Goal: Task Accomplishment & Management: Manage account settings

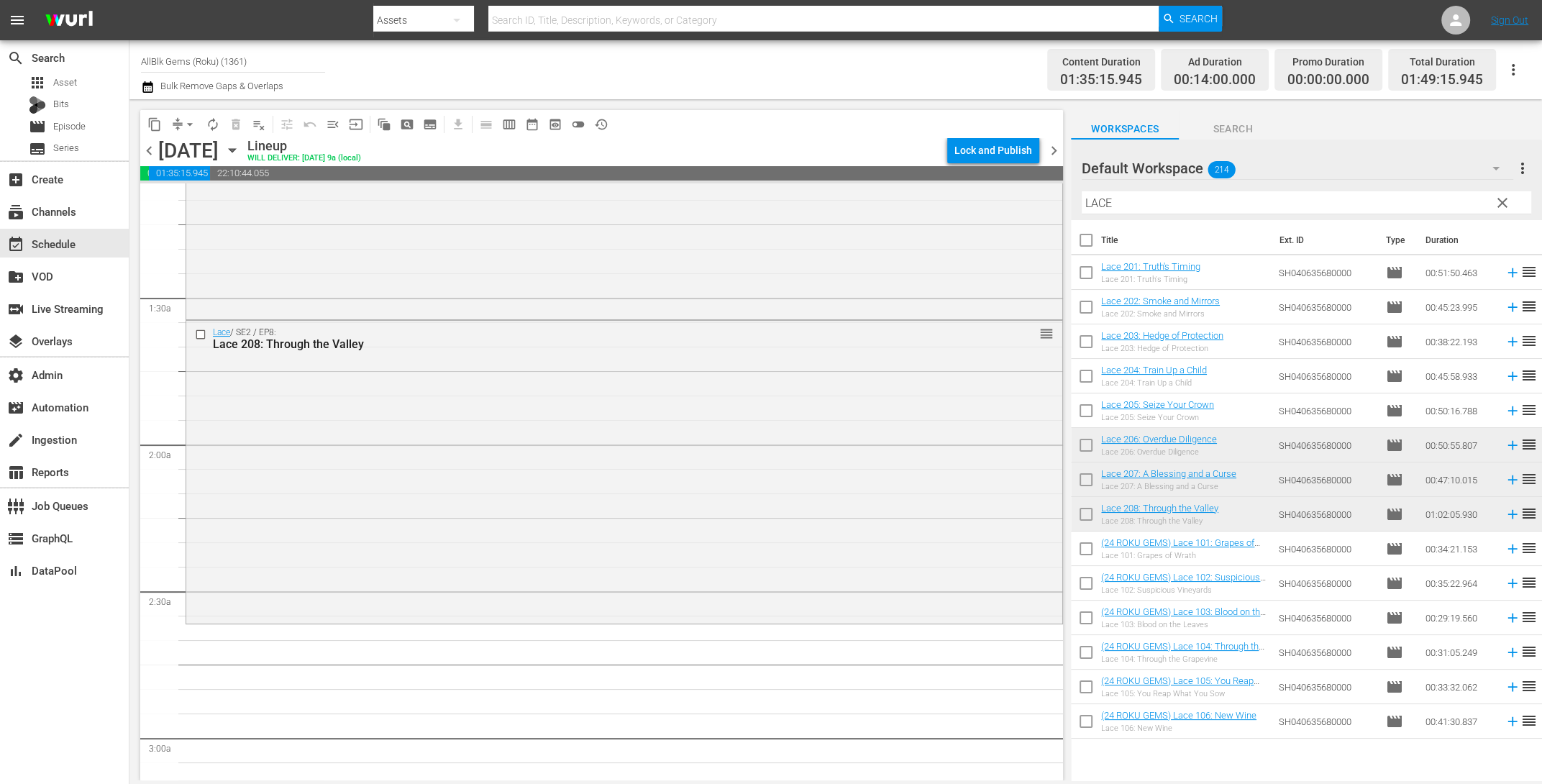
scroll to position [400, 0]
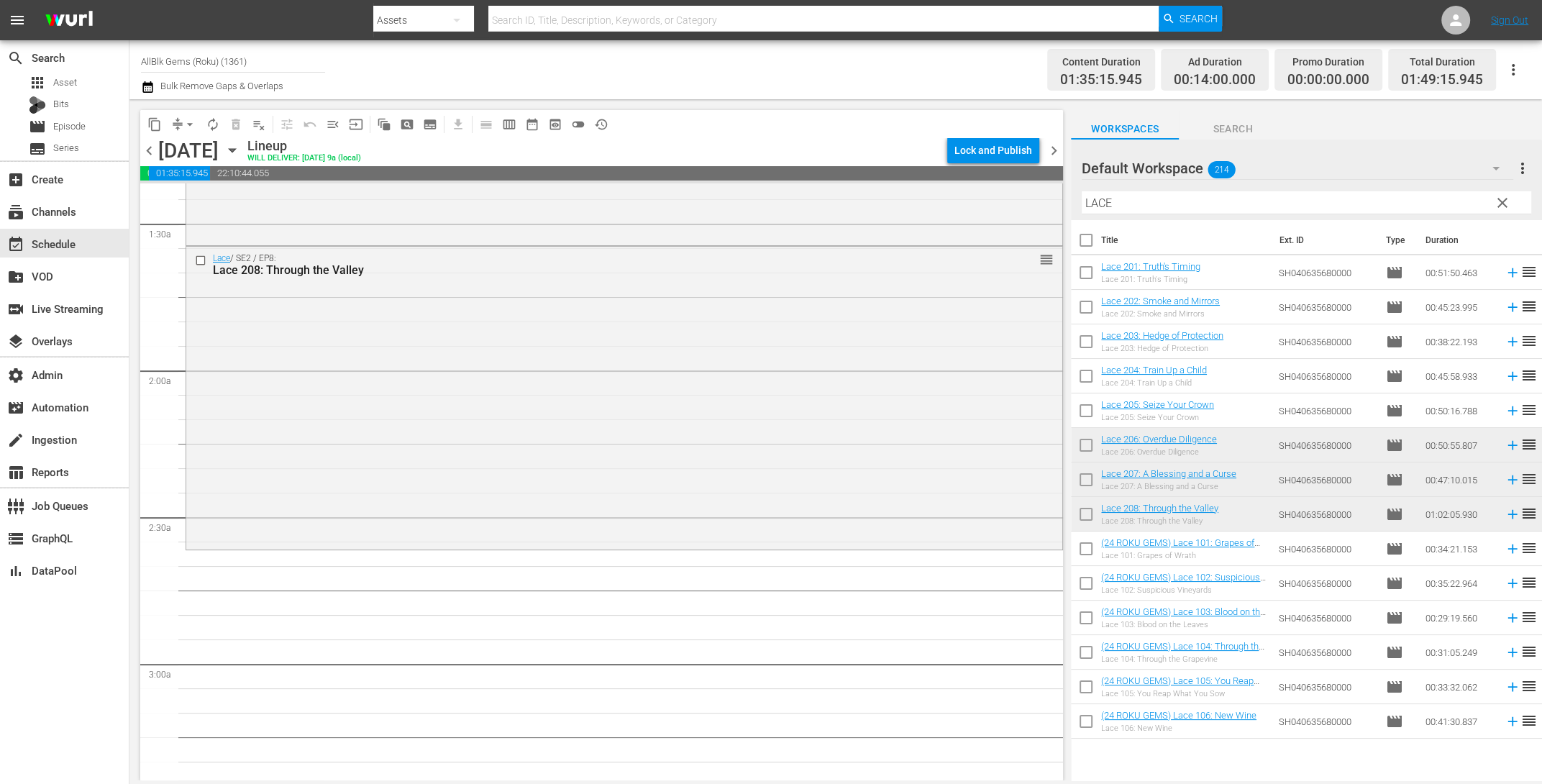
click at [510, 124] on span "calendar_view_week_outlined" at bounding box center [509, 124] width 15 height 15
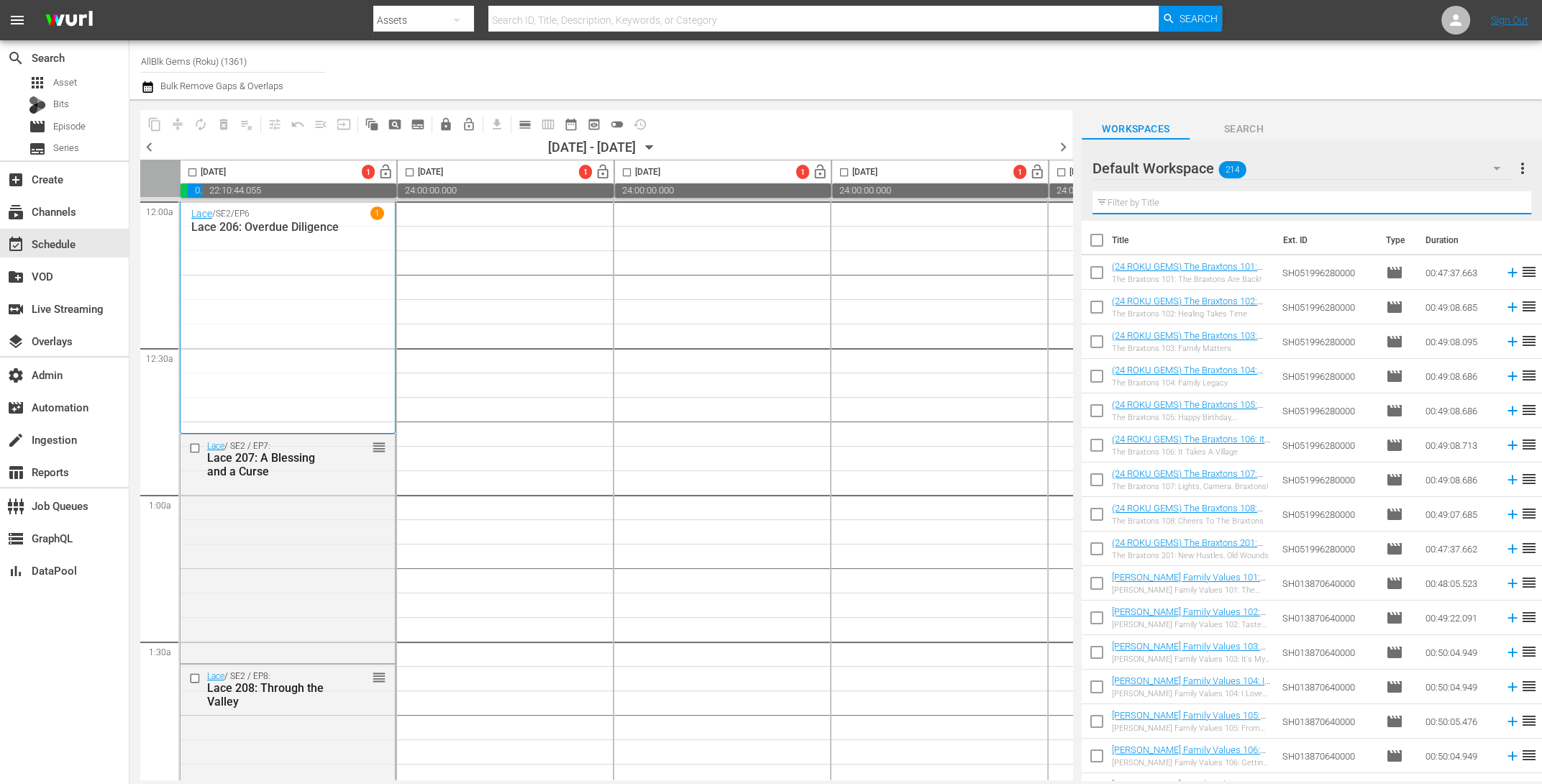
click at [1130, 209] on input "text" at bounding box center [1312, 202] width 439 height 23
paste input "LACE"
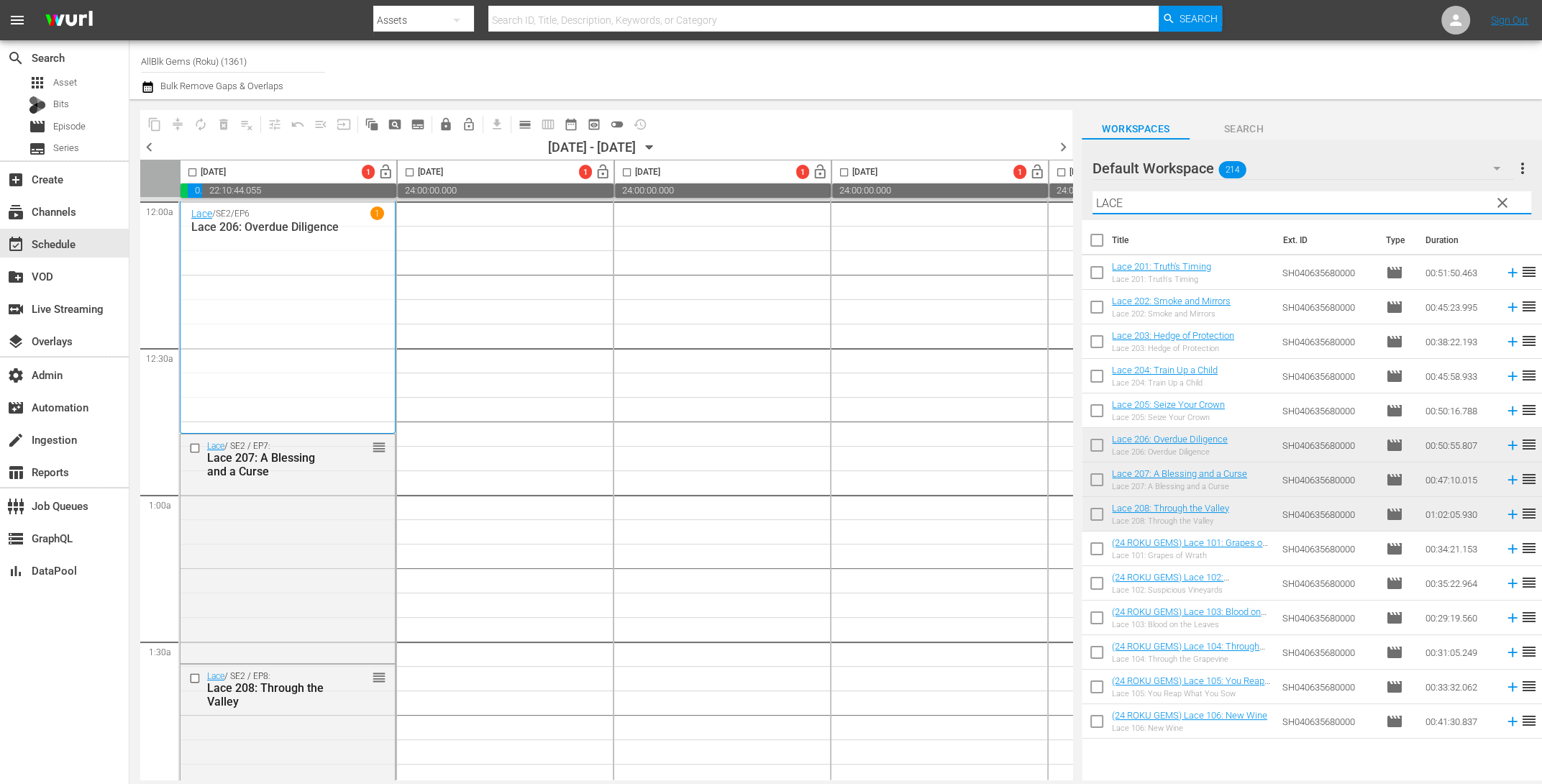
drag, startPoint x: 1084, startPoint y: 191, endPoint x: 1021, endPoint y: 195, distance: 63.1
click at [989, 179] on div "content_copy compress autorenew_outlined delete_forever_outlined playlist_remov…" at bounding box center [836, 439] width 1412 height 681
paste input "BRAXTON FAMILY VALUES"
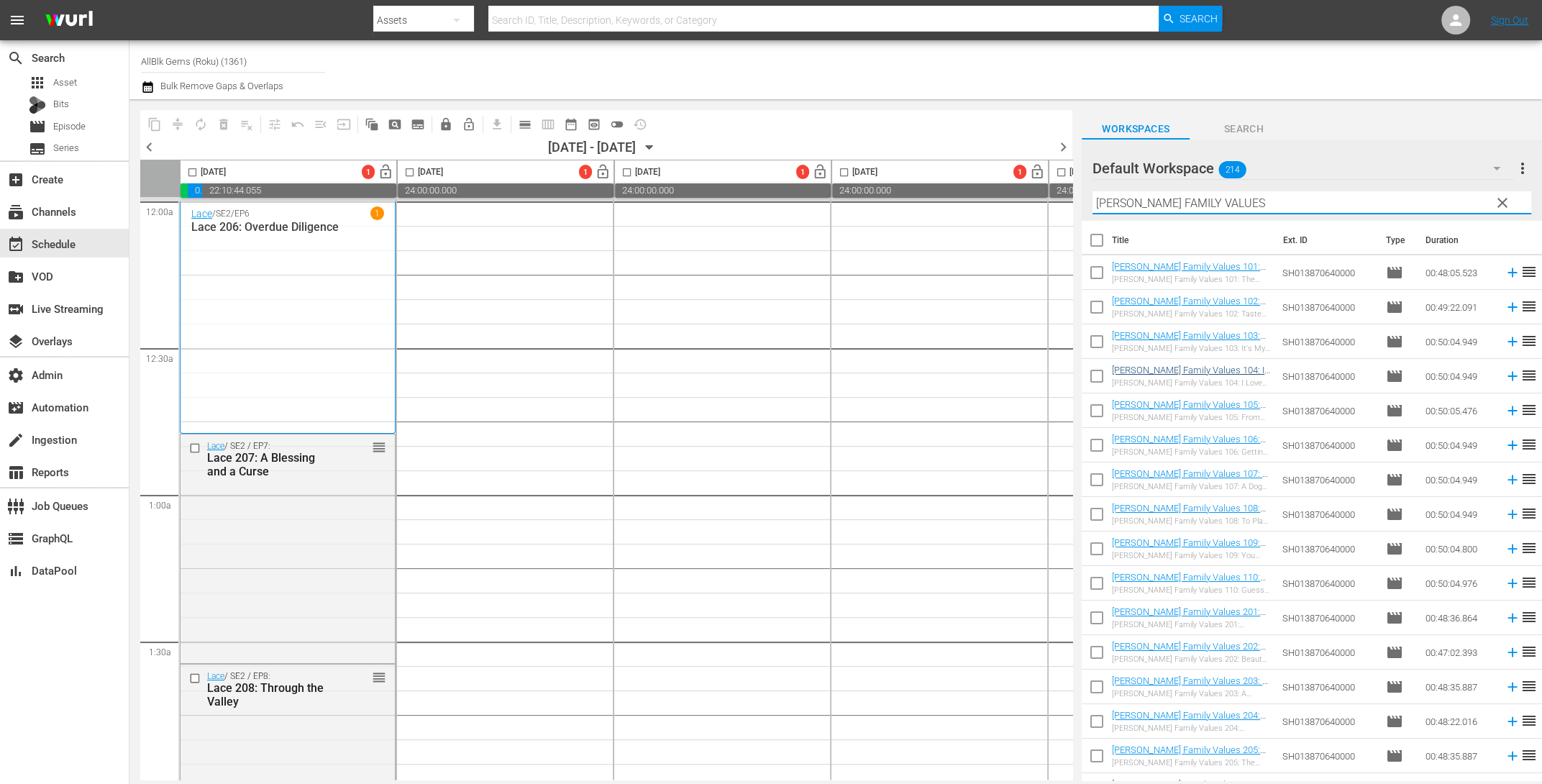
type input "BRAXTON FAMILY VALUES"
click at [1098, 242] on input "checkbox" at bounding box center [1096, 243] width 30 height 30
checkbox input "true"
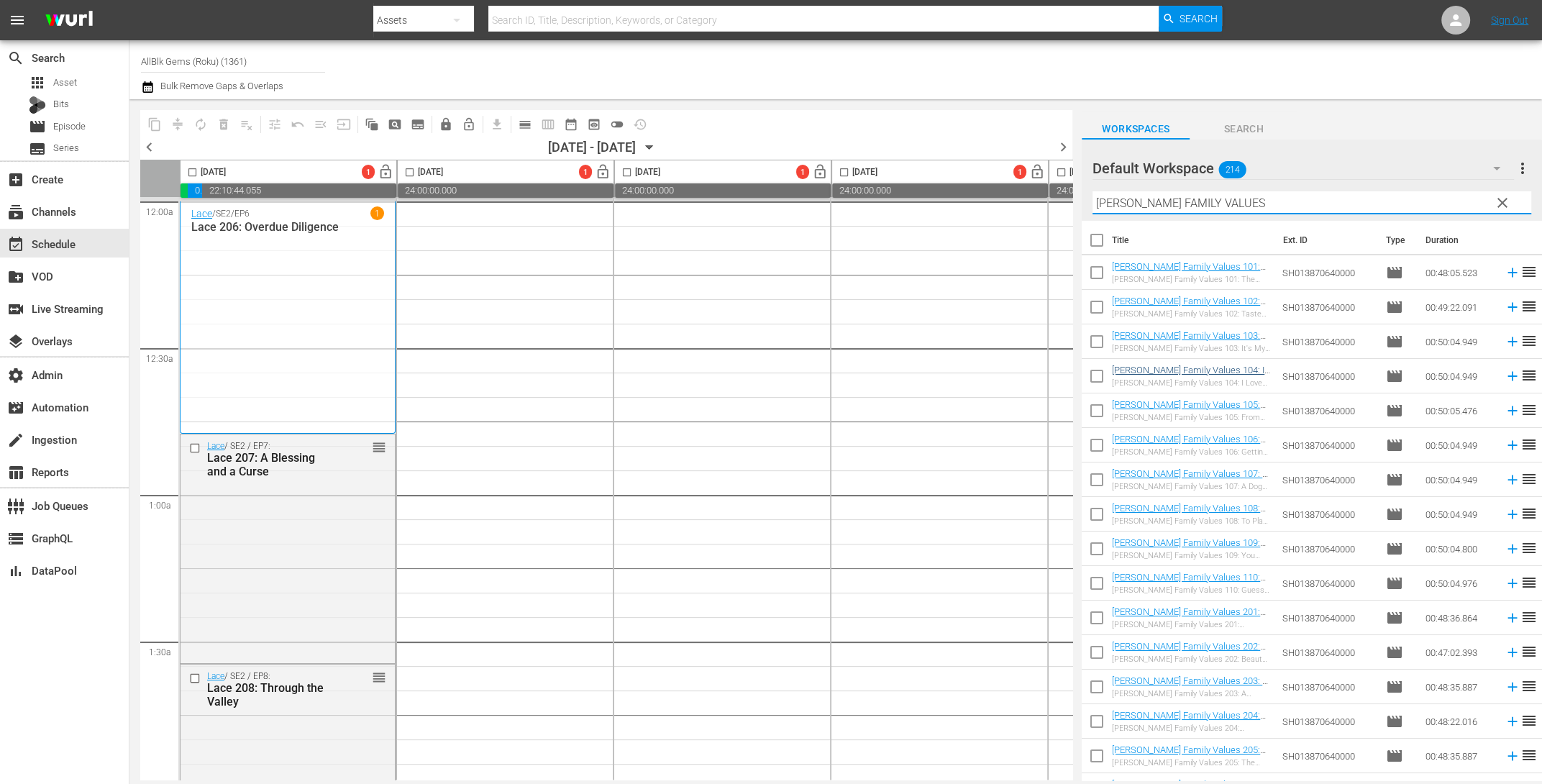
checkbox input "true"
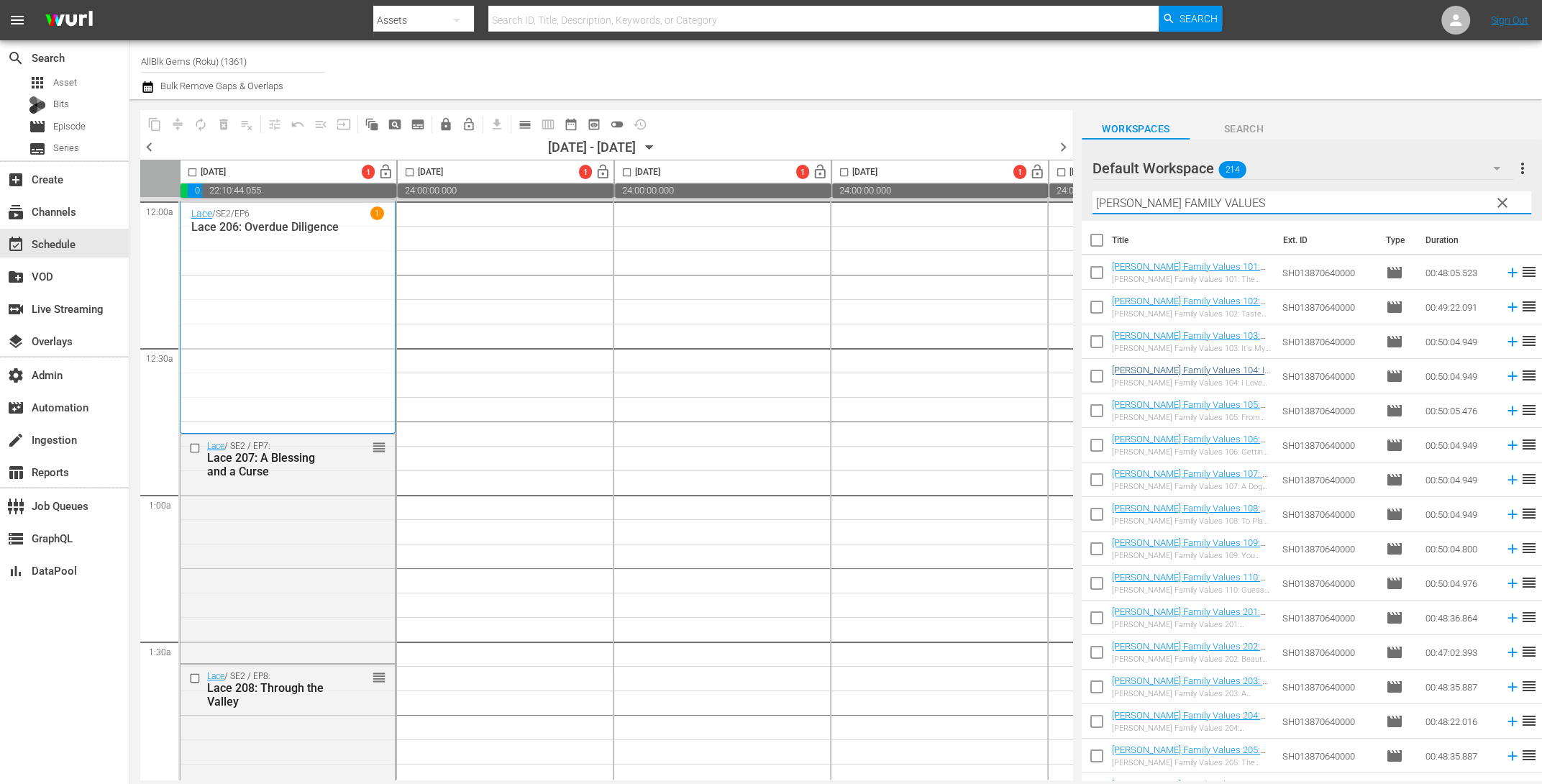
checkbox input "true"
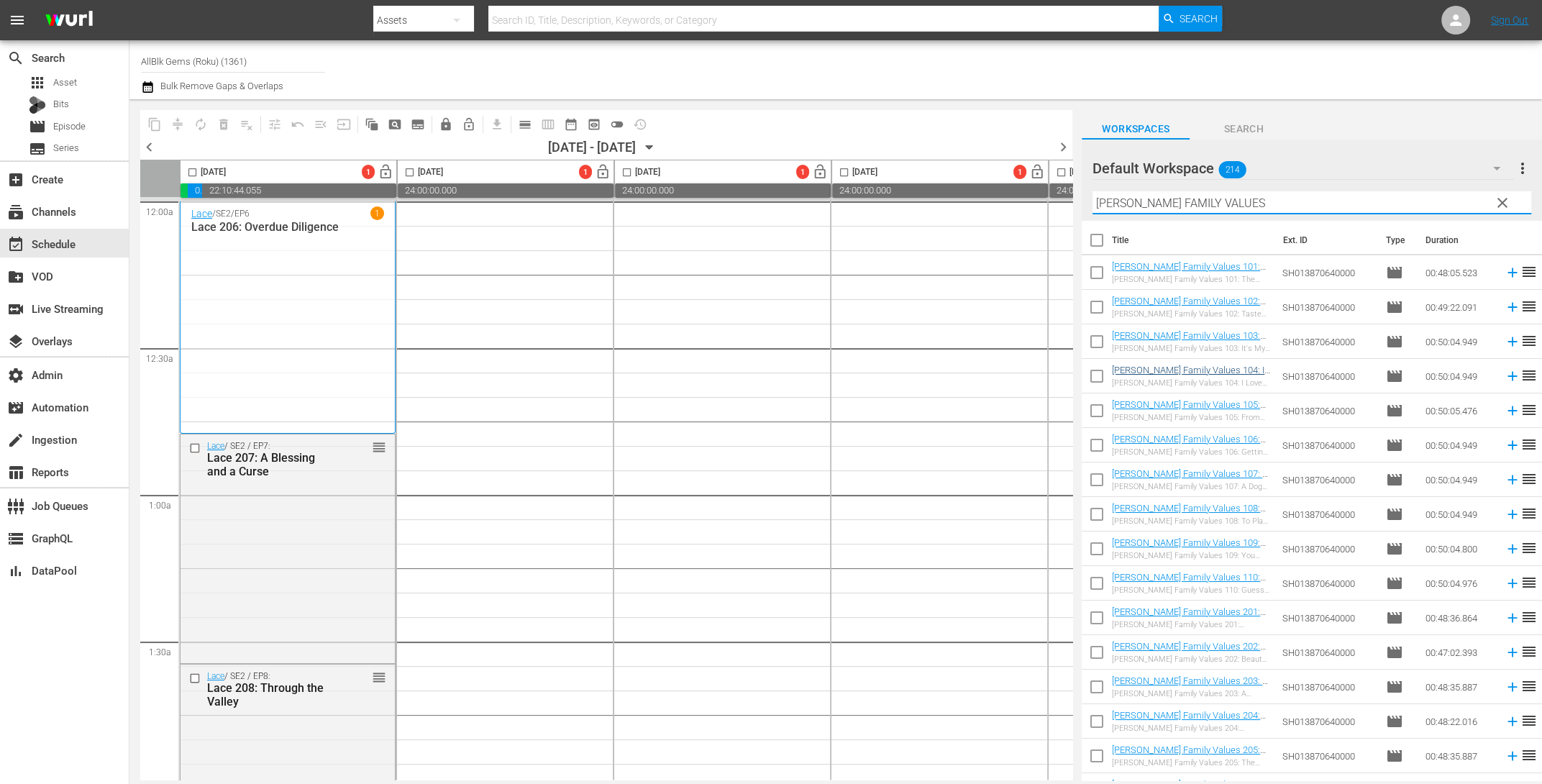
checkbox input "true"
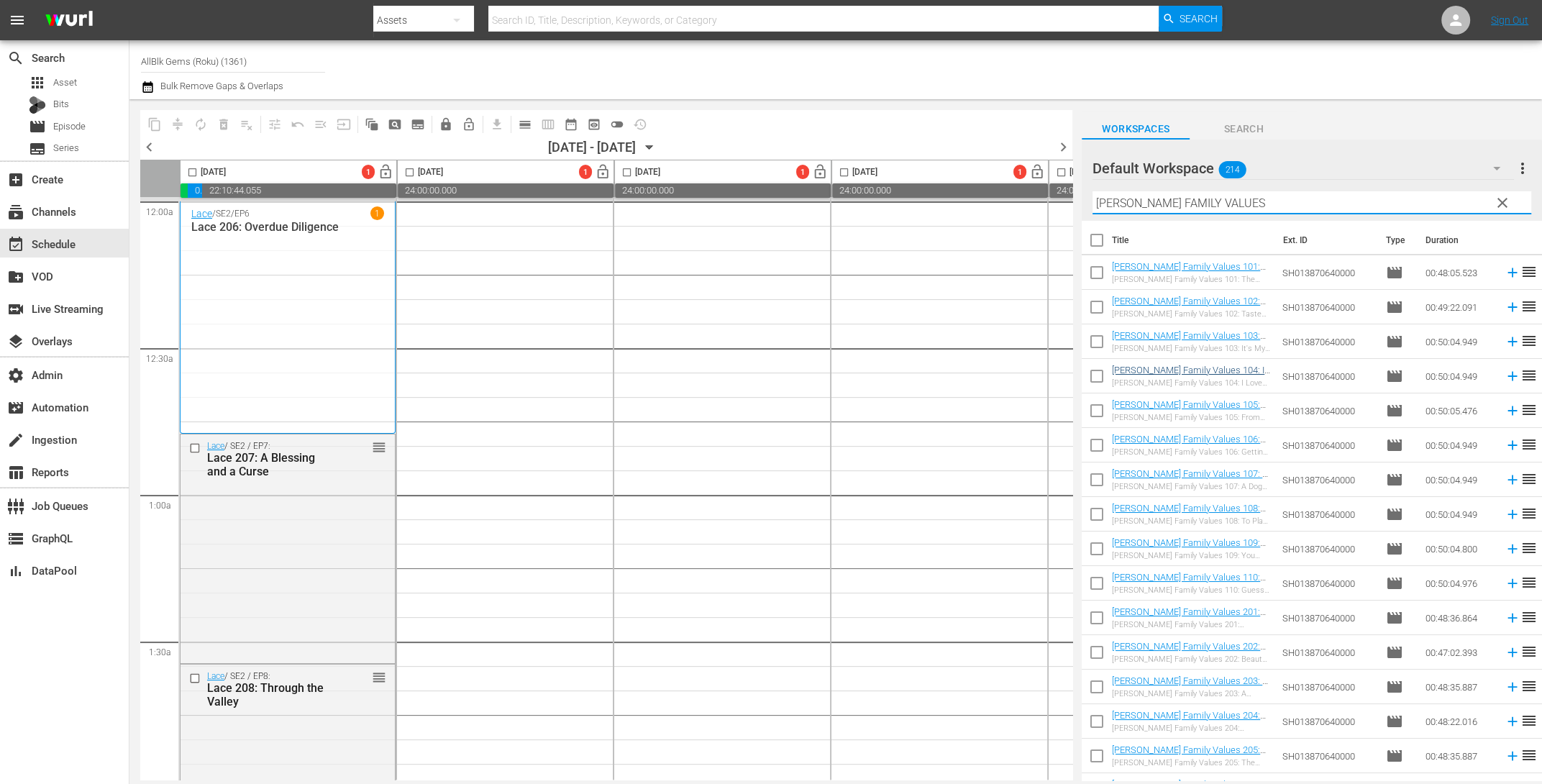
checkbox input "true"
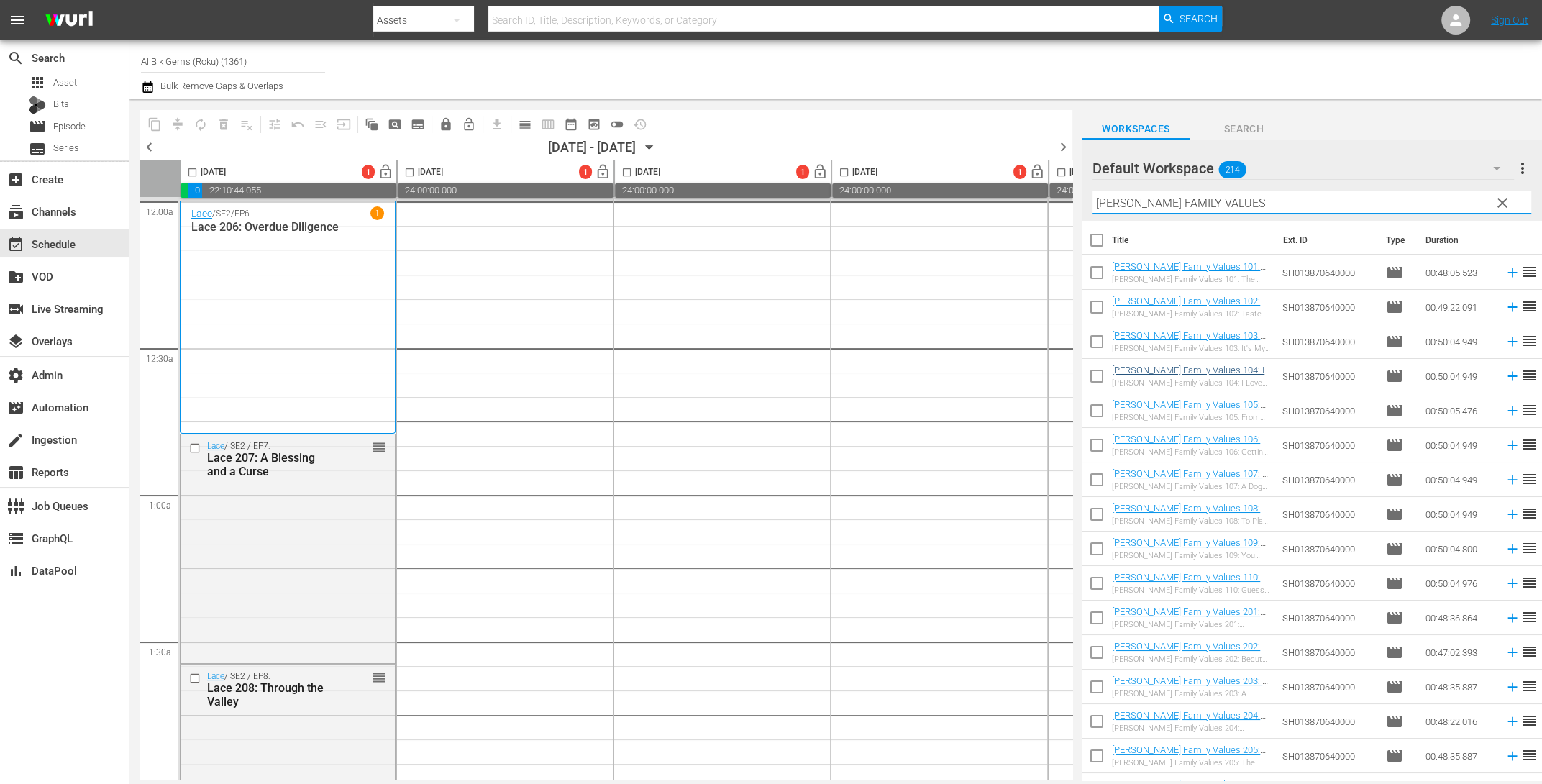
checkbox input "true"
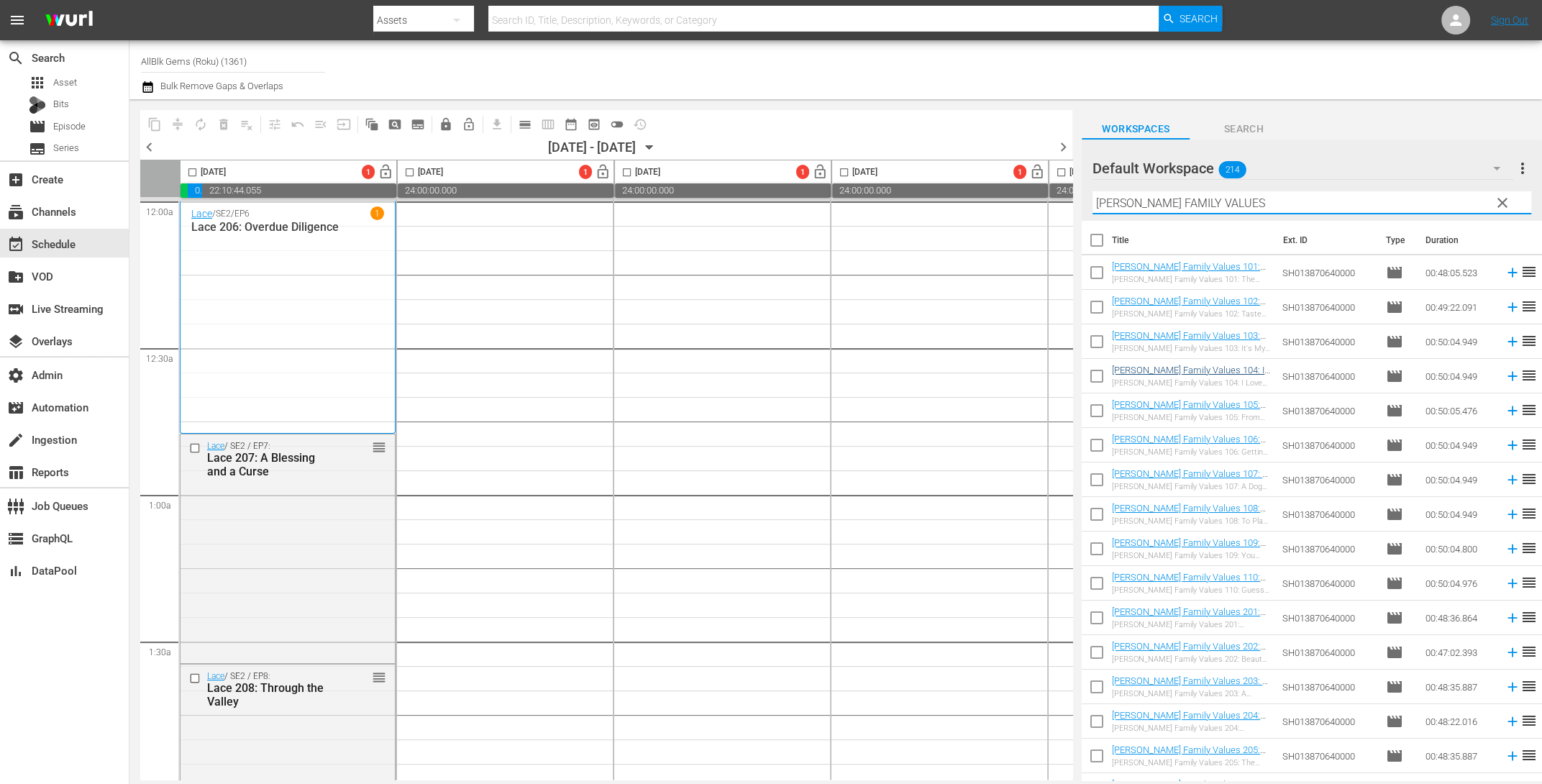
checkbox input "true"
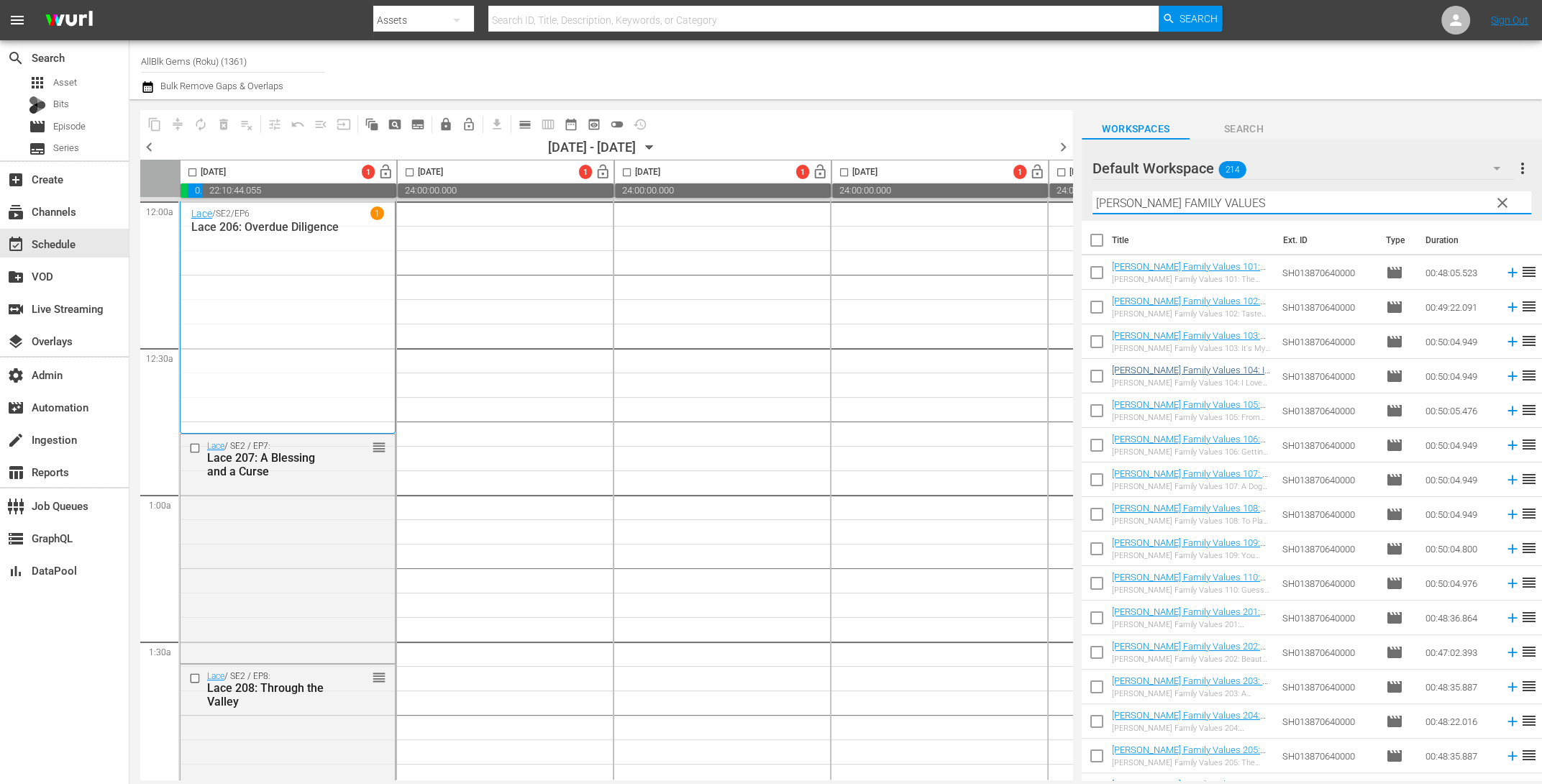
checkbox input "true"
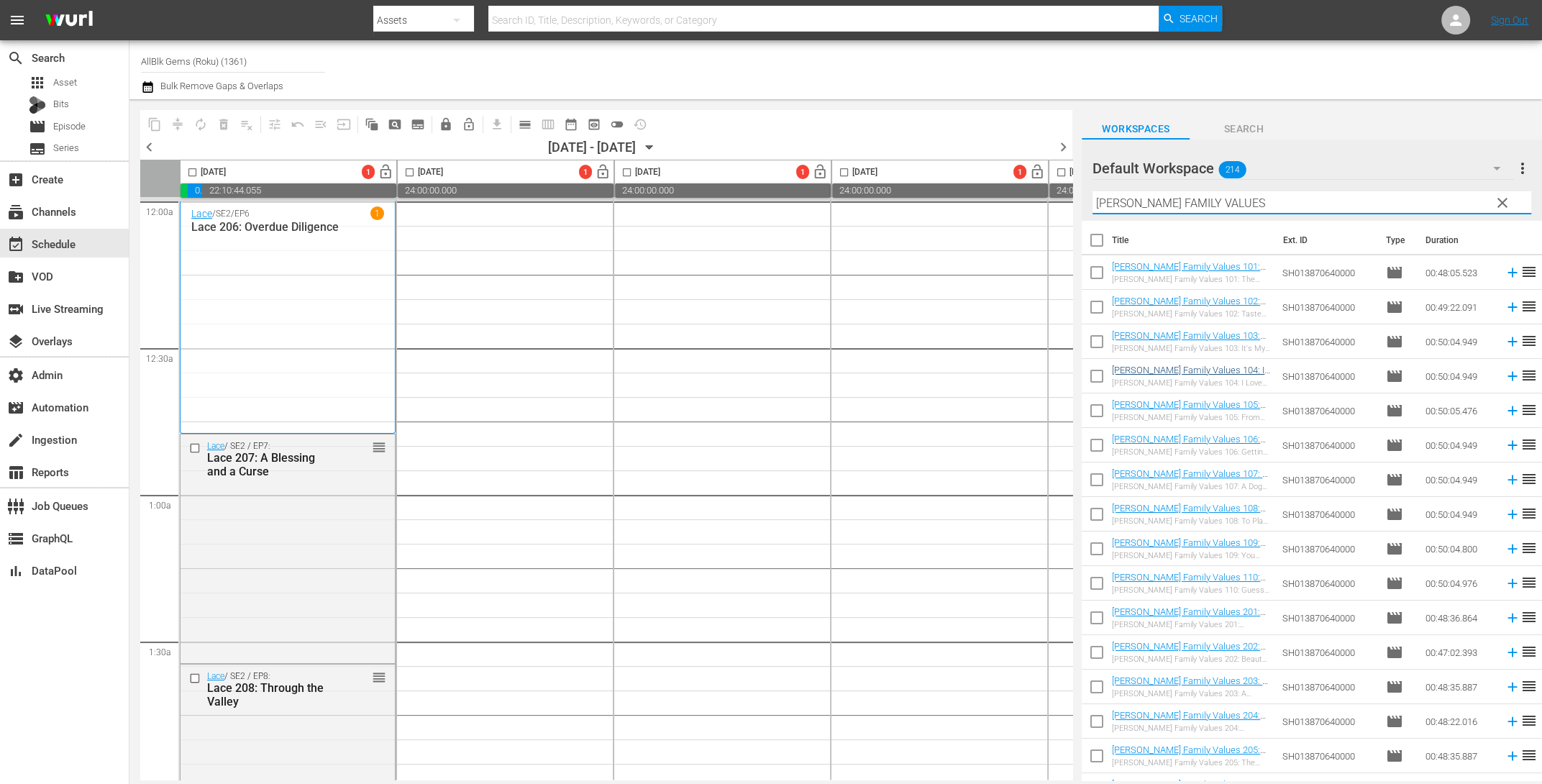
checkbox input "true"
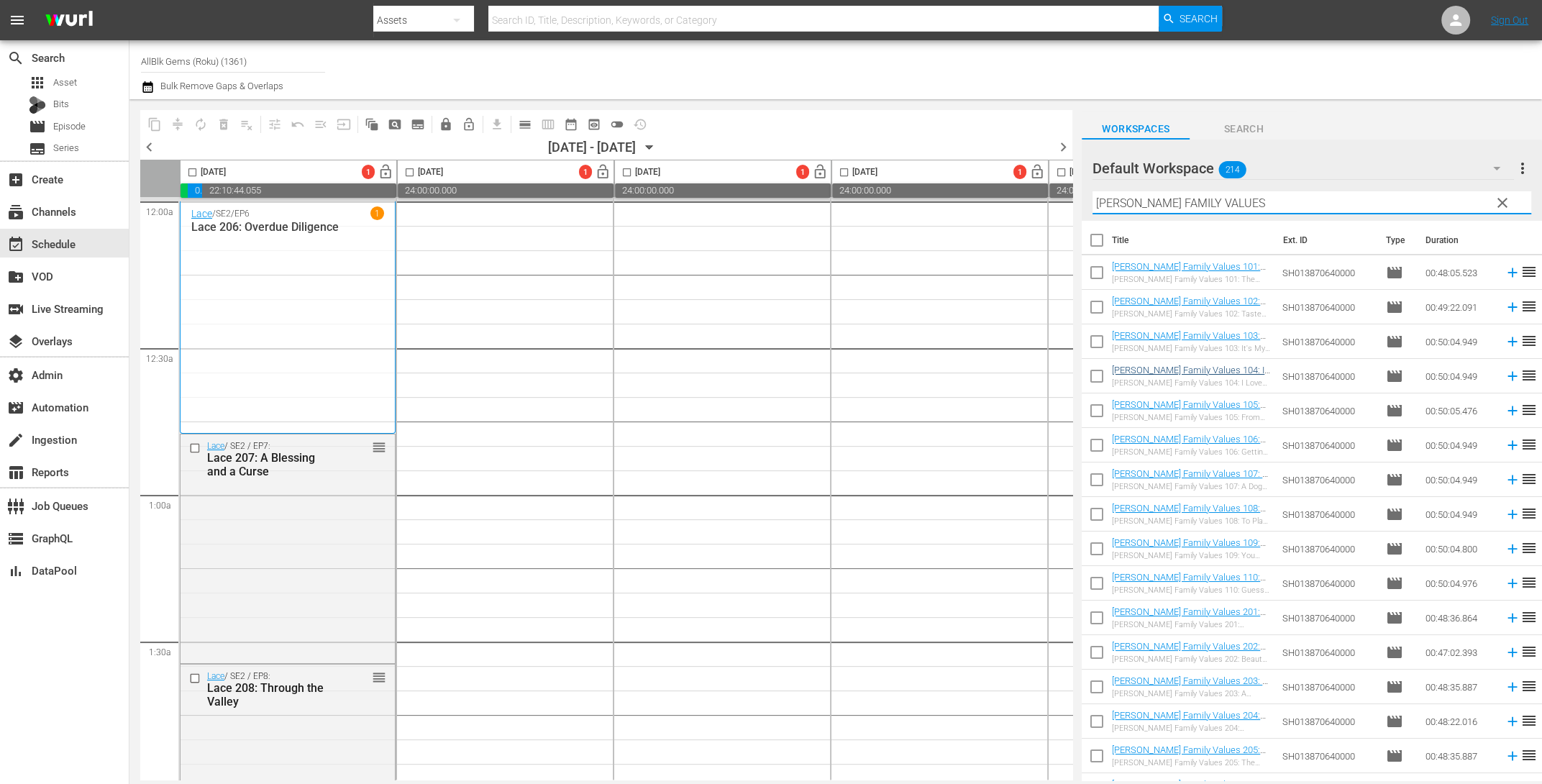
checkbox input "true"
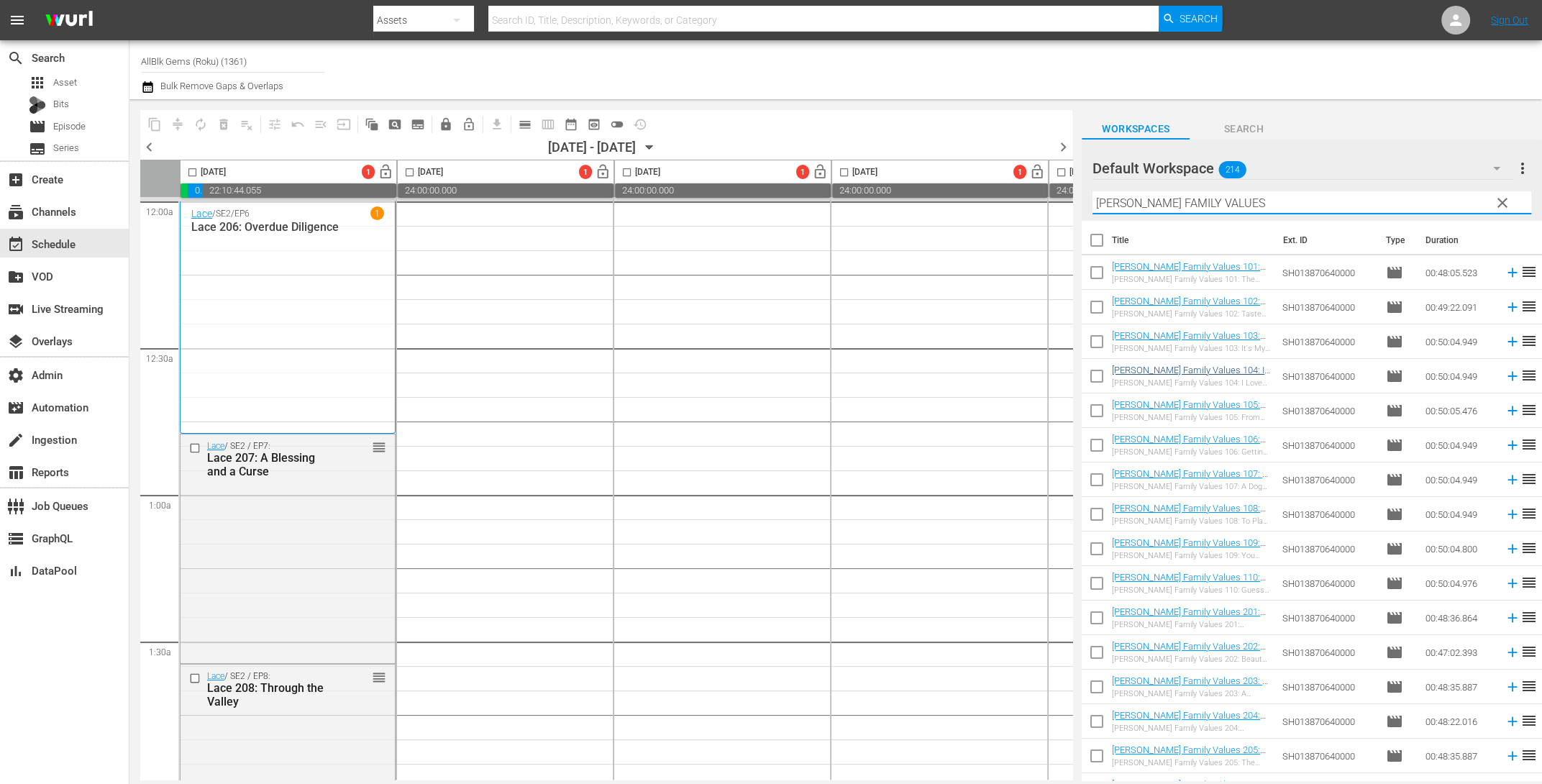
checkbox input "true"
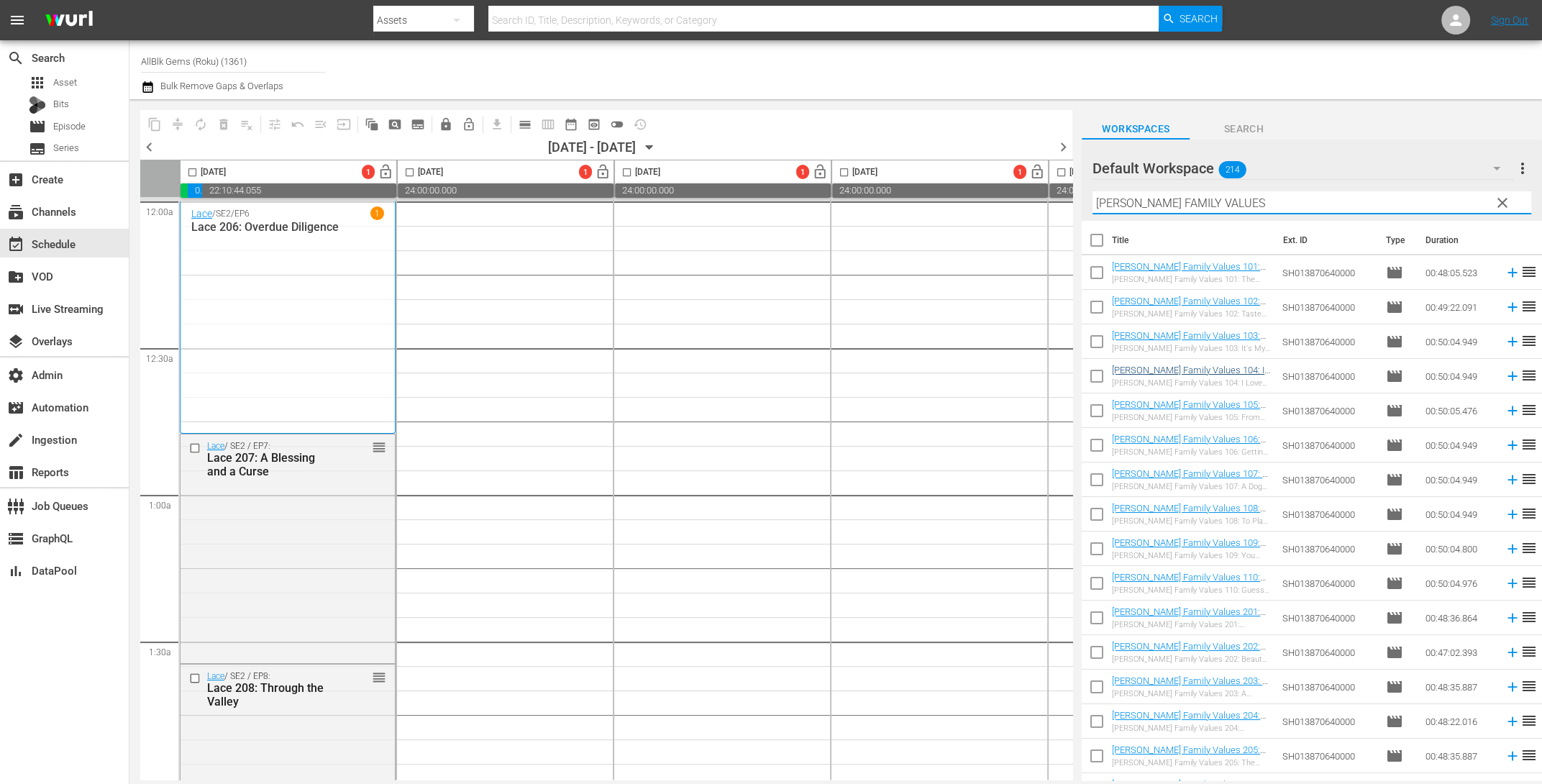
checkbox input "true"
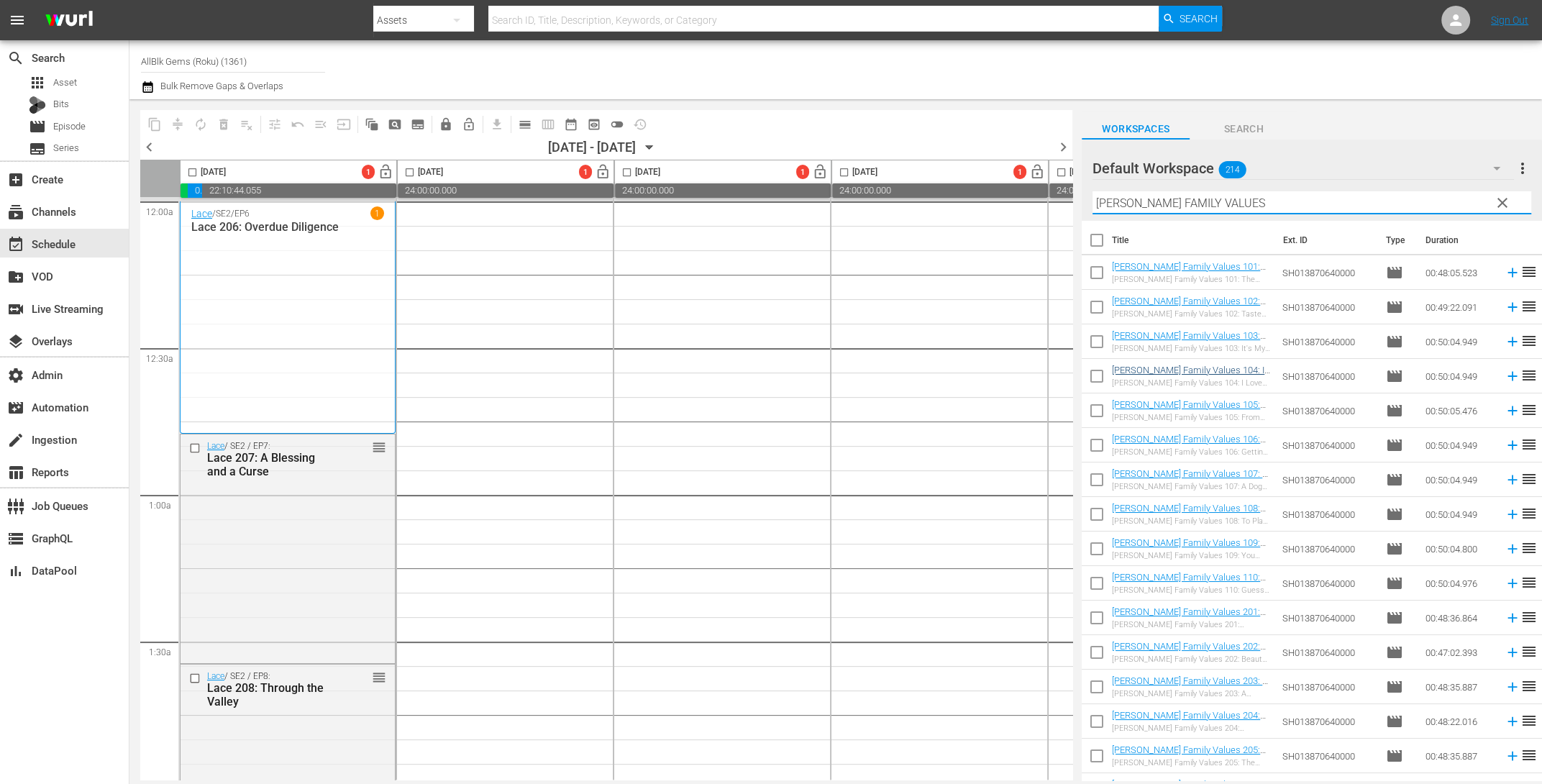
checkbox input "true"
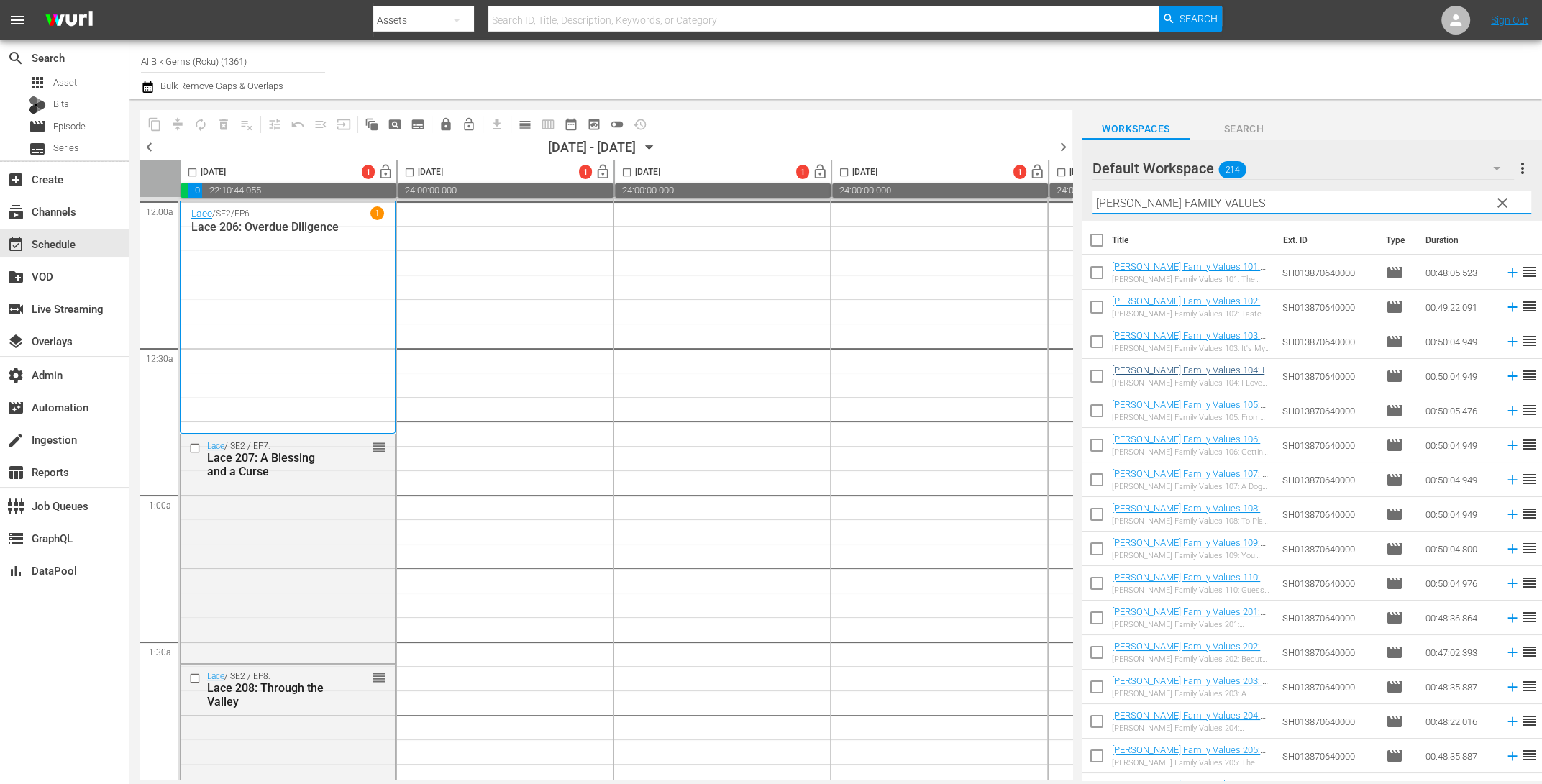
checkbox input "true"
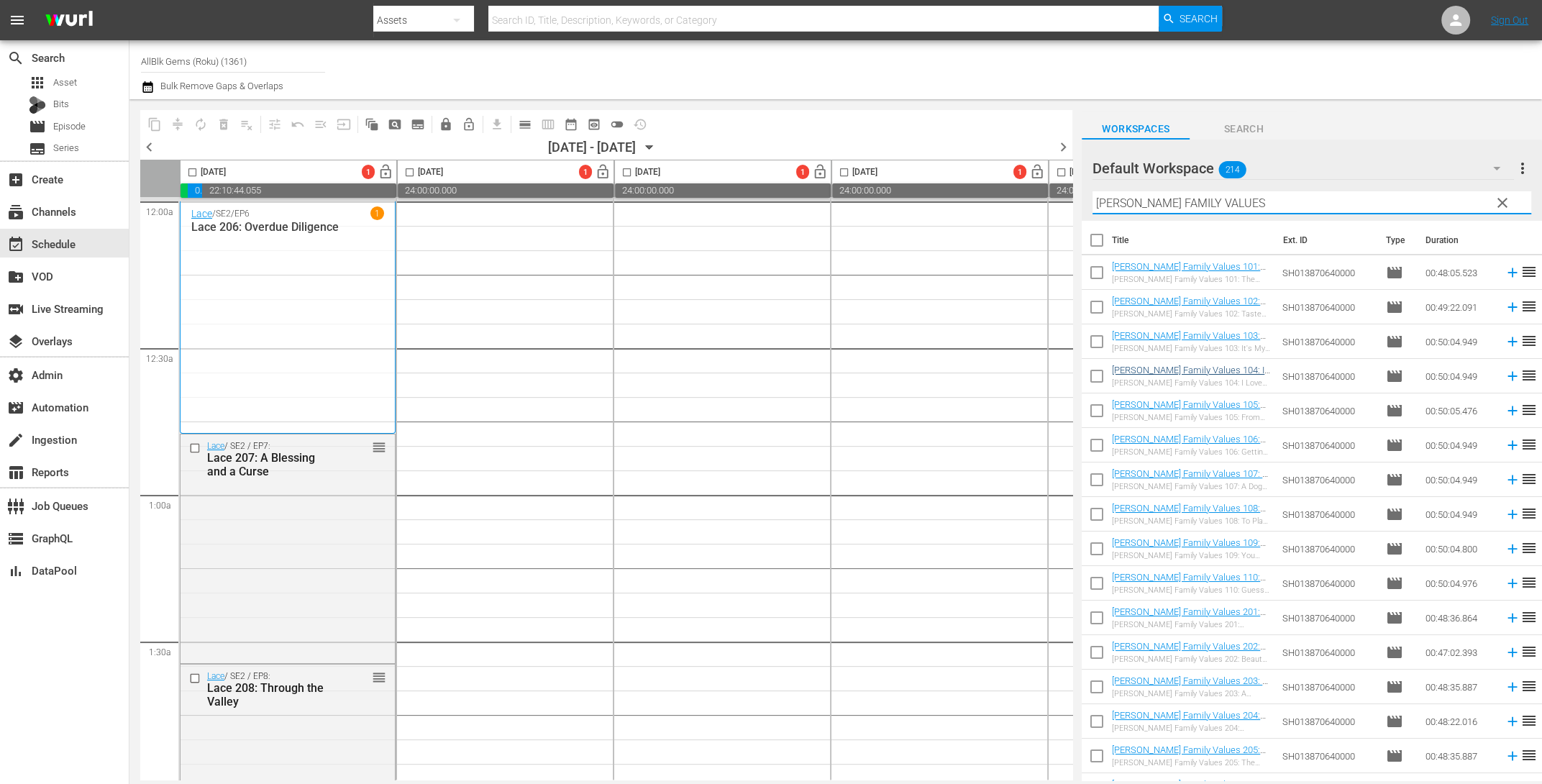
checkbox input "true"
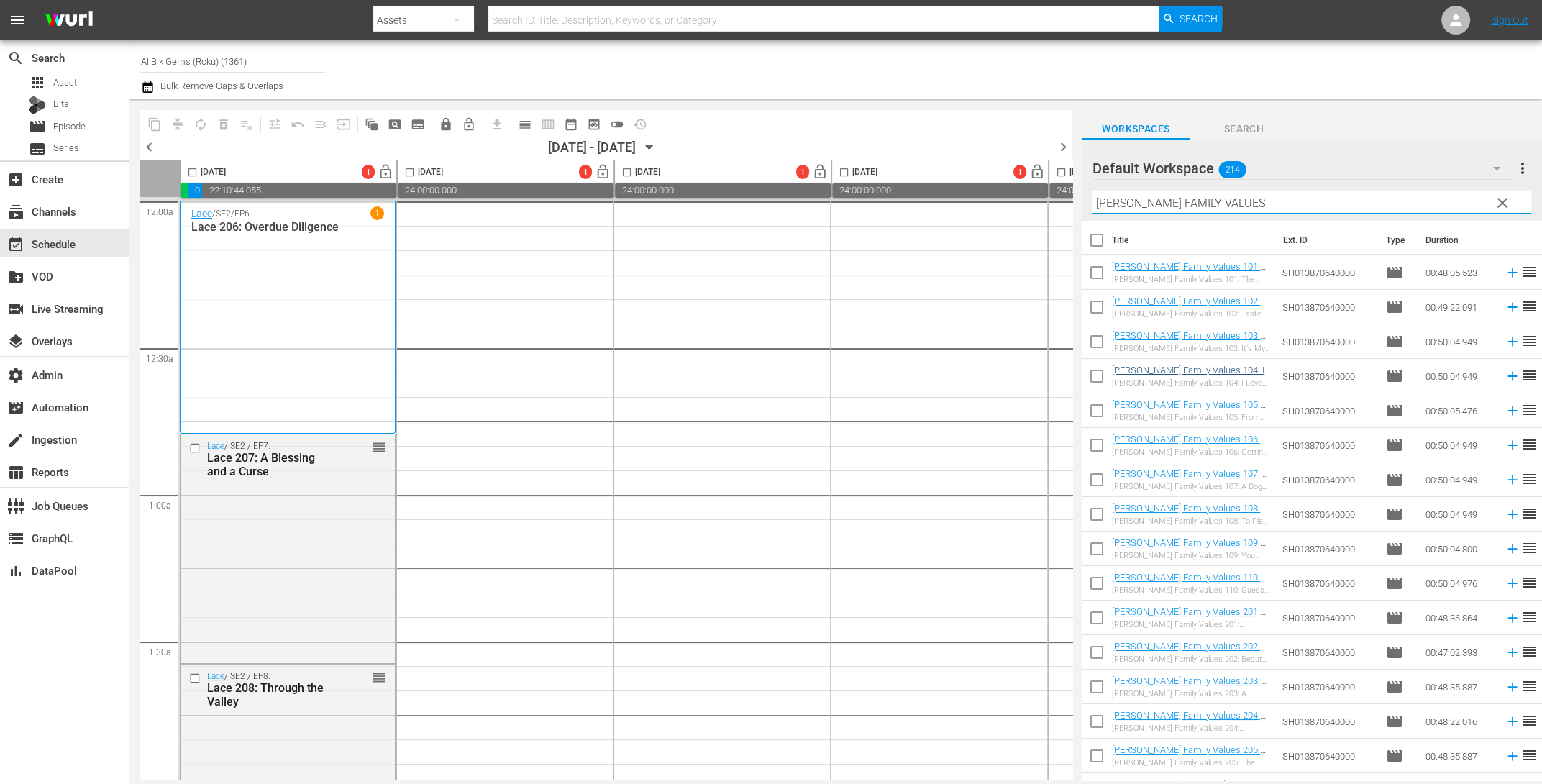
checkbox input "true"
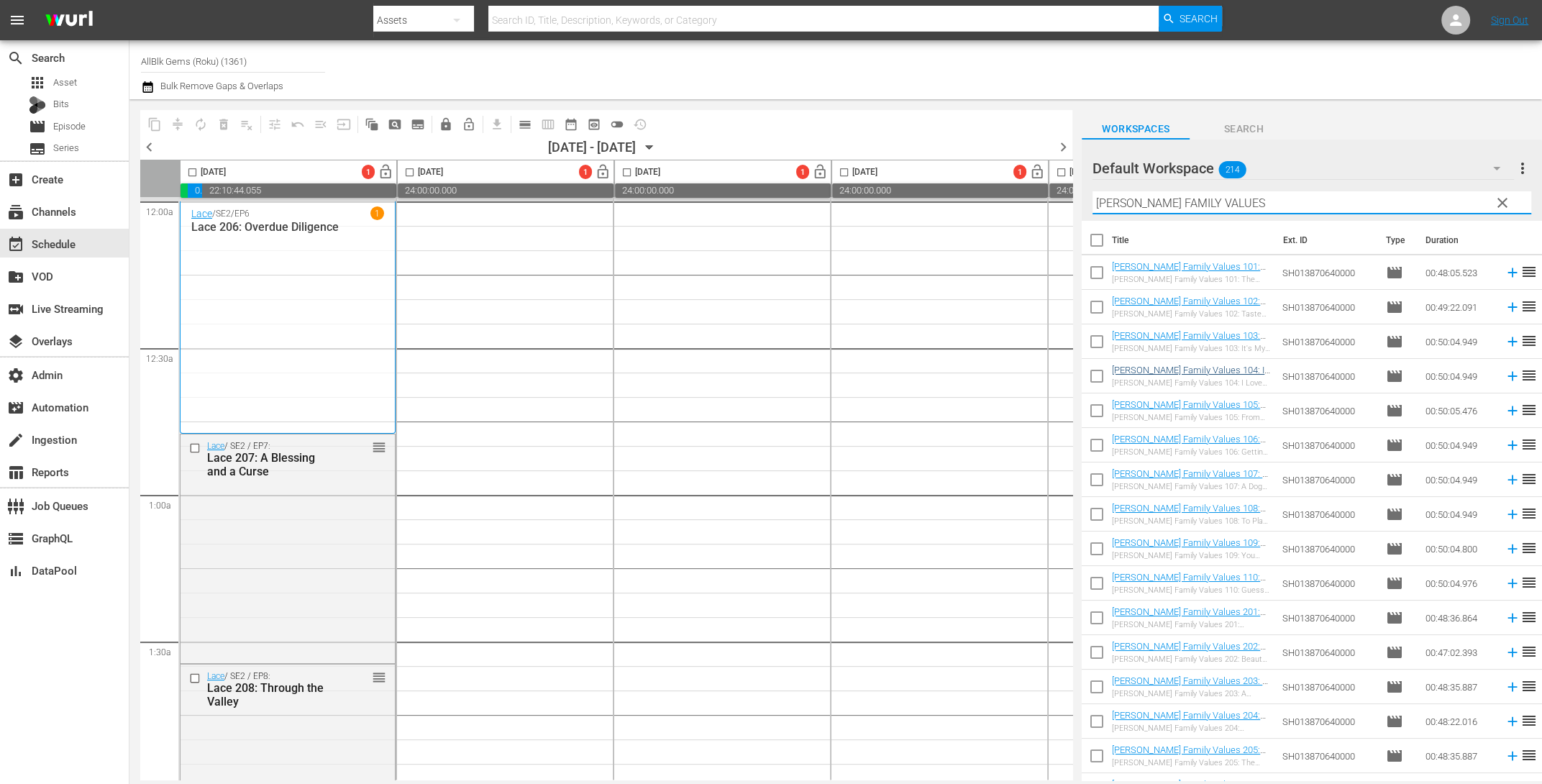
checkbox input "true"
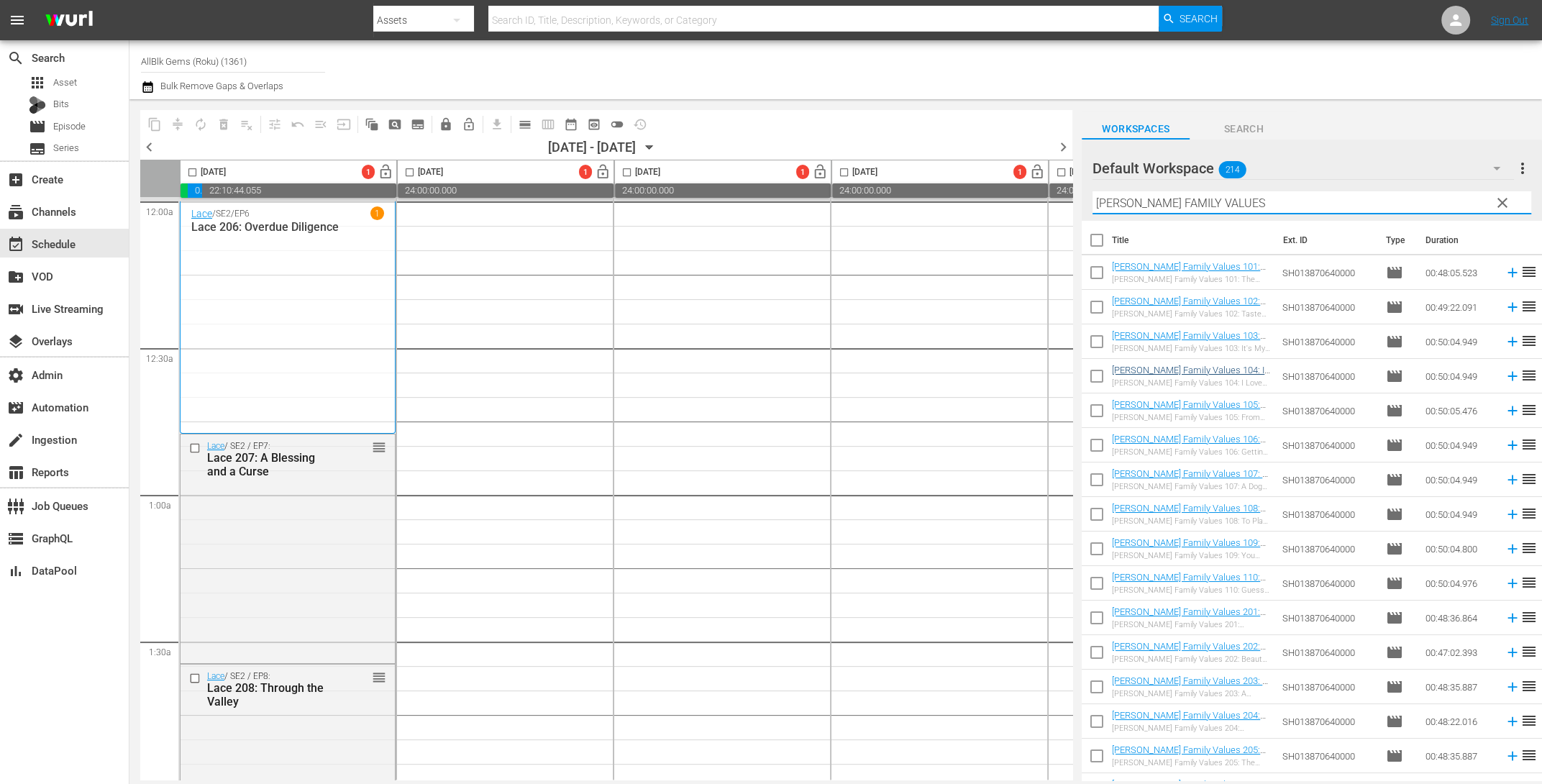
checkbox input "true"
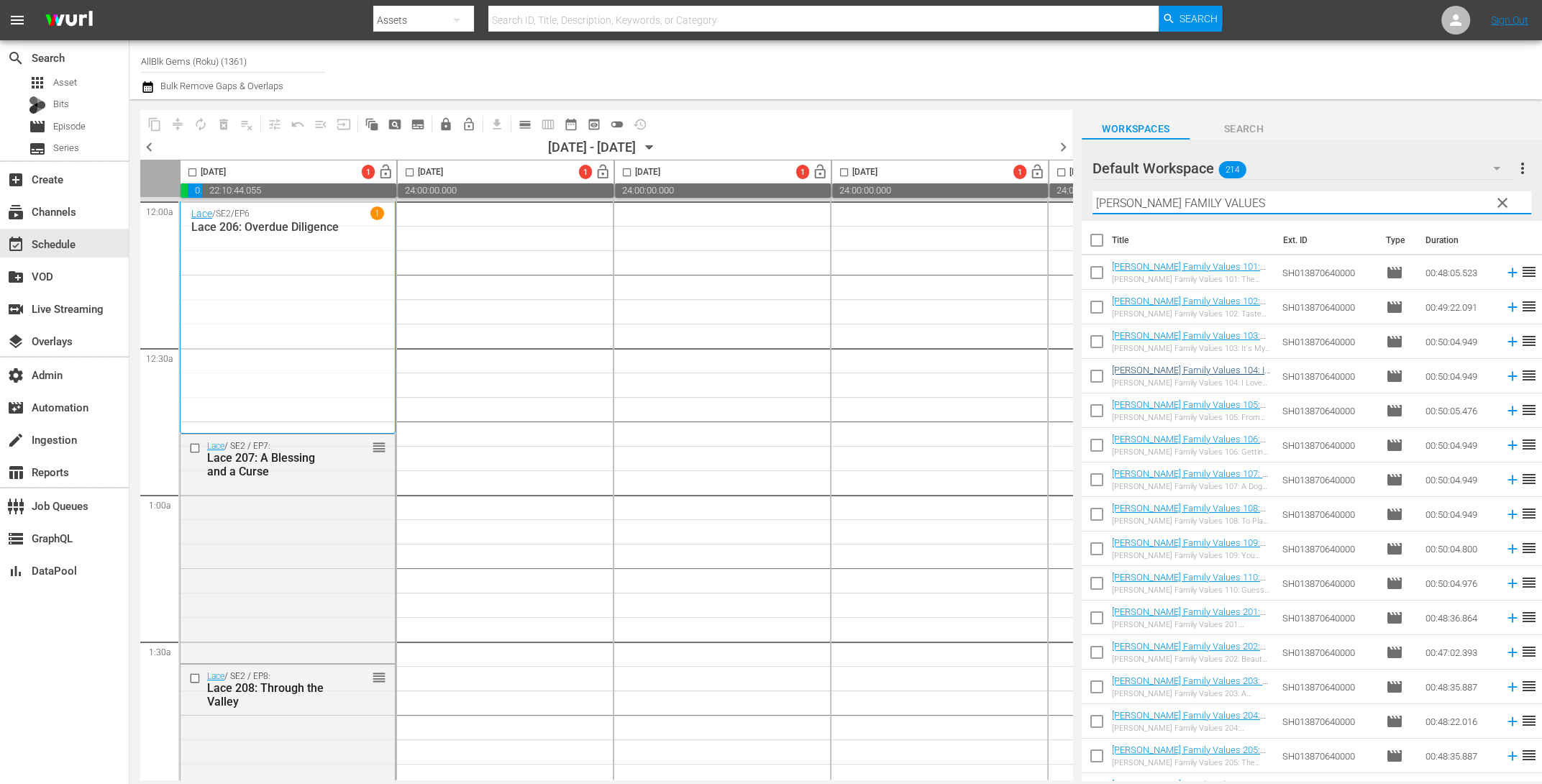
checkbox input "true"
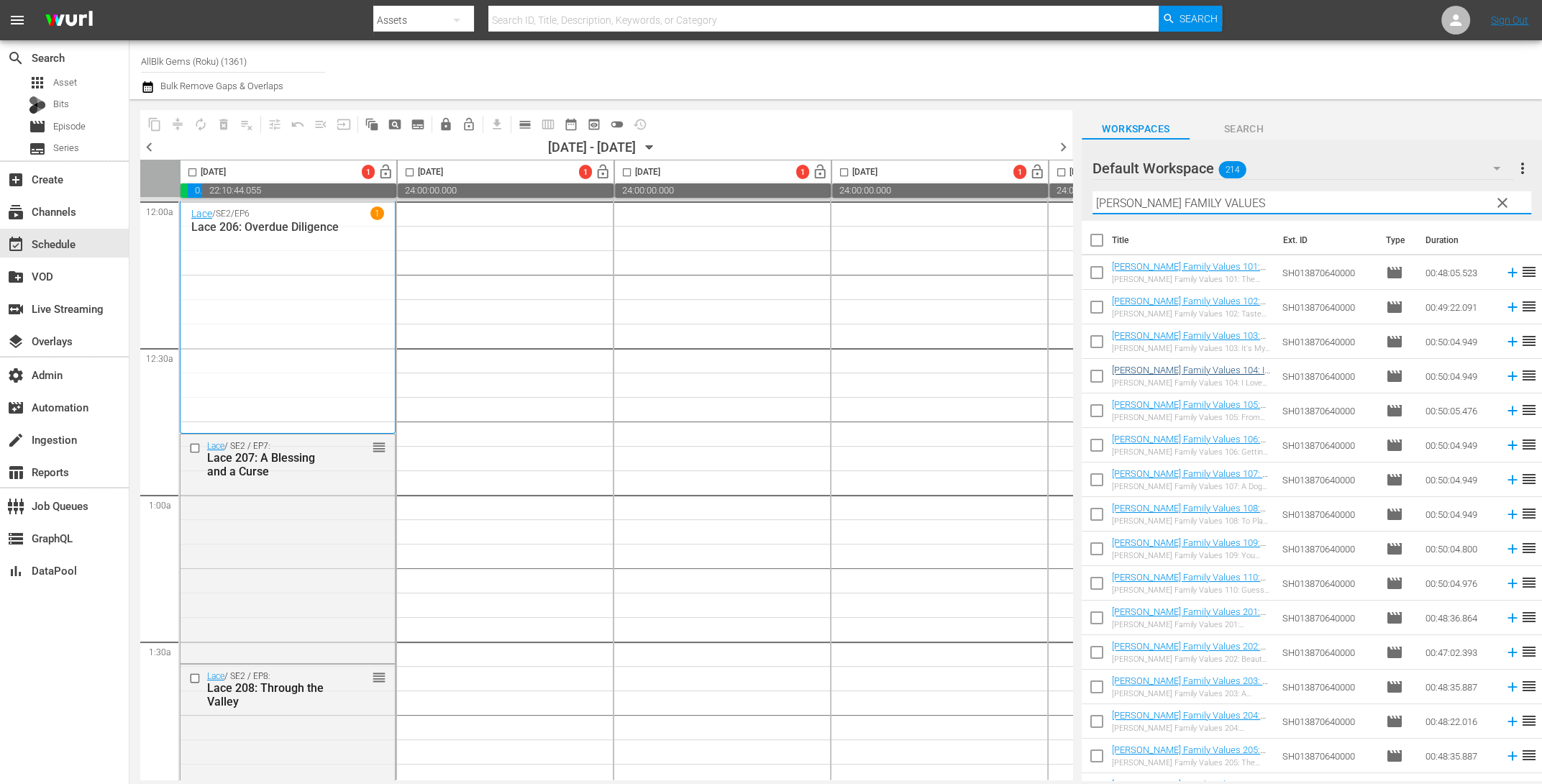
checkbox input "true"
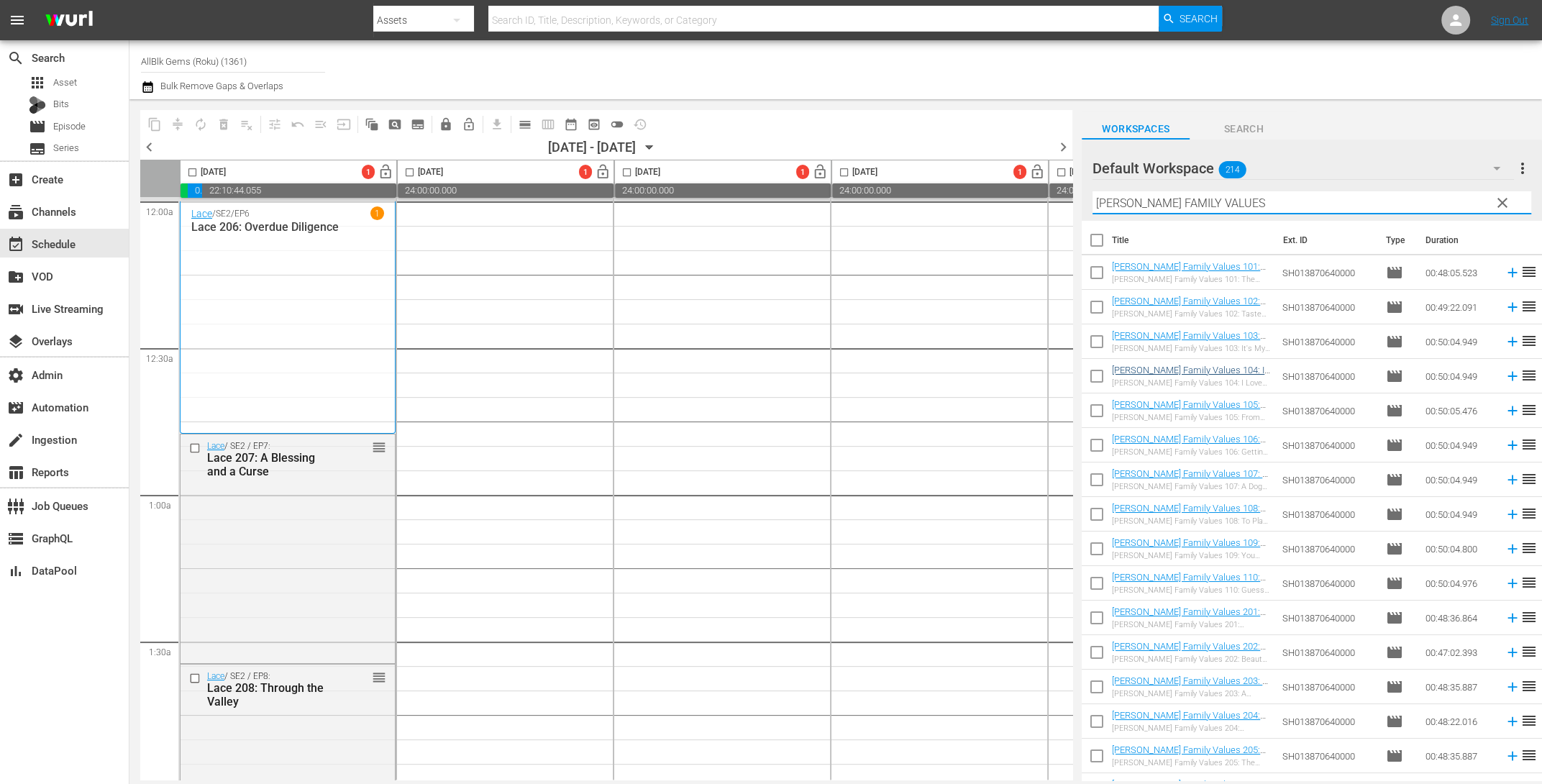
checkbox input "true"
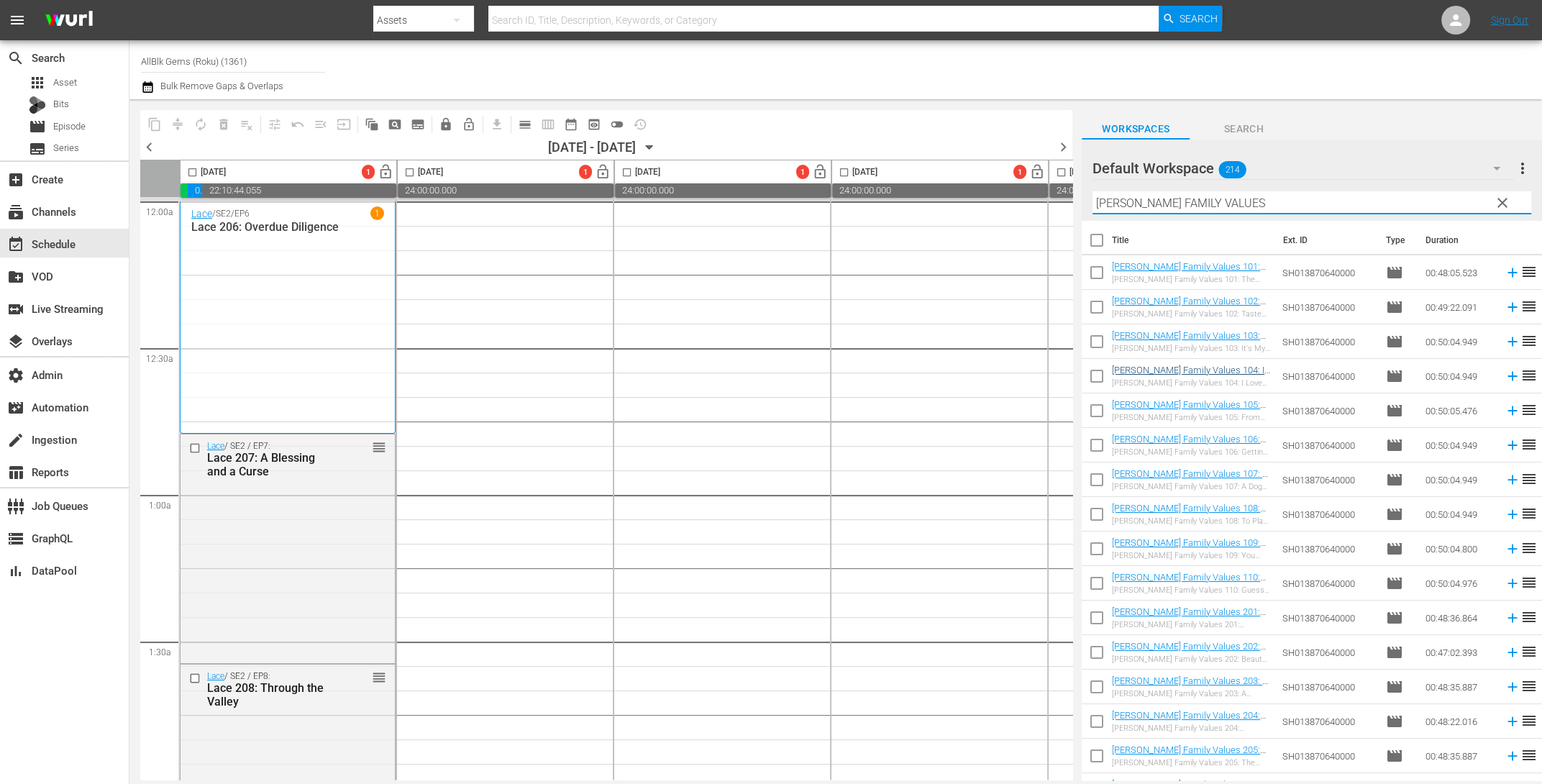
checkbox input "true"
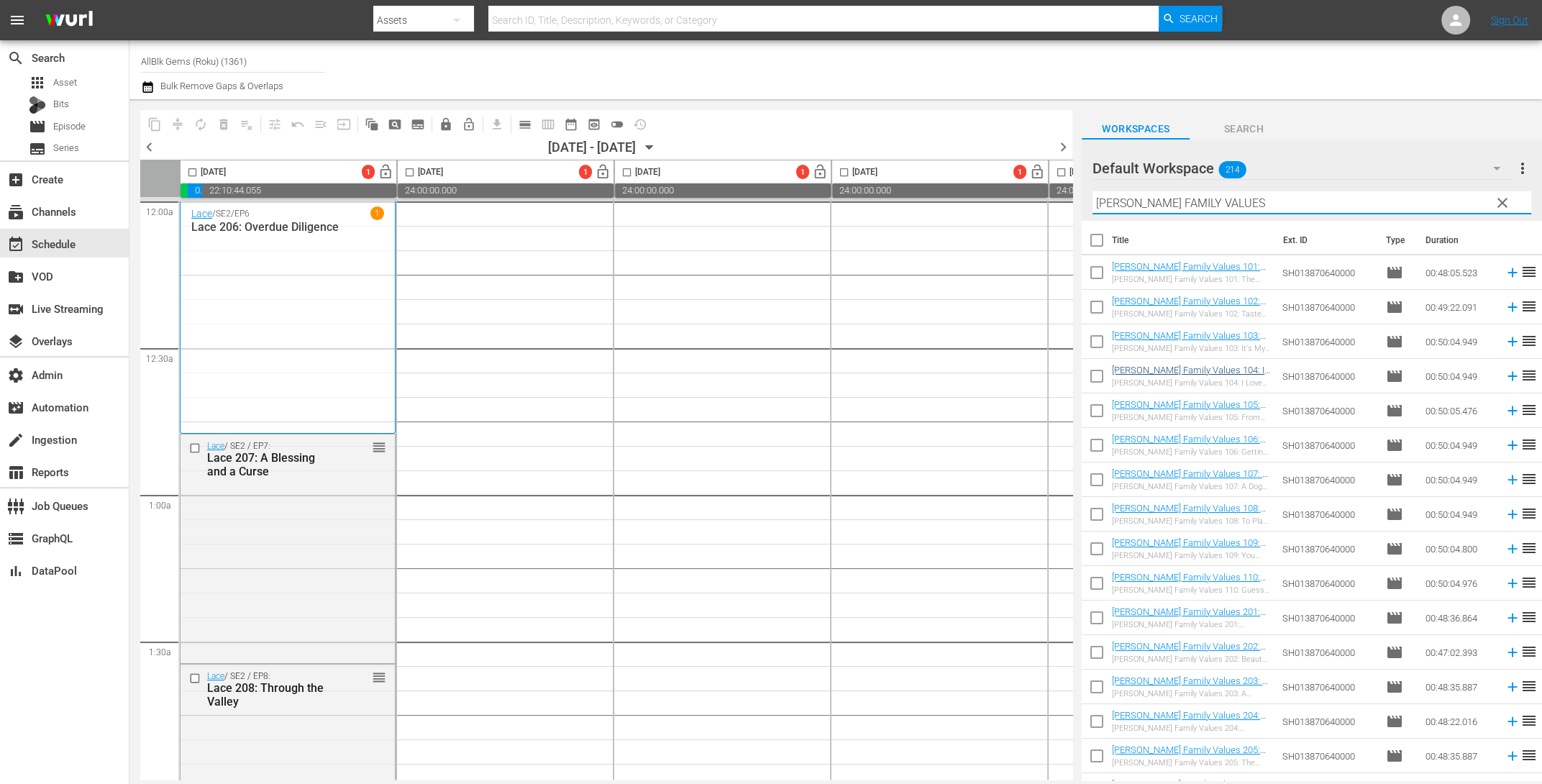
checkbox input "true"
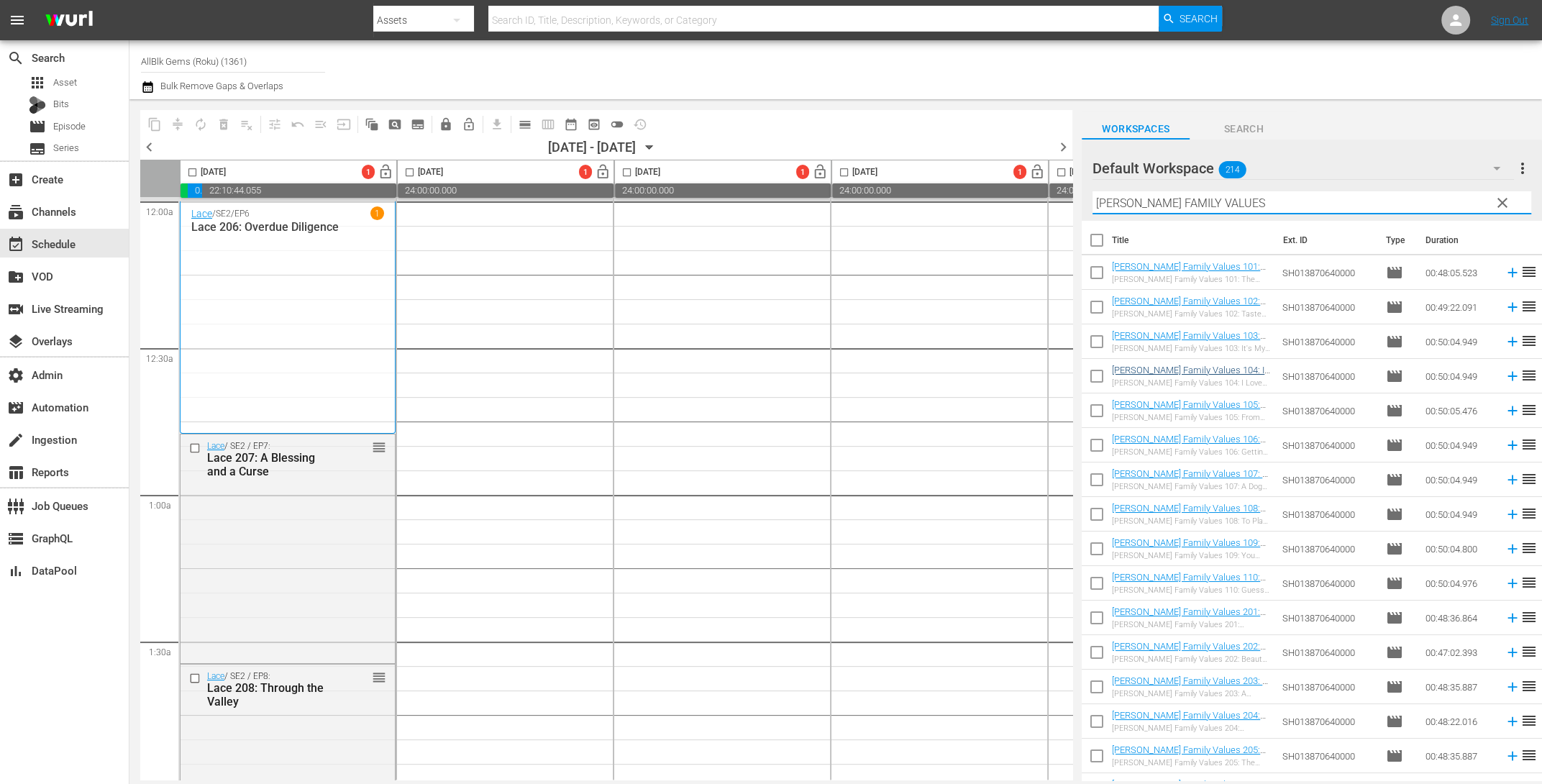
checkbox input "true"
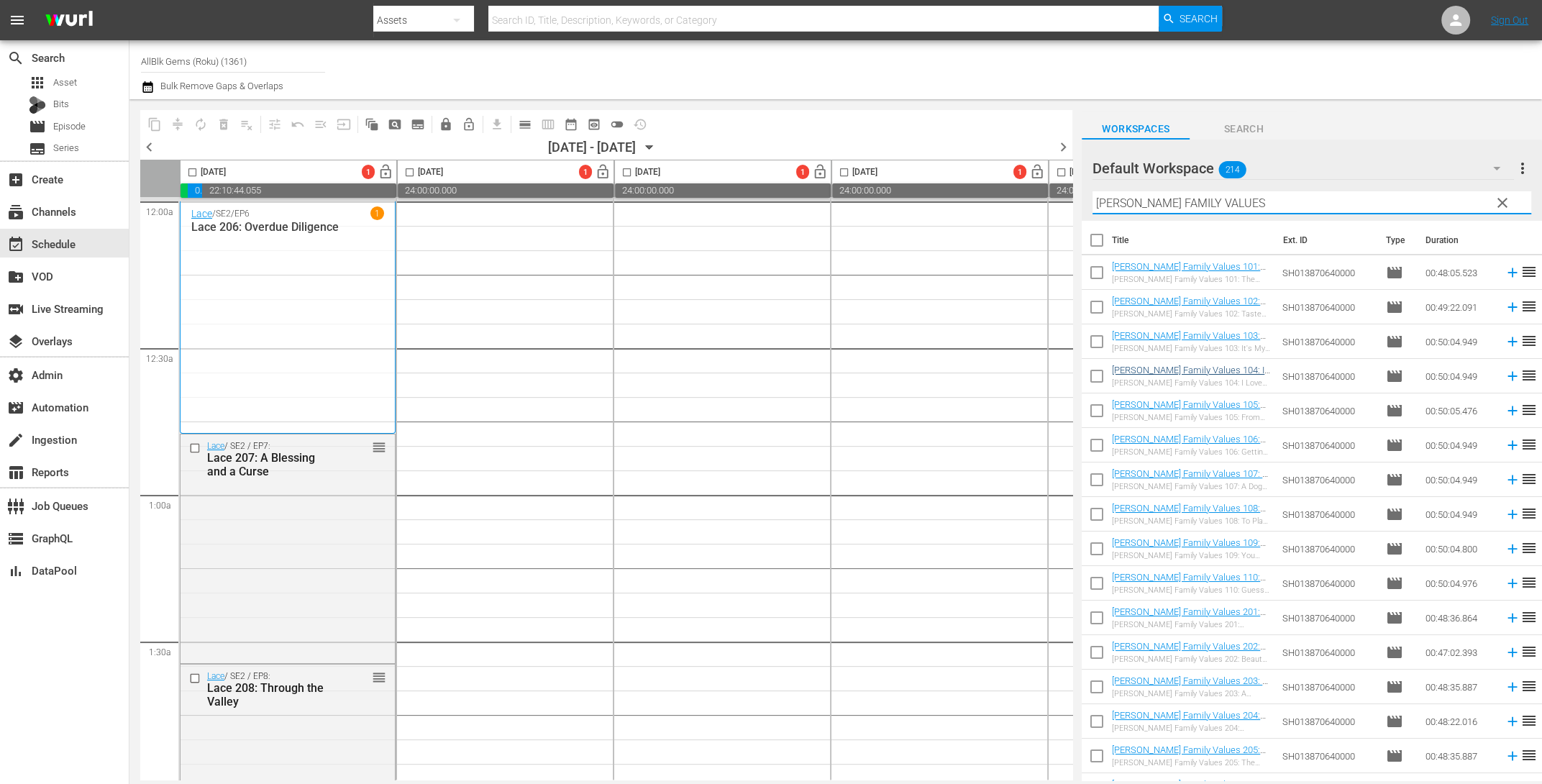
checkbox input "true"
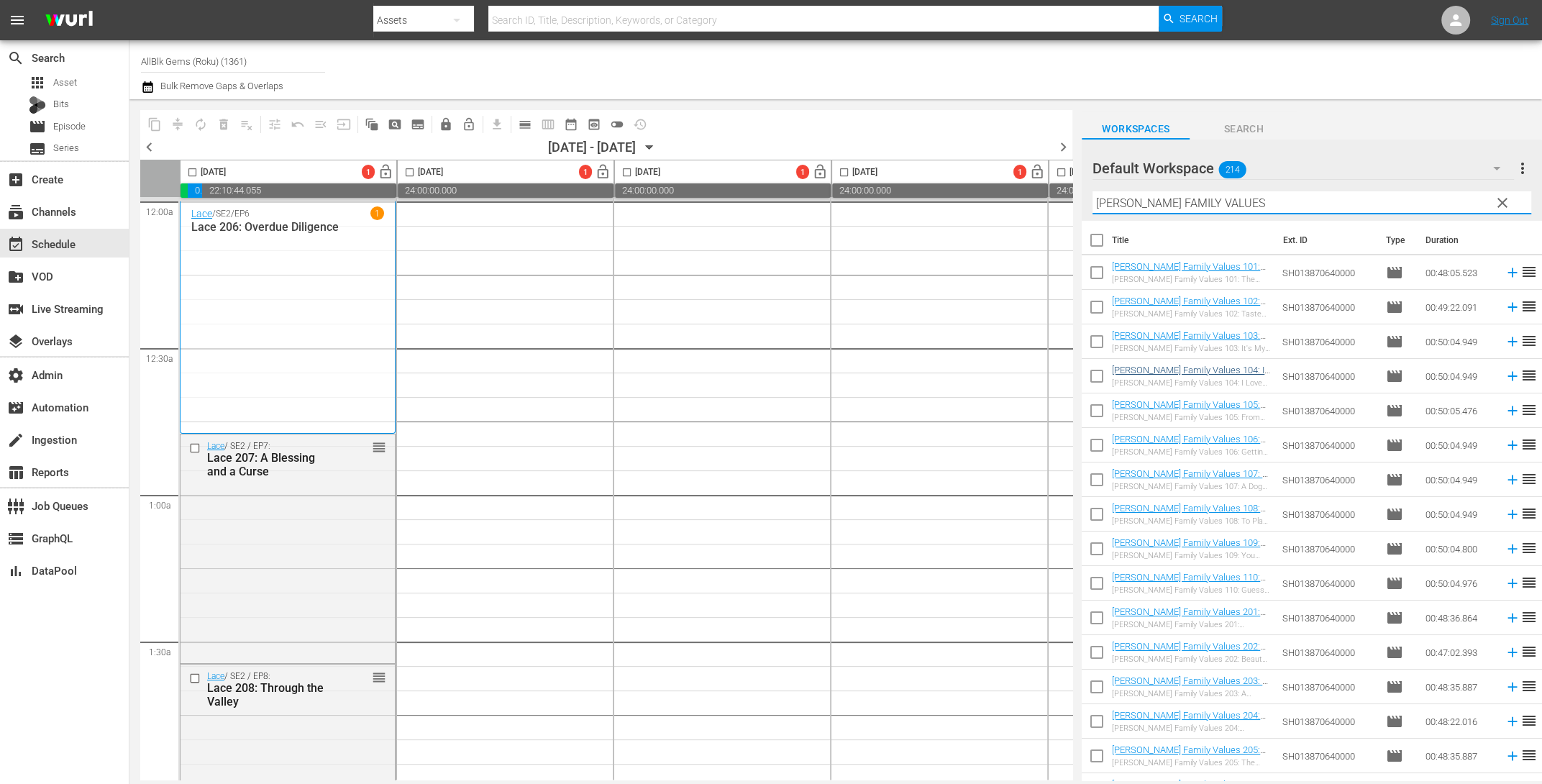
checkbox input "true"
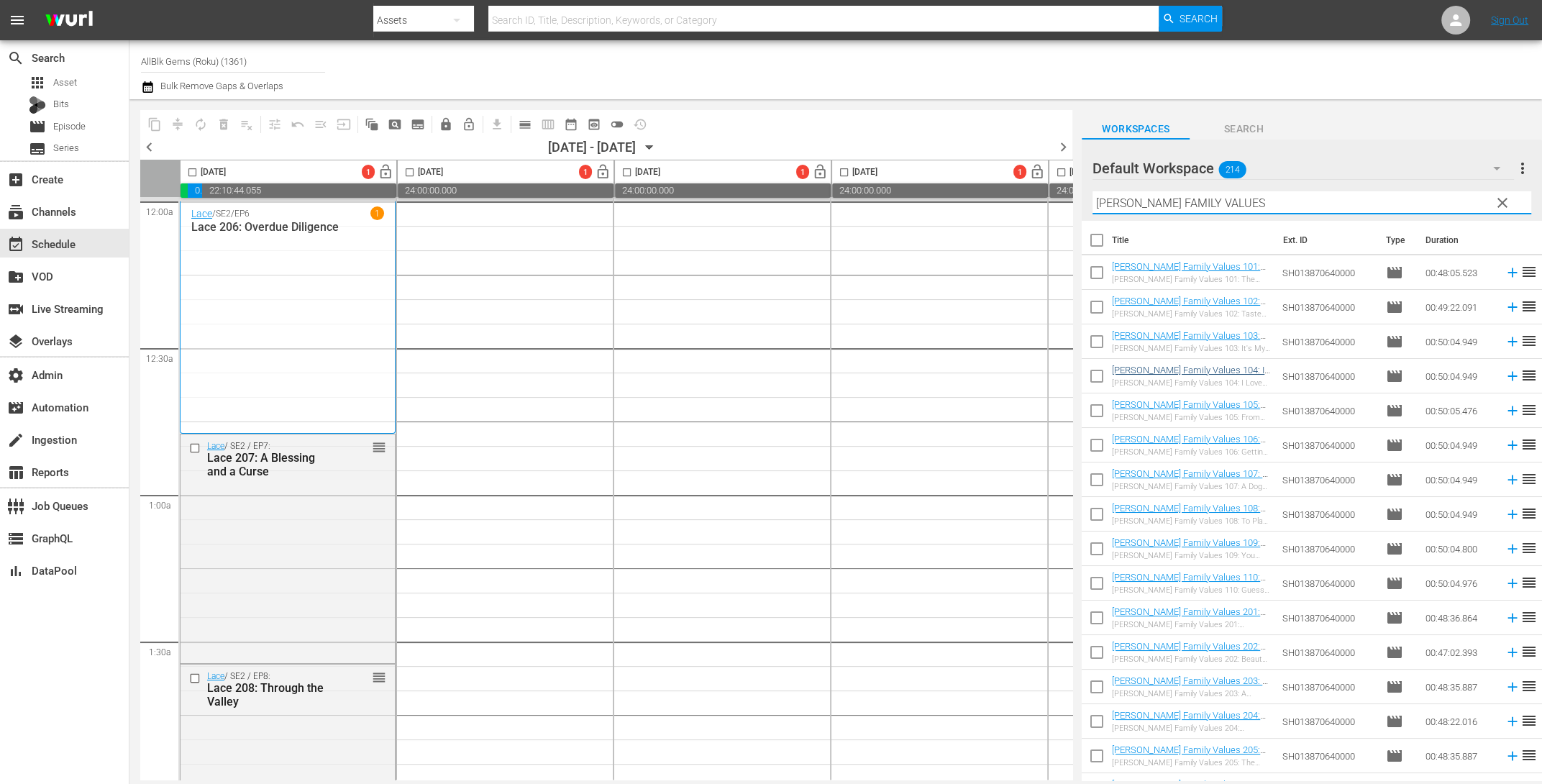
checkbox input "true"
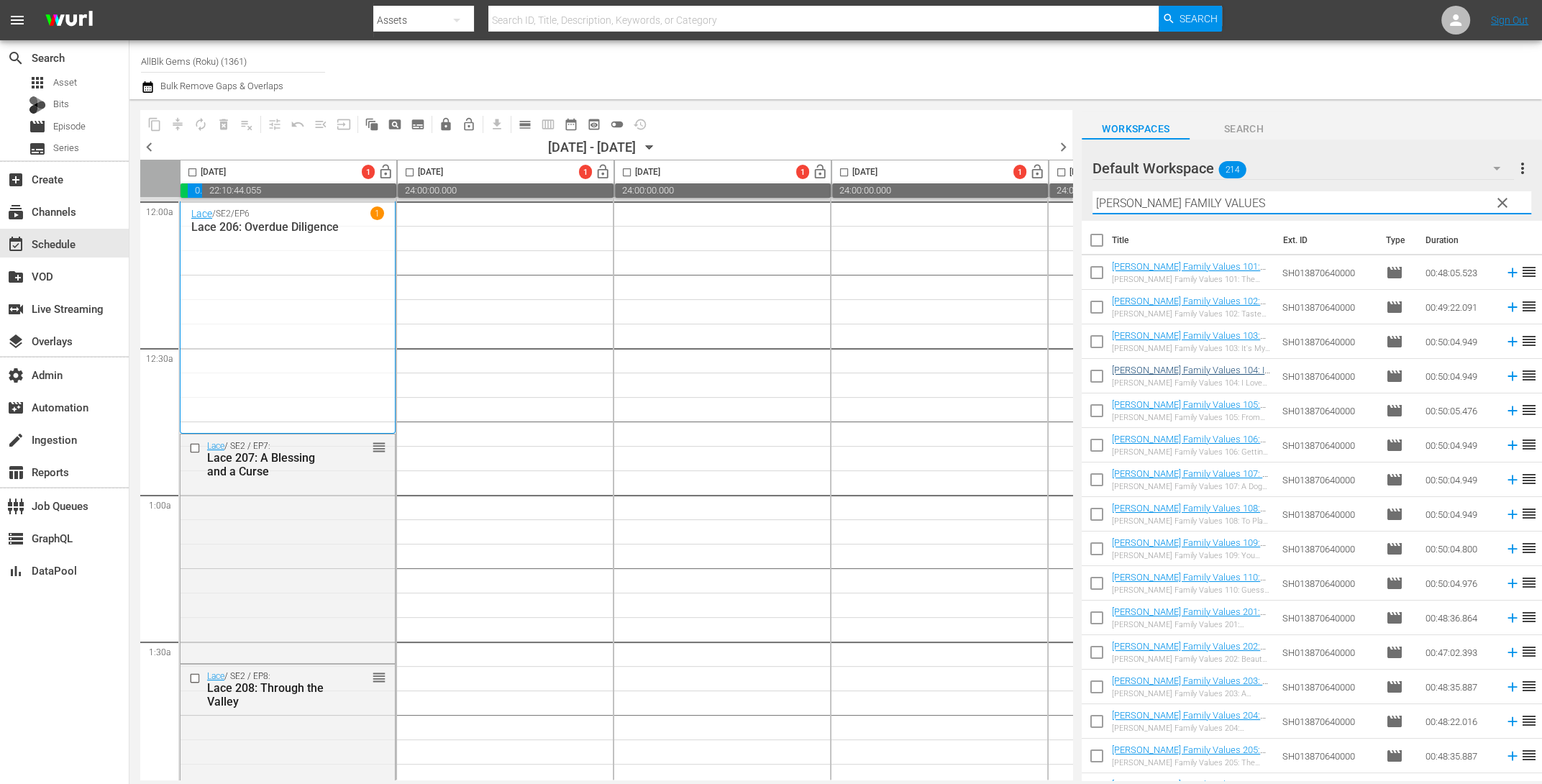
checkbox input "true"
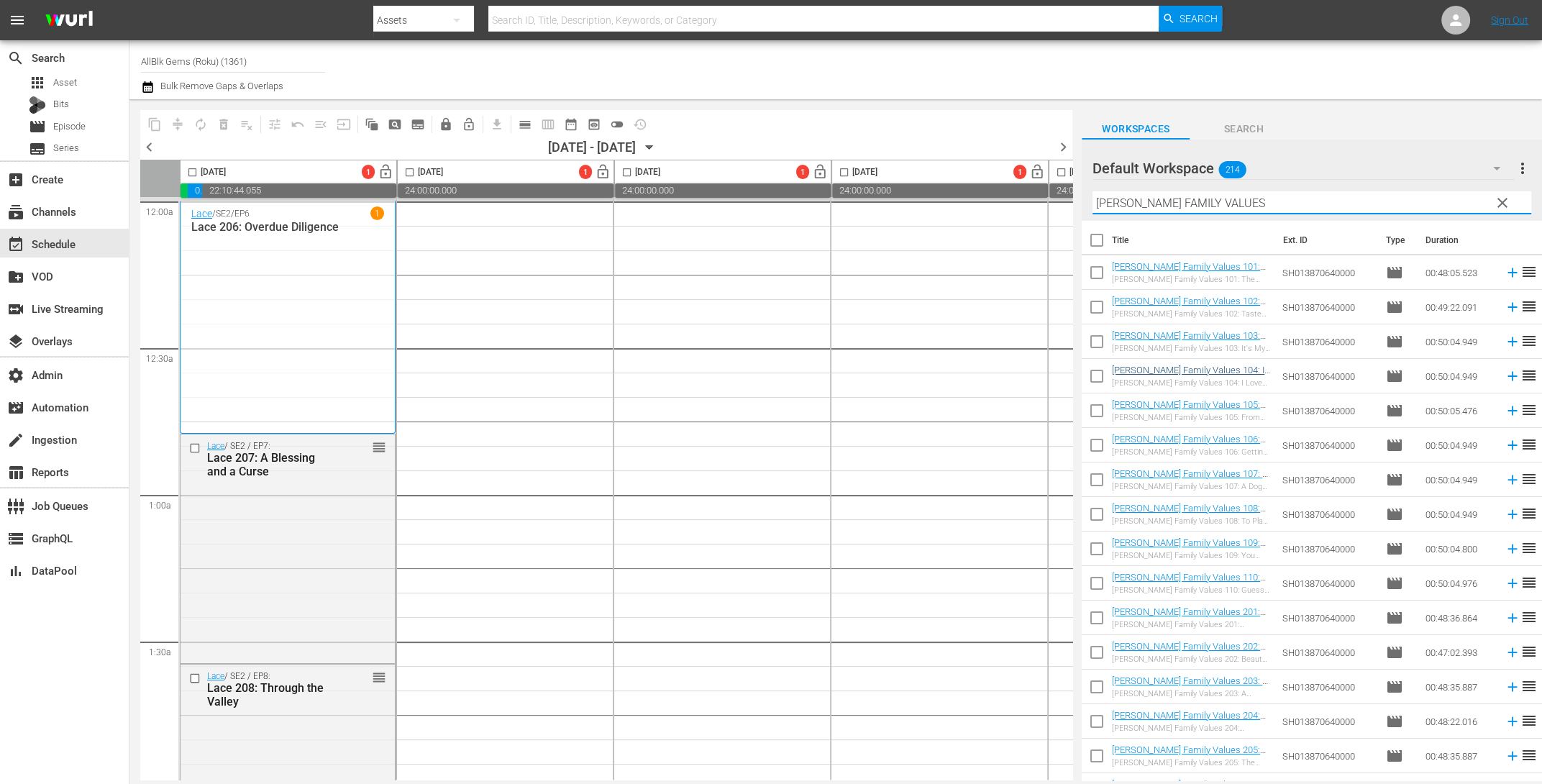
checkbox input "true"
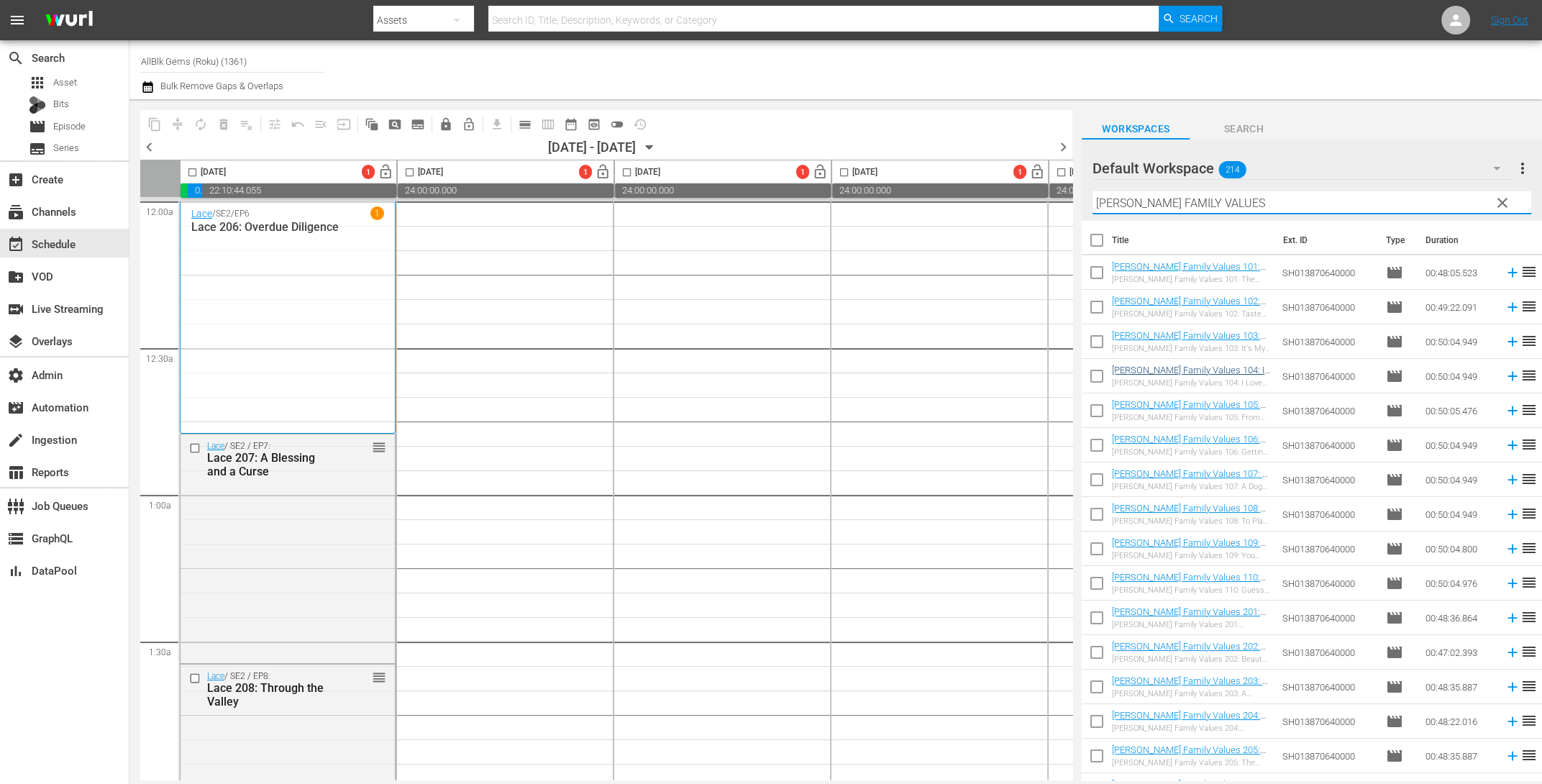
checkbox input "true"
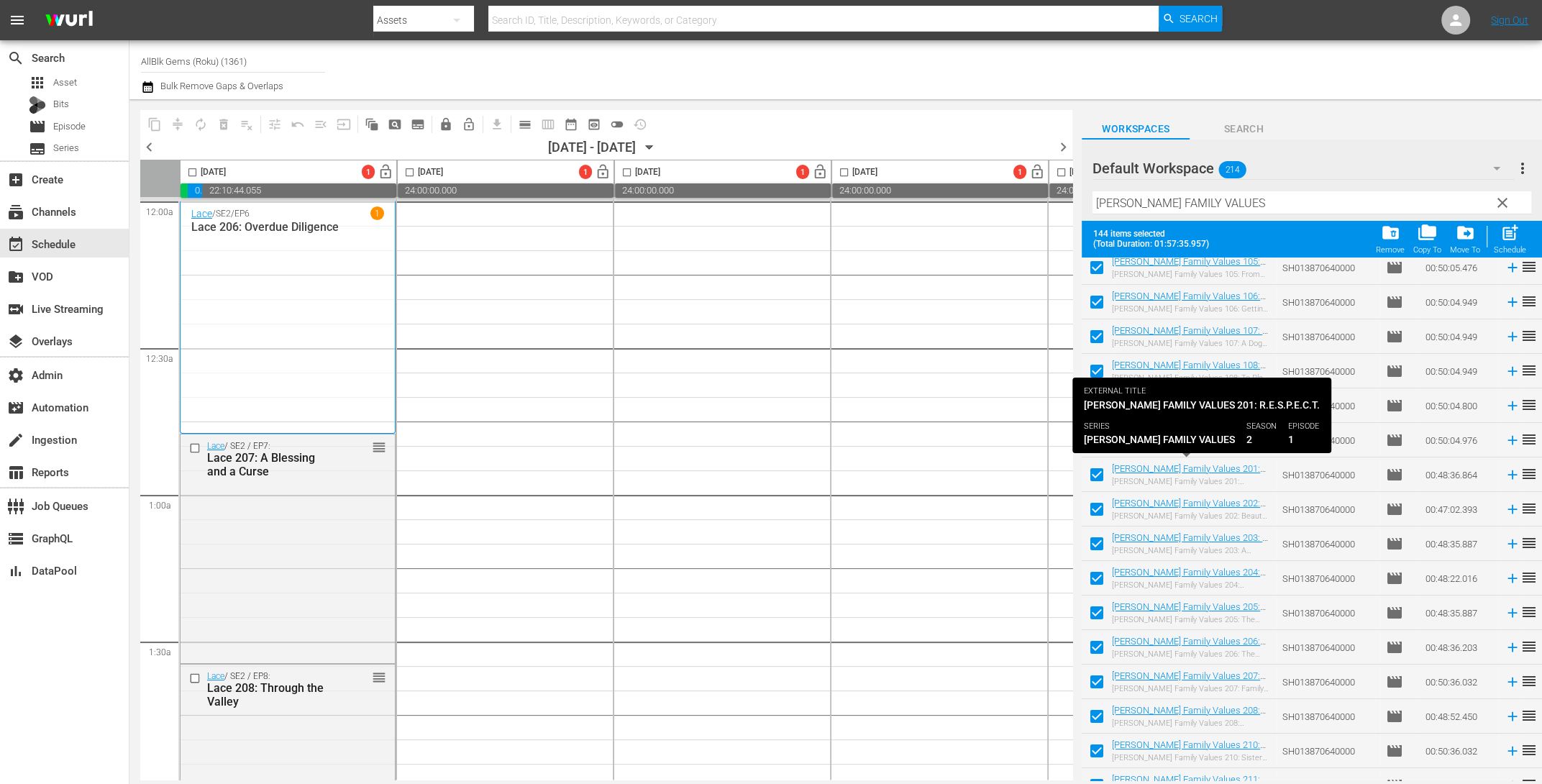
scroll to position [191, 0]
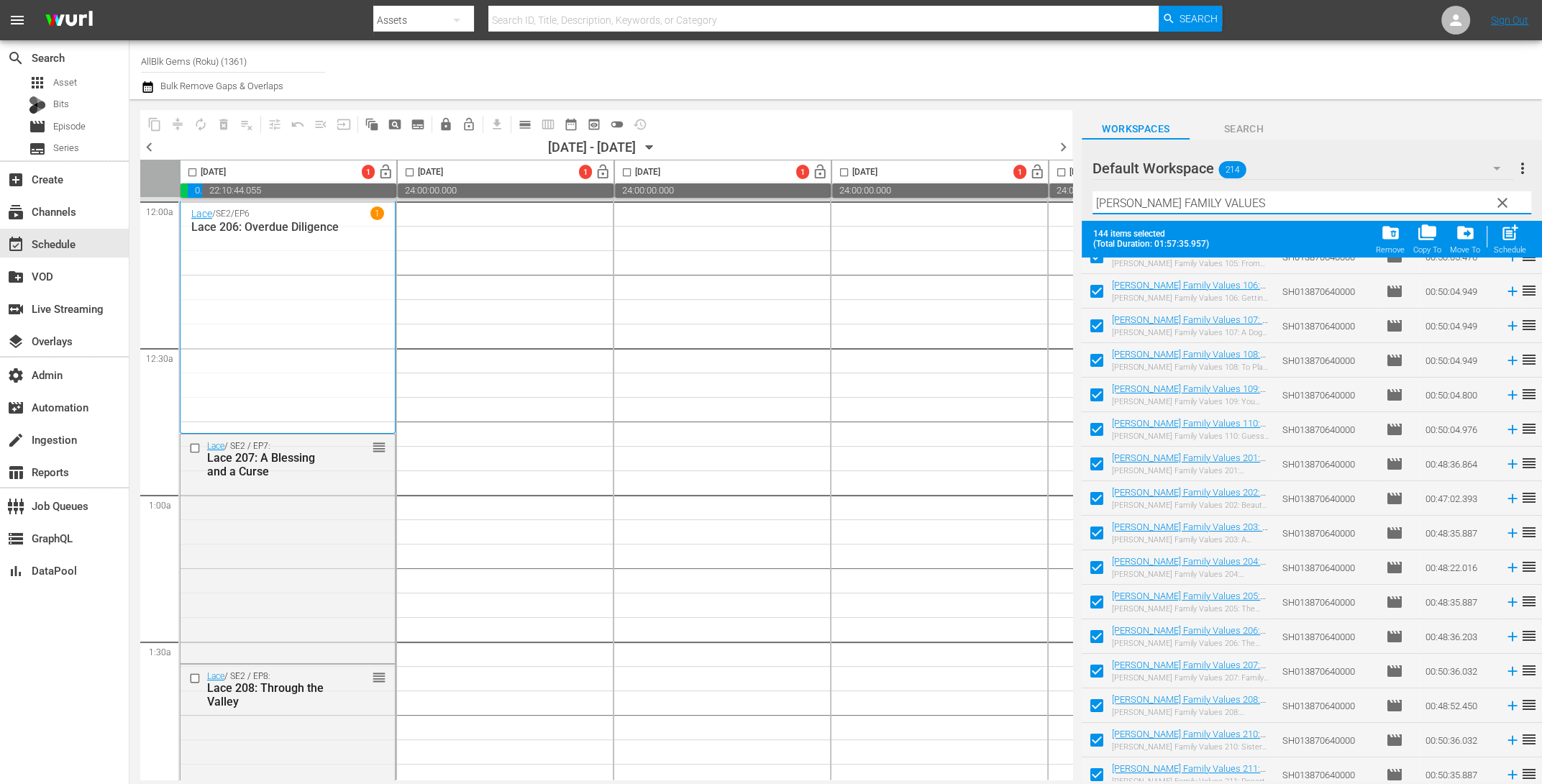
click at [1253, 210] on input "BRAXTON FAMILY VALUES" at bounding box center [1312, 202] width 439 height 23
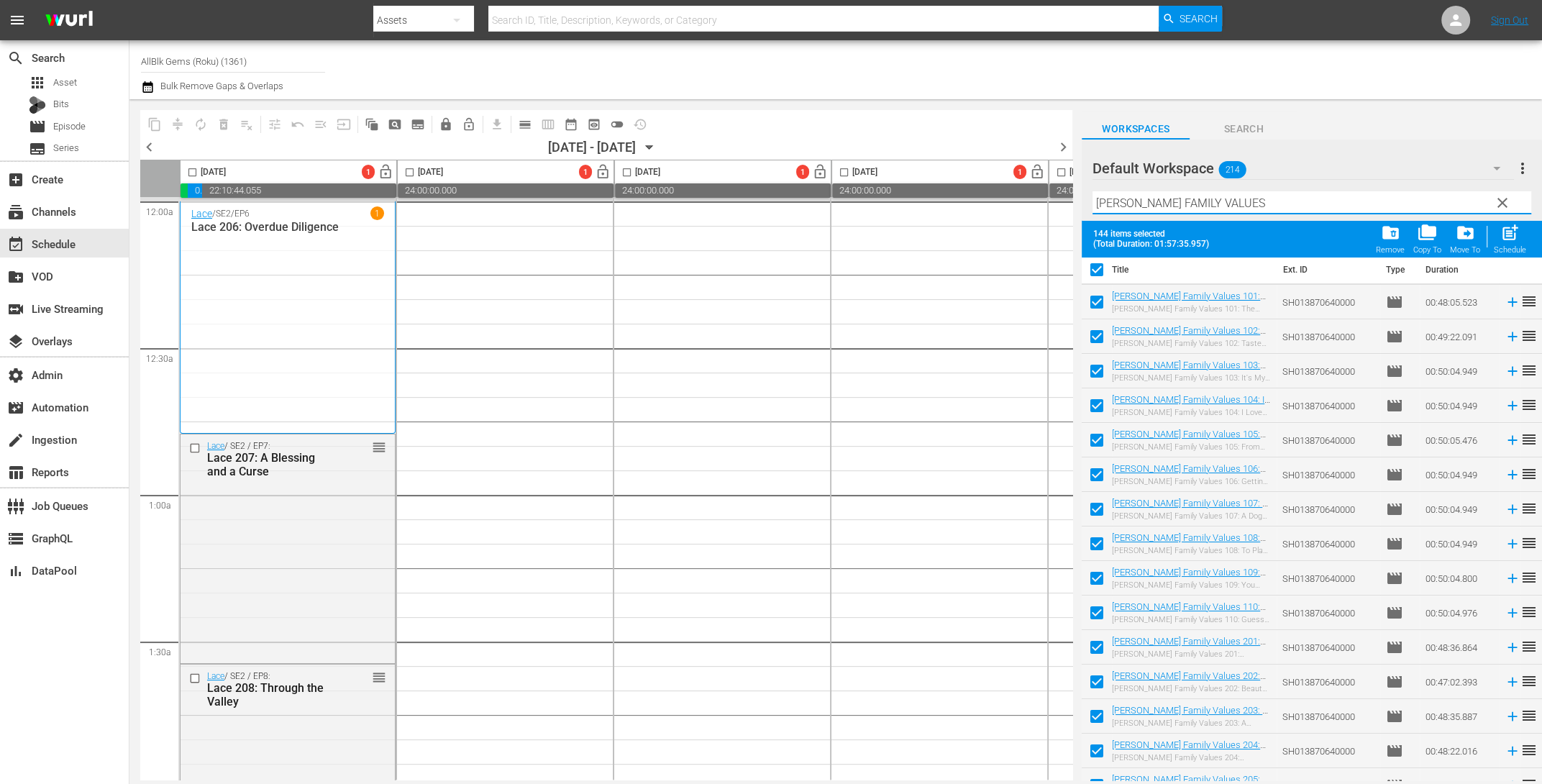
scroll to position [0, 0]
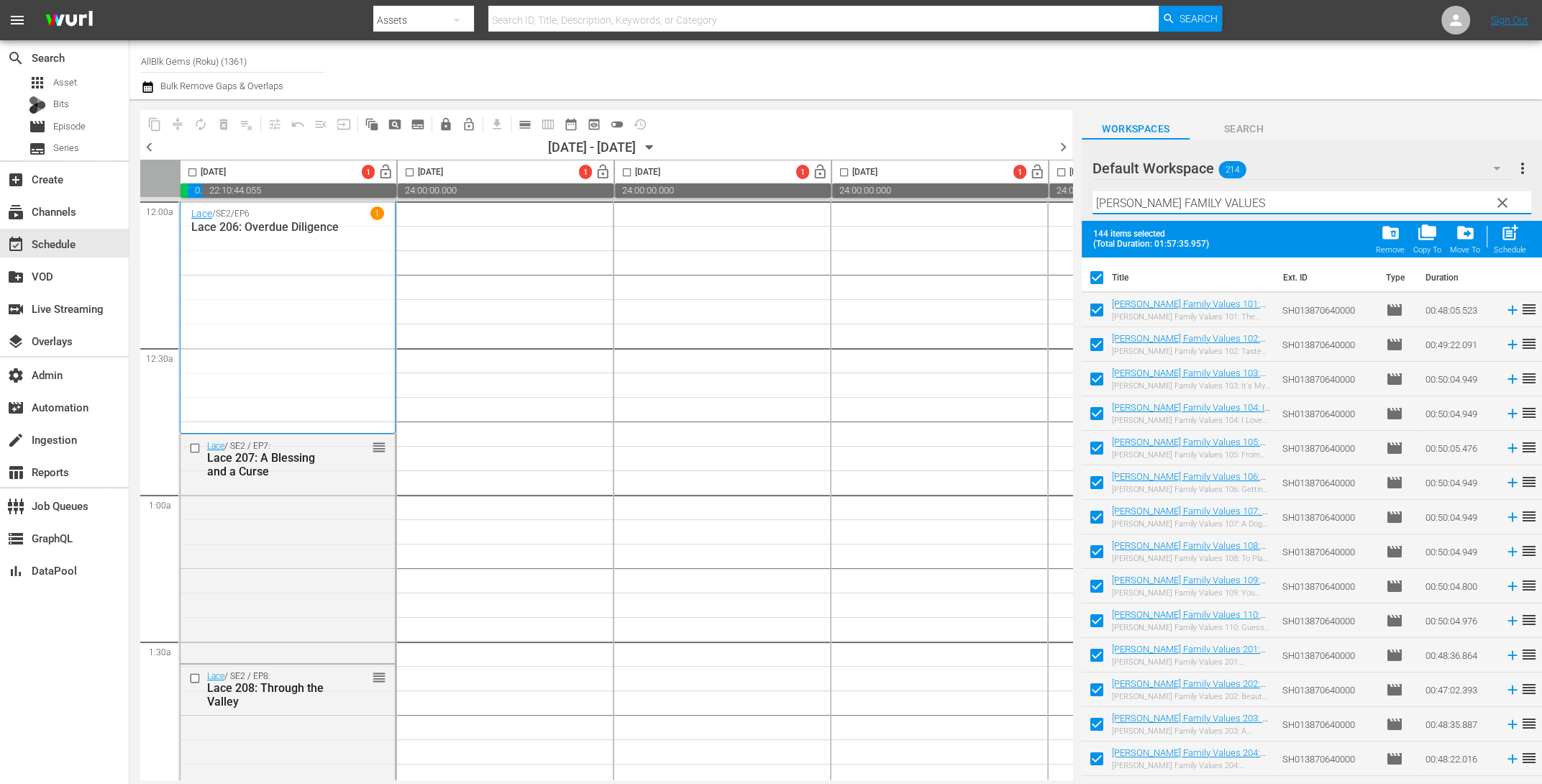
drag, startPoint x: 1499, startPoint y: 203, endPoint x: 728, endPoint y: 127, distance: 774.7
click at [1498, 204] on span "clear" at bounding box center [1502, 202] width 17 height 17
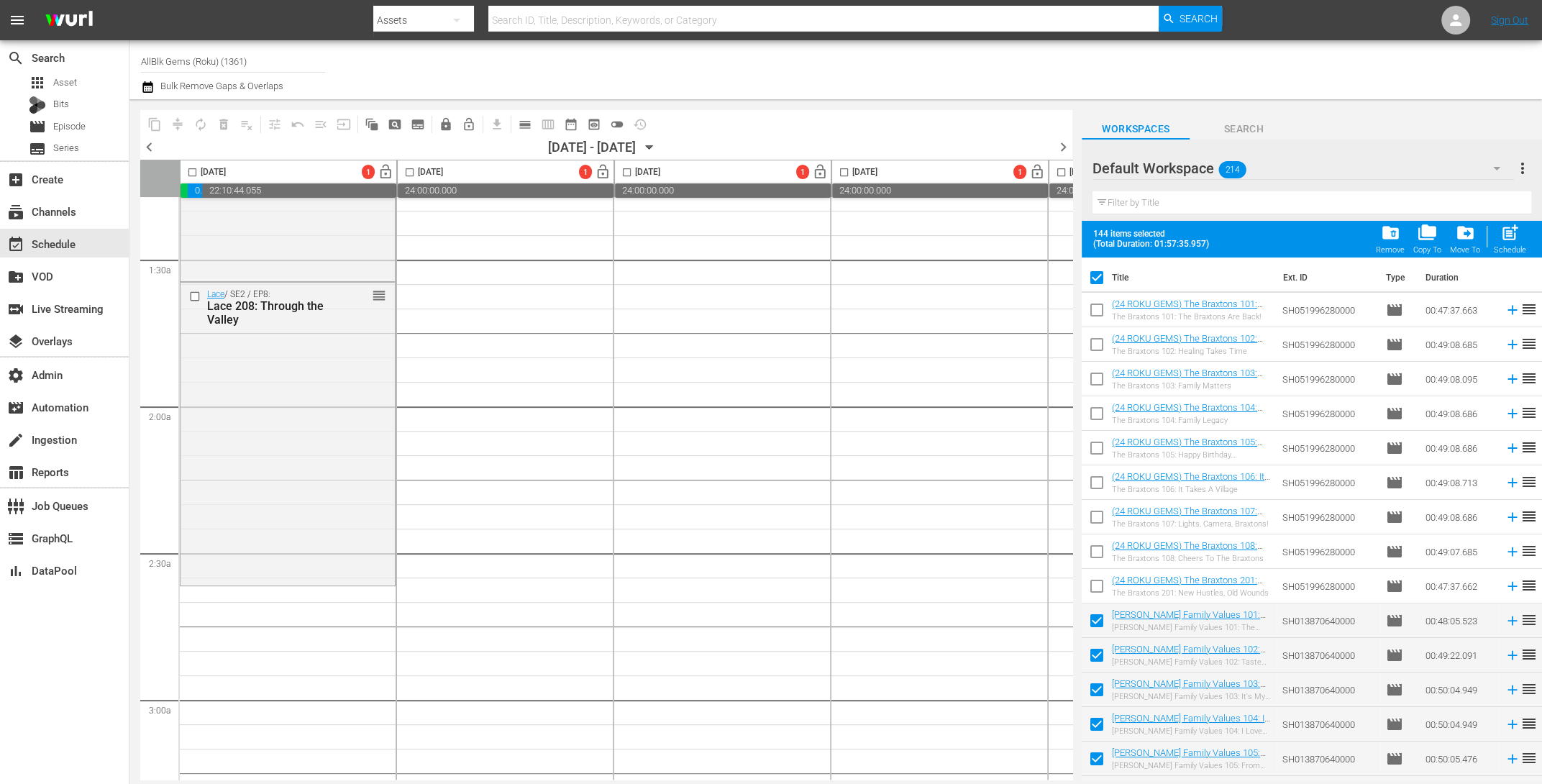
scroll to position [282, 0]
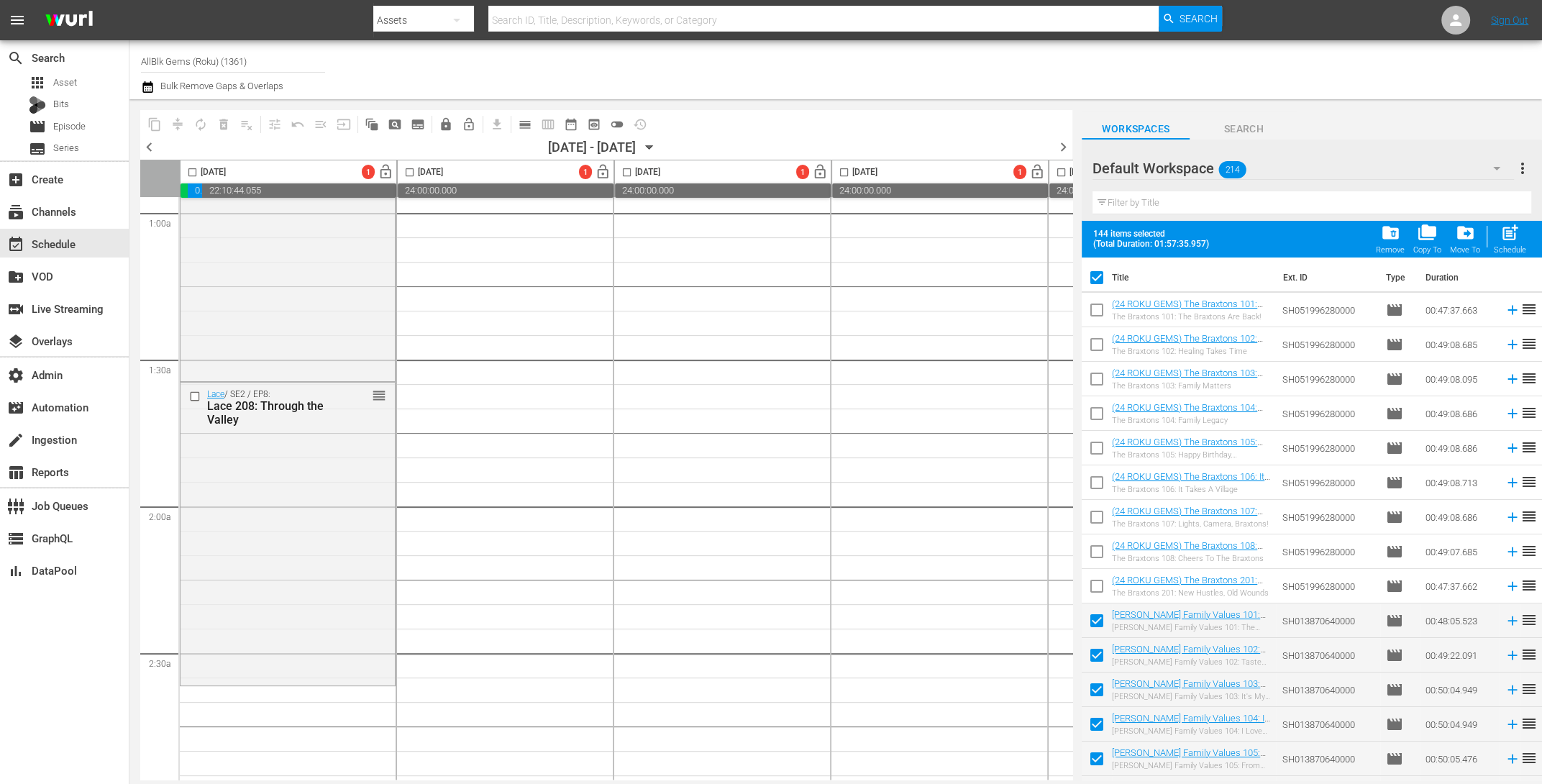
click at [1095, 278] on input "checkbox" at bounding box center [1096, 280] width 30 height 30
checkbox input "false"
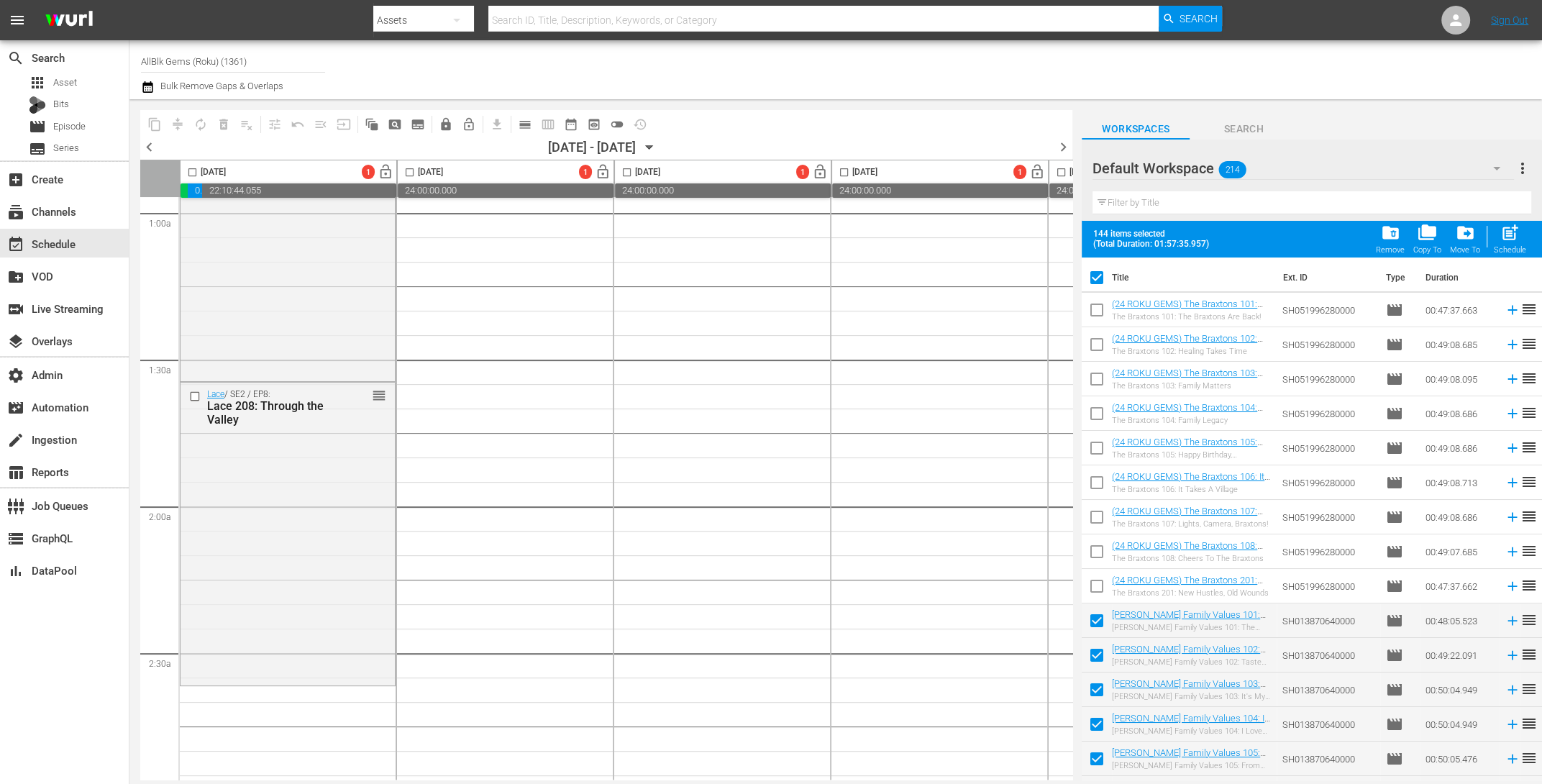
checkbox input "false"
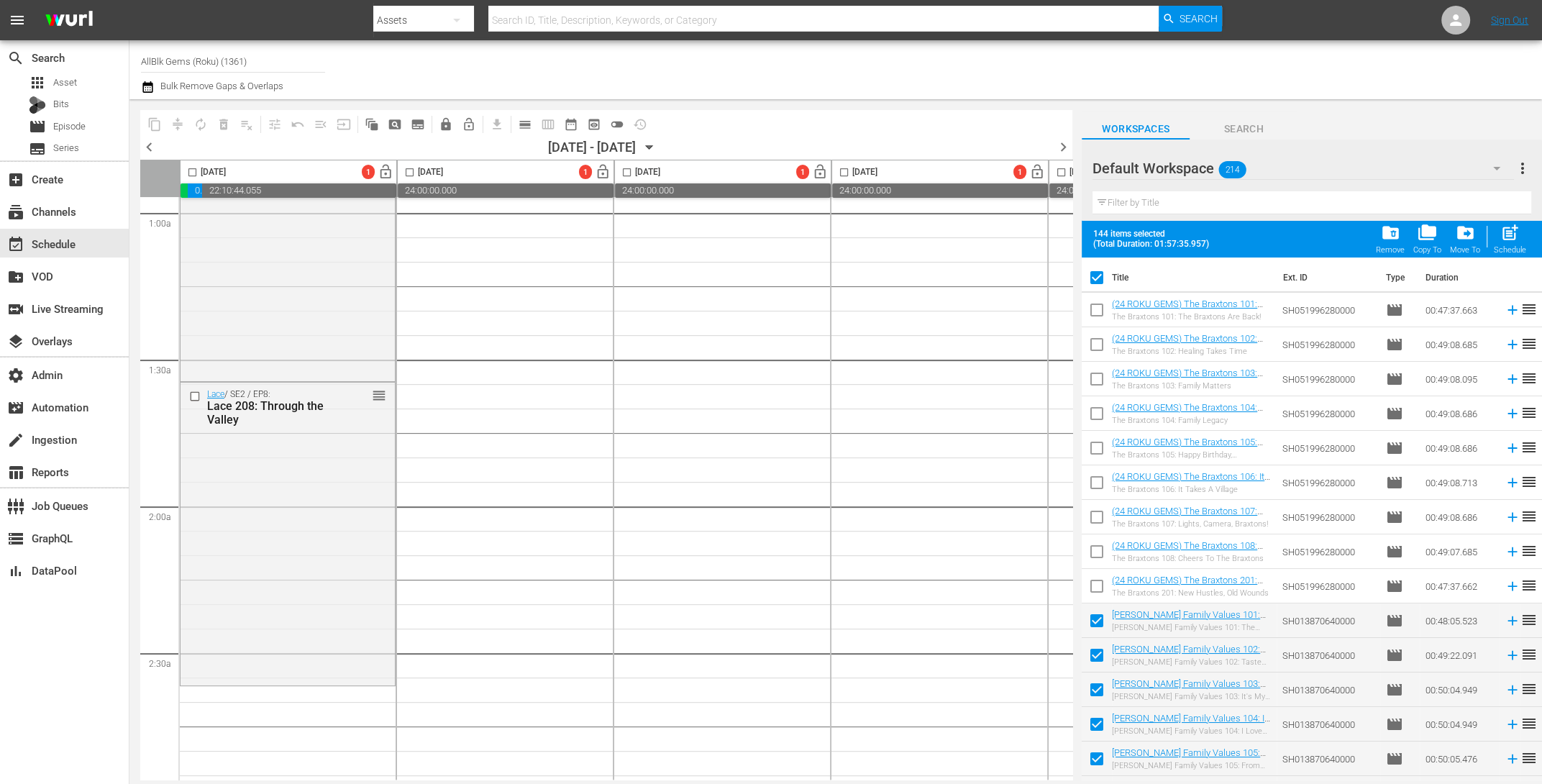
checkbox input "false"
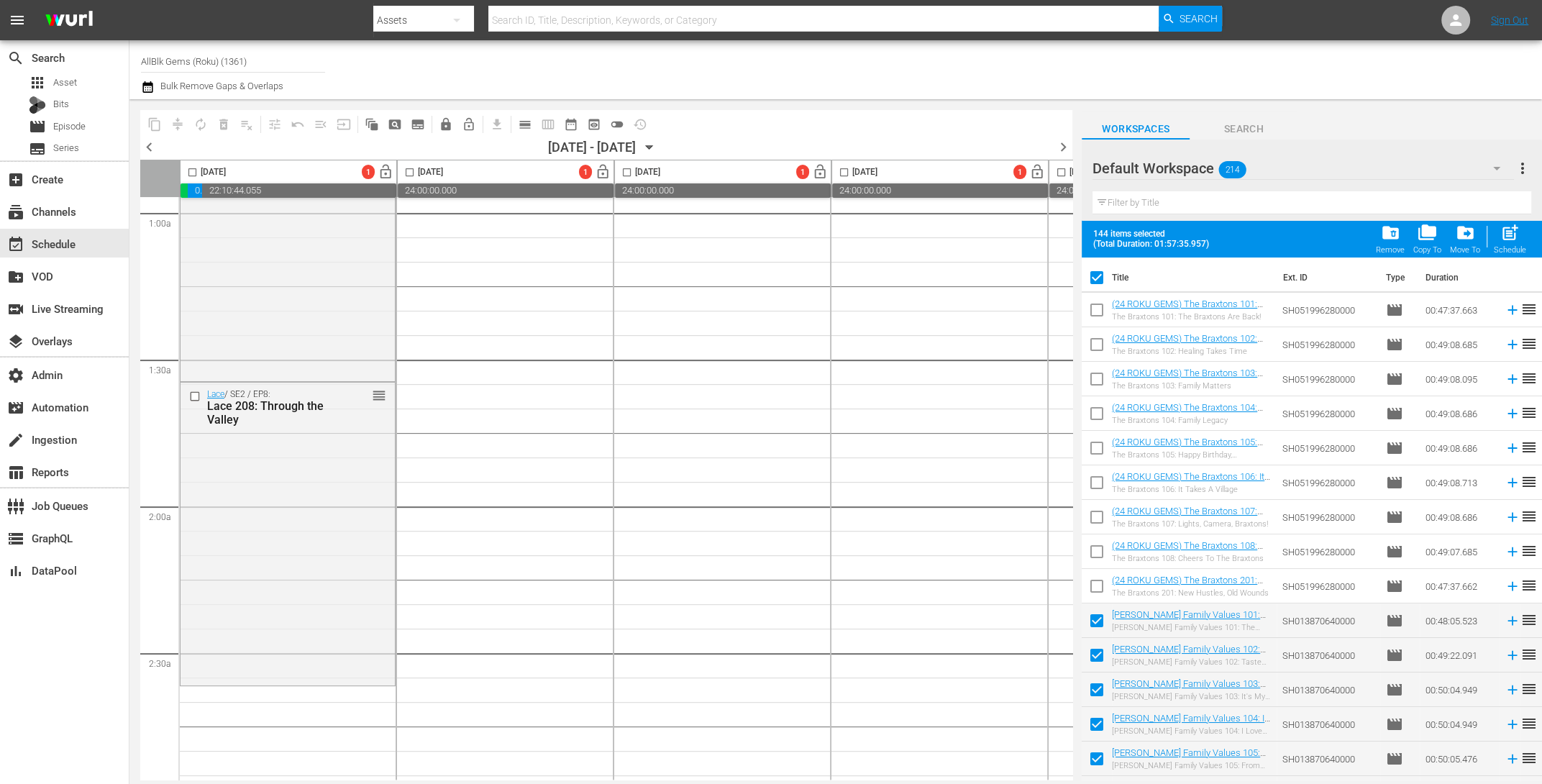
checkbox input "false"
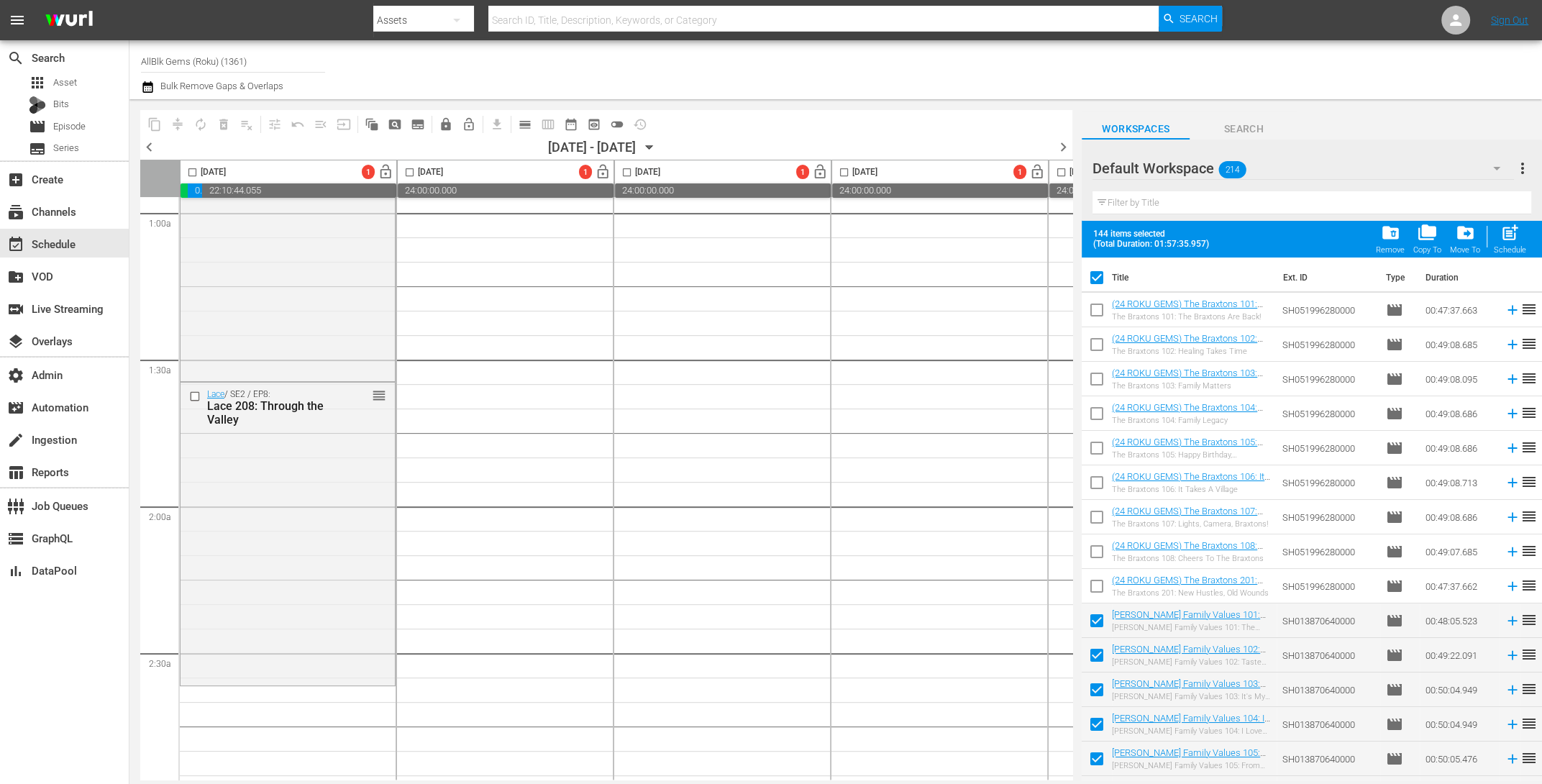
checkbox input "false"
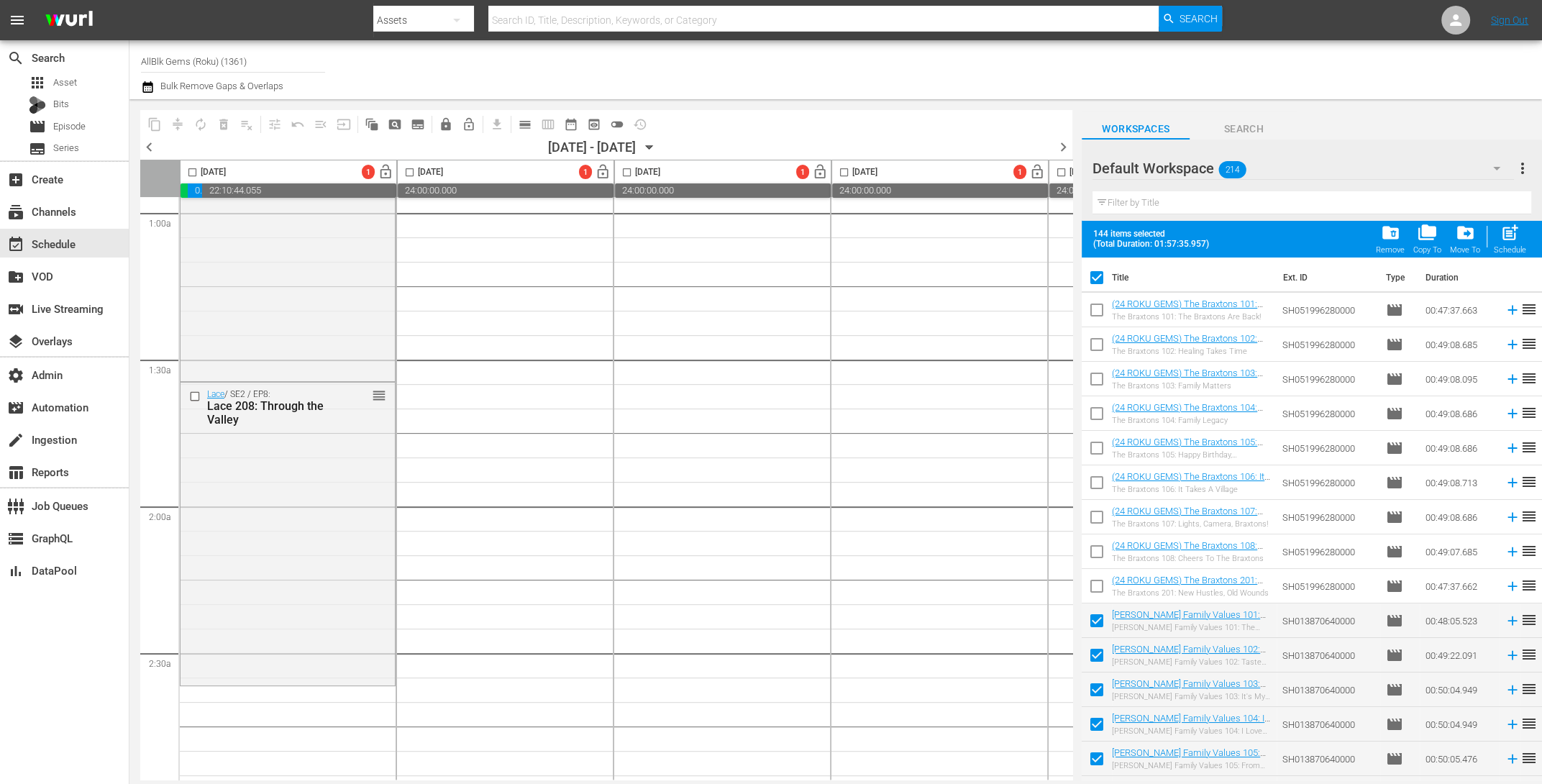
checkbox input "false"
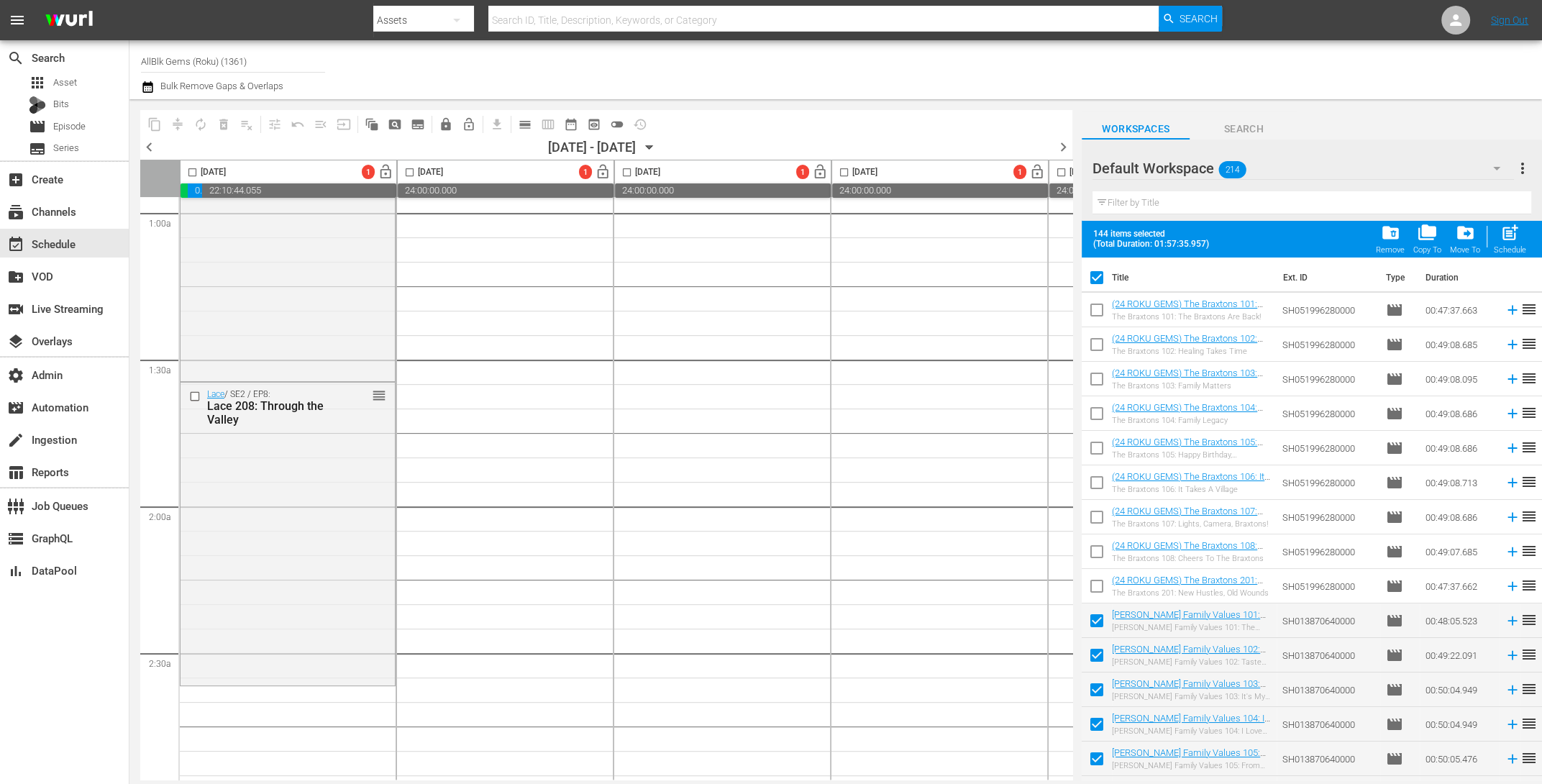
checkbox input "false"
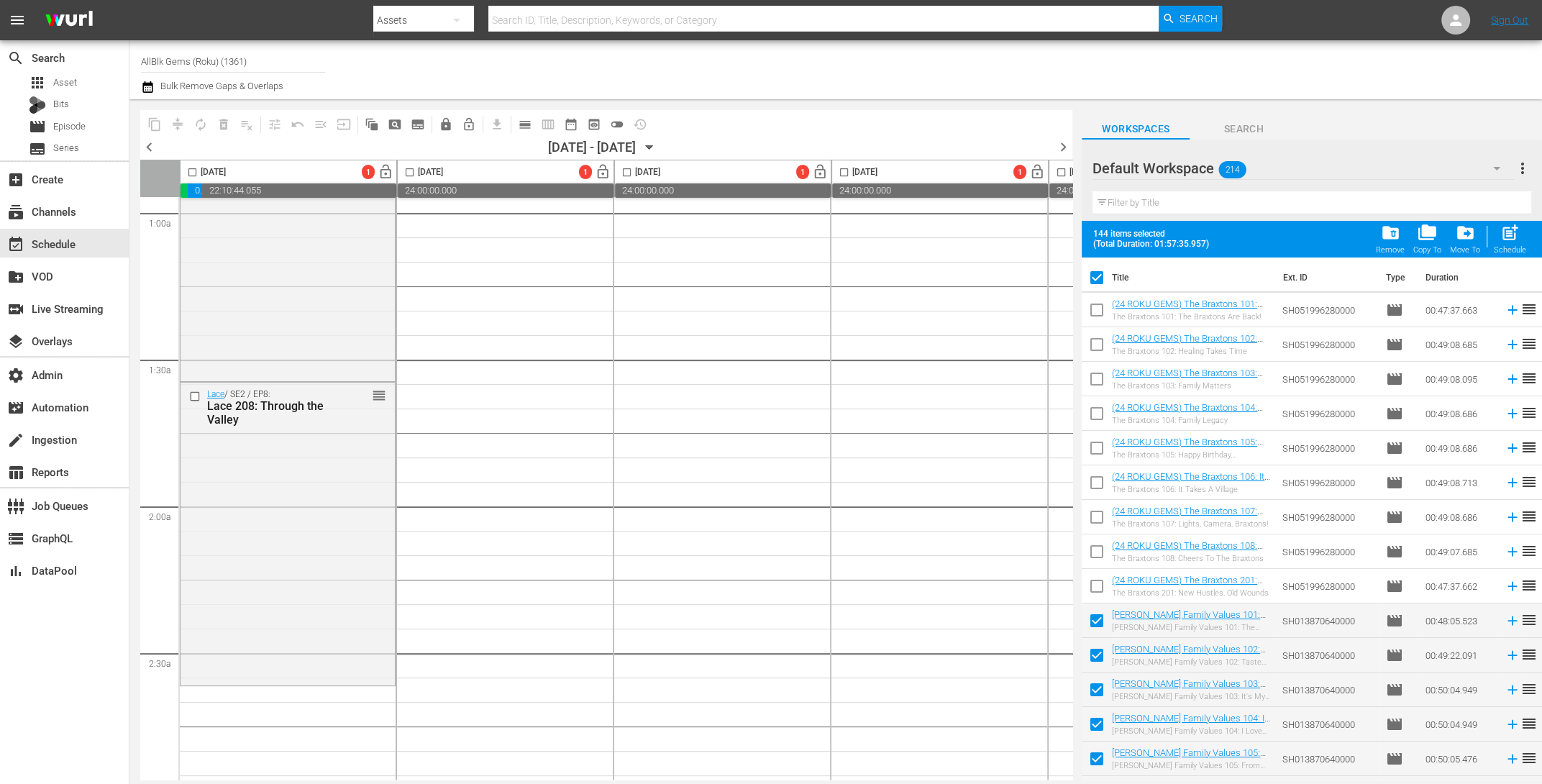
checkbox input "false"
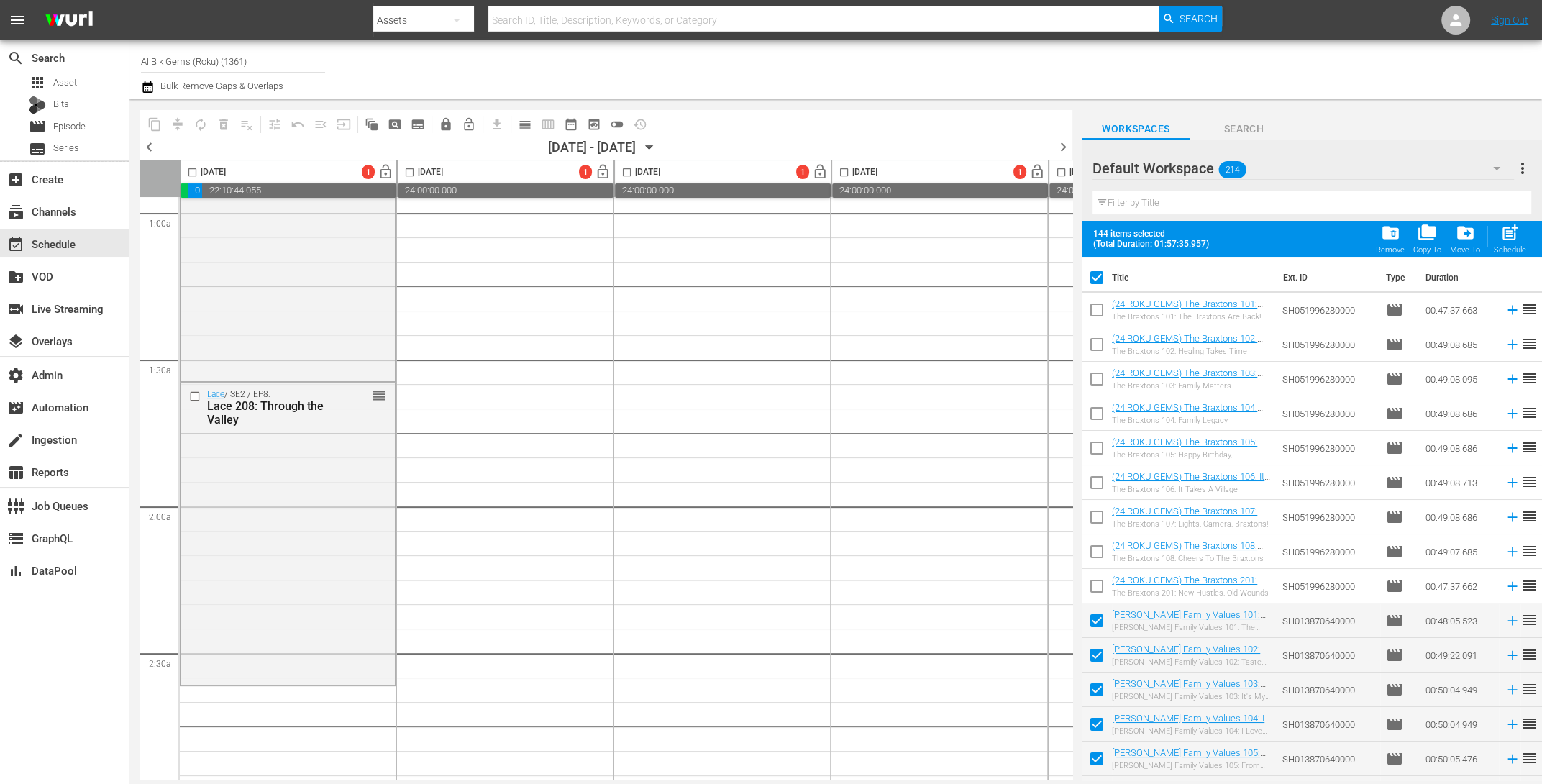
checkbox input "false"
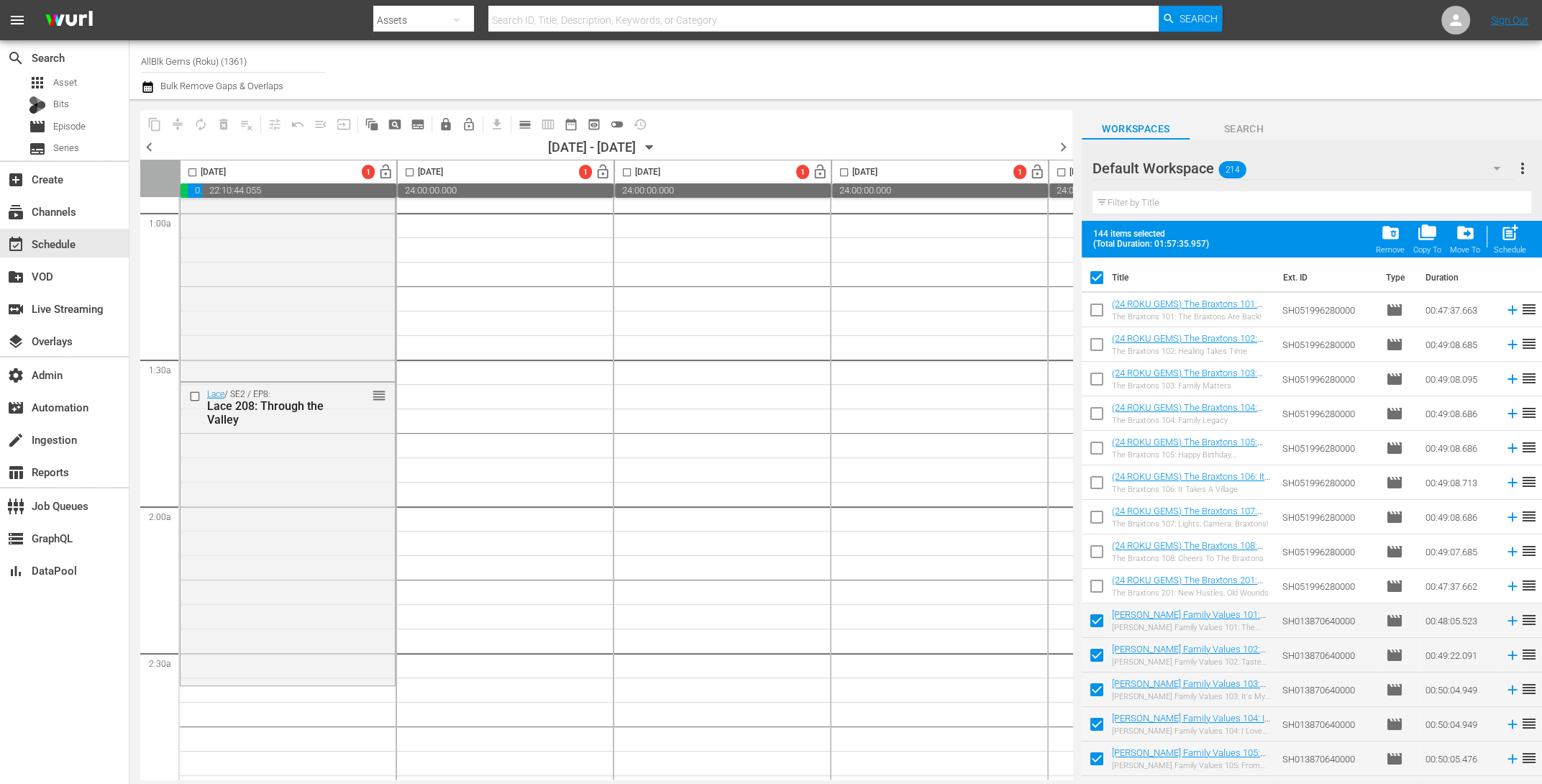
checkbox input "false"
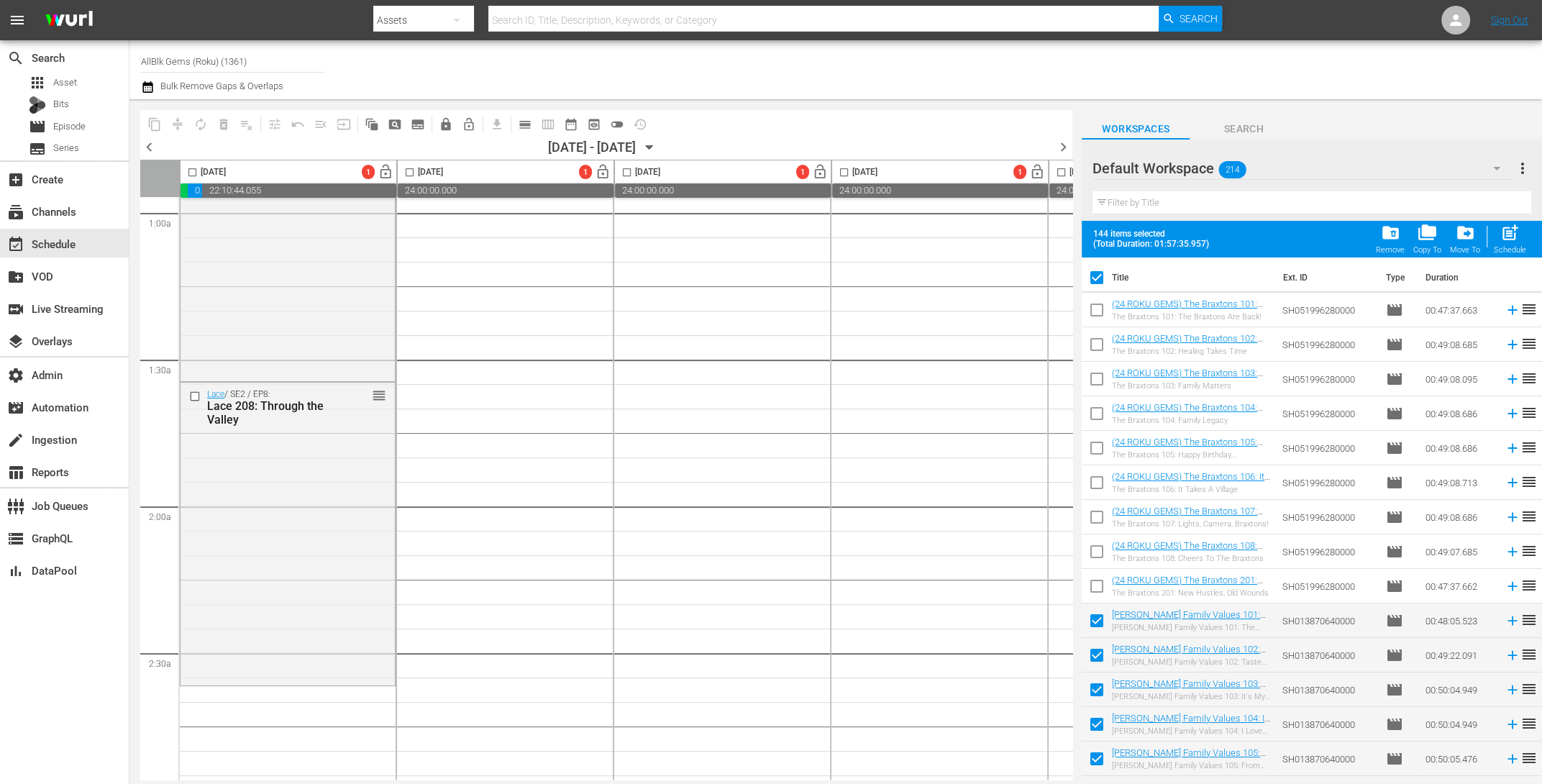
checkbox input "false"
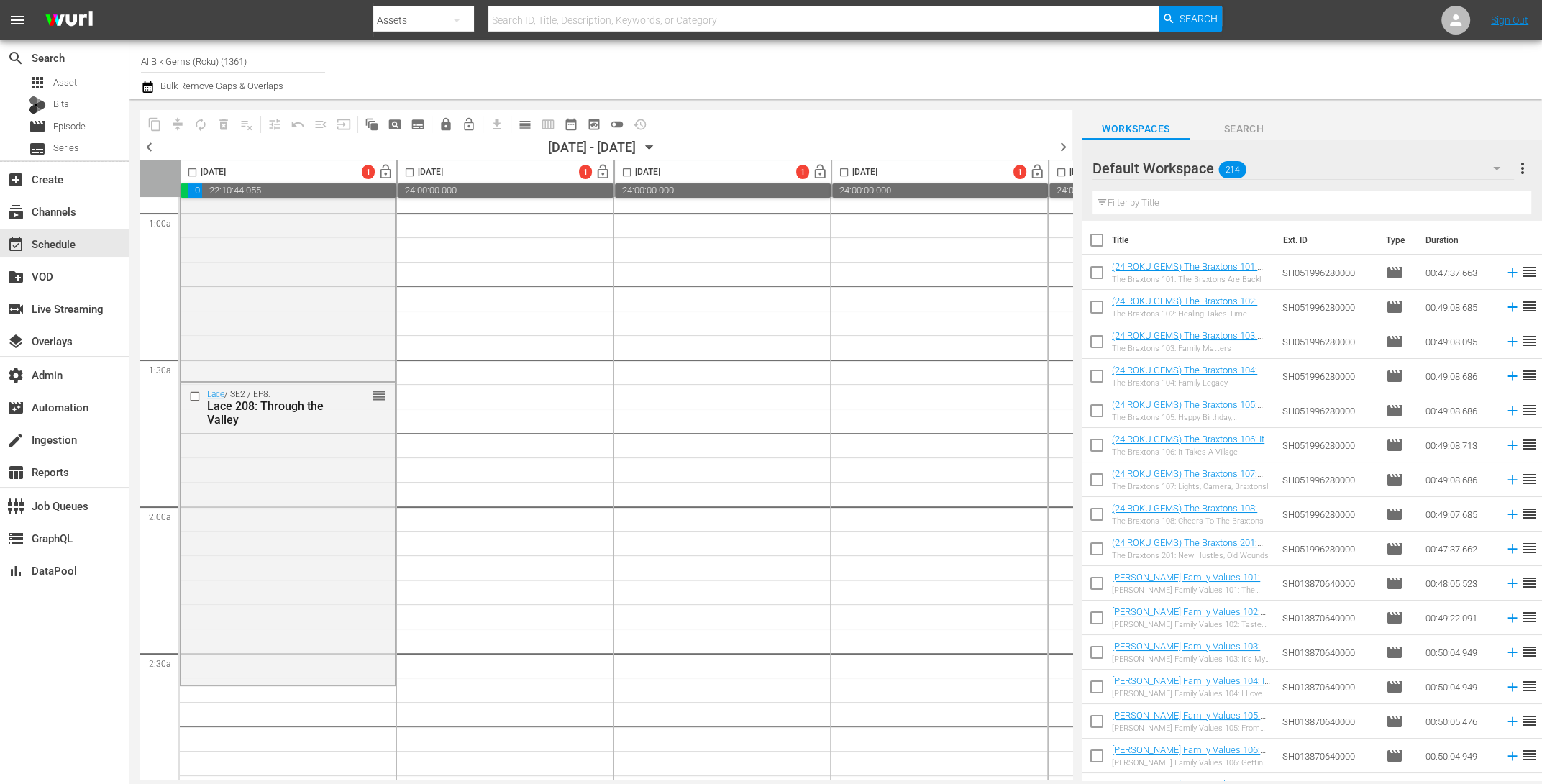
click at [1117, 207] on input "text" at bounding box center [1312, 202] width 439 height 23
paste input "BRAXTON FAMILY VALUES"
click at [1107, 276] on input "checkbox" at bounding box center [1096, 275] width 30 height 30
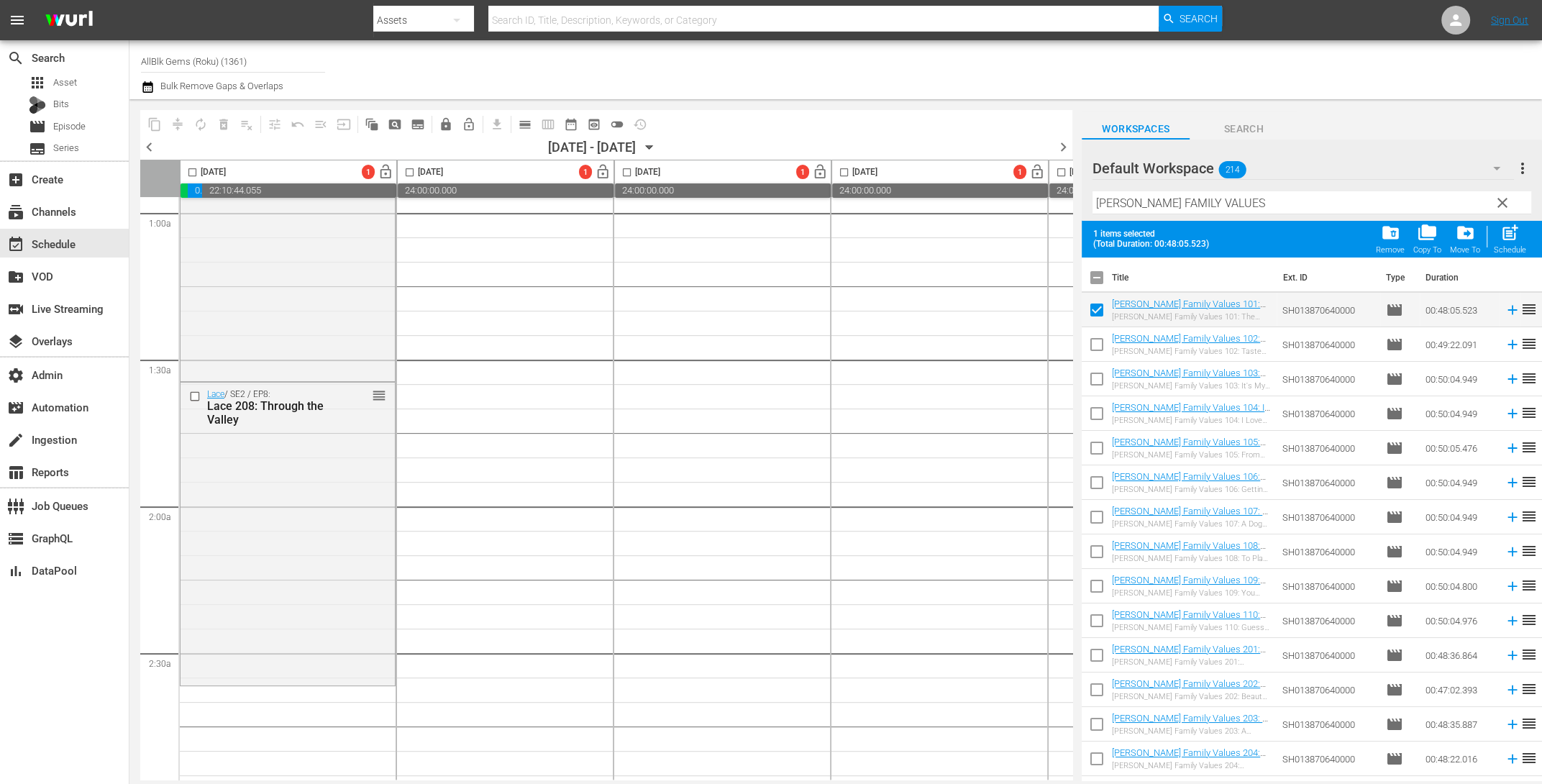
click at [1099, 348] on input "checkbox" at bounding box center [1096, 347] width 30 height 30
click at [1103, 374] on input "checkbox" at bounding box center [1096, 382] width 30 height 30
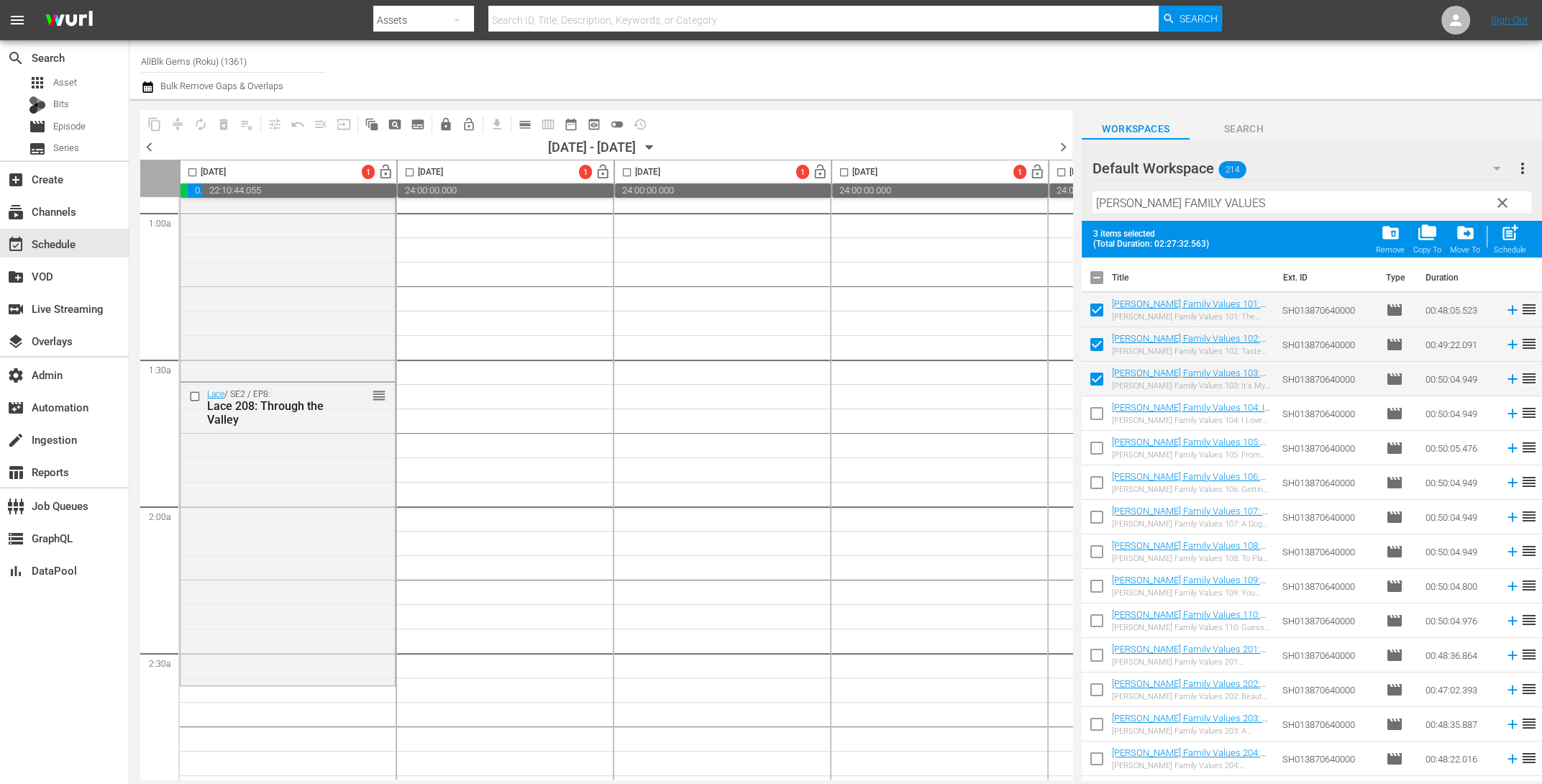
click at [1105, 403] on input "checkbox" at bounding box center [1096, 416] width 30 height 30
click at [1105, 442] on input "checkbox" at bounding box center [1096, 450] width 30 height 30
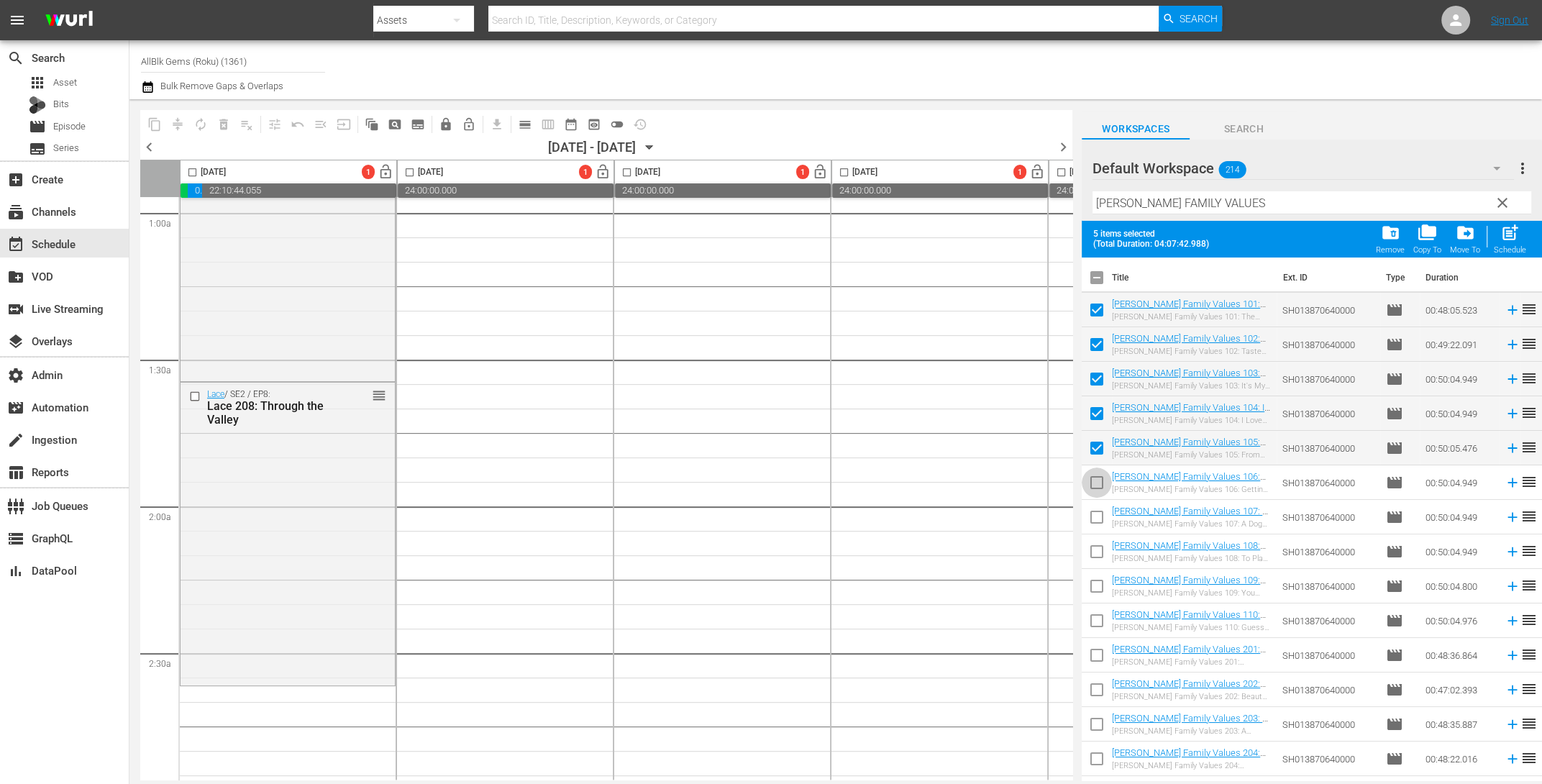
click at [1101, 470] on input "checkbox" at bounding box center [1096, 485] width 30 height 30
click at [1091, 503] on span at bounding box center [1096, 517] width 30 height 30
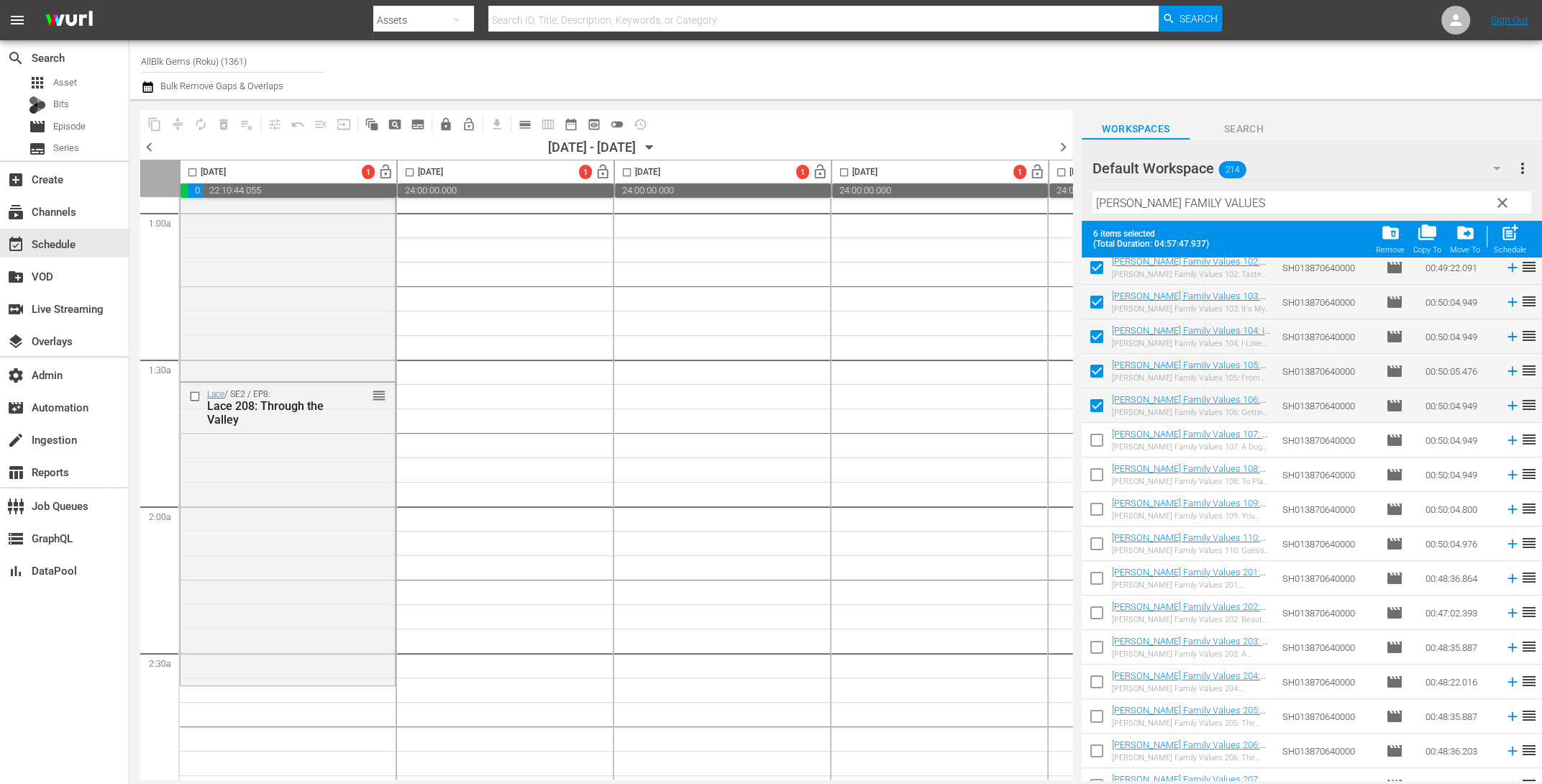
click at [1095, 440] on input "checkbox" at bounding box center [1096, 442] width 30 height 30
click at [1101, 483] on input "checkbox" at bounding box center [1096, 477] width 30 height 30
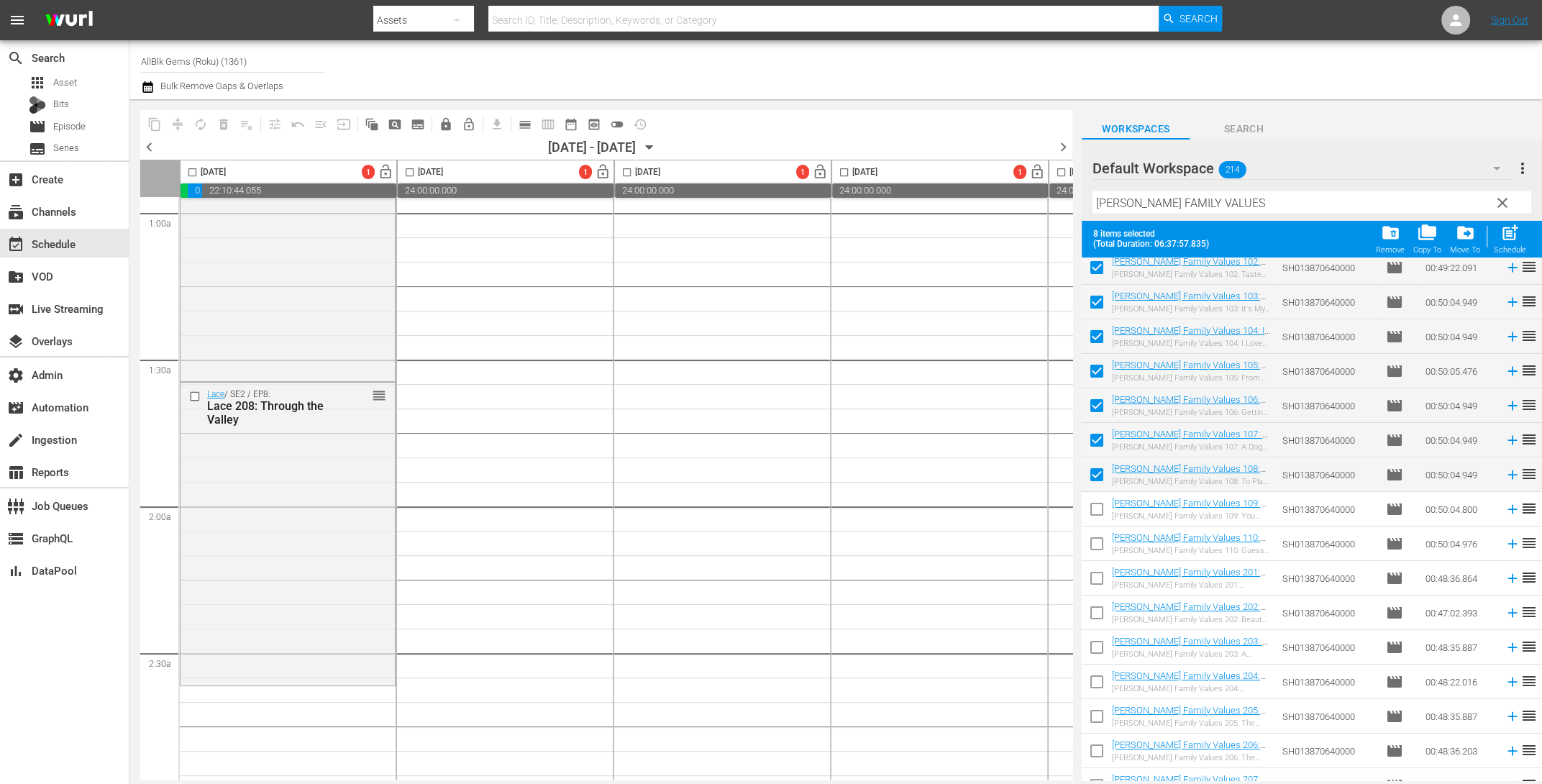
click at [1101, 509] on input "checkbox" at bounding box center [1096, 511] width 30 height 30
click at [1099, 541] on input "checkbox" at bounding box center [1096, 546] width 30 height 30
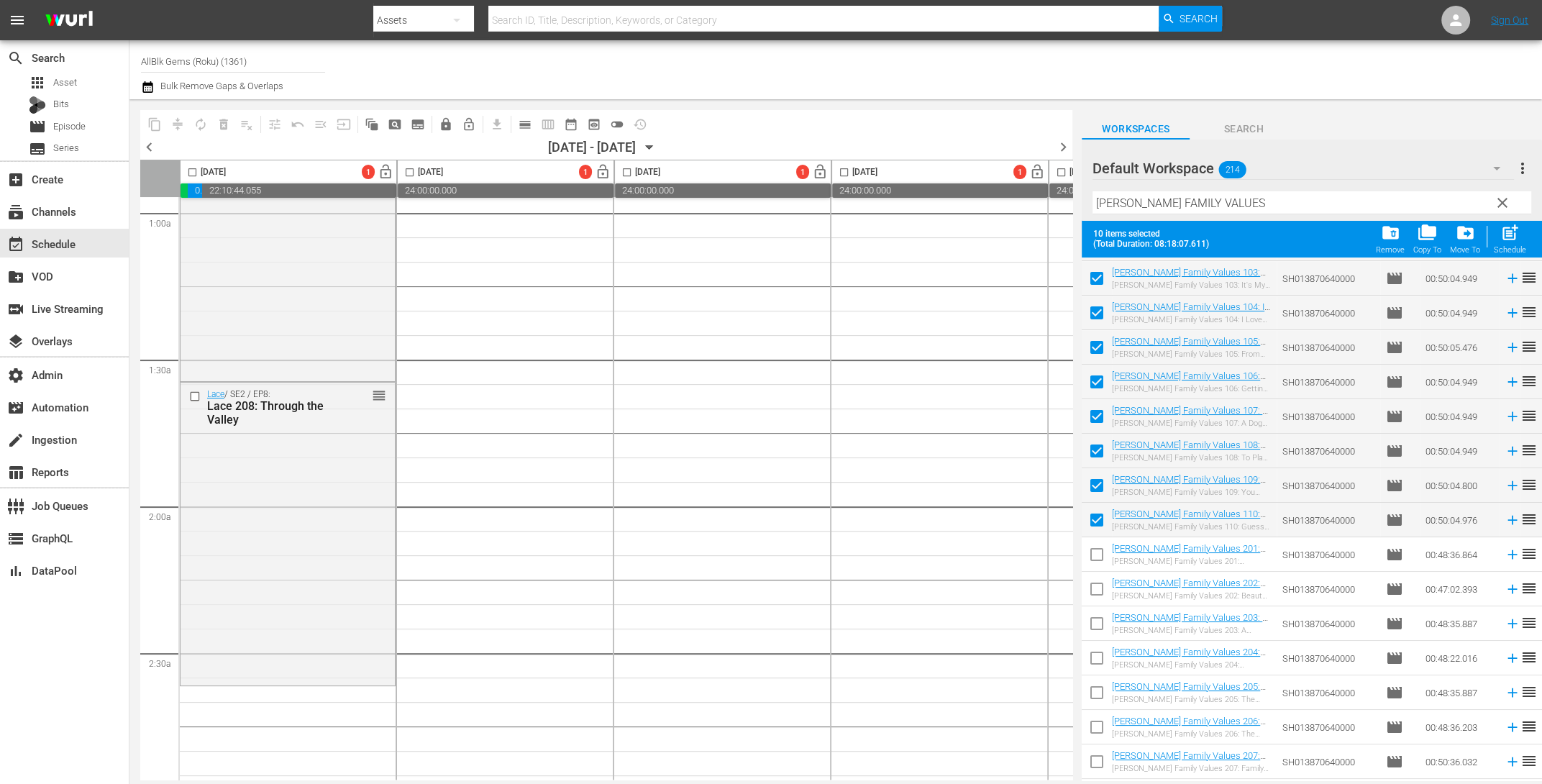
scroll to position [225, 0]
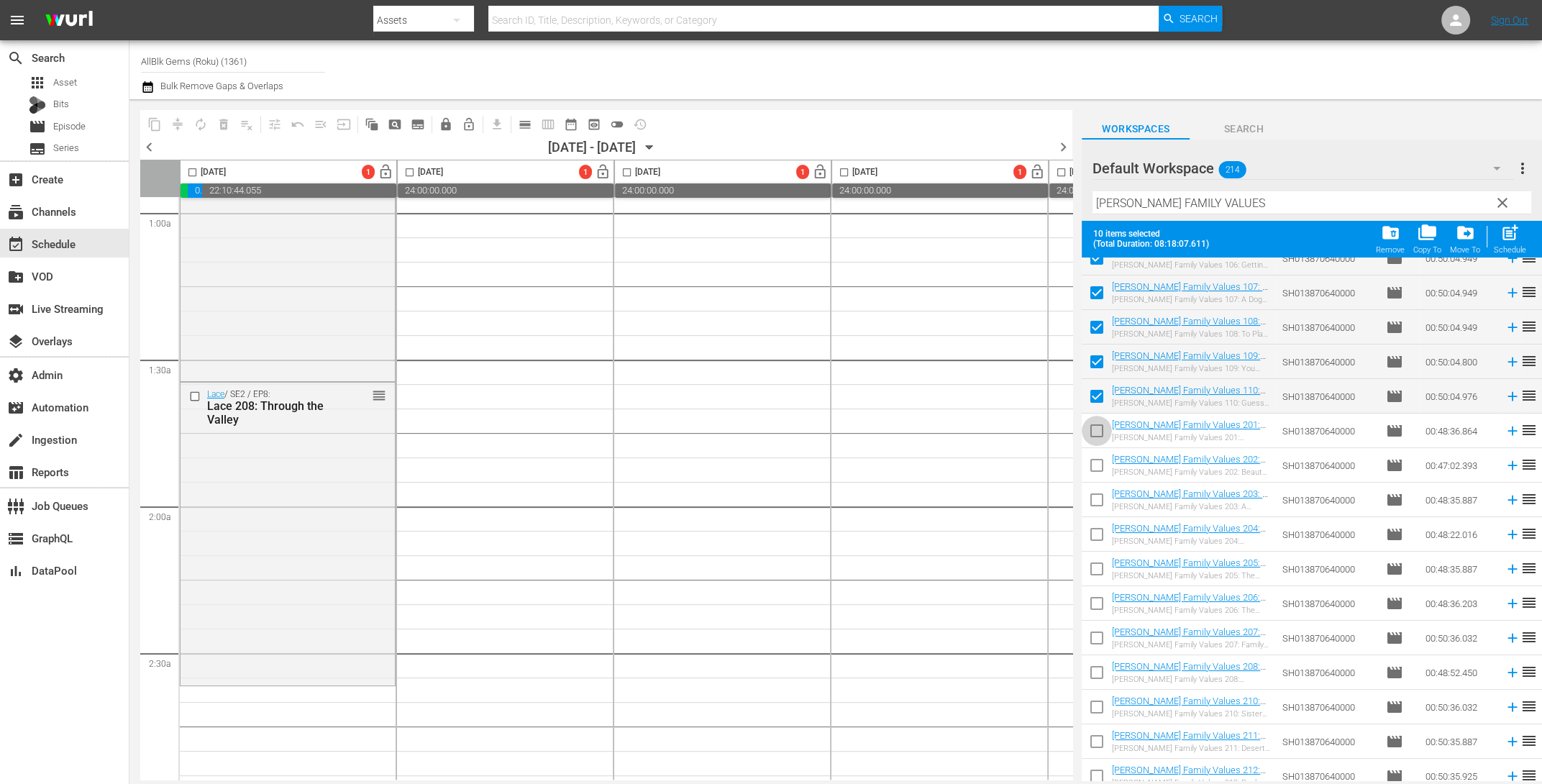
drag, startPoint x: 1104, startPoint y: 436, endPoint x: 1101, endPoint y: 450, distance: 14.3
click at [1103, 436] on input "checkbox" at bounding box center [1096, 433] width 30 height 30
click at [1099, 461] on input "checkbox" at bounding box center [1096, 468] width 30 height 30
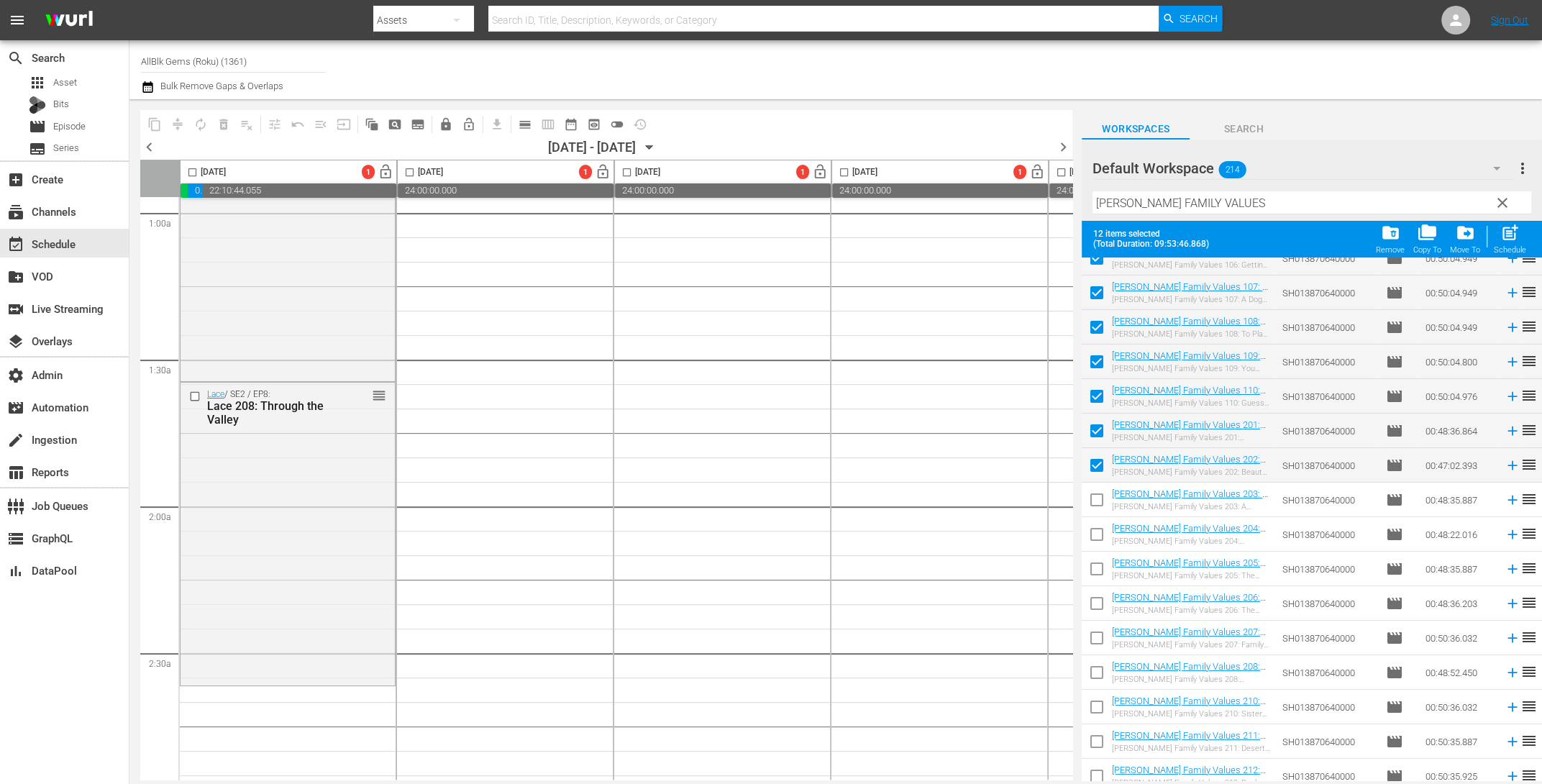
click at [1099, 505] on input "checkbox" at bounding box center [1096, 502] width 30 height 30
click at [1098, 534] on input "checkbox" at bounding box center [1096, 537] width 30 height 30
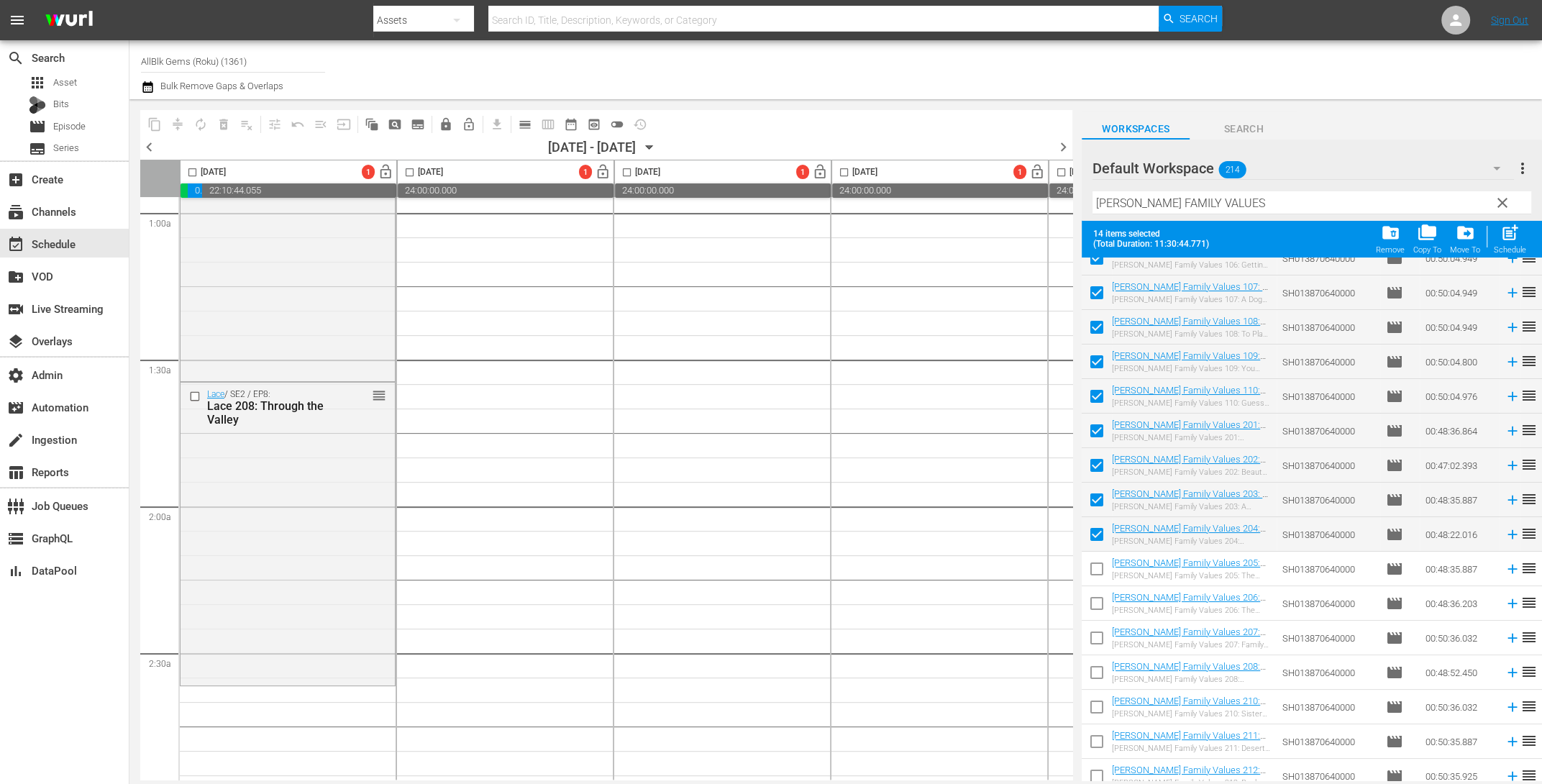
drag, startPoint x: 1092, startPoint y: 559, endPoint x: 1091, endPoint y: 541, distance: 18.0
click at [1092, 559] on input "checkbox" at bounding box center [1096, 571] width 30 height 30
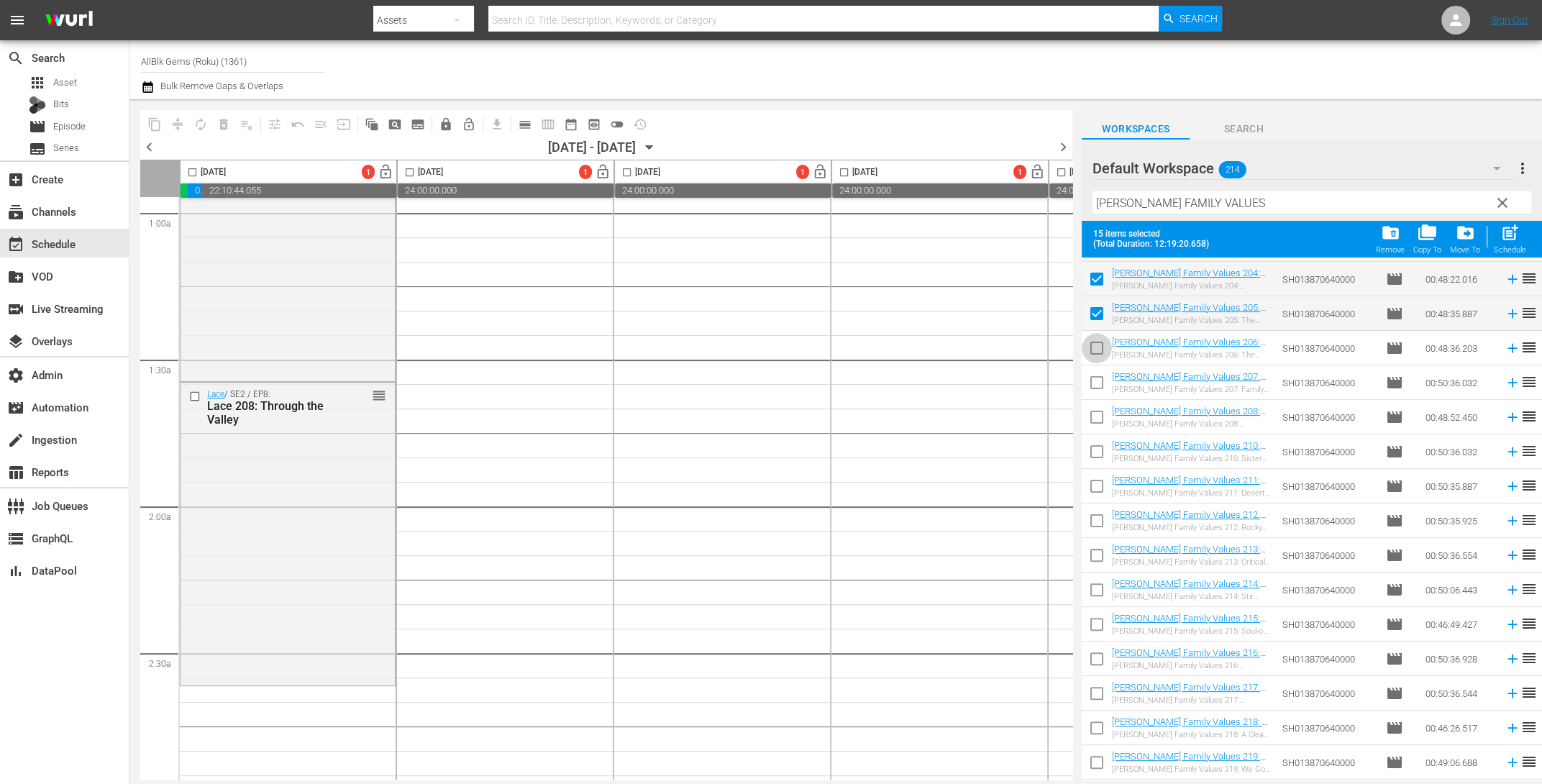
click at [1098, 355] on input "checkbox" at bounding box center [1096, 351] width 30 height 30
click at [1102, 378] on input "checkbox" at bounding box center [1096, 385] width 30 height 30
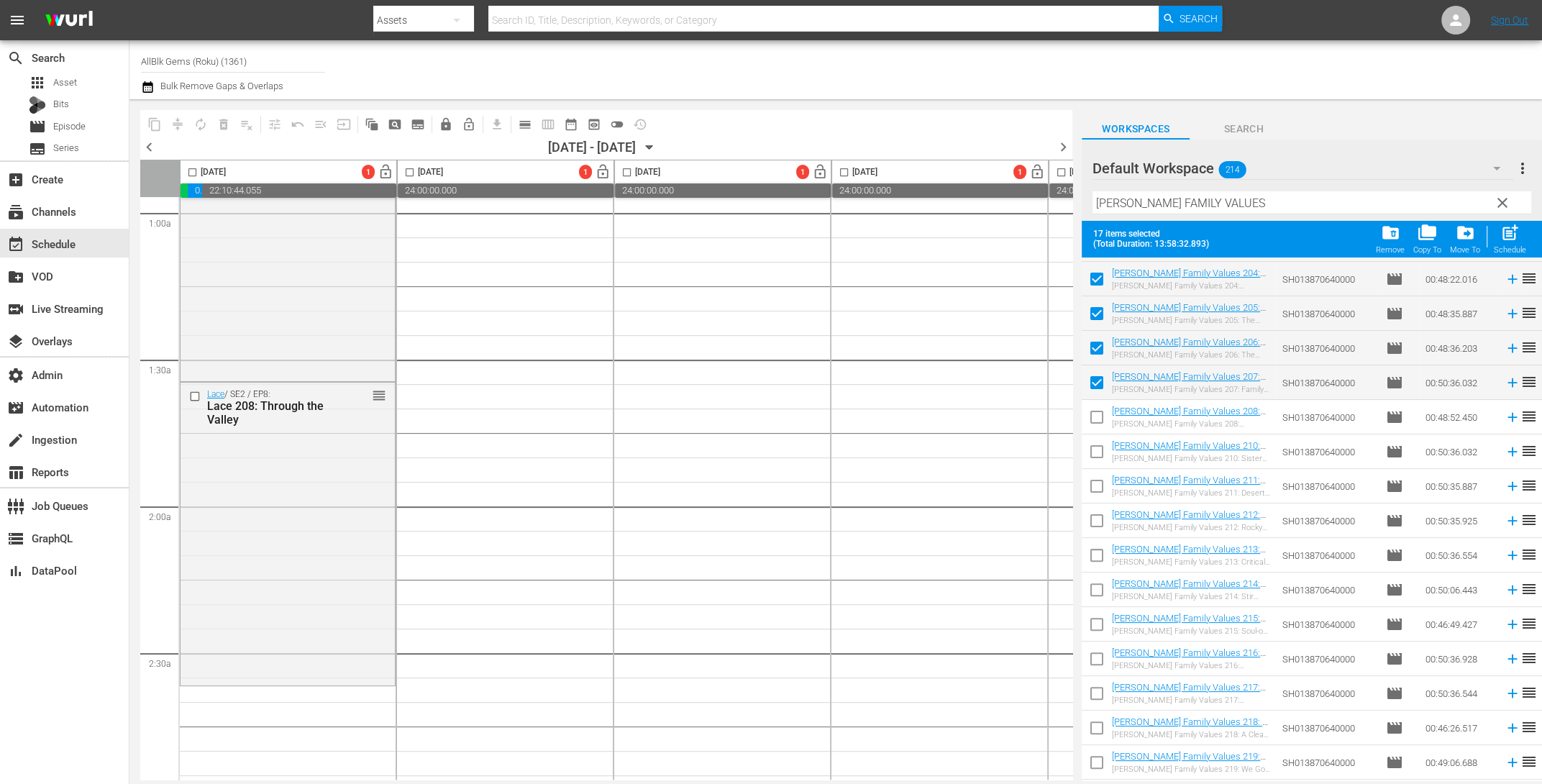
click at [1101, 416] on input "checkbox" at bounding box center [1096, 420] width 30 height 30
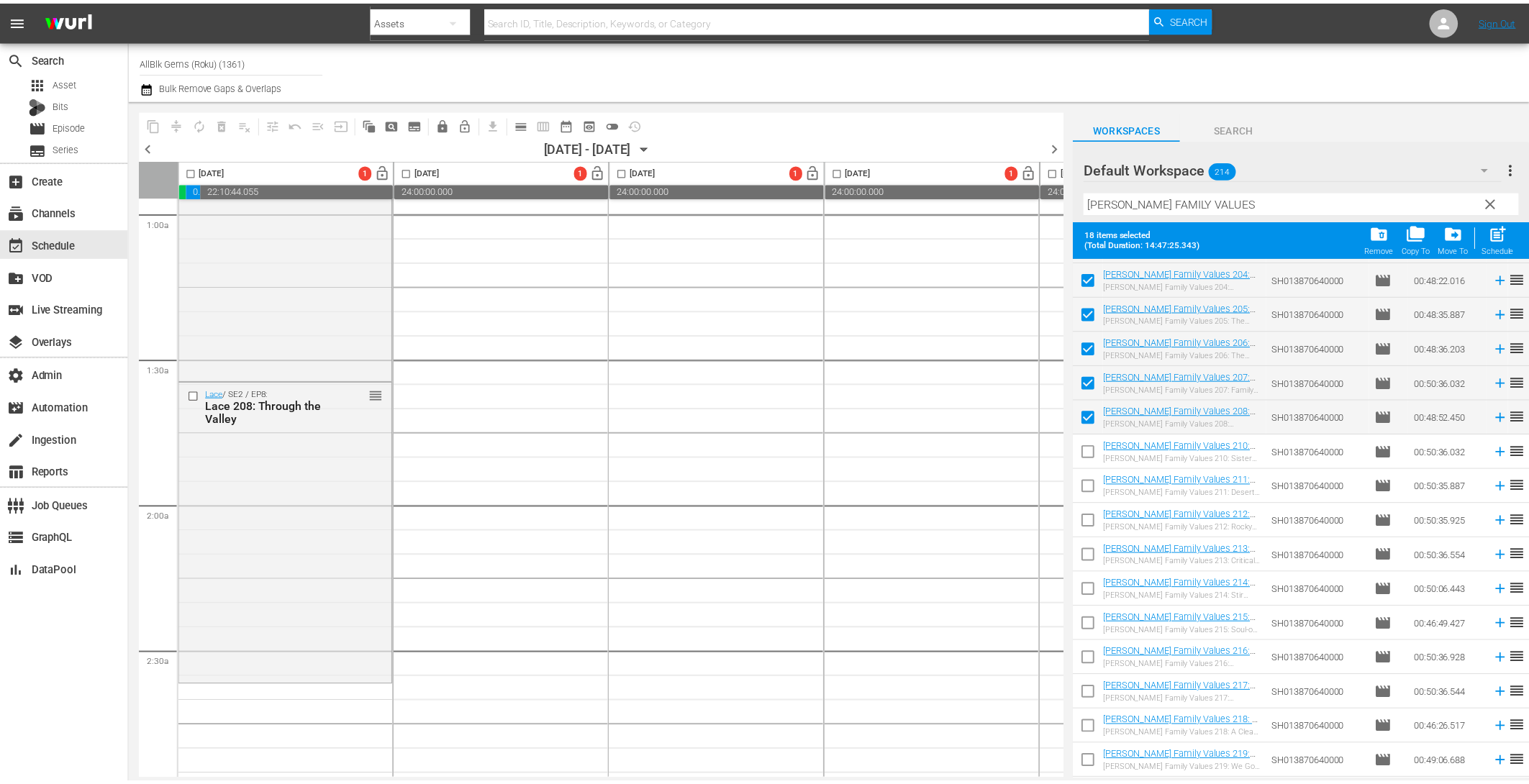
scroll to position [0, 0]
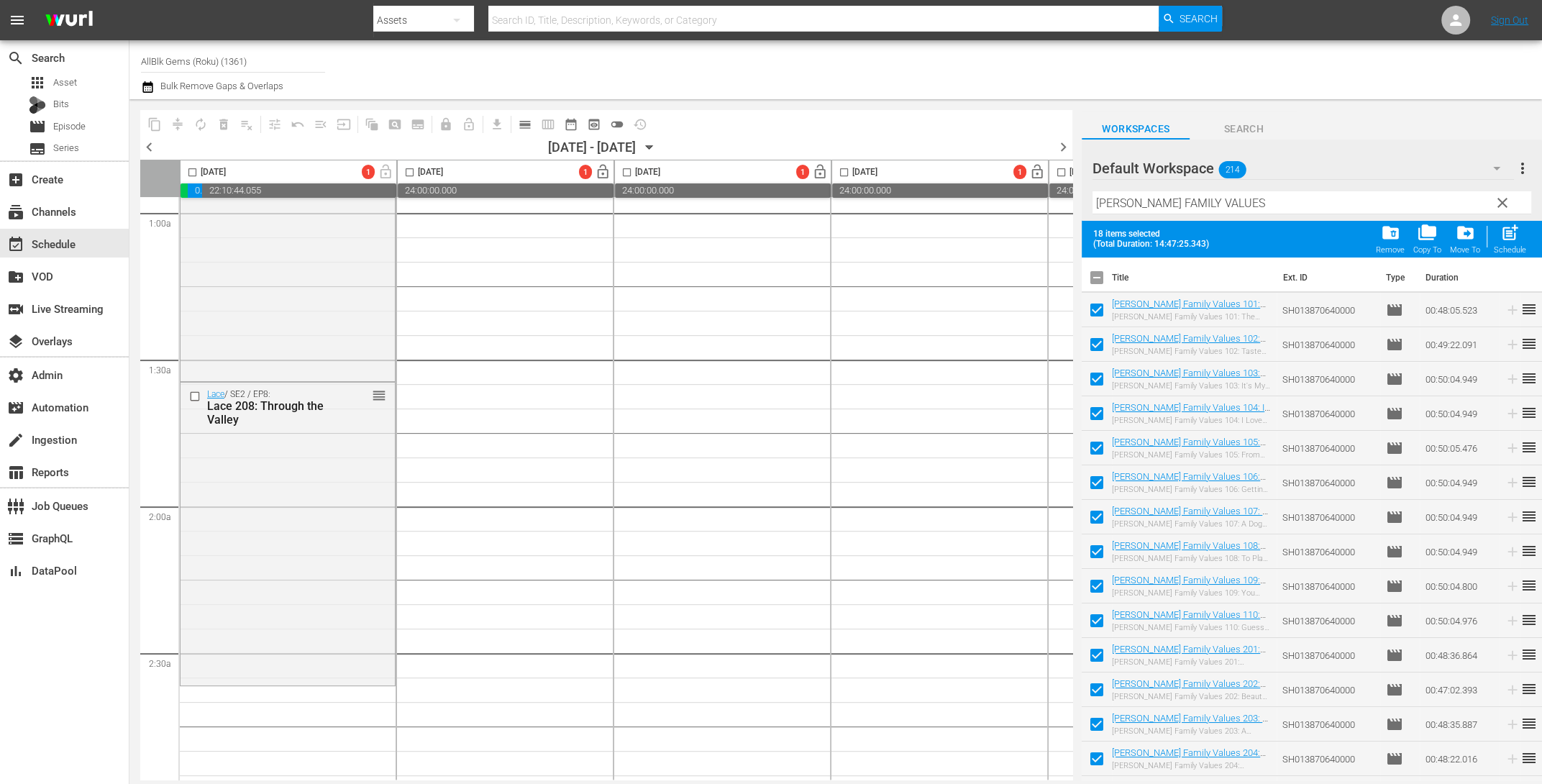
drag, startPoint x: 1164, startPoint y: 305, endPoint x: 599, endPoint y: 3, distance: 640.6
click at [91, 118] on div "movie Episode" at bounding box center [64, 127] width 129 height 20
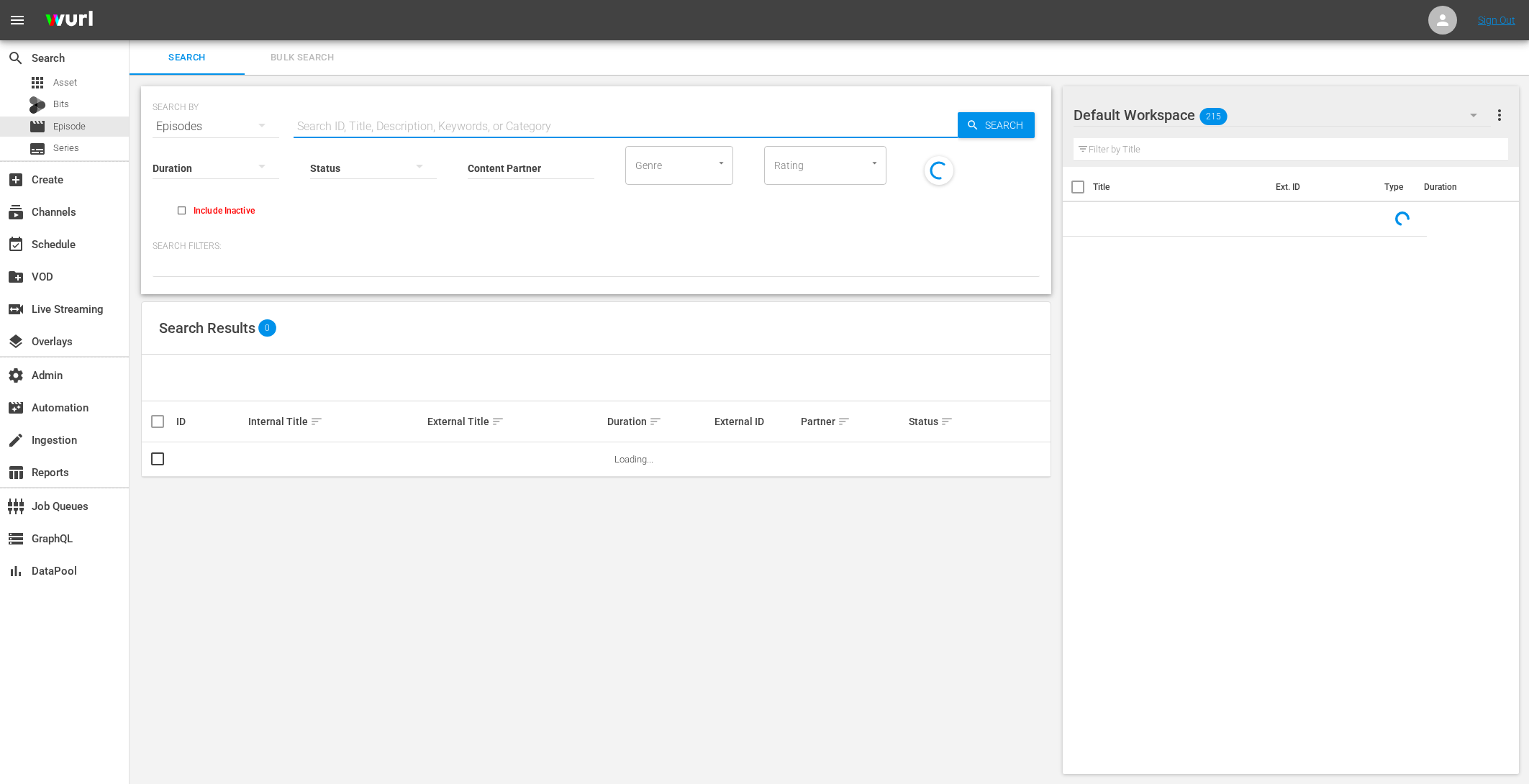
click at [351, 123] on input "text" at bounding box center [626, 127] width 664 height 34
paste input "AMCNVR0000039146"
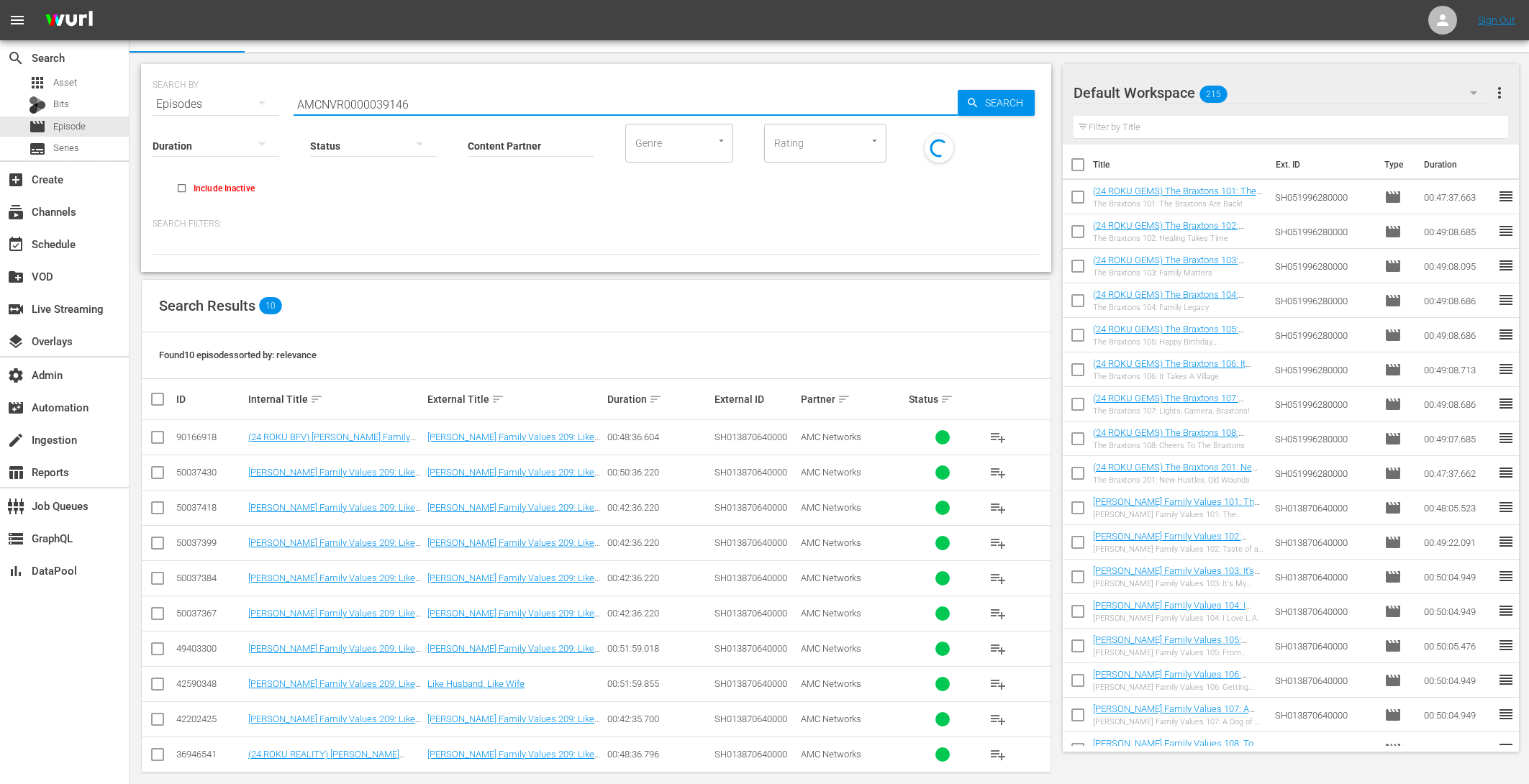
scroll to position [33, 0]
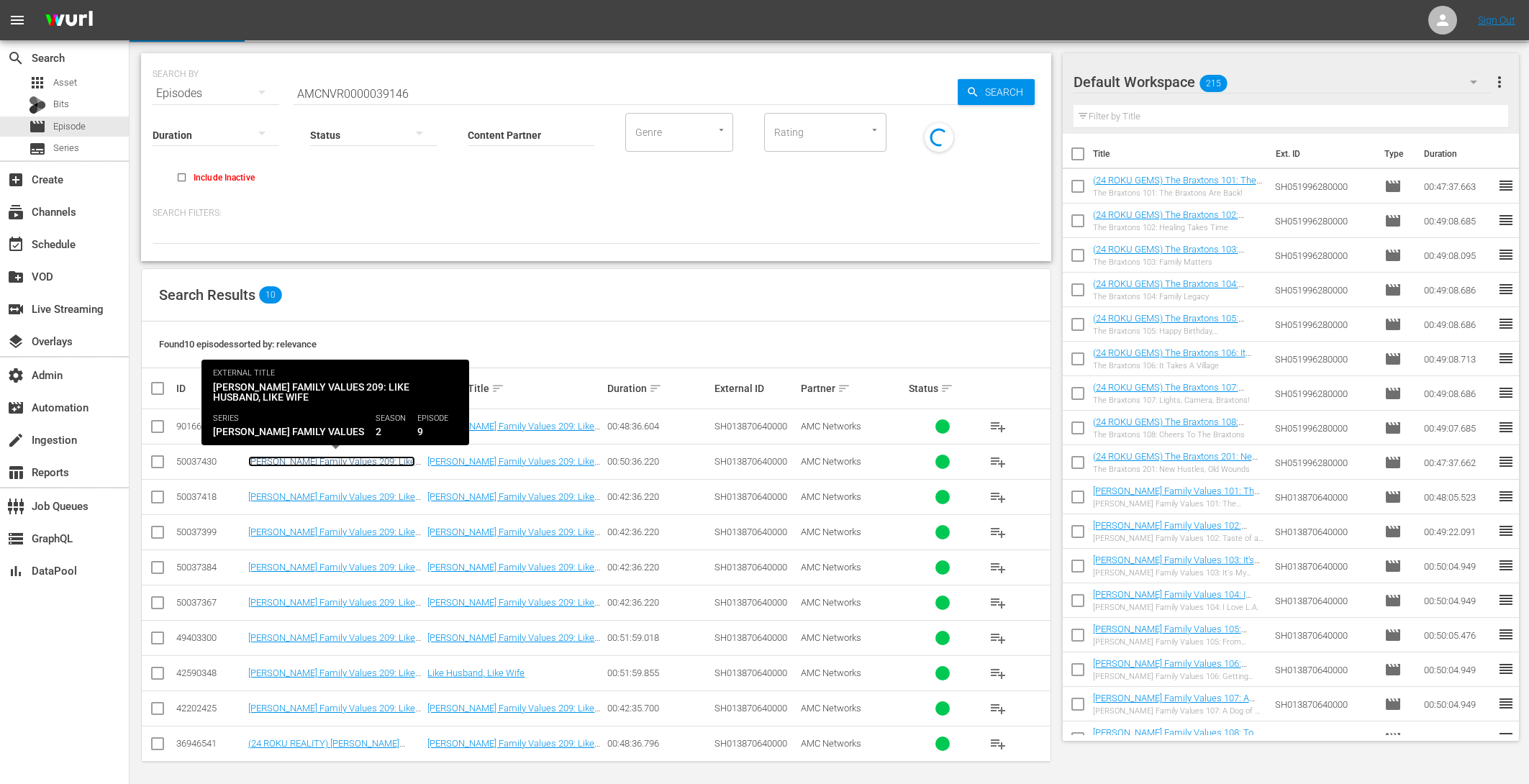
click at [357, 460] on link "Braxton Family Values 209: Like Husband, Like Wife" at bounding box center [332, 467] width 167 height 22
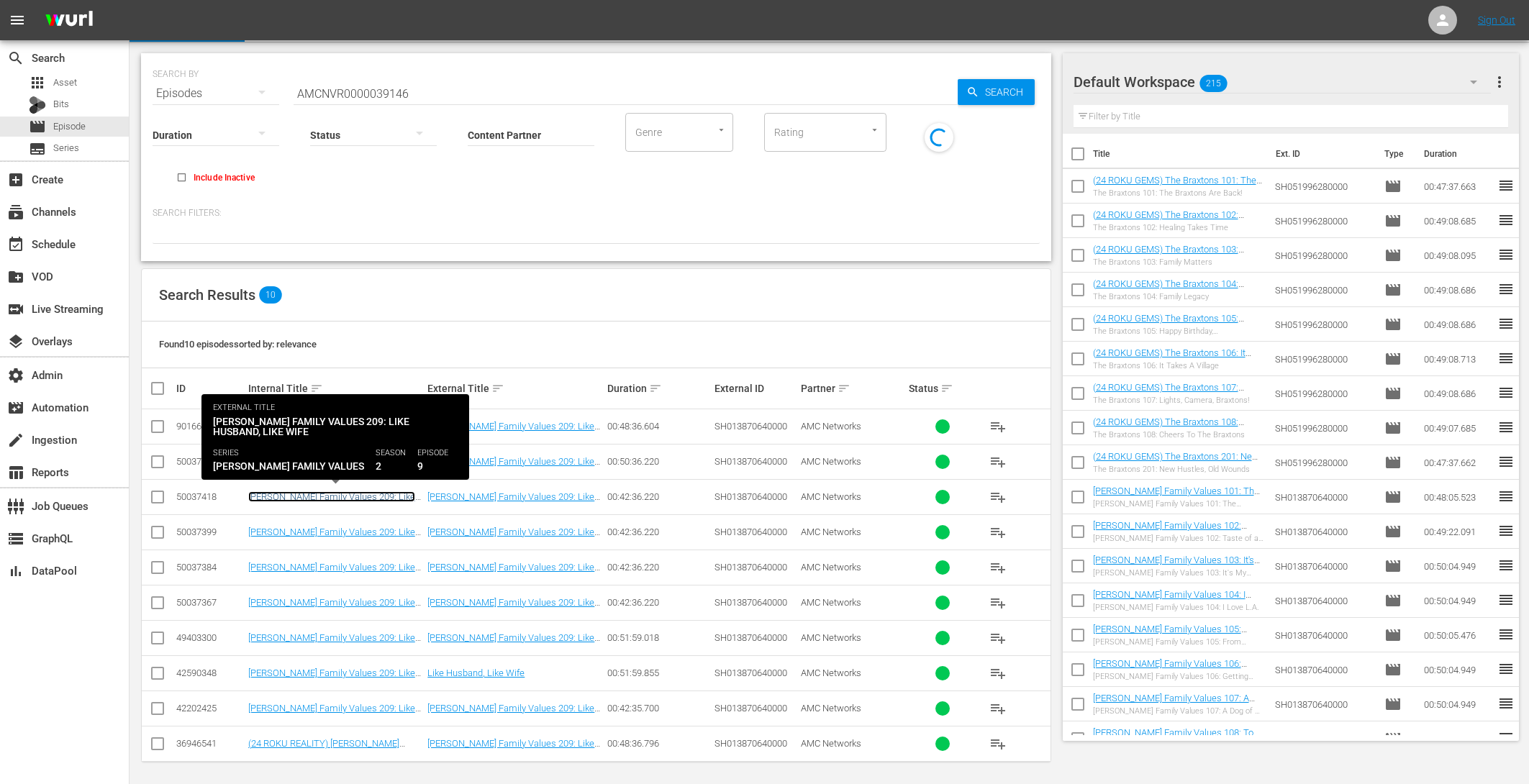
click at [348, 492] on link "Braxton Family Values 209: Like Husband, Like Wife" at bounding box center [332, 502] width 167 height 22
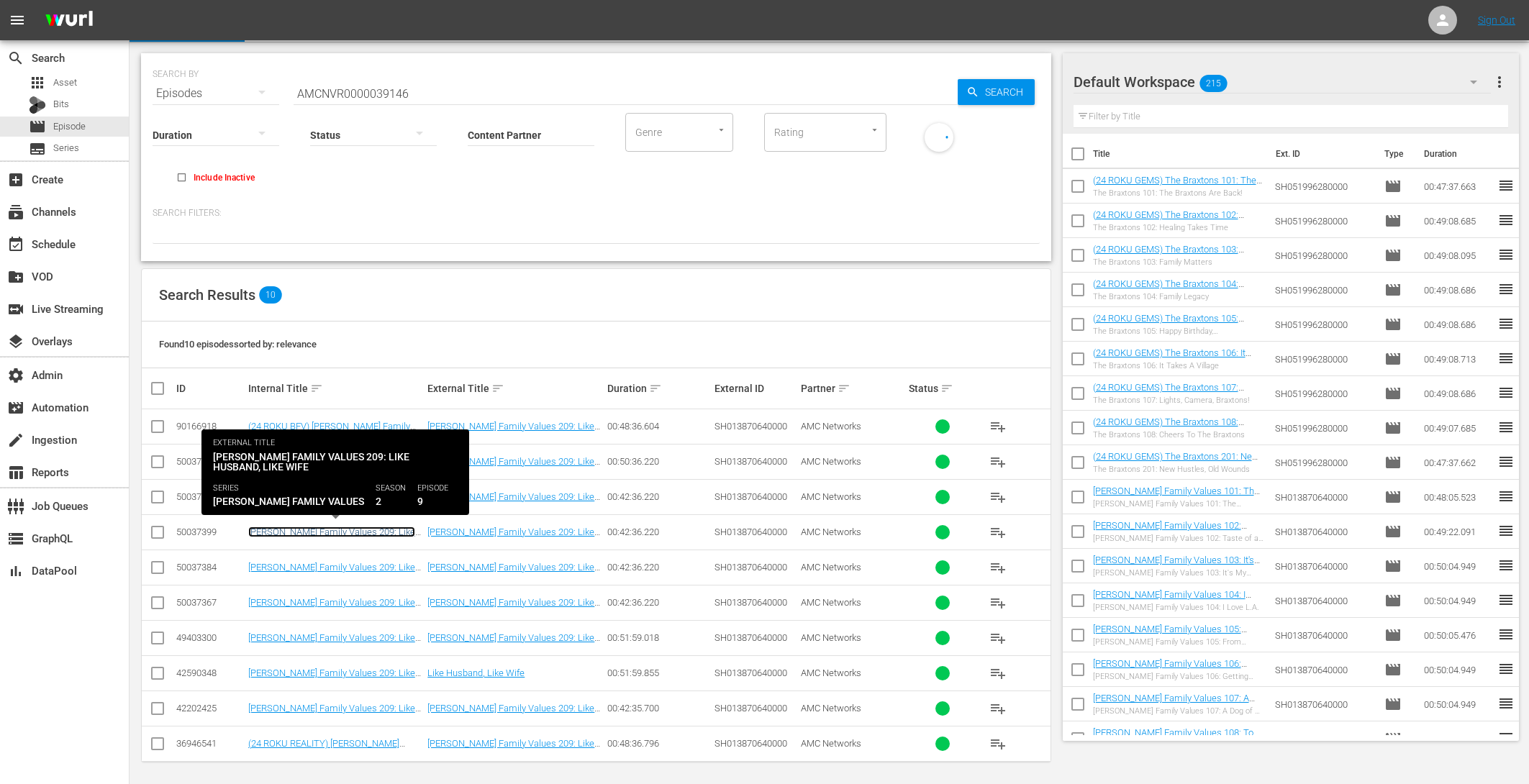
click at [346, 527] on link "Braxton Family Values 209: Like Husband, Like Wife" at bounding box center [332, 537] width 167 height 22
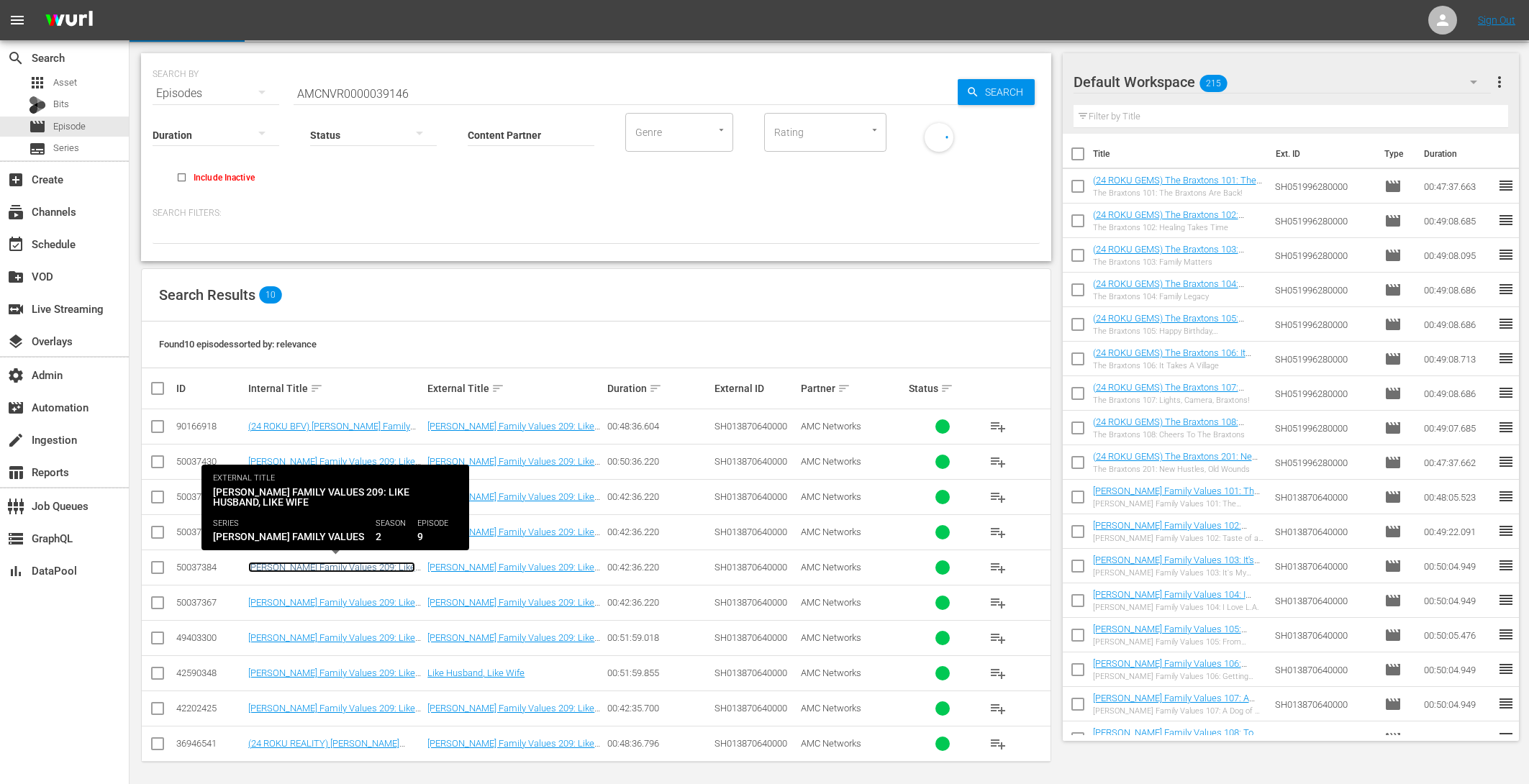
click at [346, 562] on link "Braxton Family Values 209: Like Husband, Like Wife" at bounding box center [332, 573] width 167 height 22
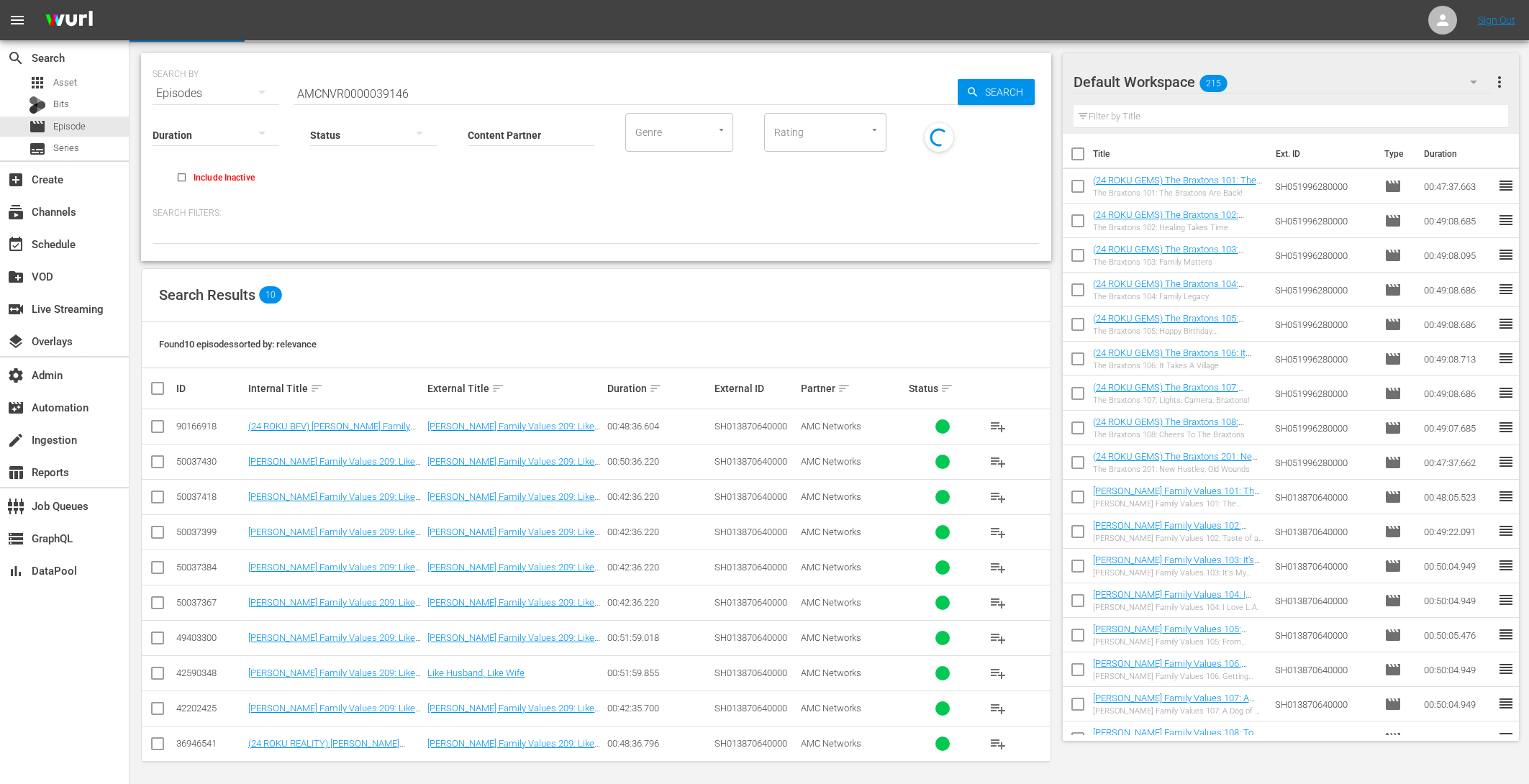
click at [343, 594] on td "Braxton Family Values 209: Like Husband, Like Wife" at bounding box center [336, 602] width 180 height 35
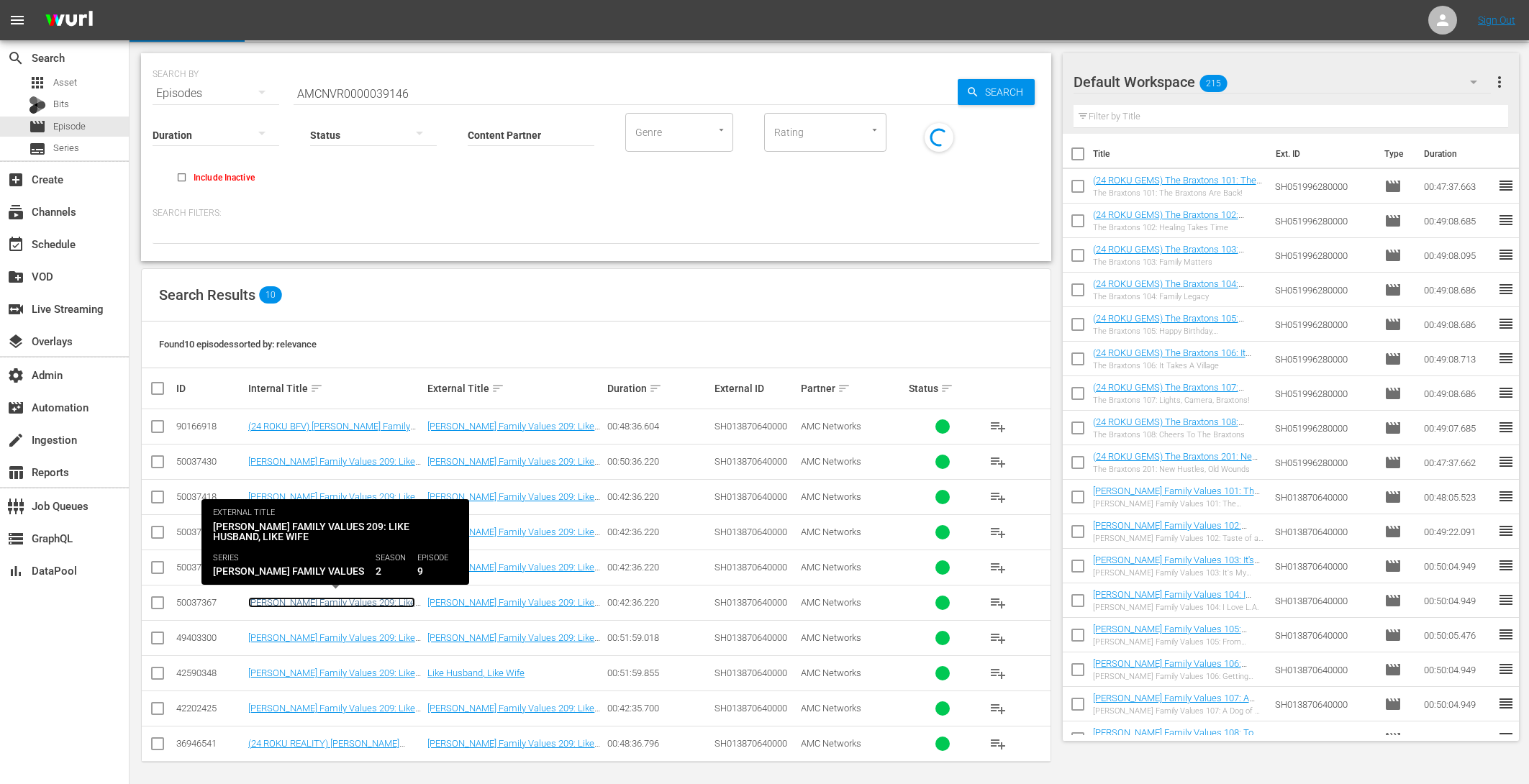
click at [346, 600] on link "Braxton Family Values 209: Like Husband, Like Wife" at bounding box center [332, 608] width 167 height 22
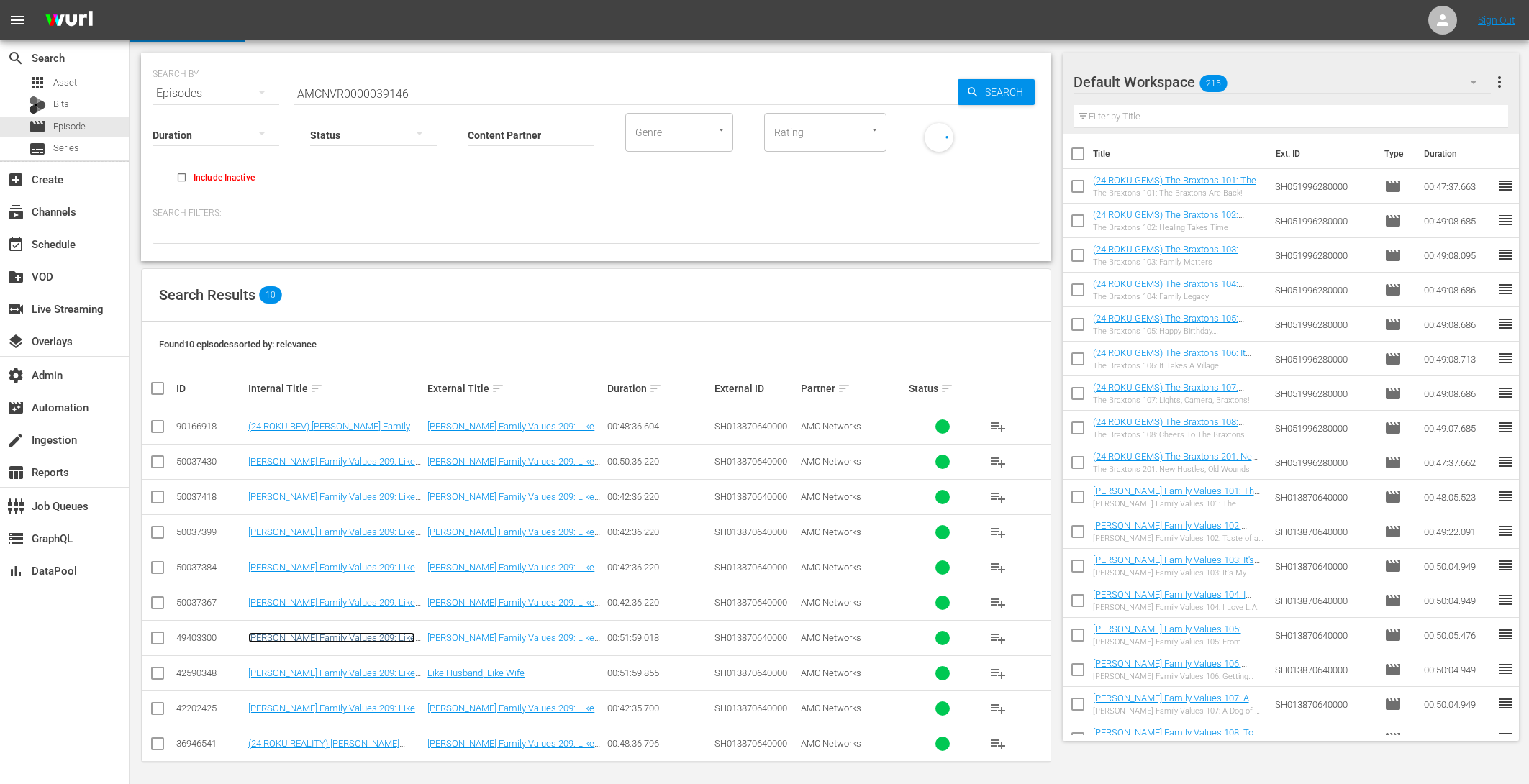
click at [355, 637] on link "Braxton Family Values 209: Like Husband, Like Wife" at bounding box center [332, 643] width 167 height 22
click at [77, 241] on div "event_available Schedule" at bounding box center [40, 241] width 81 height 13
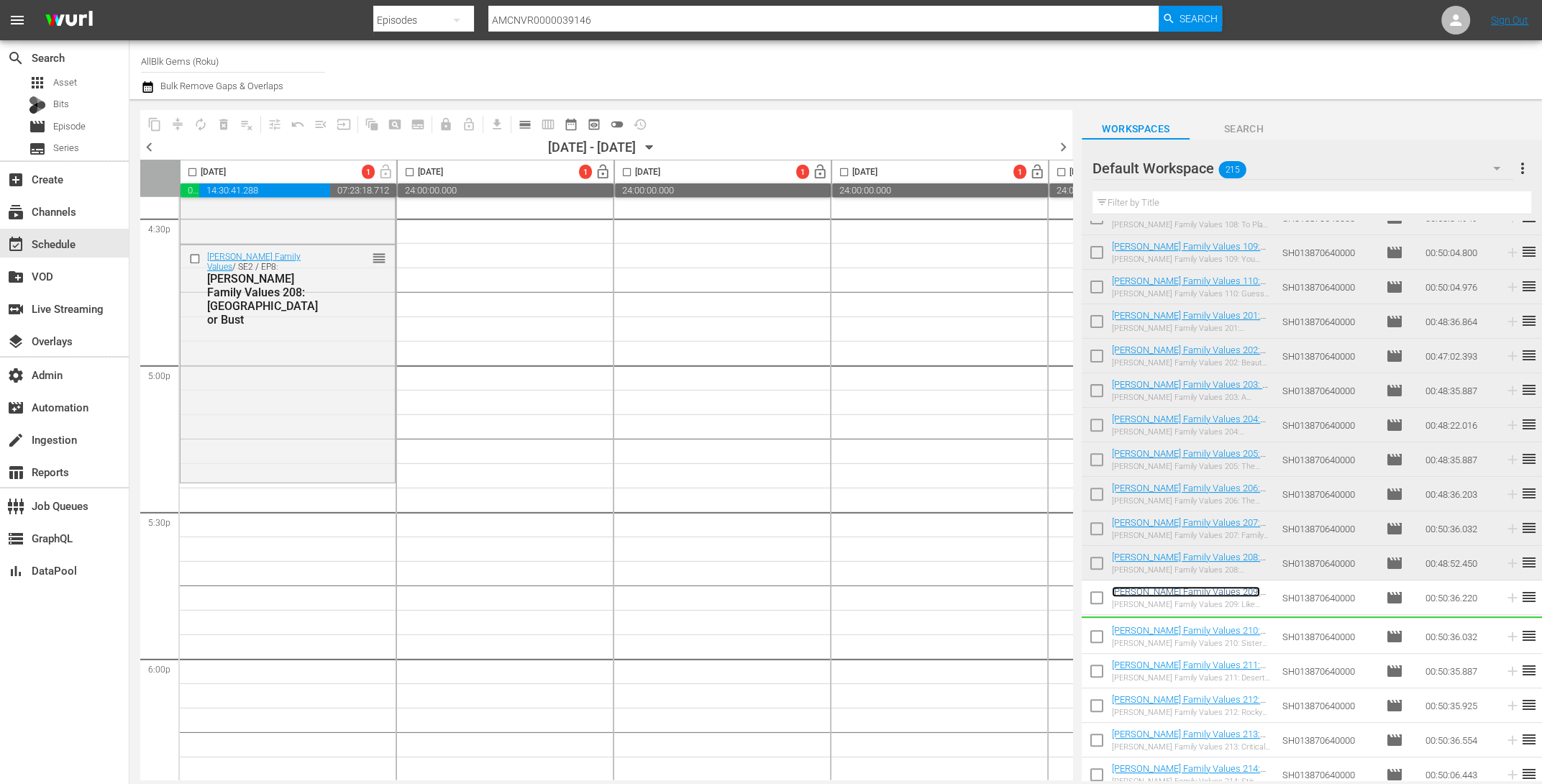
scroll to position [4835, 0]
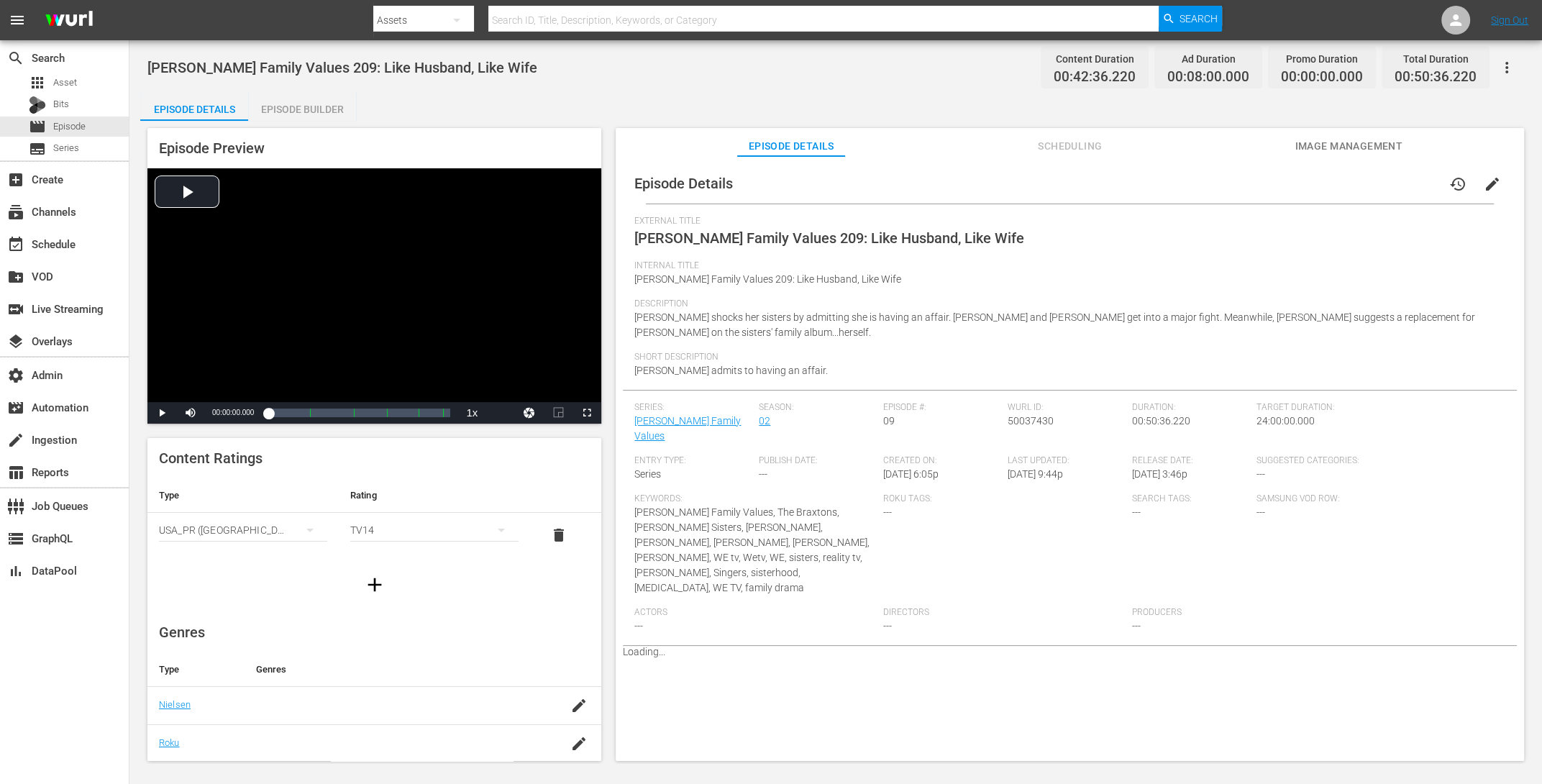
click at [286, 102] on div "Episode Builder" at bounding box center [302, 110] width 108 height 34
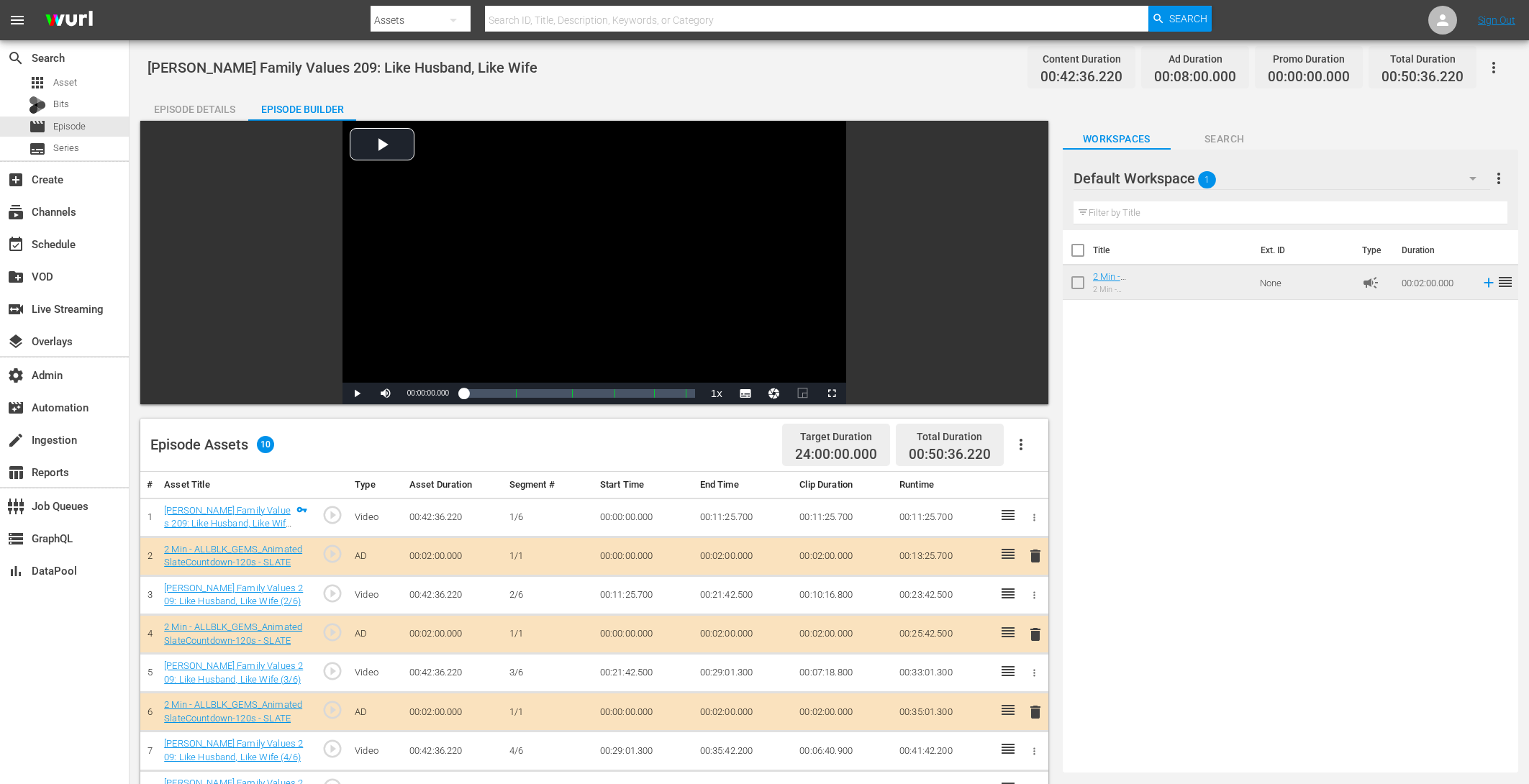
click at [1233, 72] on icon "button" at bounding box center [1493, 67] width 3 height 12
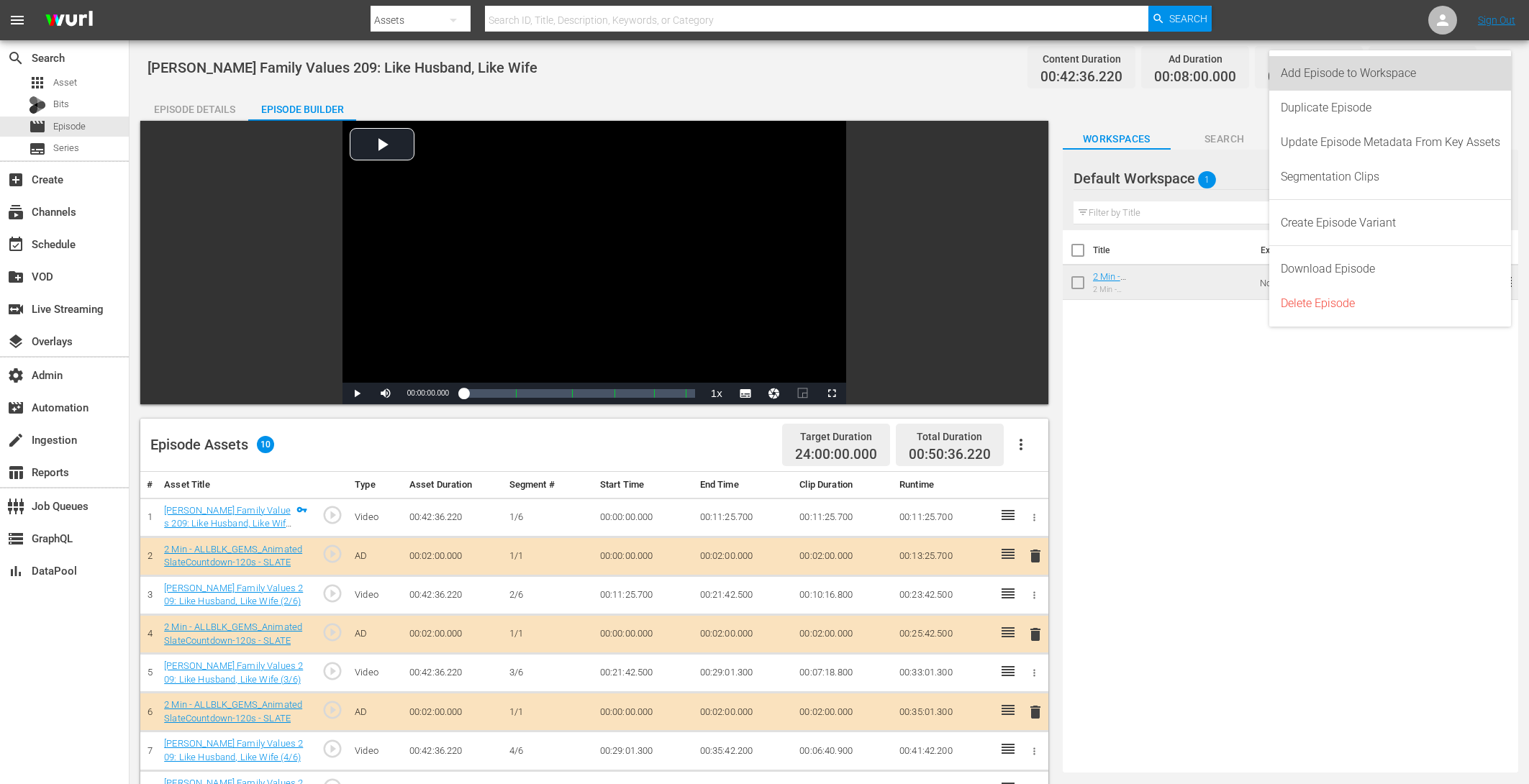
click at [1233, 69] on div "Add Episode to Workspace" at bounding box center [1390, 73] width 219 height 34
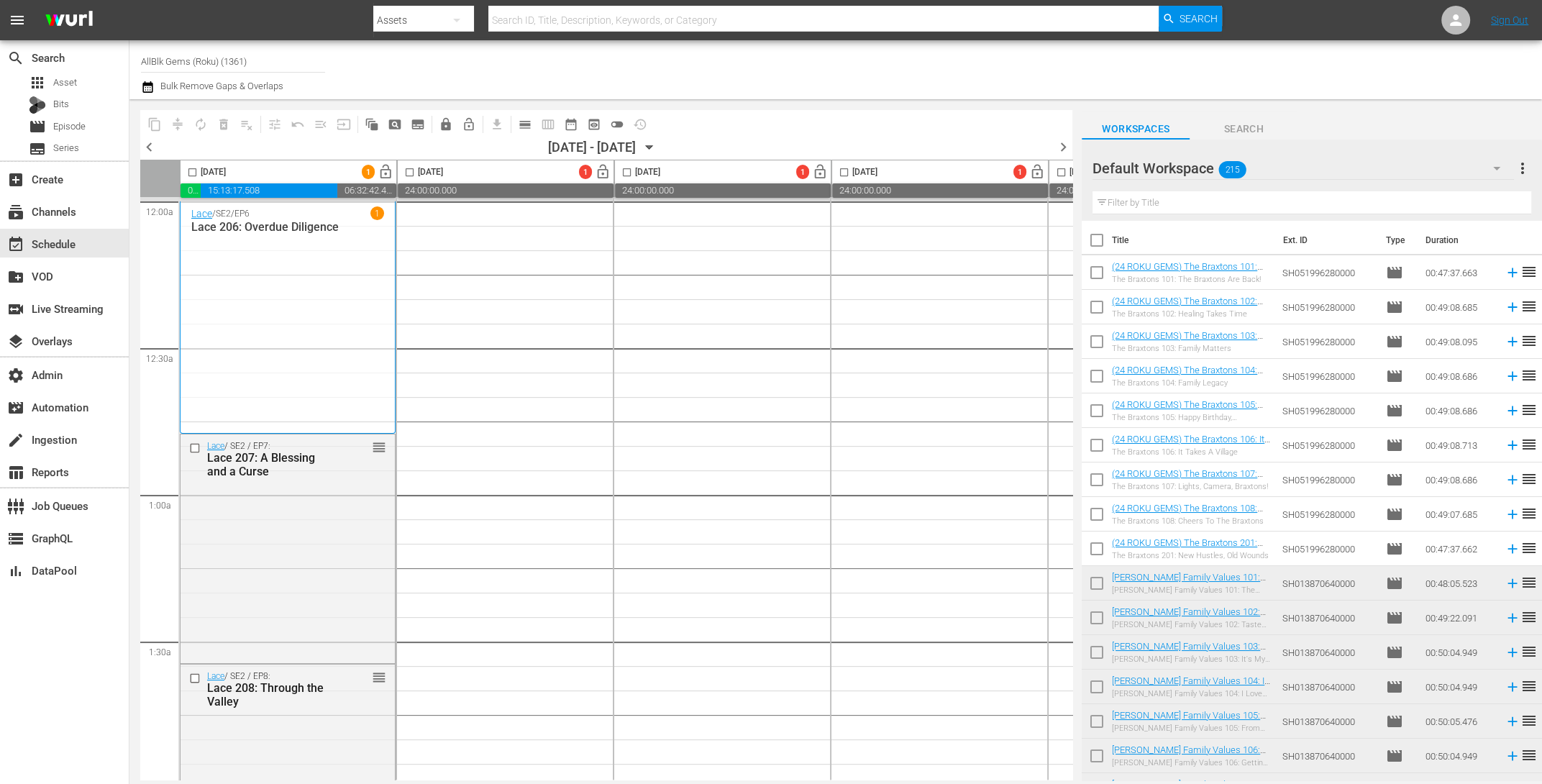
click at [1166, 206] on input "text" at bounding box center [1312, 202] width 439 height 23
paste input "BRAXTON FAMILY VALUES"
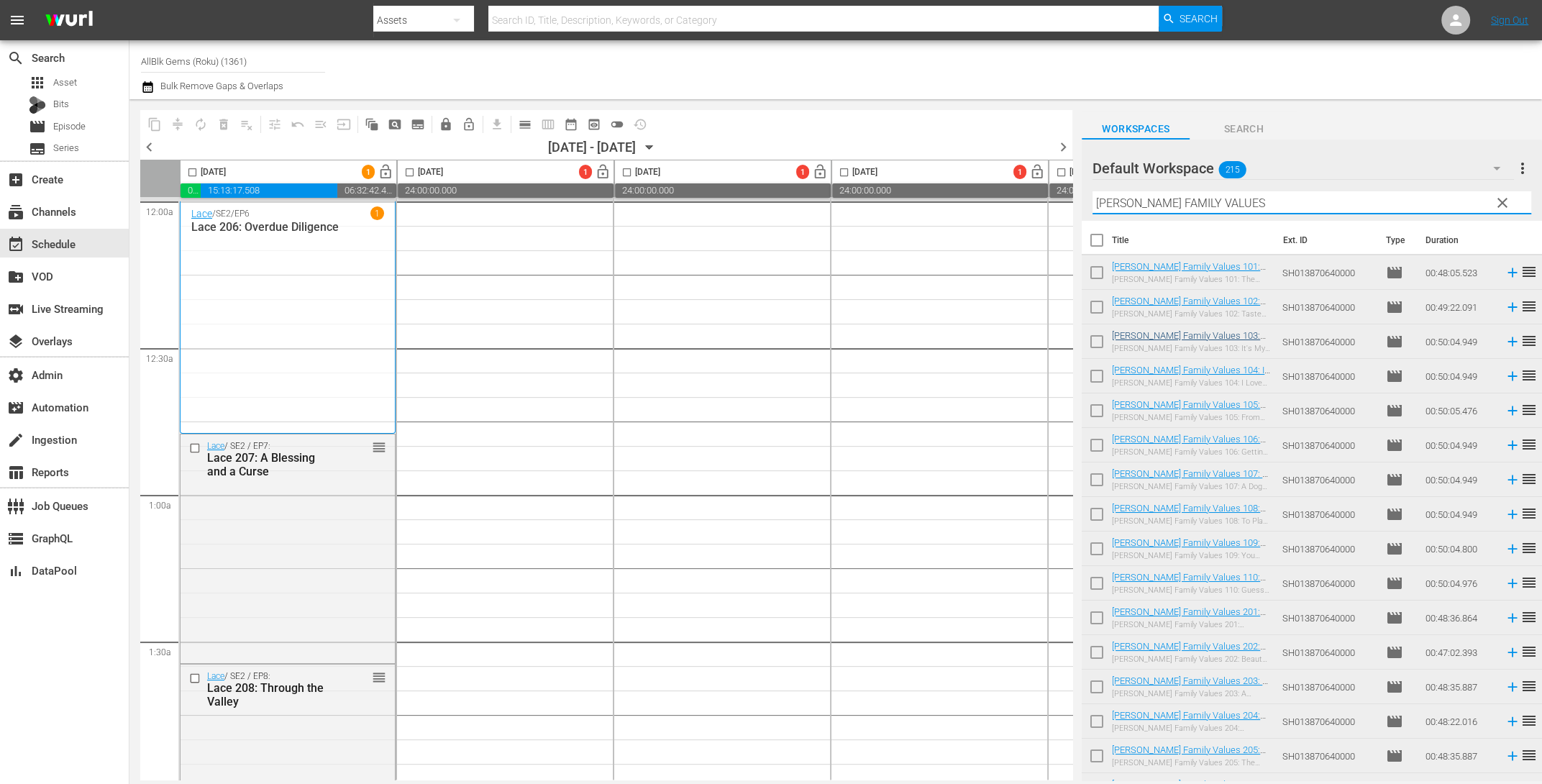
type input "BRAXTON FAMILY VALUES"
click at [1094, 246] on input "checkbox" at bounding box center [1096, 243] width 30 height 30
checkbox input "true"
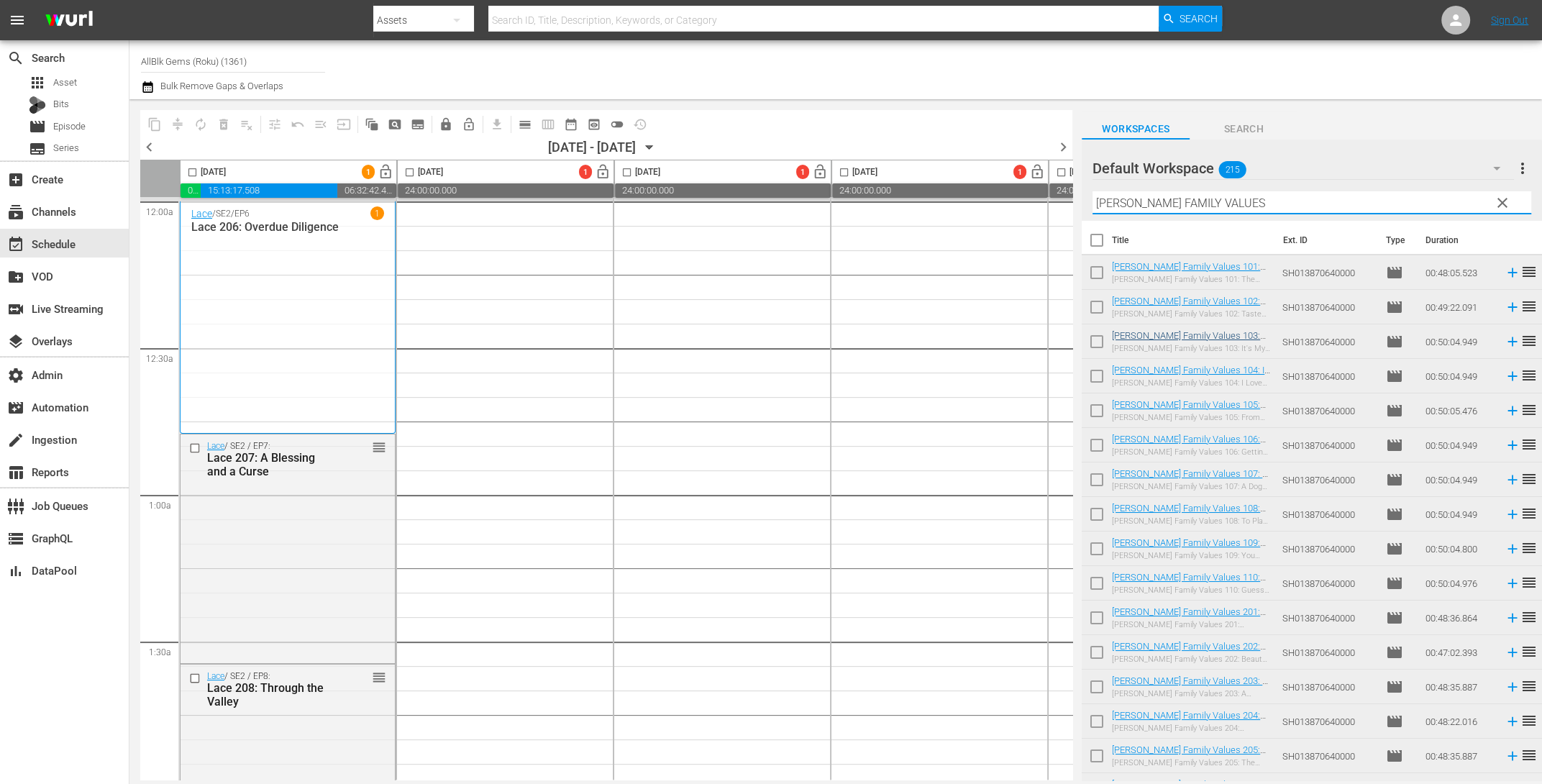
checkbox input "true"
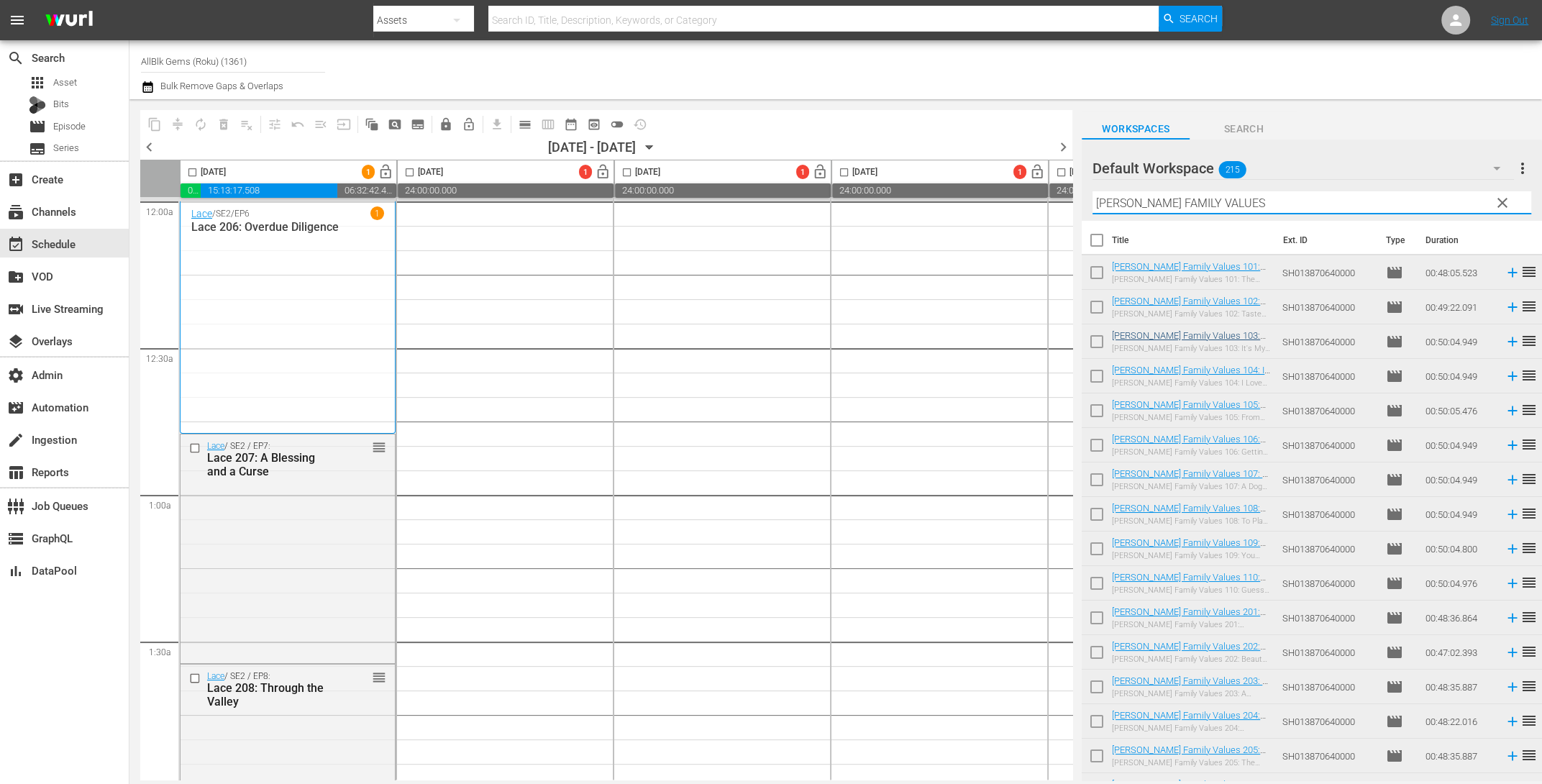
checkbox input "true"
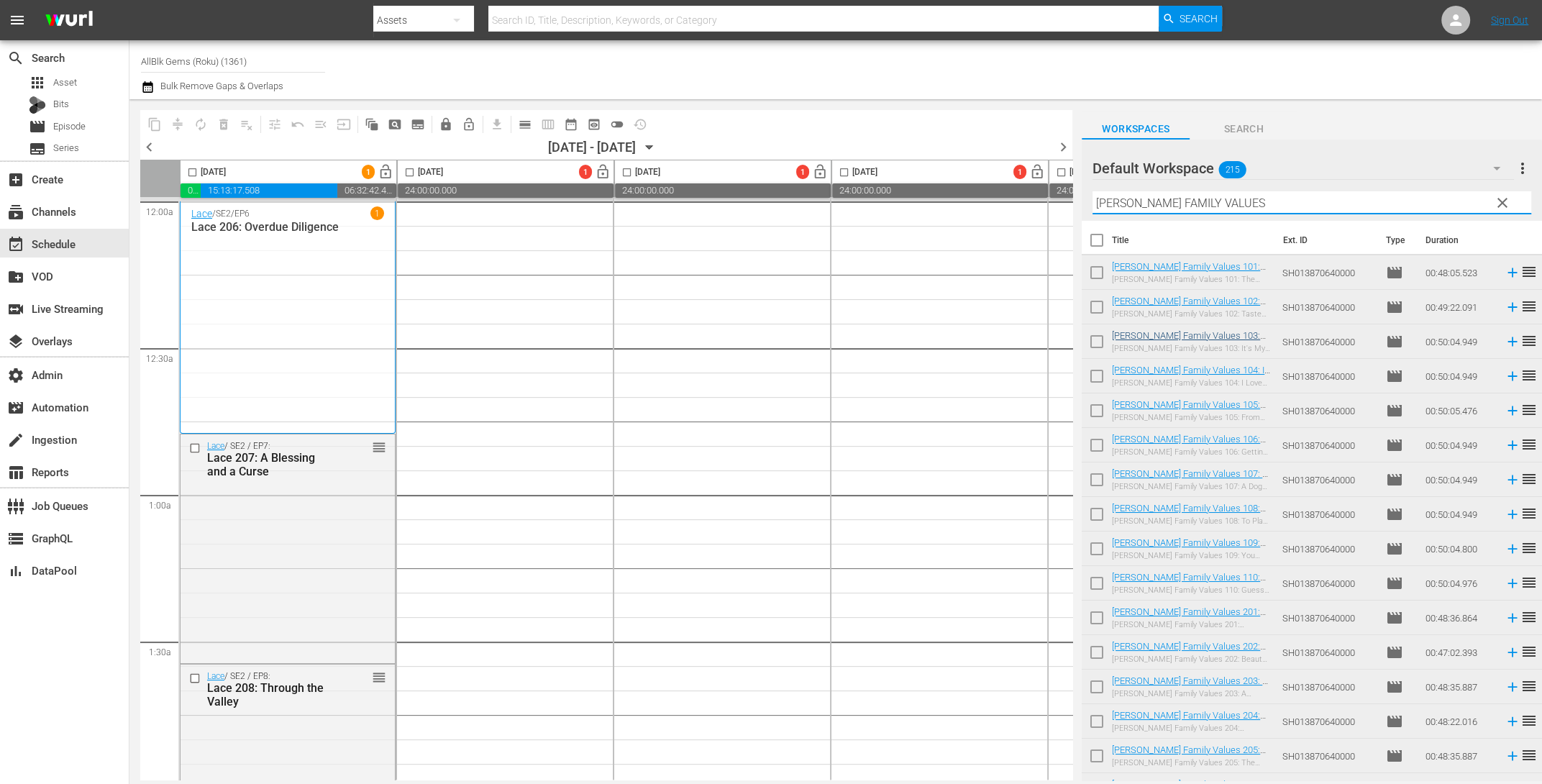
checkbox input "true"
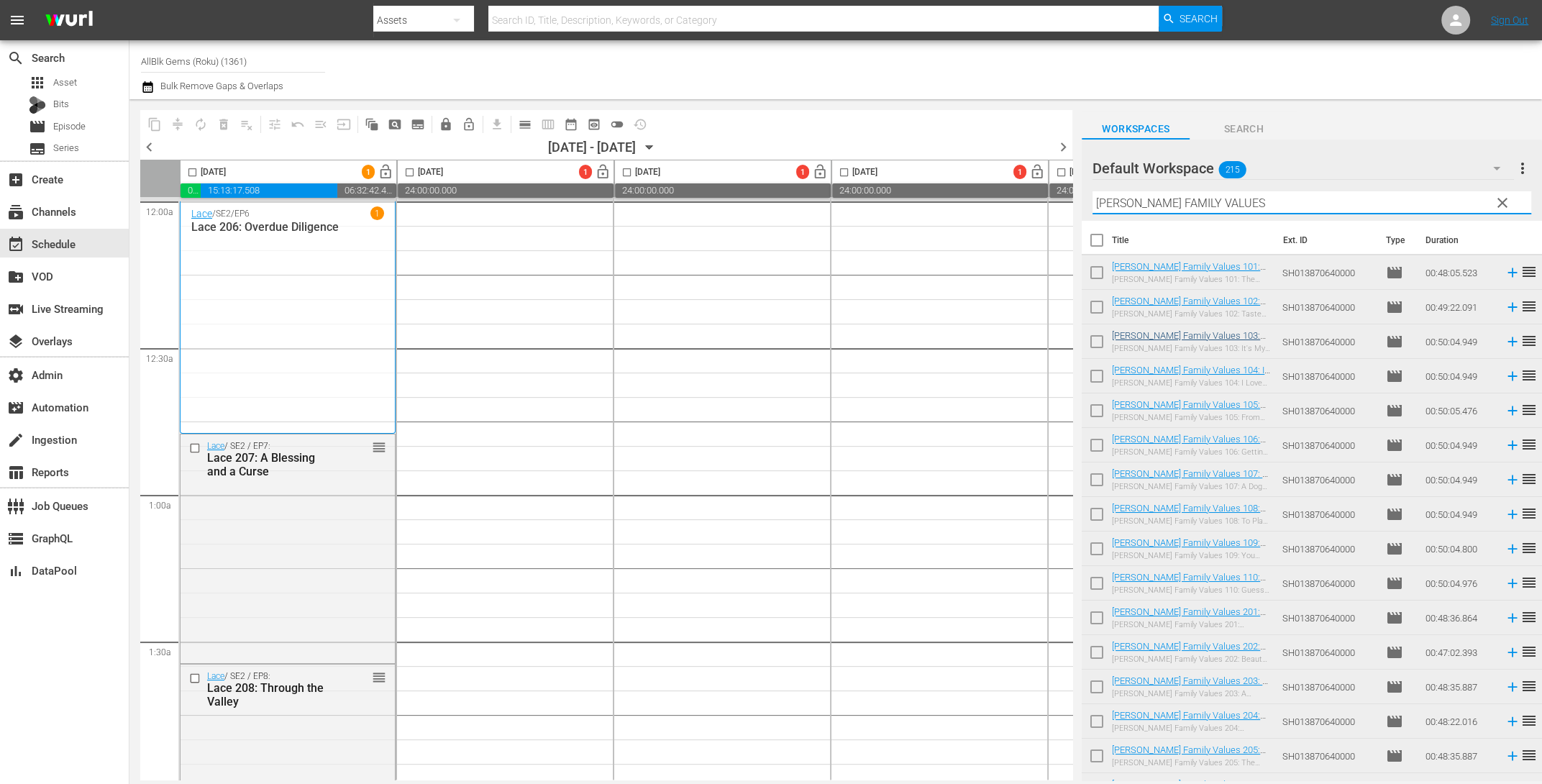
checkbox input "true"
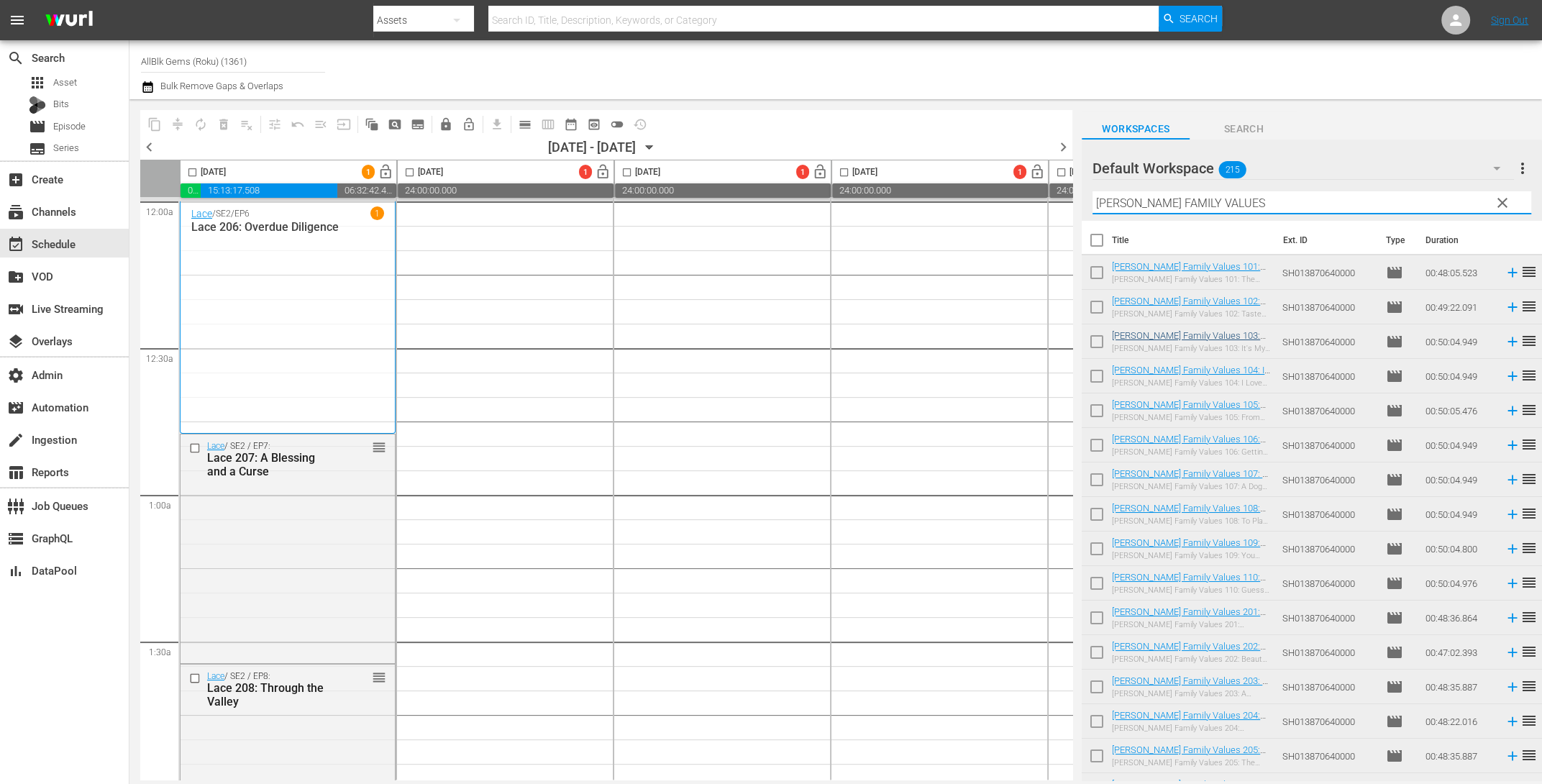
checkbox input "true"
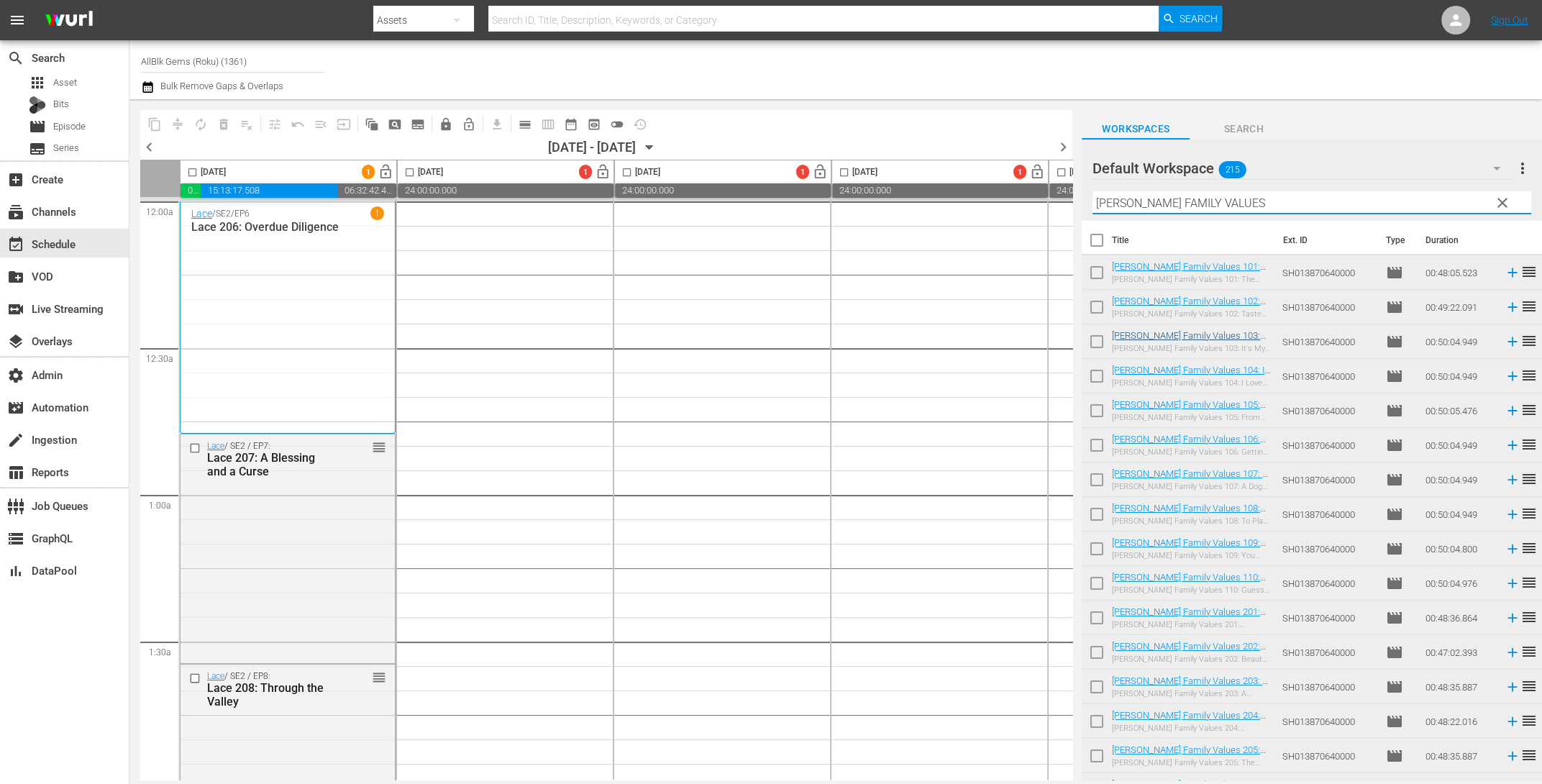
checkbox input "true"
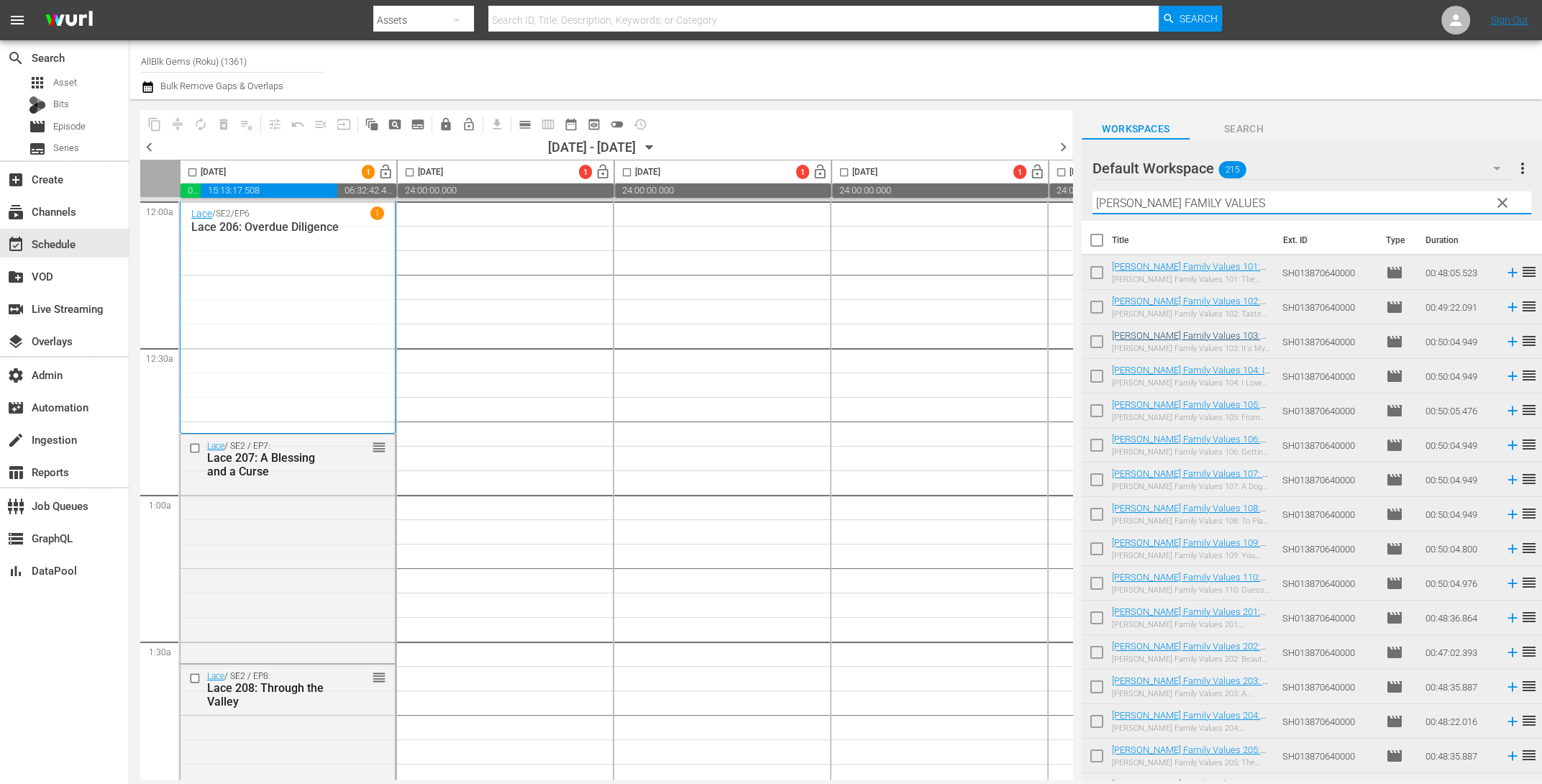
checkbox input "true"
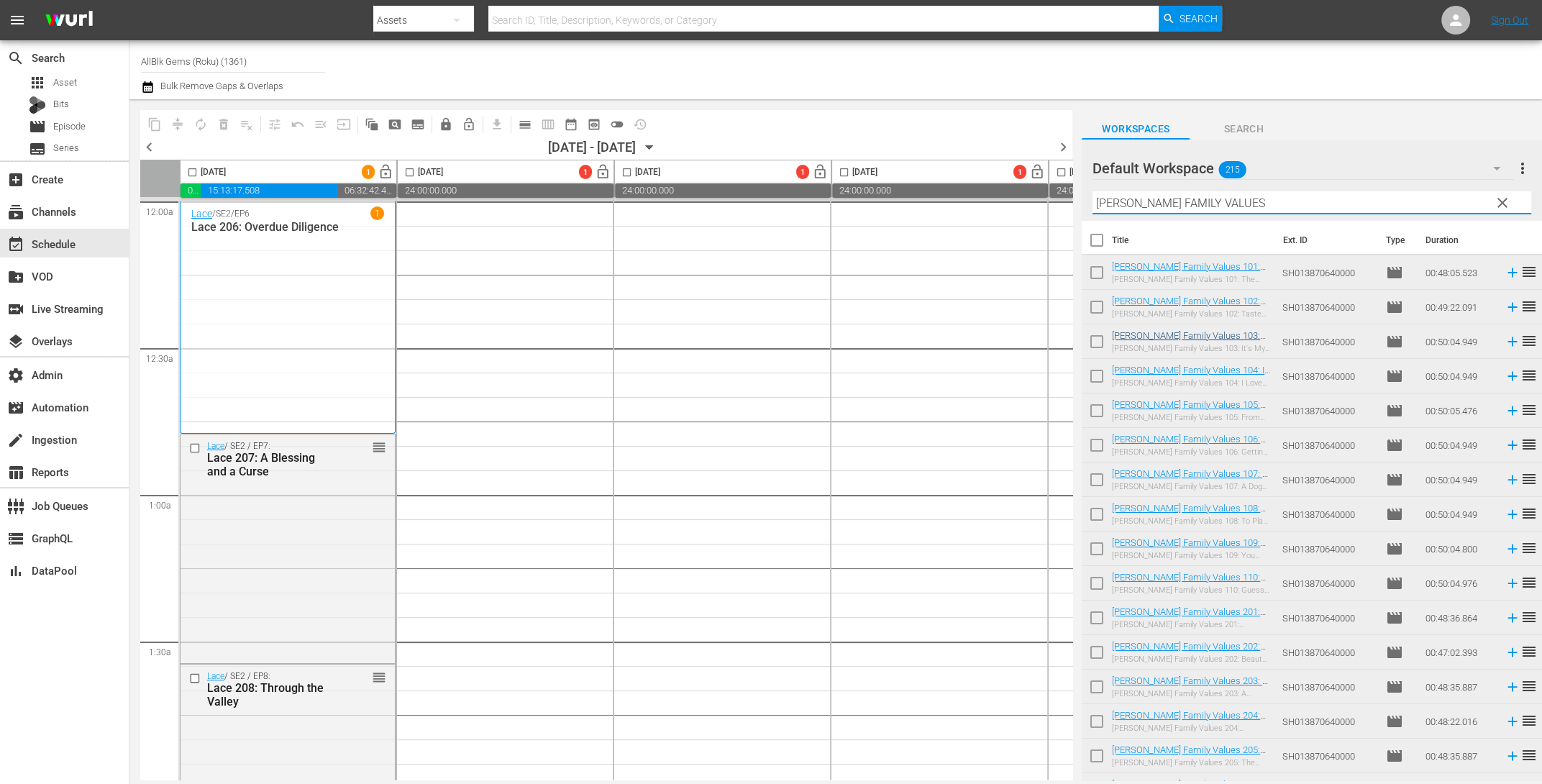
checkbox input "true"
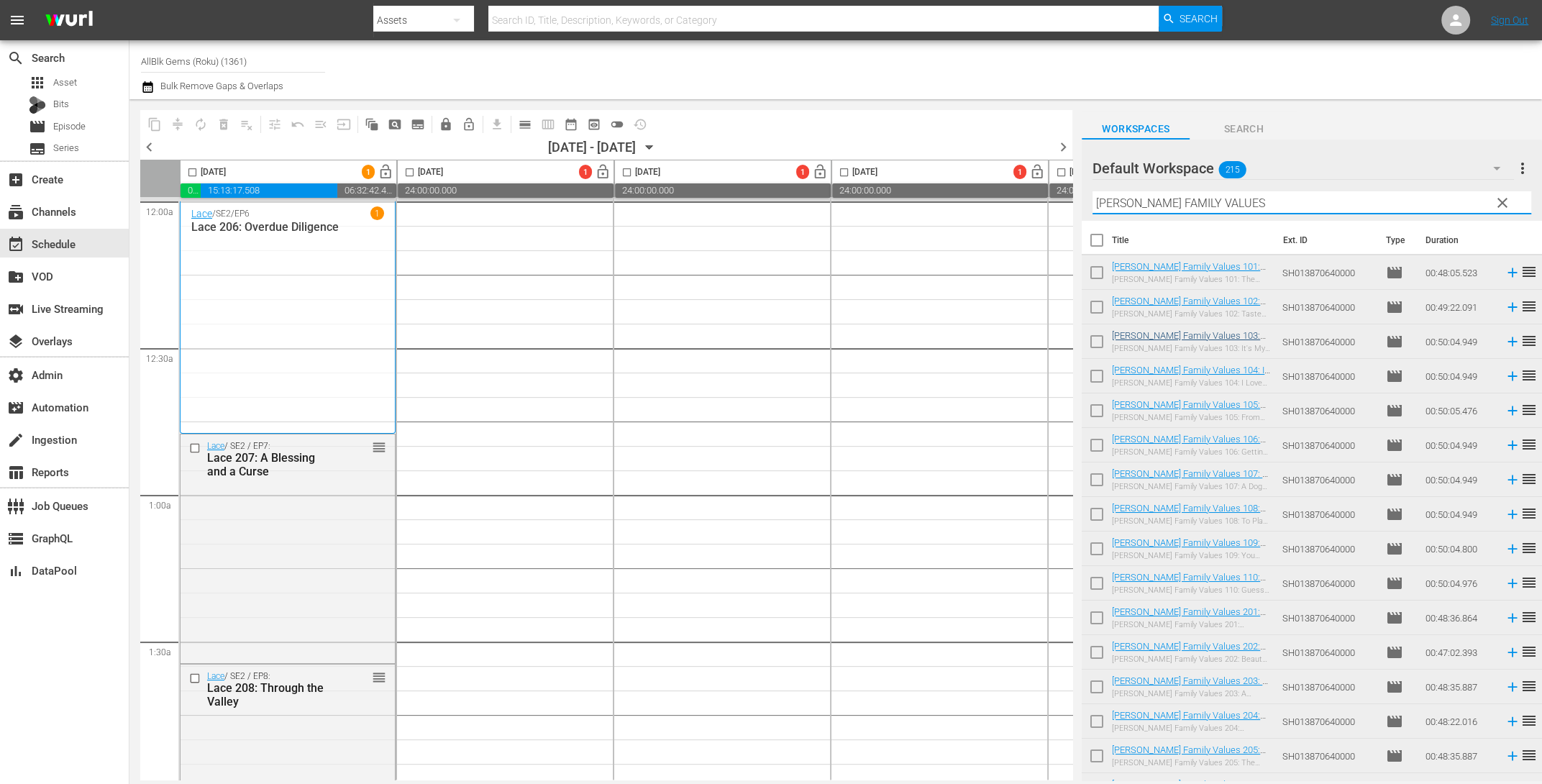
checkbox input "true"
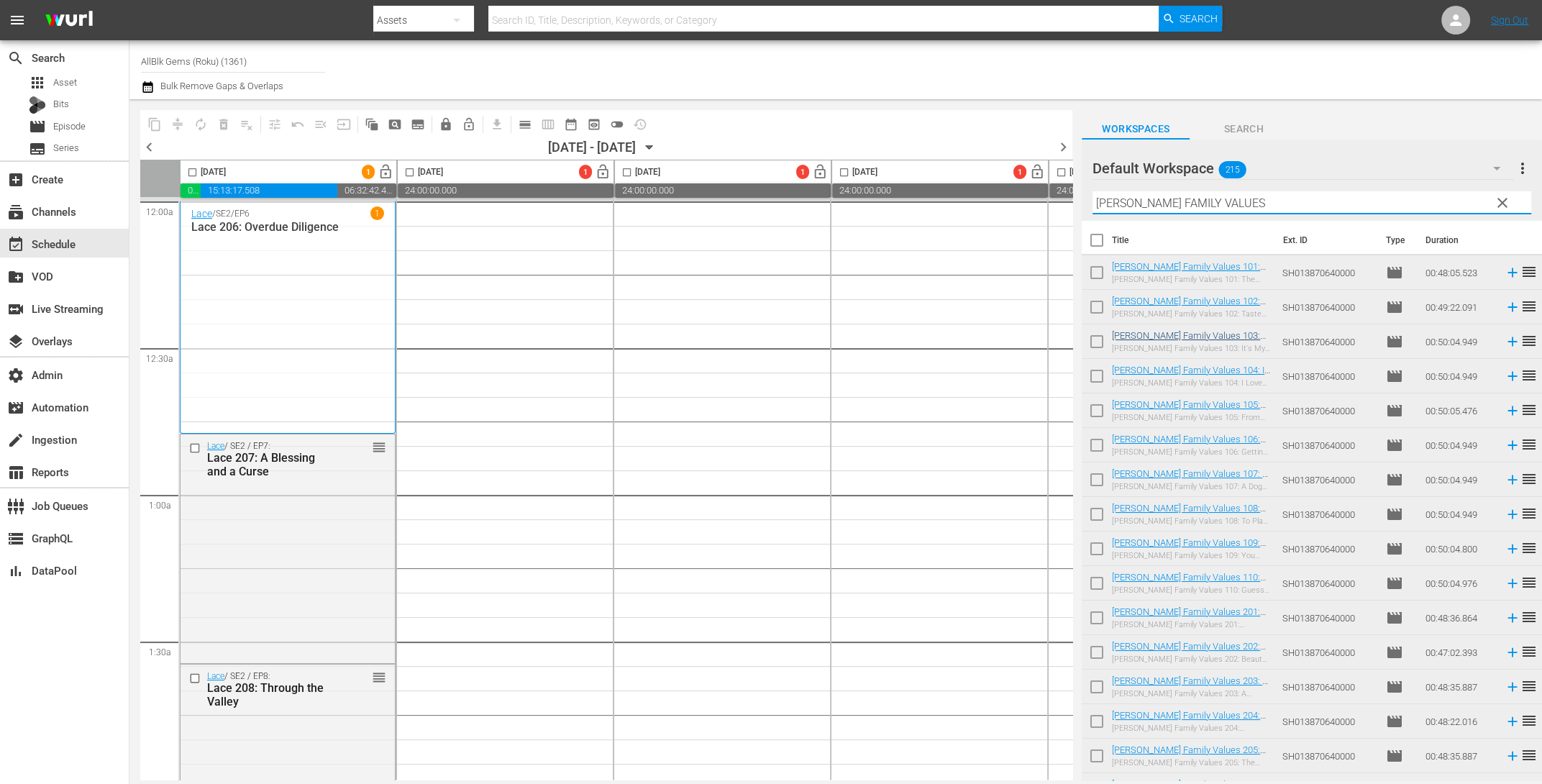
checkbox input "true"
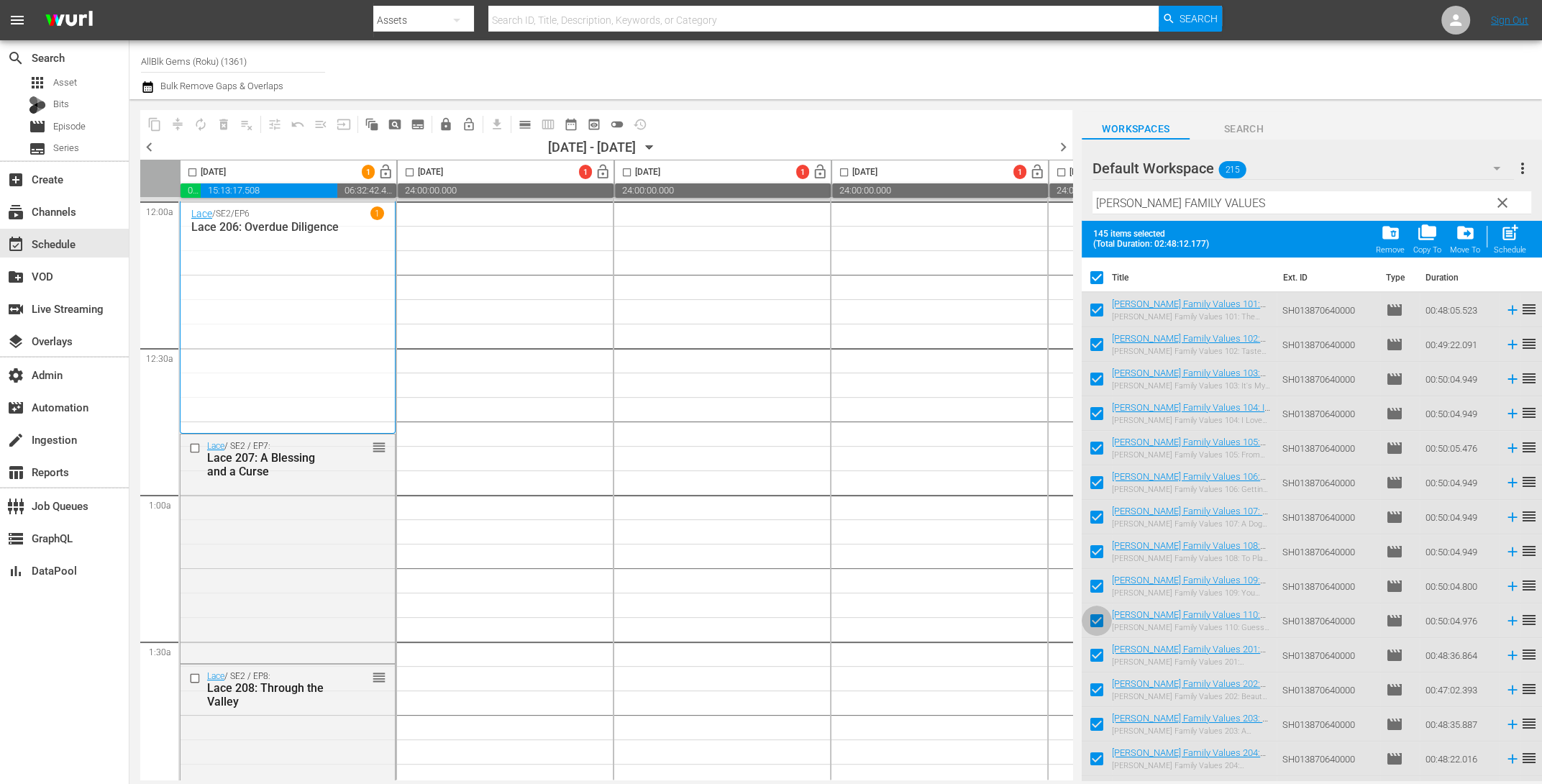
click at [1099, 616] on input "checkbox" at bounding box center [1096, 623] width 30 height 30
checkbox input "false"
click at [1091, 594] on input "checkbox" at bounding box center [1096, 588] width 30 height 30
checkbox input "false"
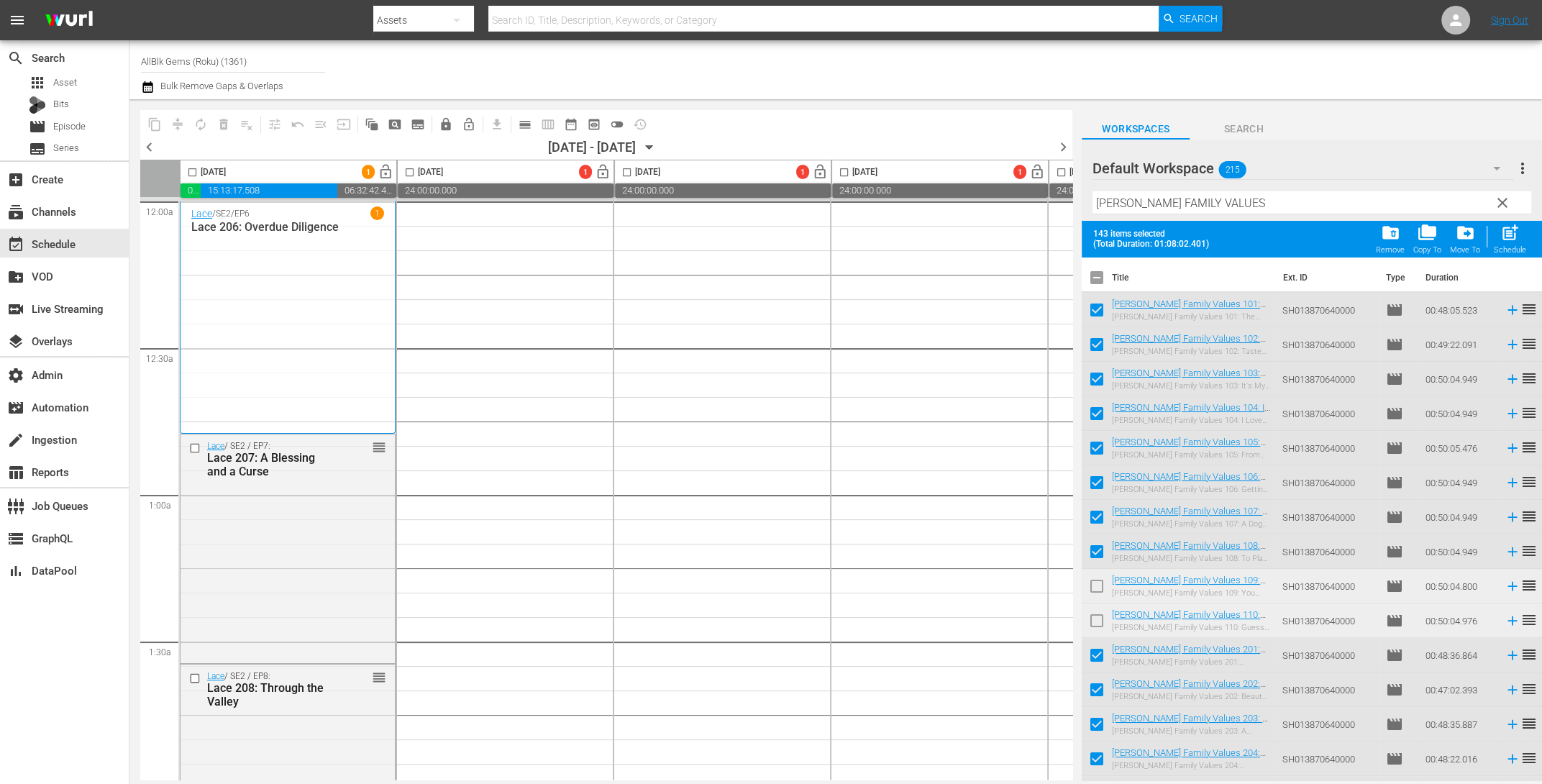
click at [1095, 551] on input "checkbox" at bounding box center [1096, 554] width 30 height 30
checkbox input "false"
click at [1099, 475] on input "checkbox" at bounding box center [1096, 485] width 30 height 30
checkbox input "false"
click at [1091, 440] on input "checkbox" at bounding box center [1096, 450] width 30 height 30
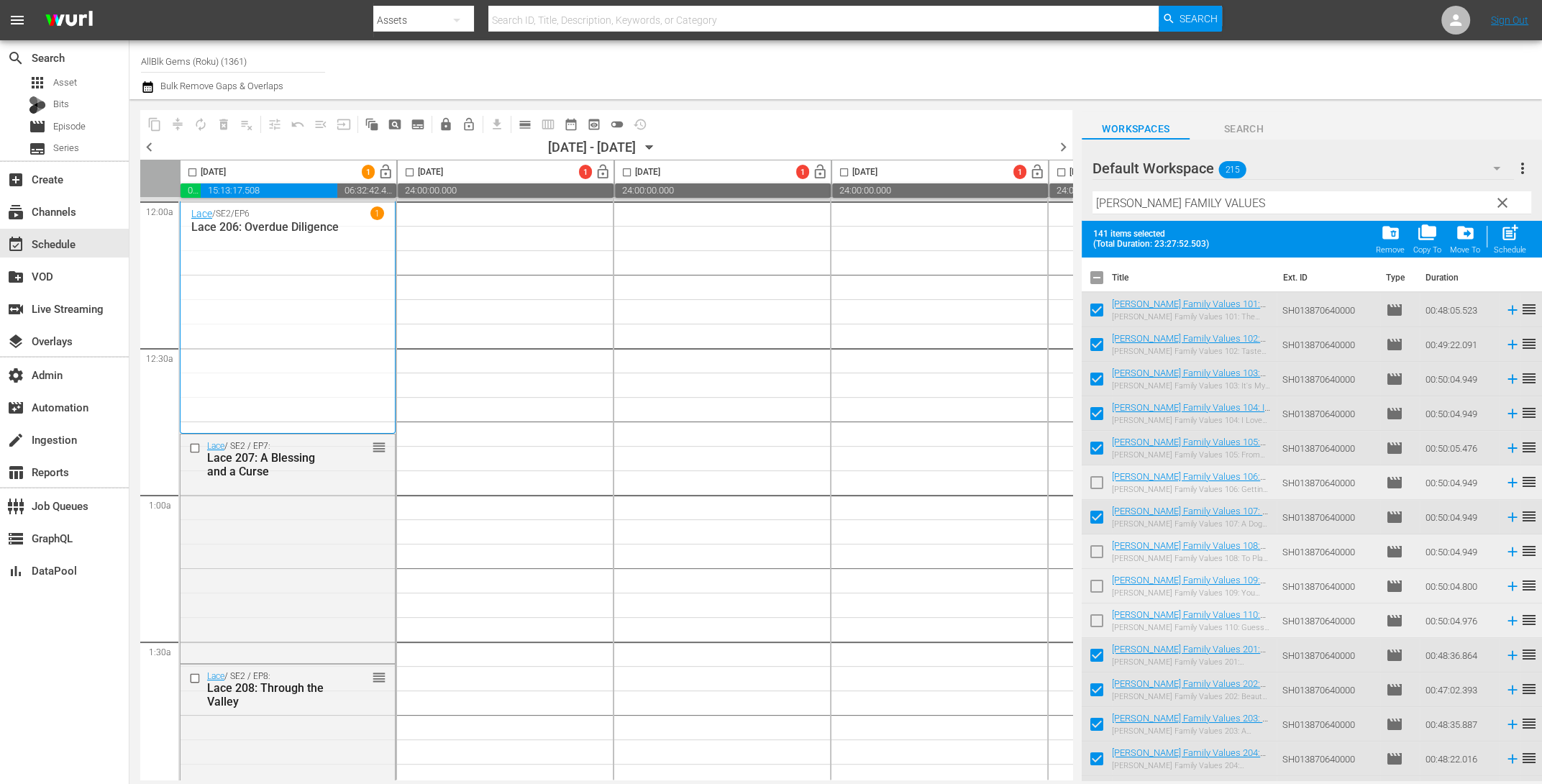
checkbox input "false"
click at [1091, 516] on input "checkbox" at bounding box center [1096, 519] width 30 height 30
checkbox input "false"
click at [1101, 396] on td at bounding box center [1096, 413] width 30 height 34
click at [1090, 305] on input "checkbox" at bounding box center [1096, 312] width 30 height 30
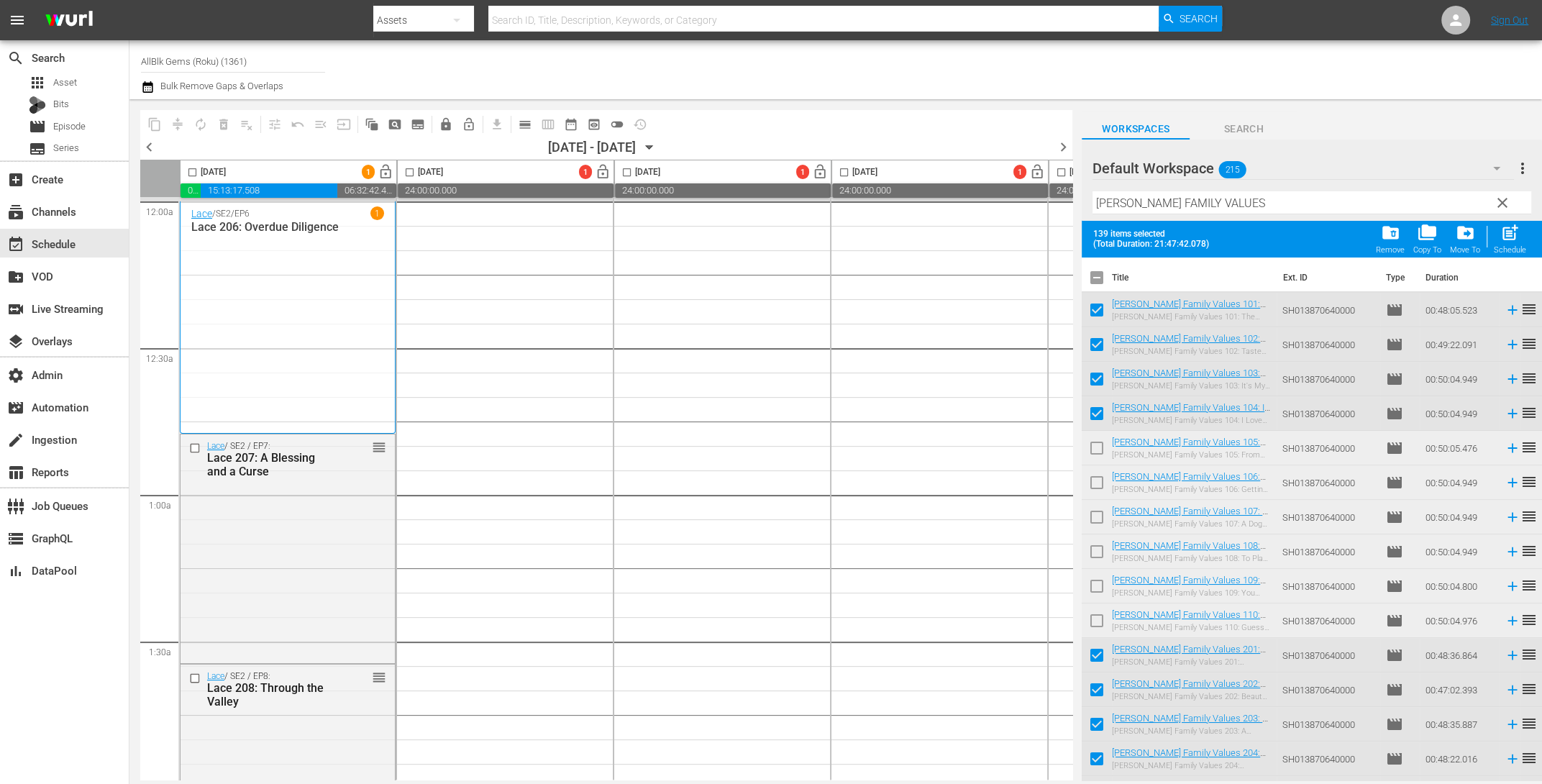
checkbox input "false"
click at [1094, 340] on input "checkbox" at bounding box center [1096, 347] width 30 height 30
checkbox input "false"
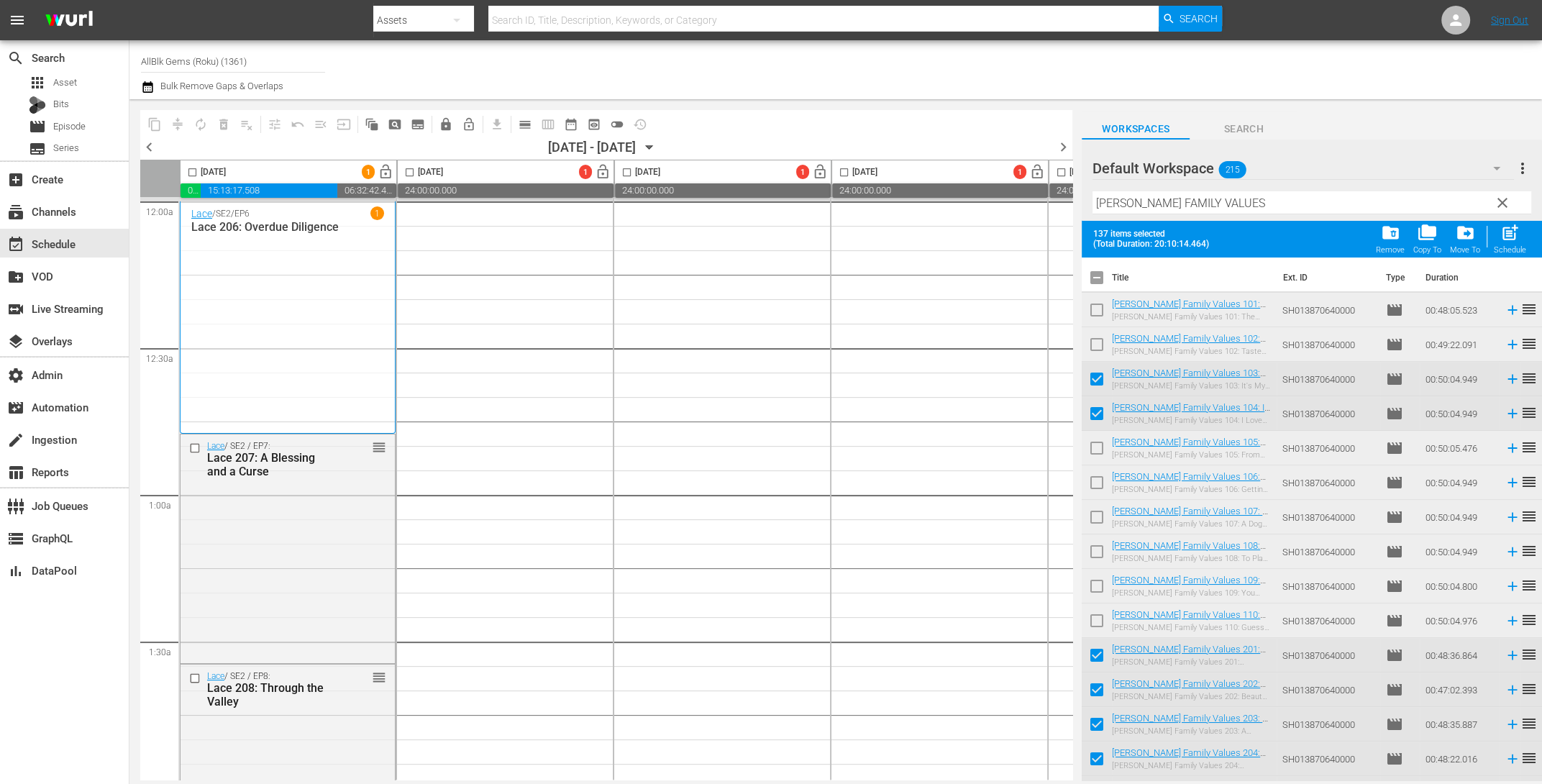
click at [1101, 378] on input "checkbox" at bounding box center [1096, 382] width 30 height 30
checkbox input "false"
click at [1105, 412] on input "checkbox" at bounding box center [1096, 416] width 30 height 30
checkbox input "false"
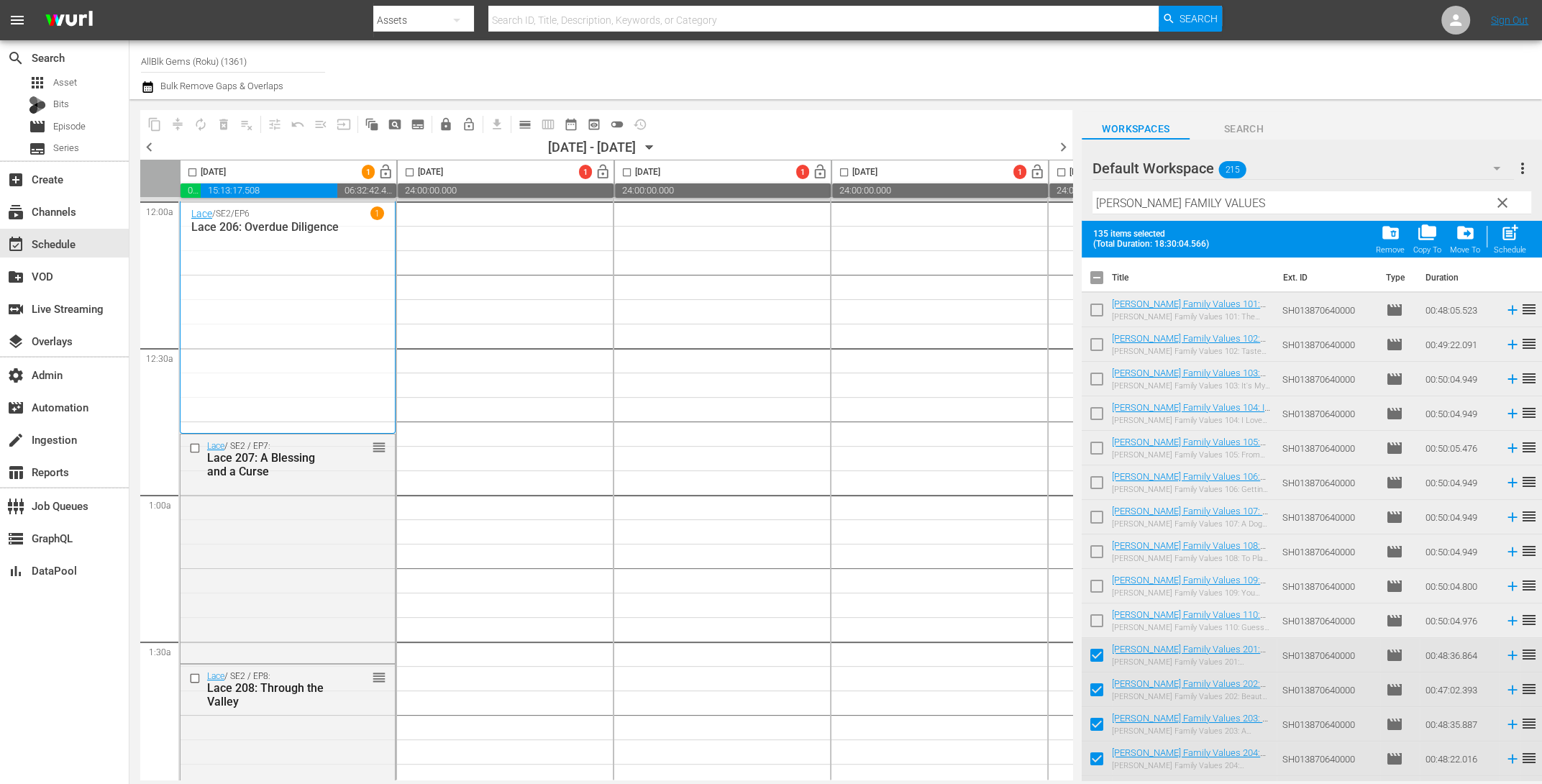
scroll to position [299, 0]
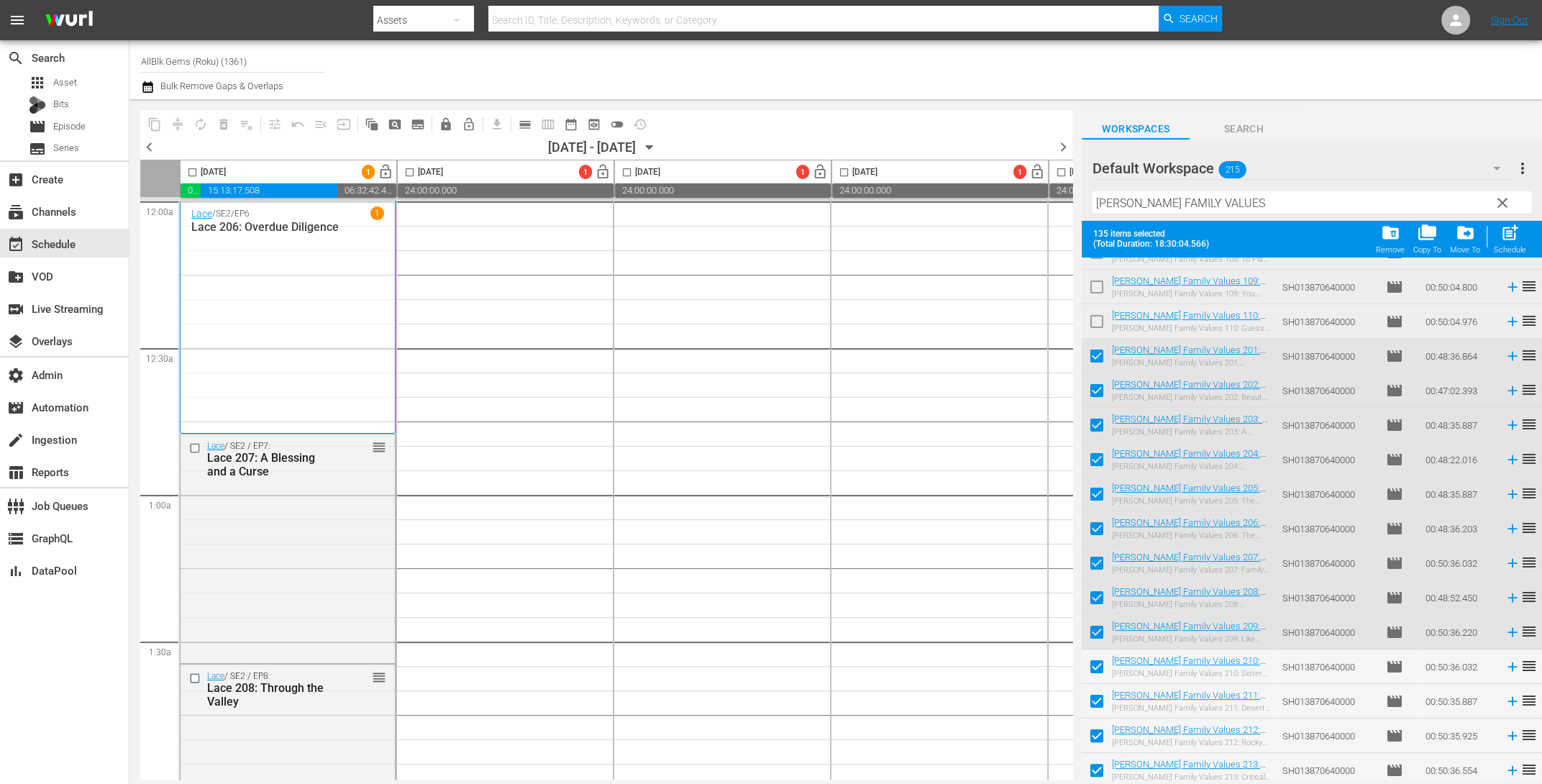
click at [1099, 360] on input "checkbox" at bounding box center [1096, 358] width 30 height 30
checkbox input "false"
click at [1091, 390] on input "checkbox" at bounding box center [1096, 392] width 30 height 30
checkbox input "false"
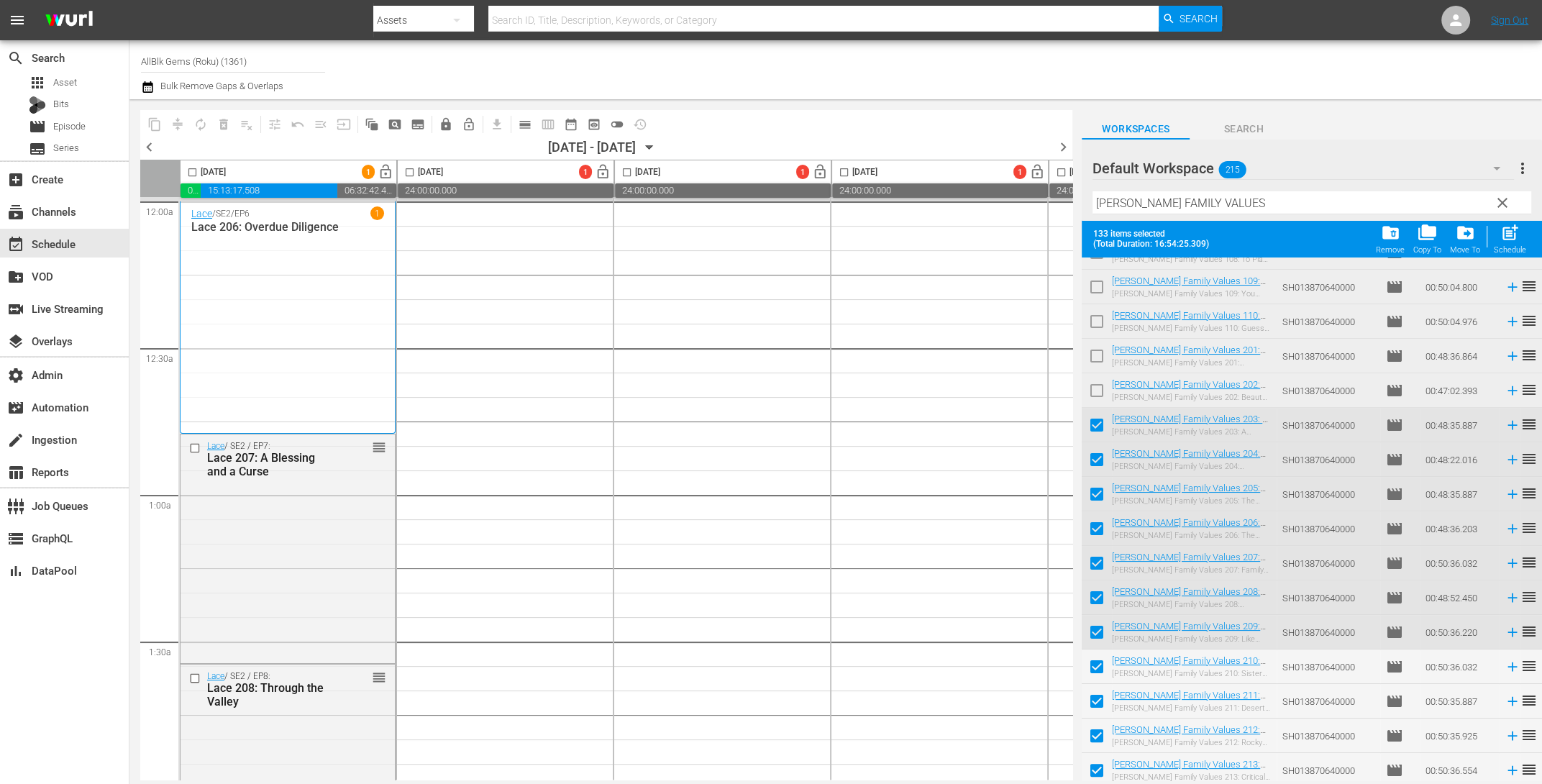
click at [1091, 420] on input "checkbox" at bounding box center [1096, 427] width 30 height 30
checkbox input "false"
click at [1100, 464] on input "checkbox" at bounding box center [1096, 461] width 30 height 30
checkbox input "false"
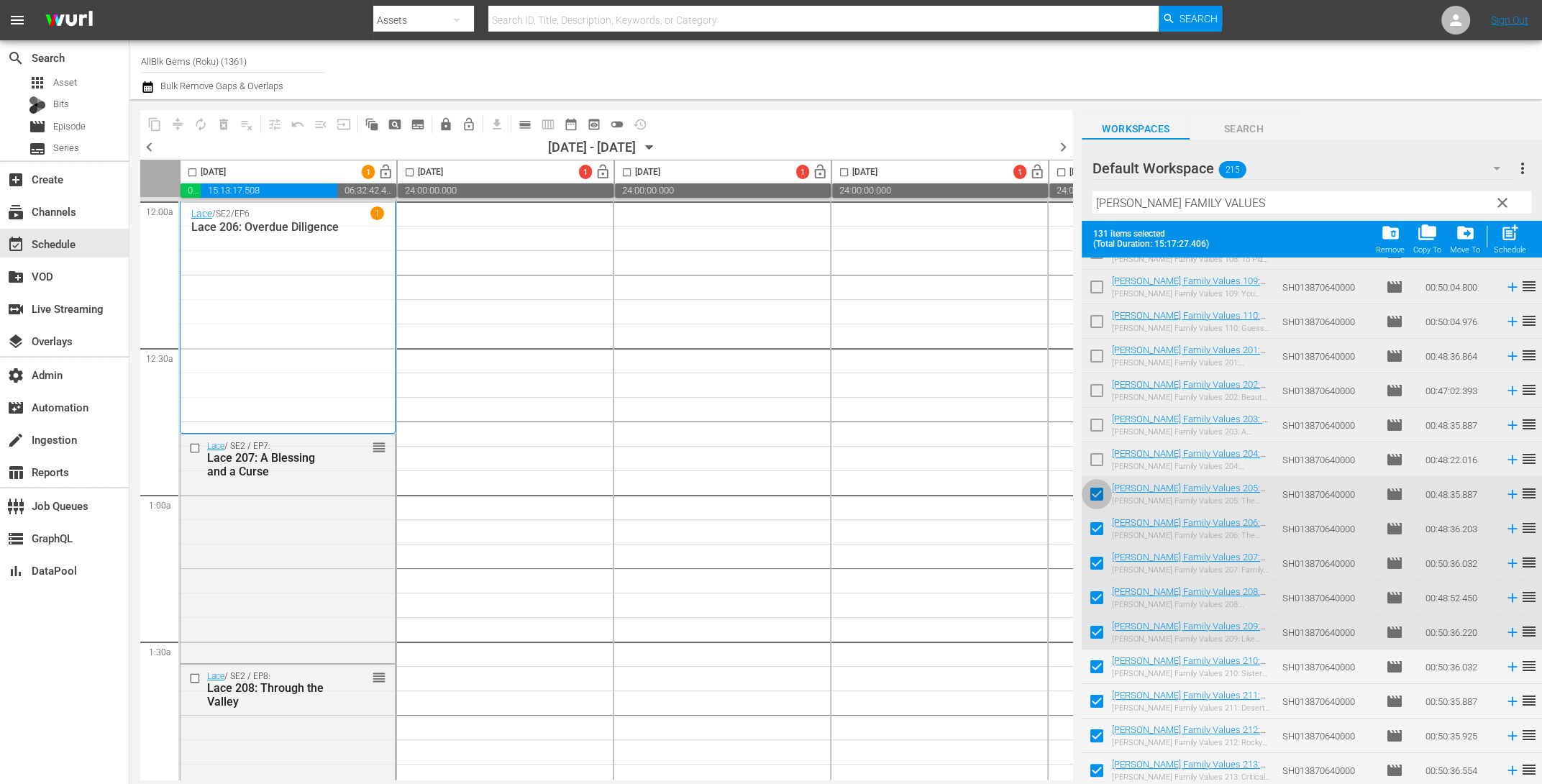
click at [1098, 495] on input "checkbox" at bounding box center [1096, 497] width 30 height 30
checkbox input "false"
click at [1098, 621] on input "checkbox" at bounding box center [1096, 634] width 30 height 30
checkbox input "false"
click at [1097, 600] on input "checkbox" at bounding box center [1096, 600] width 30 height 30
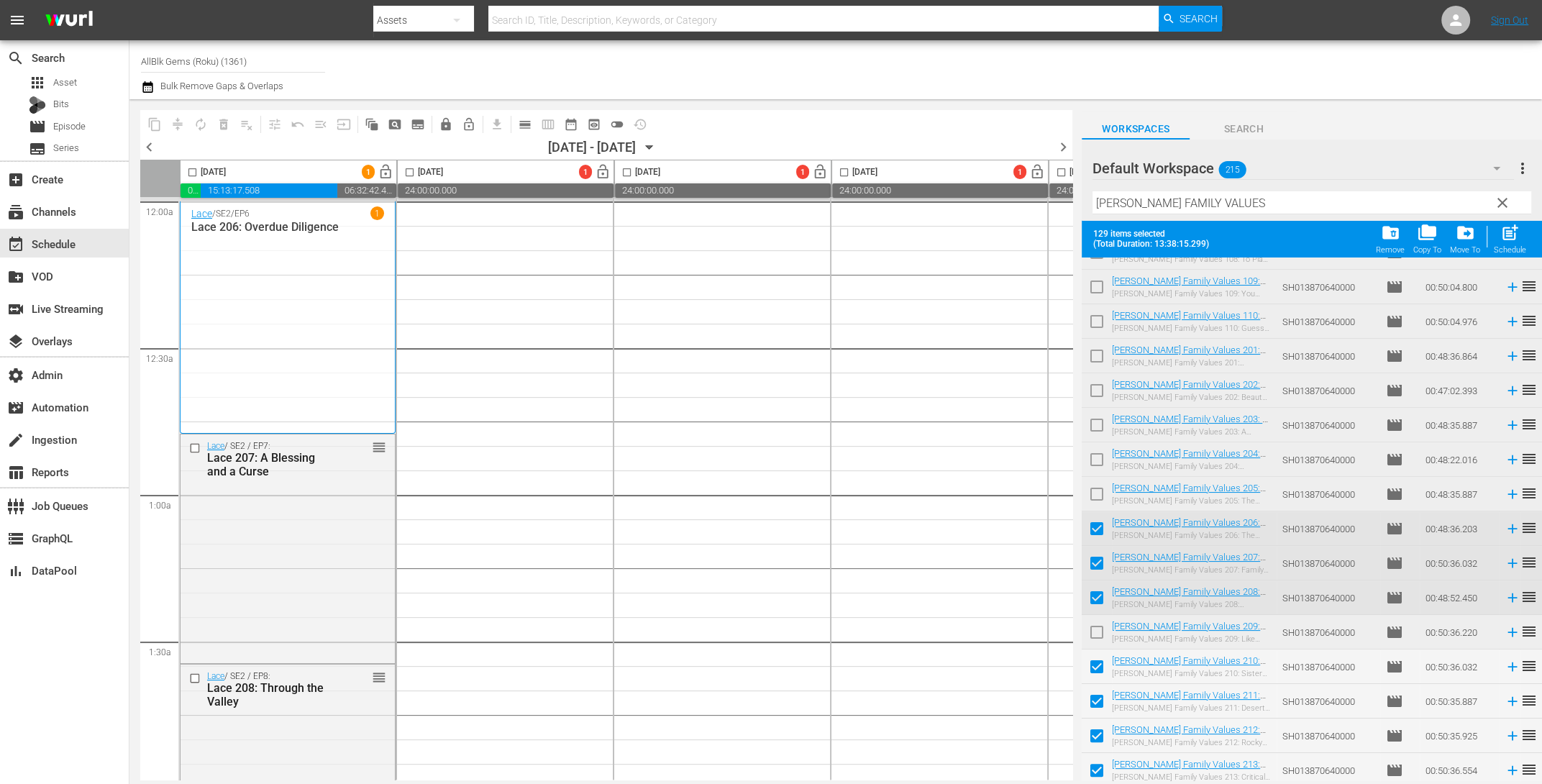
checkbox input "false"
click at [1092, 552] on input "checkbox" at bounding box center [1096, 566] width 30 height 30
checkbox input "false"
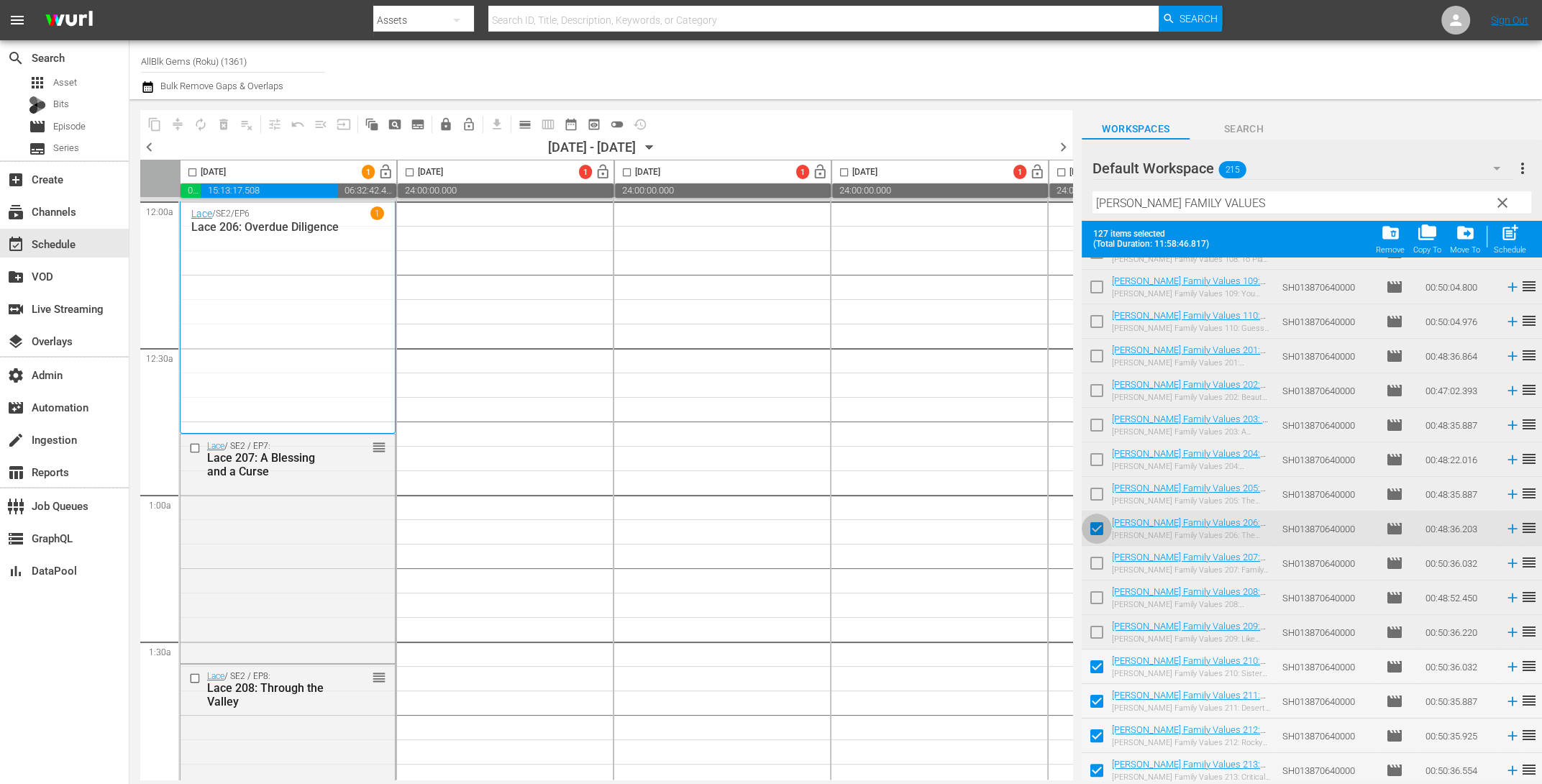
click at [1092, 525] on input "checkbox" at bounding box center [1096, 531] width 30 height 30
checkbox input "false"
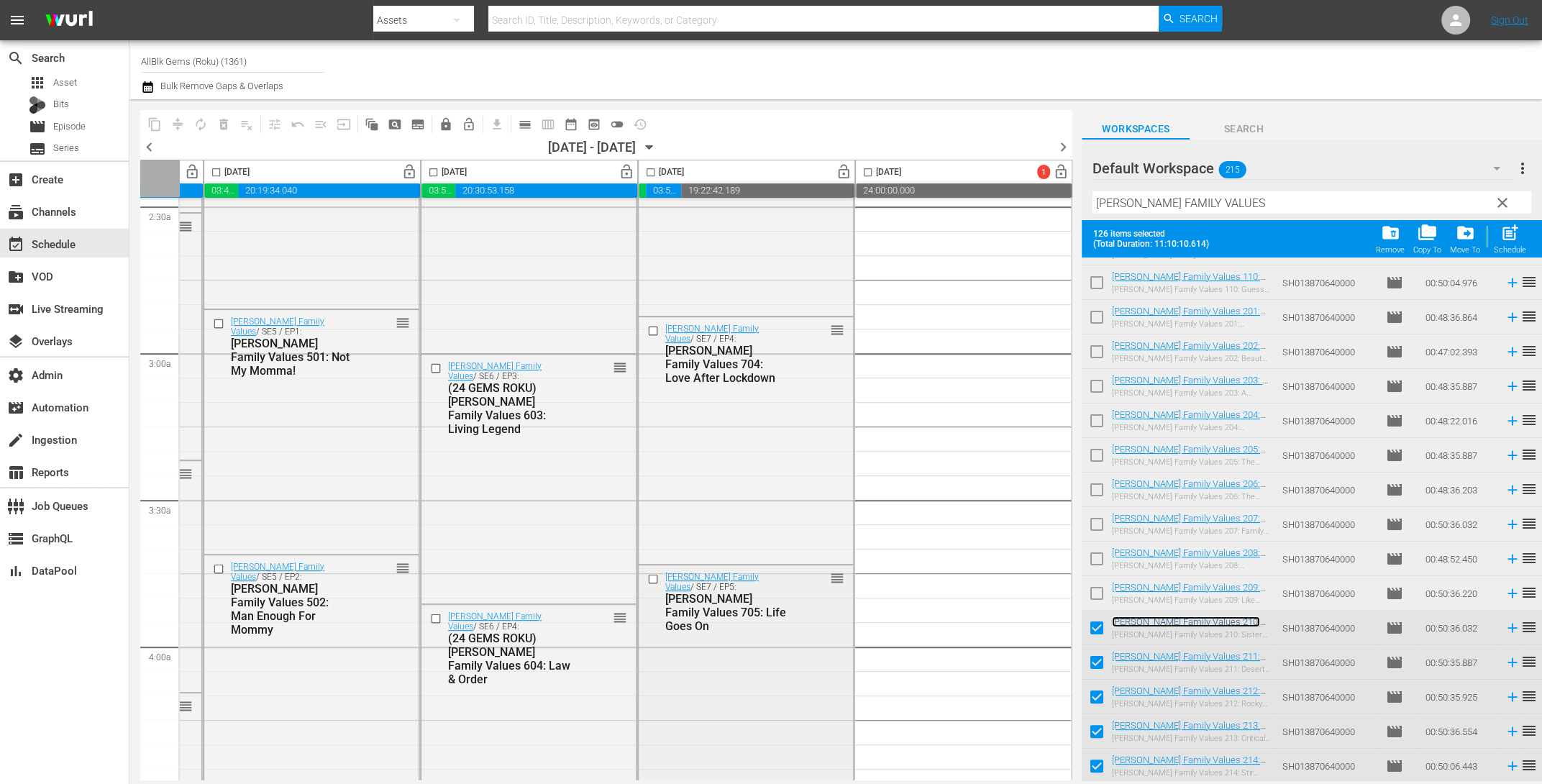
scroll to position [1062, 632]
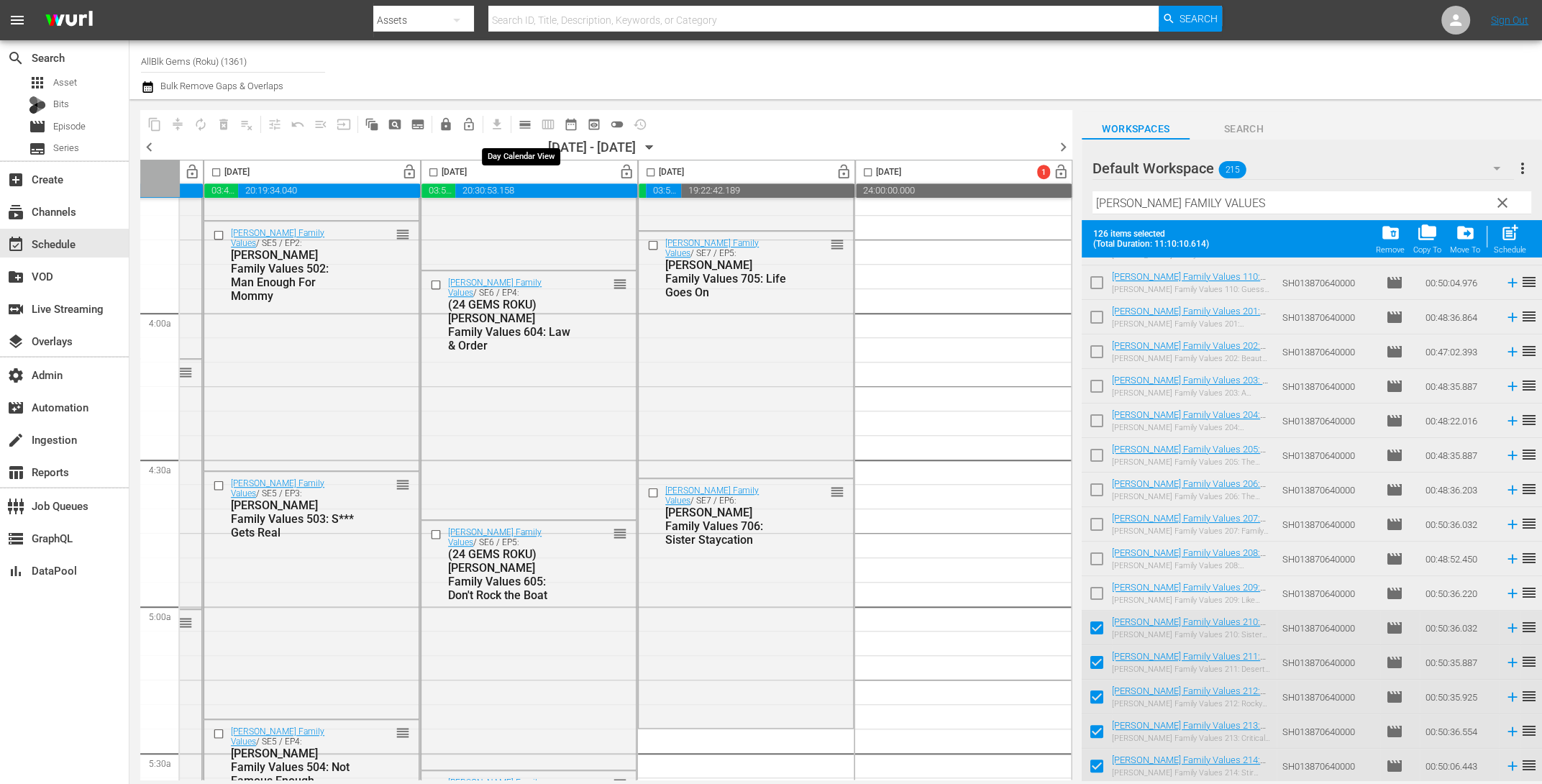
click at [519, 122] on span "calendar_view_day_outlined" at bounding box center [525, 124] width 15 height 15
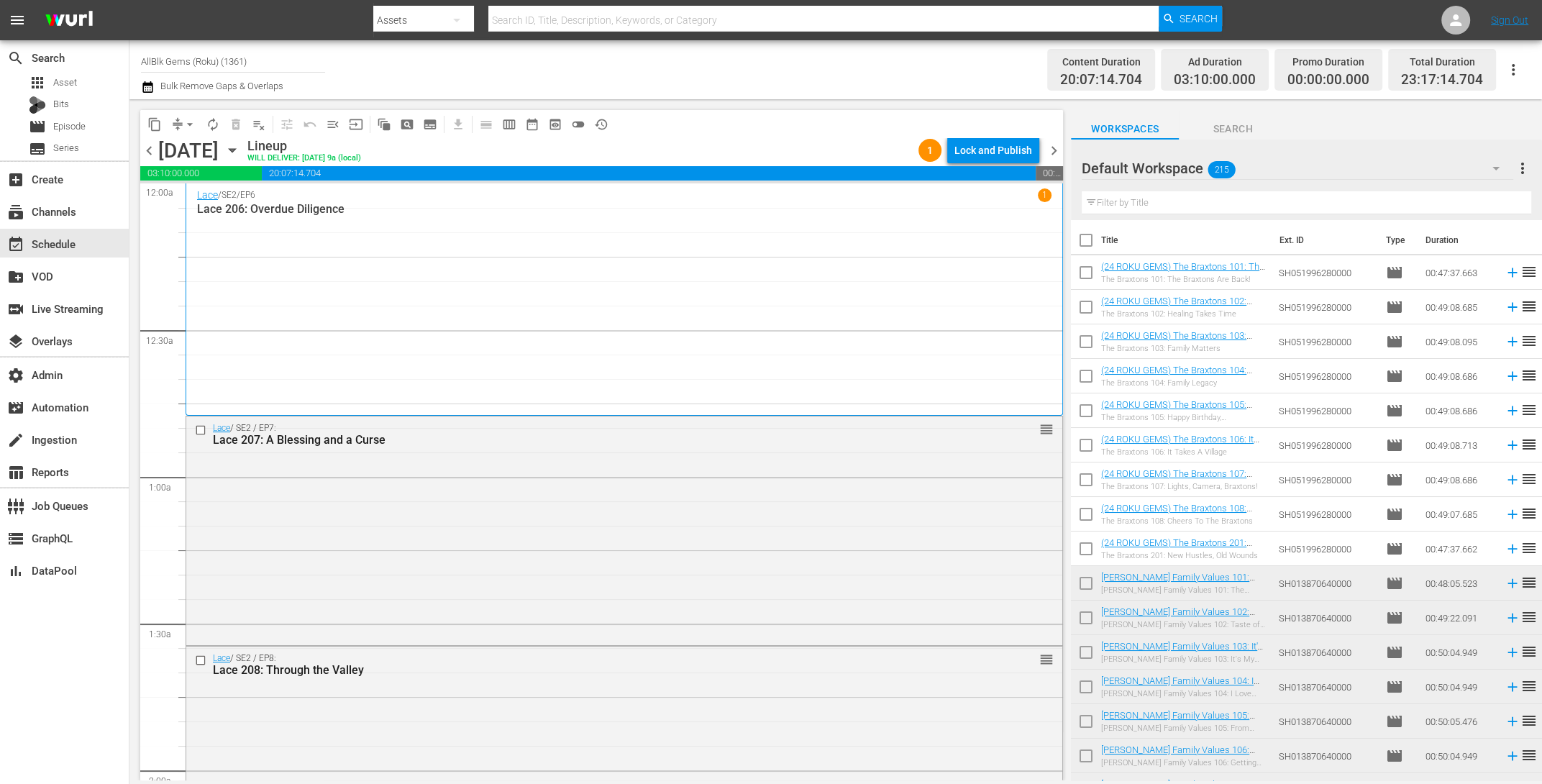
click at [994, 150] on div "Lock and Publish" at bounding box center [994, 150] width 78 height 26
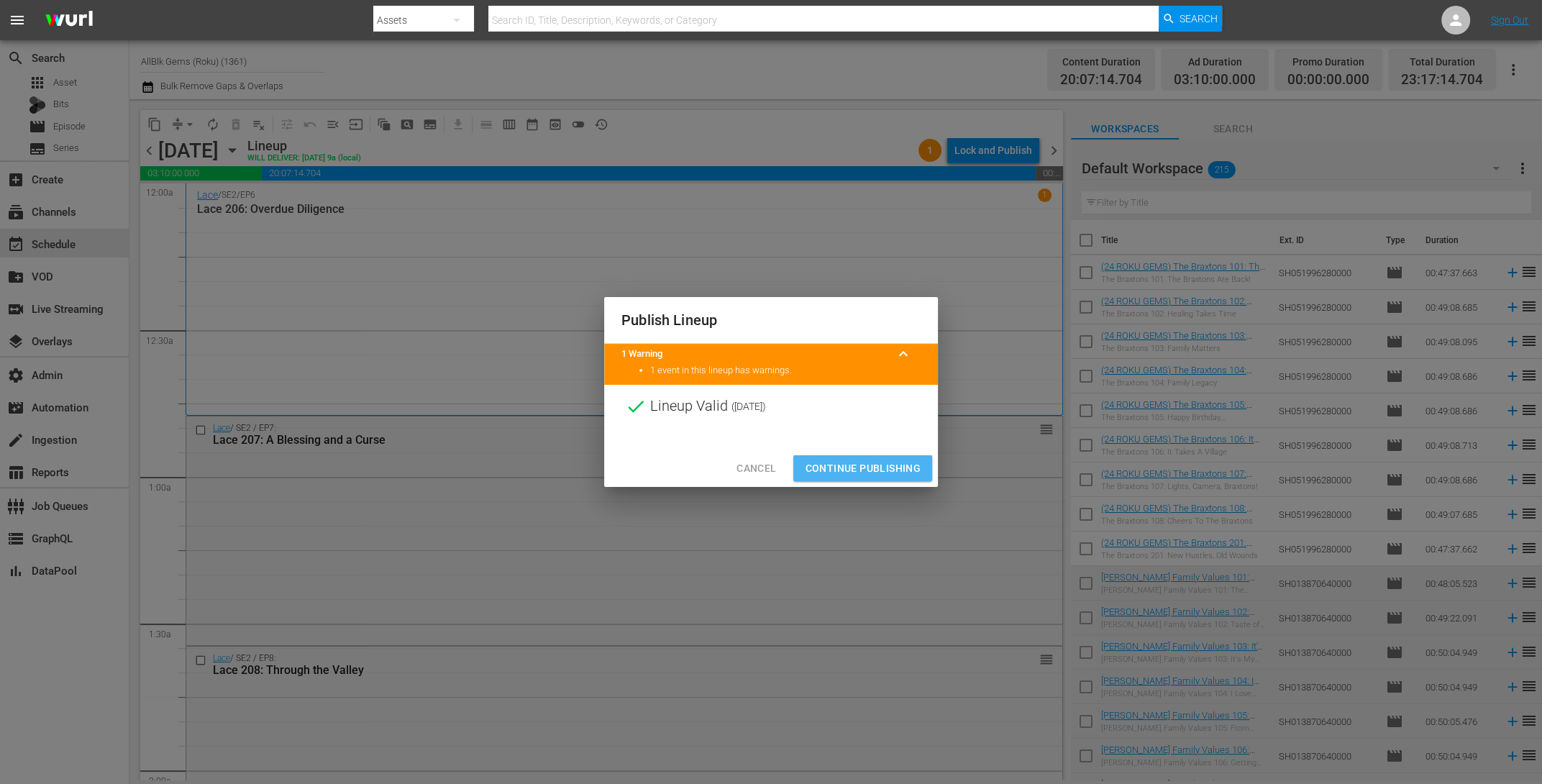
click at [858, 475] on span "Continue Publishing" at bounding box center [863, 469] width 116 height 18
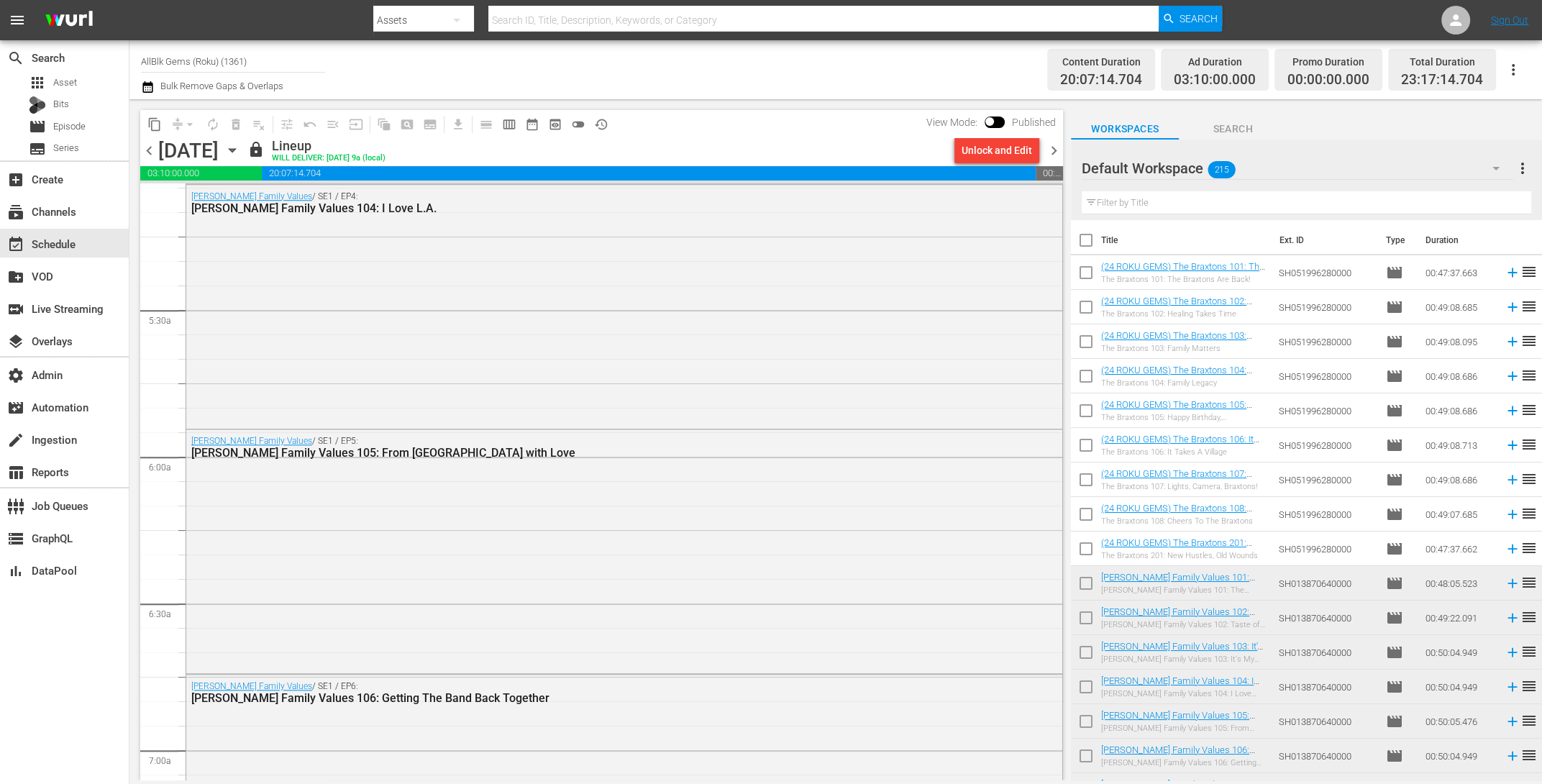
scroll to position [1986, 0]
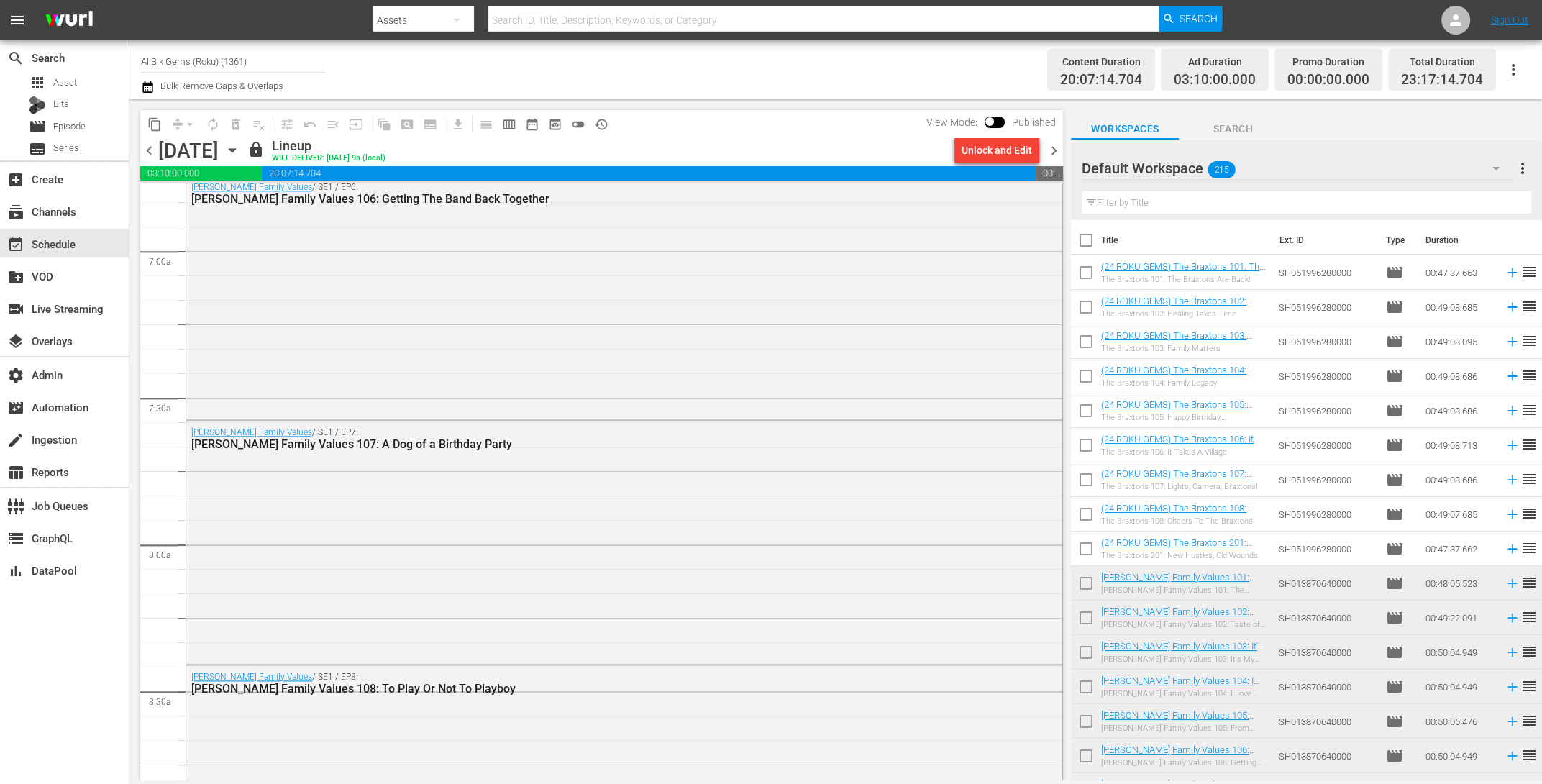
drag, startPoint x: 1053, startPoint y: 156, endPoint x: 1053, endPoint y: 146, distance: 10.0
click at [1053, 151] on span "chevron_right" at bounding box center [1054, 150] width 18 height 18
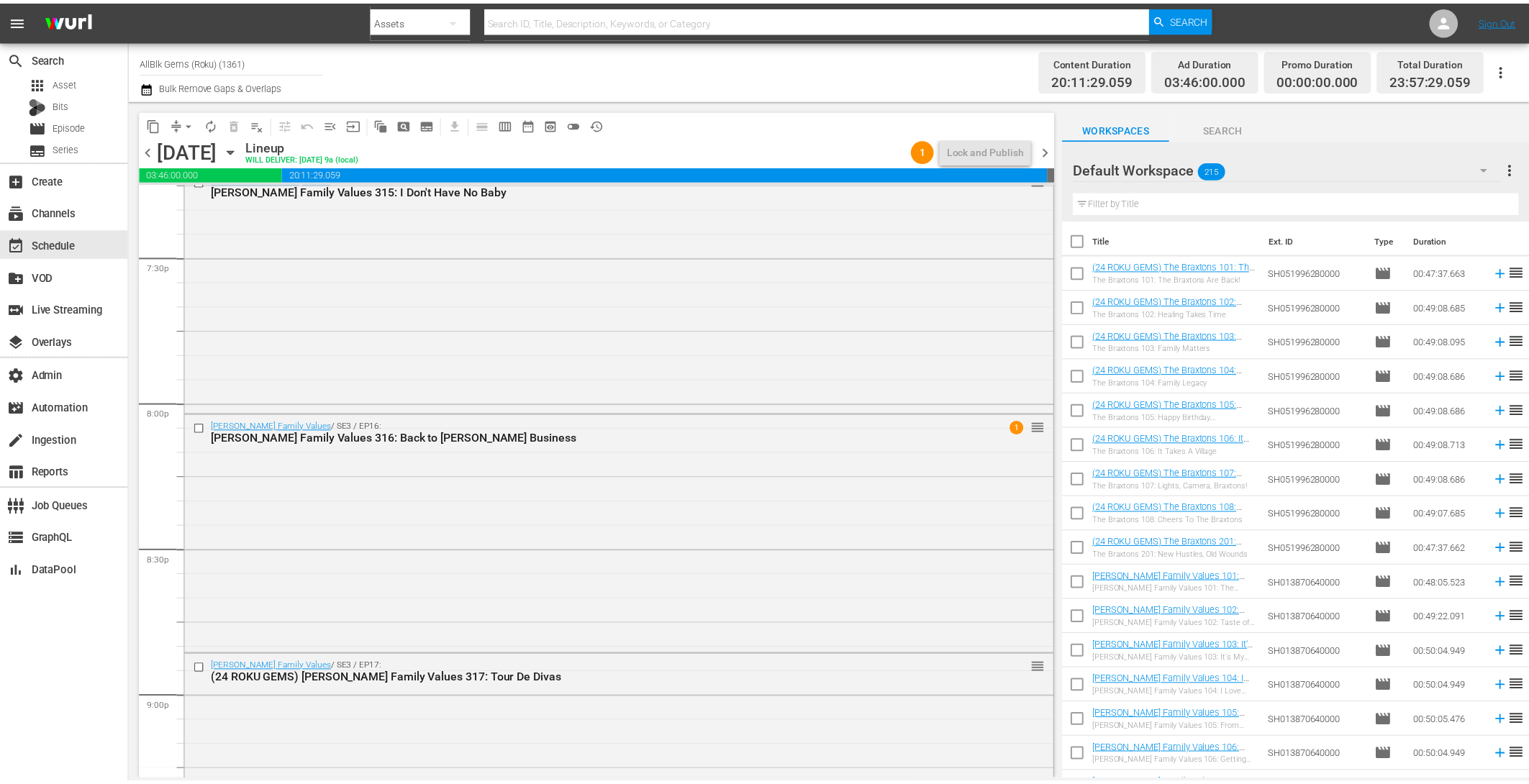
scroll to position [5668, 0]
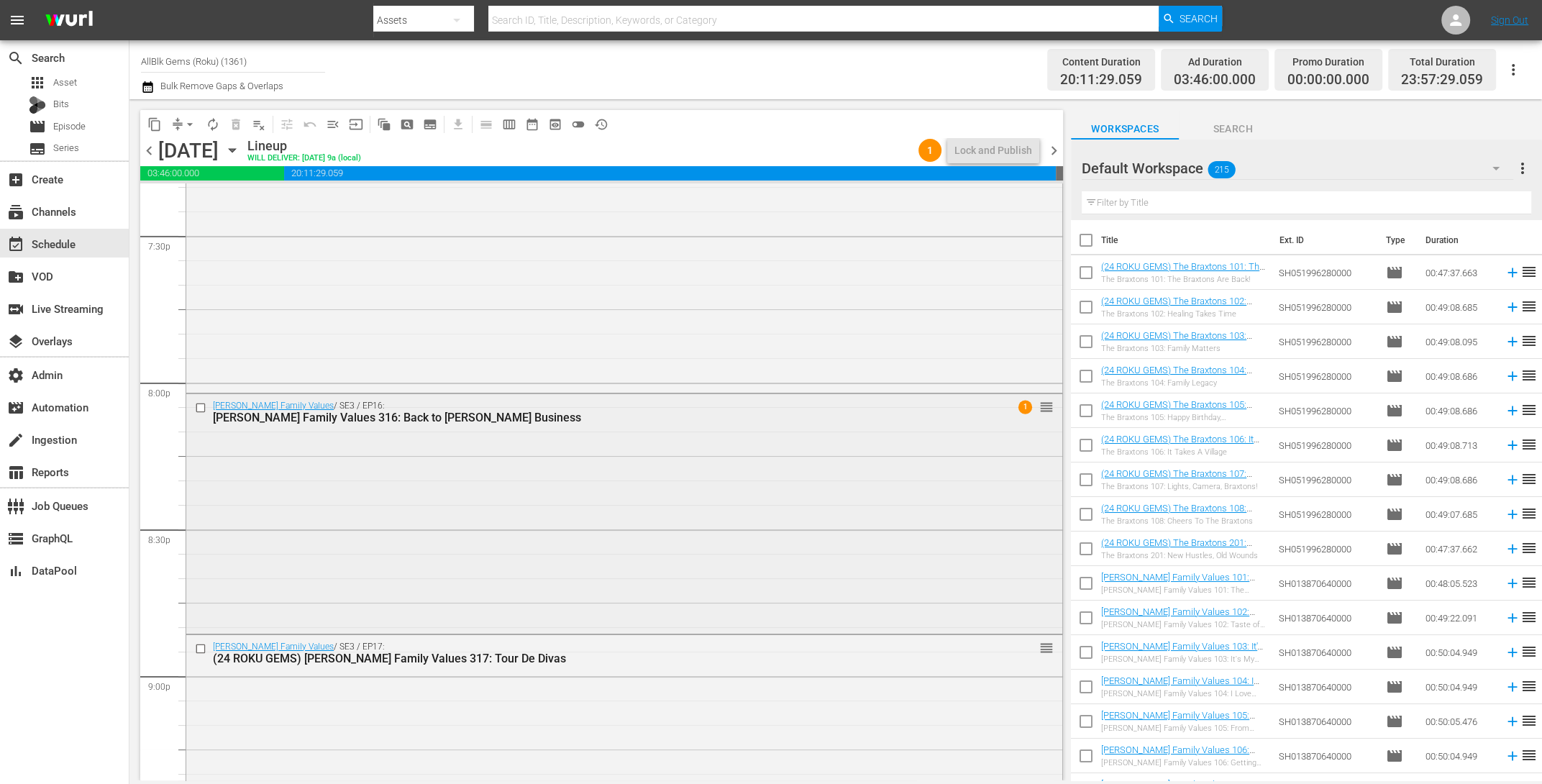
click at [664, 528] on div "Braxton Family Values / SE3 / EP16: Braxton Family Values 316: Back to Braxton …" at bounding box center [624, 512] width 876 height 237
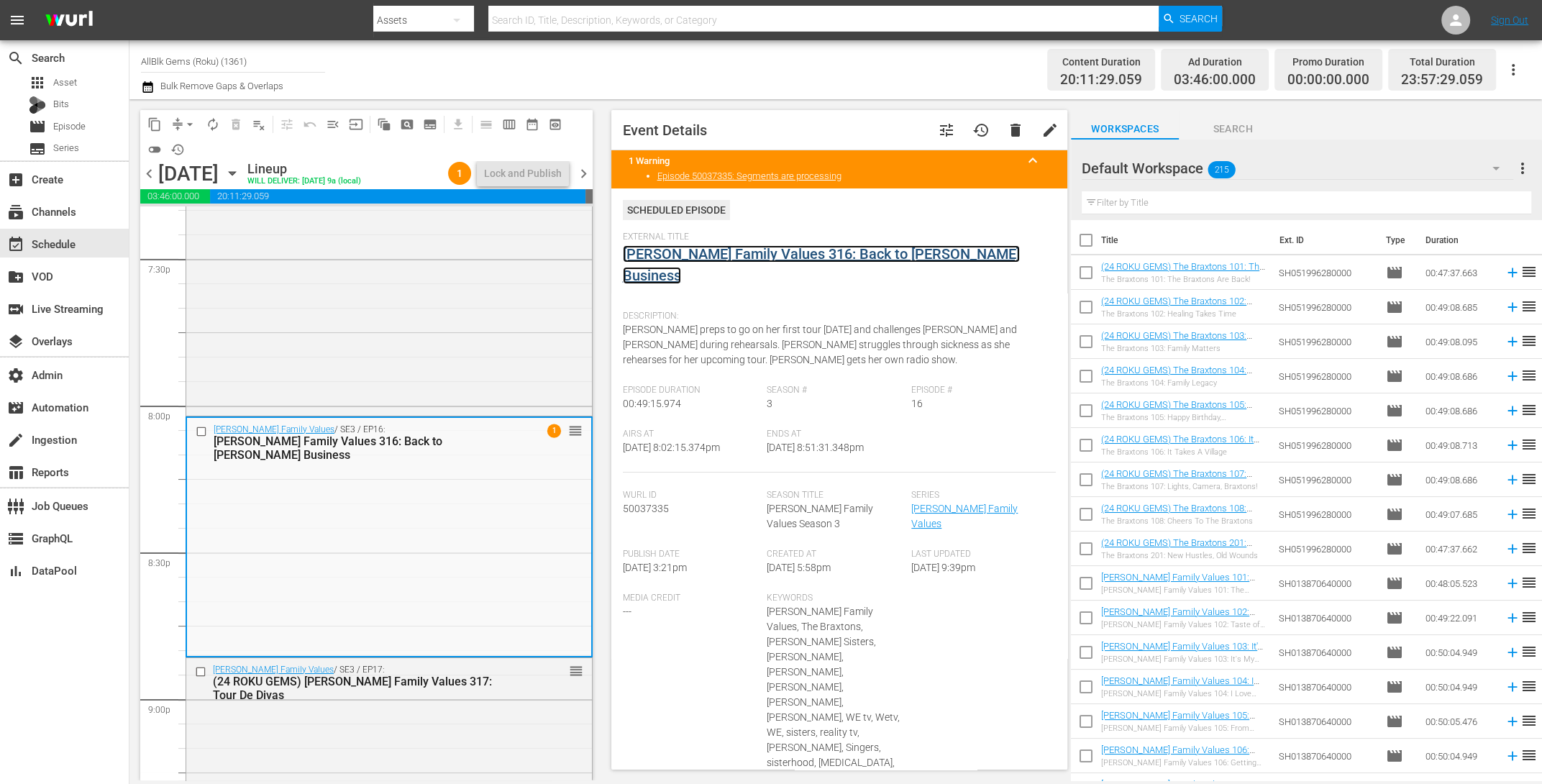
click at [676, 251] on link "Braxton Family Values 316: Back to Braxton Business" at bounding box center [821, 265] width 397 height 39
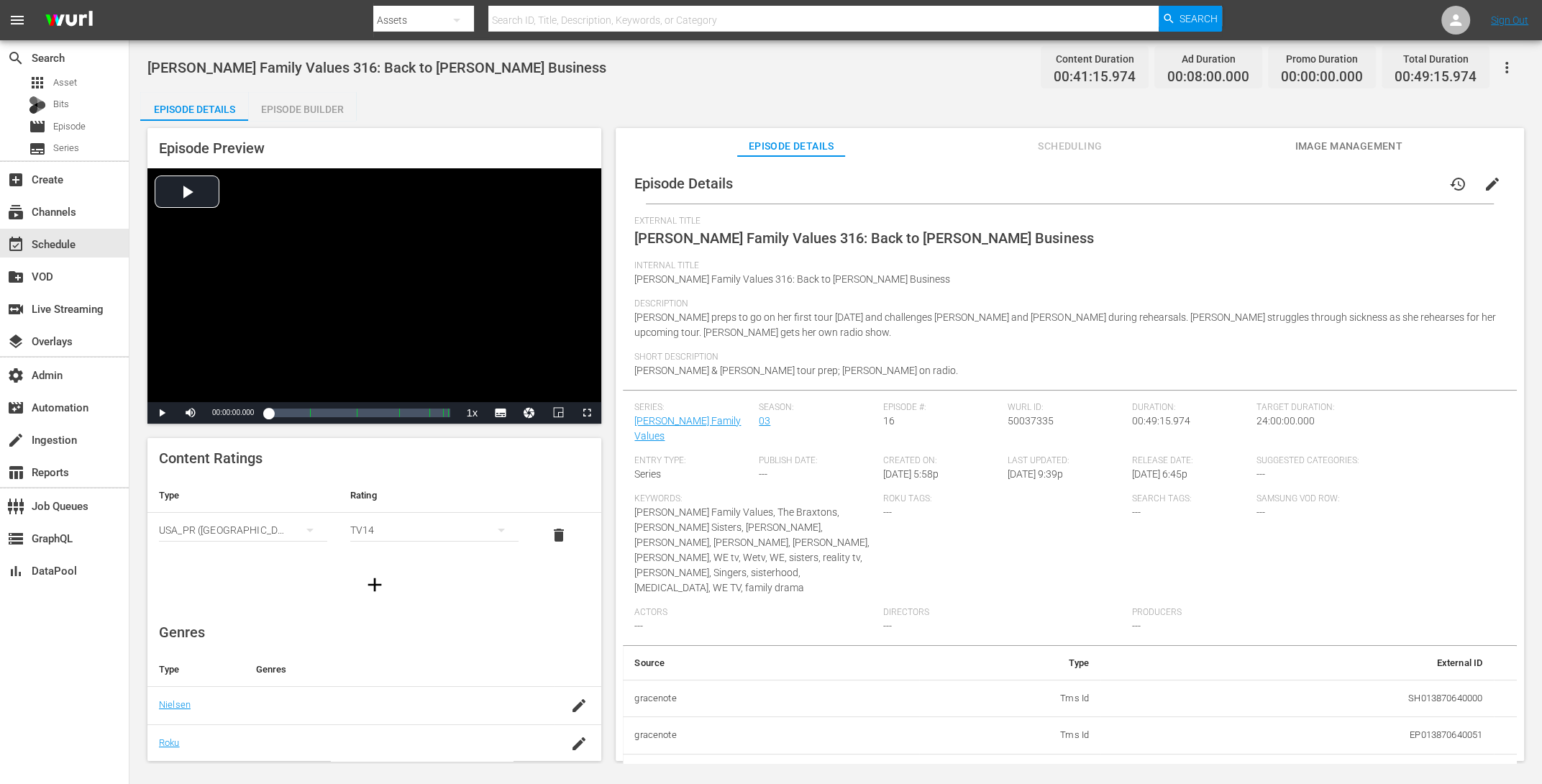
click at [316, 108] on div "Episode Builder" at bounding box center [302, 110] width 108 height 34
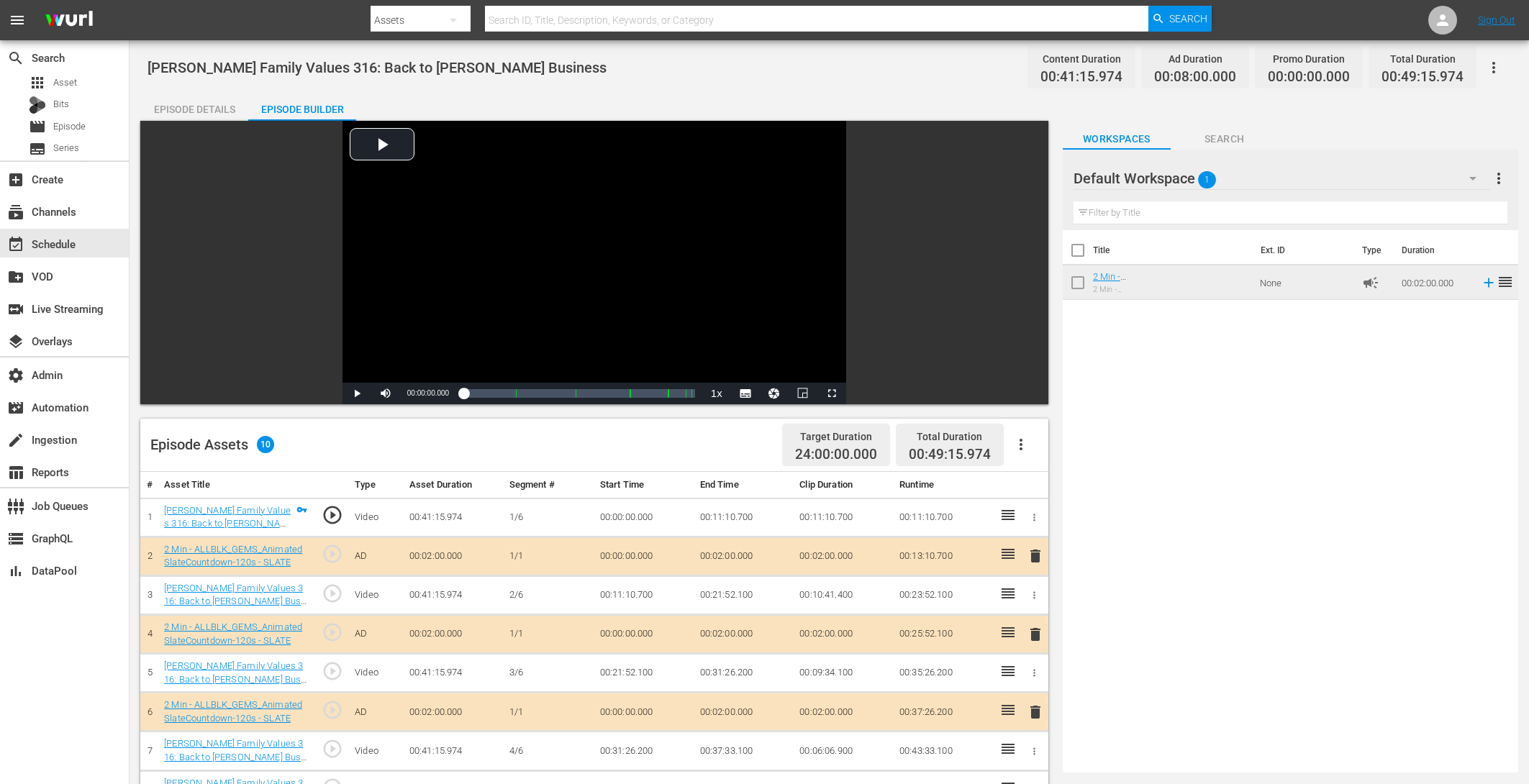
click at [199, 101] on div "Episode Details" at bounding box center [194, 110] width 108 height 34
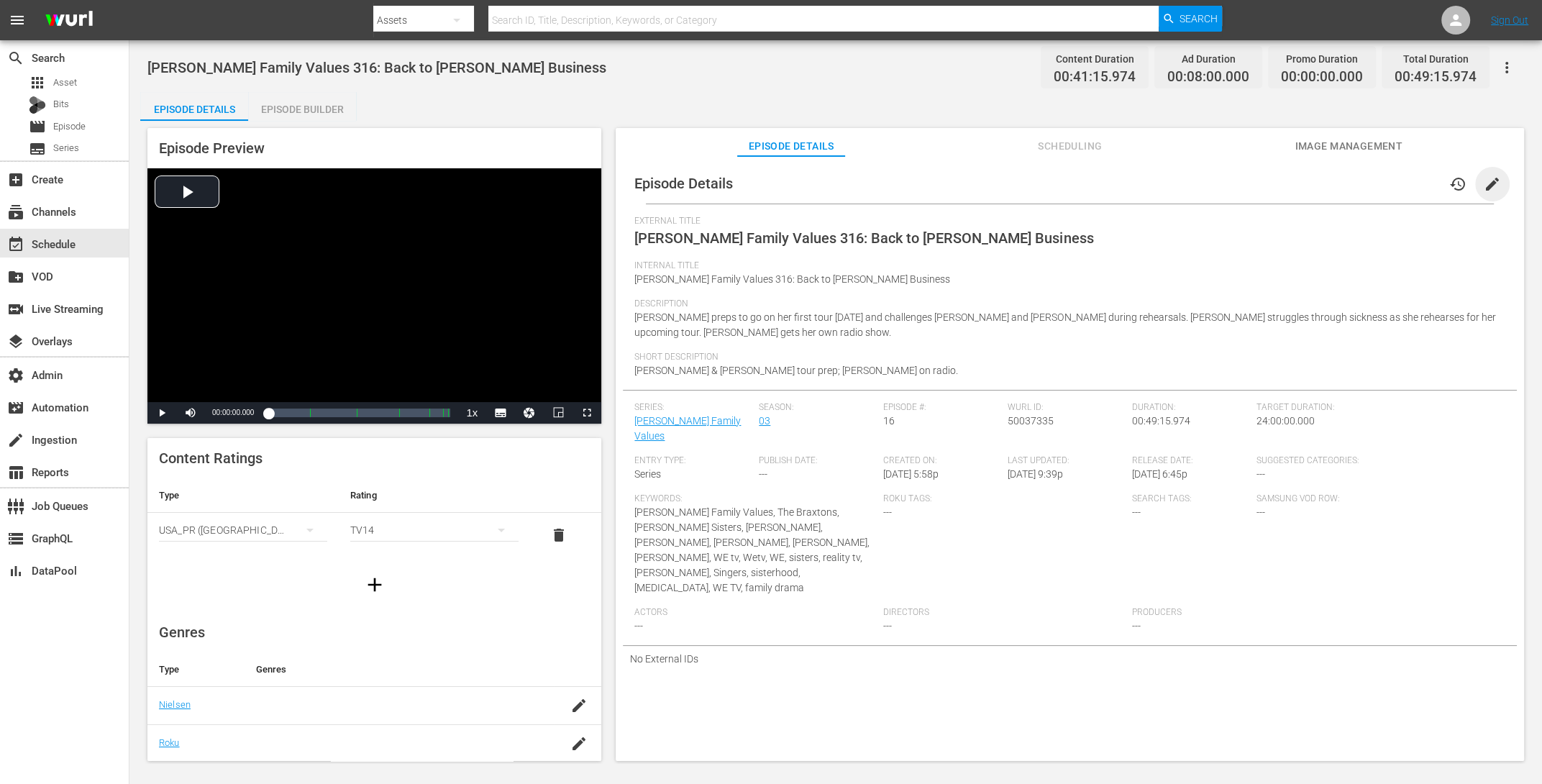
click at [1484, 179] on span "edit" at bounding box center [1492, 184] width 17 height 17
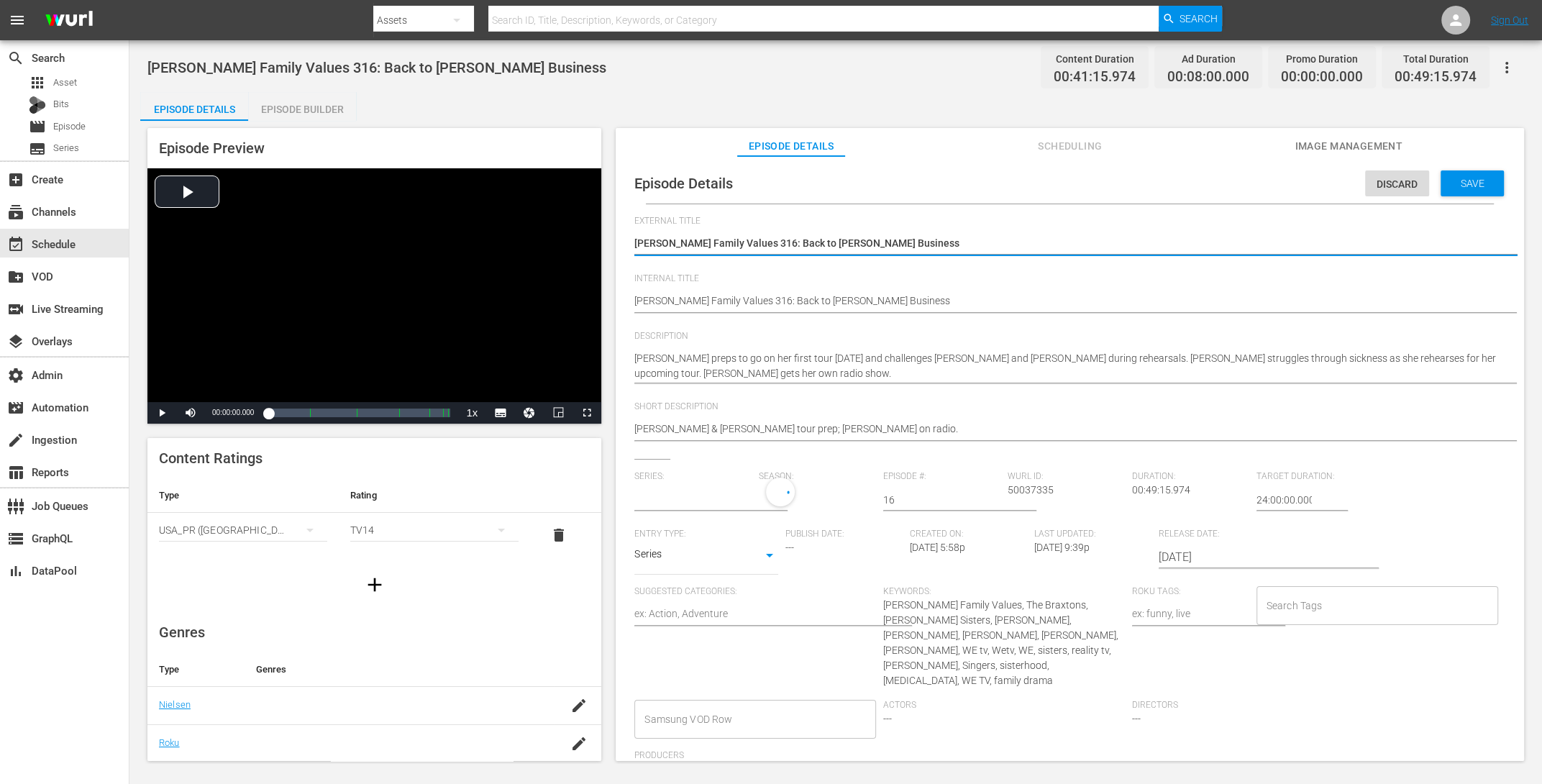
type input "Braxton Family Values"
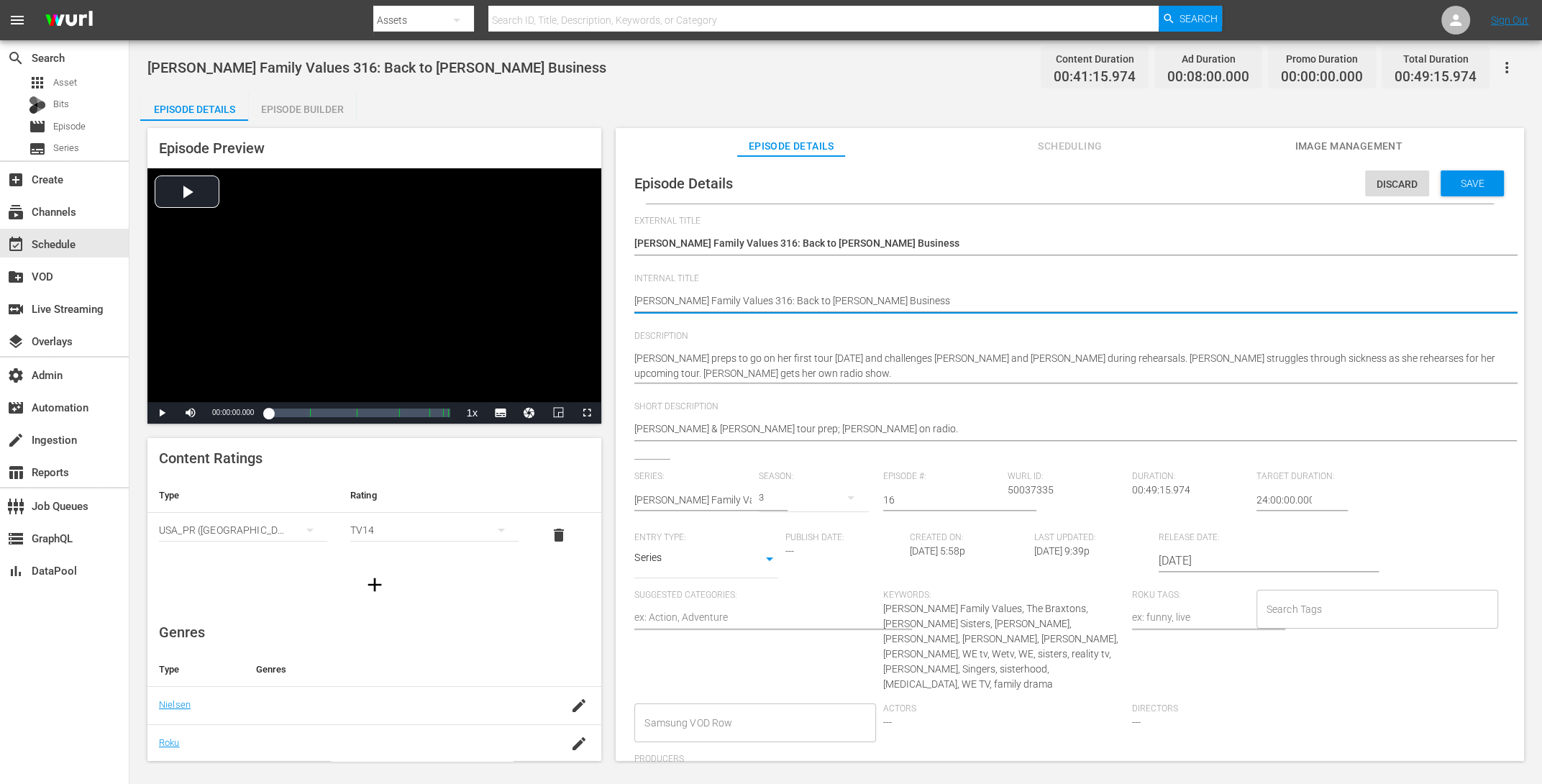
type textarea "dBraxton Family Values 316: Back to Braxton Business"
type textarea "doBraxton Family Values 316: Back to Braxton Business"
type textarea "do Braxton Family Values 316: Back to Braxton Business"
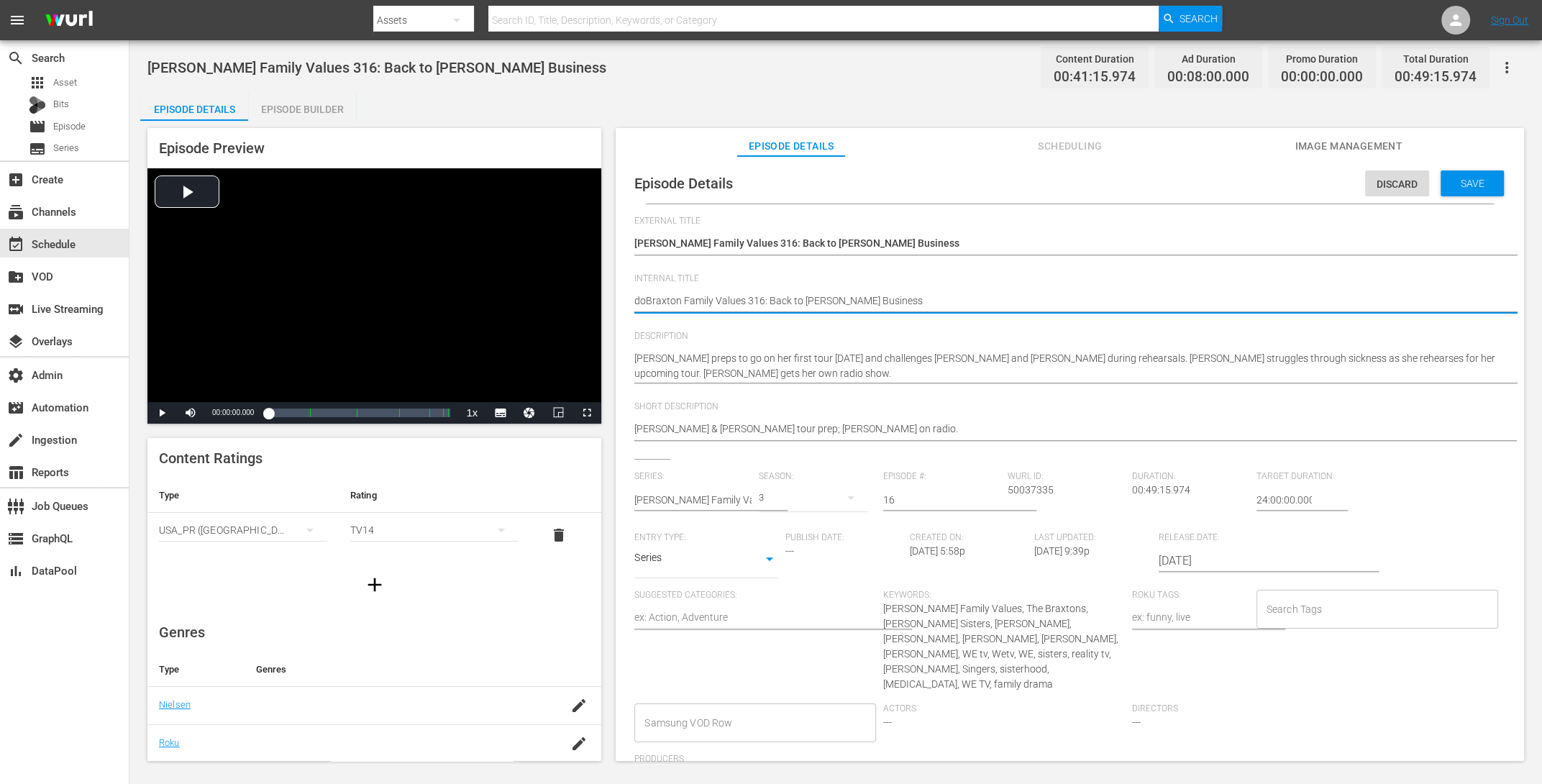
type textarea "do Braxton Family Values 316: Back to Braxton Business"
type textarea "do nBraxton Family Values 316: Back to Braxton Business"
type textarea "do noBraxton Family Values 316: Back to Braxton Business"
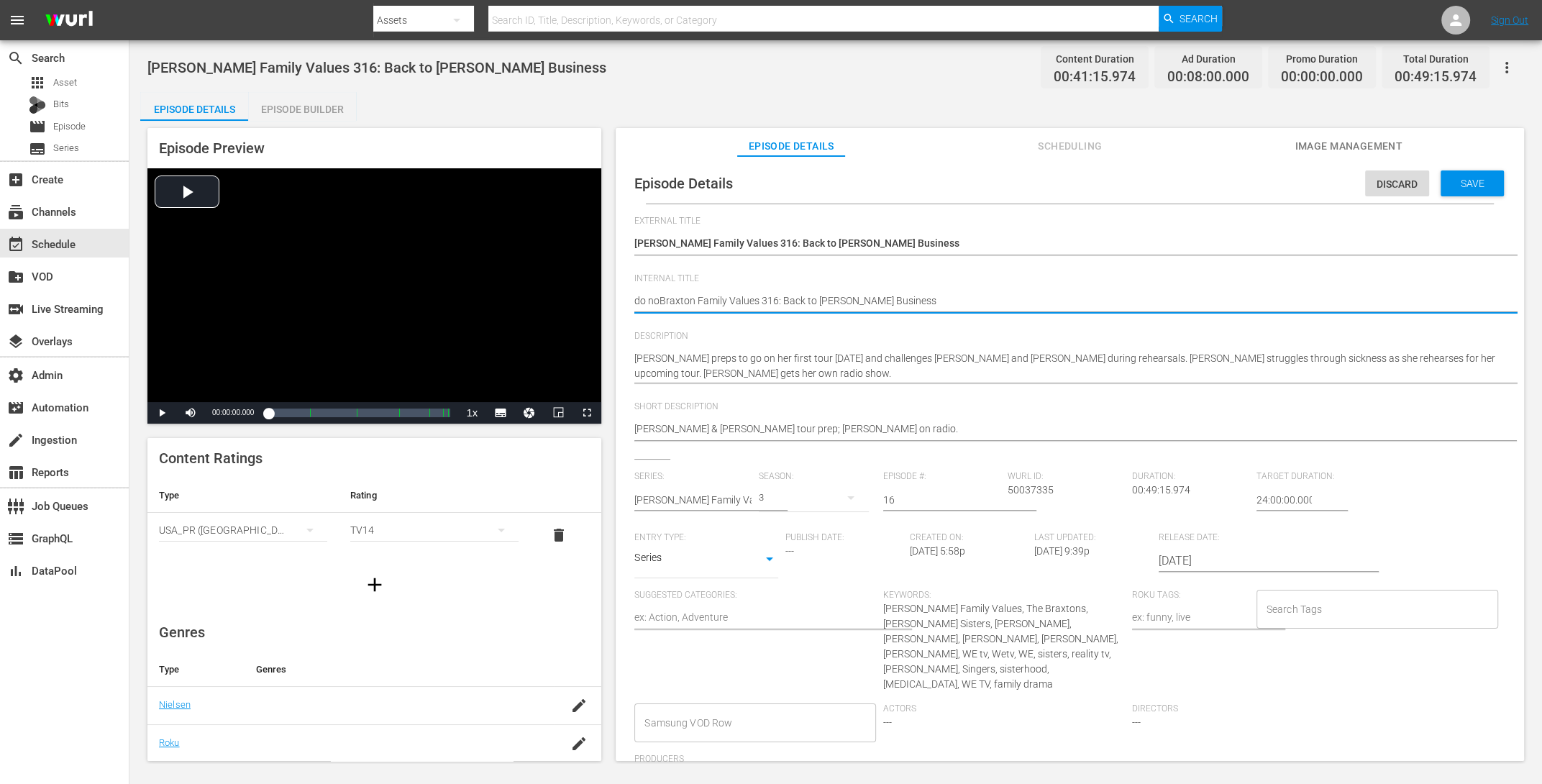
type textarea "do notBraxton Family Values 316: Back to Braxton Business"
type textarea "do not Braxton Family Values 316: Back to Braxton Business"
type textarea "do not uBraxton Family Values 316: Back to Braxton Business"
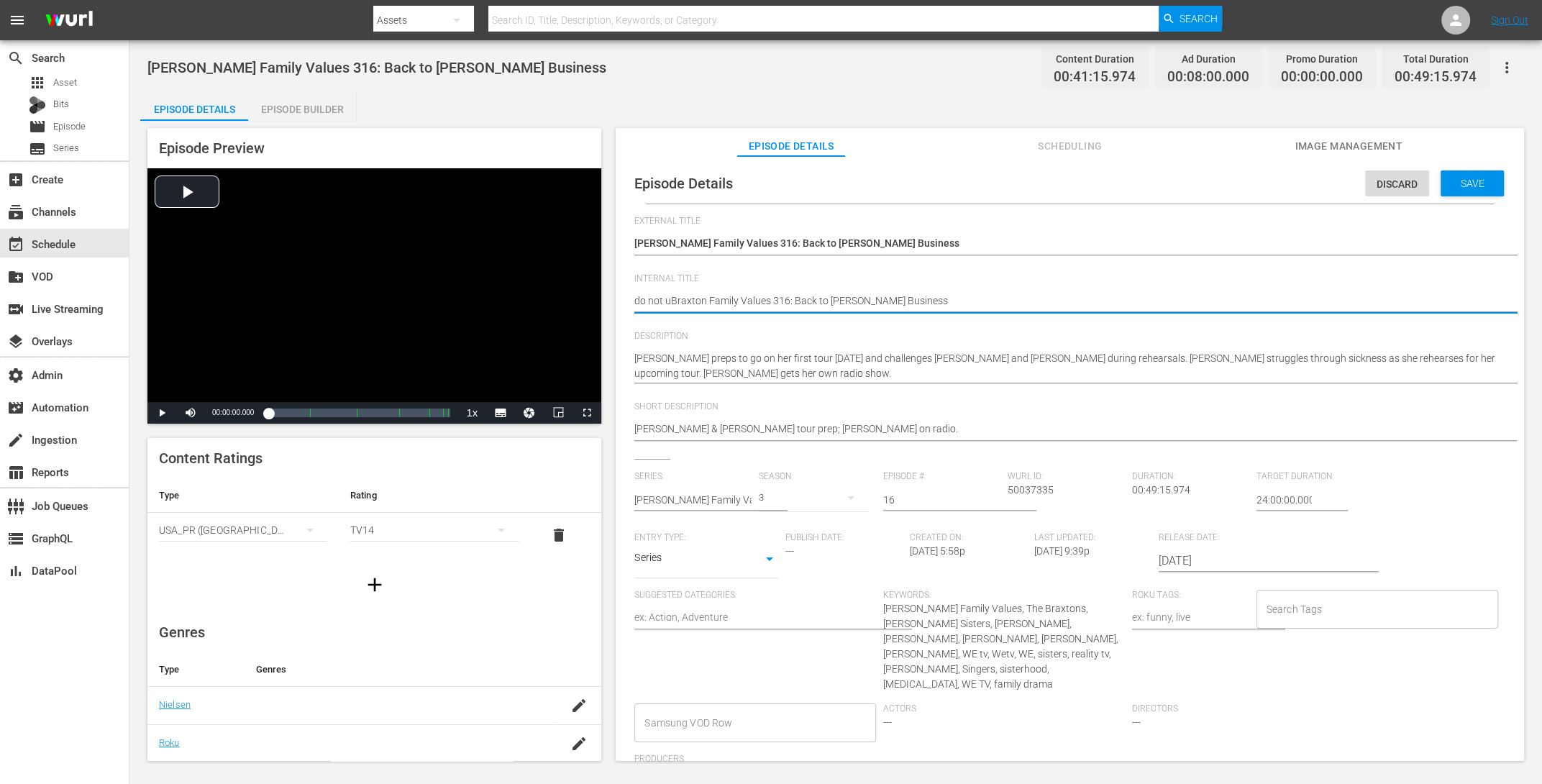
type textarea "do not usBraxton Family Values 316: Back to Braxton Business"
type textarea "do not useBraxton Family Values 316: Back to Braxton Business"
type textarea "do not use Braxton Family Values 316: Back to Braxton Business"
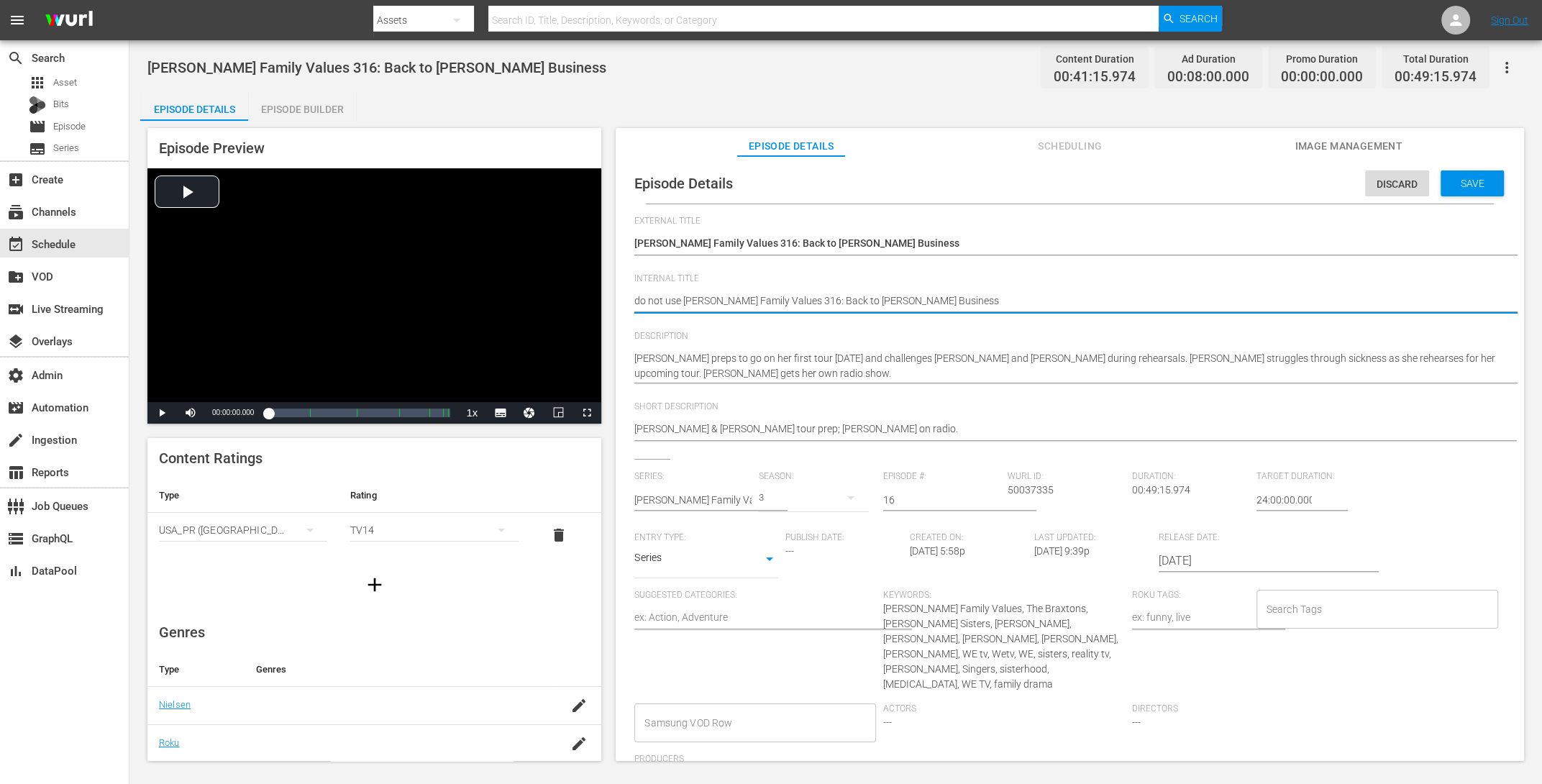
click at [1476, 172] on div "Save" at bounding box center [1472, 183] width 63 height 26
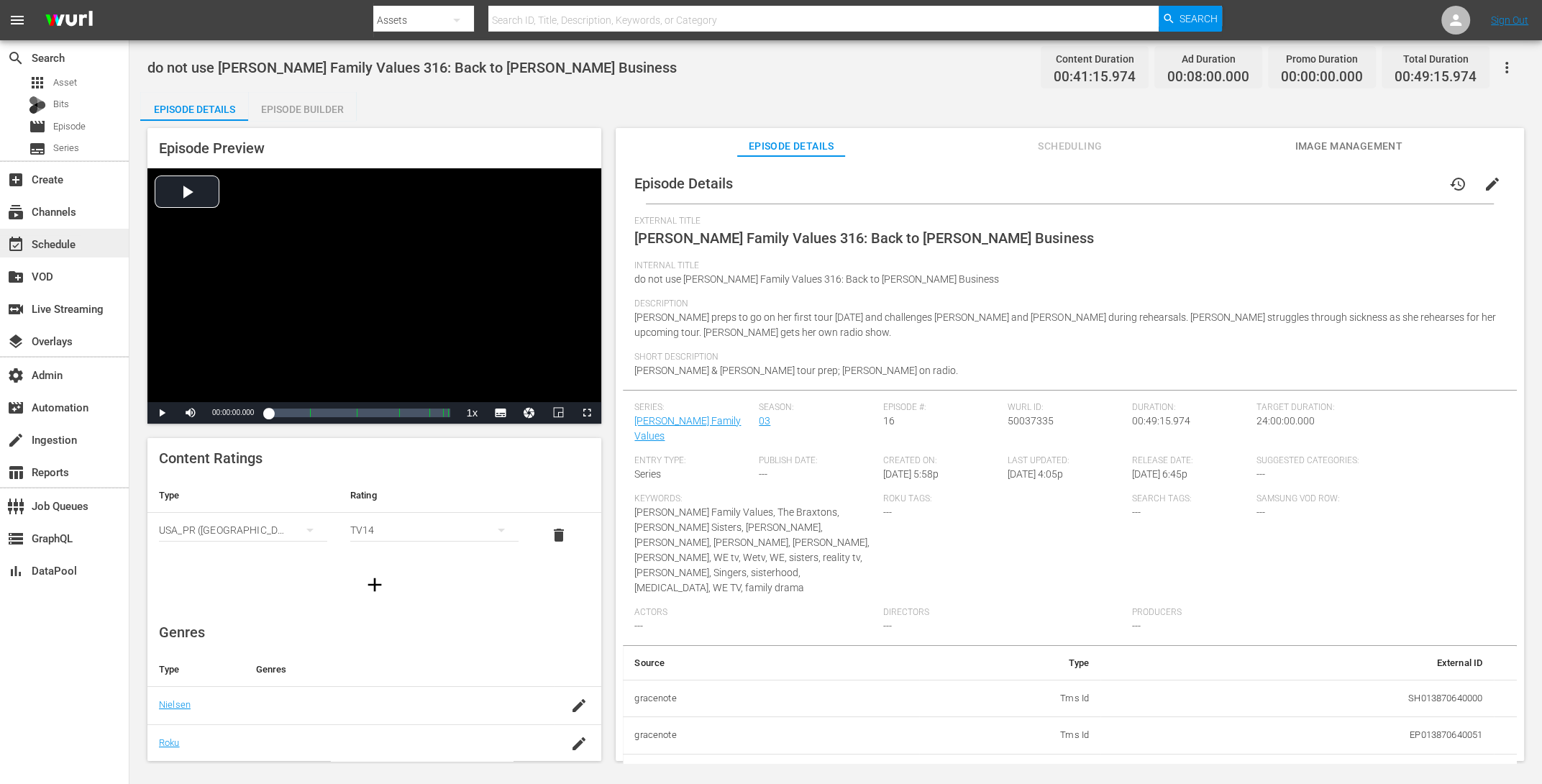
click at [76, 244] on div "event_available Schedule" at bounding box center [40, 241] width 81 height 13
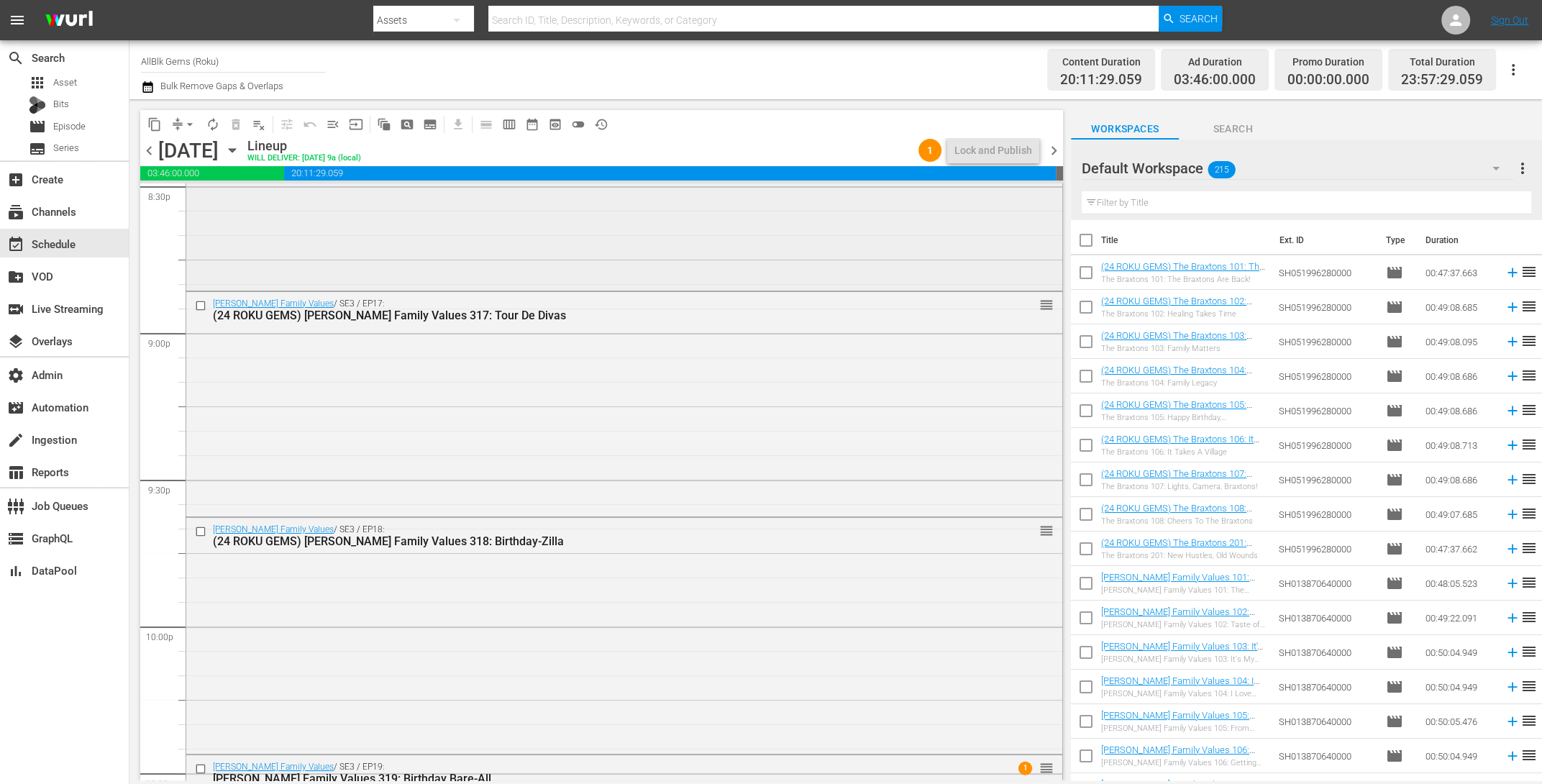
scroll to position [6316, 0]
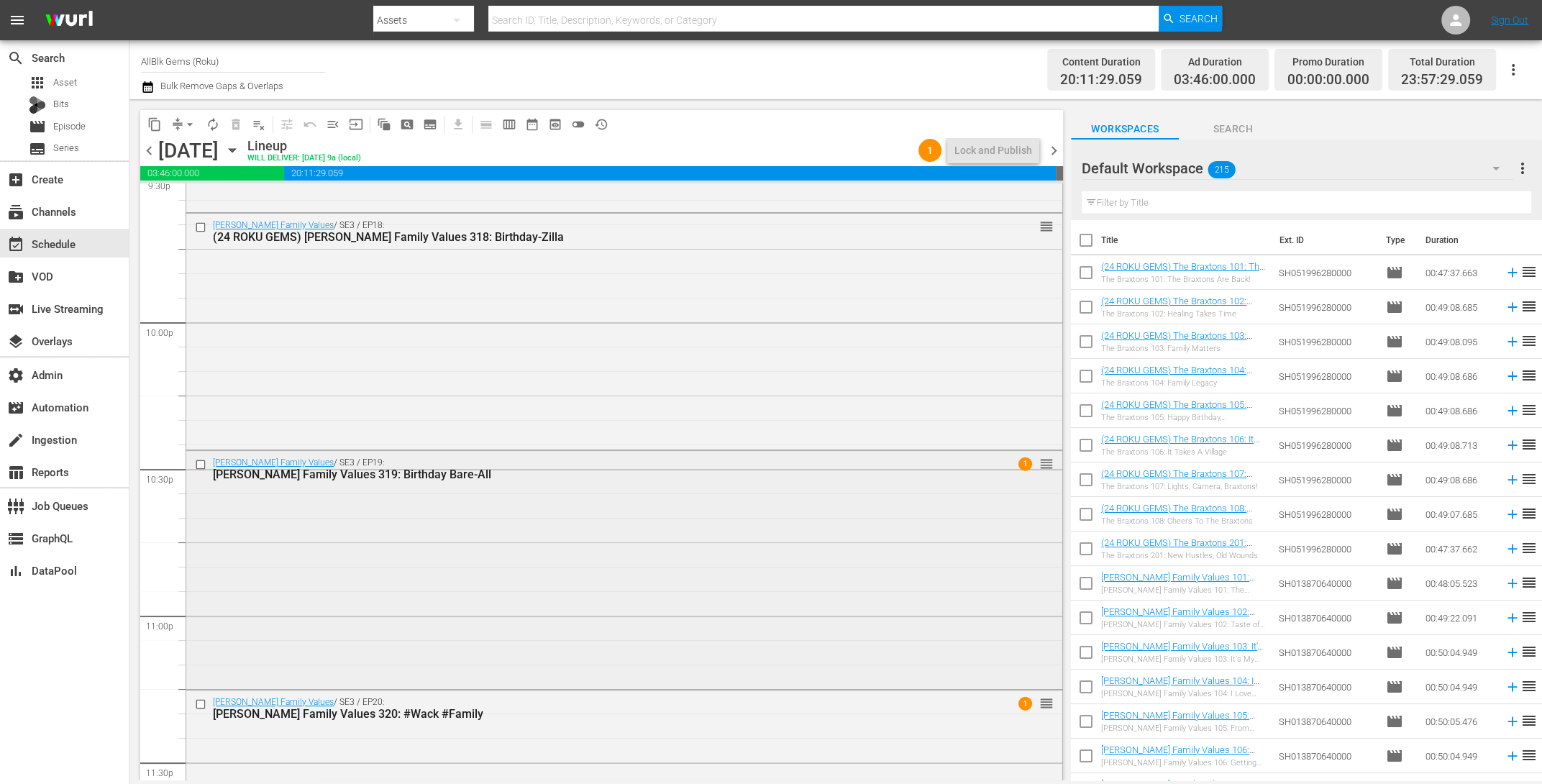
click at [530, 509] on div "Braxton Family Values / SE3 / EP19: Braxton Family Values 319: Birthday Bare-Al…" at bounding box center [624, 567] width 876 height 235
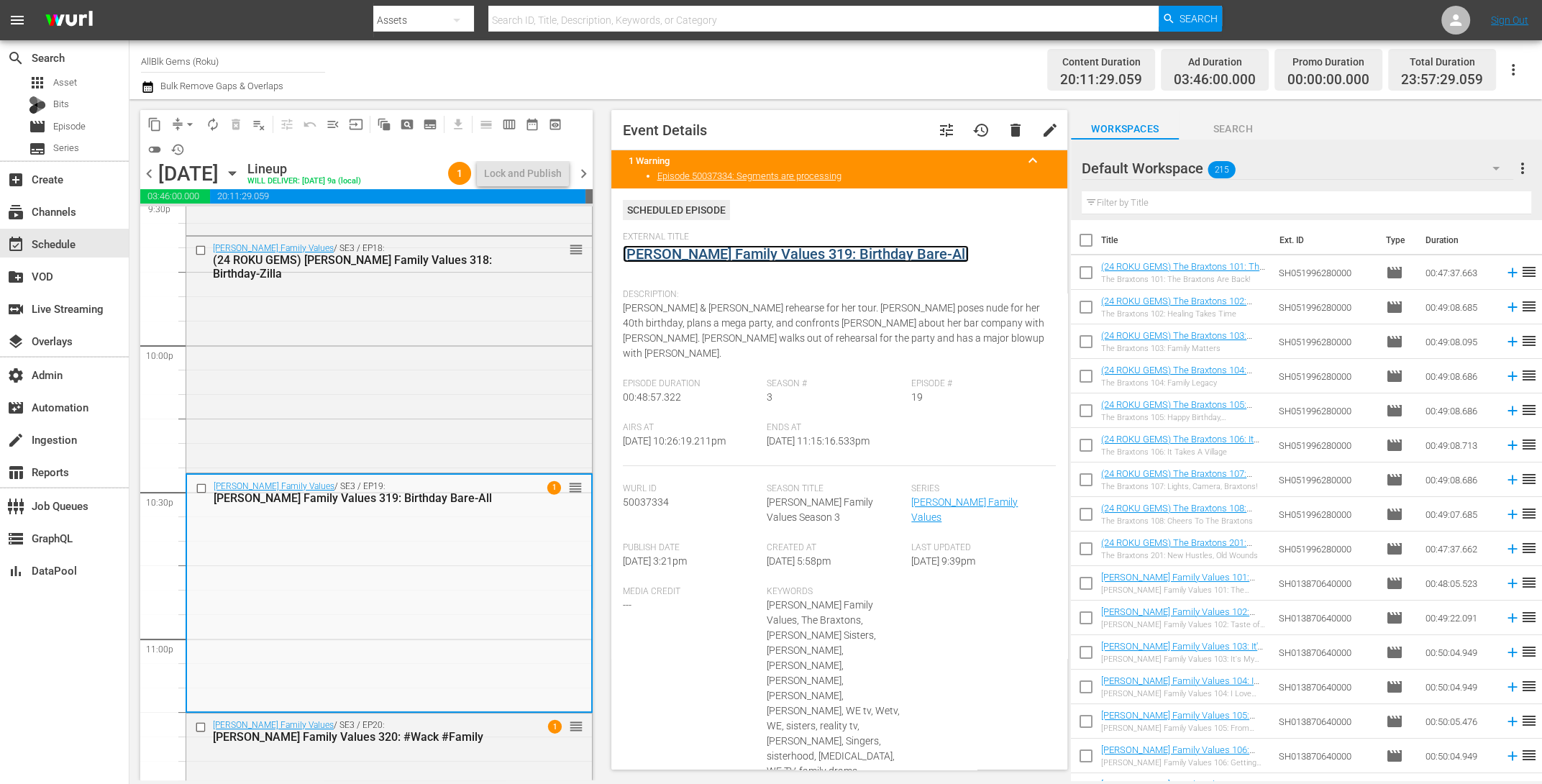
click at [702, 254] on link "Braxton Family Values 319: Birthday Bare-All" at bounding box center [796, 254] width 346 height 17
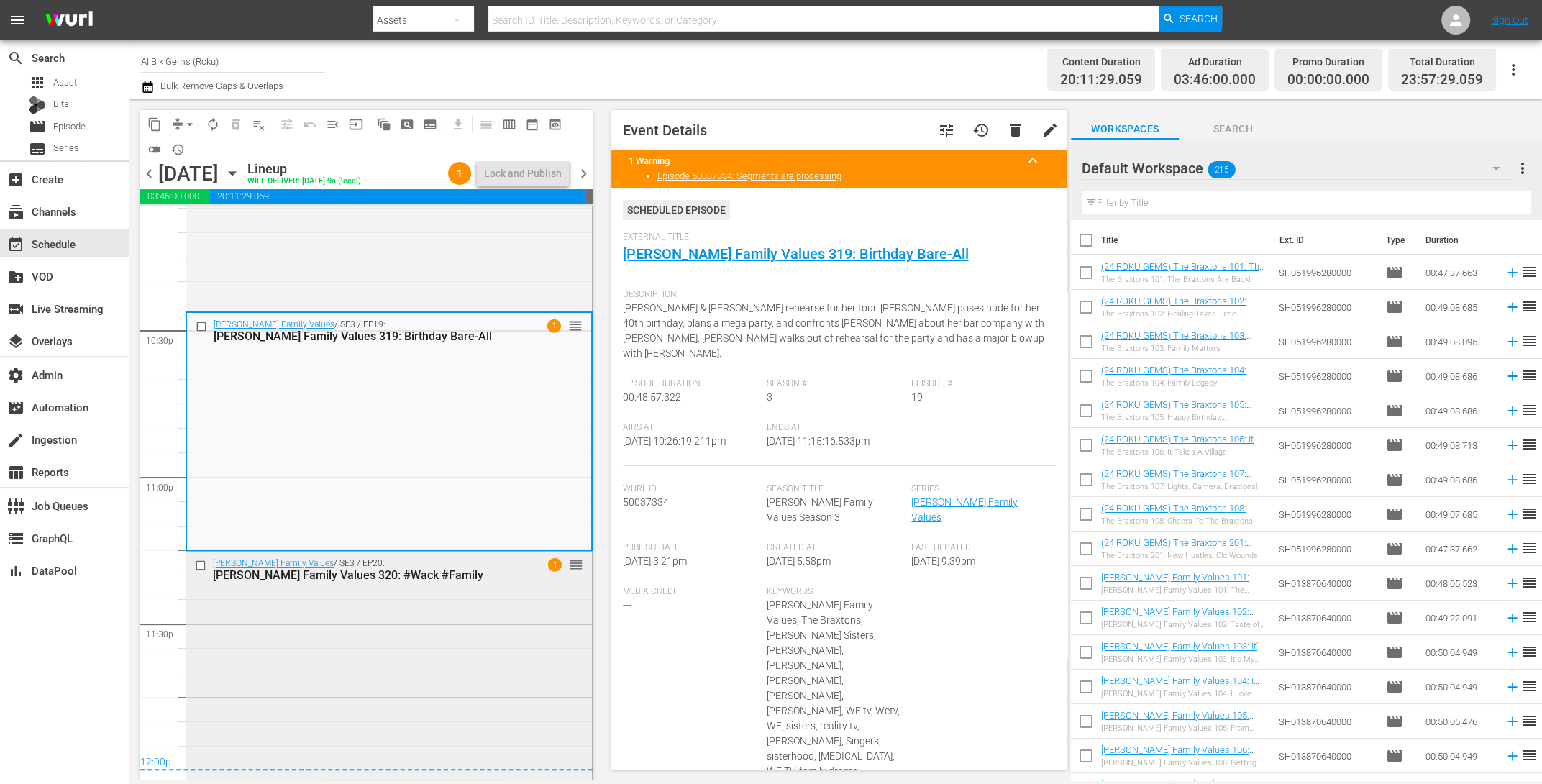
click at [416, 596] on div "Braxton Family Values / SE3 / EP20: Braxton Family Values 320: #Wack #Family 1 …" at bounding box center [388, 664] width 405 height 225
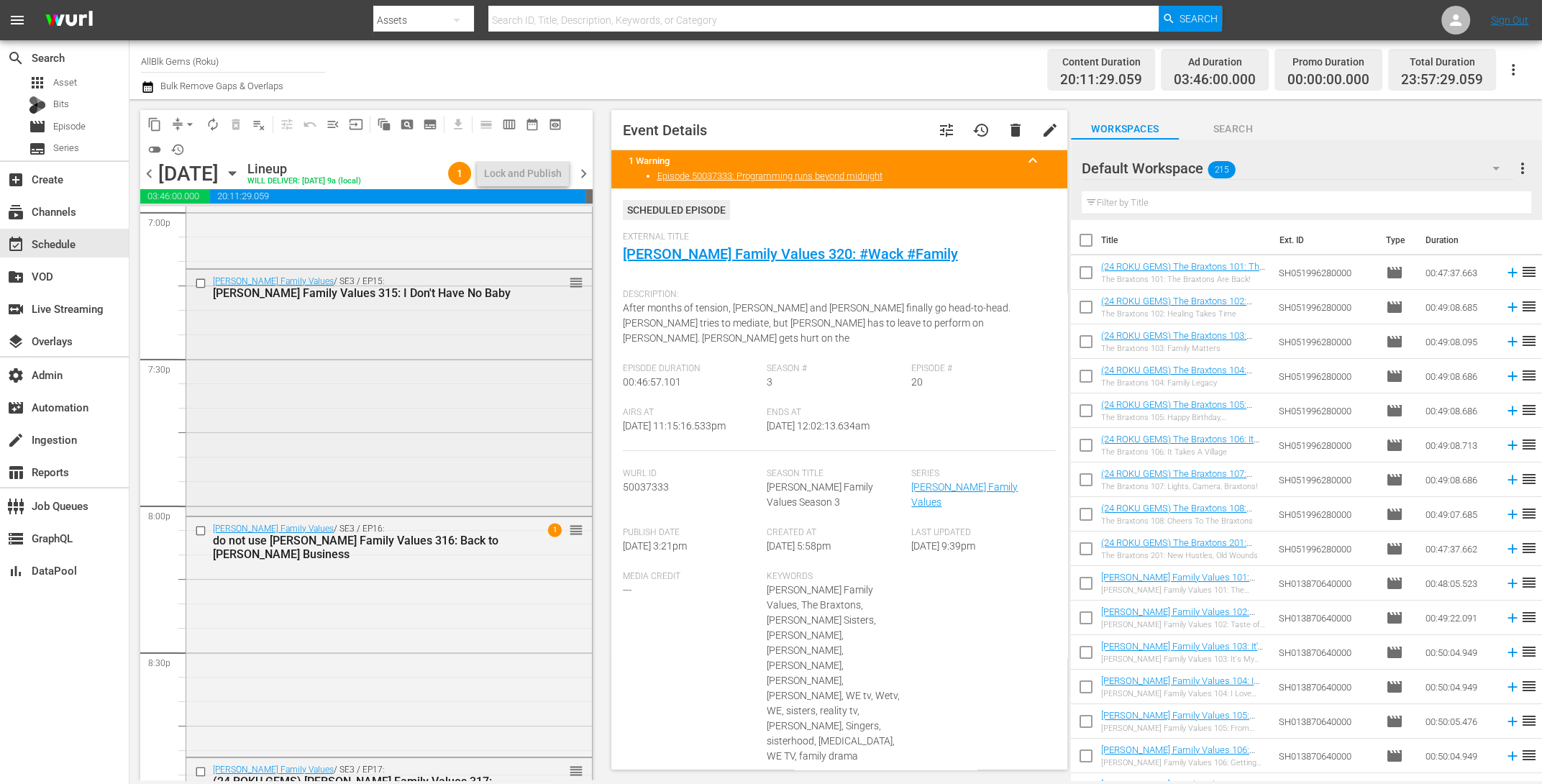
scroll to position [5803, 0]
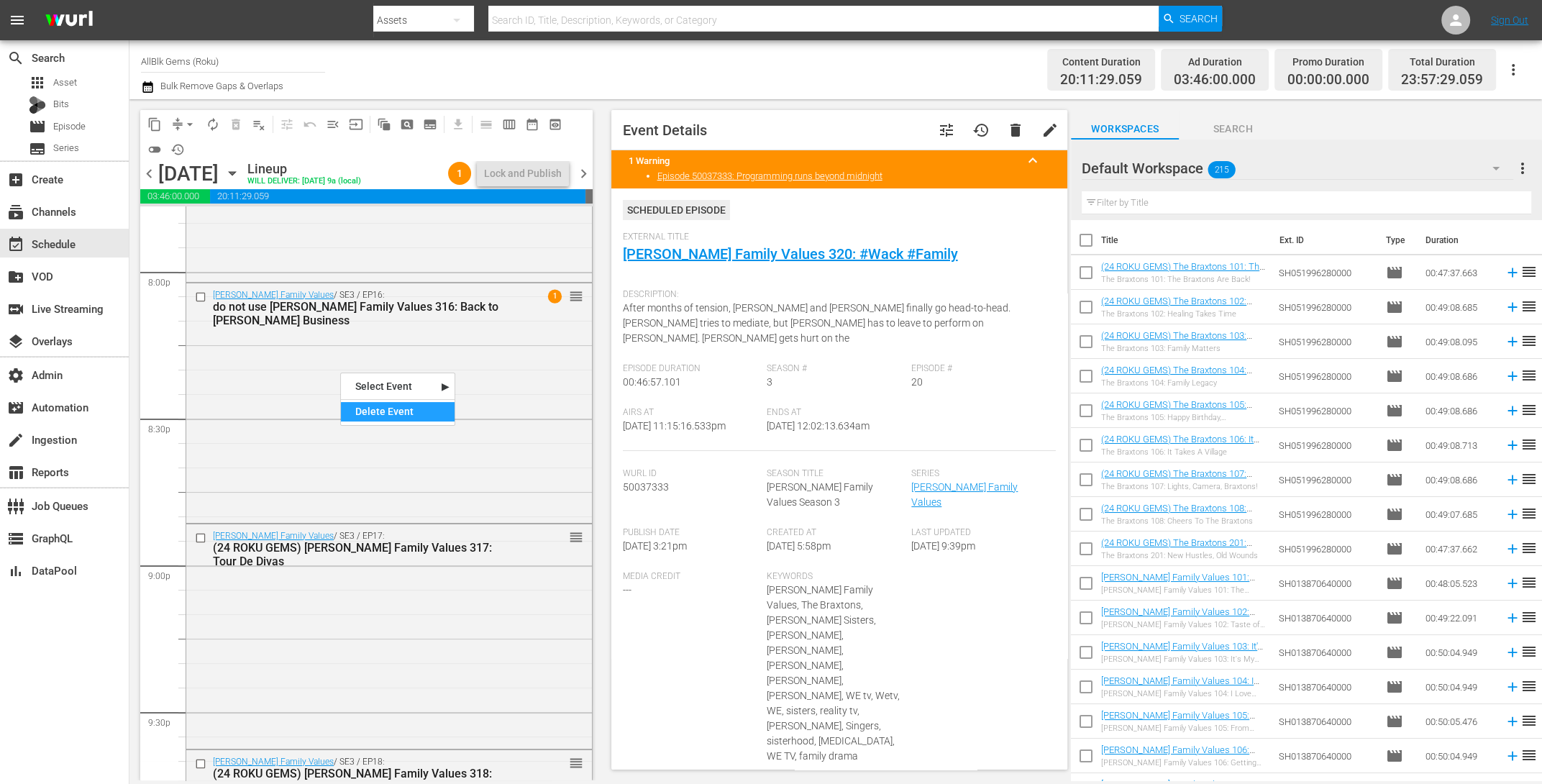
click at [391, 412] on div "Delete Event" at bounding box center [397, 411] width 113 height 19
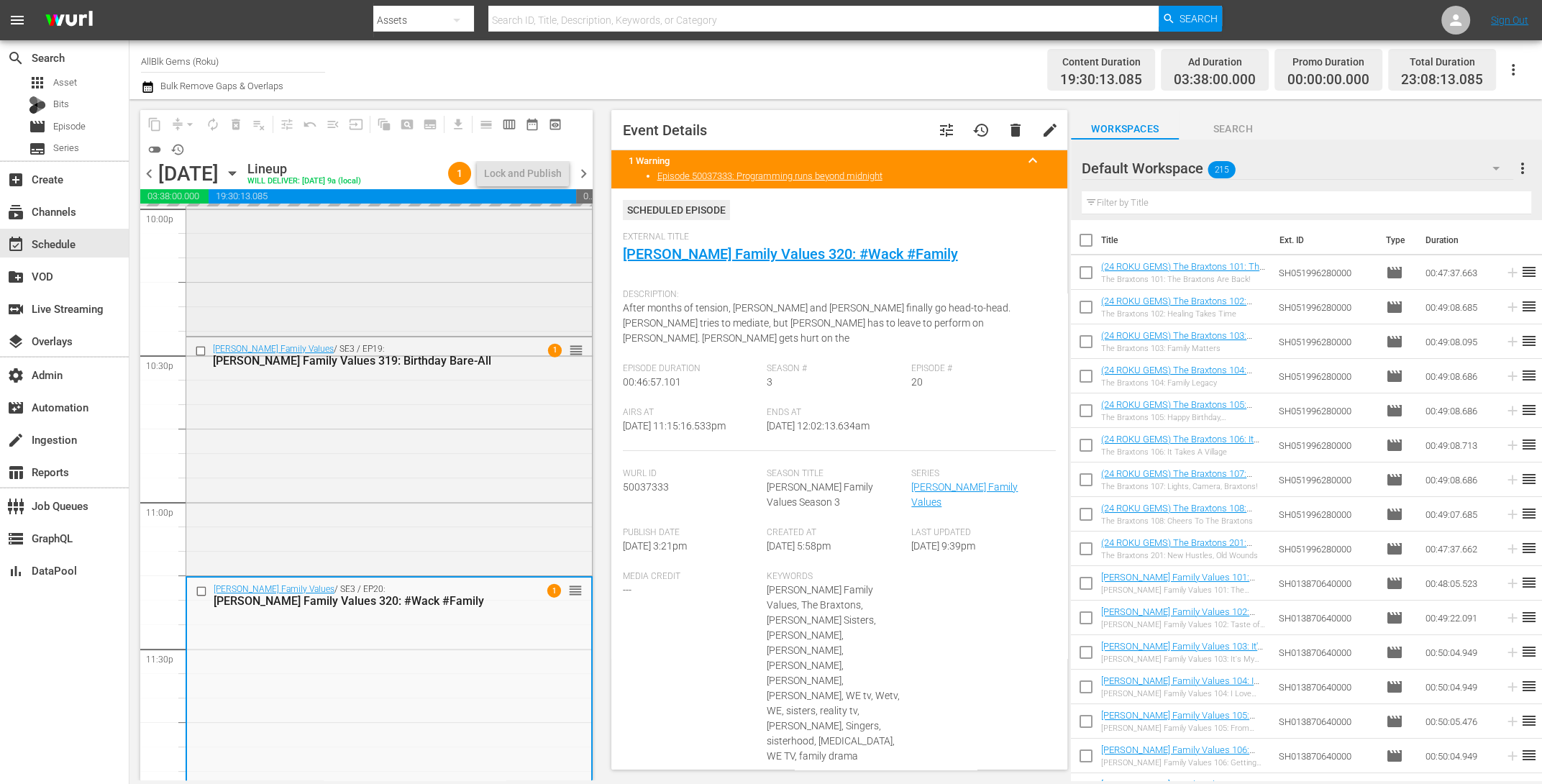
scroll to position [6478, 0]
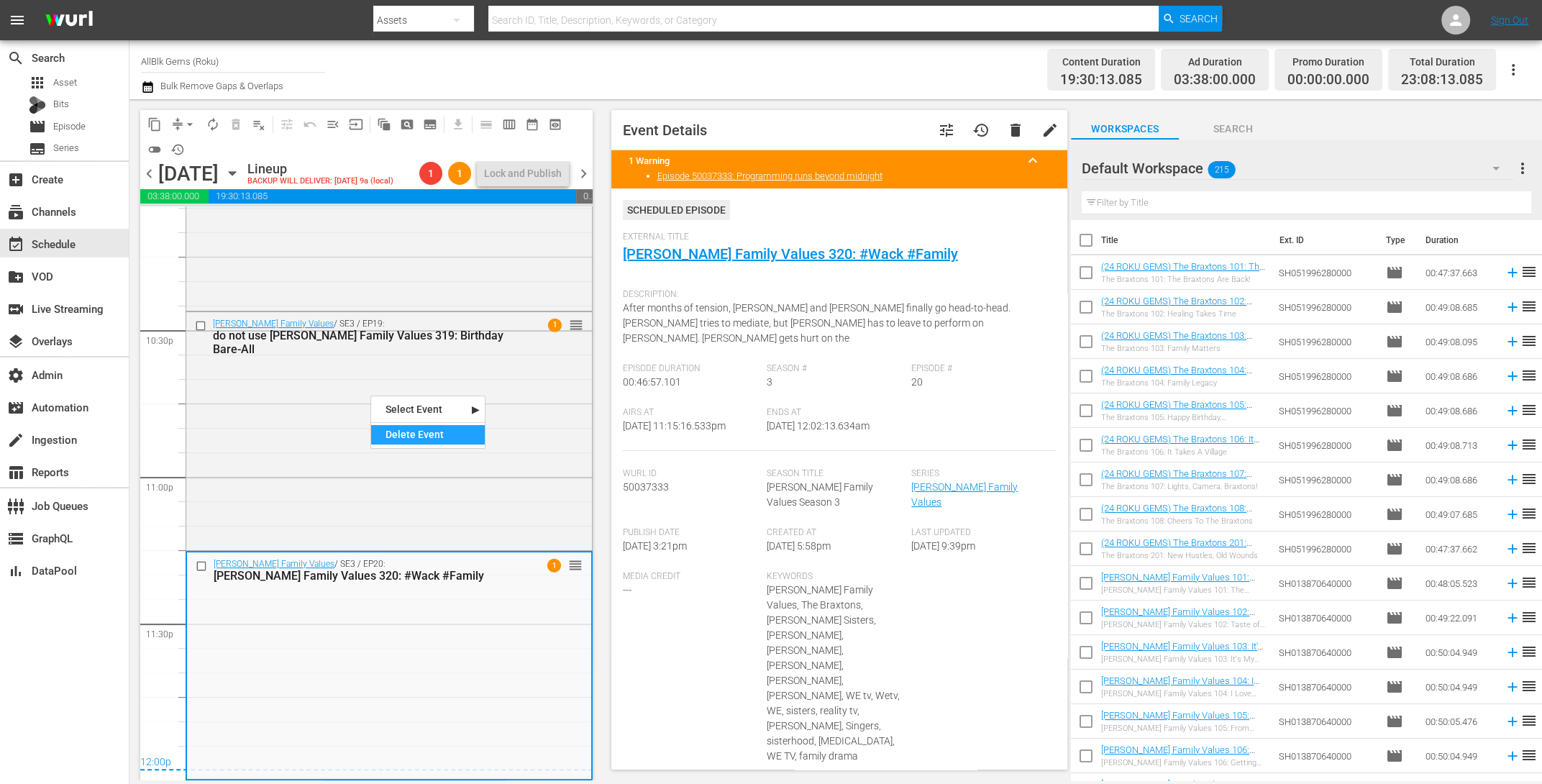
click at [411, 432] on div "Delete Event" at bounding box center [427, 434] width 113 height 19
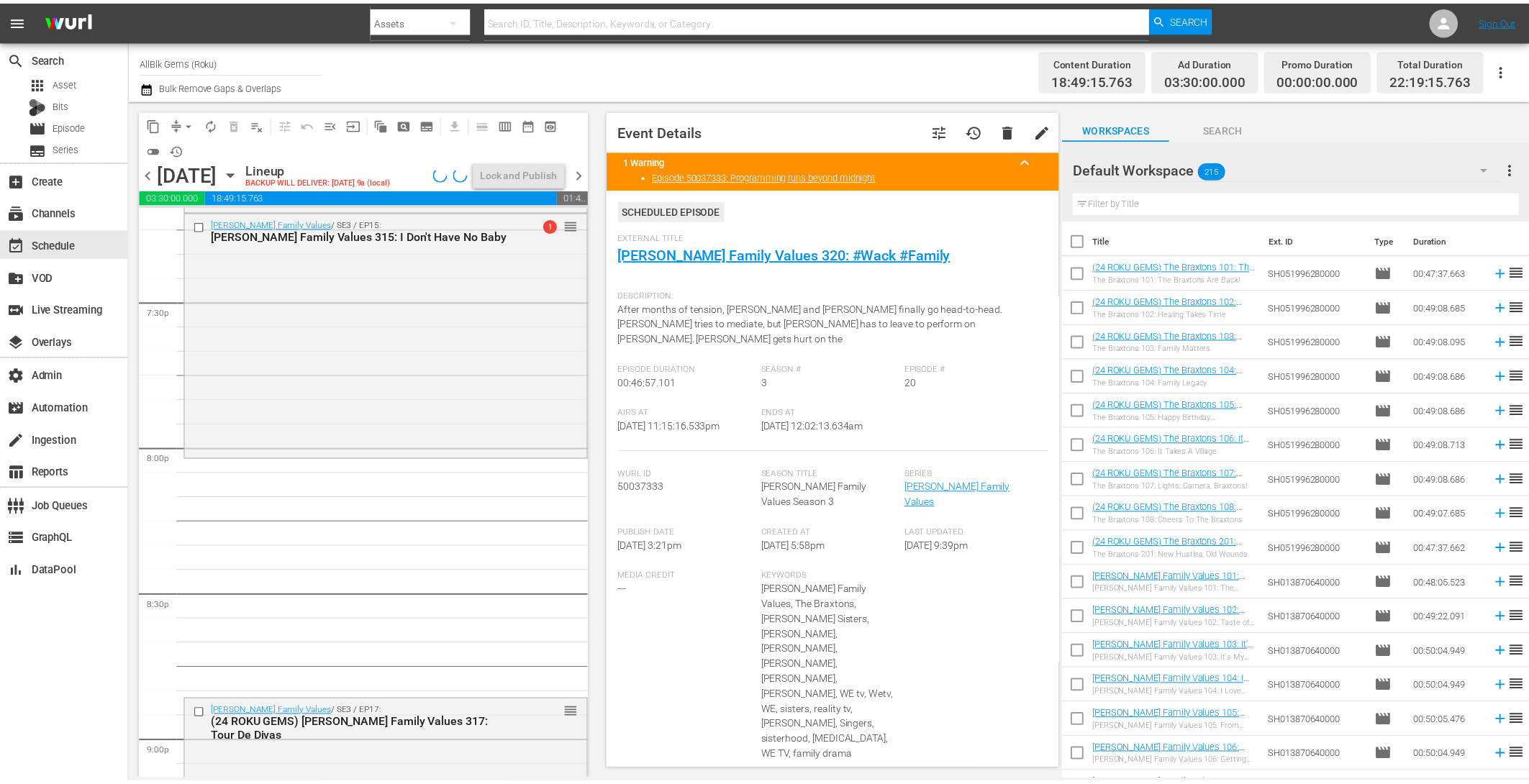
scroll to position [5526, 0]
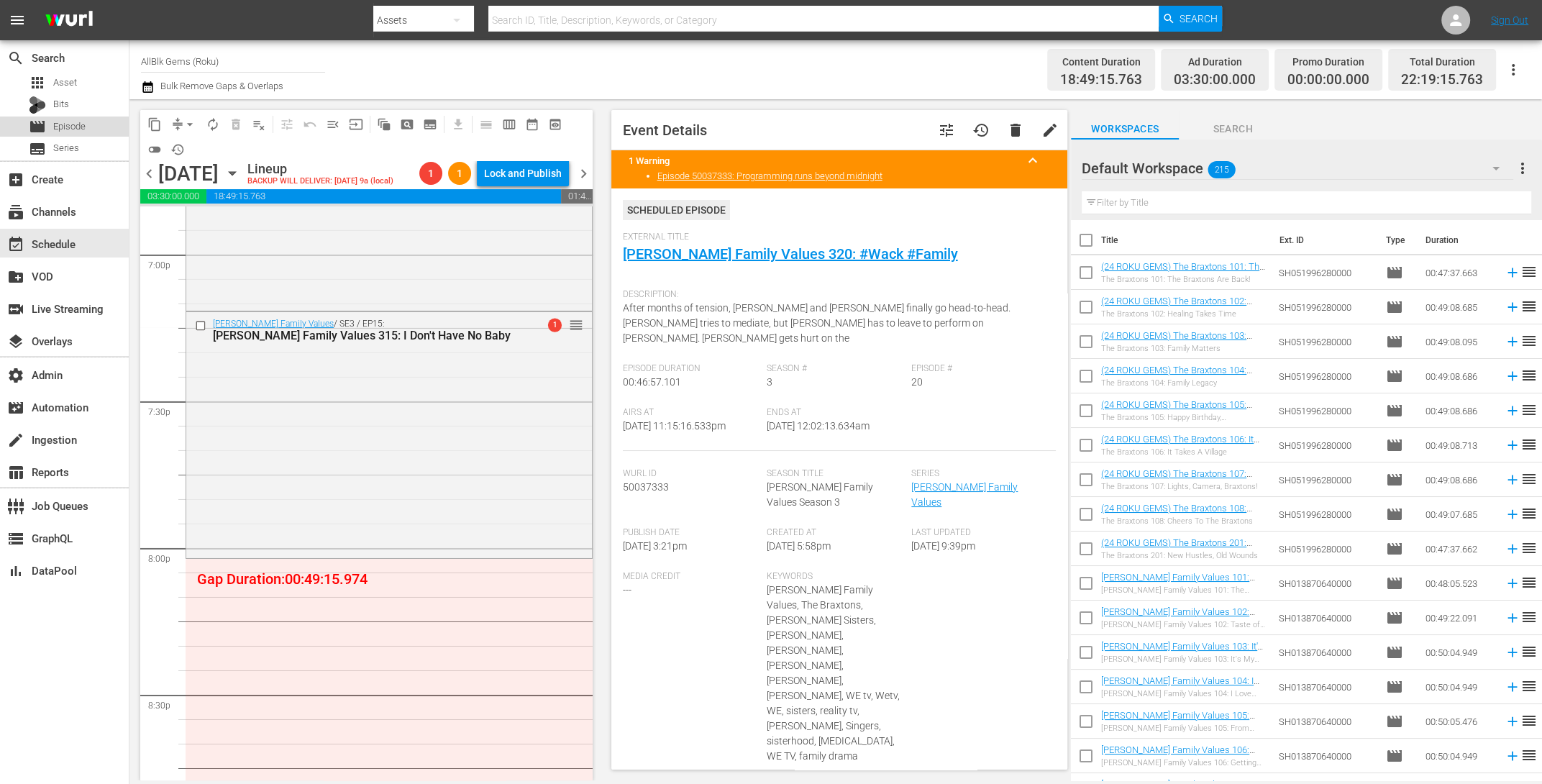
click at [97, 124] on div "movie Episode" at bounding box center [64, 127] width 129 height 20
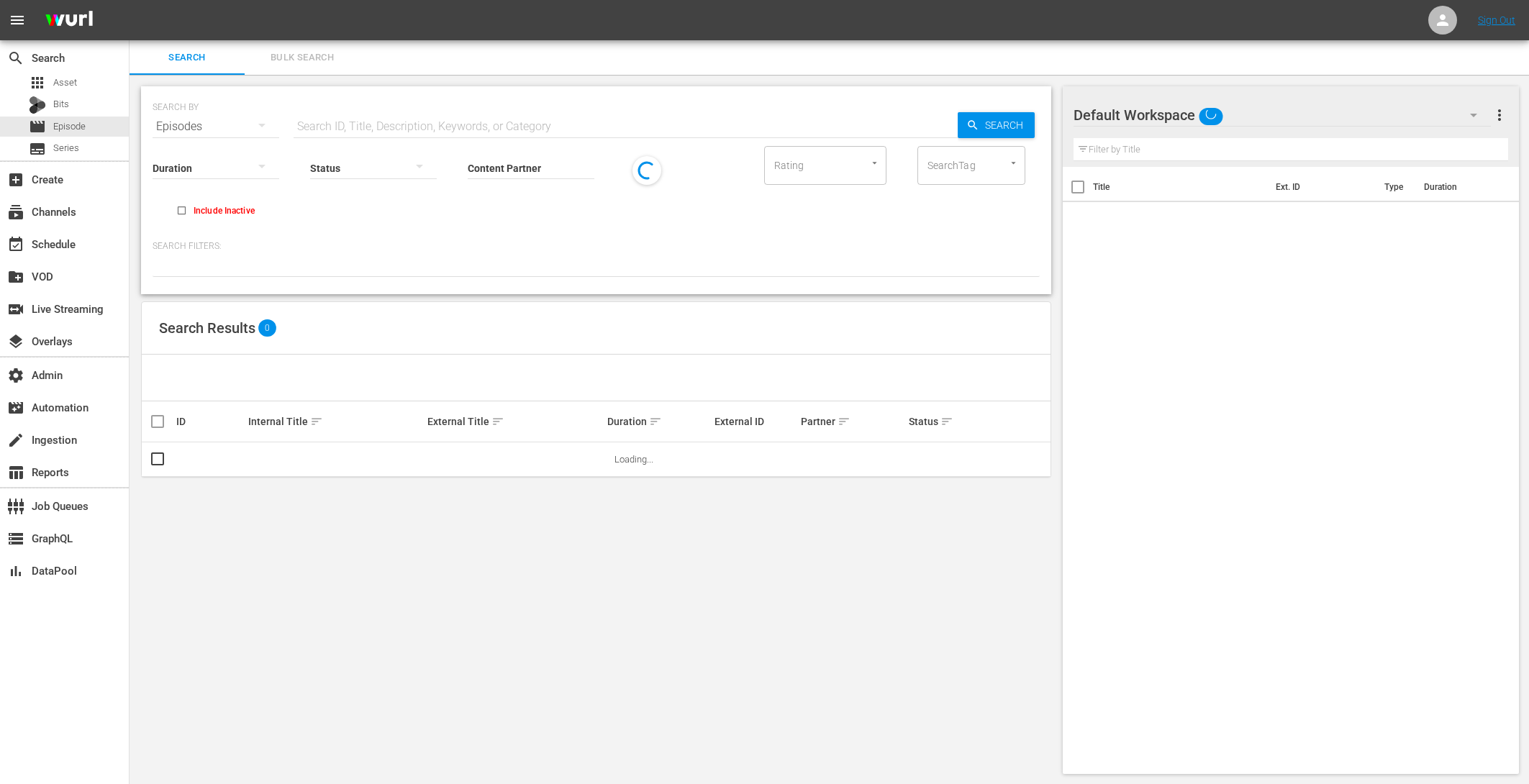
click at [332, 54] on span "Bulk Search" at bounding box center [302, 58] width 98 height 16
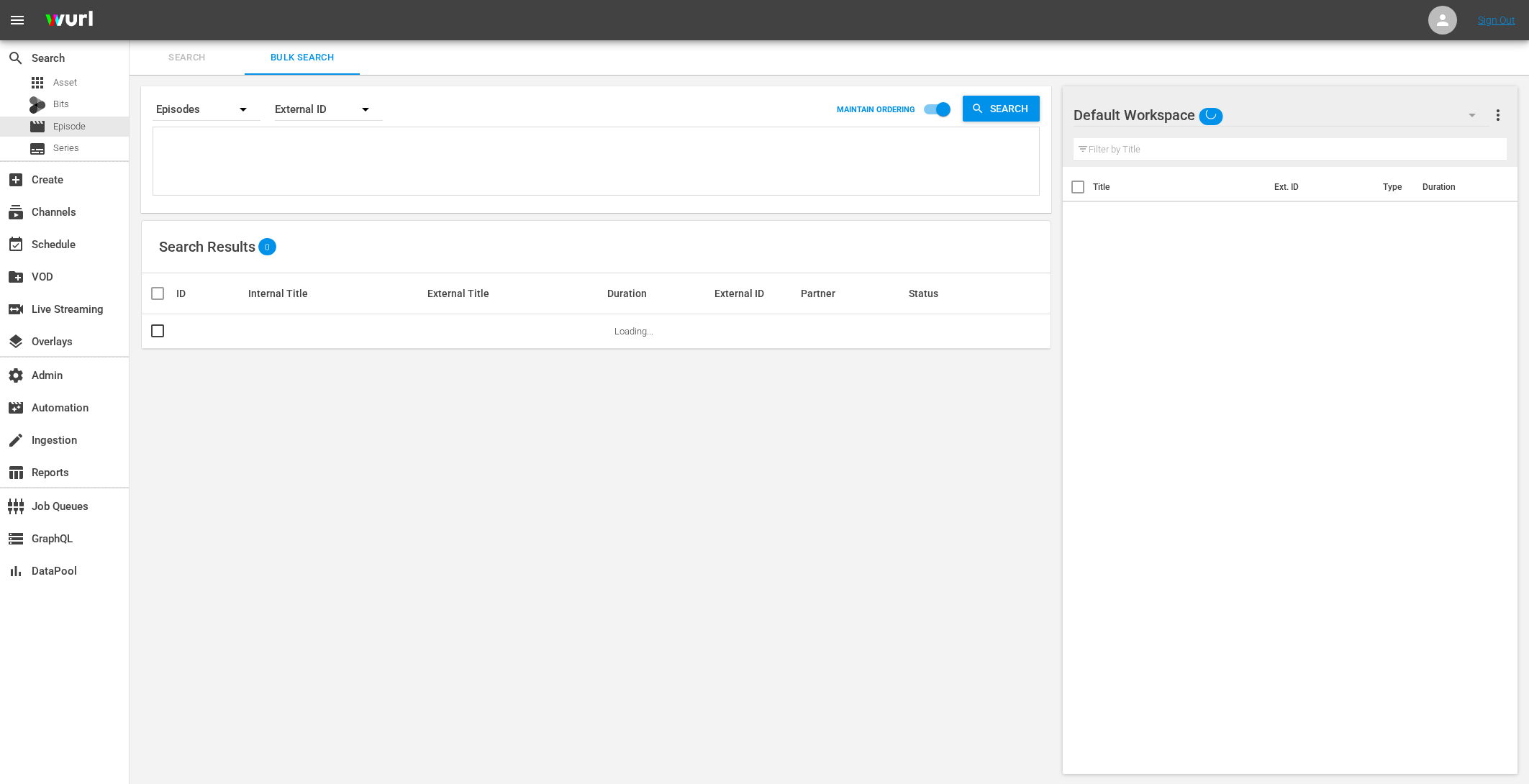
click at [241, 171] on textarea at bounding box center [598, 163] width 882 height 65
paste textarea "AMCNVR0000039936 AMCNVR0000039939"
type textarea "AMCNVR0000039936 AMCNVR0000039939"
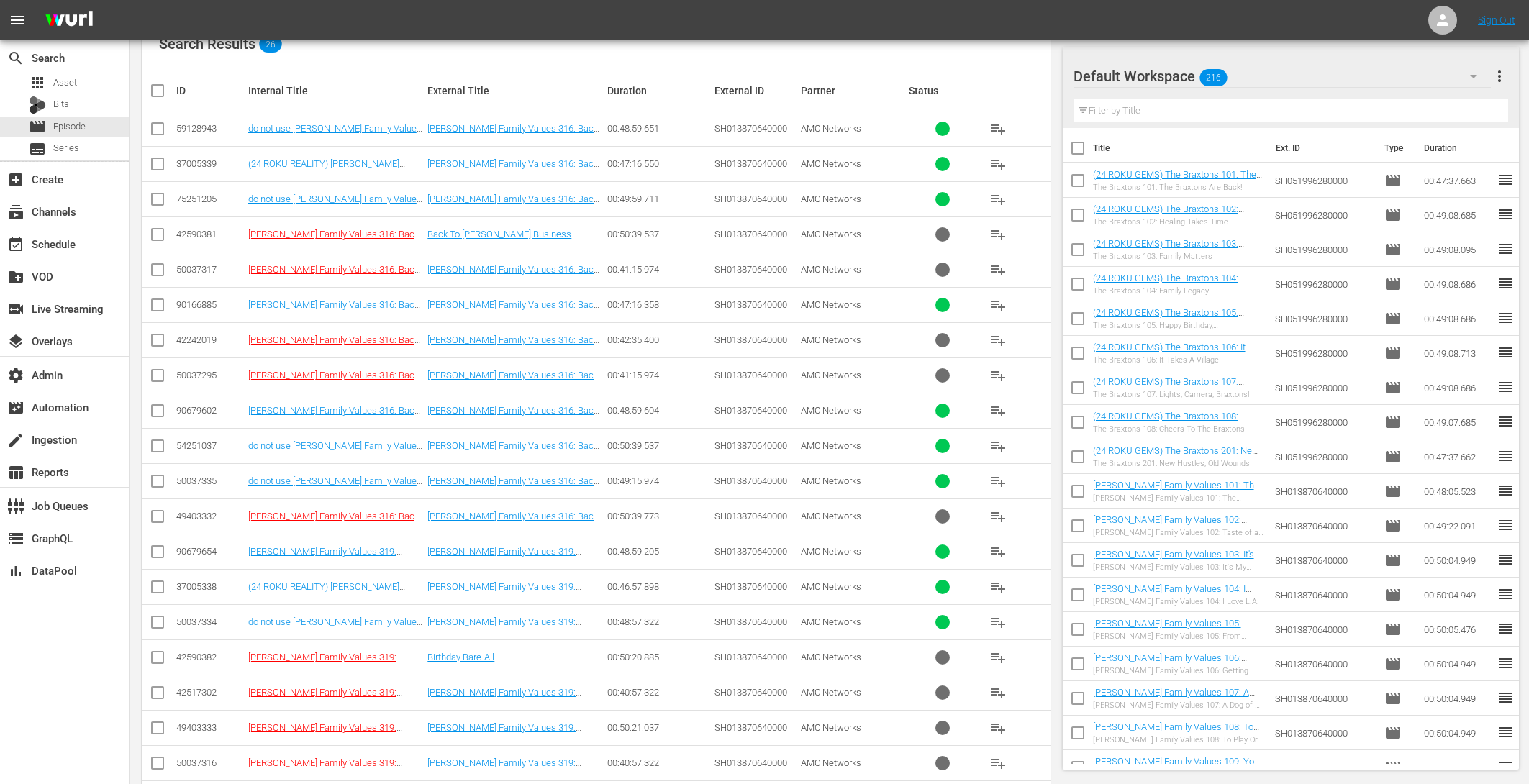
scroll to position [465, 0]
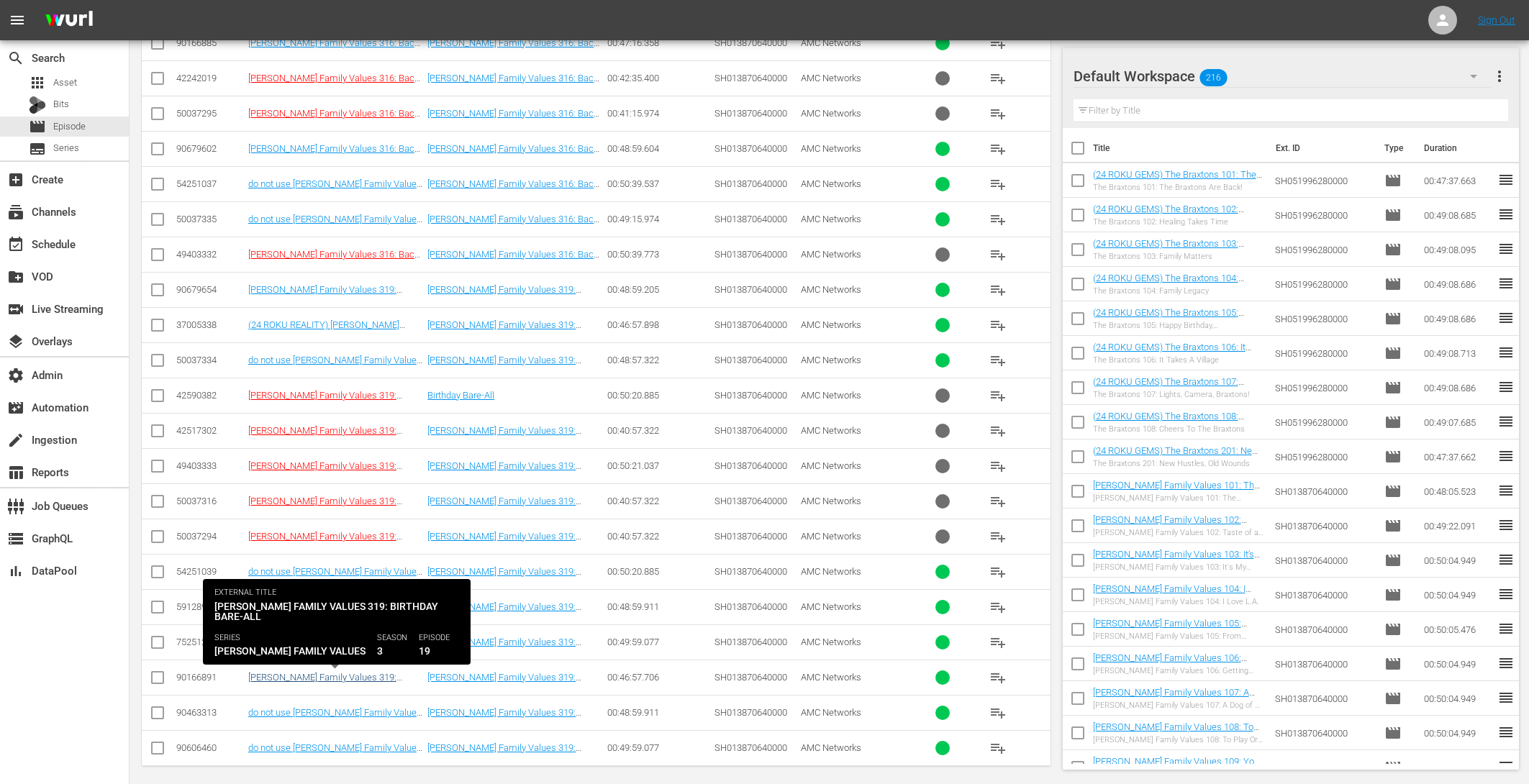
type textarea "AMCNVR0000039936 AMCNVR0000039939"
click at [388, 672] on link "Braxton Family Values 319: Birthday Bare-All" at bounding box center [322, 682] width 148 height 22
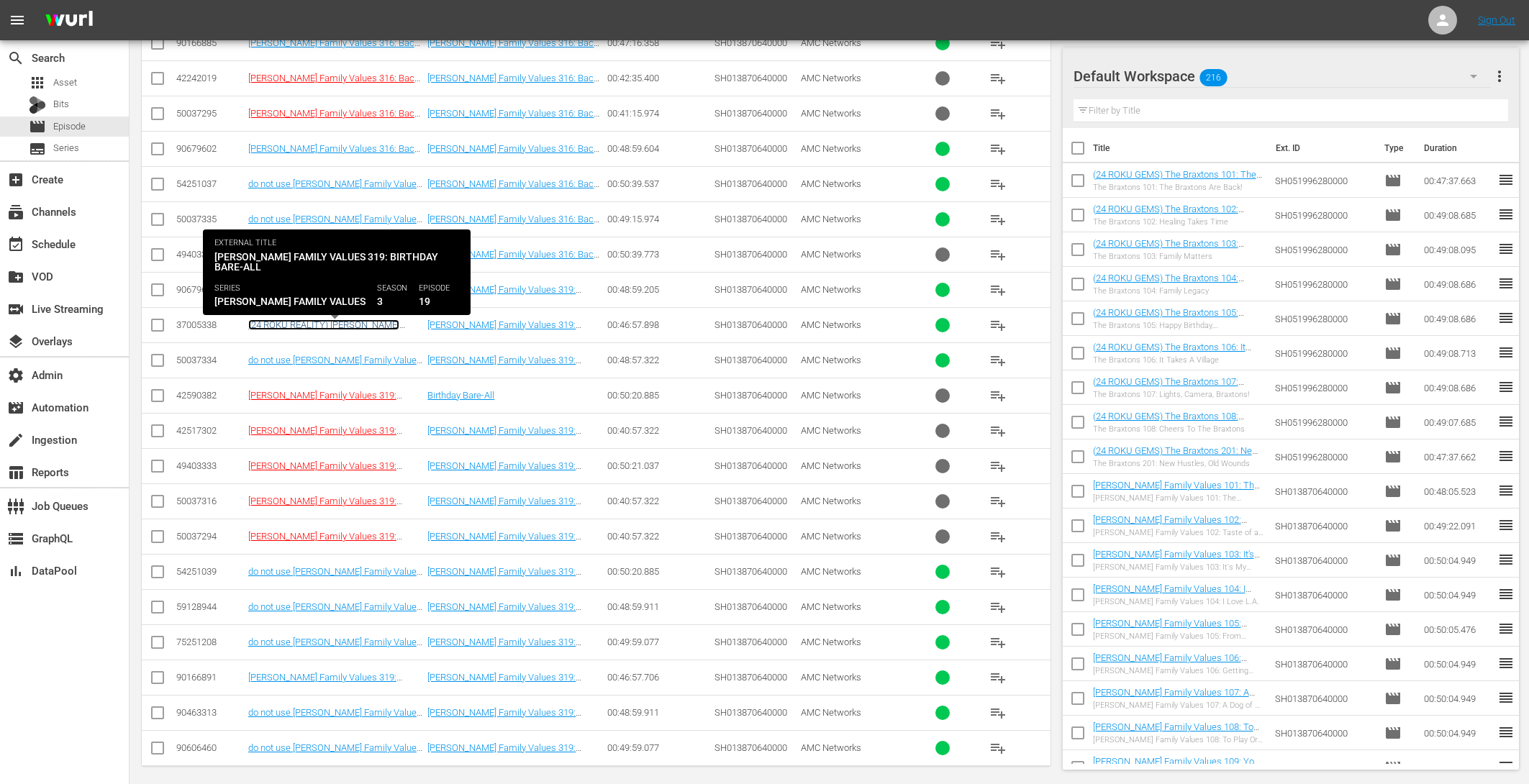
click at [380, 320] on link "(24 ROKU REALITY) Braxton Family Values 319: Birthday Bare-All" at bounding box center [324, 330] width 151 height 22
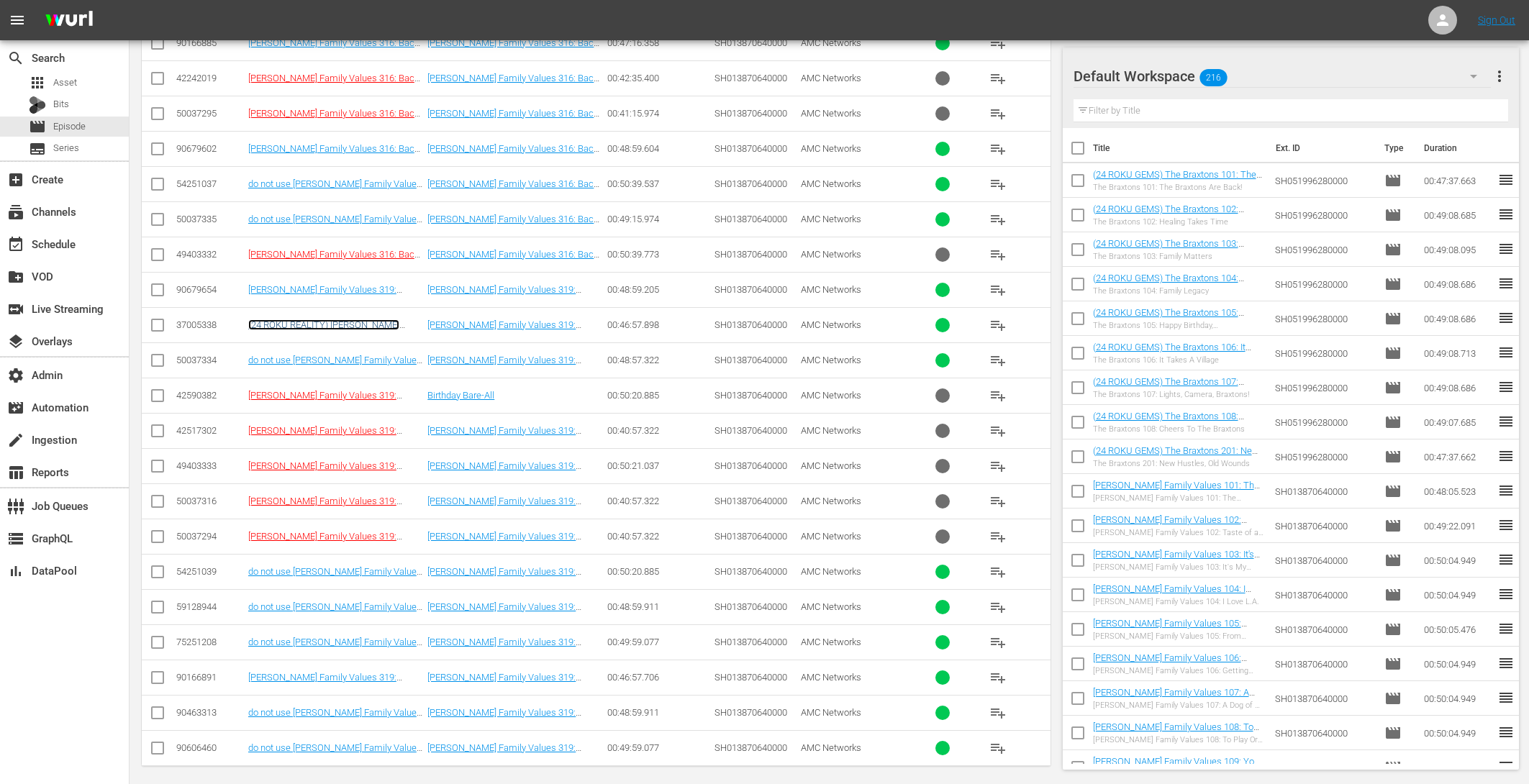
scroll to position [127, 0]
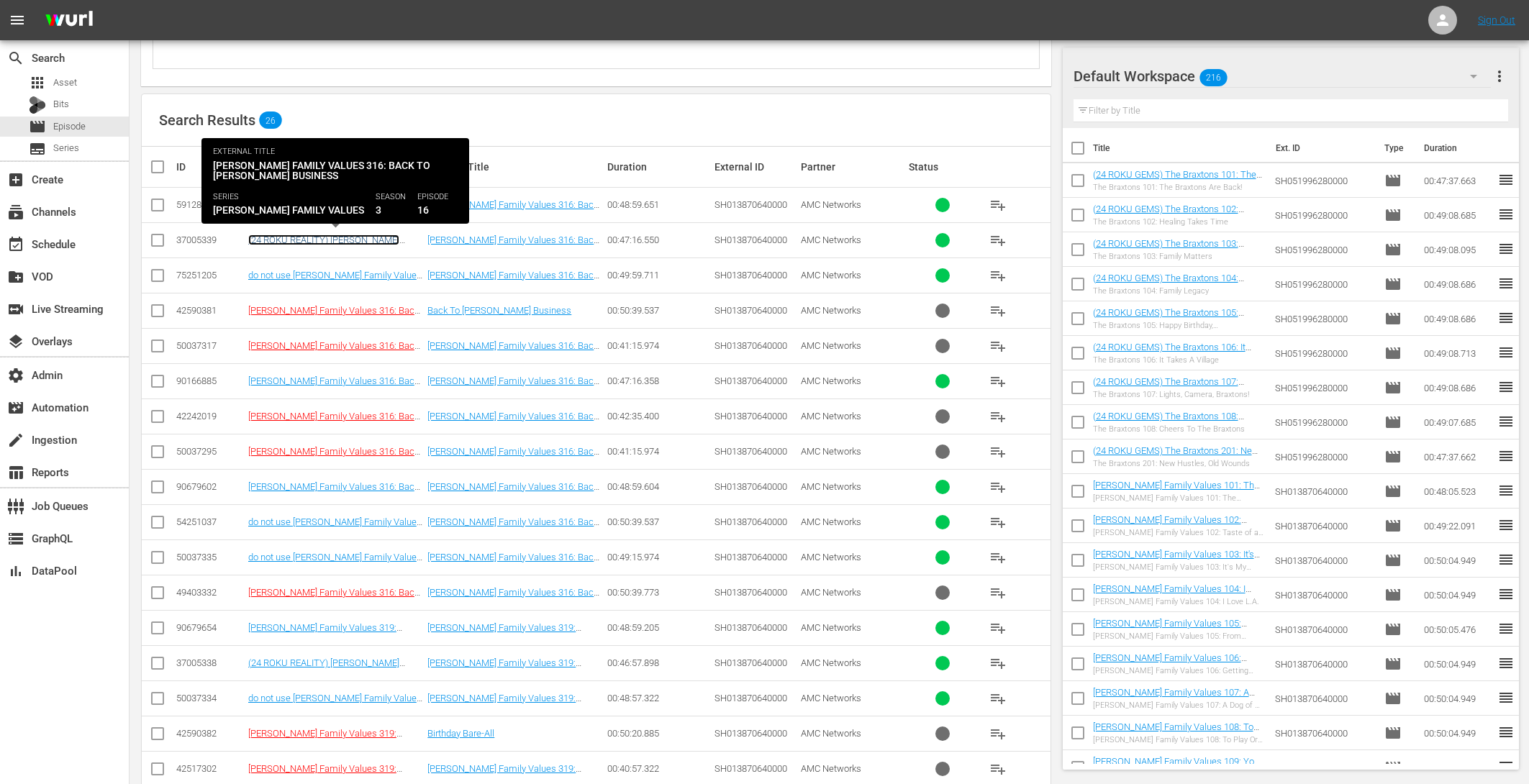
click at [395, 236] on link "(24 ROKU REALITY) Braxton Family Values 316: Back to Braxton Business" at bounding box center [324, 251] width 151 height 33
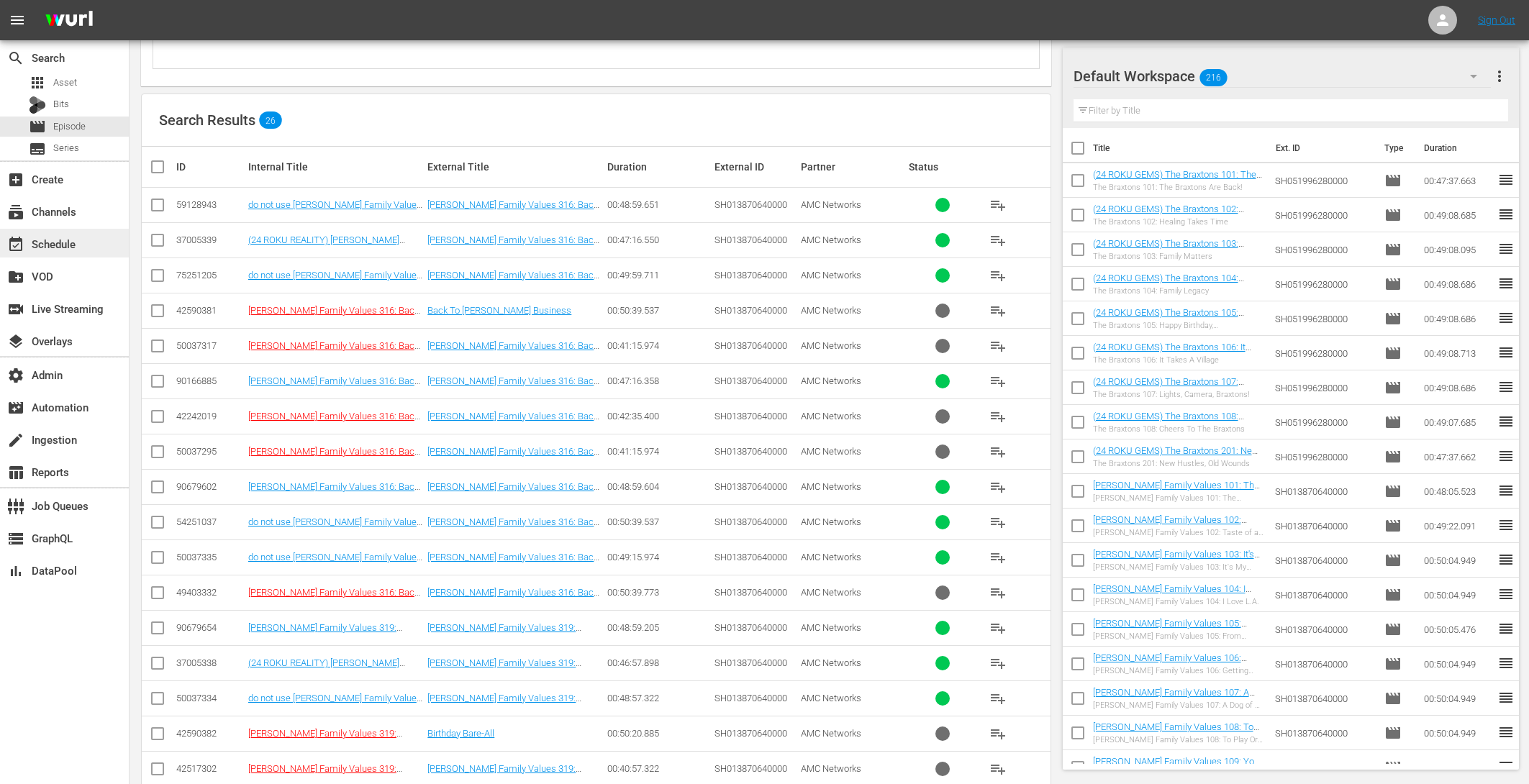
click at [75, 242] on div "event_available Schedule" at bounding box center [40, 241] width 81 height 13
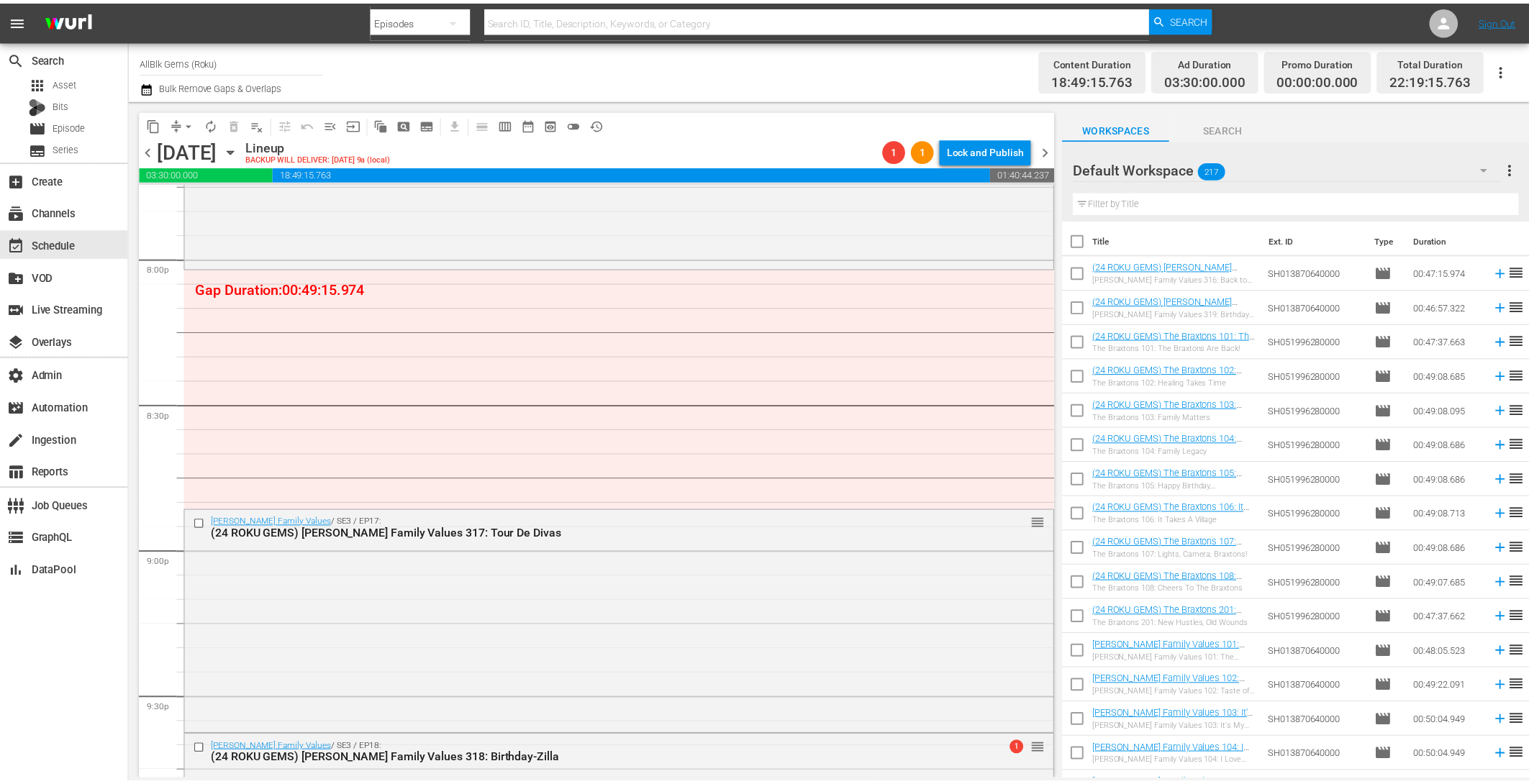
scroll to position [5772, 0]
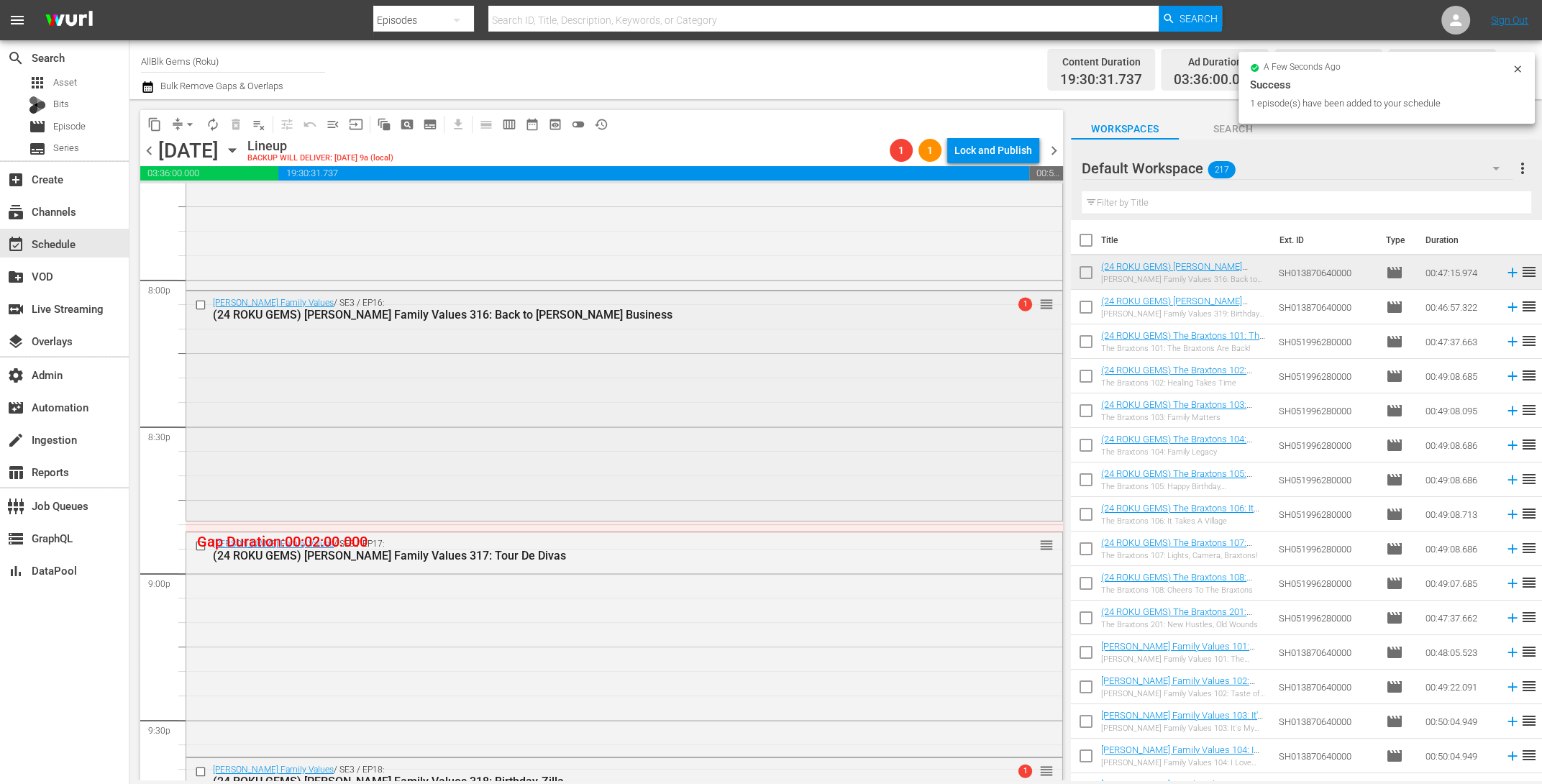
click at [840, 499] on div "Braxton Family Values / SE3 / EP16: (24 ROKU GEMS) Braxton Family Values 316: B…" at bounding box center [624, 404] width 876 height 227
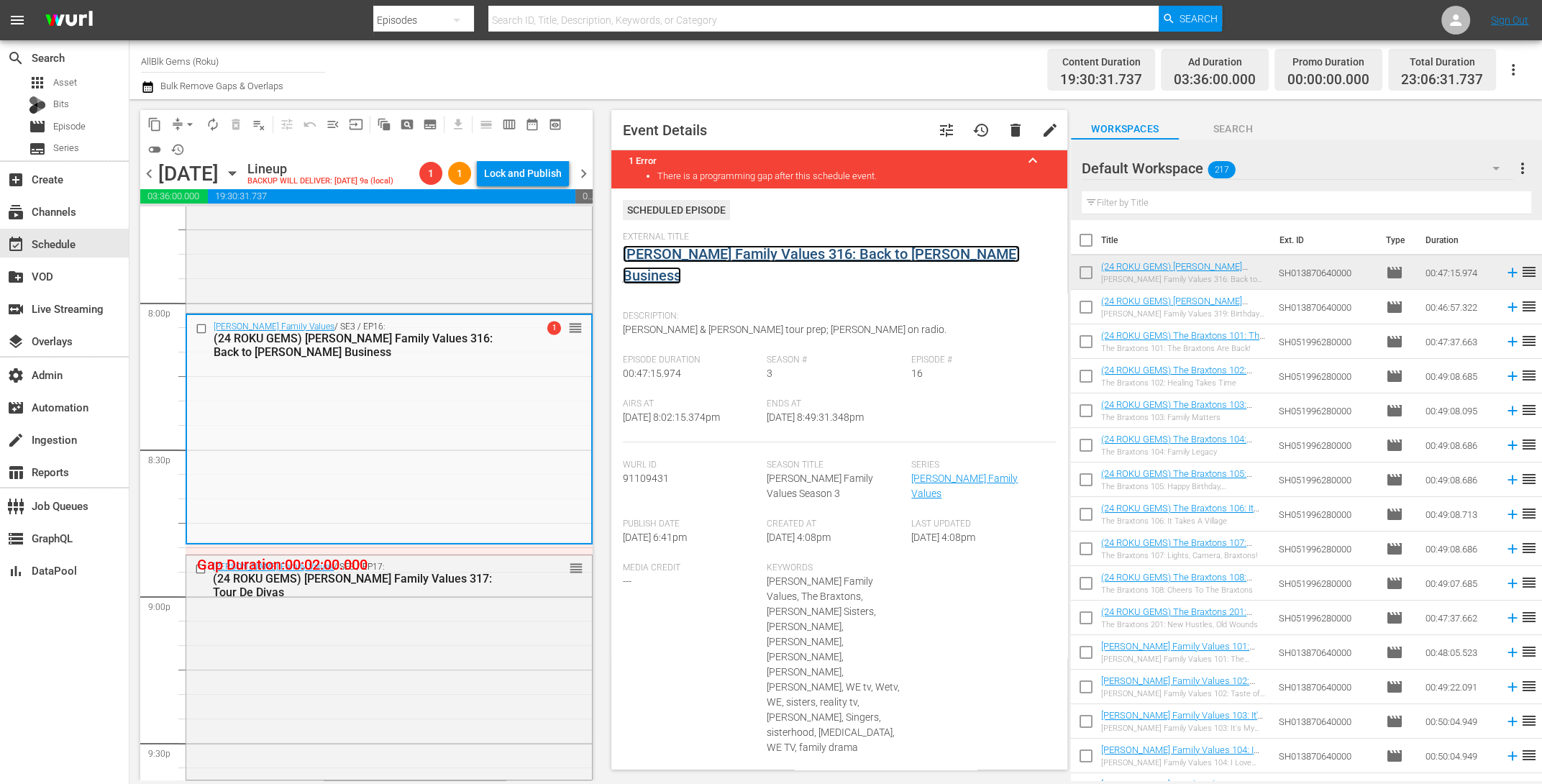
click at [736, 247] on link "Braxton Family Values 316: Back to Braxton Business" at bounding box center [821, 265] width 397 height 39
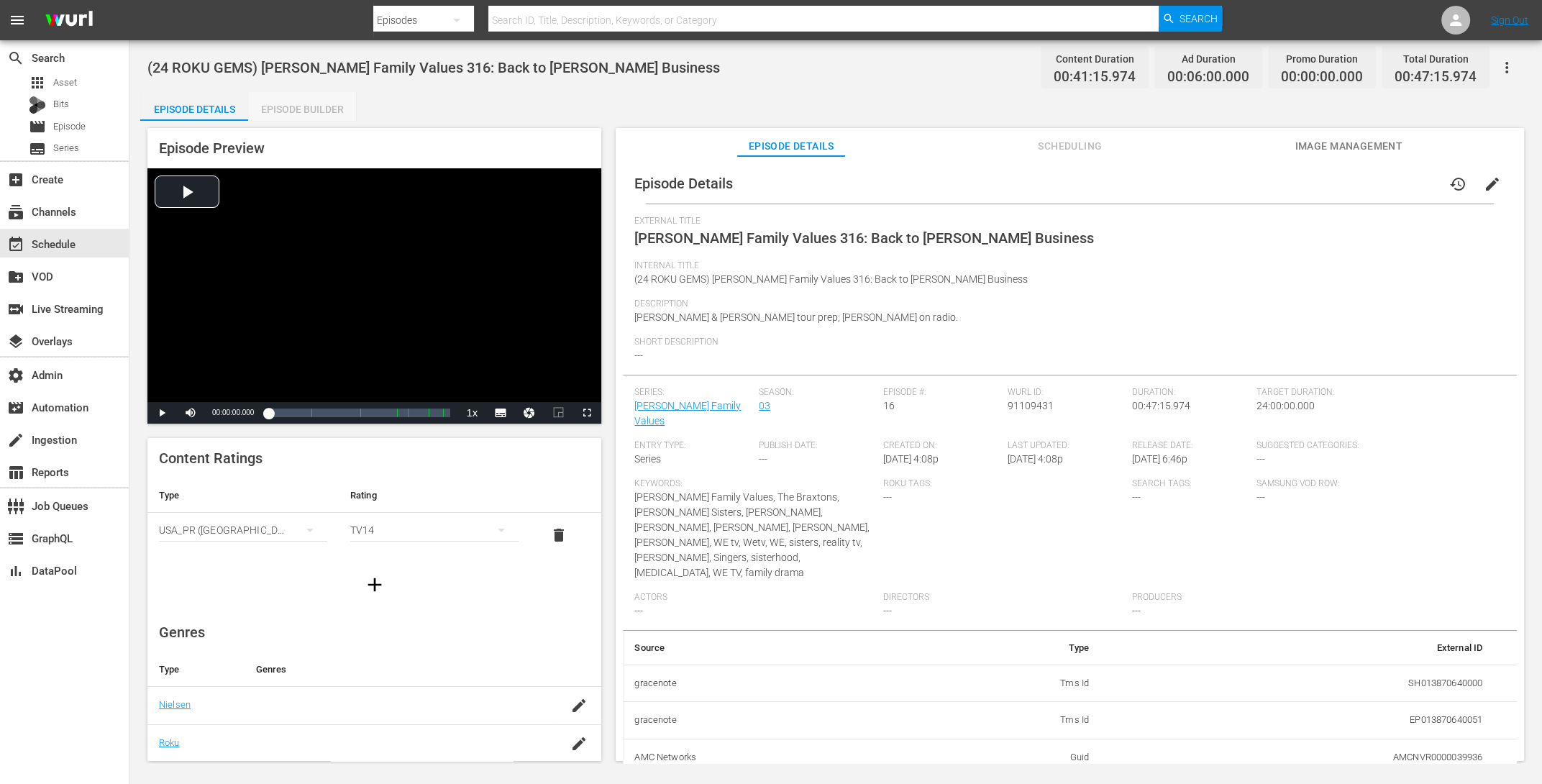
click at [287, 106] on div "Episode Builder" at bounding box center [302, 110] width 108 height 34
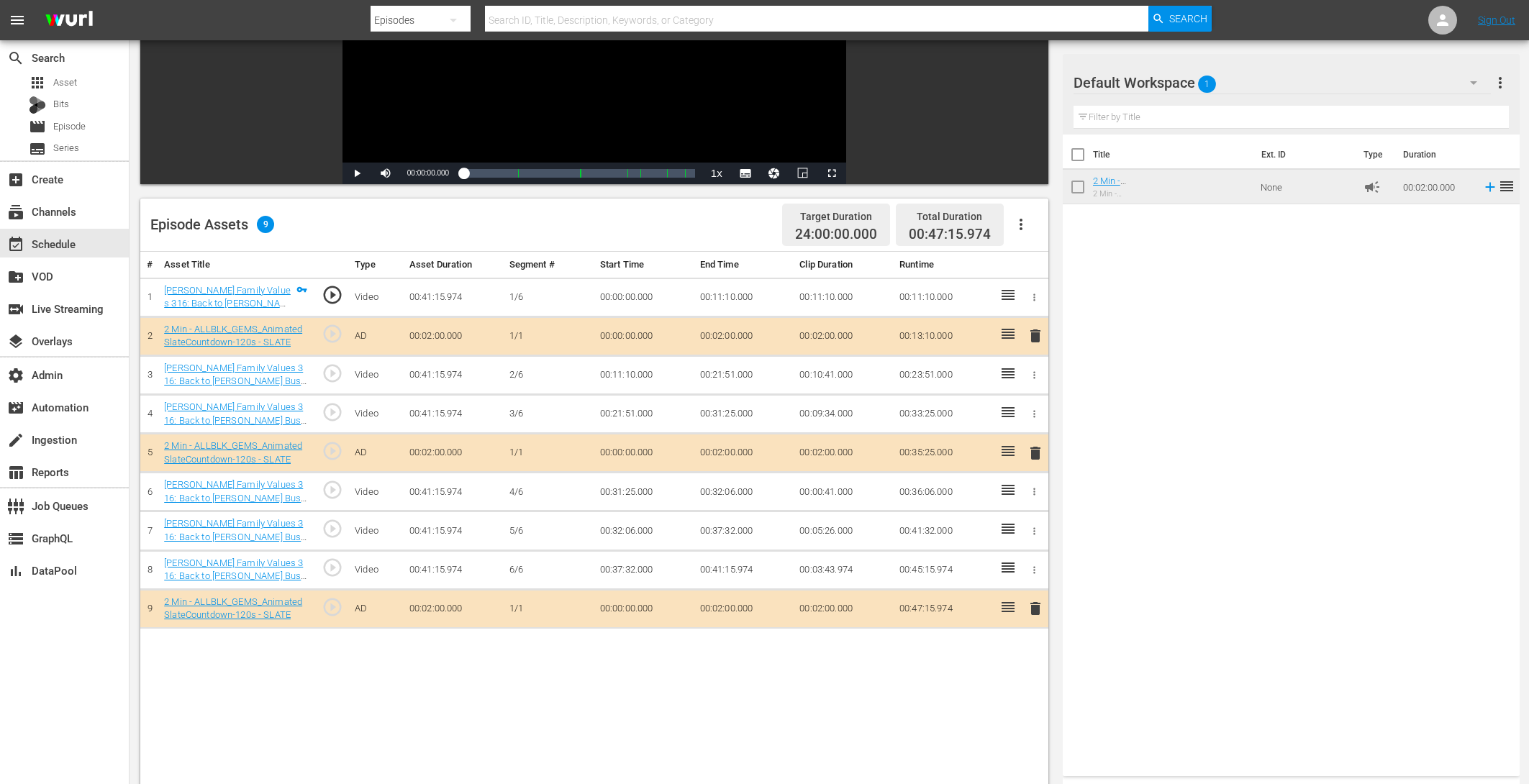
scroll to position [374, 0]
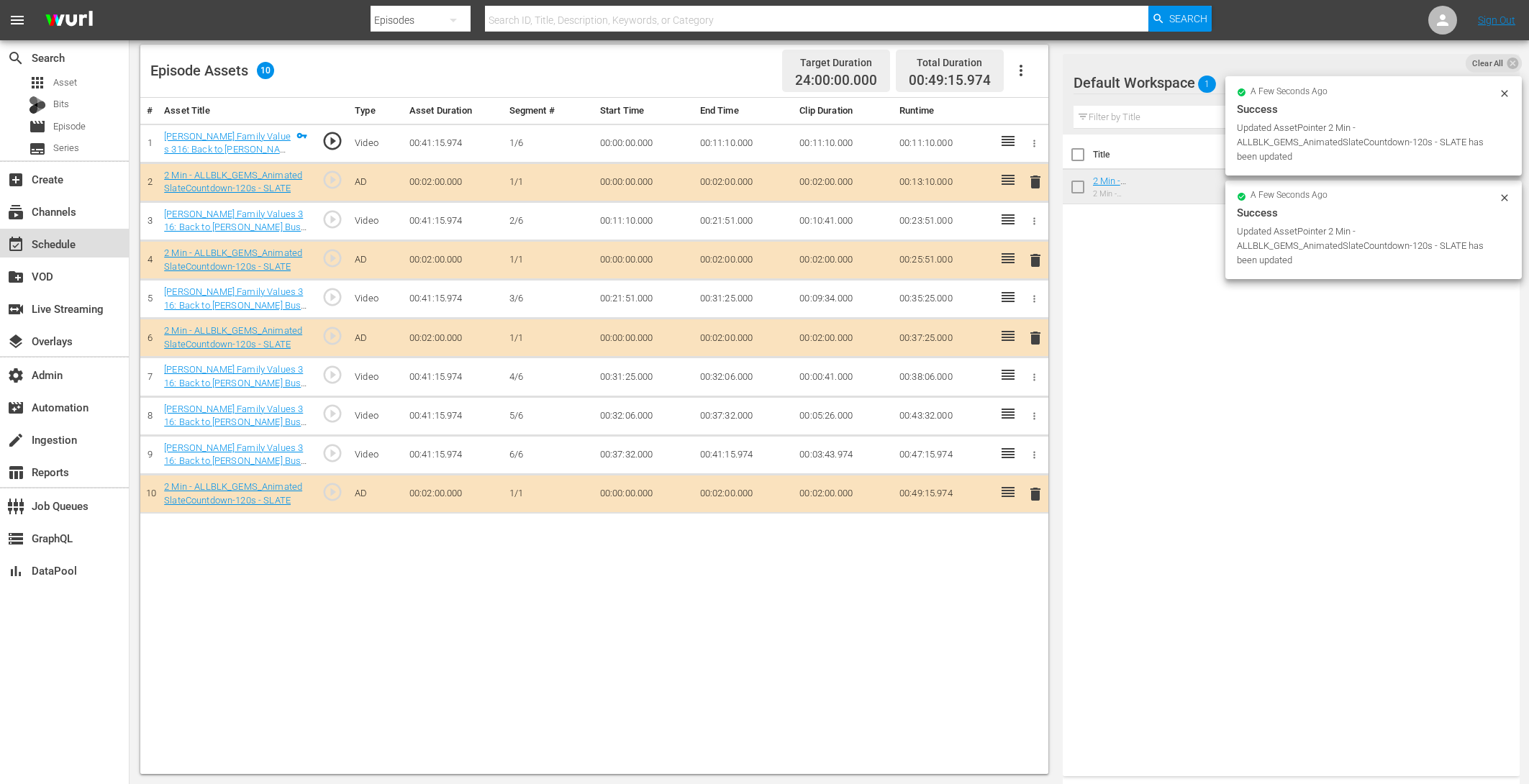
click at [65, 242] on div "event_available Schedule" at bounding box center [40, 241] width 81 height 13
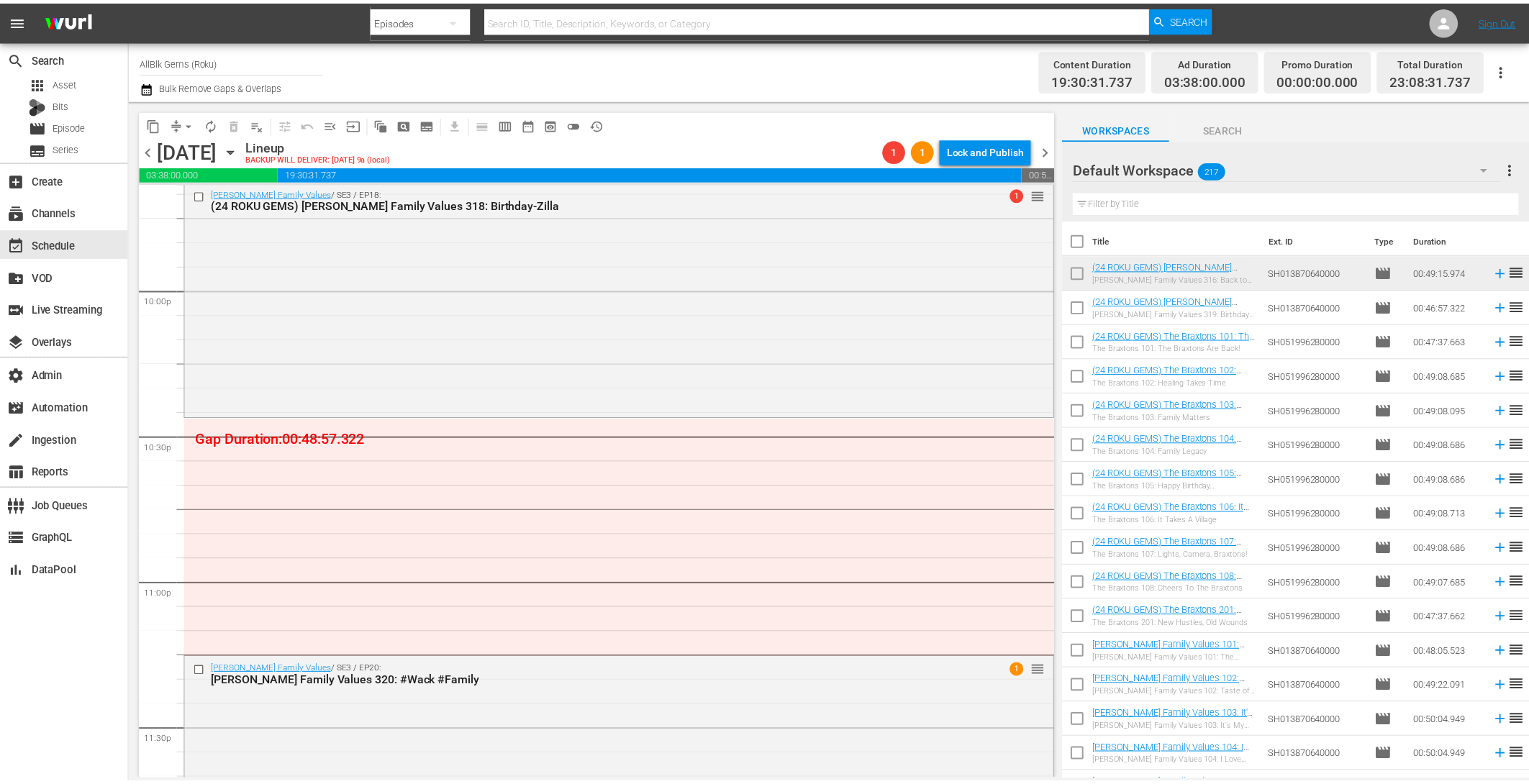
scroll to position [6380, 0]
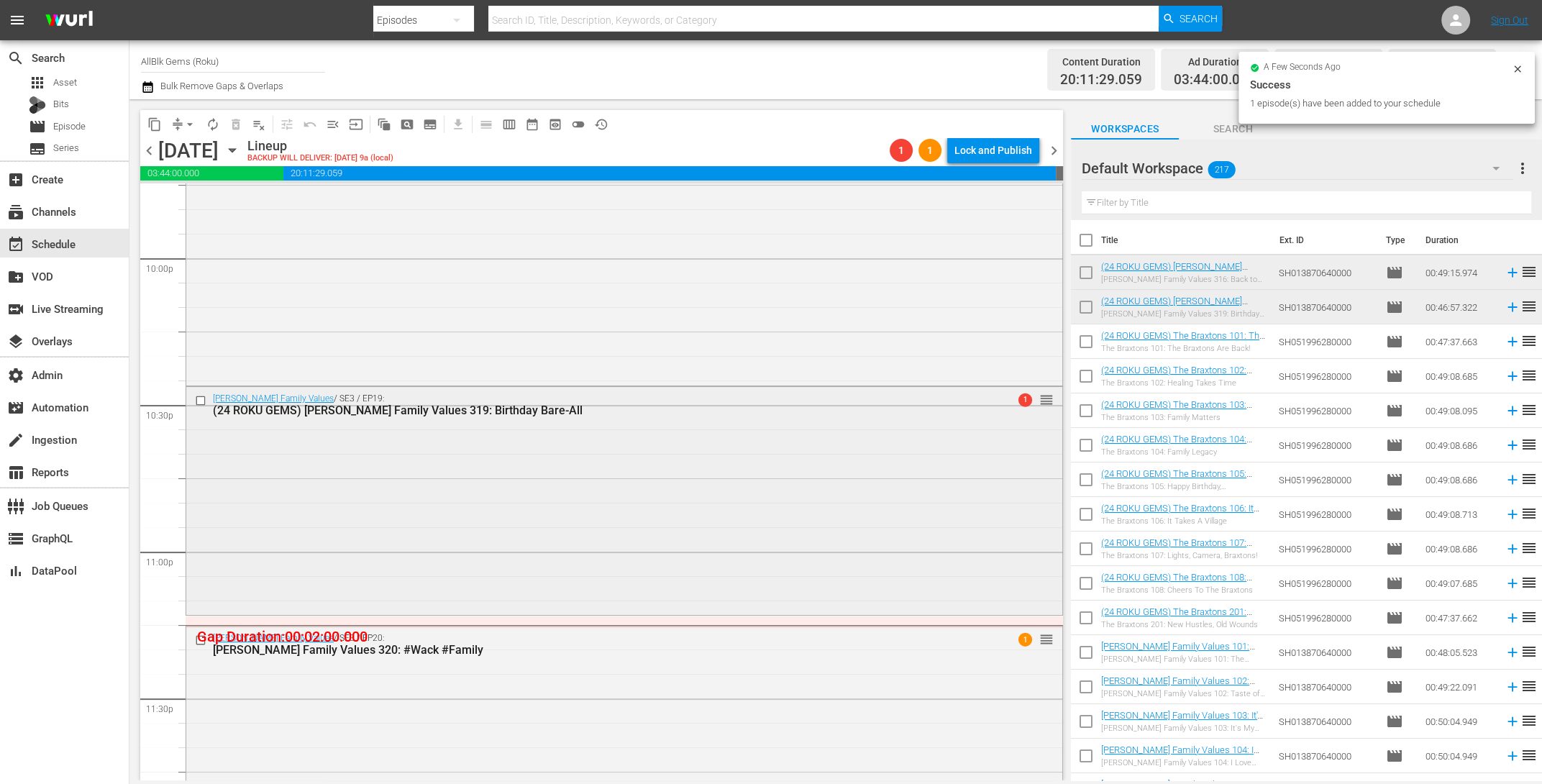
click at [846, 537] on div "Braxton Family Values / SE3 / EP19: (24 ROKU GEMS) Braxton Family Values 319: B…" at bounding box center [624, 499] width 876 height 225
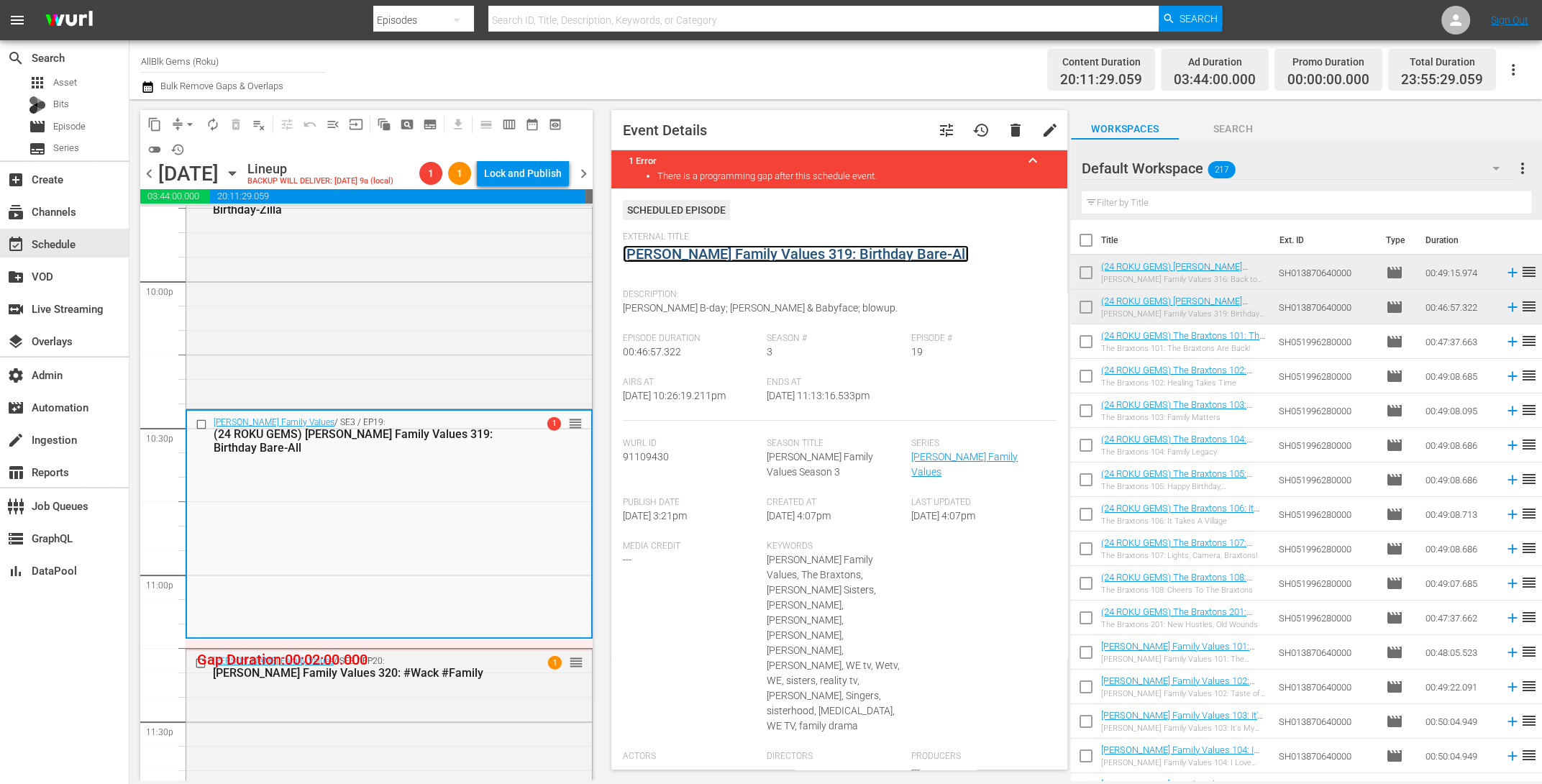
click at [665, 253] on link "Braxton Family Values 319: Birthday Bare-All" at bounding box center [796, 254] width 346 height 17
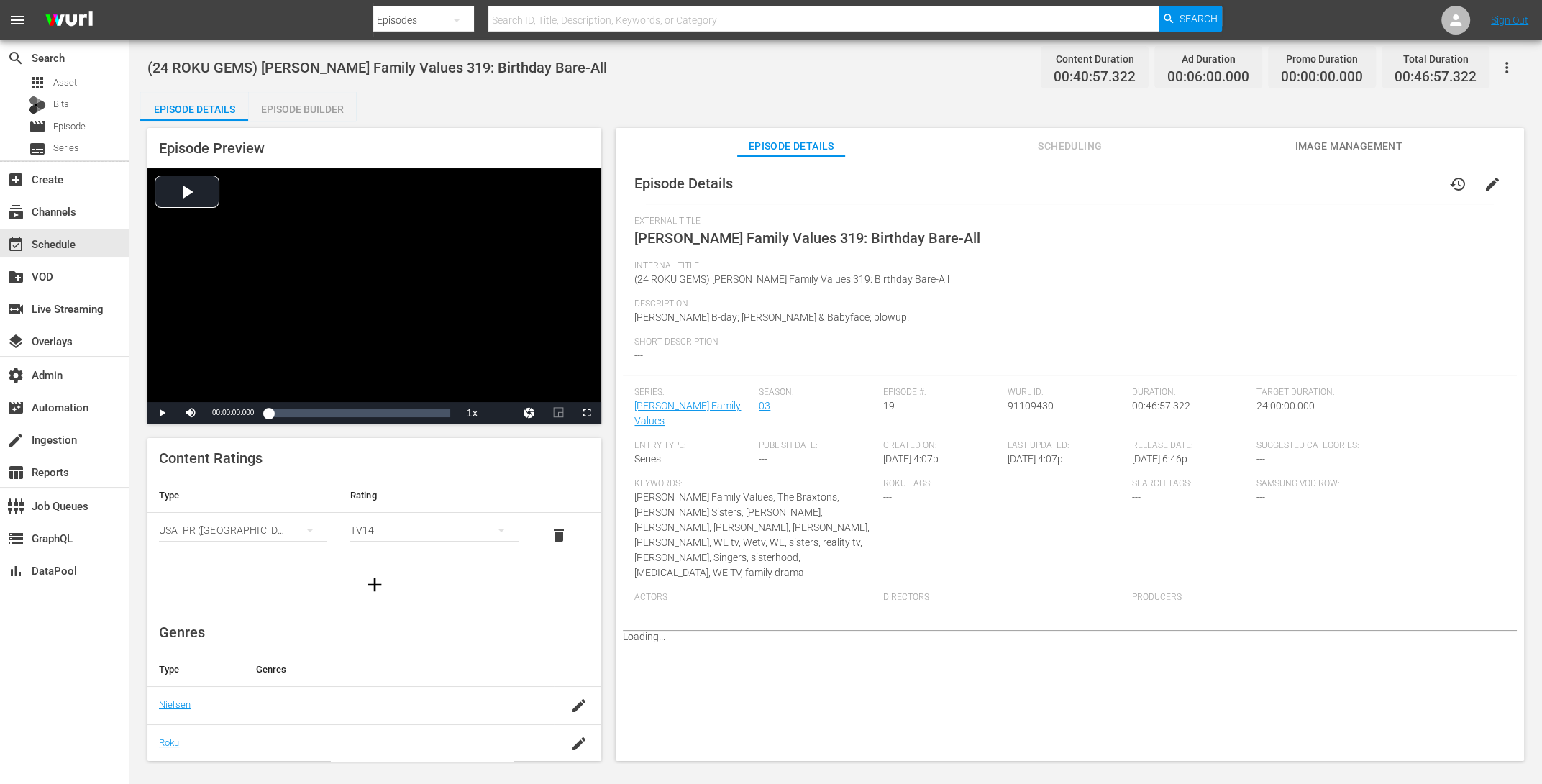
click at [315, 105] on div "Episode Builder" at bounding box center [302, 110] width 108 height 34
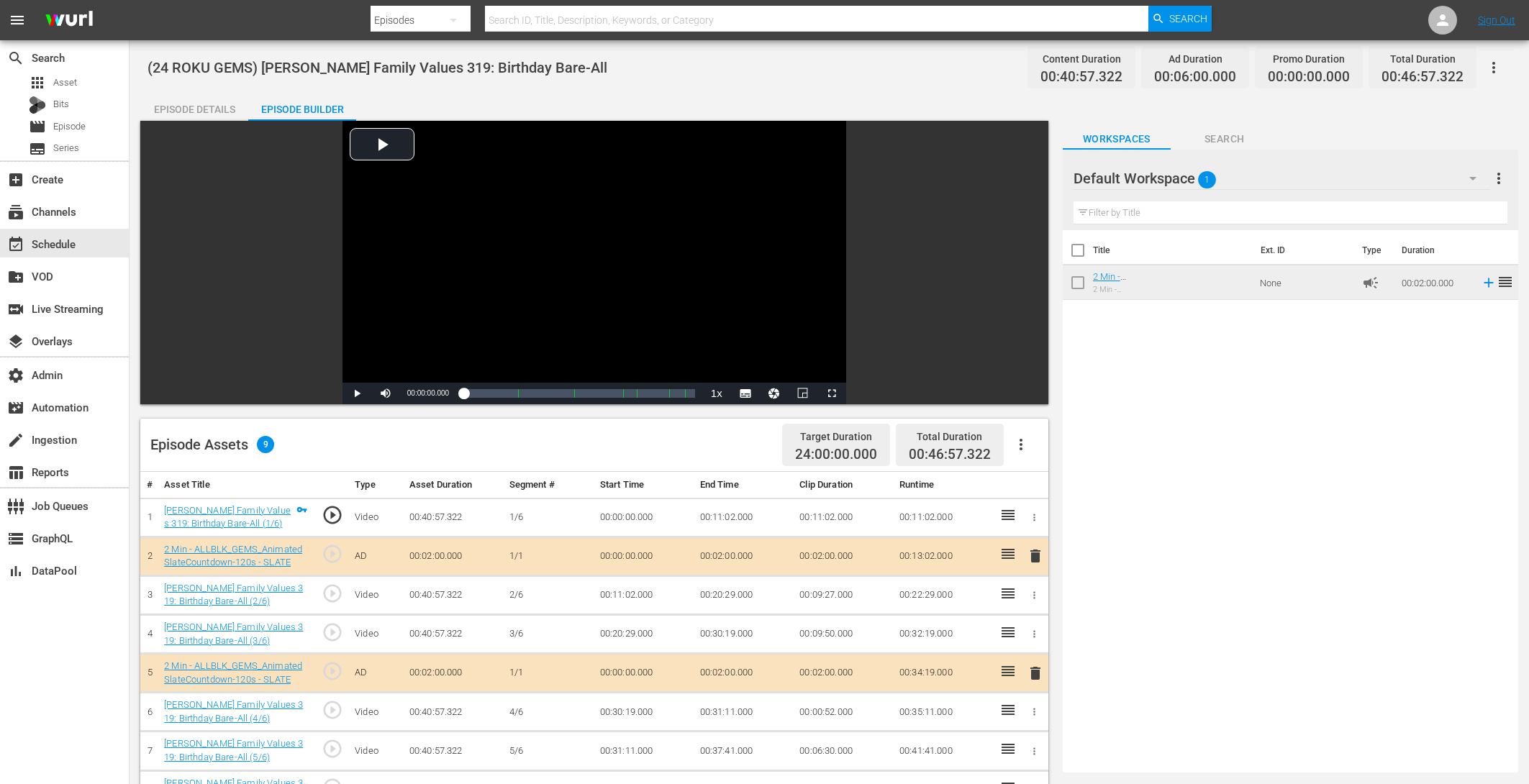
scroll to position [374, 0]
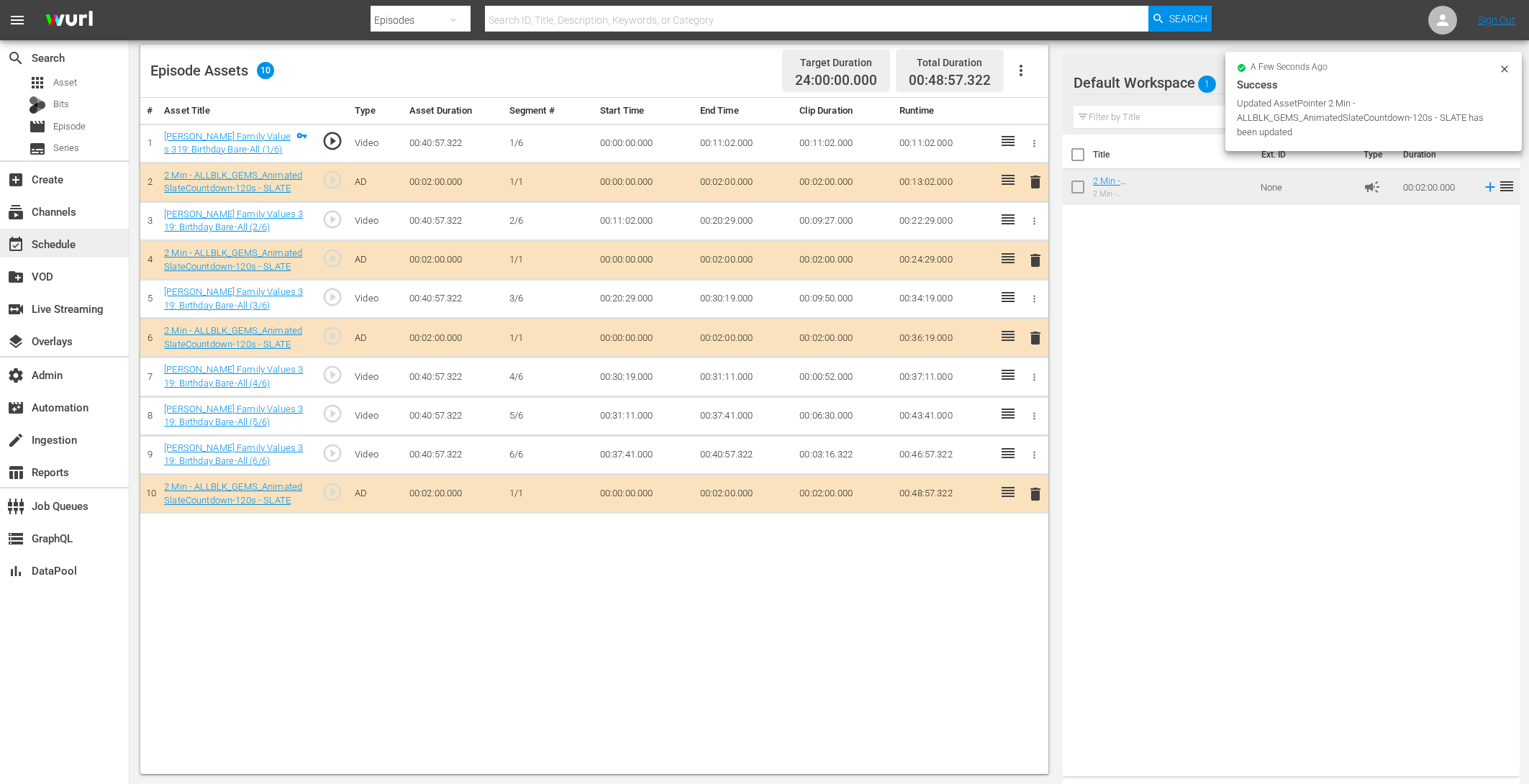
click at [52, 245] on div "event_available Schedule" at bounding box center [40, 241] width 81 height 13
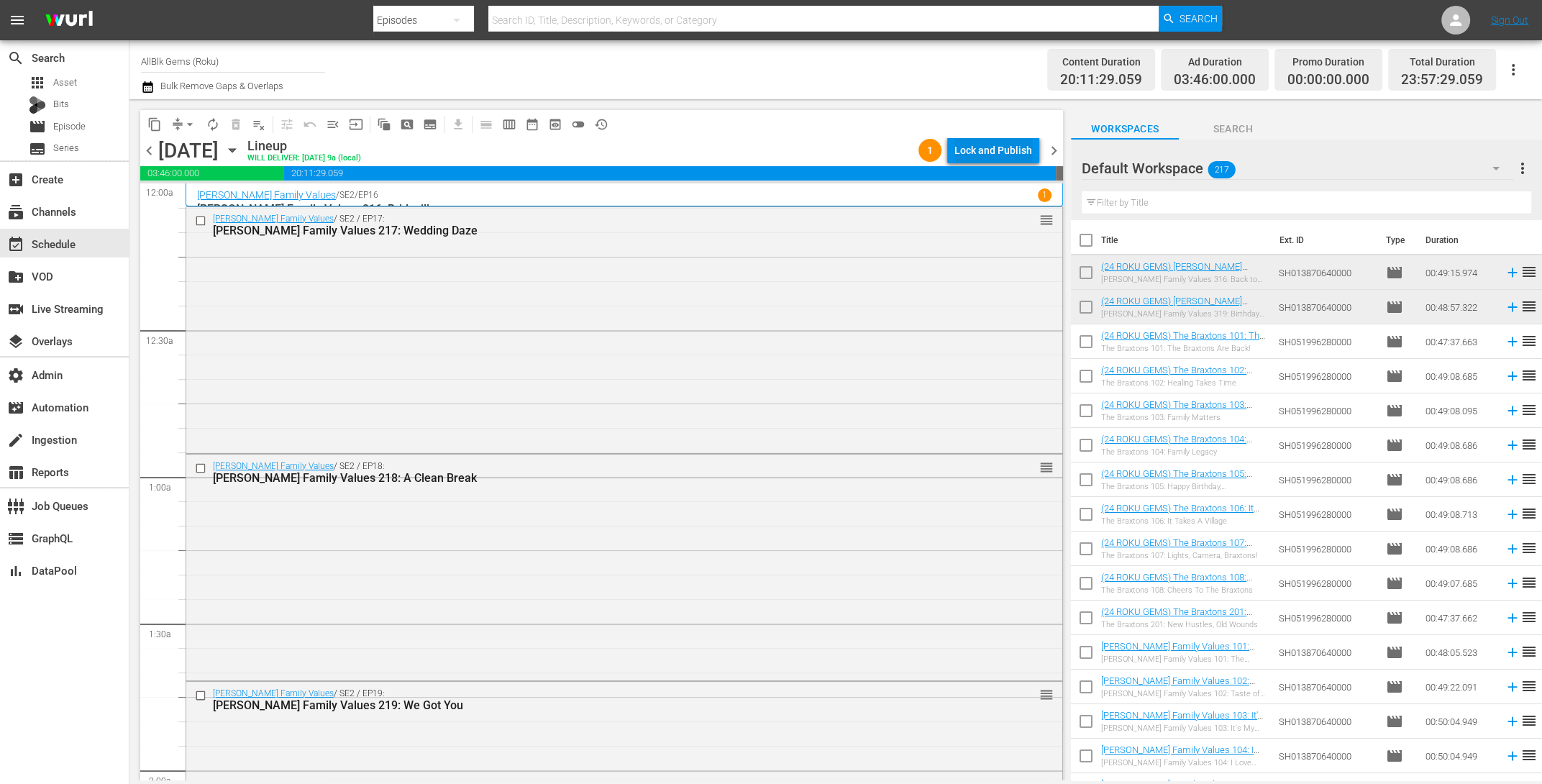
click at [1018, 158] on div "Lock and Publish" at bounding box center [994, 150] width 78 height 26
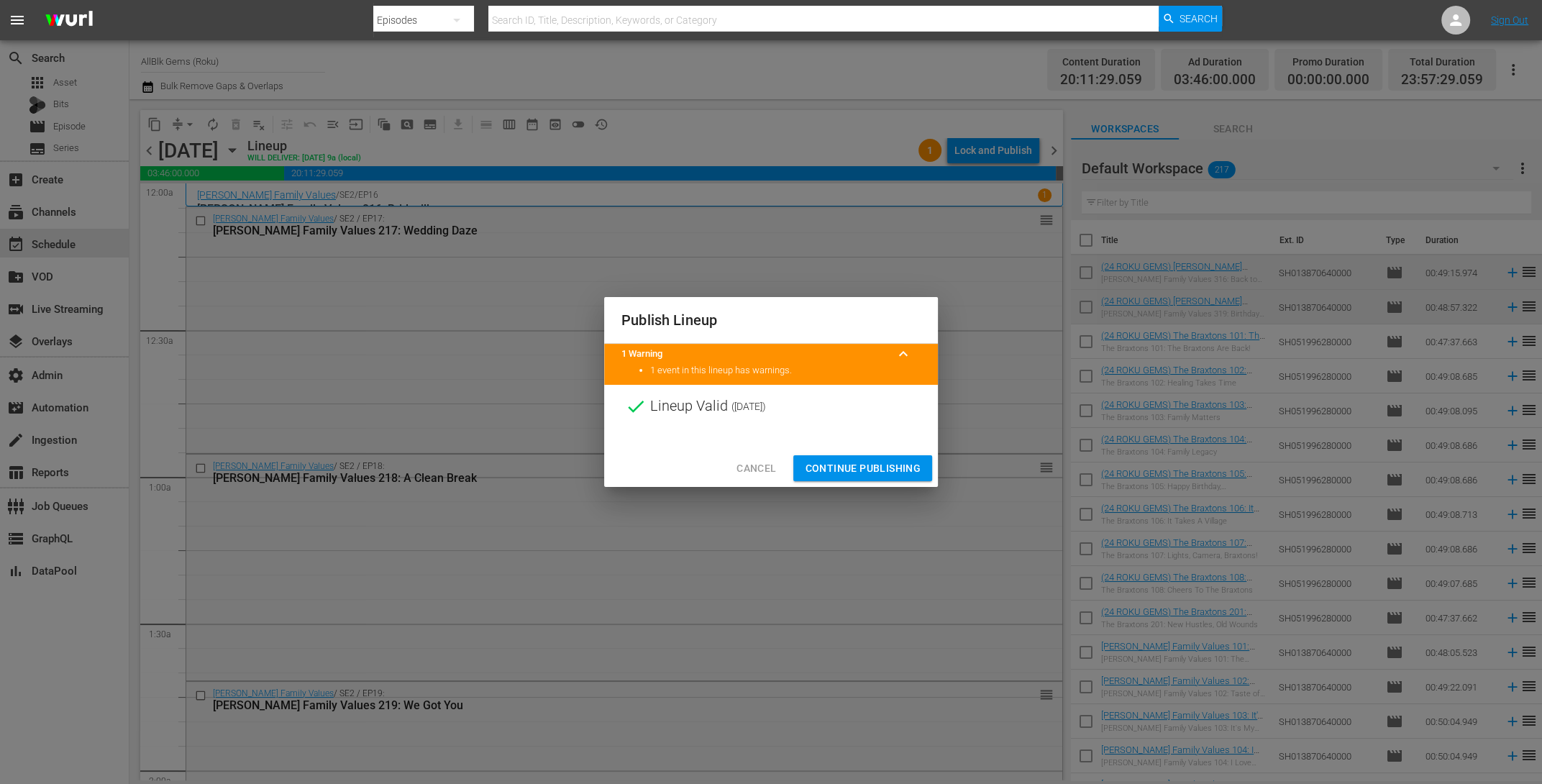
click at [859, 461] on span "Continue Publishing" at bounding box center [863, 469] width 116 height 18
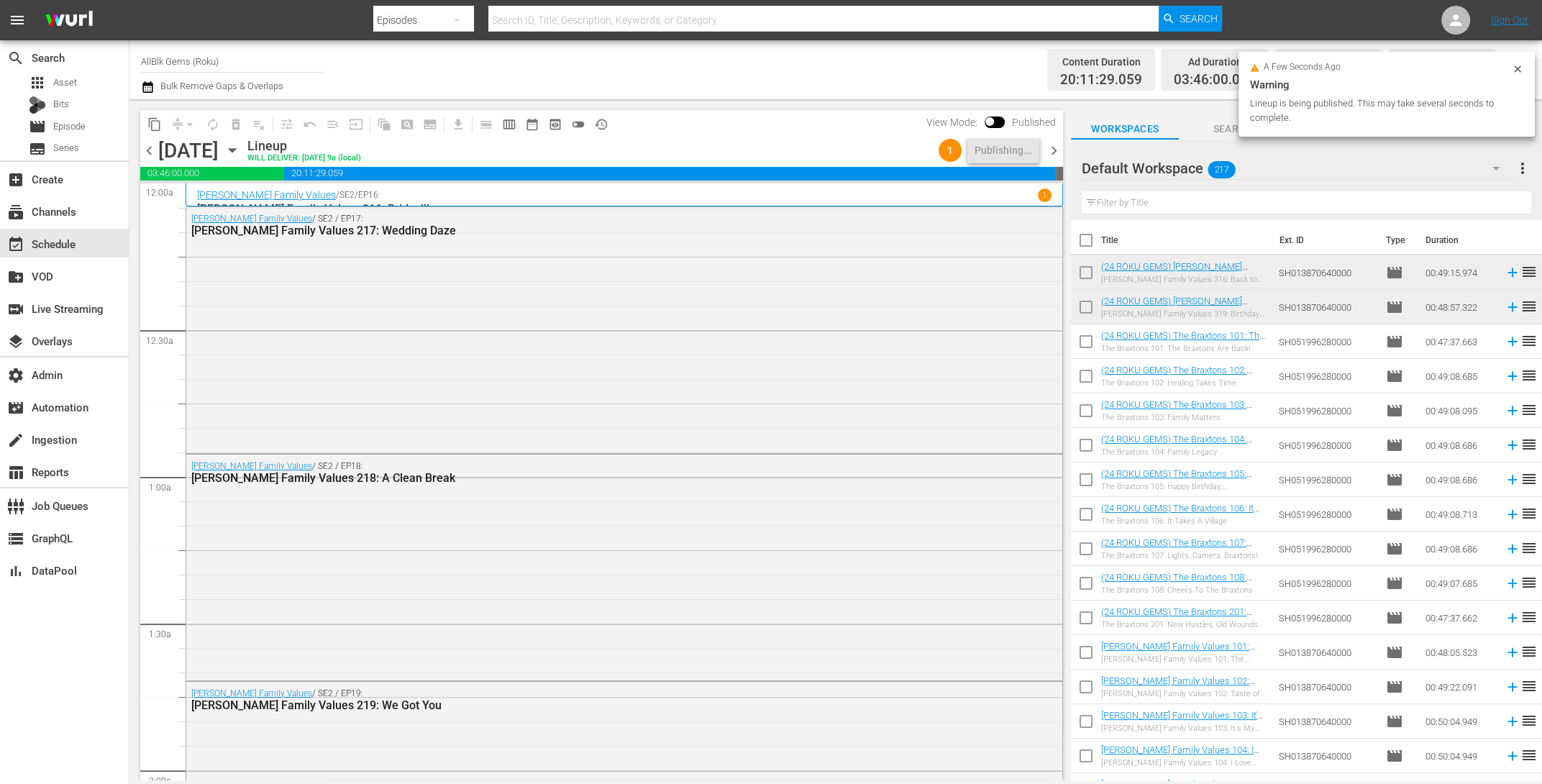
click at [144, 85] on icon "button" at bounding box center [148, 86] width 14 height 17
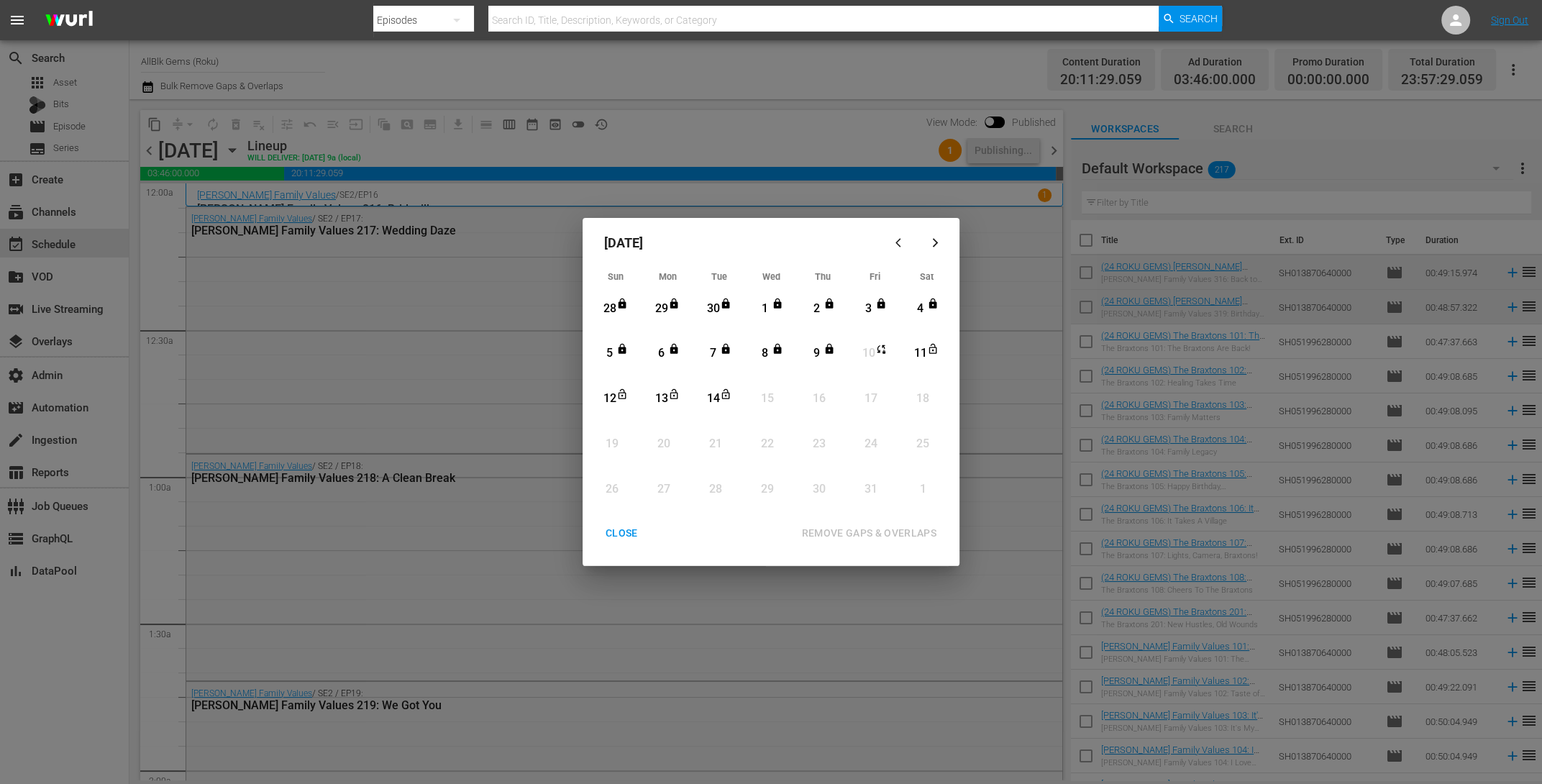
click at [618, 530] on div "CLOSE" at bounding box center [621, 533] width 55 height 18
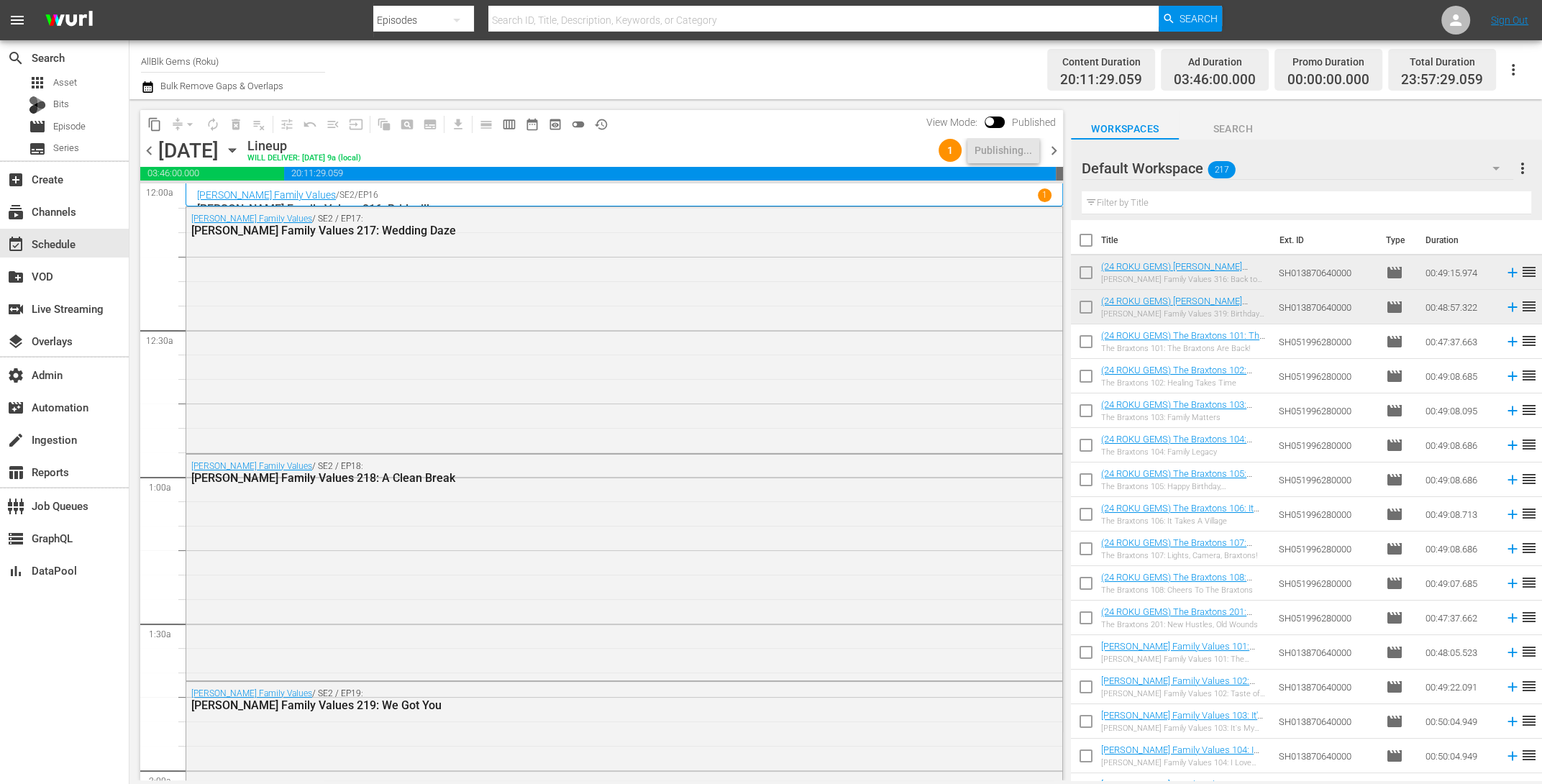
click at [1054, 148] on span "chevron_right" at bounding box center [1054, 150] width 18 height 18
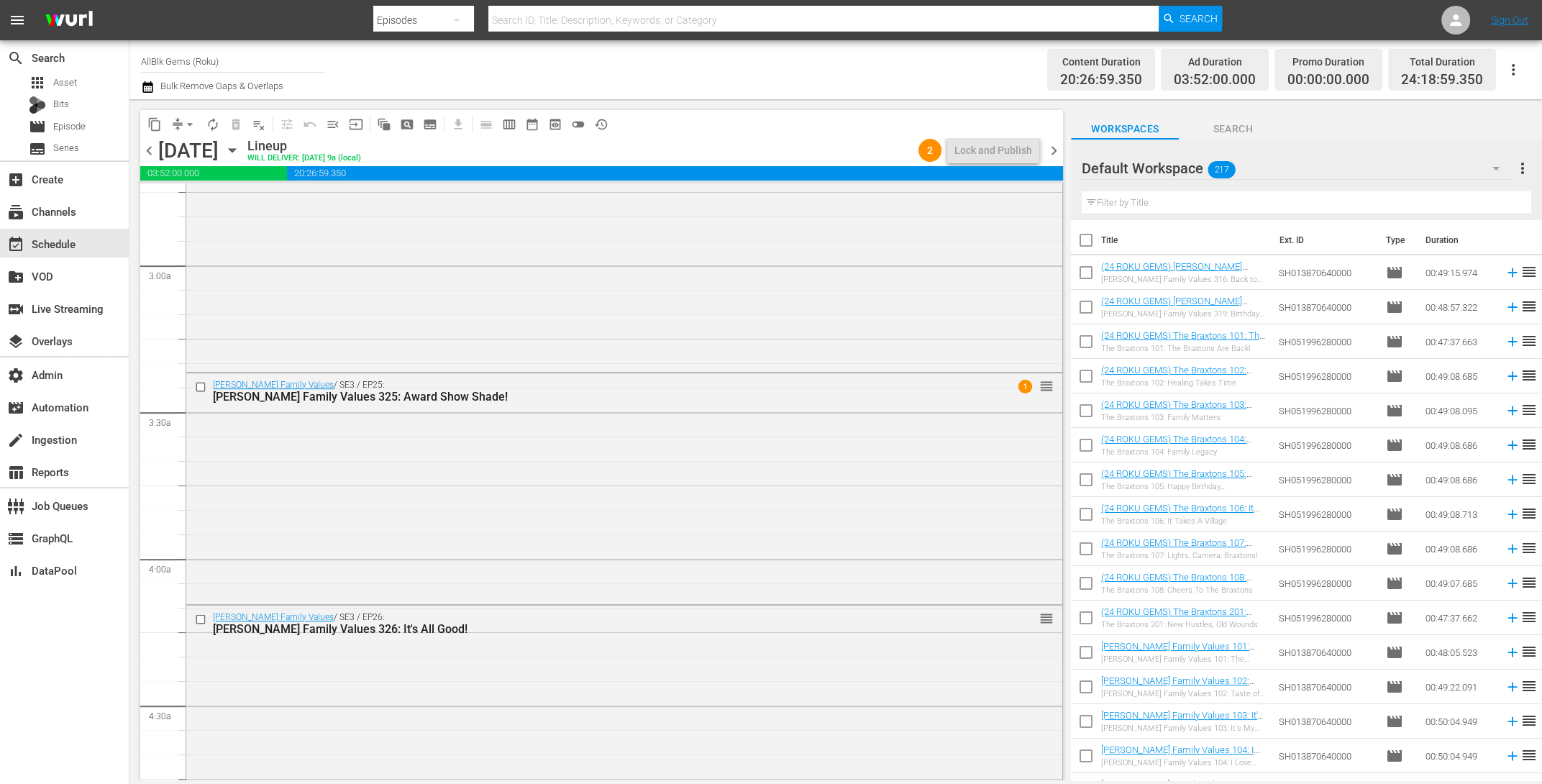
scroll to position [793, 0]
click at [683, 528] on div "Braxton Family Values / SE3 / EP25: Braxton Family Values 325: Award Show Shade…" at bounding box center [624, 492] width 876 height 228
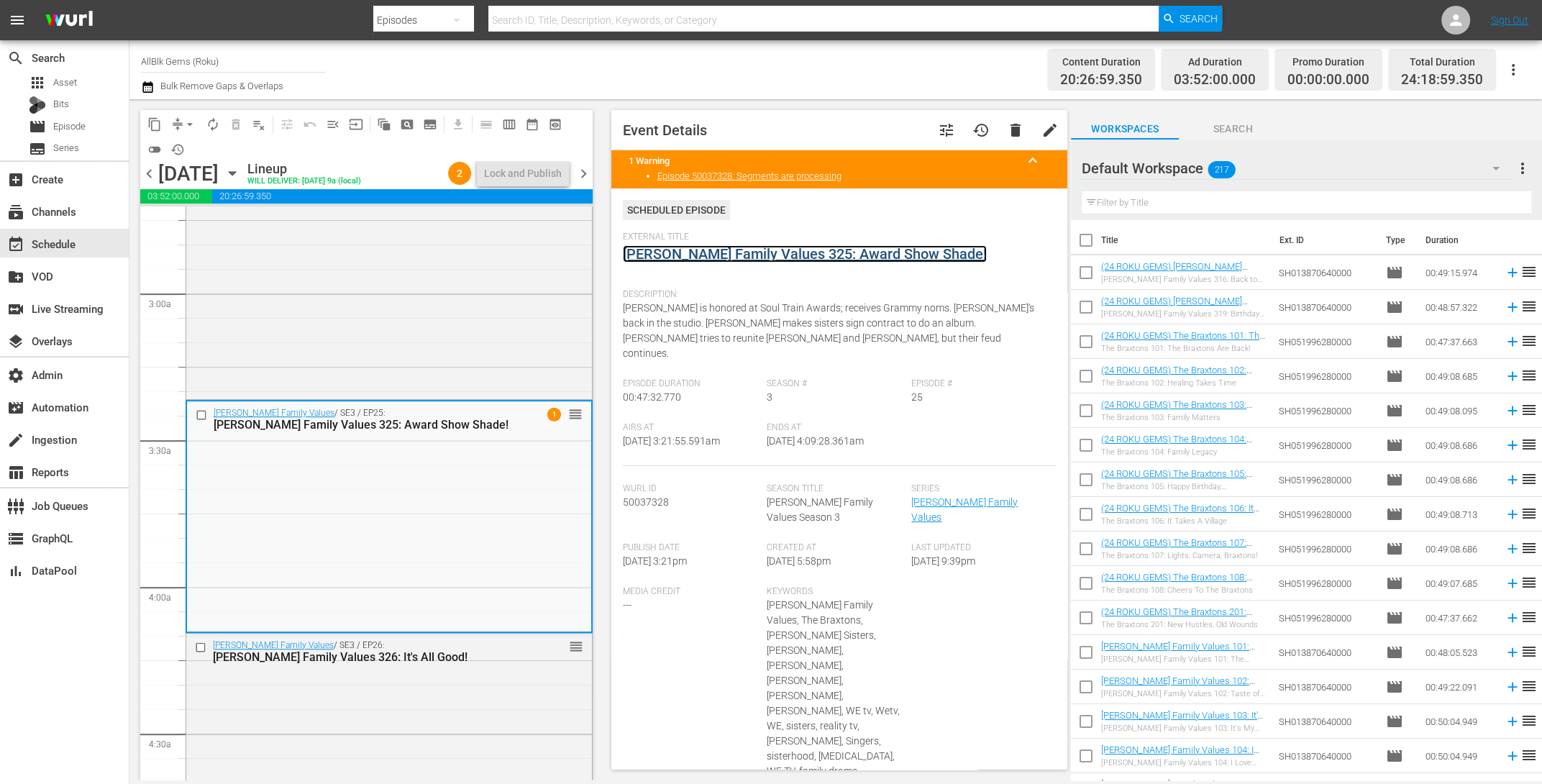
click at [781, 252] on link "Braxton Family Values 325: Award Show Shade!" at bounding box center [804, 254] width 364 height 17
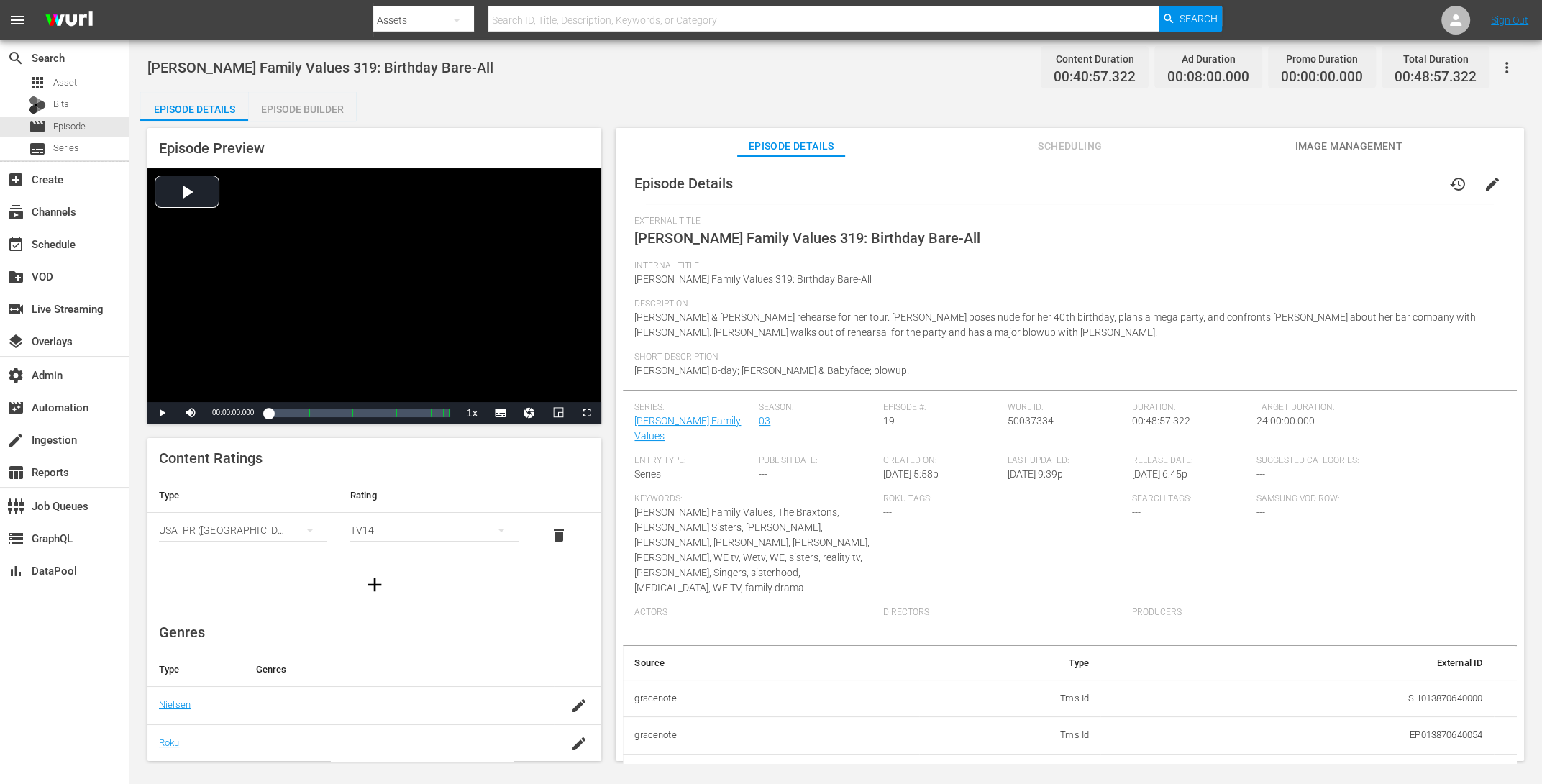
click at [320, 110] on div "Episode Builder" at bounding box center [302, 110] width 108 height 34
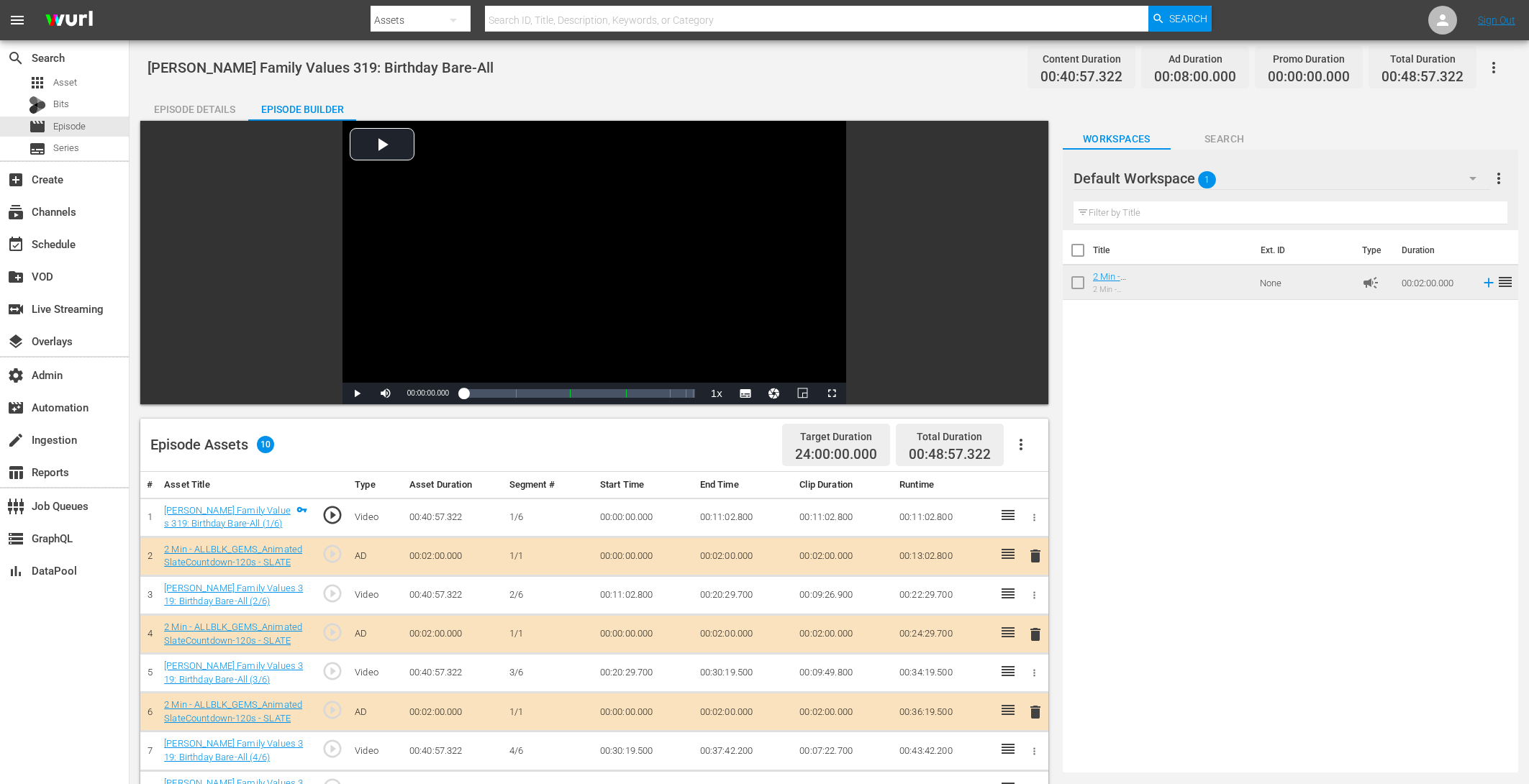
drag, startPoint x: 221, startPoint y: 92, endPoint x: 268, endPoint y: 109, distance: 50.0
click at [219, 93] on div "Episode Details" at bounding box center [194, 110] width 108 height 34
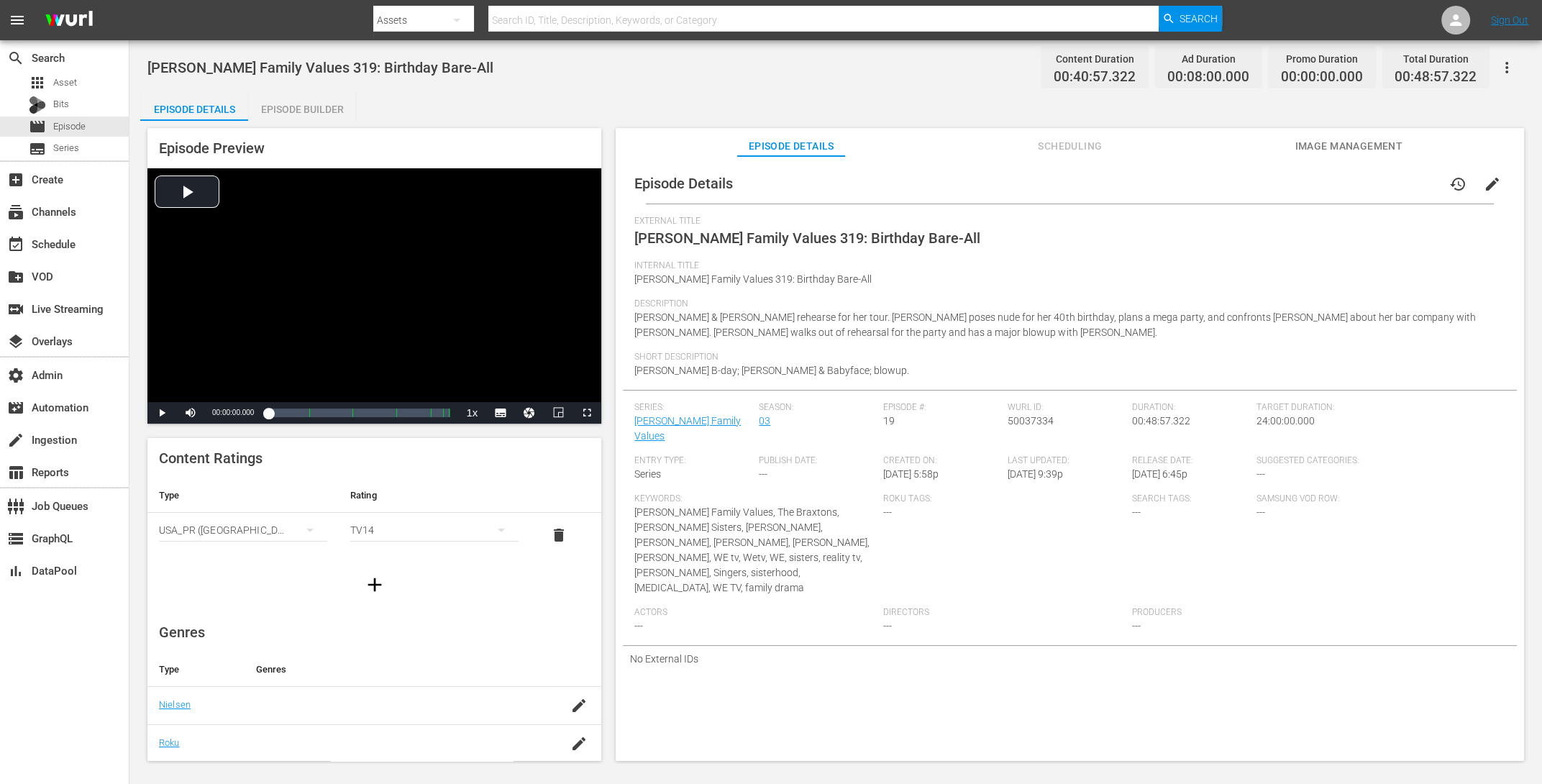
click at [1233, 184] on span "edit" at bounding box center [1492, 184] width 17 height 17
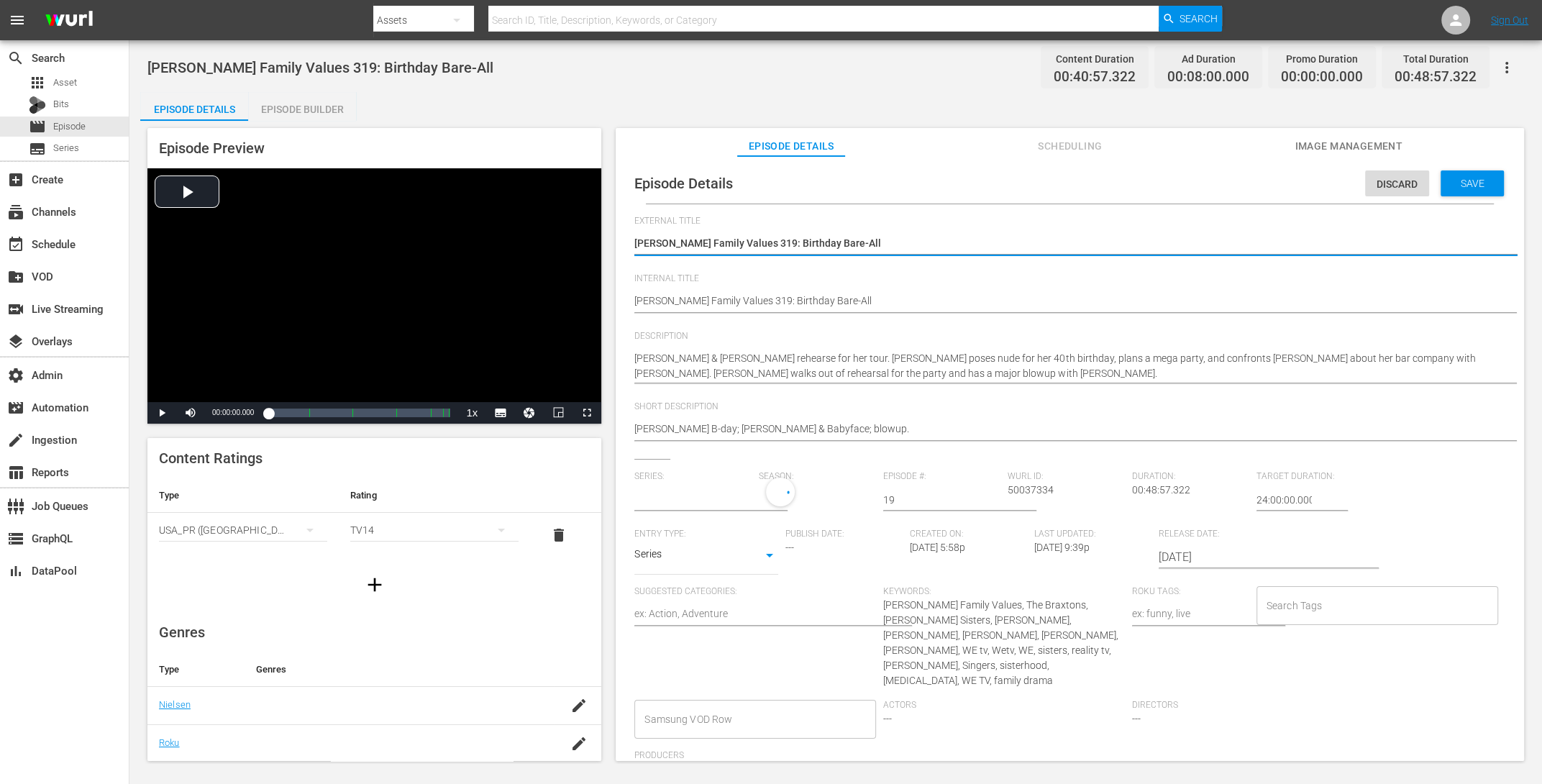
type input "[PERSON_NAME] Family Values"
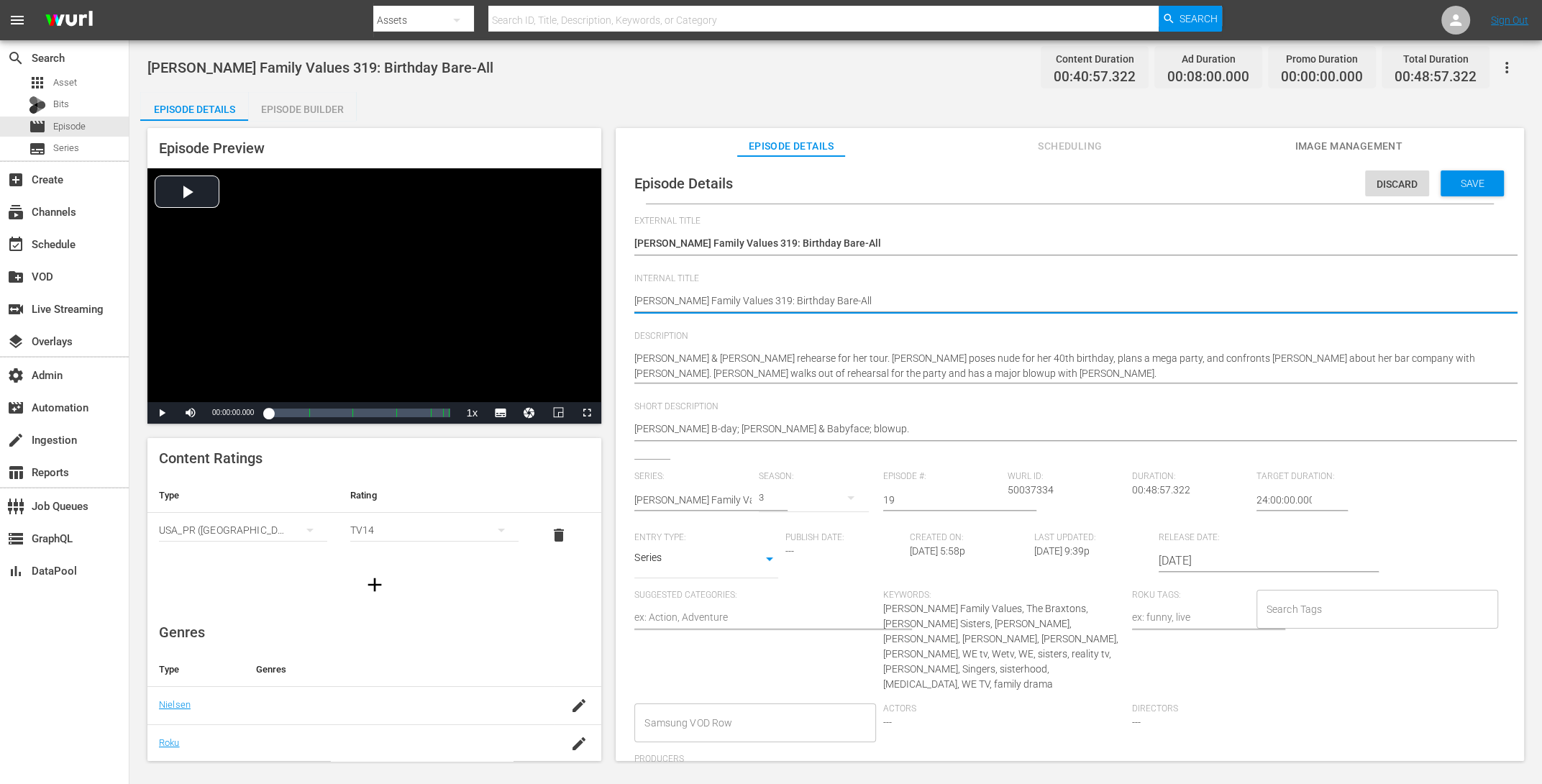
type textarea "dBraxton Family Values 319: Birthday Bare-All"
type textarea "doBraxton Family Values 319: Birthday Bare-All"
type textarea "do Braxton Family Values 319: Birthday Bare-All"
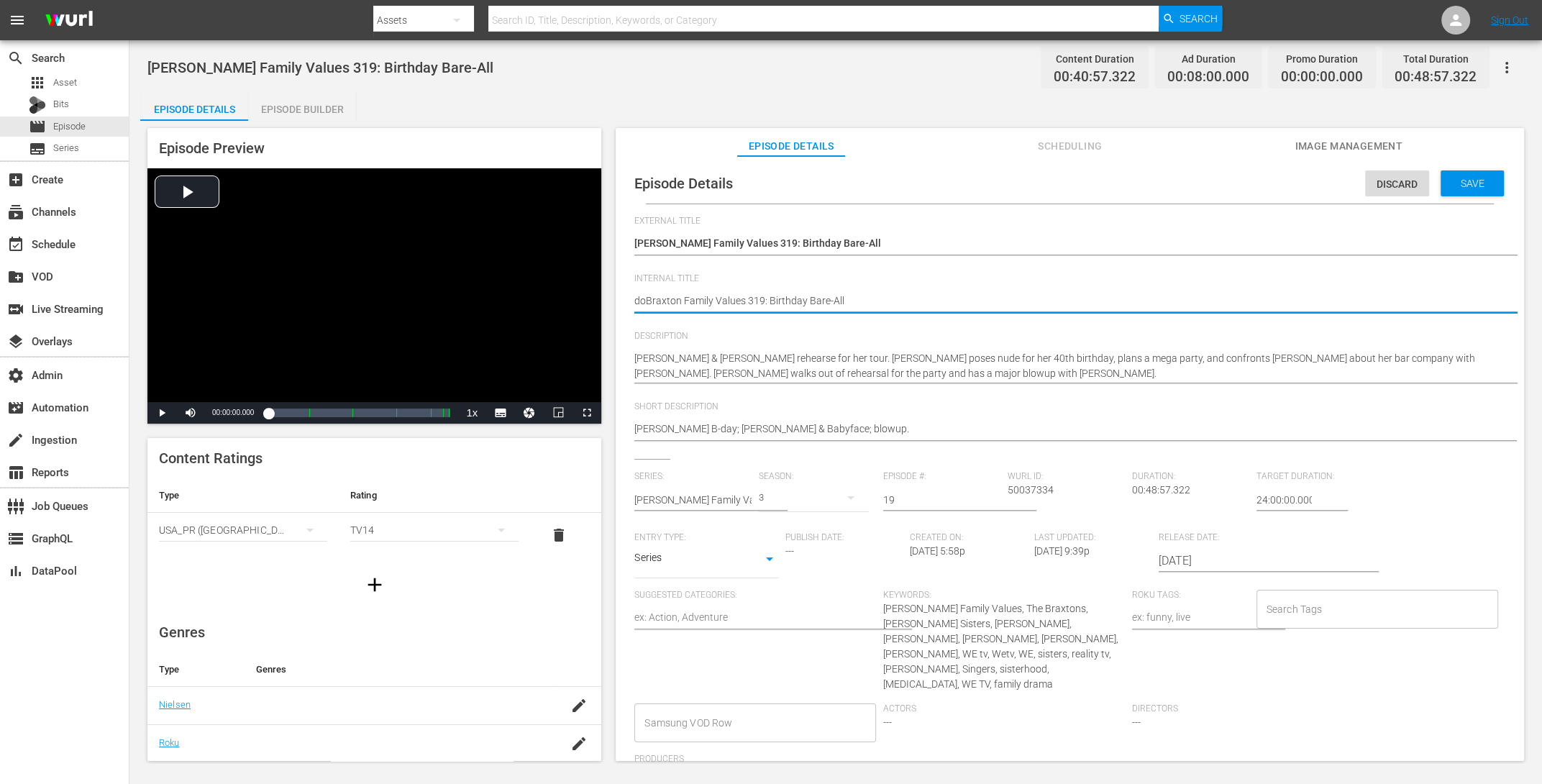
type textarea "do Braxton Family Values 319: Birthday Bare-All"
type textarea "do nBraxton Family Values 319: Birthday Bare-All"
type textarea "do noBraxton Family Values 319: Birthday Bare-All"
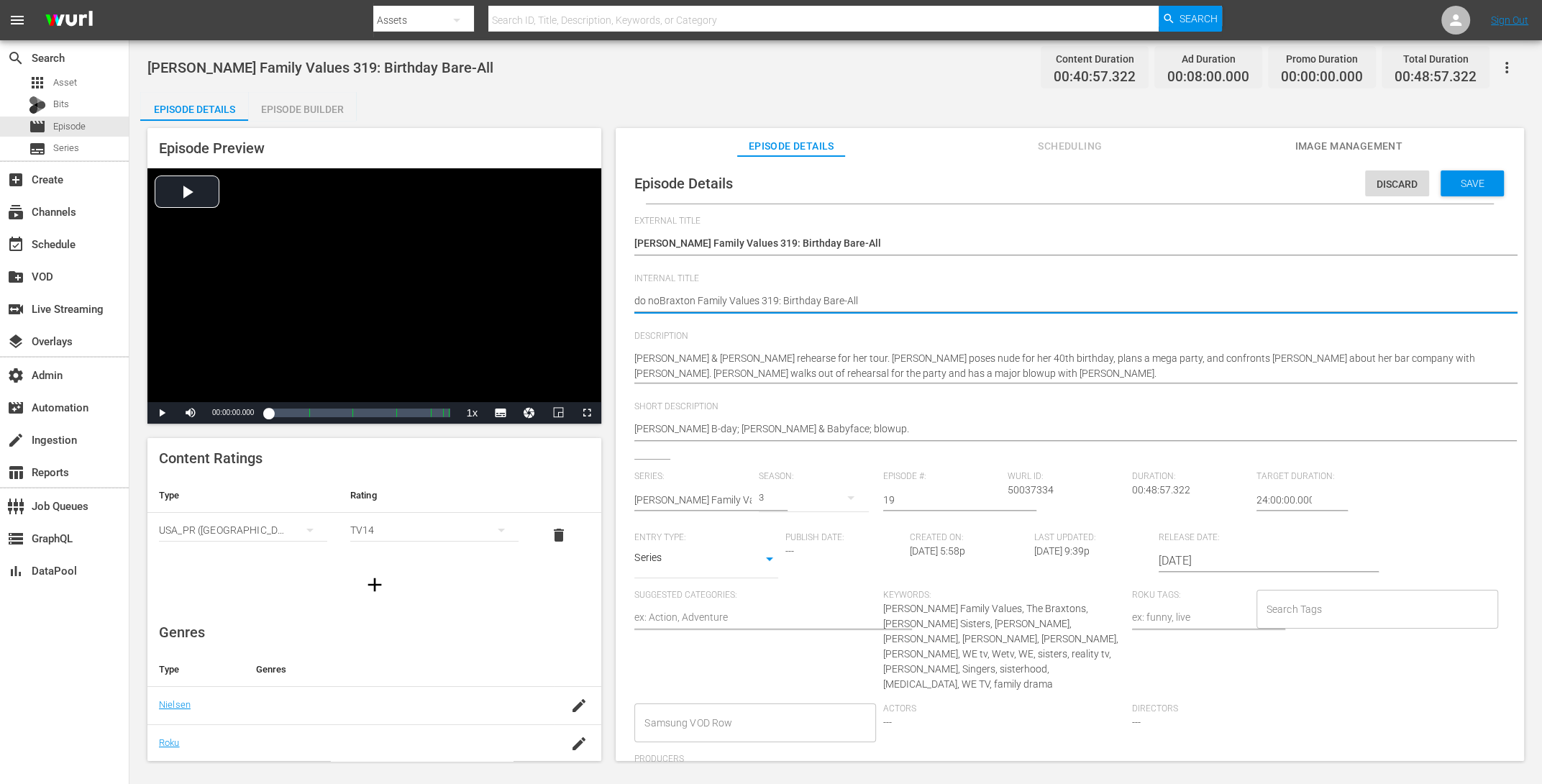
type textarea "do notBraxton Family Values 319: Birthday Bare-All"
type textarea "do not Braxton Family Values 319: Birthday Bare-All"
type textarea "do not uBraxton Family Values 319: Birthday Bare-All"
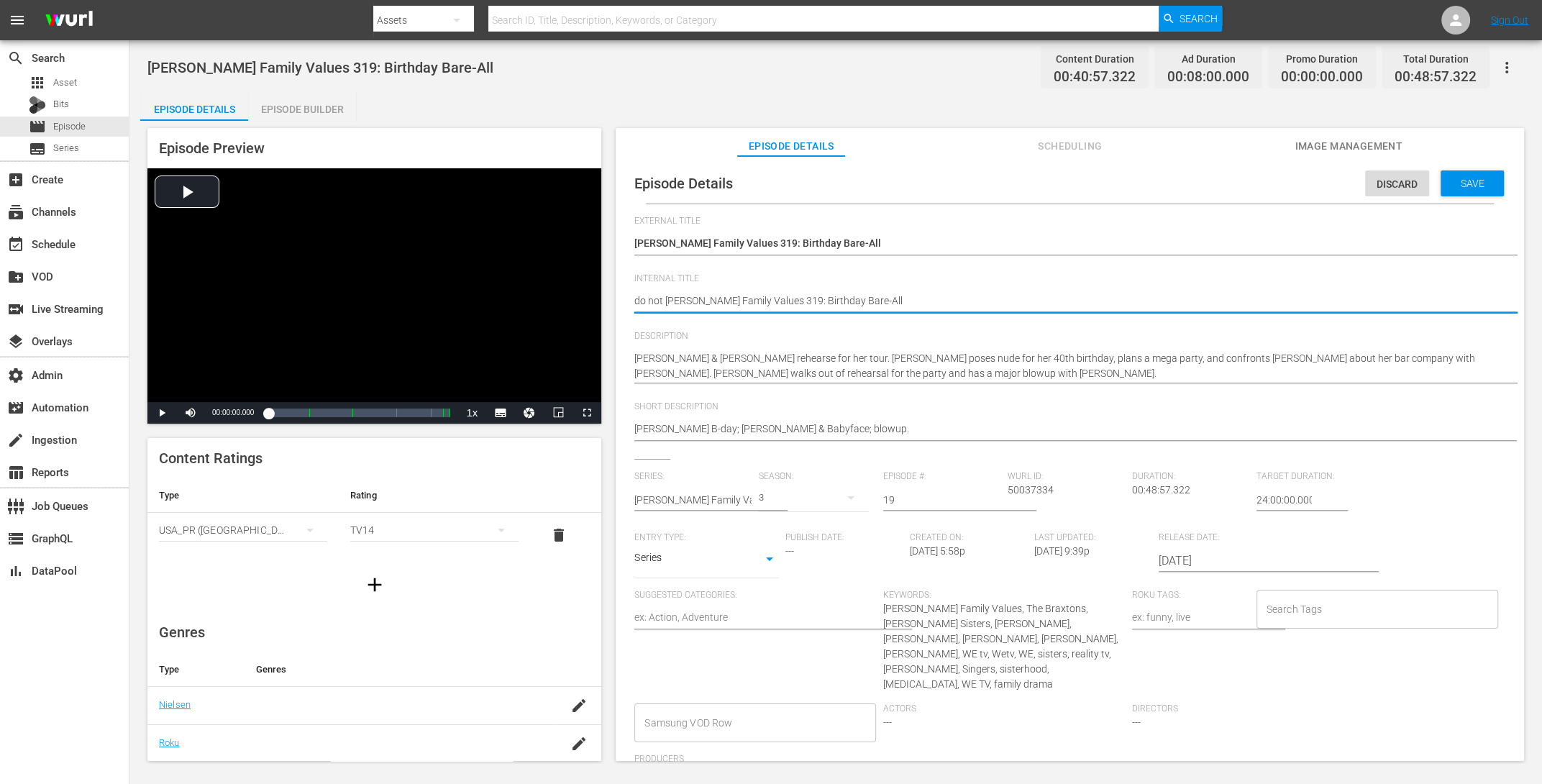
type textarea "do not uBraxton Family Values 319: Birthday Bare-All"
type textarea "do not usBraxton Family Values 319: Birthday Bare-All"
type textarea "do not useBraxton Family Values 319: Birthday Bare-All"
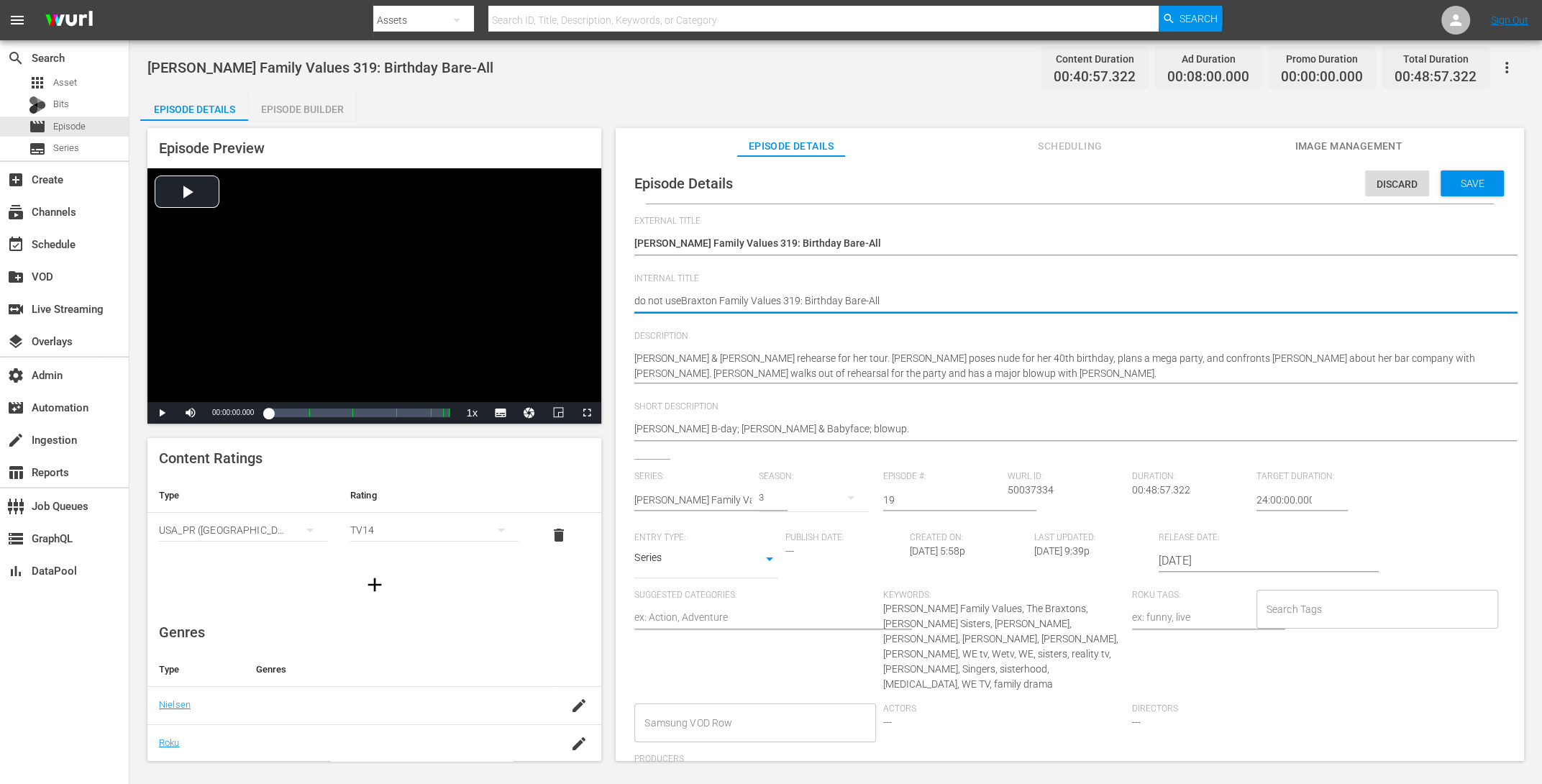
type textarea "do not use Braxton Family Values 319: Birthday Bare-All"
click at [1233, 183] on div "Save" at bounding box center [1472, 183] width 63 height 26
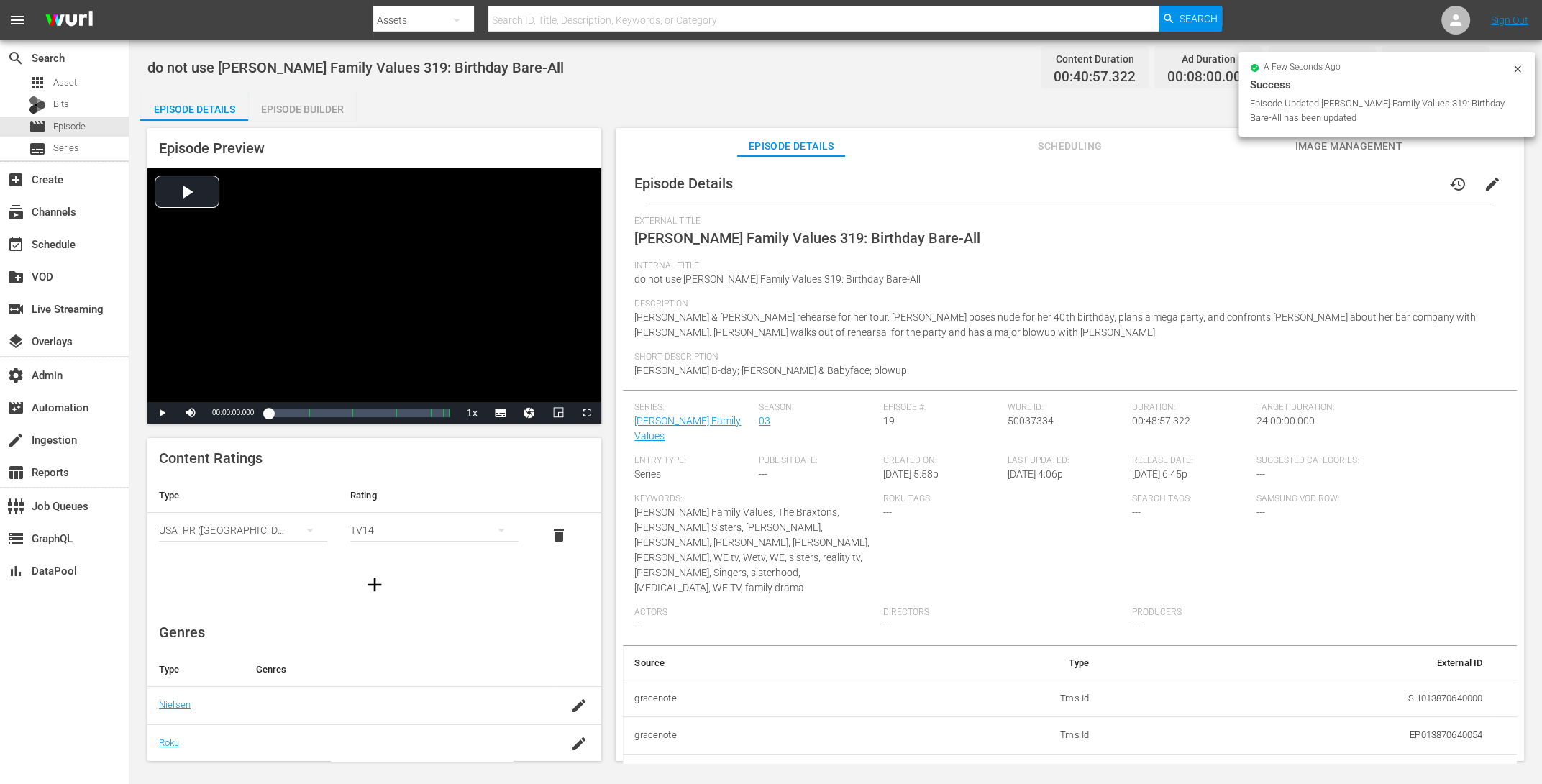
click at [1233, 66] on icon at bounding box center [1518, 69] width 12 height 12
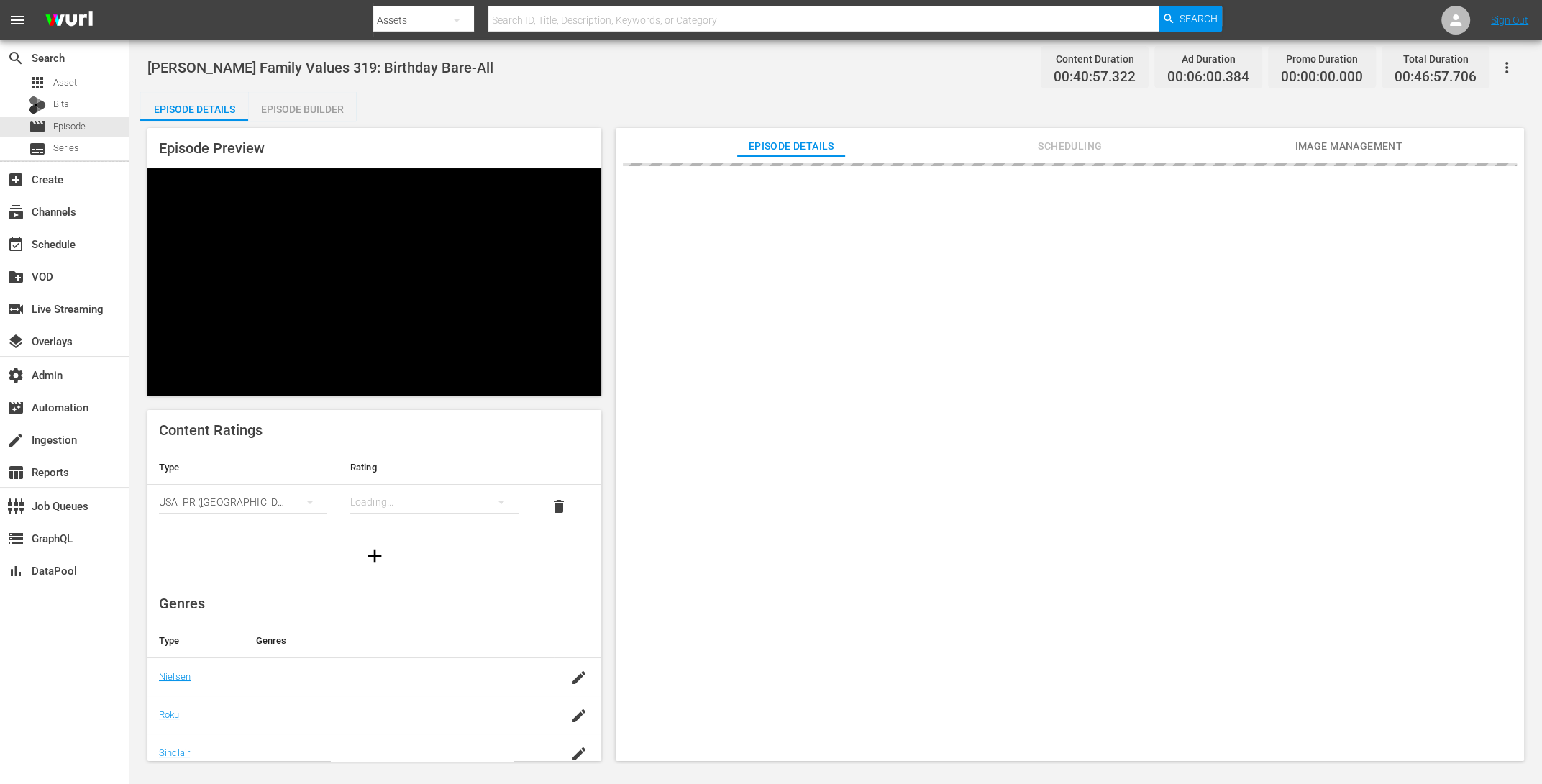
click at [320, 102] on div "Episode Builder" at bounding box center [302, 110] width 108 height 34
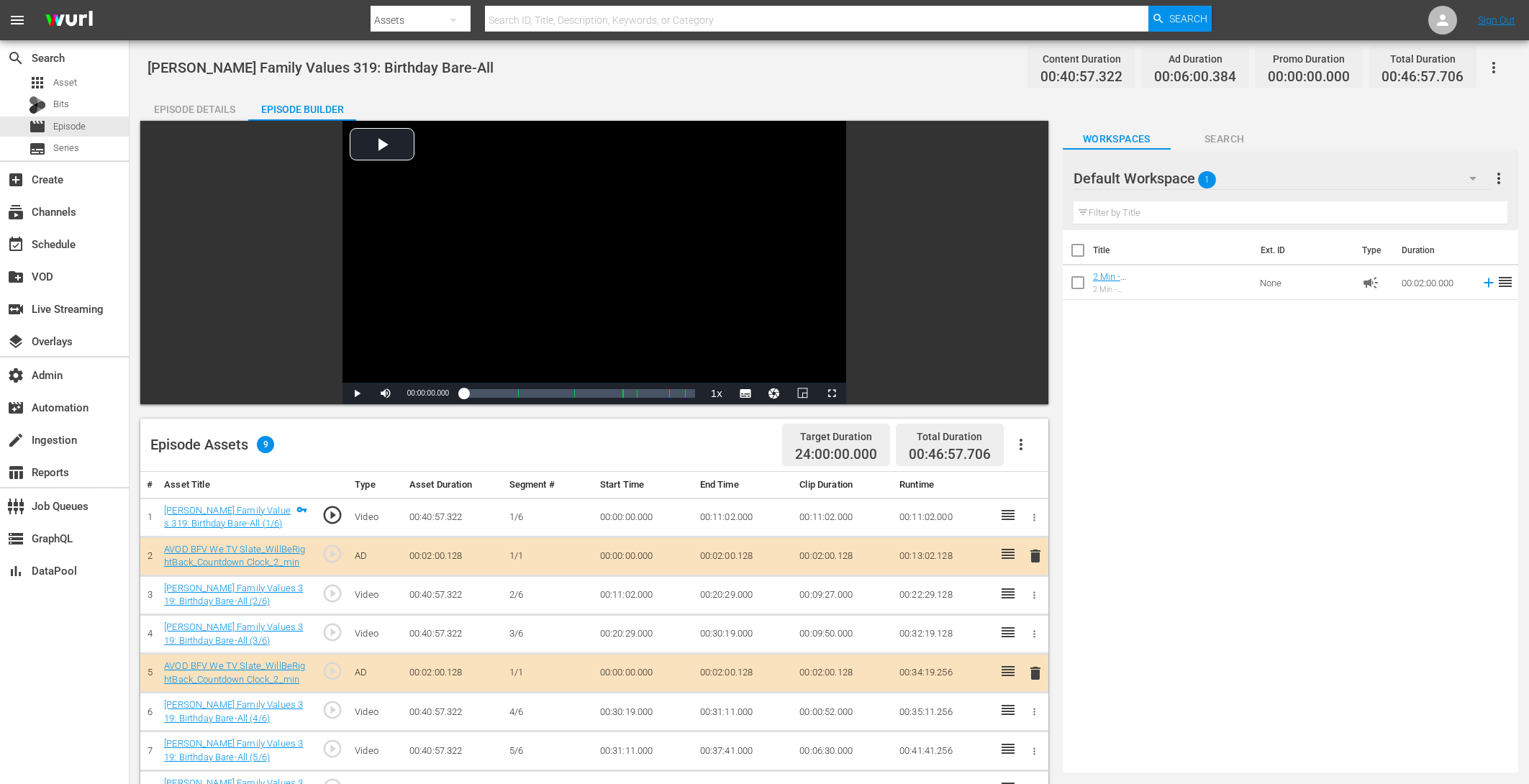
click at [165, 104] on div "Episode Details" at bounding box center [194, 110] width 108 height 34
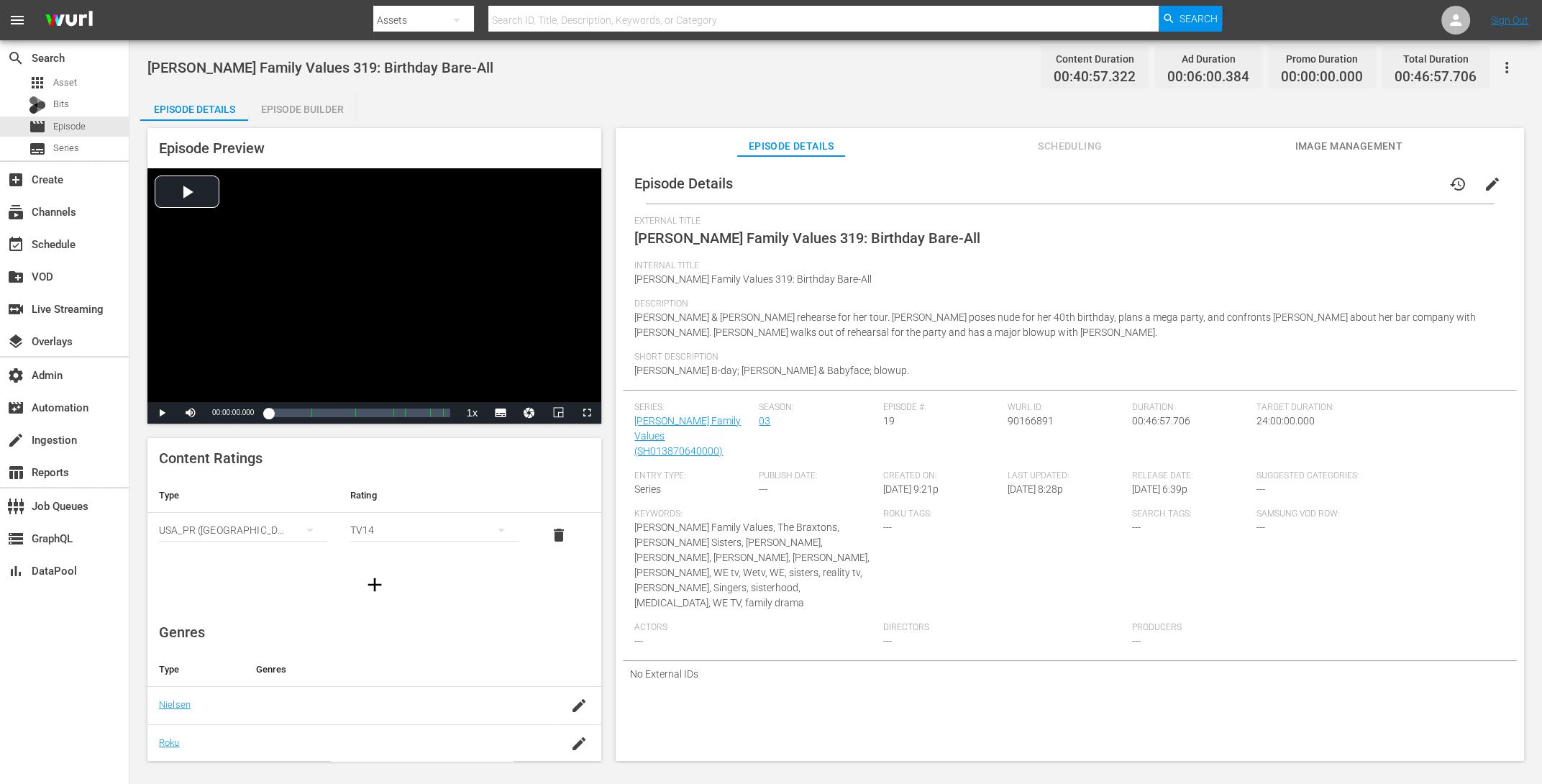
click at [1048, 123] on div "Episode Preview Video Player is loading. Play Video Play Mute Current Time 00:0…" at bounding box center [836, 446] width 1391 height 652
click at [1074, 149] on span "Scheduling" at bounding box center [1070, 147] width 108 height 18
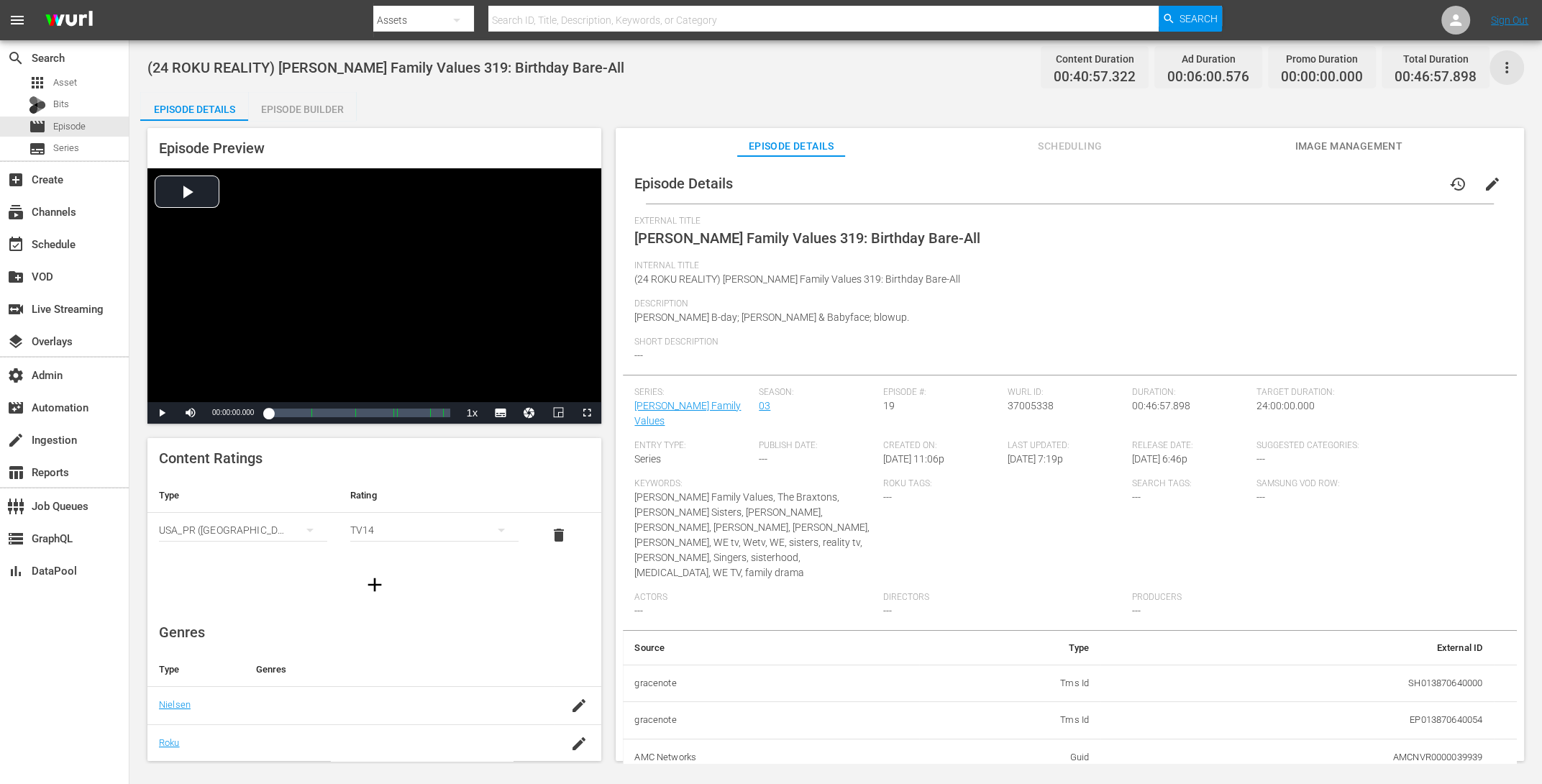
click at [1514, 69] on icon "button" at bounding box center [1507, 67] width 17 height 17
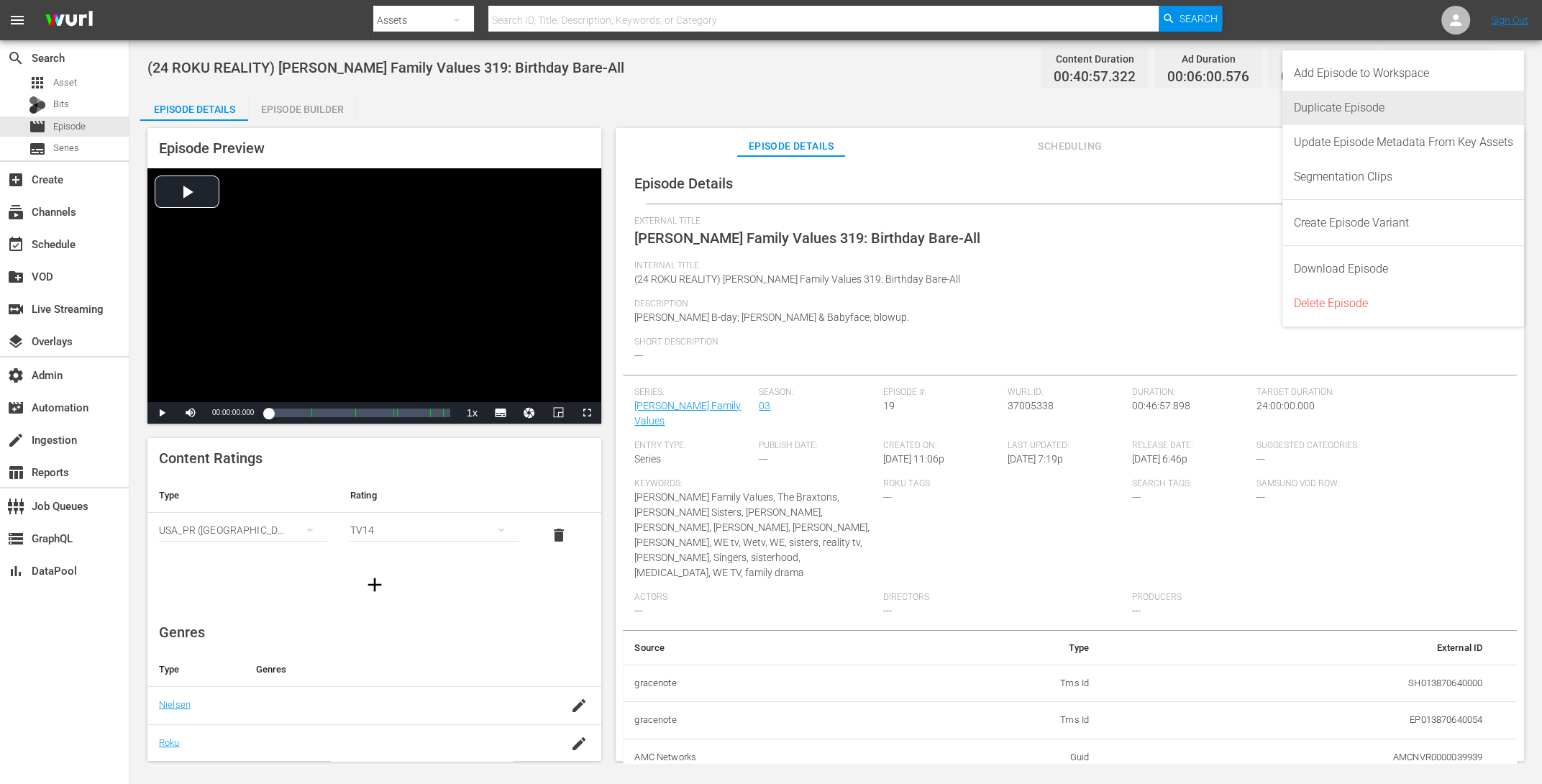
click at [1406, 117] on div "Duplicate Episode" at bounding box center [1403, 108] width 219 height 34
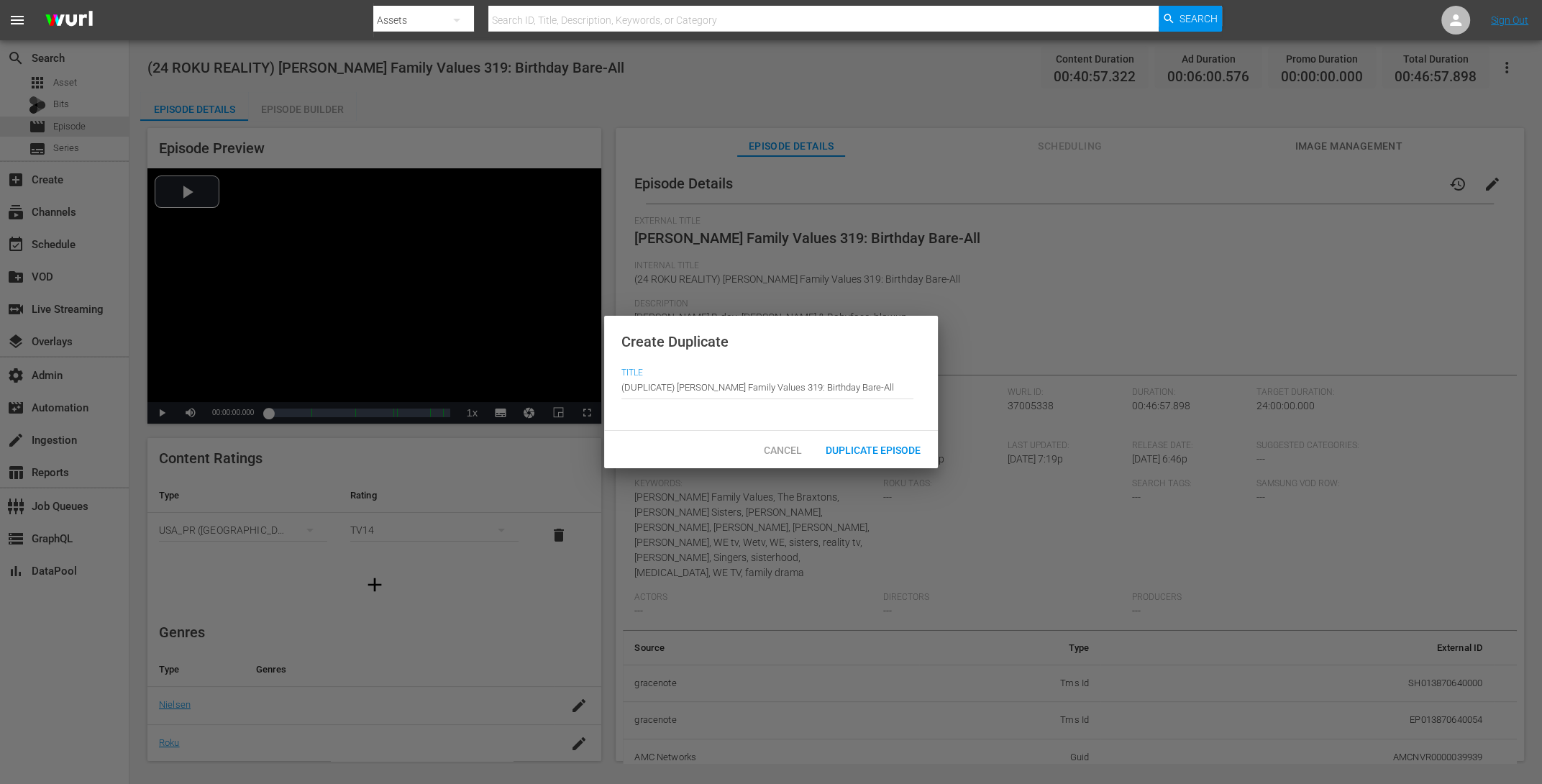
click at [903, 452] on span "Duplicate Episode" at bounding box center [873, 450] width 118 height 12
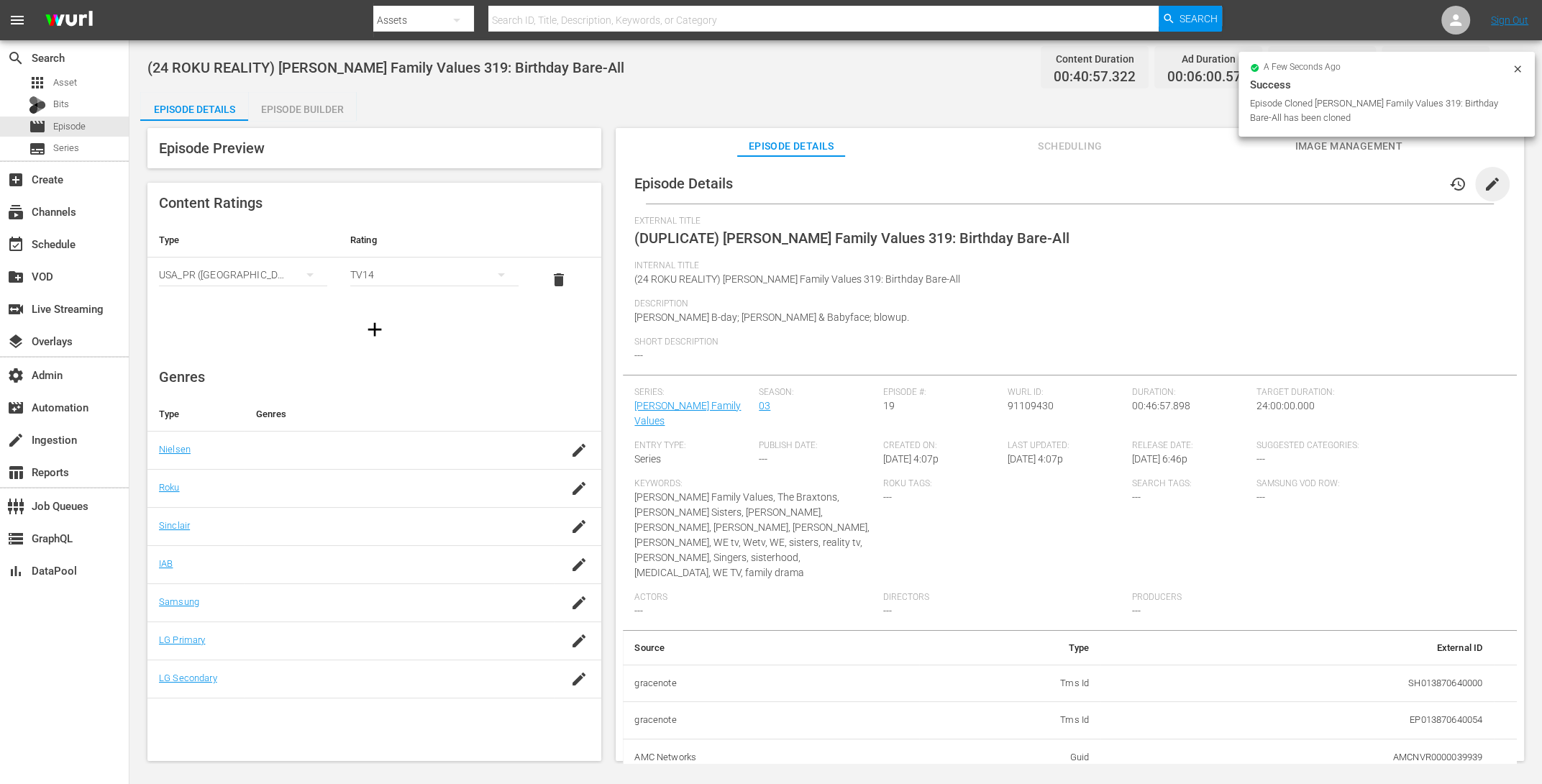
click at [1484, 179] on span "edit" at bounding box center [1492, 184] width 17 height 17
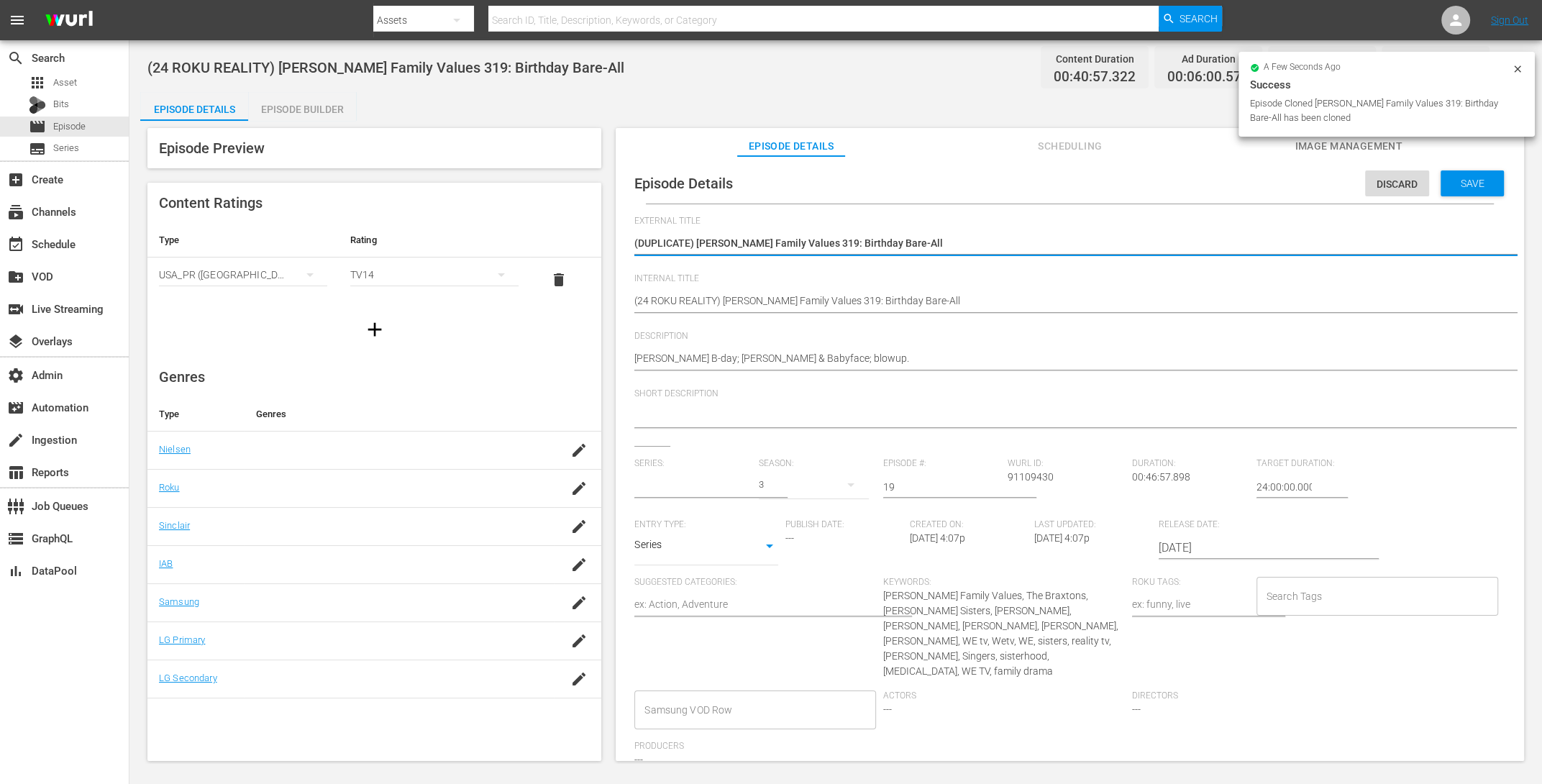
type input "[PERSON_NAME] Family Values"
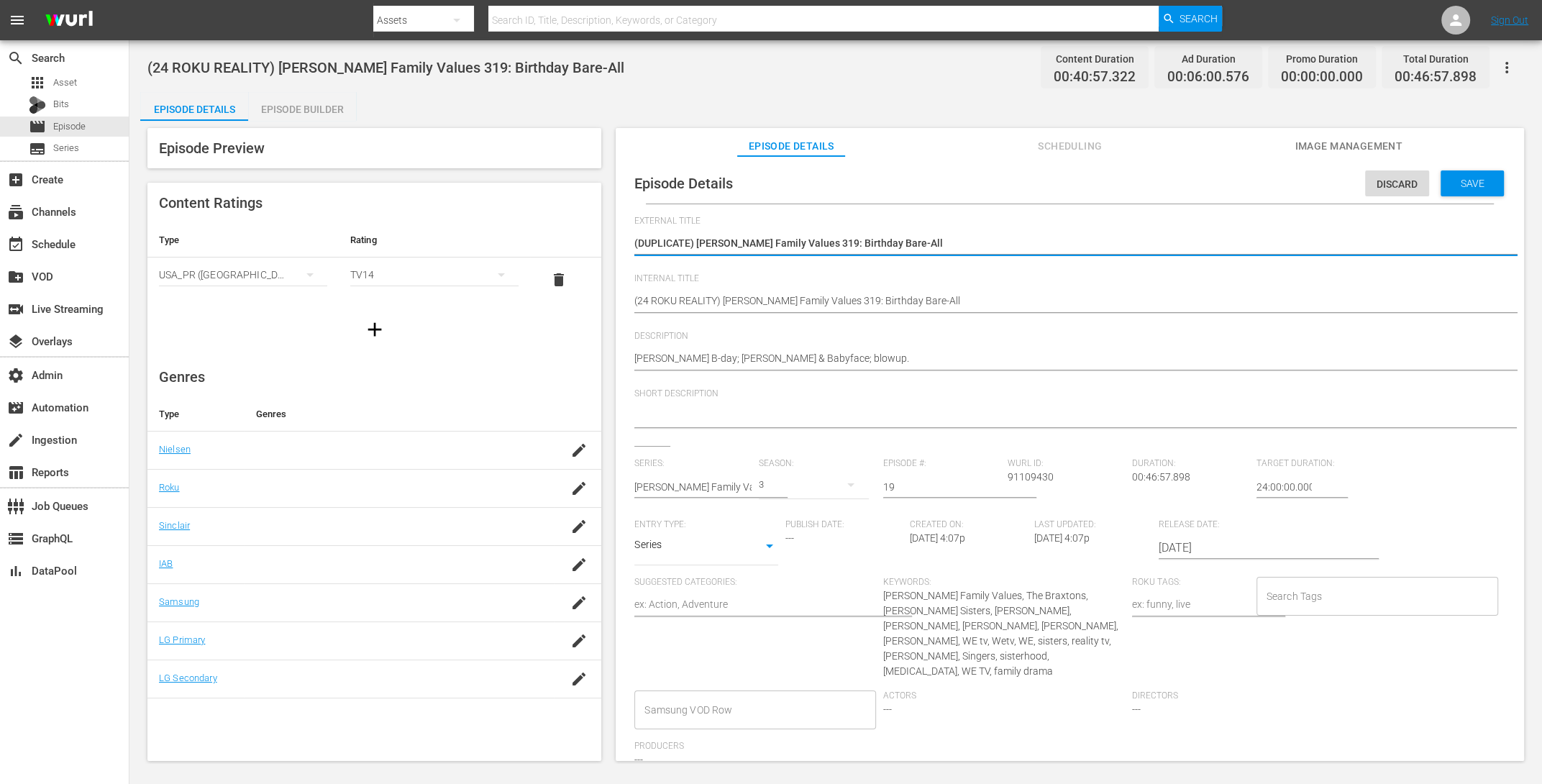
drag, startPoint x: 699, startPoint y: 247, endPoint x: 479, endPoint y: 218, distance: 221.9
click at [565, 246] on div "Episode Preview Content Ratings Type Rating Select Rating Type [GEOGRAPHIC_DATA…" at bounding box center [836, 446] width 1391 height 652
type textarea "[PERSON_NAME] Family Values 319: Birthday Bare-All"
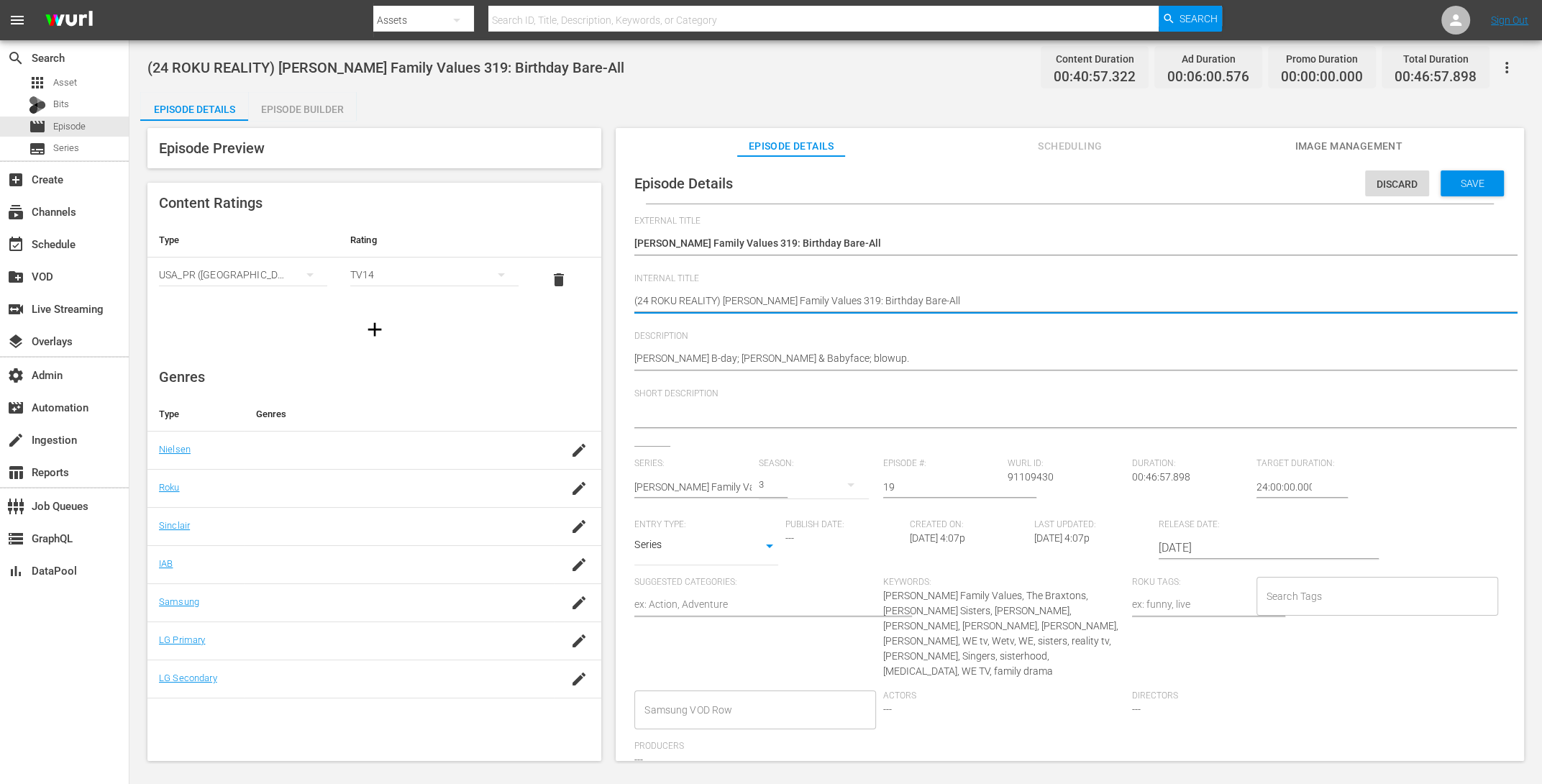
drag, startPoint x: 720, startPoint y: 298, endPoint x: 681, endPoint y: 295, distance: 39.1
type textarea "(24 ROKU G) [PERSON_NAME] Family Values 319: Birthday Bare-All"
type textarea "(24 ROKU GE) [PERSON_NAME] Family Values 319: Birthday Bare-All"
type textarea "(24 ROKU GEM) [PERSON_NAME] Family Values 319: Birthday Bare-All"
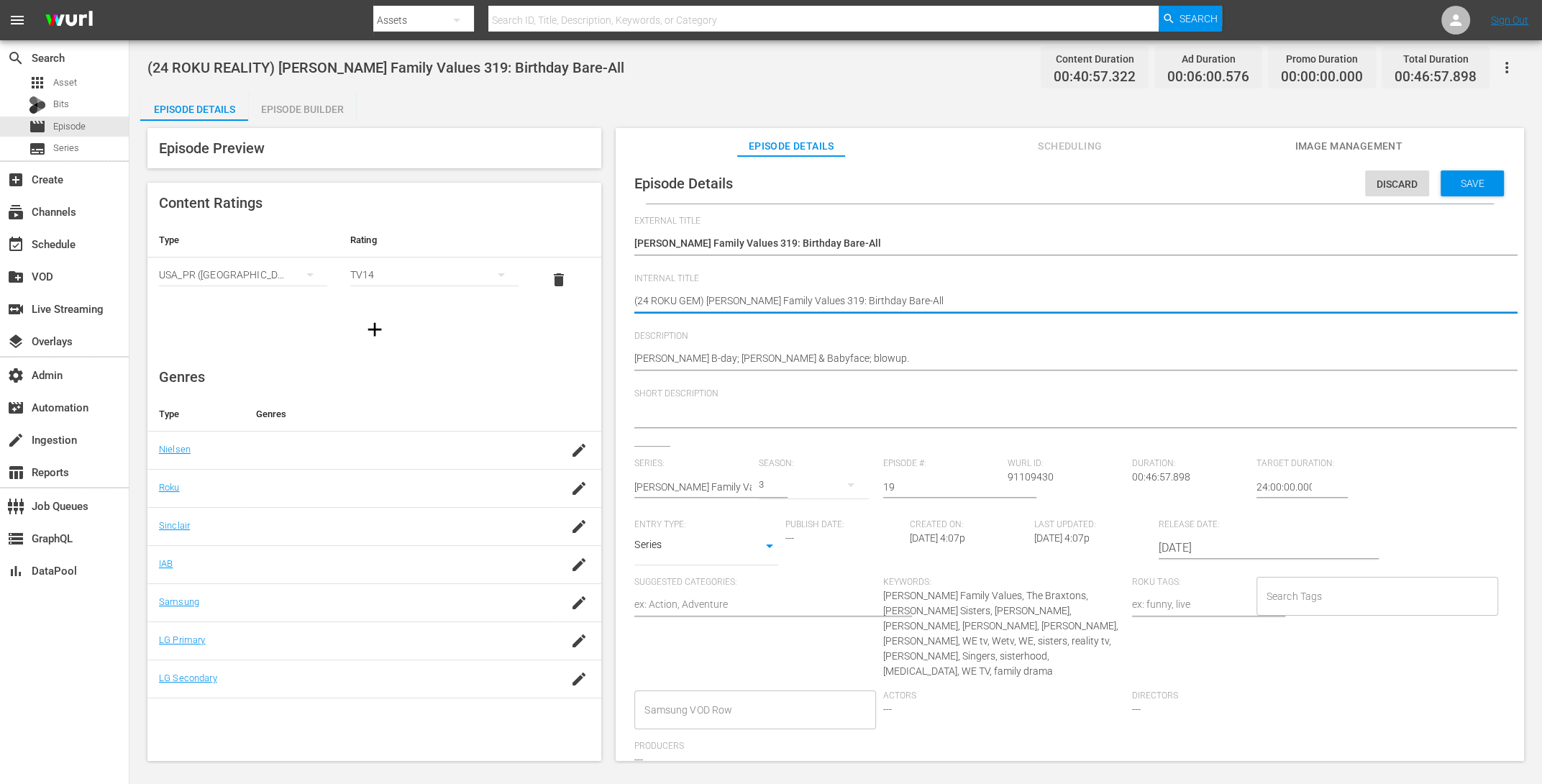
type textarea "(24 ROKU GEMS) [PERSON_NAME] Family Values 319: Birthday Bare-All"
click at [1450, 182] on span "Save" at bounding box center [1473, 183] width 47 height 12
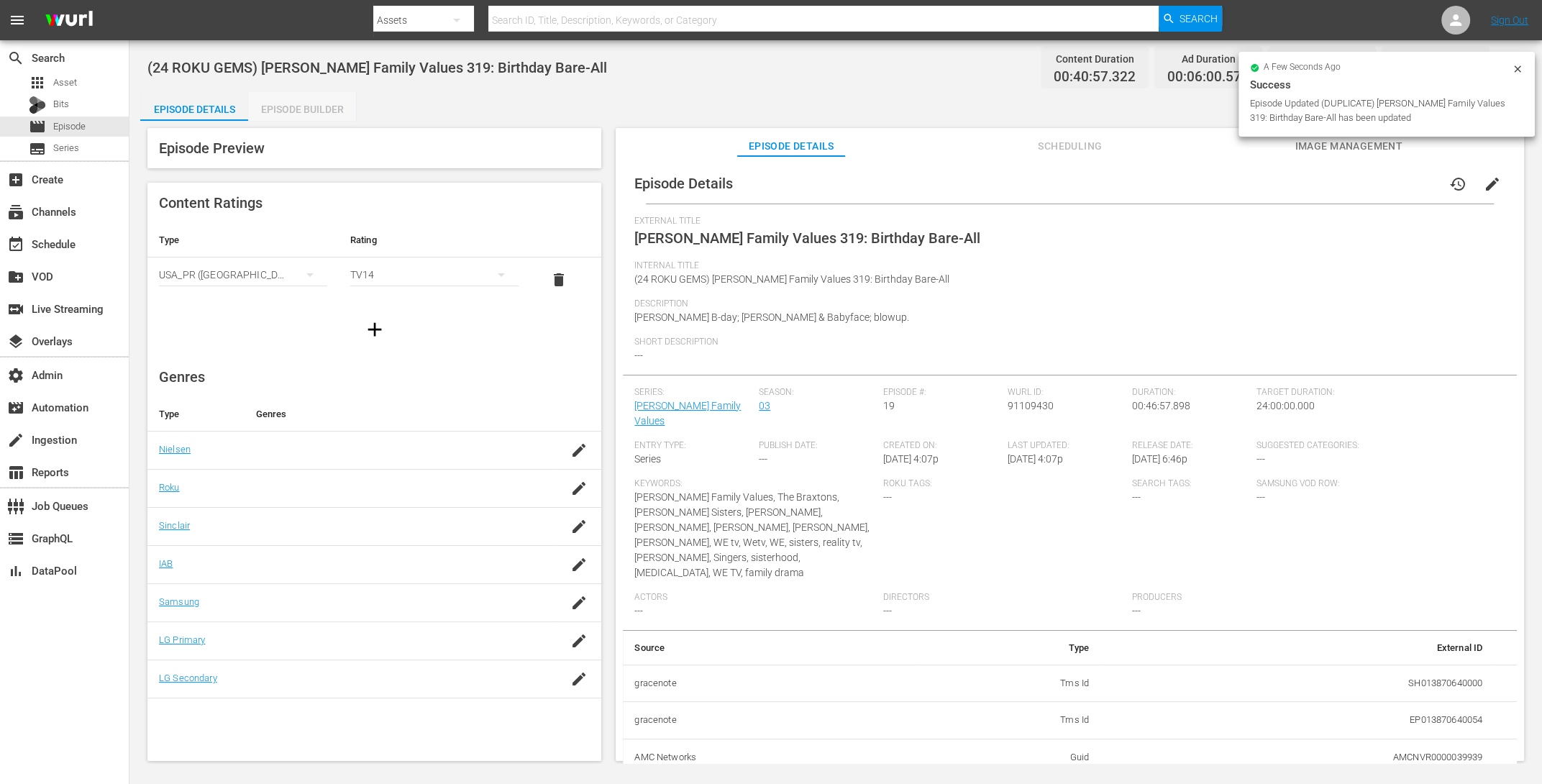
click at [297, 107] on div "Episode Builder" at bounding box center [302, 110] width 108 height 34
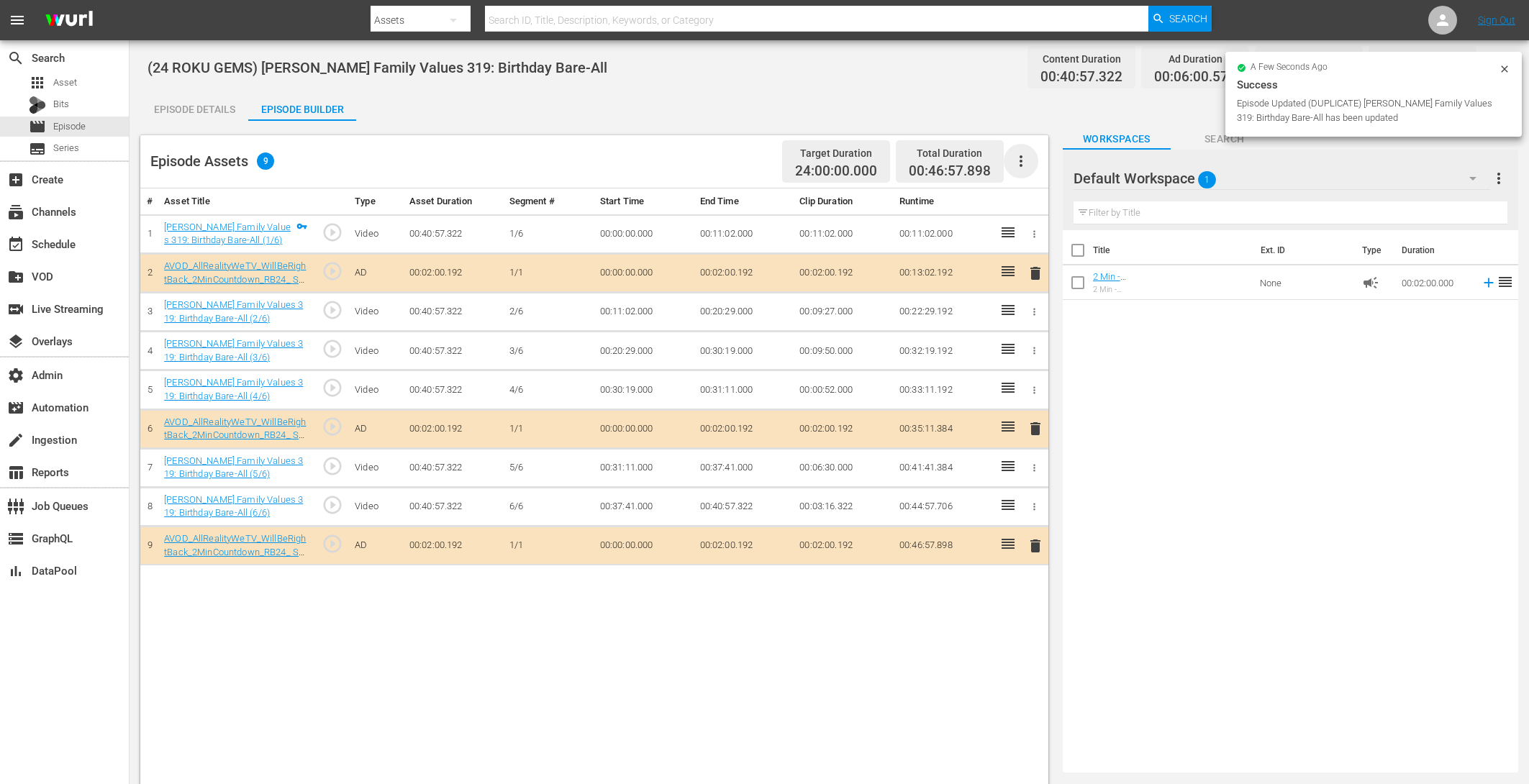
click at [1018, 159] on icon "button" at bounding box center [1020, 160] width 17 height 17
click at [1028, 200] on div "Clear Ads" at bounding box center [1064, 201] width 98 height 34
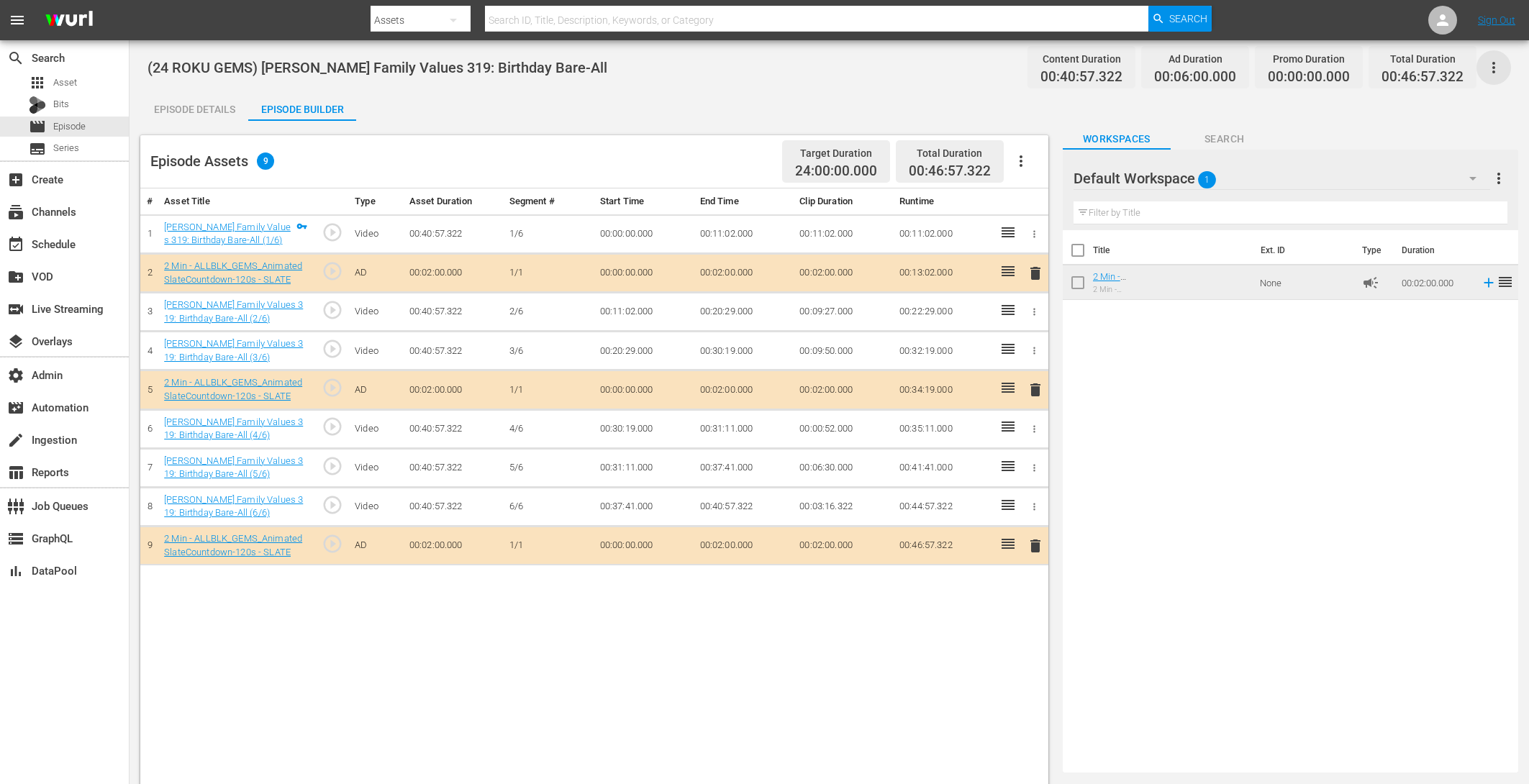
click at [1497, 63] on icon "button" at bounding box center [1494, 67] width 17 height 17
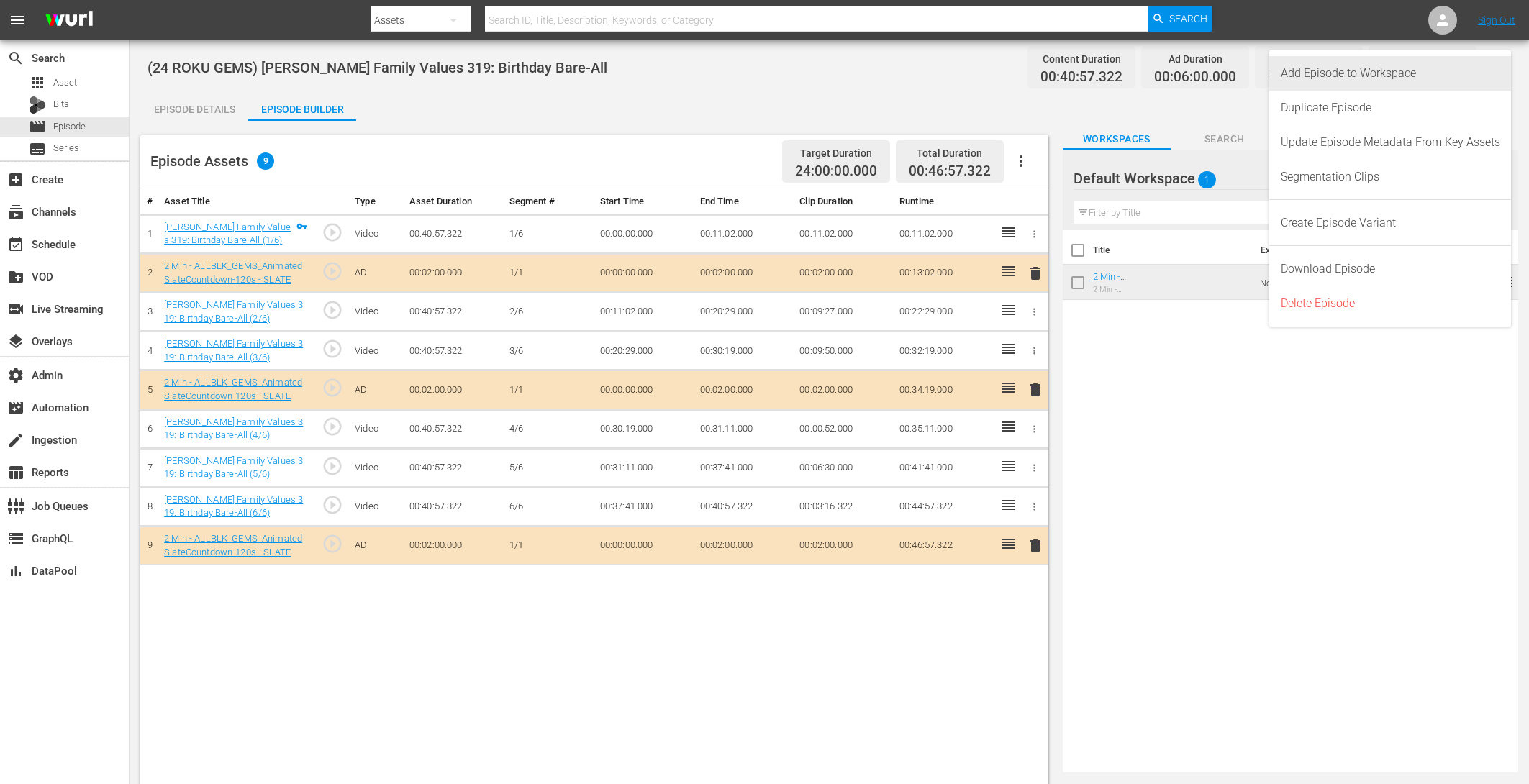
click at [1407, 82] on div "Add Episode to Workspace" at bounding box center [1390, 73] width 219 height 34
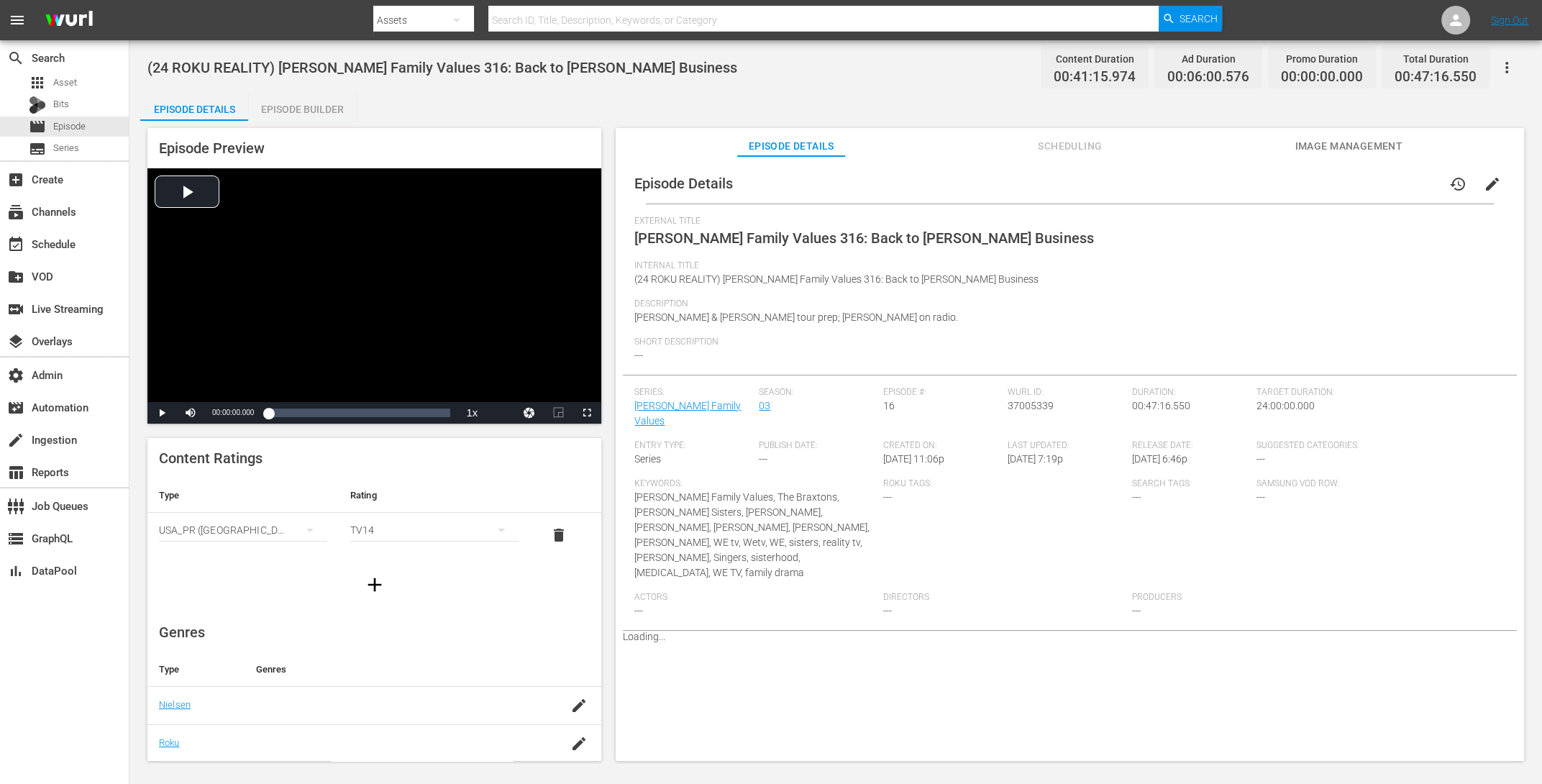
click at [1509, 69] on icon "button" at bounding box center [1507, 67] width 17 height 17
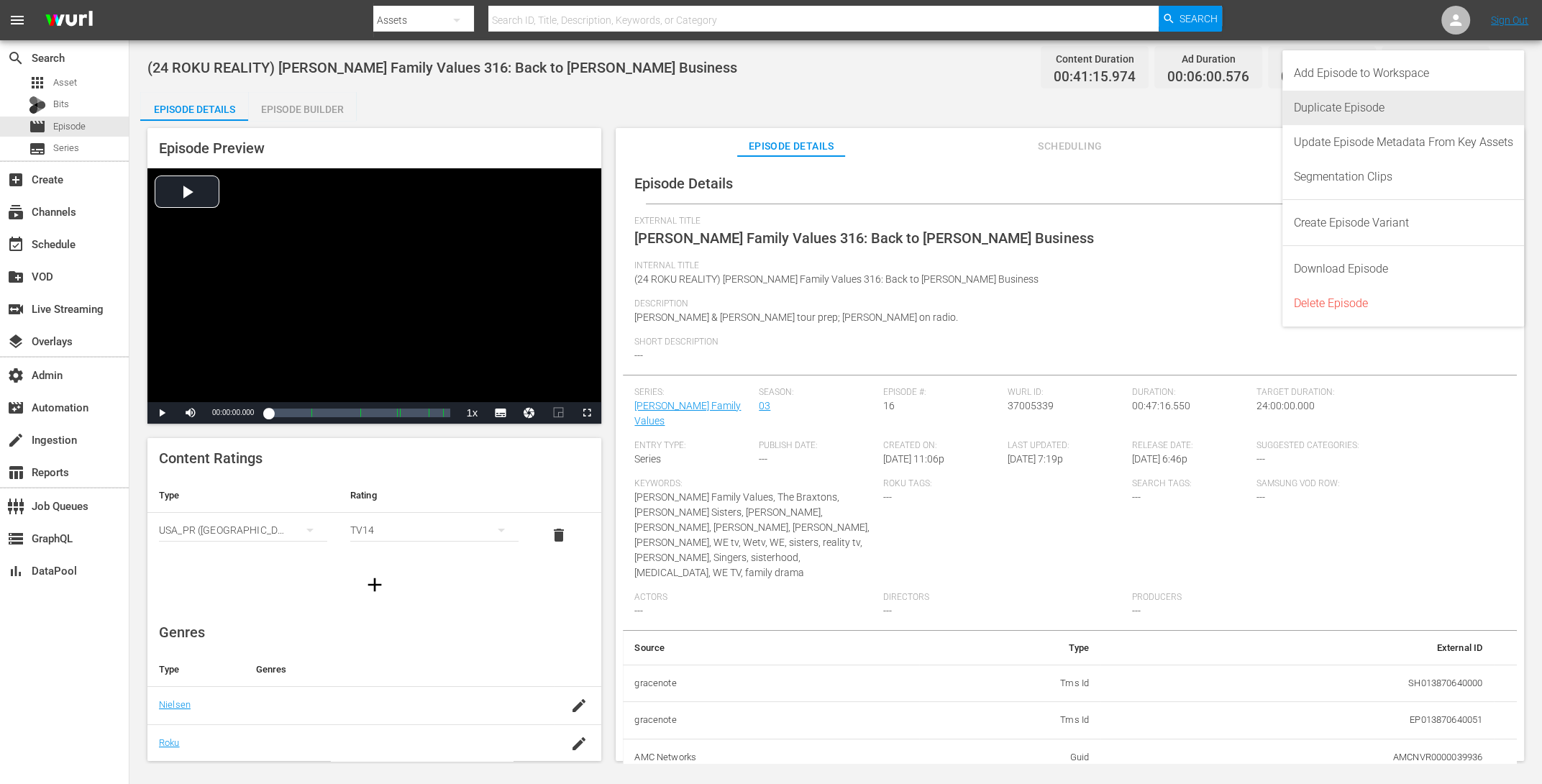
click at [1416, 111] on div "Duplicate Episode" at bounding box center [1403, 108] width 219 height 34
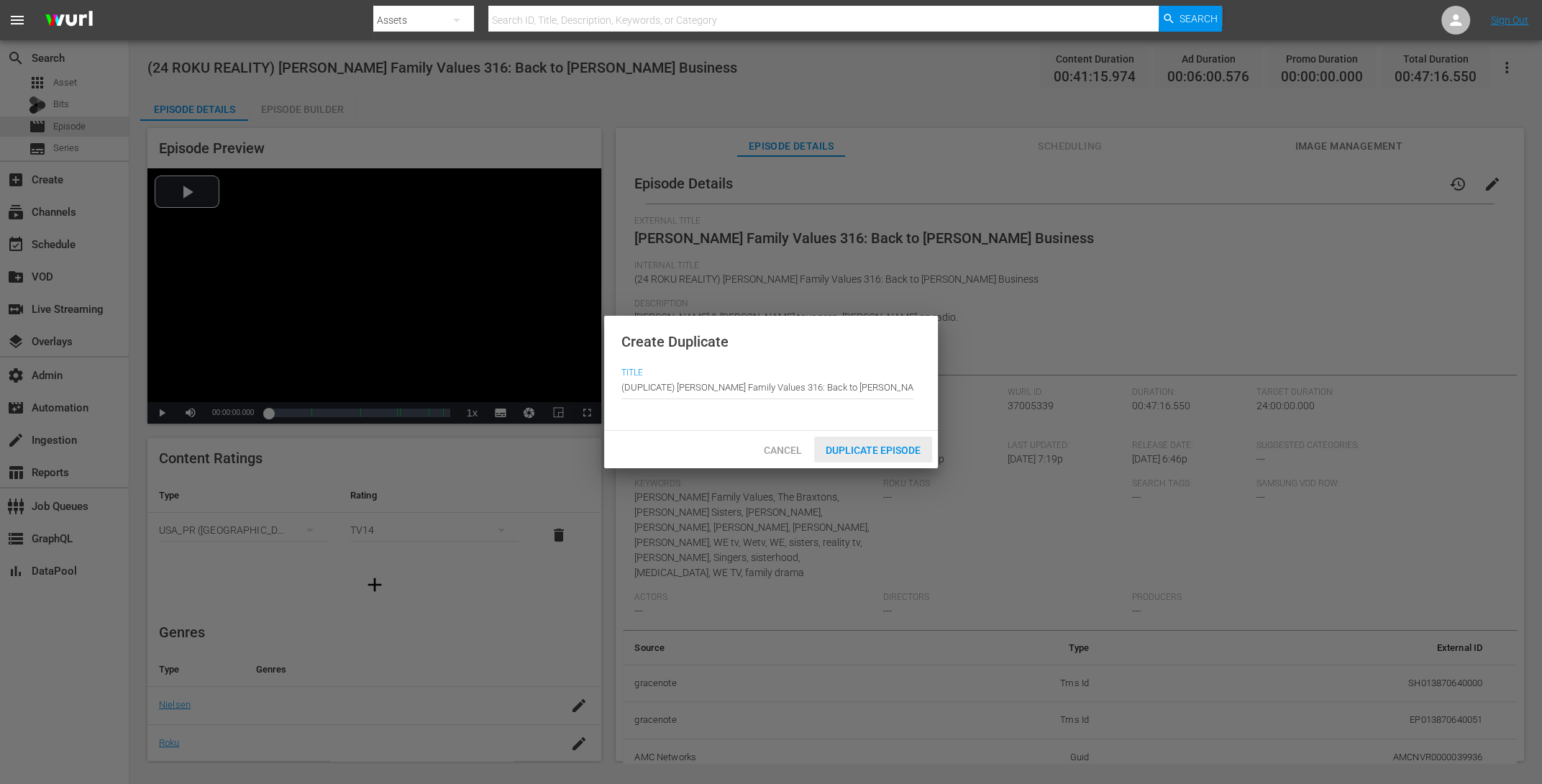
click at [915, 450] on span "Duplicate Episode" at bounding box center [873, 450] width 118 height 12
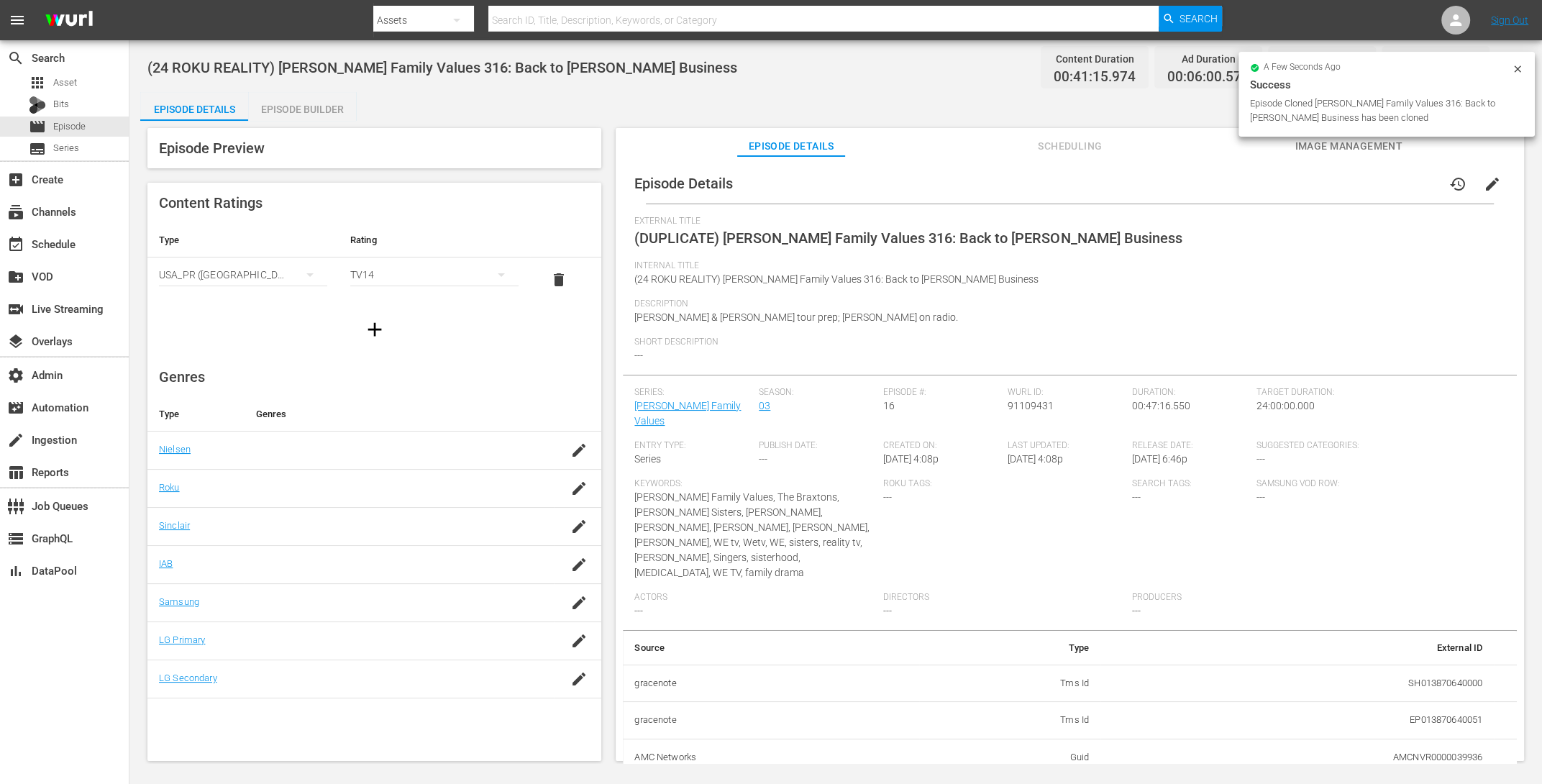
click at [1517, 70] on icon at bounding box center [1517, 68] width 6 height 6
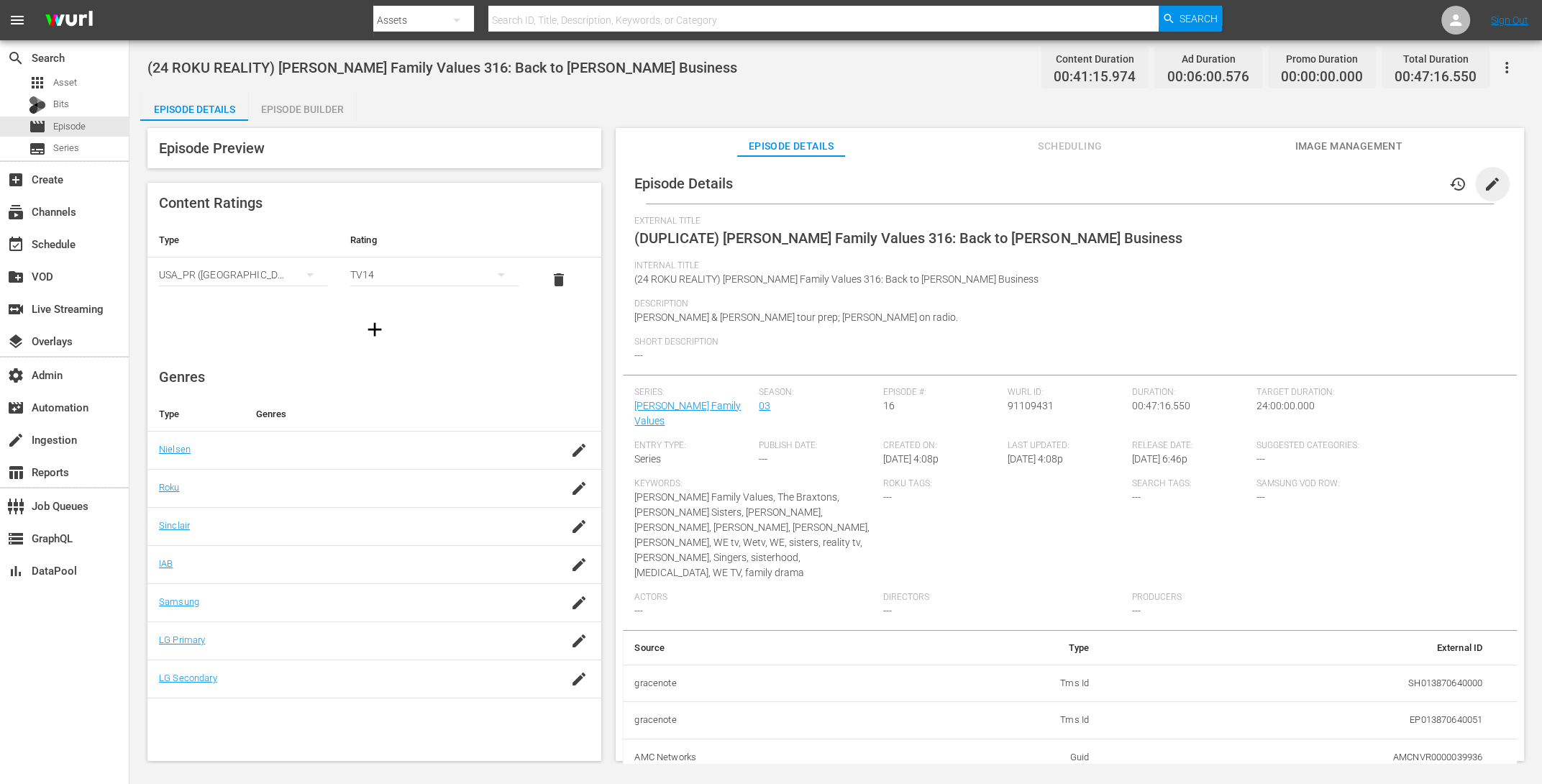
click at [1487, 179] on span "edit" at bounding box center [1492, 184] width 17 height 17
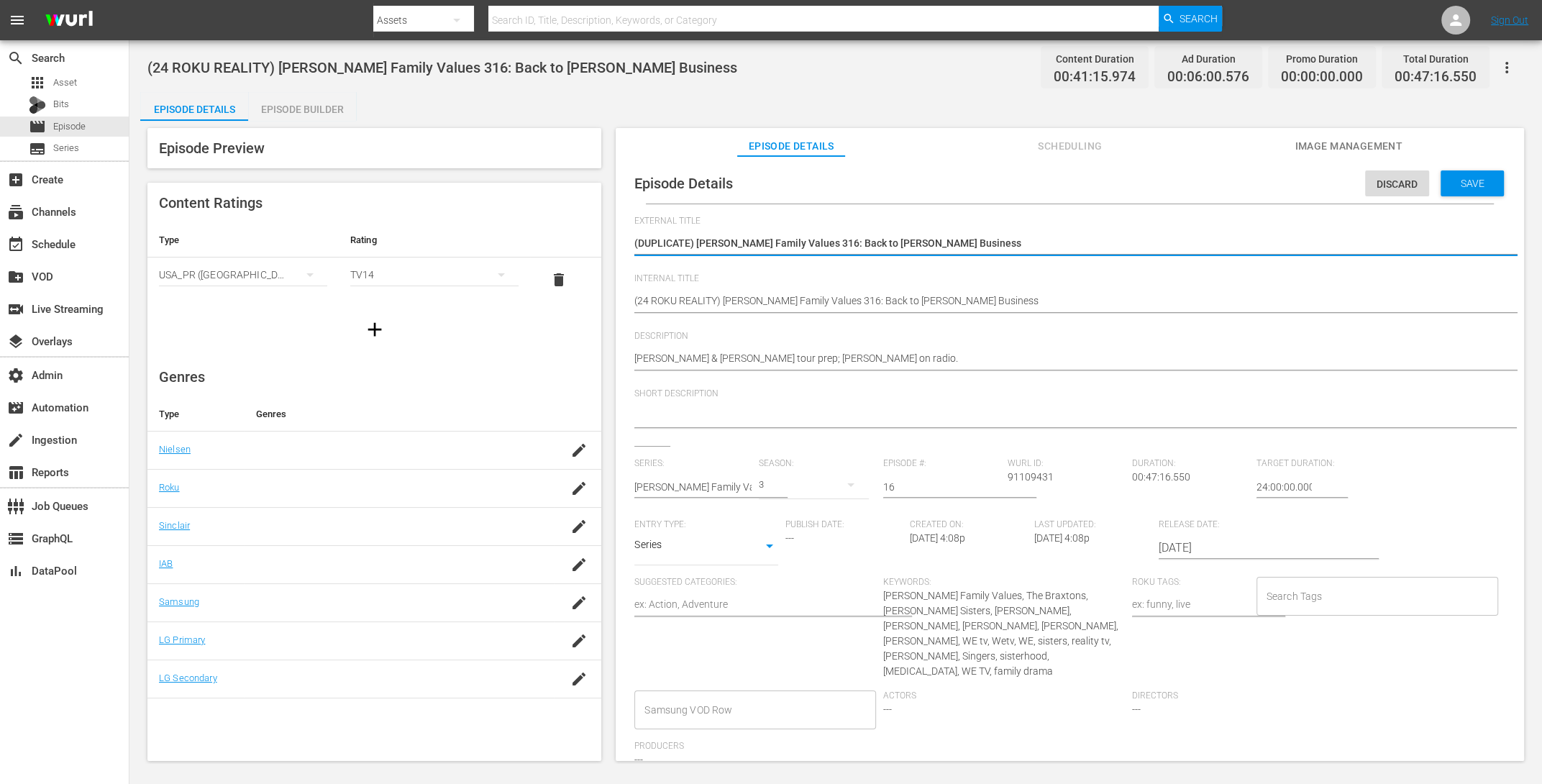
drag, startPoint x: 672, startPoint y: 241, endPoint x: 451, endPoint y: 220, distance: 222.0
click at [509, 234] on div "Episode Preview Content Ratings Type Rating Select Rating Type [GEOGRAPHIC_DATA…" at bounding box center [836, 446] width 1391 height 652
type textarea "[PERSON_NAME] Family Values 316: Back to [PERSON_NAME] Business"
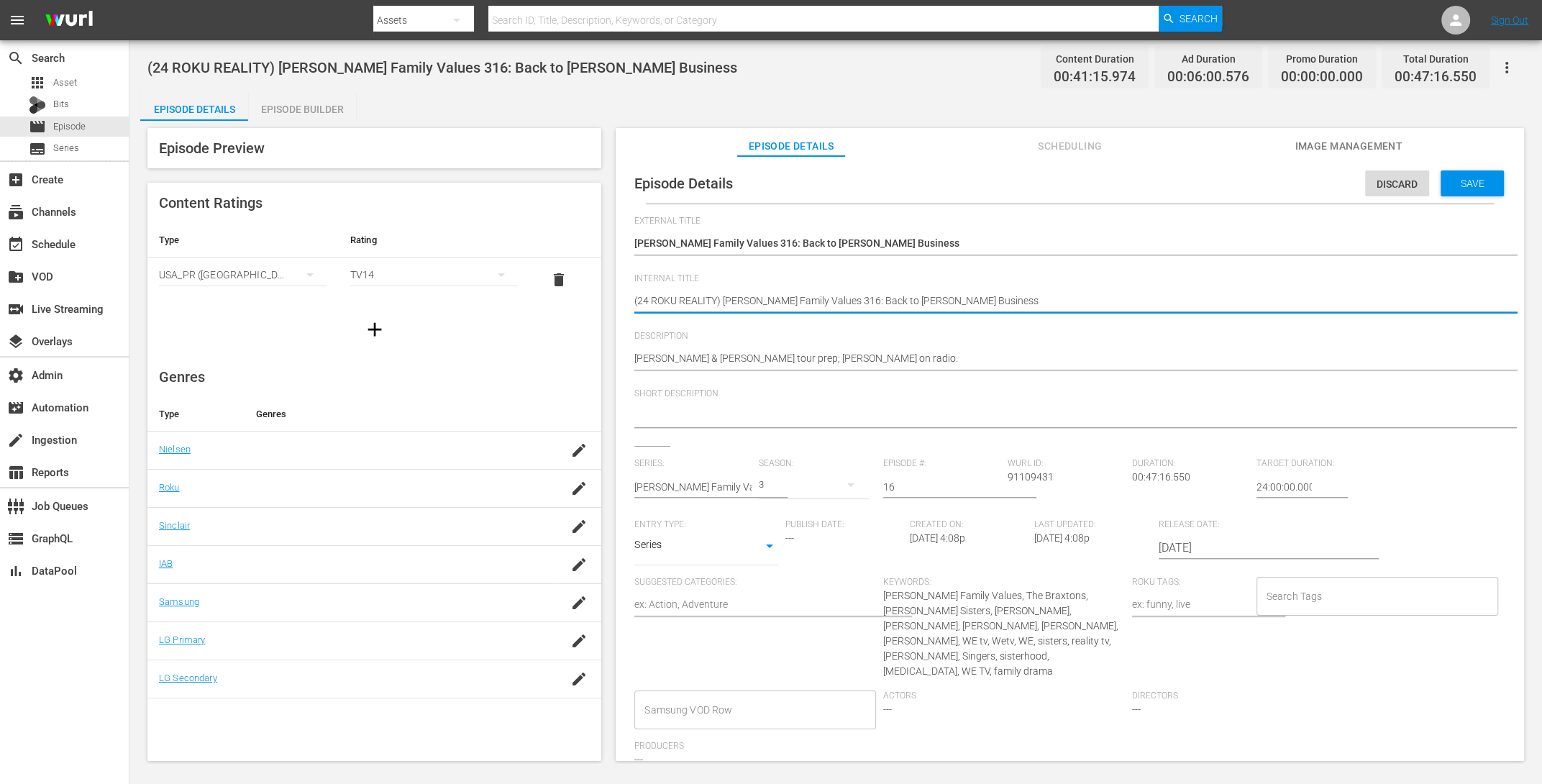
drag, startPoint x: 719, startPoint y: 299, endPoint x: 681, endPoint y: 295, distance: 38.2
type textarea "(24 ROKU G) [PERSON_NAME] Family Values 316: Back to [PERSON_NAME] Business"
type textarea "(24 ROKU GE) [PERSON_NAME] Family Values 316: Back to [PERSON_NAME] Business"
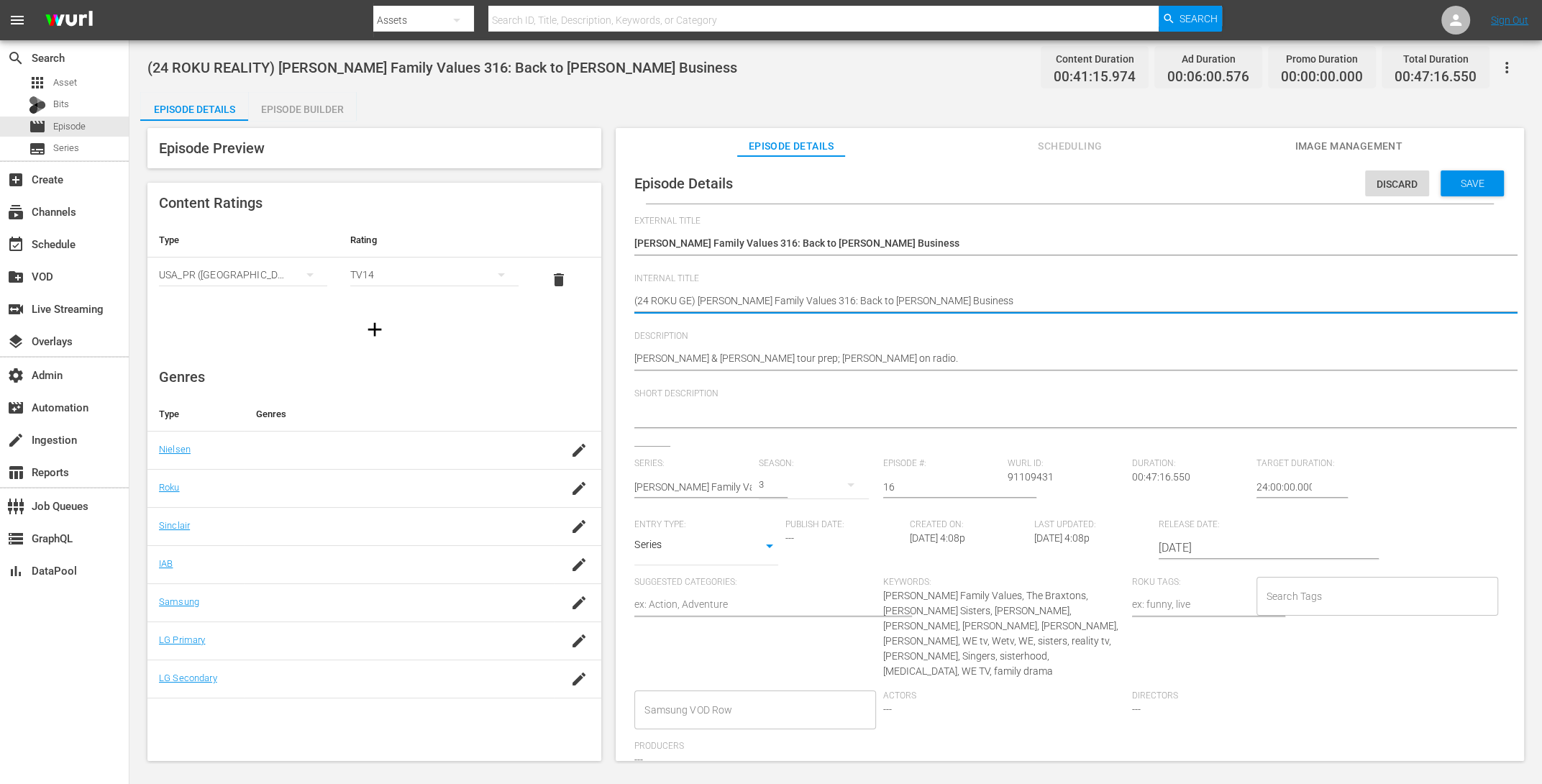
type textarea "(24 ROKU GEM) [PERSON_NAME] Family Values 316: Back to [PERSON_NAME] Business"
type textarea "(24 ROKU GEMS) [PERSON_NAME] Family Values 316: Back to [PERSON_NAME] Business"
click at [1468, 178] on span "Save" at bounding box center [1473, 183] width 47 height 12
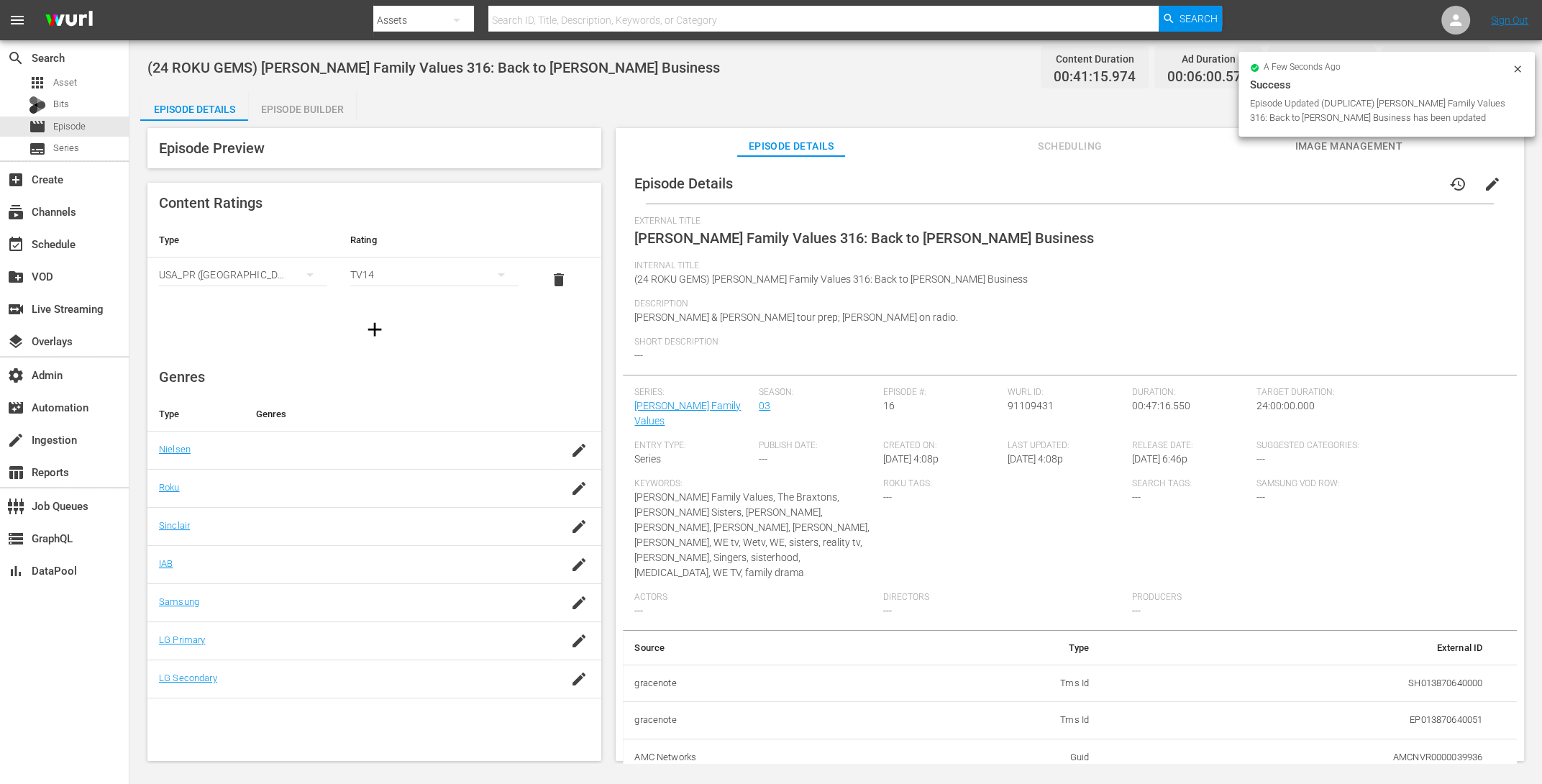
drag, startPoint x: 270, startPoint y: 105, endPoint x: 284, endPoint y: 105, distance: 14.0
click at [270, 105] on div "Episode Builder" at bounding box center [302, 110] width 108 height 34
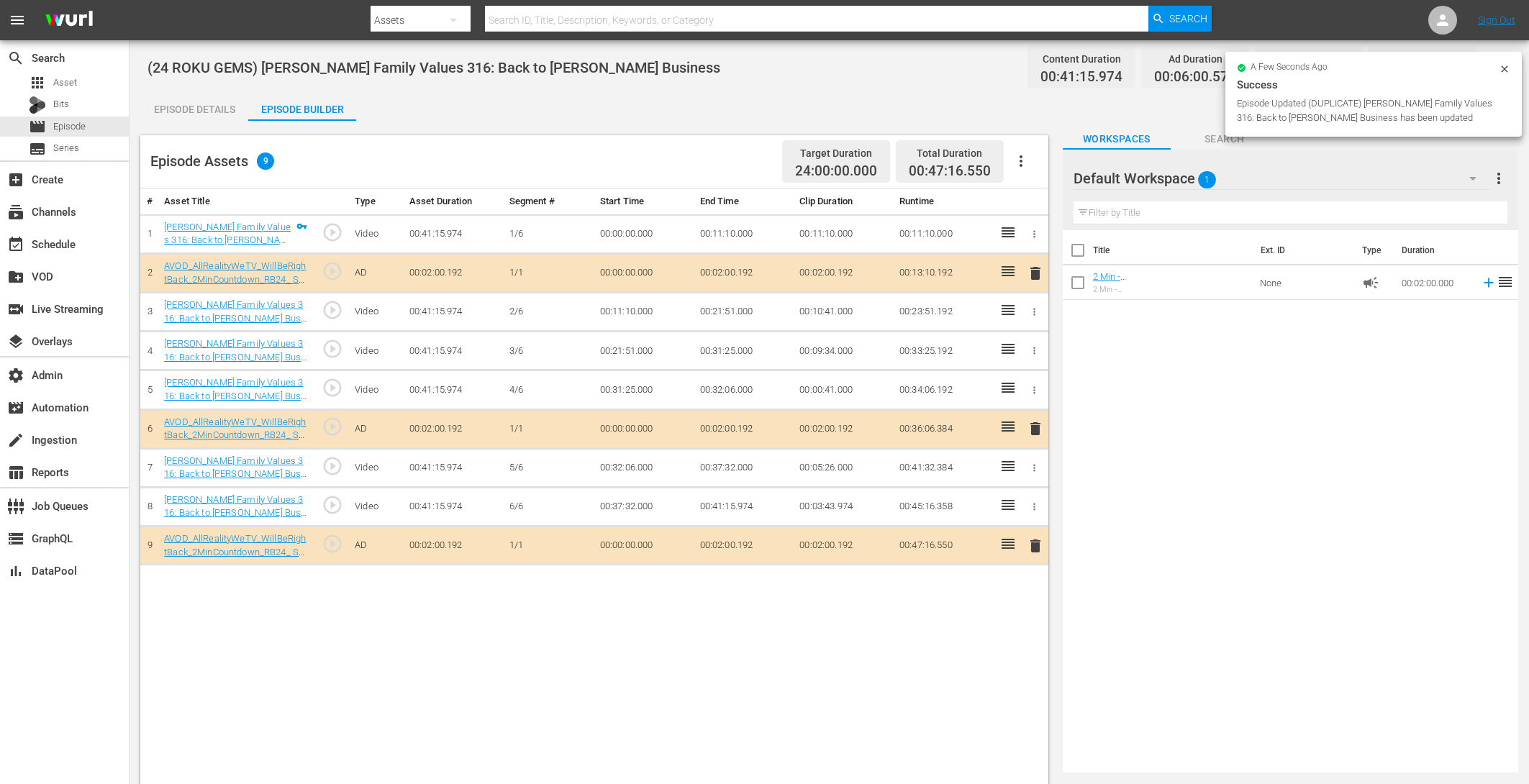
click at [1023, 159] on icon "button" at bounding box center [1020, 160] width 17 height 17
click at [1044, 208] on div "Clear Ads" at bounding box center [1064, 201] width 98 height 34
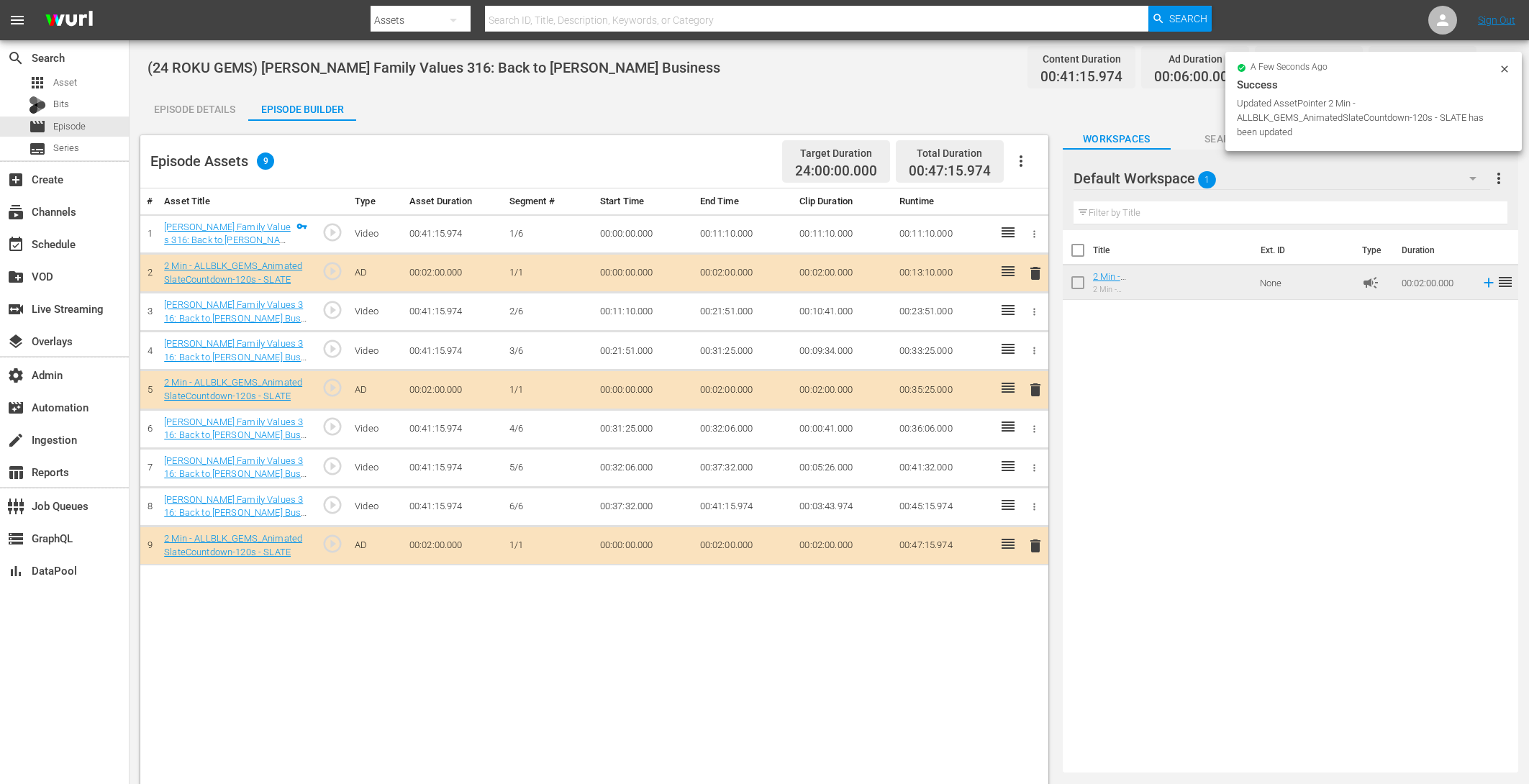
click at [1508, 64] on icon at bounding box center [1505, 69] width 12 height 12
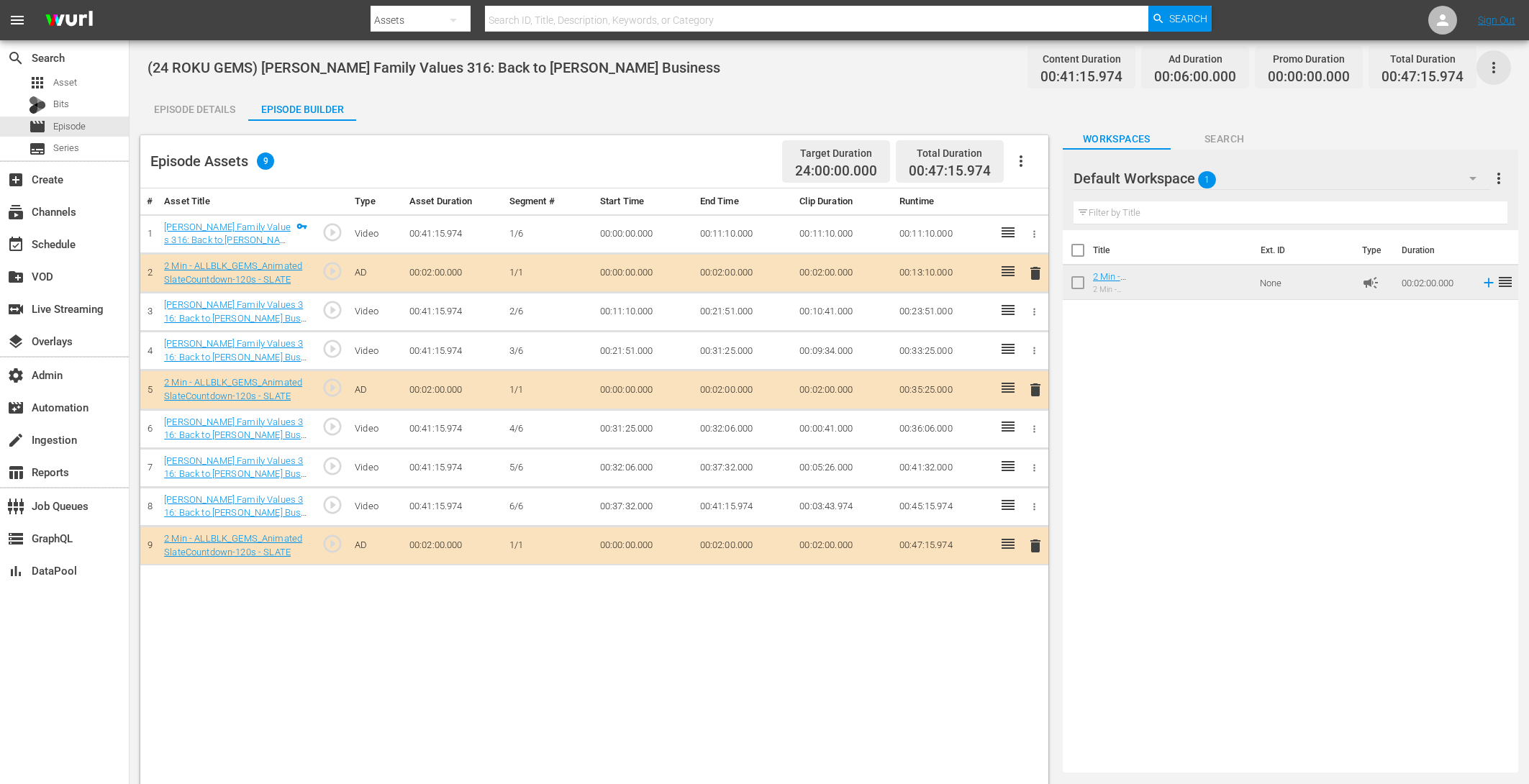
click at [1494, 63] on icon "button" at bounding box center [1493, 67] width 3 height 12
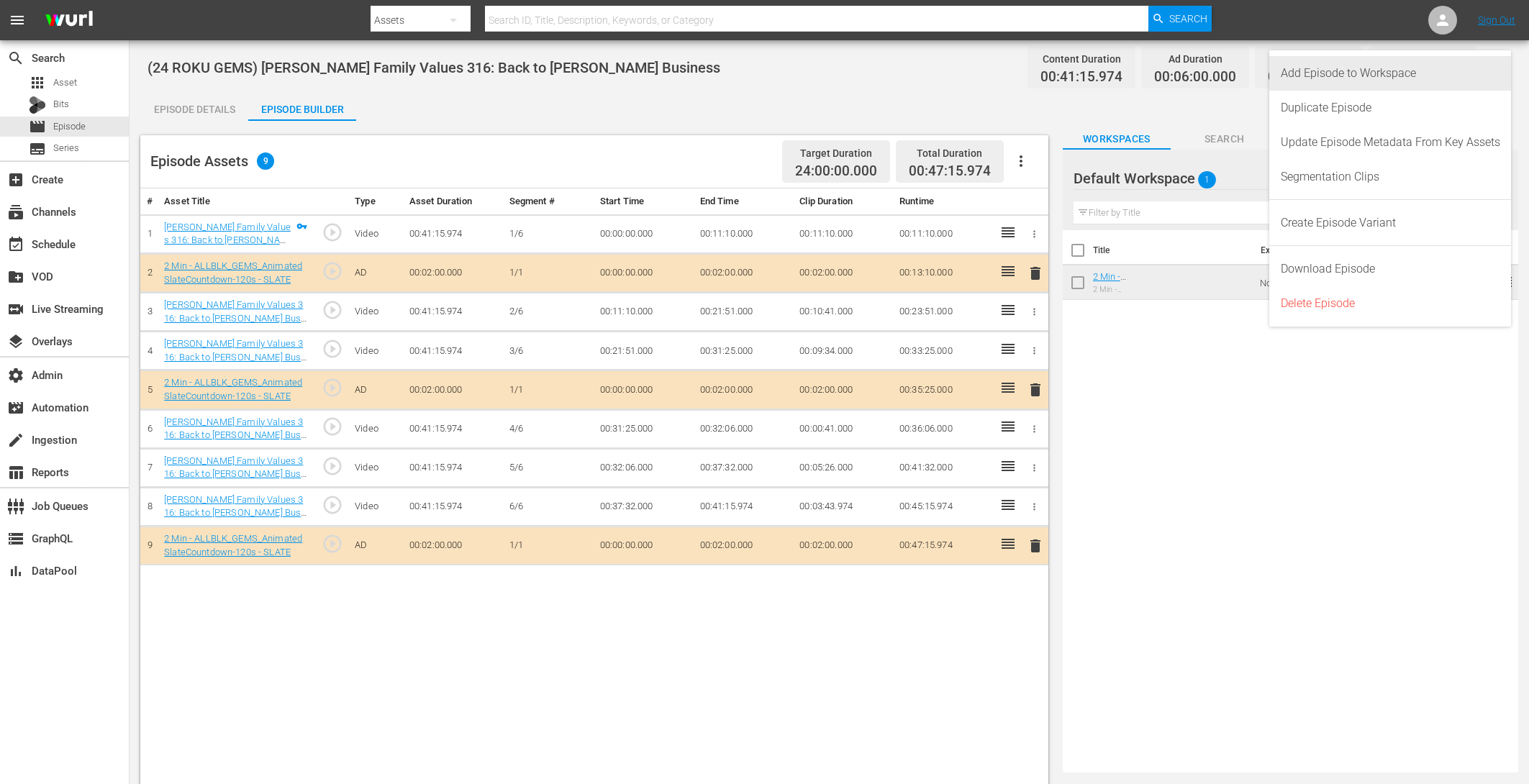
click at [1470, 66] on div "Add Episode to Workspace" at bounding box center [1390, 73] width 219 height 34
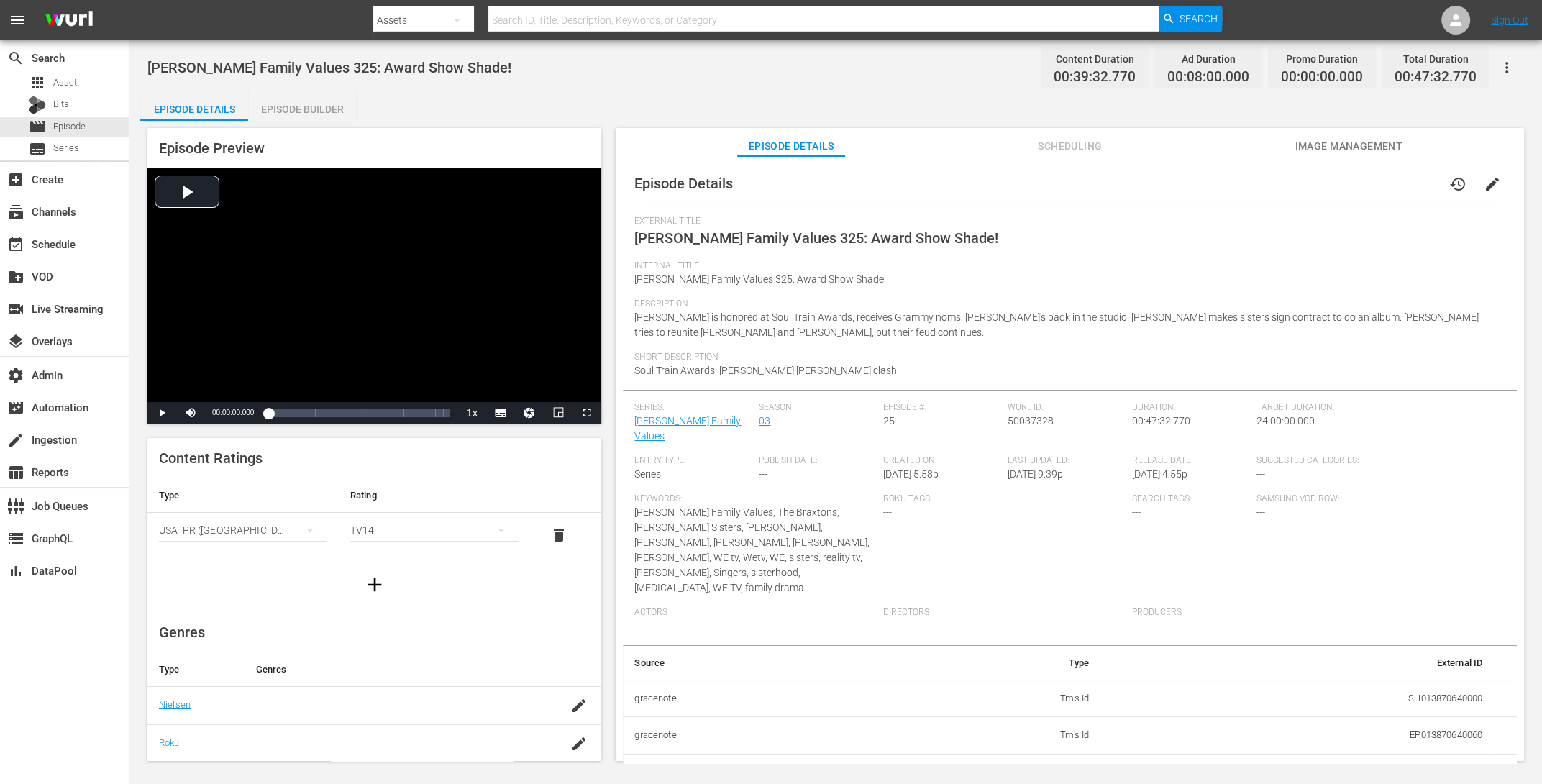
click at [1233, 186] on span "edit" at bounding box center [1492, 184] width 17 height 17
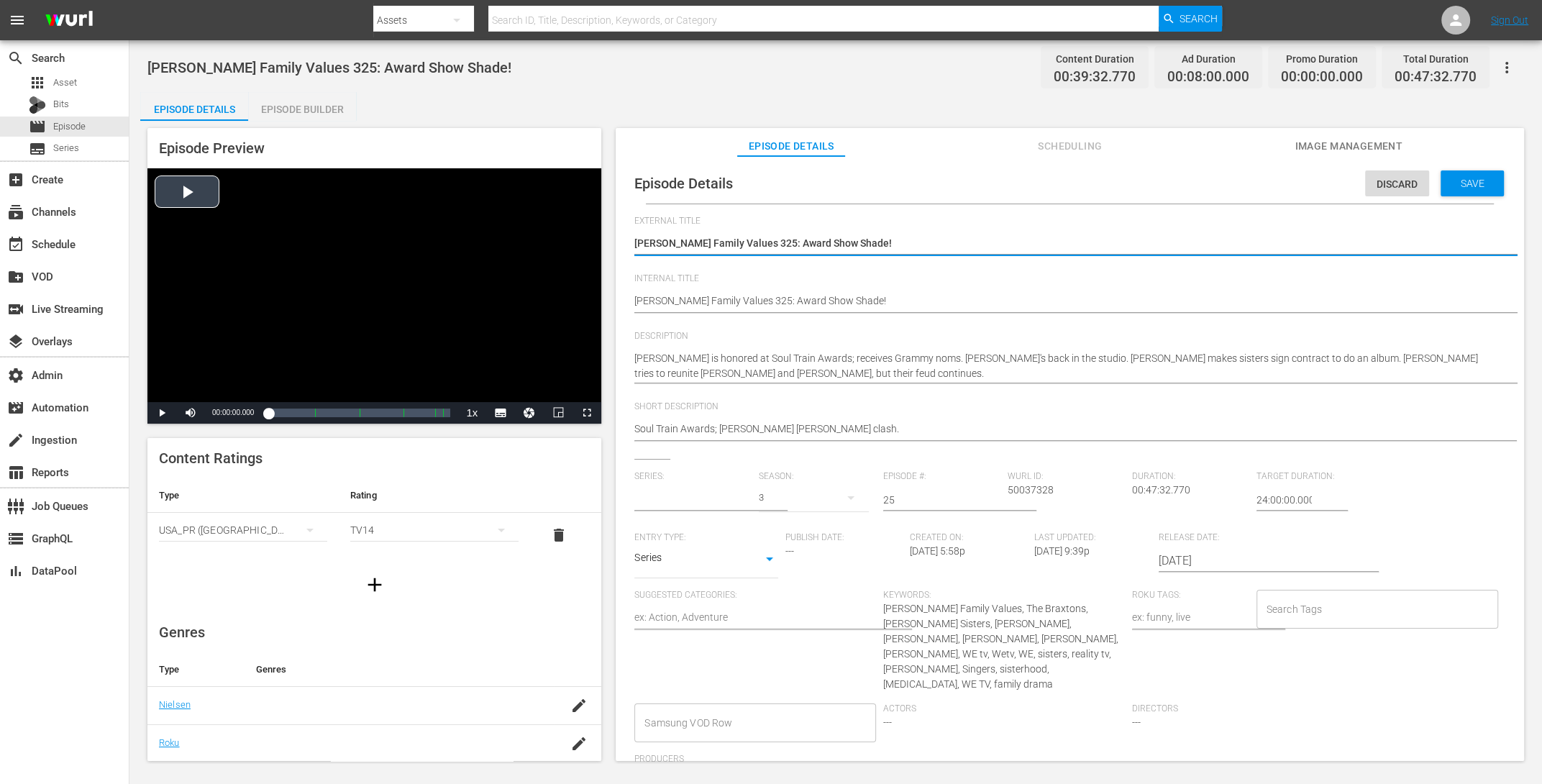
type input "[PERSON_NAME] Family Values"
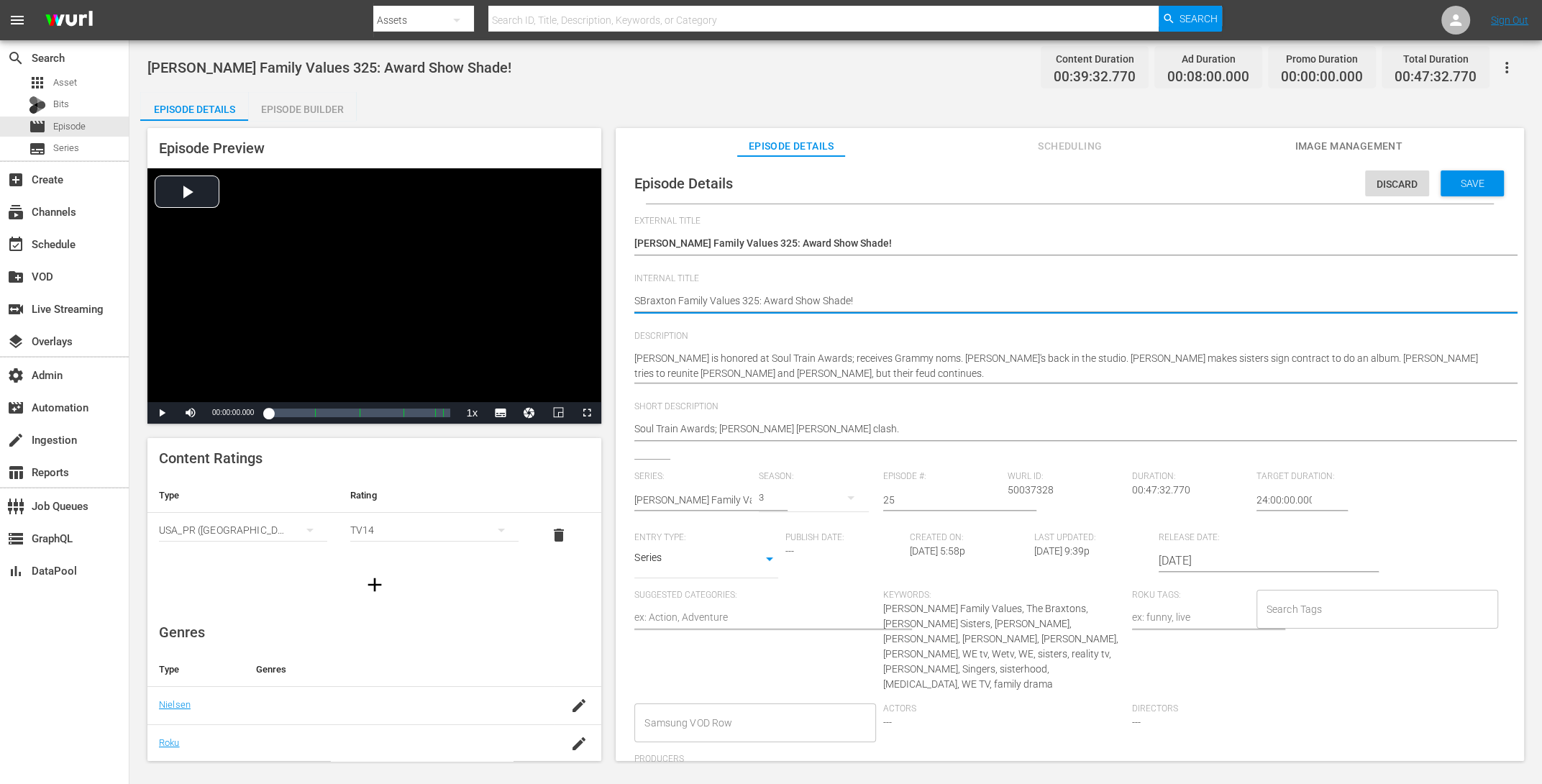
type textarea "SOBraxton Family Values 325: Award Show Shade!"
type textarea "SO Braxton Family Values 325: Award Show Shade!"
type textarea "SO NBraxton Family Values 325: Award Show Shade!"
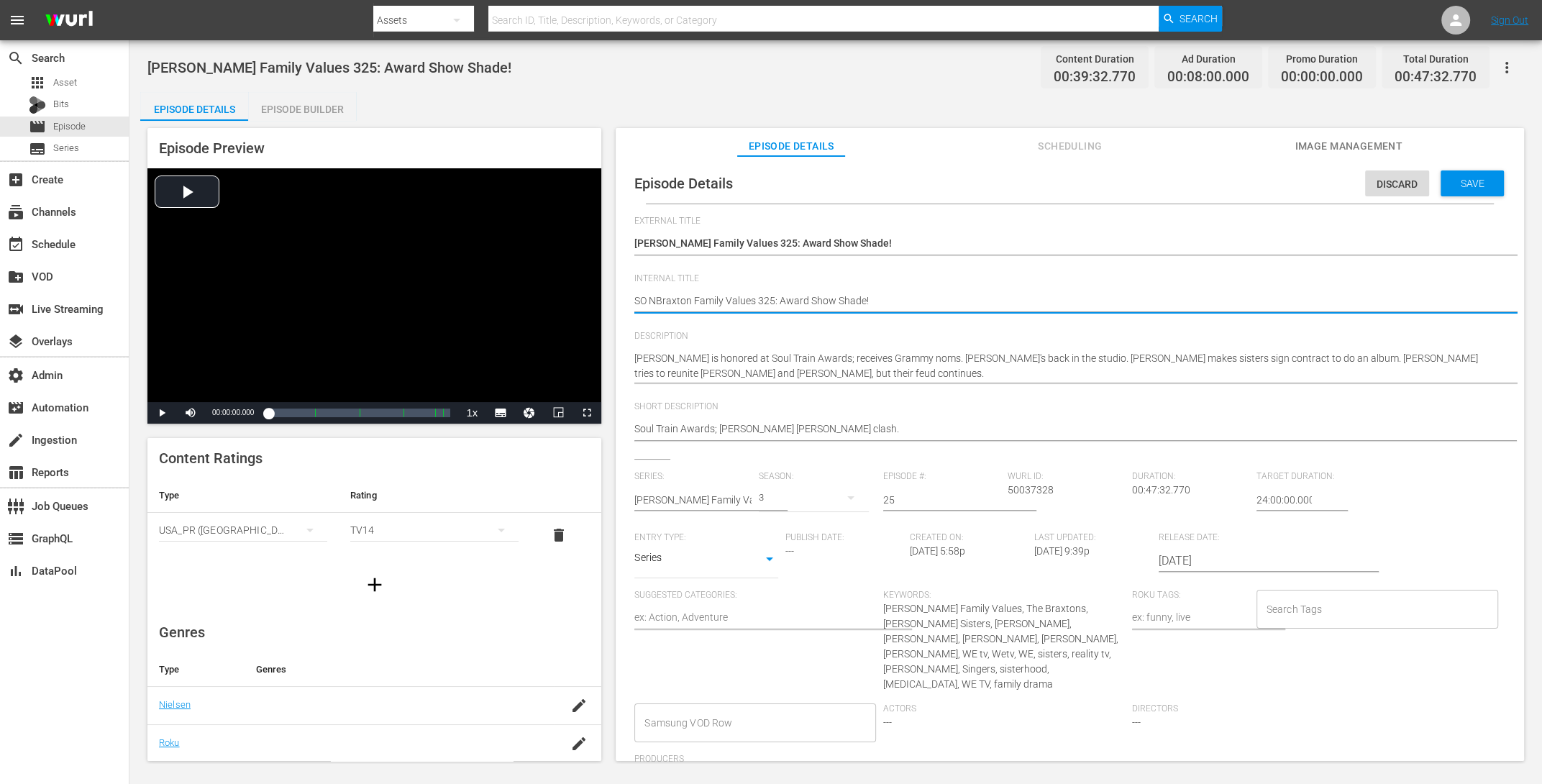
type textarea "SO NOBraxton Family Values 325: Award Show Shade!"
type textarea "SO NOTBraxton Family Values 325: Award Show Shade!"
type textarea "SO NOT Braxton Family Values 325: Award Show Shade!"
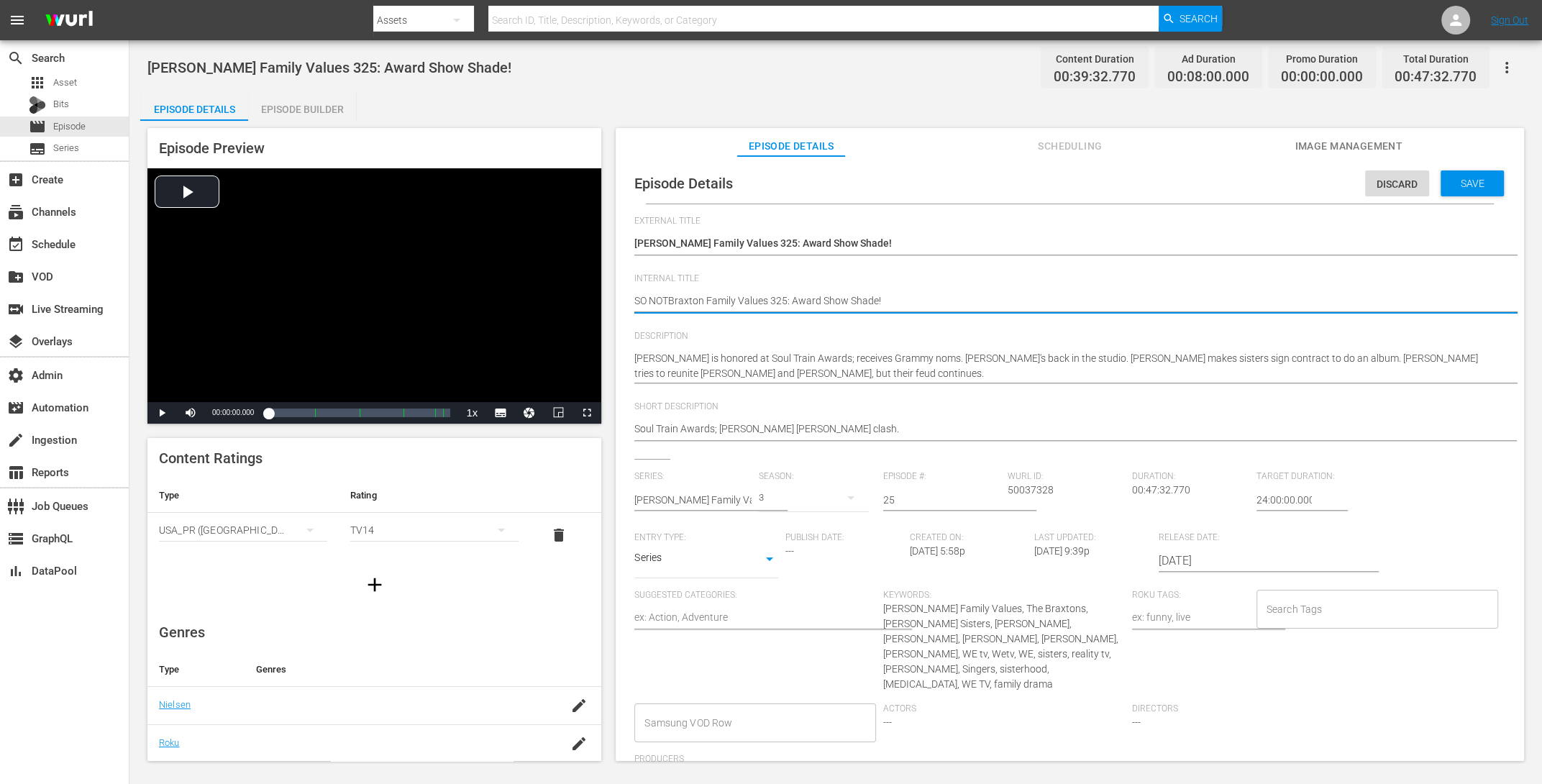
type textarea "SO NOT Braxton Family Values 325: Award Show Shade!"
type textarea "SO NOT UBraxton Family Values 325: Award Show Shade!"
type textarea "SO NOT USBraxton Family Values 325: Award Show Shade!"
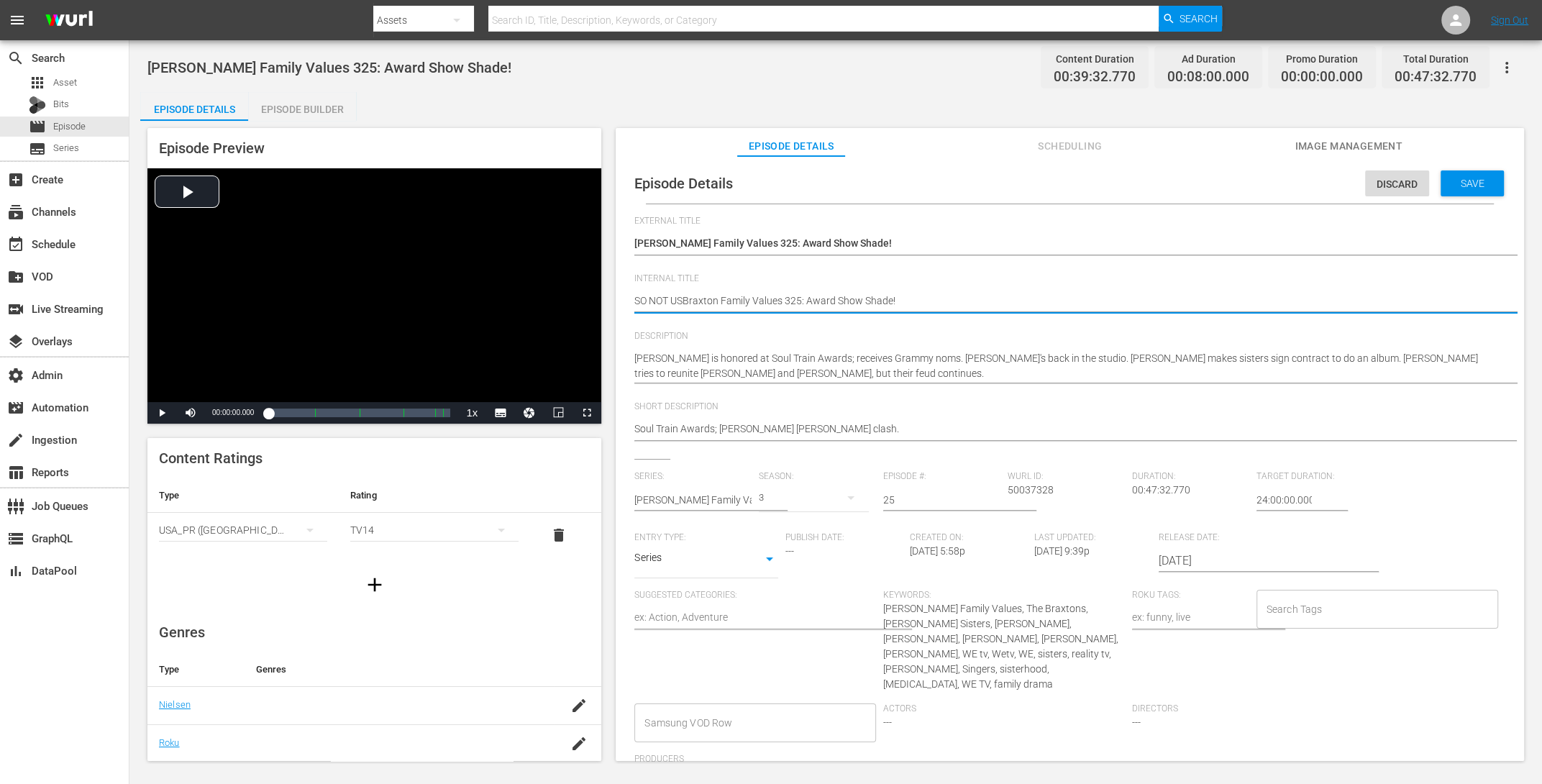
type textarea "SO NOT USEBraxton Family Values 325: Award Show Shade!"
type textarea "SO NOT USE [PERSON_NAME] Family Values 325: Award Show Shade!"
click at [1233, 181] on span "Save" at bounding box center [1473, 183] width 47 height 12
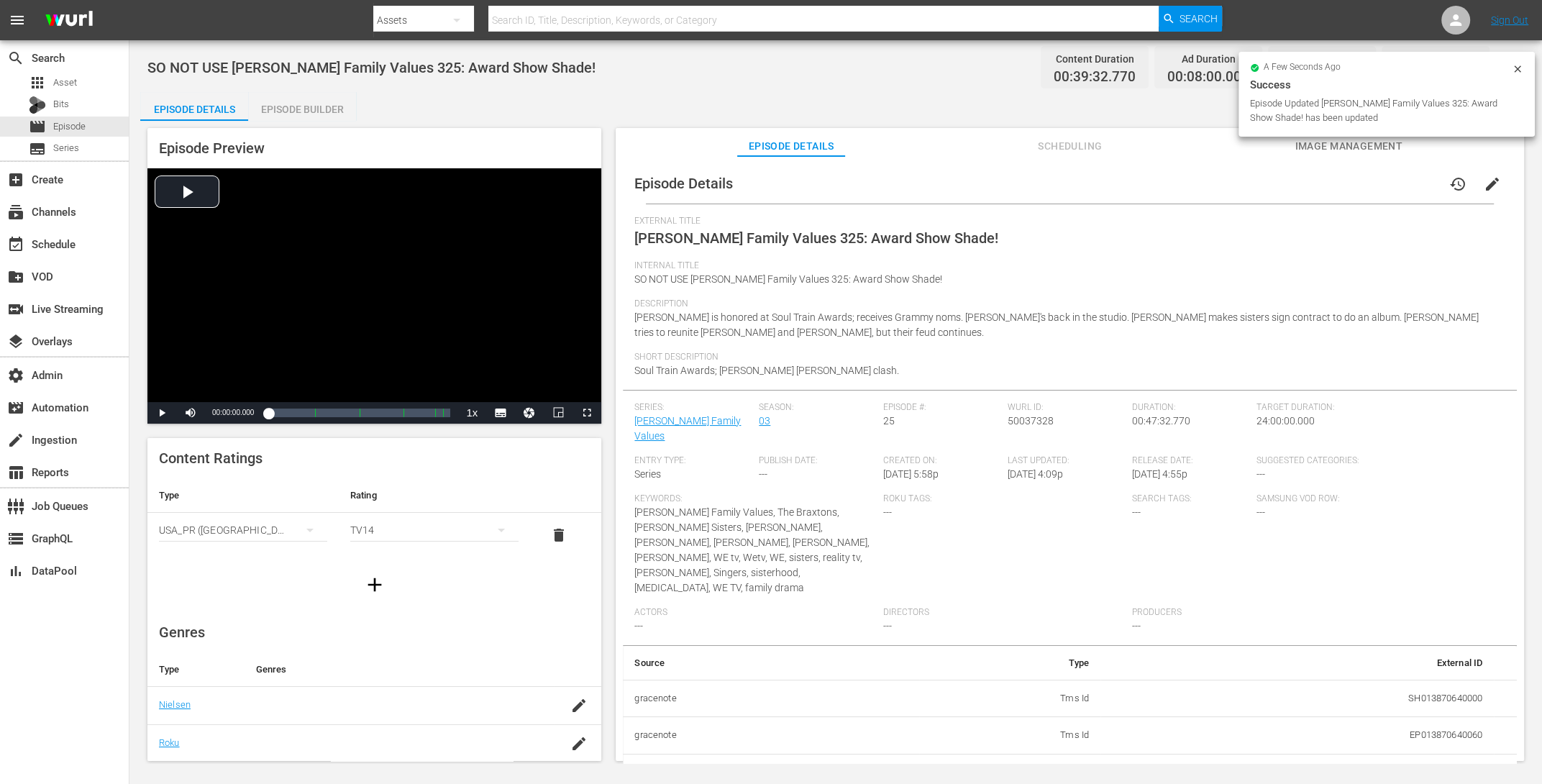
click at [325, 104] on div "Episode Builder" at bounding box center [302, 110] width 108 height 34
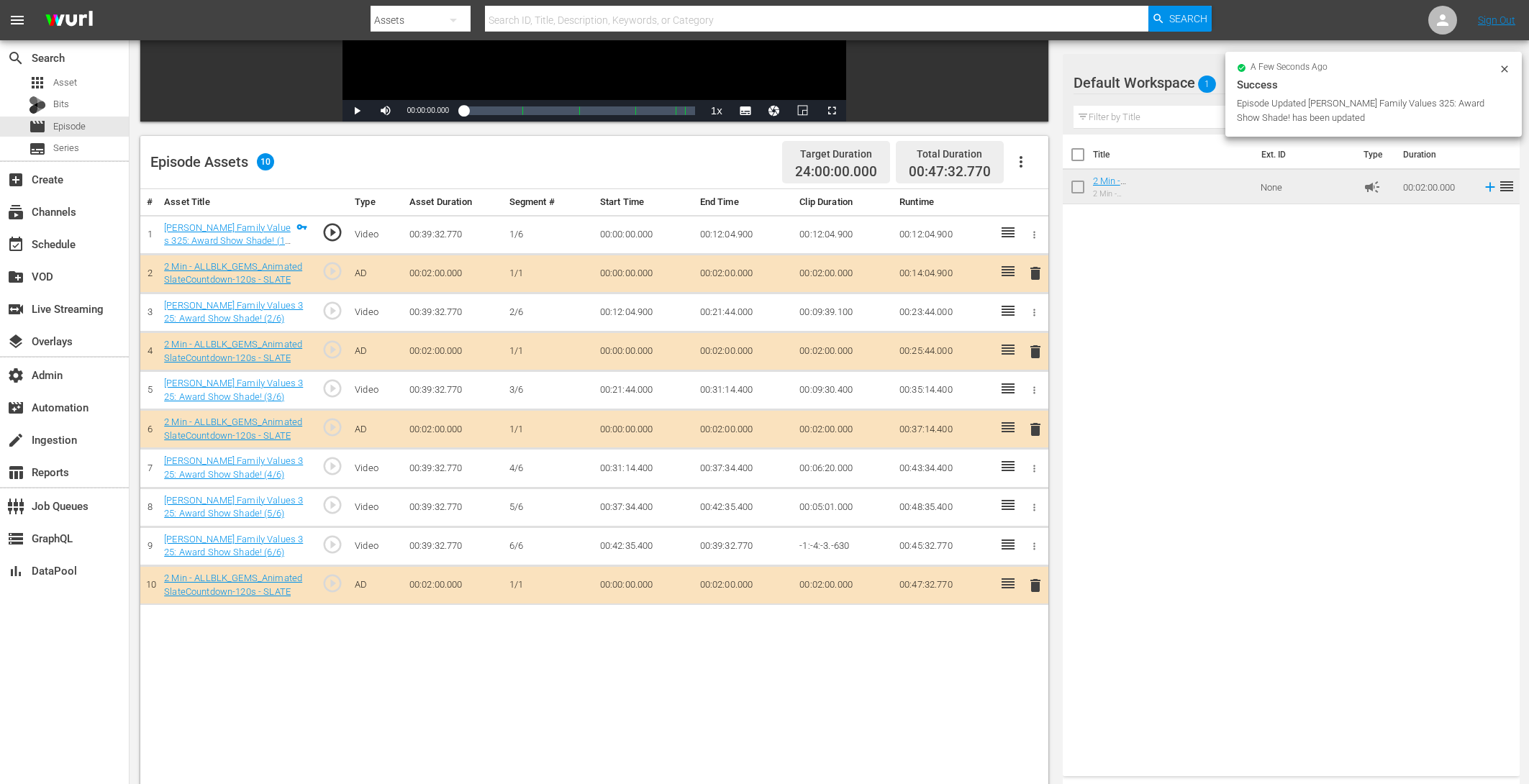
scroll to position [284, 0]
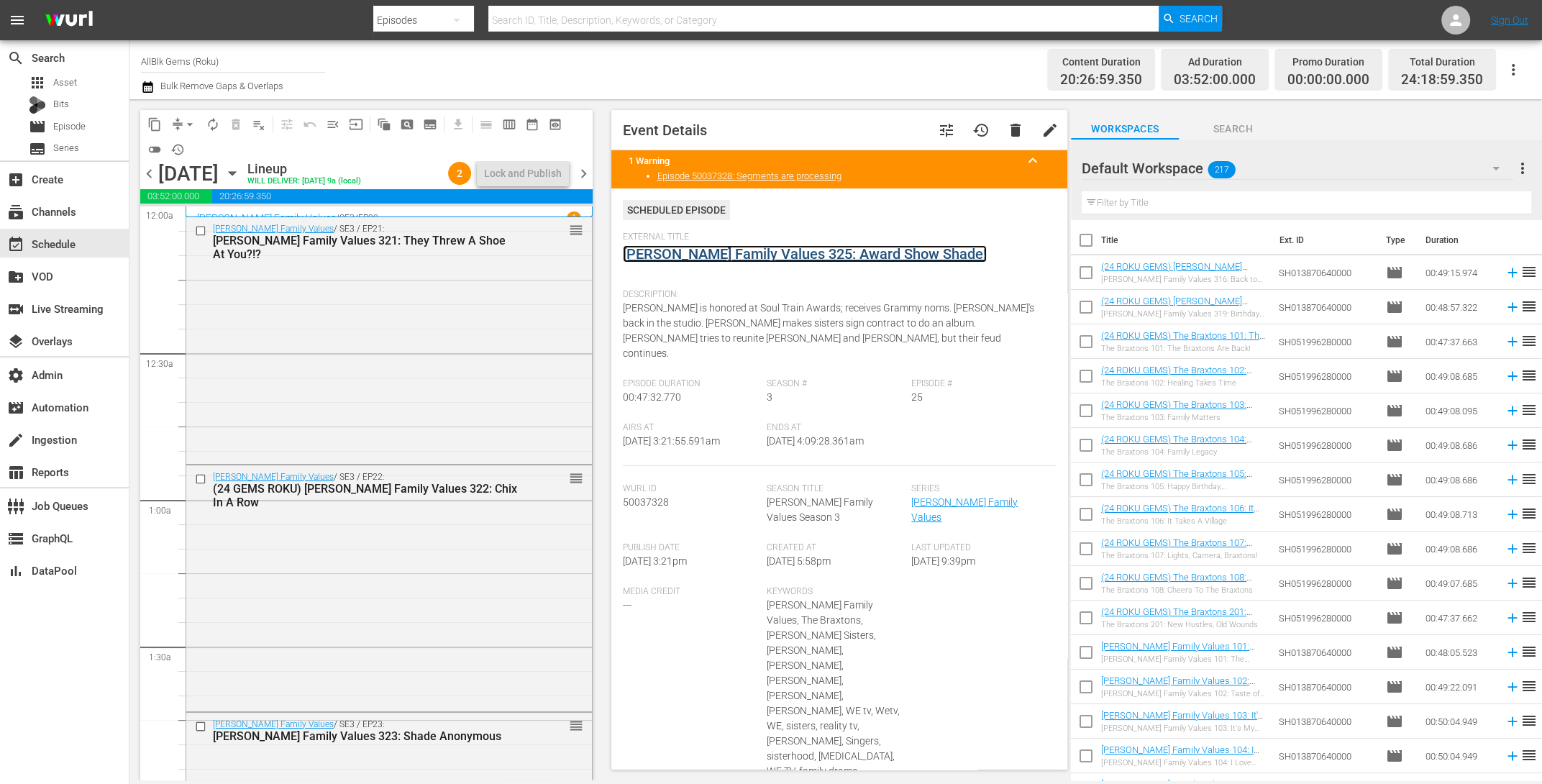
scroll to position [793, 0]
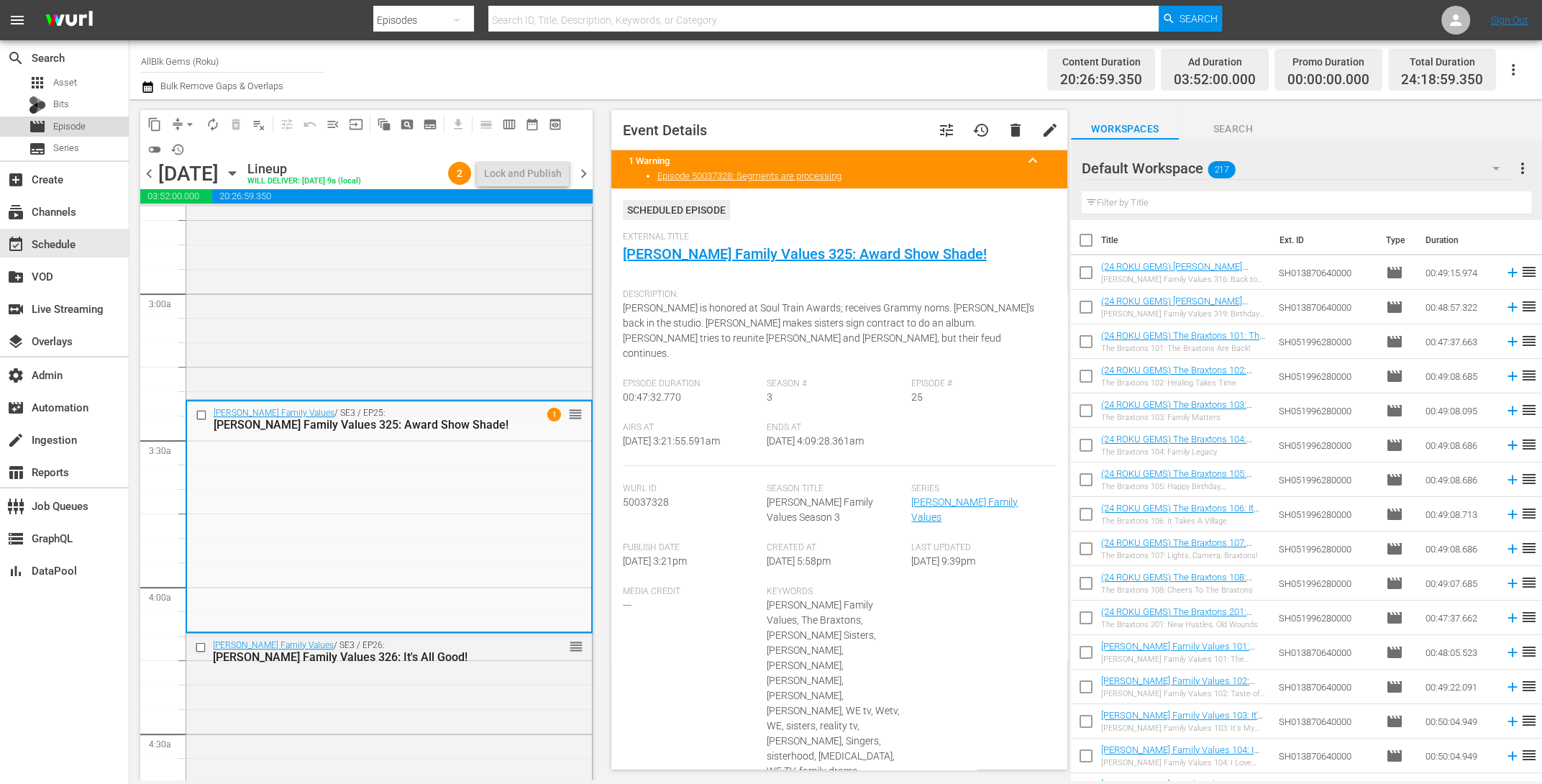
click at [82, 127] on span "Episode" at bounding box center [70, 127] width 33 height 15
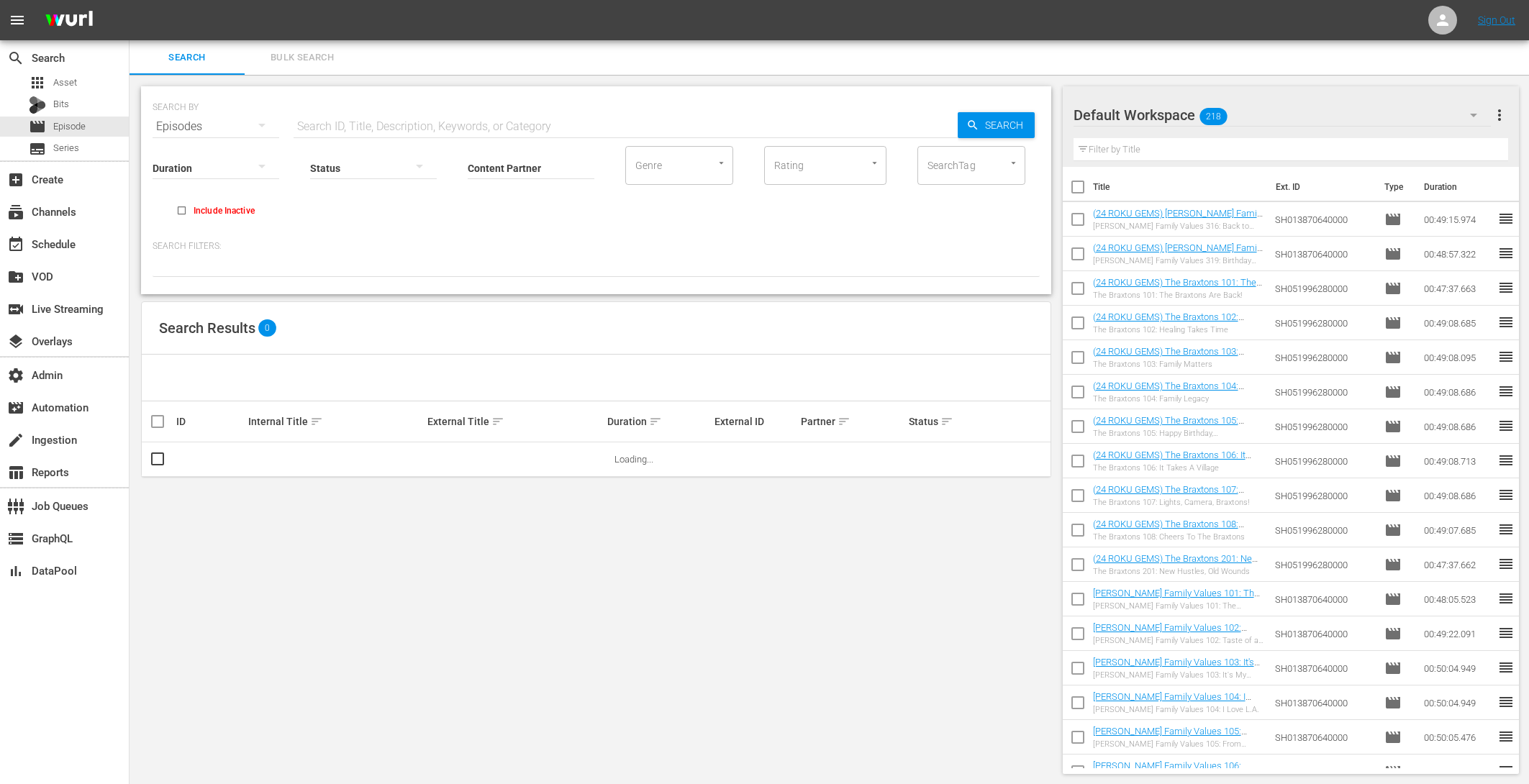
click at [339, 125] on input "text" at bounding box center [626, 127] width 664 height 34
paste input "AMCNVR0000039947"
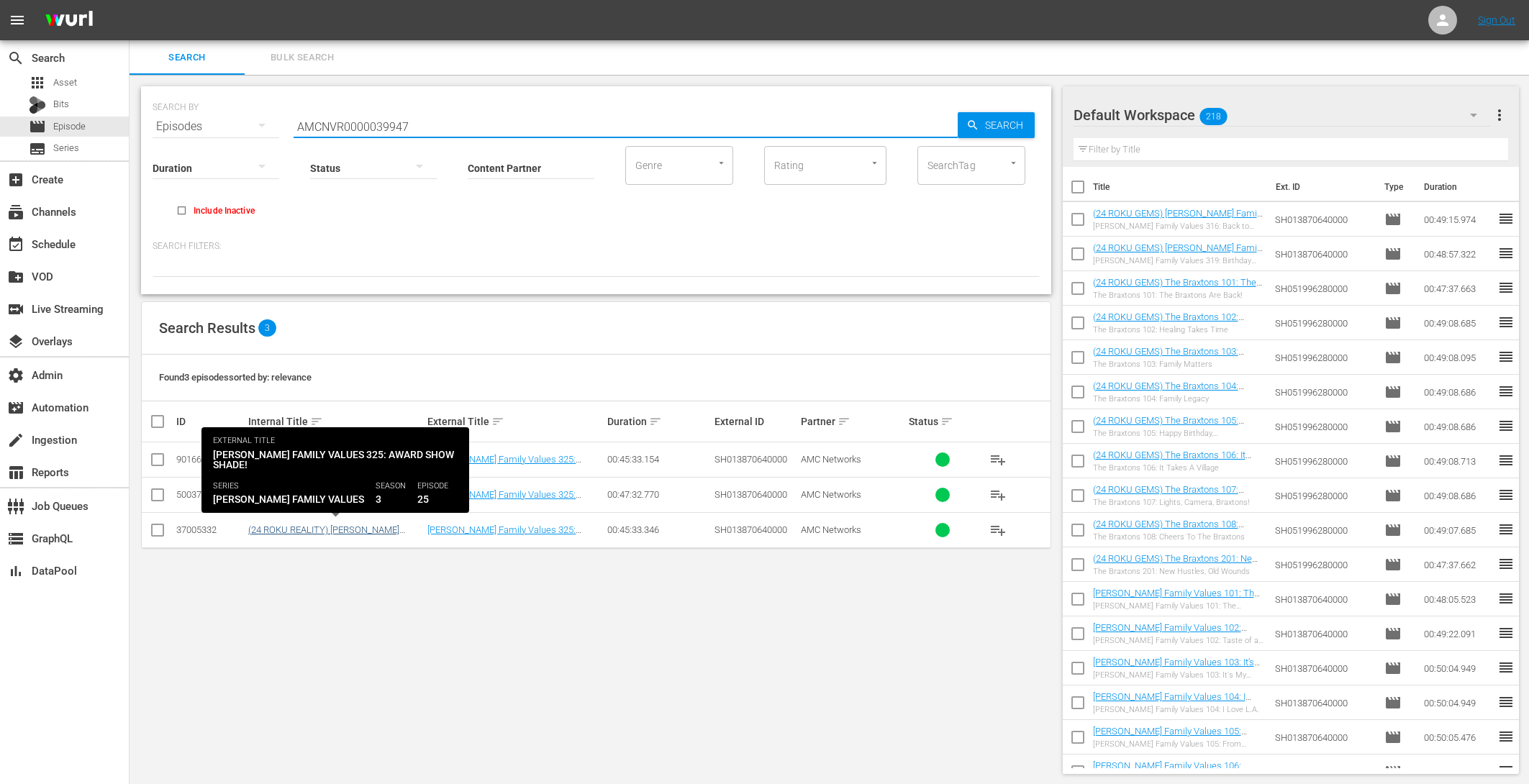
type input "AMCNVR0000039947"
click at [389, 527] on link "(24 ROKU REALITY) [PERSON_NAME] Family Values 325: Award Show Shade!" at bounding box center [328, 535] width 161 height 22
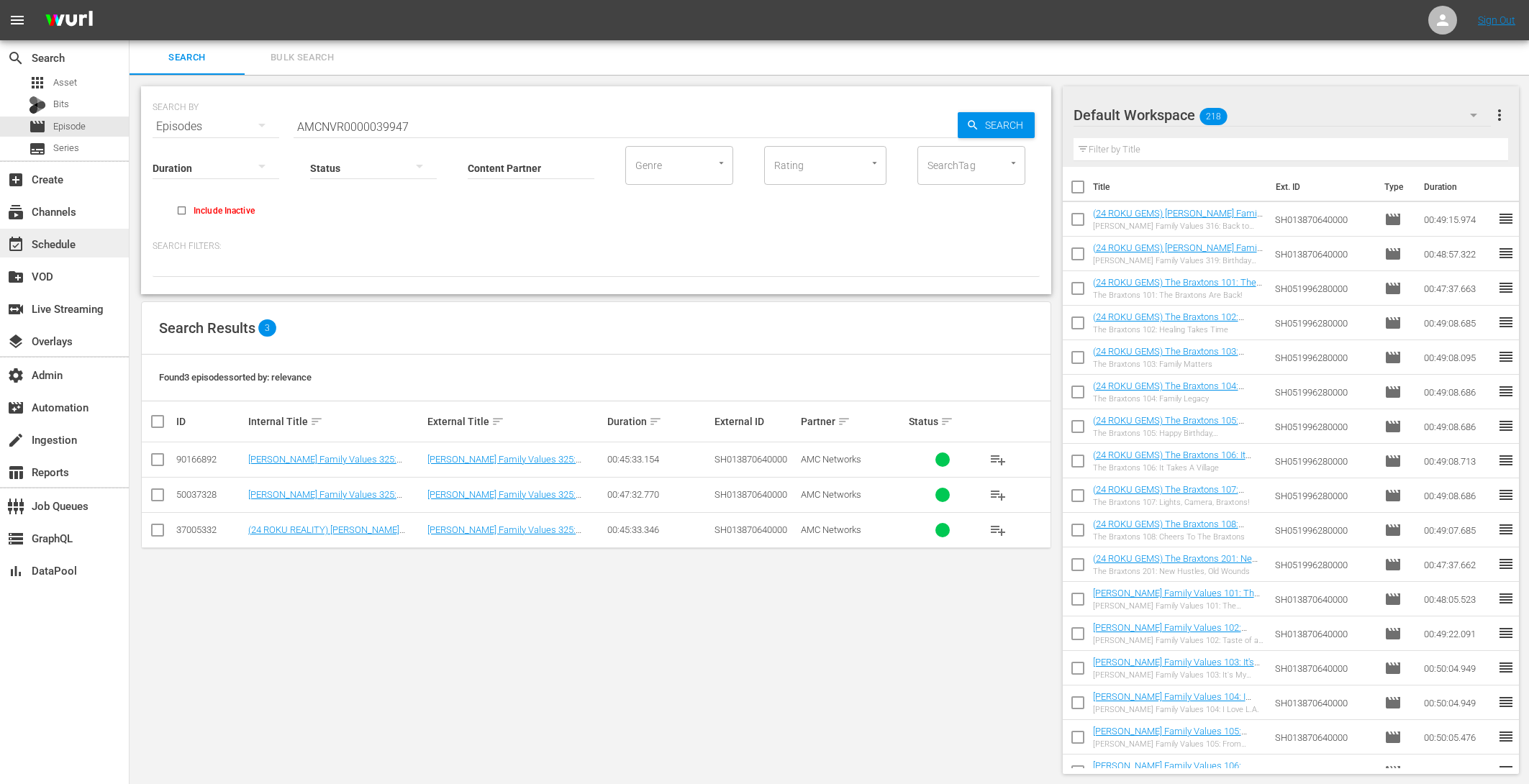
click at [68, 248] on div "event_available Schedule" at bounding box center [40, 241] width 81 height 13
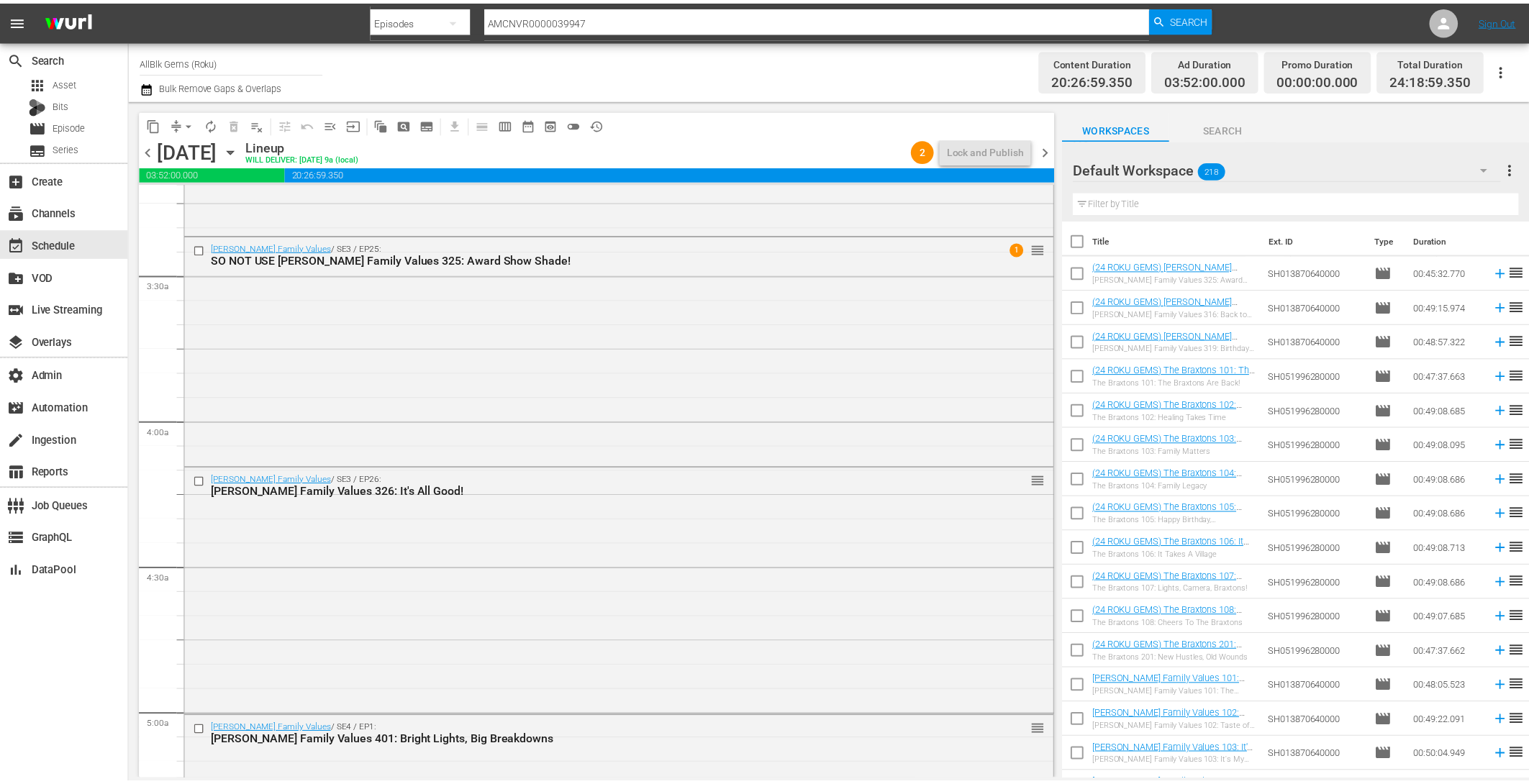
scroll to position [887, 0]
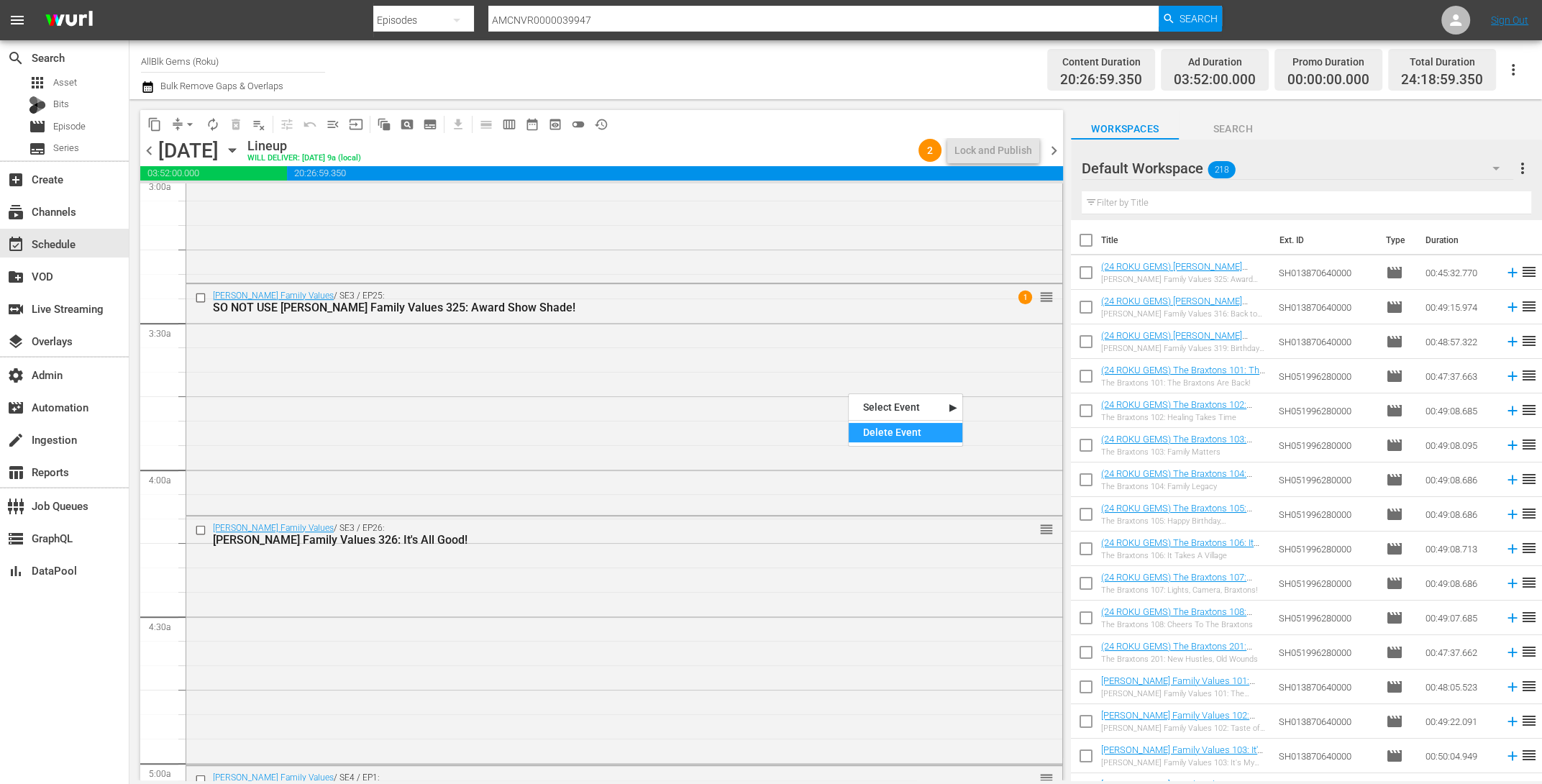
click at [909, 433] on div "Delete Event" at bounding box center [905, 432] width 113 height 19
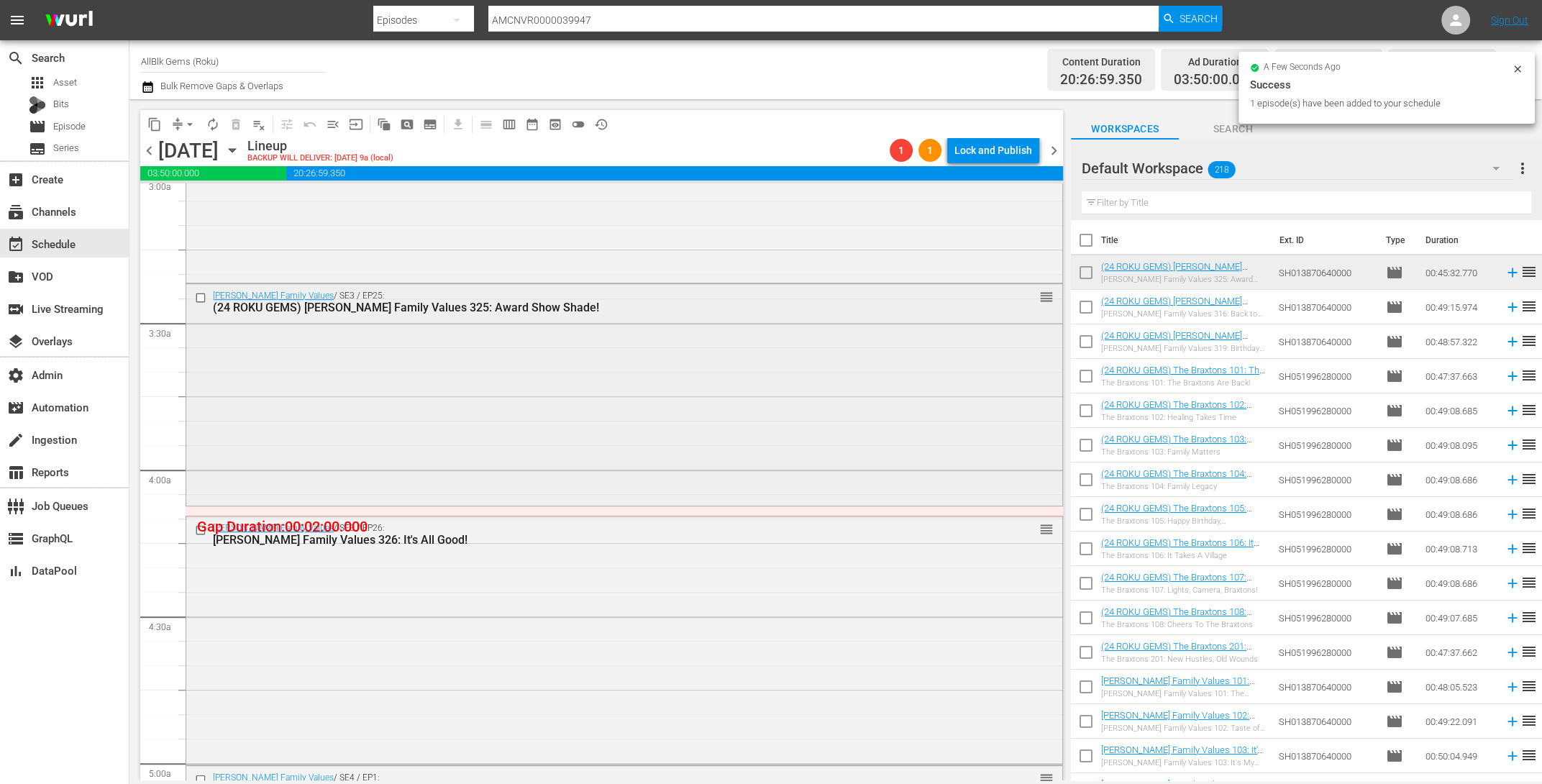
click at [586, 409] on div "Braxton Family Values / SE3 / EP25: (24 ROKU GEMS) Braxton Family Values 325: A…" at bounding box center [624, 392] width 876 height 218
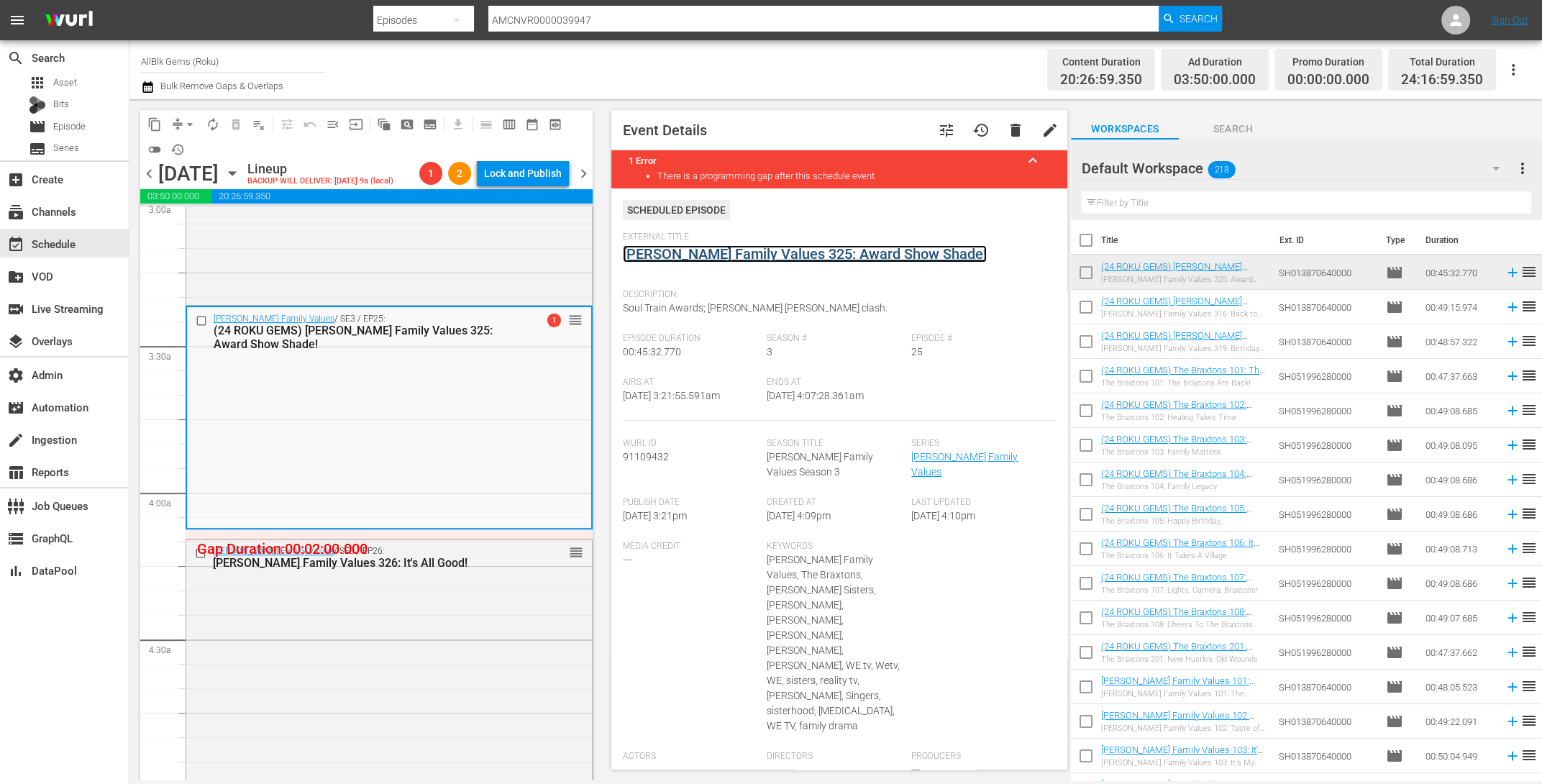
click at [663, 256] on link "Braxton Family Values 325: Award Show Shade!" at bounding box center [804, 254] width 364 height 17
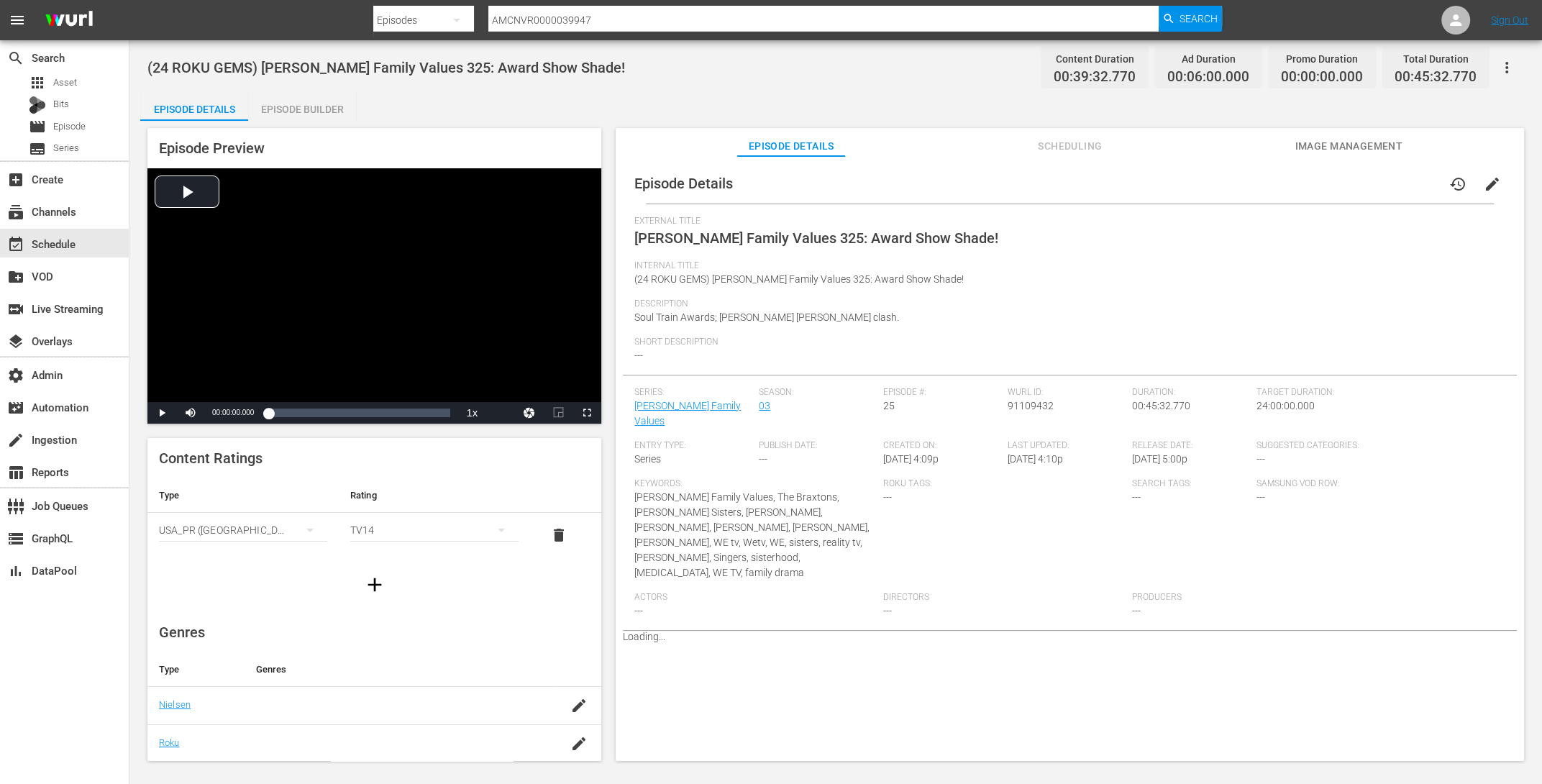
click at [336, 111] on div "Episode Builder" at bounding box center [302, 110] width 108 height 34
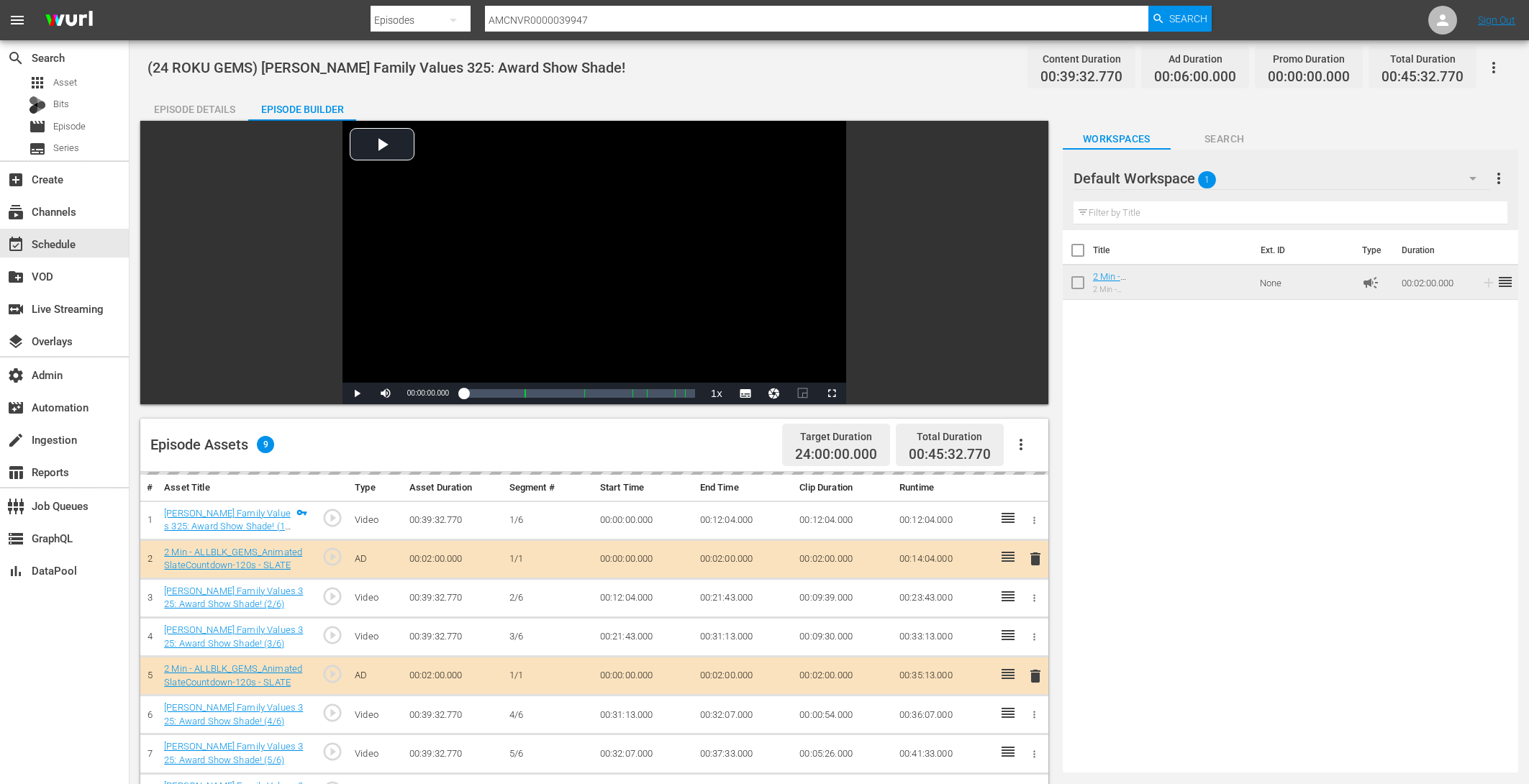
scroll to position [336, 0]
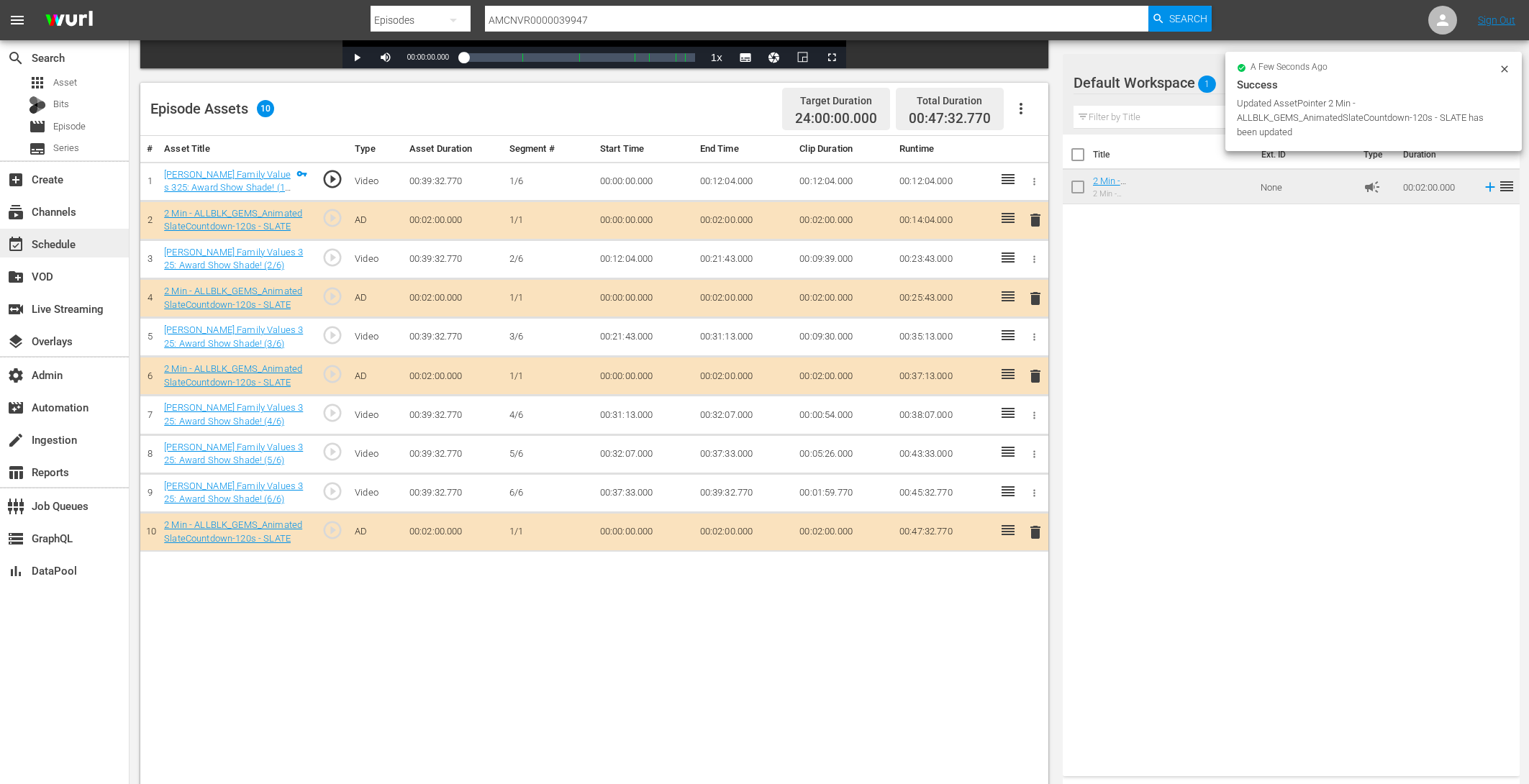
click at [58, 245] on div "event_available Schedule" at bounding box center [40, 241] width 81 height 13
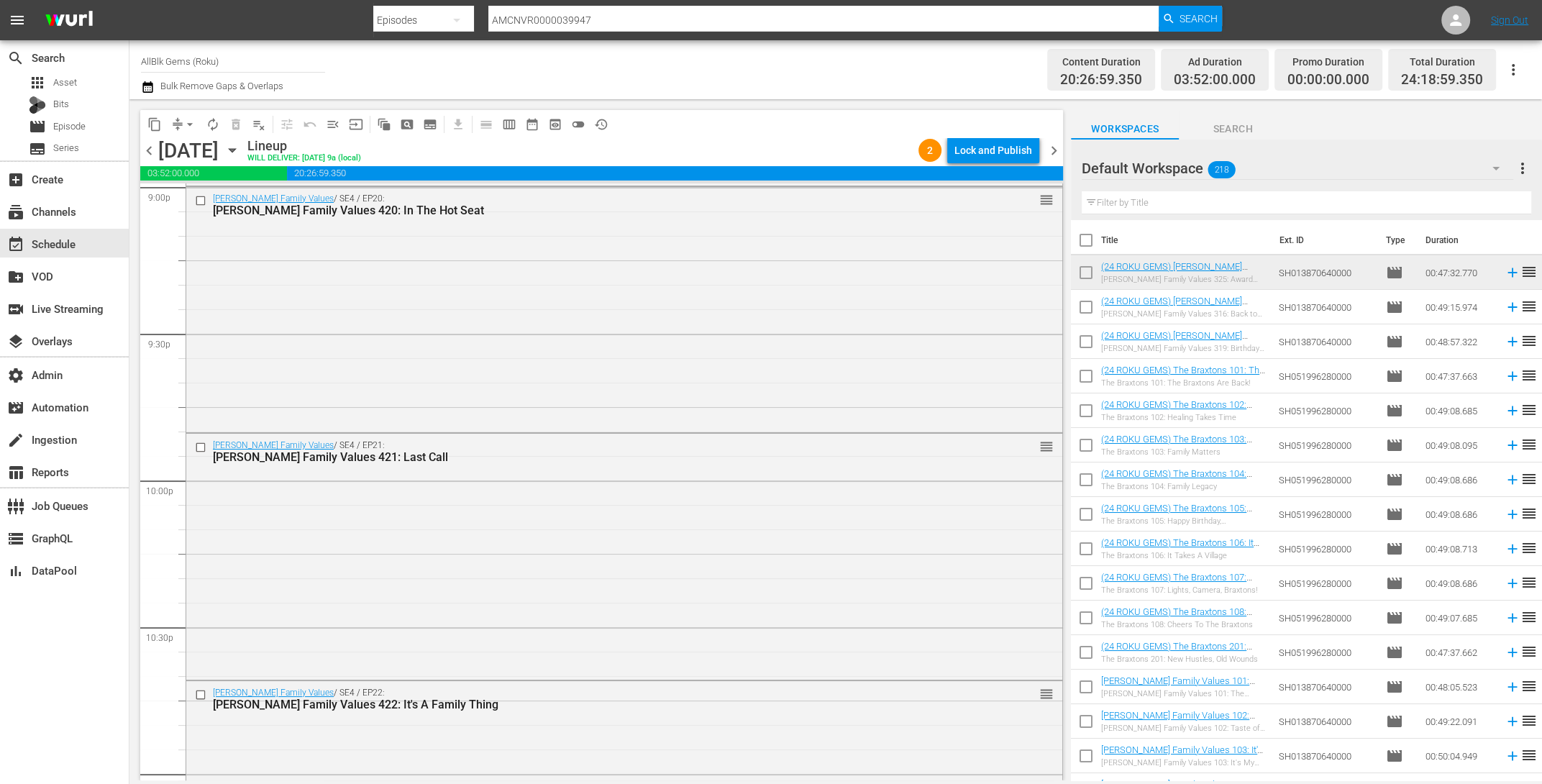
scroll to position [6548, 0]
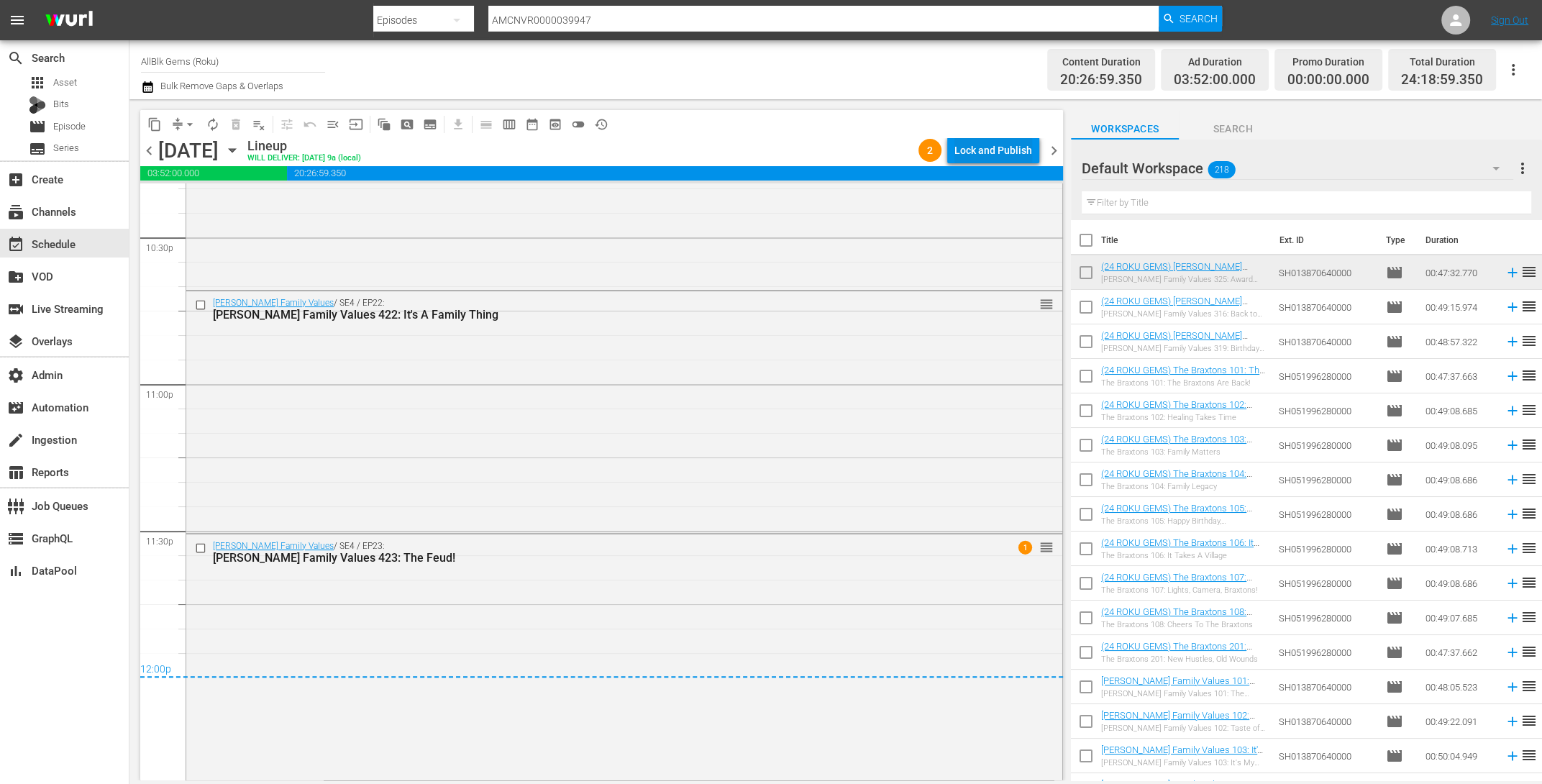
click at [1019, 150] on div "Lock and Publish" at bounding box center [994, 150] width 78 height 26
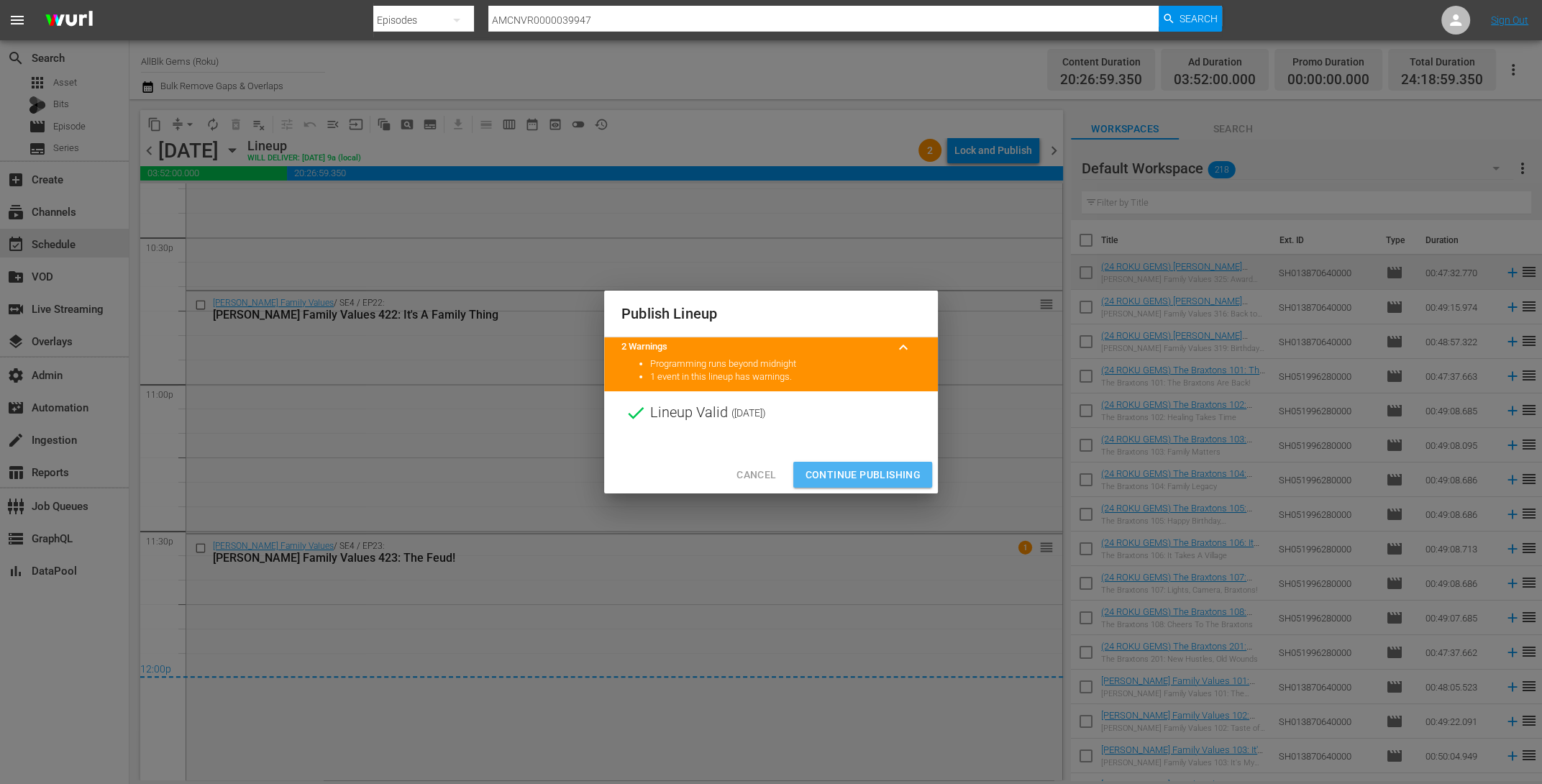
click at [841, 468] on span "Continue Publishing" at bounding box center [863, 475] width 116 height 18
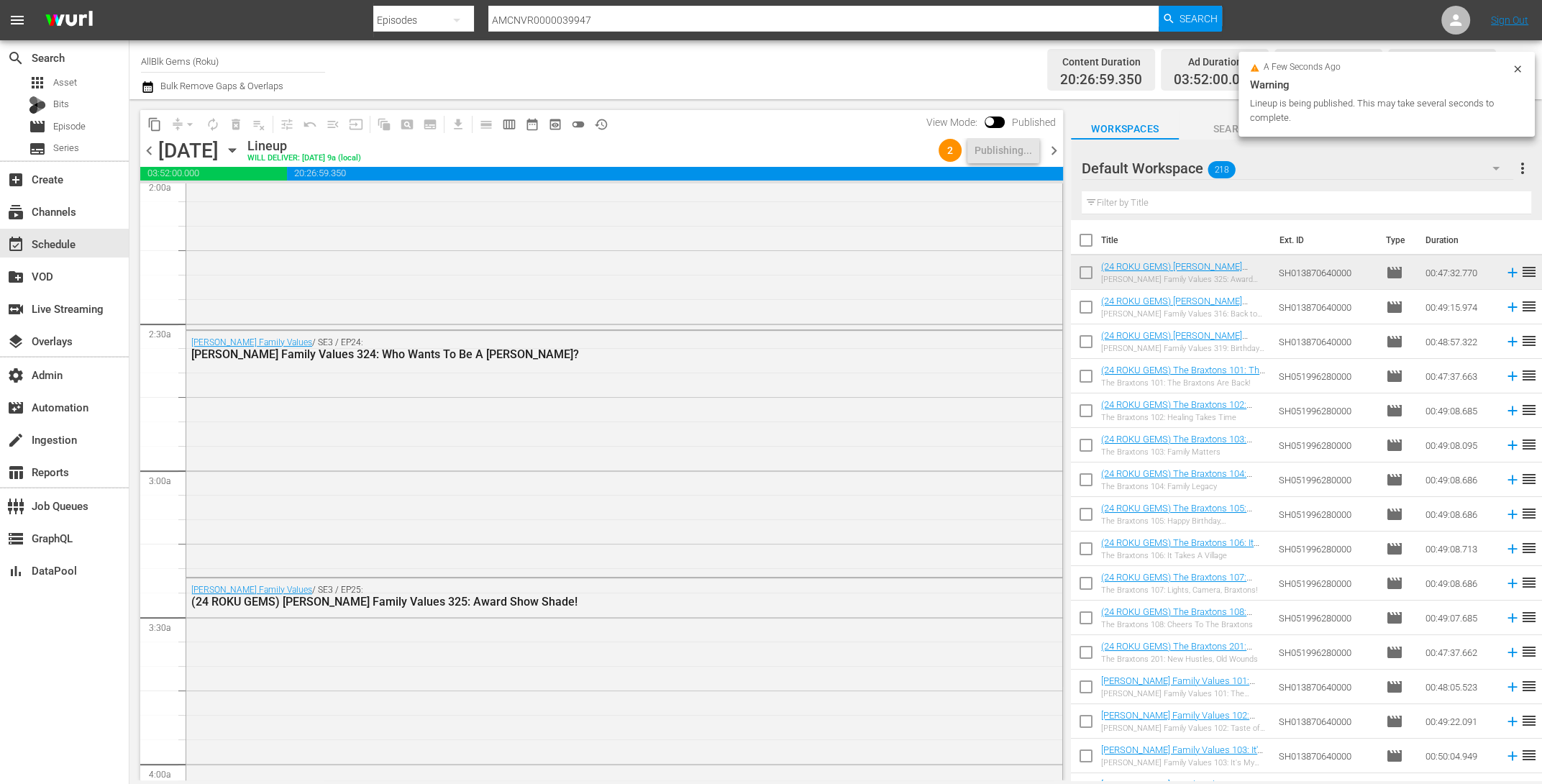
scroll to position [0, 0]
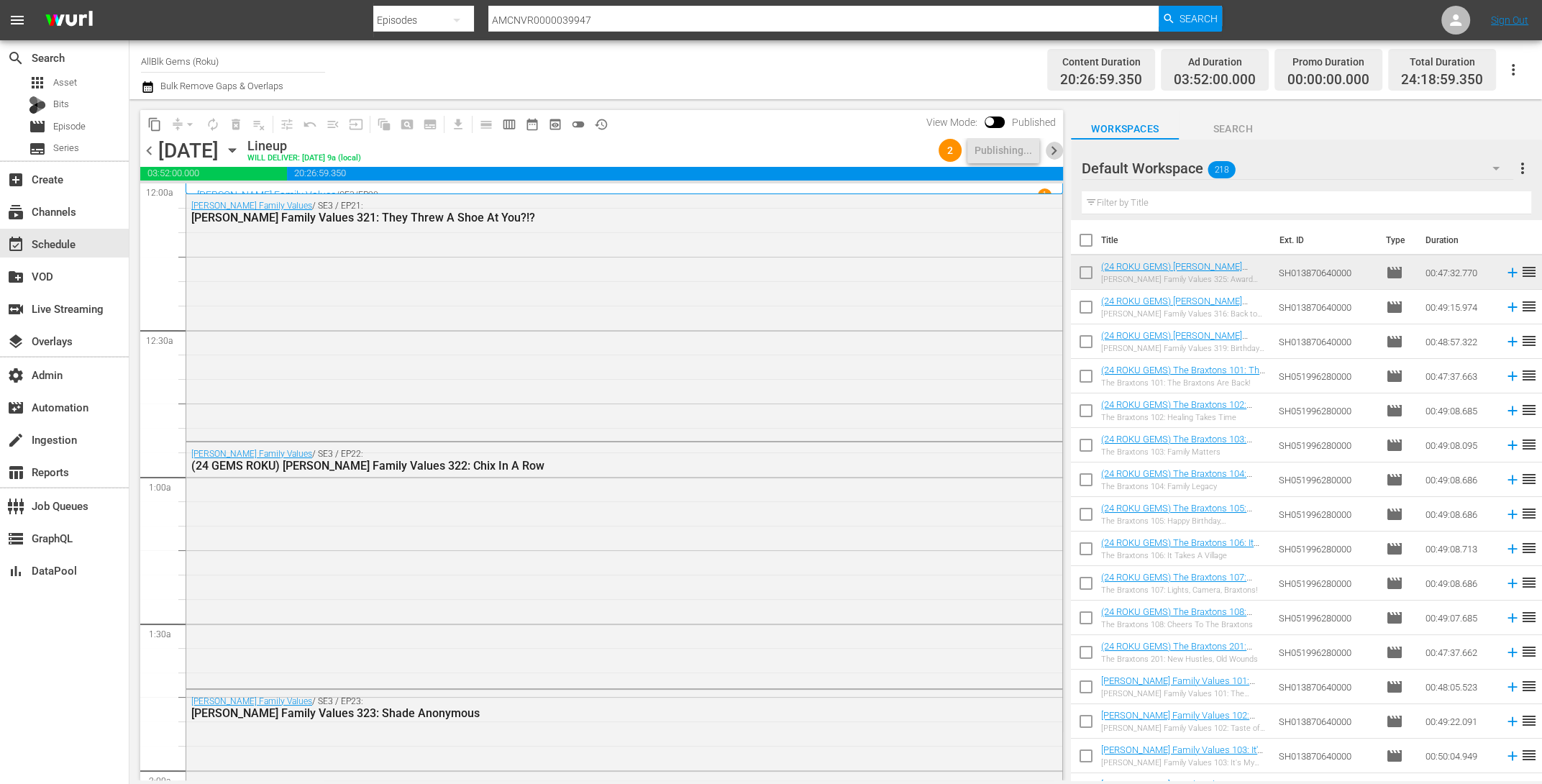
click at [1056, 149] on span "chevron_right" at bounding box center [1054, 150] width 18 height 18
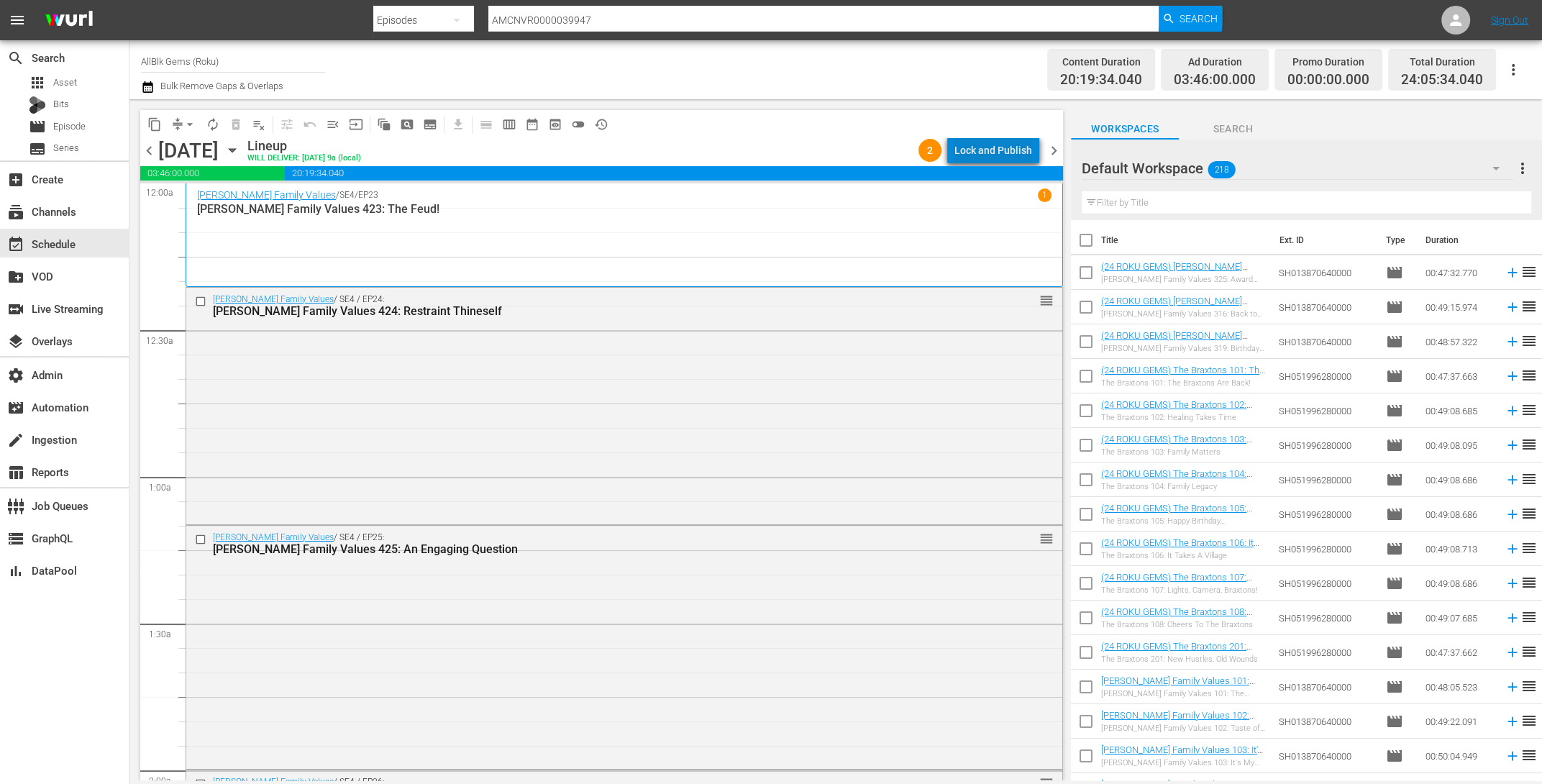
click at [1013, 152] on div "Lock and Publish" at bounding box center [994, 150] width 78 height 26
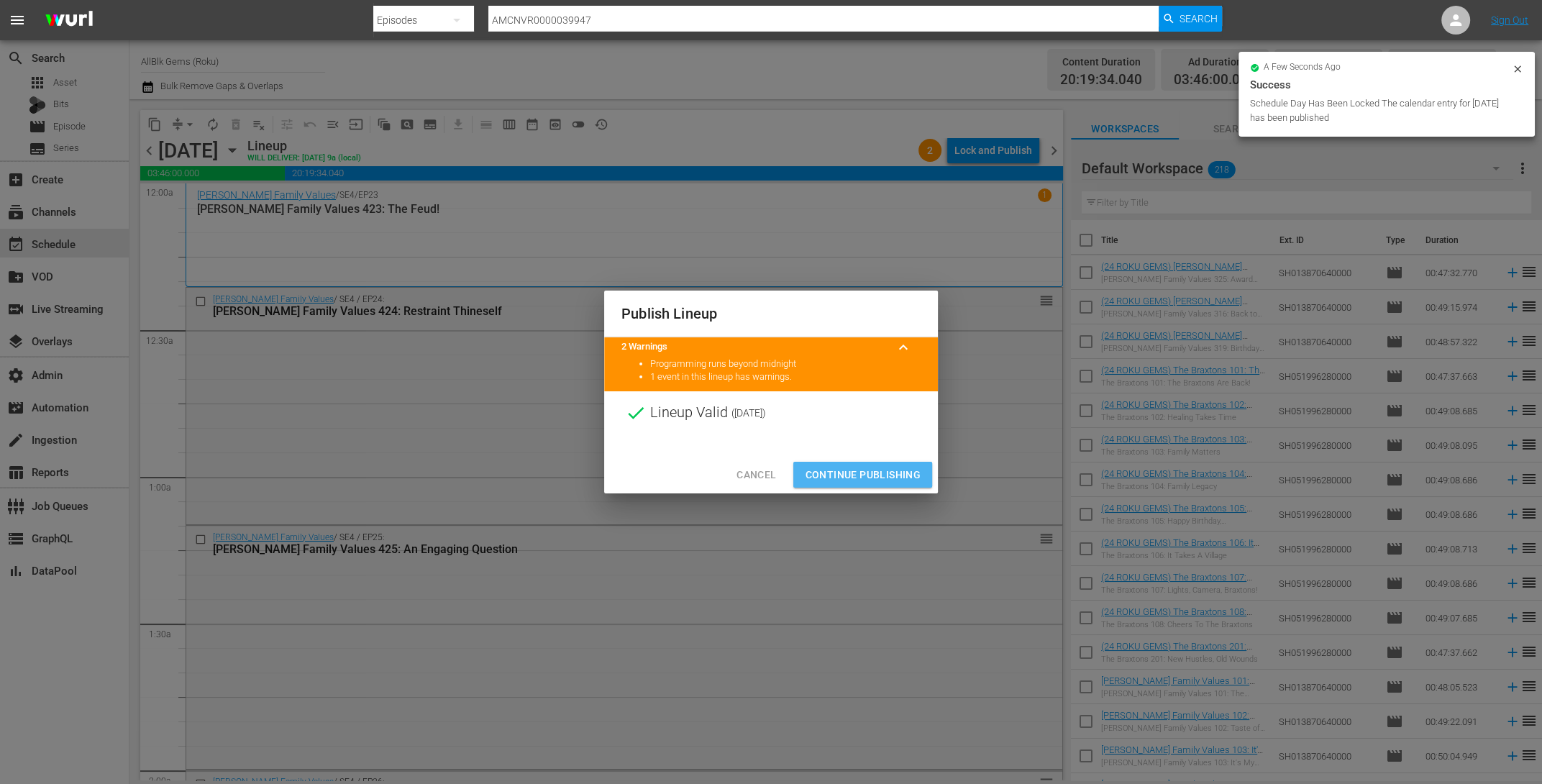
click at [859, 466] on span "Continue Publishing" at bounding box center [863, 475] width 116 height 18
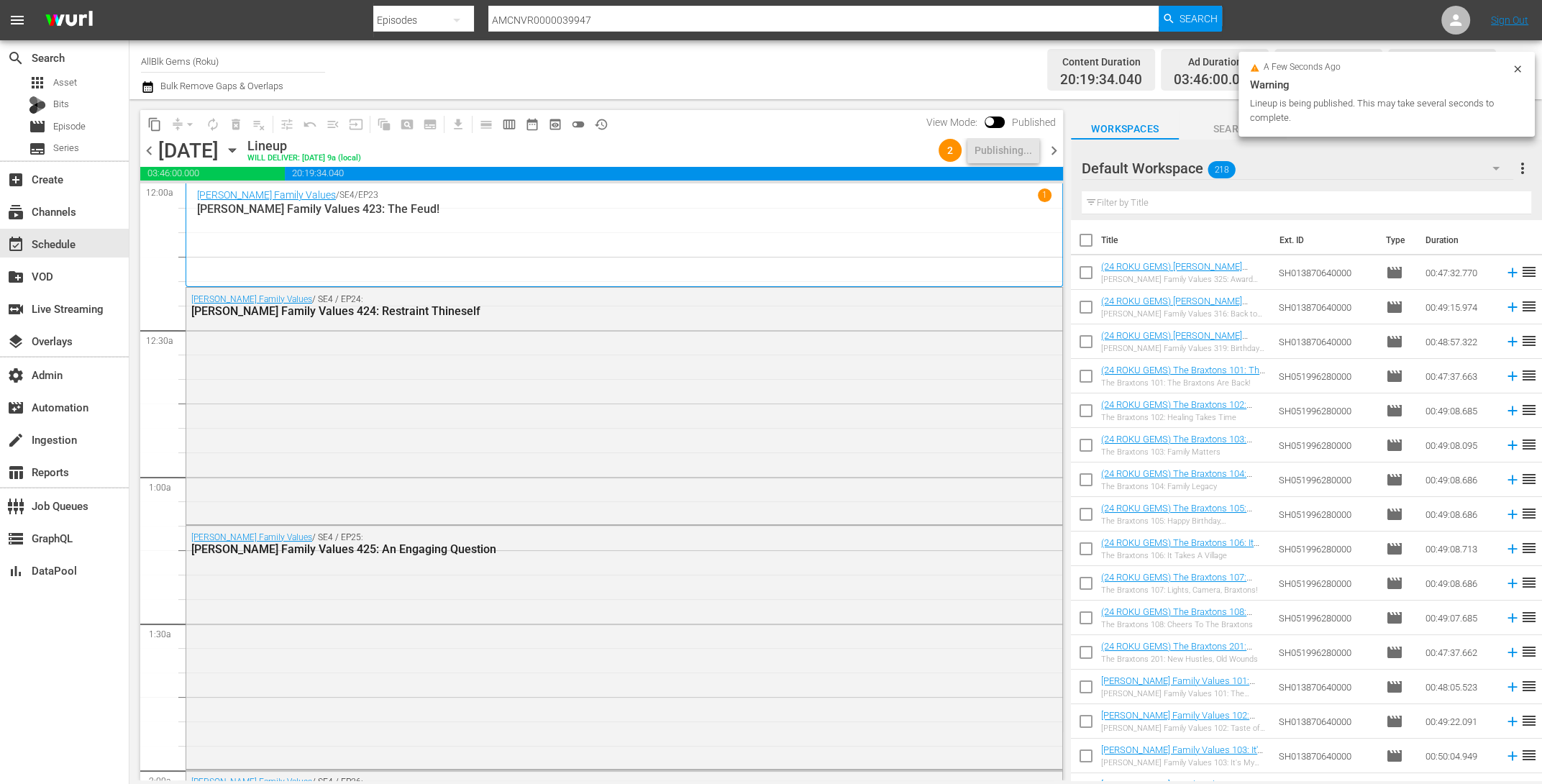
click at [1055, 148] on span "chevron_right" at bounding box center [1054, 150] width 18 height 18
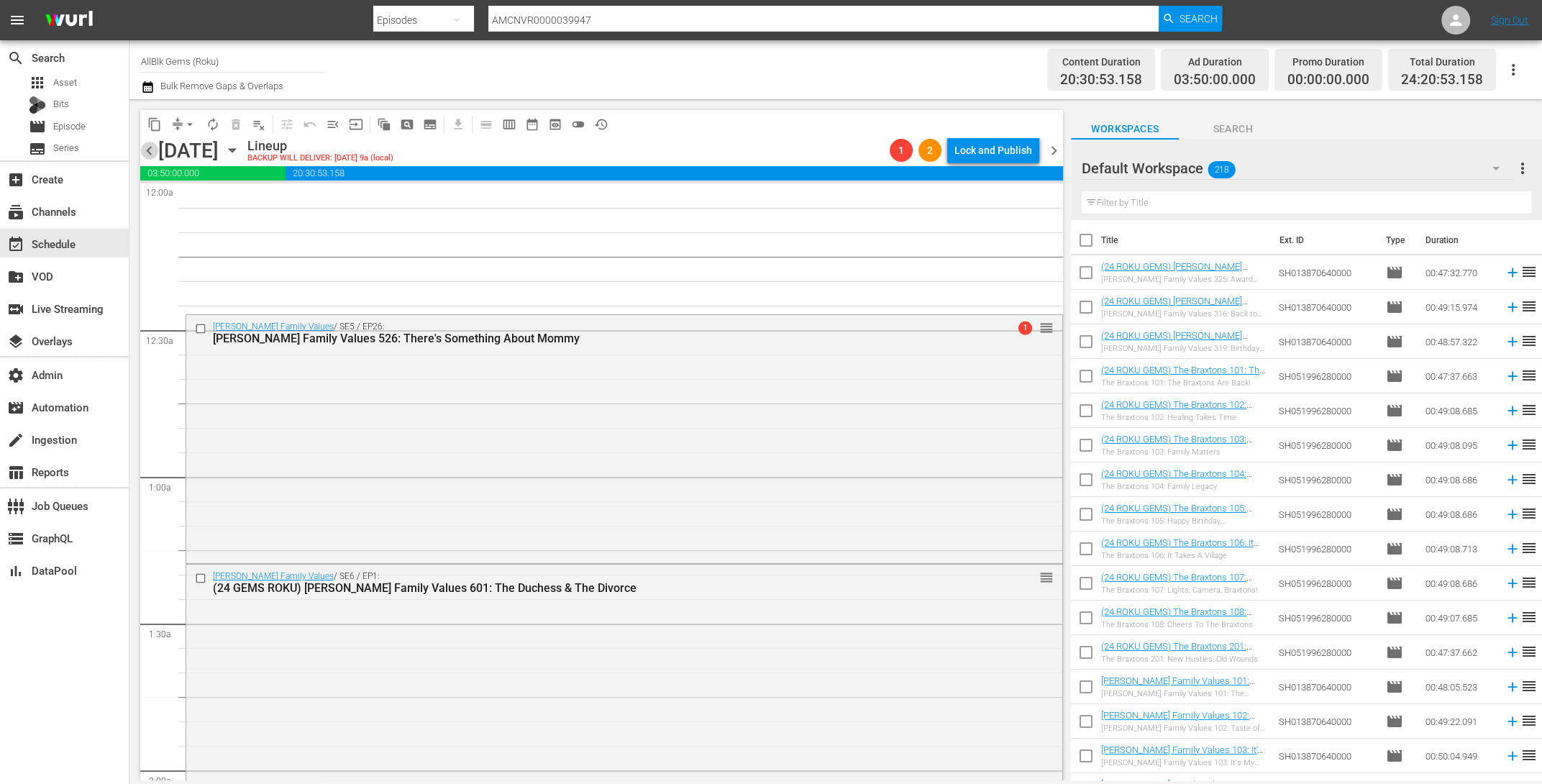
click at [148, 150] on span "chevron_left" at bounding box center [150, 150] width 18 height 18
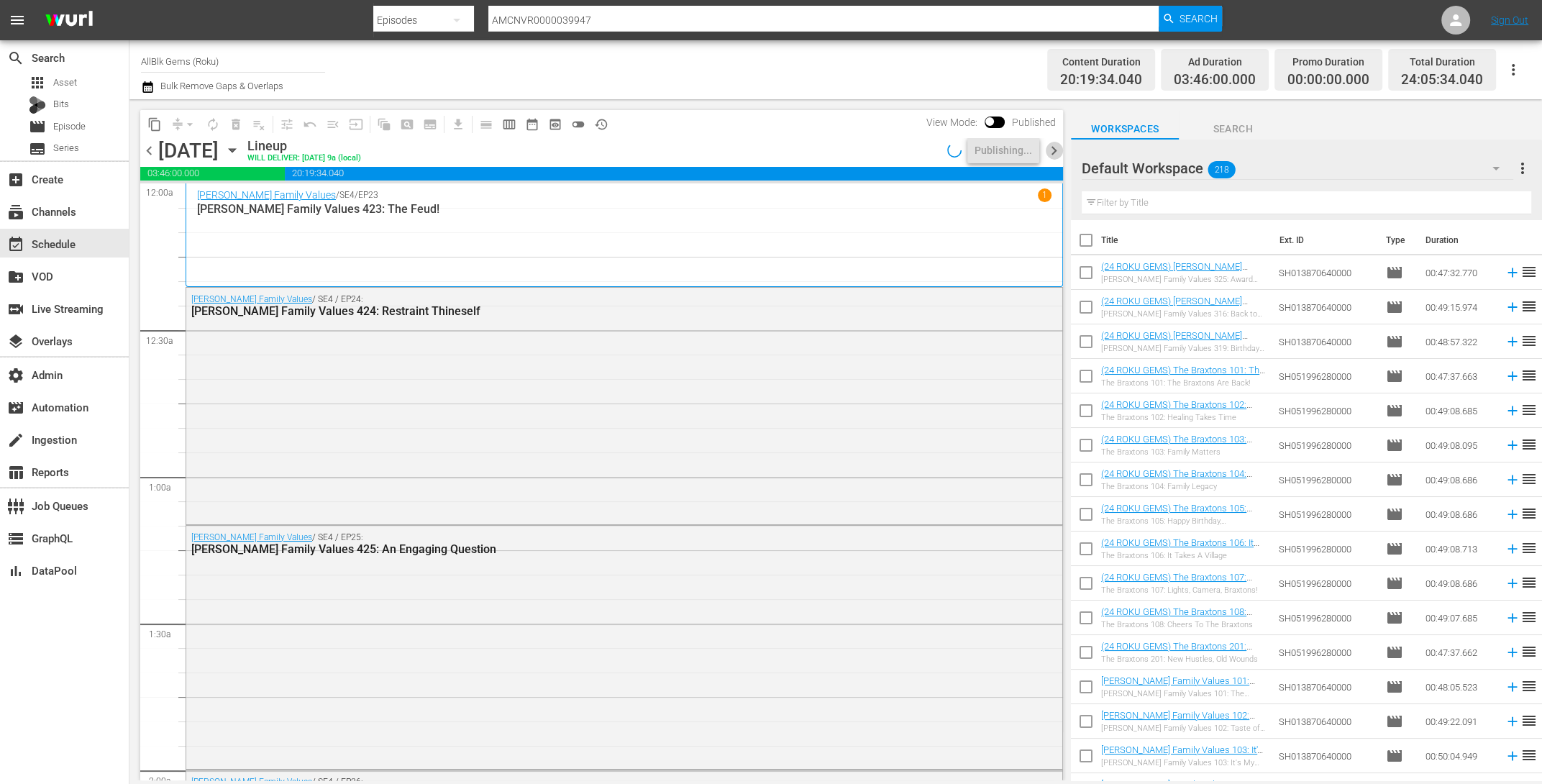
click at [1057, 149] on span "chevron_right" at bounding box center [1054, 150] width 18 height 18
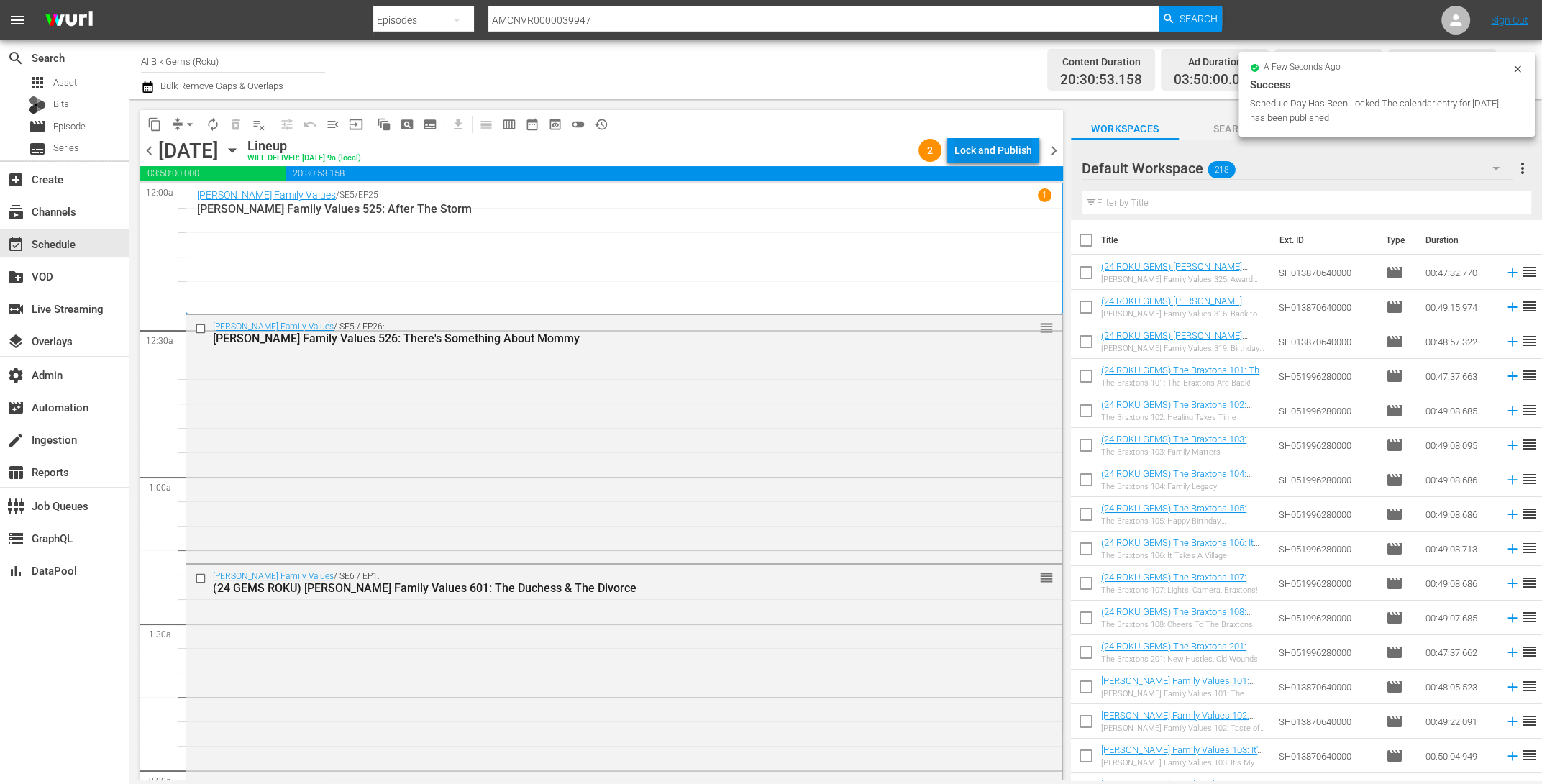
click at [1018, 151] on div "Lock and Publish" at bounding box center [994, 150] width 78 height 26
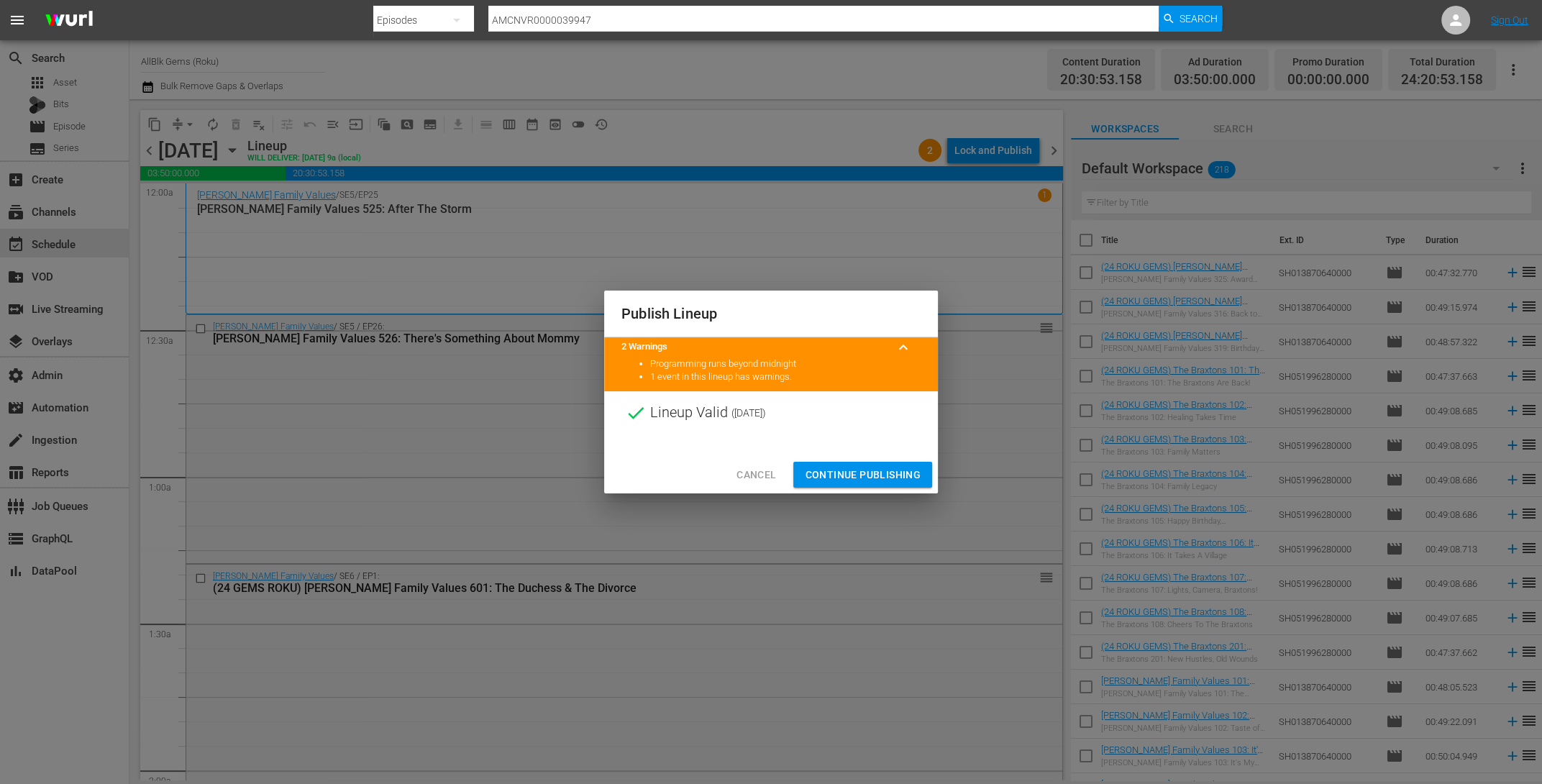
click at [834, 471] on span "Continue Publishing" at bounding box center [863, 475] width 116 height 18
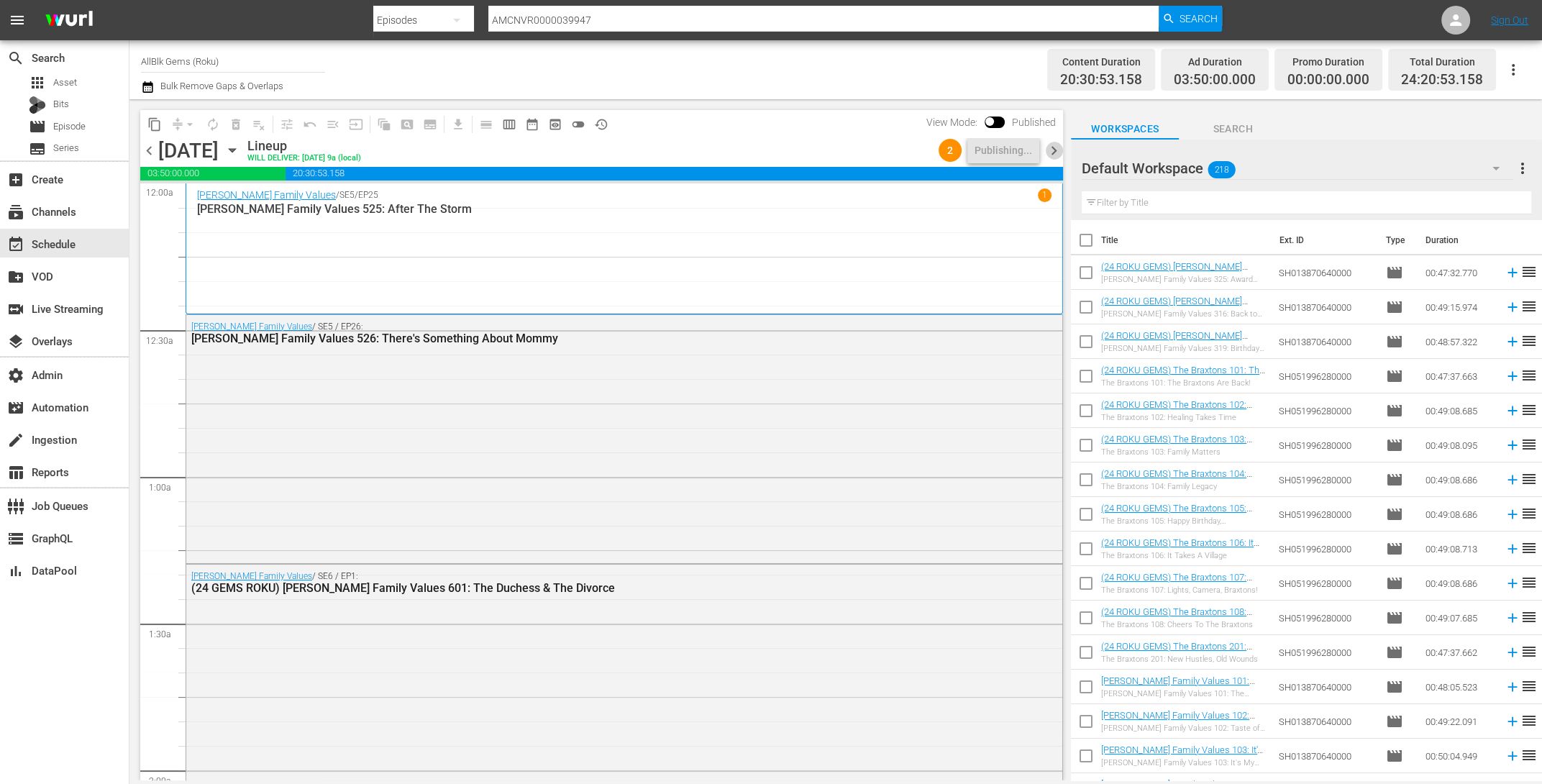
click at [1057, 153] on span "chevron_right" at bounding box center [1054, 150] width 18 height 18
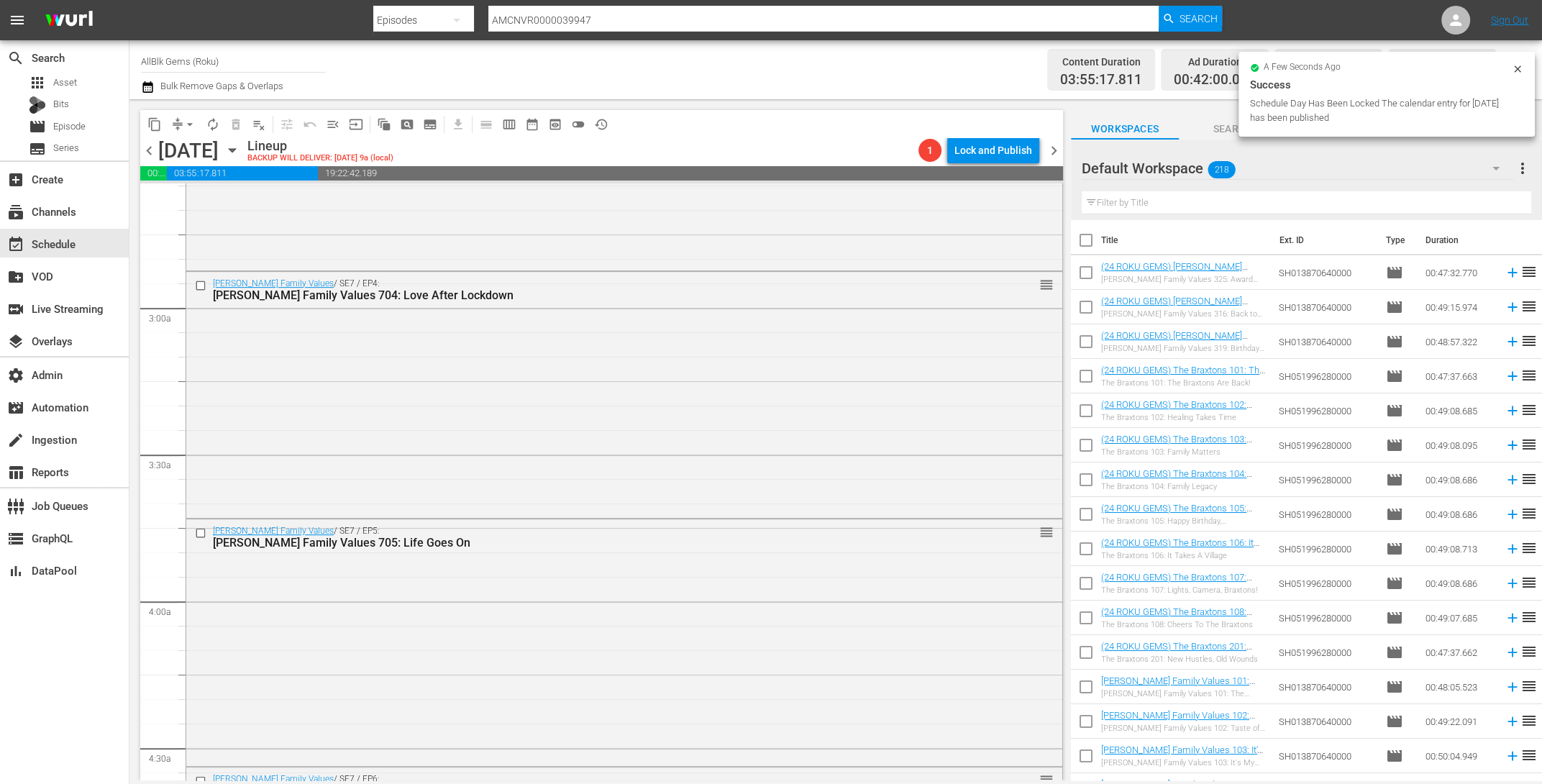
scroll to position [745, 0]
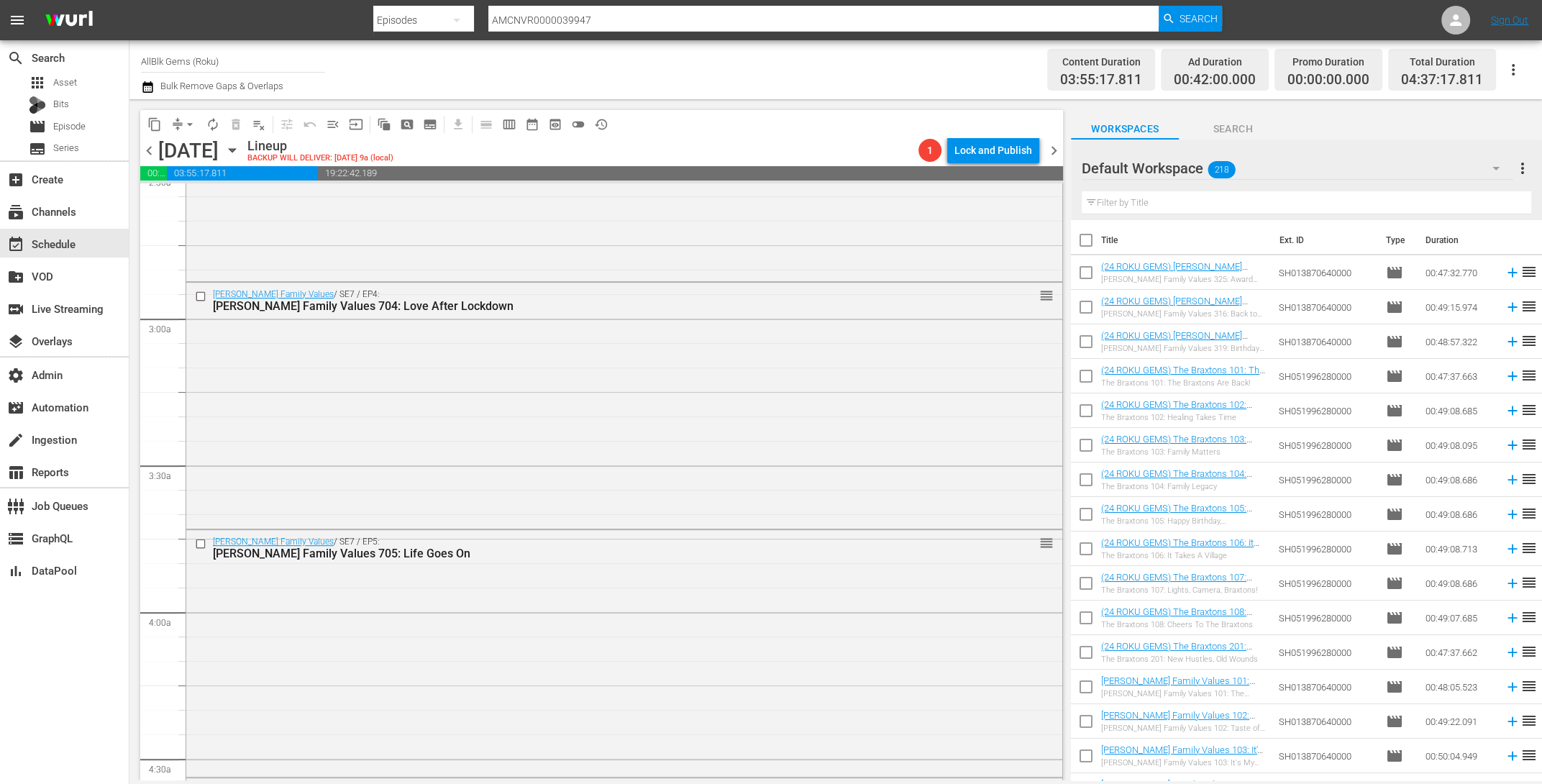
click at [1140, 203] on input "text" at bounding box center [1306, 202] width 450 height 23
paste input "BRAXTONS, THE"
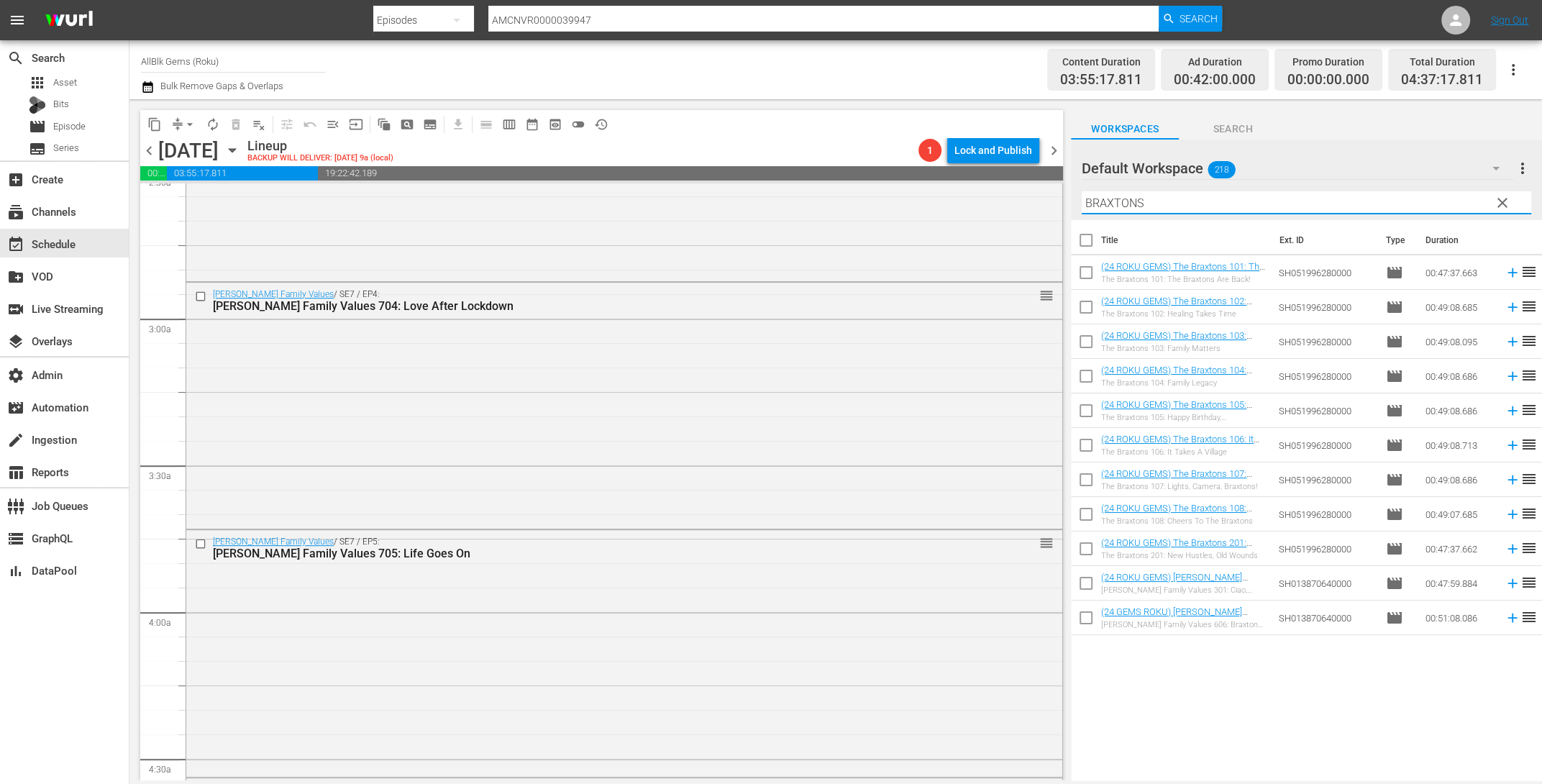
type input "BRAXTONS"
click at [1089, 282] on input "checkbox" at bounding box center [1085, 275] width 30 height 30
checkbox input "true"
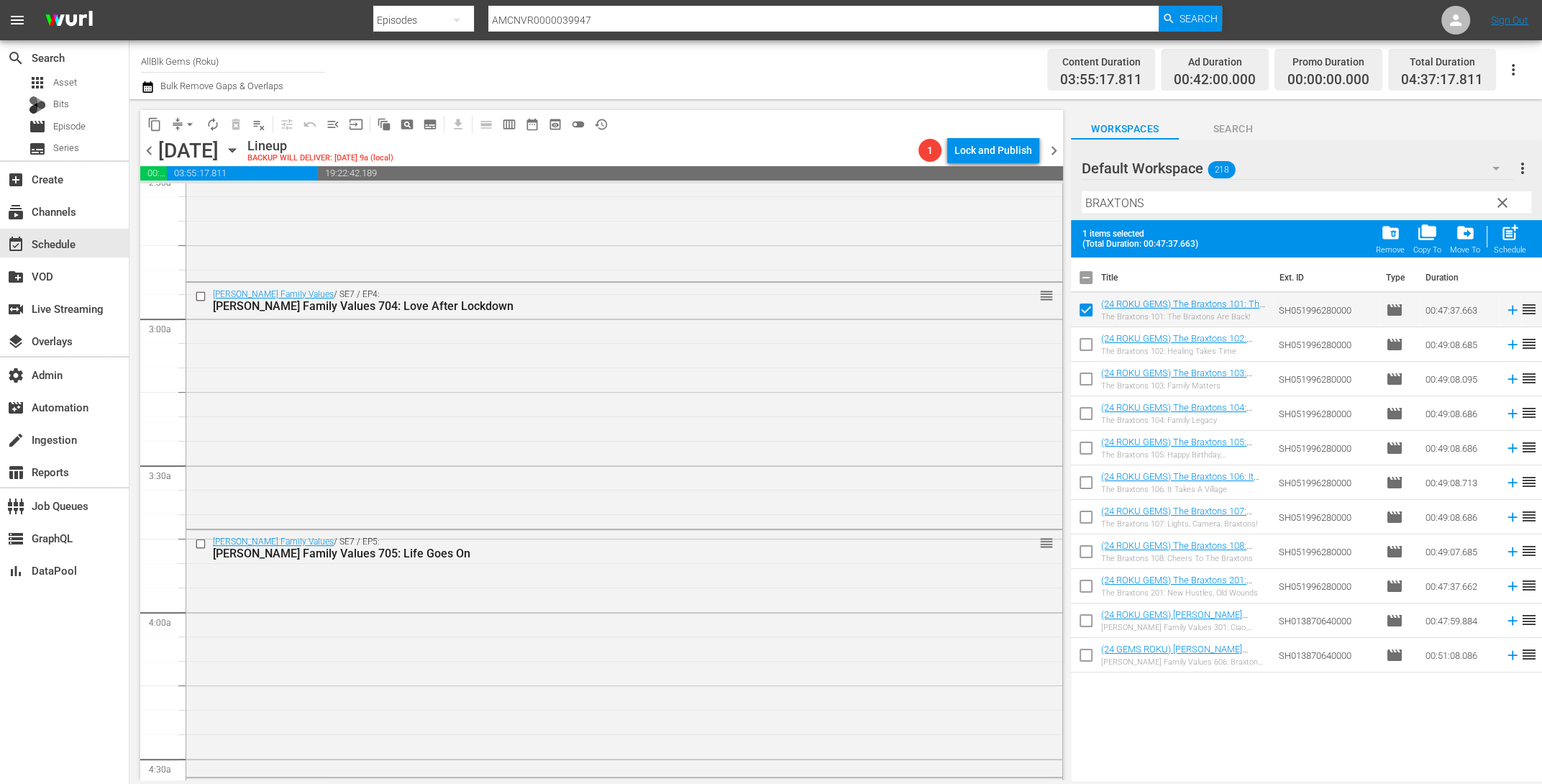
click at [1089, 346] on input "checkbox" at bounding box center [1085, 347] width 30 height 30
checkbox input "true"
click at [1086, 383] on input "checkbox" at bounding box center [1085, 382] width 30 height 30
checkbox input "true"
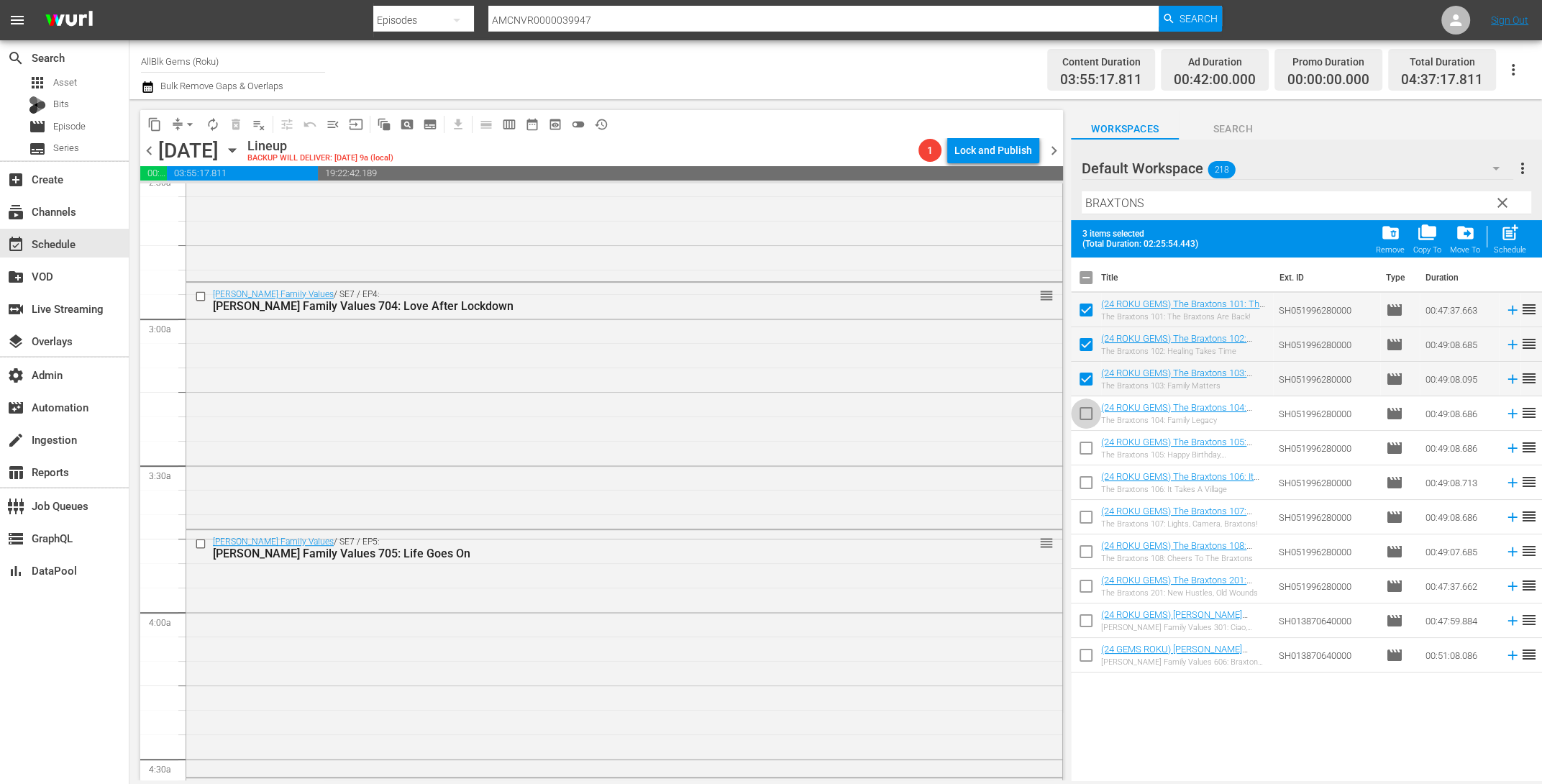
click at [1082, 420] on input "checkbox" at bounding box center [1085, 416] width 30 height 30
checkbox input "true"
click at [1074, 447] on input "checkbox" at bounding box center [1085, 450] width 30 height 30
checkbox input "true"
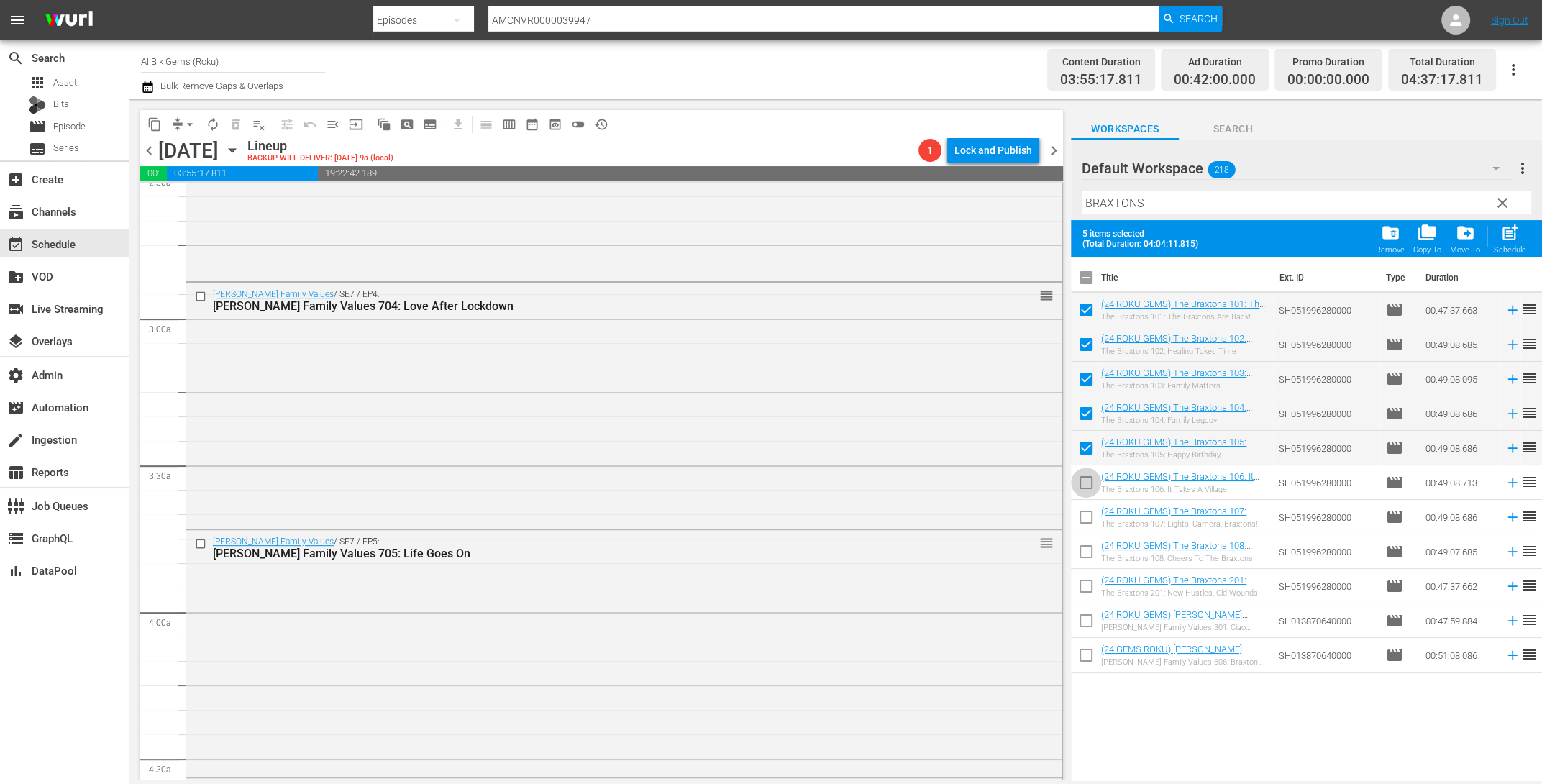
click at [1082, 482] on input "checkbox" at bounding box center [1085, 485] width 30 height 30
checkbox input "true"
click at [1081, 514] on input "checkbox" at bounding box center [1085, 519] width 30 height 30
checkbox input "true"
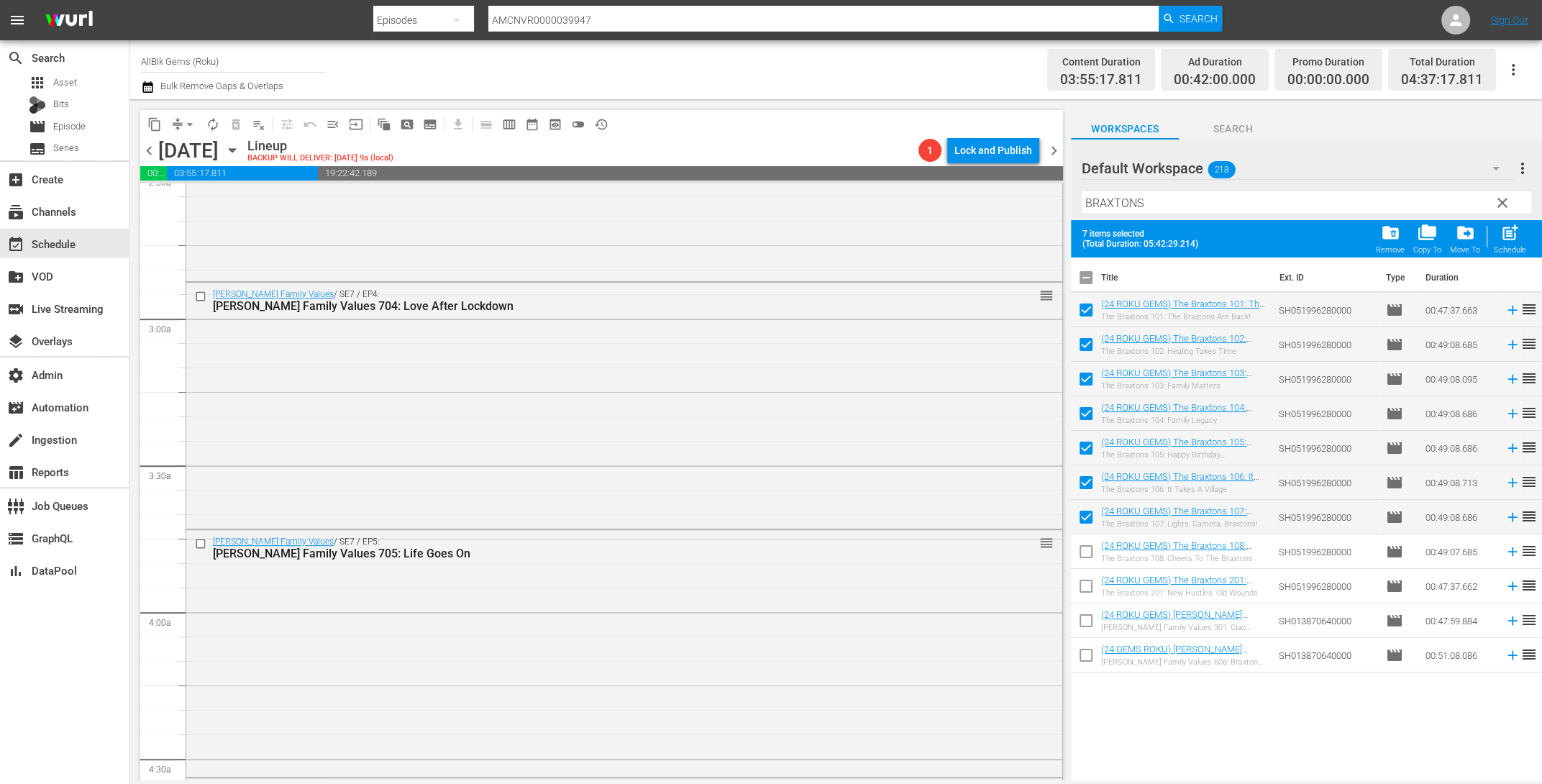
click at [1090, 544] on input "checkbox" at bounding box center [1085, 554] width 30 height 30
checkbox input "true"
click at [1508, 235] on span "post_add" at bounding box center [1509, 232] width 19 height 19
checkbox input "false"
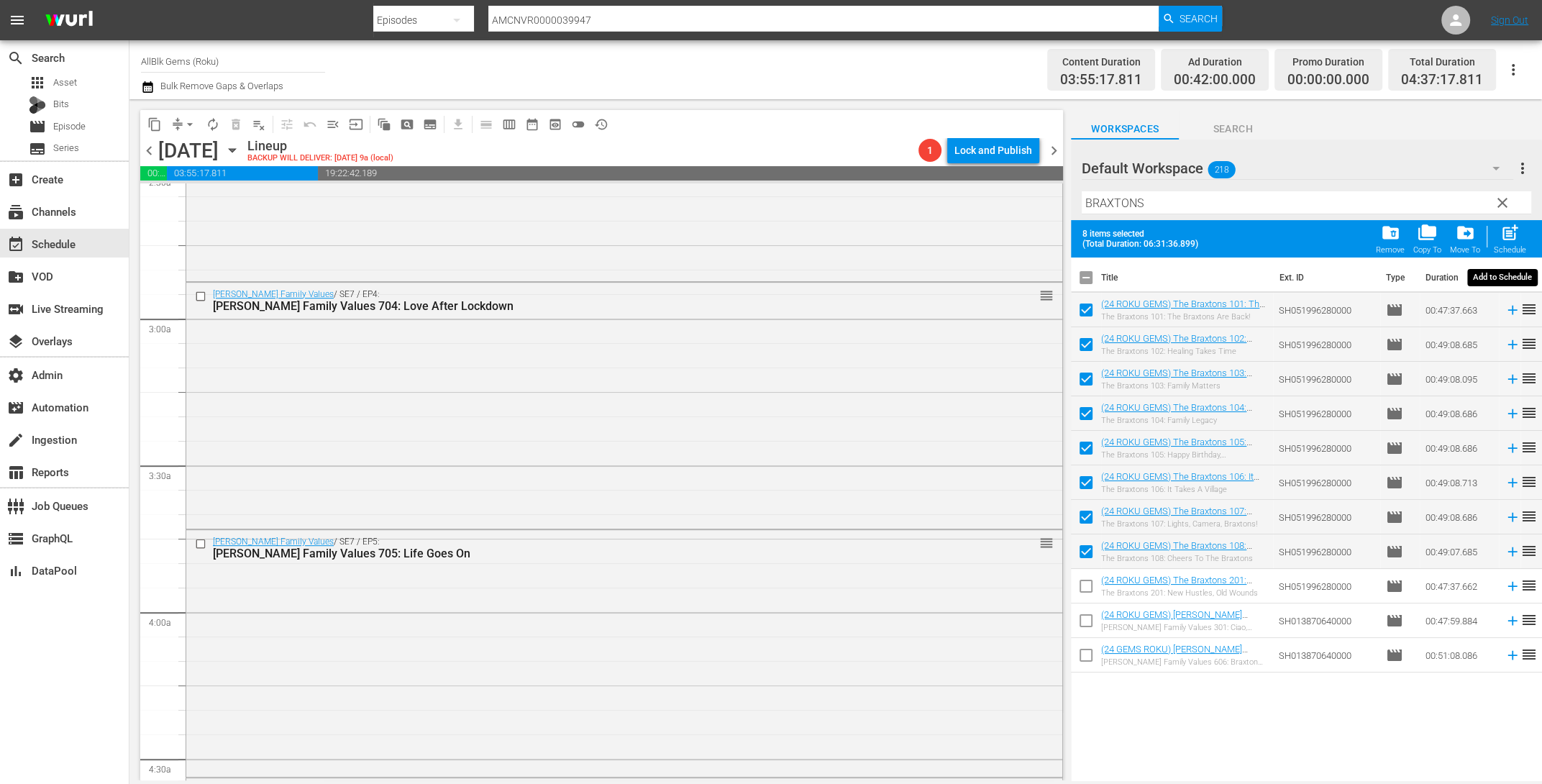
checkbox input "false"
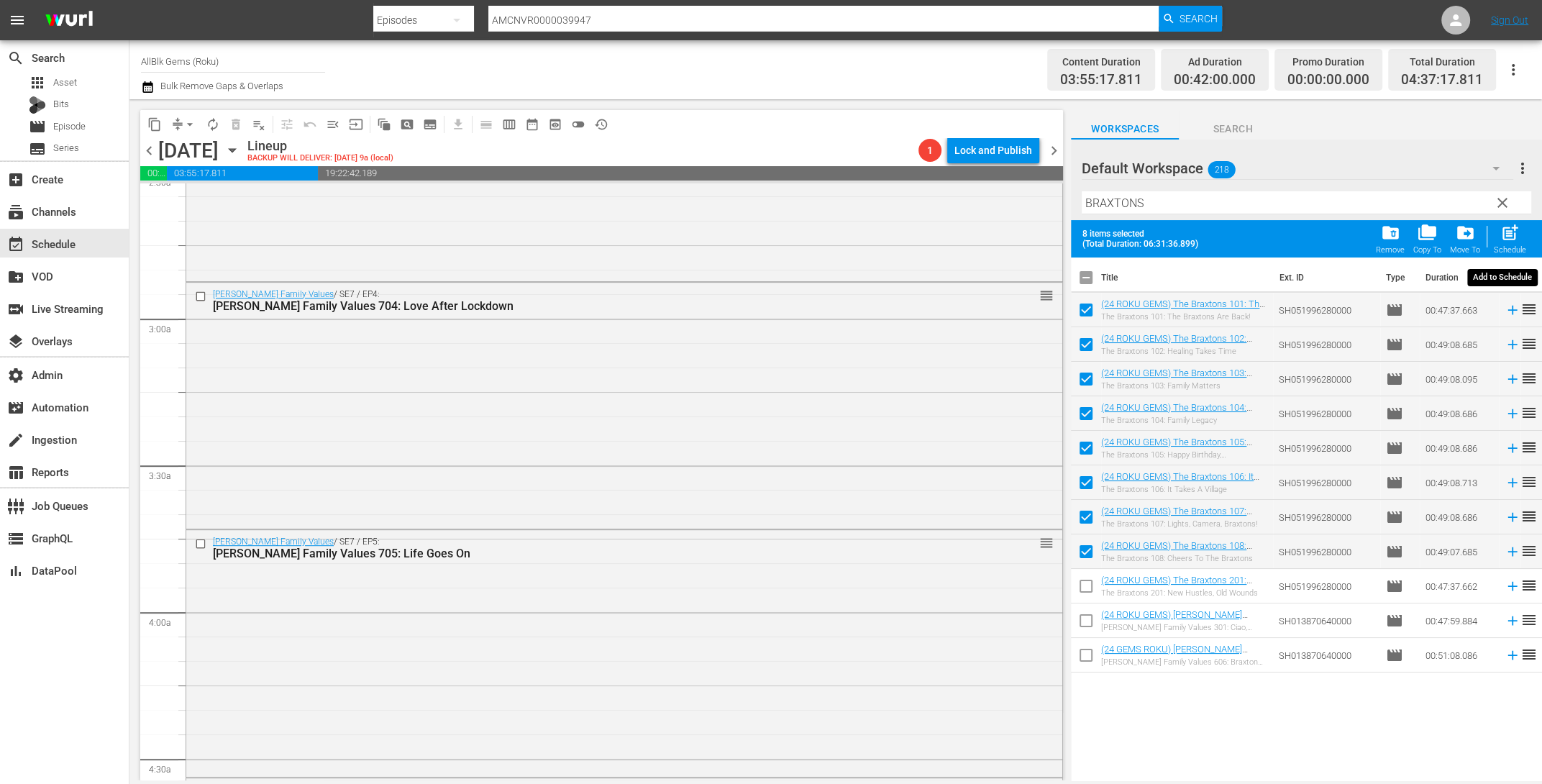
checkbox input "false"
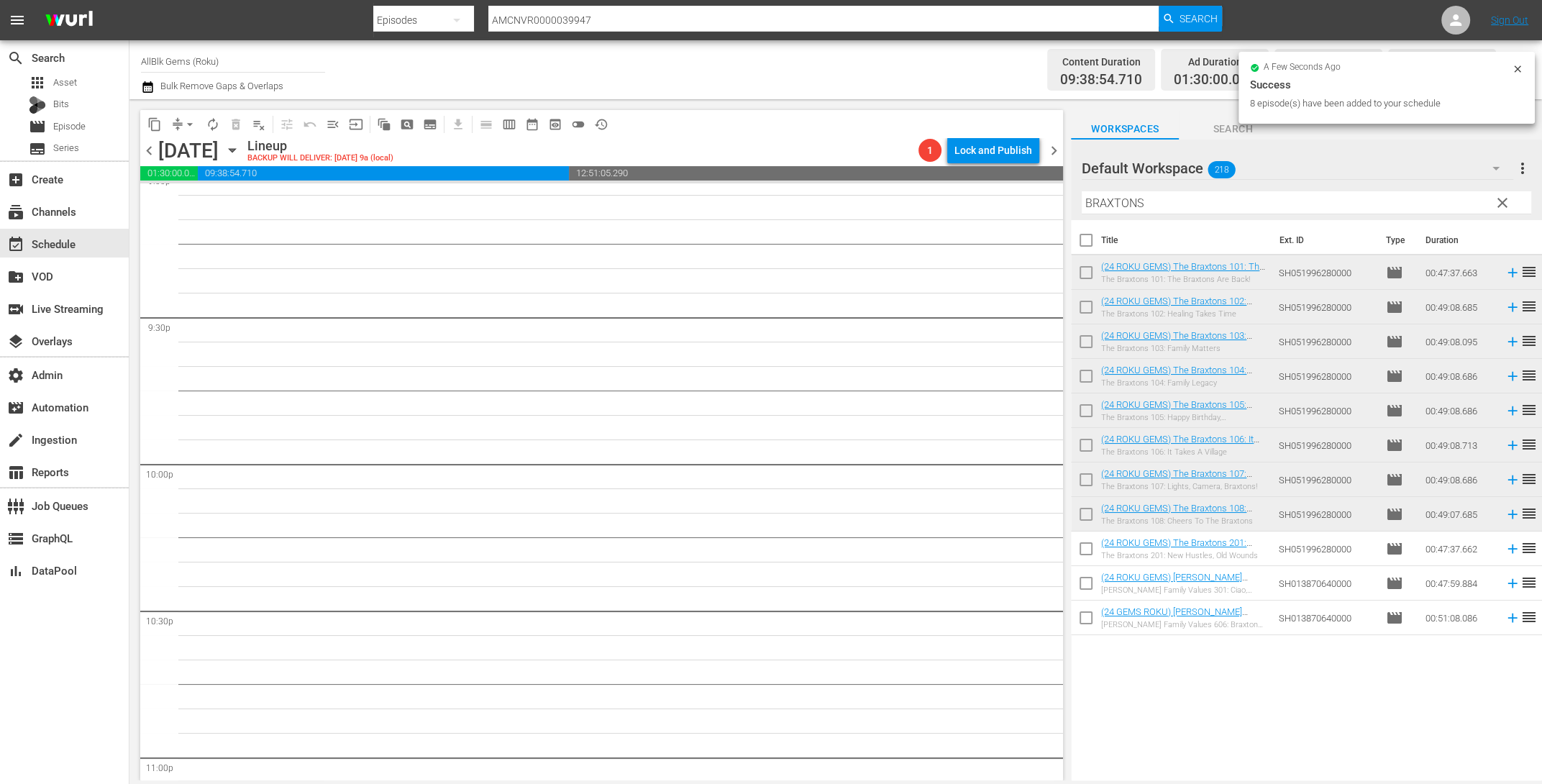
scroll to position [6444, 0]
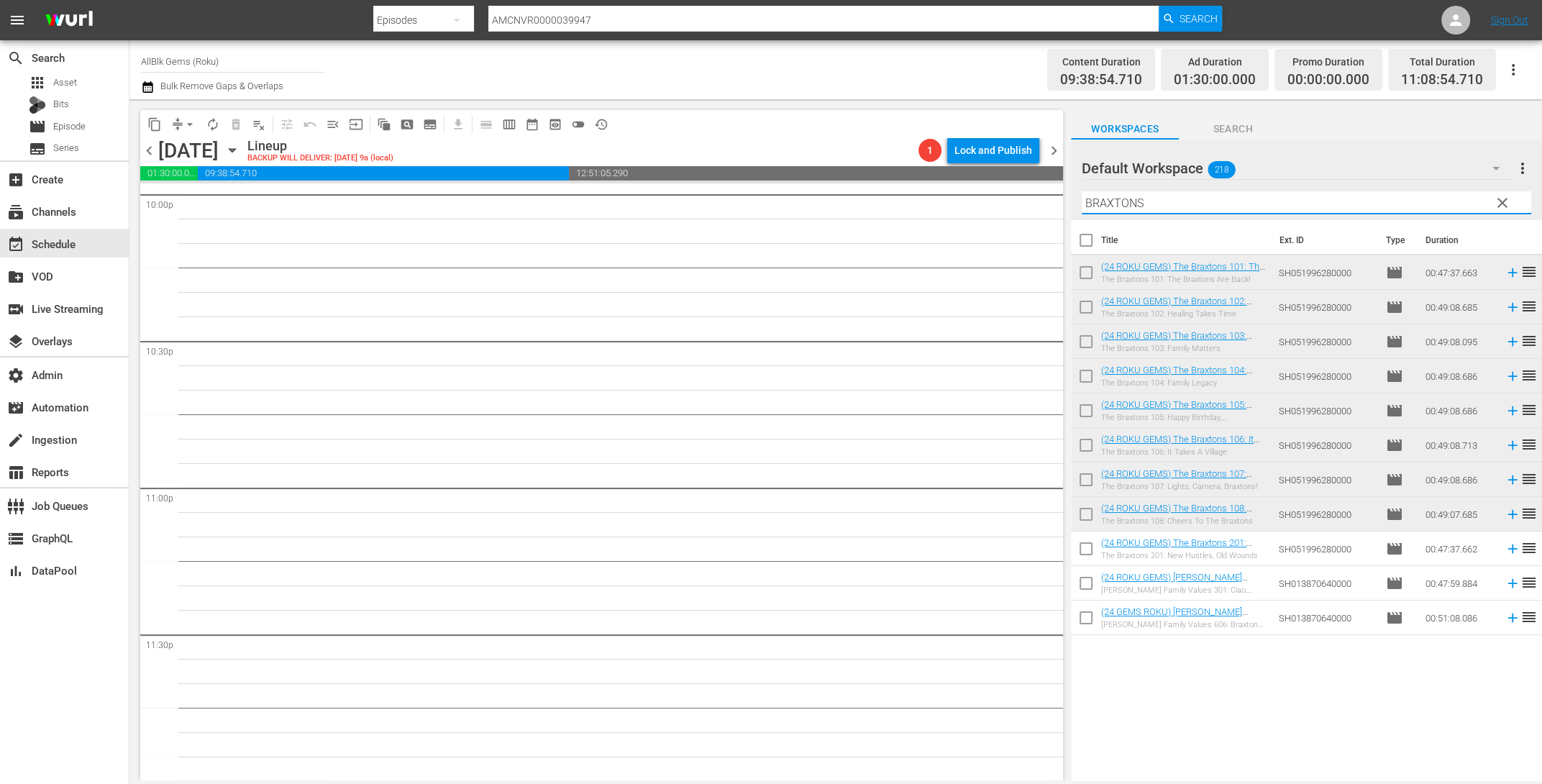
drag, startPoint x: 1149, startPoint y: 197, endPoint x: 965, endPoint y: 193, distance: 184.0
click at [963, 189] on div "content_copy compress arrow_drop_down autorenew_outlined delete_forever_outline…" at bounding box center [836, 439] width 1412 height 681
paste input "BRAXTON FAMILY VALUES"
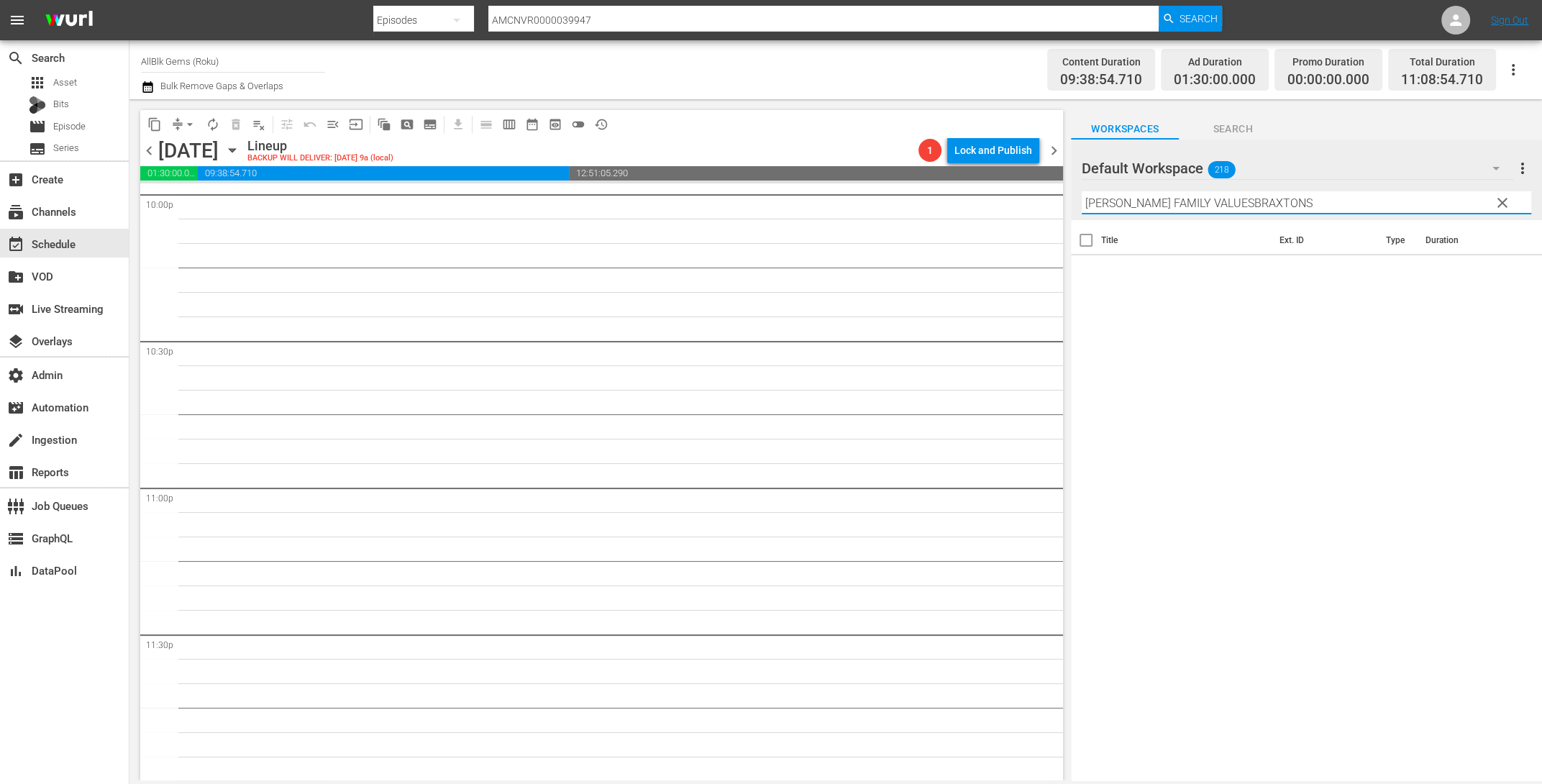
drag, startPoint x: 1328, startPoint y: 197, endPoint x: 1199, endPoint y: 214, distance: 130.1
click at [988, 190] on div "content_copy compress arrow_drop_down autorenew_outlined delete_forever_outline…" at bounding box center [836, 439] width 1412 height 681
paste input "text"
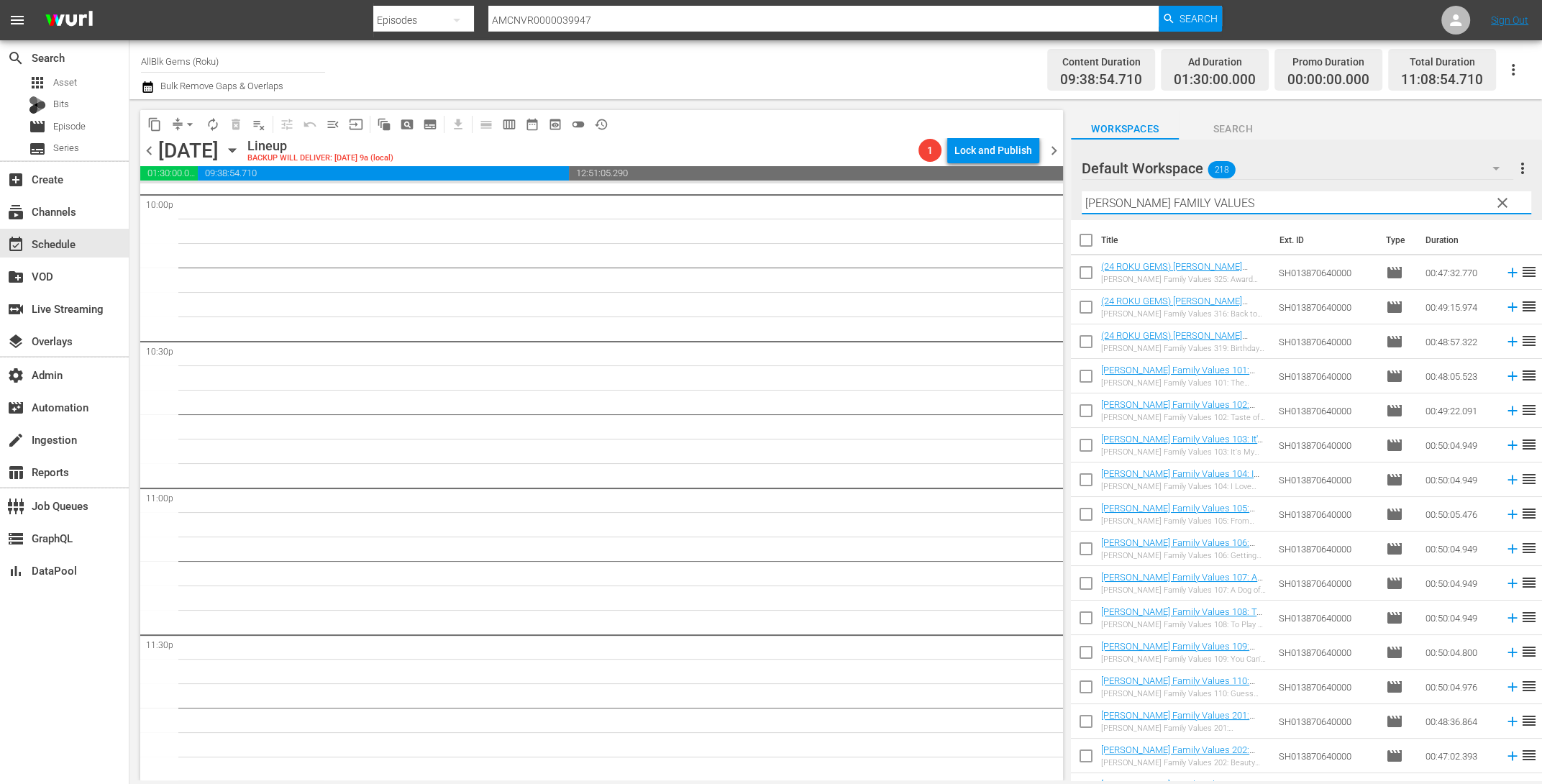
type input "BRAXTON FAMILY VALUES"
click at [1081, 375] on input "checkbox" at bounding box center [1085, 378] width 30 height 30
checkbox input "true"
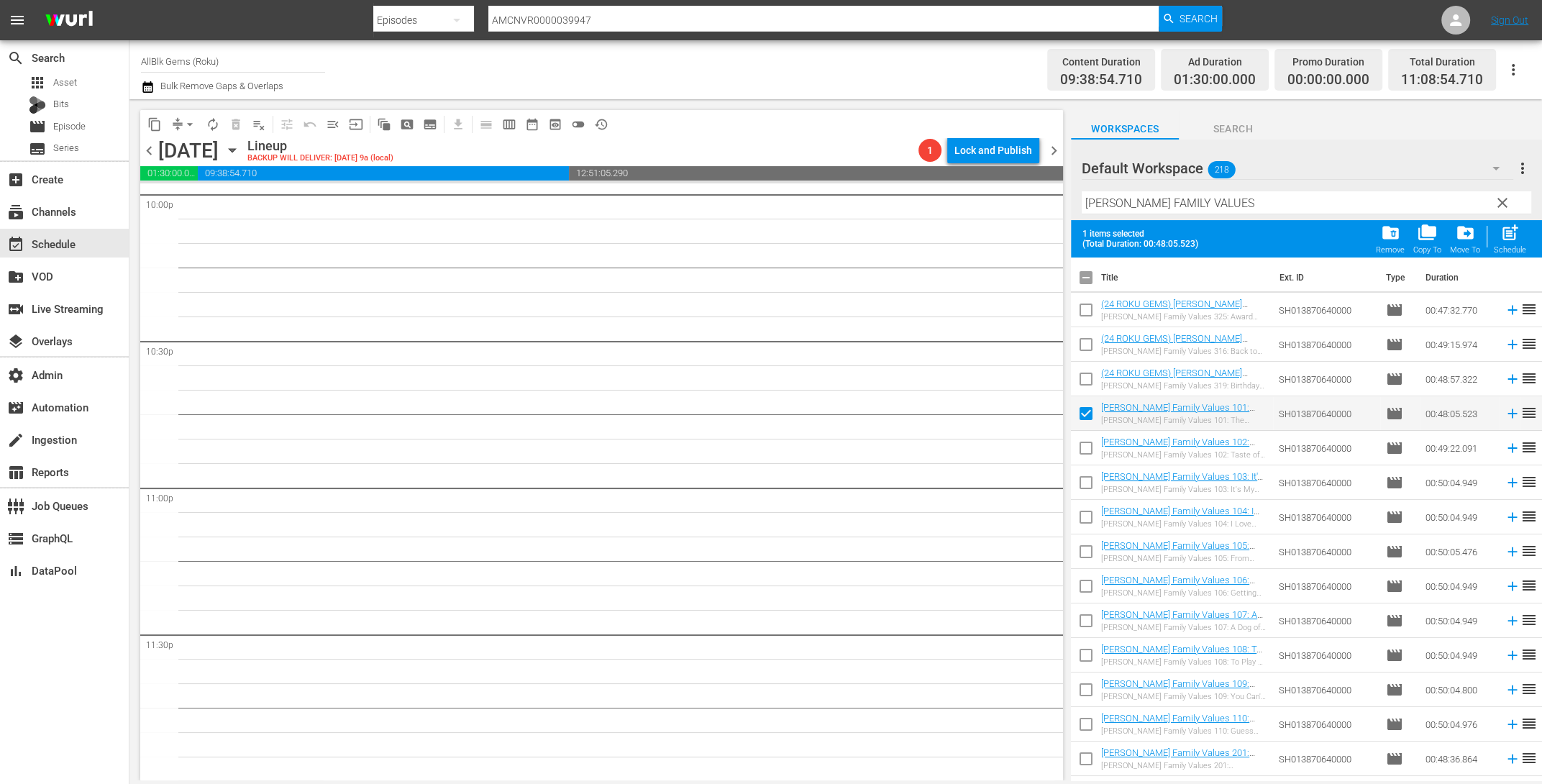
click at [1088, 450] on input "checkbox" at bounding box center [1085, 450] width 30 height 30
checkbox input "true"
click at [1081, 489] on input "checkbox" at bounding box center [1085, 485] width 30 height 30
checkbox input "true"
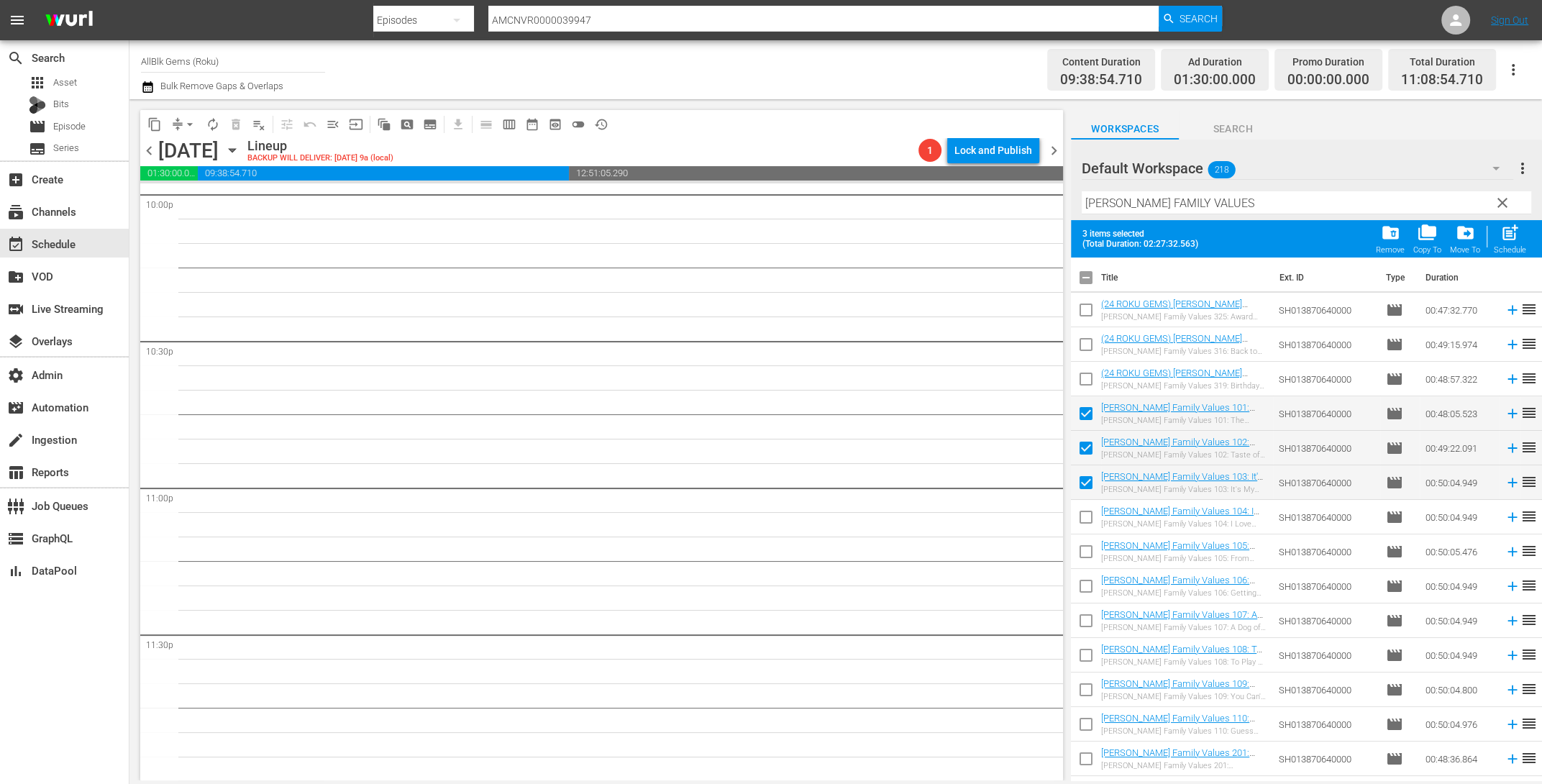
click at [1091, 520] on input "checkbox" at bounding box center [1085, 519] width 30 height 30
checkbox input "true"
click at [1091, 552] on input "checkbox" at bounding box center [1085, 554] width 30 height 30
checkbox input "true"
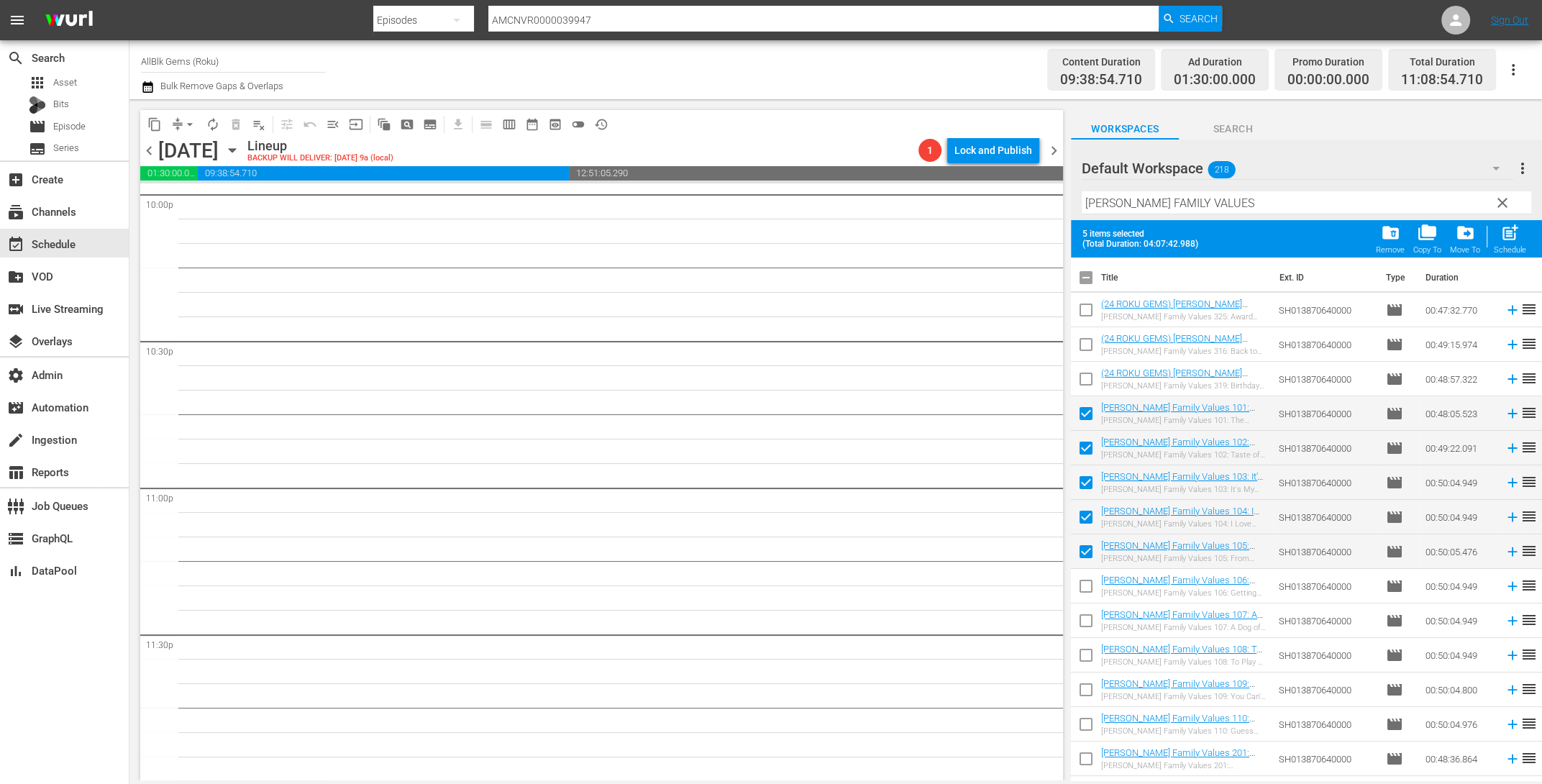
click at [1088, 589] on input "checkbox" at bounding box center [1085, 588] width 30 height 30
checkbox input "true"
click at [1089, 628] on input "checkbox" at bounding box center [1085, 623] width 30 height 30
checkbox input "true"
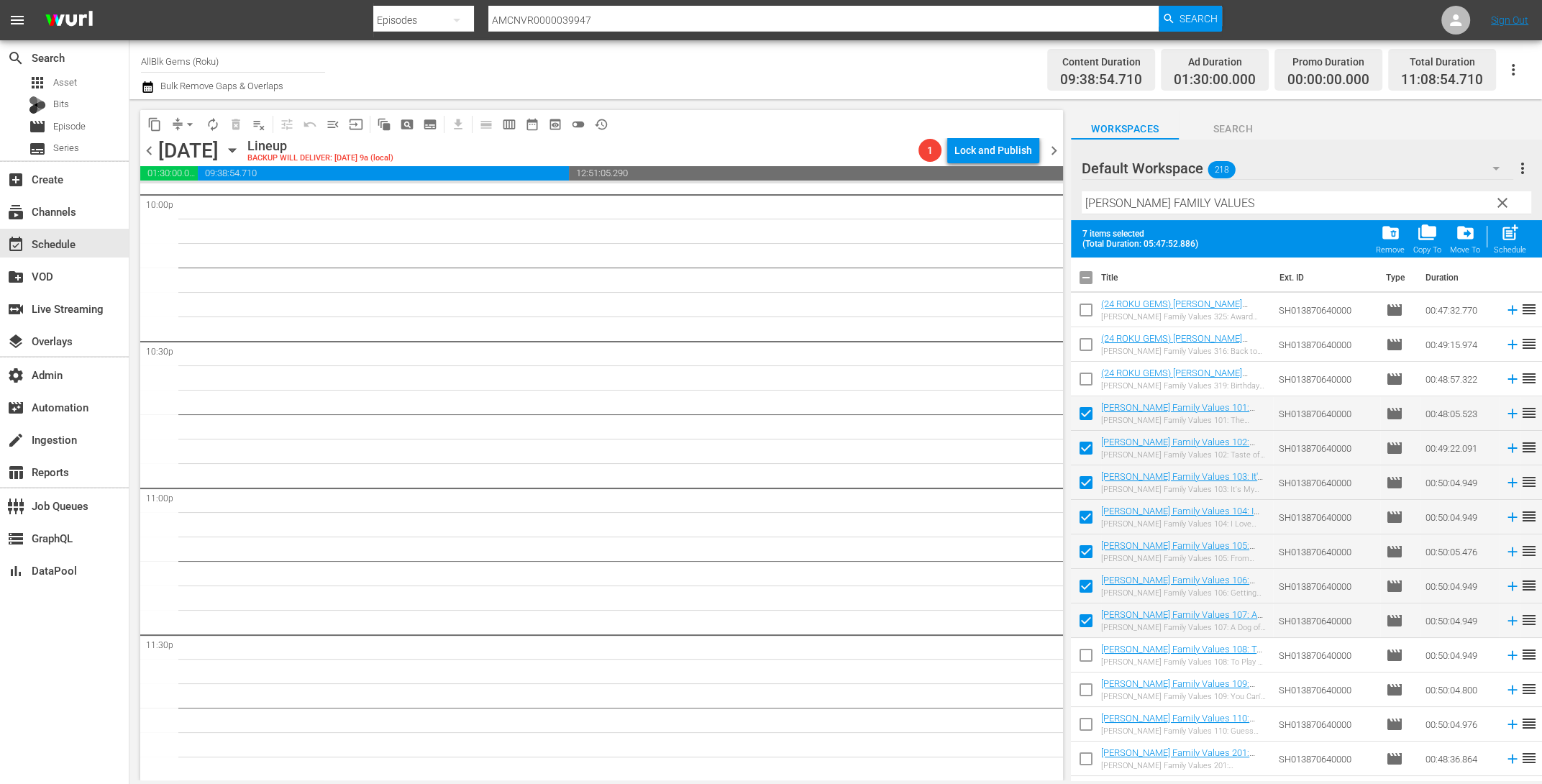
drag, startPoint x: 1091, startPoint y: 663, endPoint x: 1093, endPoint y: 687, distance: 24.1
click at [1091, 663] on input "checkbox" at bounding box center [1085, 657] width 30 height 30
checkbox input "true"
click at [1090, 697] on input "checkbox" at bounding box center [1085, 692] width 30 height 30
checkbox input "true"
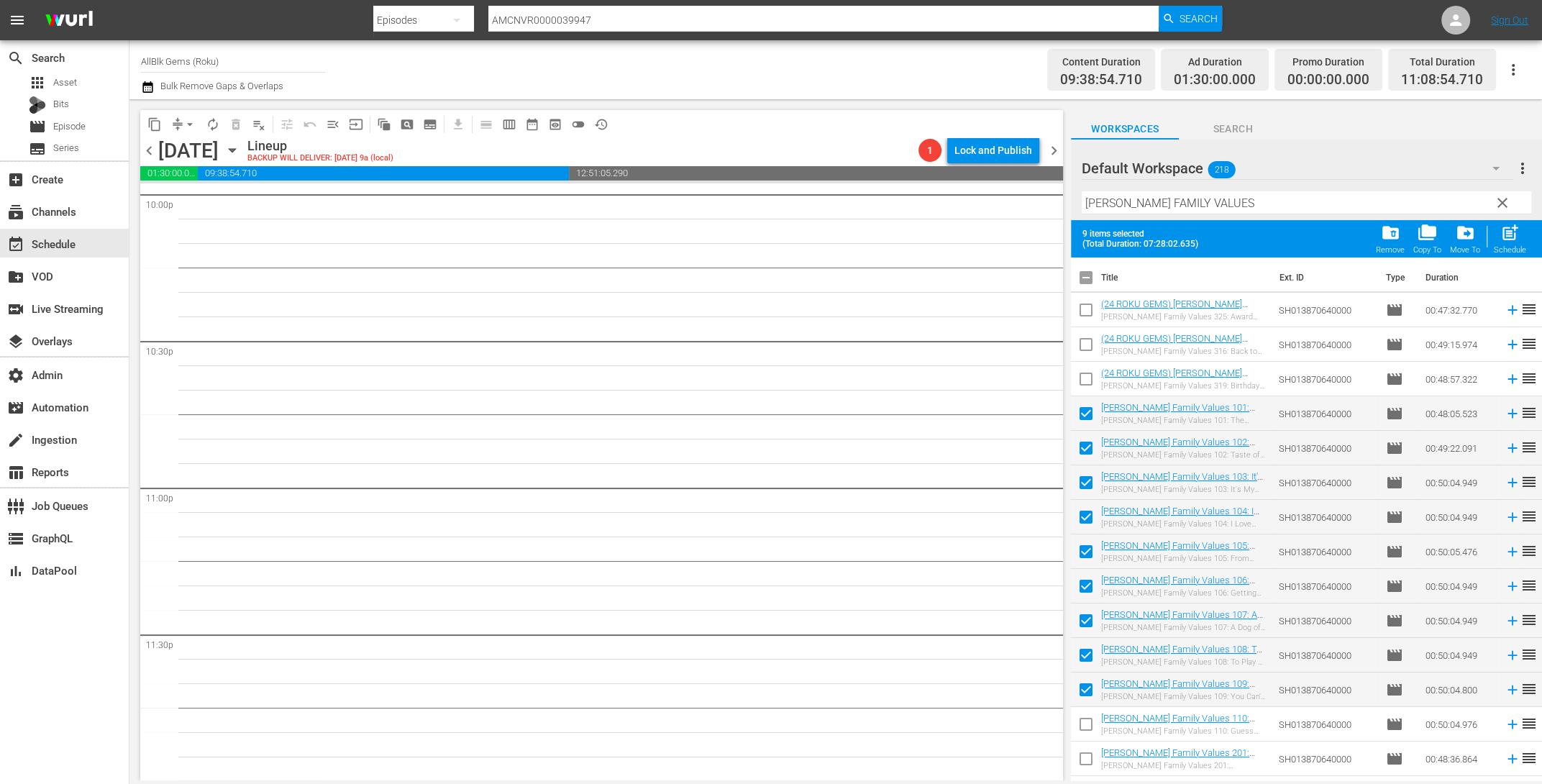
click at [1091, 728] on input "checkbox" at bounding box center [1085, 726] width 30 height 30
checkbox input "true"
click at [1515, 236] on span "post_add" at bounding box center [1509, 232] width 19 height 19
checkbox input "false"
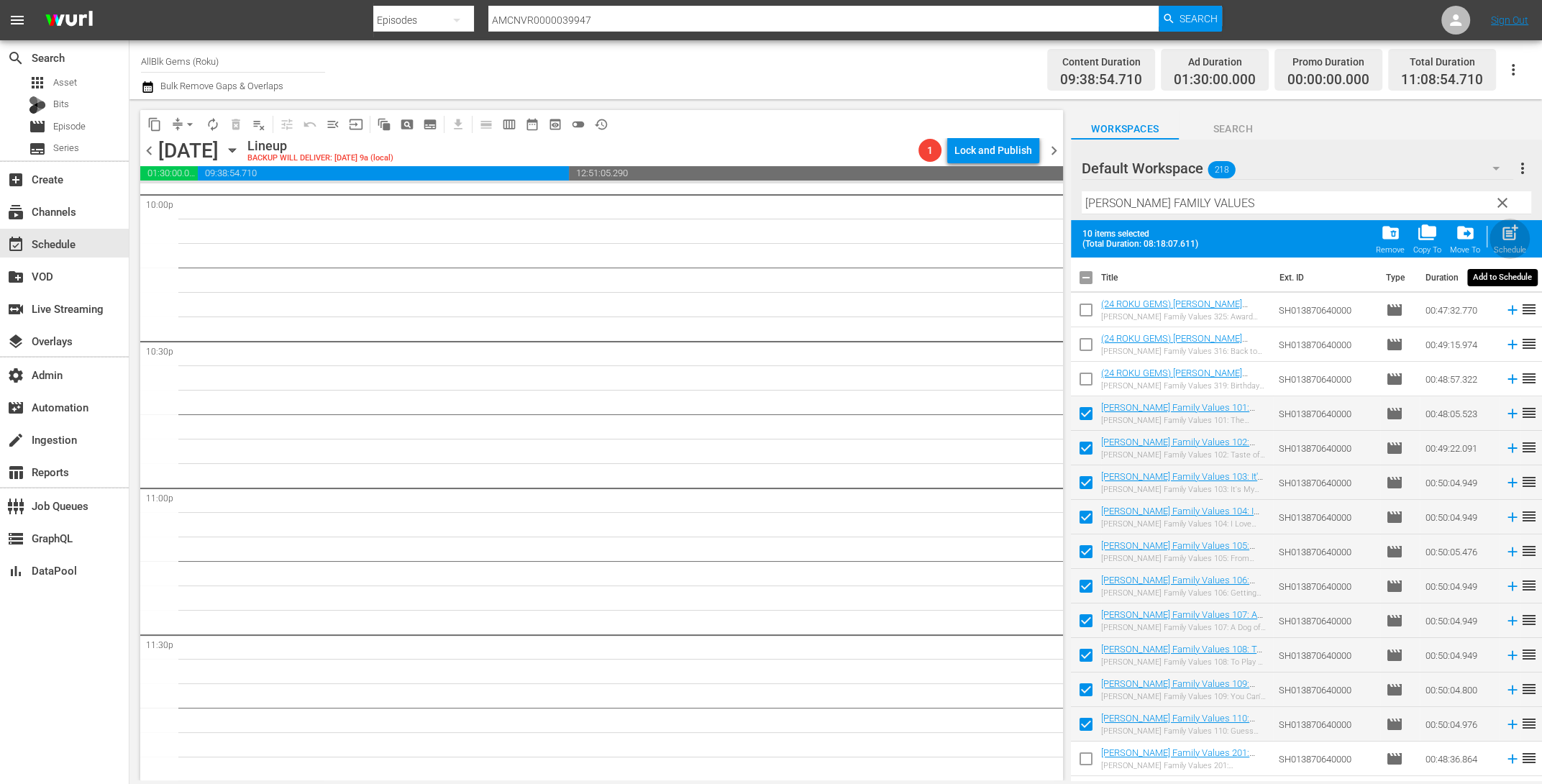
checkbox input "false"
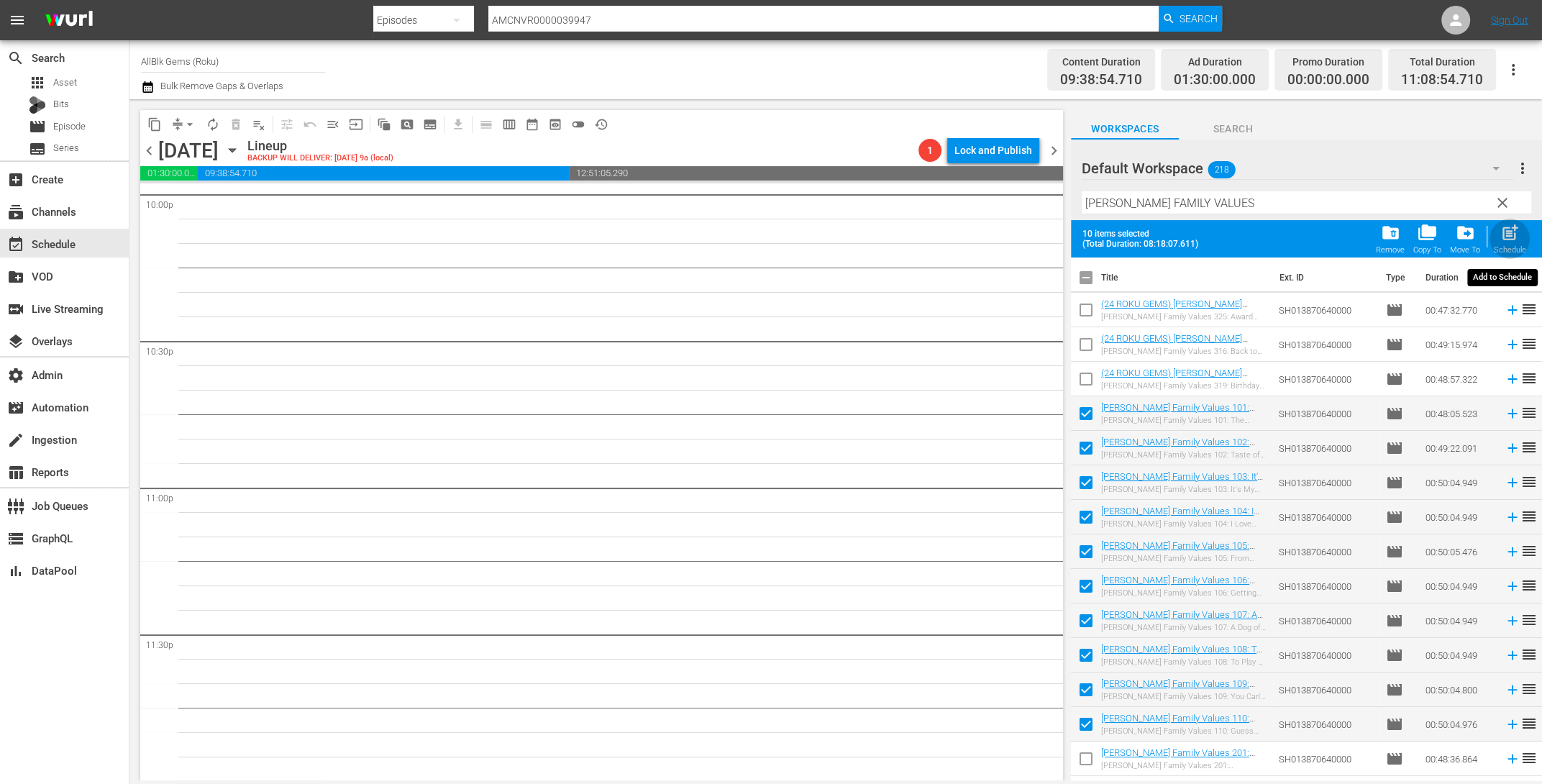
checkbox input "false"
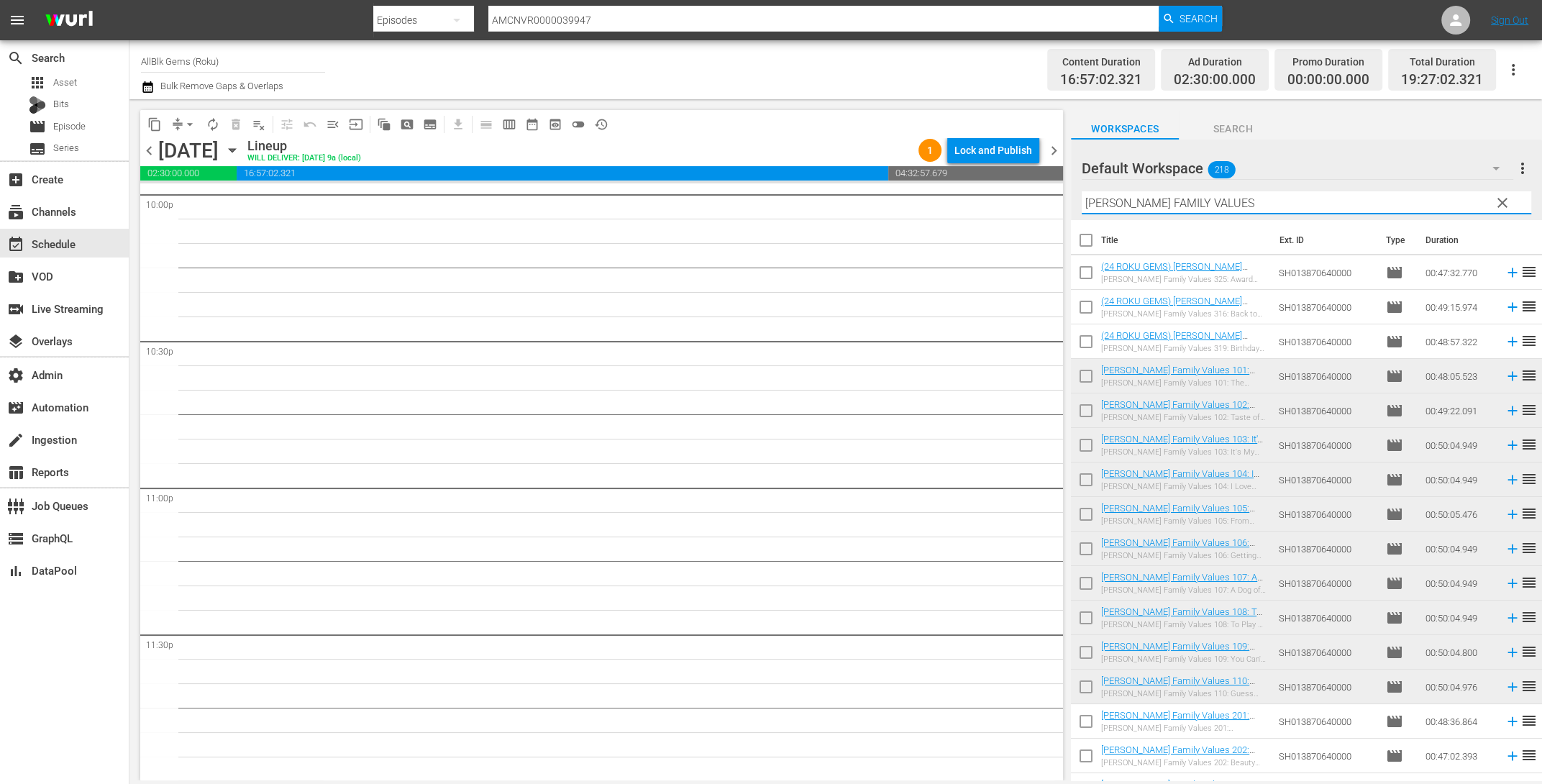
drag, startPoint x: 1266, startPoint y: 200, endPoint x: 962, endPoint y: 176, distance: 304.9
click at [959, 176] on div "content_copy compress arrow_drop_down autorenew_outlined delete_forever_outline…" at bounding box center [836, 439] width 1412 height 681
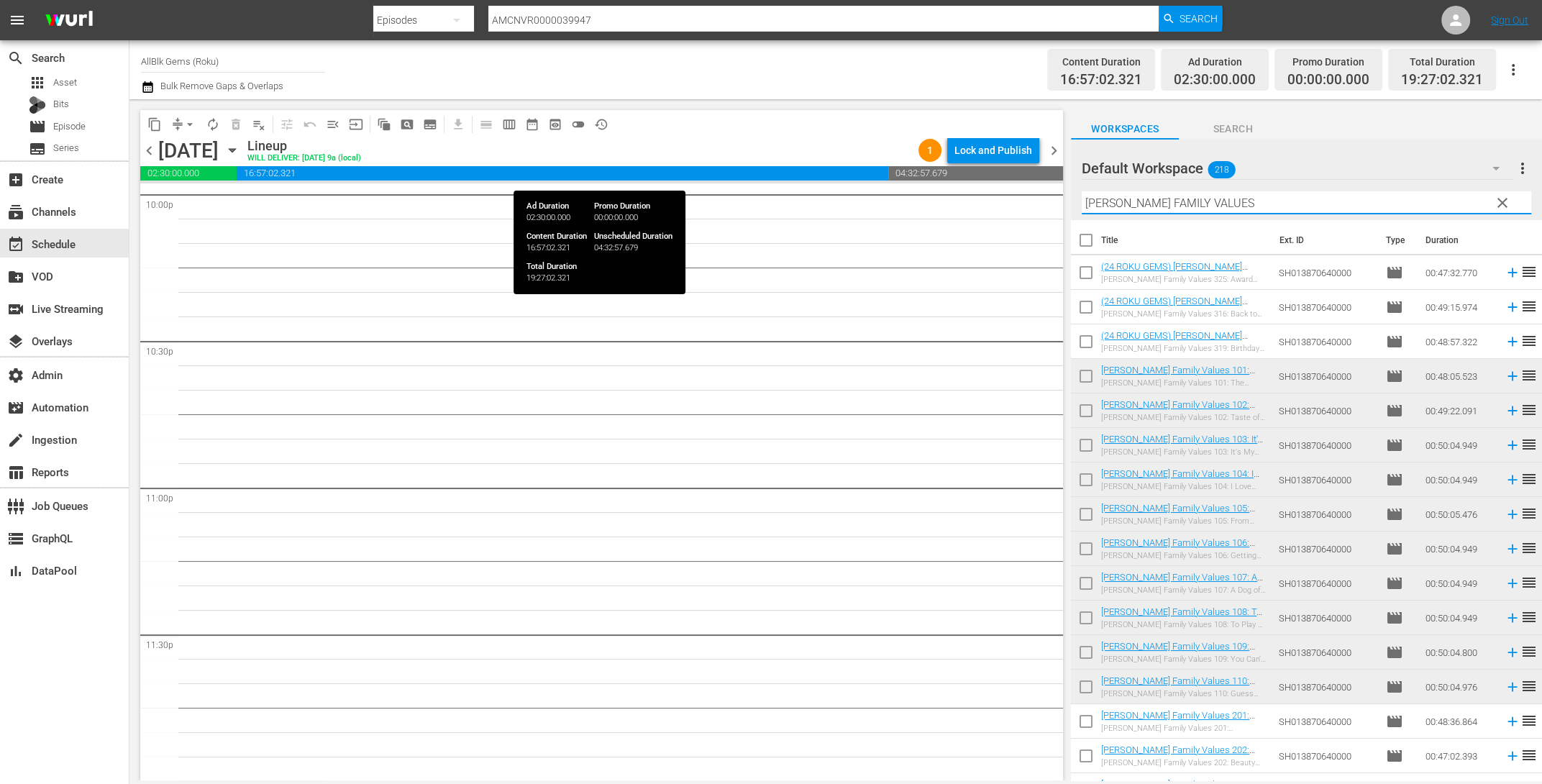
paste input "S, THE"
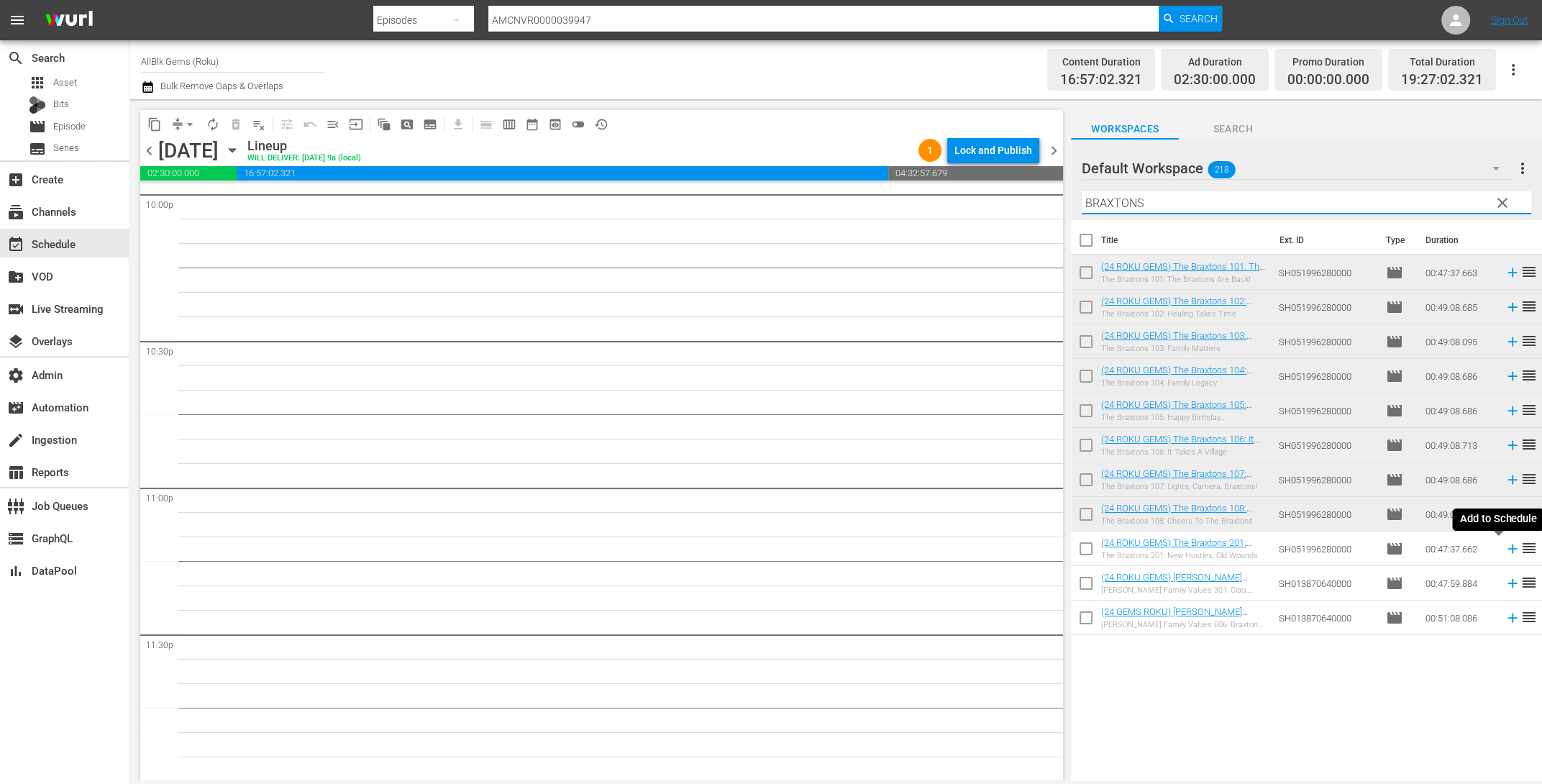
type input "BRAXTONS"
click at [1508, 548] on icon at bounding box center [1512, 549] width 9 height 9
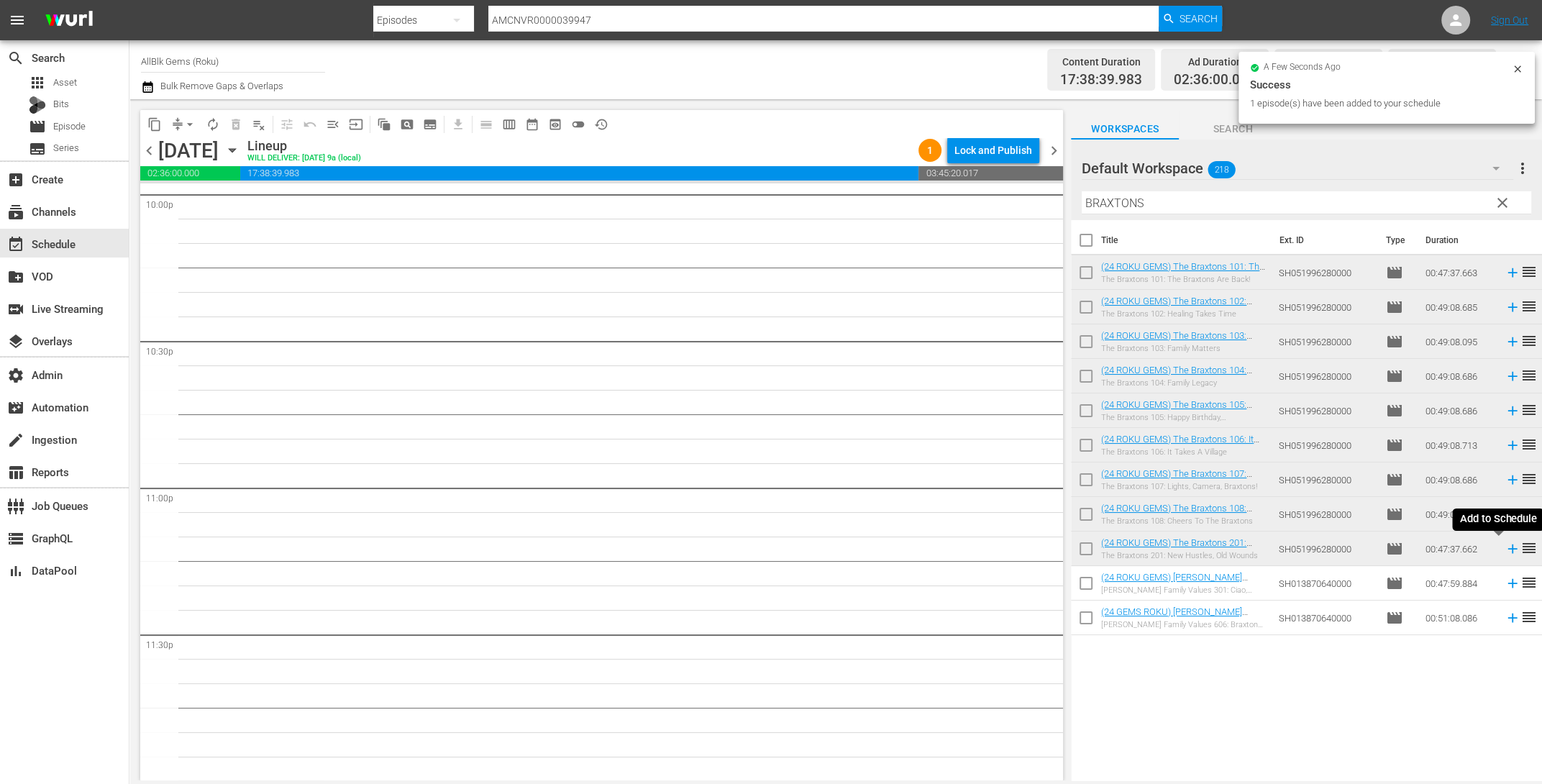
scroll to position [6419, 0]
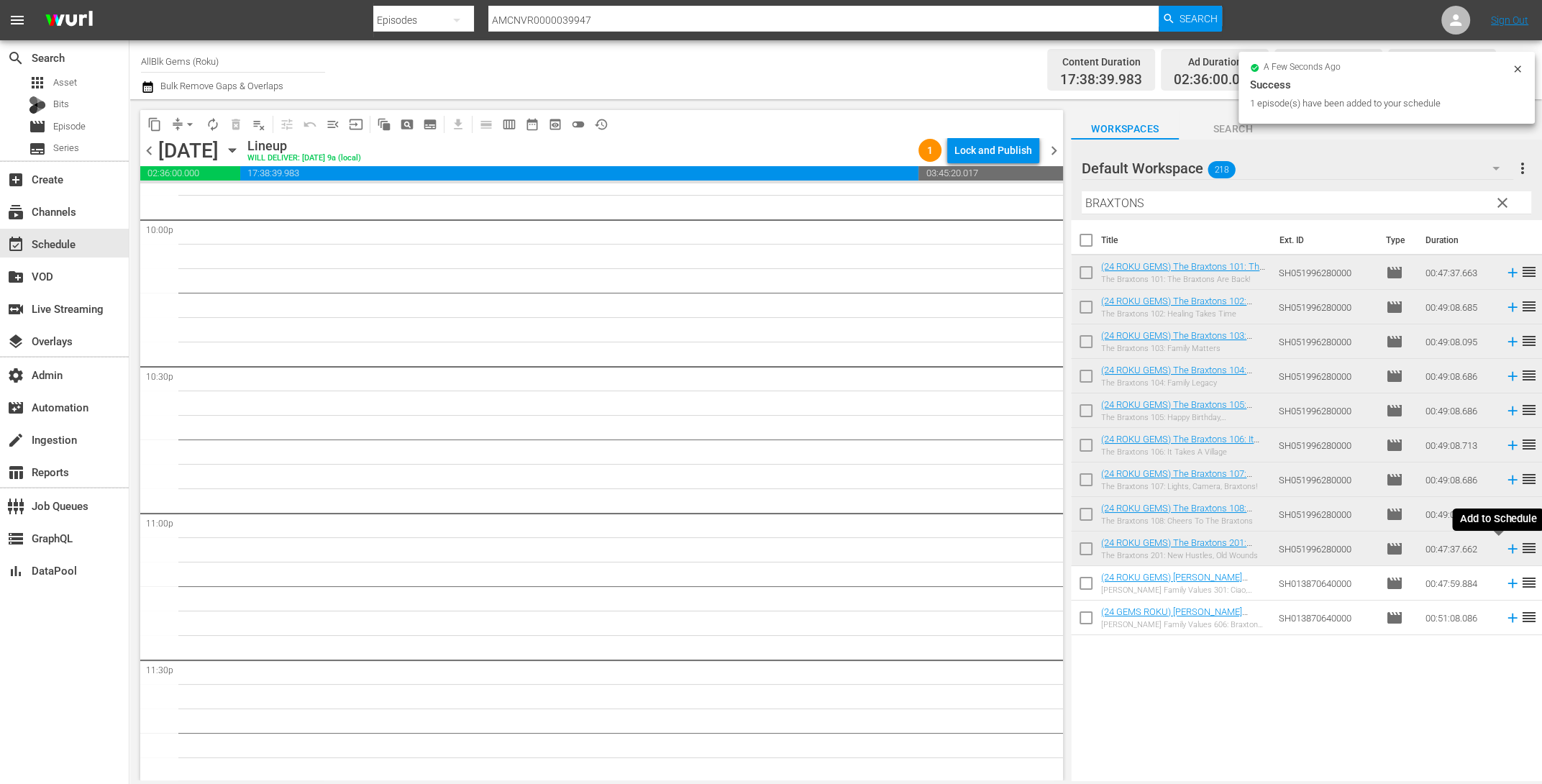
click at [1508, 548] on icon at bounding box center [1512, 549] width 9 height 9
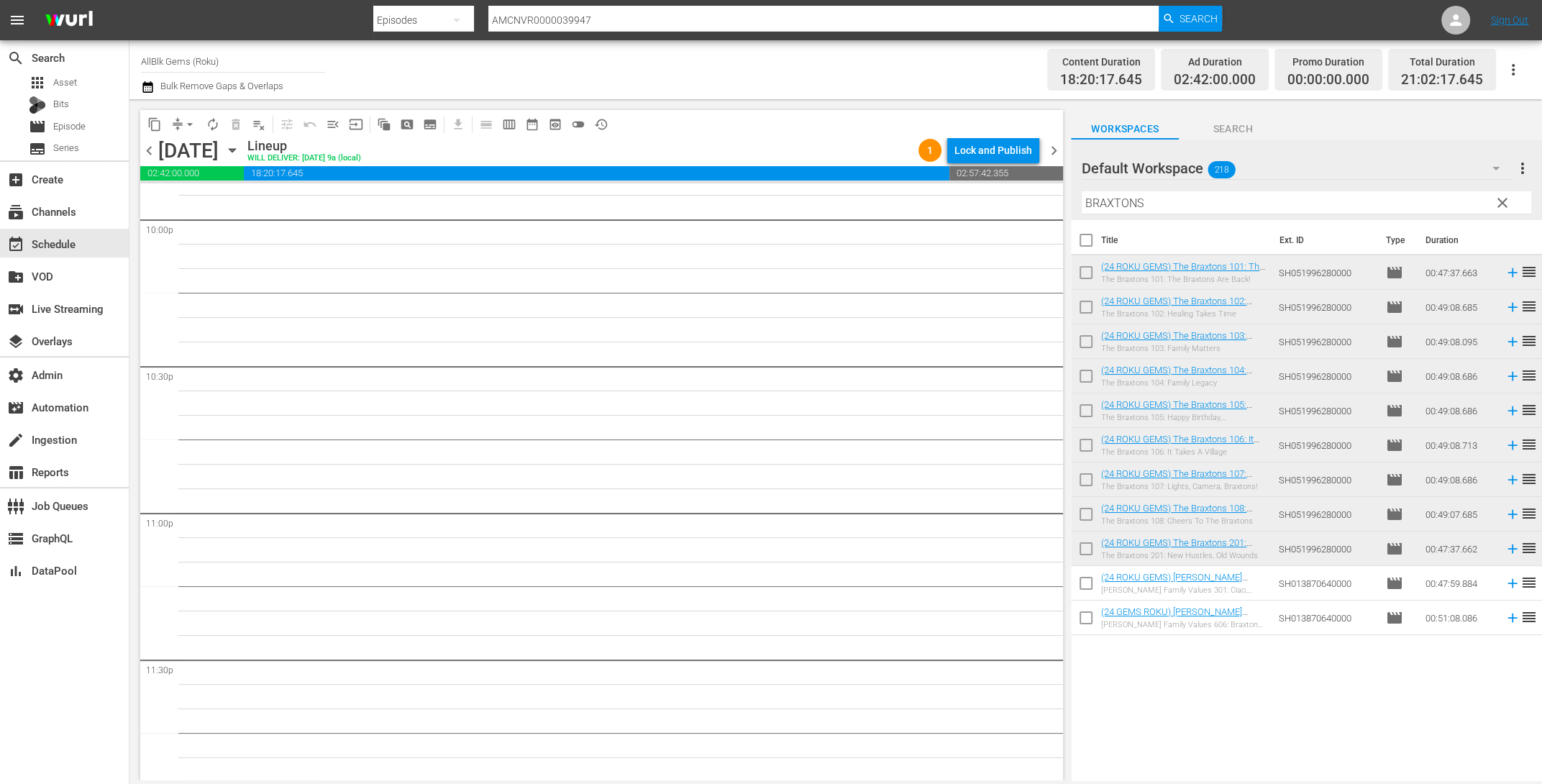
click at [1088, 243] on input "checkbox" at bounding box center [1085, 243] width 30 height 30
checkbox input "true"
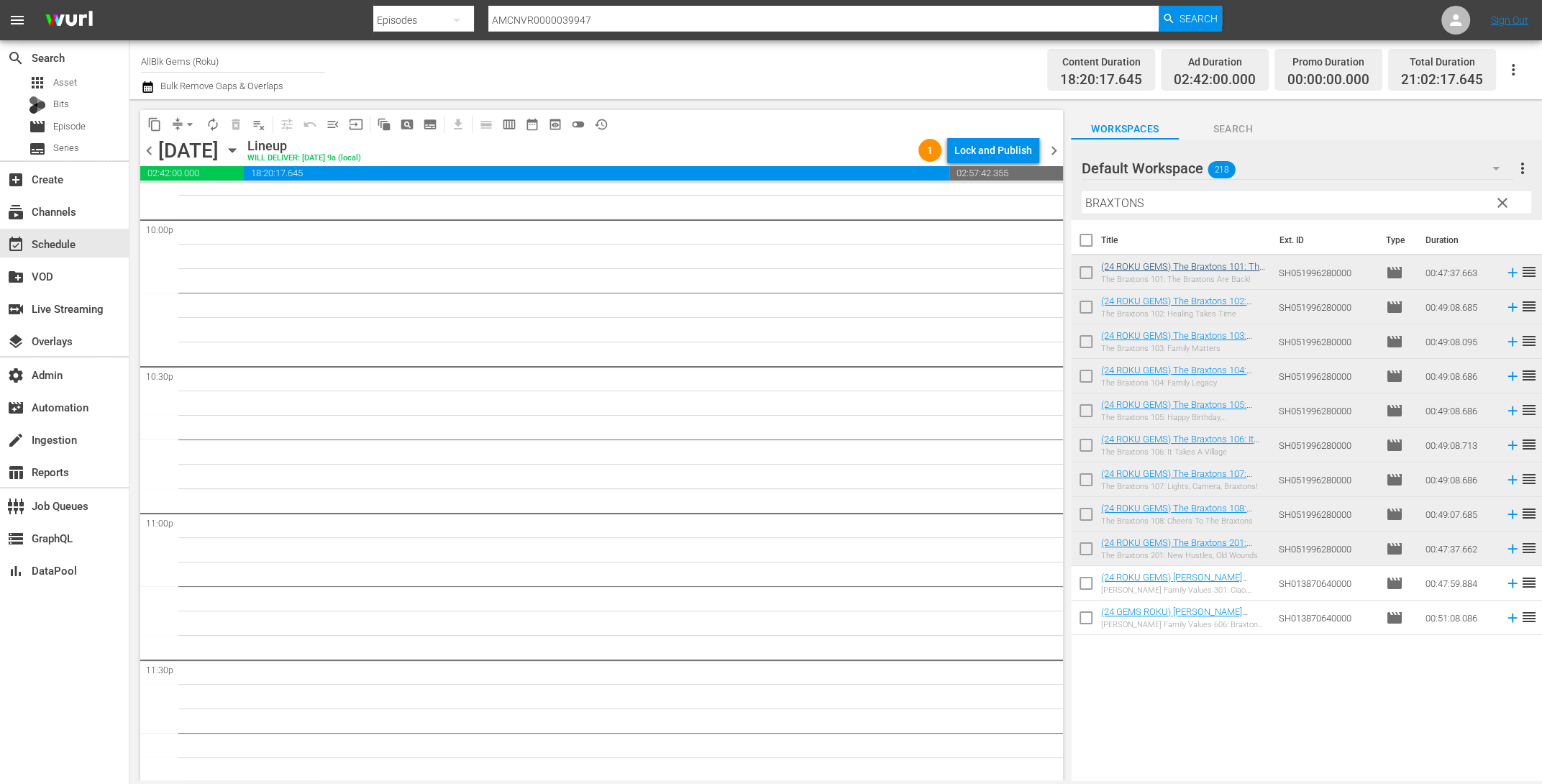
checkbox input "true"
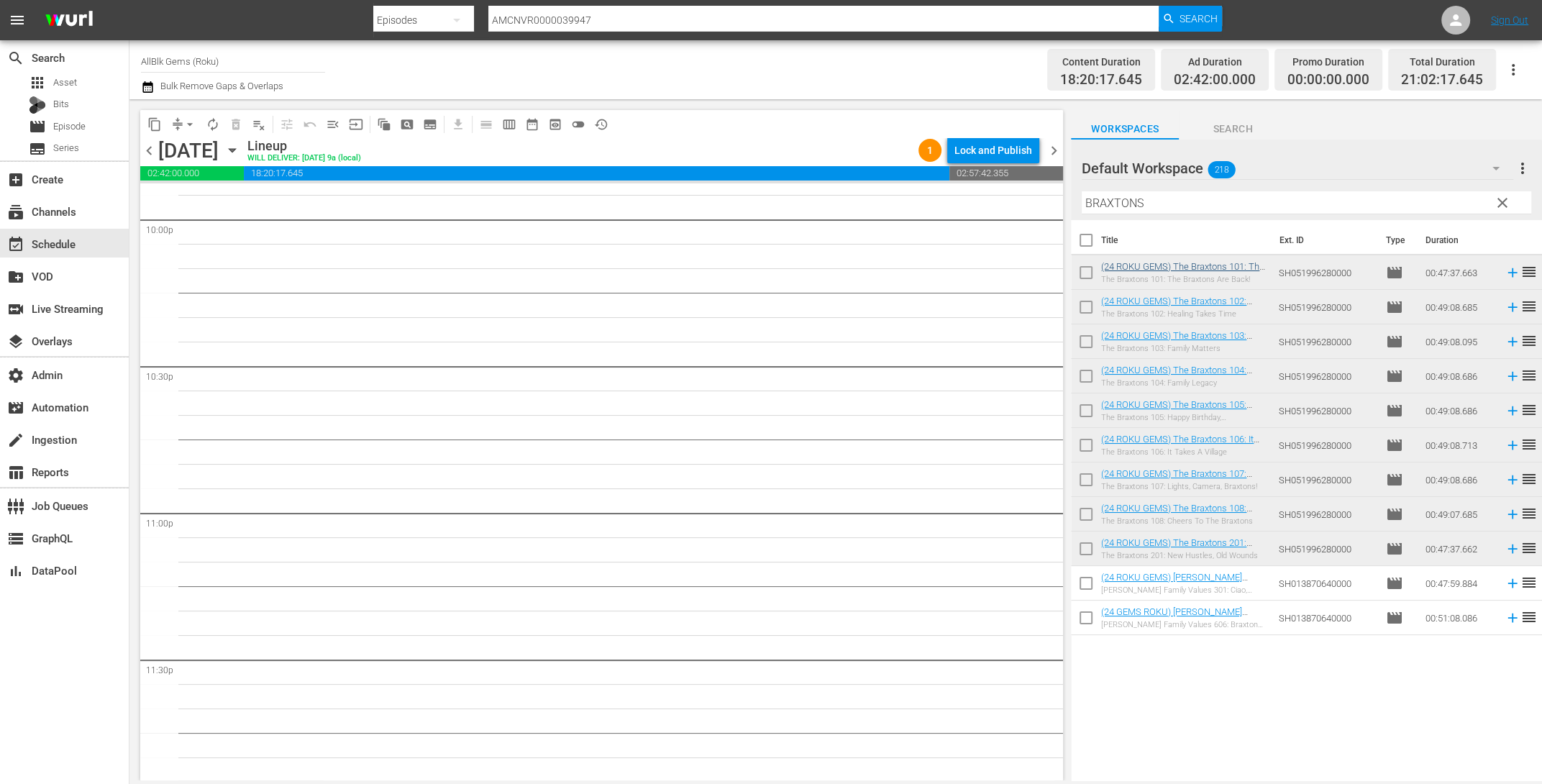
checkbox input "true"
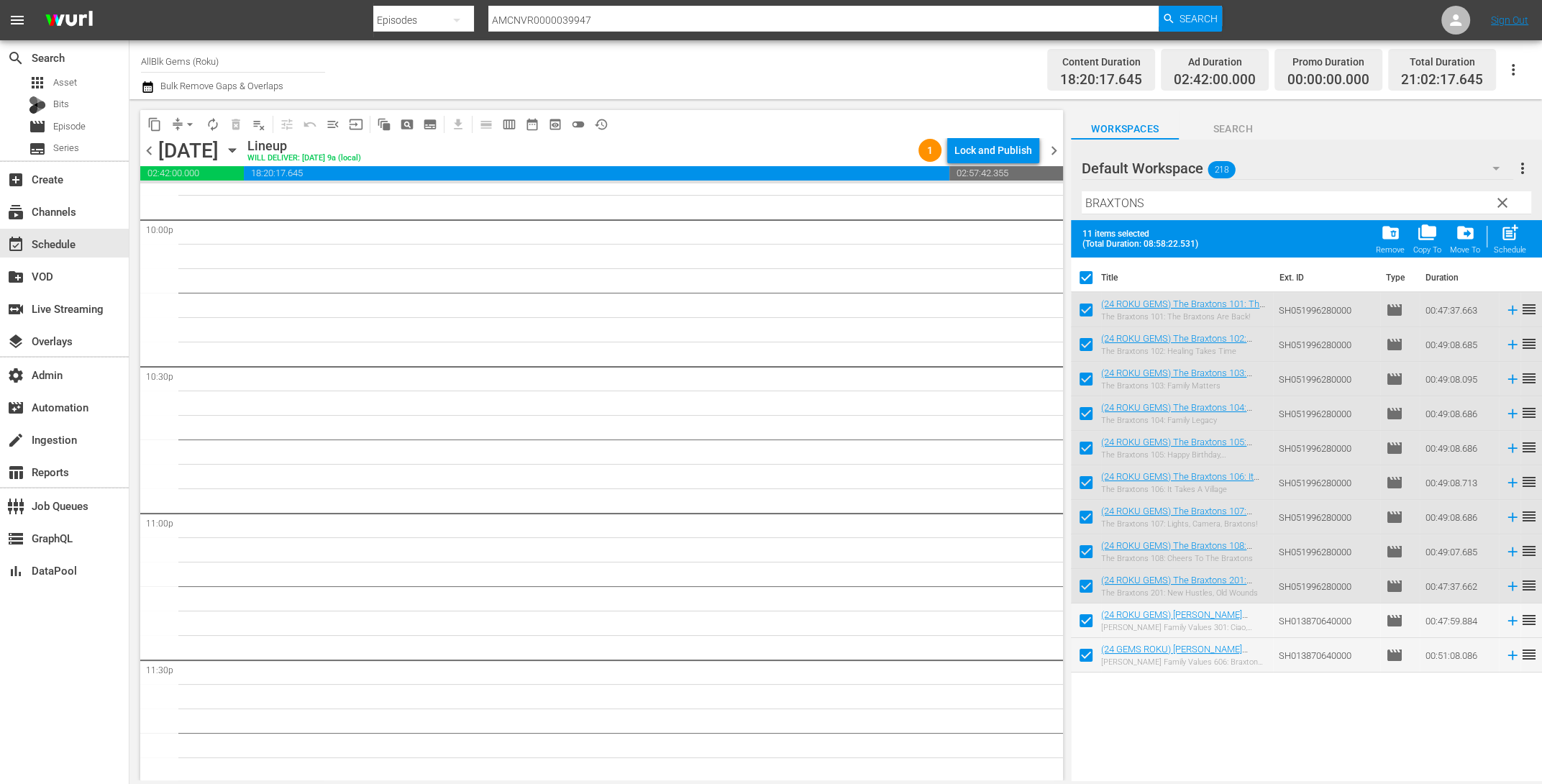
drag, startPoint x: 1091, startPoint y: 662, endPoint x: 1095, endPoint y: 645, distance: 17.5
click at [1091, 662] on input "checkbox" at bounding box center [1085, 657] width 30 height 30
checkbox input "false"
click at [1095, 631] on input "checkbox" at bounding box center [1085, 623] width 30 height 30
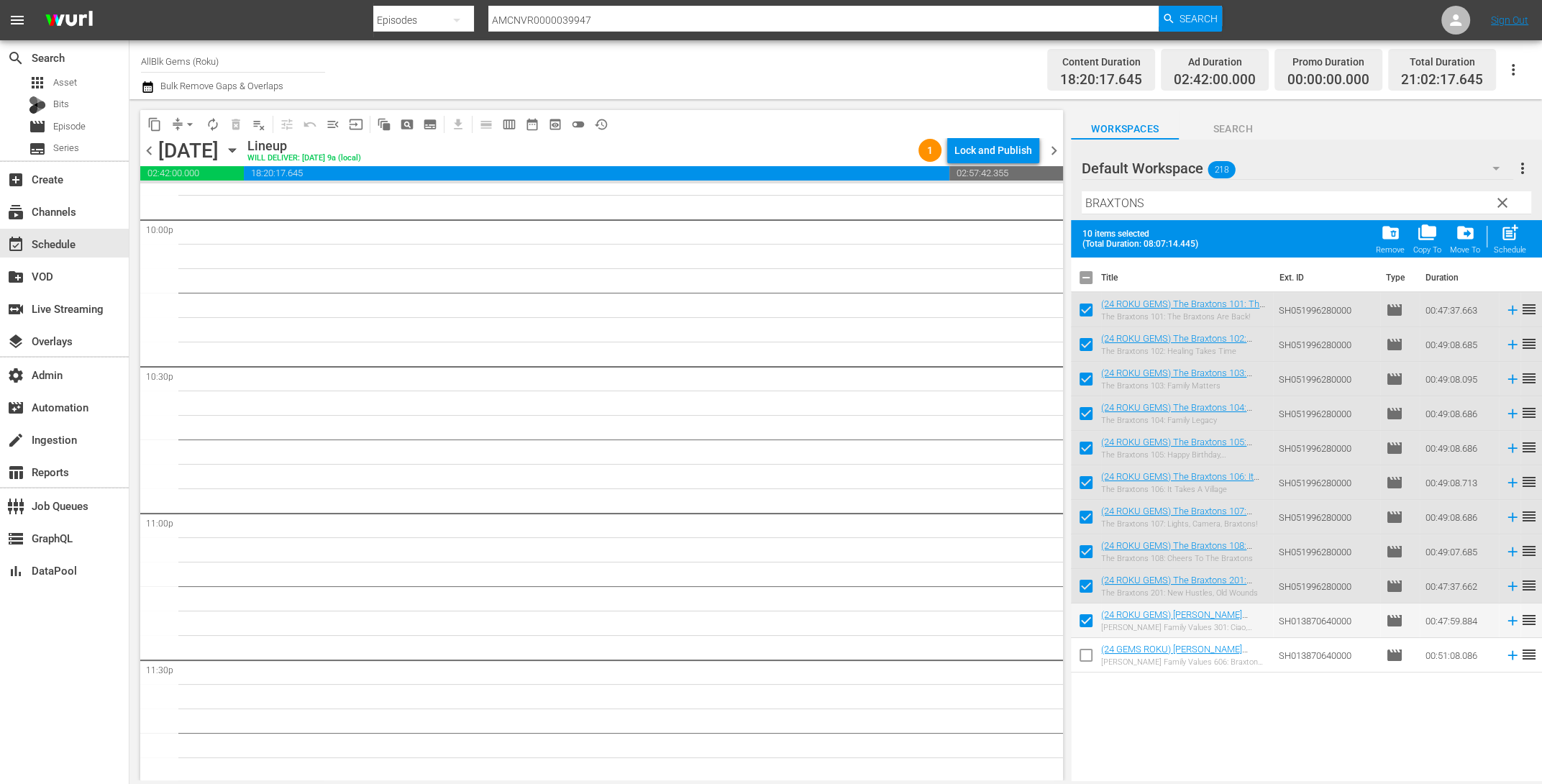
checkbox input "false"
click at [1081, 584] on input "checkbox" at bounding box center [1085, 588] width 30 height 30
checkbox input "false"
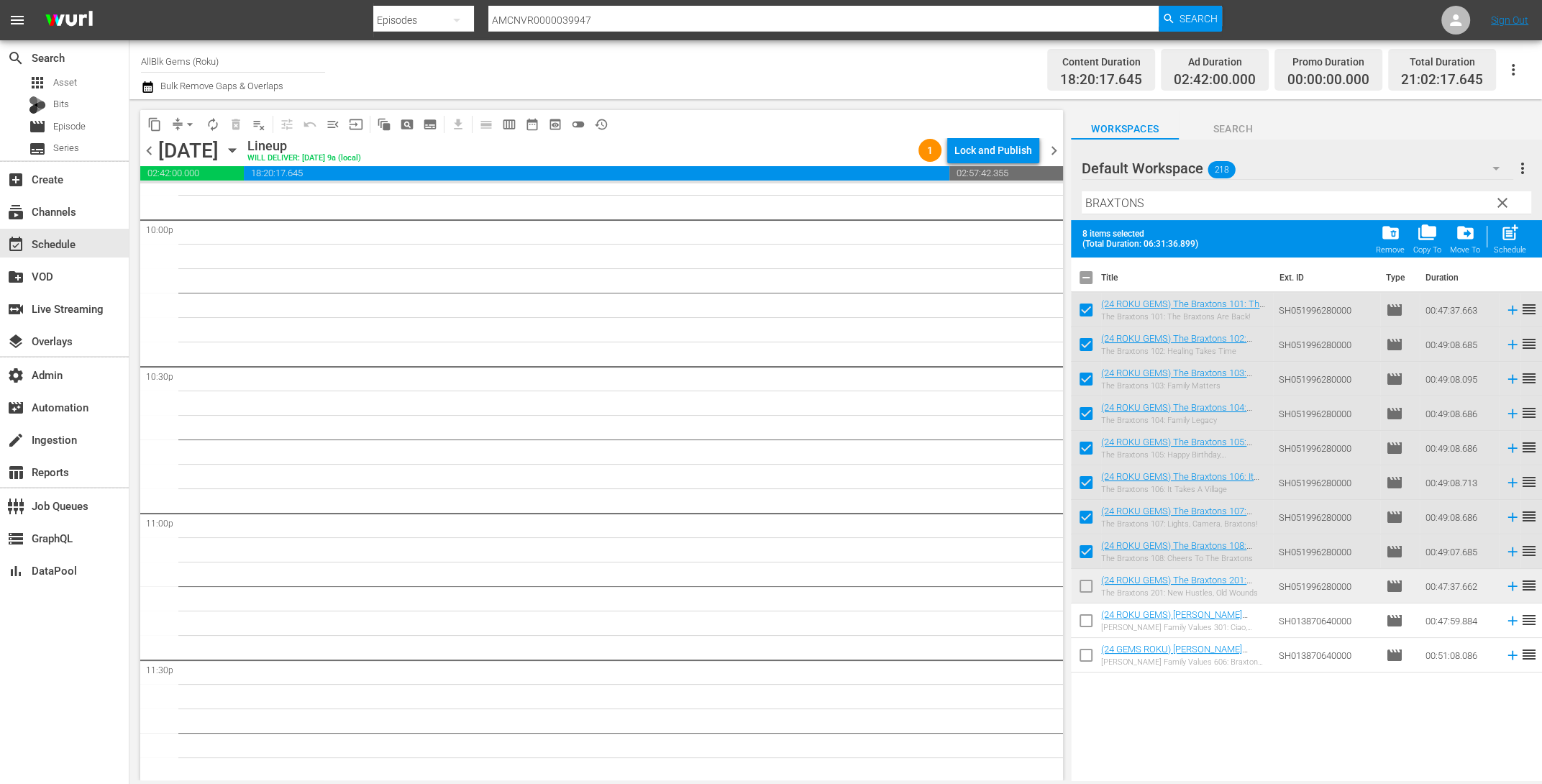
click at [1503, 247] on div "Schedule" at bounding box center [1510, 250] width 33 height 9
checkbox input "false"
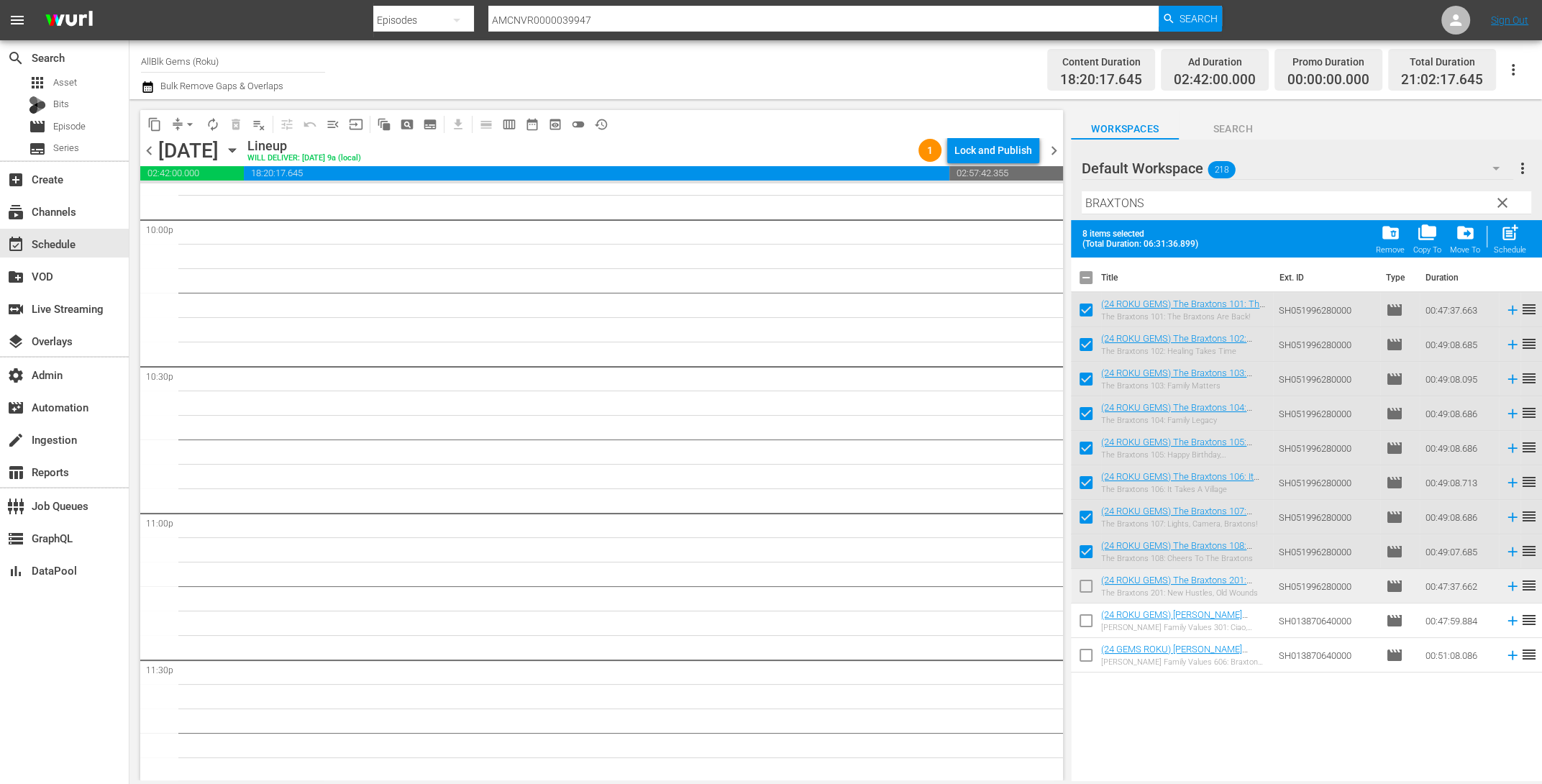
checkbox input "false"
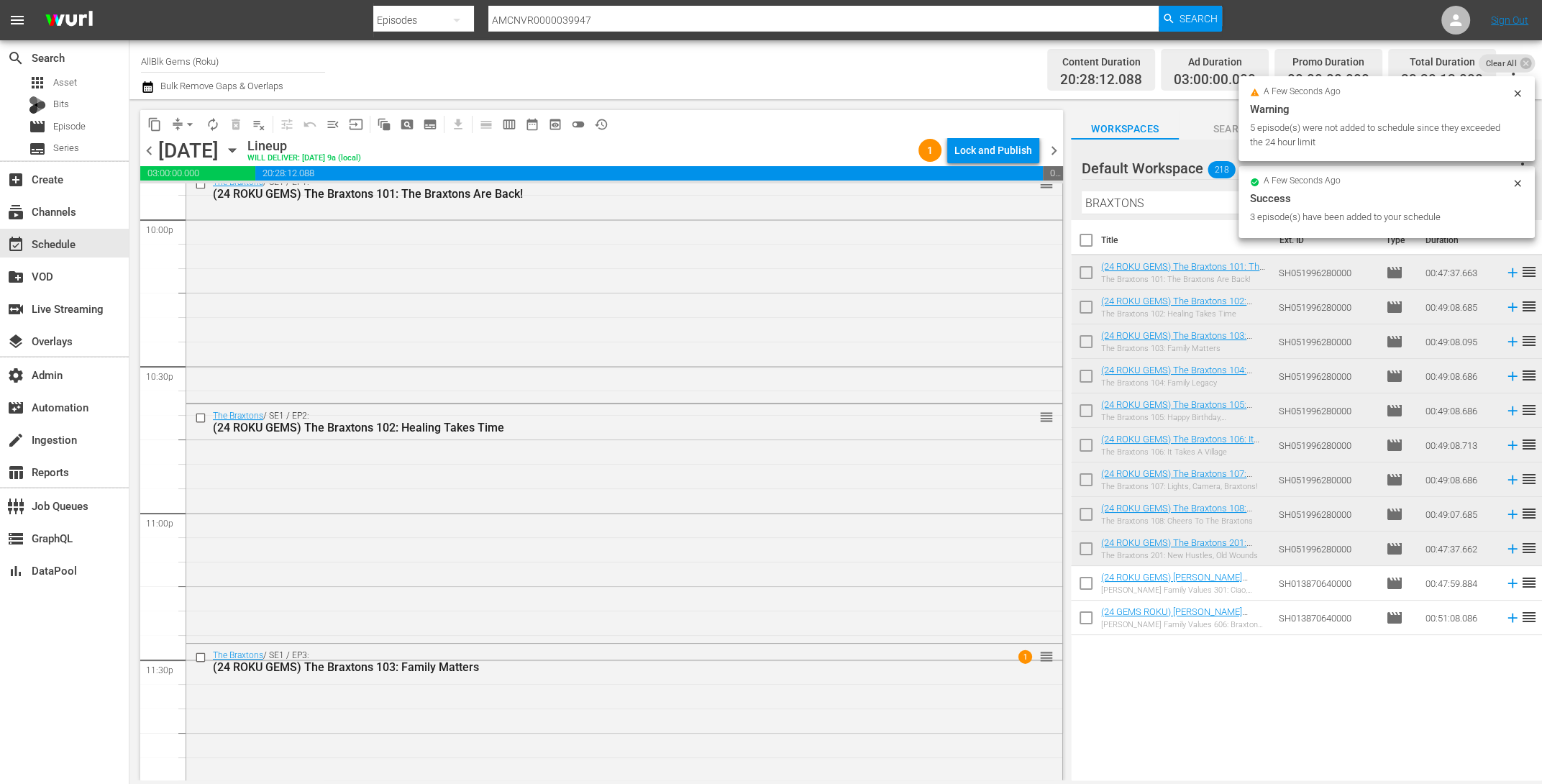
scroll to position [6521, 0]
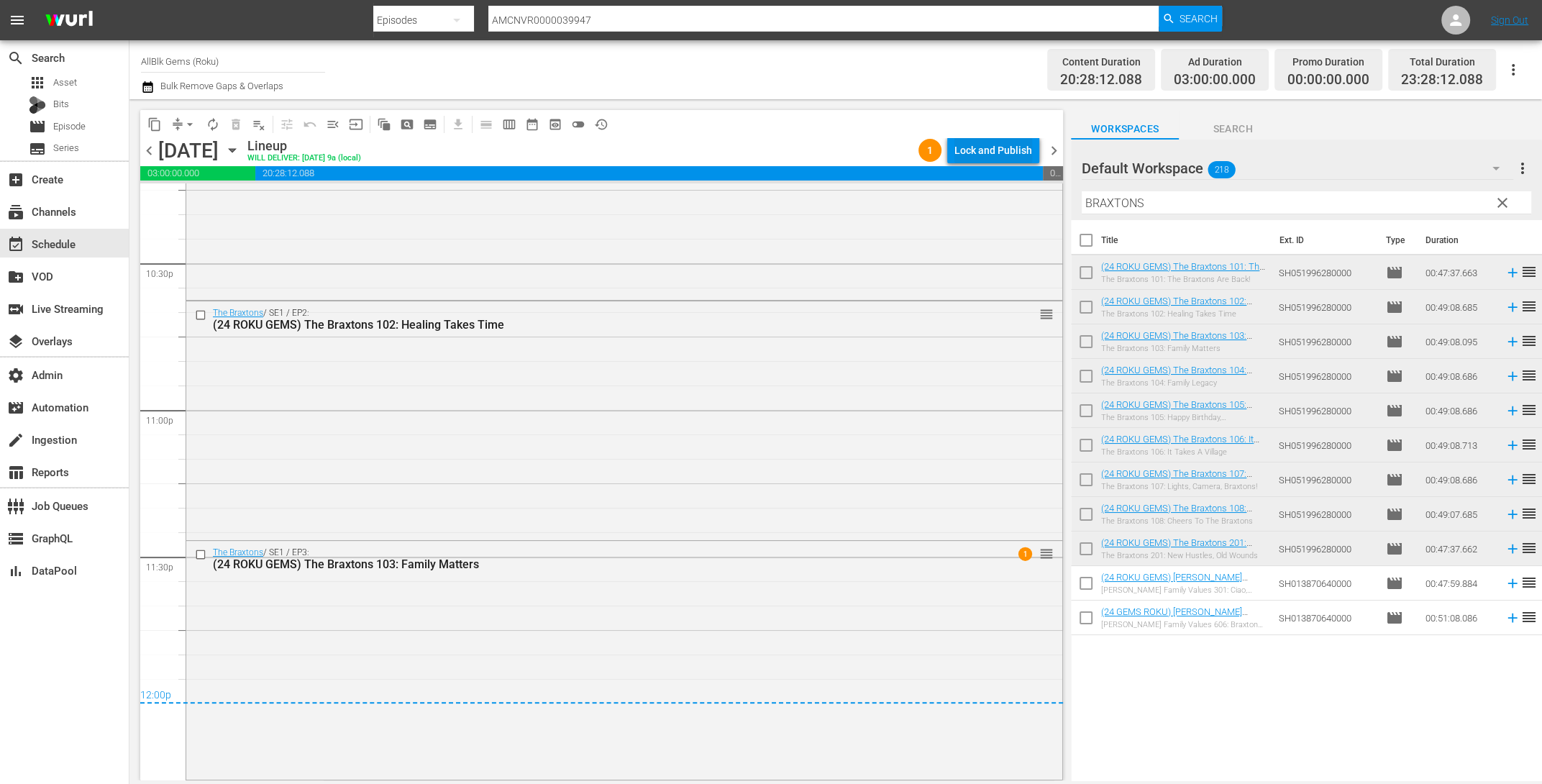
click at [990, 152] on div "Lock and Publish" at bounding box center [994, 150] width 78 height 26
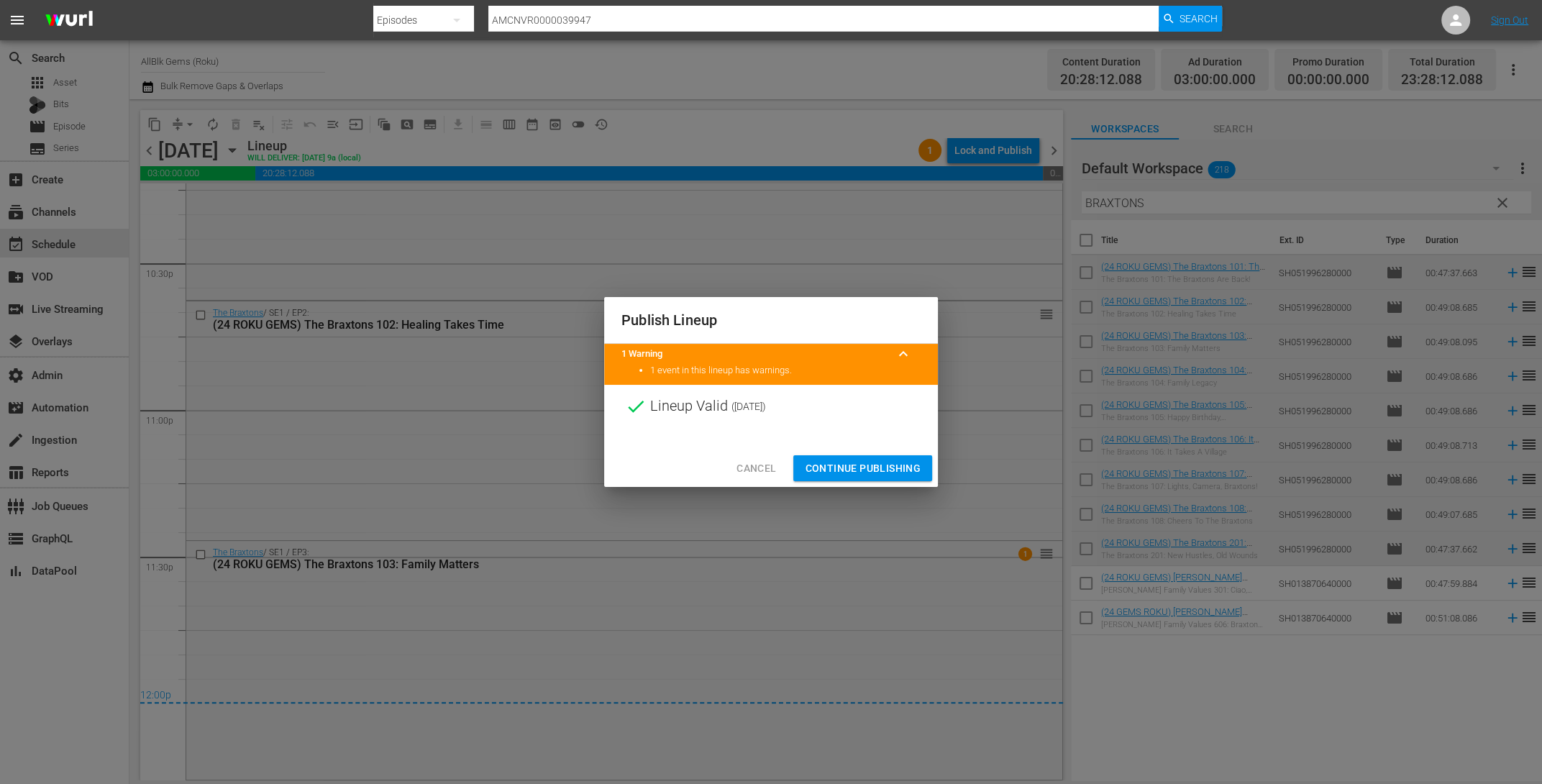
click at [851, 482] on div "Cancel Continue Publishing" at bounding box center [771, 469] width 334 height 38
click at [854, 474] on span "Continue Publishing" at bounding box center [863, 469] width 116 height 18
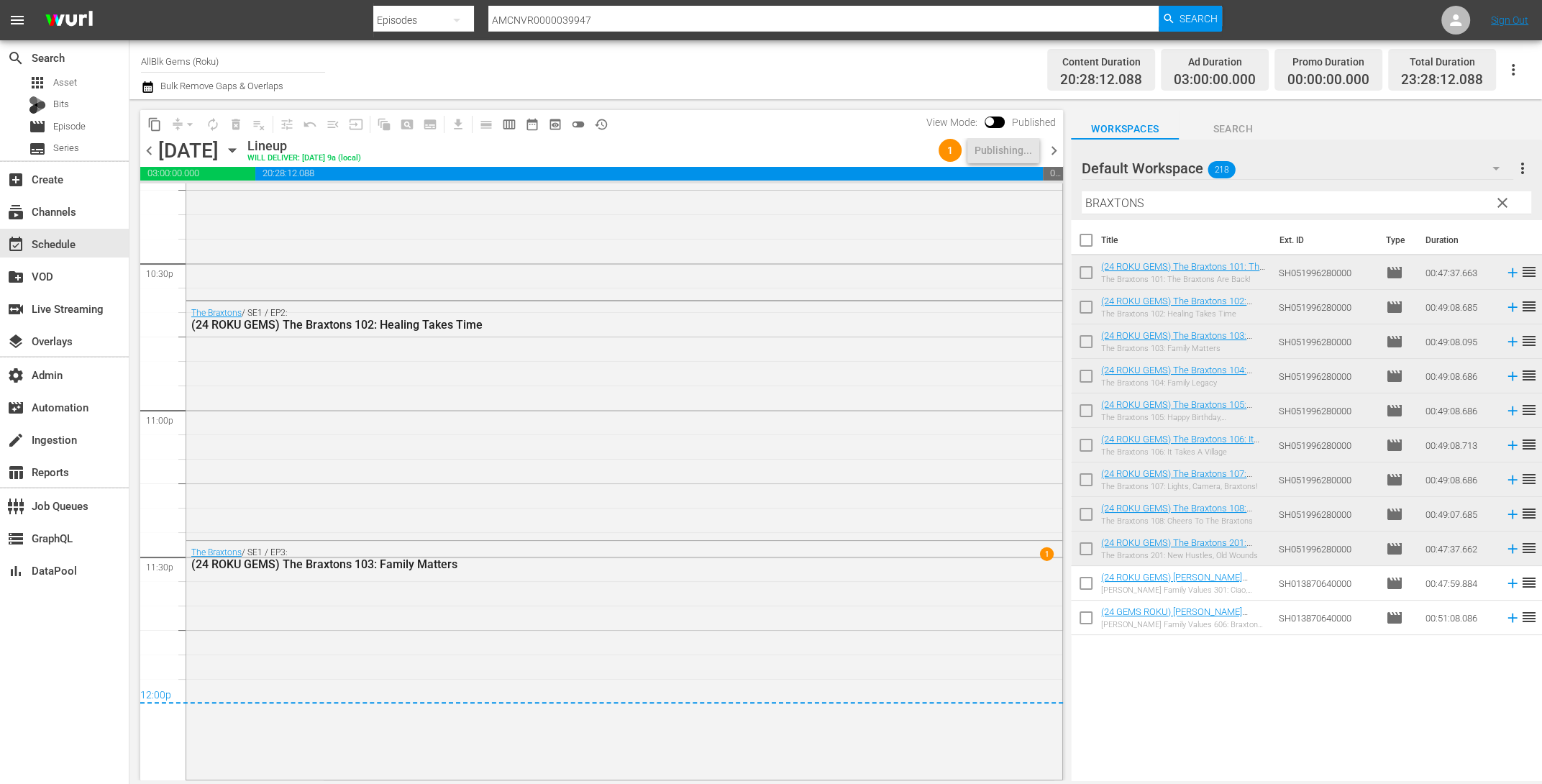
click at [146, 87] on icon "button" at bounding box center [148, 86] width 14 height 17
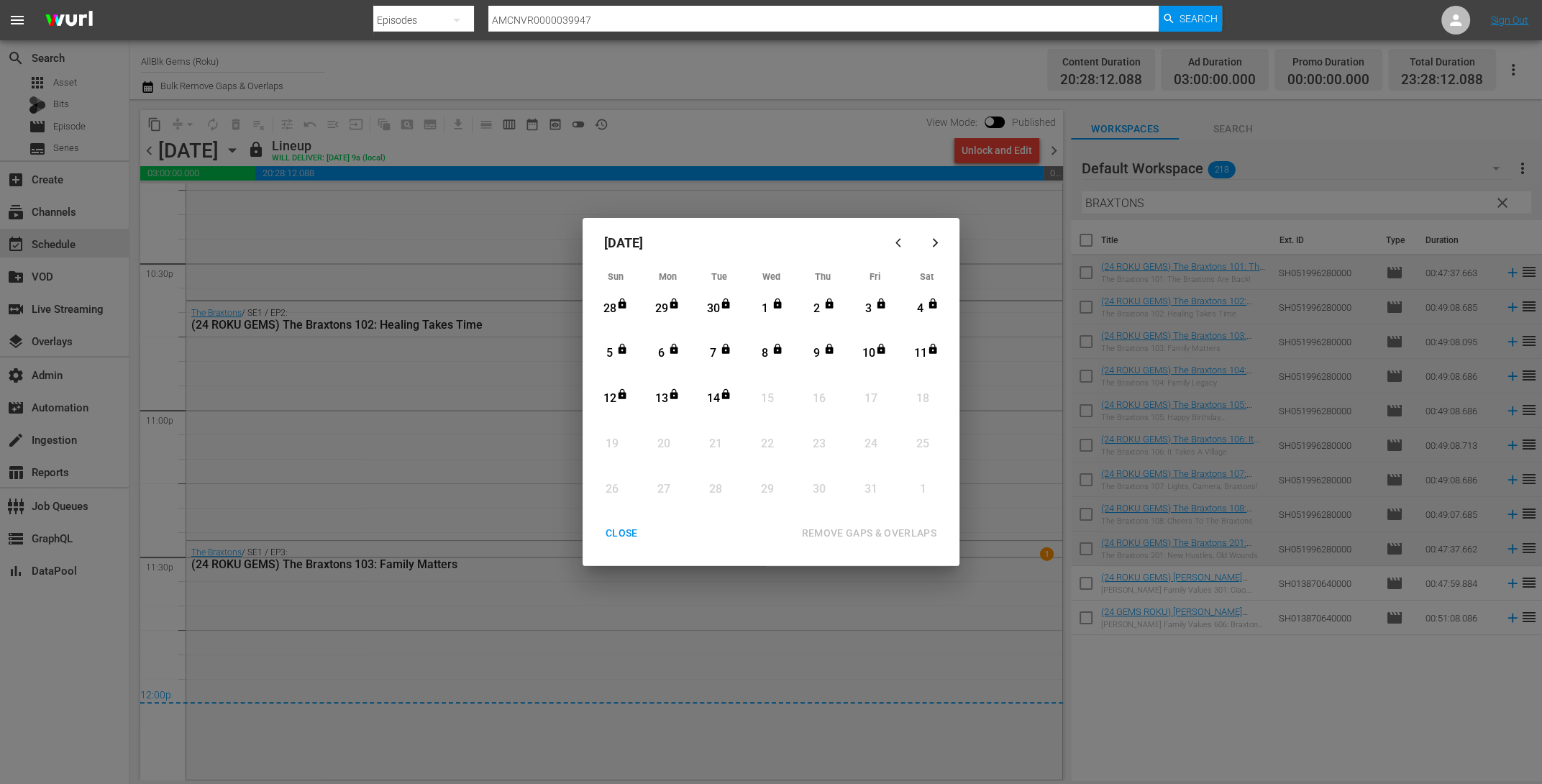
click at [622, 532] on div "CLOSE" at bounding box center [621, 533] width 55 height 18
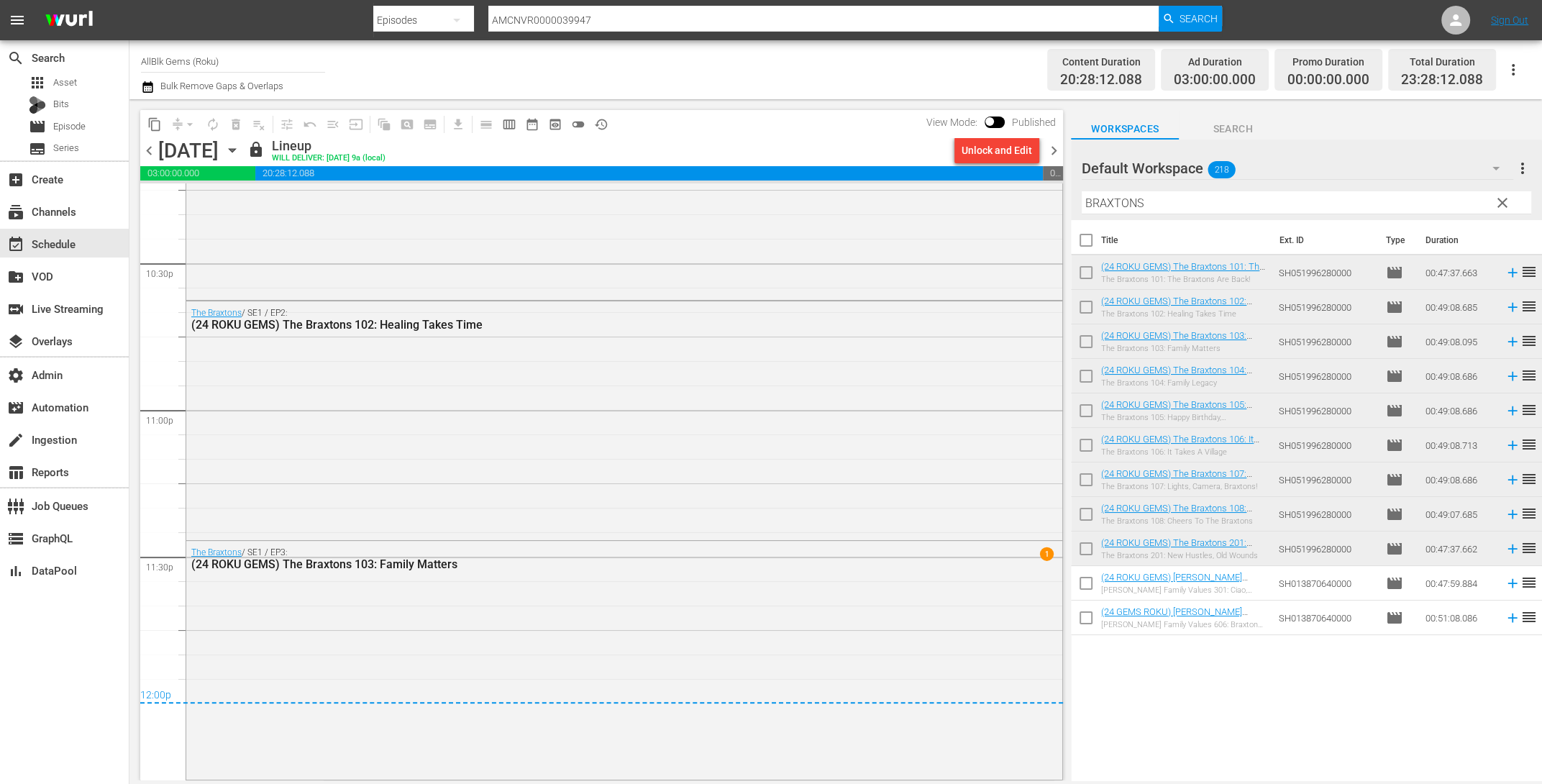
click at [1498, 201] on span "clear" at bounding box center [1502, 202] width 17 height 17
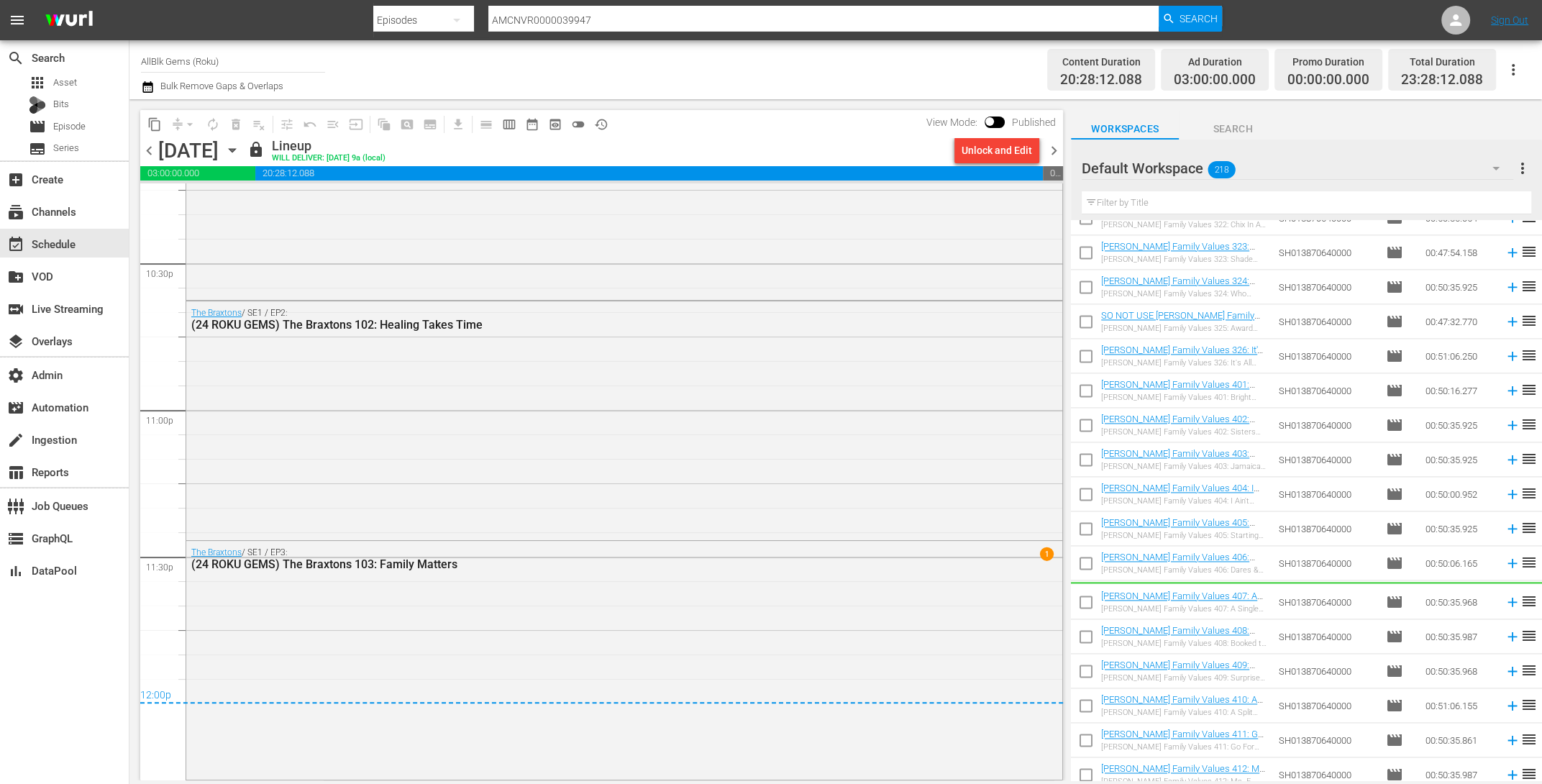
scroll to position [2391, 0]
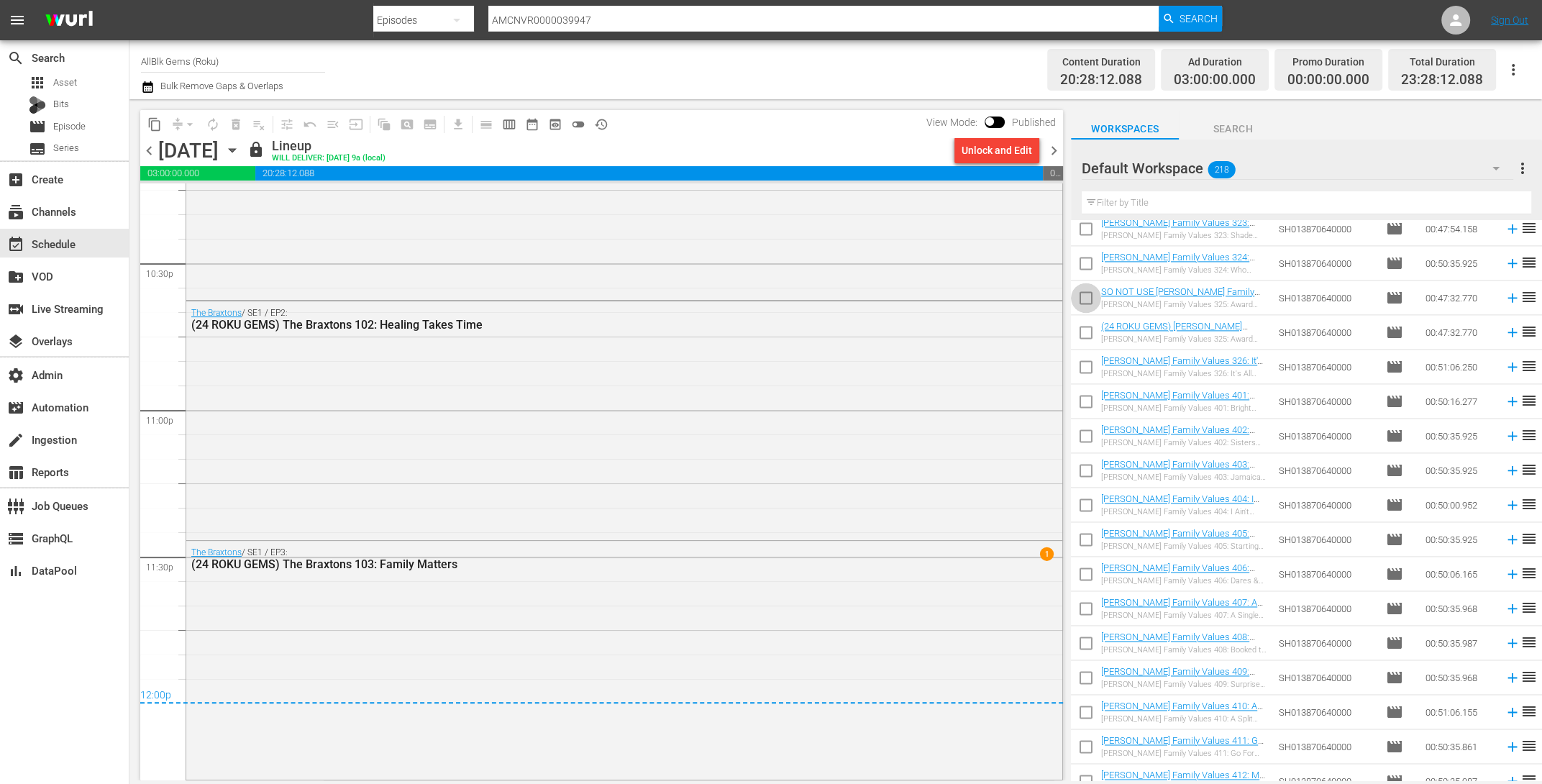
click at [1088, 295] on input "checkbox" at bounding box center [1085, 300] width 30 height 30
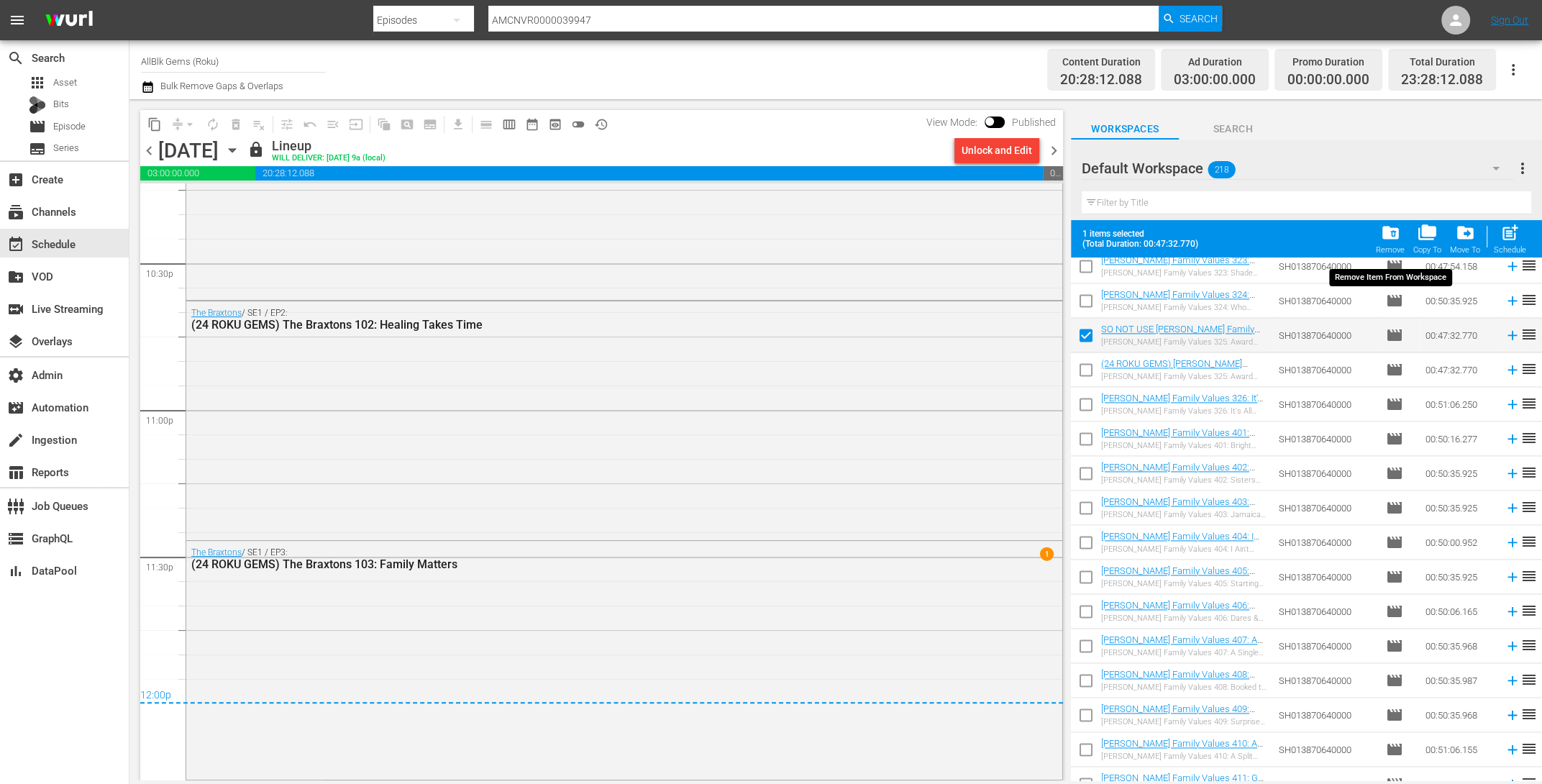
click at [1385, 235] on span "folder_delete" at bounding box center [1390, 232] width 19 height 19
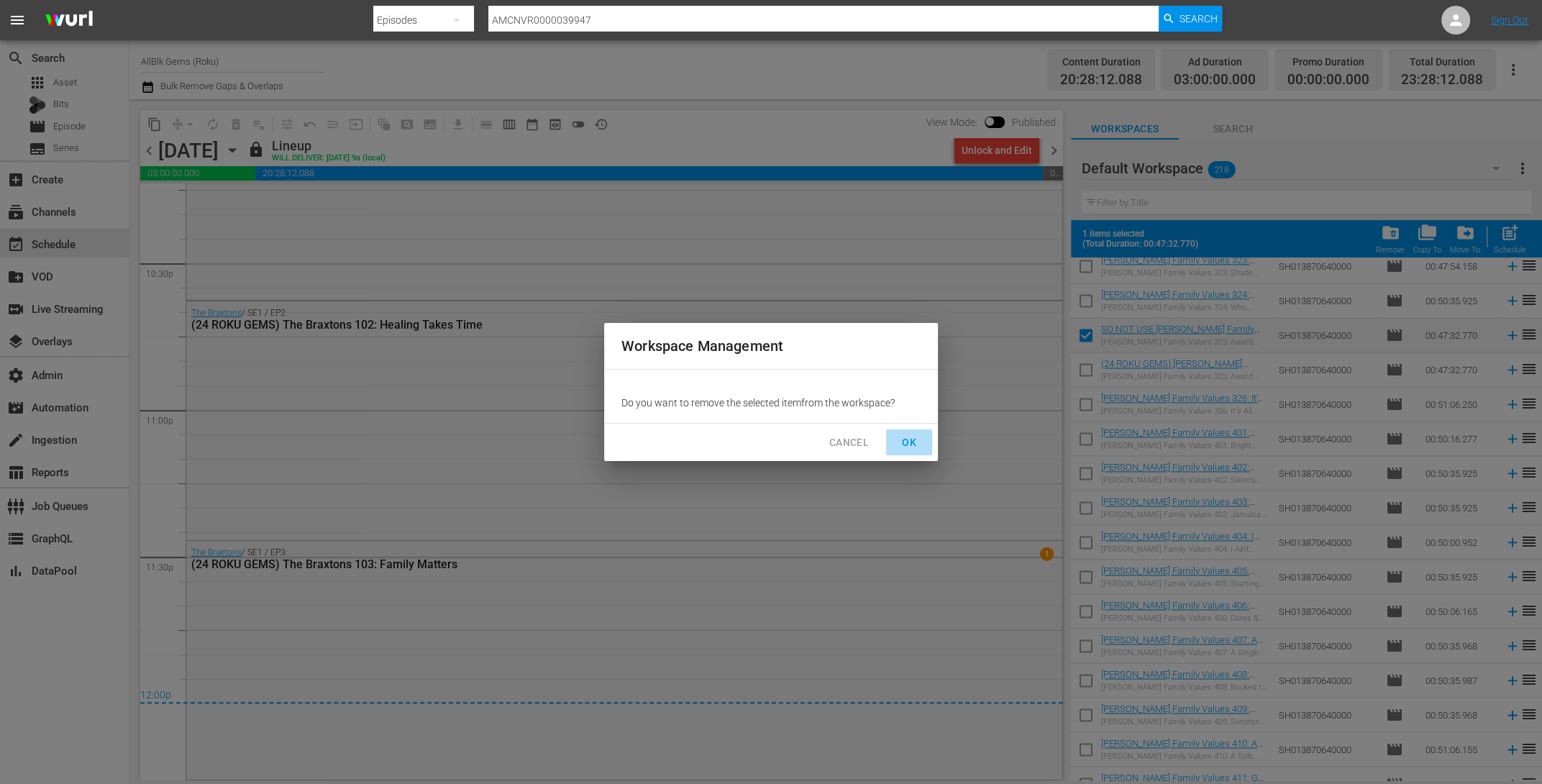
click at [909, 444] on span "OK" at bounding box center [908, 442] width 23 height 18
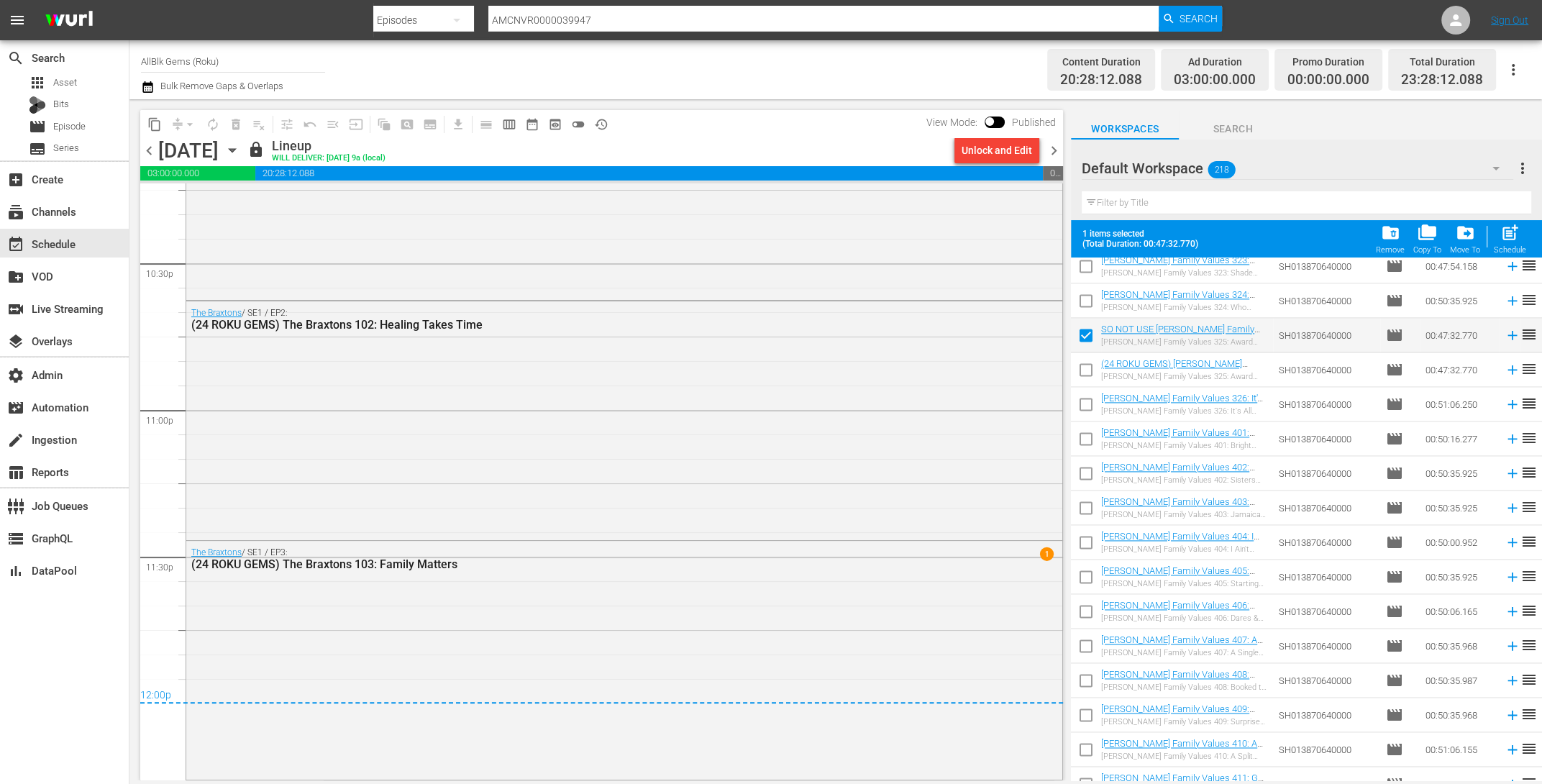
checkbox input "false"
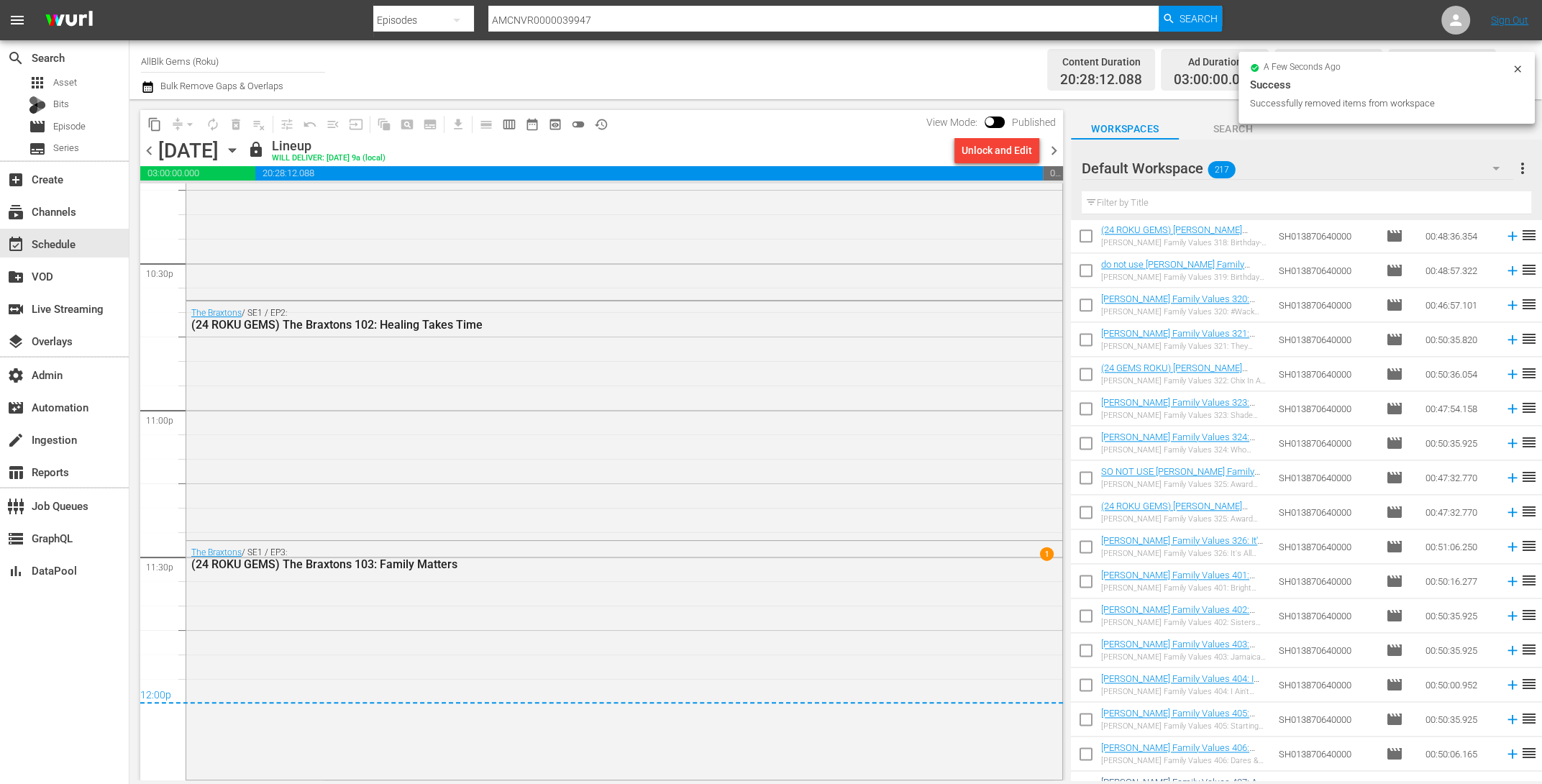
scroll to position [2111, 0]
click at [1080, 372] on input "checkbox" at bounding box center [1085, 373] width 30 height 30
checkbox input "true"
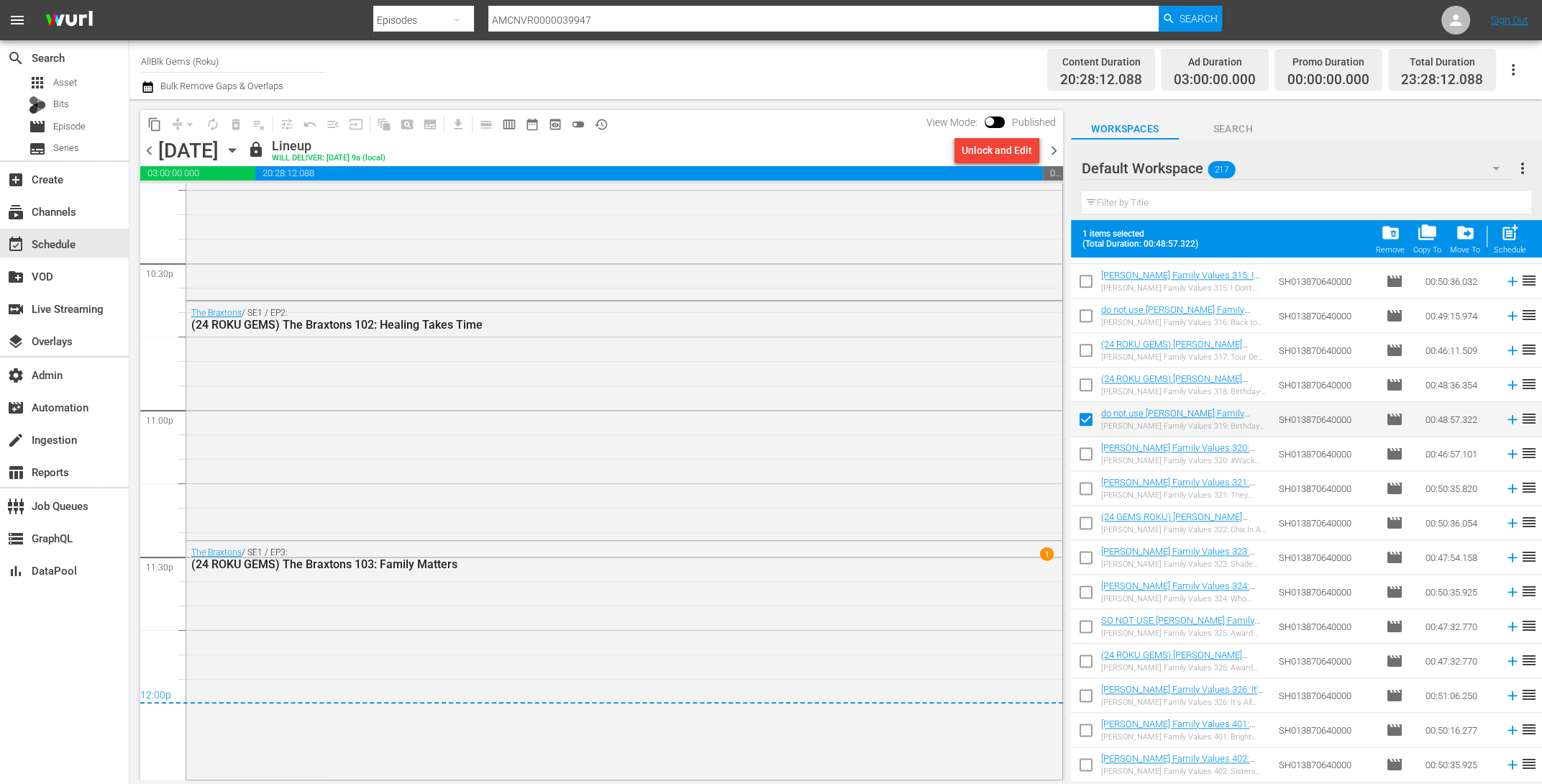
scroll to position [2076, 0]
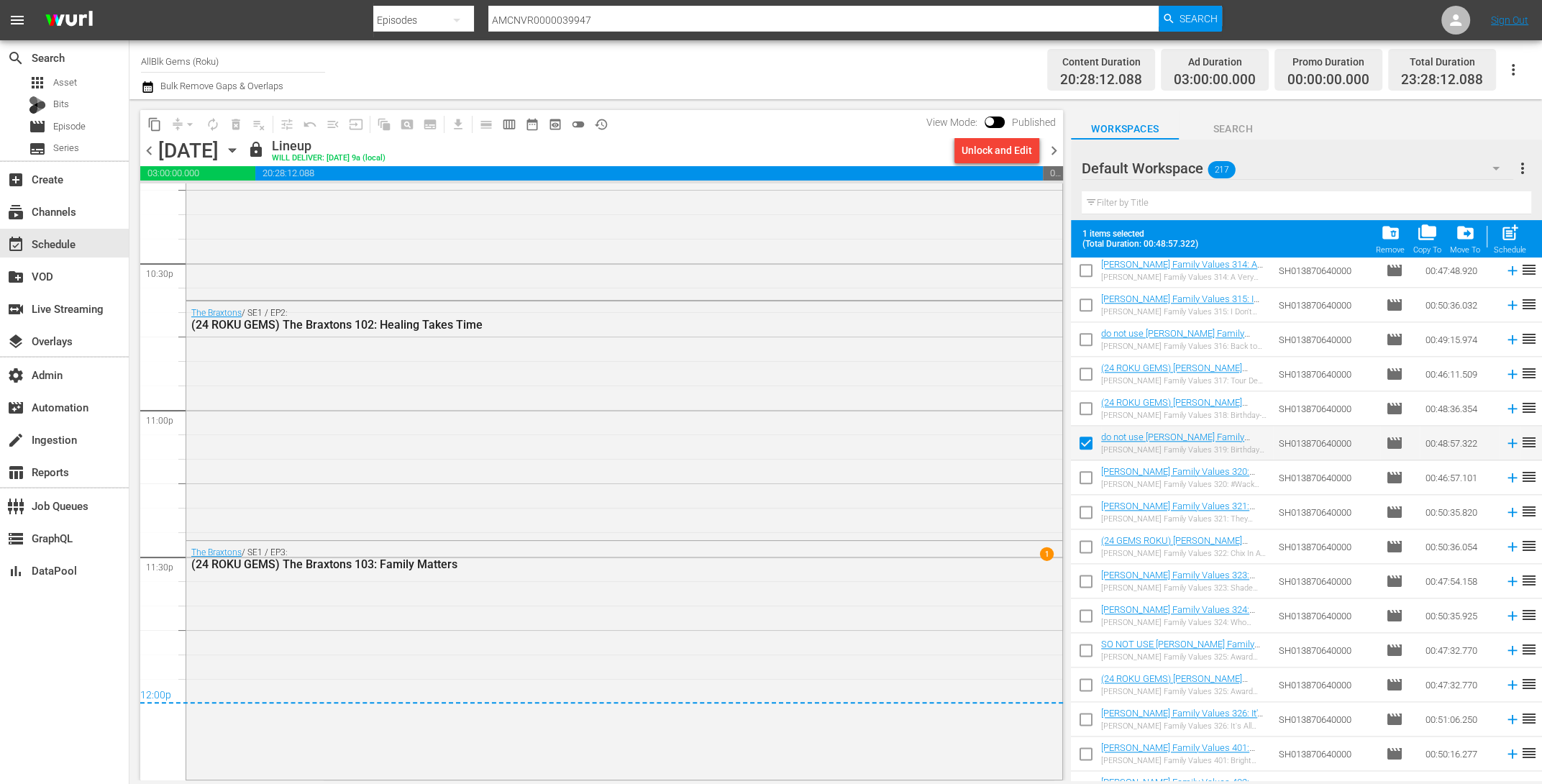
drag, startPoint x: 1090, startPoint y: 342, endPoint x: 1237, endPoint y: 270, distance: 163.7
click at [1090, 342] on input "checkbox" at bounding box center [1085, 342] width 30 height 30
click at [1392, 233] on span "folder_delete" at bounding box center [1390, 232] width 19 height 19
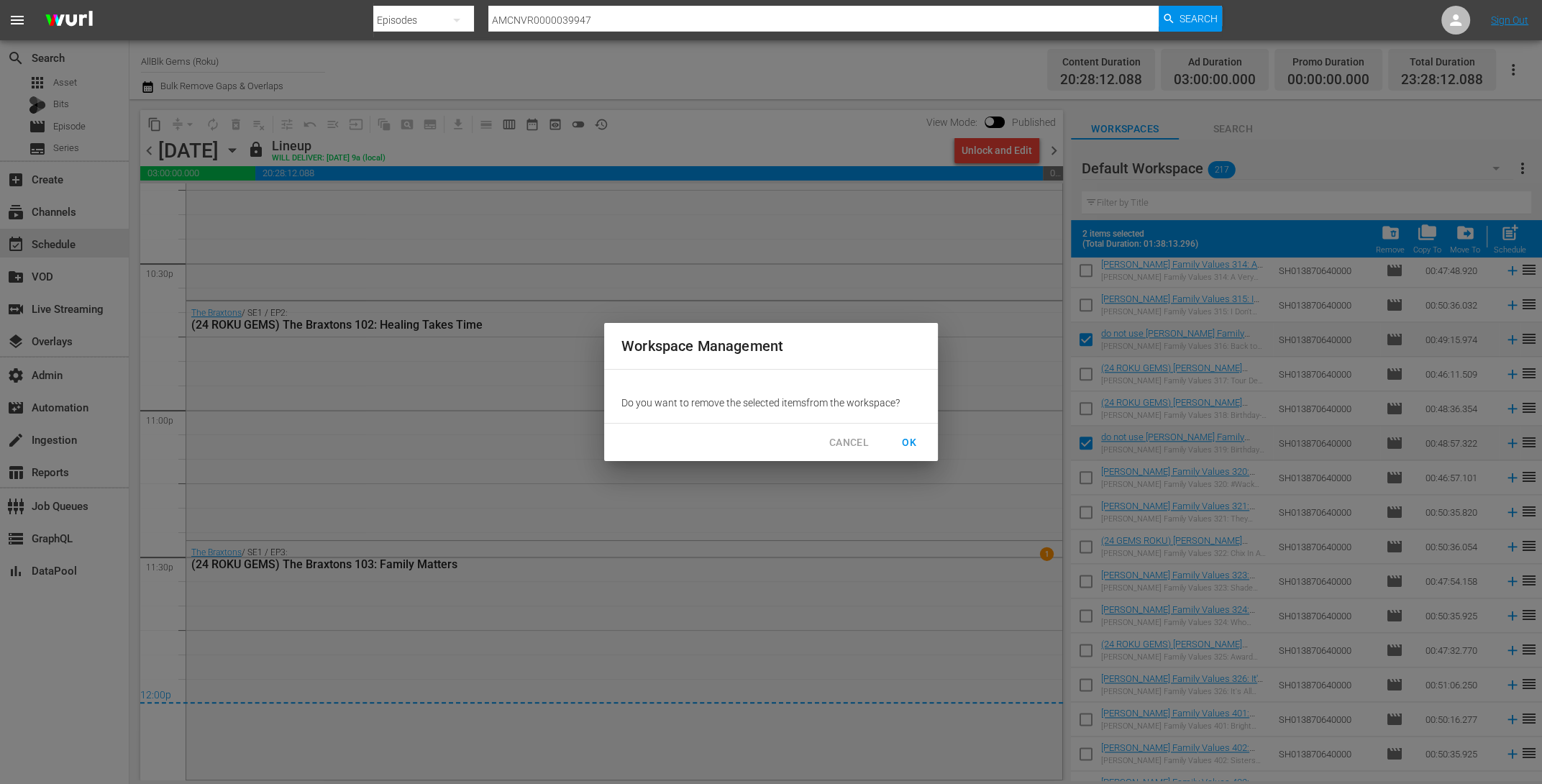
click at [918, 446] on span "OK" at bounding box center [908, 442] width 23 height 18
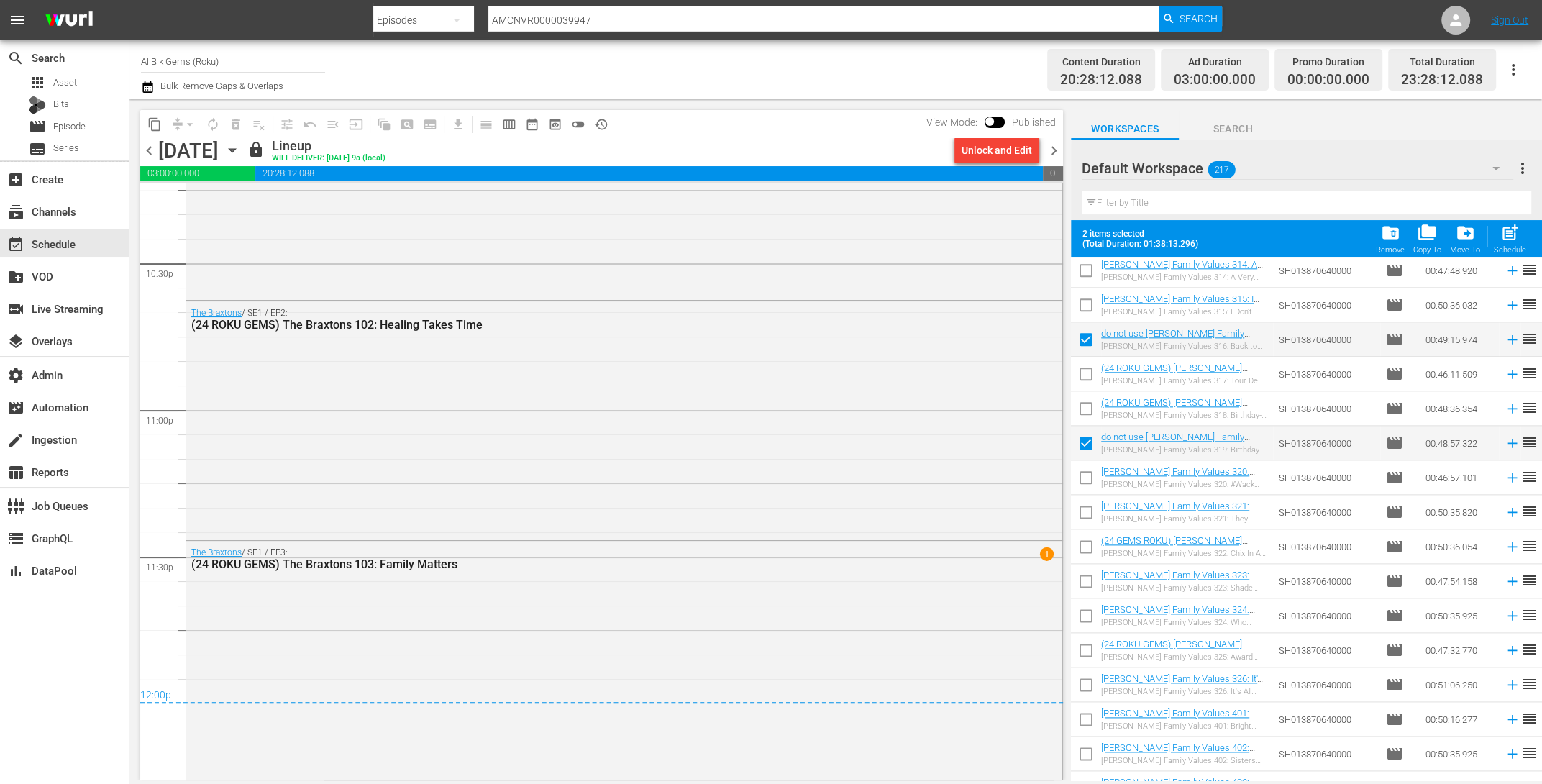
checkbox input "false"
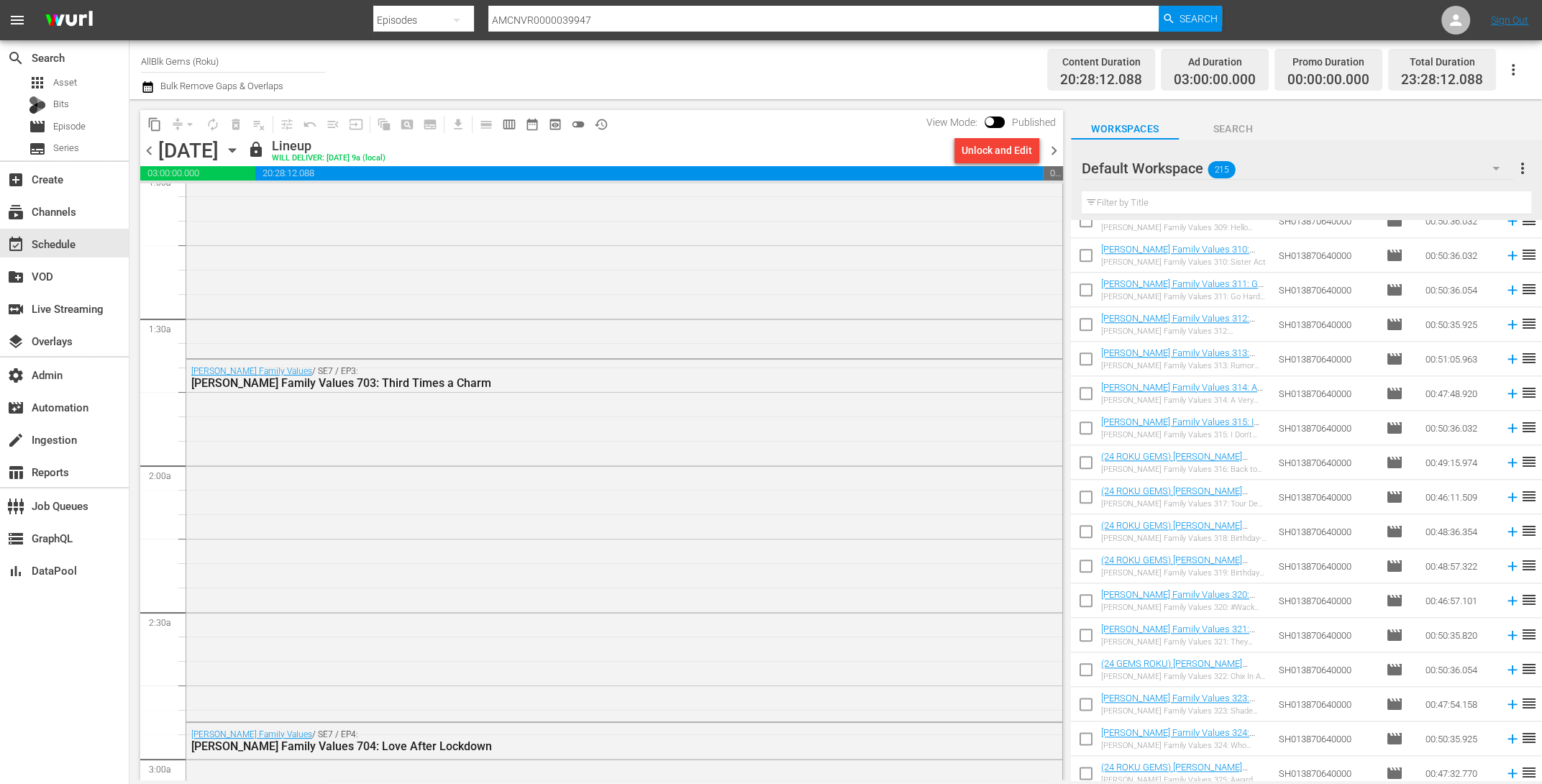
scroll to position [0, 0]
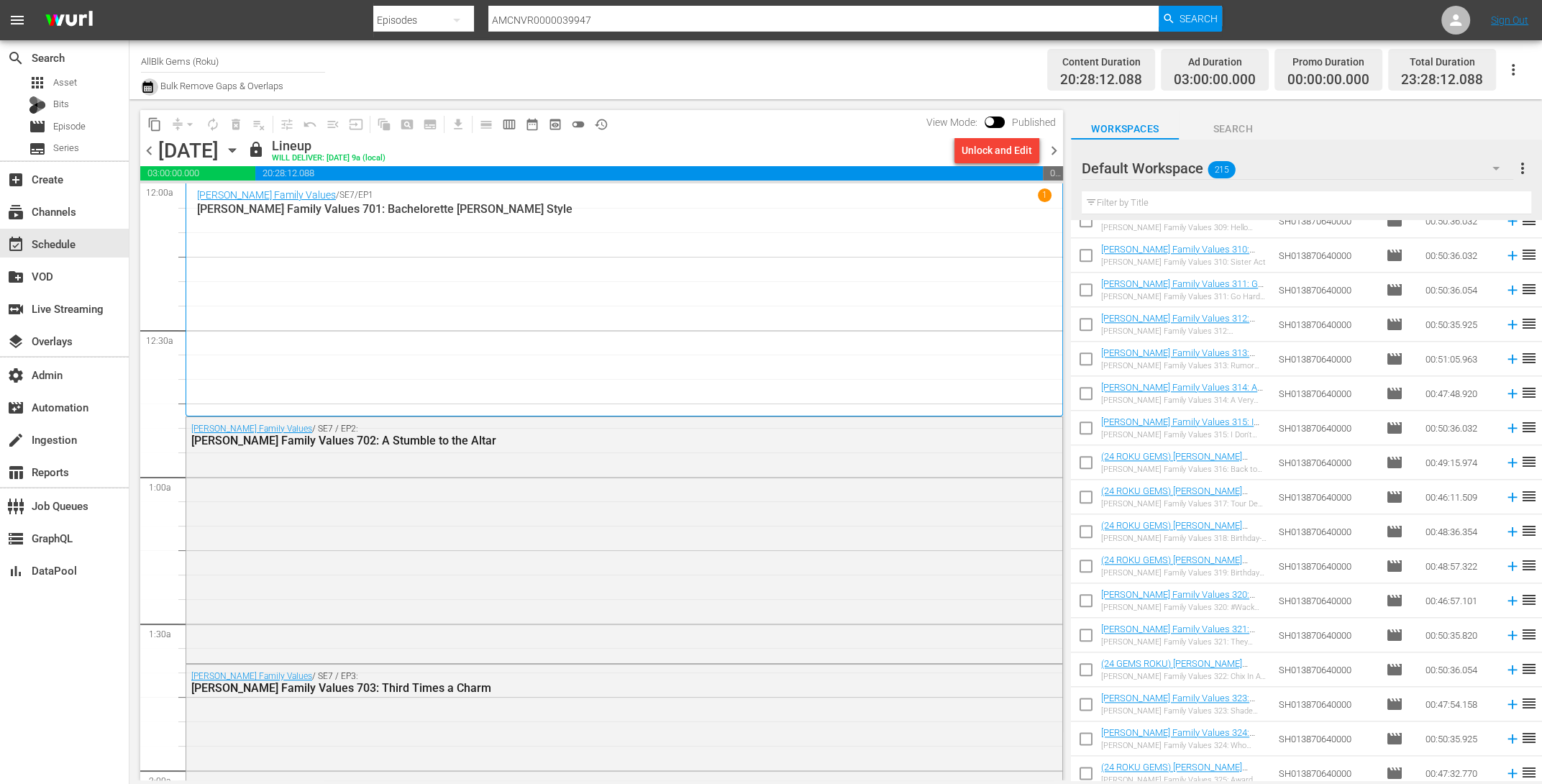
click at [150, 89] on icon "button" at bounding box center [148, 86] width 14 height 17
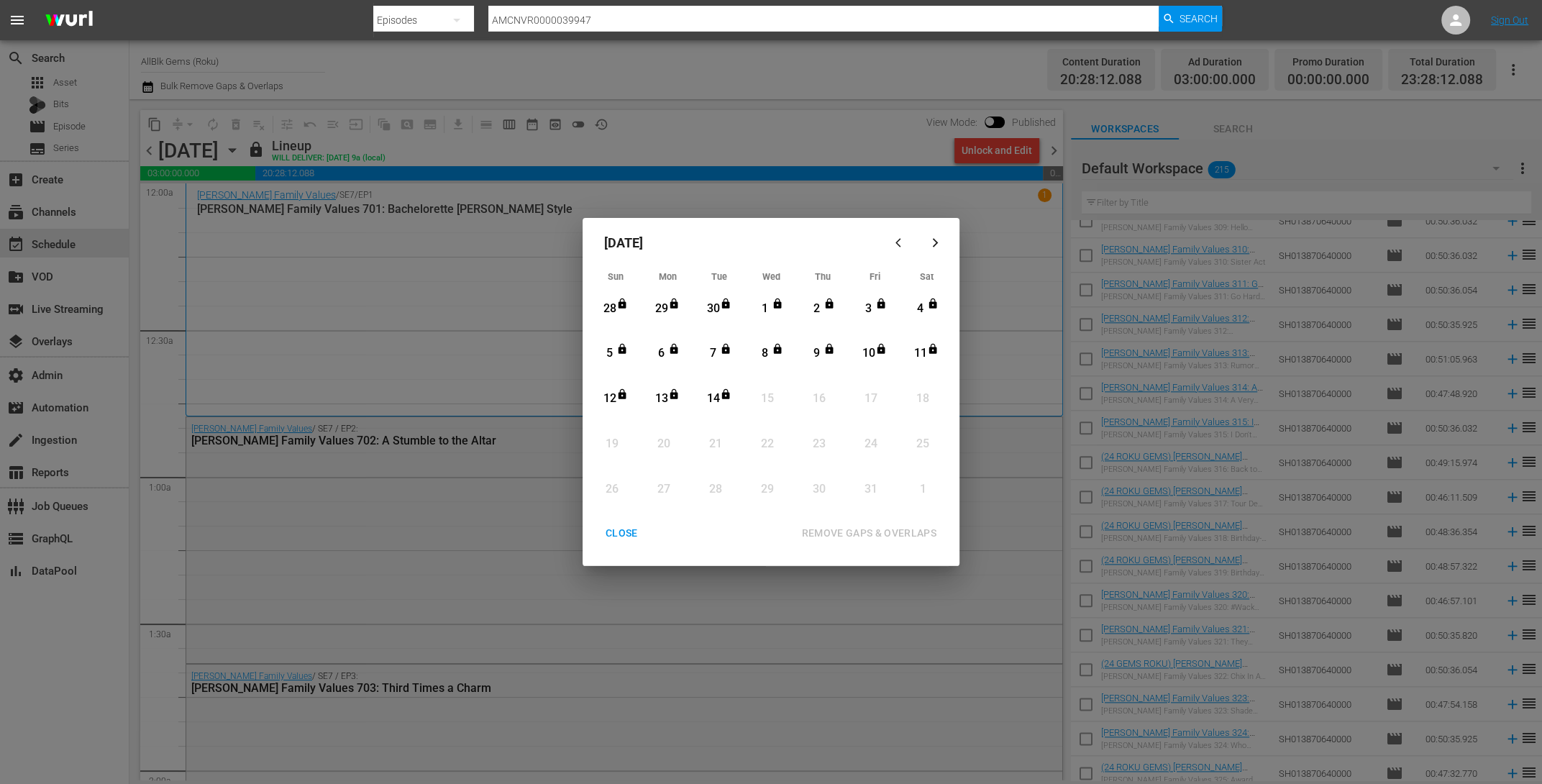
click at [614, 539] on div "CLOSE" at bounding box center [621, 533] width 55 height 18
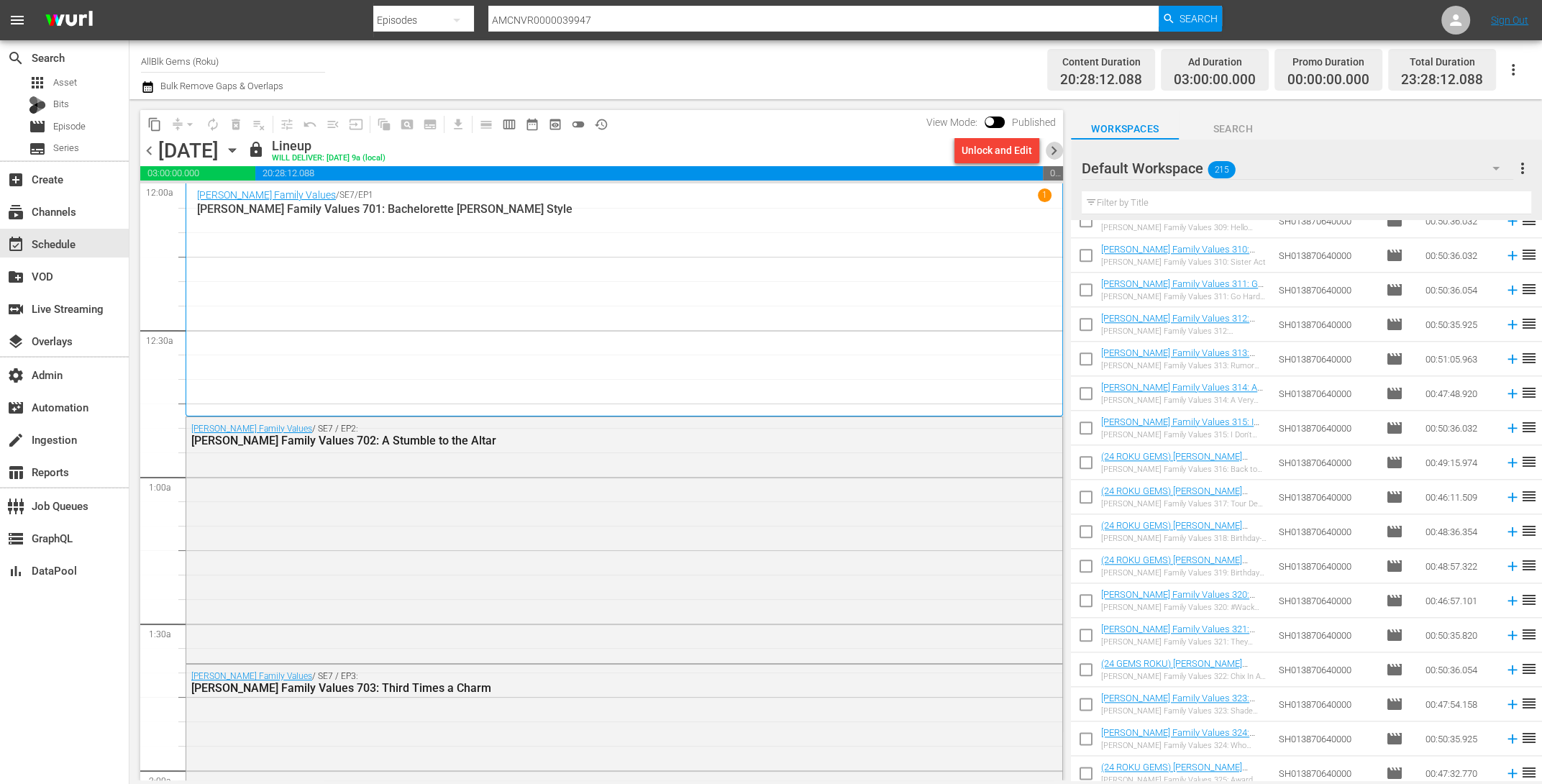
click at [1050, 144] on span "chevron_right" at bounding box center [1054, 150] width 18 height 18
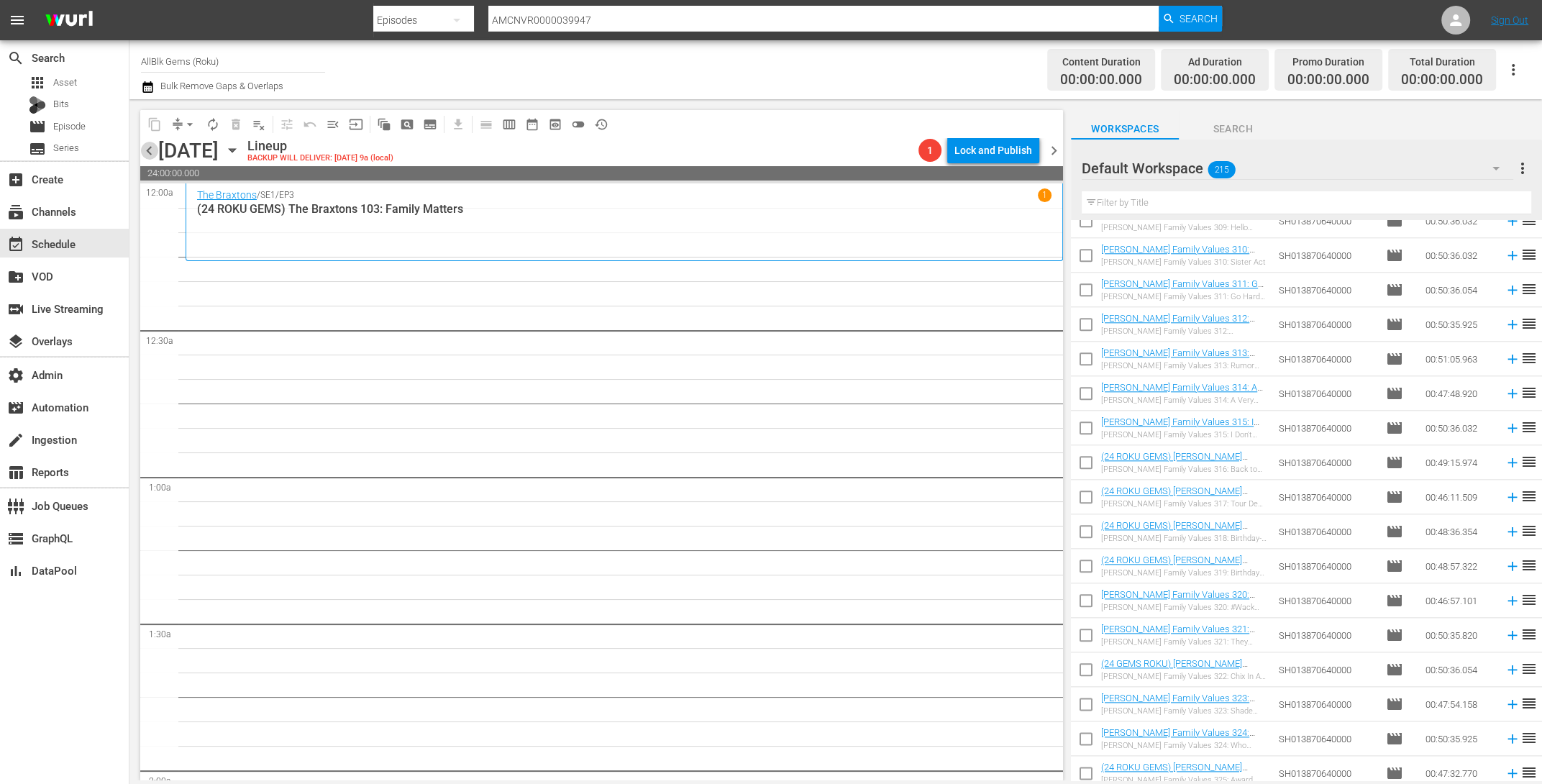
click at [148, 151] on span "chevron_left" at bounding box center [150, 150] width 18 height 18
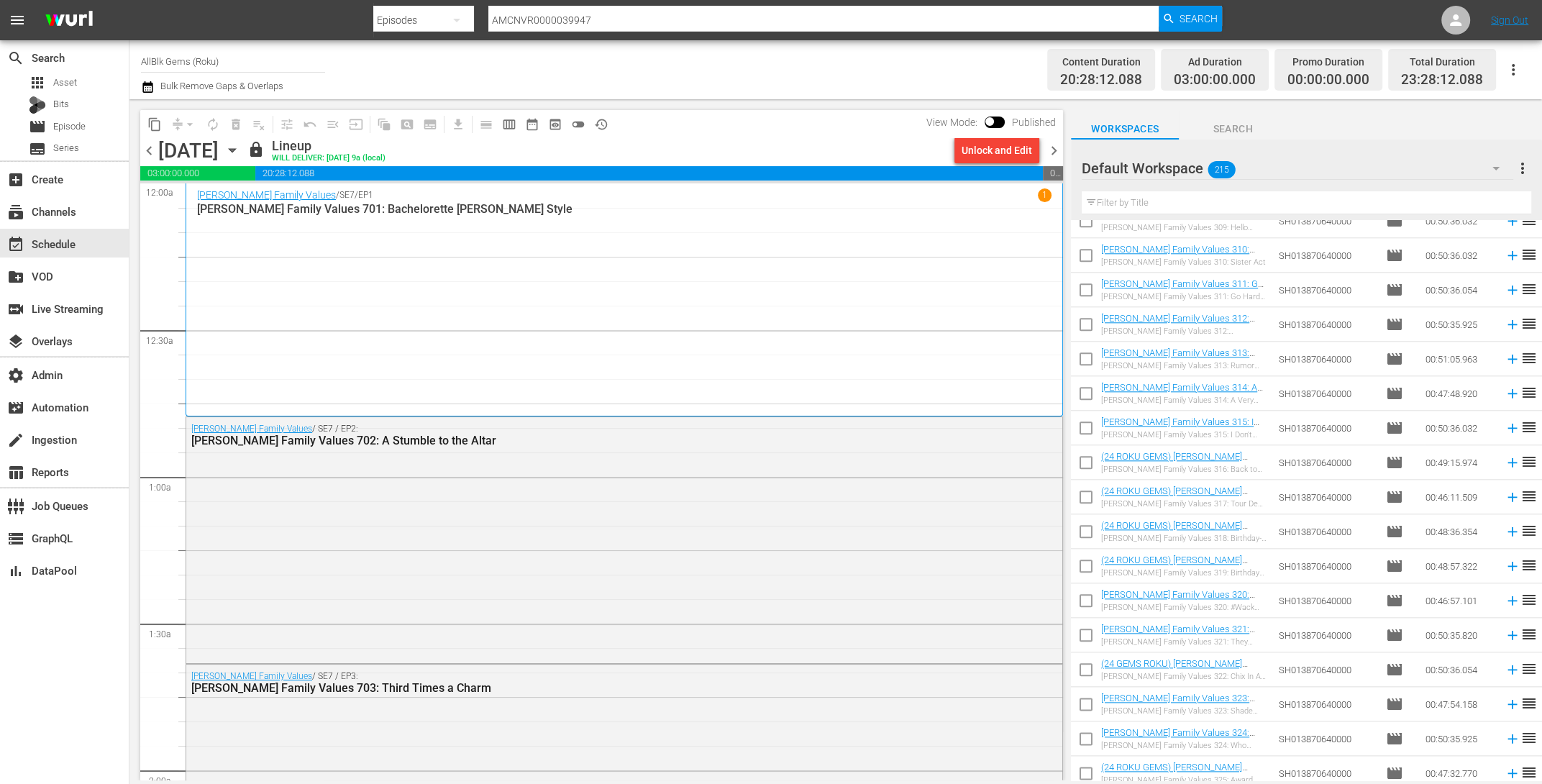
click at [1053, 148] on span "chevron_right" at bounding box center [1054, 150] width 18 height 18
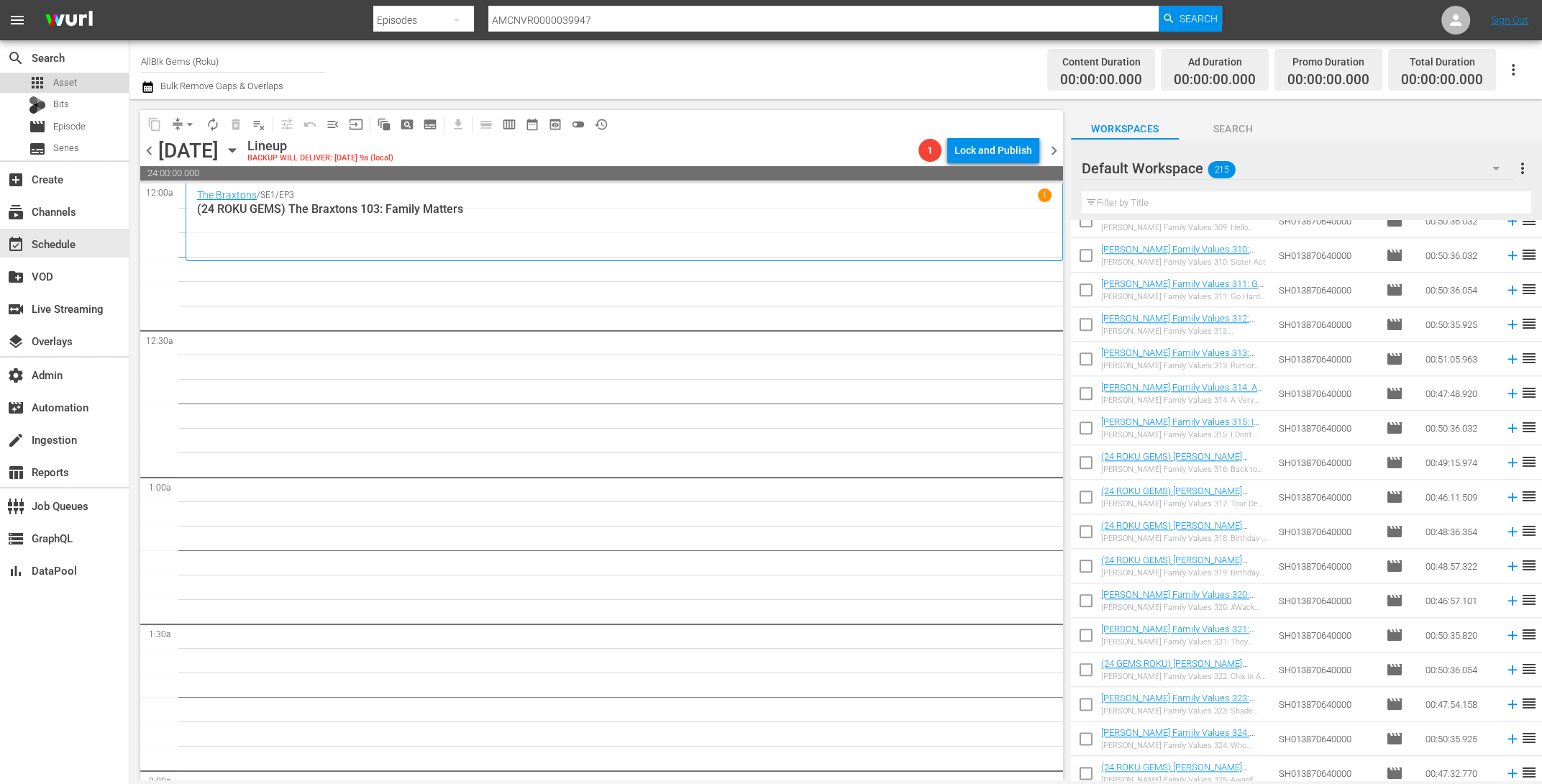
click at [99, 79] on div "apps Asset" at bounding box center [64, 82] width 129 height 20
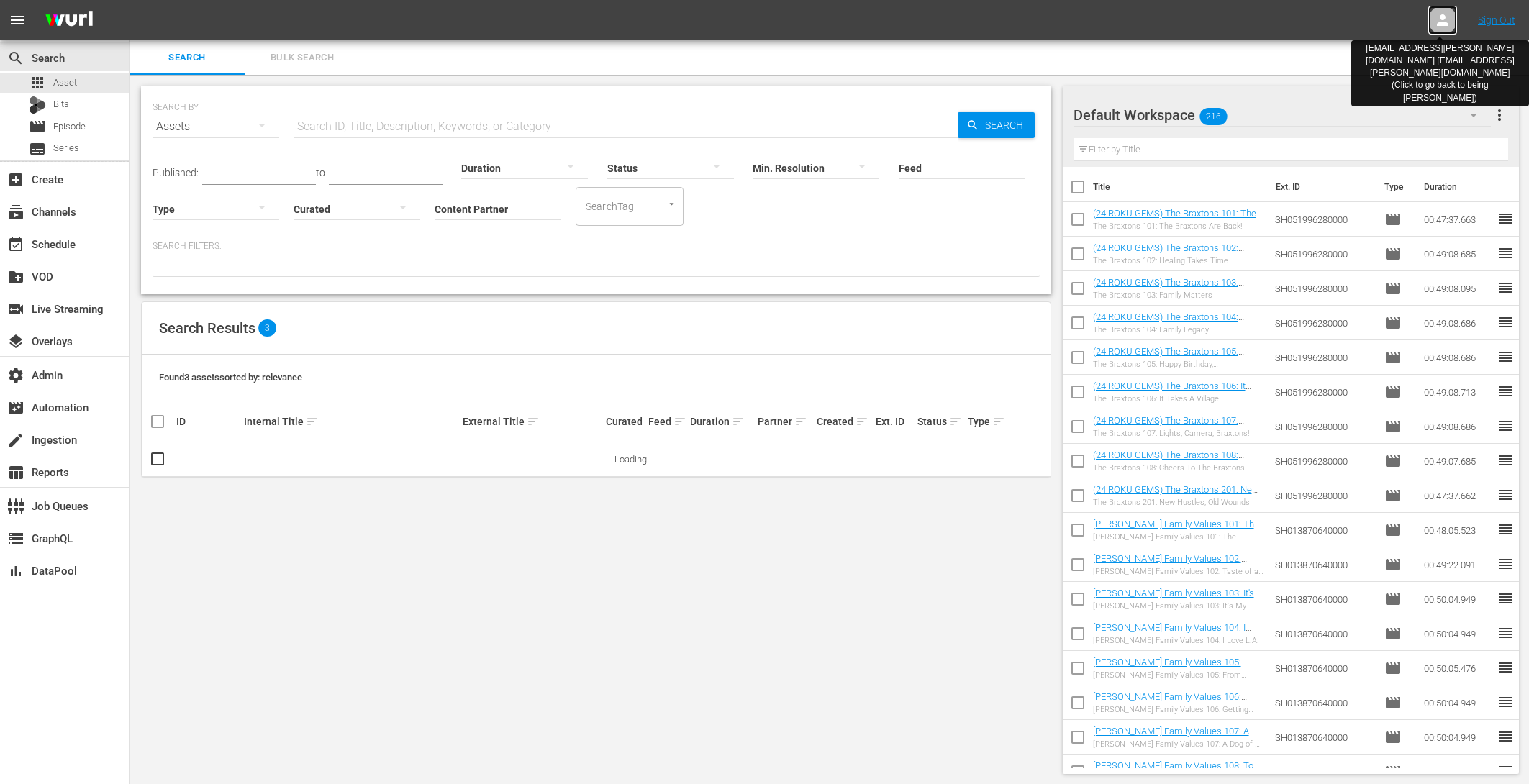
click at [1435, 30] on div at bounding box center [1443, 20] width 29 height 29
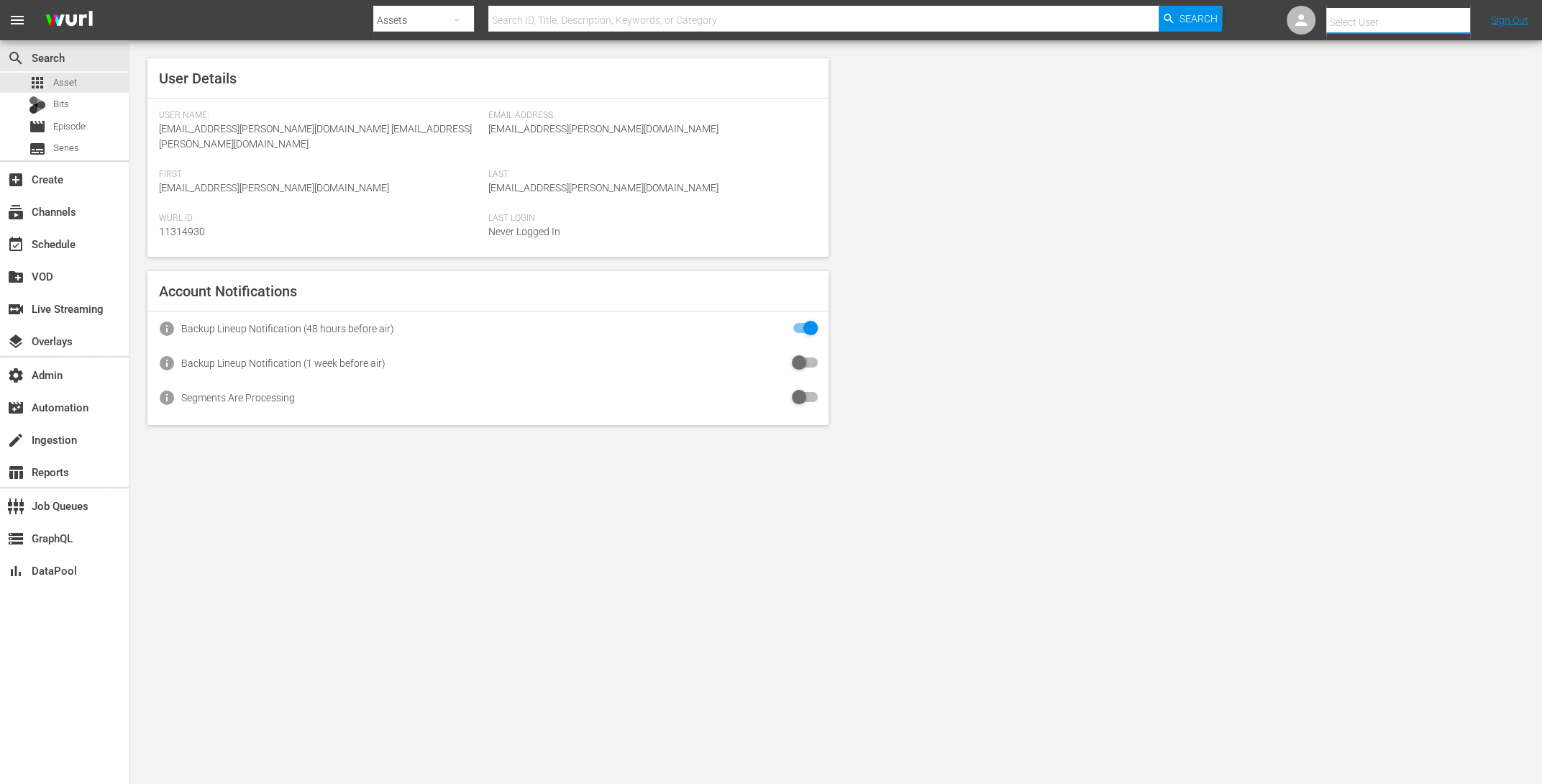
click at [1363, 24] on input "text" at bounding box center [1418, 23] width 184 height 34
type input "tv"
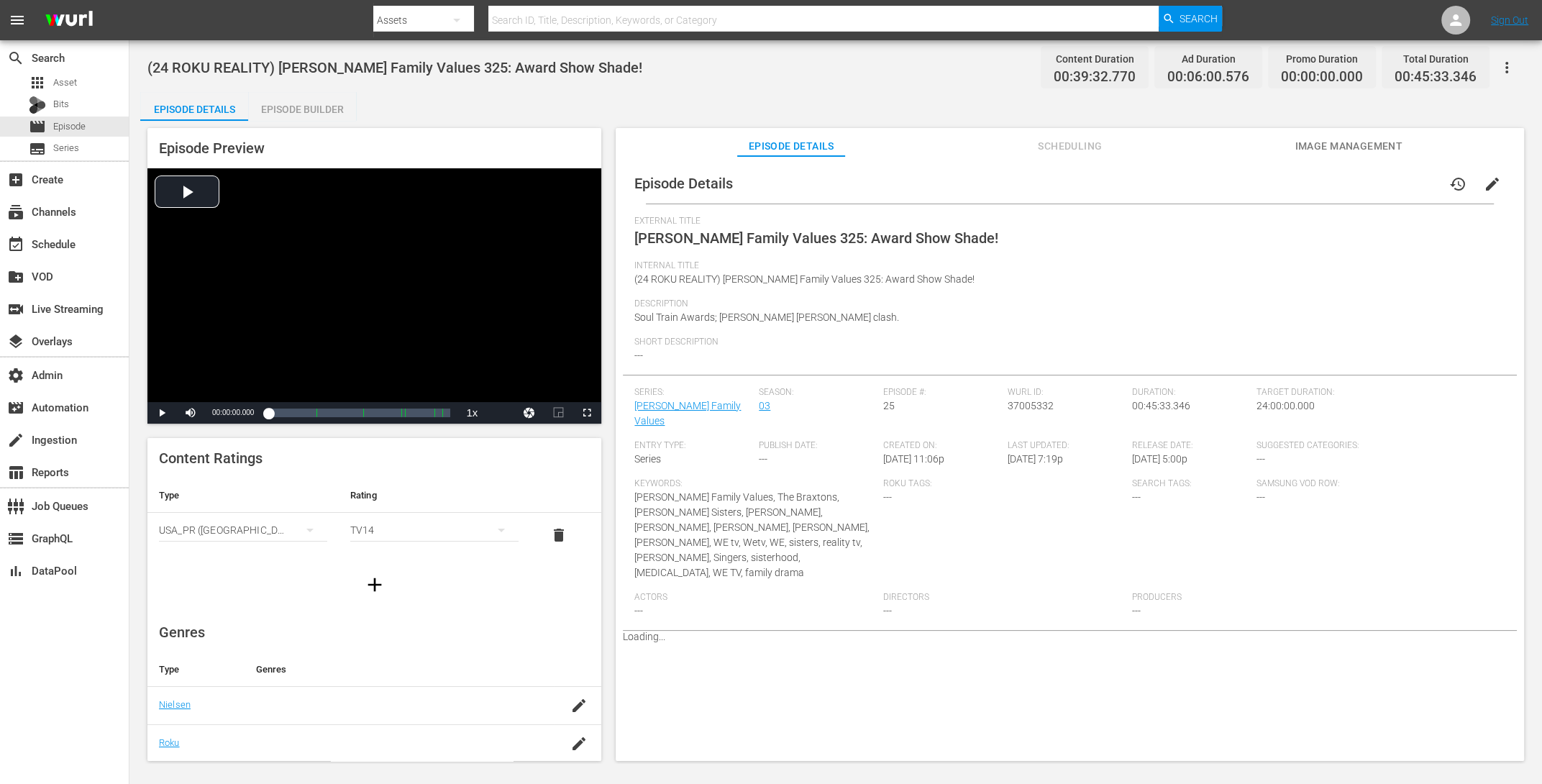
click at [1512, 67] on icon "button" at bounding box center [1507, 67] width 17 height 17
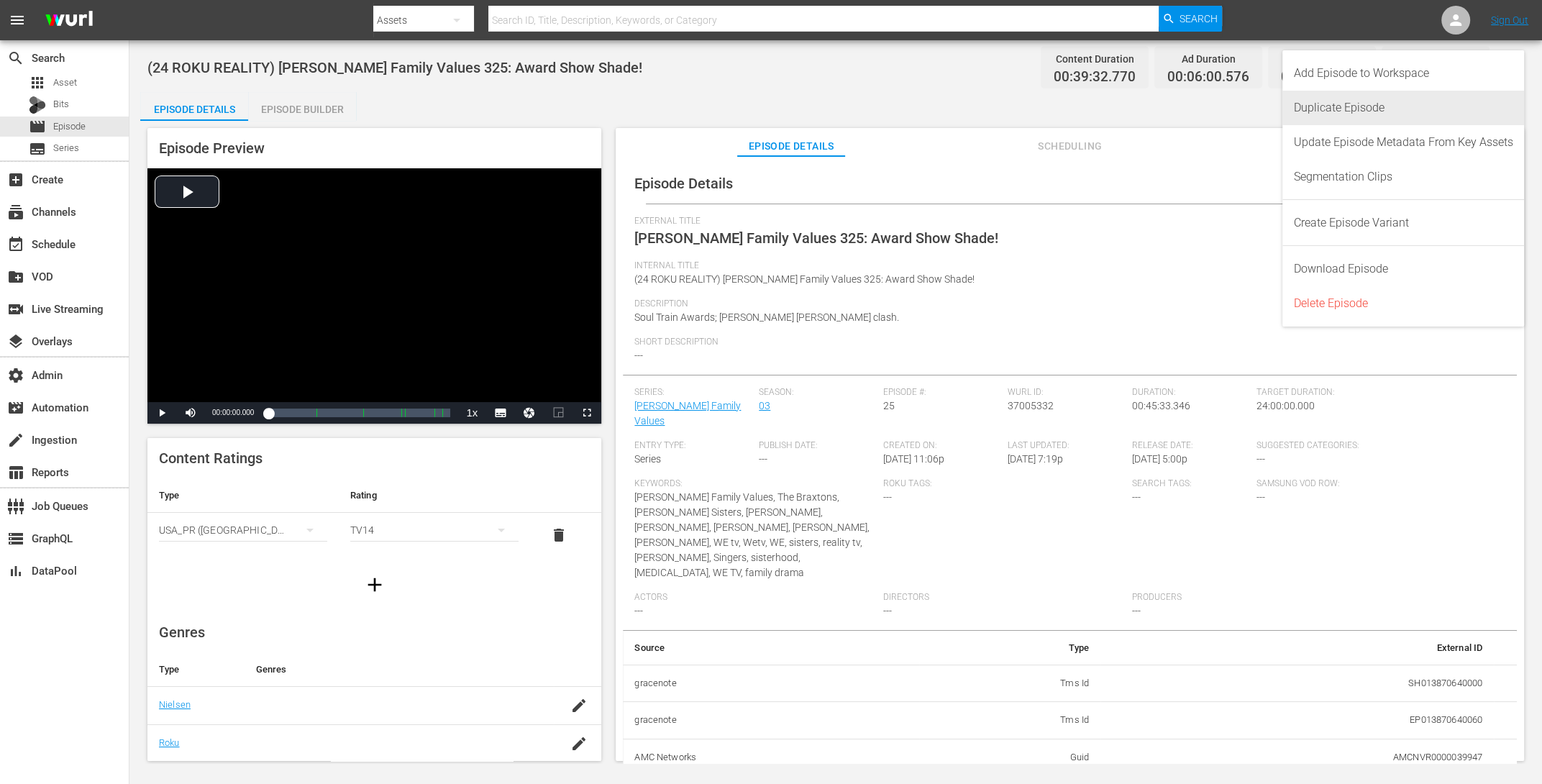
click at [1392, 110] on div "Duplicate Episode" at bounding box center [1403, 108] width 219 height 34
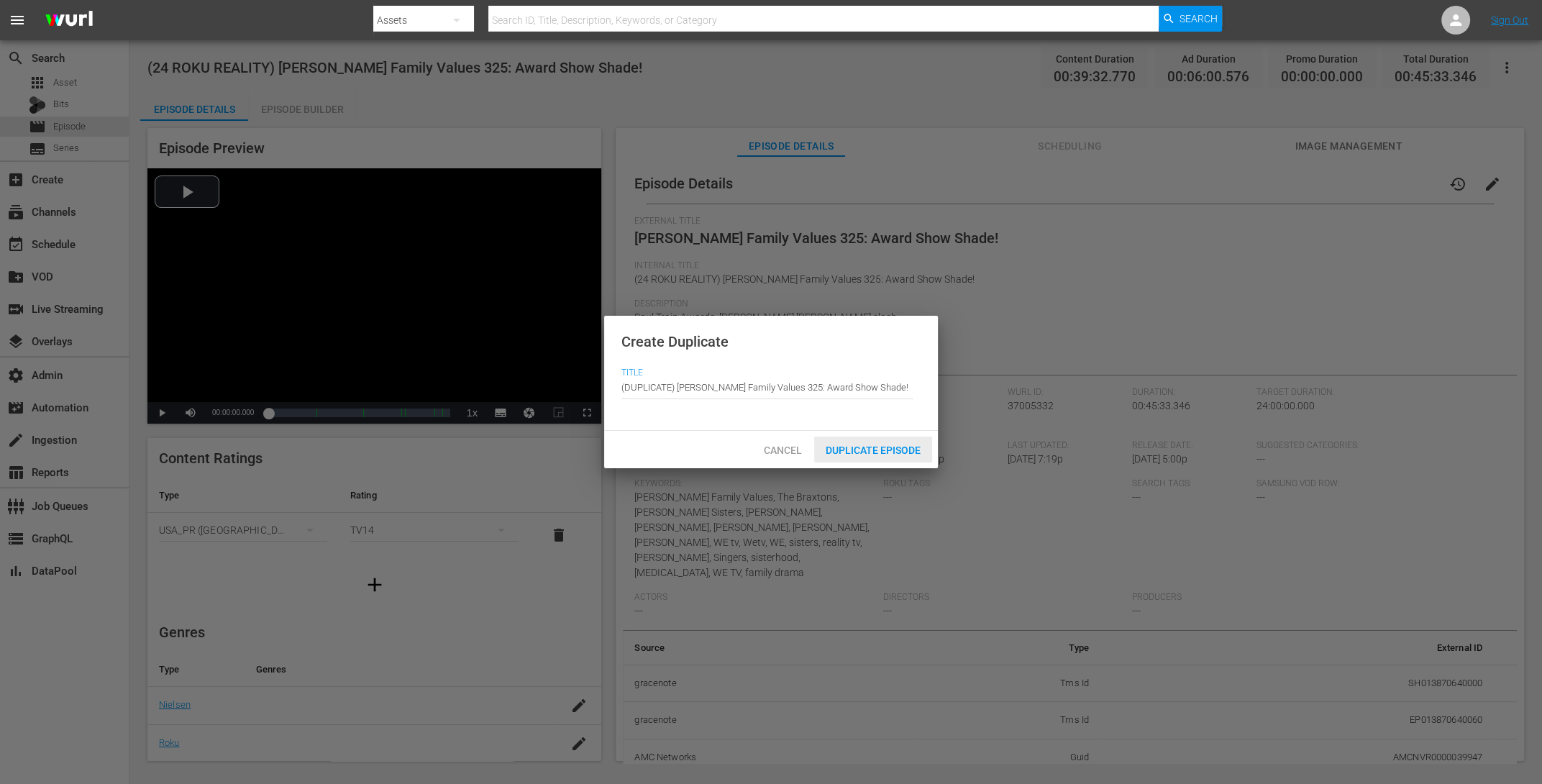
click at [894, 447] on span "Duplicate Episode" at bounding box center [873, 450] width 118 height 12
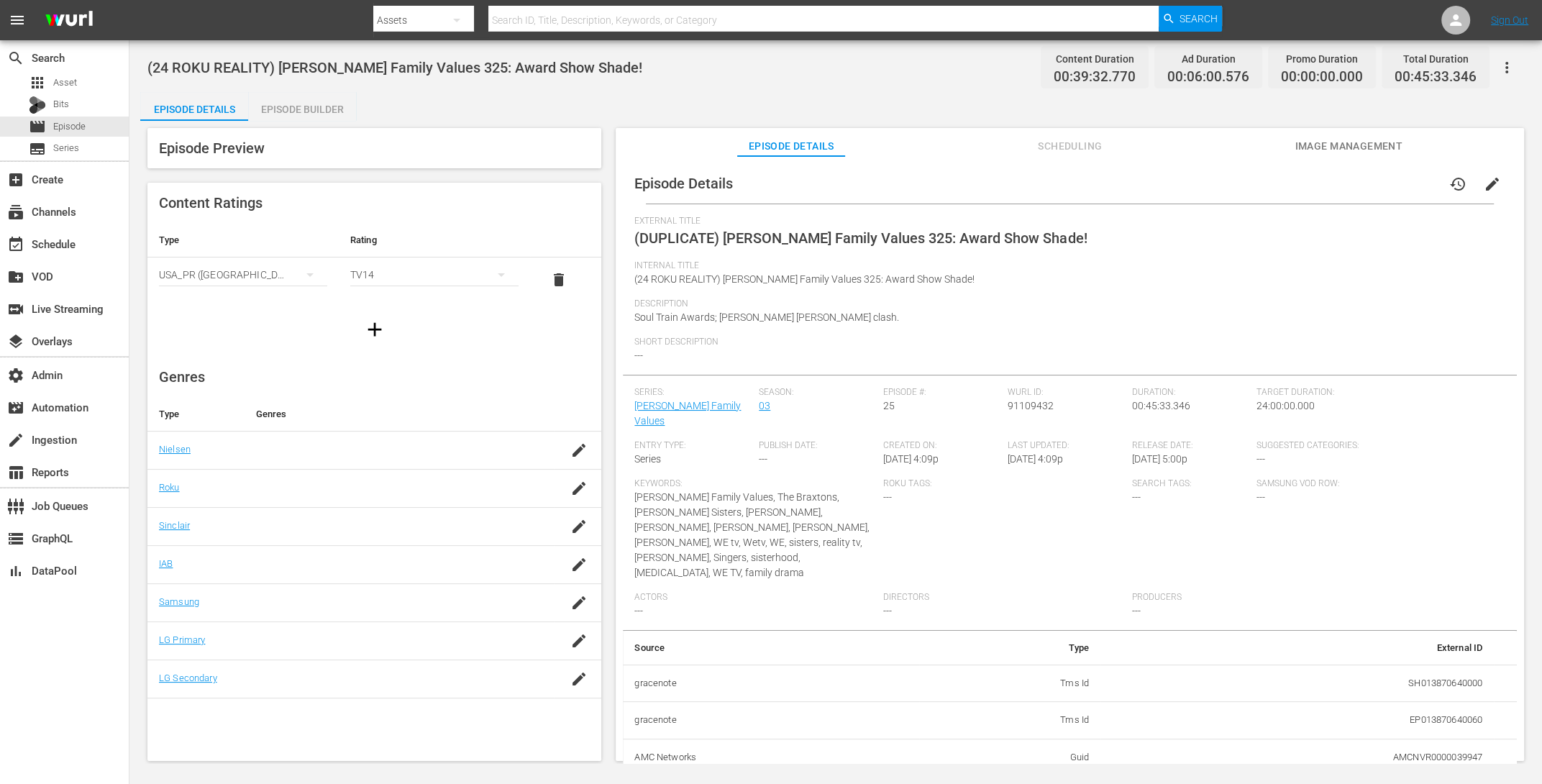
click at [1486, 179] on span "edit" at bounding box center [1492, 184] width 17 height 17
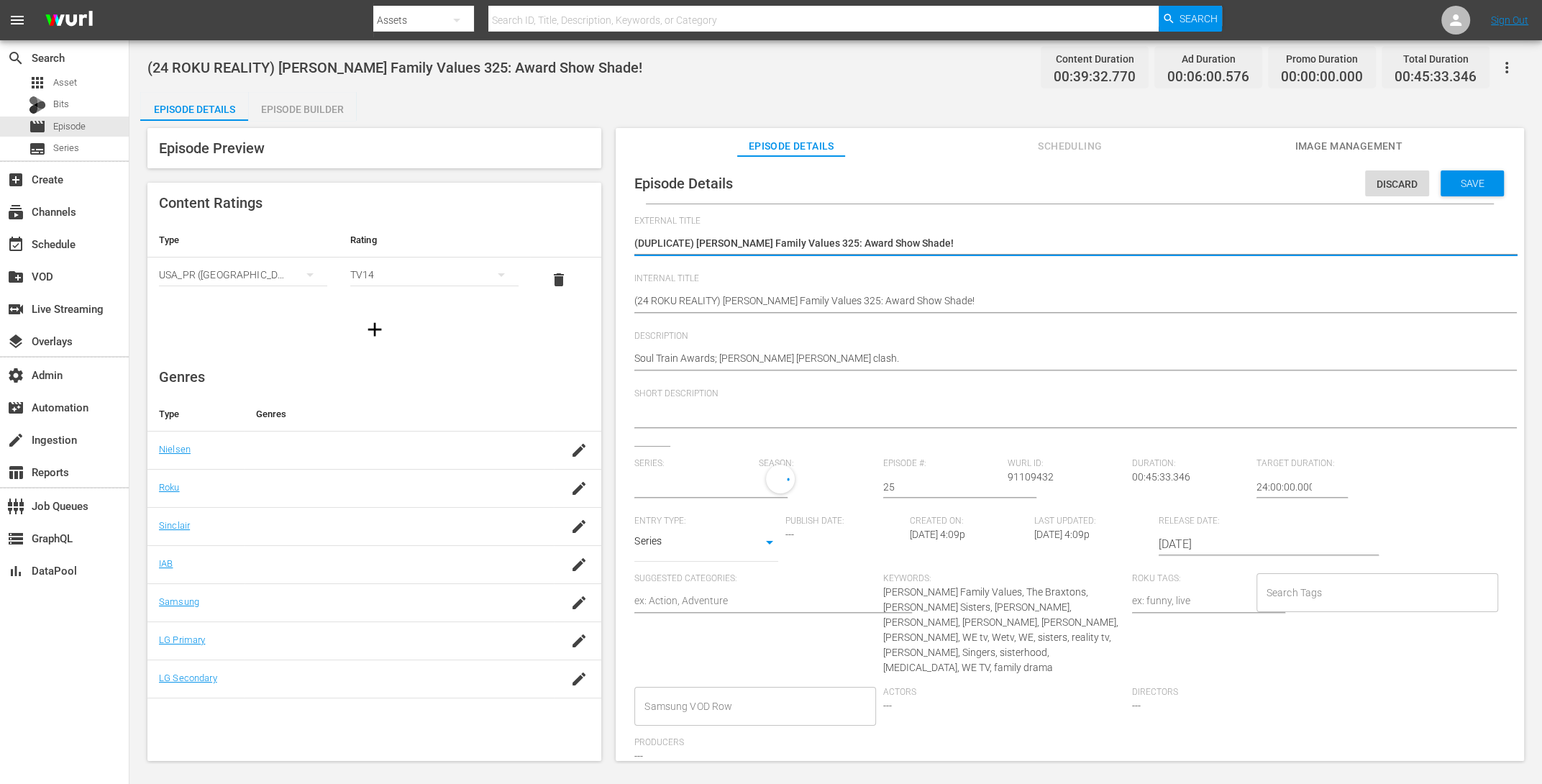
type input "[PERSON_NAME] Family Values"
drag, startPoint x: 695, startPoint y: 242, endPoint x: 465, endPoint y: 241, distance: 230.0
click at [465, 242] on div "Episode Preview Content Ratings Type Rating Select Rating Type [GEOGRAPHIC_DATA…" at bounding box center [836, 446] width 1391 height 652
type textarea "[PERSON_NAME] Family Values 325: Award Show Shade!"
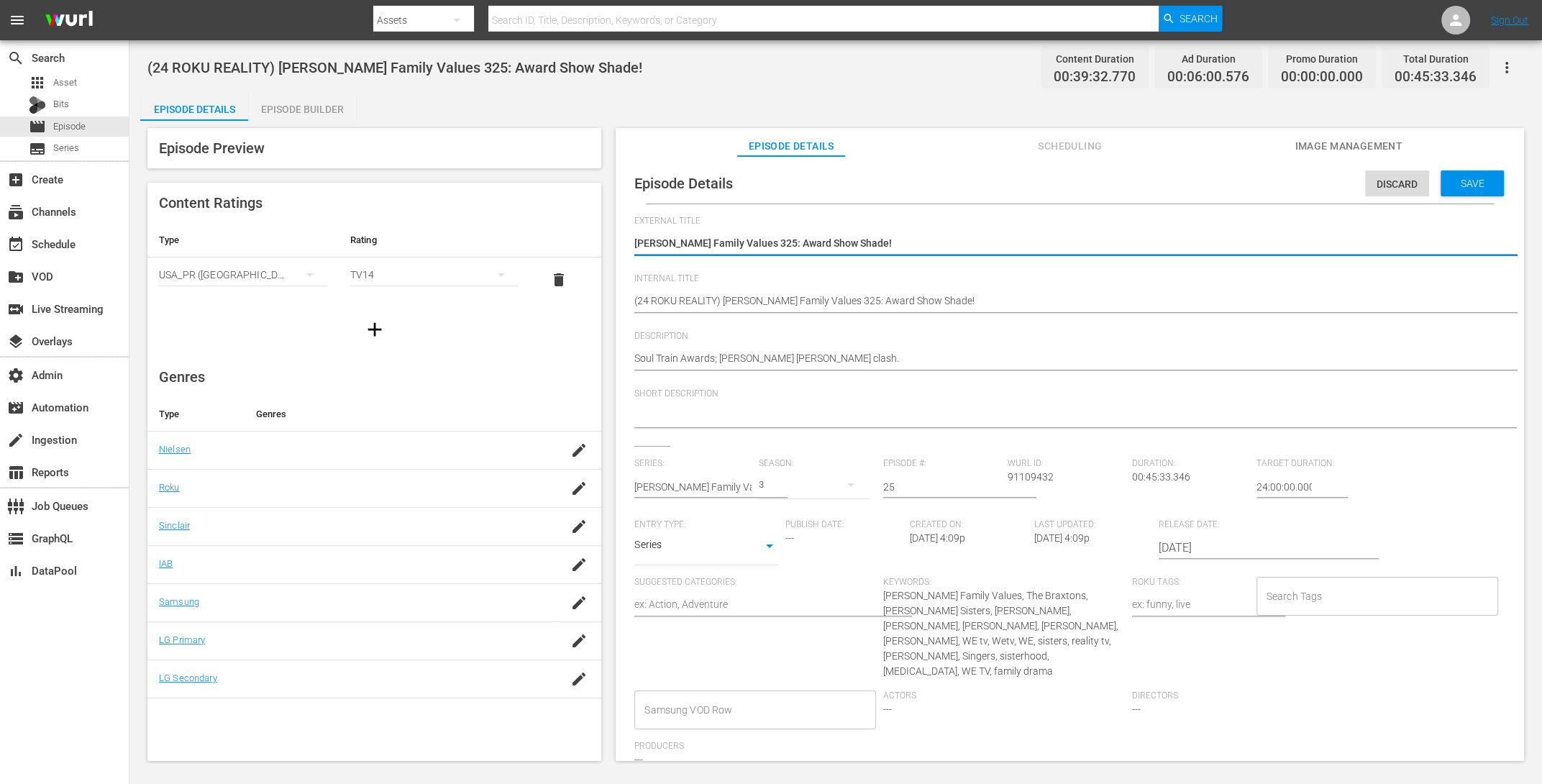
type textarea "[PERSON_NAME] Family Values 325: Award Show Shade!"
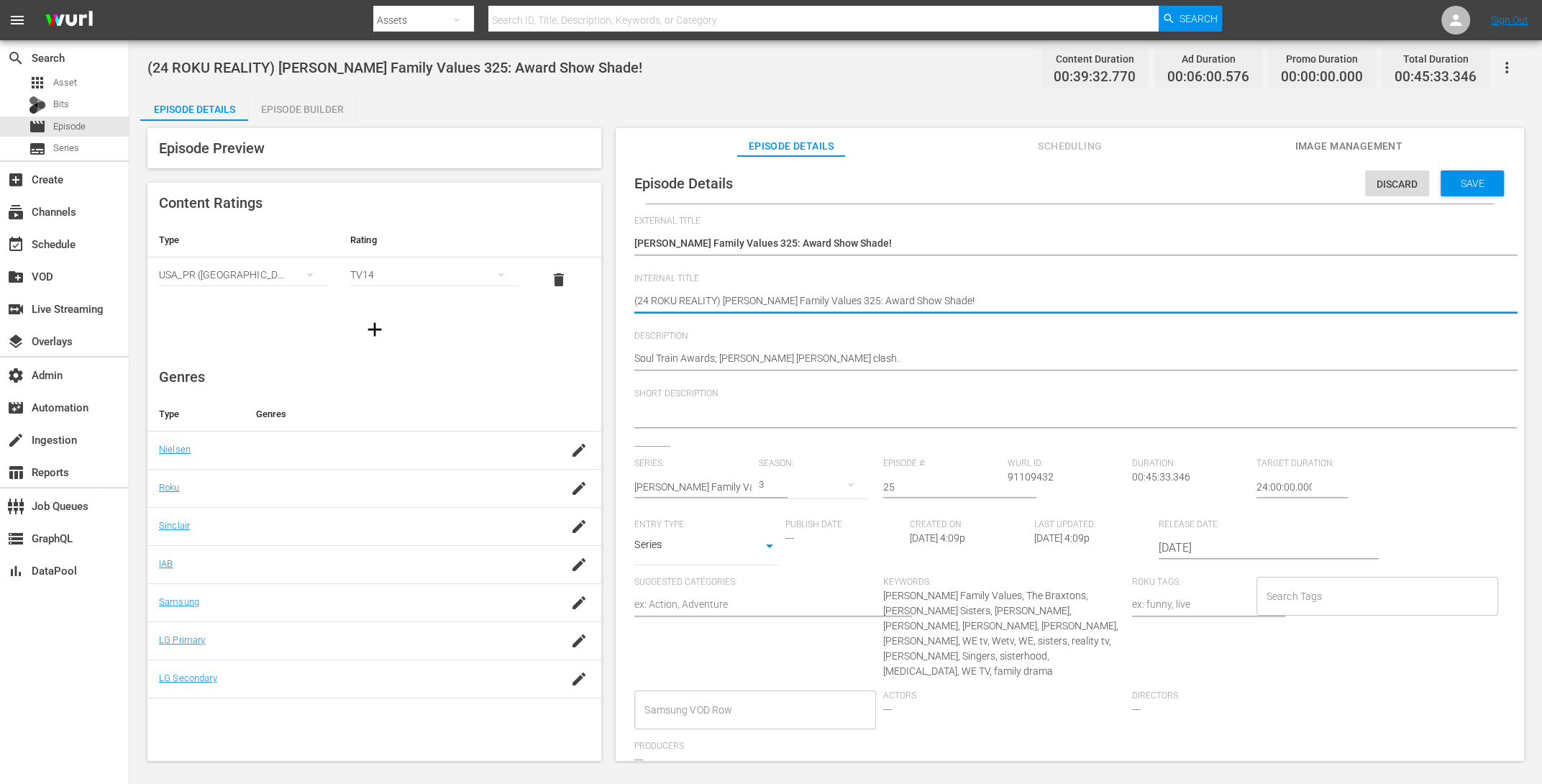
drag, startPoint x: 719, startPoint y: 301, endPoint x: 680, endPoint y: 300, distance: 39.0
type textarea "(24 ROKU G) [PERSON_NAME] Family Values 325: Award Show Shade!"
type textarea "(24 ROKU GE) [PERSON_NAME] Family Values 325: Award Show Shade!"
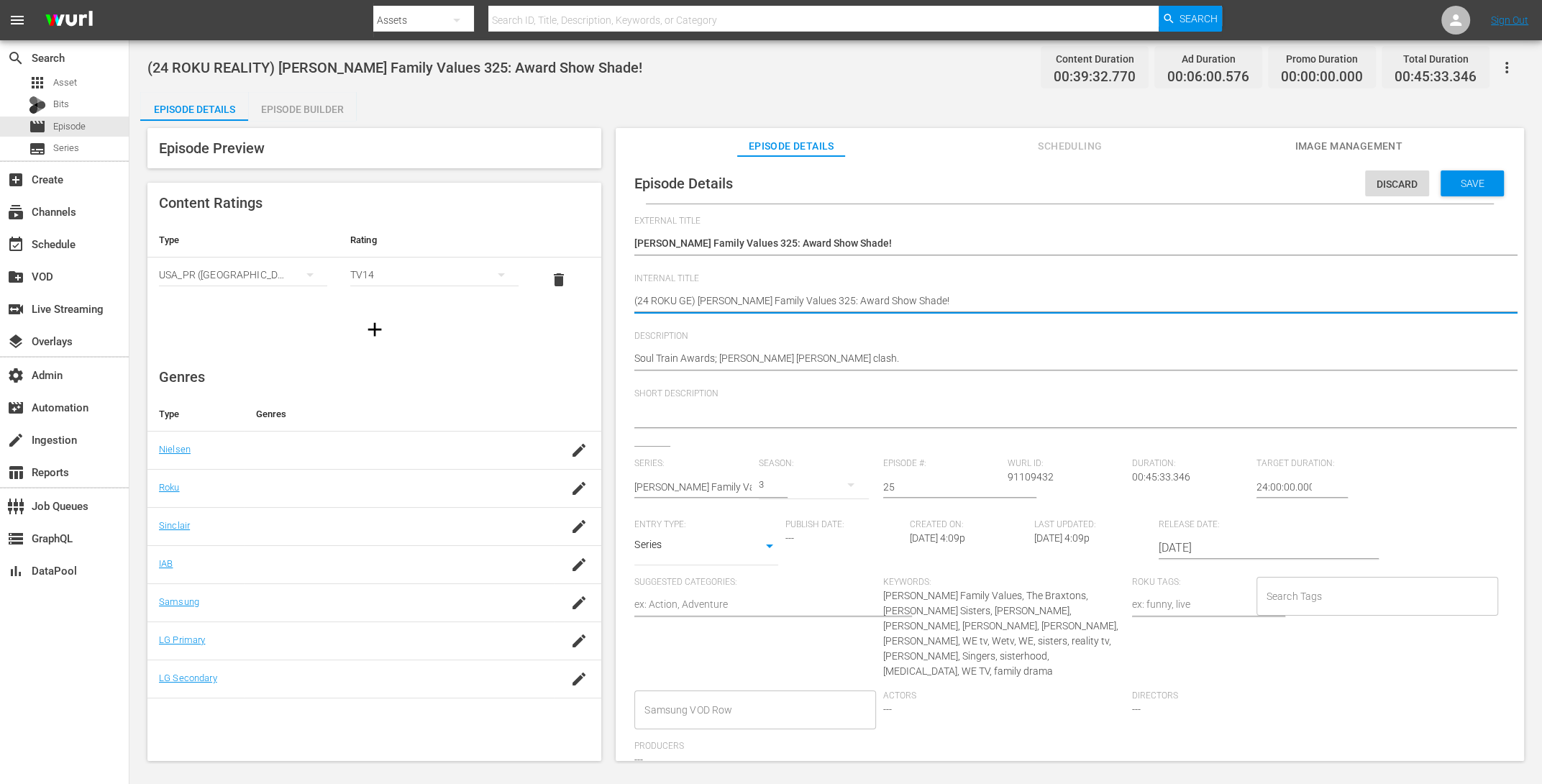
type textarea "(24 ROKU GEM) [PERSON_NAME] Family Values 325: Award Show Shade!"
type textarea "(24 ROKU GEMS) [PERSON_NAME] Family Values 325: Award Show Shade!"
click at [1461, 182] on span "Save" at bounding box center [1473, 183] width 47 height 12
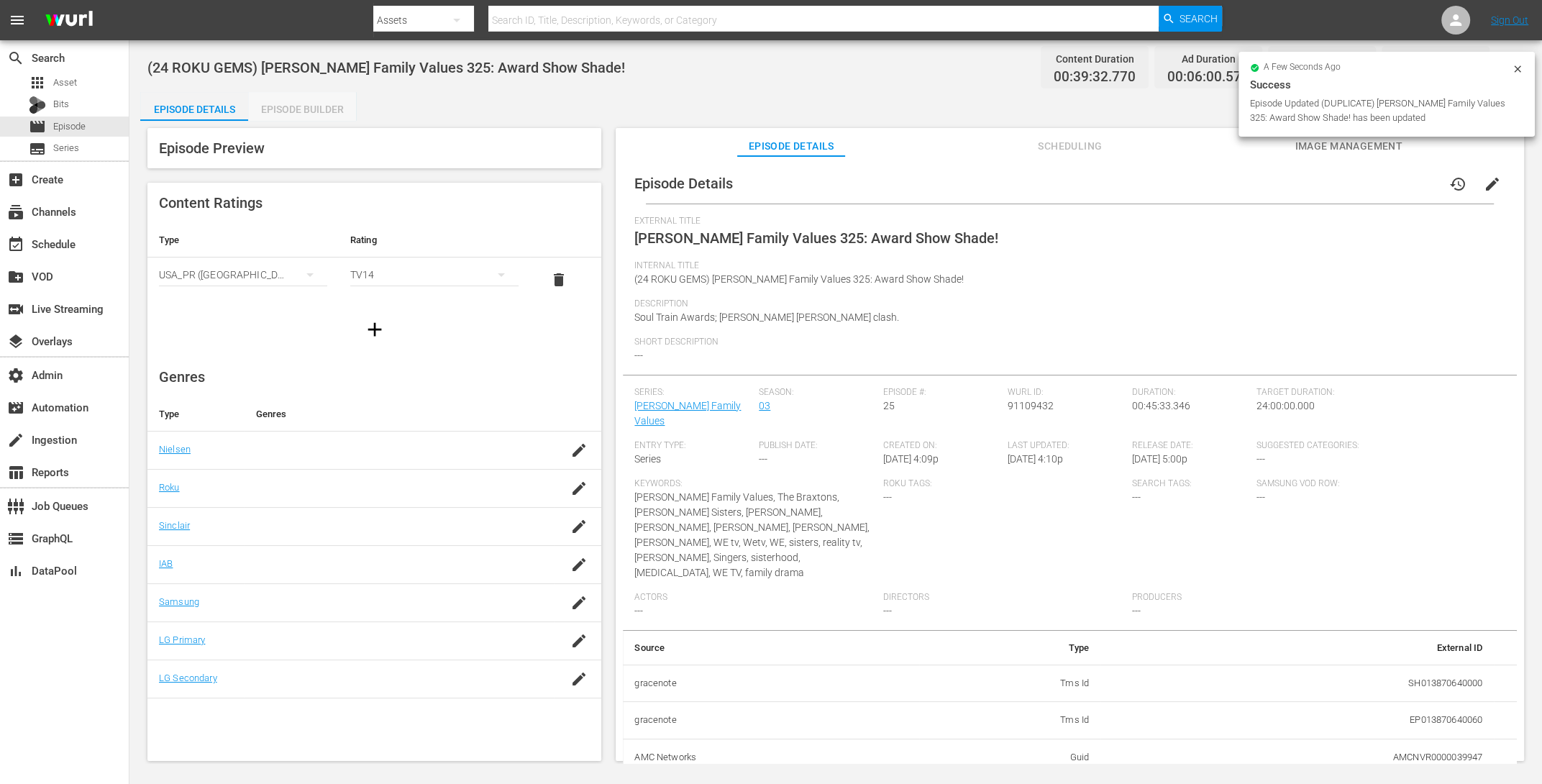
click at [297, 117] on div "Episode Builder" at bounding box center [302, 110] width 108 height 34
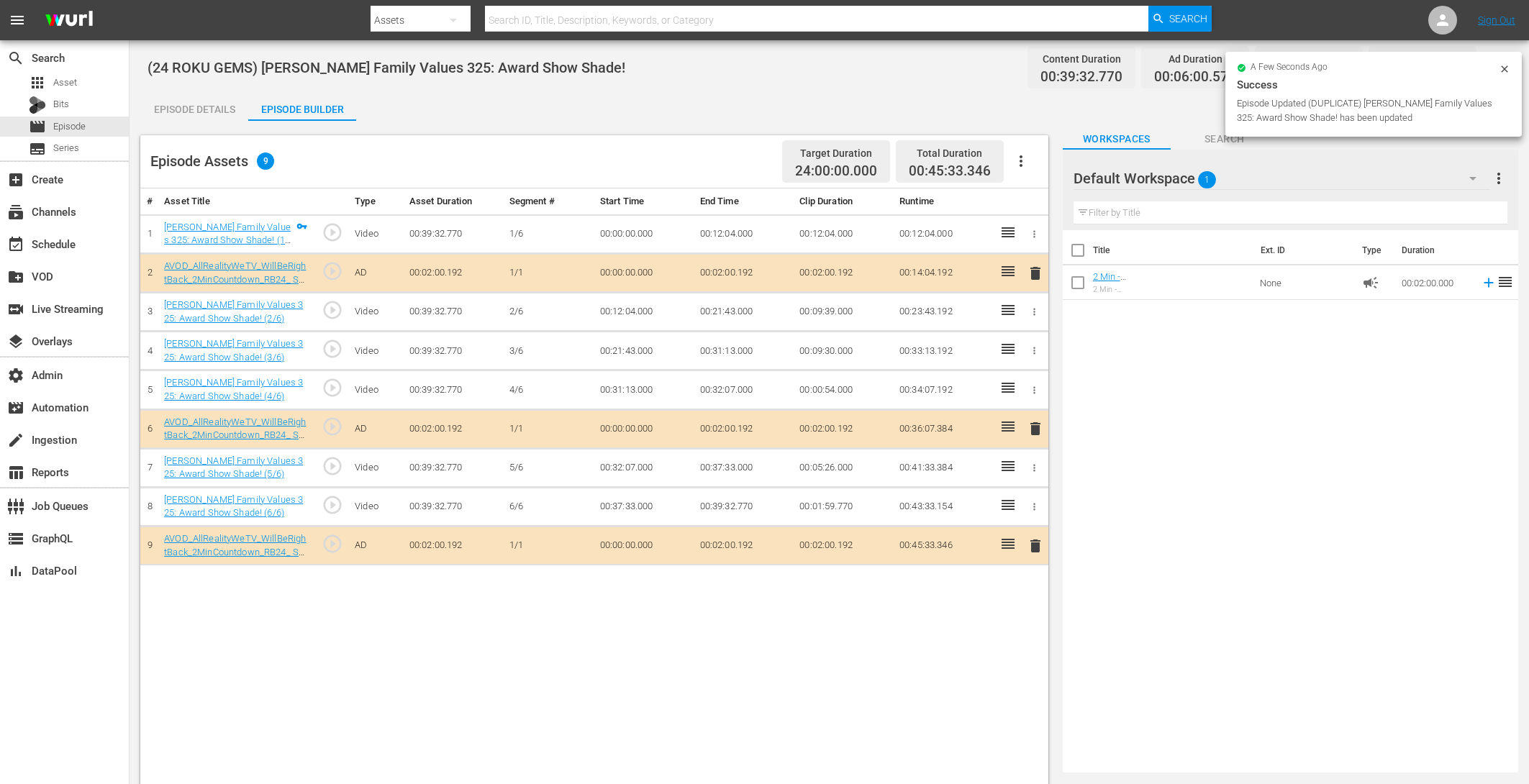
click at [1029, 158] on icon "button" at bounding box center [1020, 160] width 17 height 17
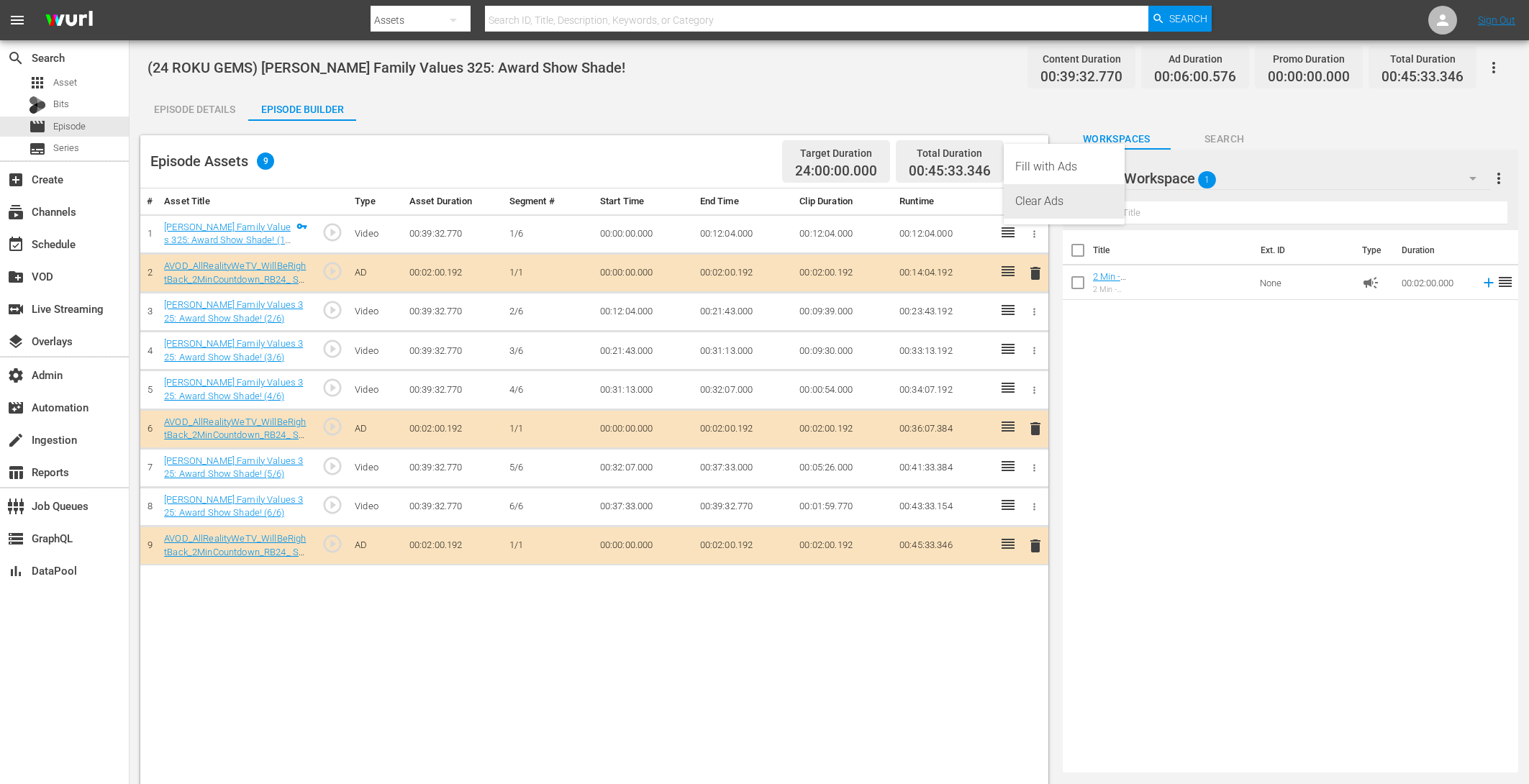
click at [1074, 193] on div "Clear Ads" at bounding box center [1064, 201] width 98 height 34
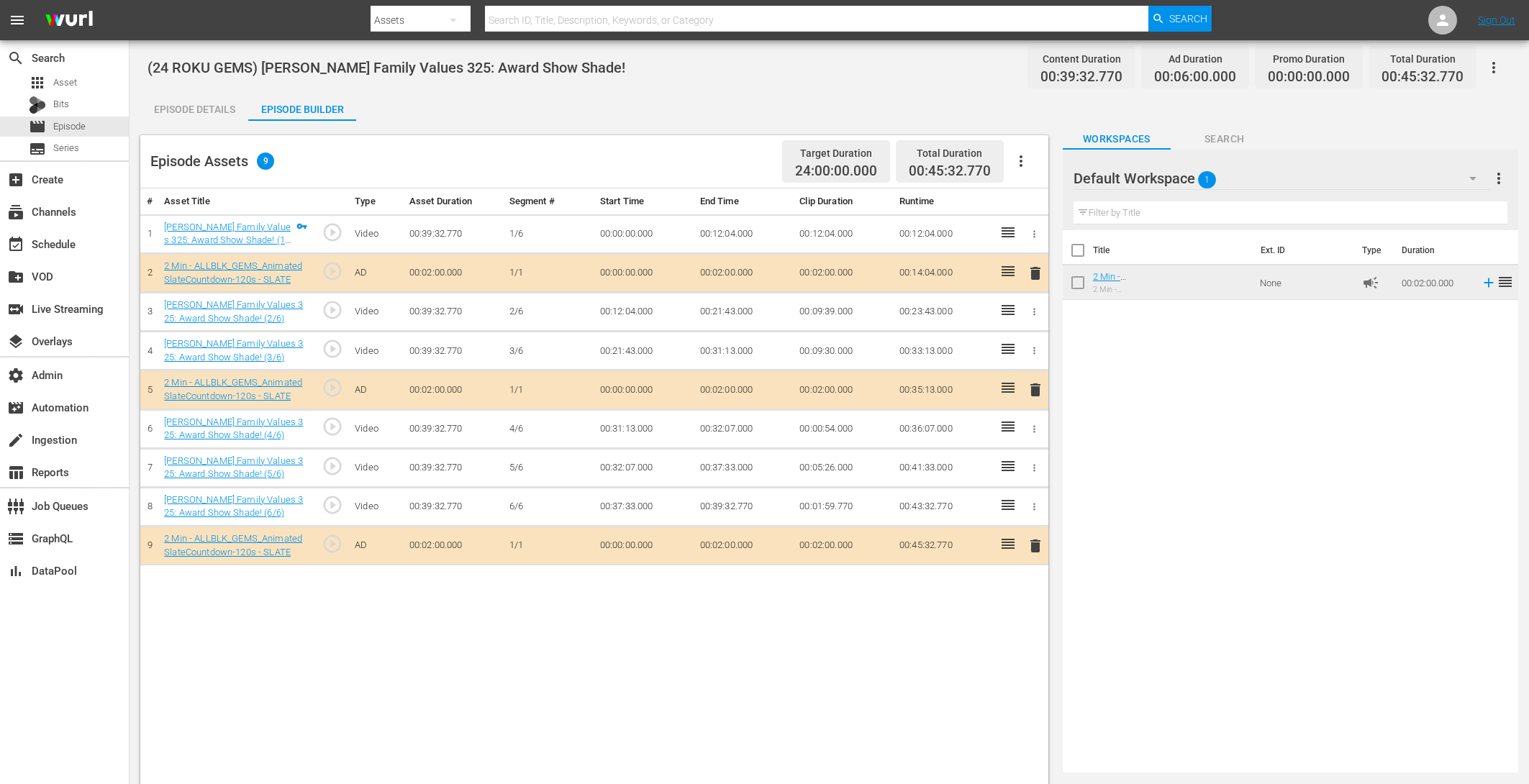
click at [1504, 70] on button "button" at bounding box center [1494, 68] width 34 height 34
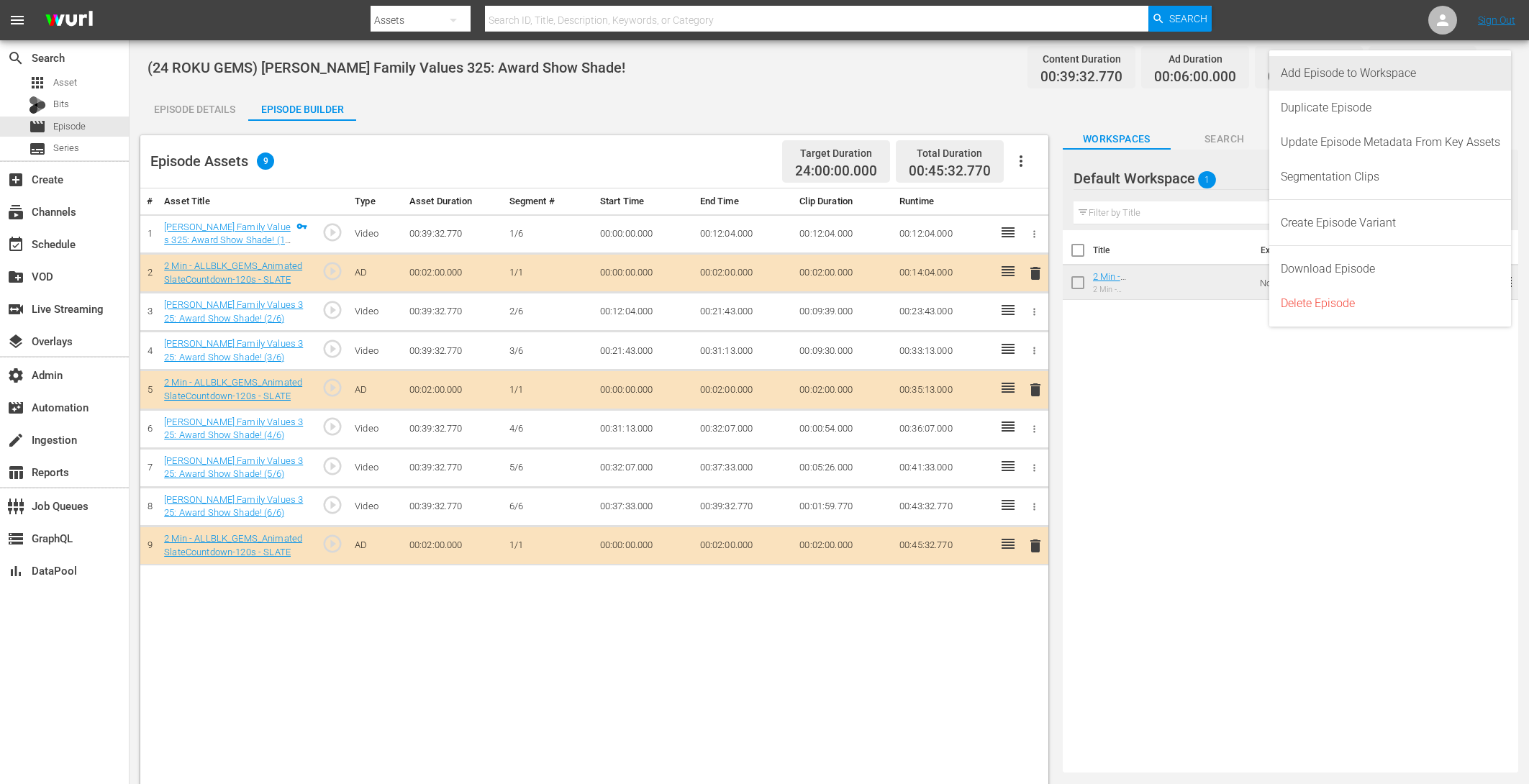
click at [1457, 70] on div "Add Episode to Workspace" at bounding box center [1390, 73] width 219 height 34
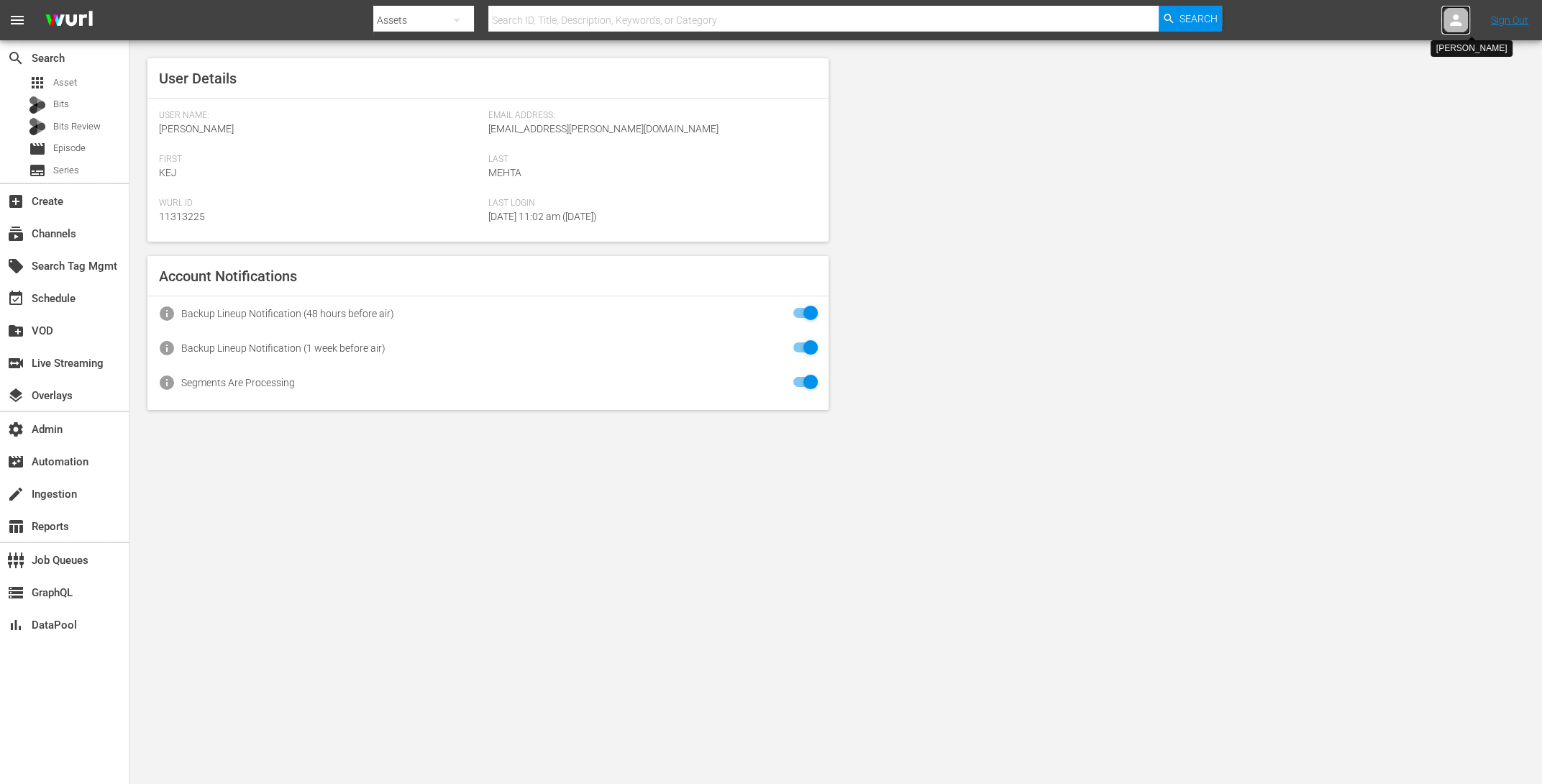
click at [1463, 19] on icon at bounding box center [1455, 20] width 17 height 17
click at [1407, 24] on input "text" at bounding box center [1418, 23] width 184 height 34
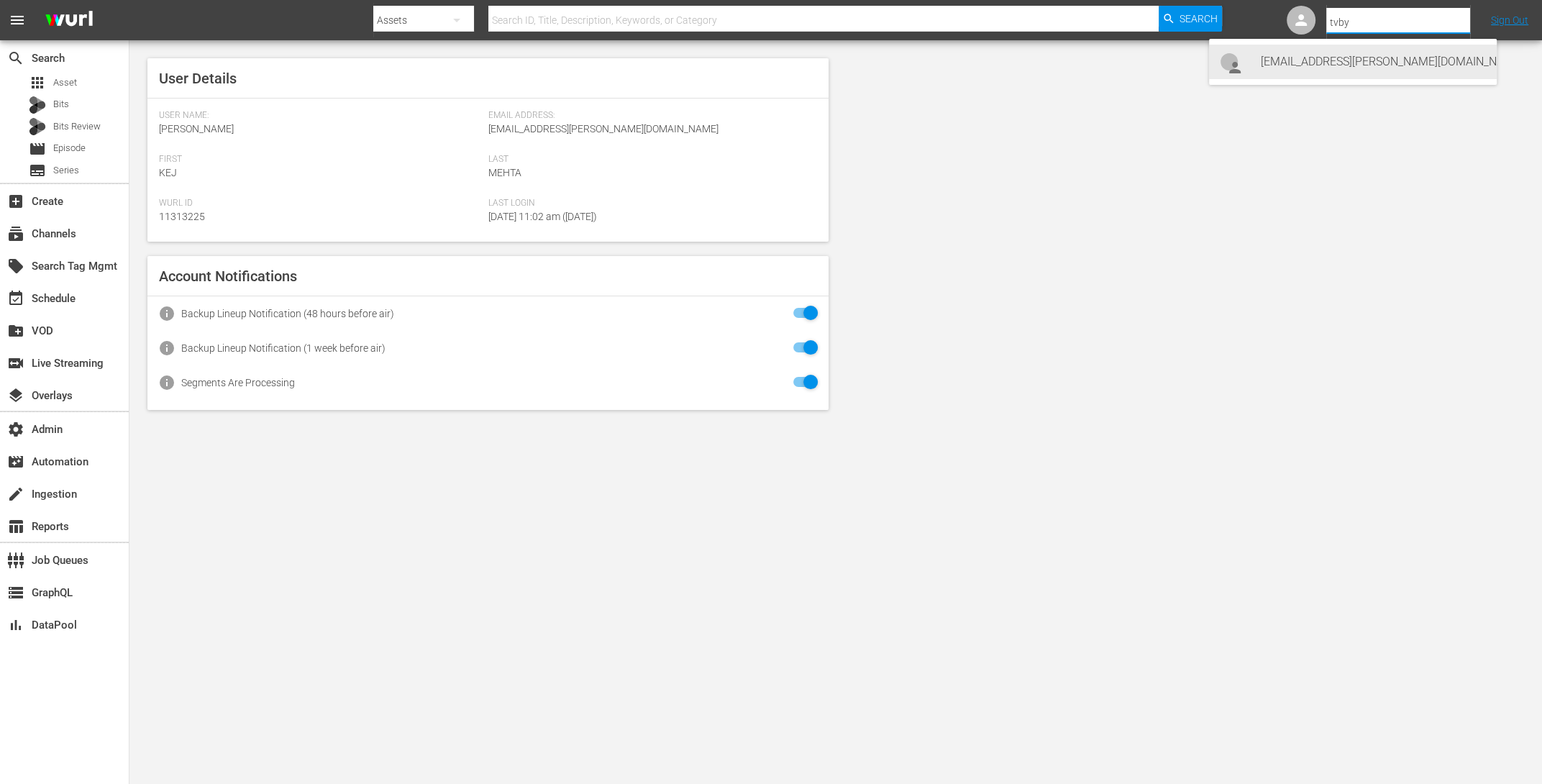
click at [1385, 55] on div "[EMAIL_ADDRESS][PERSON_NAME][DOMAIN_NAME] [EMAIL_ADDRESS][PERSON_NAME][DOMAIN_N…" at bounding box center [1373, 62] width 225 height 34
type input "[EMAIL_ADDRESS][PERSON_NAME][DOMAIN_NAME] [EMAIL_ADDRESS][PERSON_NAME][DOMAIN_N…"
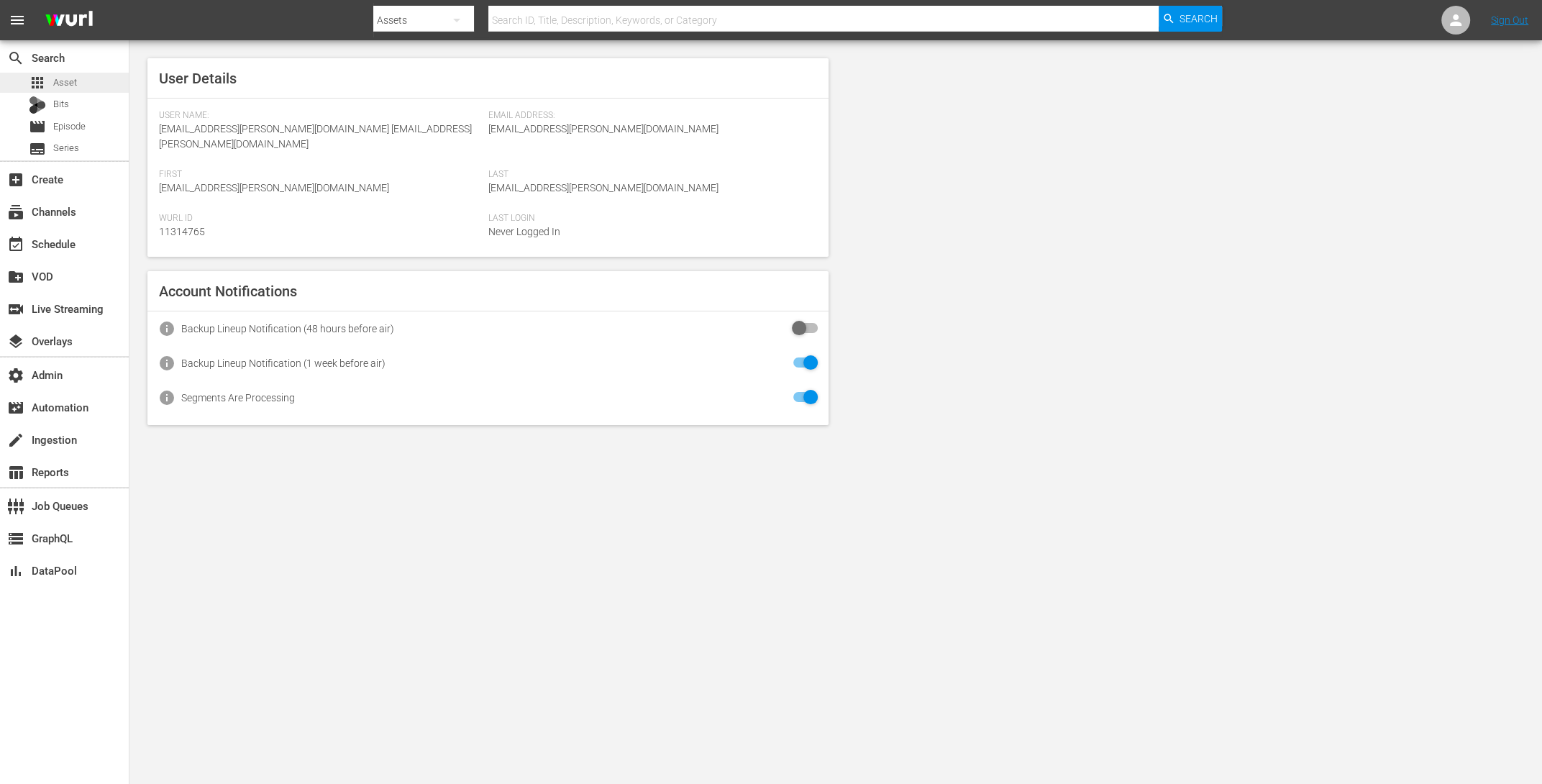
click at [96, 79] on div "apps Asset" at bounding box center [64, 82] width 129 height 20
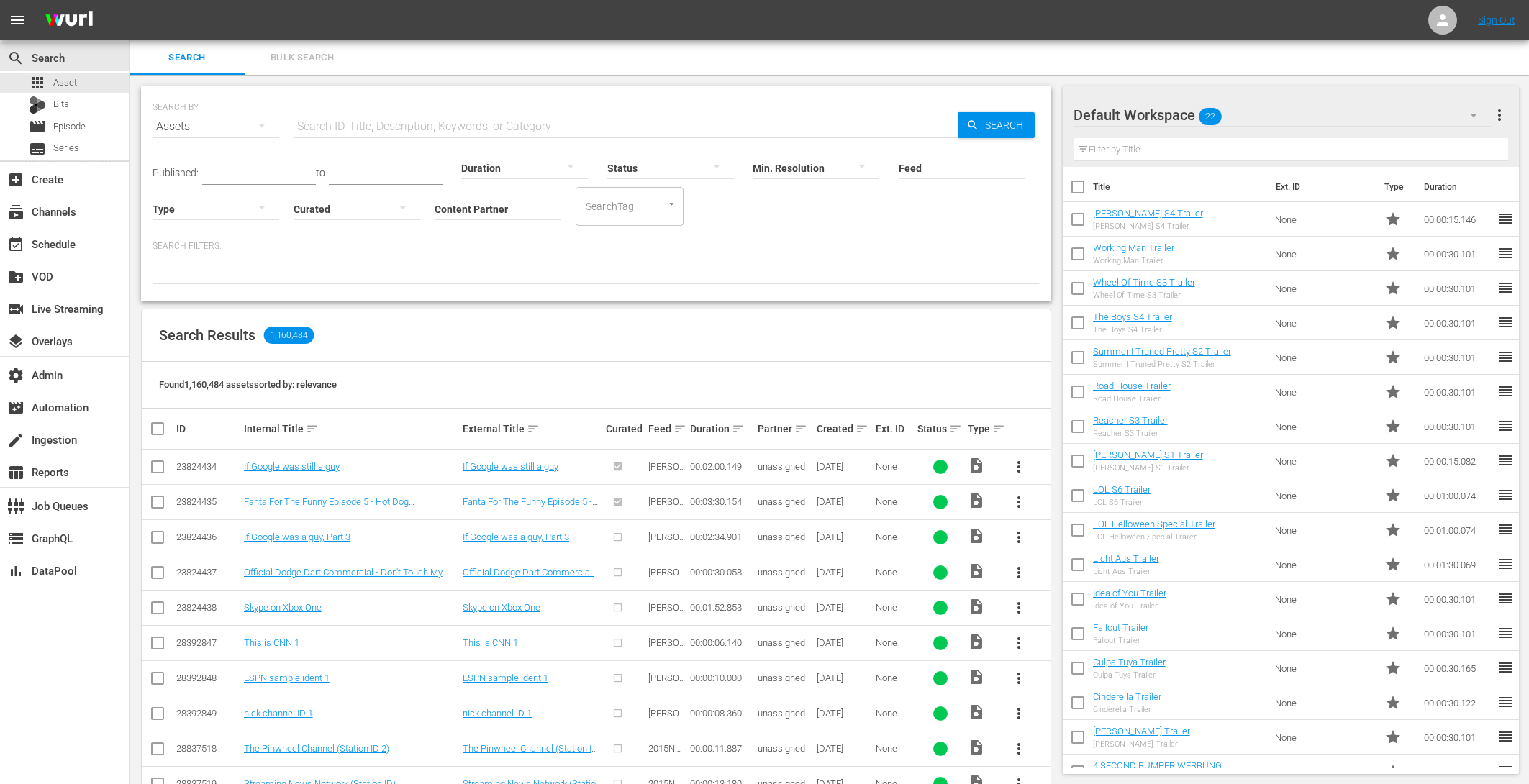
click at [495, 209] on input "Content Partner" at bounding box center [498, 209] width 127 height 52
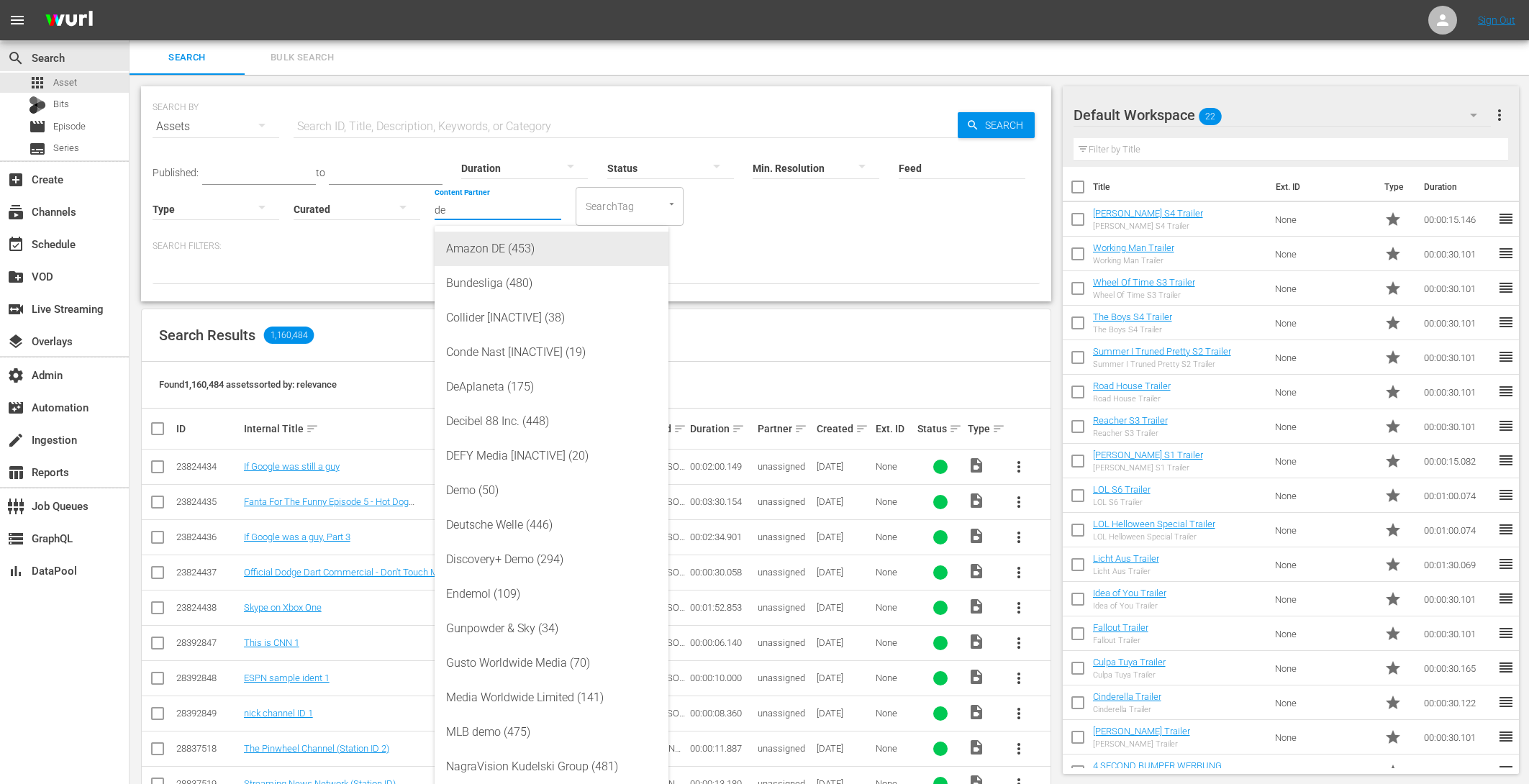
click at [517, 247] on div "Amazon DE (453)" at bounding box center [551, 248] width 210 height 34
type input "Amazon DE (453)"
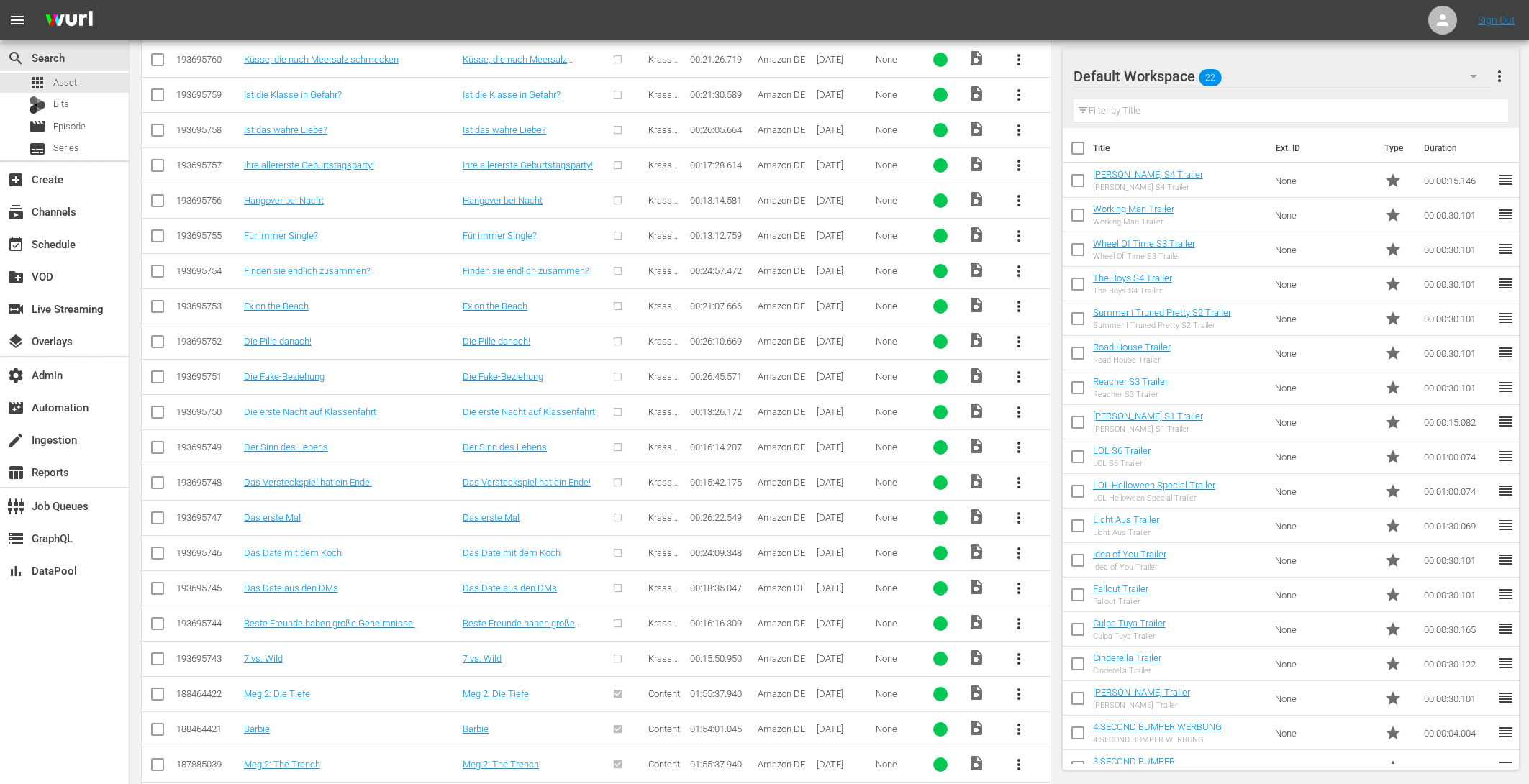
scroll to position [909, 0]
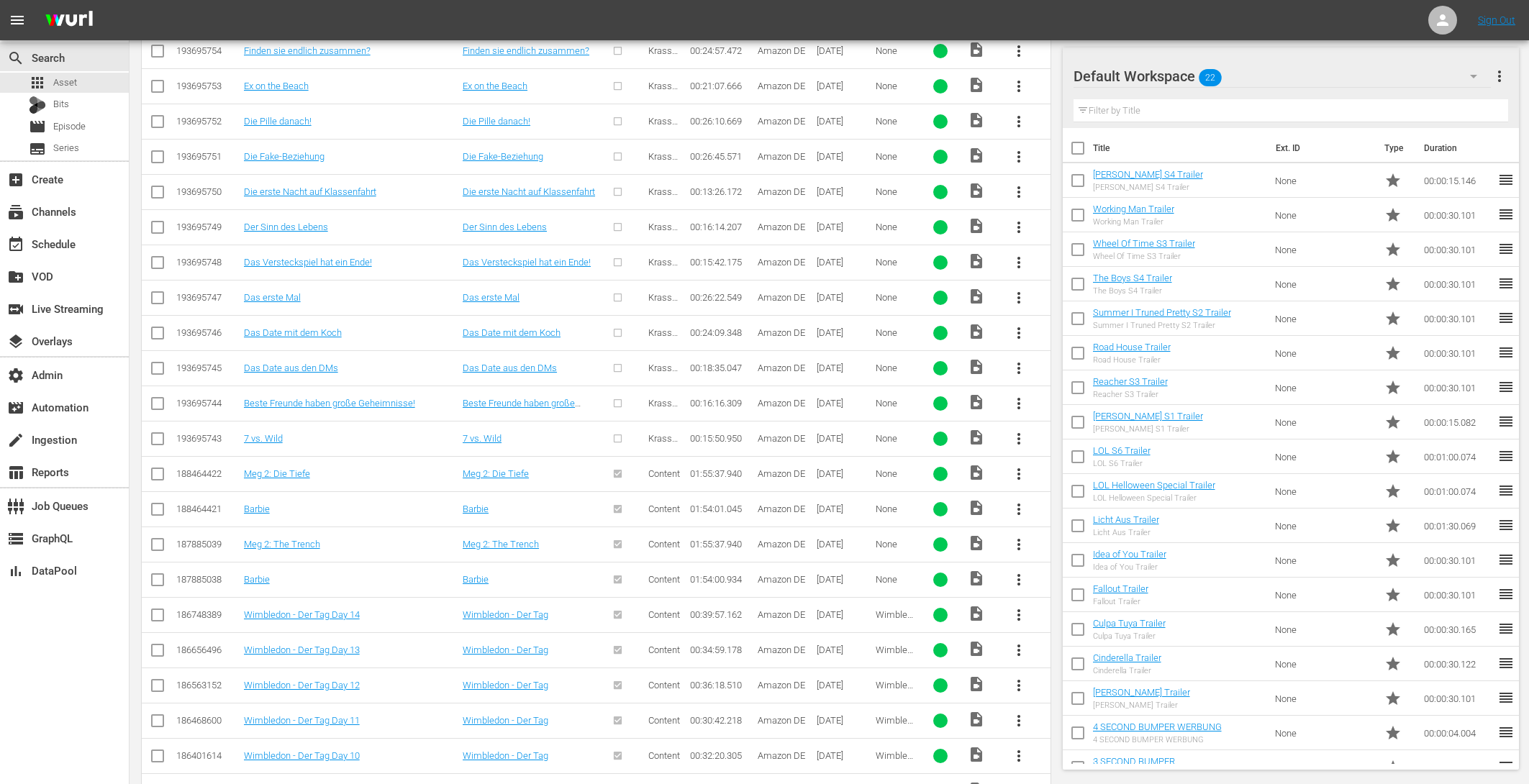
click at [154, 433] on input "checkbox" at bounding box center [157, 441] width 17 height 17
checkbox input "true"
click at [153, 405] on input "checkbox" at bounding box center [157, 406] width 17 height 17
checkbox input "true"
click at [151, 363] on input "checkbox" at bounding box center [157, 371] width 17 height 17
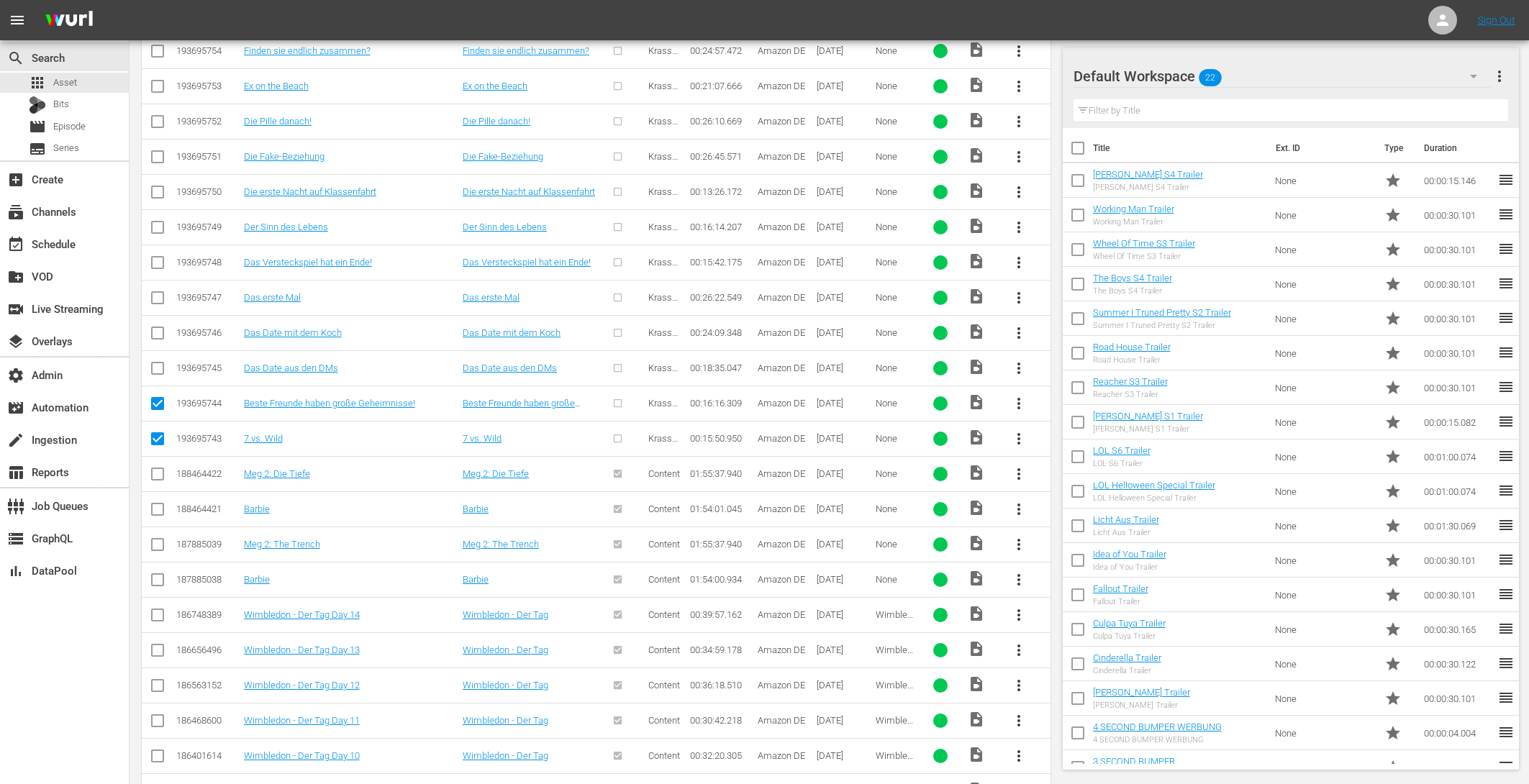
checkbox input "true"
click at [151, 339] on td at bounding box center [158, 333] width 33 height 35
click at [151, 301] on input "checkbox" at bounding box center [157, 300] width 17 height 17
checkbox input "true"
click at [153, 327] on input "checkbox" at bounding box center [157, 335] width 17 height 17
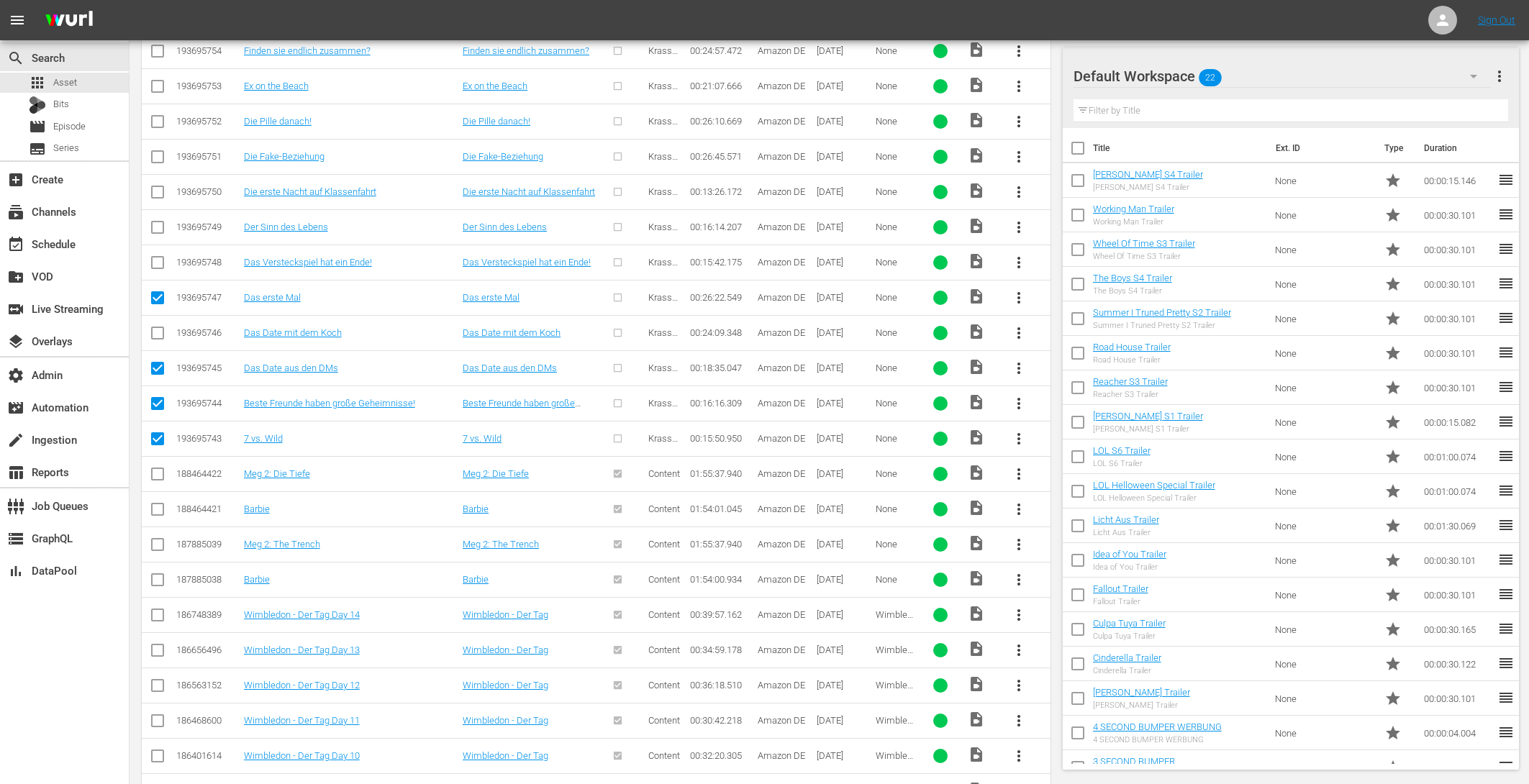
checkbox input "true"
click at [163, 257] on input "checkbox" at bounding box center [157, 265] width 17 height 17
checkbox input "true"
click at [163, 227] on input "checkbox" at bounding box center [157, 229] width 17 height 17
checkbox input "true"
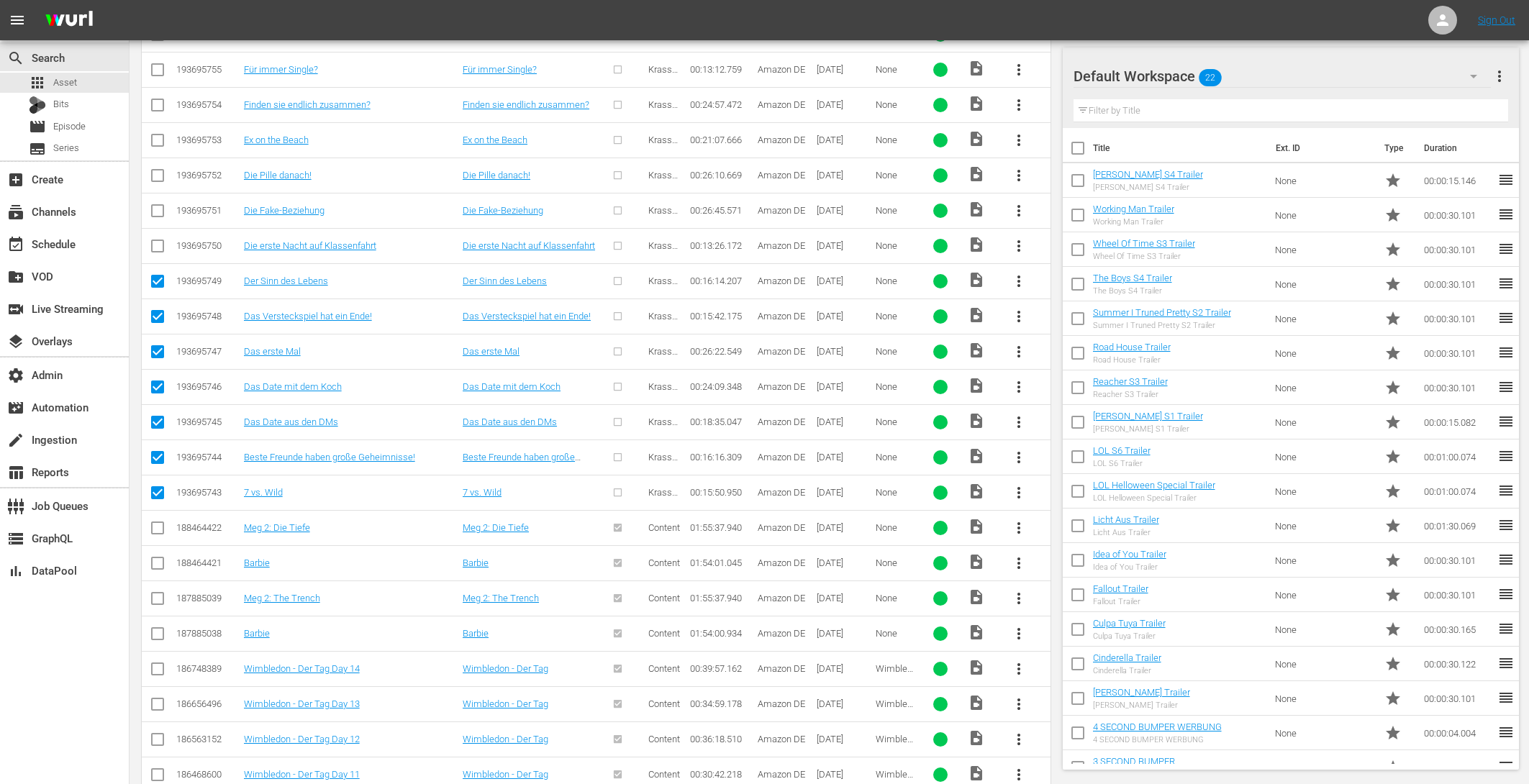
scroll to position [806, 0]
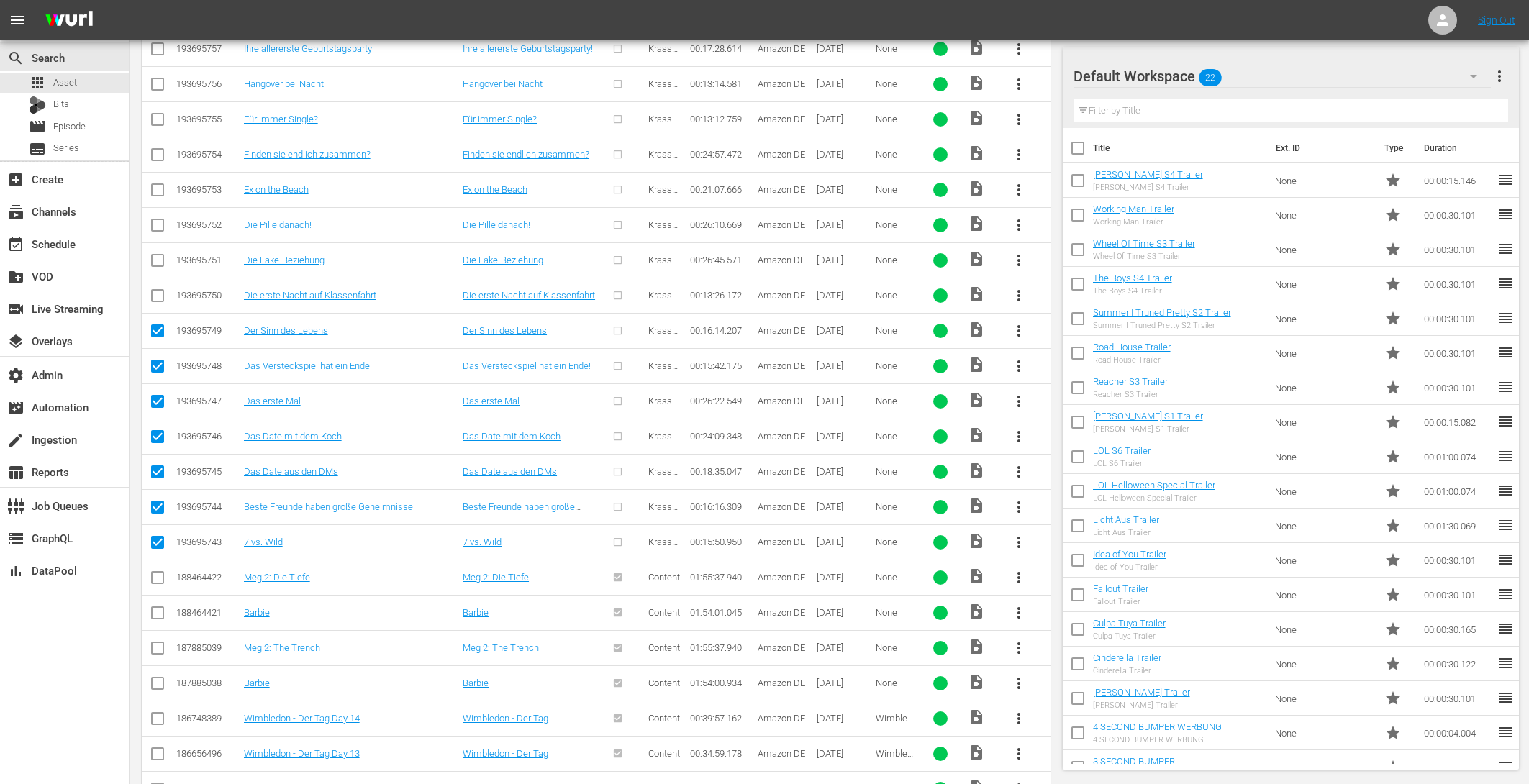
click at [158, 295] on input "checkbox" at bounding box center [157, 298] width 17 height 17
checkbox input "true"
click at [157, 255] on input "checkbox" at bounding box center [157, 263] width 17 height 17
checkbox input "true"
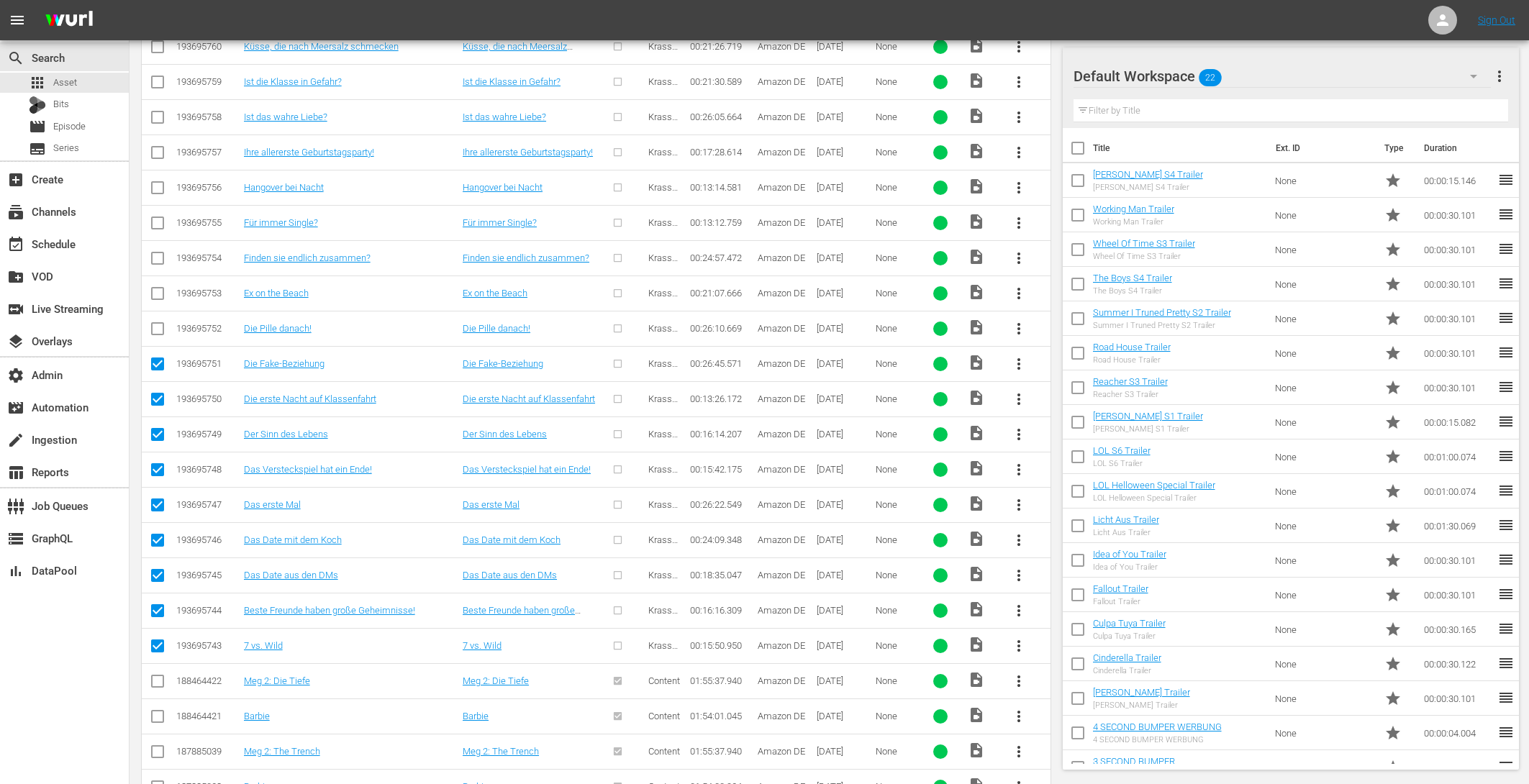
scroll to position [691, 0]
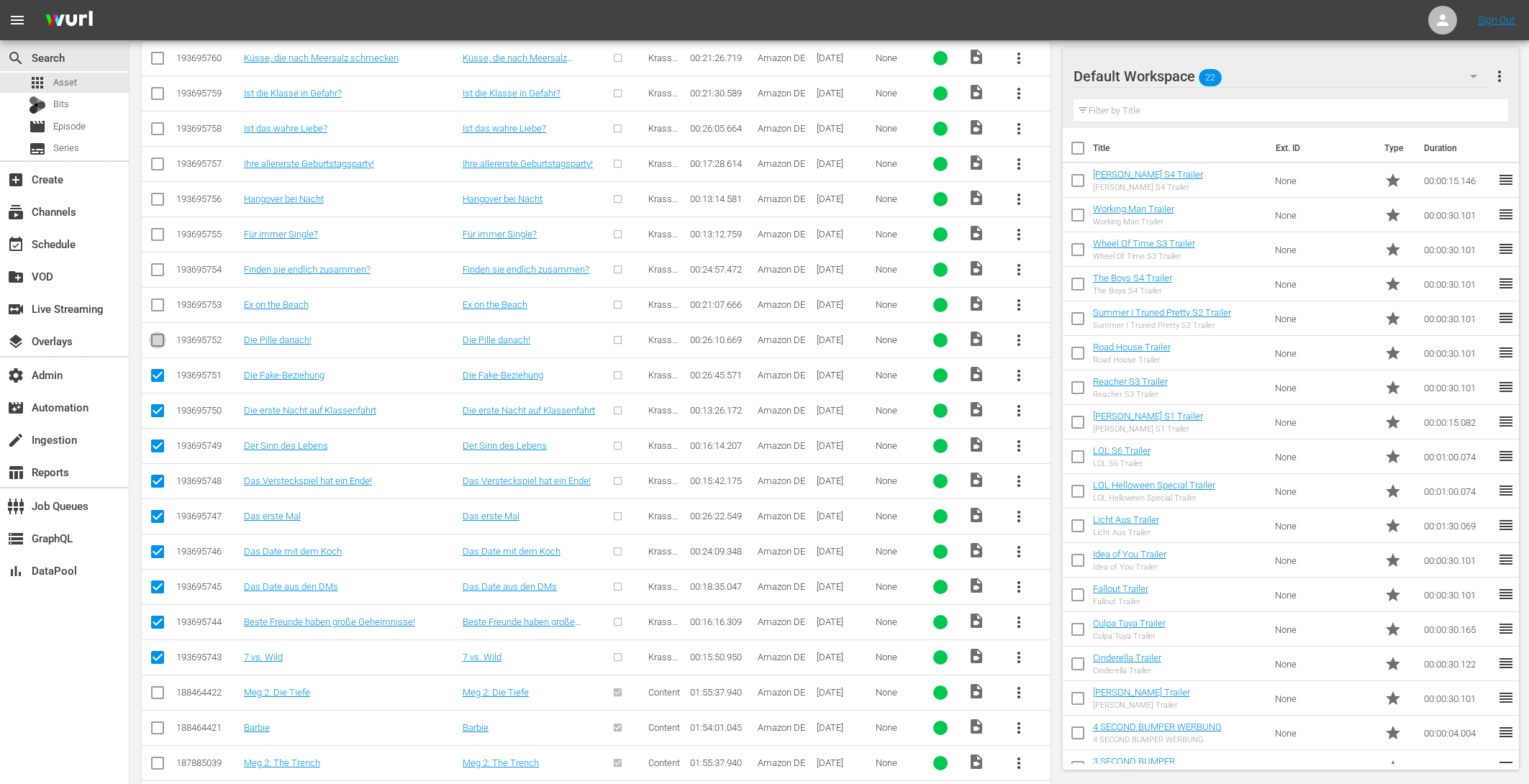
click at [156, 332] on icon at bounding box center [157, 340] width 17 height 17
click at [155, 299] on input "checkbox" at bounding box center [157, 307] width 17 height 17
checkbox input "true"
click at [155, 334] on input "checkbox" at bounding box center [157, 343] width 17 height 17
checkbox input "true"
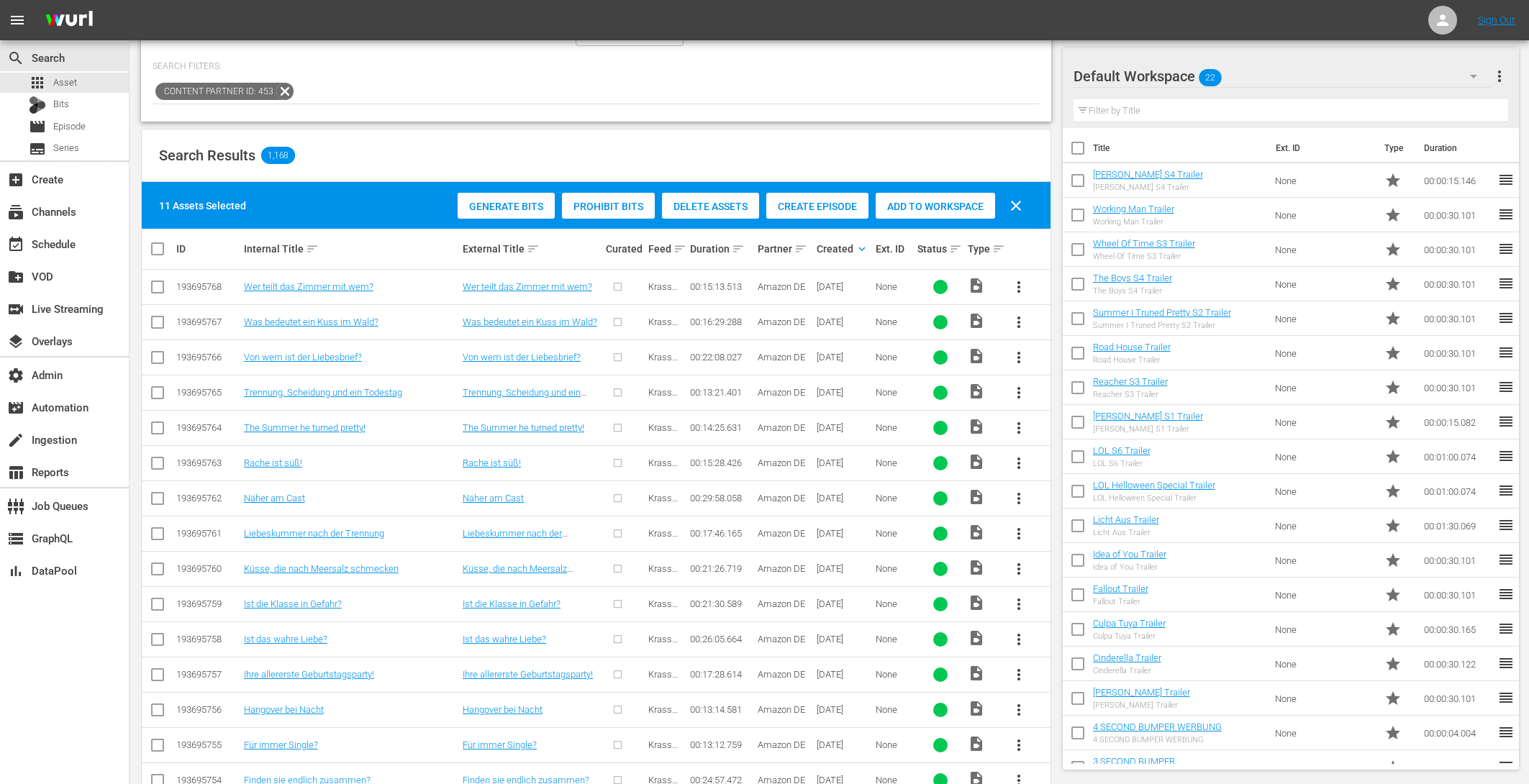
scroll to position [370, 0]
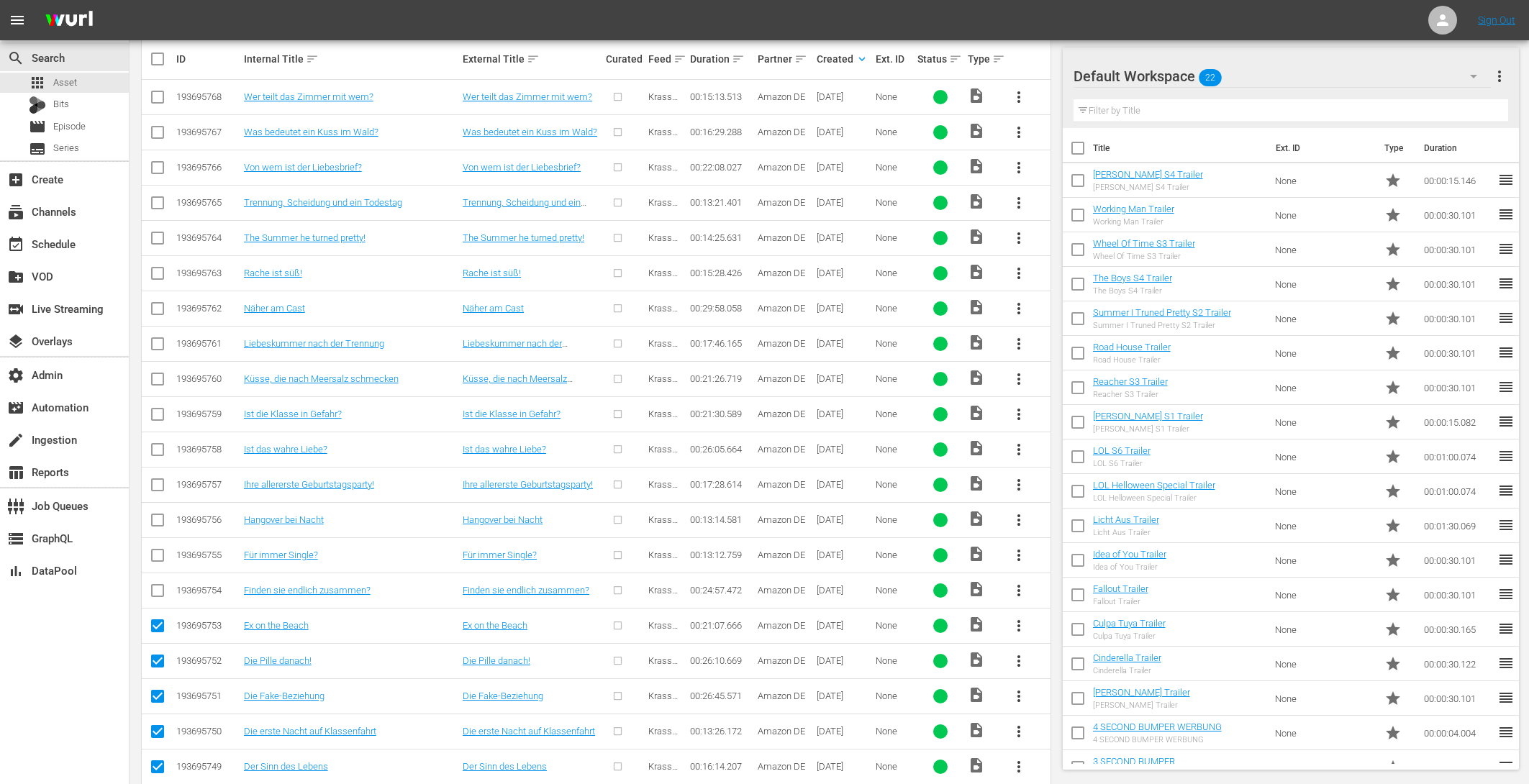
click at [161, 586] on input "checkbox" at bounding box center [157, 593] width 17 height 17
checkbox input "true"
click at [156, 549] on input "checkbox" at bounding box center [157, 557] width 17 height 17
checkbox input "true"
click at [155, 506] on td at bounding box center [158, 519] width 33 height 35
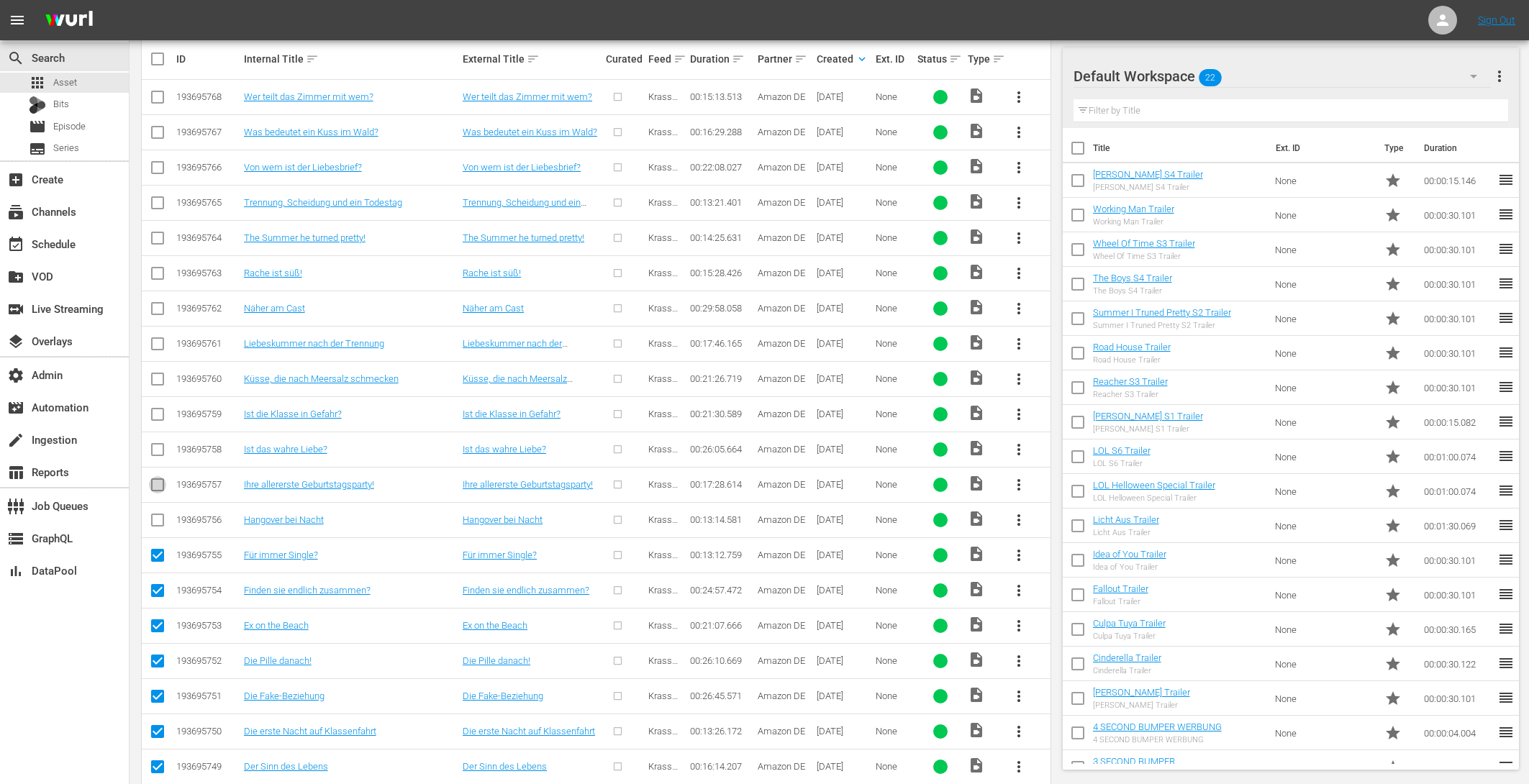
click at [155, 486] on input "checkbox" at bounding box center [157, 487] width 17 height 17
checkbox input "true"
click at [155, 519] on input "checkbox" at bounding box center [157, 522] width 17 height 17
checkbox input "true"
click at [160, 444] on input "checkbox" at bounding box center [157, 452] width 17 height 17
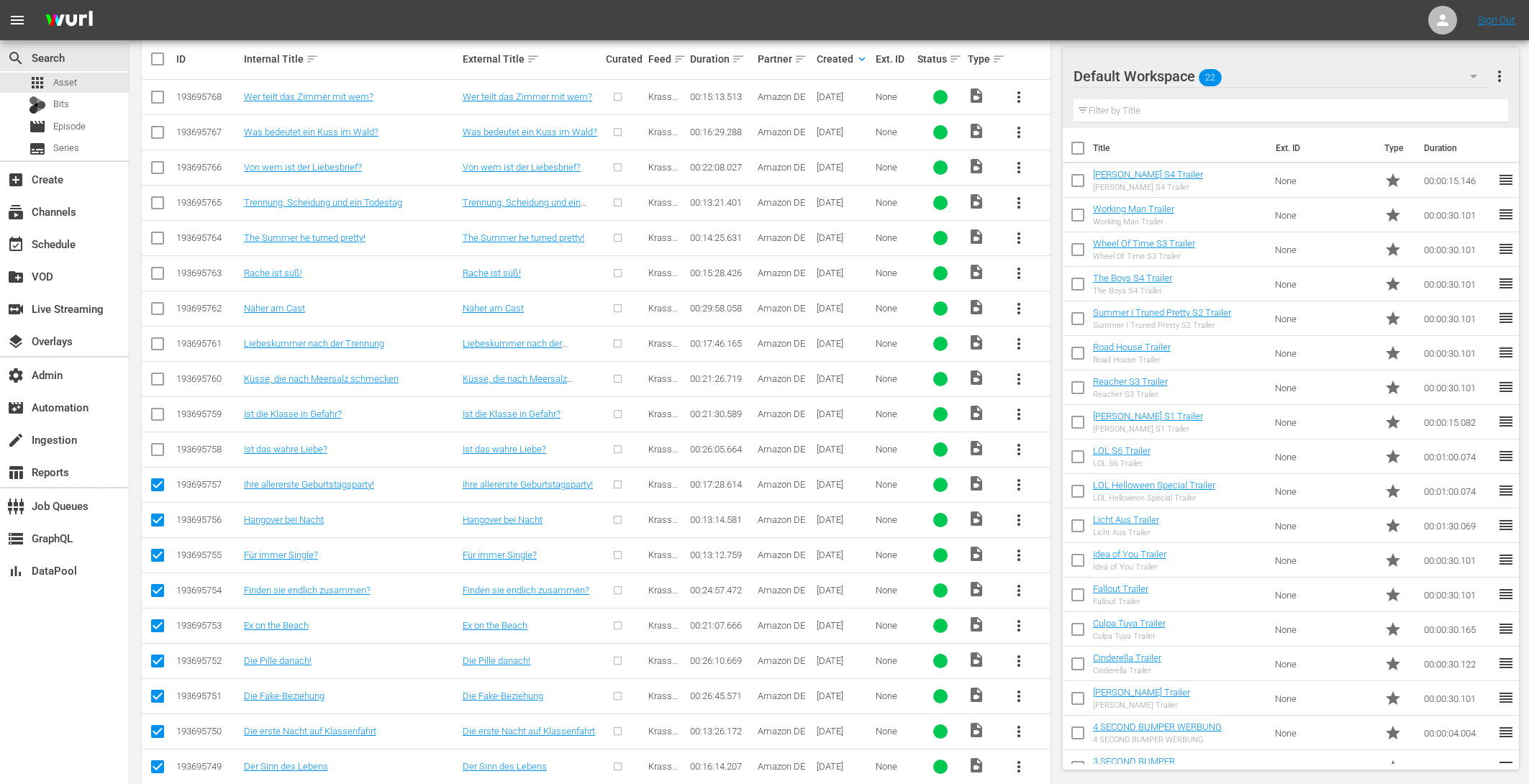
checkbox input "true"
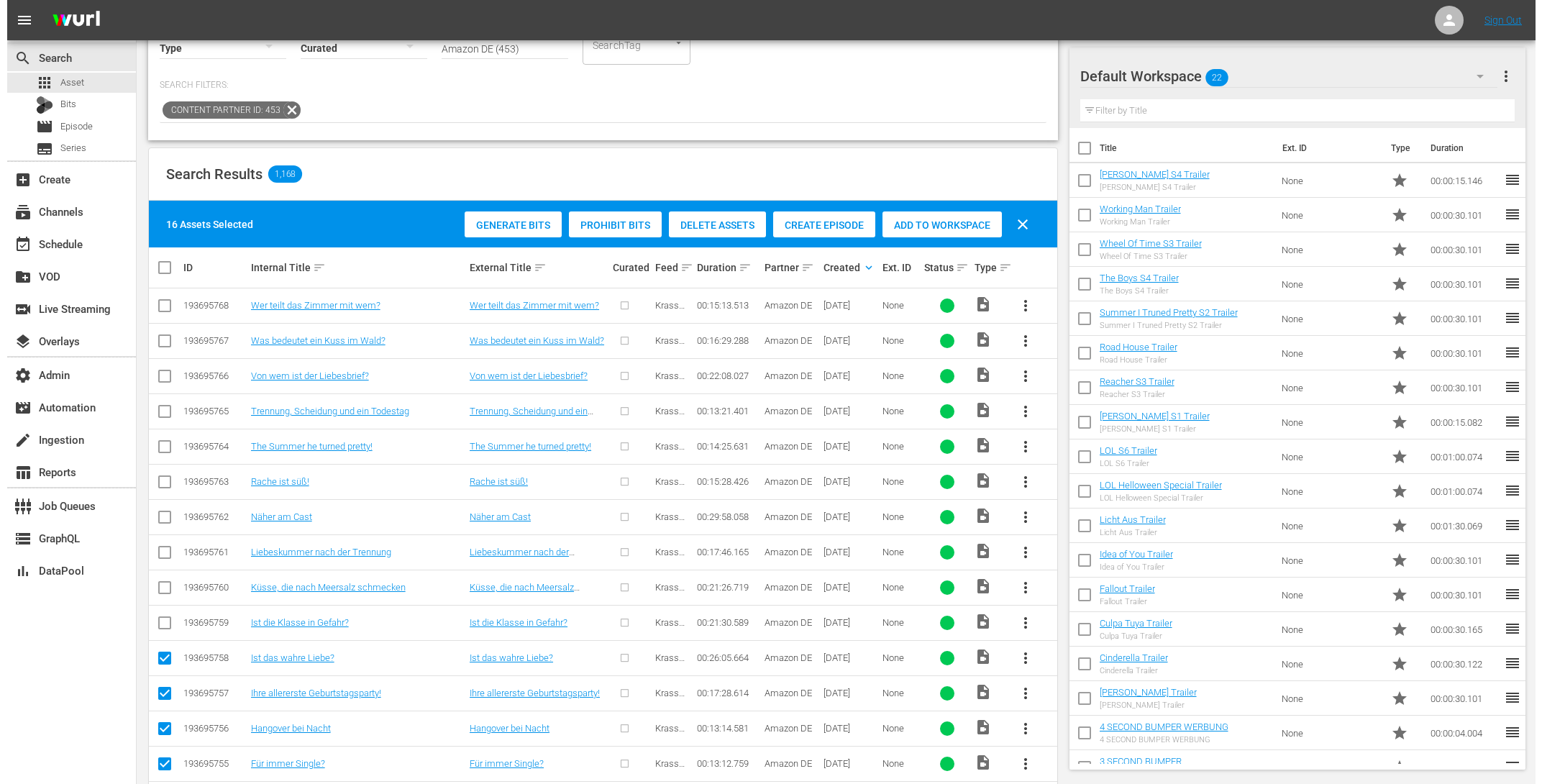
scroll to position [150, 0]
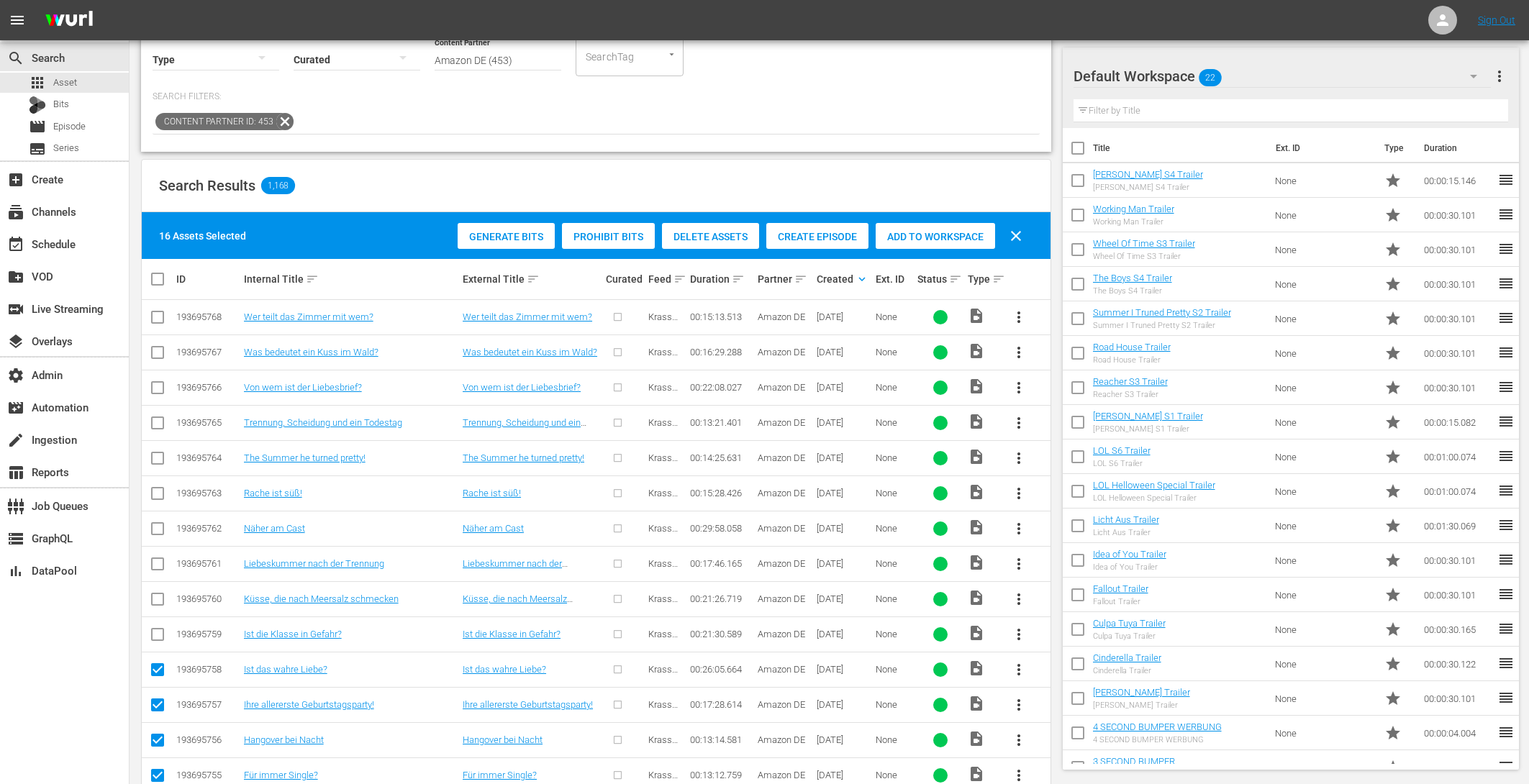
click at [162, 638] on input "checkbox" at bounding box center [157, 636] width 17 height 17
checkbox input "true"
click at [159, 594] on input "checkbox" at bounding box center [157, 602] width 17 height 17
checkbox input "true"
click at [156, 558] on input "checkbox" at bounding box center [157, 566] width 17 height 17
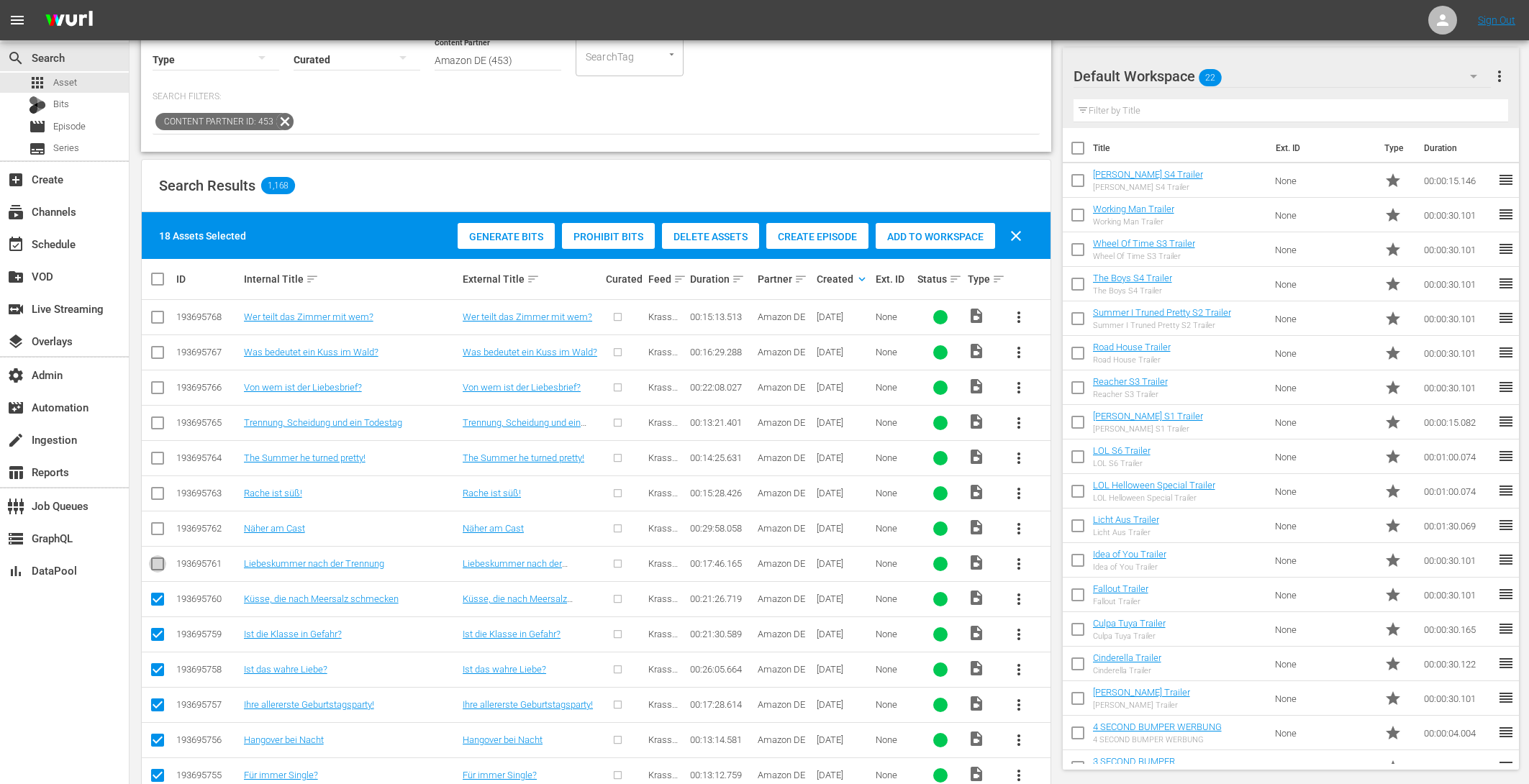
checkbox input "true"
click at [154, 523] on input "checkbox" at bounding box center [157, 531] width 17 height 17
click at [812, 239] on span "Create Episode" at bounding box center [817, 237] width 102 height 12
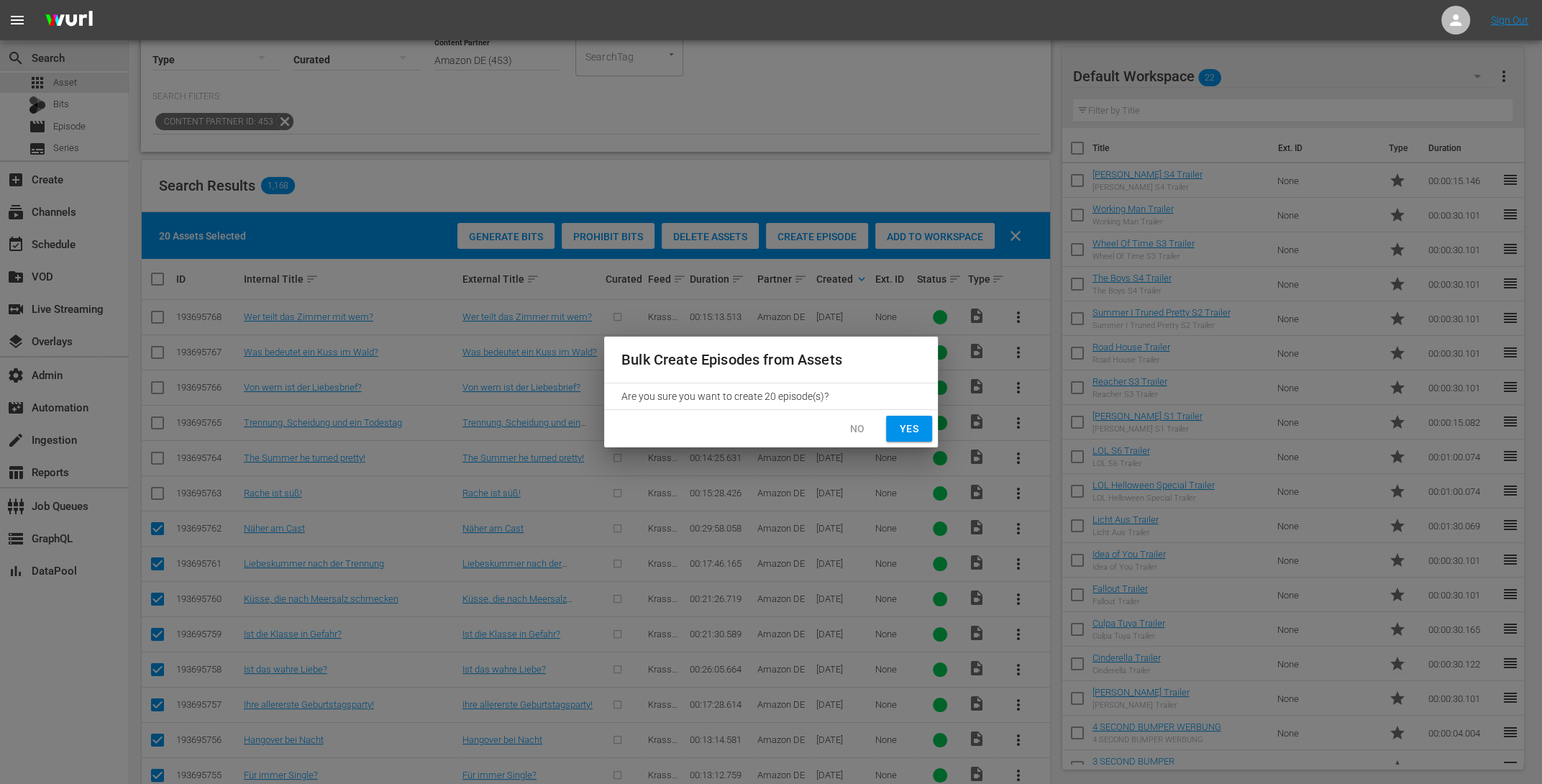
click at [920, 431] on span "Yes" at bounding box center [908, 429] width 23 height 18
checkbox input "false"
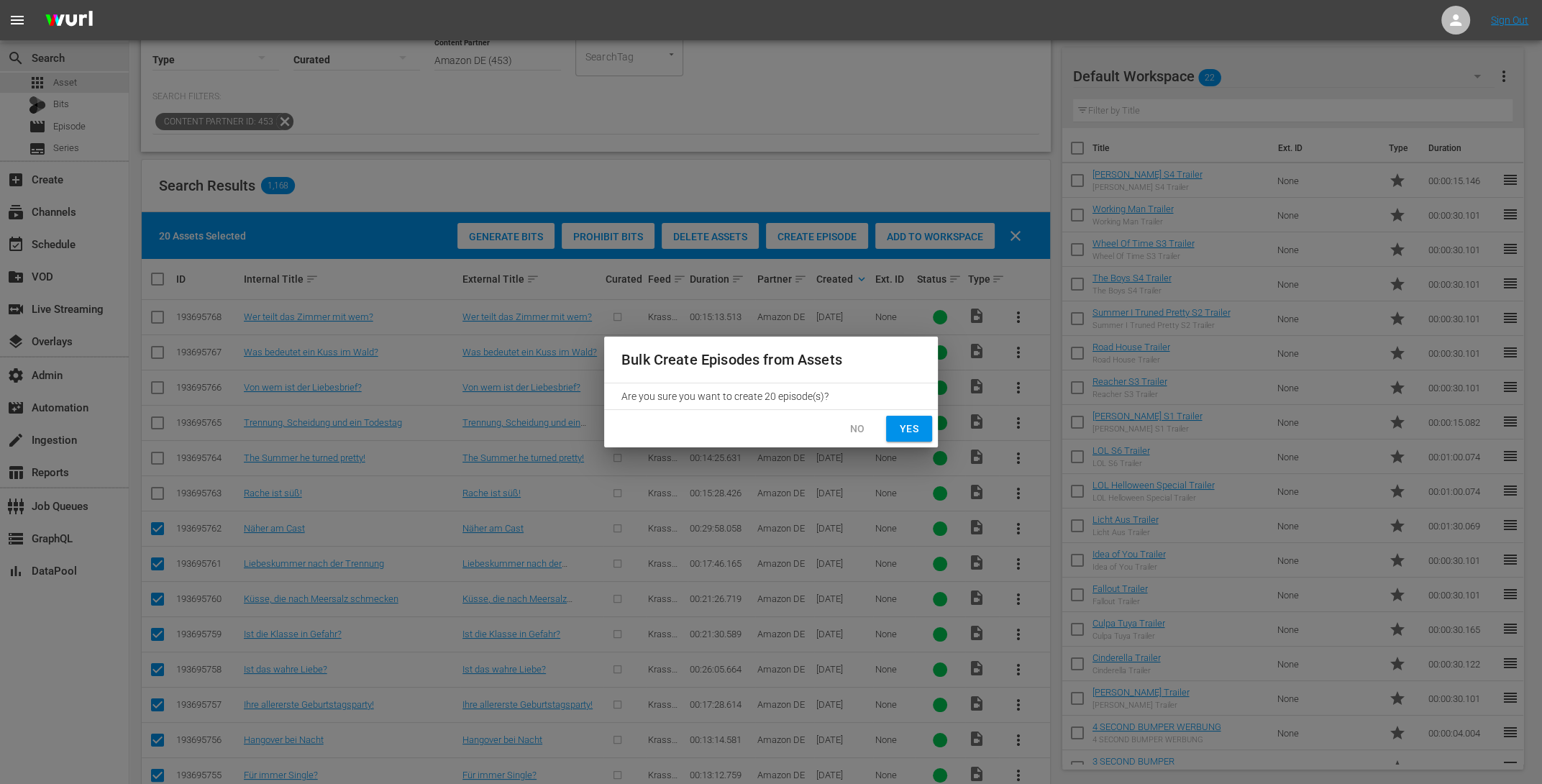
checkbox input "false"
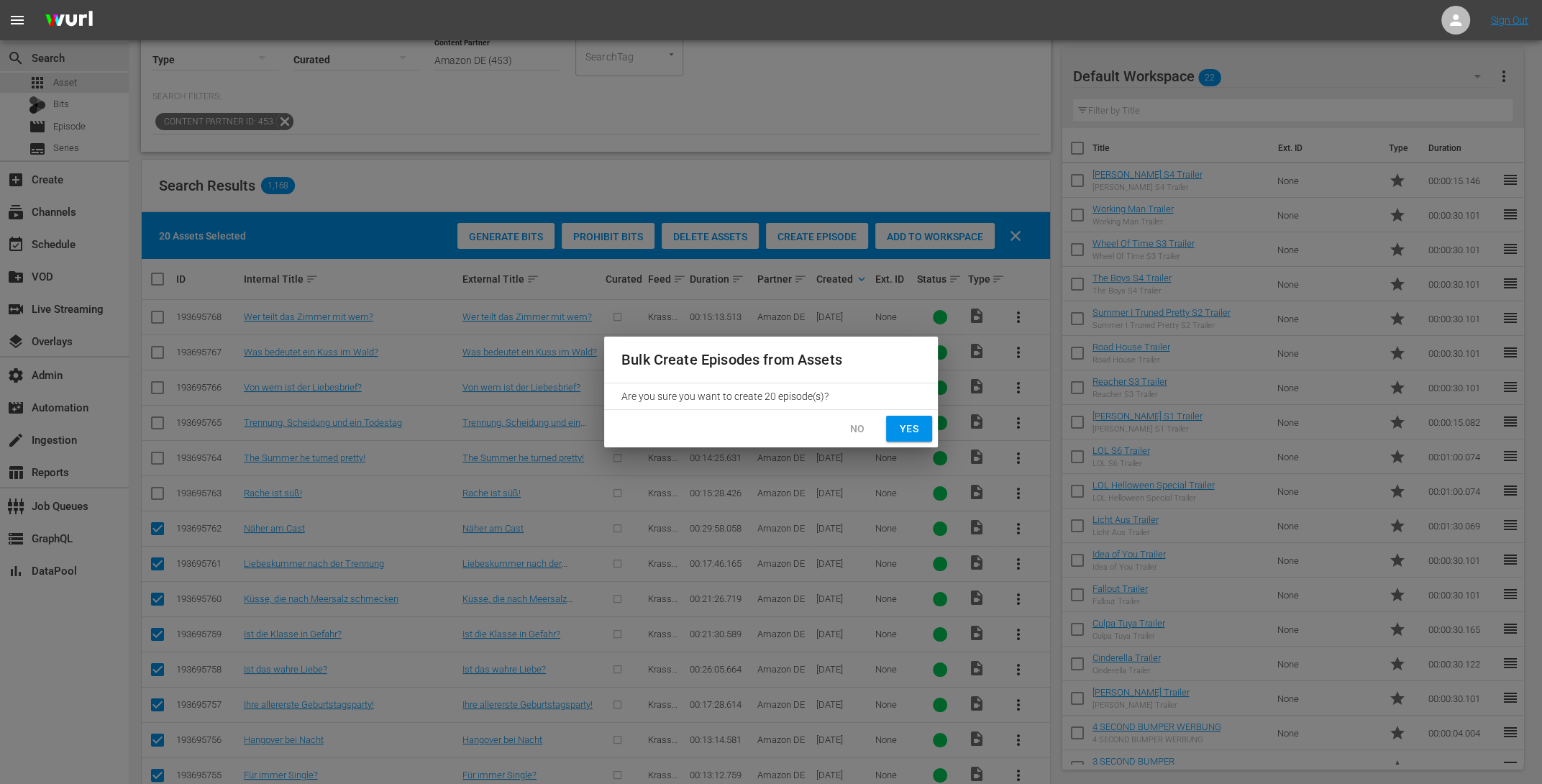
checkbox input "false"
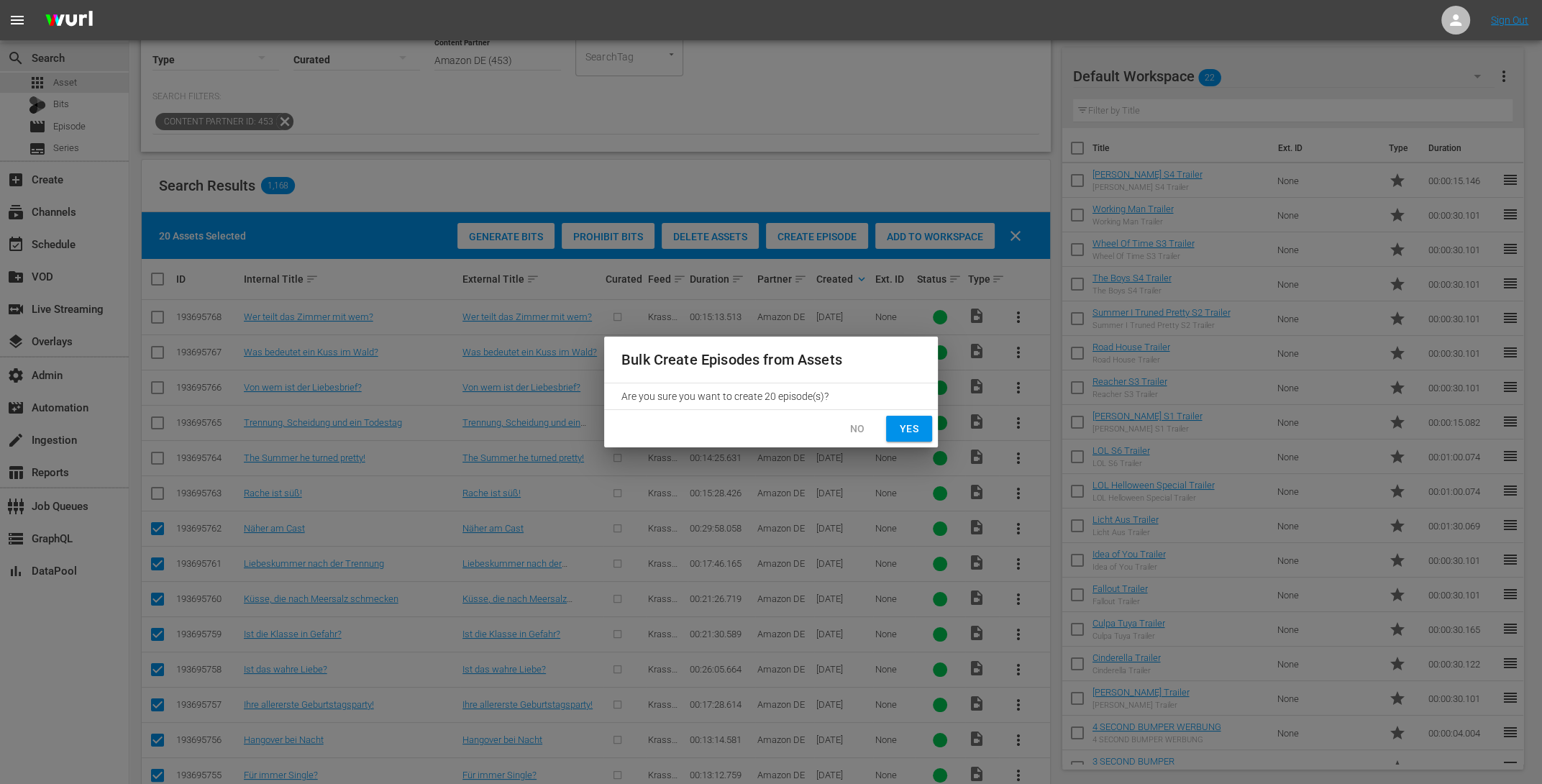
checkbox input "false"
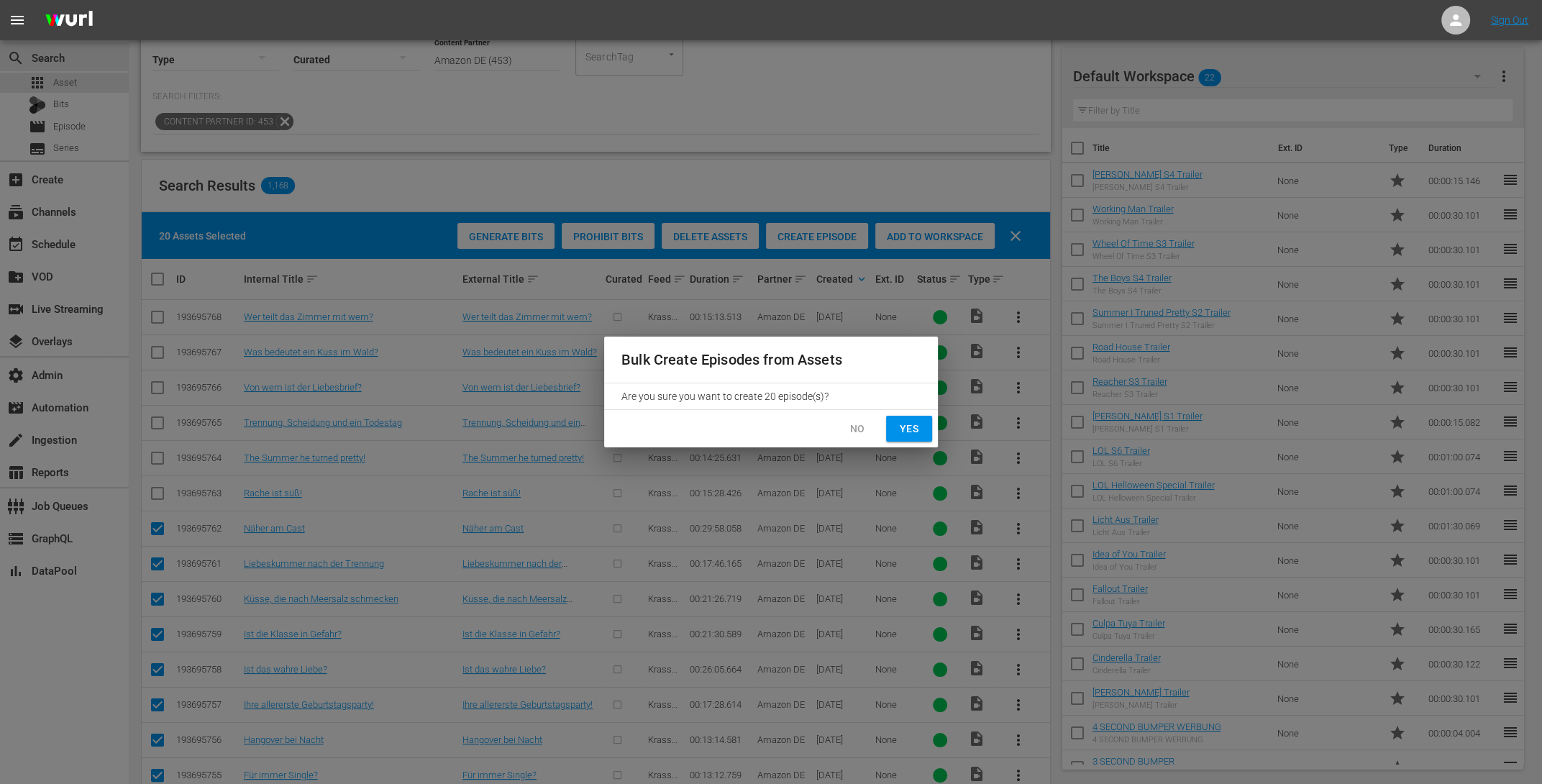
checkbox input "false"
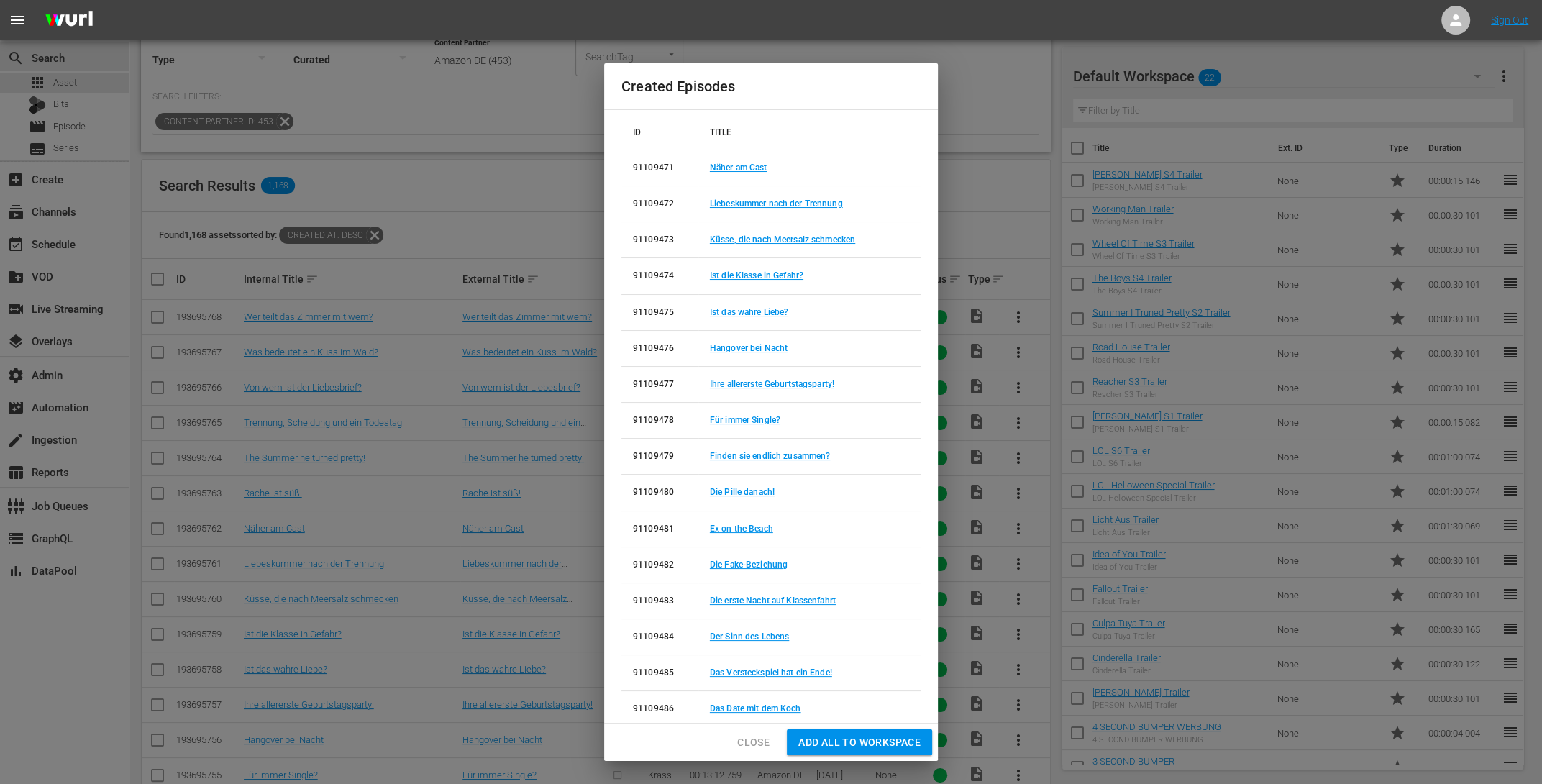
scroll to position [11, 0]
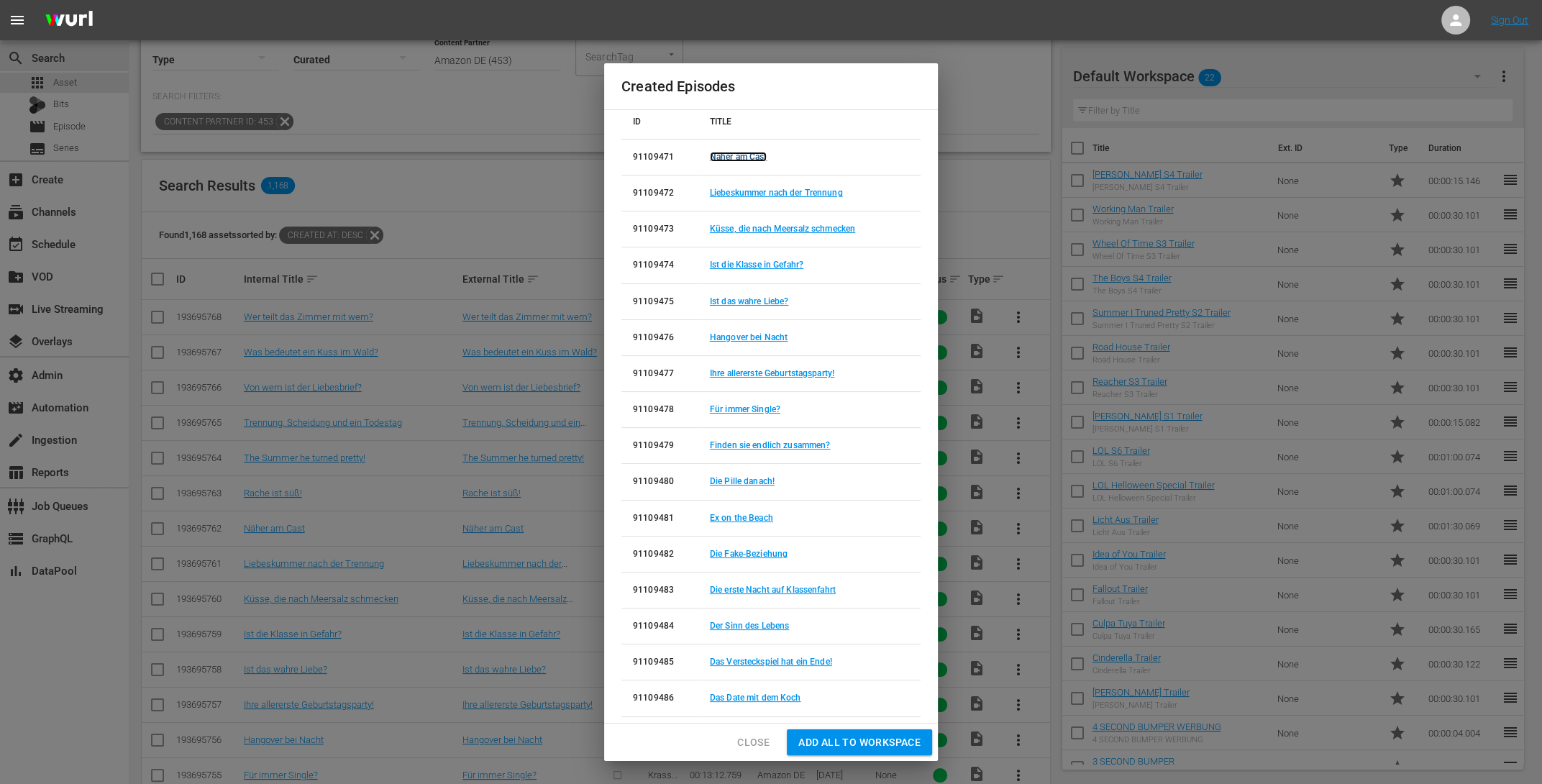
click at [736, 158] on link "Näher am Cast" at bounding box center [738, 156] width 57 height 10
click at [728, 191] on link "Liebeskummer nach der Trennung" at bounding box center [776, 192] width 133 height 10
click at [732, 227] on link "Küsse, die nach Meersalz schmecken" at bounding box center [782, 228] width 145 height 10
click at [728, 263] on link "Ist die Klasse in Gefahr?" at bounding box center [756, 264] width 93 height 10
click at [726, 296] on link "Ist das wahre Liebe?" at bounding box center [749, 301] width 79 height 10
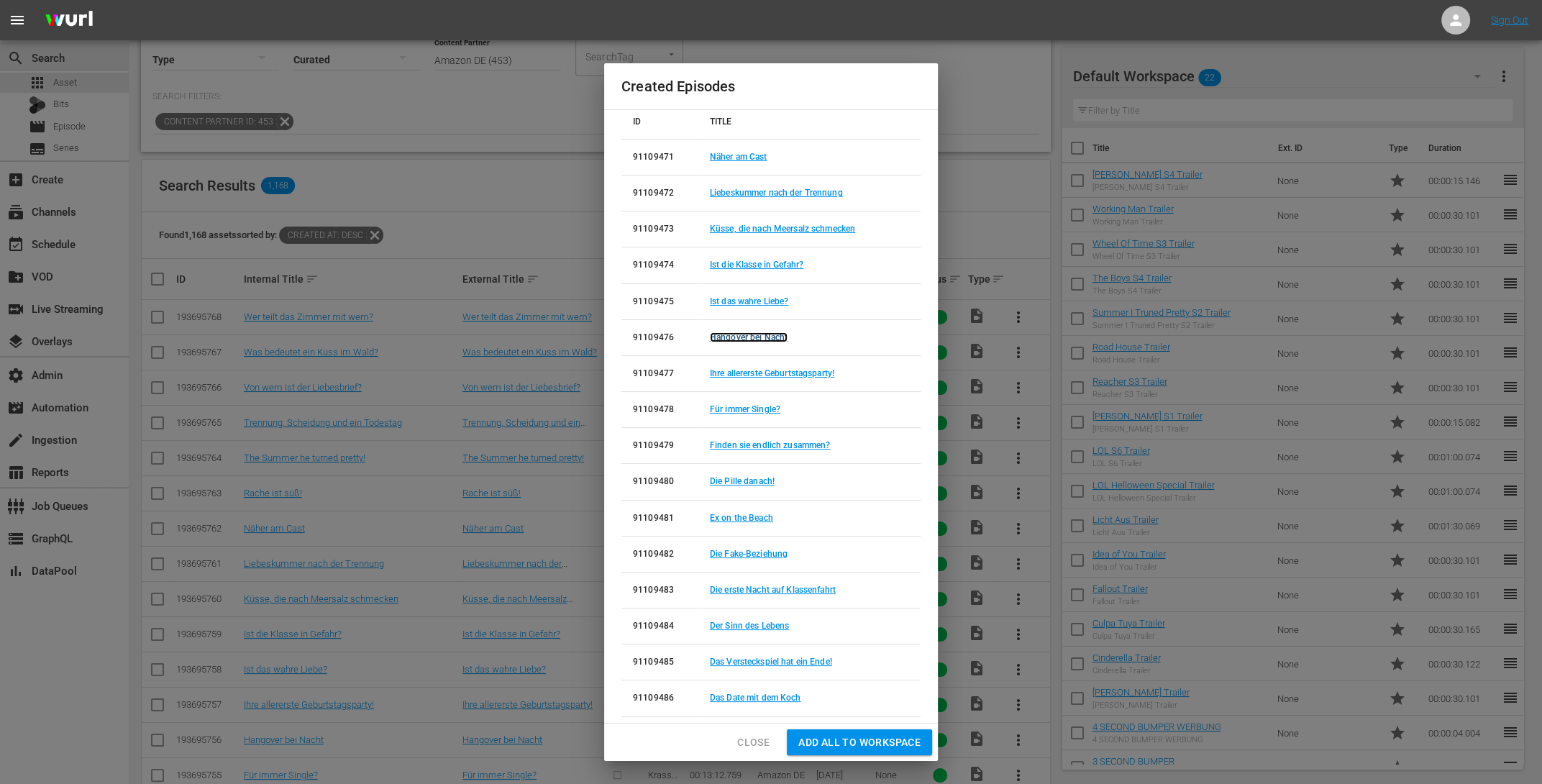
click at [736, 334] on link "Hangover bei Nacht" at bounding box center [749, 337] width 78 height 10
click at [741, 372] on link "Ihre allererste Geburtstagsparty!" at bounding box center [771, 373] width 124 height 10
click at [742, 407] on link "Für immer Single?" at bounding box center [745, 409] width 71 height 10
click at [739, 440] on link "Finden sie endlich zusammen?" at bounding box center [770, 445] width 121 height 10
click at [742, 477] on link "Die Pille danach!" at bounding box center [742, 480] width 64 height 10
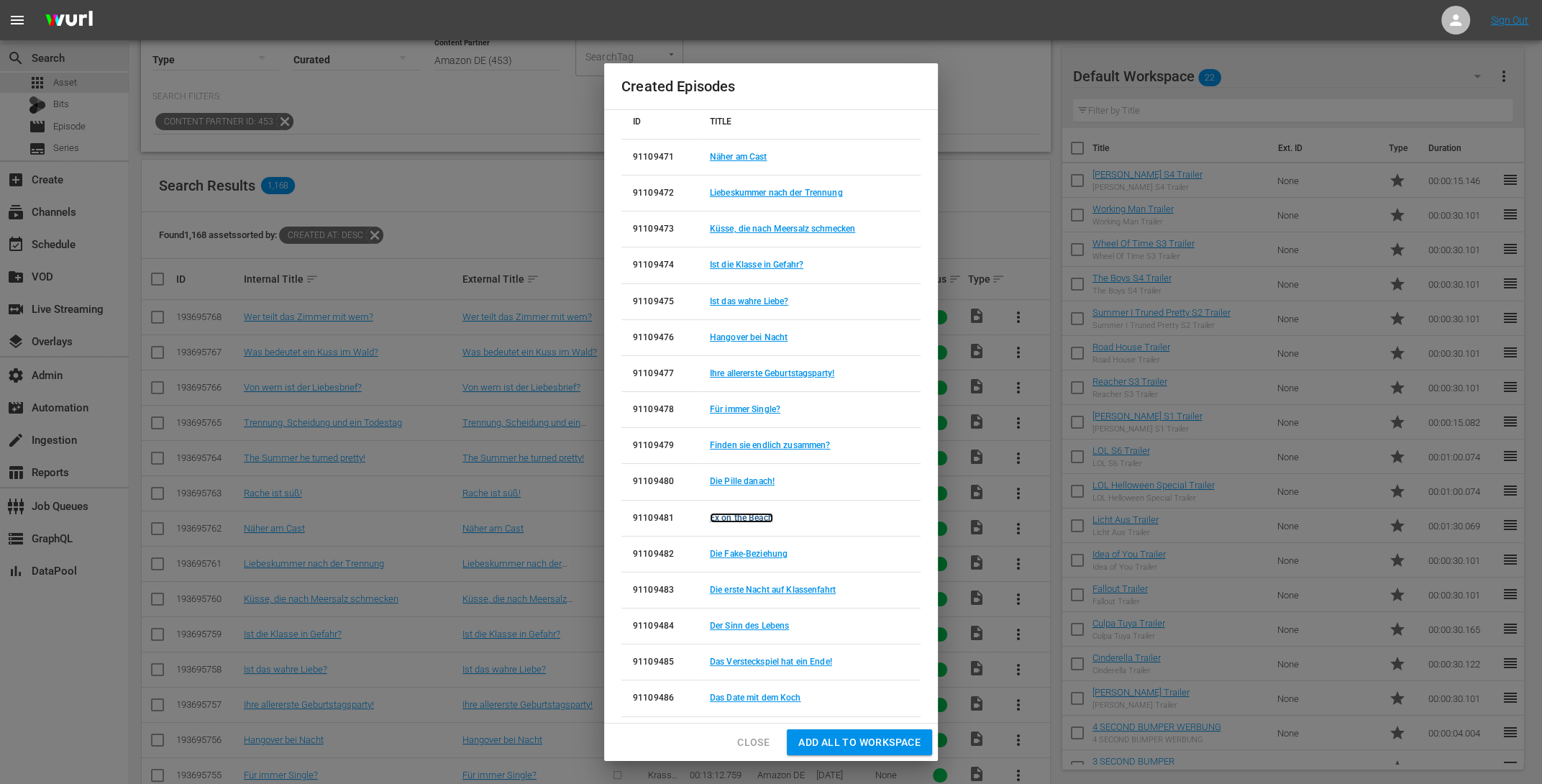
click at [752, 515] on link "Ex on the Beach" at bounding box center [742, 518] width 63 height 10
click at [751, 548] on link "Die Fake-Beziehung" at bounding box center [749, 553] width 78 height 10
click at [762, 587] on link "Die erste Nacht auf Klassenfahrt" at bounding box center [772, 589] width 126 height 10
click at [759, 624] on link "Der Sinn des Lebens" at bounding box center [749, 625] width 79 height 10
click at [747, 660] on link "Das Versteckspiel hat ein Ende!" at bounding box center [771, 661] width 122 height 10
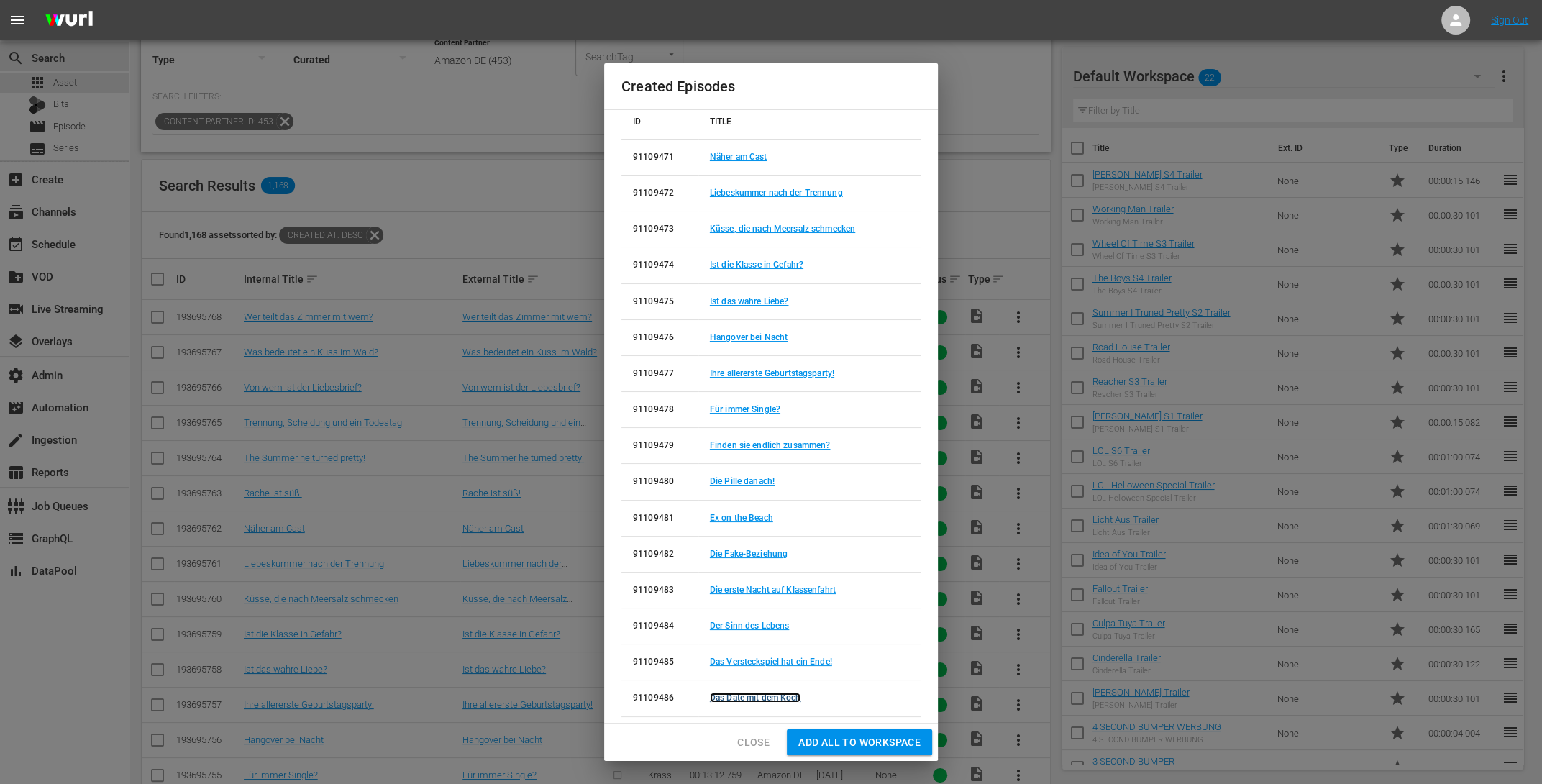
click at [747, 693] on link "Das Date mit dem Koch" at bounding box center [755, 697] width 92 height 10
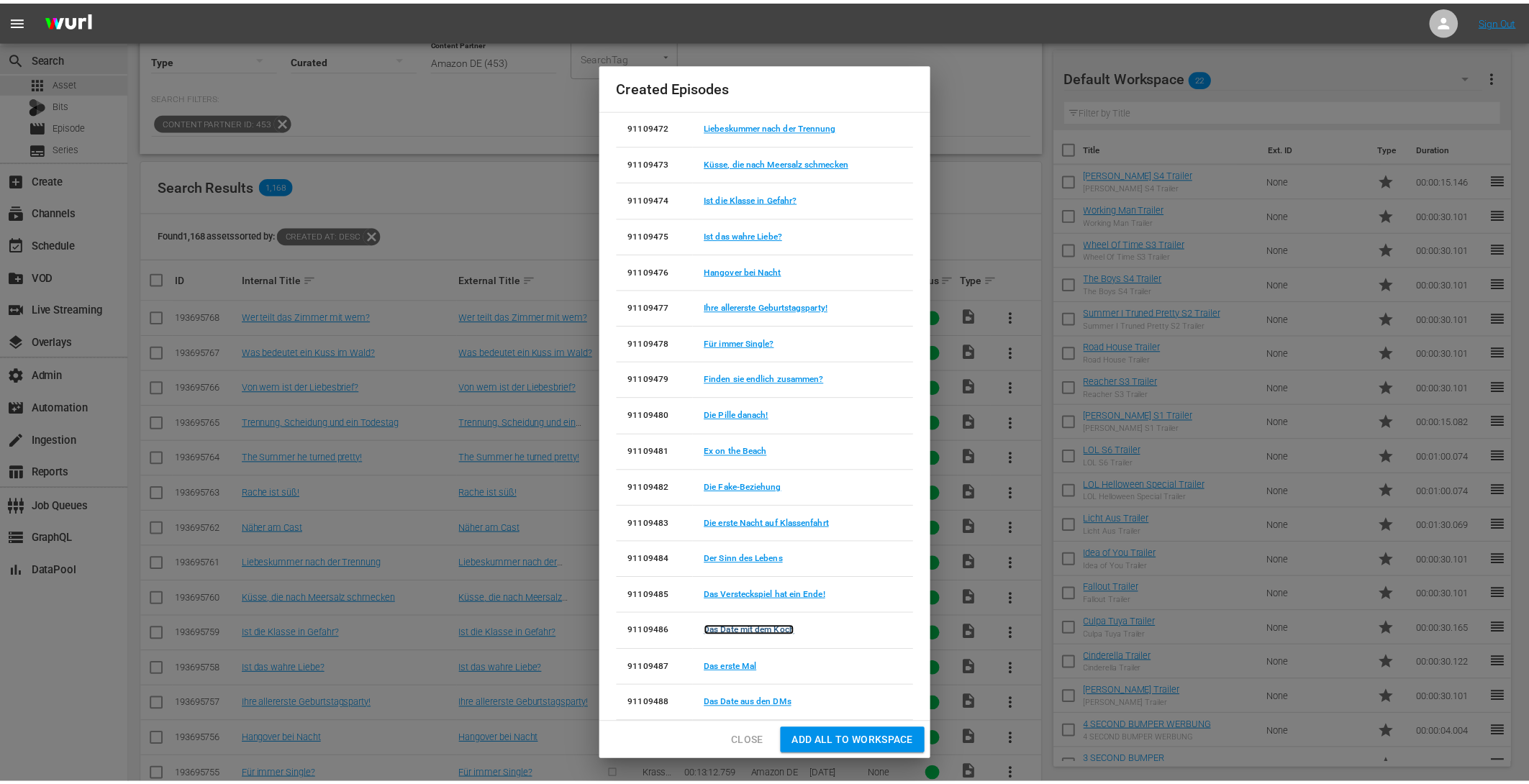
scroll to position [149, 0]
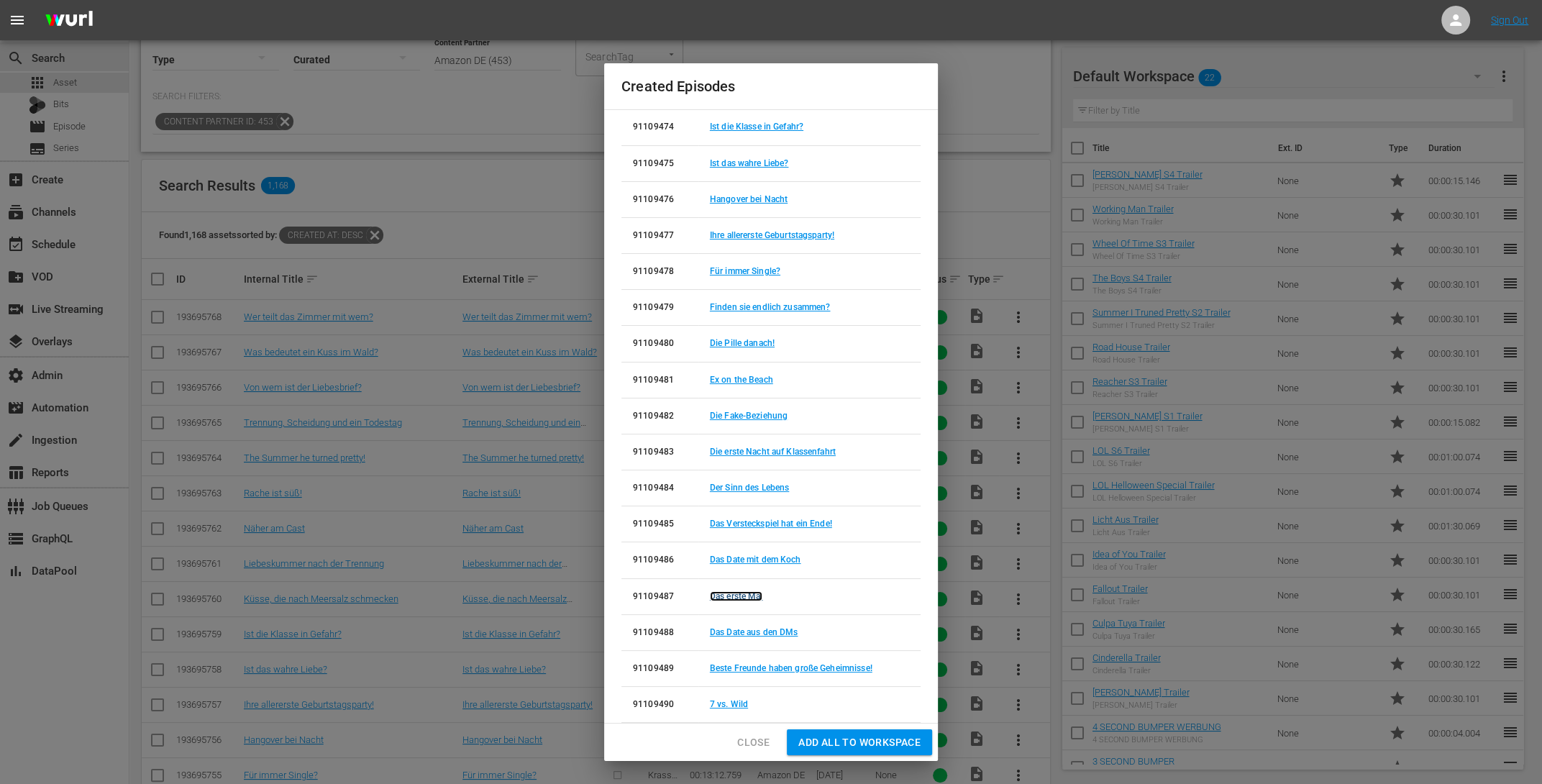
click at [745, 591] on link "Das erste Mal" at bounding box center [736, 595] width 53 height 10
click at [745, 627] on link "Das Date aus den DMs" at bounding box center [754, 632] width 89 height 10
click at [734, 663] on link "Beste Freunde haben große Geheimnisse!" at bounding box center [790, 668] width 162 height 10
click at [725, 699] on link "7 vs. Wild" at bounding box center [729, 703] width 38 height 10
click at [752, 747] on span "Close" at bounding box center [753, 742] width 33 height 18
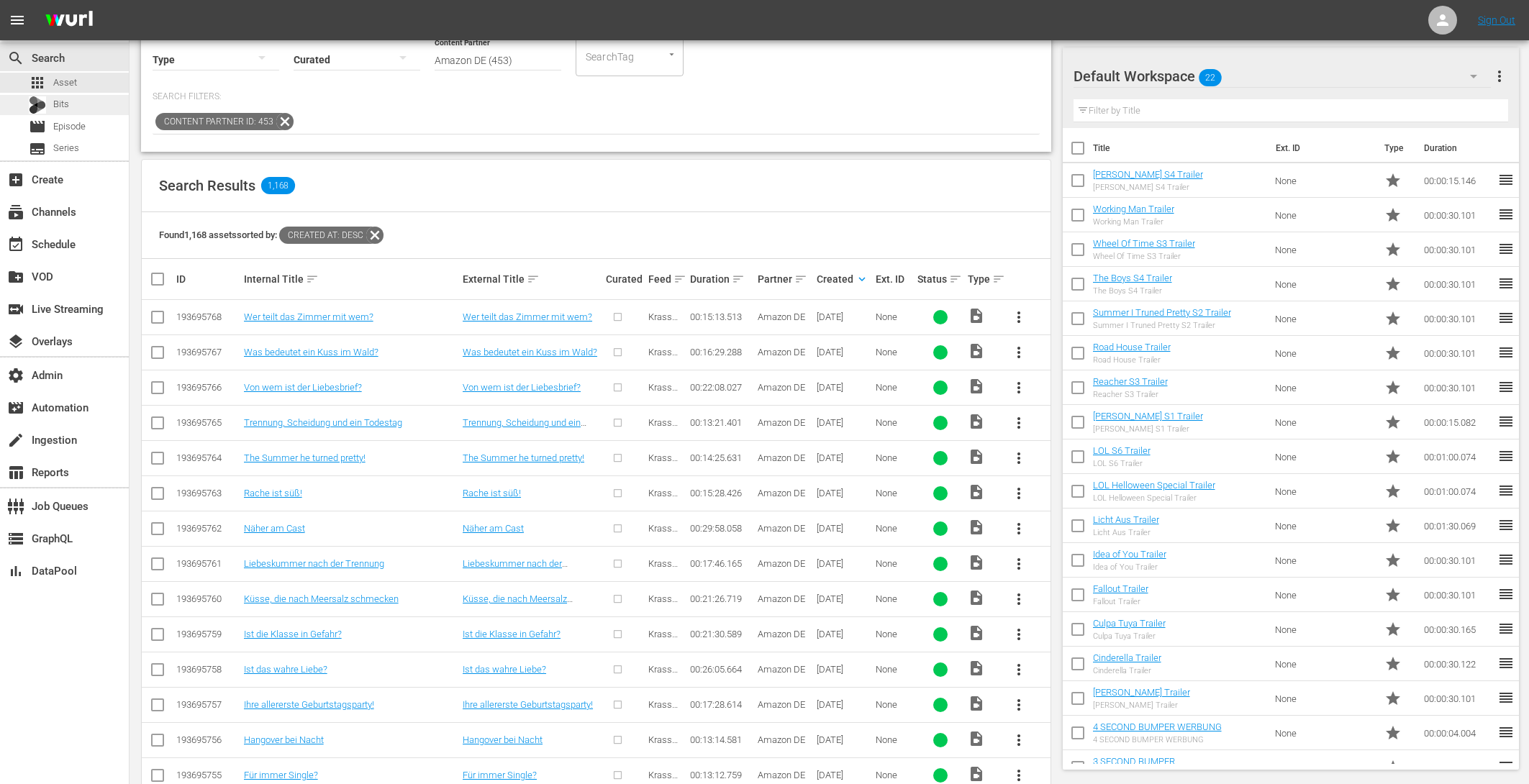
click at [63, 105] on span "Bits" at bounding box center [61, 104] width 15 height 15
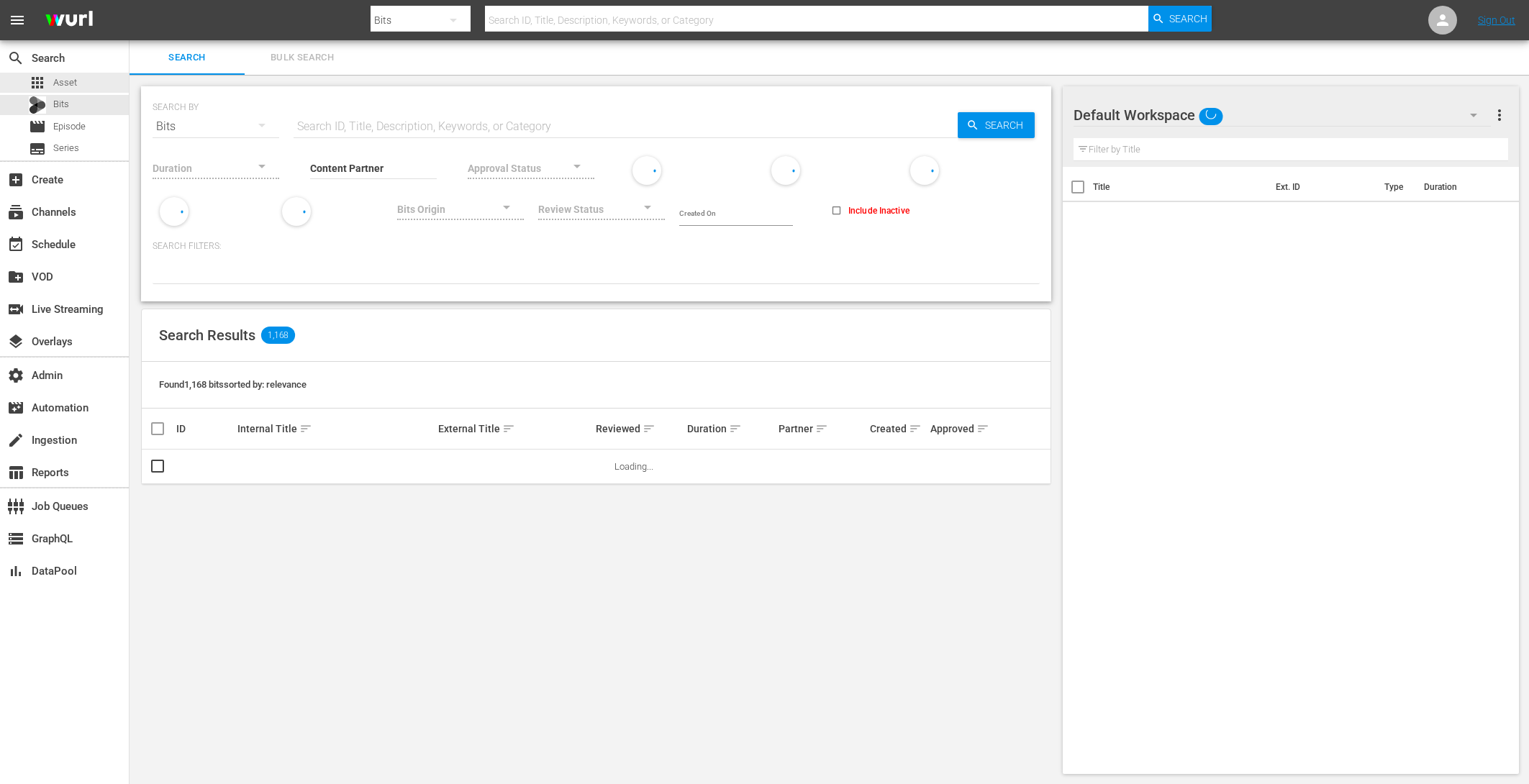
click at [63, 80] on span "Asset" at bounding box center [65, 82] width 24 height 15
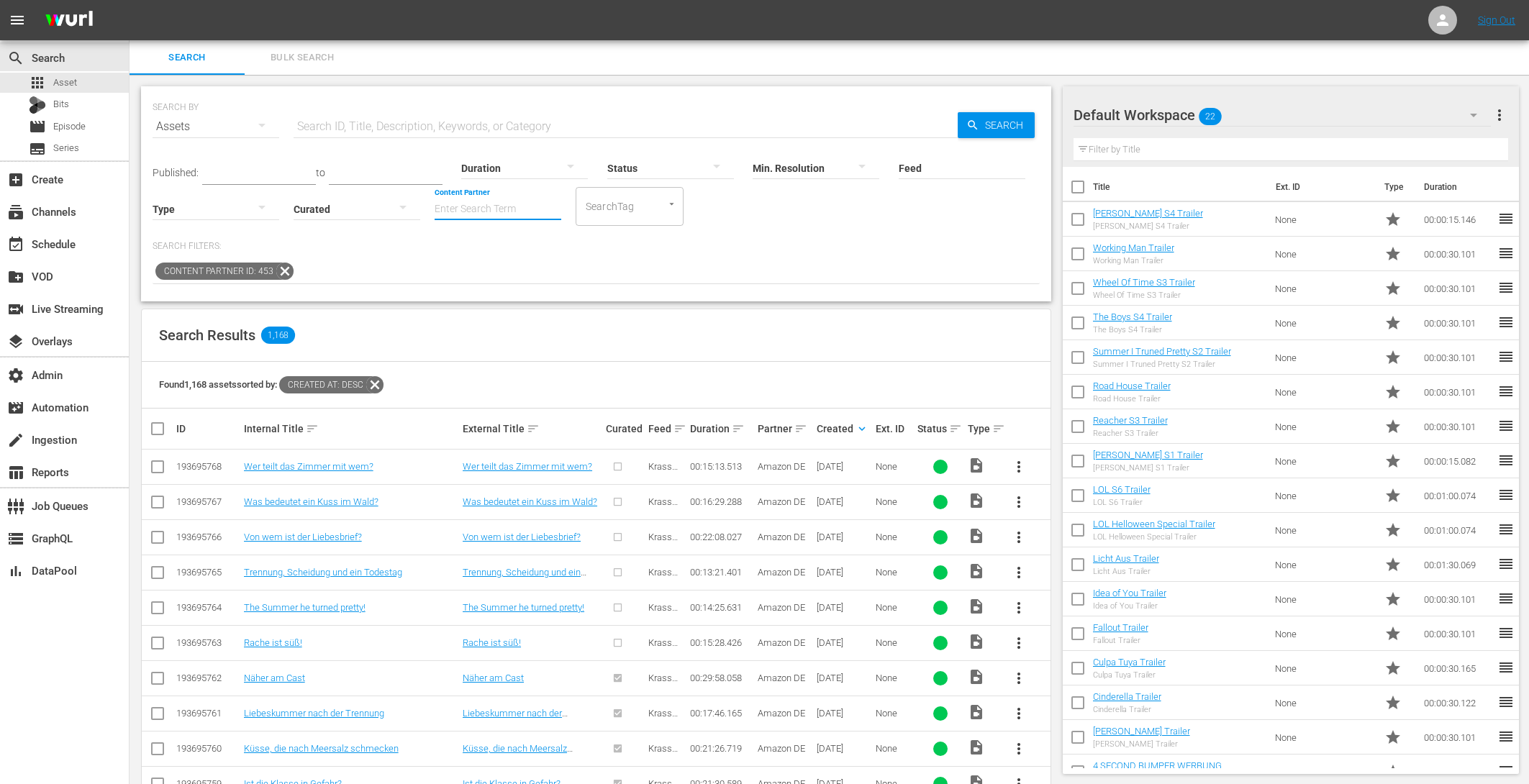
click at [486, 207] on input "Content Partner" at bounding box center [498, 209] width 127 height 52
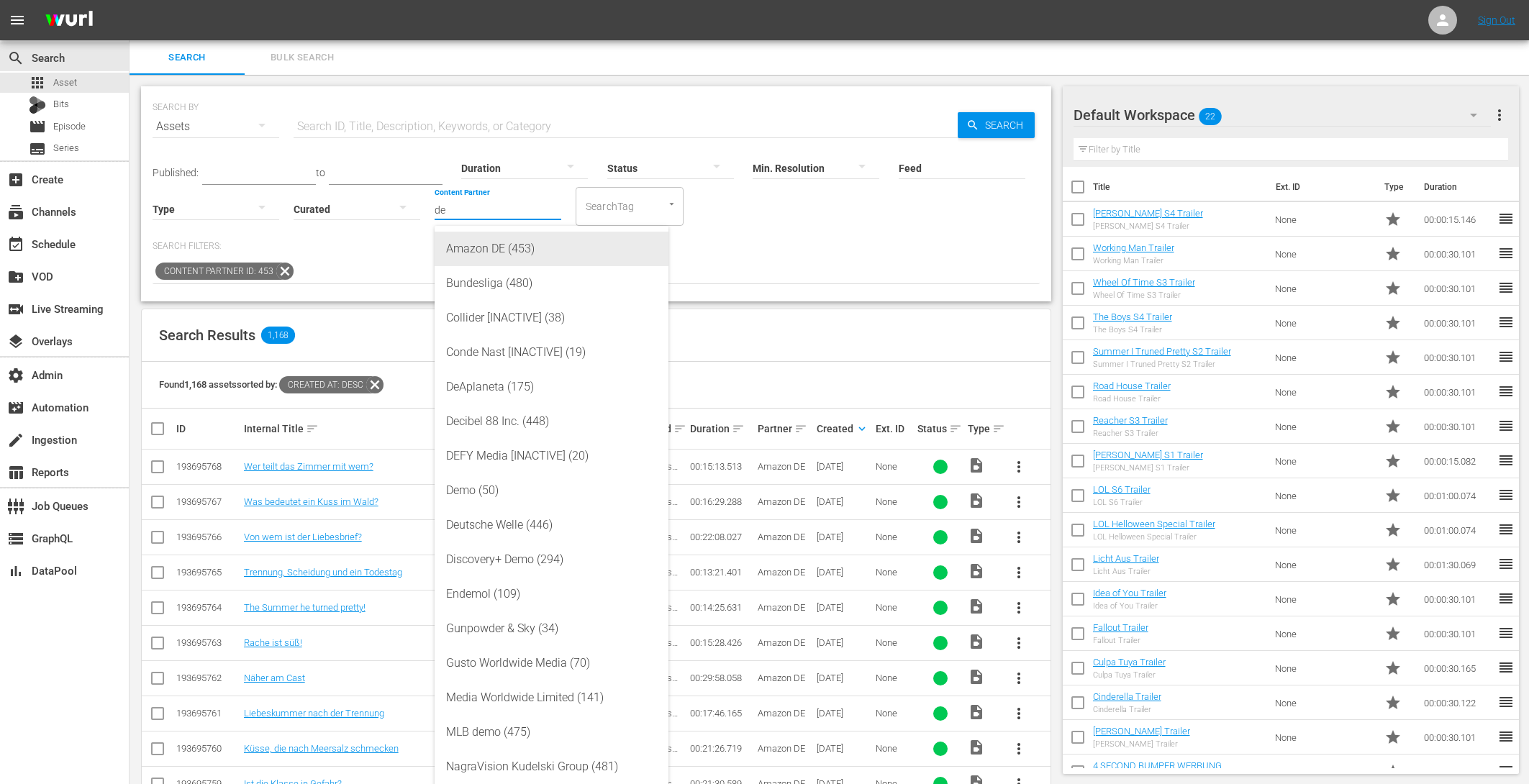
click at [490, 249] on div "Amazon DE (453)" at bounding box center [551, 248] width 210 height 34
type input "Amazon DE (453)"
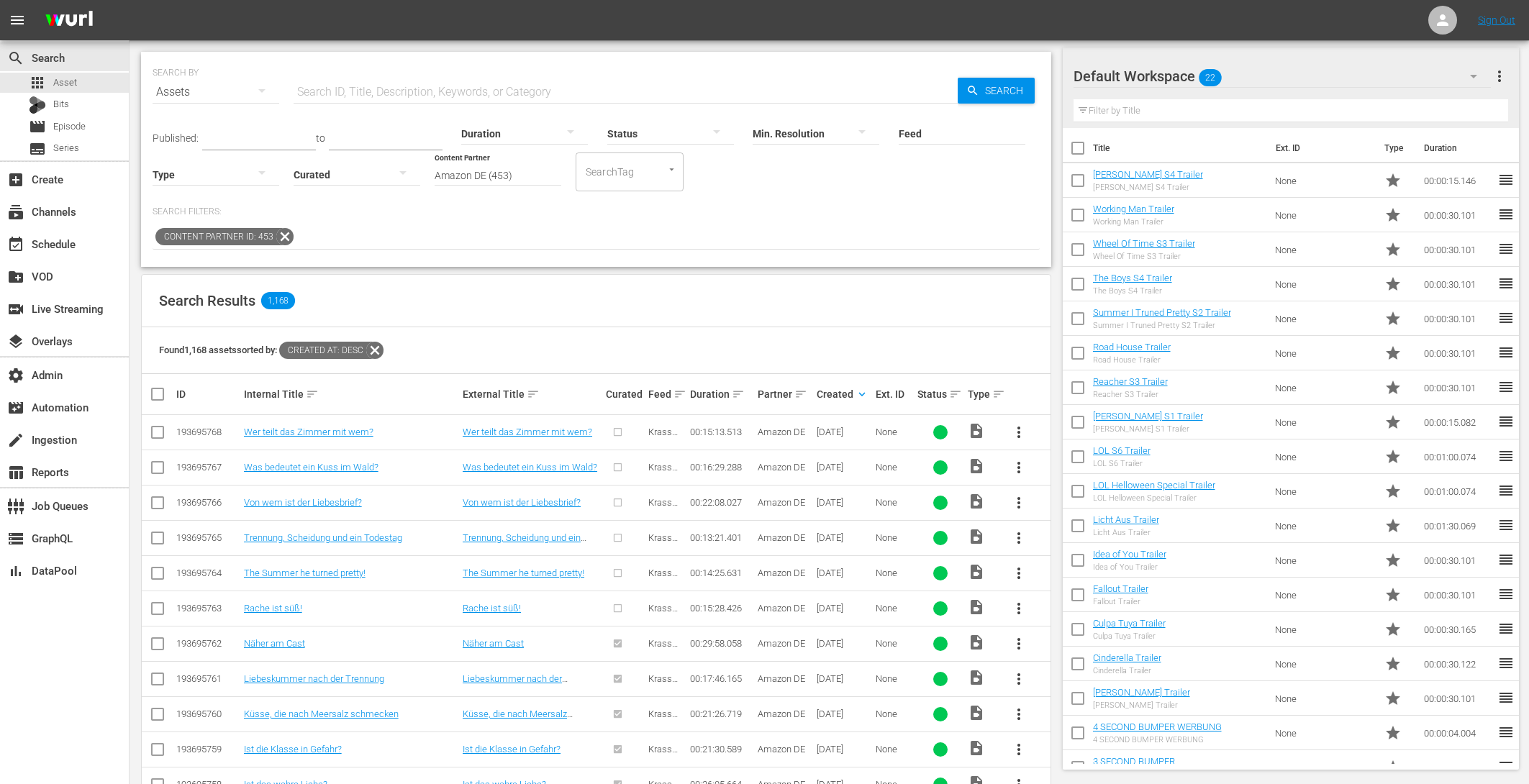
scroll to position [69, 0]
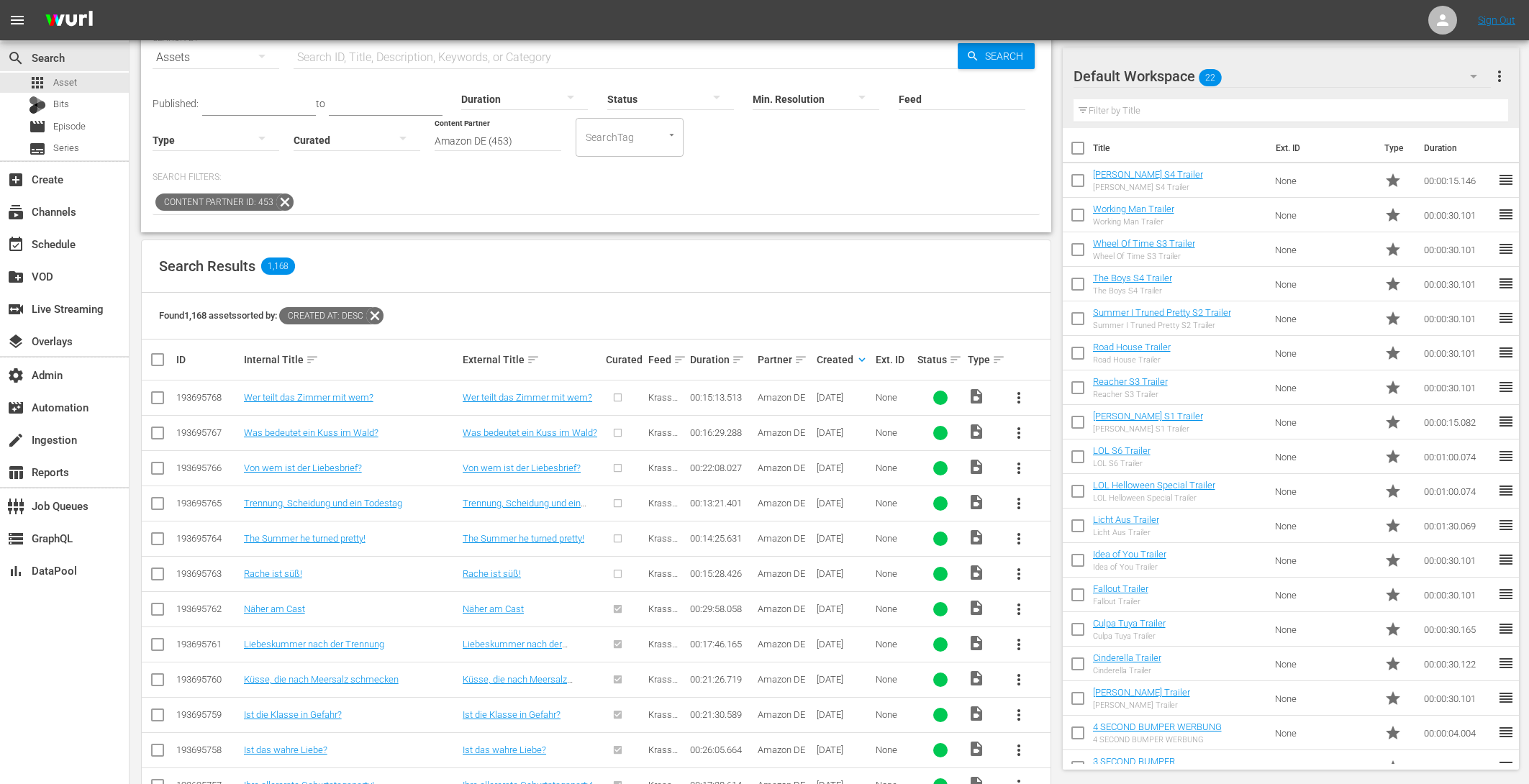
click at [159, 570] on input "checkbox" at bounding box center [157, 576] width 17 height 17
checkbox input "true"
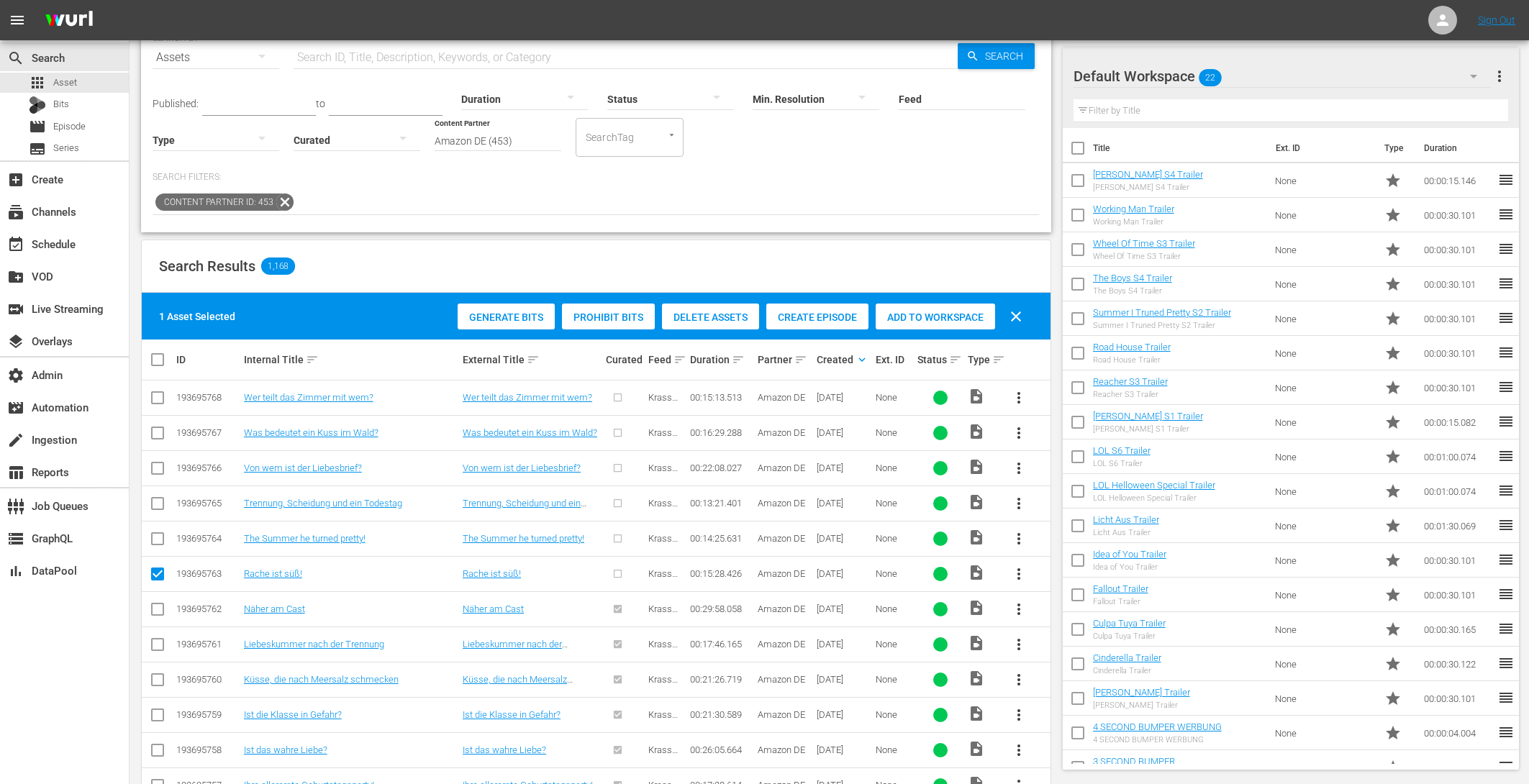
click at [157, 547] on input "checkbox" at bounding box center [157, 541] width 17 height 17
checkbox input "true"
click at [150, 502] on input "checkbox" at bounding box center [157, 506] width 17 height 17
checkbox input "true"
click at [152, 466] on input "checkbox" at bounding box center [157, 470] width 17 height 17
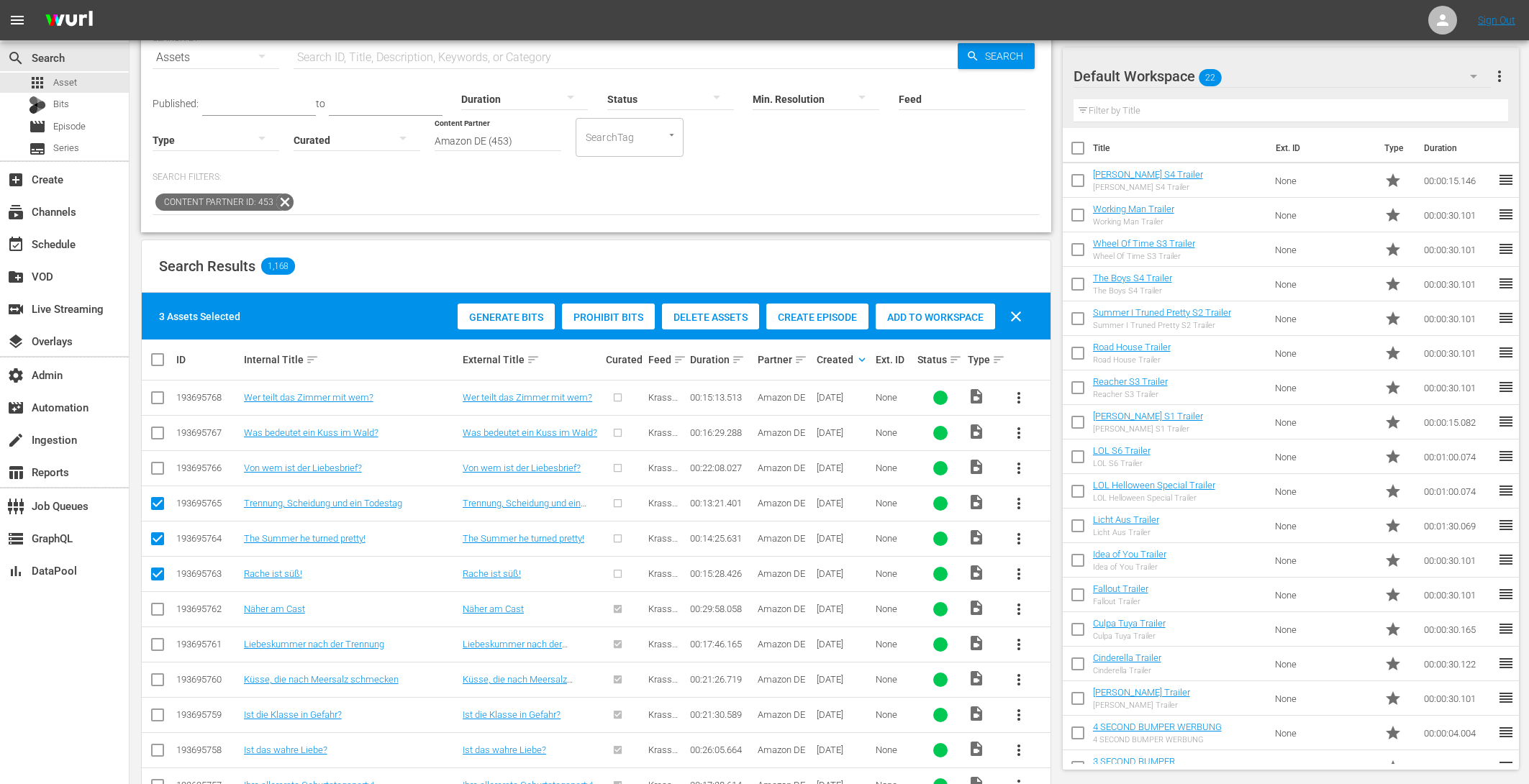
checkbox input "true"
click at [153, 430] on input "checkbox" at bounding box center [157, 435] width 17 height 17
checkbox input "true"
click at [153, 402] on input "checkbox" at bounding box center [157, 400] width 17 height 17
click at [815, 312] on span "Create Episode" at bounding box center [817, 317] width 102 height 12
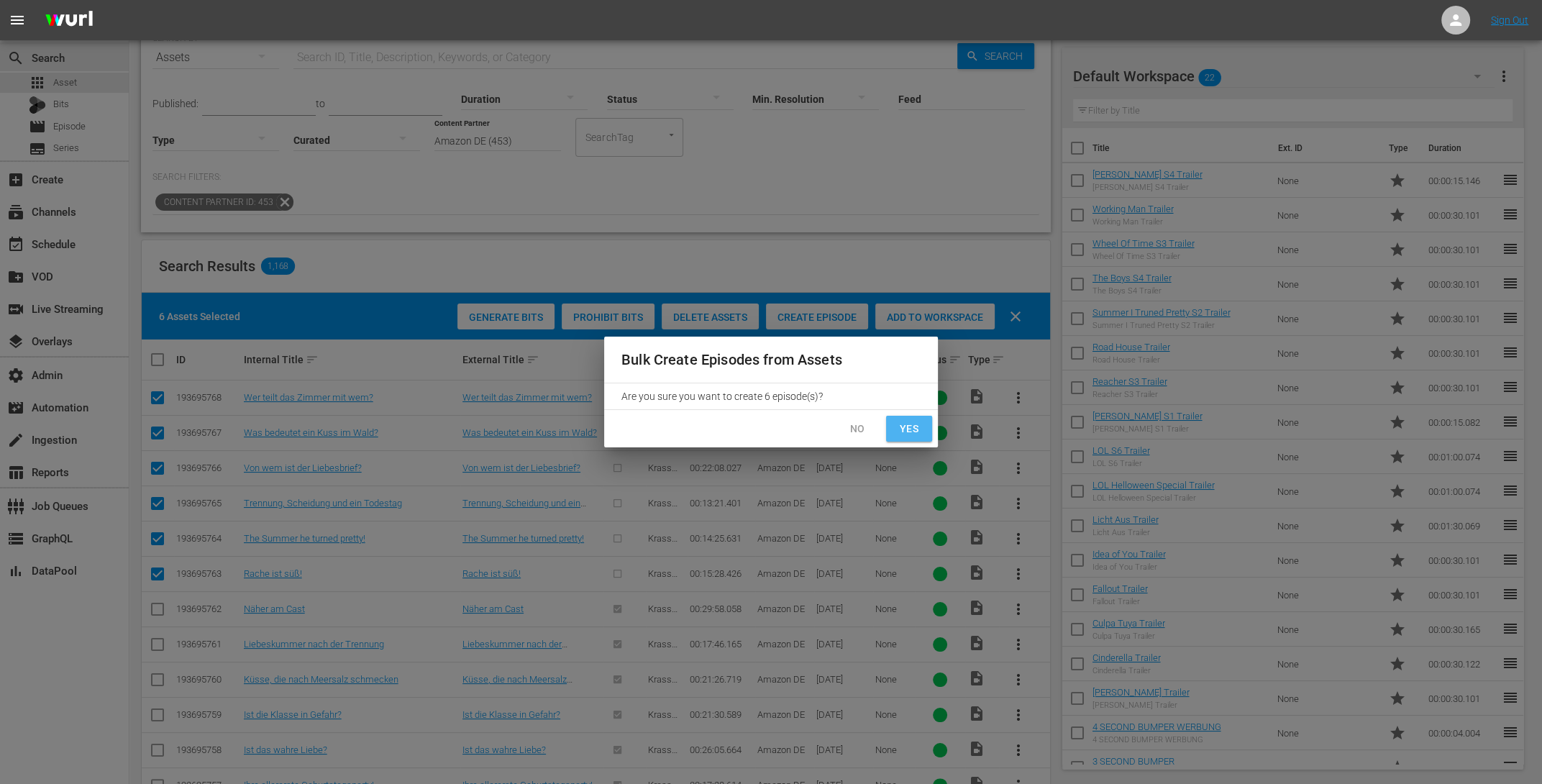
click at [916, 429] on span "Yes" at bounding box center [908, 429] width 23 height 18
checkbox input "false"
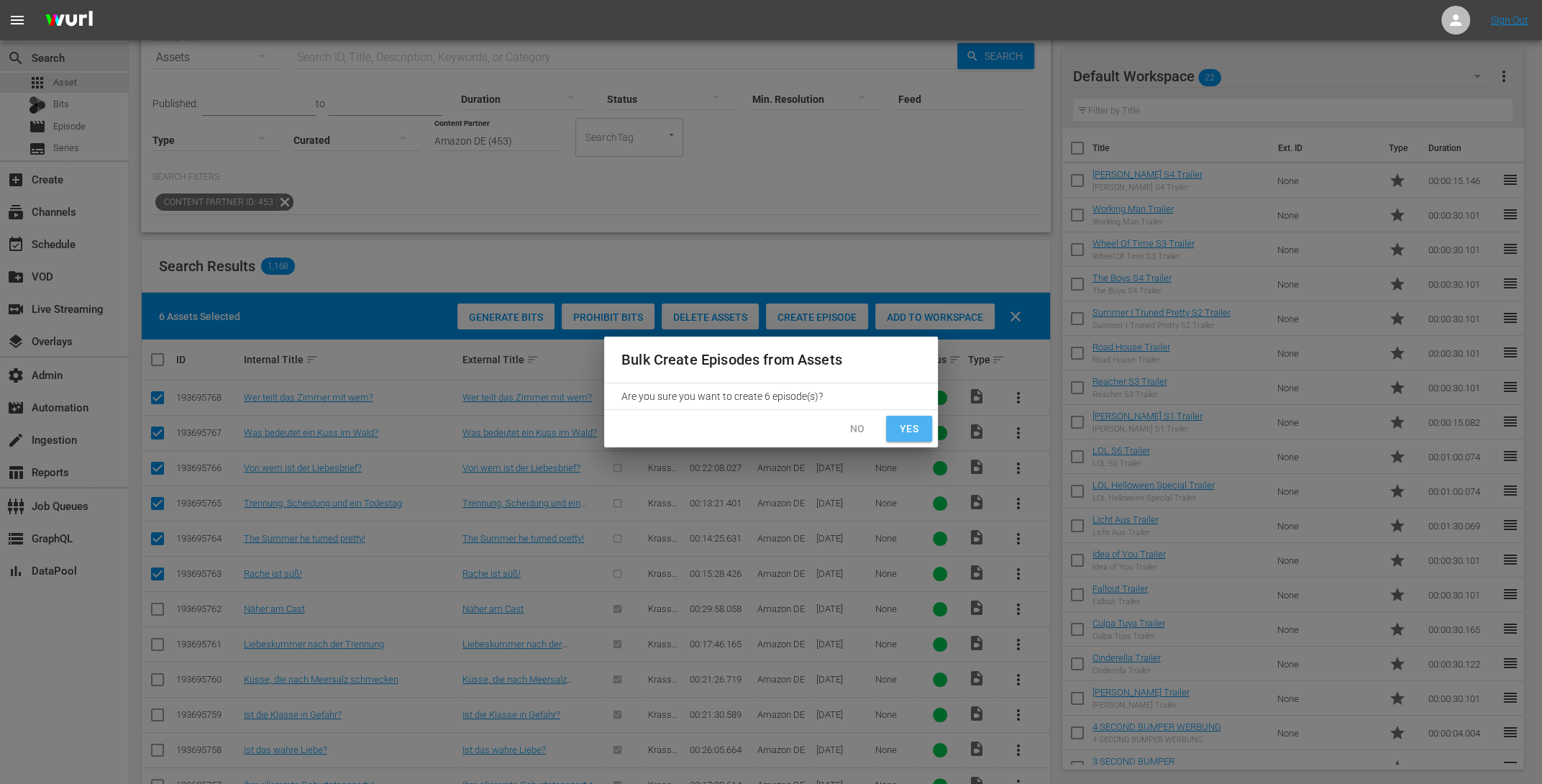
checkbox input "false"
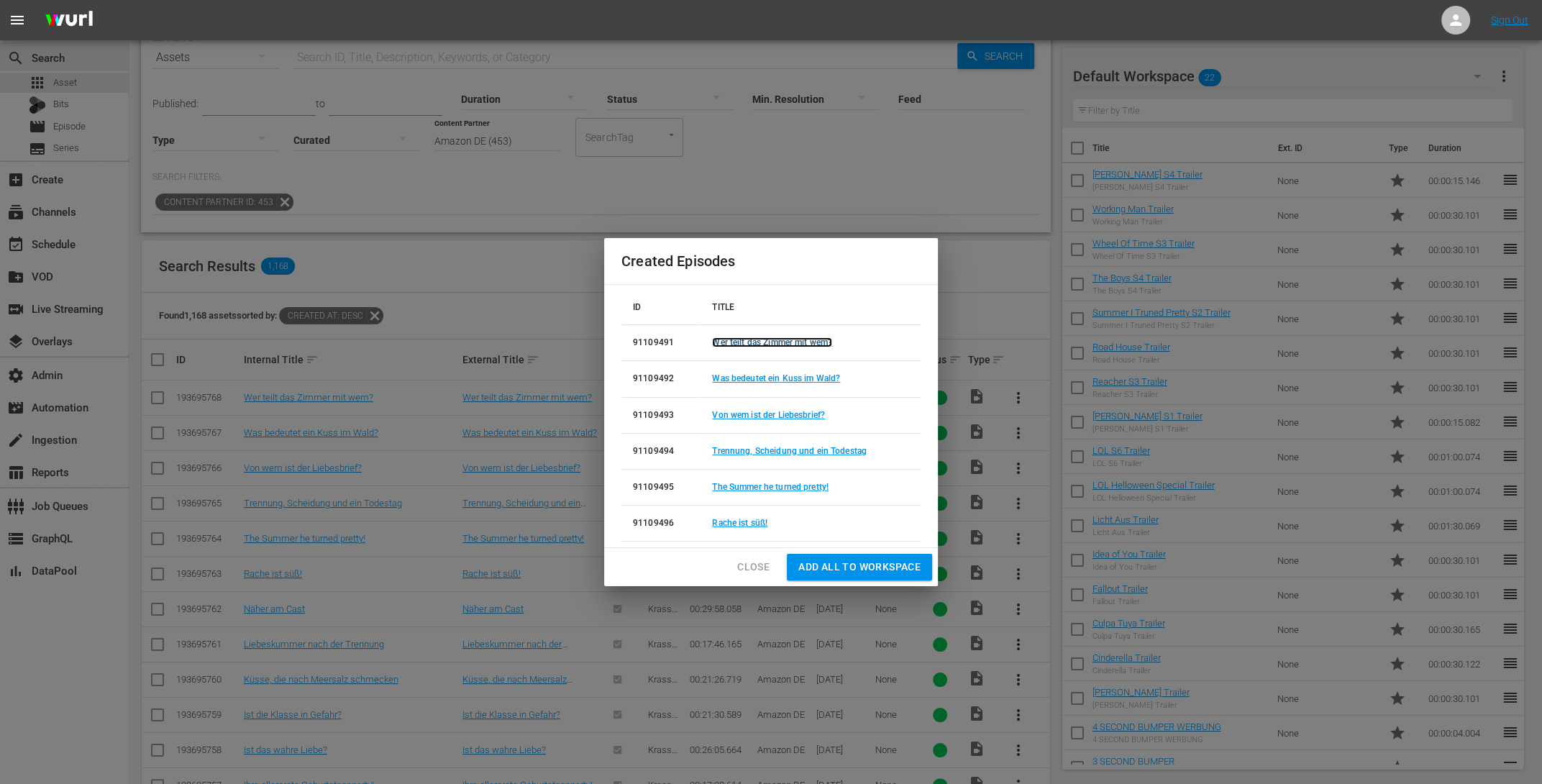
click at [769, 341] on link "Wer teilt das Zimmer mit wem?" at bounding box center [771, 342] width 120 height 10
click at [761, 378] on link "Was bedeutet ein Kuss im Wald?" at bounding box center [775, 378] width 128 height 10
click at [761, 411] on link "Von wem ist der Liebesbrief?" at bounding box center [768, 414] width 113 height 10
click at [760, 447] on link "Trennung, Scheidung und ein Todestag" at bounding box center [789, 450] width 155 height 10
click at [754, 485] on link "The Summer he turned pretty!" at bounding box center [770, 487] width 117 height 10
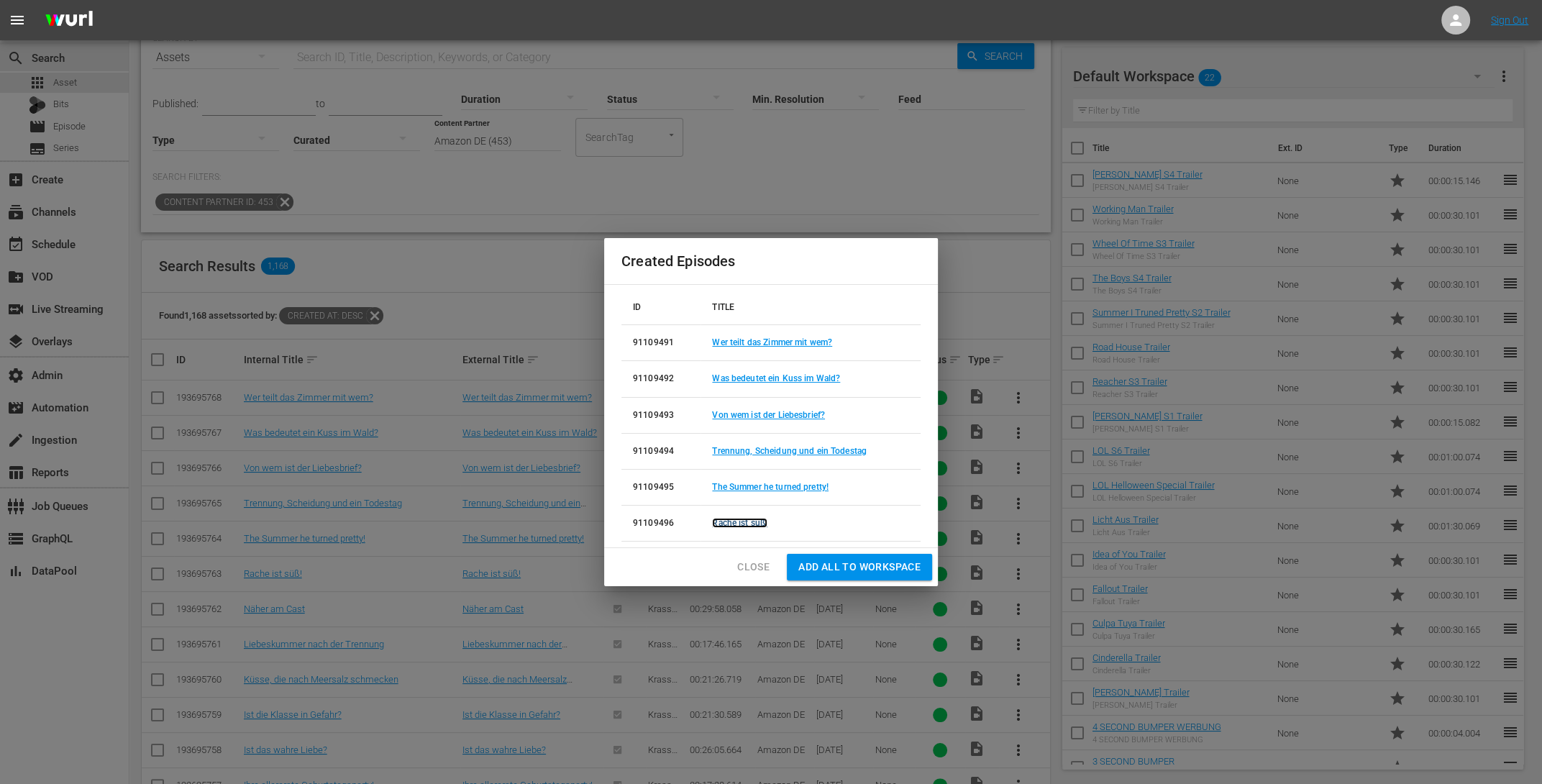
click at [743, 524] on link "Rache ist süß!" at bounding box center [739, 522] width 55 height 10
click at [760, 563] on span "Close" at bounding box center [753, 567] width 33 height 18
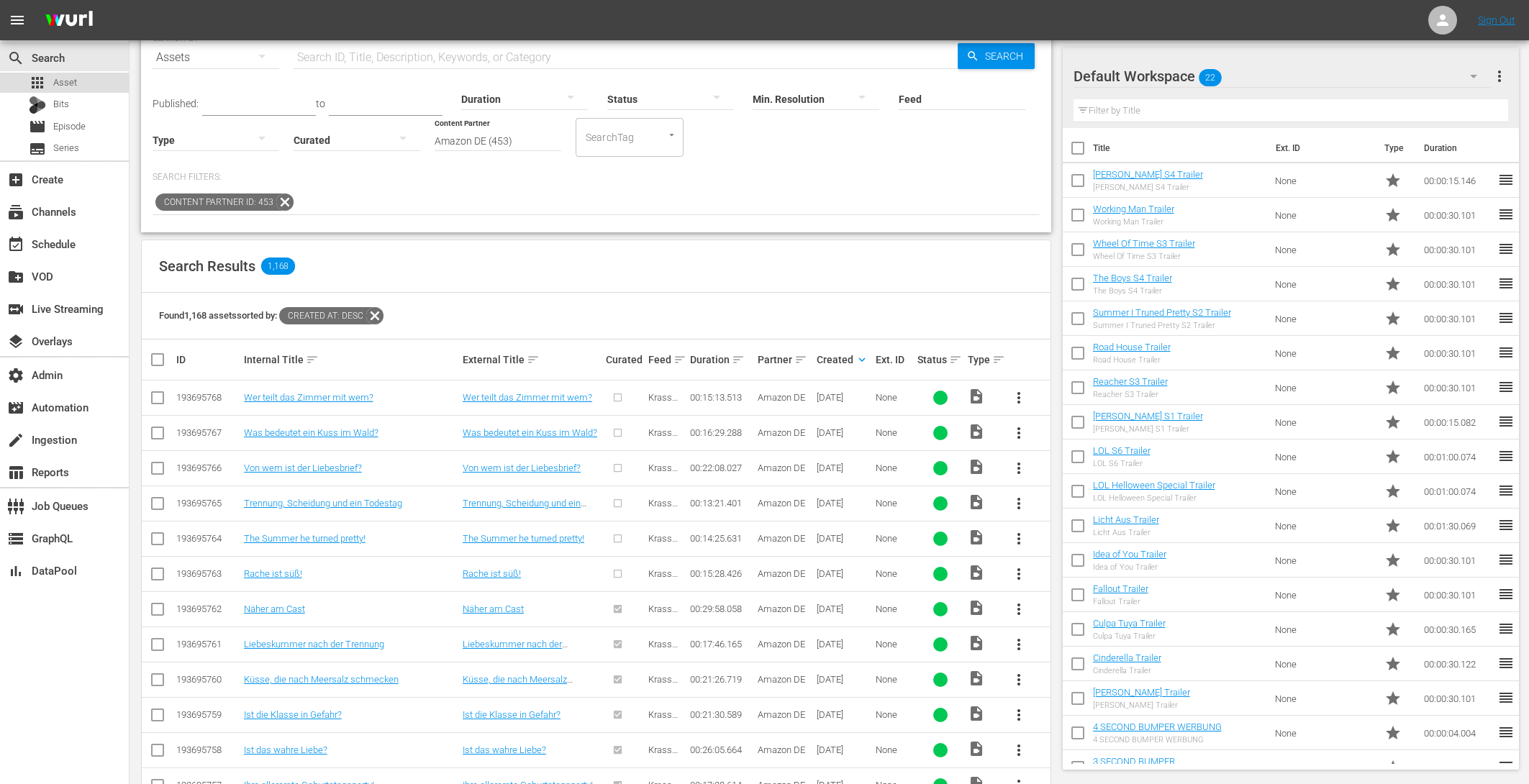
click at [83, 82] on div "apps Asset" at bounding box center [64, 82] width 129 height 20
click at [72, 103] on div "Bits" at bounding box center [64, 105] width 129 height 20
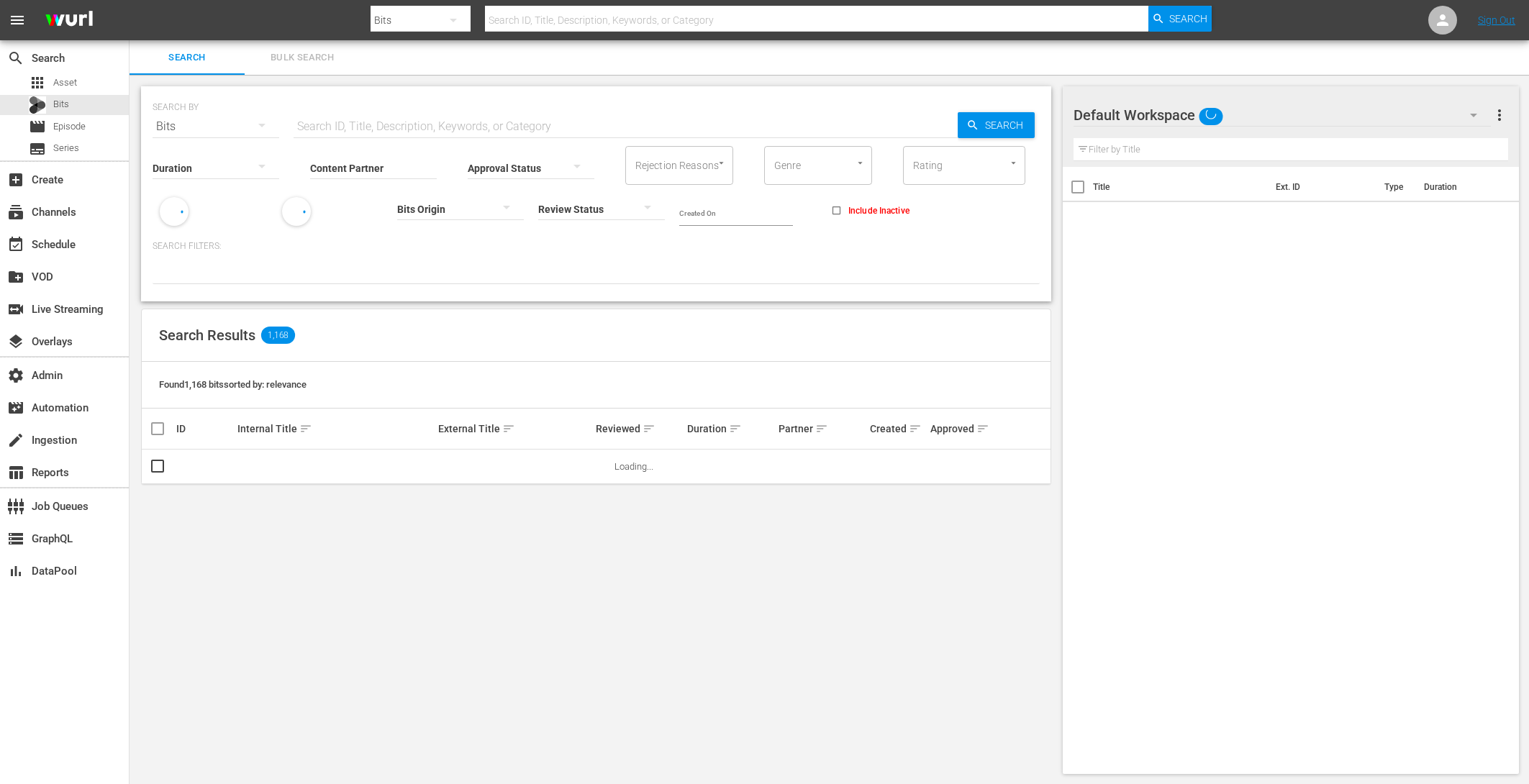
click at [76, 78] on div "apps Asset" at bounding box center [64, 82] width 129 height 20
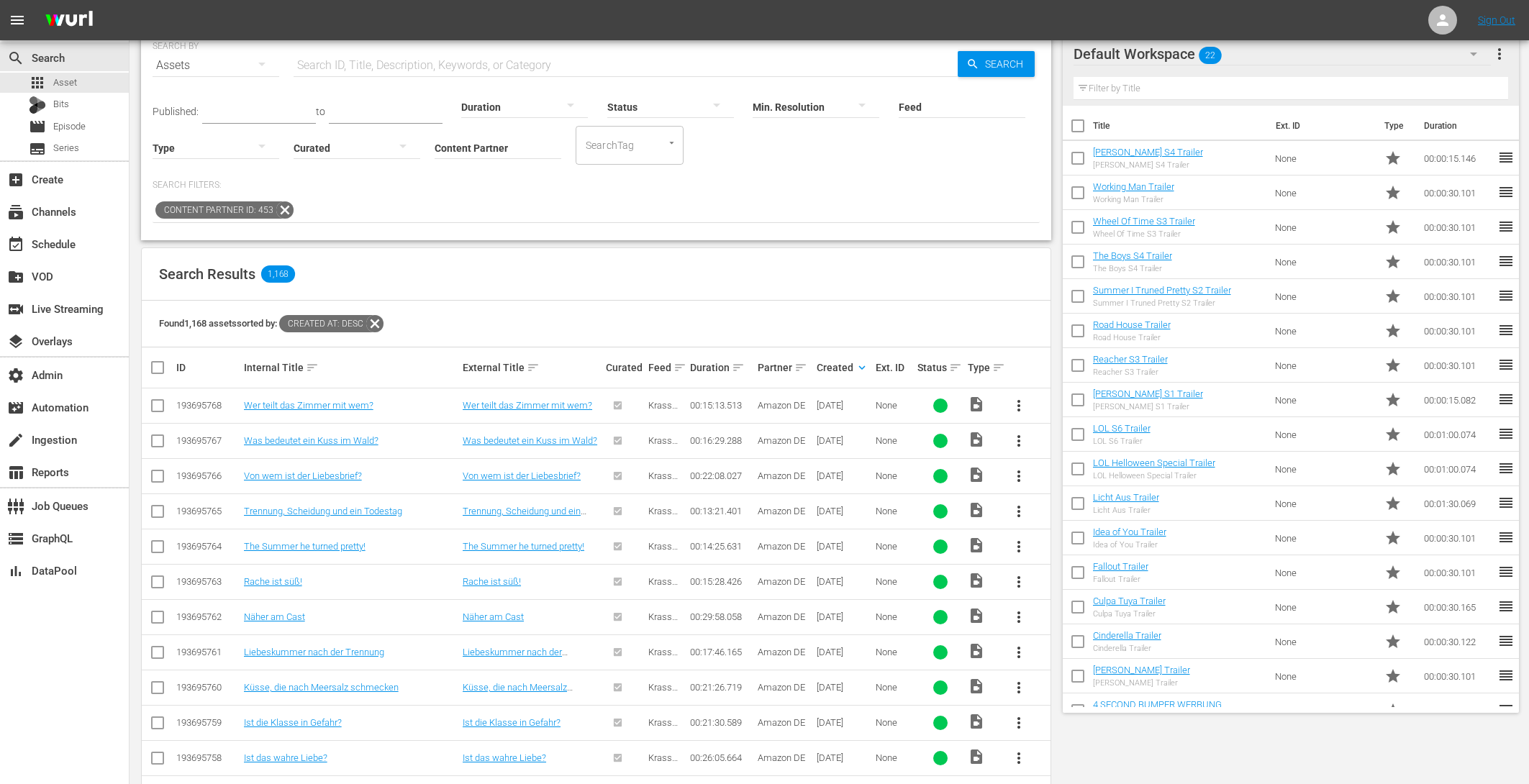
scroll to position [186, 0]
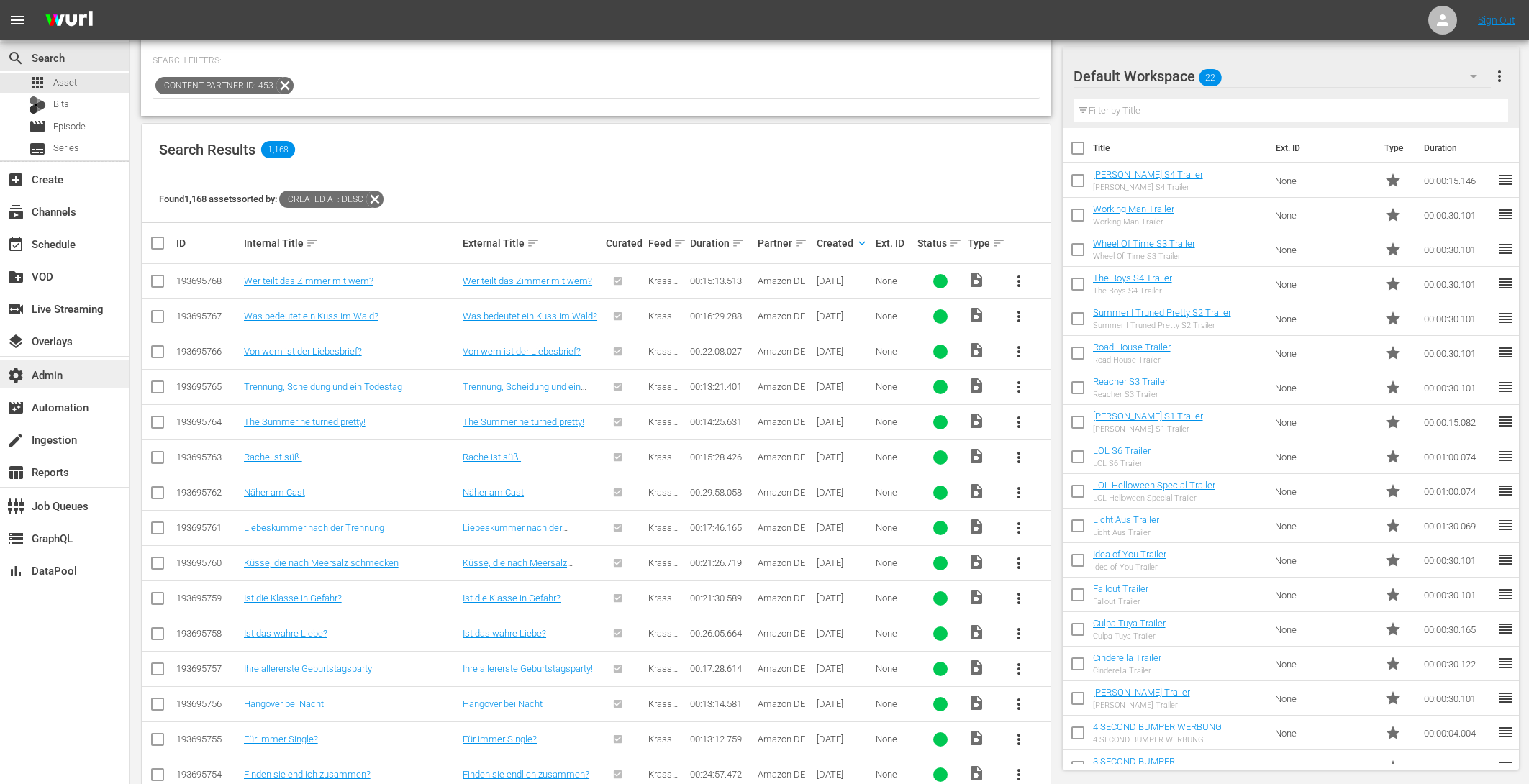
click at [66, 367] on div "settings Admin" at bounding box center [40, 373] width 81 height 13
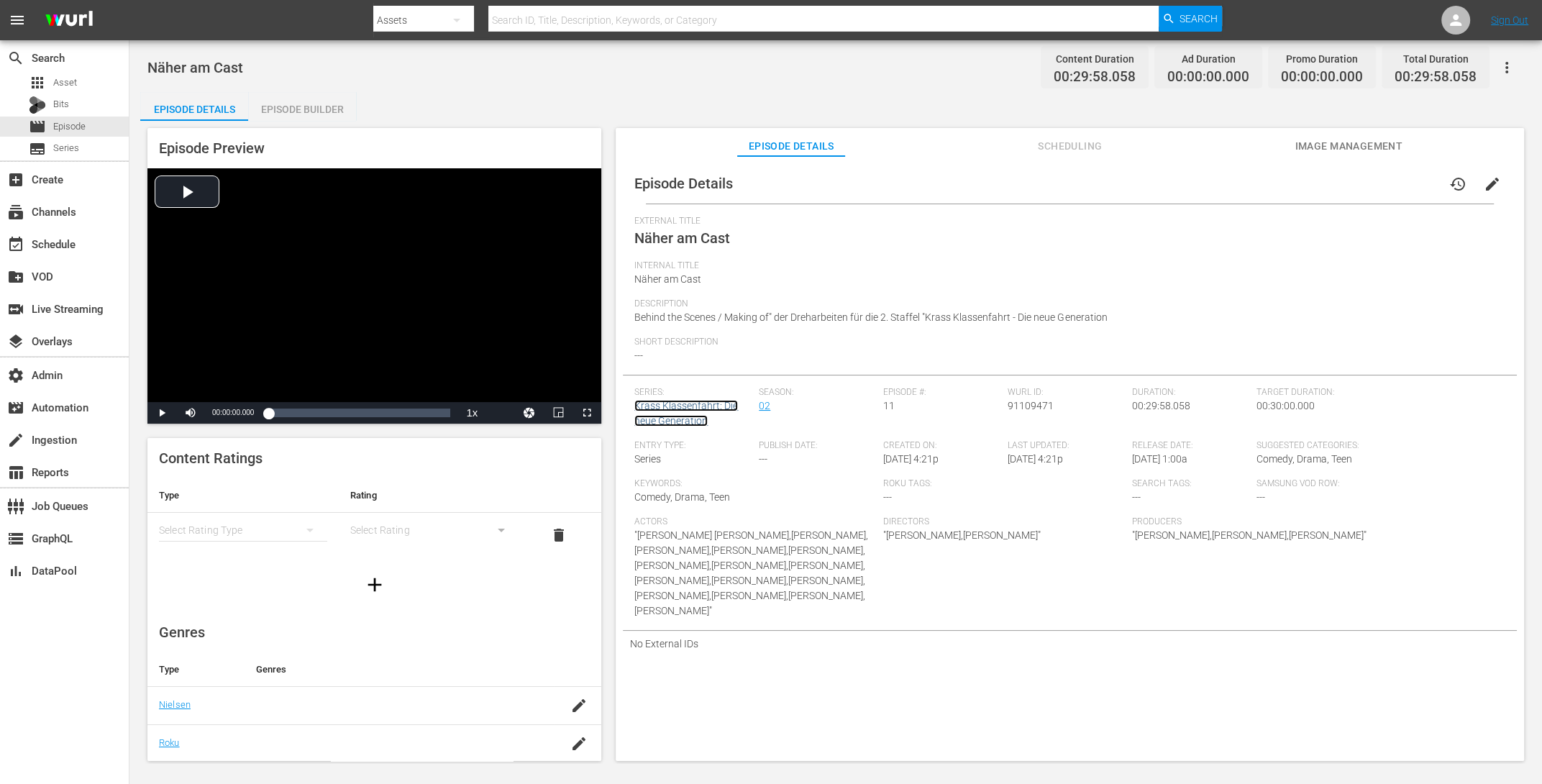
click at [676, 420] on link "Krass Klassenfahrt: Die neue Generation" at bounding box center [686, 412] width 103 height 26
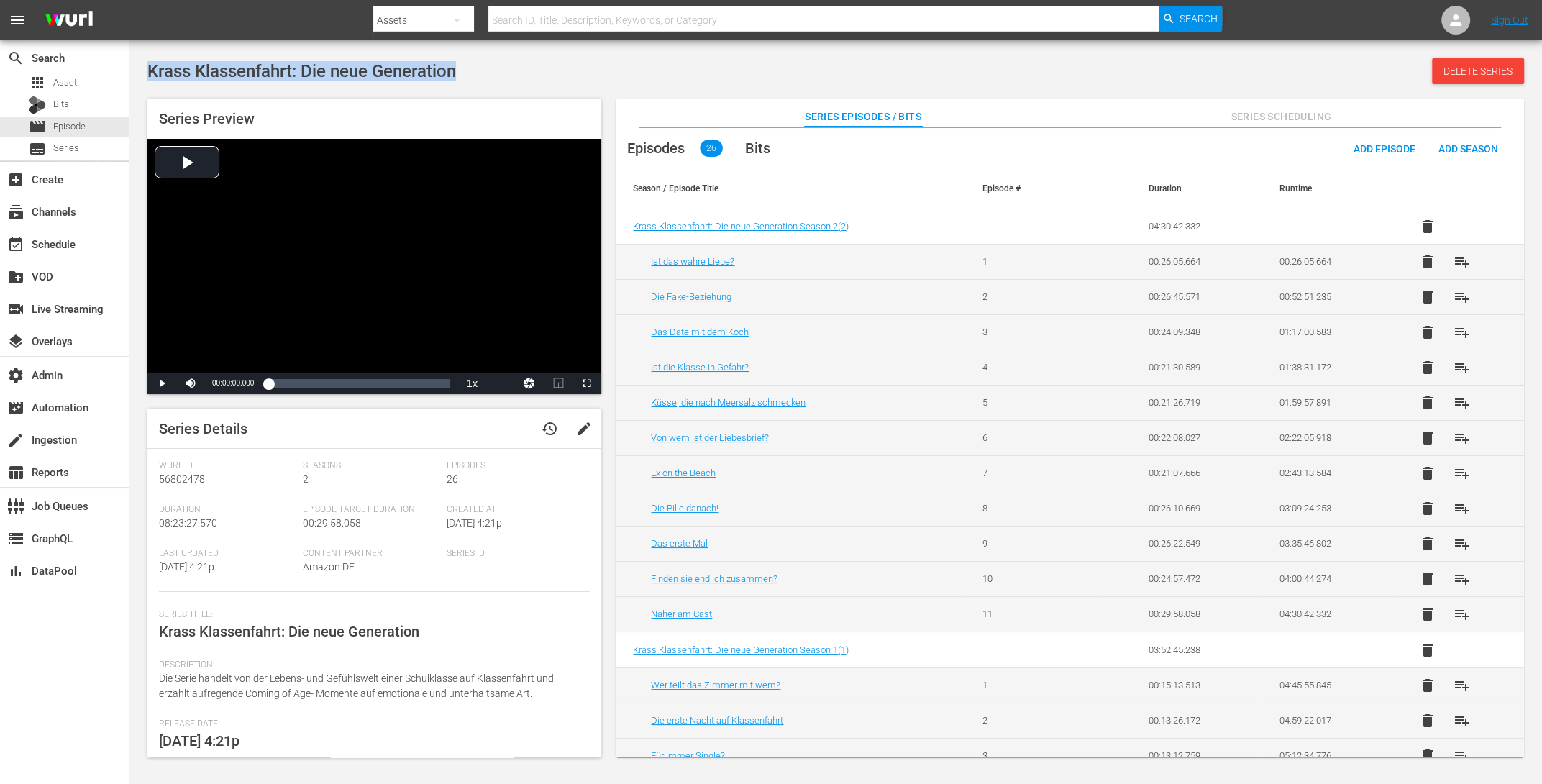
drag, startPoint x: 484, startPoint y: 69, endPoint x: 151, endPoint y: 58, distance: 333.2
click at [150, 58] on div "Krass Klassenfahrt: Die neue Generation Delete Series" at bounding box center [836, 71] width 1377 height 26
copy span "Krass Klassenfahrt: Die neue Generation"
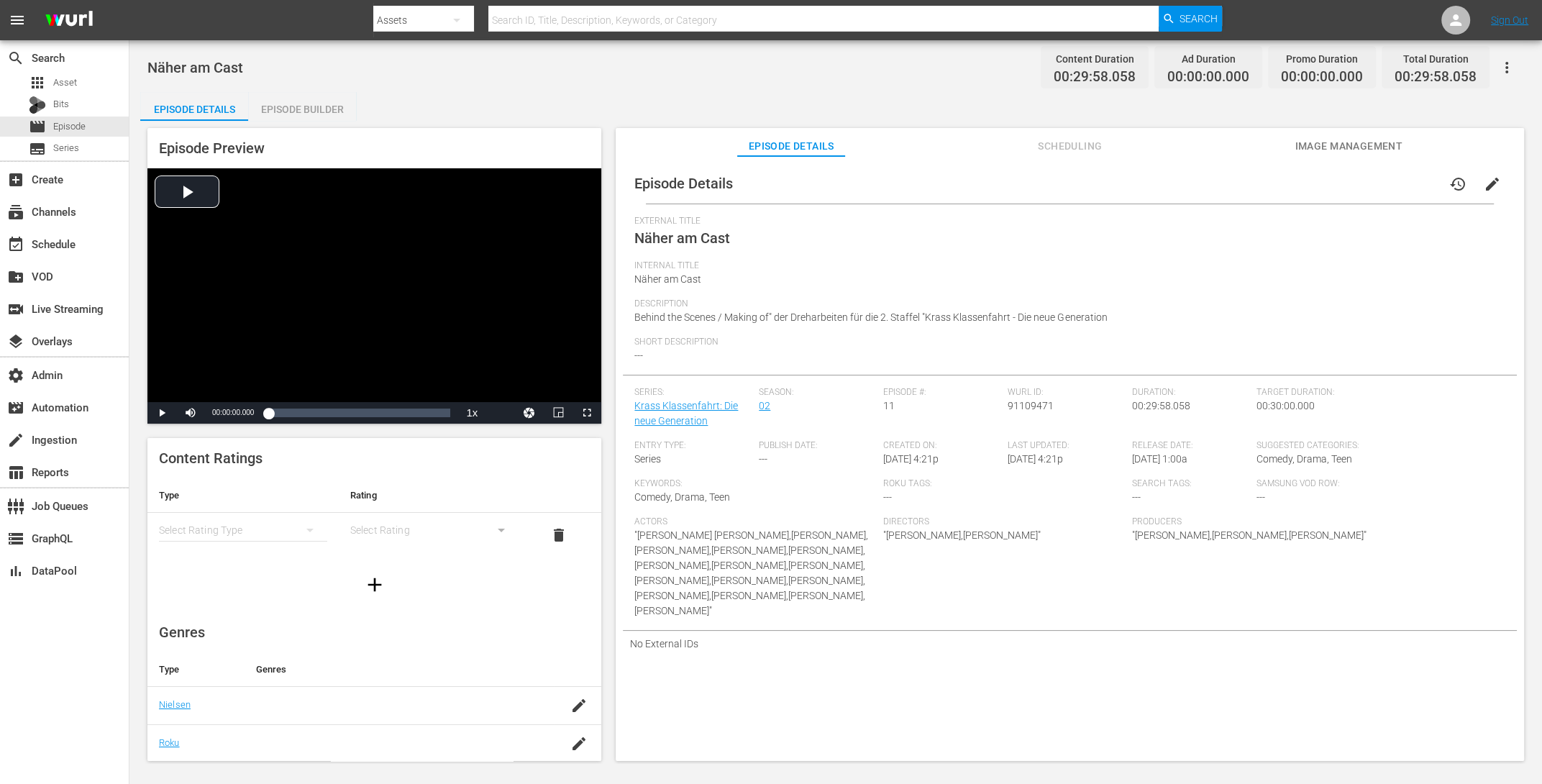
click at [1233, 187] on span "edit" at bounding box center [1492, 184] width 17 height 17
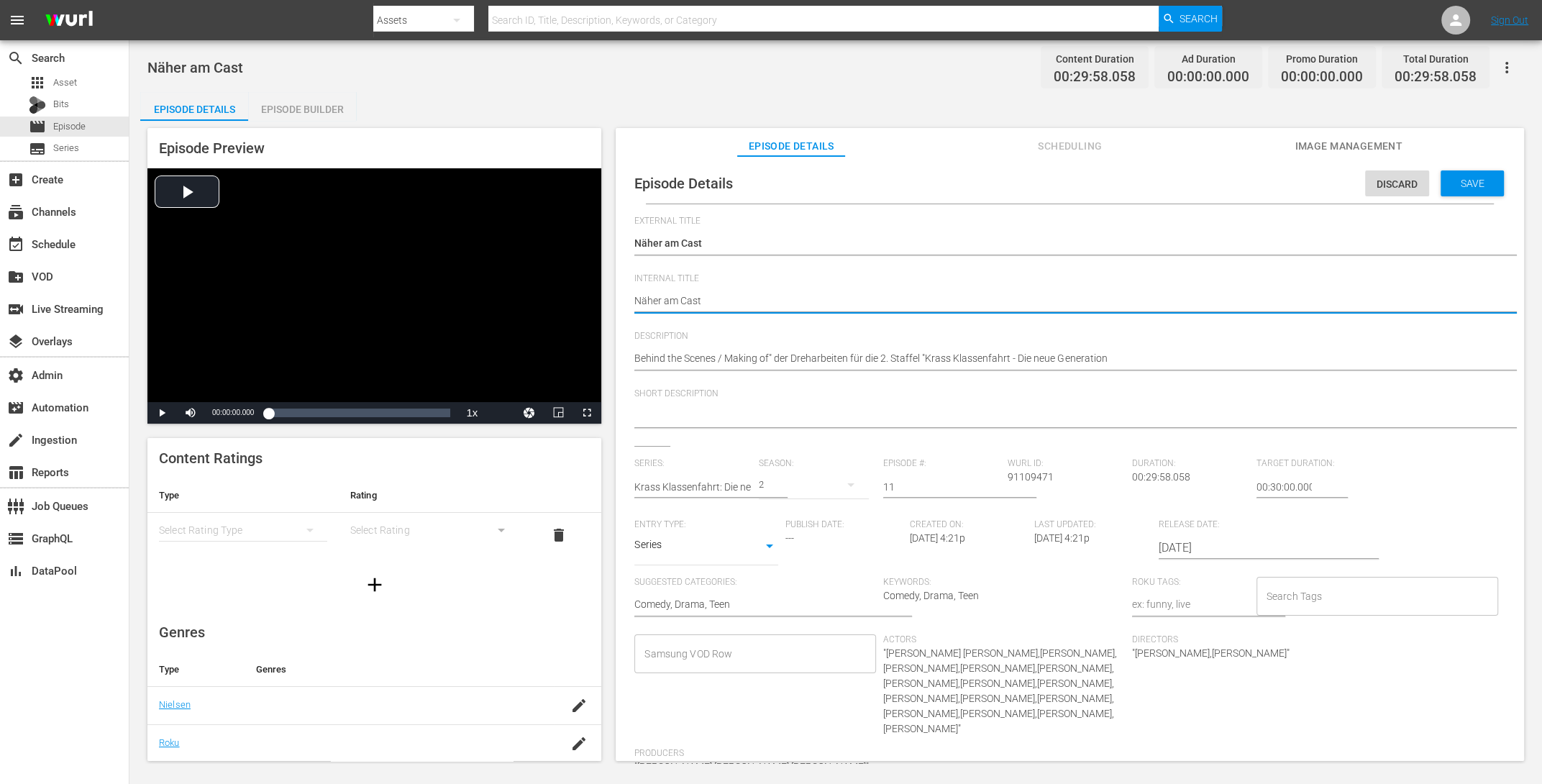
type textarea "KNäher am Cast"
type textarea "KrNäher am Cast"
type textarea "KraNäher am Cast"
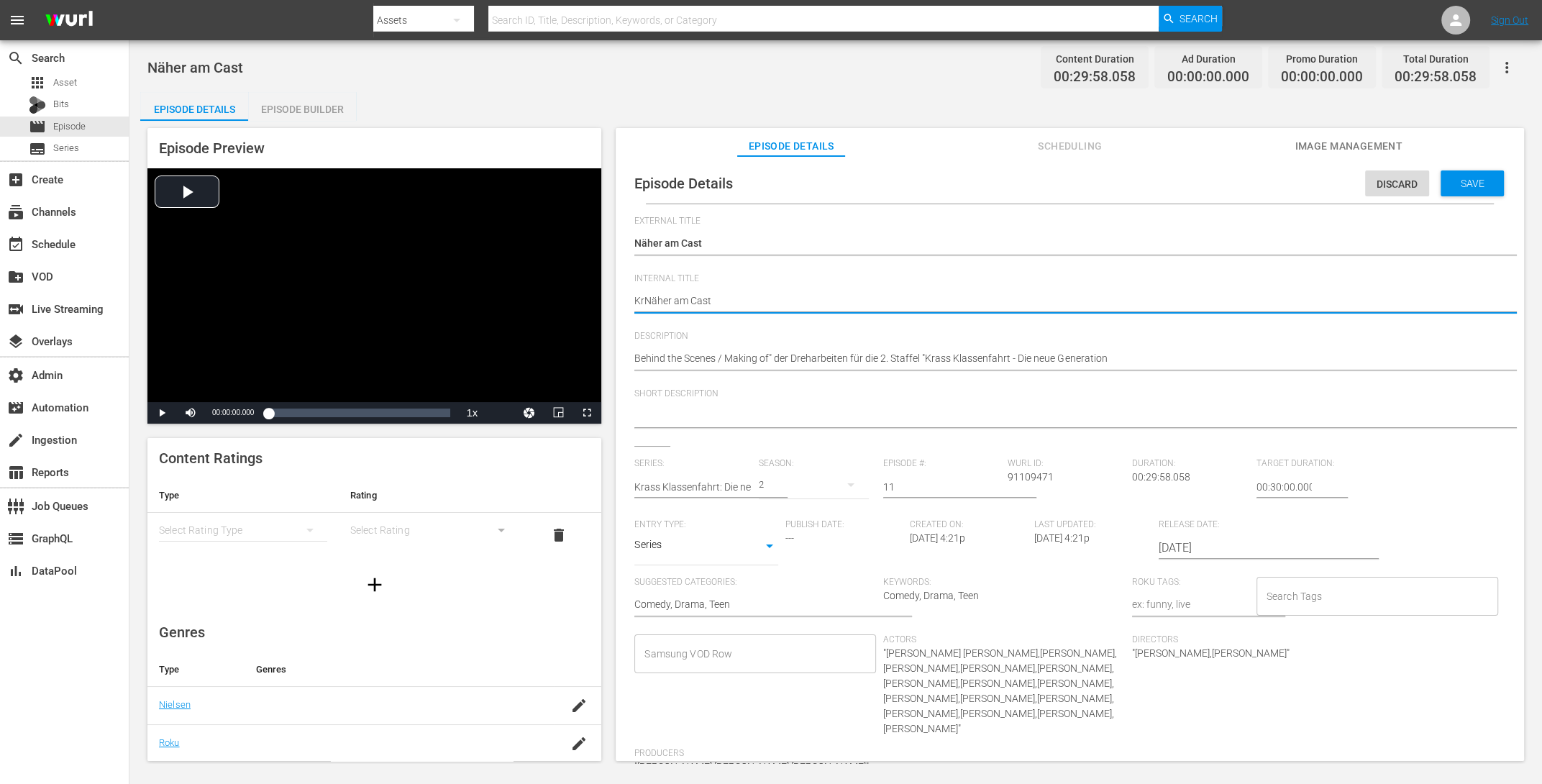
type textarea "KraNäher am Cast"
type textarea "KrasNäher am Cast"
type textarea "[PERSON_NAME] am Cast"
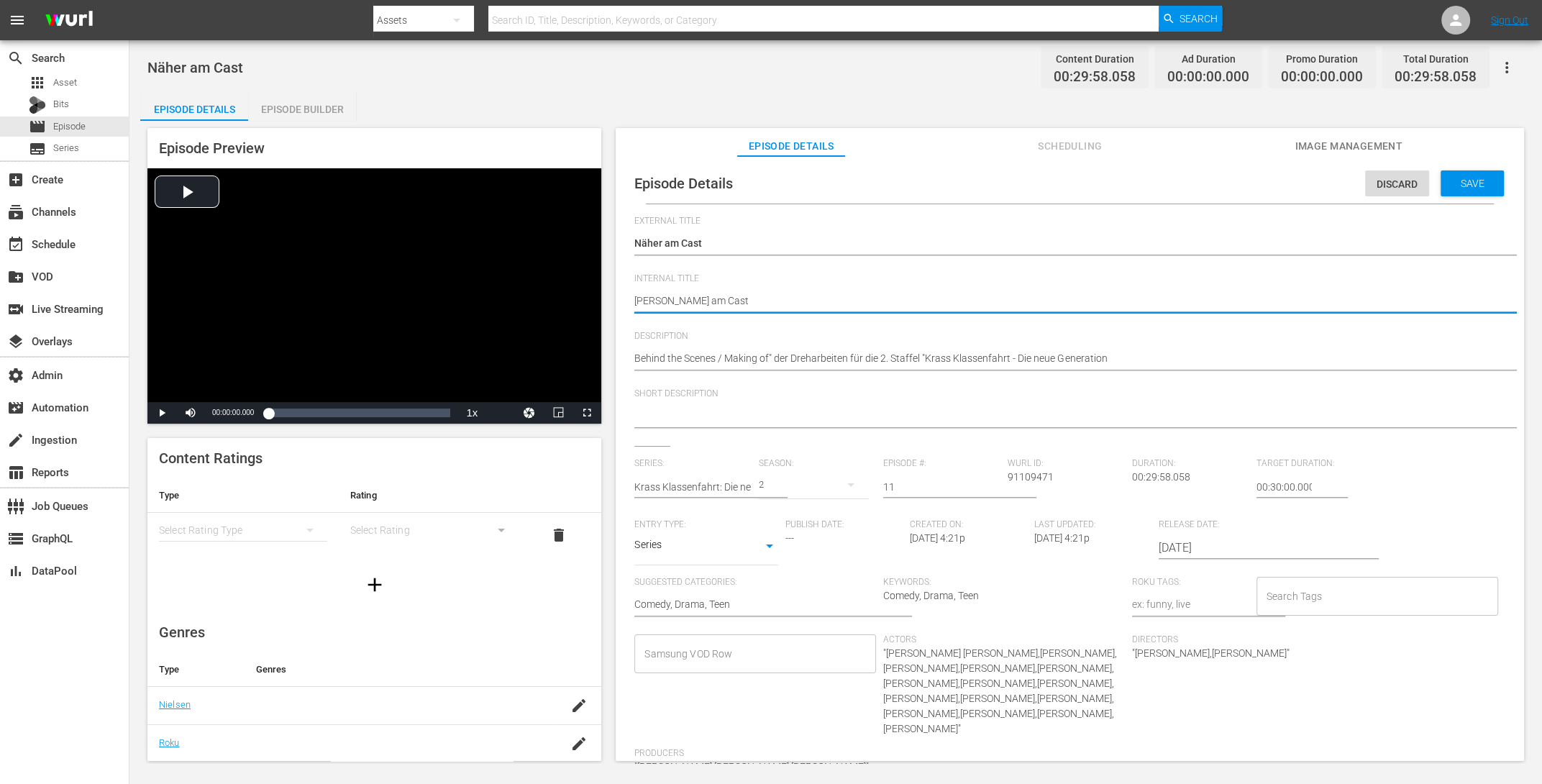
type textarea "Krass Näher am Cast"
type textarea "Krass KNäher am Cast"
type textarea "Krass KlNäher am Cast"
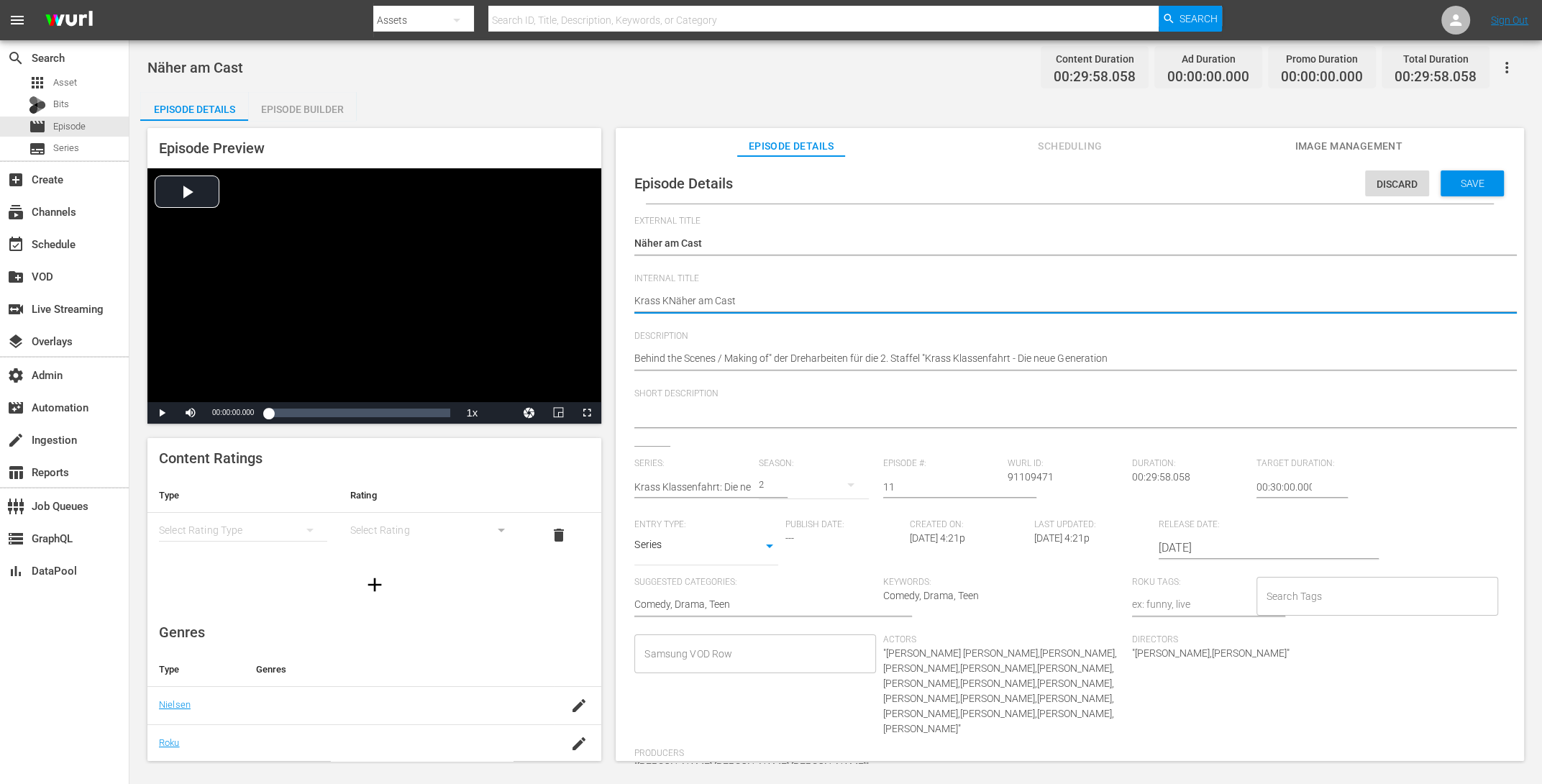
type textarea "Krass KlNäher am Cast"
type textarea "Krass KlaNäher am Cast"
type textarea "Krass KlasNäher am Cast"
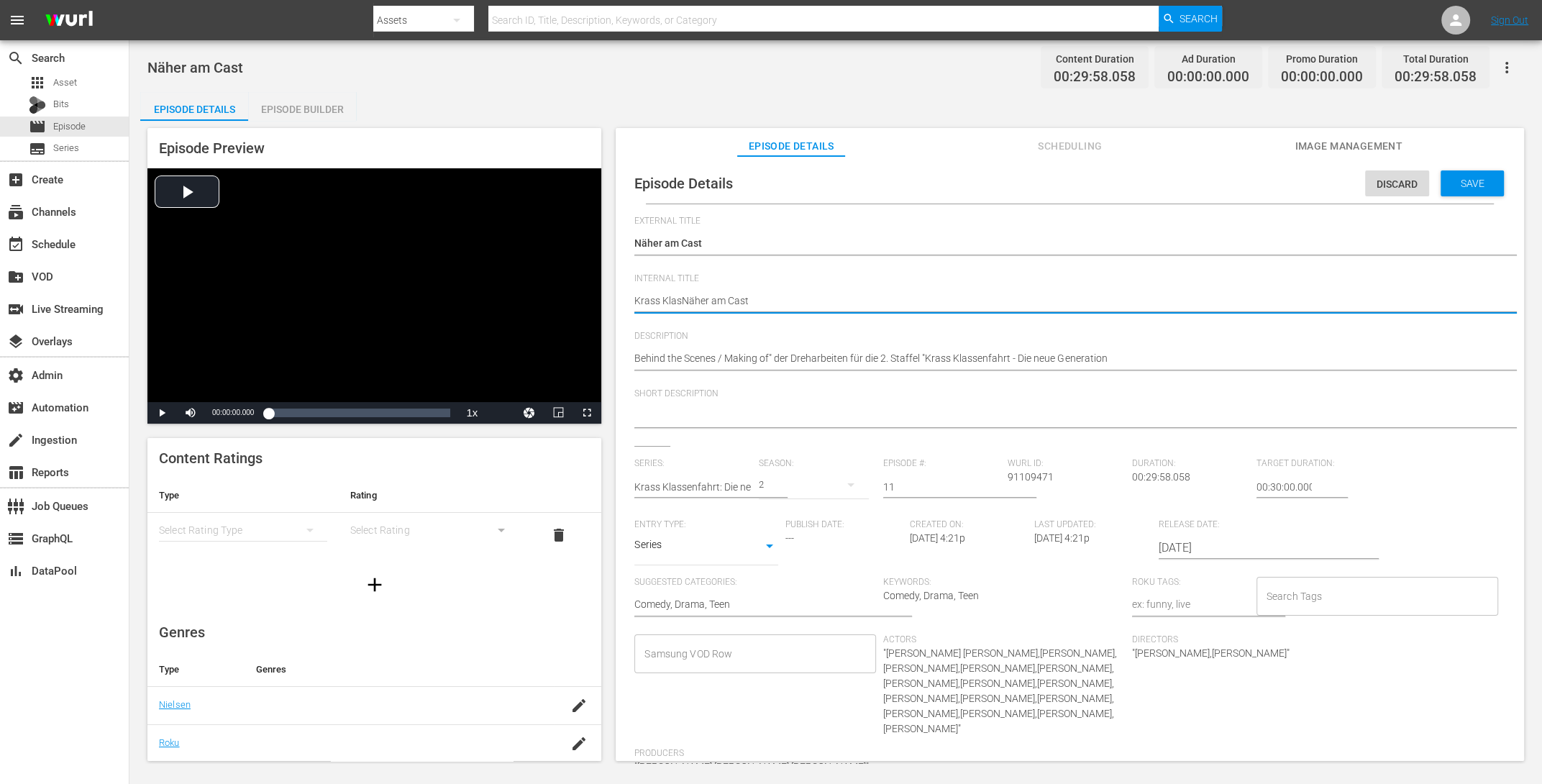
type textarea "Krass KlassNäher am Cast"
type textarea "Krass KlasseNäher am Cast"
type textarea "Krass KlassenNäher am Cast"
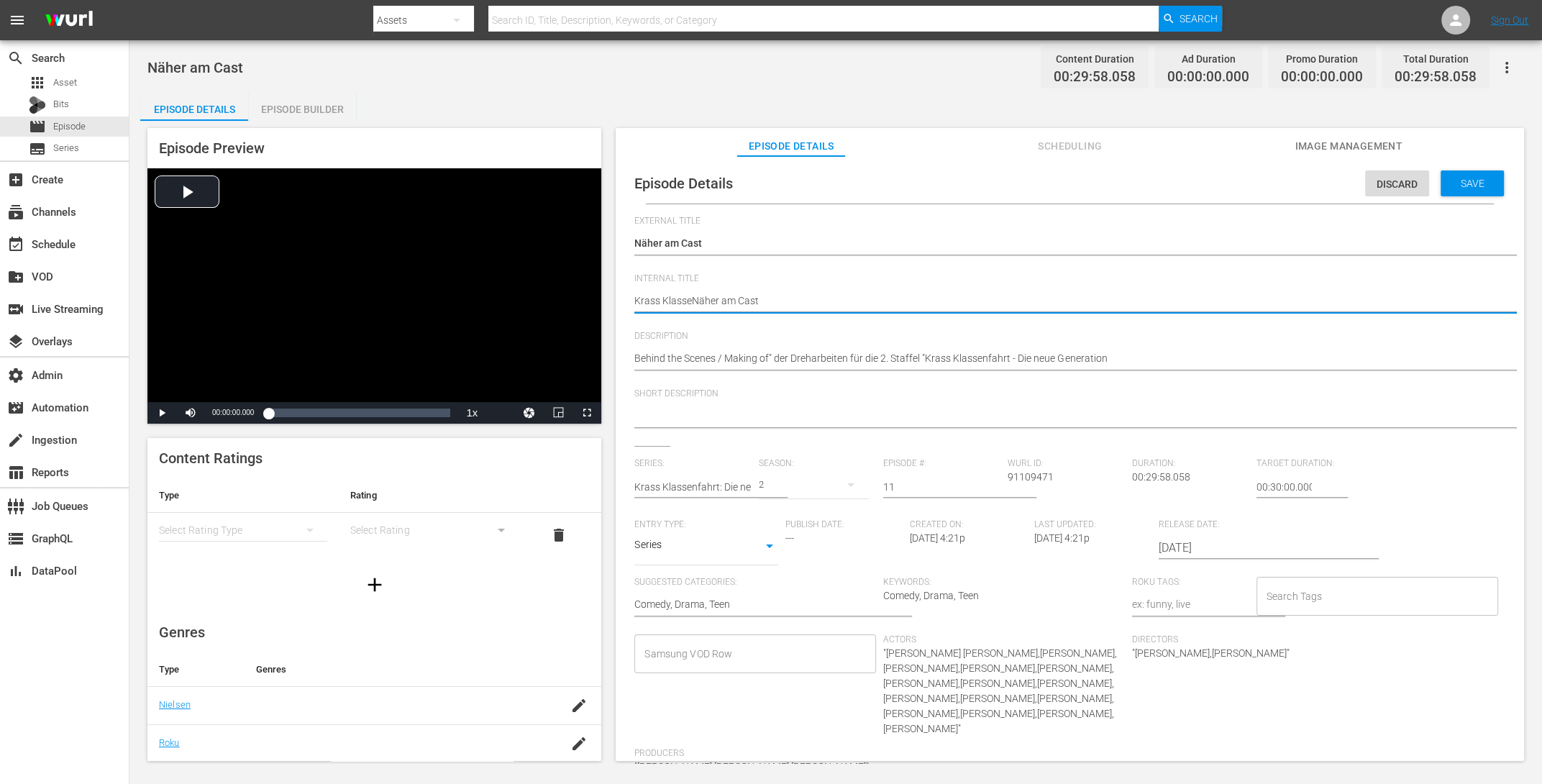
type textarea "Krass KlassenNäher am Cast"
type textarea "Krass KlassenfNäher am Cast"
type textarea "Krass KlassenfaNäher am Cast"
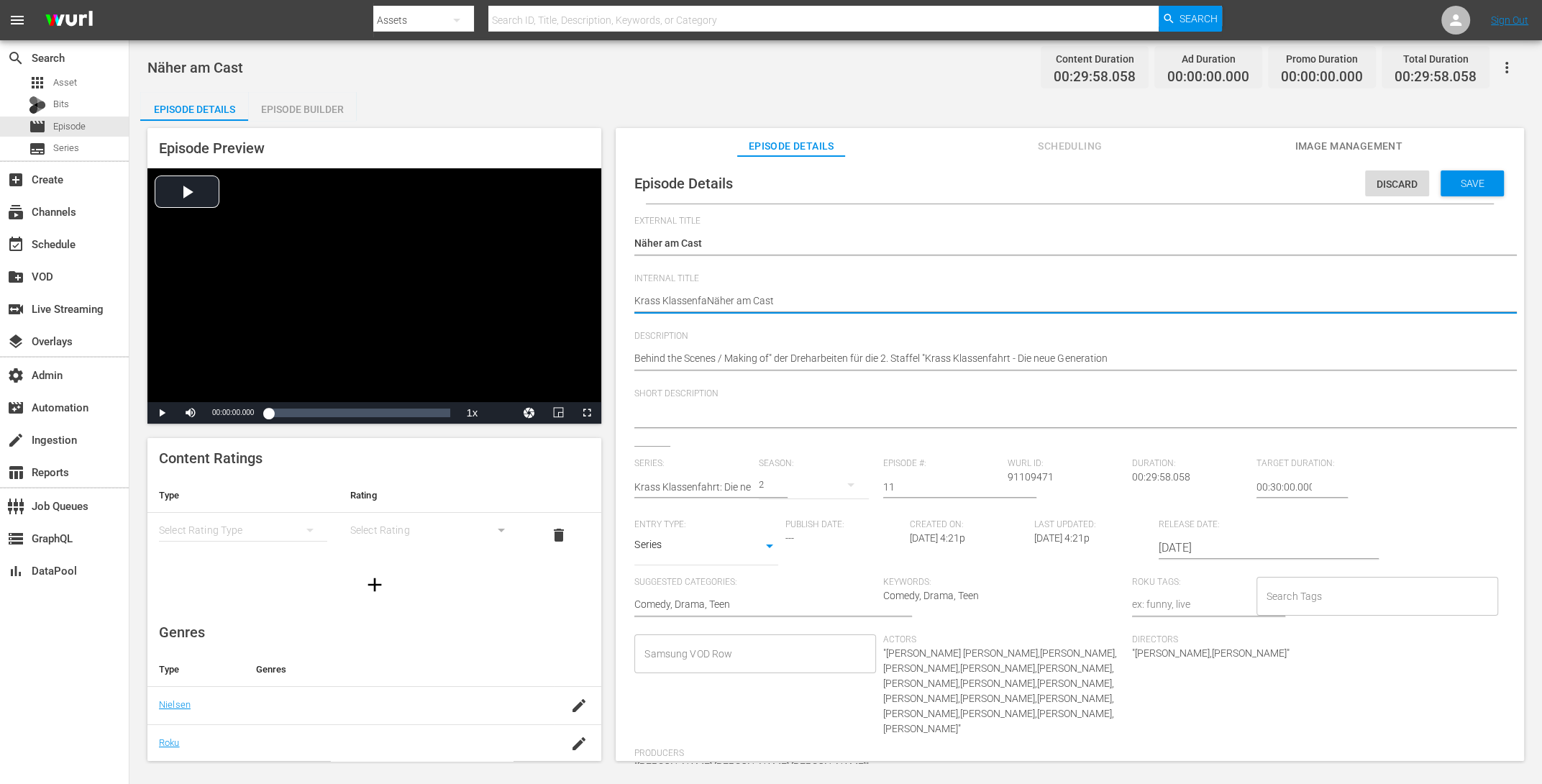
type textarea "Krass KlassenfahNäher am Cast"
type textarea "Krass KlassenfahrNäher am Cast"
type textarea "Krass KlassenfahrtNäher am Cast"
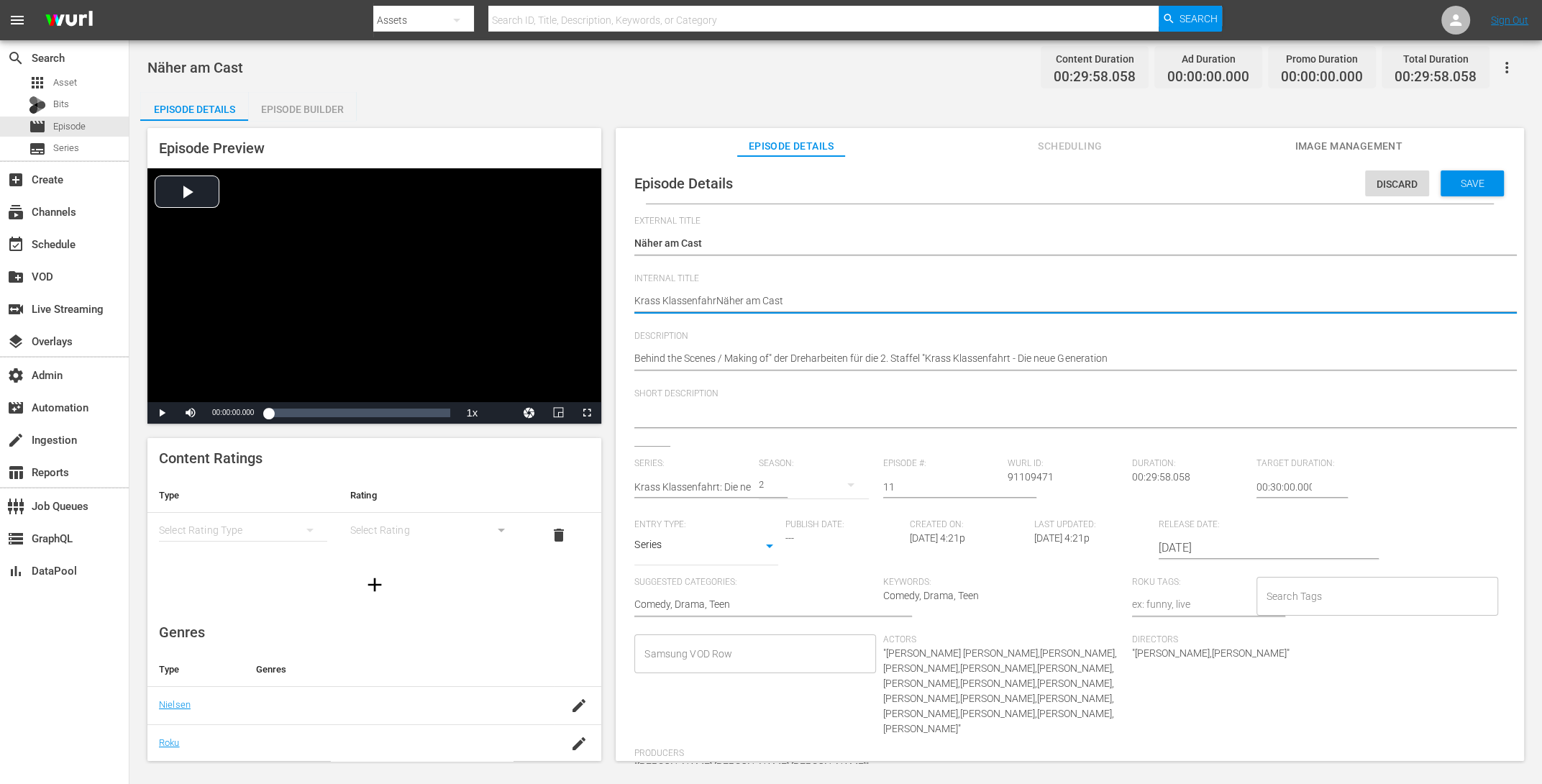
type textarea "Krass KlassenfahrtNäher am Cast"
type textarea "Krass Klassenfahrt Näher am Cast"
type textarea "Krass Klassenfahrt :Näher am Cast"
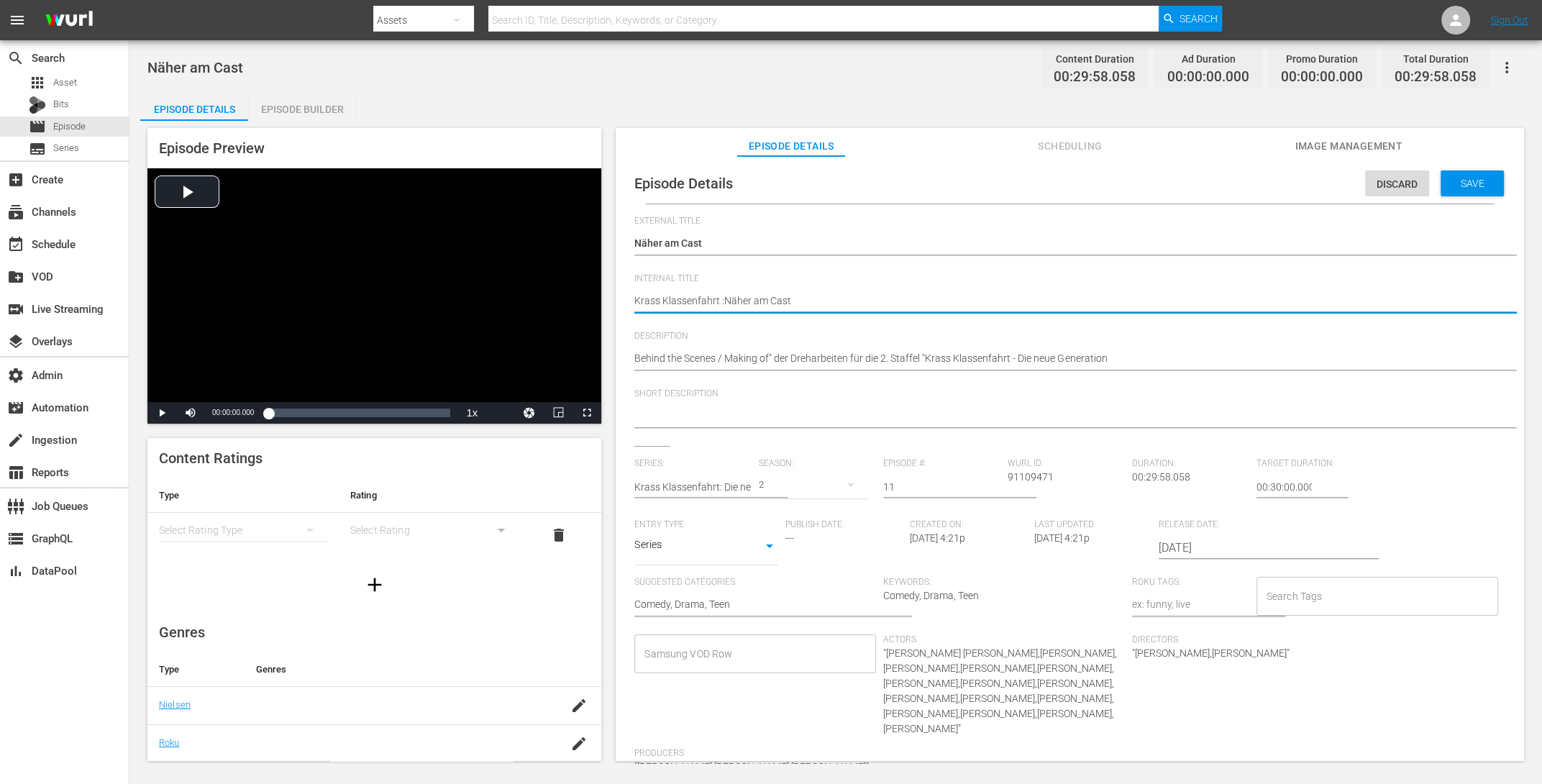
type textarea "Krass Klassenfahrt : Näher am Cast"
click at [810, 302] on textarea "Näher am Cast" at bounding box center [1066, 302] width 864 height 17
click at [719, 298] on textarea "Näher am Cast" at bounding box center [1066, 302] width 864 height 17
type textarea "Krass Klassenfahrt : Näher am Cast"
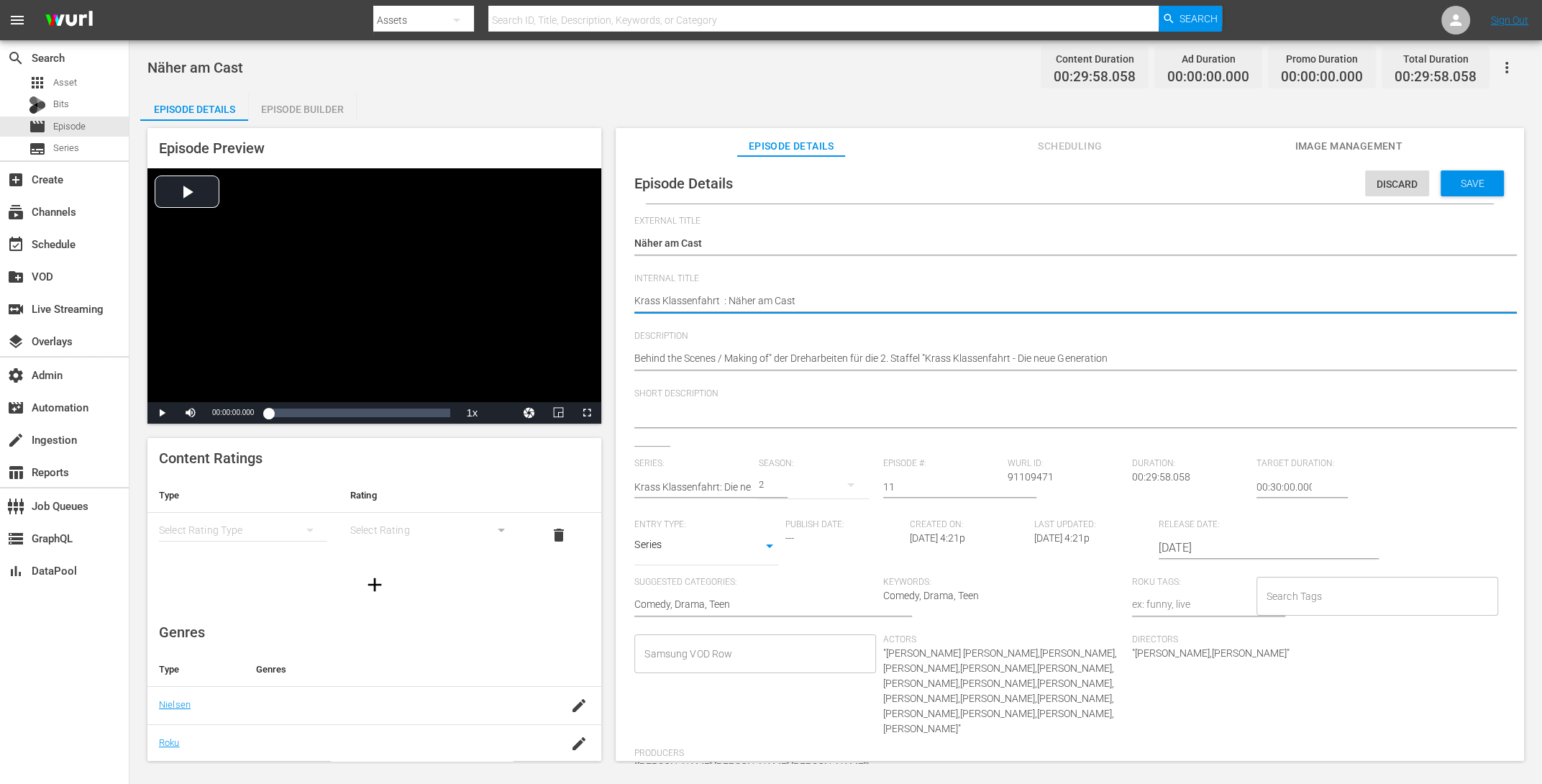
type textarea "Krass Klassenfahrt S : Näher am Cast"
type textarea "Krass Klassenfahrt S1 : Näher am Cast"
type textarea "Krass Klassenfahrt S1 E : Näher am Cast"
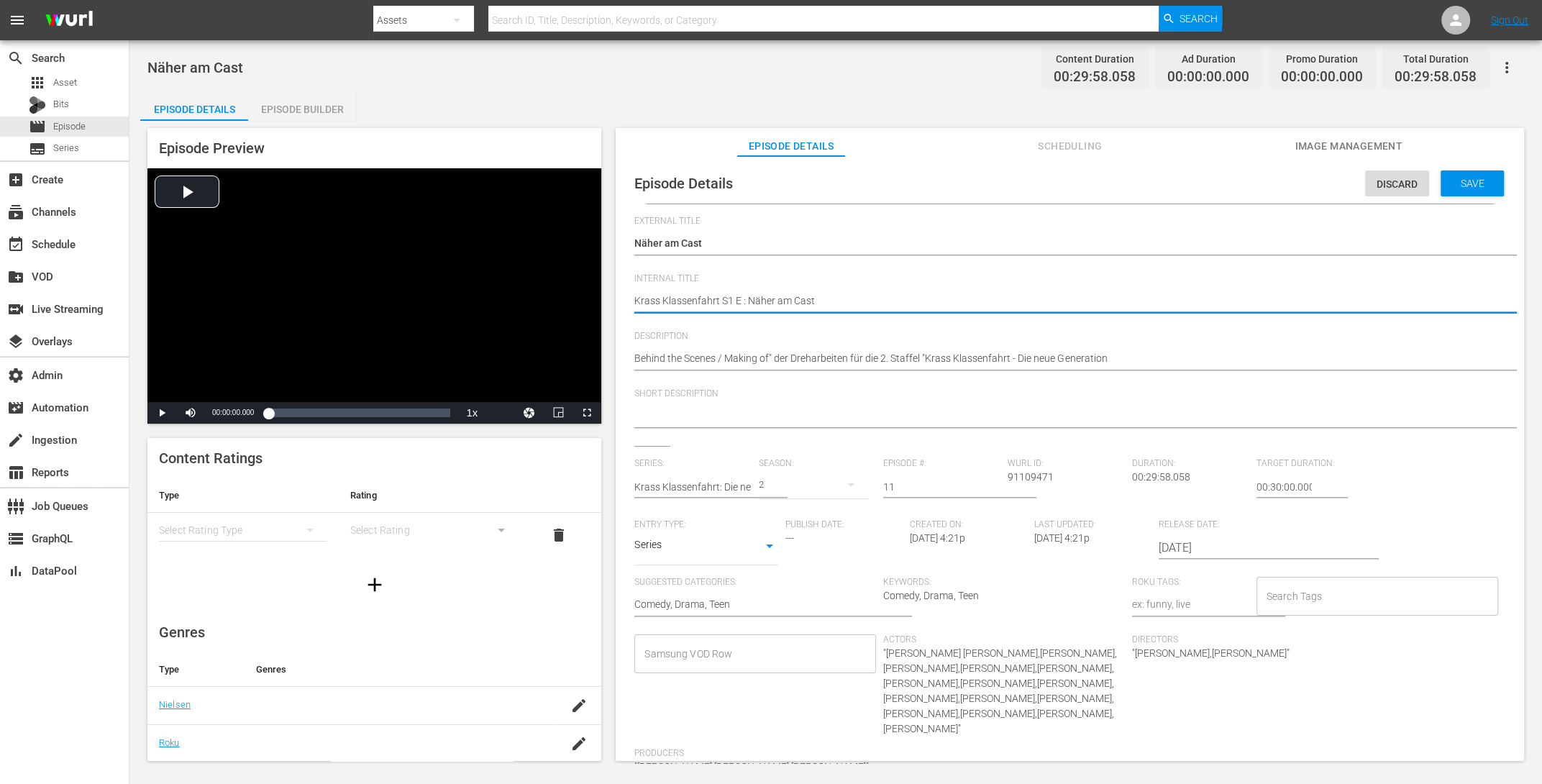
type textarea "Krass Klassenfahrt S1 E1 : Näher am Cast"
type textarea "Krass Klassenfahrt S1 E11 : Näher am Cast"
type textarea "Krass Klassenfahrt S2 E11 : Näher am Cast"
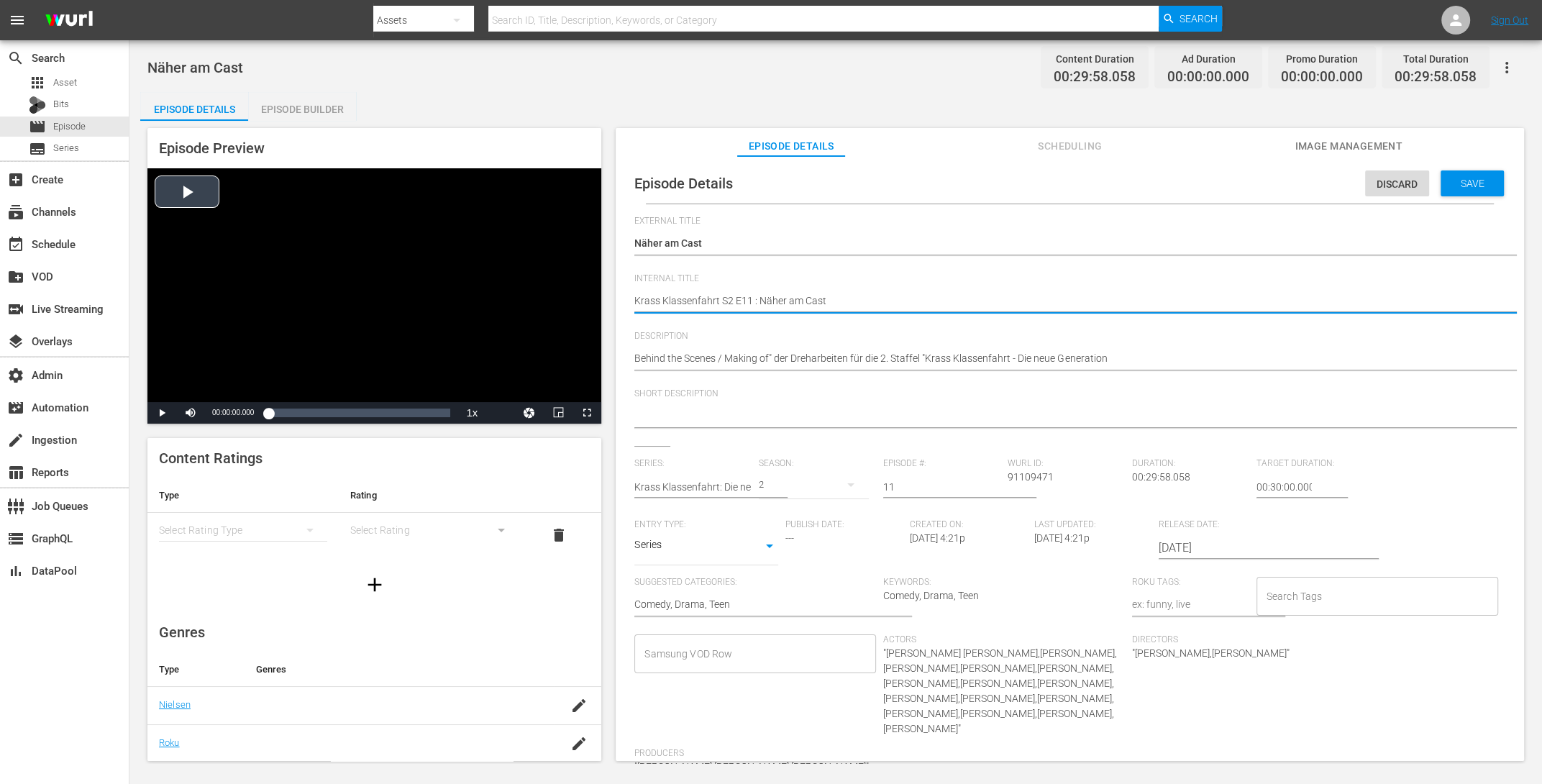
drag, startPoint x: 751, startPoint y: 299, endPoint x: 584, endPoint y: 297, distance: 167.0
click at [584, 297] on div "Episode Preview Video Player is loading. Play Video Play Mute Current Time 00:0…" at bounding box center [836, 446] width 1391 height 652
click at [1233, 178] on span "Save" at bounding box center [1473, 183] width 47 height 12
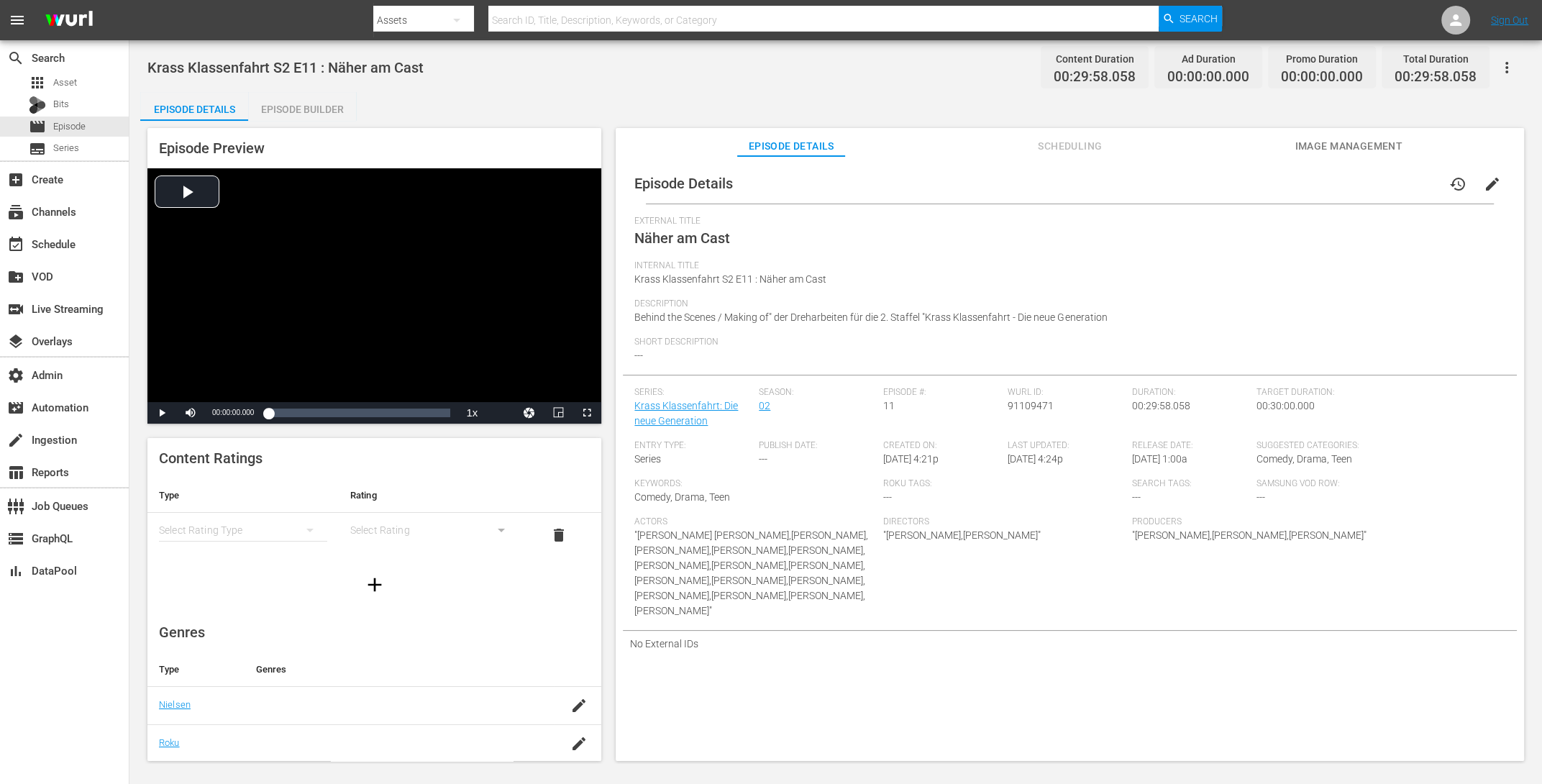
click at [1233, 180] on button "edit" at bounding box center [1492, 184] width 34 height 34
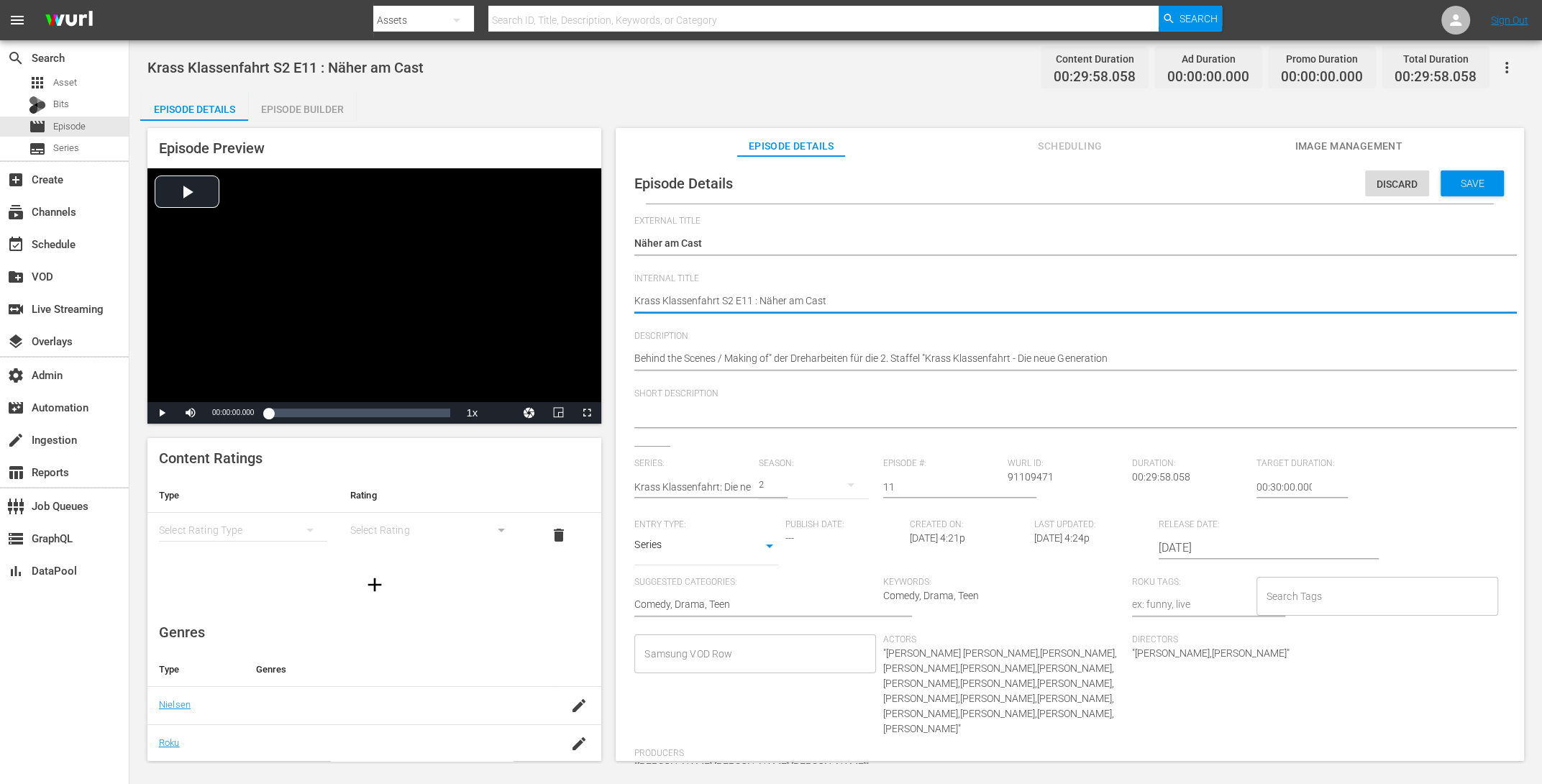
drag, startPoint x: 843, startPoint y: 297, endPoint x: 816, endPoint y: 295, distance: 27.1
drag, startPoint x: 752, startPoint y: 301, endPoint x: 935, endPoint y: 302, distance: 183.0
click at [935, 302] on textarea "Krass Klassenfahrt S2 E11 : Näher am Cast" at bounding box center [1066, 302] width 864 height 17
type textarea "Krass Klassenfahrt S2 E11"
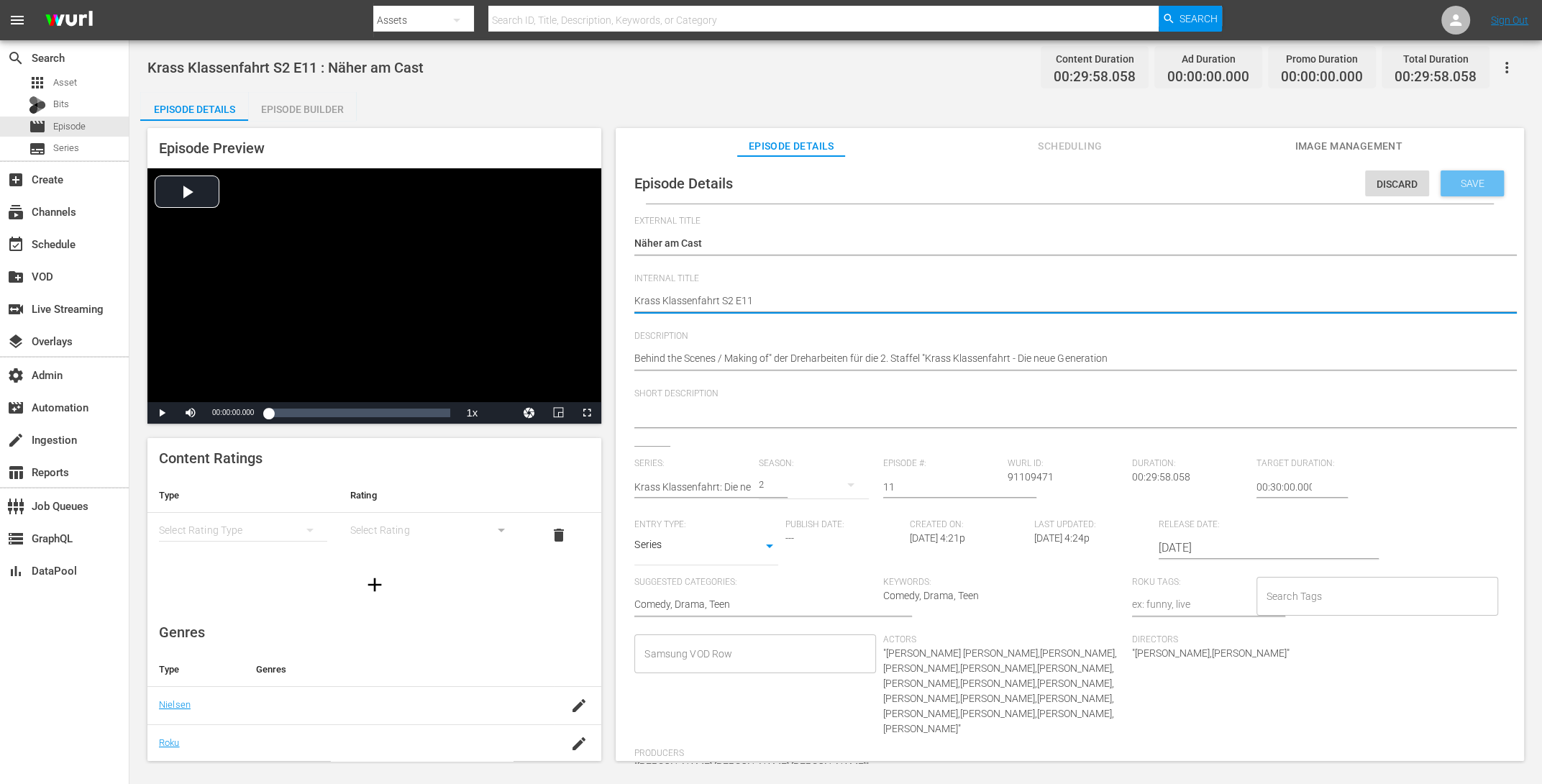
click at [1233, 190] on div "Save" at bounding box center [1472, 183] width 63 height 26
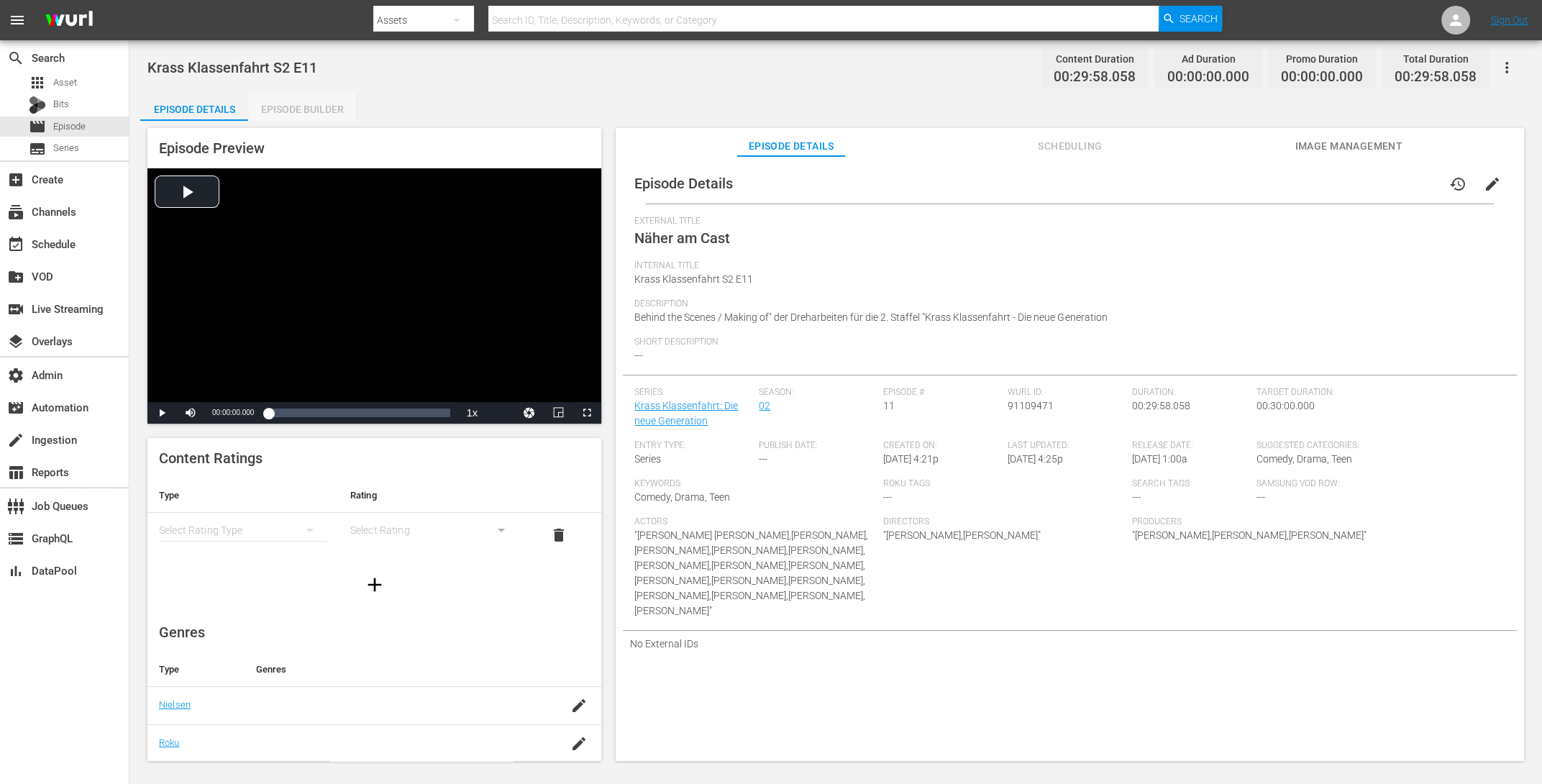
click at [271, 111] on div "Episode Builder" at bounding box center [302, 110] width 108 height 34
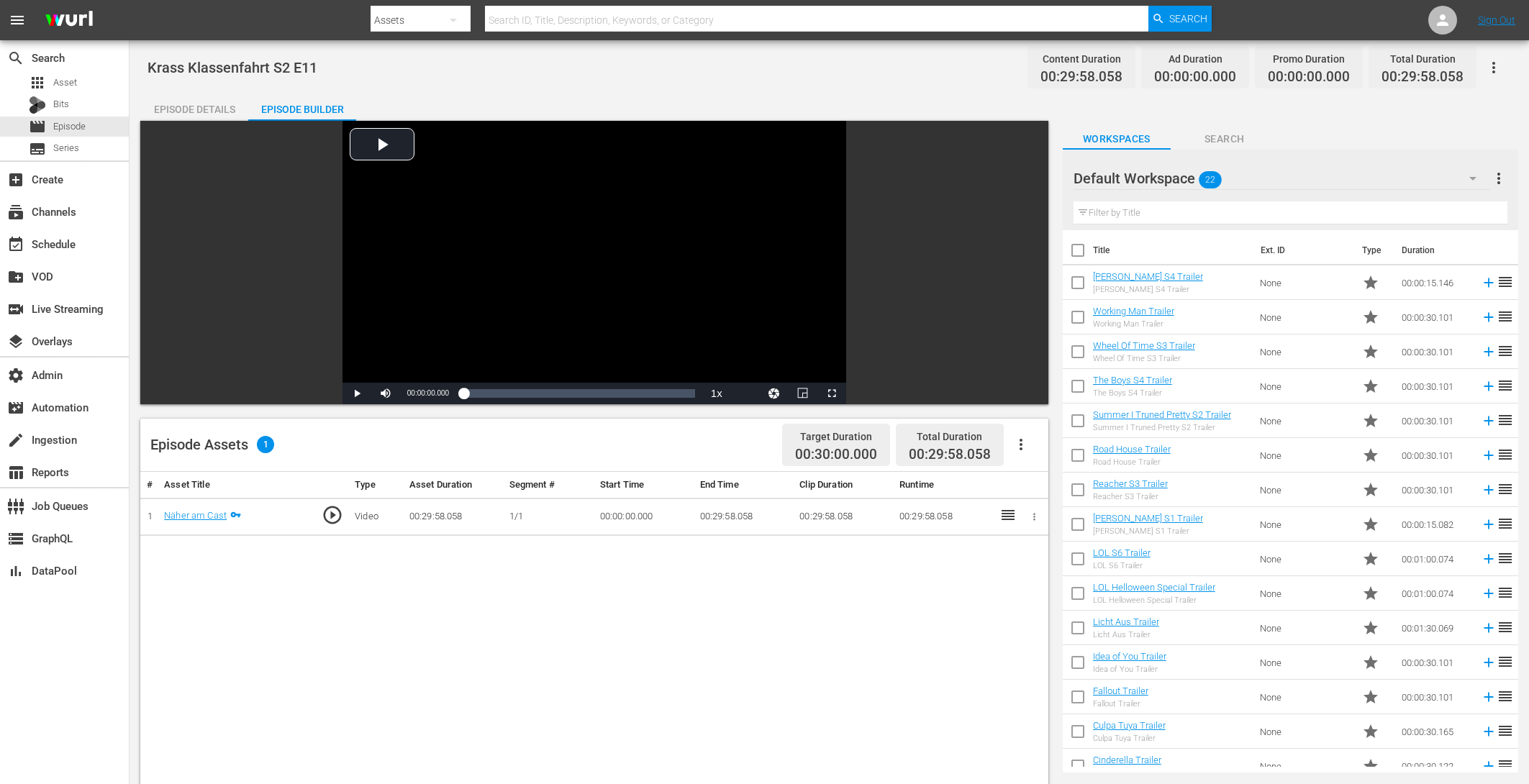
scroll to position [257, 0]
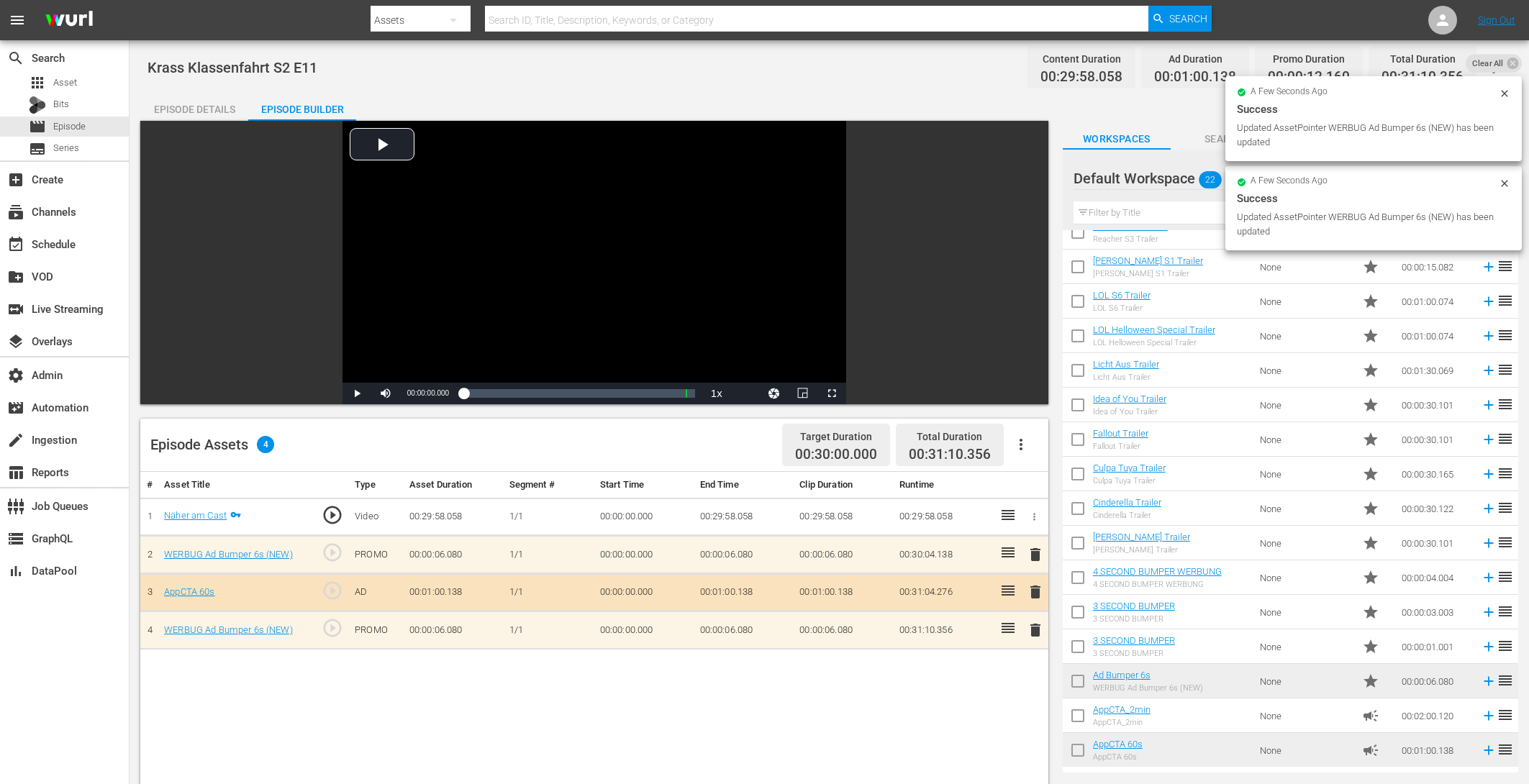
click at [185, 106] on div "Episode Details" at bounding box center [194, 110] width 108 height 34
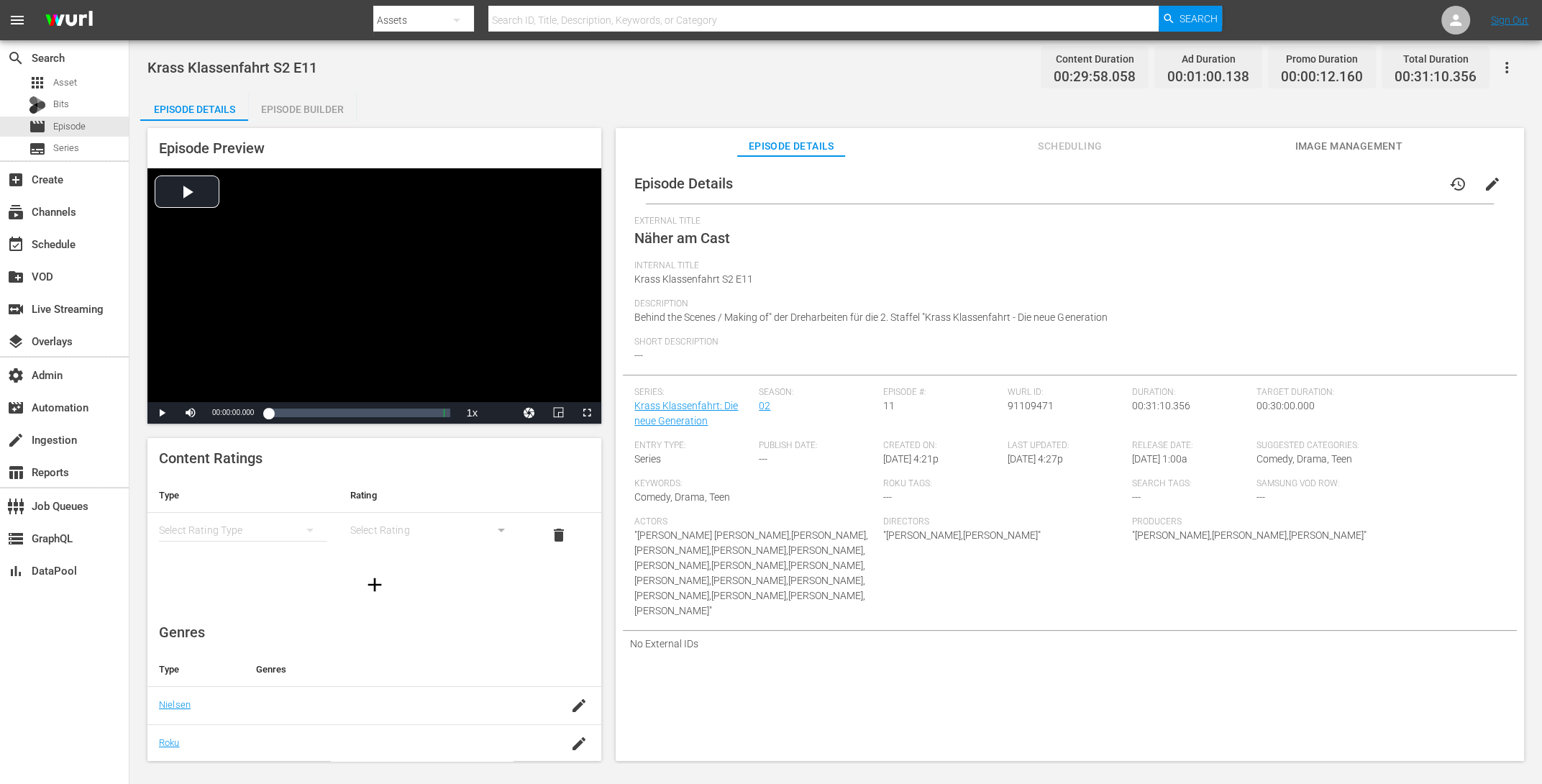
click at [285, 101] on div "Episode Builder" at bounding box center [302, 110] width 108 height 34
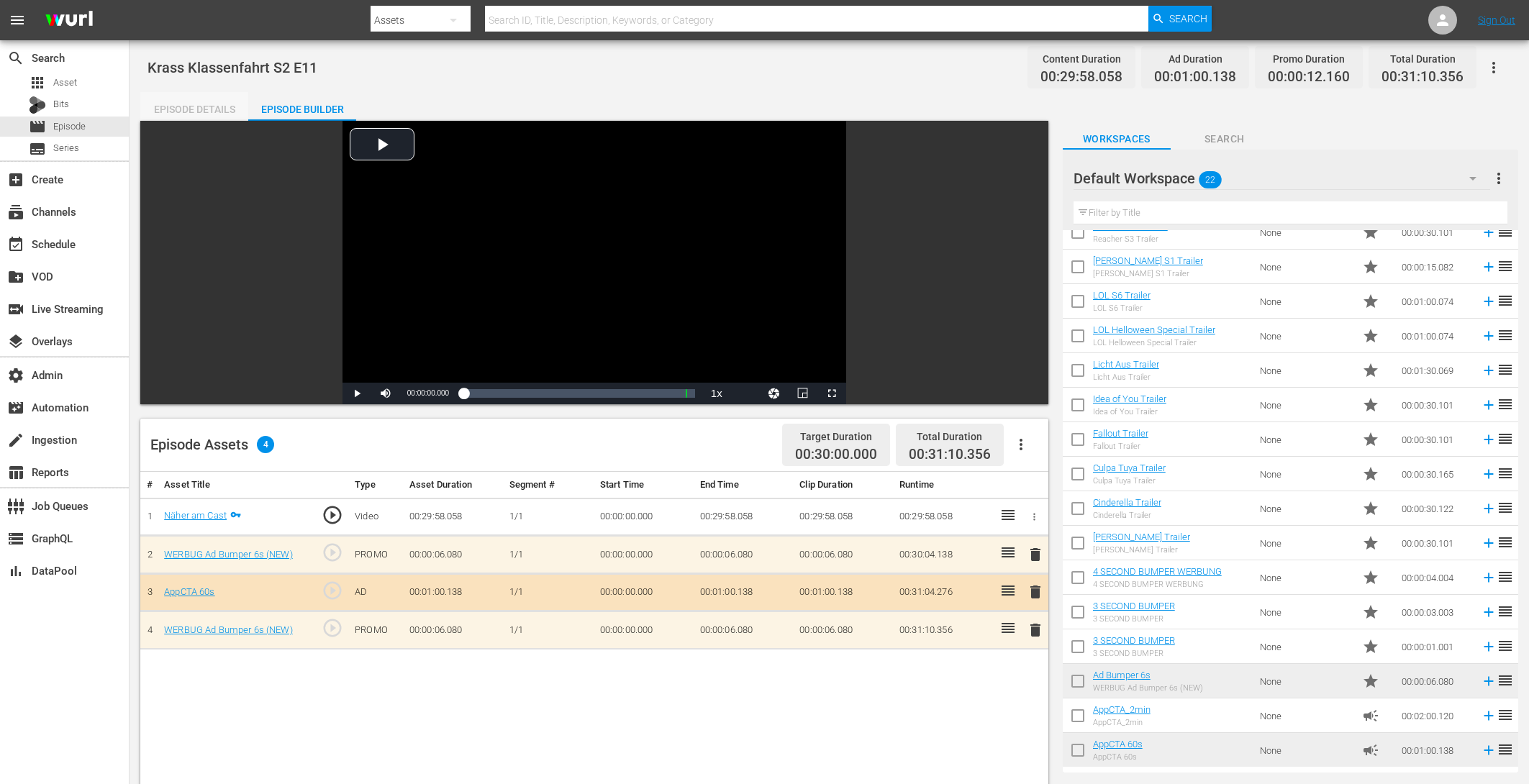
click at [193, 103] on div "Episode Details" at bounding box center [194, 110] width 108 height 34
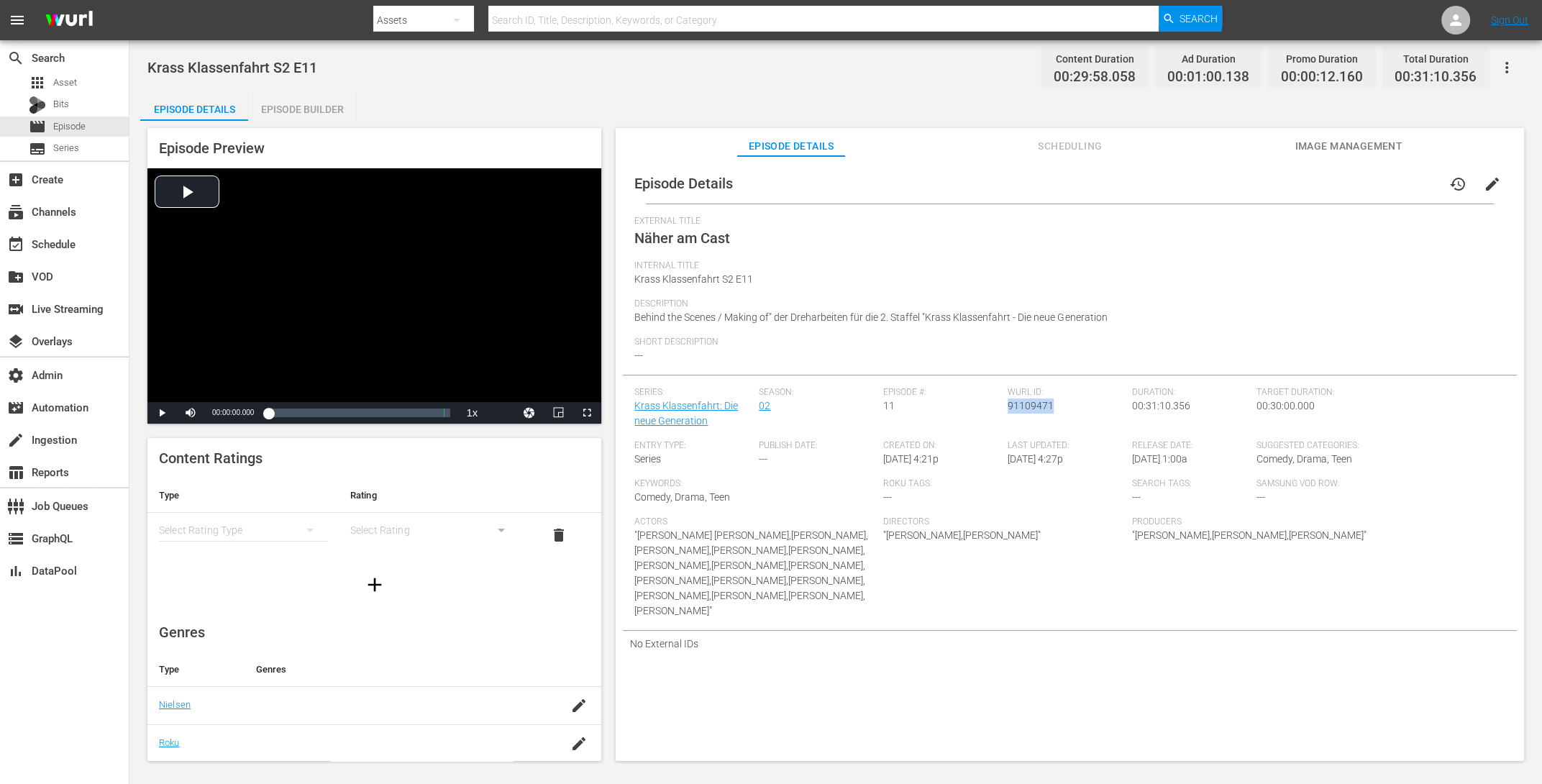
drag, startPoint x: 1053, startPoint y: 408, endPoint x: 1004, endPoint y: 411, distance: 49.1
click at [1008, 411] on div "Wurl ID: 91109471" at bounding box center [1070, 413] width 124 height 53
copy span "91109471"
click at [286, 114] on div "Episode Builder" at bounding box center [302, 110] width 108 height 34
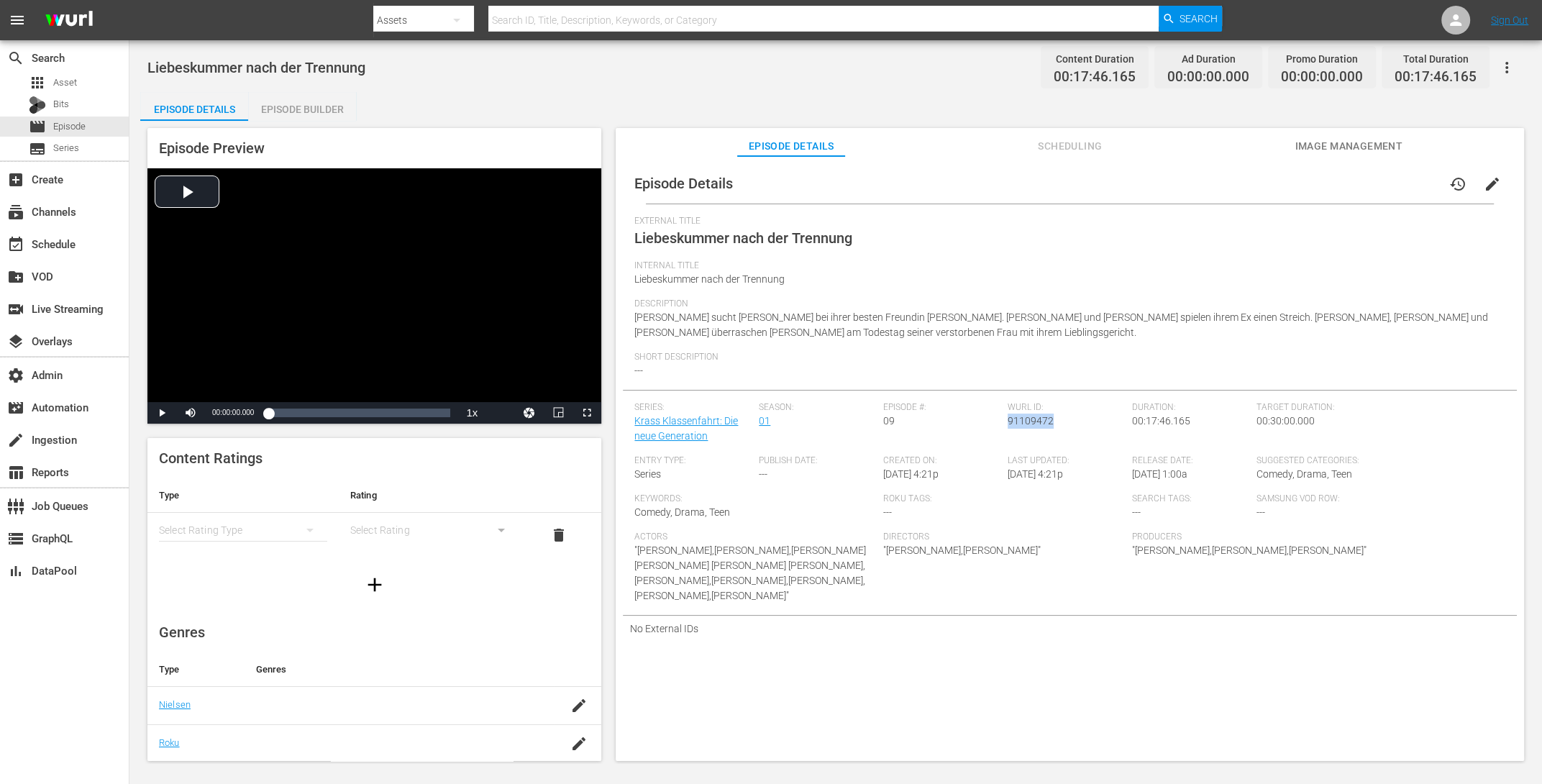
drag, startPoint x: 1052, startPoint y: 423, endPoint x: 1004, endPoint y: 423, distance: 48.0
click at [1008, 423] on div "Wurl ID: 91109472" at bounding box center [1070, 429] width 124 height 53
copy span "91109472"
click at [331, 107] on div "Episode Builder" at bounding box center [302, 110] width 108 height 34
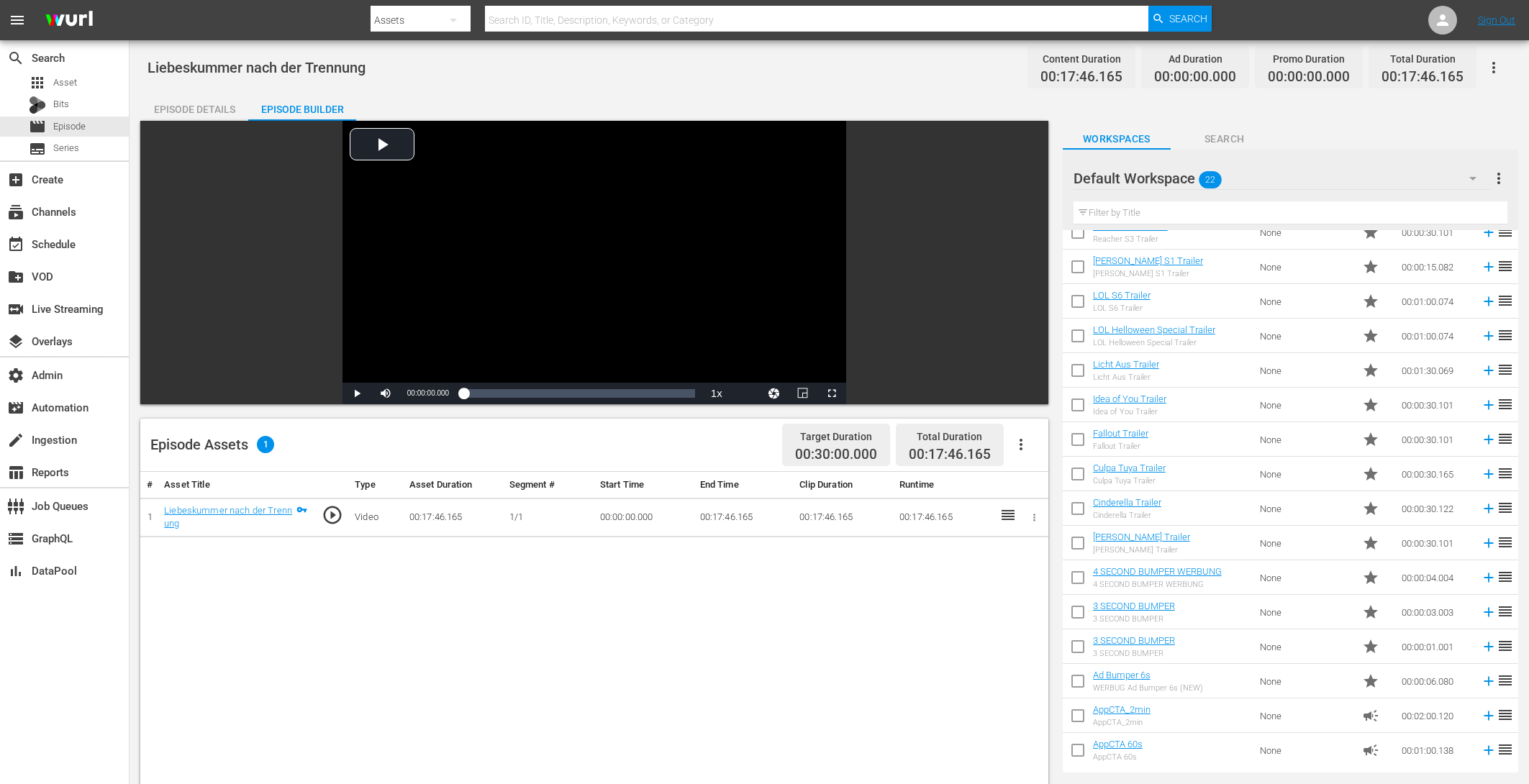
scroll to position [23, 0]
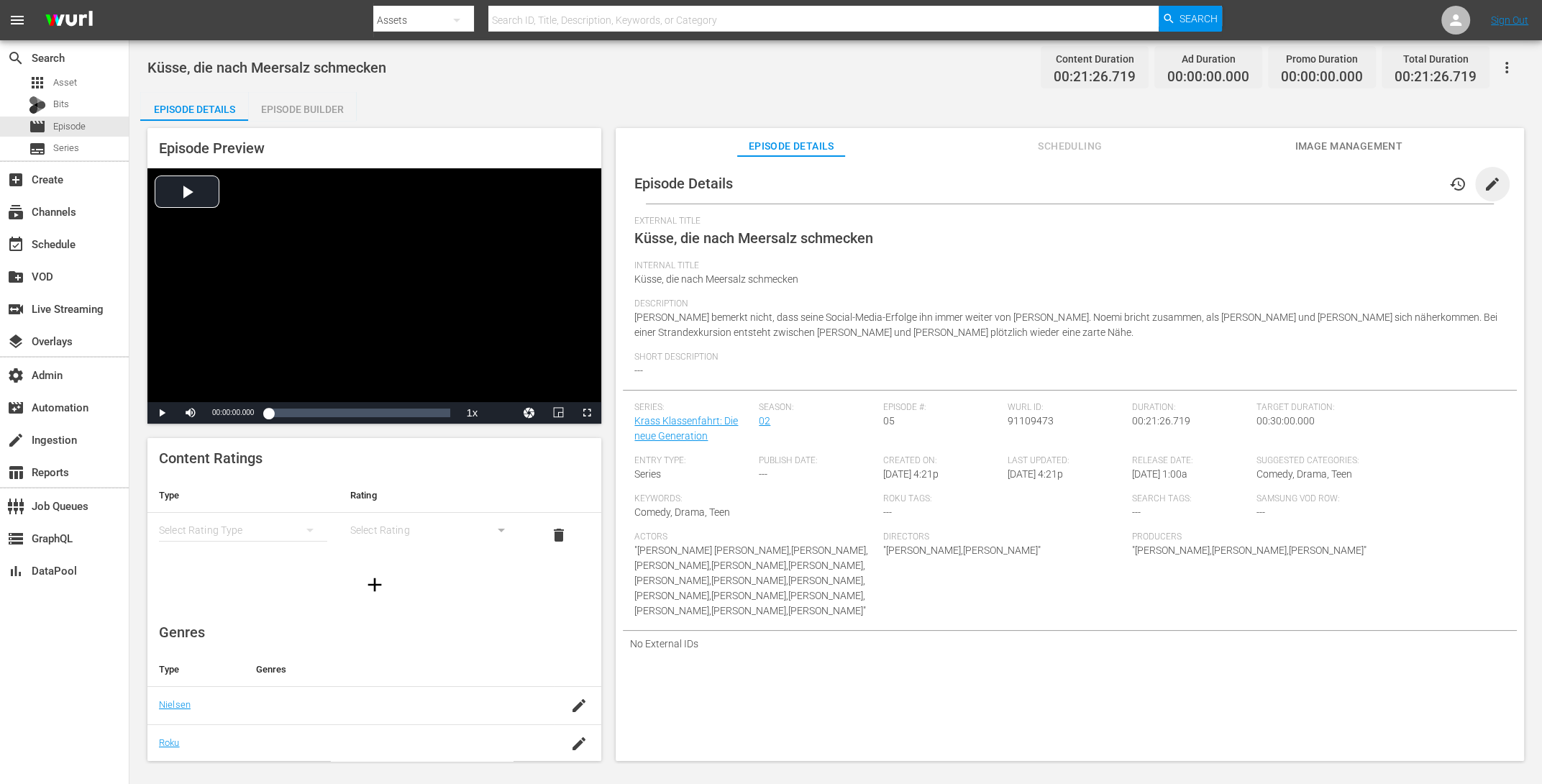
click at [1233, 179] on span "edit" at bounding box center [1492, 184] width 17 height 17
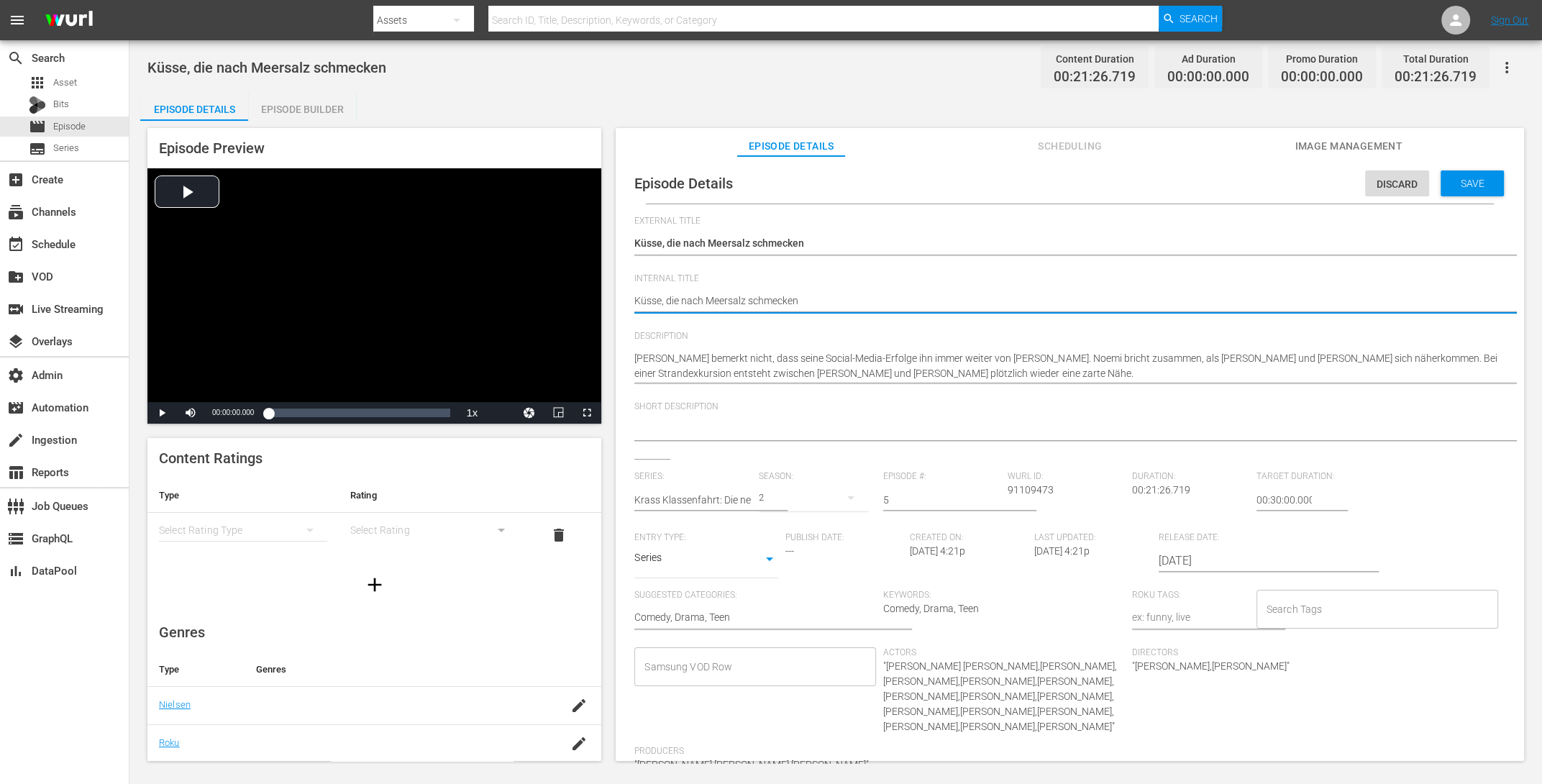
paste textarea "Krass Klassenfahrt S2 E11"
type textarea "Krass Klassenfahrt S2 E11Küsse, die nach Meersalz schmecken"
type textarea "Krass Klassenfahrt S2 E1Küsse, die nach Meersalz schmecken"
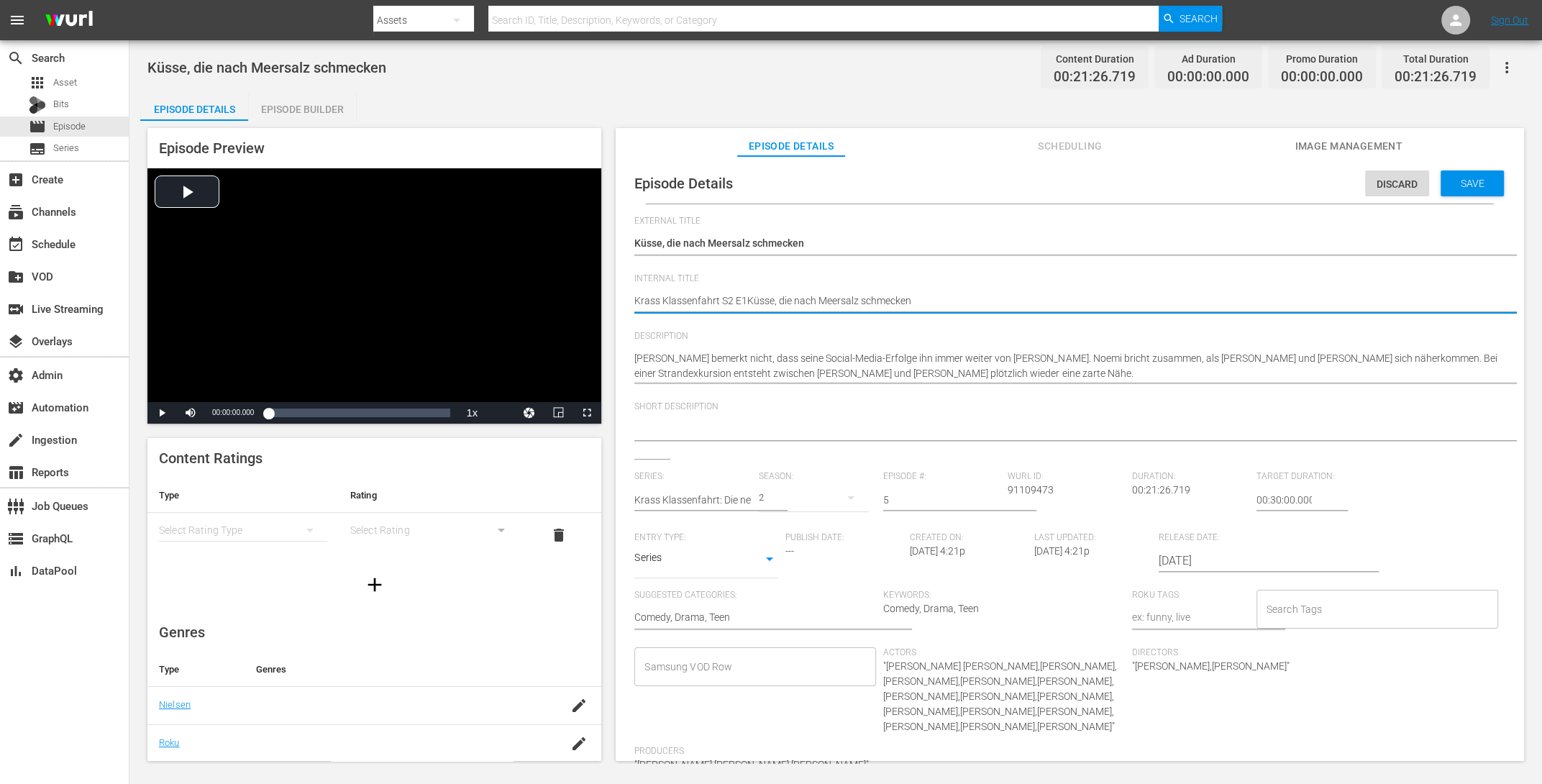
type textarea "Krass Klassenfahrt S2 EKüsse, die nach Meersalz schmecken"
type textarea "Krass Klassenfahrt S2 E5Küsse, die nach Meersalz schmecken"
drag, startPoint x: 744, startPoint y: 300, endPoint x: 581, endPoint y: 297, distance: 163.0
click at [581, 297] on div "Episode Preview Video Player is loading. Play Video Play Mute Current Time 00:0…" at bounding box center [836, 446] width 1391 height 652
drag, startPoint x: 925, startPoint y: 301, endPoint x: 476, endPoint y: 268, distance: 450.2
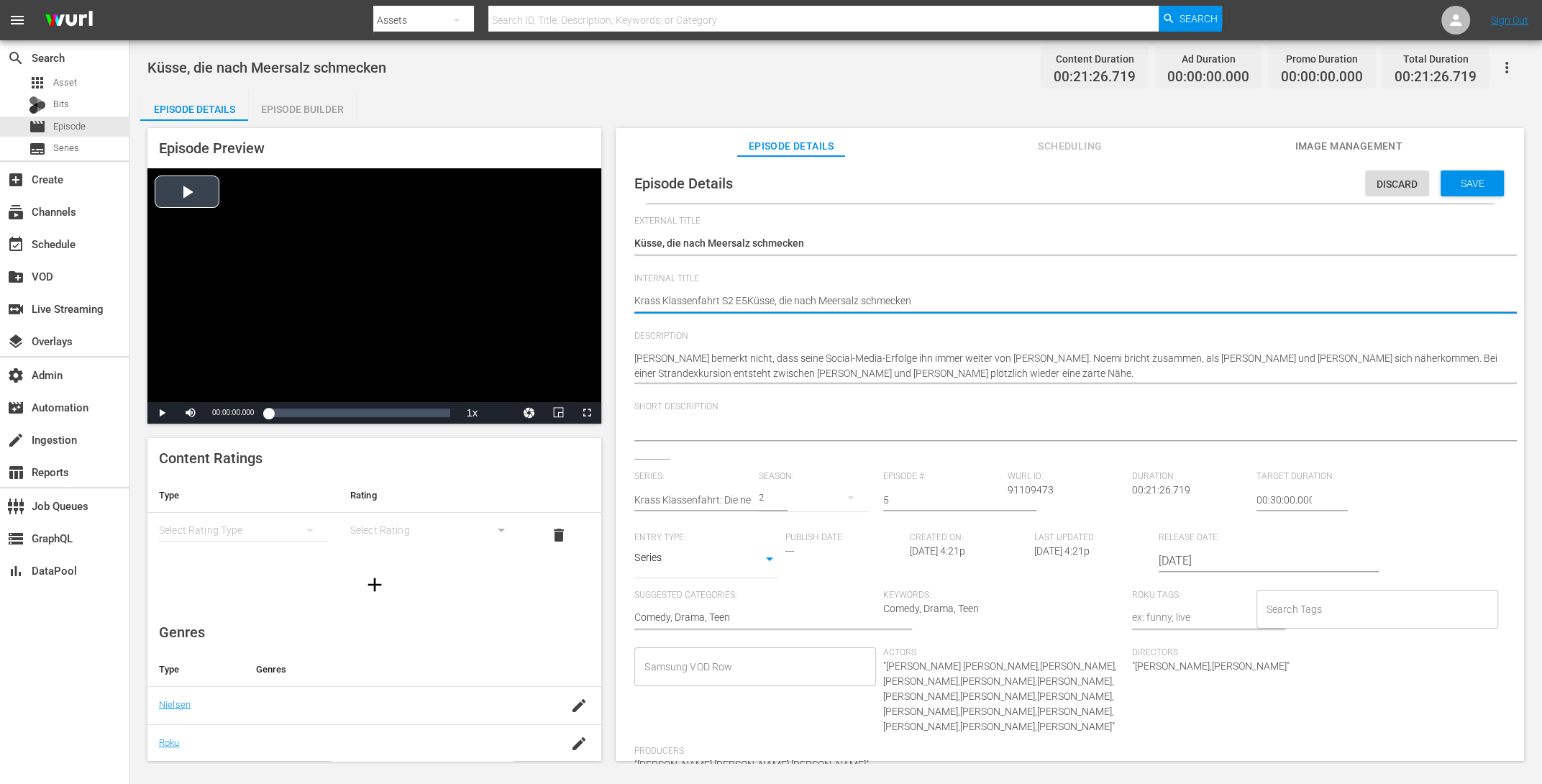
click at [476, 268] on div "Episode Preview Video Player is loading. Play Video Play Mute Current Time 00:0…" at bounding box center [836, 446] width 1391 height 652
paste textarea
type textarea "Krass Klassenfahrt S2 E5"
click at [1233, 187] on span "Save" at bounding box center [1473, 183] width 47 height 12
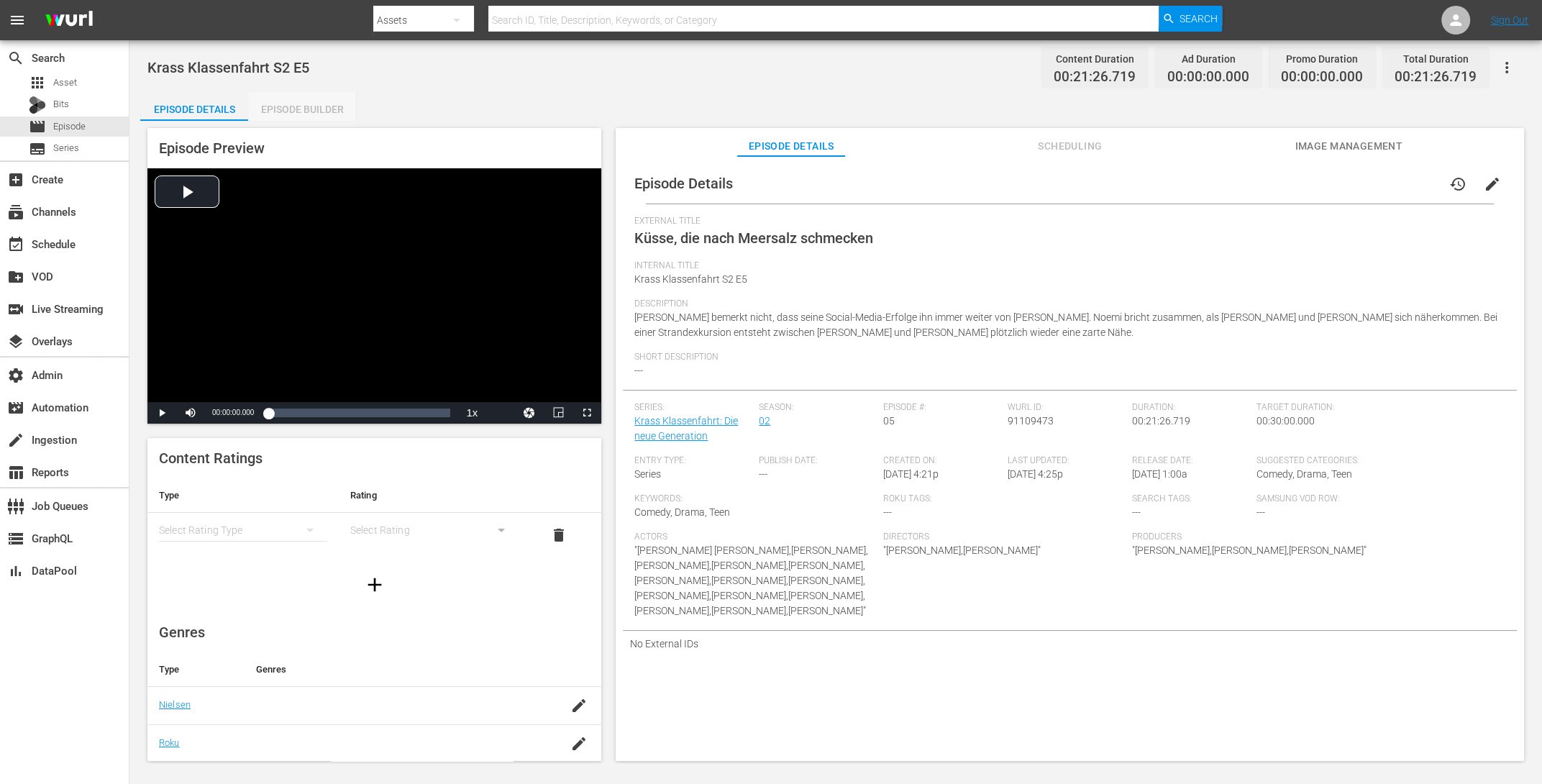
click at [283, 105] on div "Episode Builder" at bounding box center [302, 110] width 108 height 34
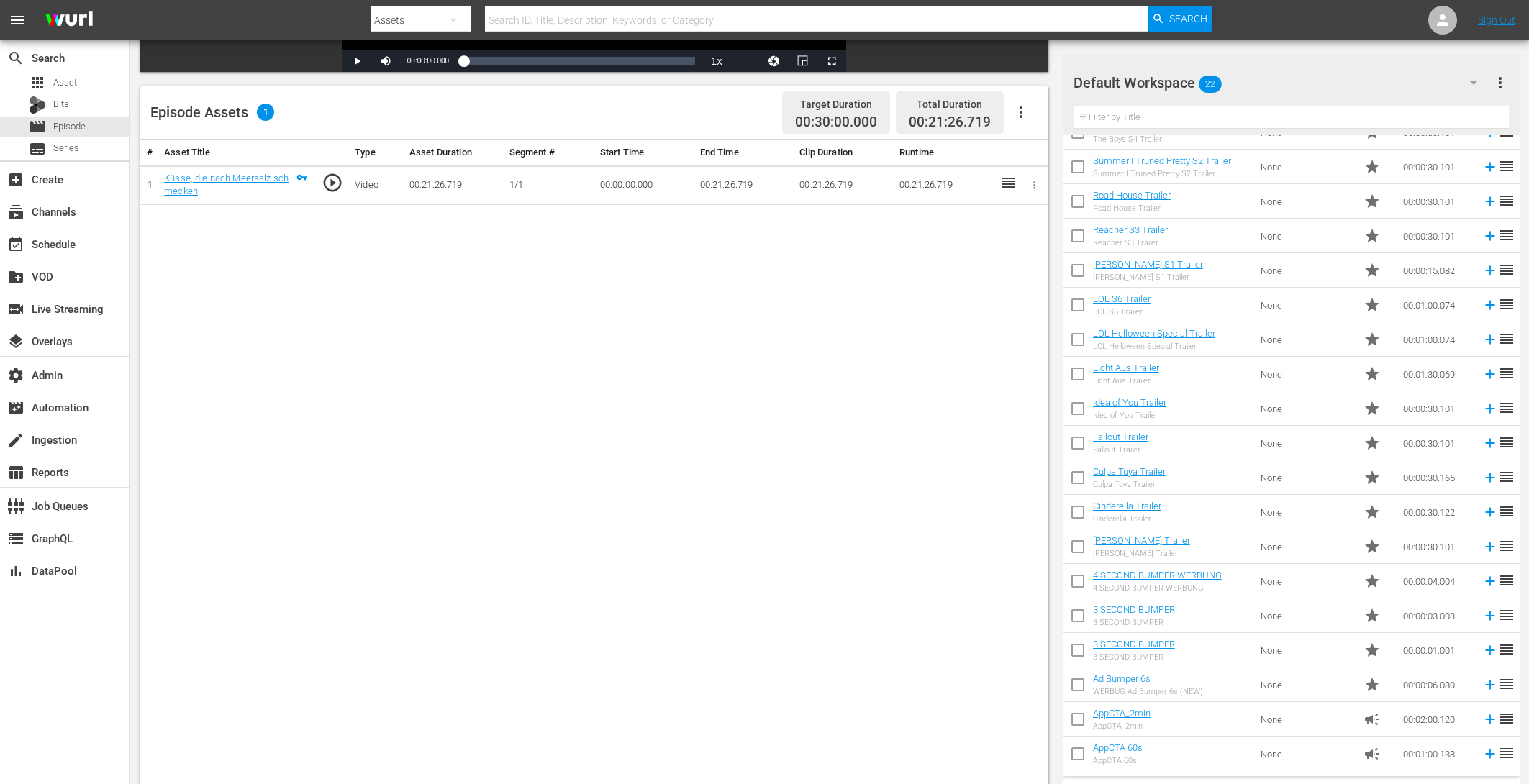
scroll to position [374, 0]
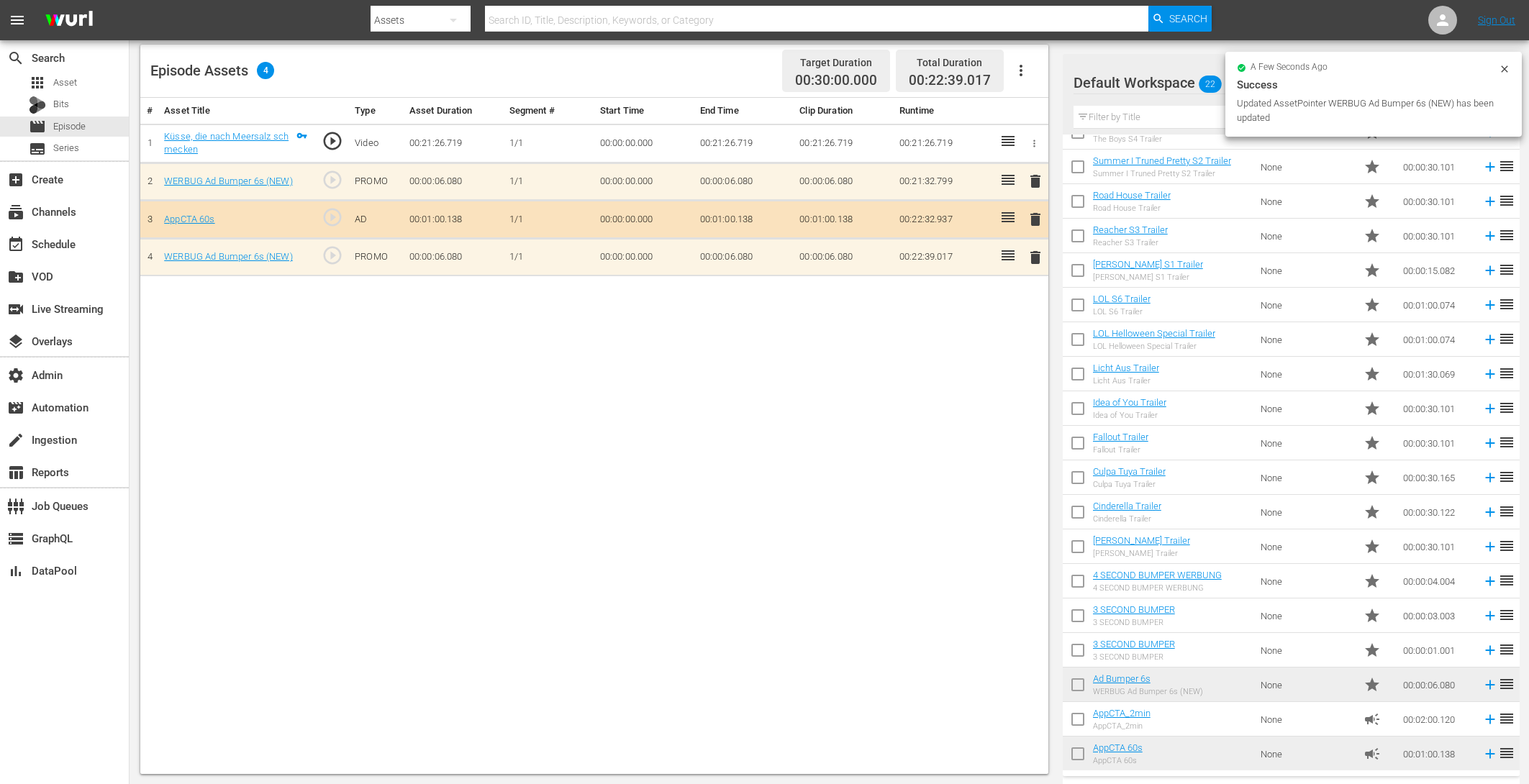
drag, startPoint x: 1125, startPoint y: 673, endPoint x: 538, endPoint y: 10, distance: 885.5
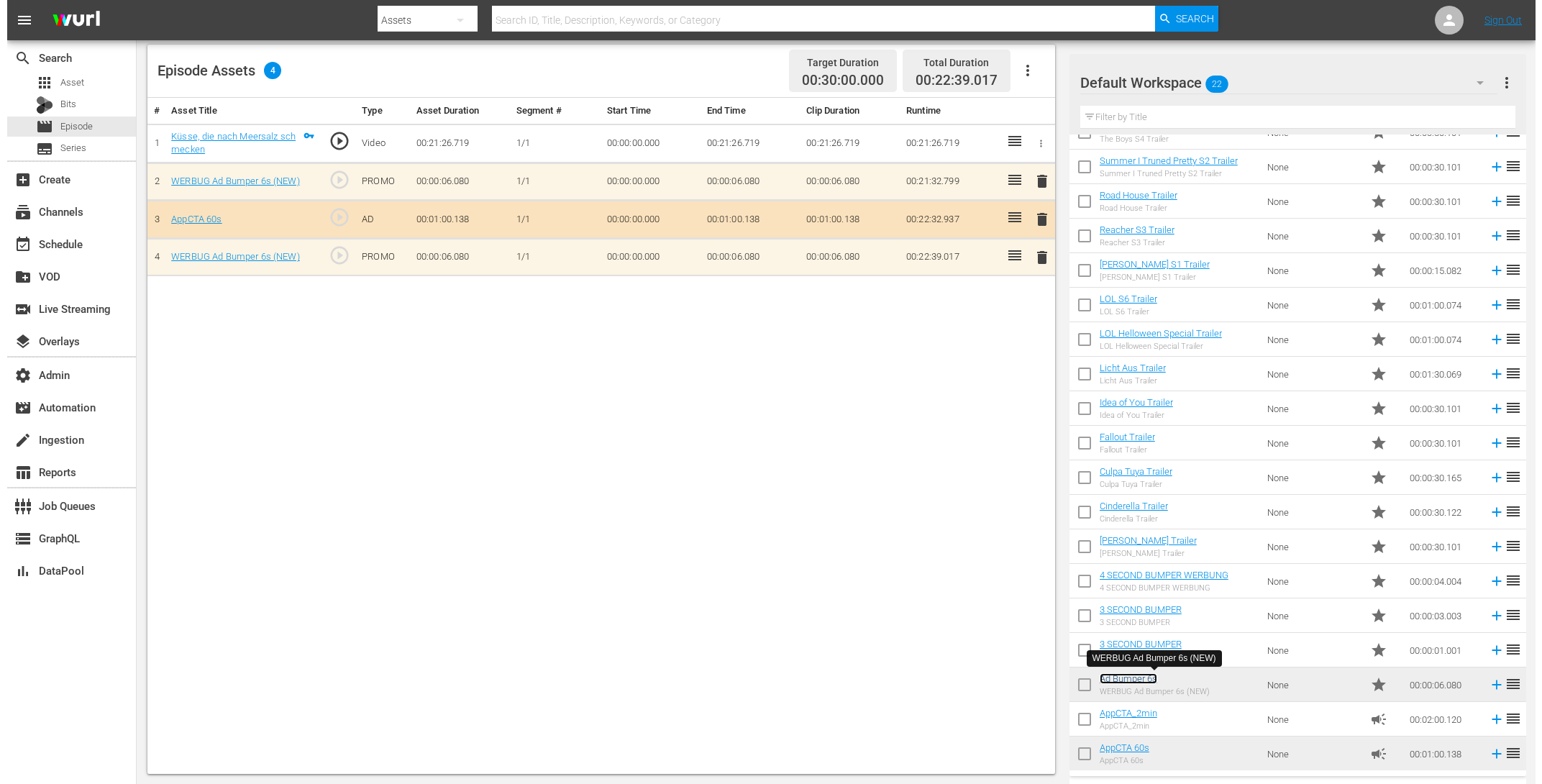
scroll to position [0, 0]
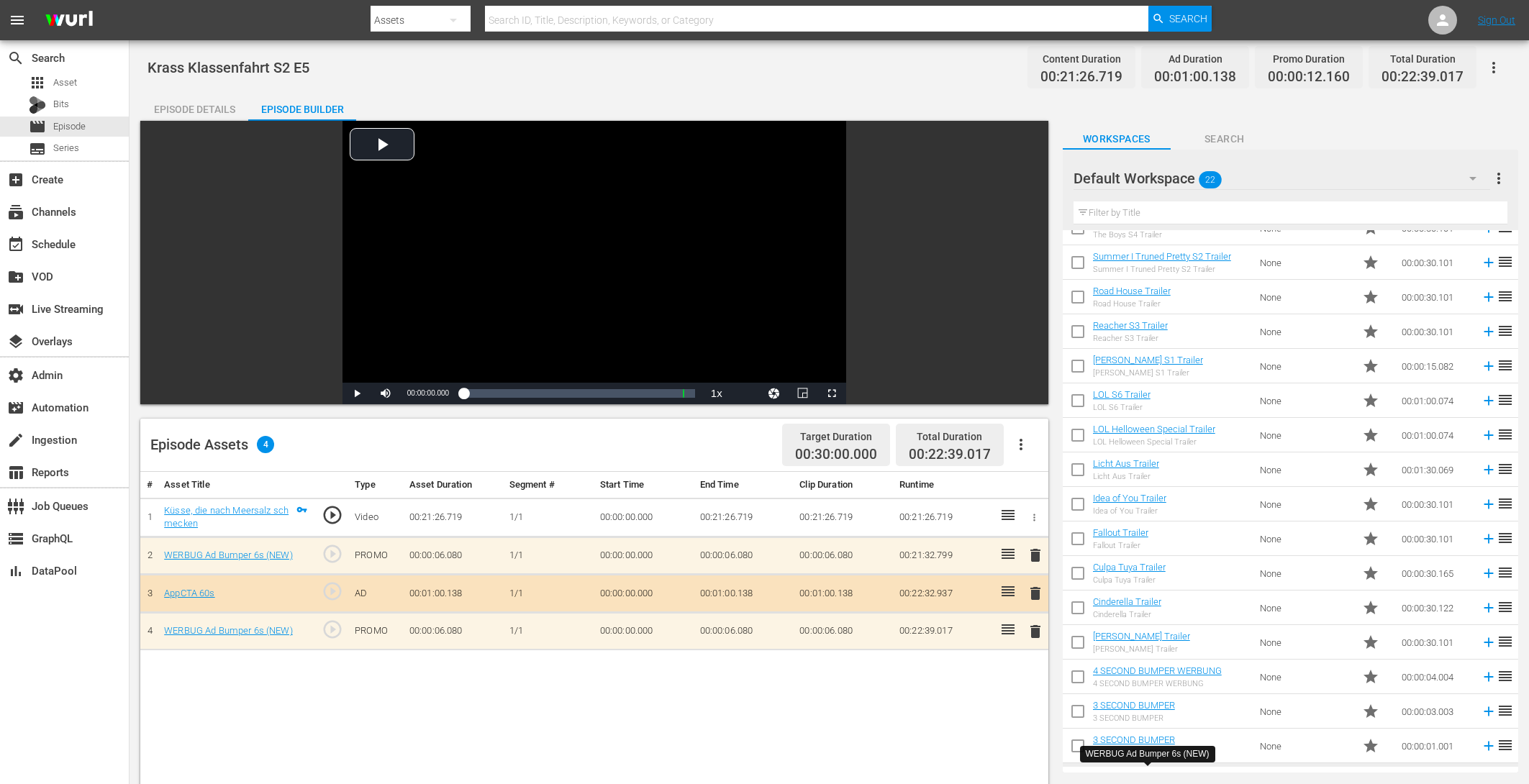
click at [197, 110] on div "Episode Details" at bounding box center [194, 110] width 108 height 34
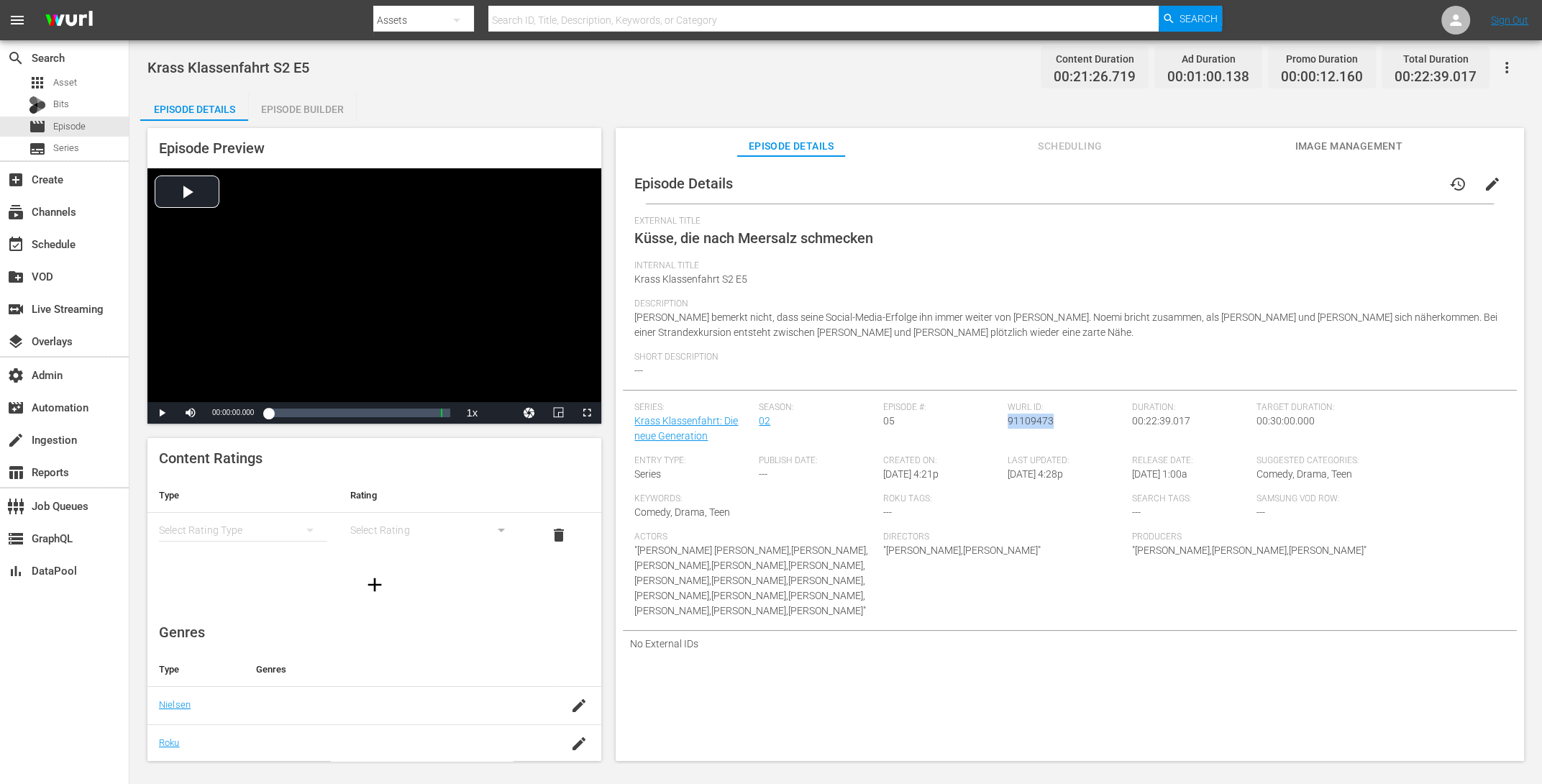
drag, startPoint x: 1050, startPoint y: 423, endPoint x: 1004, endPoint y: 422, distance: 46.0
click at [1008, 422] on div "Wurl ID: 91109473" at bounding box center [1070, 429] width 124 height 53
copy span "91109473"
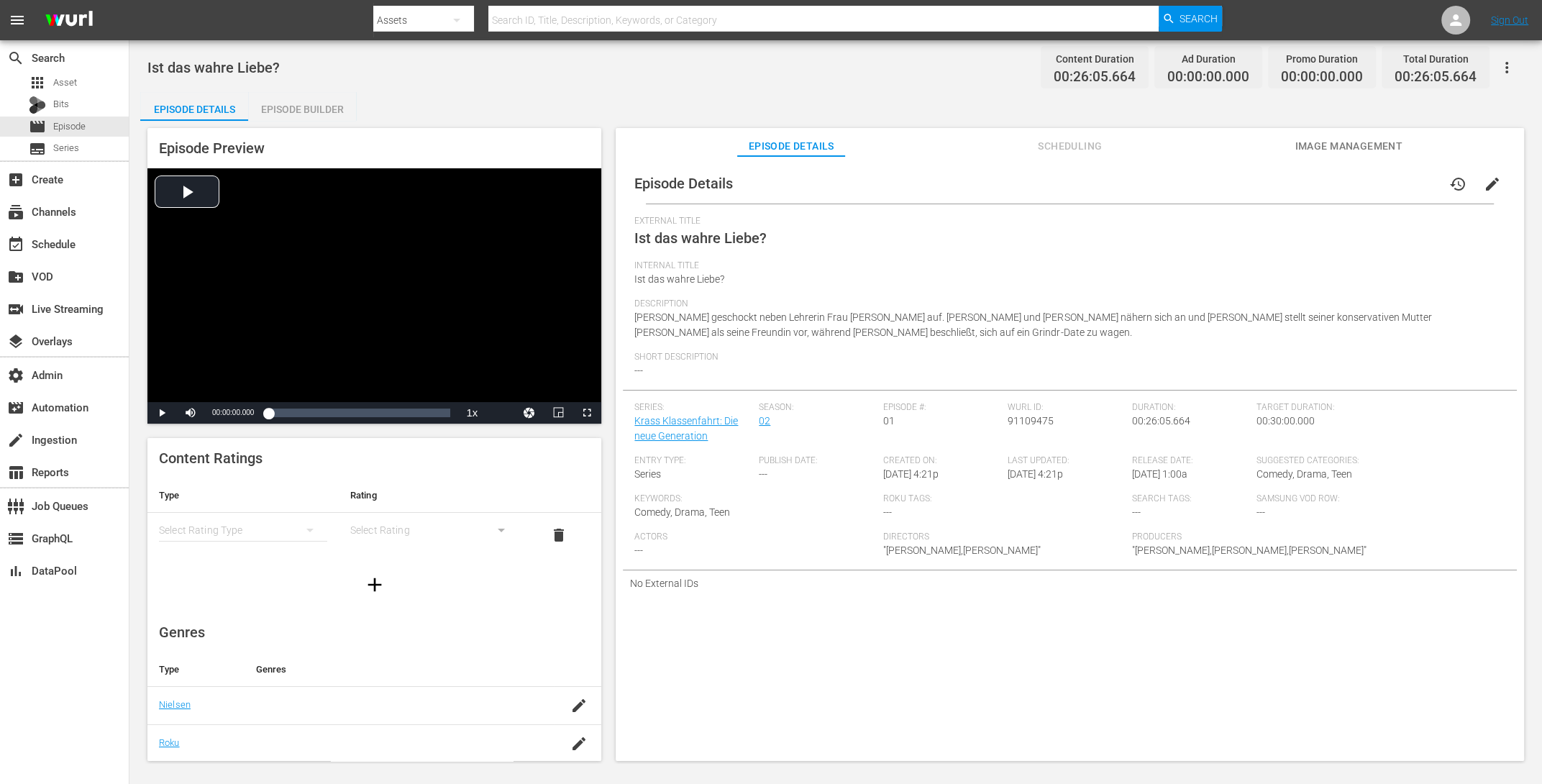
click at [1233, 186] on span "edit" at bounding box center [1492, 184] width 17 height 17
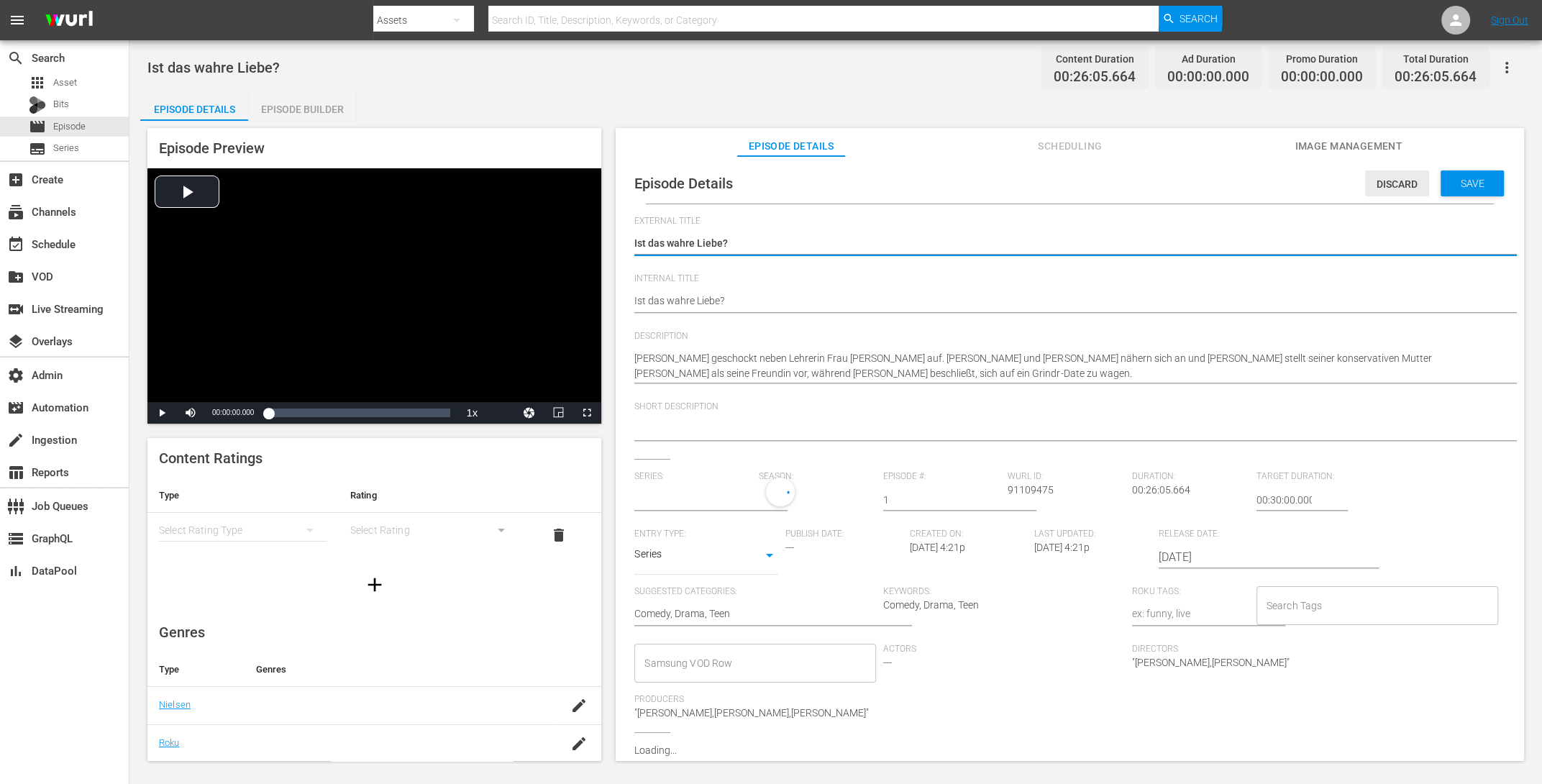
type input "Krass Klassenfahrt: Die neue Generation"
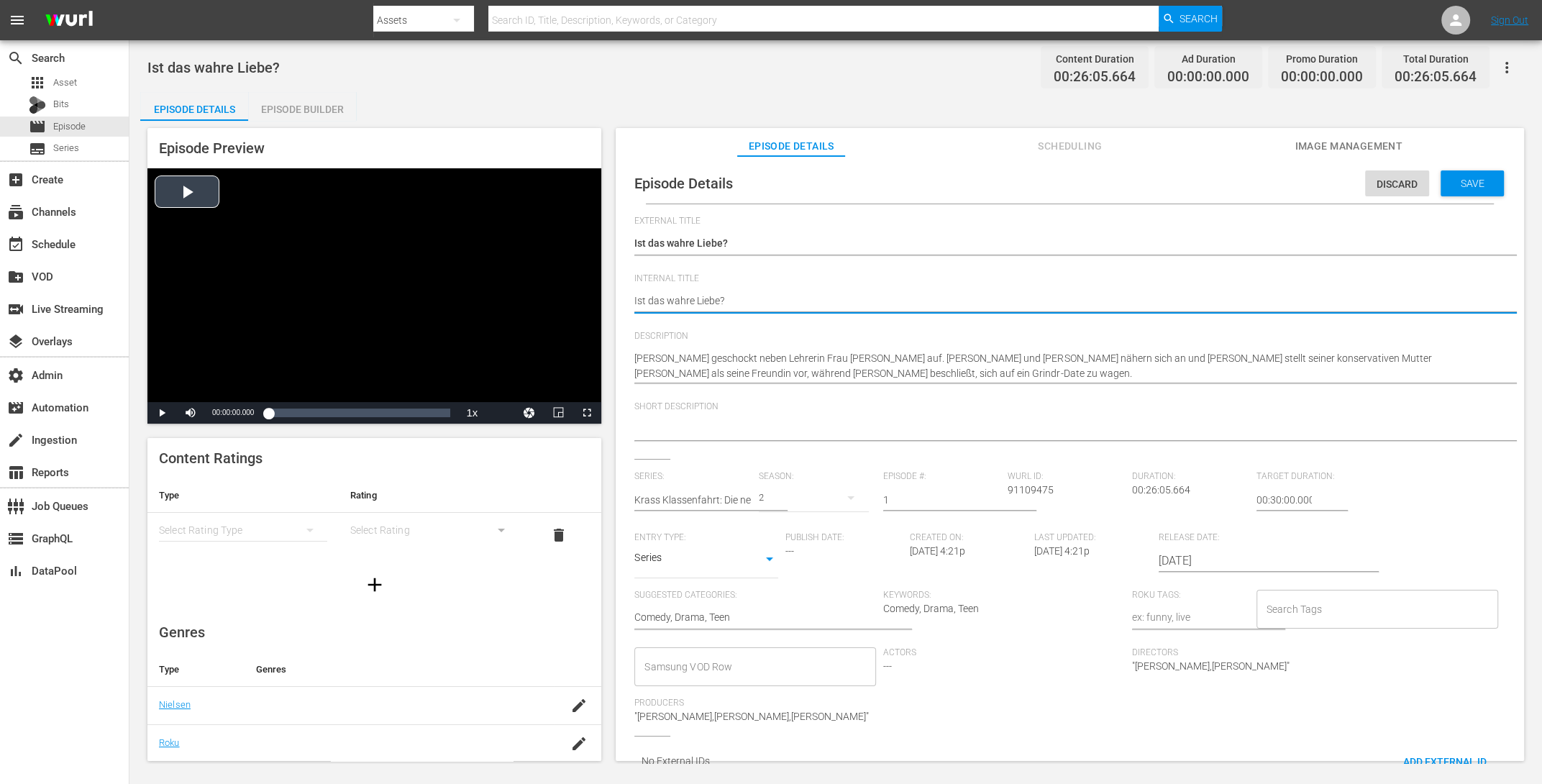
drag, startPoint x: 708, startPoint y: 301, endPoint x: 524, endPoint y: 273, distance: 186.1
paste textarea "Krass Klassenfahrt S2 E5"
type textarea "Krass Klassenfahrt S2 E5"
type textarea "Krass Klassenfahrt S2 E"
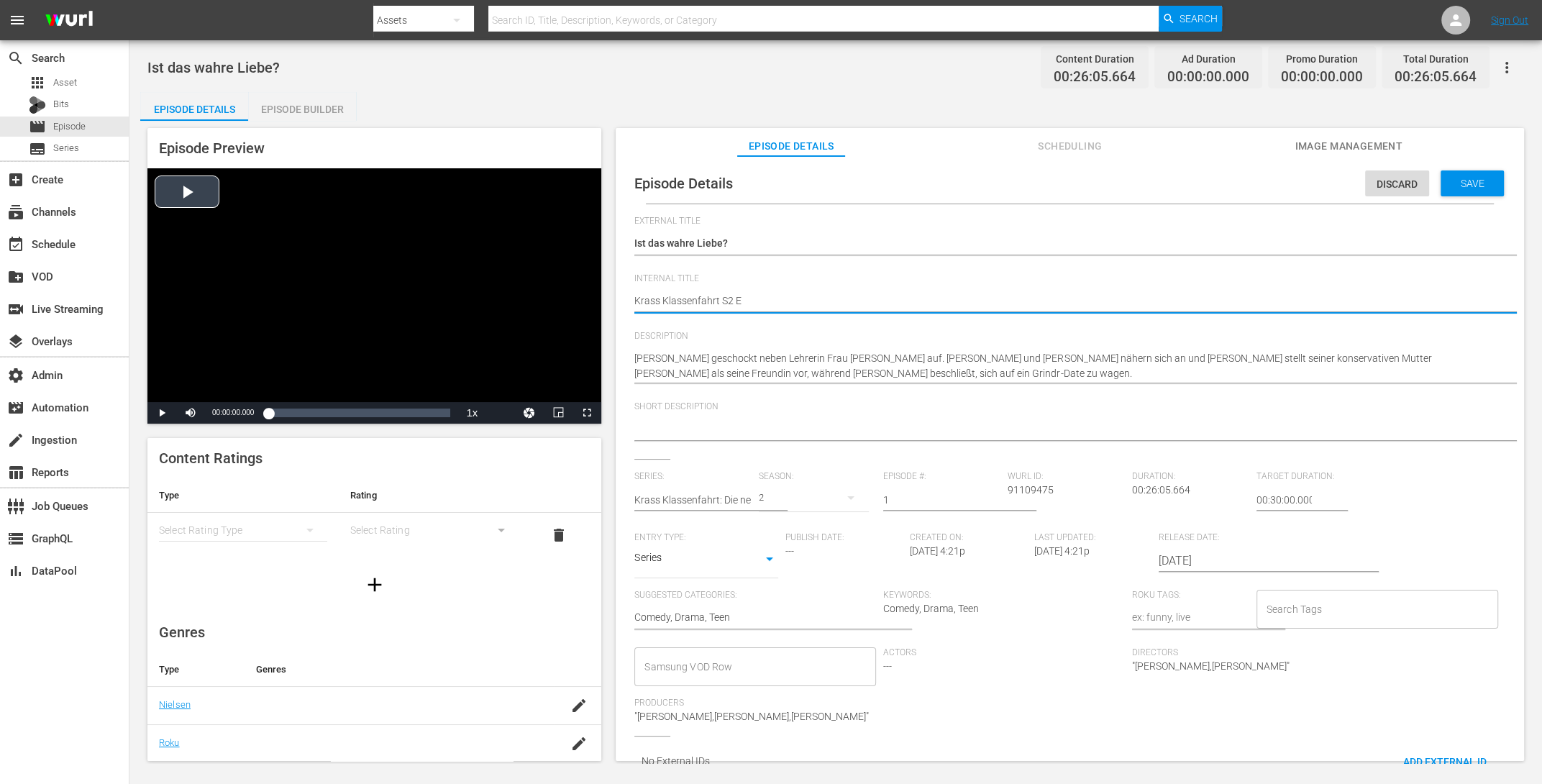
type textarea "Krass Klassenfahrt S2 E1"
click at [1233, 186] on span "Save" at bounding box center [1473, 183] width 47 height 12
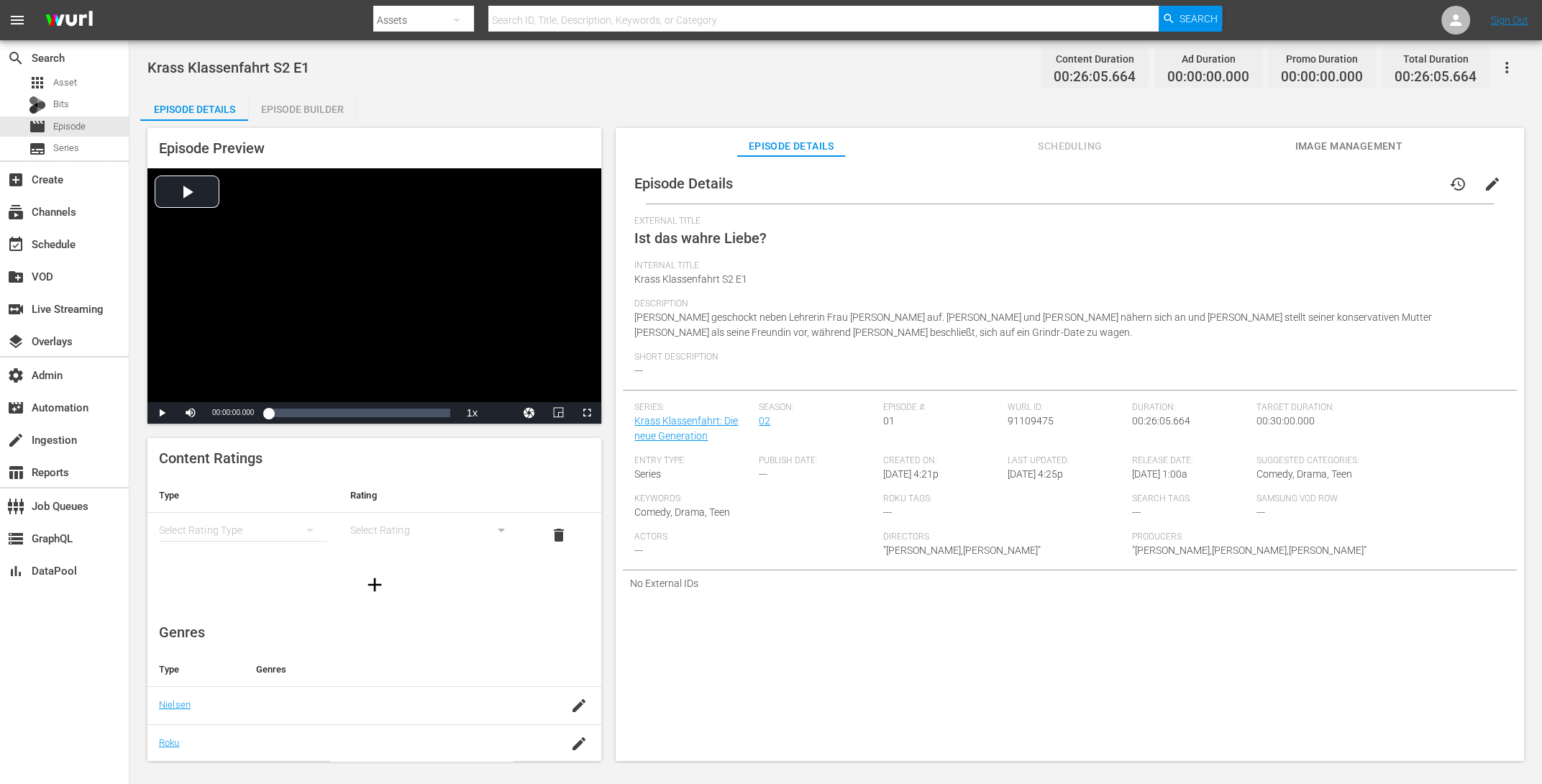
click at [293, 103] on div "Episode Builder" at bounding box center [302, 110] width 108 height 34
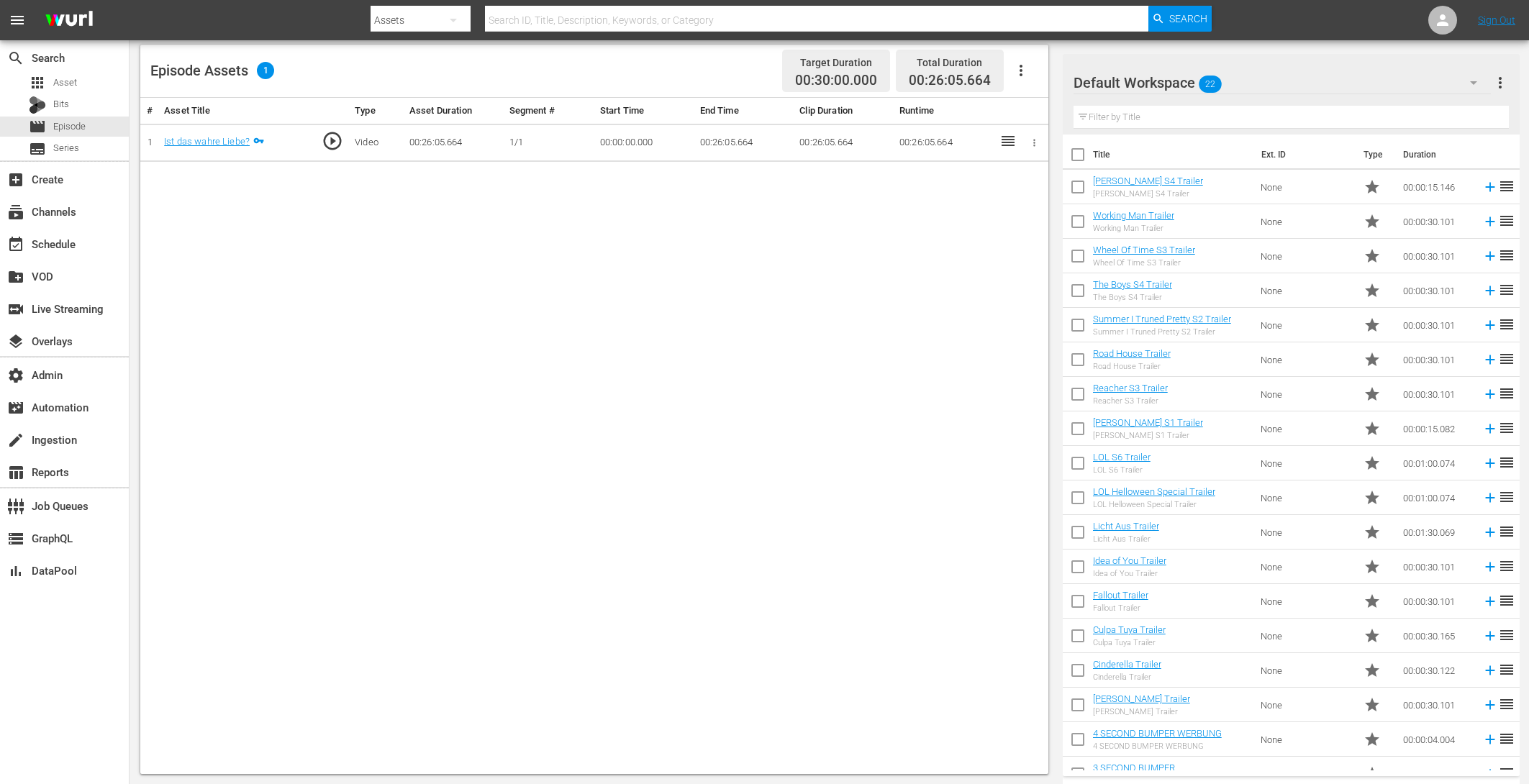
scroll to position [159, 0]
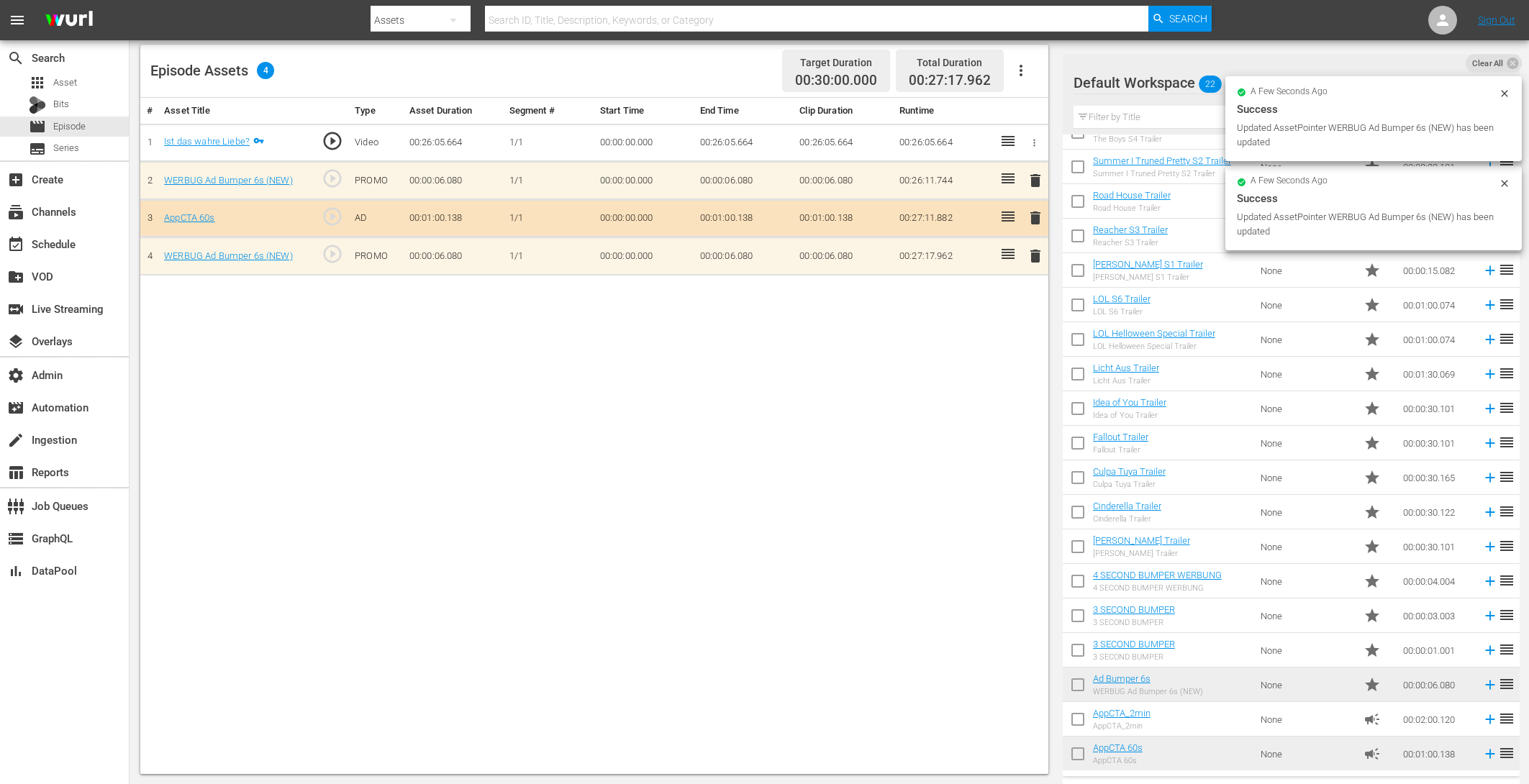
drag, startPoint x: 1124, startPoint y: 682, endPoint x: 583, endPoint y: 32, distance: 845.7
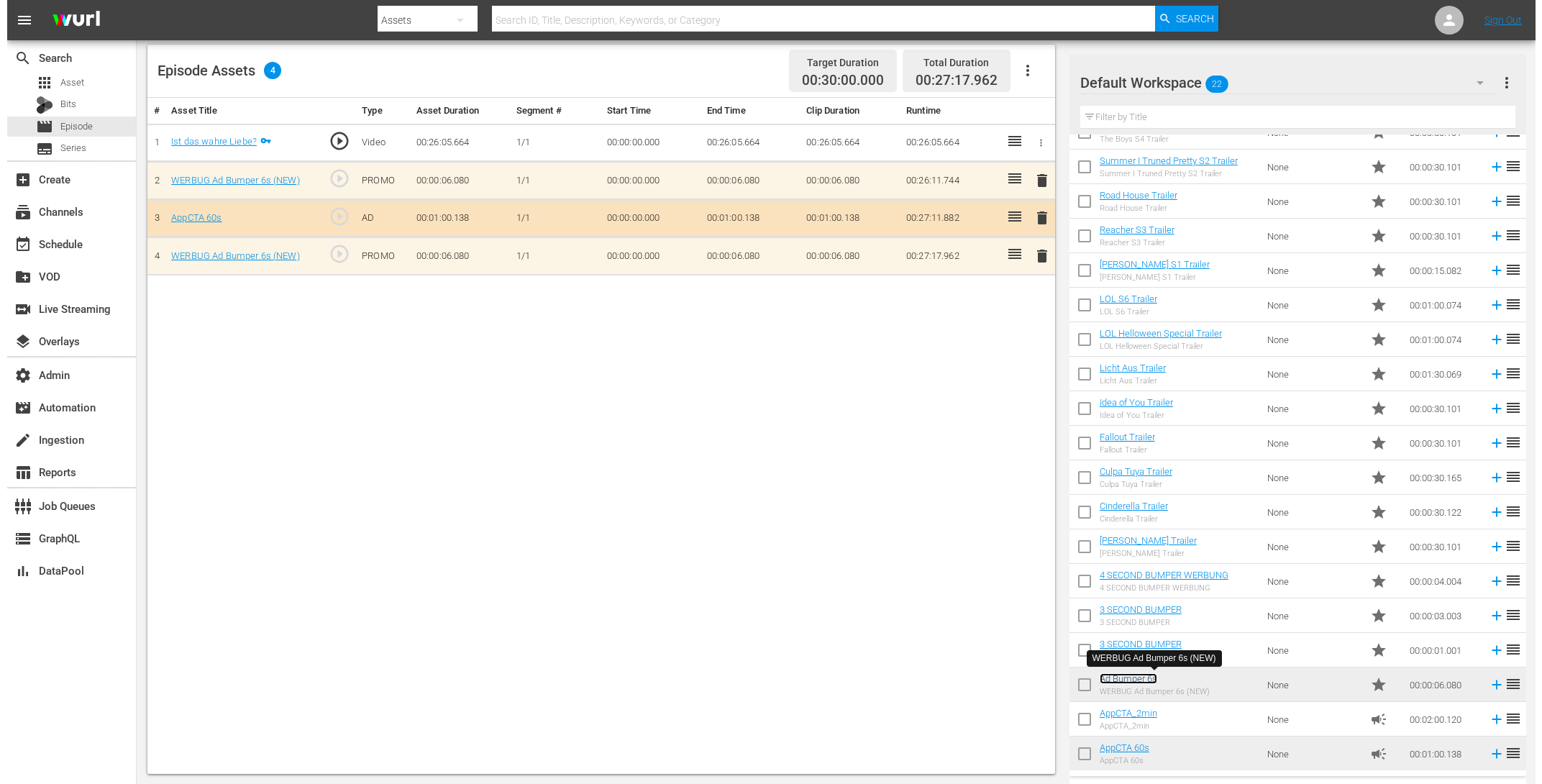
scroll to position [0, 0]
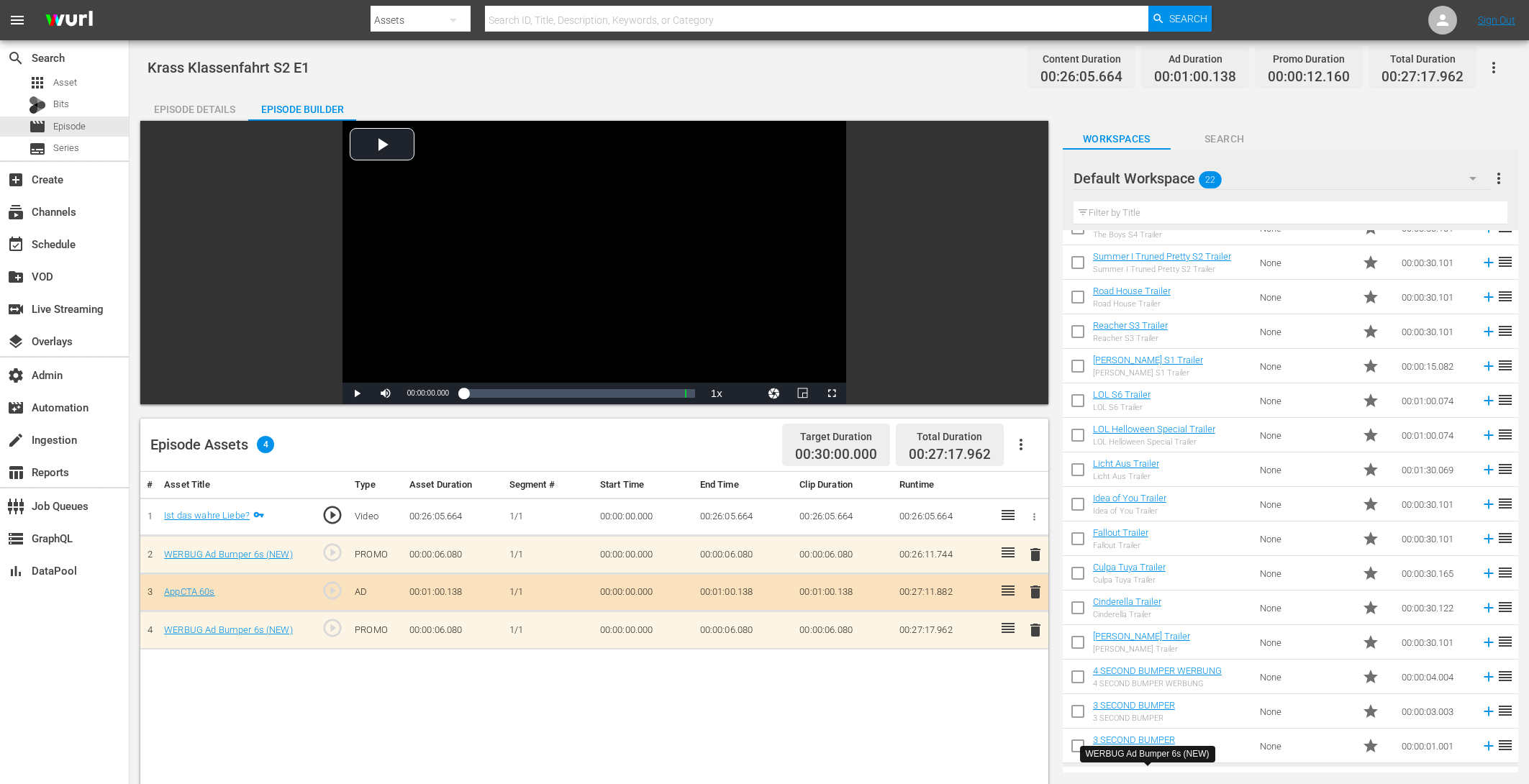
click at [214, 69] on span "Krass Klassenfahrt S2 E1" at bounding box center [229, 67] width 162 height 17
drag, startPoint x: 269, startPoint y: 65, endPoint x: 143, endPoint y: 63, distance: 126.0
click at [143, 63] on div "[PERSON_NAME] Klassenfahrt S2 E1 Content Duration 00:26:05.664 Ad Duration 00:0…" at bounding box center [829, 599] width 1399 height 1118
copy span "[PERSON_NAME] Klassenfahrt"
click at [200, 104] on div "Episode Details" at bounding box center [194, 110] width 108 height 34
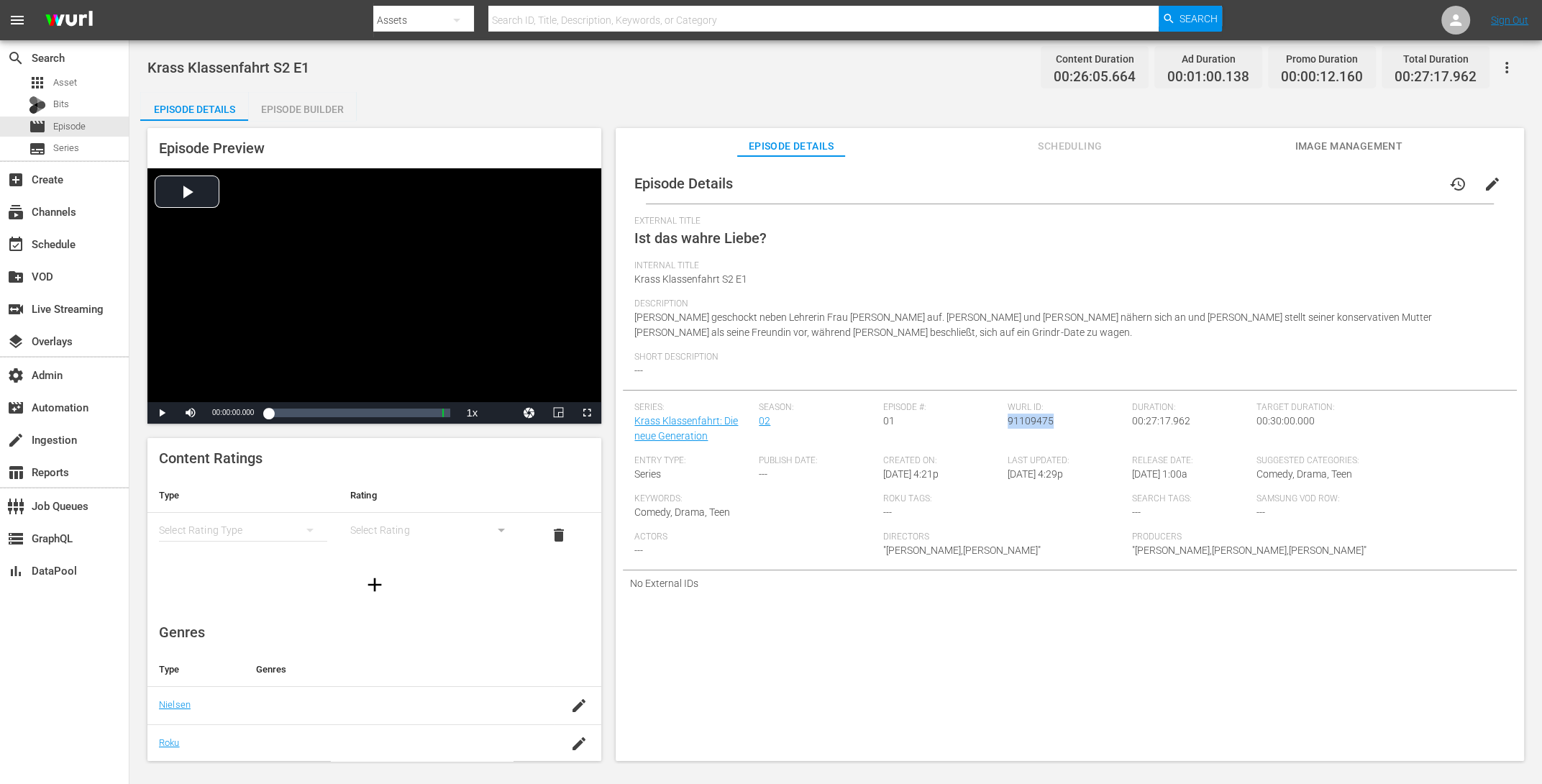
drag, startPoint x: 1049, startPoint y: 420, endPoint x: 1005, endPoint y: 422, distance: 44.0
click at [1008, 422] on div "[PERSON_NAME] ID: 91109475" at bounding box center [1070, 429] width 124 height 53
copy span "91109475"
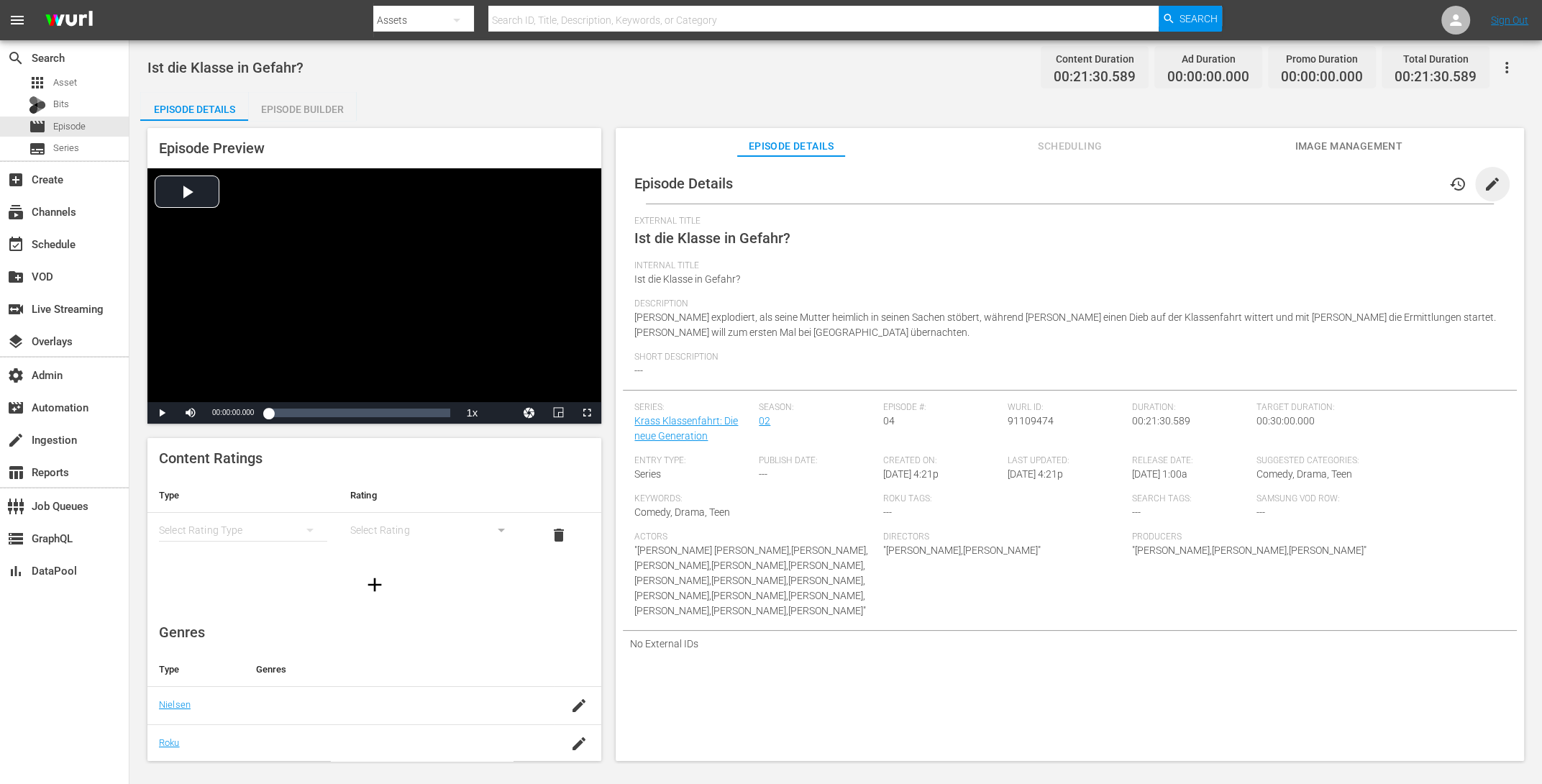
click at [1233, 179] on span "edit" at bounding box center [1492, 184] width 17 height 17
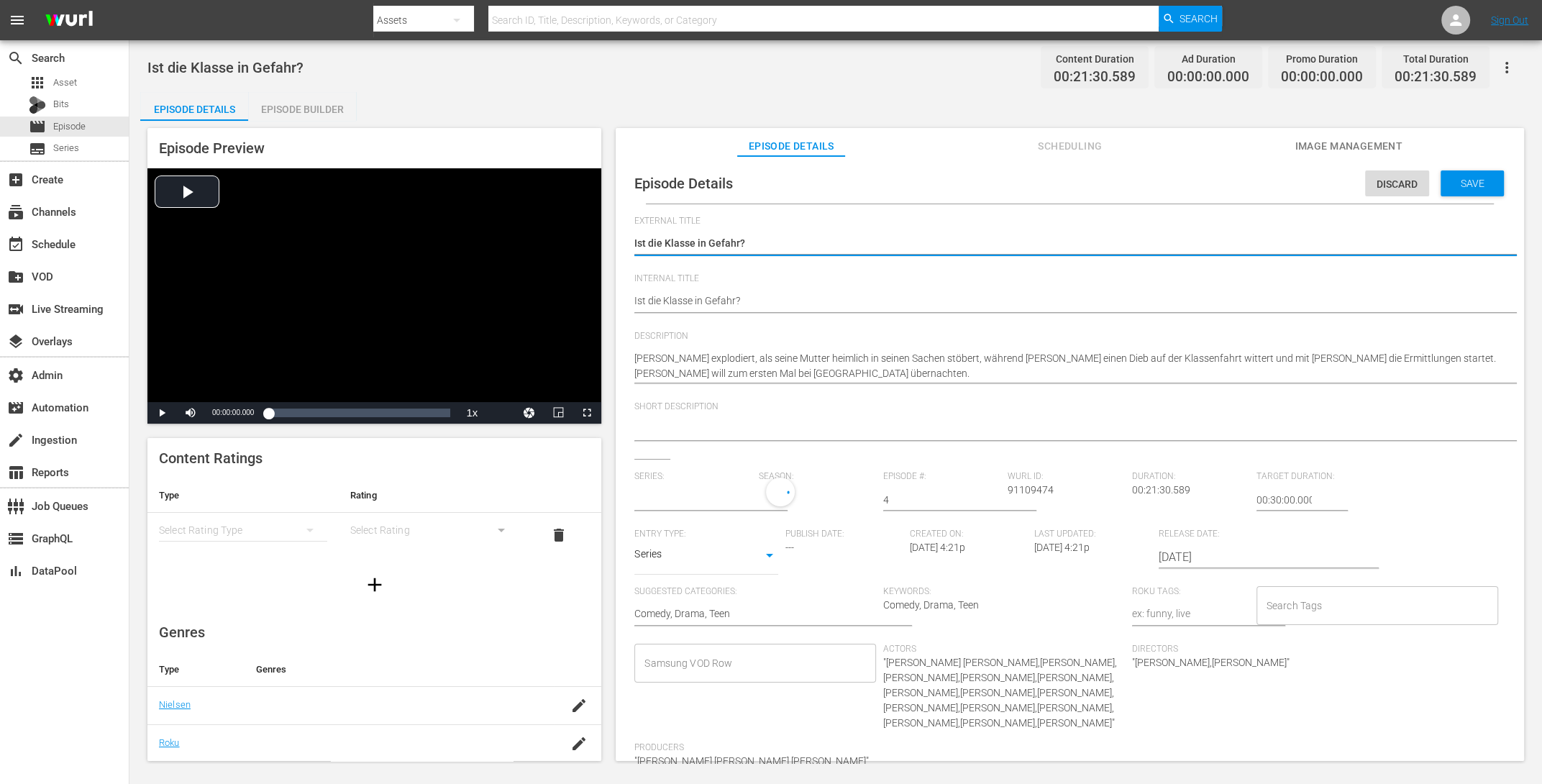
type input "Krass Klassenfahrt: Die neue Generation"
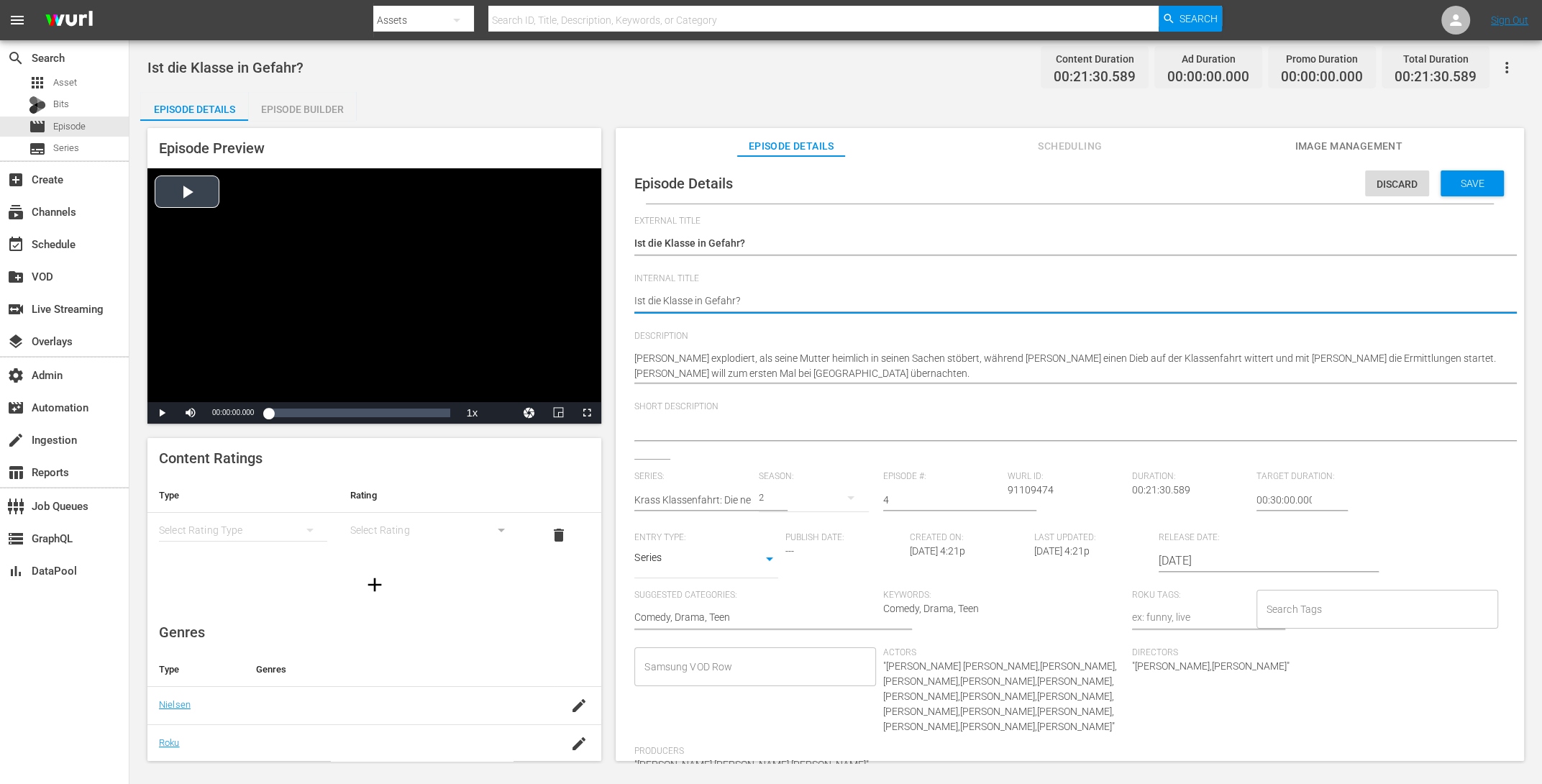
drag, startPoint x: 726, startPoint y: 296, endPoint x: 492, endPoint y: 290, distance: 234.1
paste textarea "Krass Klassenfahrt S2 E5"
type textarea "Krass Klassenfahrt S2 E5"
type textarea "Krass Klassenfahrt S2 E"
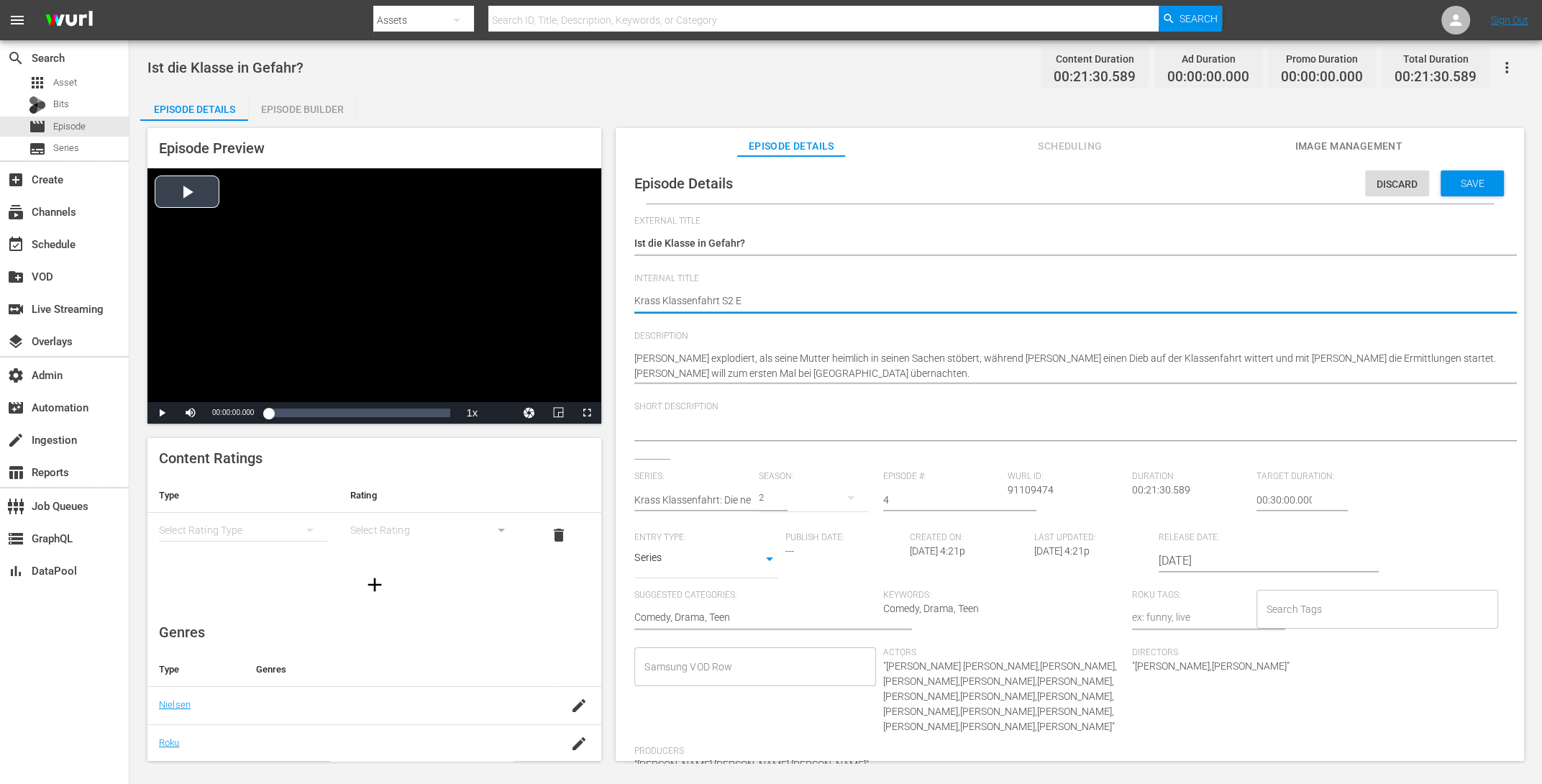
type textarea "Krass Klassenfahrt S2 E4"
click at [1233, 178] on span "Save" at bounding box center [1473, 183] width 47 height 12
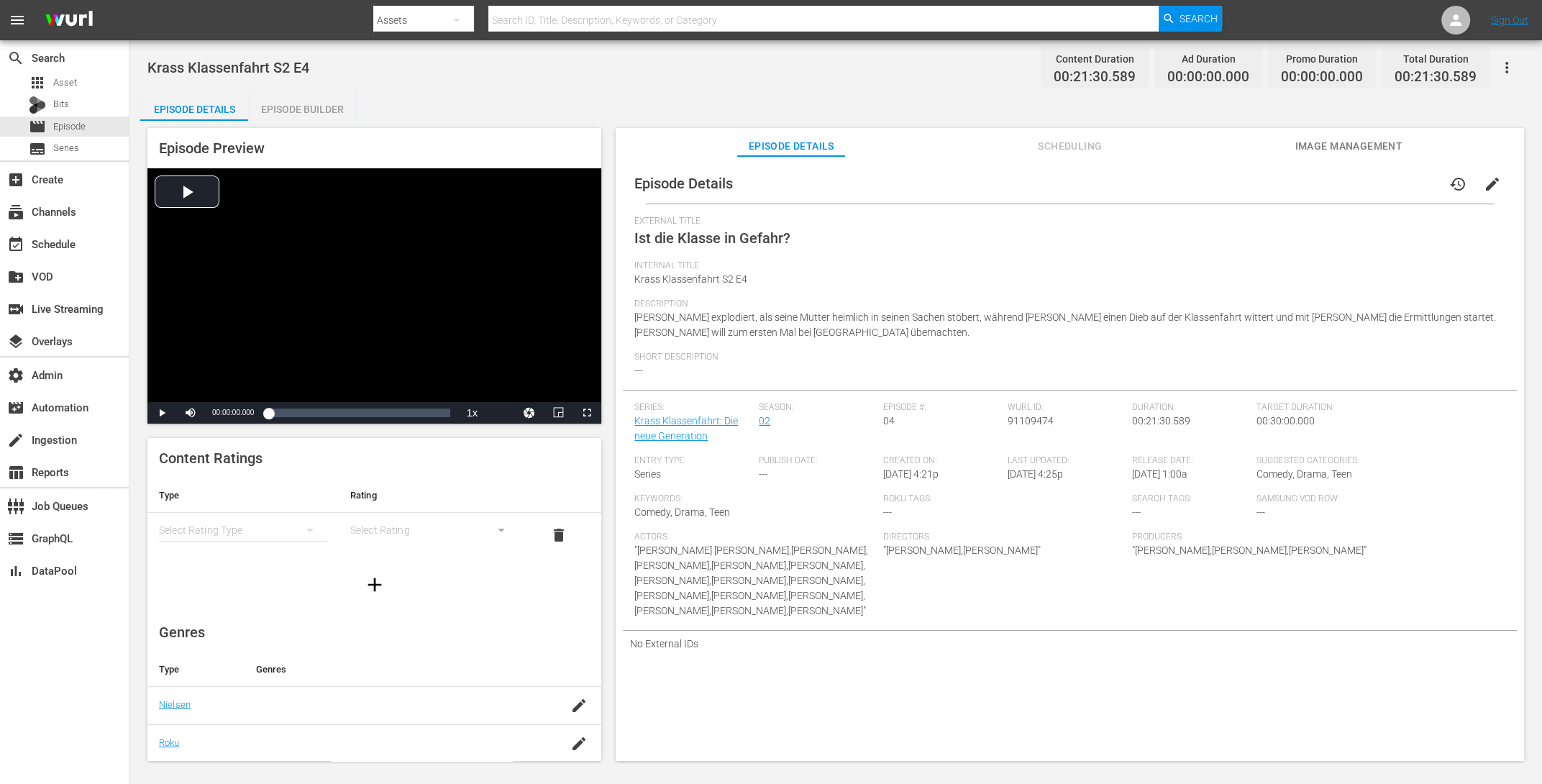
click at [287, 106] on div "Episode Builder" at bounding box center [302, 110] width 108 height 34
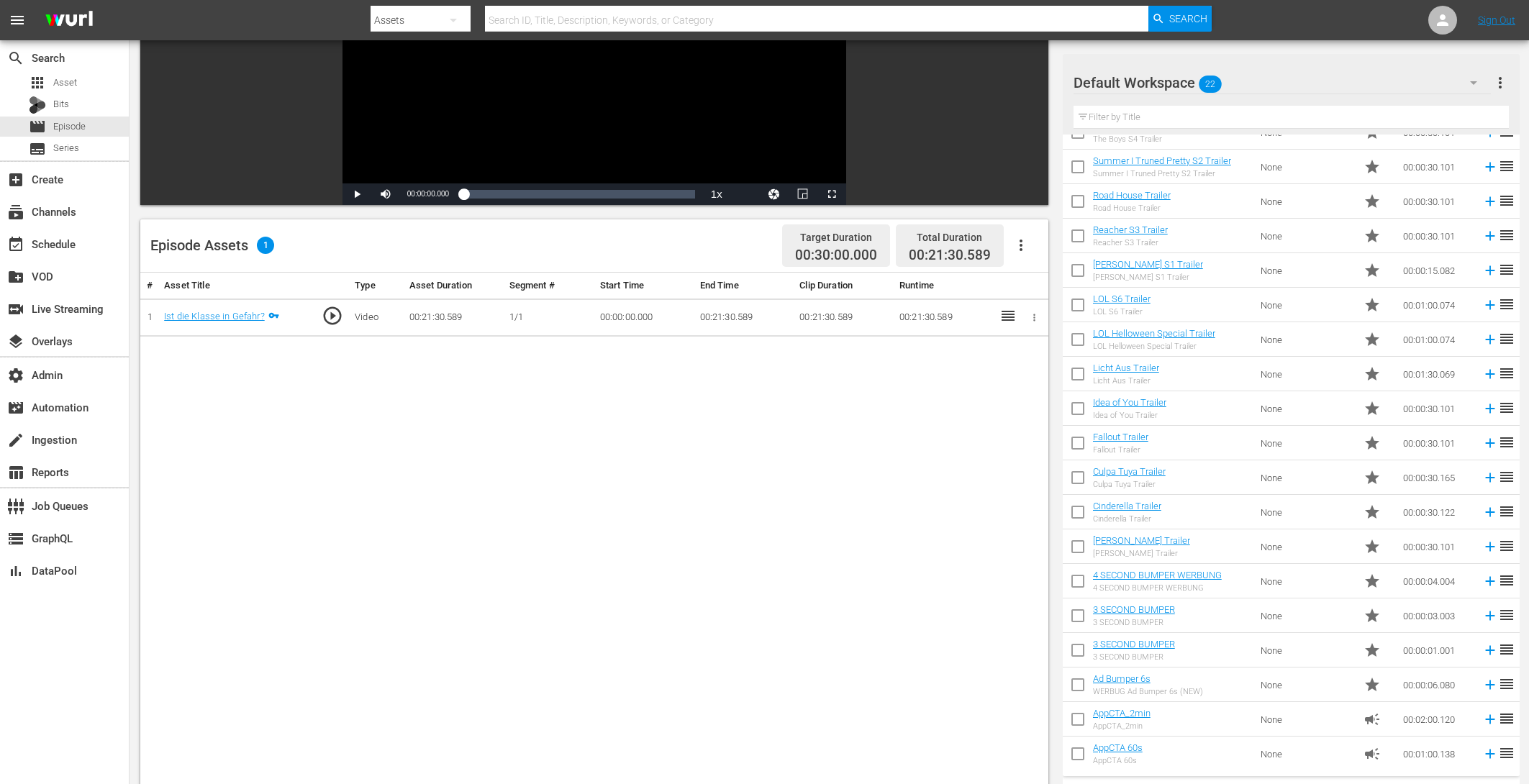
scroll to position [374, 0]
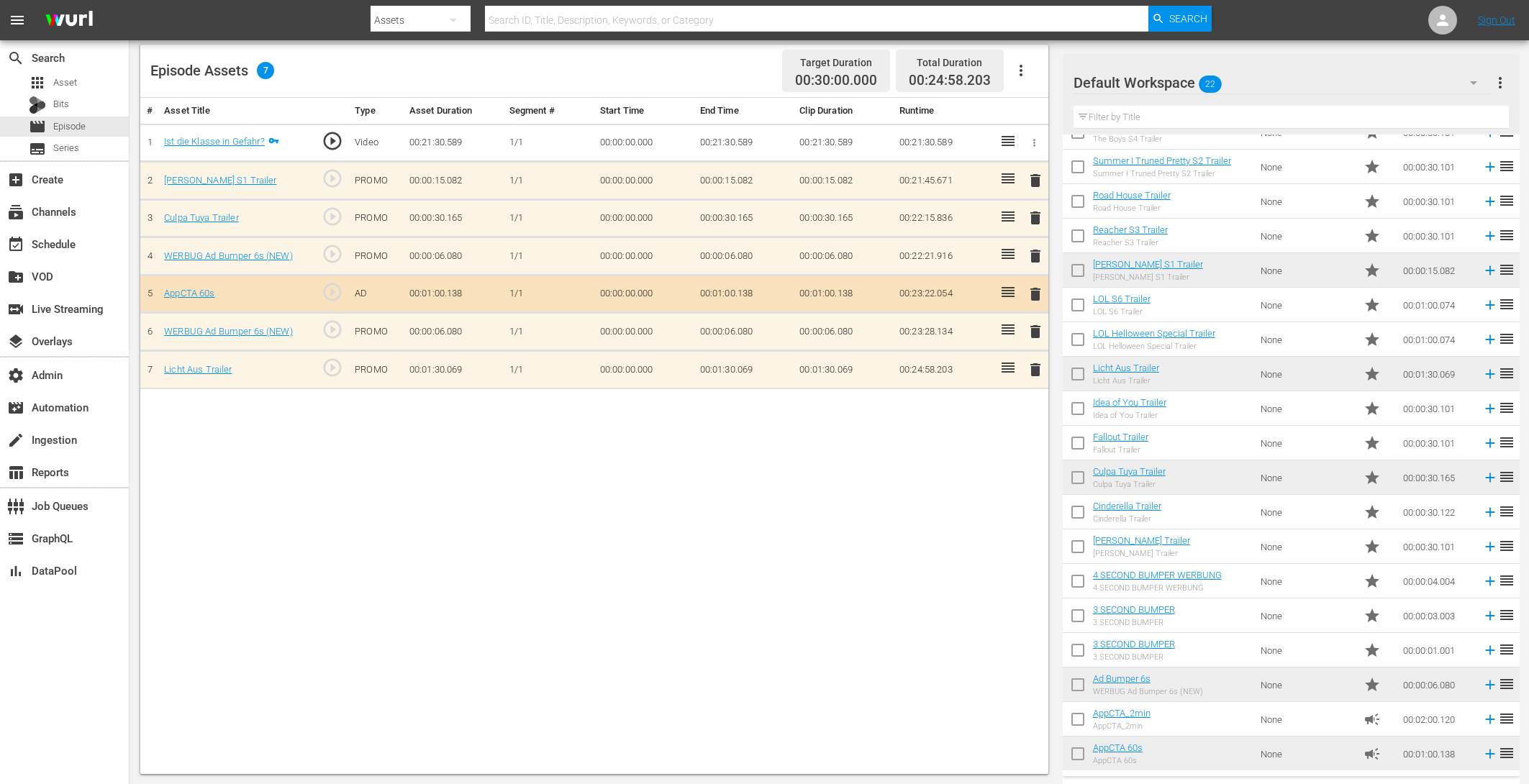
drag, startPoint x: 1111, startPoint y: 266, endPoint x: 644, endPoint y: 11, distance: 532.1
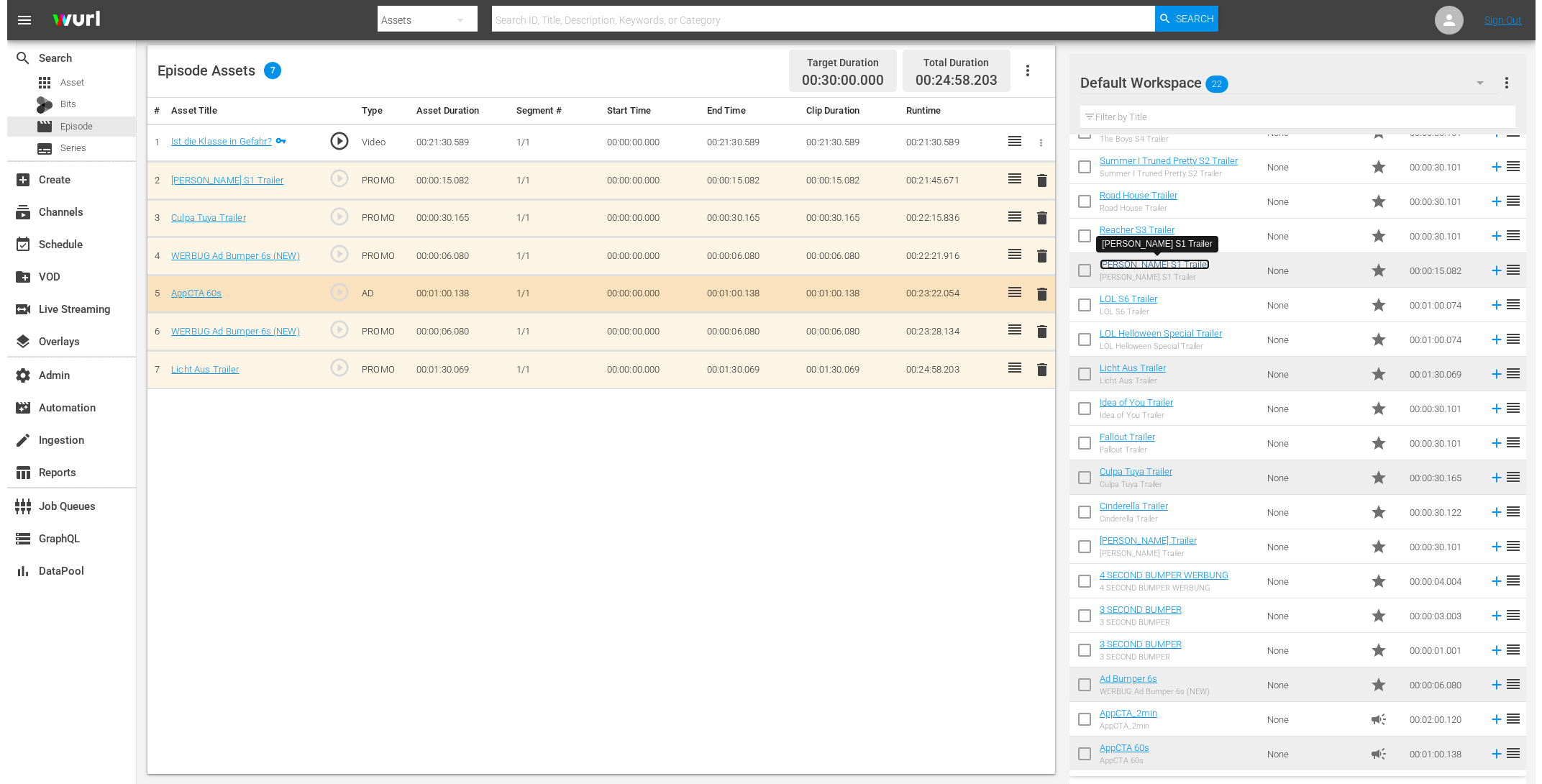
scroll to position [0, 0]
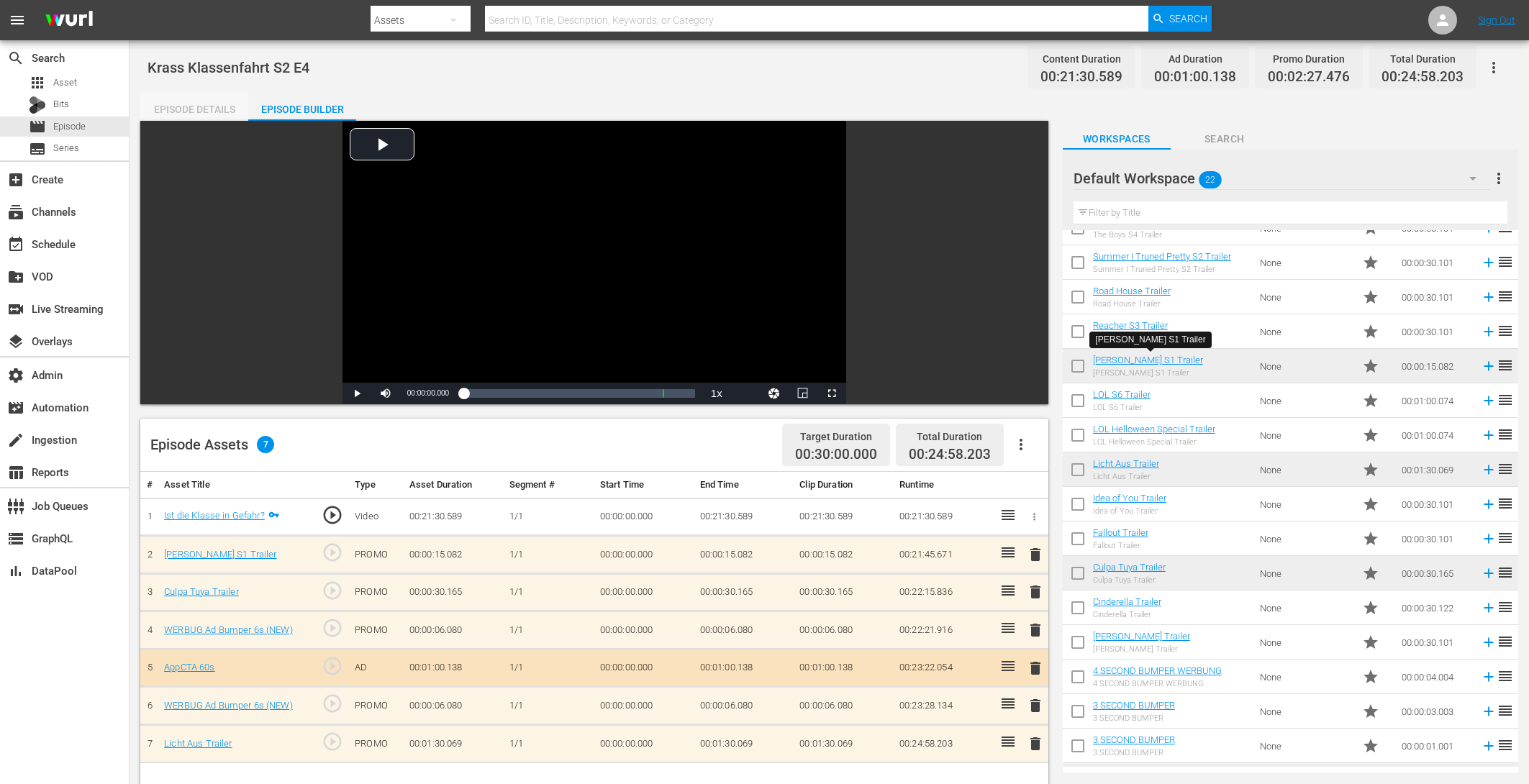
click at [190, 100] on div "Episode Details" at bounding box center [194, 110] width 108 height 34
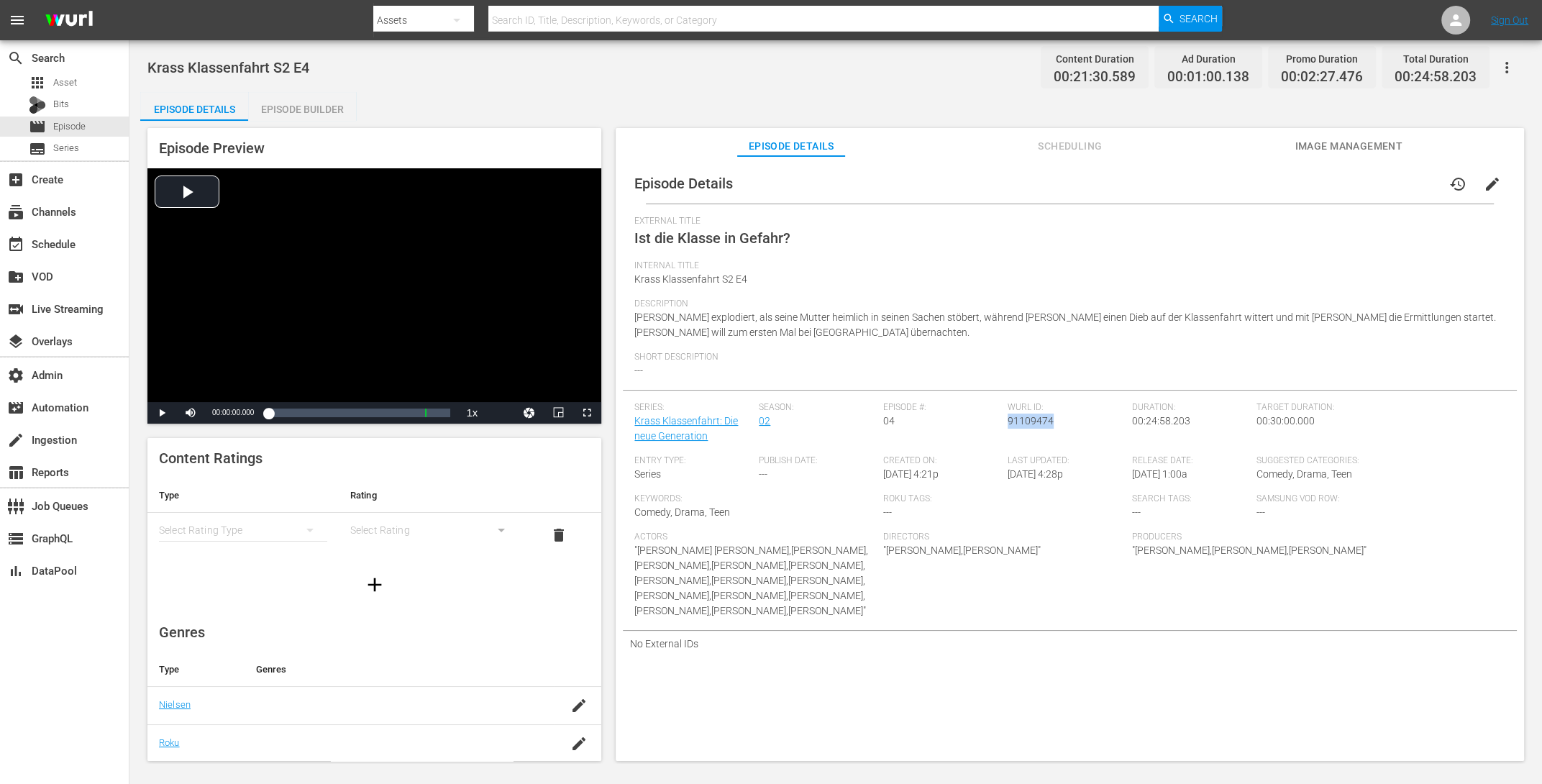
drag, startPoint x: 1052, startPoint y: 419, endPoint x: 1004, endPoint y: 420, distance: 48.0
click at [1008, 420] on div "Wurl ID: 91109474" at bounding box center [1070, 429] width 124 height 53
copy span "91109474"
drag, startPoint x: 1050, startPoint y: 423, endPoint x: 1004, endPoint y: 421, distance: 46.0
click at [1008, 421] on div "Wurl ID: 91109476" at bounding box center [1070, 429] width 124 height 53
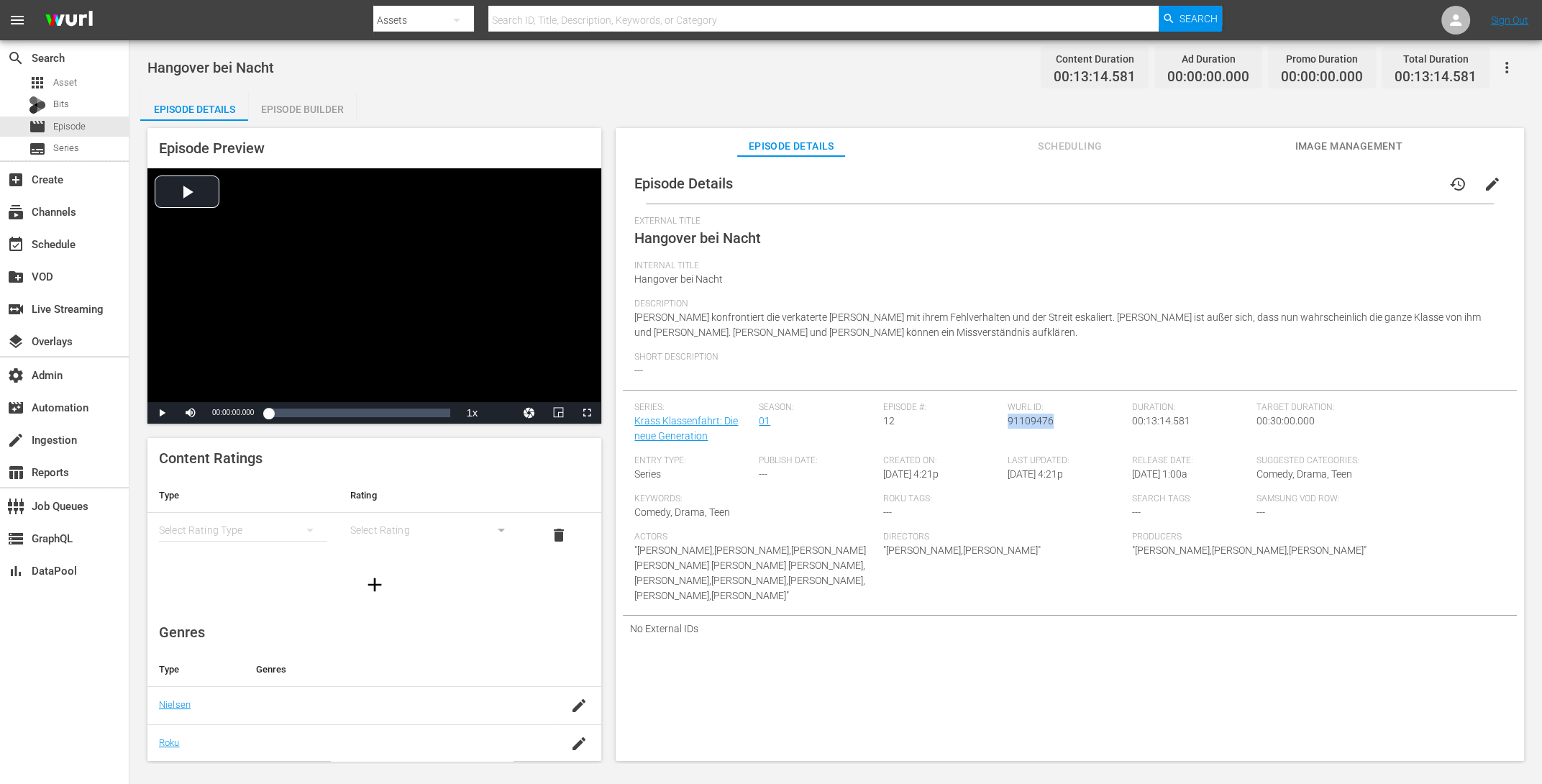
copy span "91109476"
click at [311, 100] on div "Episode Builder" at bounding box center [302, 110] width 108 height 34
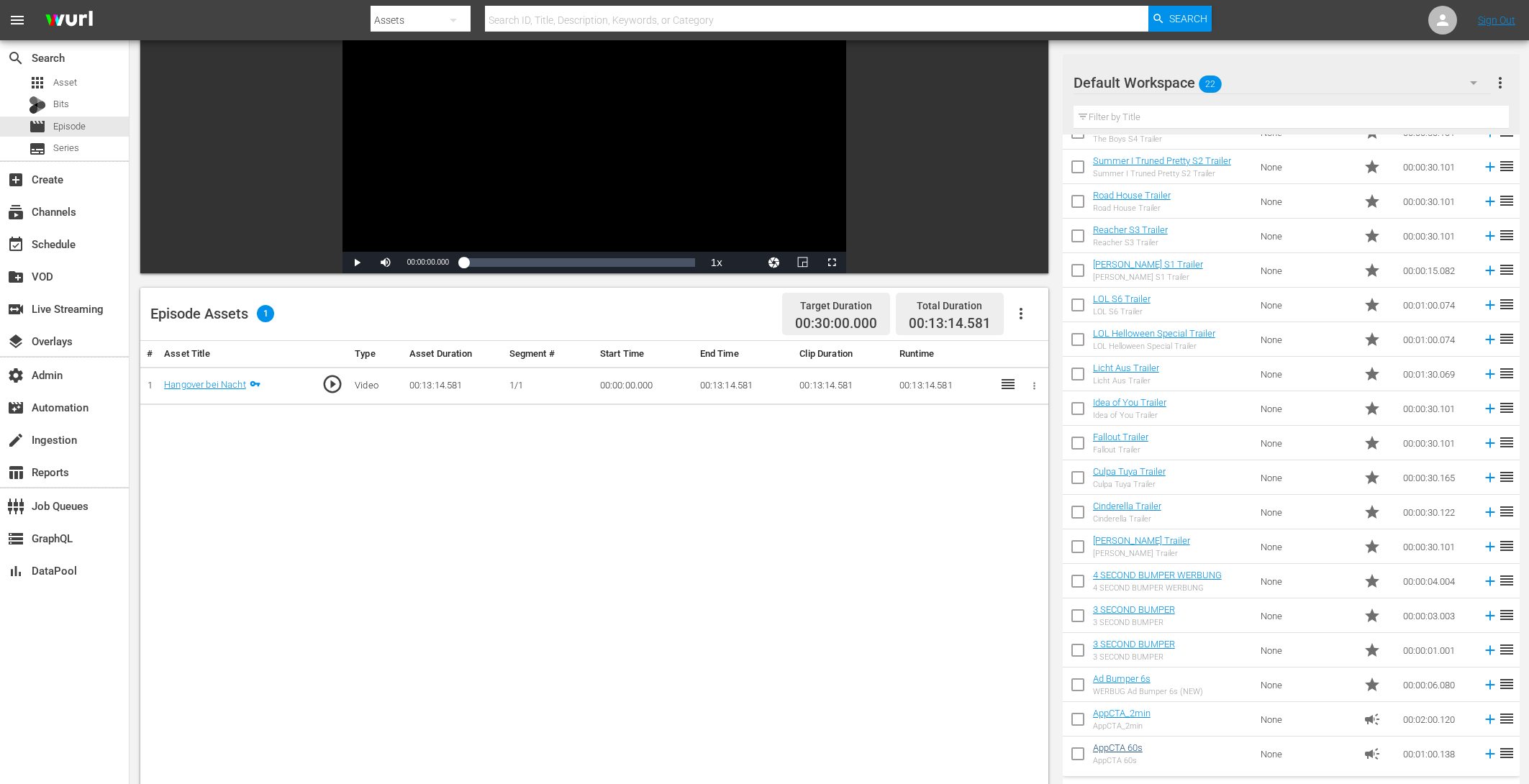
scroll to position [141, 0]
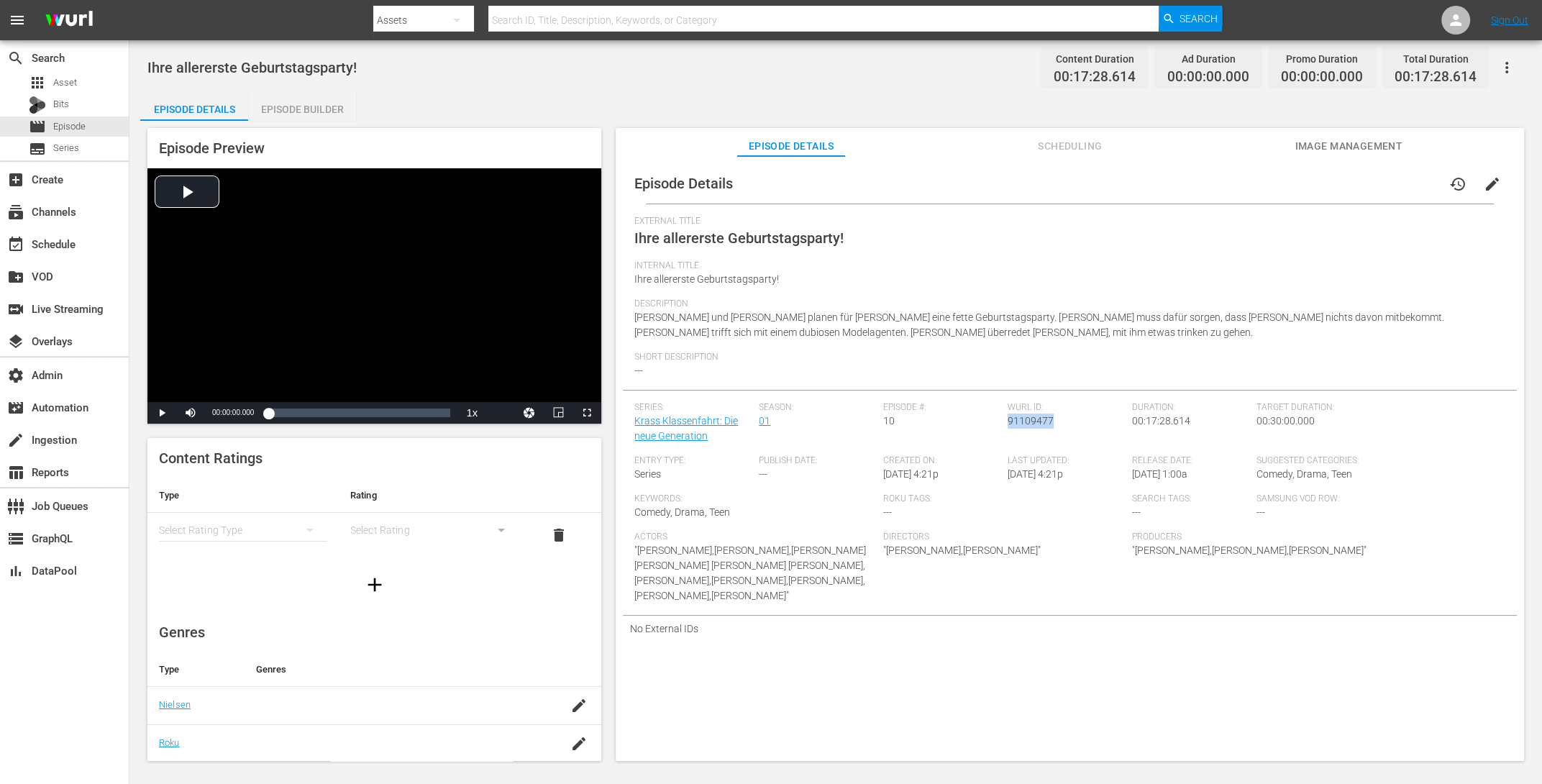
drag, startPoint x: 1053, startPoint y: 421, endPoint x: 1005, endPoint y: 424, distance: 48.1
click at [1008, 424] on div "Wurl ID: 91109477" at bounding box center [1070, 429] width 124 height 53
copy span "91109477"
click at [315, 114] on div "Episode Builder" at bounding box center [302, 110] width 108 height 34
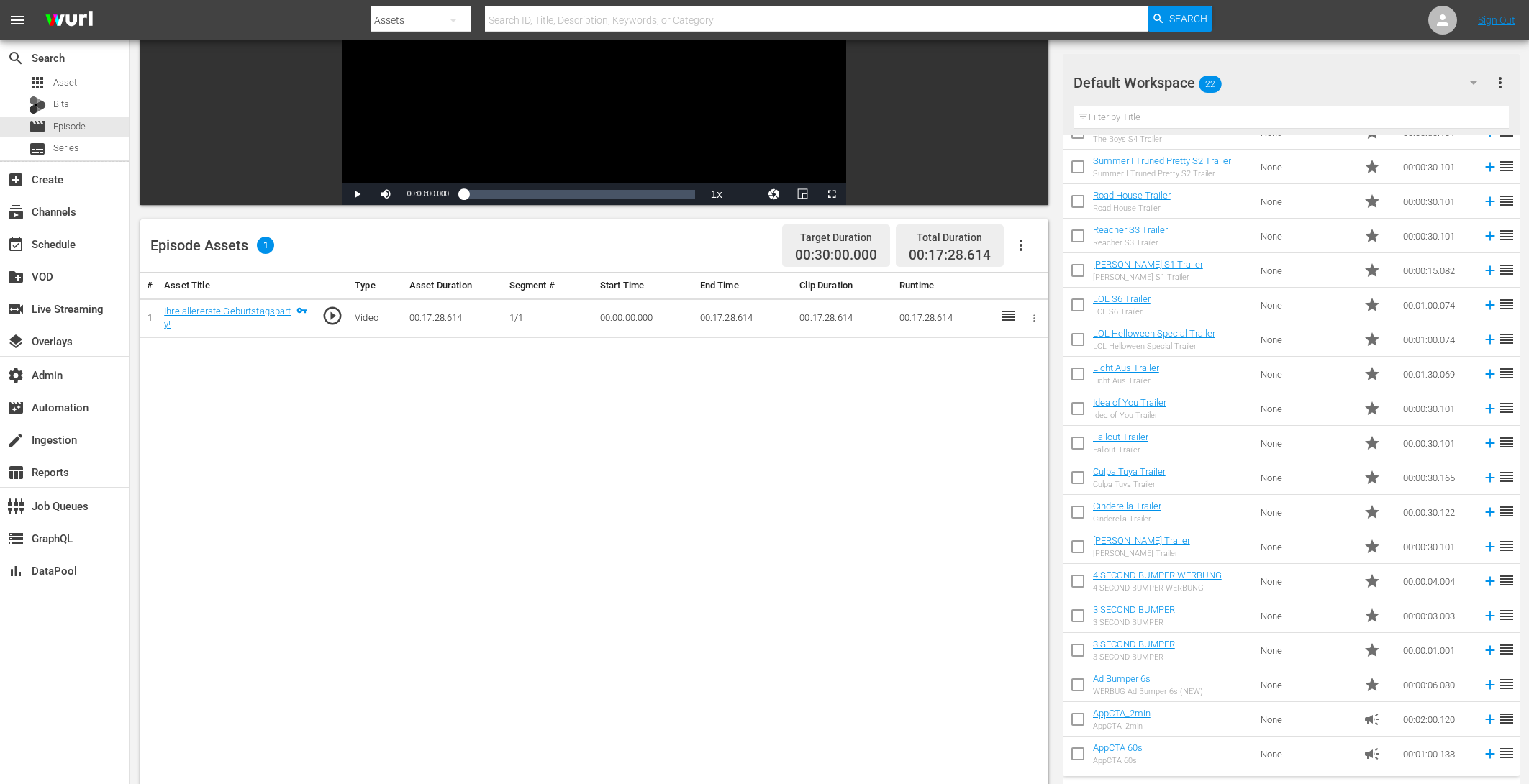
scroll to position [374, 0]
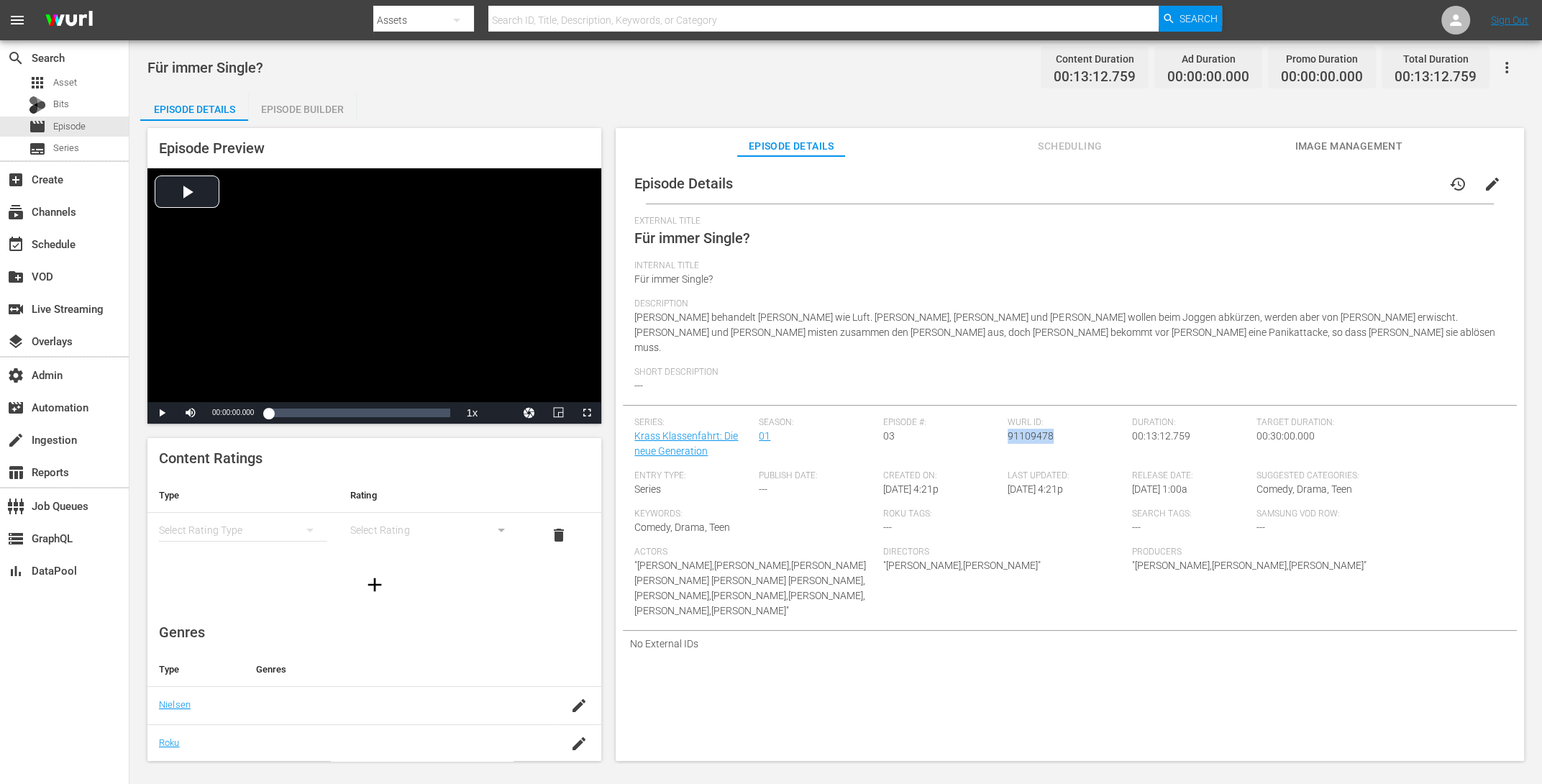
drag, startPoint x: 1048, startPoint y: 422, endPoint x: 1004, endPoint y: 423, distance: 44.0
click at [1008, 430] on span "91109478" at bounding box center [1031, 435] width 46 height 12
copy span "91109478"
click at [299, 112] on div "Episode Builder" at bounding box center [302, 110] width 108 height 34
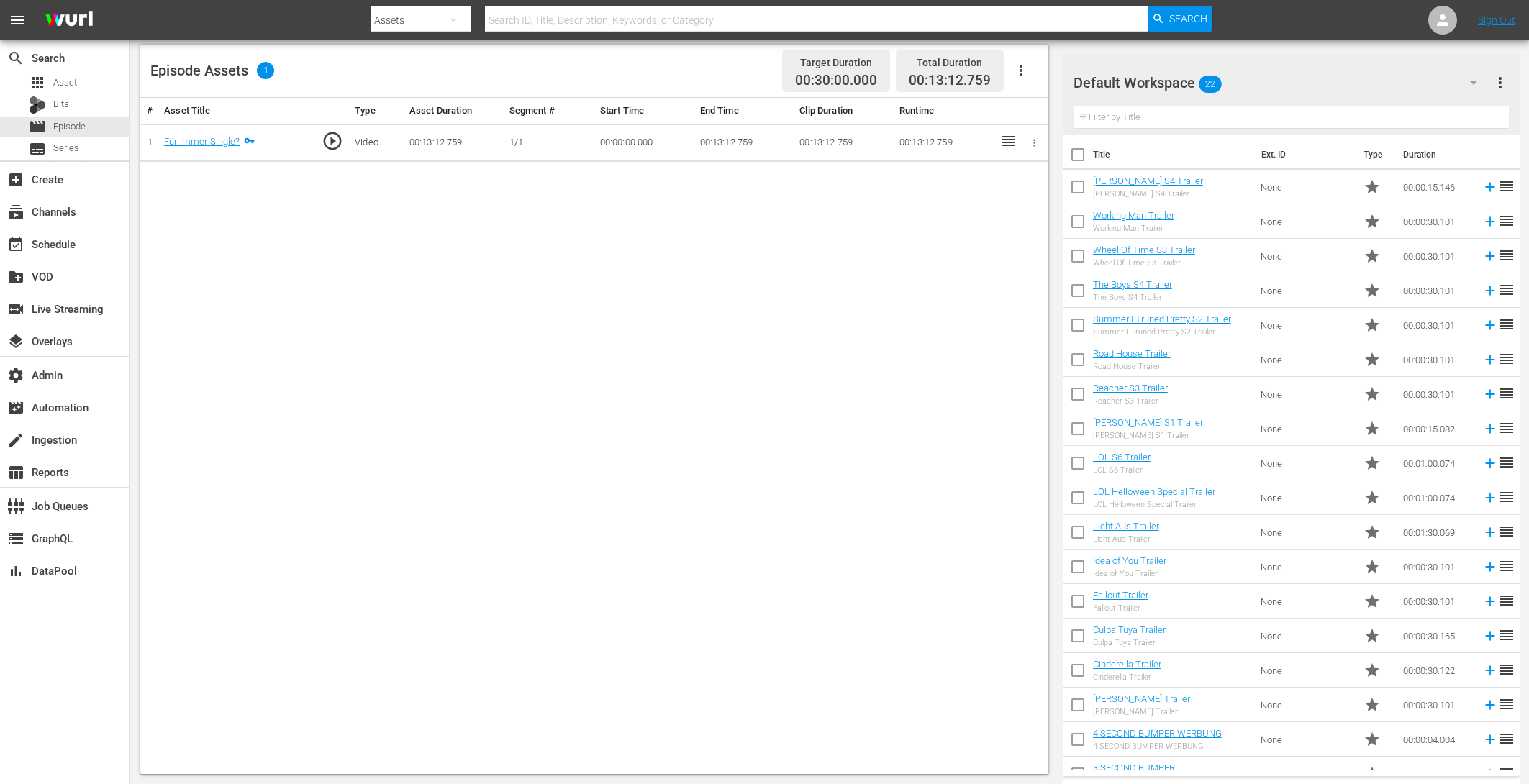
scroll to position [159, 0]
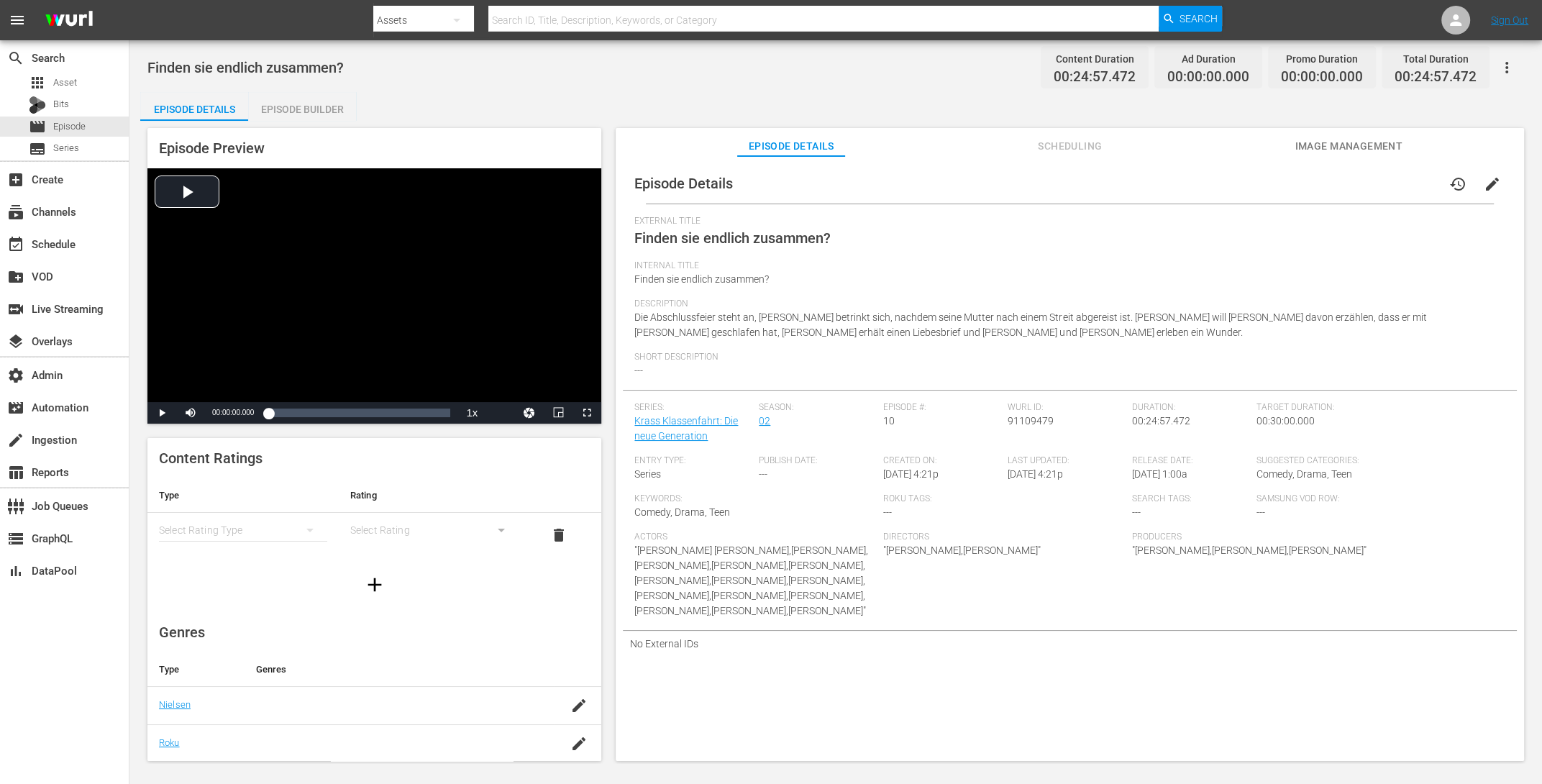
click at [1233, 184] on button "edit" at bounding box center [1492, 184] width 34 height 34
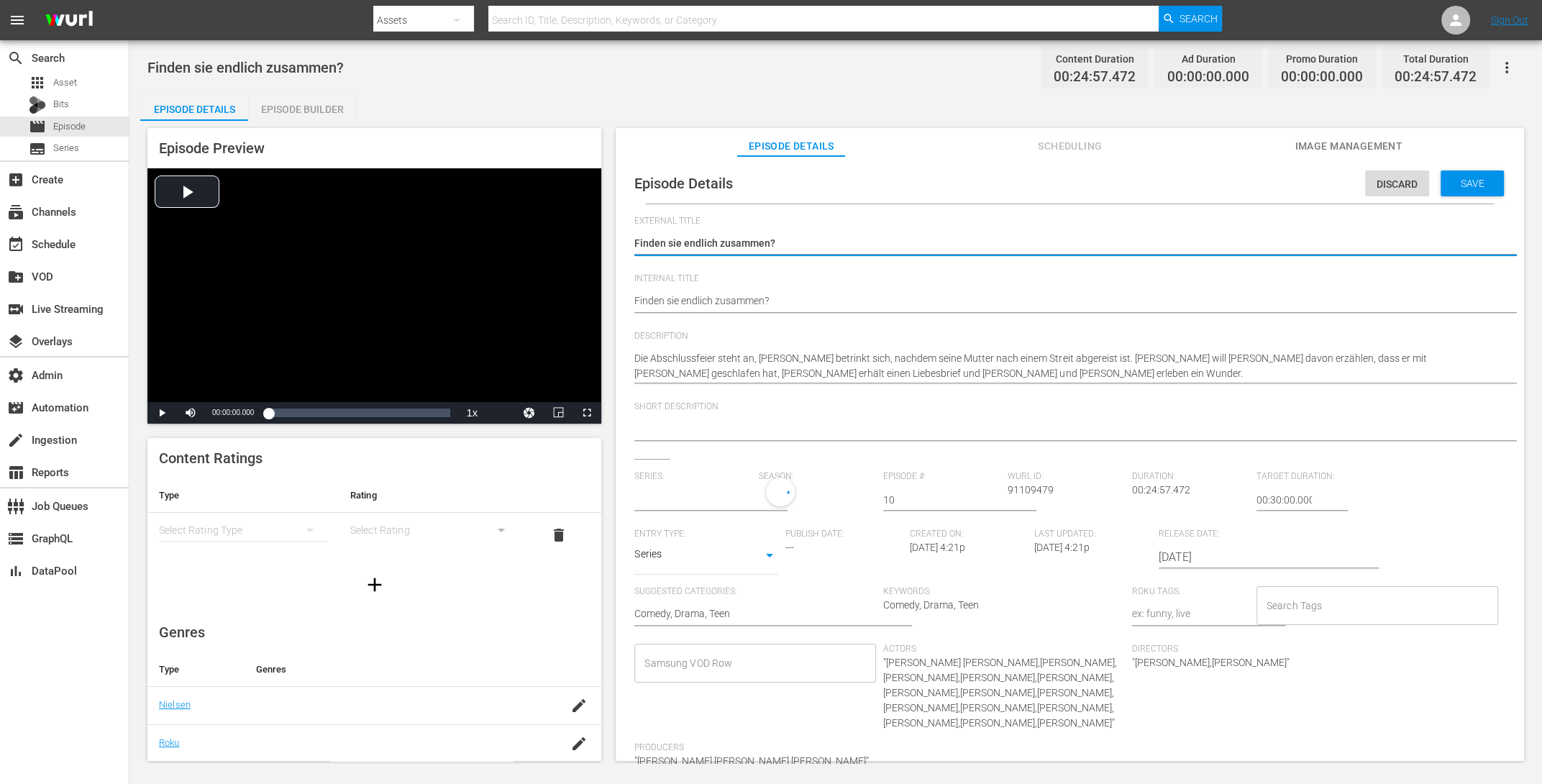
type input "Krass Klassenfahrt: Die neue Generation"
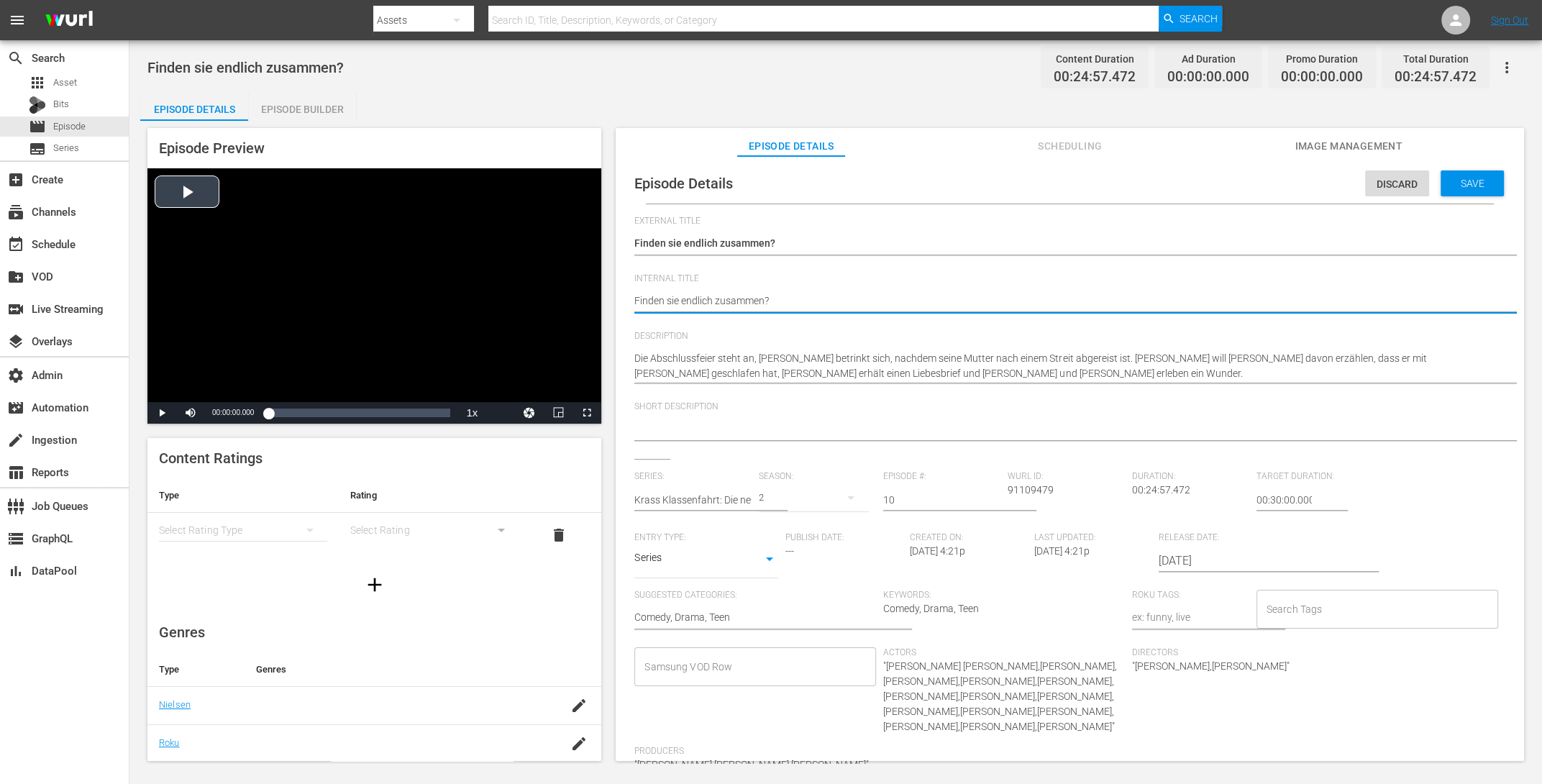
drag, startPoint x: 776, startPoint y: 304, endPoint x: 487, endPoint y: 278, distance: 290.2
paste textarea "Krass Klassenfahrt S2 E5"
type textarea "Krass Klassenfahrt S2 E5"
type textarea "Krass Klassenfahrt S2 E"
type textarea "Krass Klassenfahrt S2 E1"
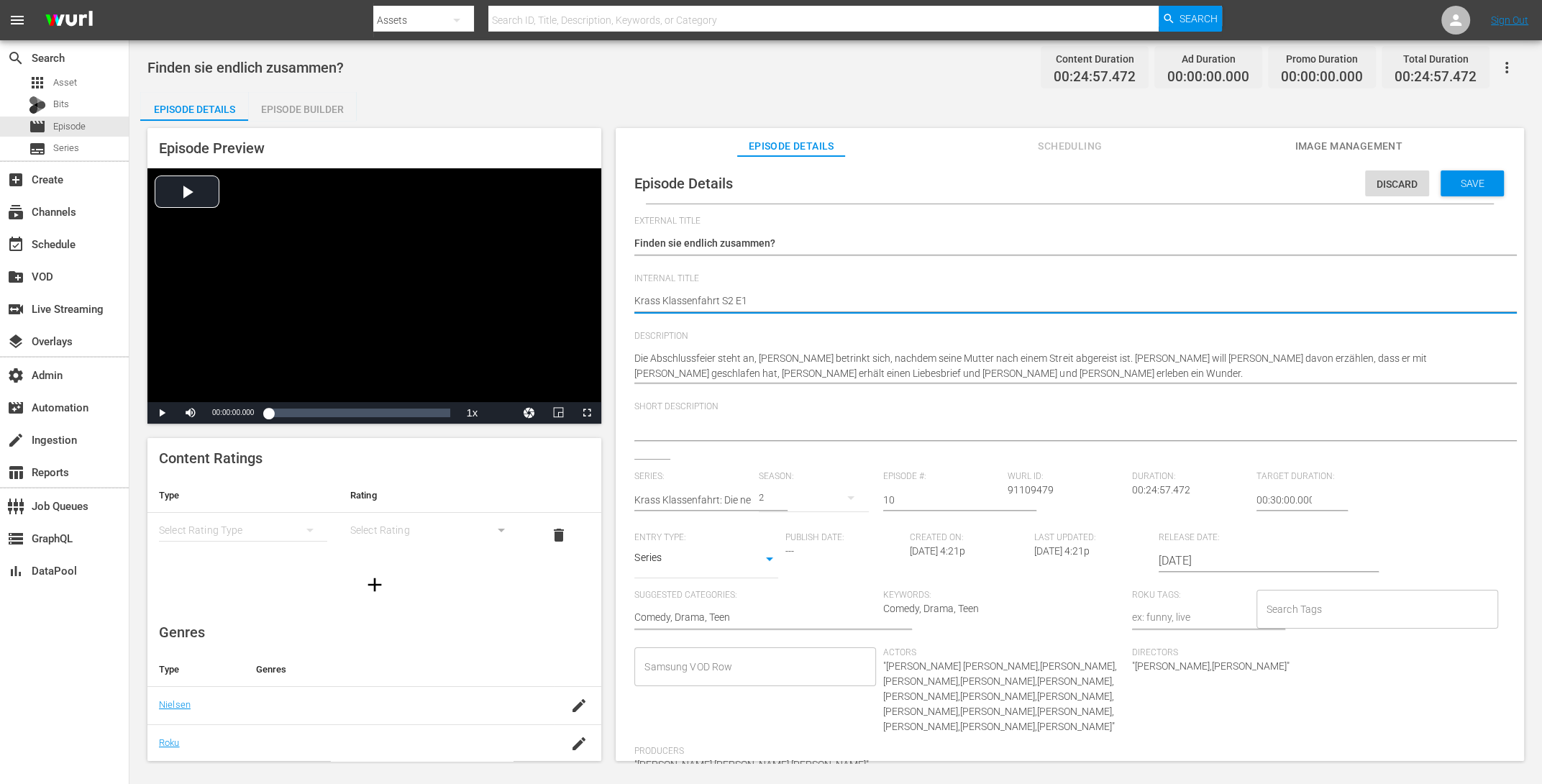
type textarea "Krass Klassenfahrt S2 E10"
click at [1233, 186] on span "Save" at bounding box center [1473, 183] width 47 height 12
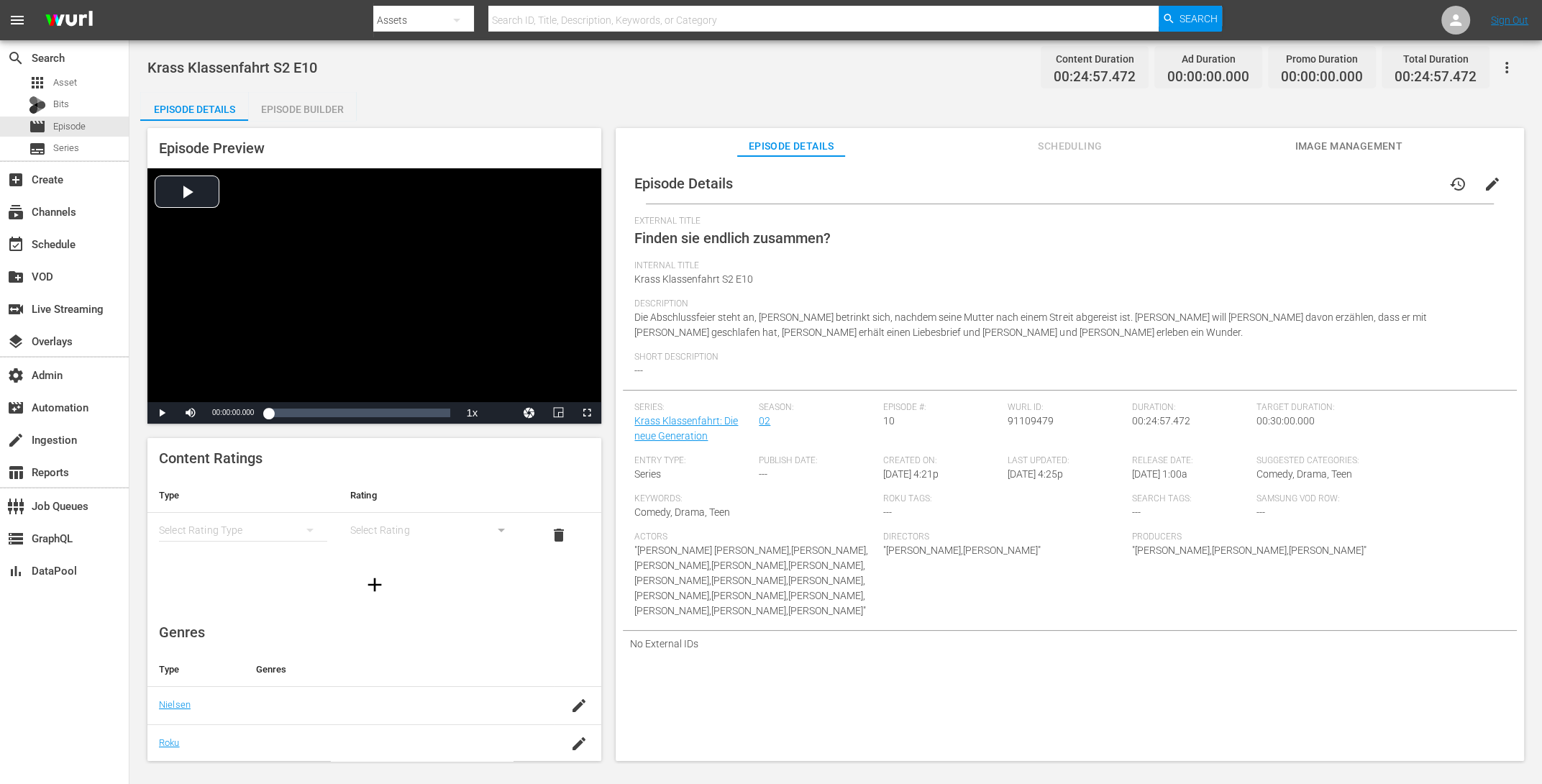
click at [333, 105] on div "Episode Builder" at bounding box center [302, 110] width 108 height 34
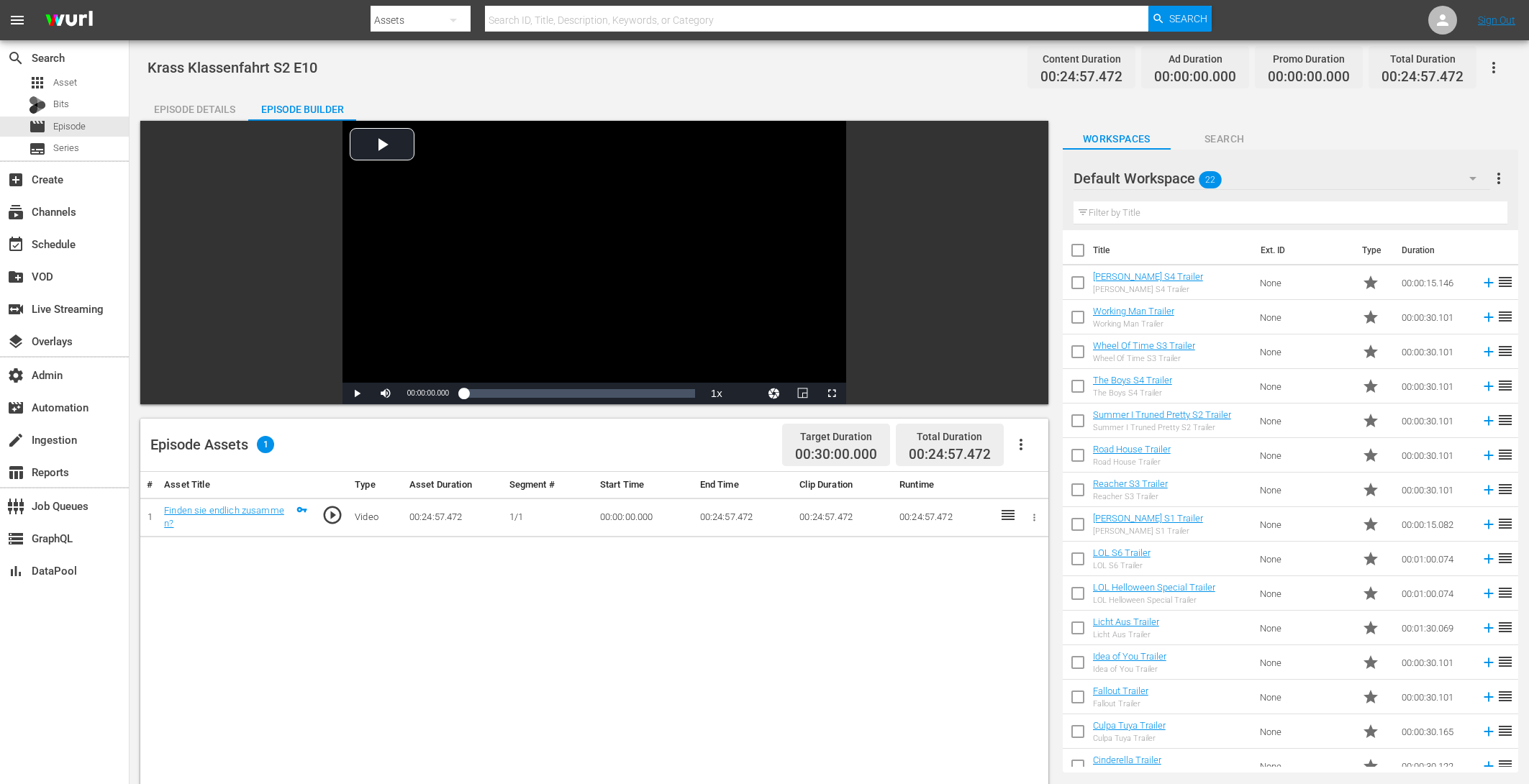
scroll to position [257, 0]
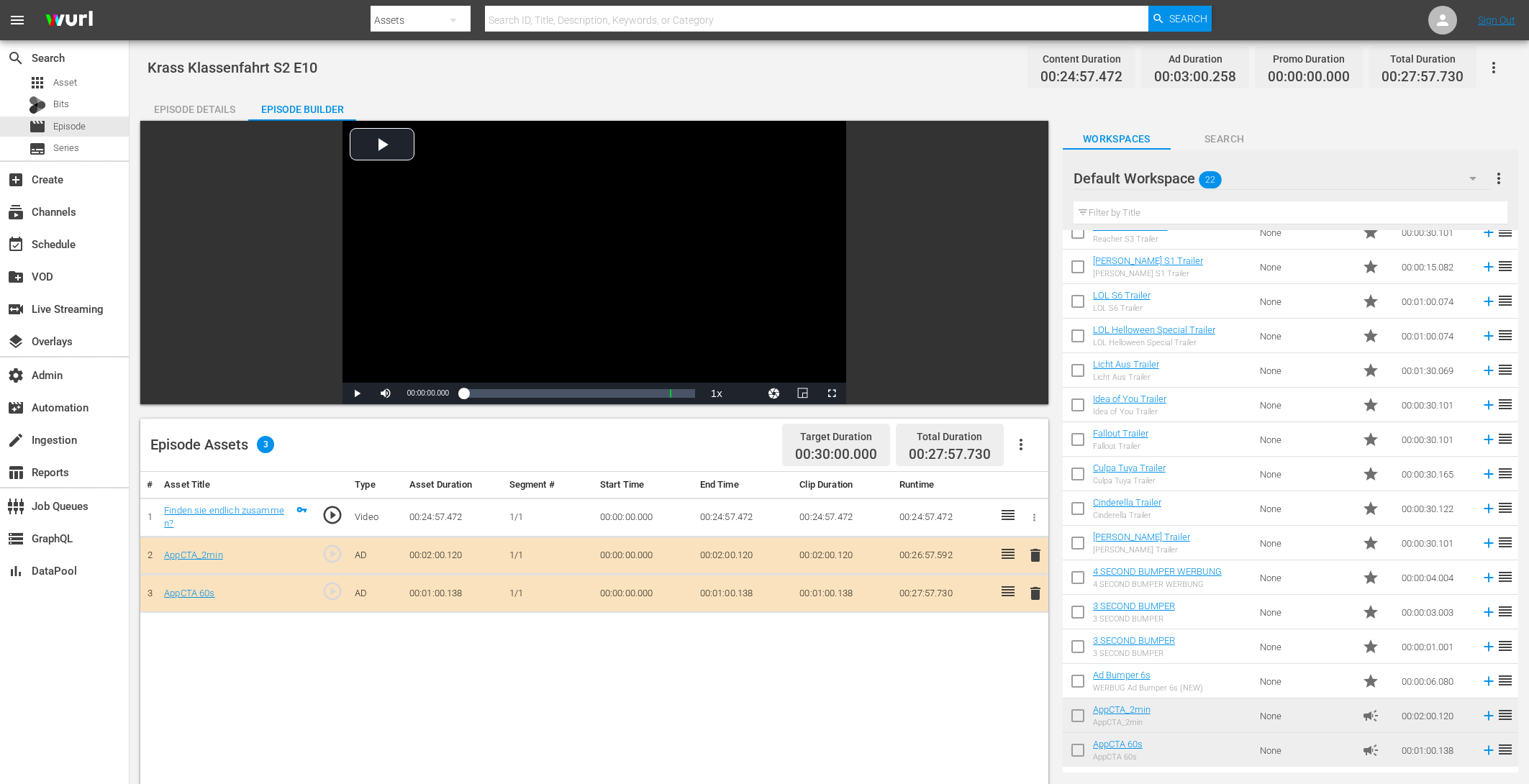
click at [1035, 557] on span "delete" at bounding box center [1035, 555] width 17 height 17
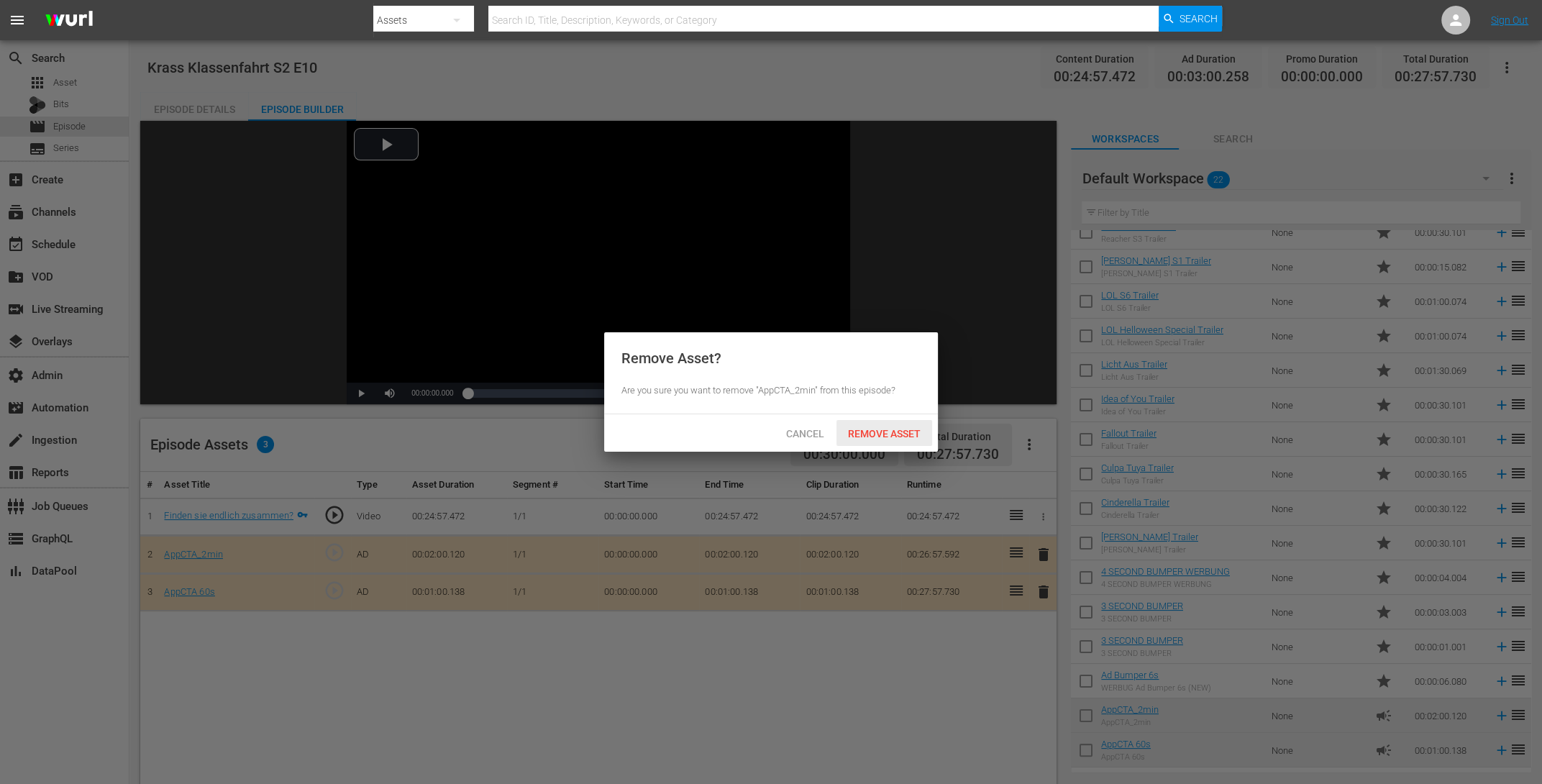
click at [893, 437] on span "Remove Asset" at bounding box center [885, 433] width 96 height 12
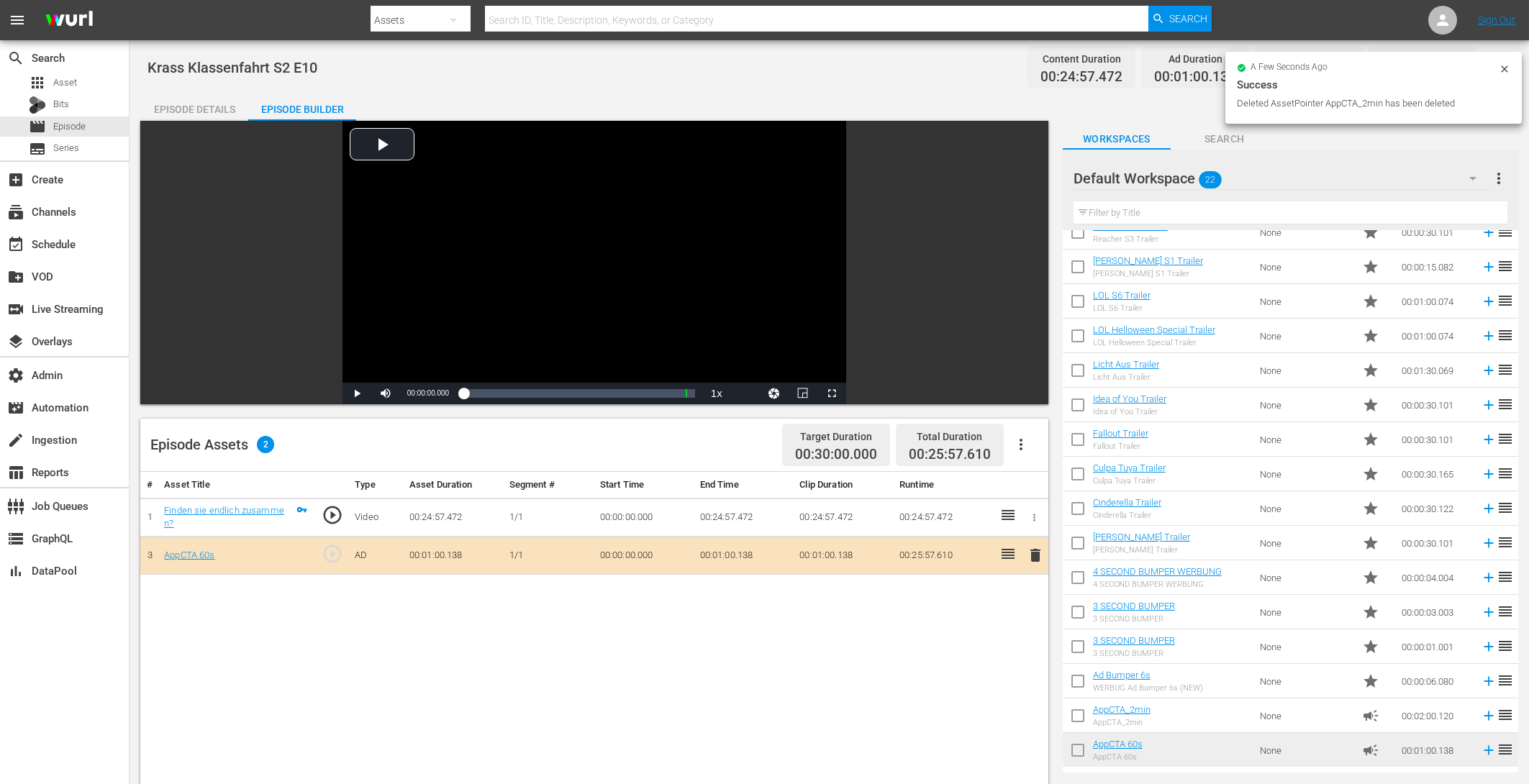
scroll to position [66, 0]
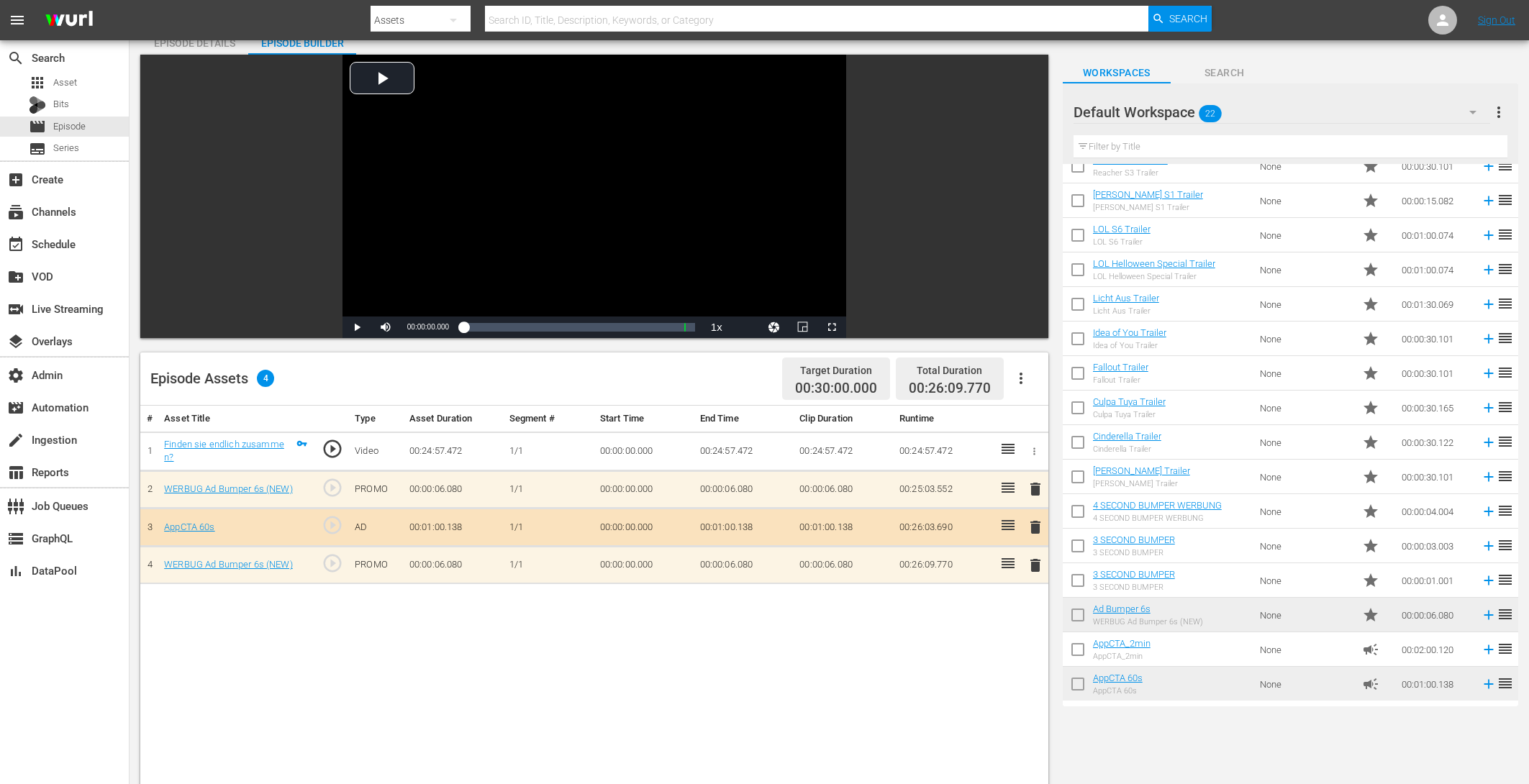
drag, startPoint x: 1125, startPoint y: 604, endPoint x: 573, endPoint y: 21, distance: 802.9
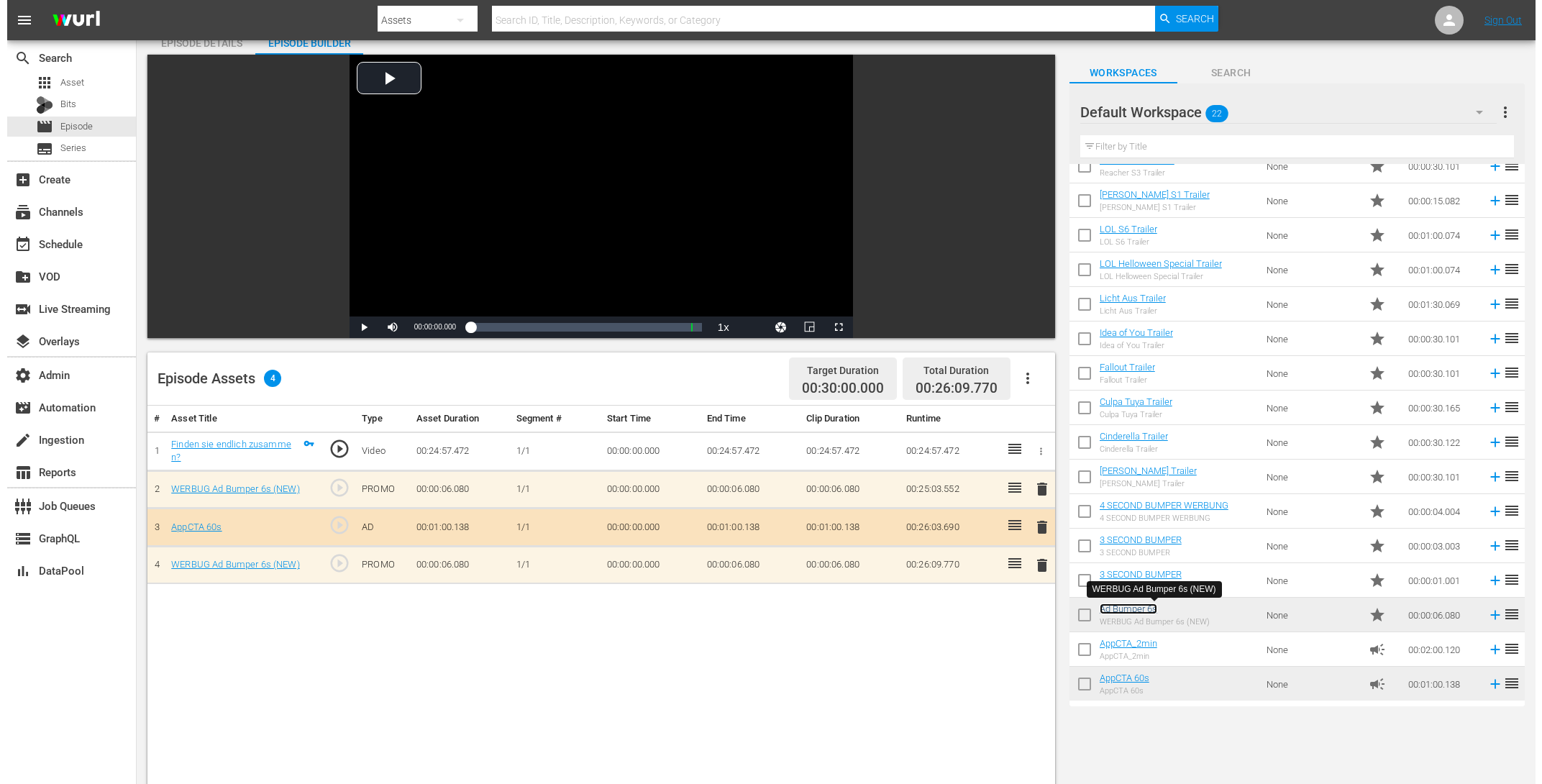
scroll to position [0, 0]
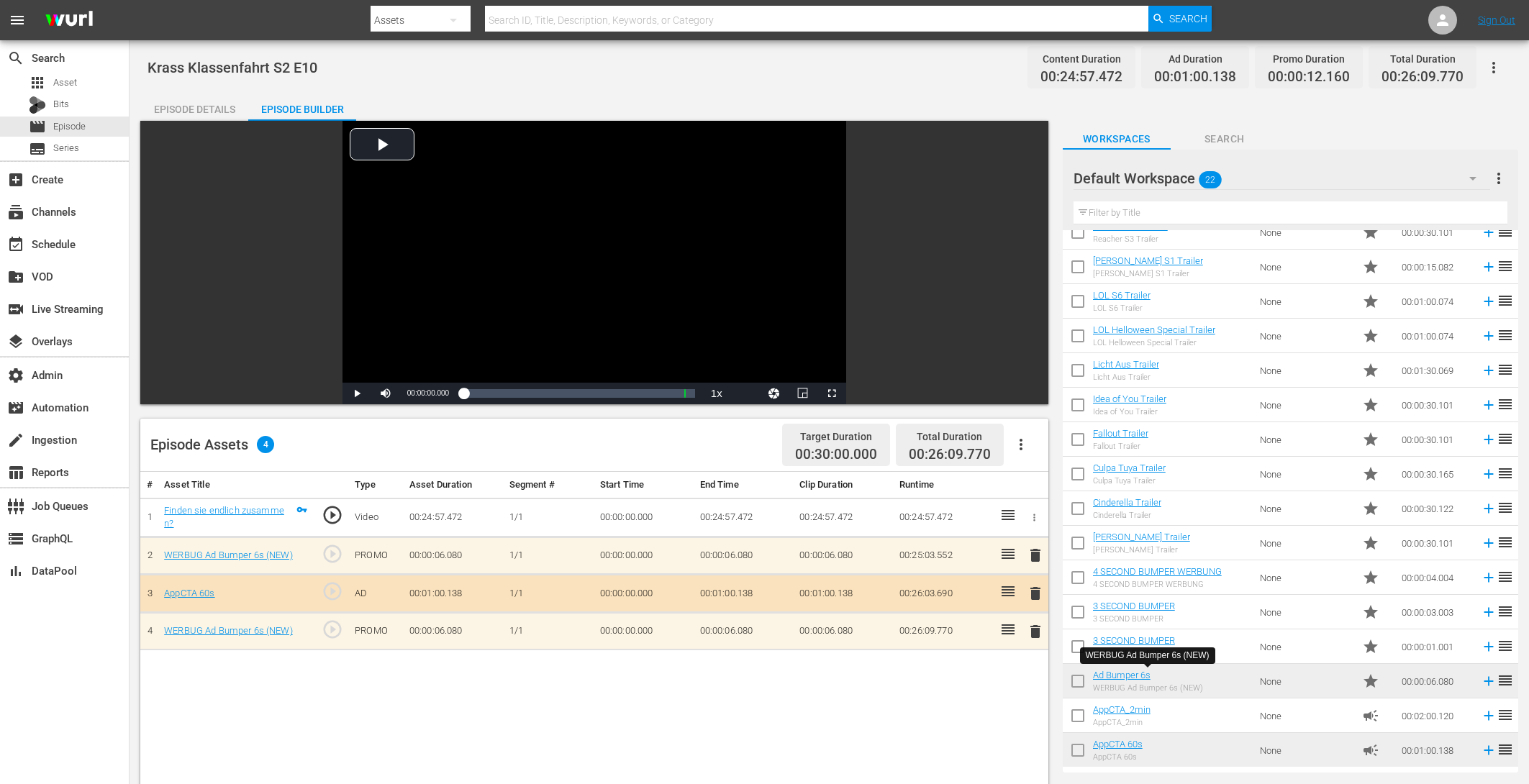
click at [201, 105] on div "Episode Details" at bounding box center [194, 110] width 108 height 34
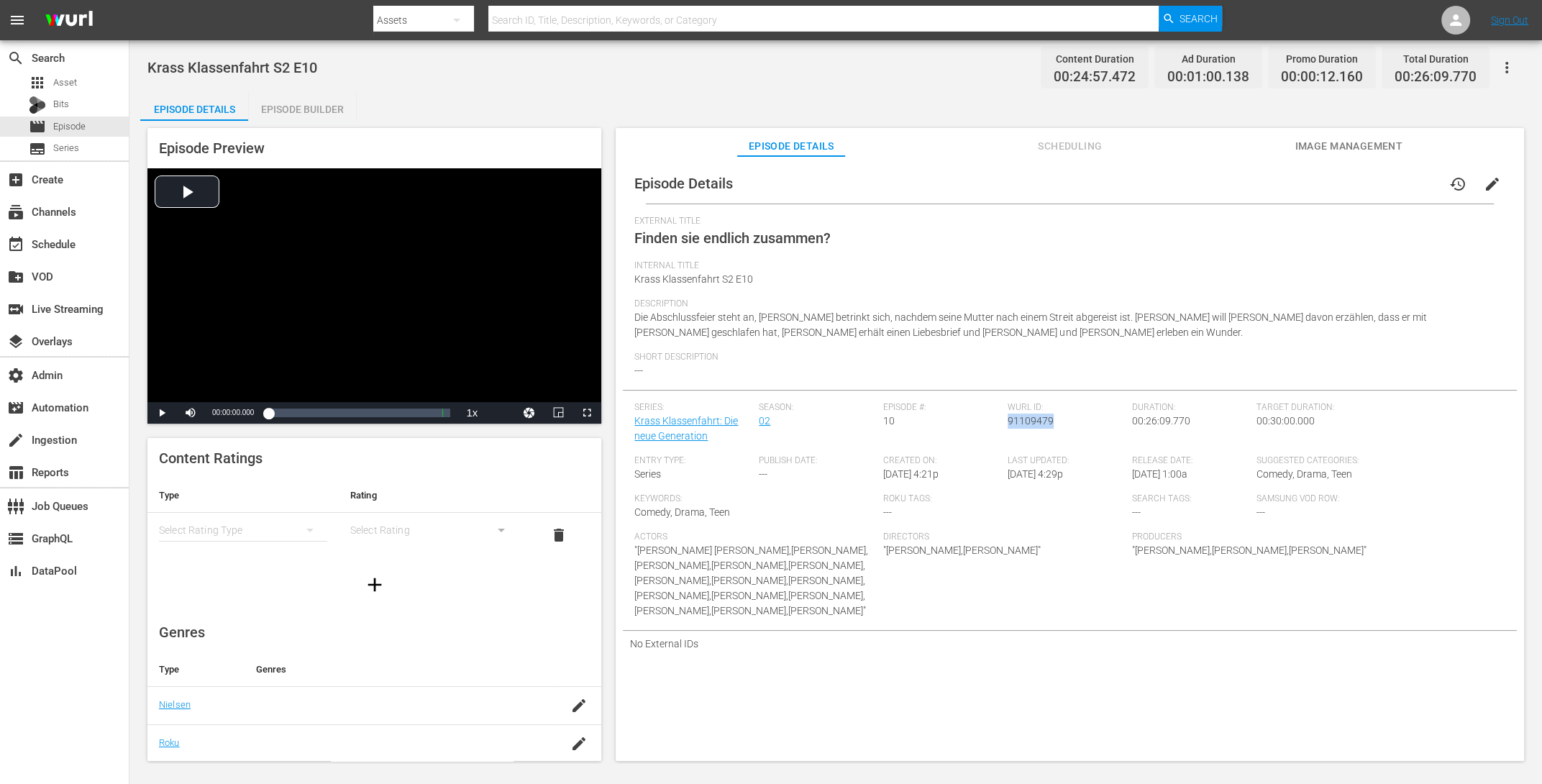
drag, startPoint x: 1047, startPoint y: 421, endPoint x: 1005, endPoint y: 422, distance: 42.0
click at [1008, 422] on span "91109479" at bounding box center [1031, 421] width 46 height 12
copy span "91109479"
click at [1233, 178] on span "edit" at bounding box center [1492, 184] width 17 height 17
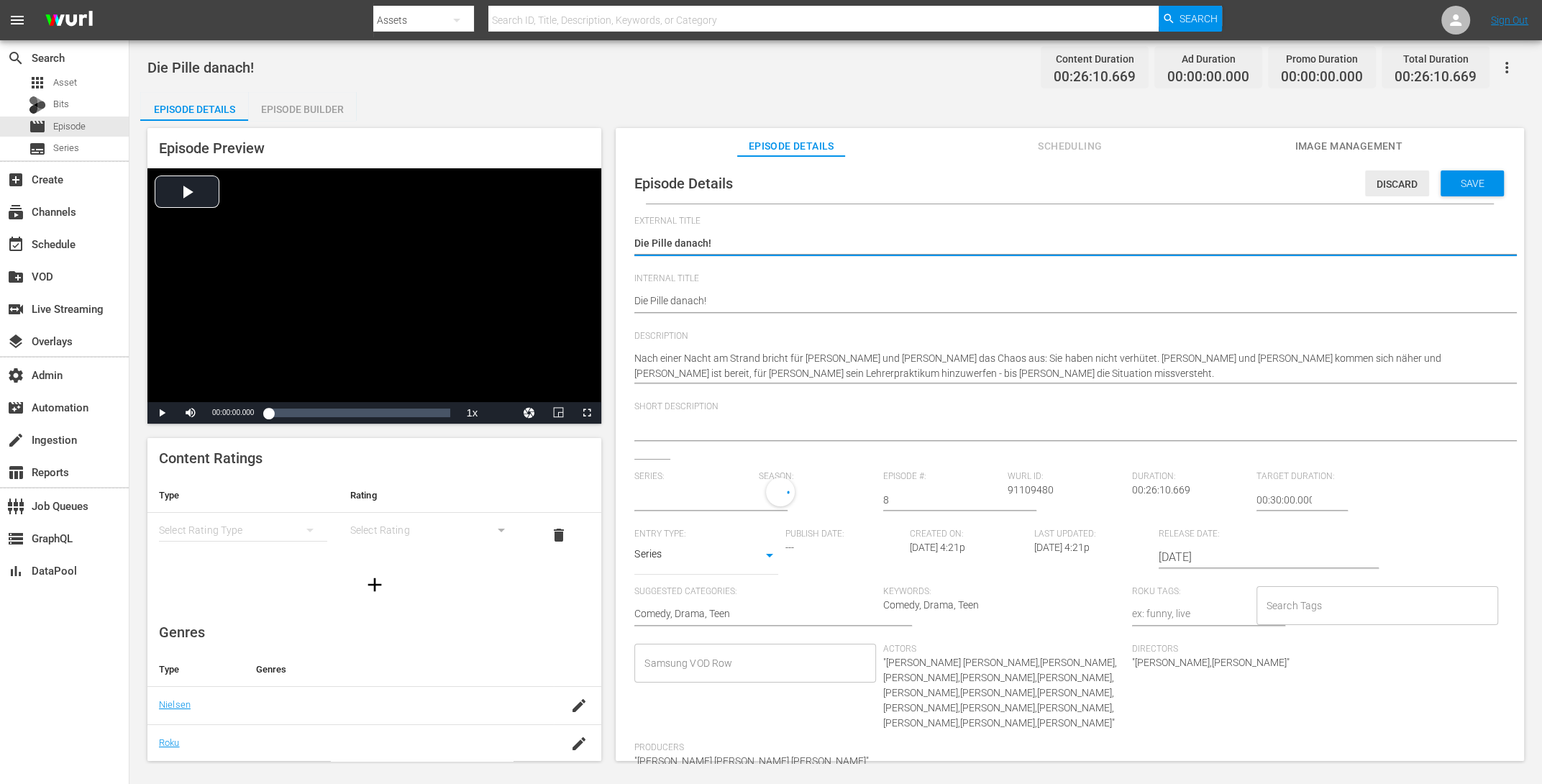
type input "Krass Klassenfahrt: Die neue Generation"
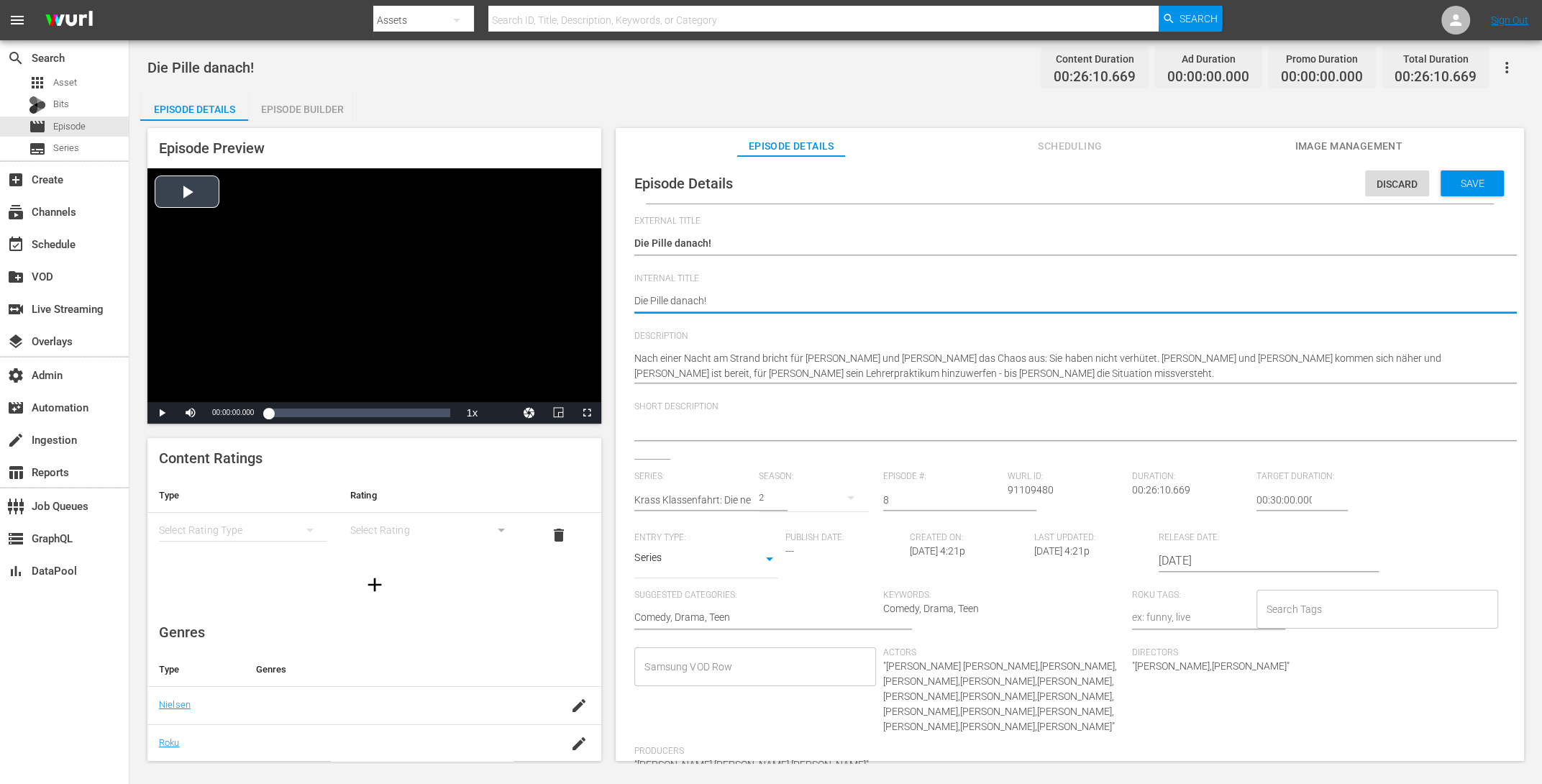
drag, startPoint x: 760, startPoint y: 301, endPoint x: 501, endPoint y: 277, distance: 260.1
paste textarea "Krass Klassenfahrt S2 E5"
type textarea "Krass Klassenfahrt S2 E5"
type textarea "Krass Klassenfahrt S2 E"
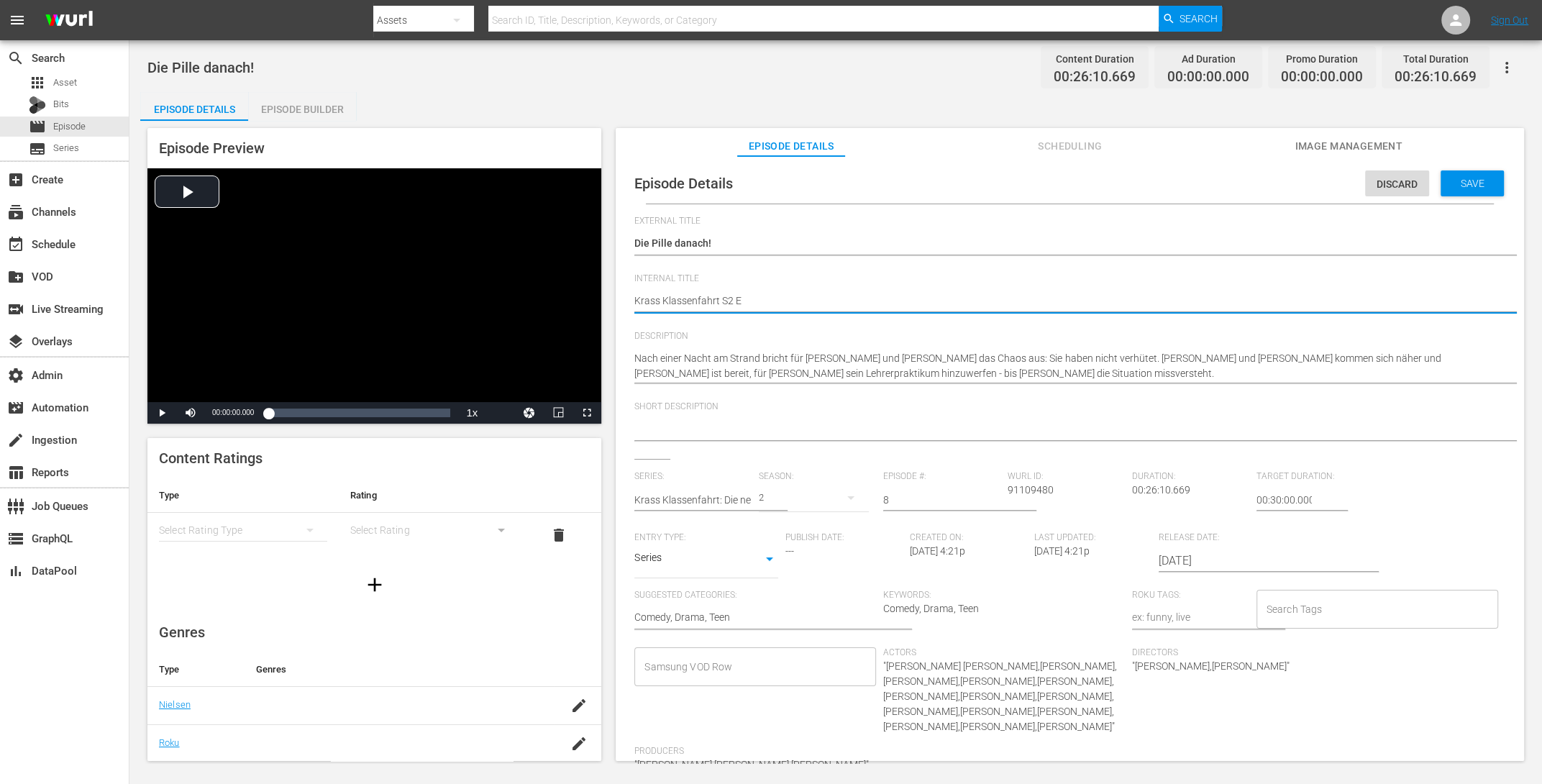
type textarea "Krass Klassenfahrt S2 E8"
click at [1233, 192] on div "Save" at bounding box center [1472, 183] width 63 height 26
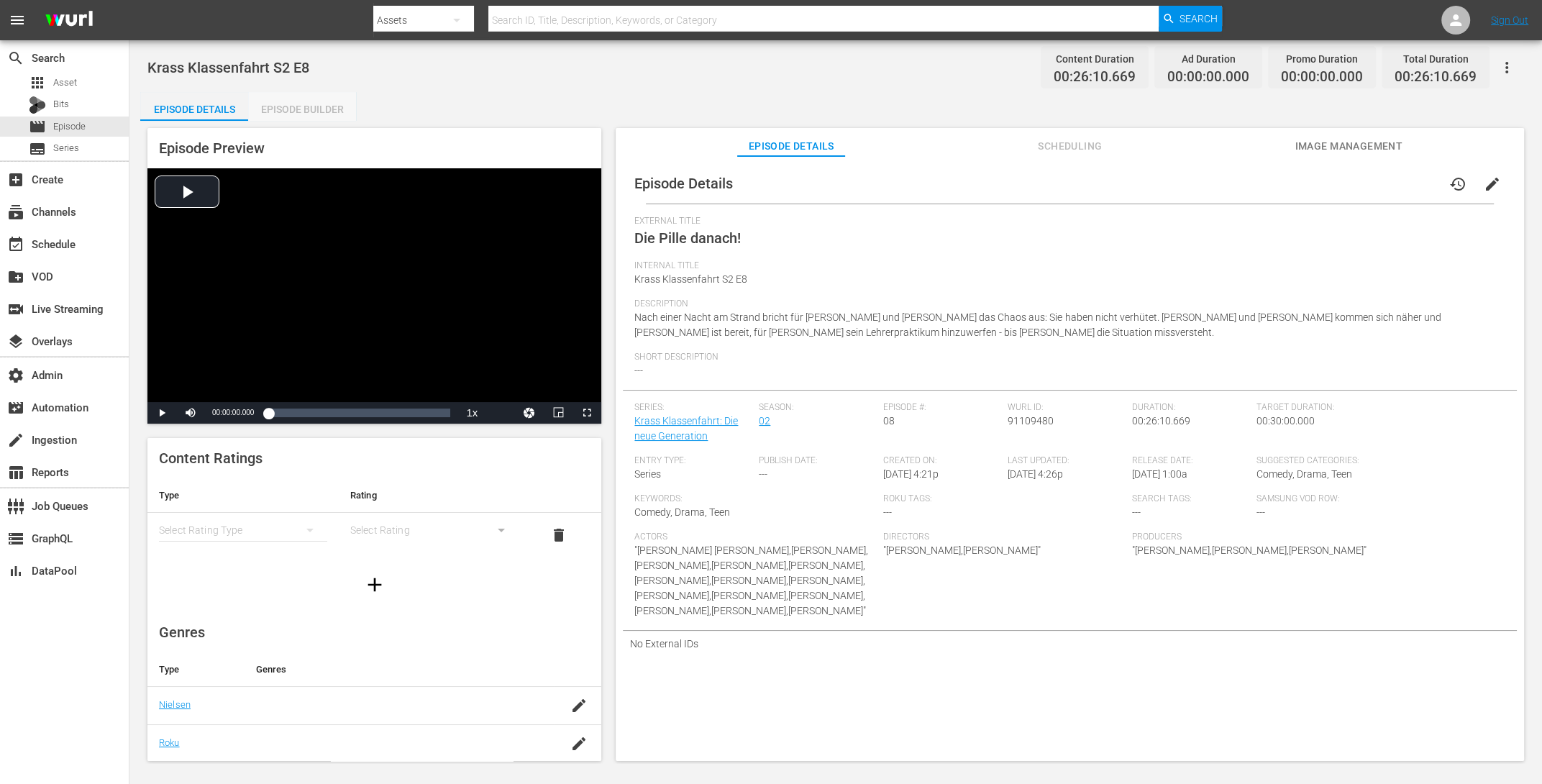
click at [303, 106] on div "Episode Builder" at bounding box center [302, 110] width 108 height 34
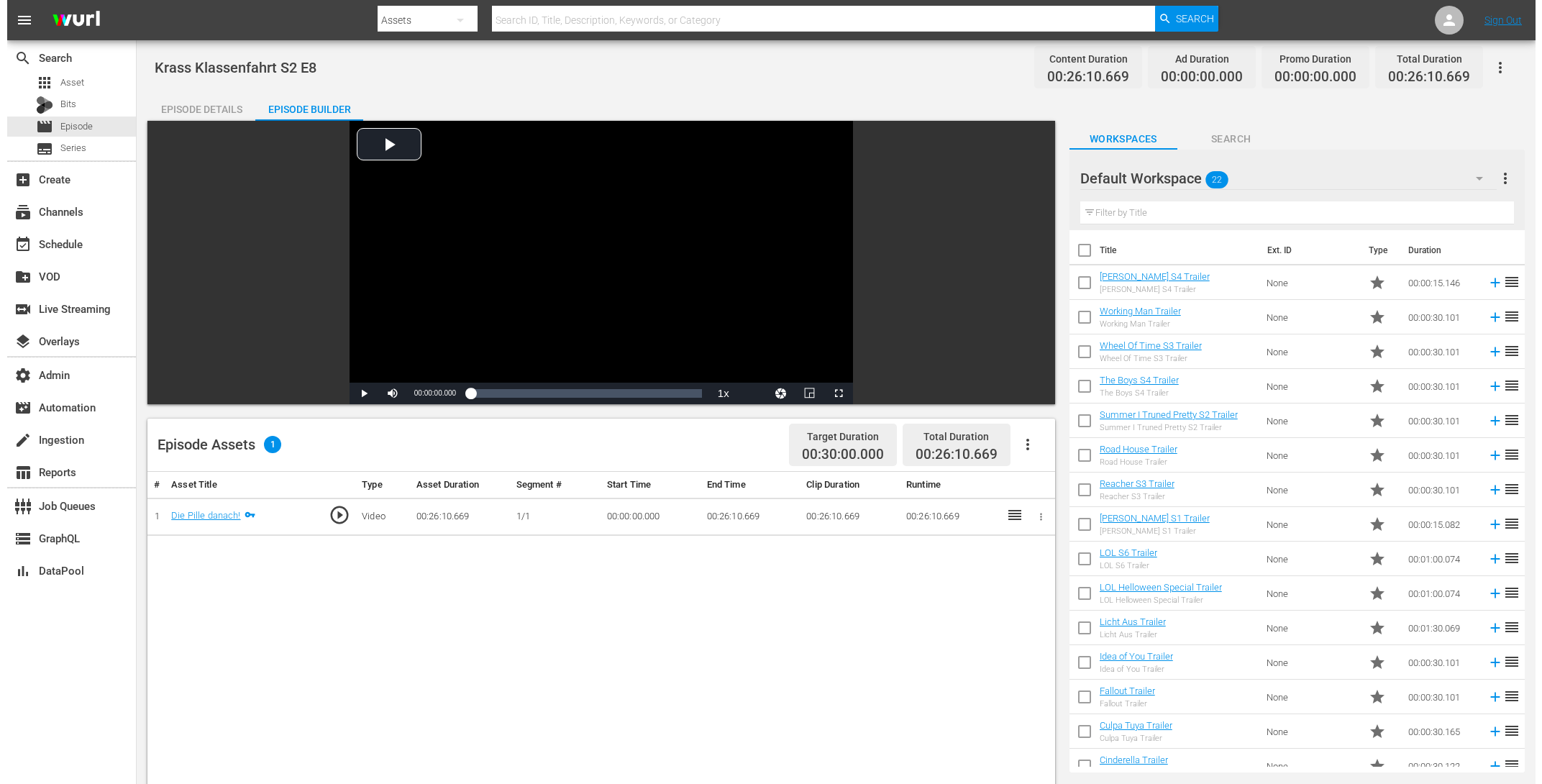
scroll to position [257, 0]
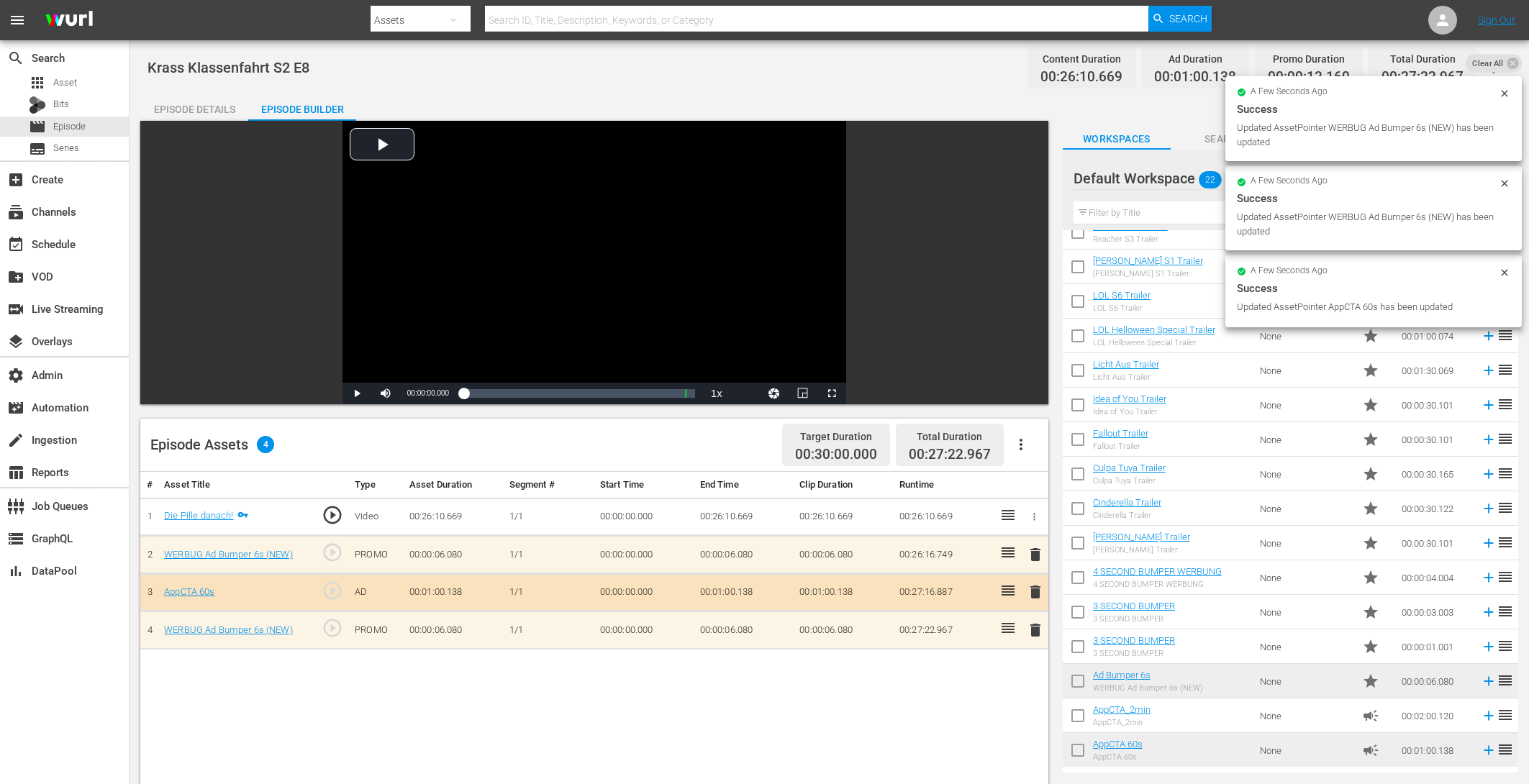
click at [197, 110] on div "Episode Details" at bounding box center [194, 110] width 108 height 34
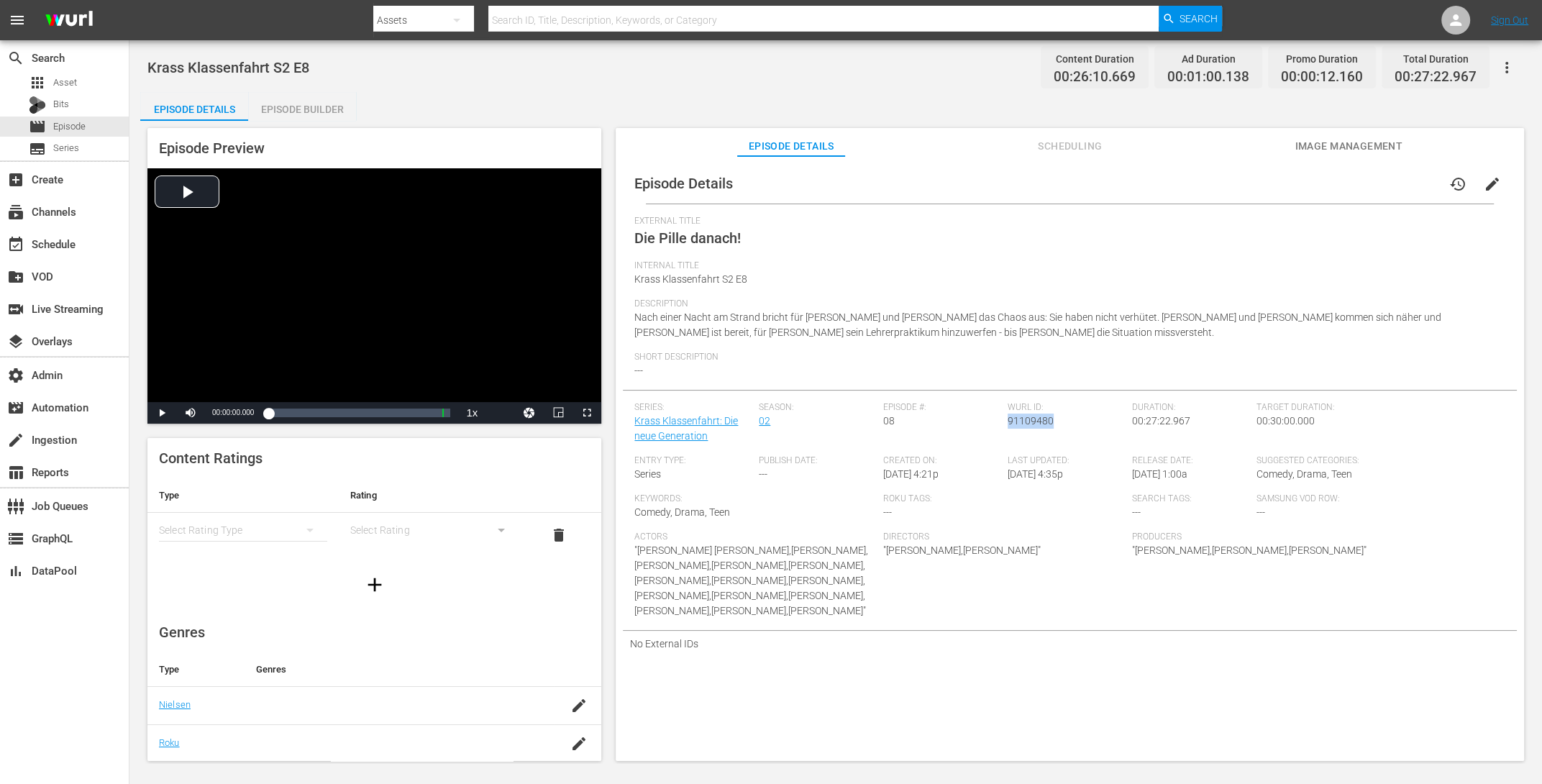
drag, startPoint x: 1048, startPoint y: 424, endPoint x: 1004, endPoint y: 423, distance: 44.0
click at [1008, 423] on div "Wurl ID: 91109480" at bounding box center [1070, 429] width 124 height 53
copy span "91109480"
click at [1233, 185] on span "edit" at bounding box center [1492, 184] width 17 height 17
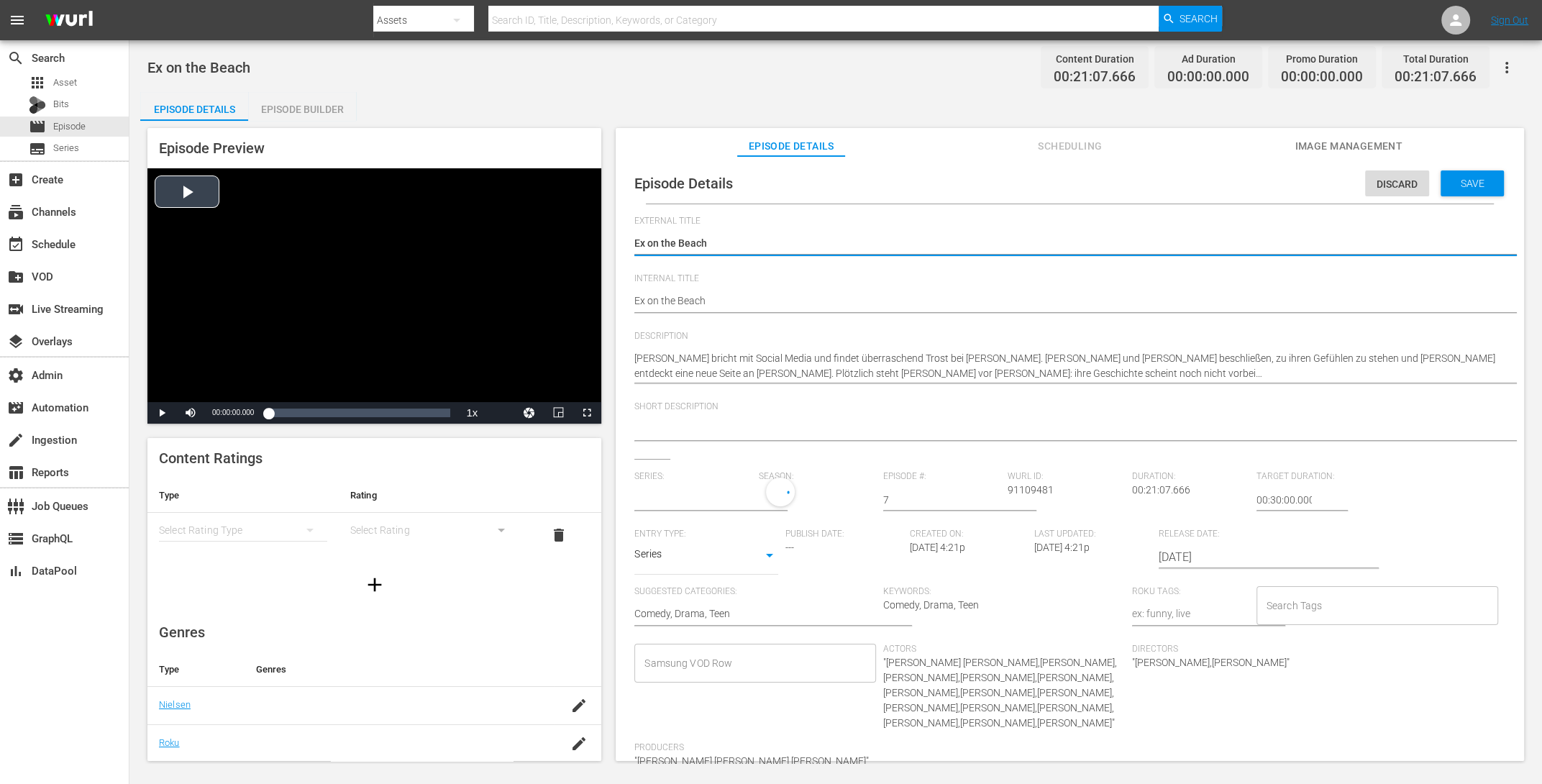
type input "Krass Klassenfahrt: Die neue Generation"
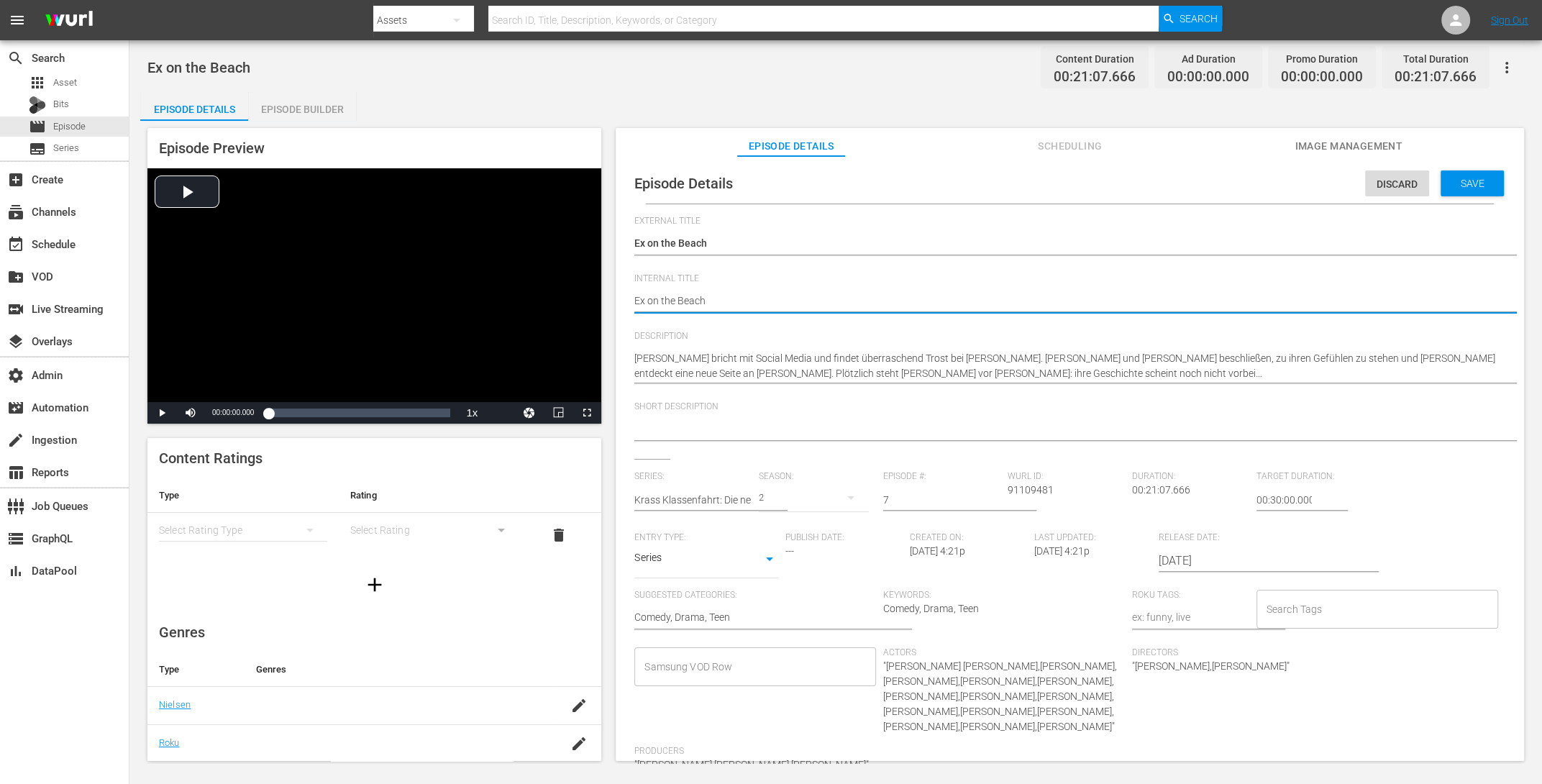
drag, startPoint x: 639, startPoint y: 291, endPoint x: 602, endPoint y: 289, distance: 37.1
paste textarea "Krass Klassenfahrt S2 E5"
type textarea "Krass Klassenfahrt S2 E5"
type textarea "Krass Klassenfahrt S2 E"
type textarea "Krass Klassenfahrt S2 E7"
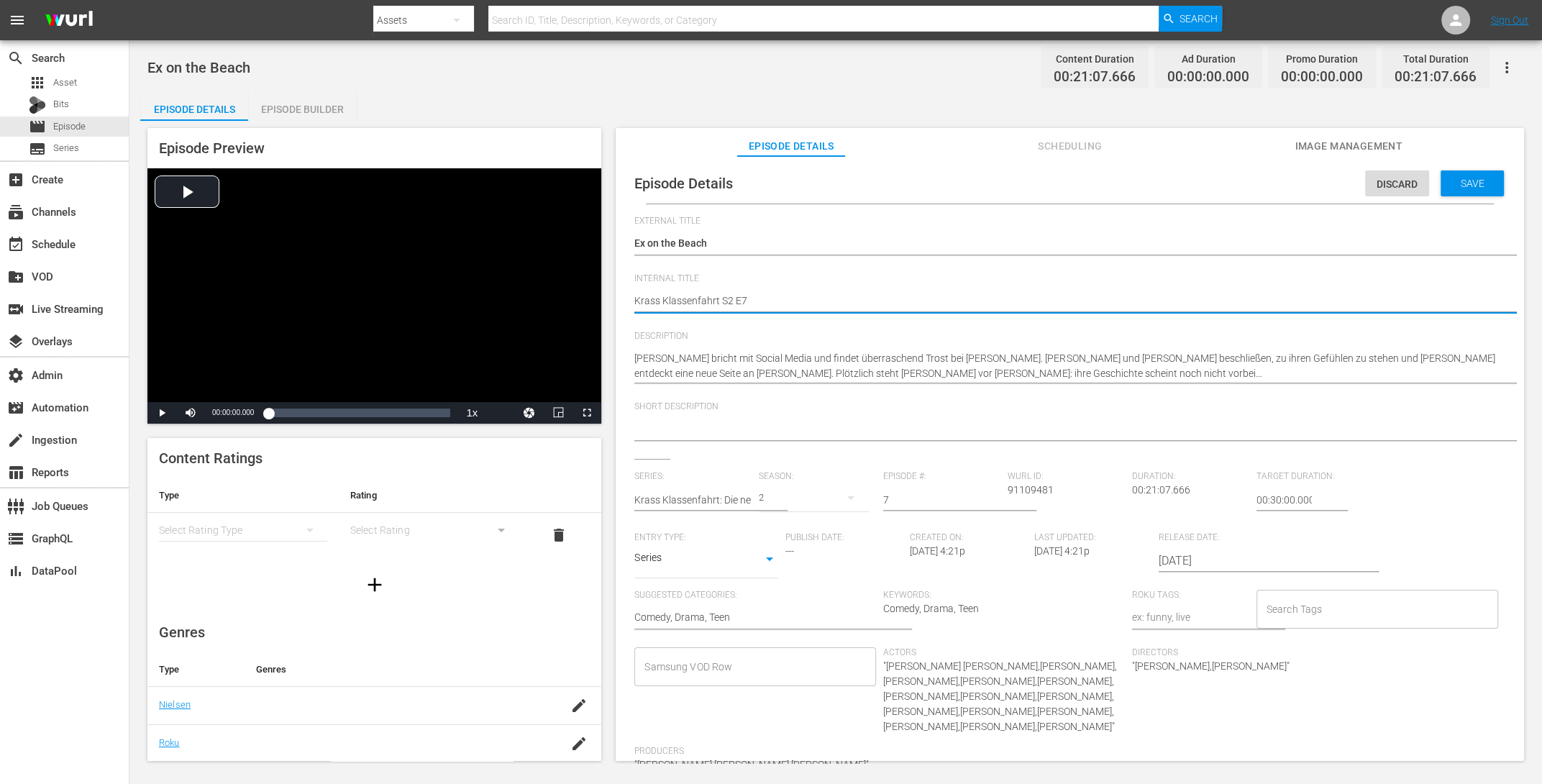
type textarea "Krass Klassenfahrt S2 E7"
click at [1233, 190] on div "Save" at bounding box center [1472, 183] width 63 height 26
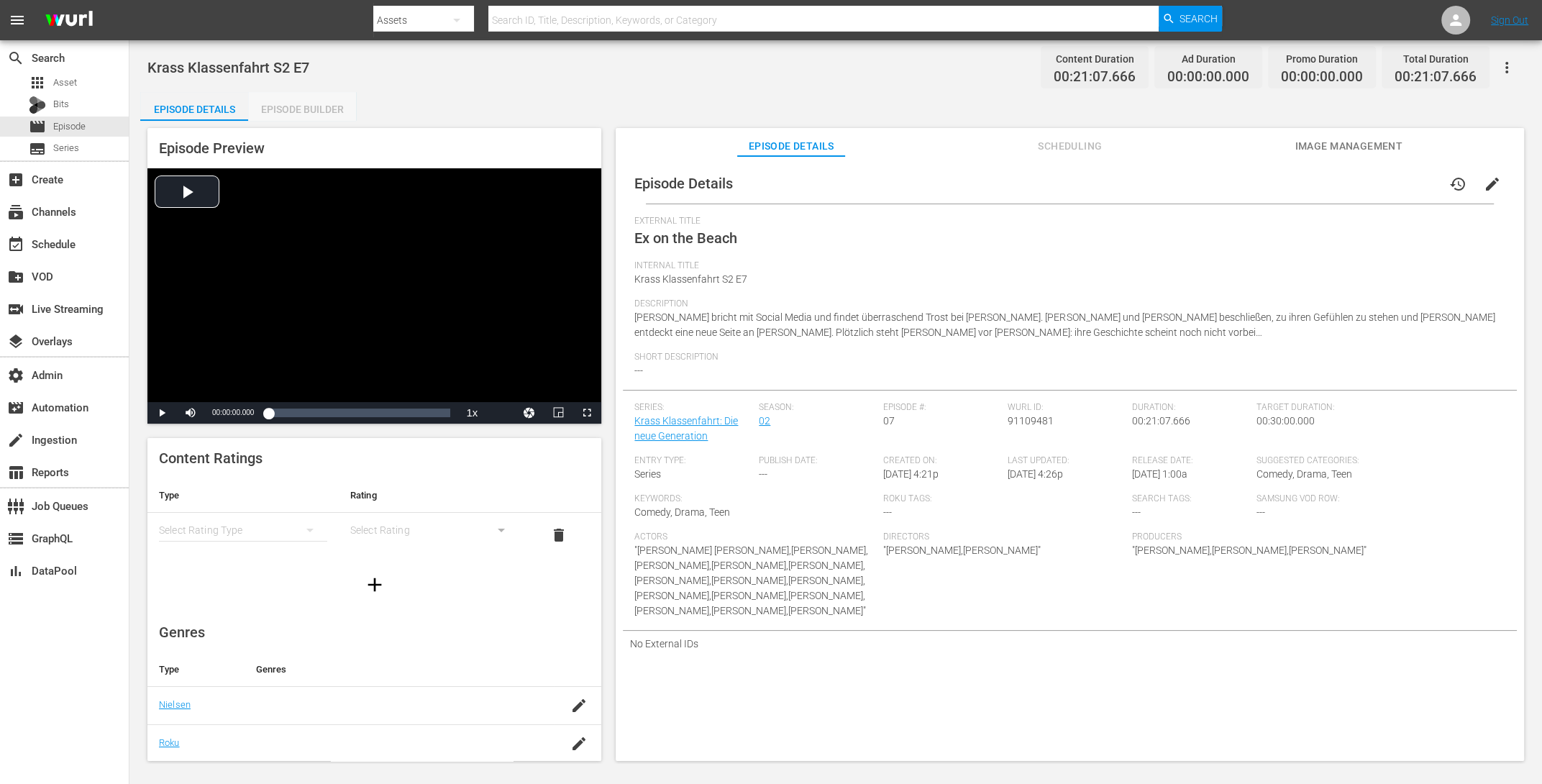
click at [301, 104] on div "Episode Builder" at bounding box center [302, 110] width 108 height 34
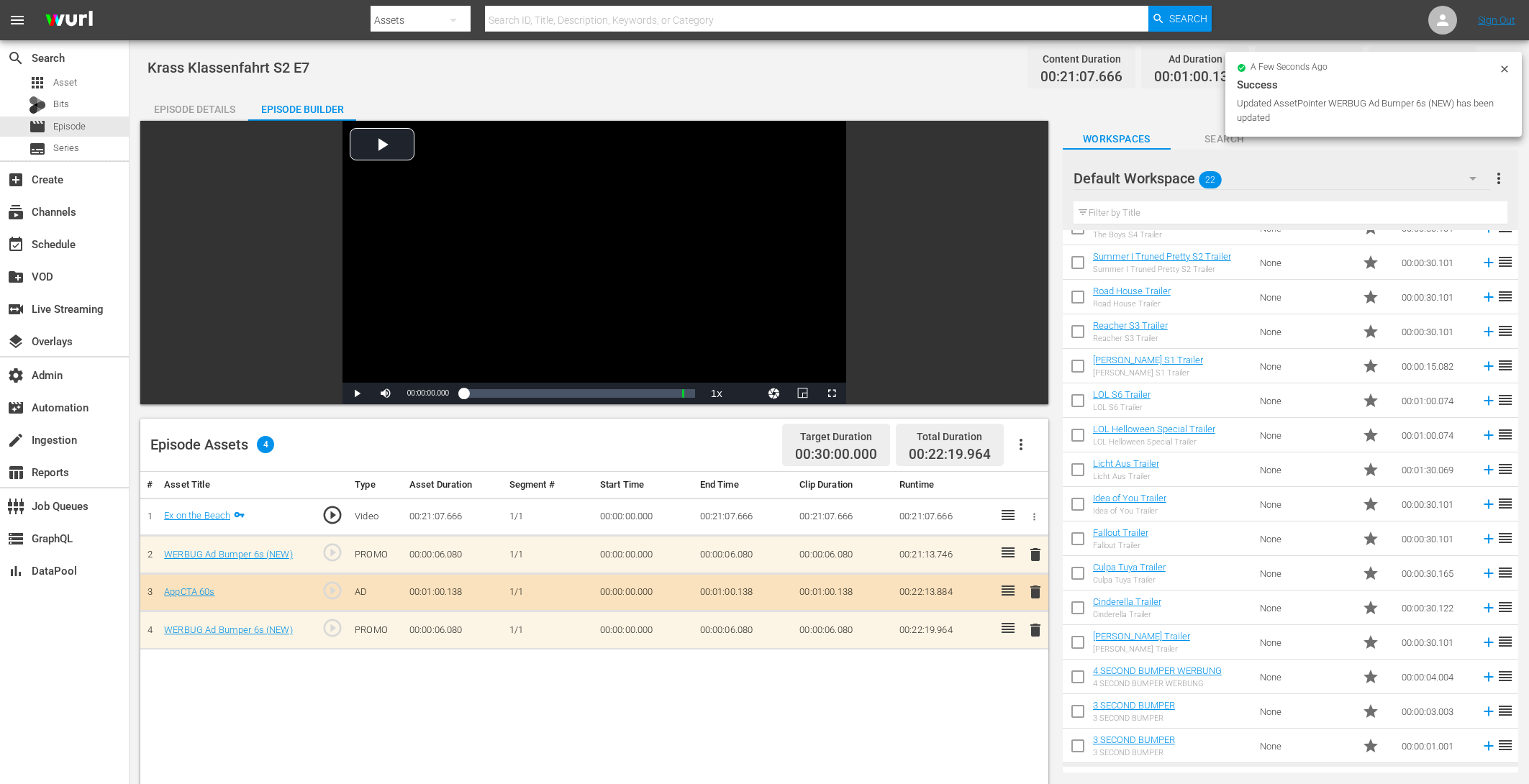
click at [195, 96] on div "Episode Details" at bounding box center [194, 110] width 108 height 34
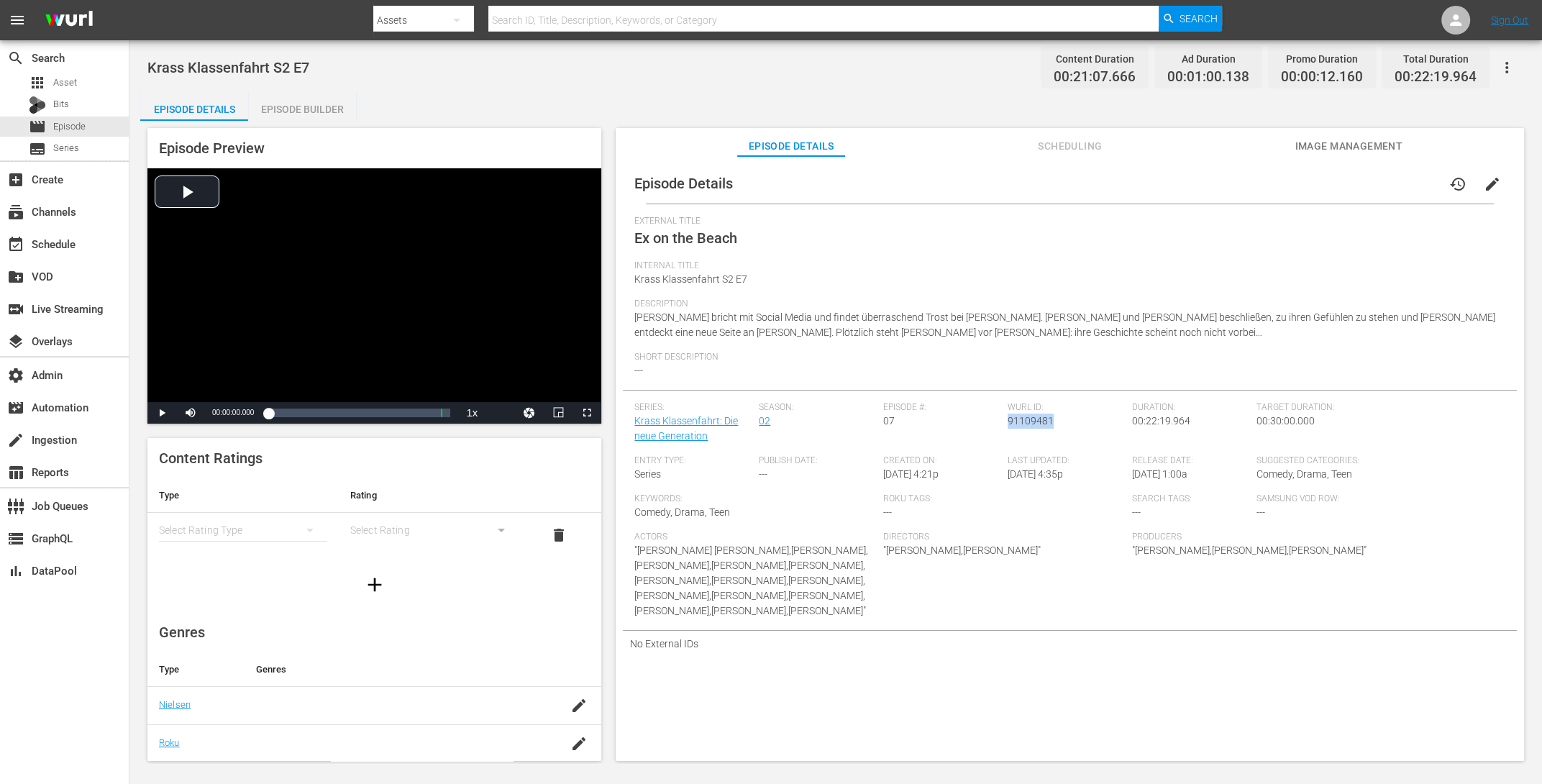
drag, startPoint x: 1046, startPoint y: 421, endPoint x: 1004, endPoint y: 421, distance: 42.0
click at [1008, 421] on div "Wurl ID: 91109481" at bounding box center [1070, 429] width 124 height 53
copy span "91109481"
click at [1233, 182] on button "edit" at bounding box center [1492, 184] width 34 height 34
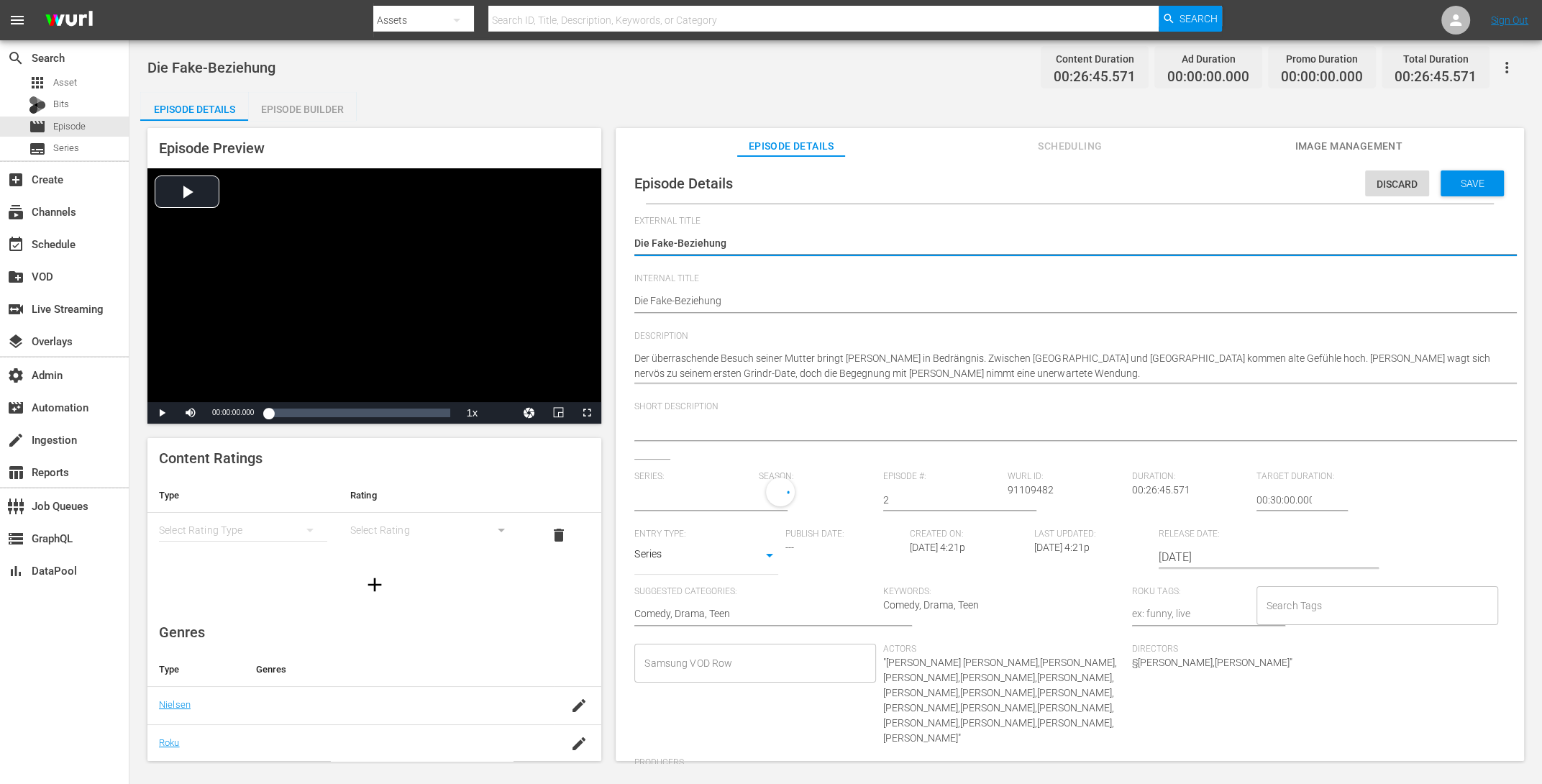
type input "Krass Klassenfahrt: Die neue Generation"
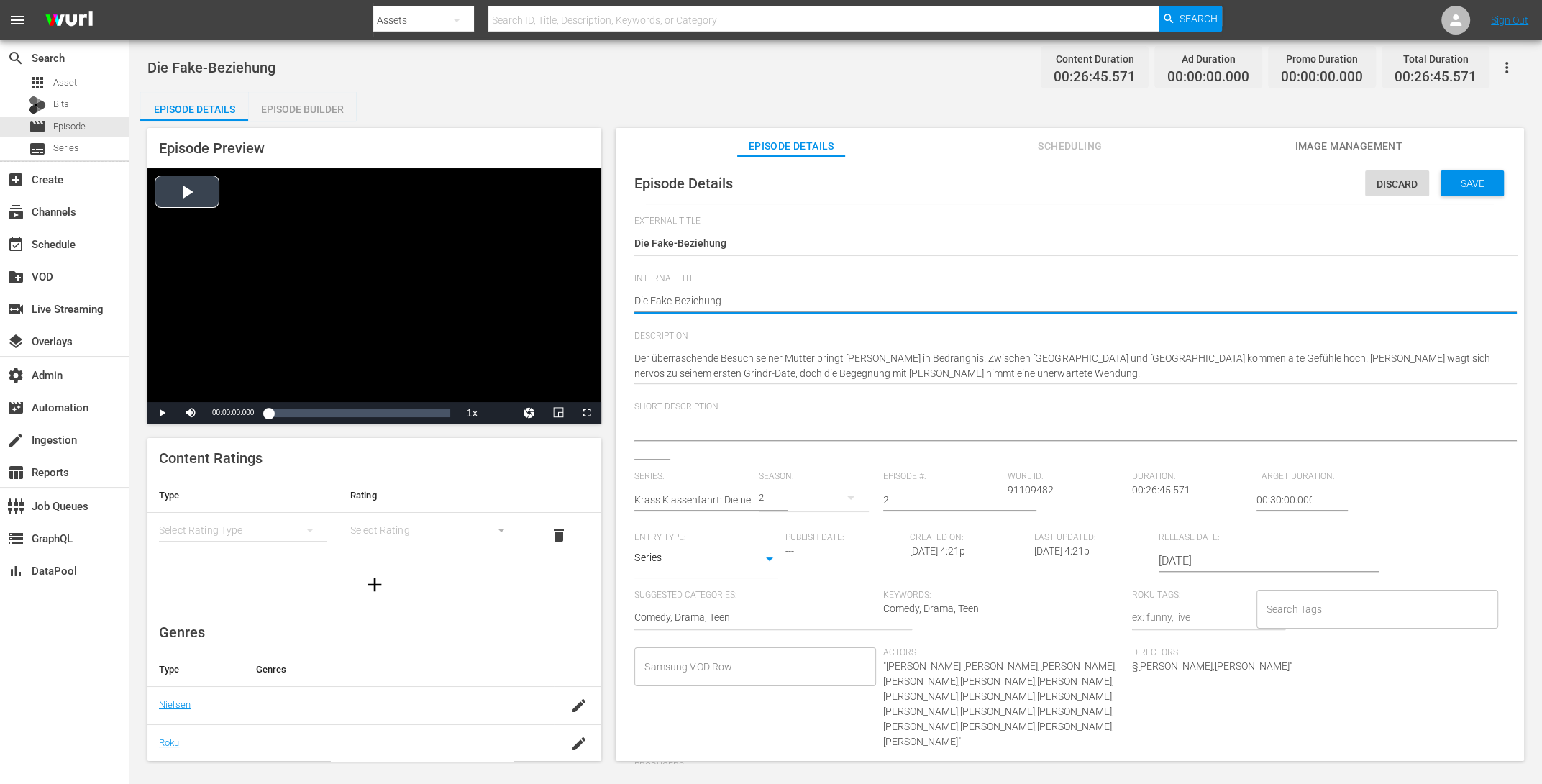
drag, startPoint x: 746, startPoint y: 297, endPoint x: 575, endPoint y: 276, distance: 172.3
paste textarea "Krass Klassenfahrt S2 E5"
type textarea "Krass Klassenfahrt S2 E5"
type textarea "Krass Klassenfahrt S2 E"
type textarea "Krass Klassenfahrt S2 E2"
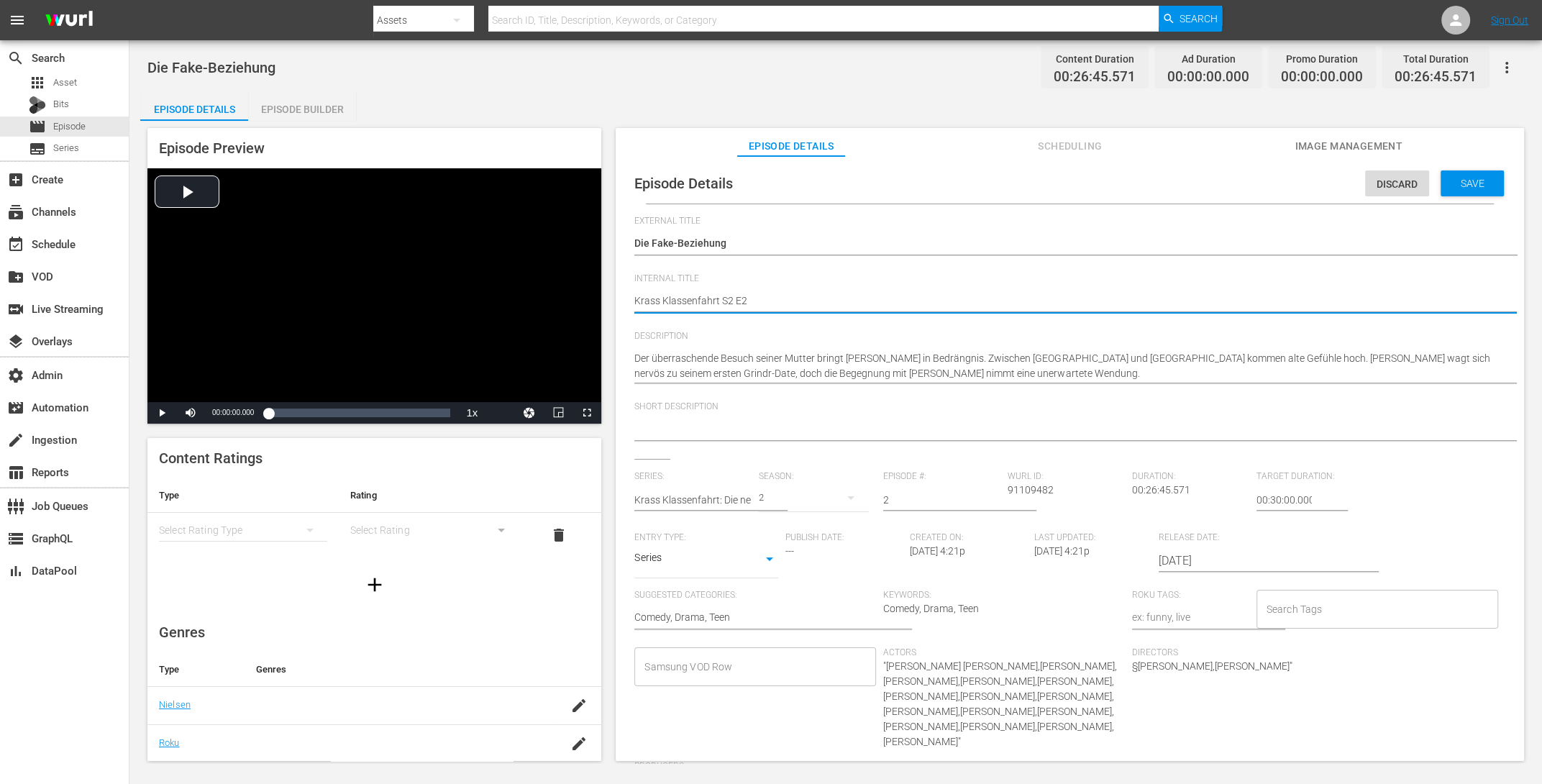
type textarea "Krass Klassenfahrt S2 E2"
click at [1233, 184] on span "Save" at bounding box center [1473, 183] width 47 height 12
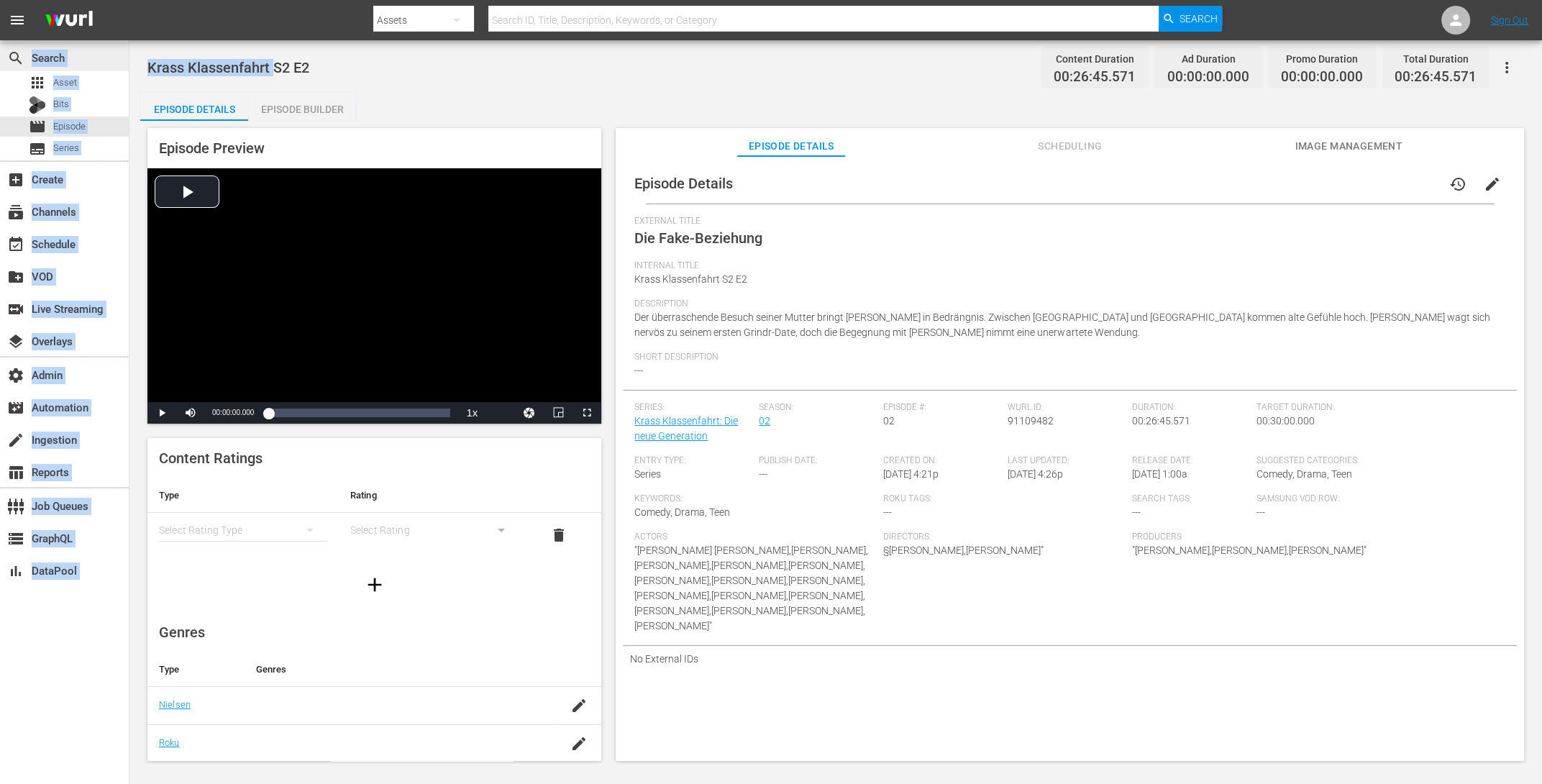
drag, startPoint x: 271, startPoint y: 67, endPoint x: 122, endPoint y: 61, distance: 149.1
click at [130, 0] on div "search Search apps Asset Bits movie Episode subtitles Series add_box Create sub…" at bounding box center [836, 0] width 1412 height 0
copy div "Search apps Asset Bits movie Episode subtitles Series add_box Create subscripti…"
click at [297, 97] on div "Episode Builder" at bounding box center [302, 110] width 108 height 34
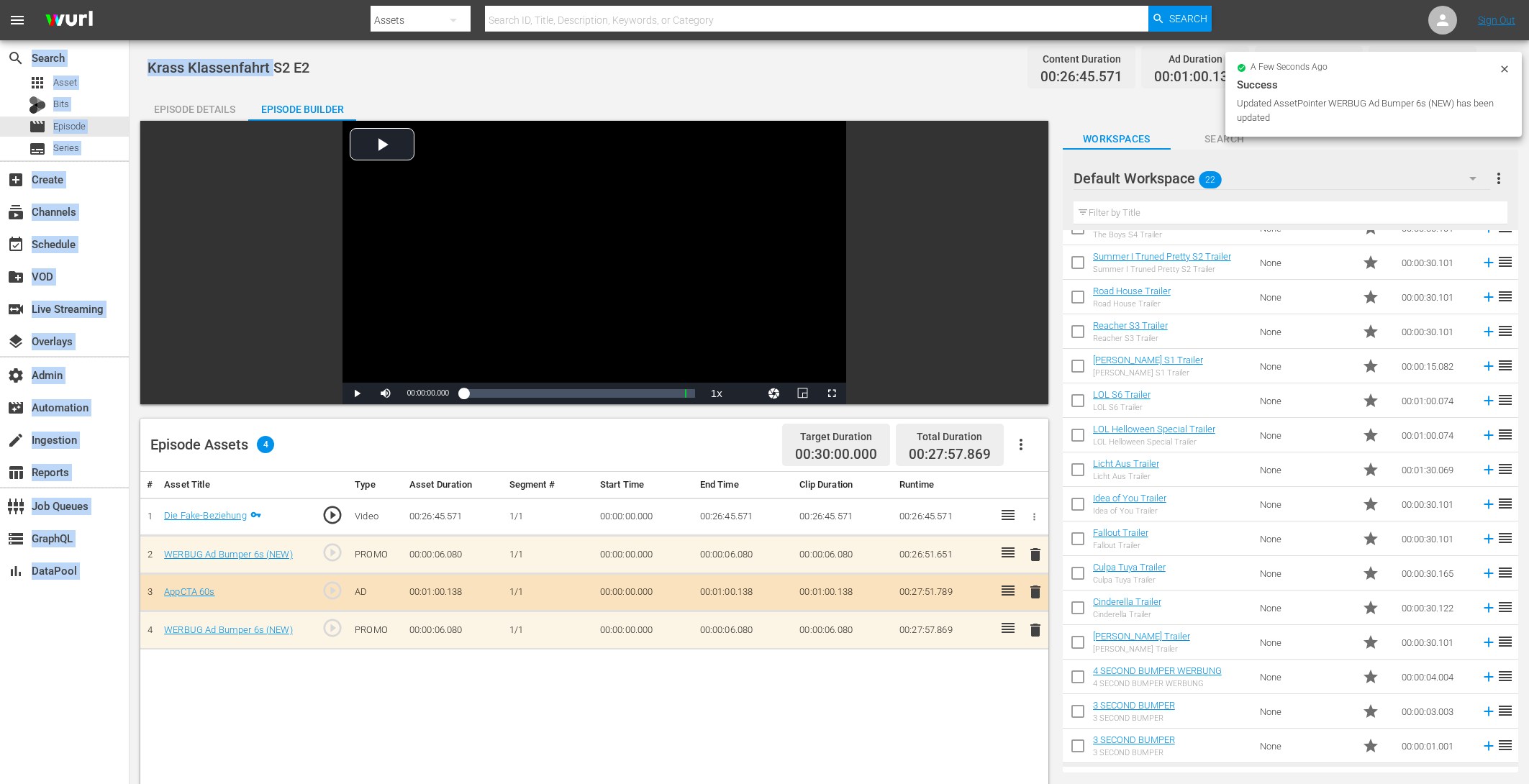
drag, startPoint x: 179, startPoint y: 106, endPoint x: 194, endPoint y: 112, distance: 16.2
click at [179, 106] on div "Episode Details" at bounding box center [194, 110] width 108 height 34
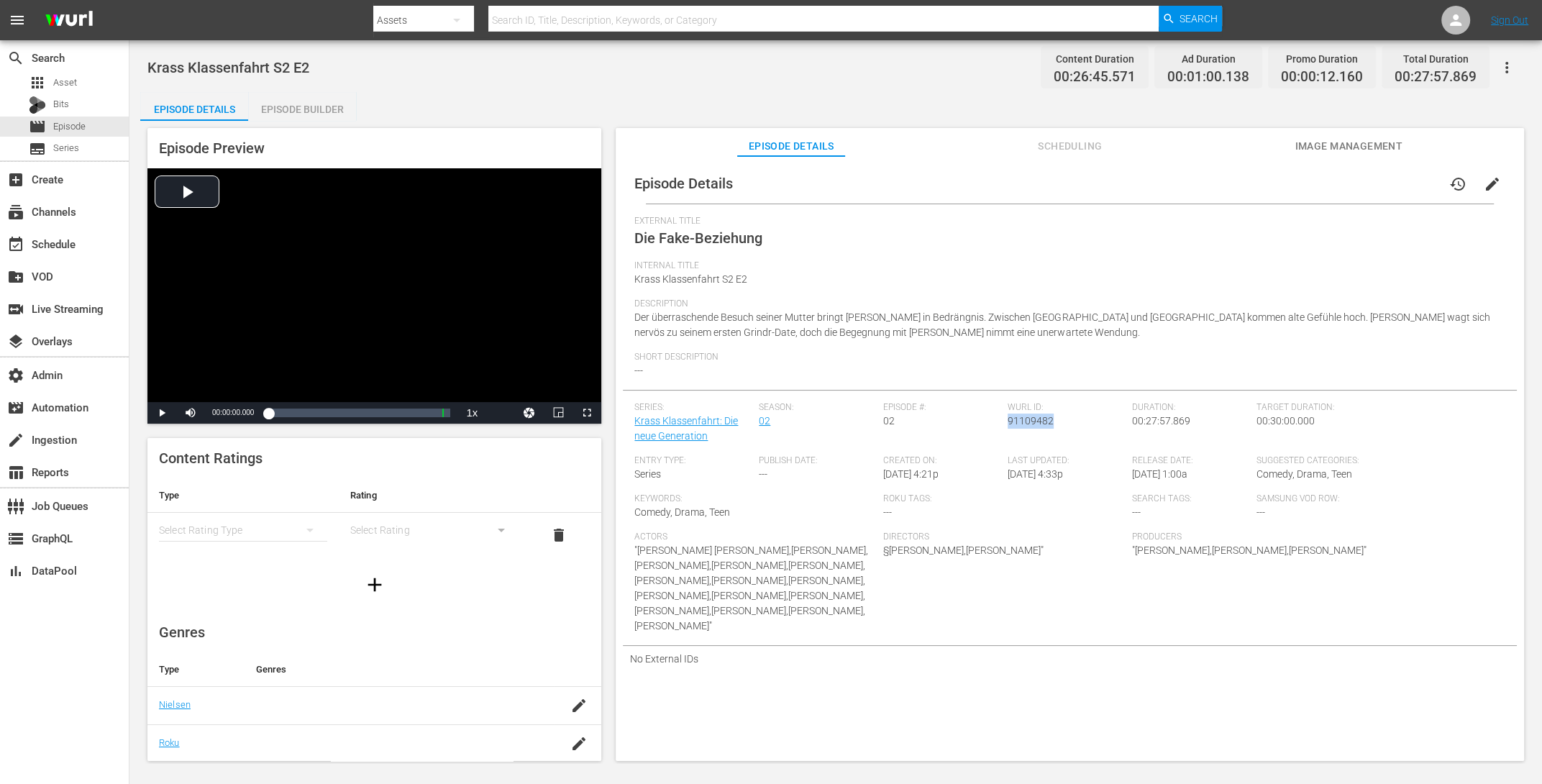
drag, startPoint x: 1053, startPoint y: 420, endPoint x: 1004, endPoint y: 420, distance: 49.0
click at [1008, 420] on div "Wurl ID: 91109482" at bounding box center [1070, 429] width 124 height 53
copy span "91109482"
click at [292, 103] on div "Episode Builder" at bounding box center [302, 110] width 108 height 34
drag, startPoint x: 1050, startPoint y: 423, endPoint x: 1004, endPoint y: 425, distance: 46.0
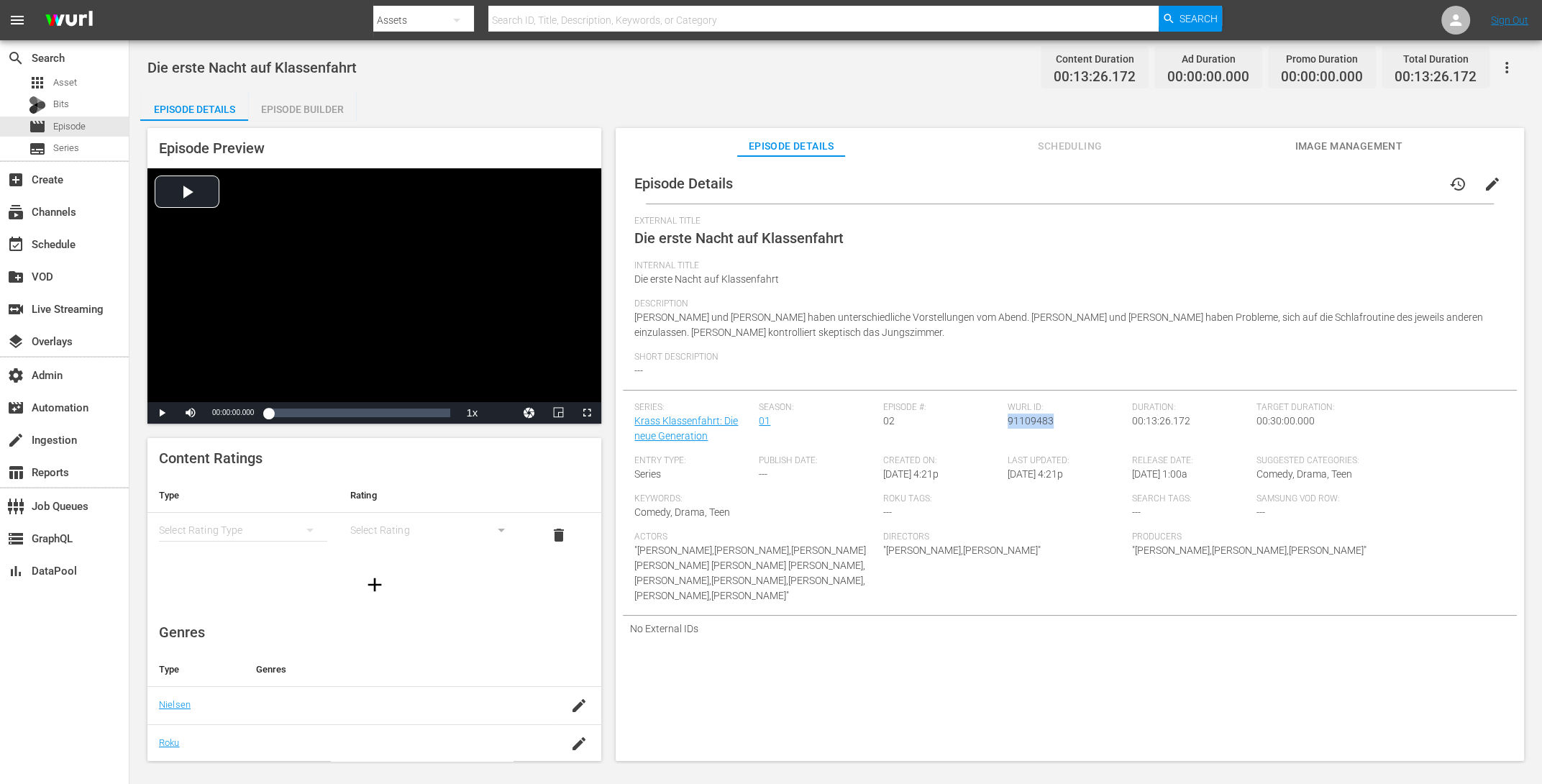
click at [1008, 425] on div "Wurl ID: 91109483" at bounding box center [1070, 429] width 124 height 53
copy span "91109483"
click at [321, 103] on div "Episode Builder" at bounding box center [302, 110] width 108 height 34
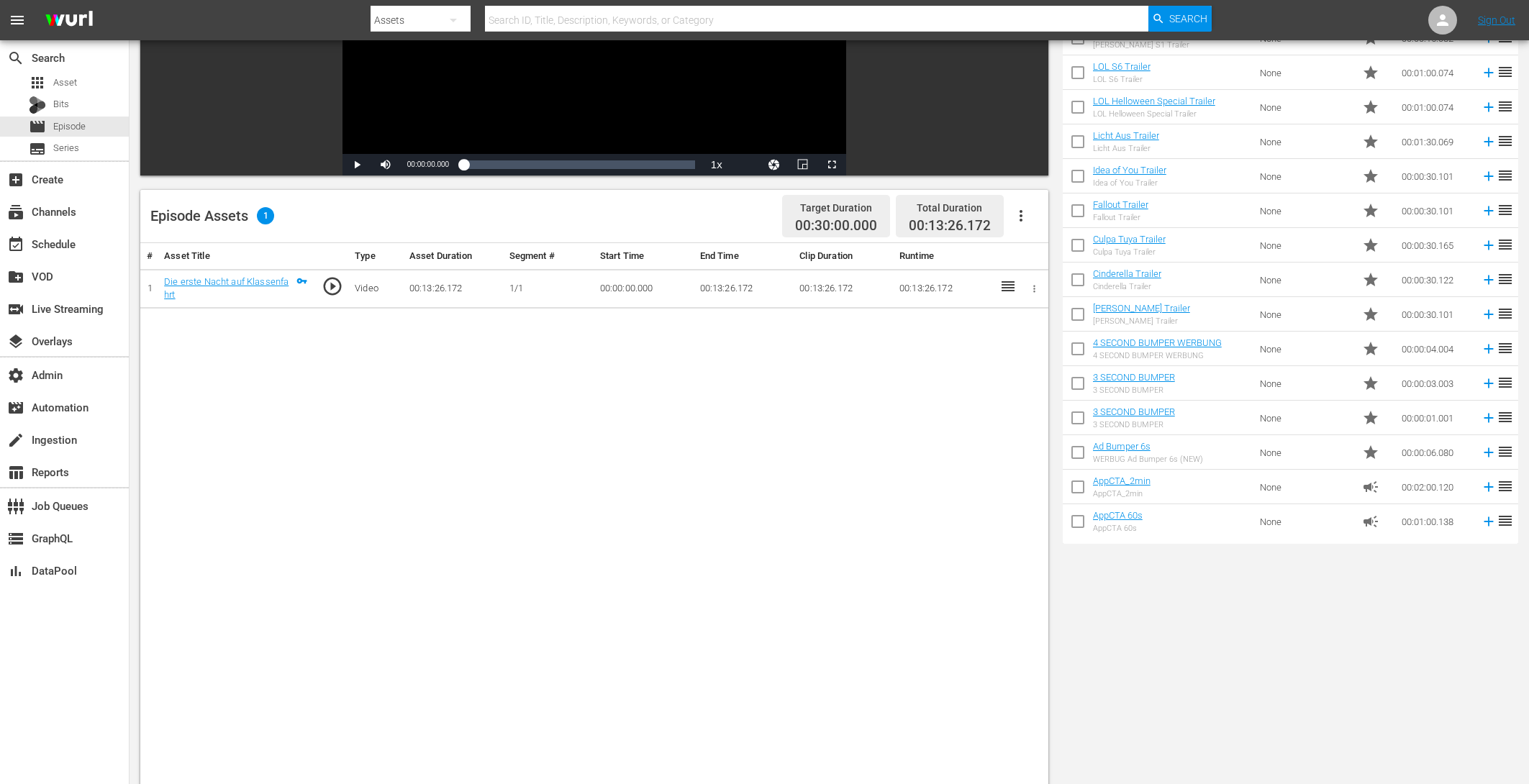
scroll to position [159, 0]
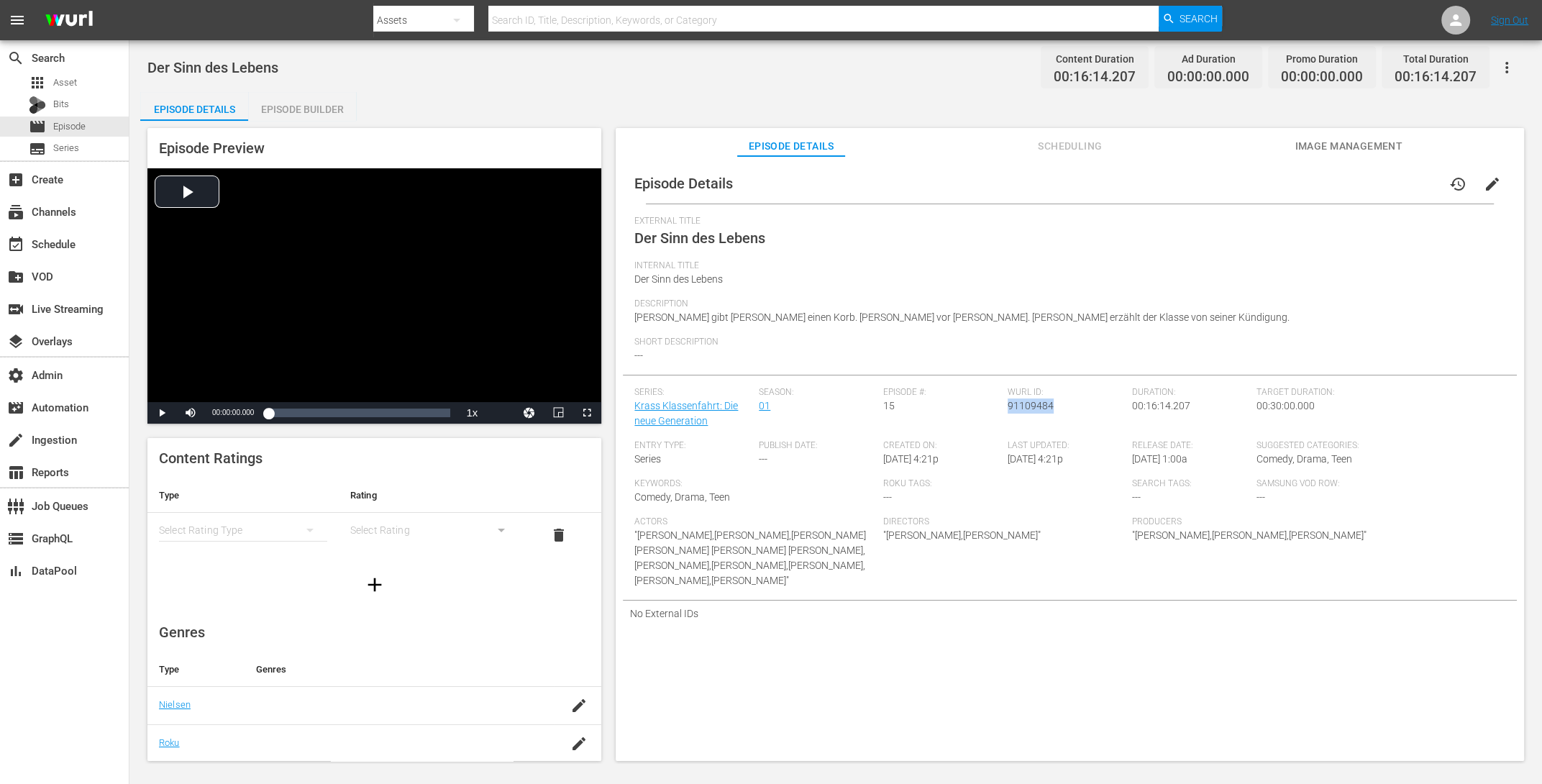
drag, startPoint x: 1051, startPoint y: 407, endPoint x: 1006, endPoint y: 409, distance: 45.0
click at [1008, 409] on div "Wurl ID: 91109484" at bounding box center [1070, 413] width 124 height 53
copy span "91109484"
click at [286, 102] on div "Episode Builder" at bounding box center [302, 110] width 108 height 34
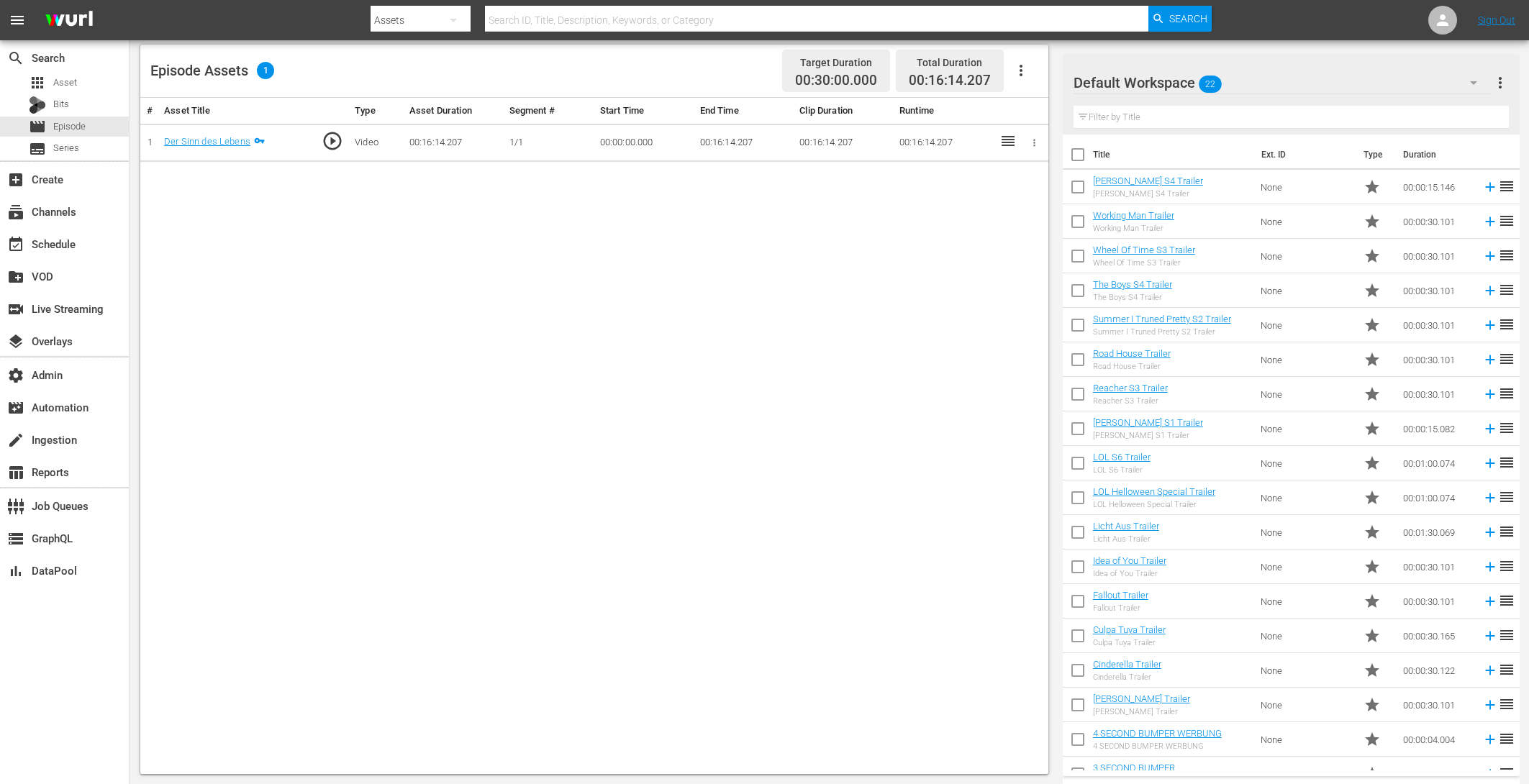
scroll to position [159, 0]
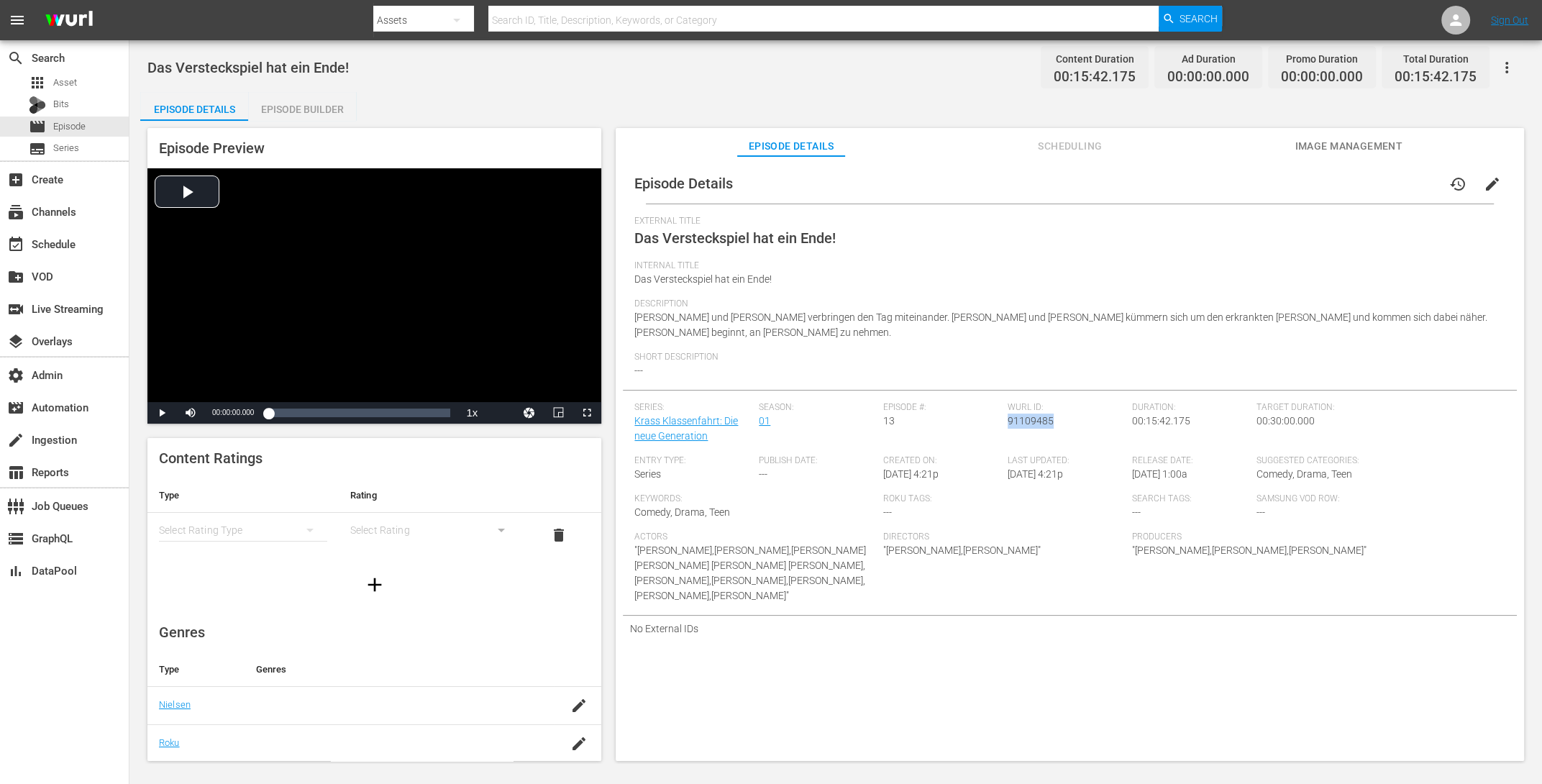
drag, startPoint x: 1048, startPoint y: 409, endPoint x: 1004, endPoint y: 403, distance: 44.4
click at [1008, 415] on span "91109485" at bounding box center [1031, 421] width 46 height 12
copy span "91109485"
click at [308, 106] on div "Episode Builder" at bounding box center [302, 110] width 108 height 34
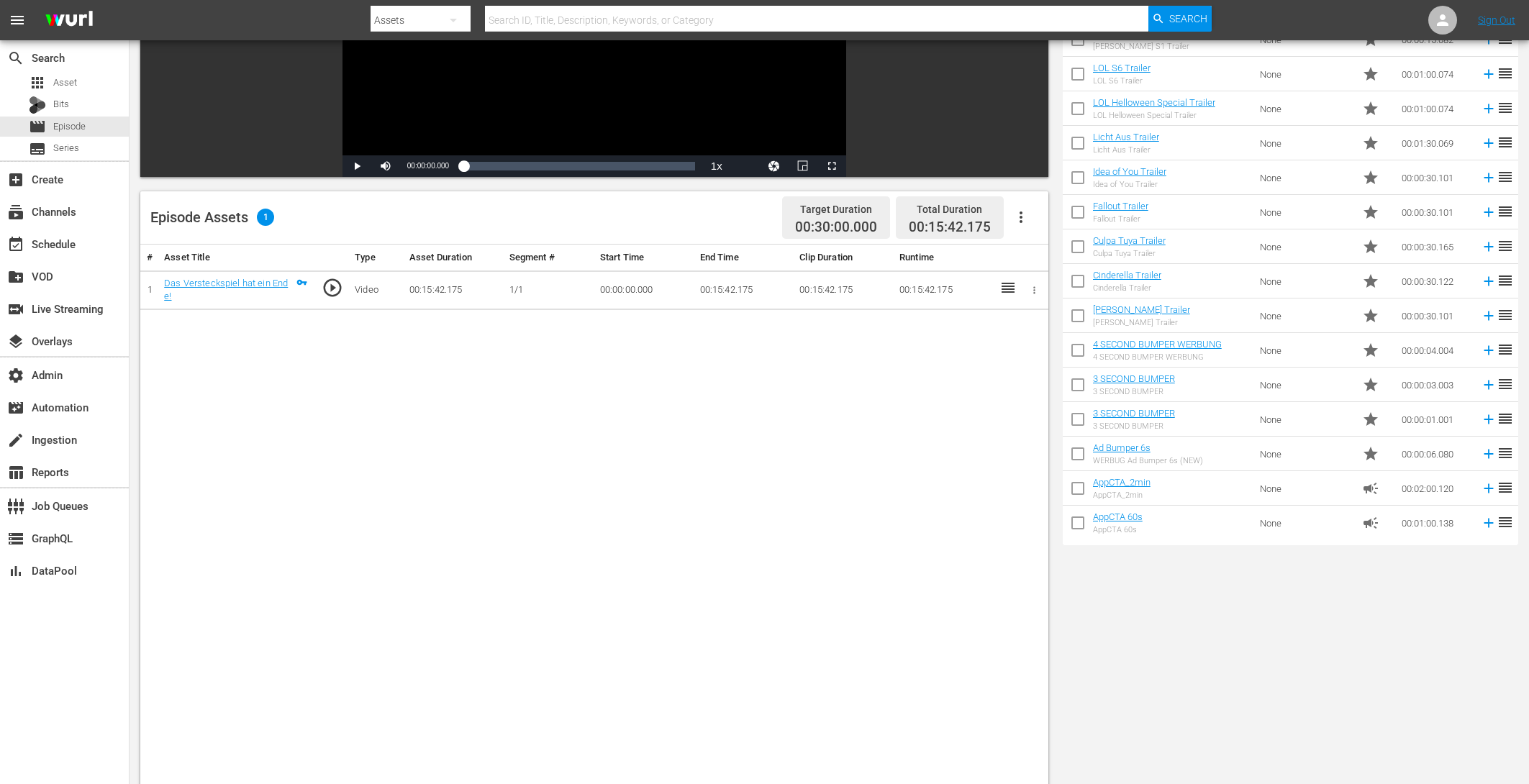
scroll to position [159, 0]
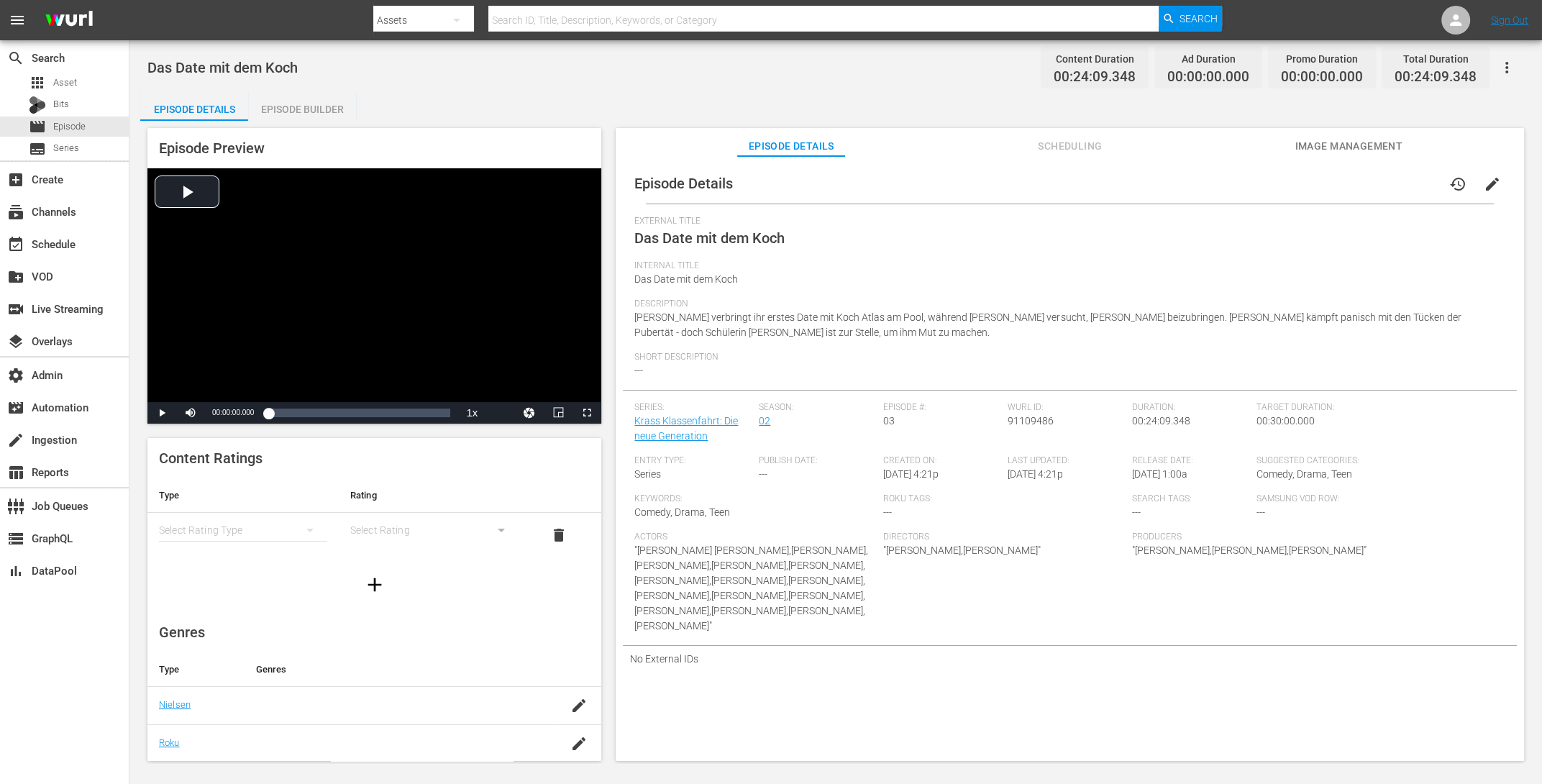
click at [1233, 179] on button "edit" at bounding box center [1492, 184] width 34 height 34
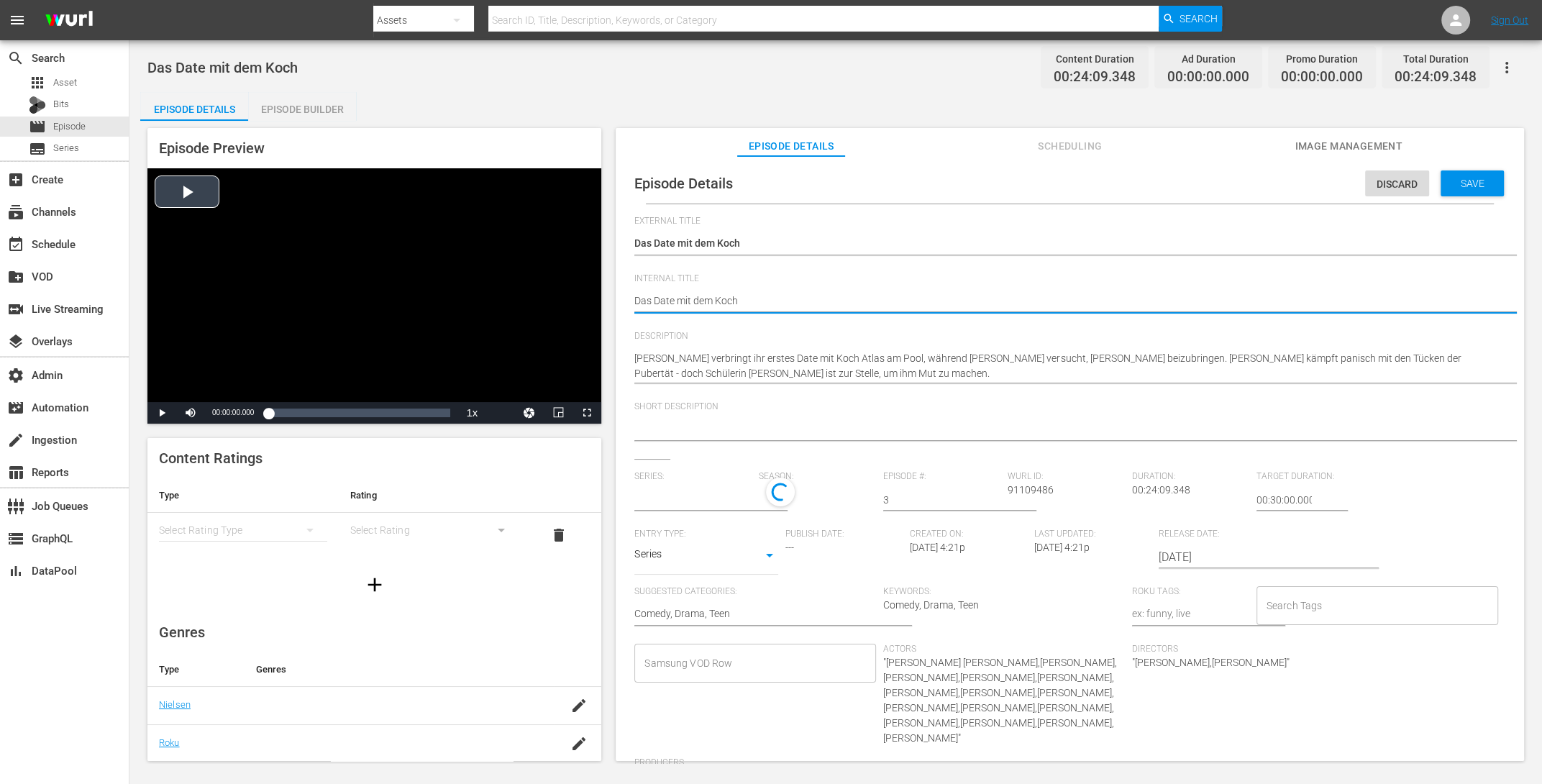
drag, startPoint x: 751, startPoint y: 303, endPoint x: 577, endPoint y: 293, distance: 174.3
type input "Krass Klassenfahrt: Die neue Generation"
paste textarea "Krass Klassenfahrt S2 E5"
type textarea "Krass Klassenfahrt S2 E5"
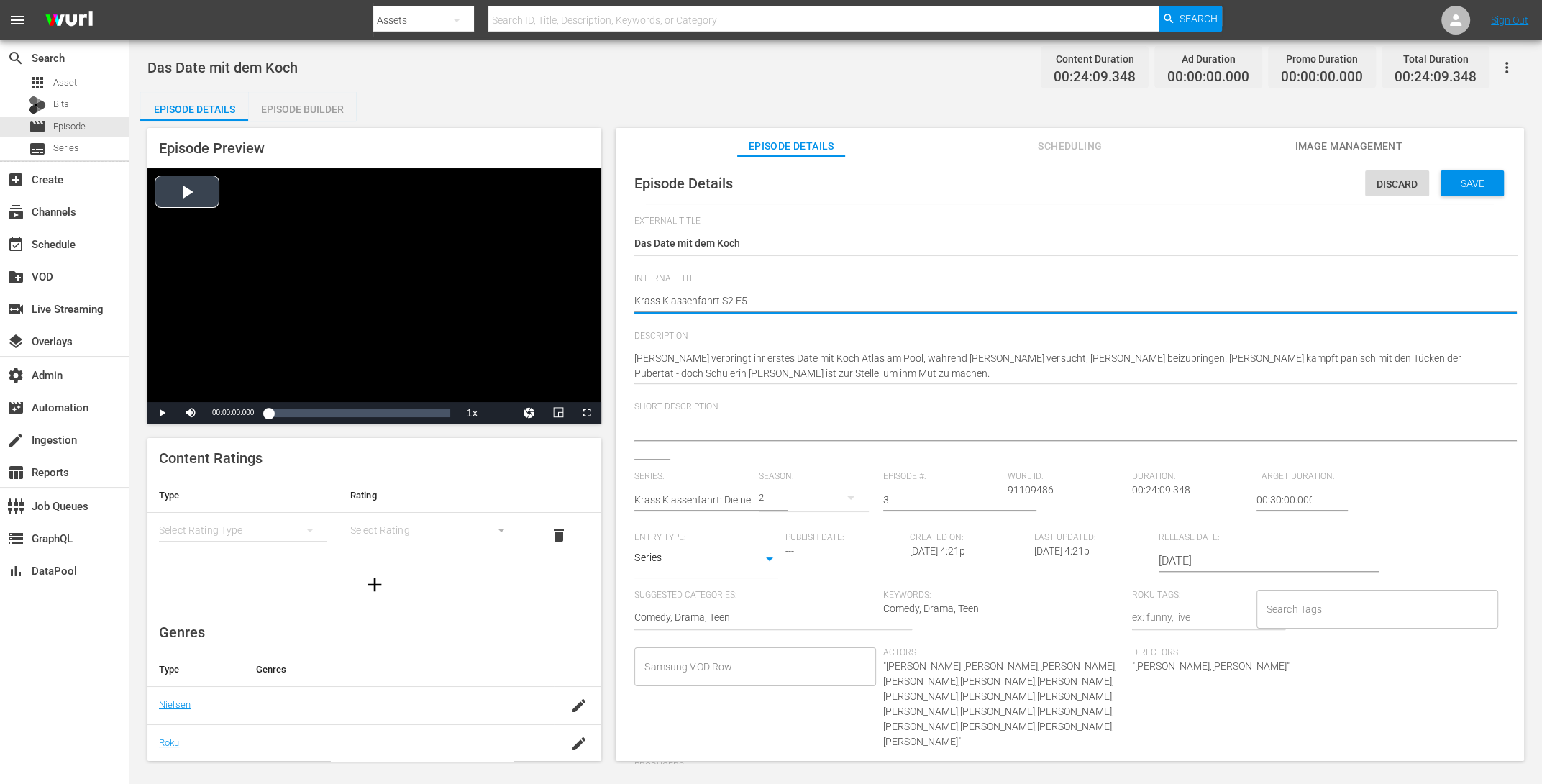
type textarea "Krass Klassenfahrt S2 E"
type textarea "Krass Klassenfahrt S2 E3"
click at [1233, 178] on span "Save" at bounding box center [1473, 183] width 47 height 12
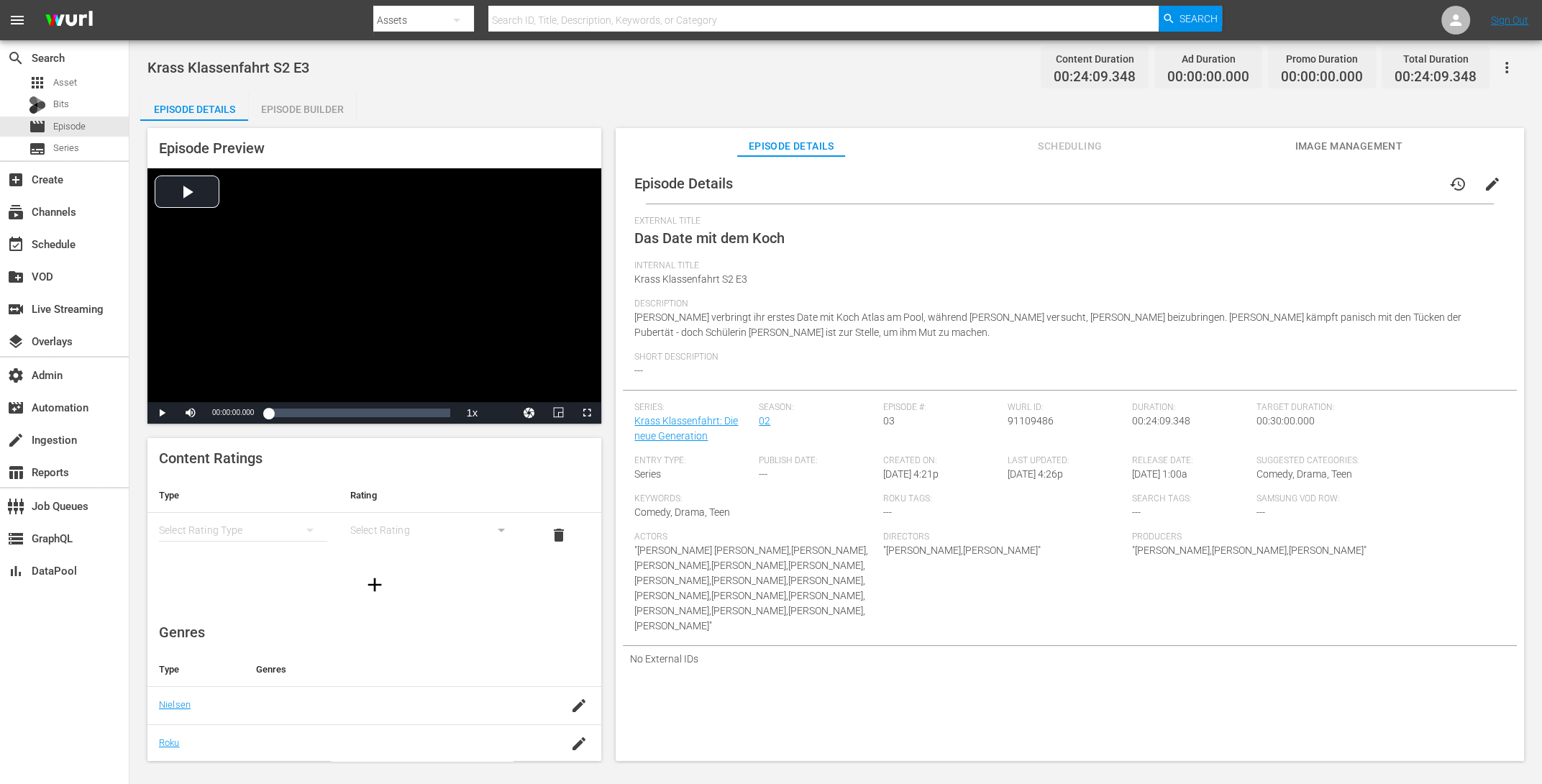
click at [294, 101] on div "Episode Builder" at bounding box center [302, 110] width 108 height 34
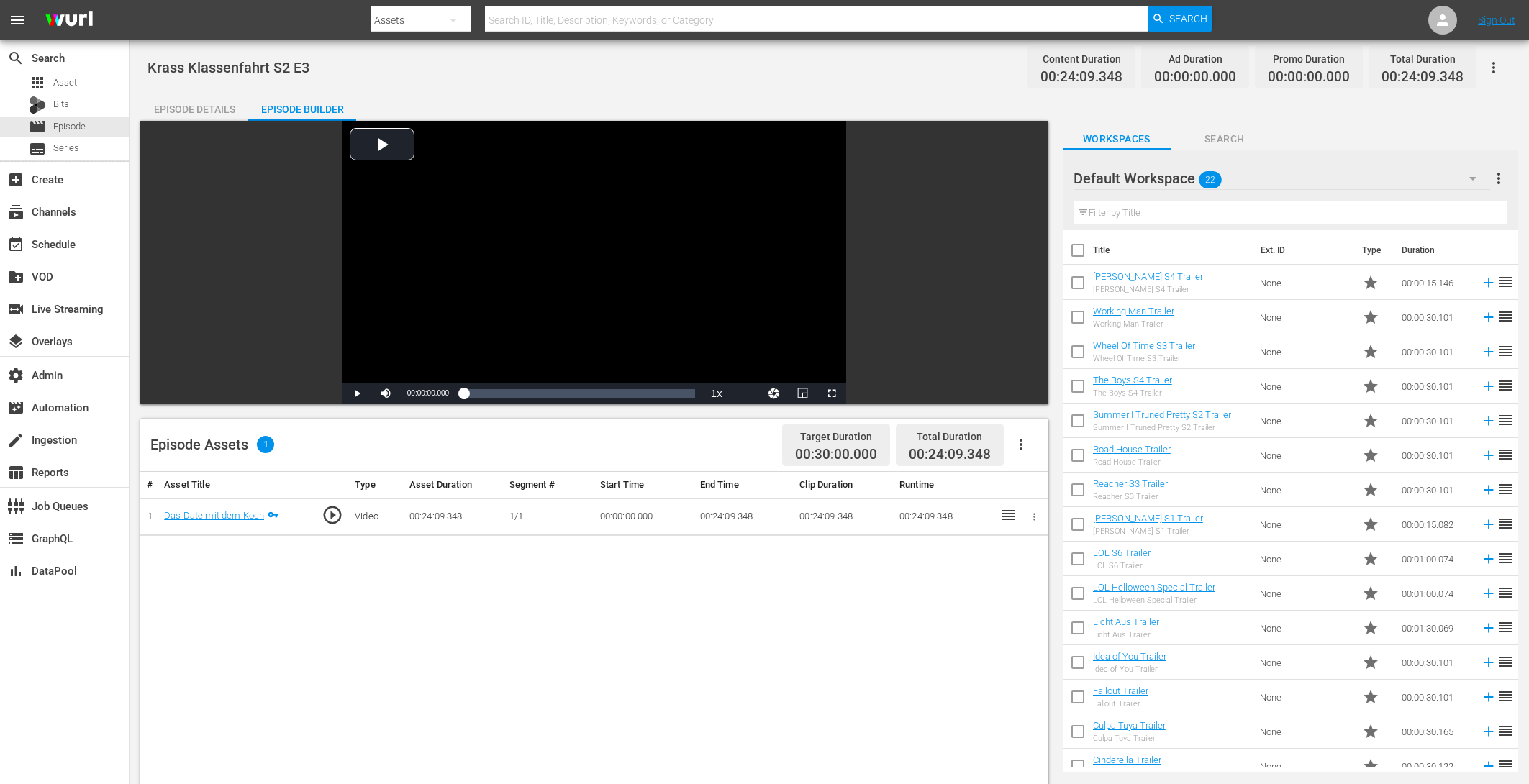
click at [198, 101] on div "Episode Details" at bounding box center [194, 110] width 108 height 34
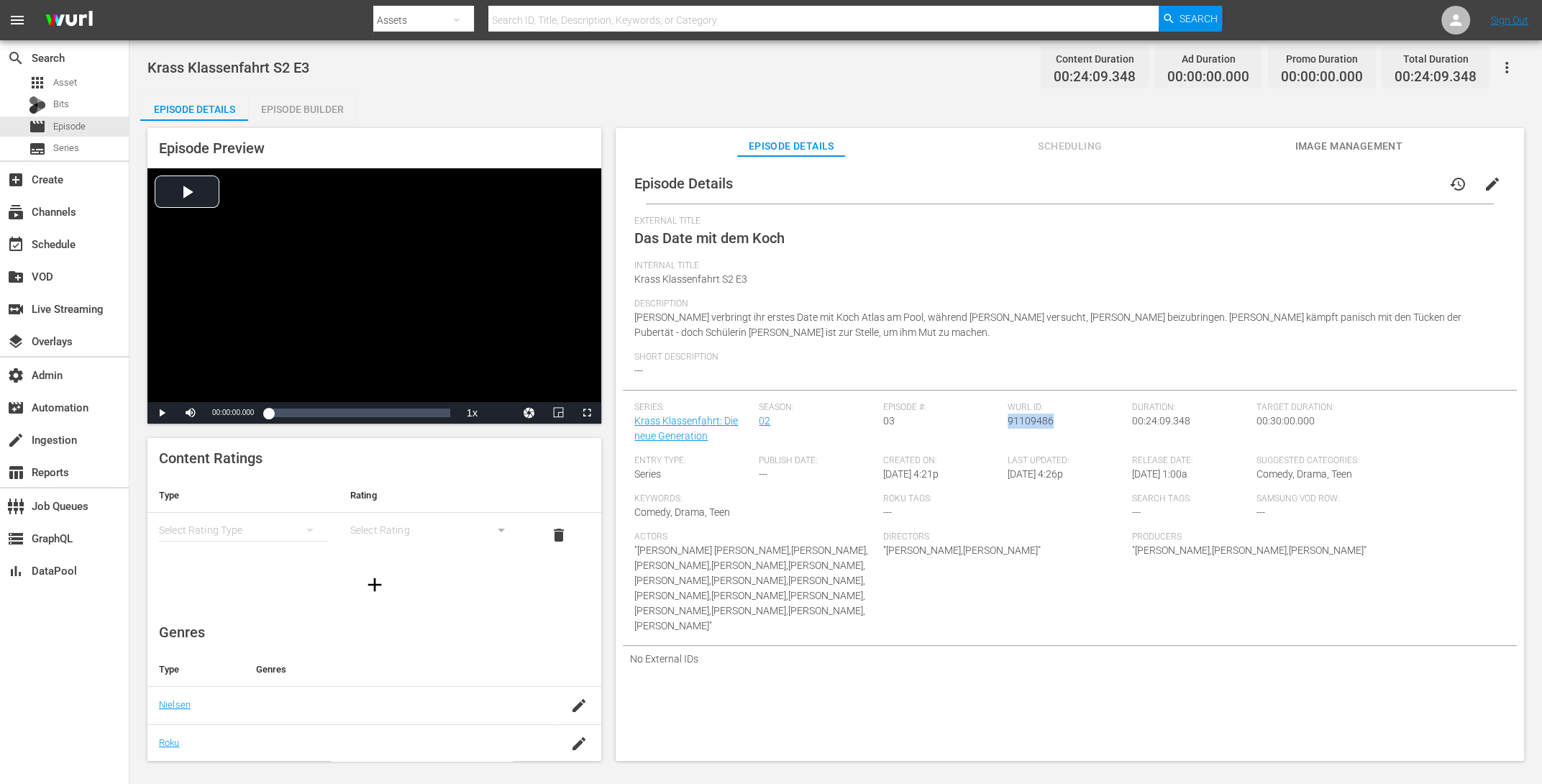
drag, startPoint x: 1048, startPoint y: 422, endPoint x: 1004, endPoint y: 421, distance: 44.0
click at [1008, 421] on div "Wurl ID: 91109486" at bounding box center [1070, 429] width 124 height 53
copy span "91109486"
click at [286, 111] on div "Episode Builder" at bounding box center [302, 110] width 108 height 34
click at [1233, 183] on span "edit" at bounding box center [1492, 184] width 17 height 17
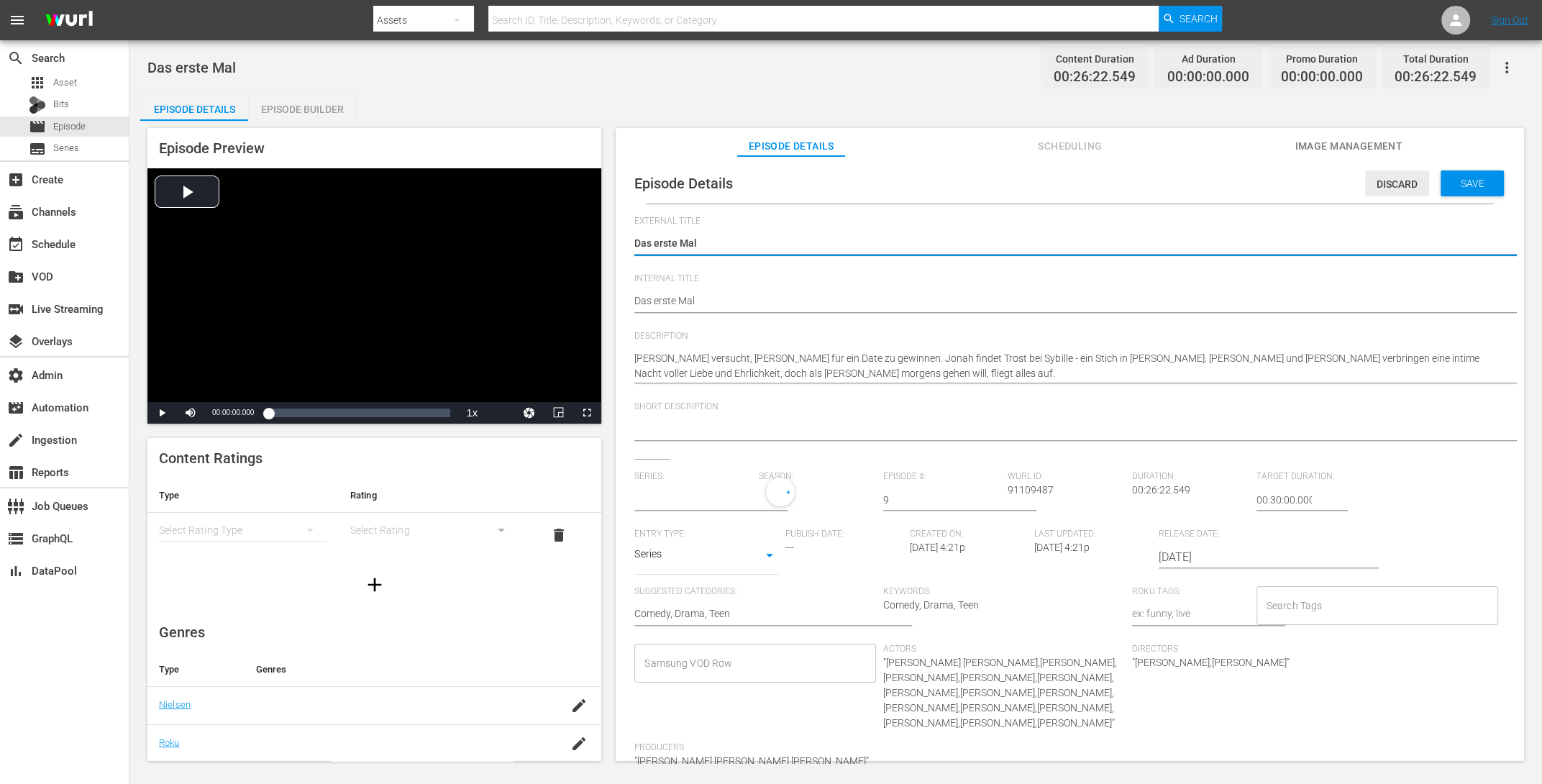
type input "Krass Klassenfahrt: Die neue Generation"
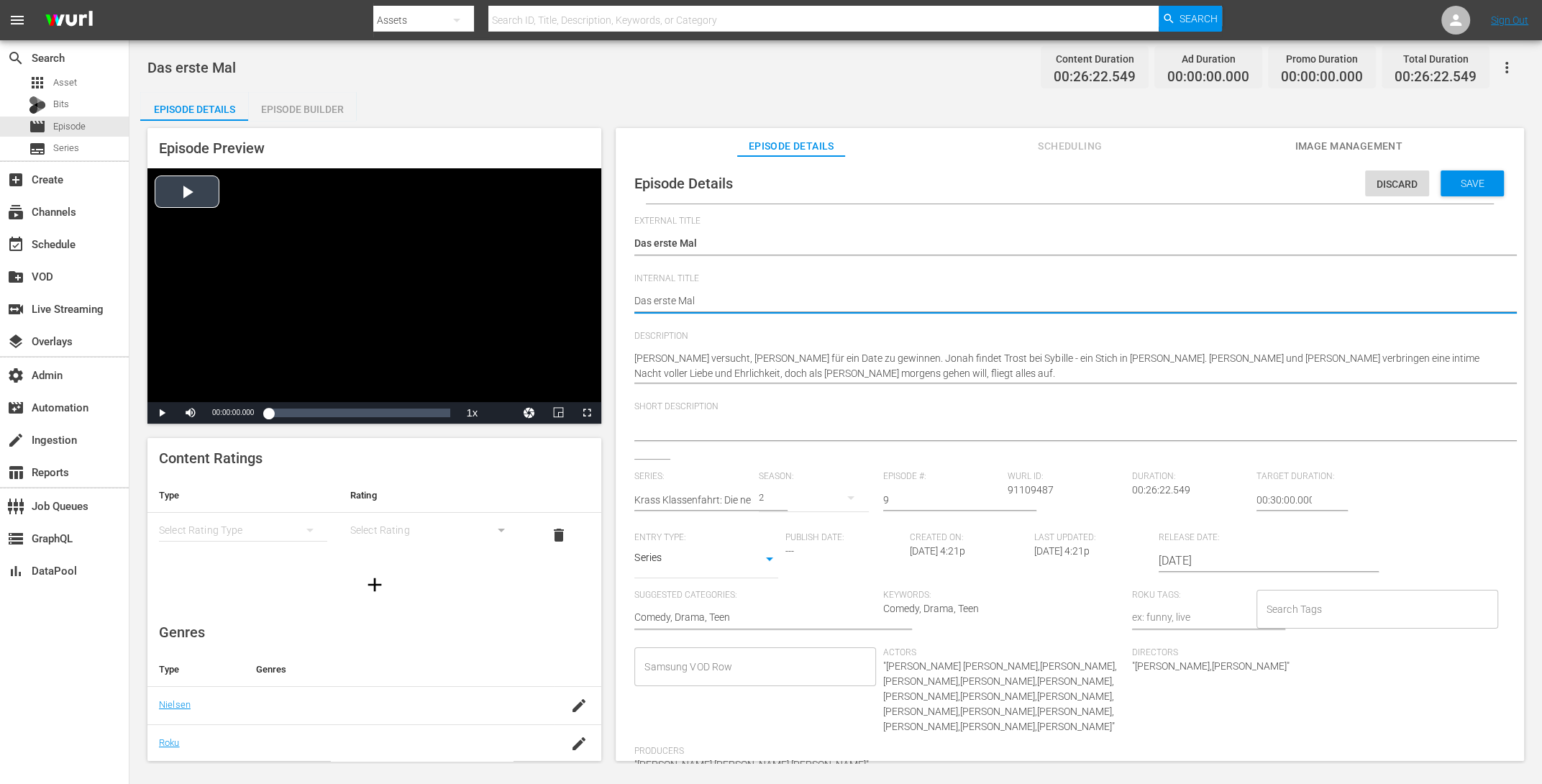
drag, startPoint x: 699, startPoint y: 303, endPoint x: 569, endPoint y: 284, distance: 131.4
paste textarea "Krass Klassenfahrt S2 E5"
type textarea "Krass Klassenfahrt S2 E5"
type textarea "Krass Klassenfahrt S2 E"
type textarea "Krass Klassenfahrt S2 E9"
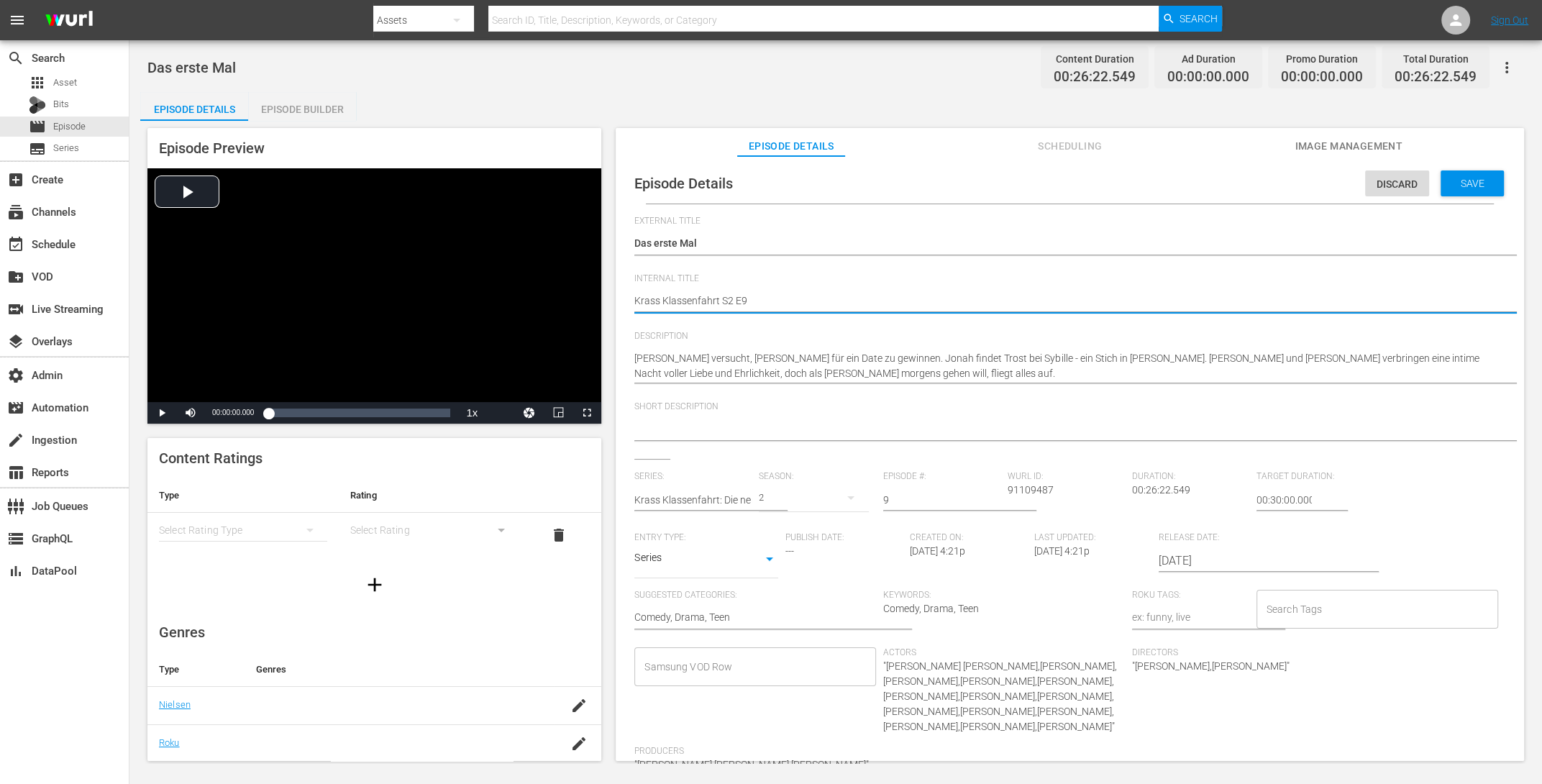
type textarea "Krass Klassenfahrt S2 E9"
click at [1233, 184] on span "Save" at bounding box center [1473, 183] width 47 height 12
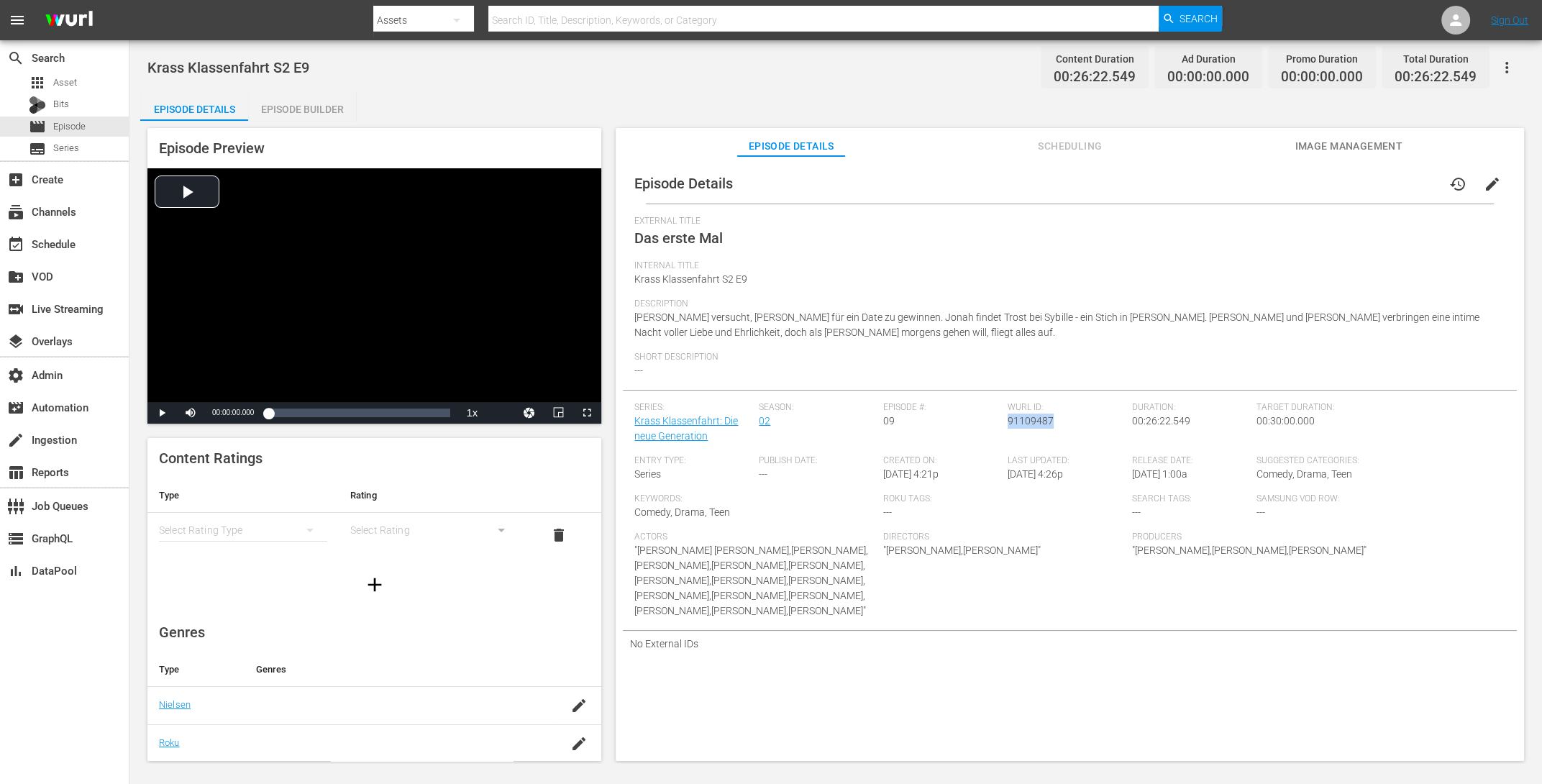
drag, startPoint x: 1050, startPoint y: 421, endPoint x: 1004, endPoint y: 422, distance: 46.0
click at [1008, 422] on div "Wurl ID: 91109487" at bounding box center [1070, 429] width 124 height 53
copy span "91109487"
click at [284, 102] on div "Episode Builder" at bounding box center [302, 110] width 108 height 34
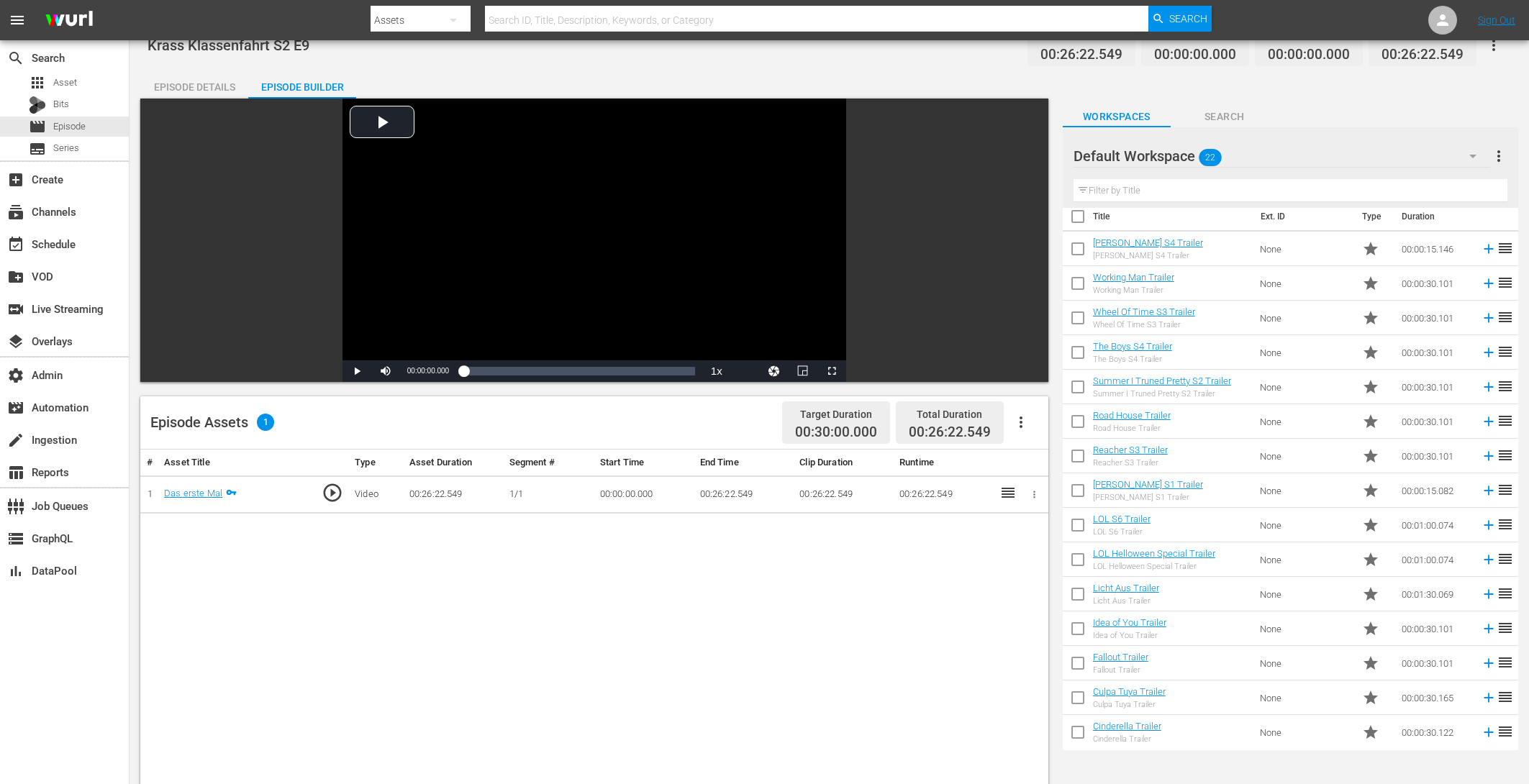
scroll to position [257, 0]
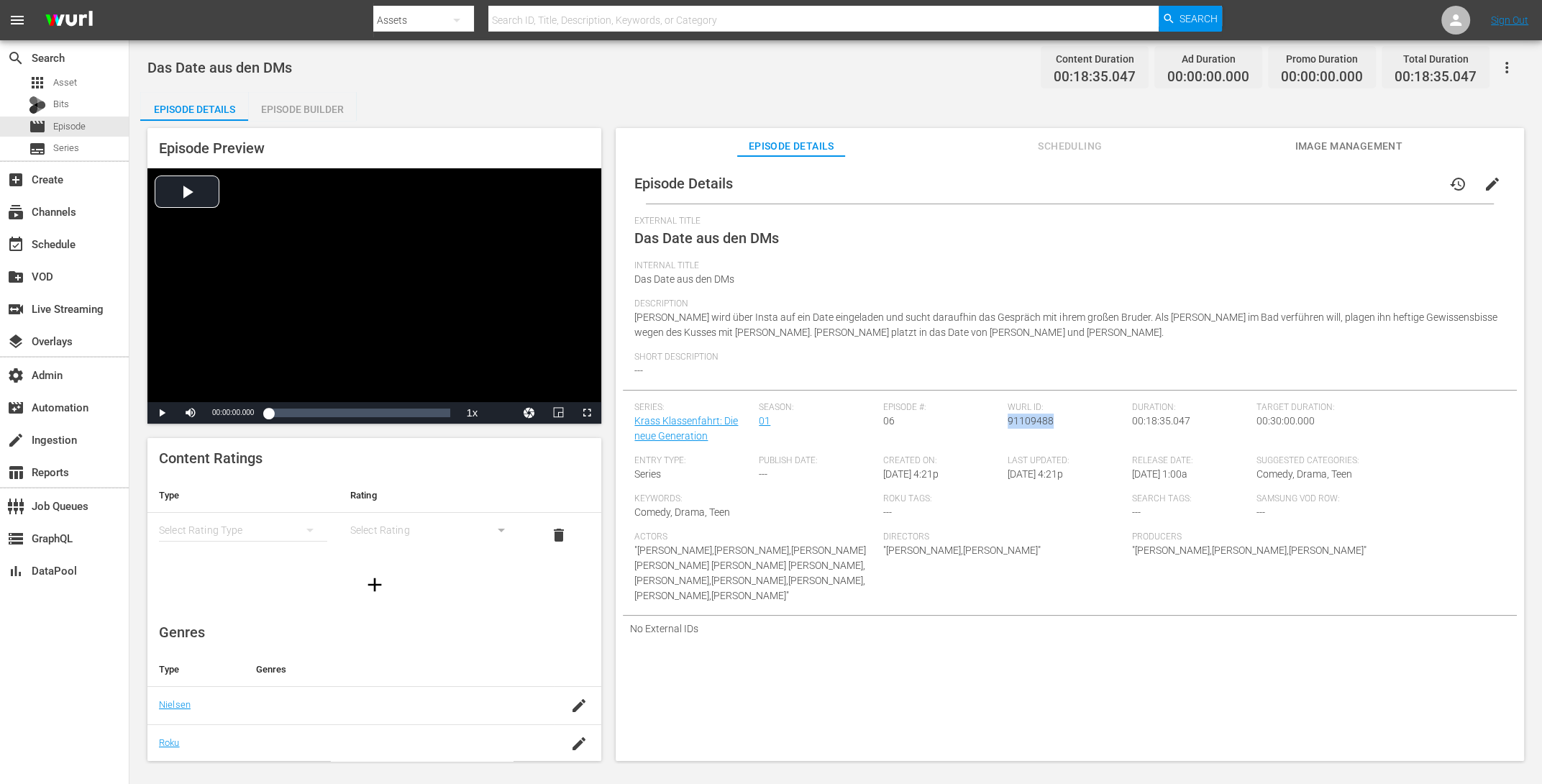
drag, startPoint x: 1050, startPoint y: 423, endPoint x: 1006, endPoint y: 425, distance: 44.0
click at [1008, 425] on div "Wurl ID: 91109488" at bounding box center [1070, 429] width 124 height 53
copy span "91109488"
click at [325, 113] on div "Episode Builder" at bounding box center [302, 110] width 108 height 34
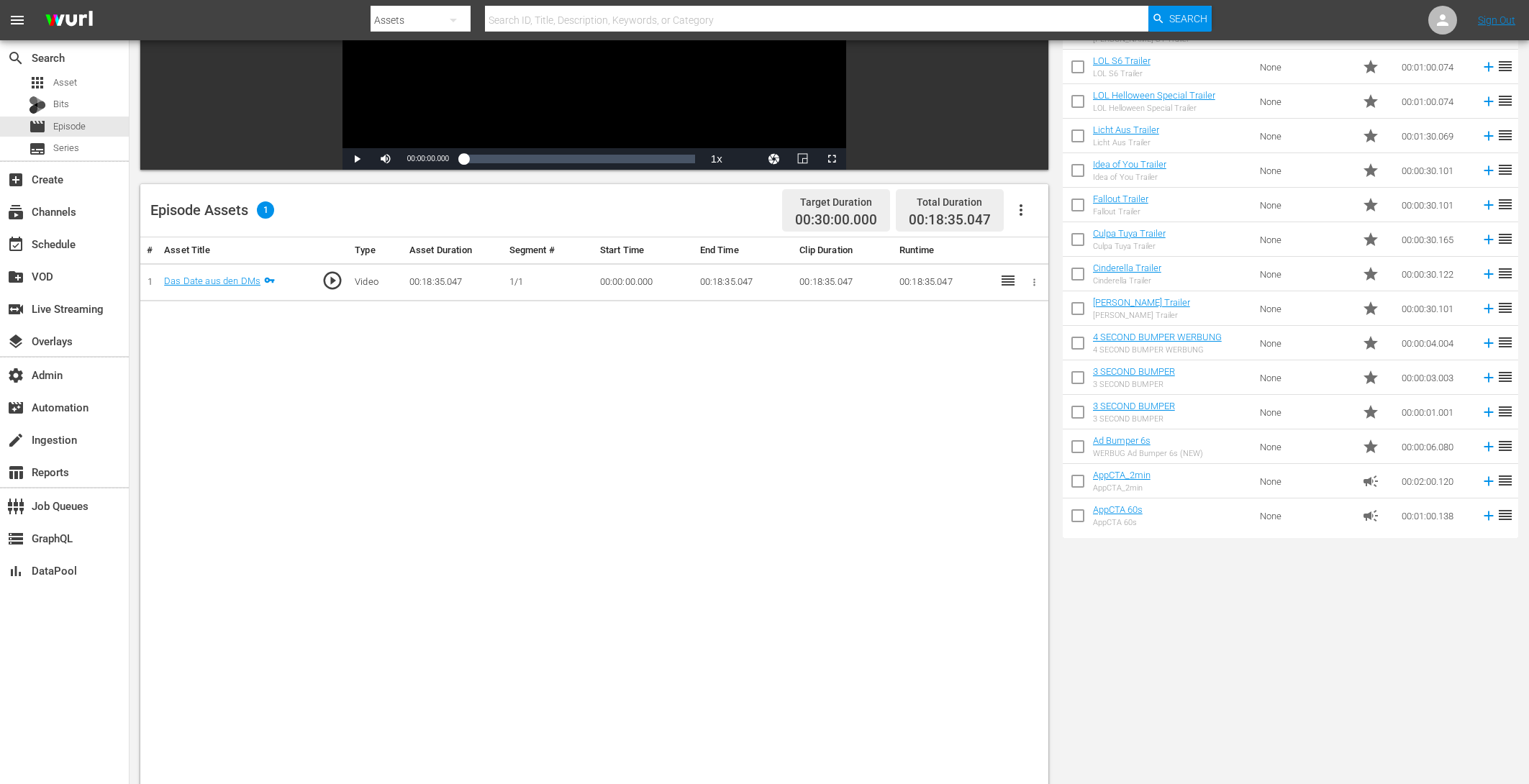
scroll to position [159, 0]
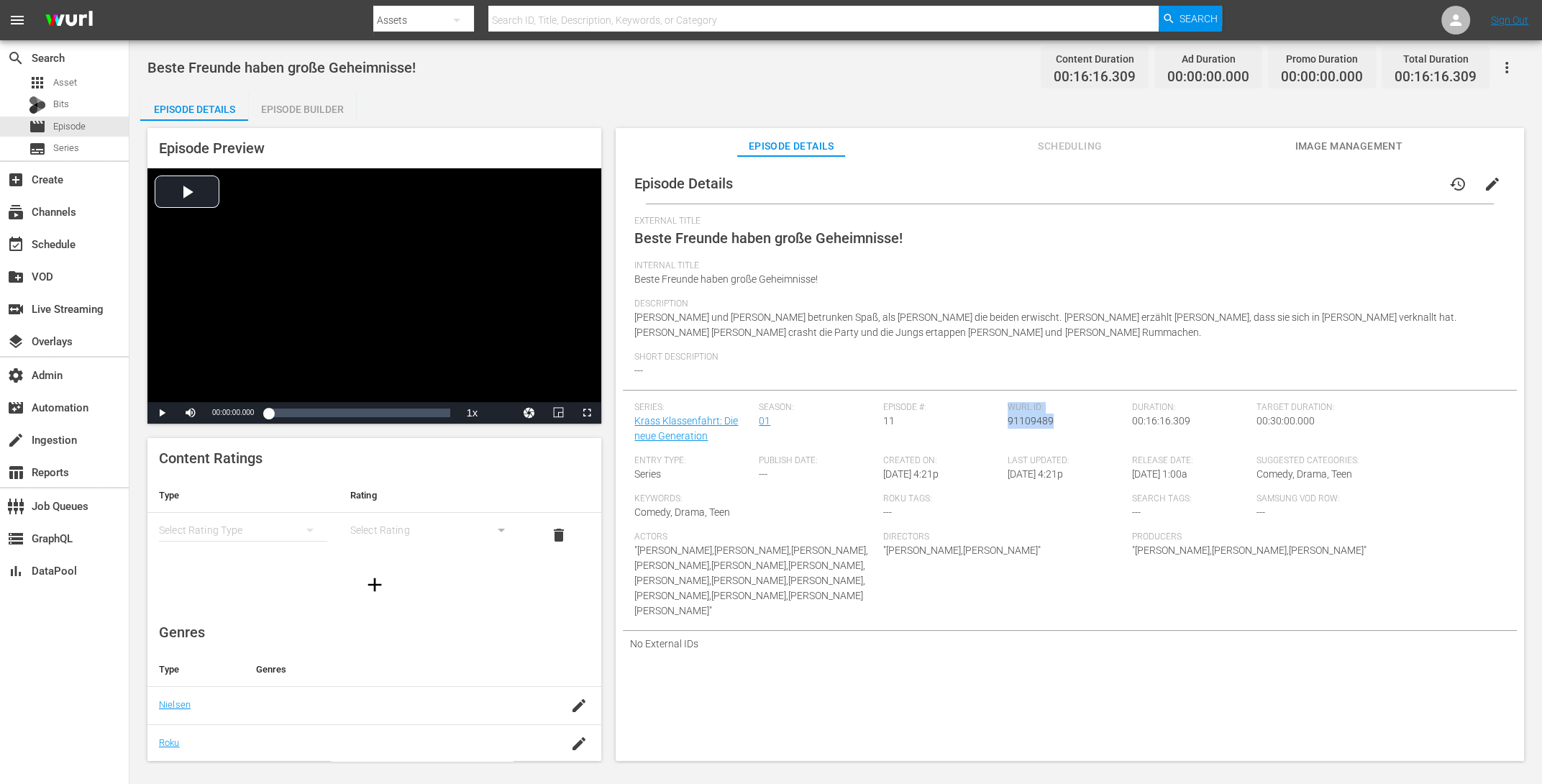
drag, startPoint x: 1052, startPoint y: 423, endPoint x: 1002, endPoint y: 427, distance: 50.2
click at [1002, 427] on div "Series: [PERSON_NAME] Klassenfahrt: Die neue Generation Season: 01 Episode #: 1…" at bounding box center [1070, 517] width 871 height 228
click at [1027, 423] on span "91109489" at bounding box center [1031, 421] width 46 height 12
drag, startPoint x: 1052, startPoint y: 422, endPoint x: 1004, endPoint y: 426, distance: 48.2
click at [1008, 426] on div "Wurl ID: 91109489" at bounding box center [1070, 429] width 124 height 53
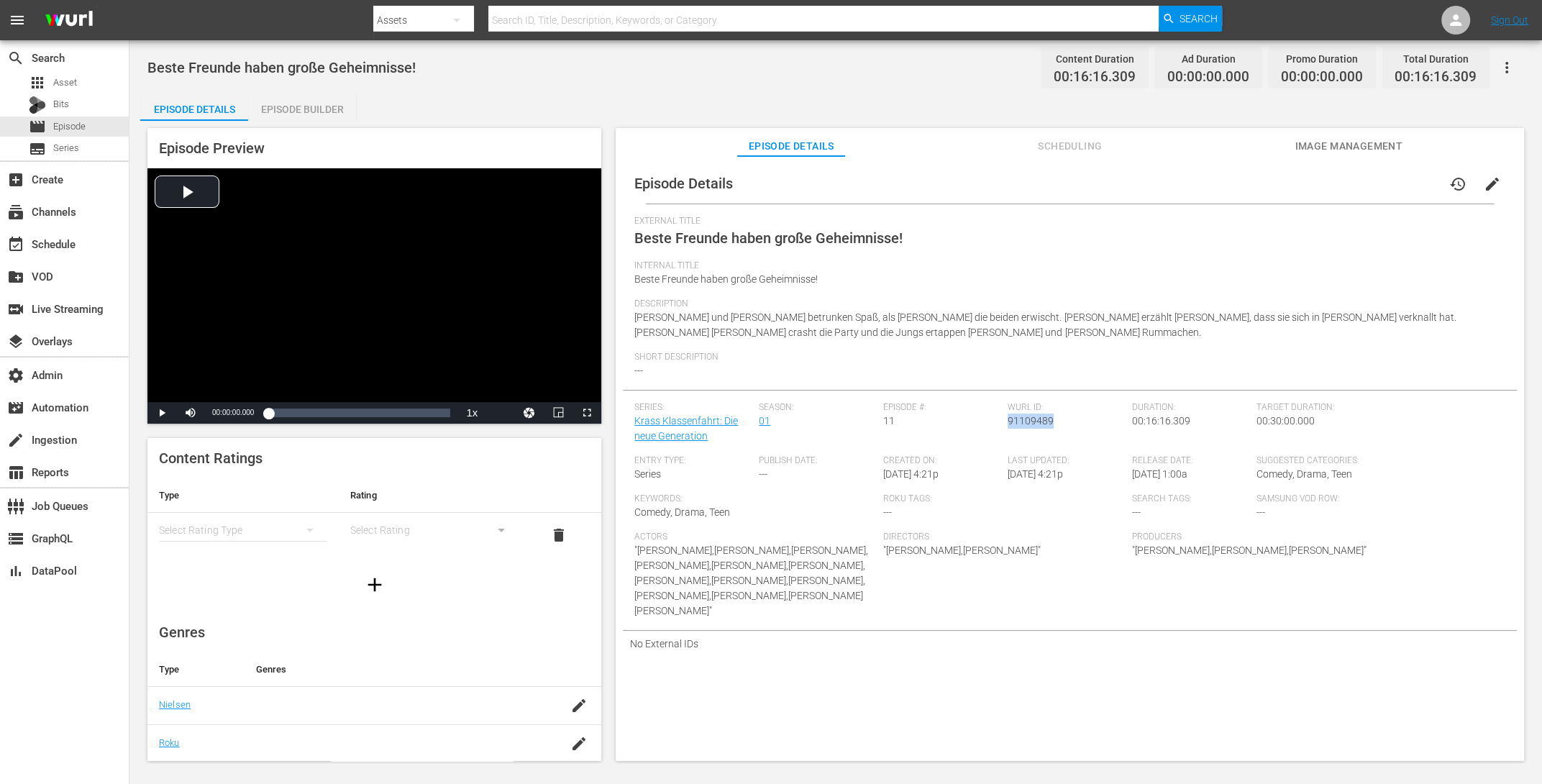
copy span "91109489"
click at [335, 107] on div "Episode Builder" at bounding box center [302, 110] width 108 height 34
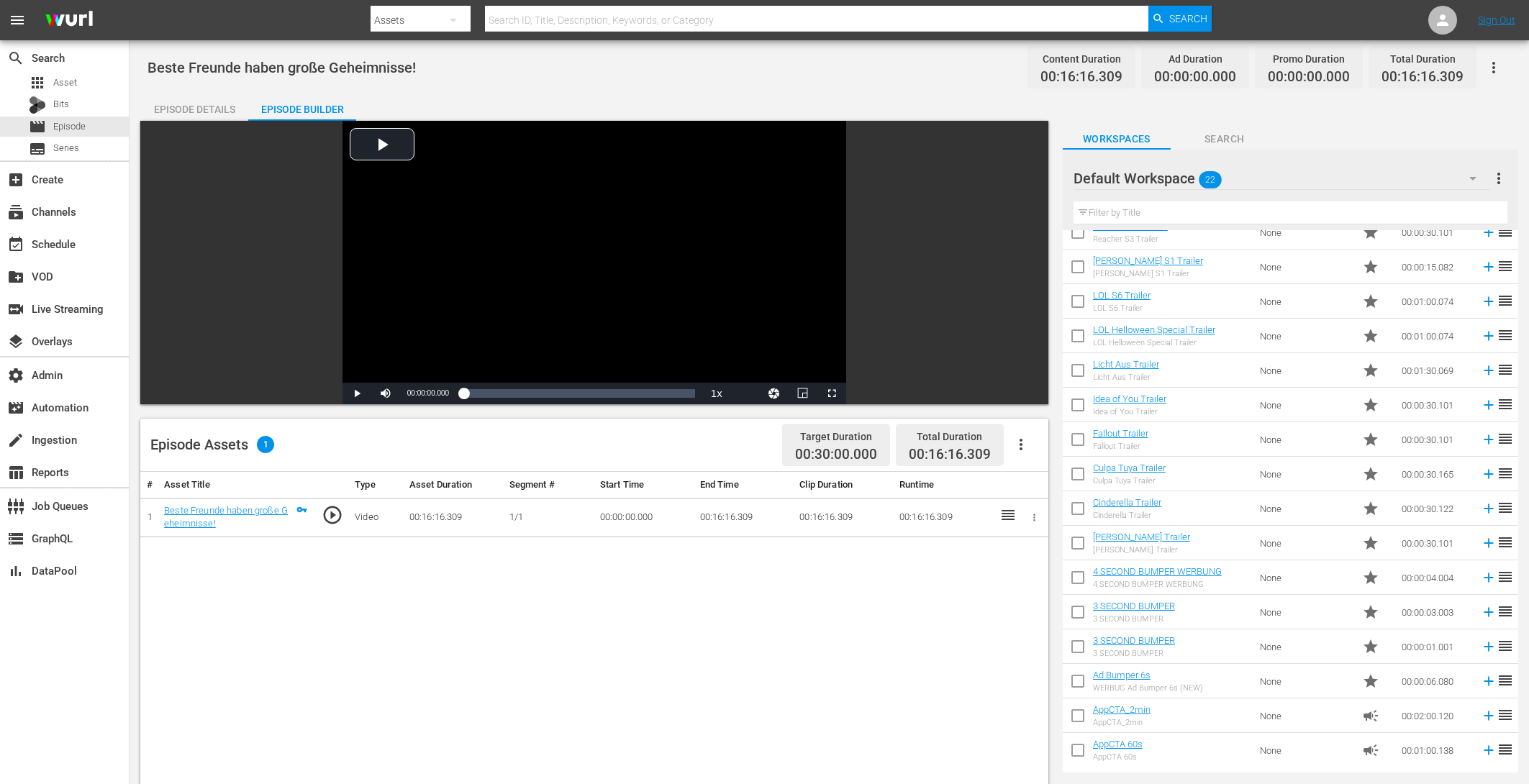
scroll to position [34, 0]
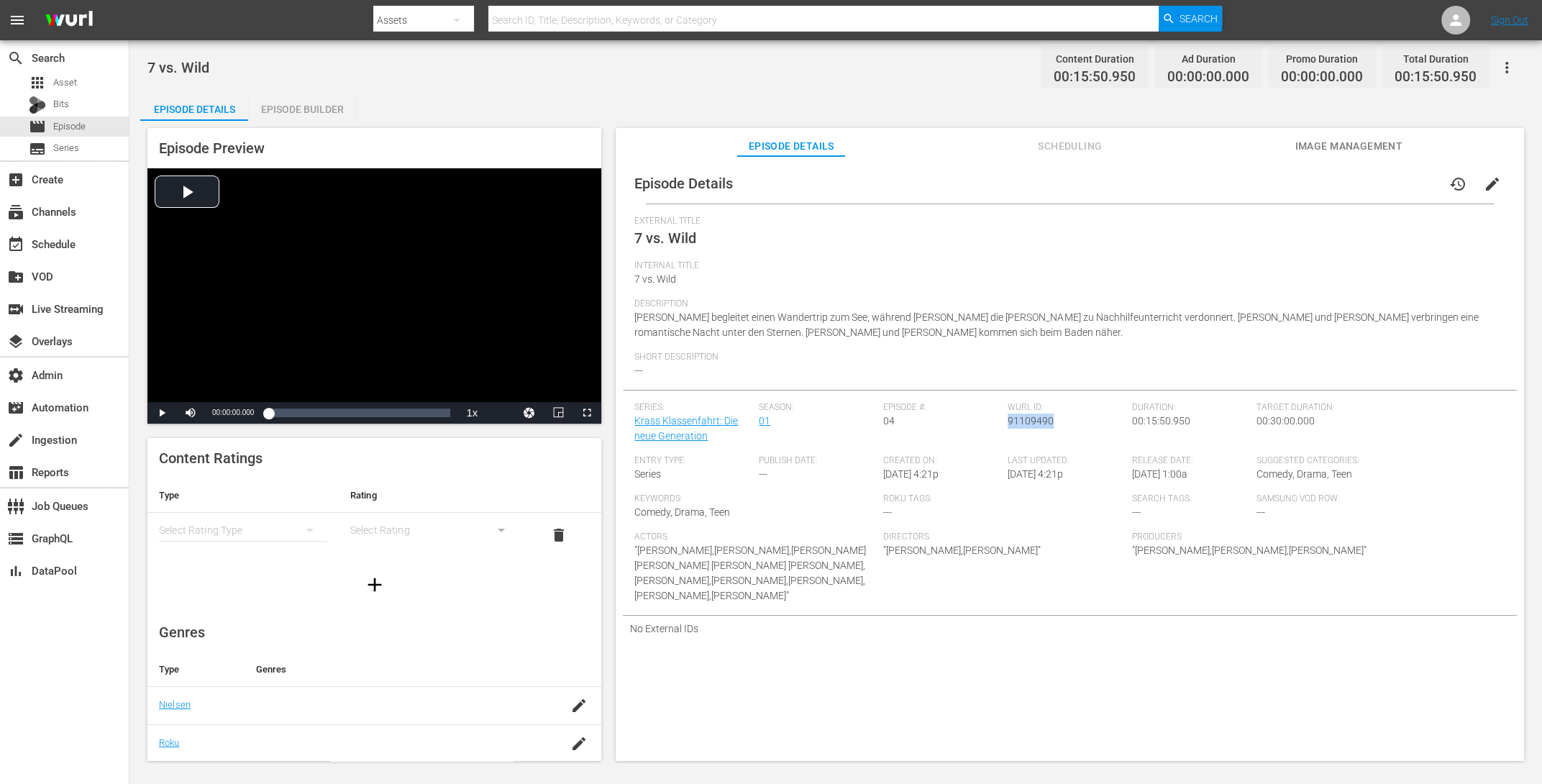
drag, startPoint x: 1050, startPoint y: 421, endPoint x: 1004, endPoint y: 423, distance: 46.0
click at [1008, 423] on div "Wurl ID: 91109490" at bounding box center [1070, 429] width 124 height 53
copy span "91109490"
click at [324, 123] on div "Episode Preview Video Player is loading. Play Video Play Mute Current Time 00:0…" at bounding box center [836, 446] width 1391 height 652
click at [300, 116] on div "Episode Builder" at bounding box center [302, 110] width 108 height 34
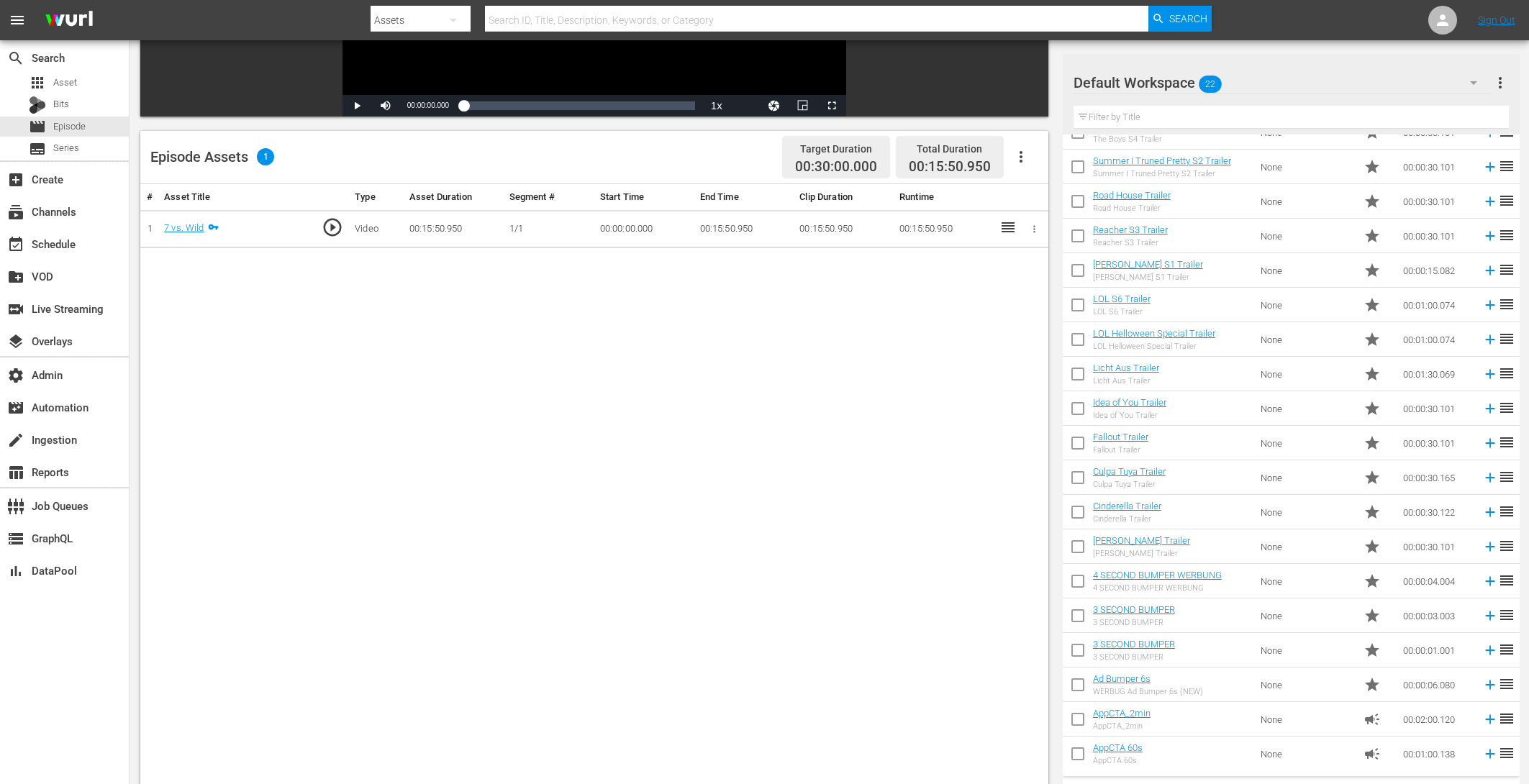
scroll to position [374, 0]
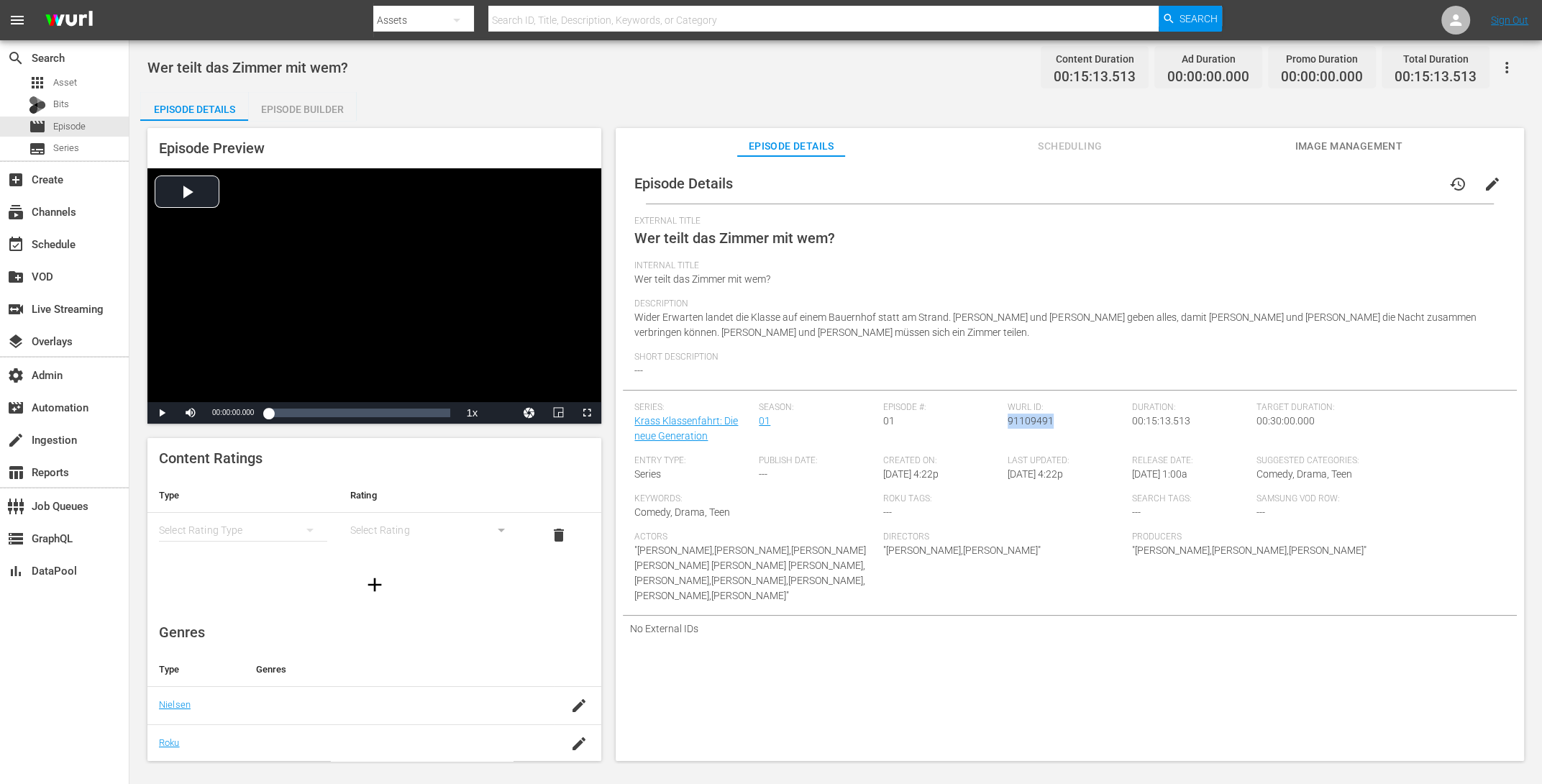
drag, startPoint x: 1047, startPoint y: 420, endPoint x: 1004, endPoint y: 425, distance: 43.3
click at [1008, 425] on span "91109491" at bounding box center [1031, 421] width 46 height 12
copy span "91109491"
click at [306, 99] on div "Episode Builder" at bounding box center [302, 110] width 108 height 34
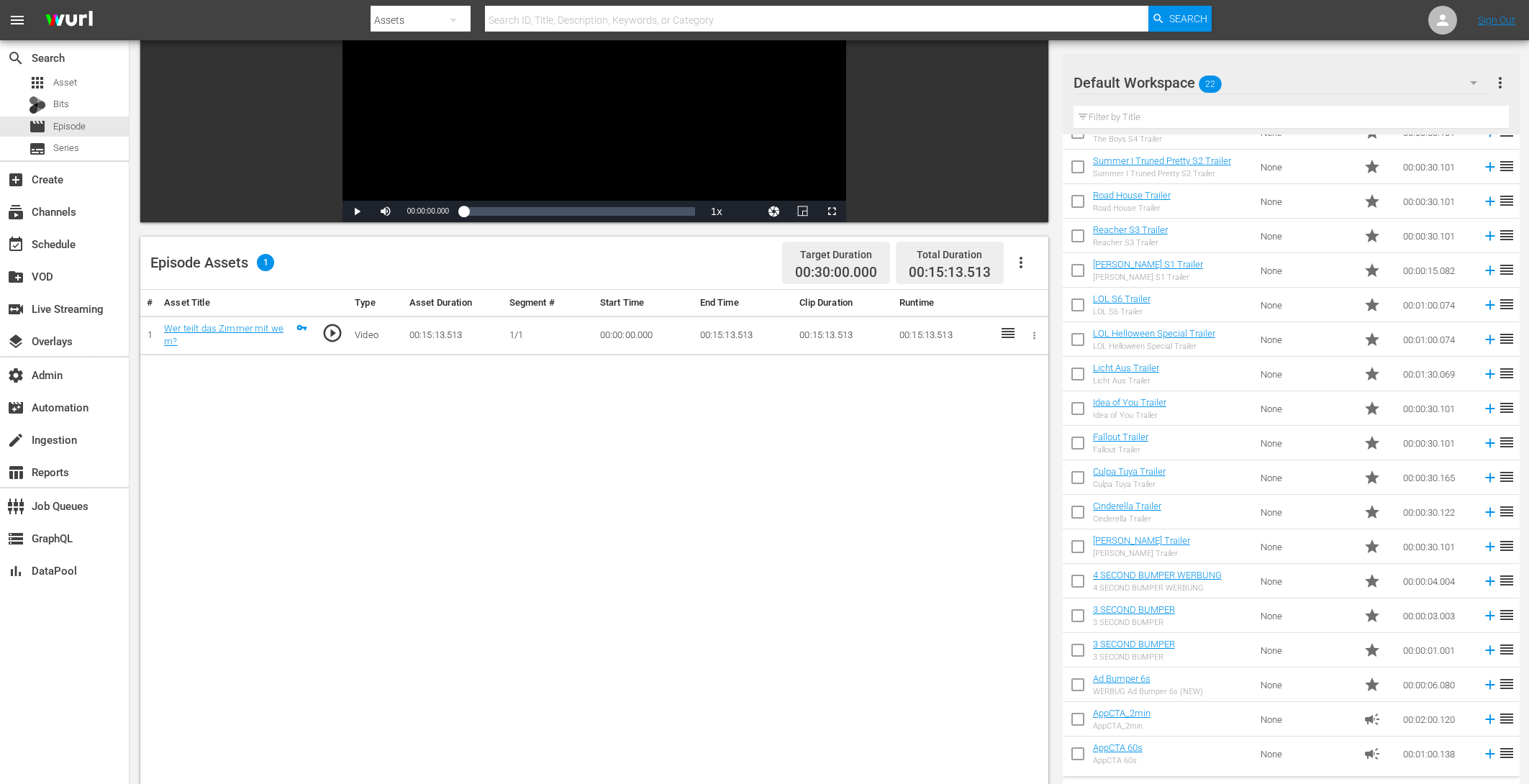
scroll to position [374, 0]
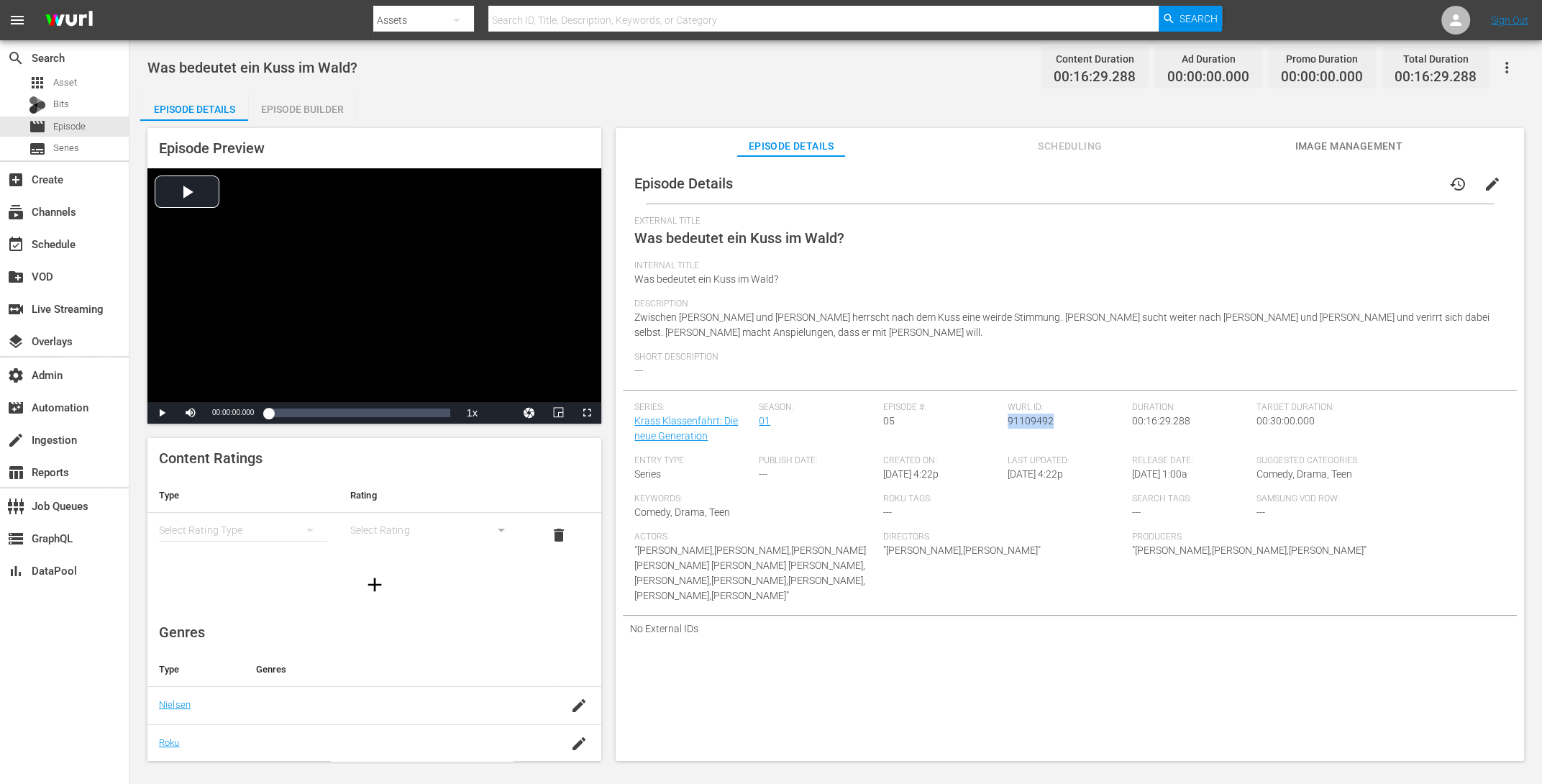
drag, startPoint x: 1048, startPoint y: 421, endPoint x: 1004, endPoint y: 422, distance: 44.0
click at [1008, 422] on div "Wurl ID: 91109492" at bounding box center [1070, 429] width 124 height 53
copy span "91109492"
click at [277, 100] on div "Episode Builder" at bounding box center [302, 110] width 108 height 34
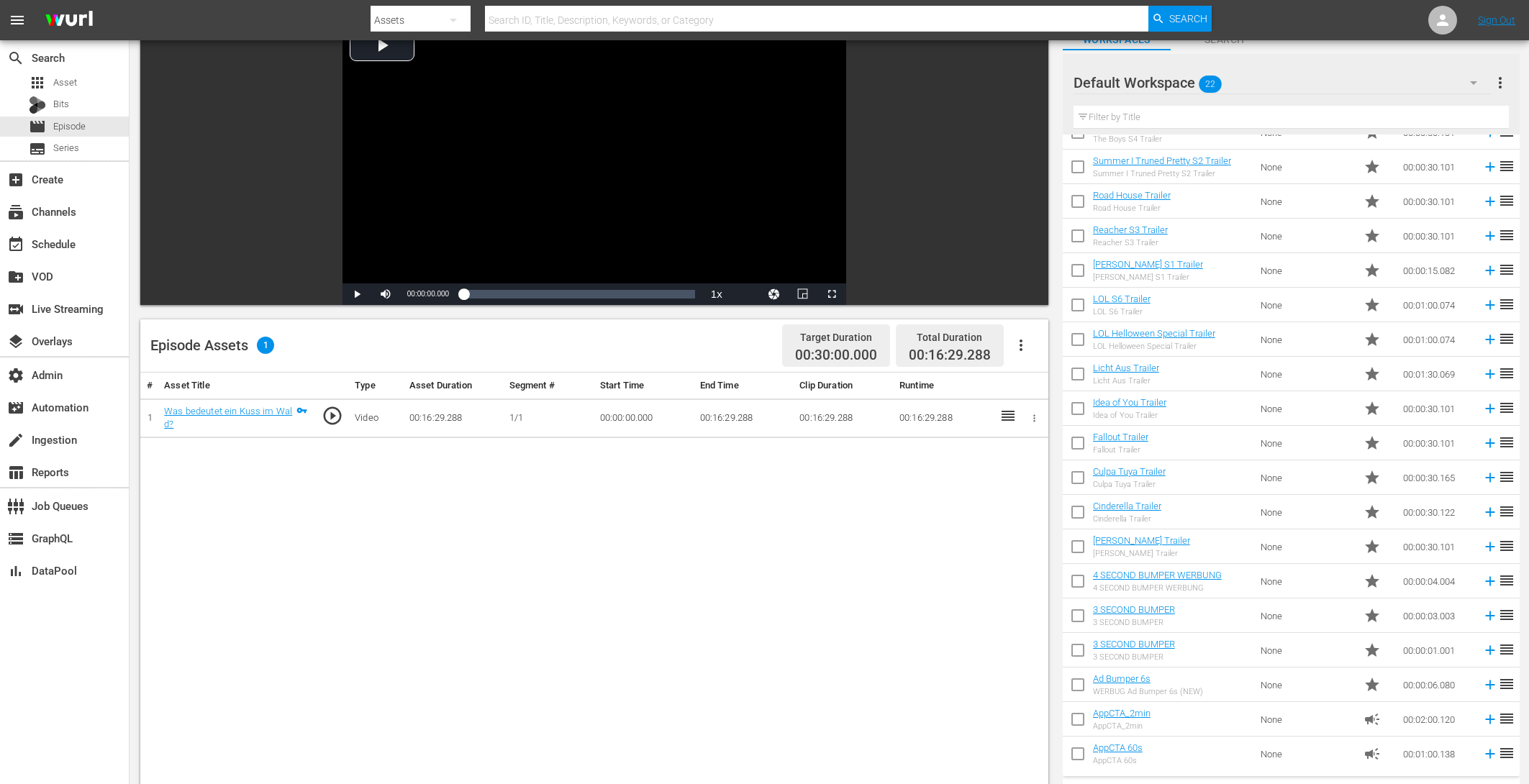
scroll to position [123, 0]
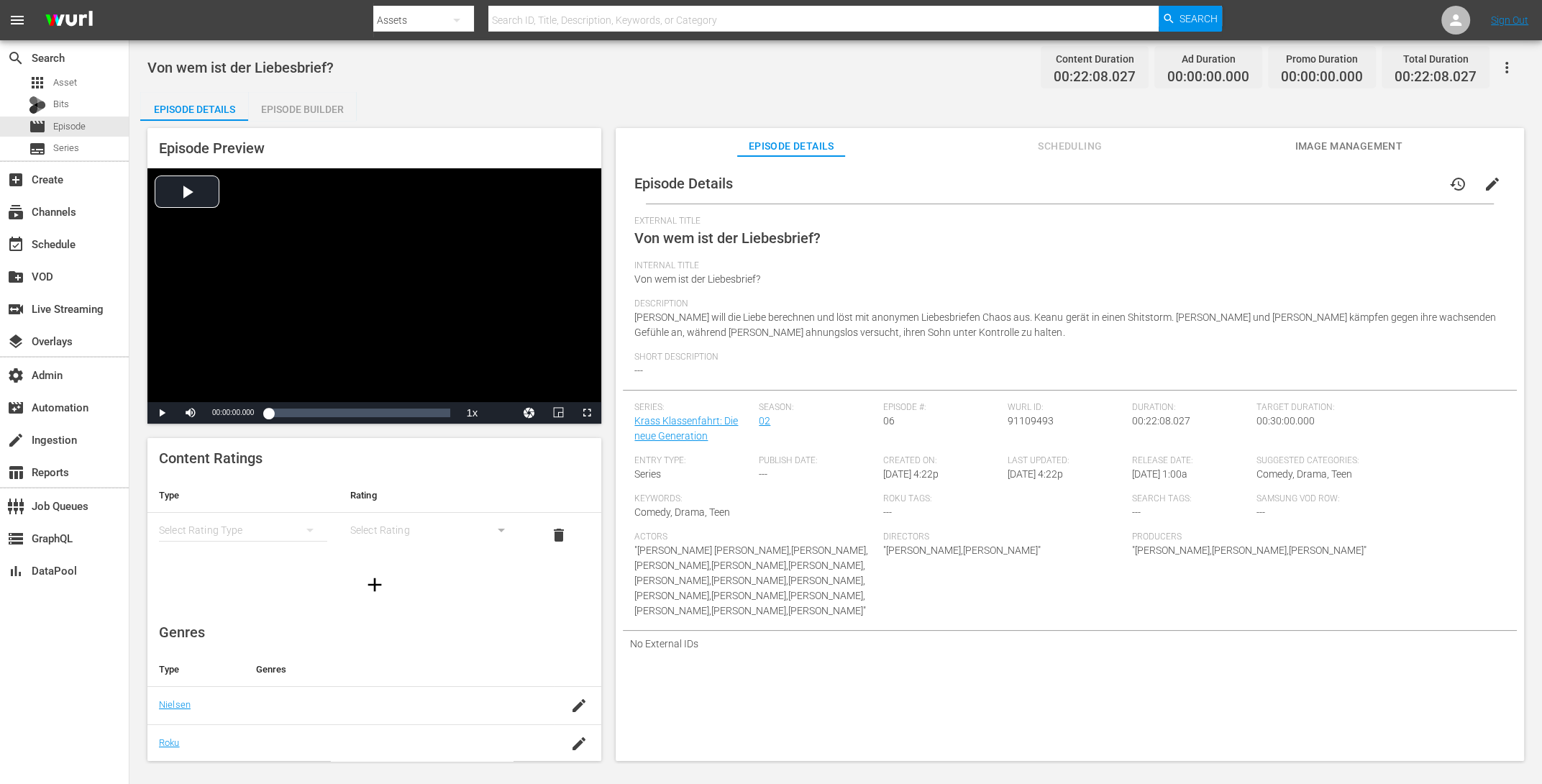
click at [1233, 174] on button "edit" at bounding box center [1492, 184] width 34 height 34
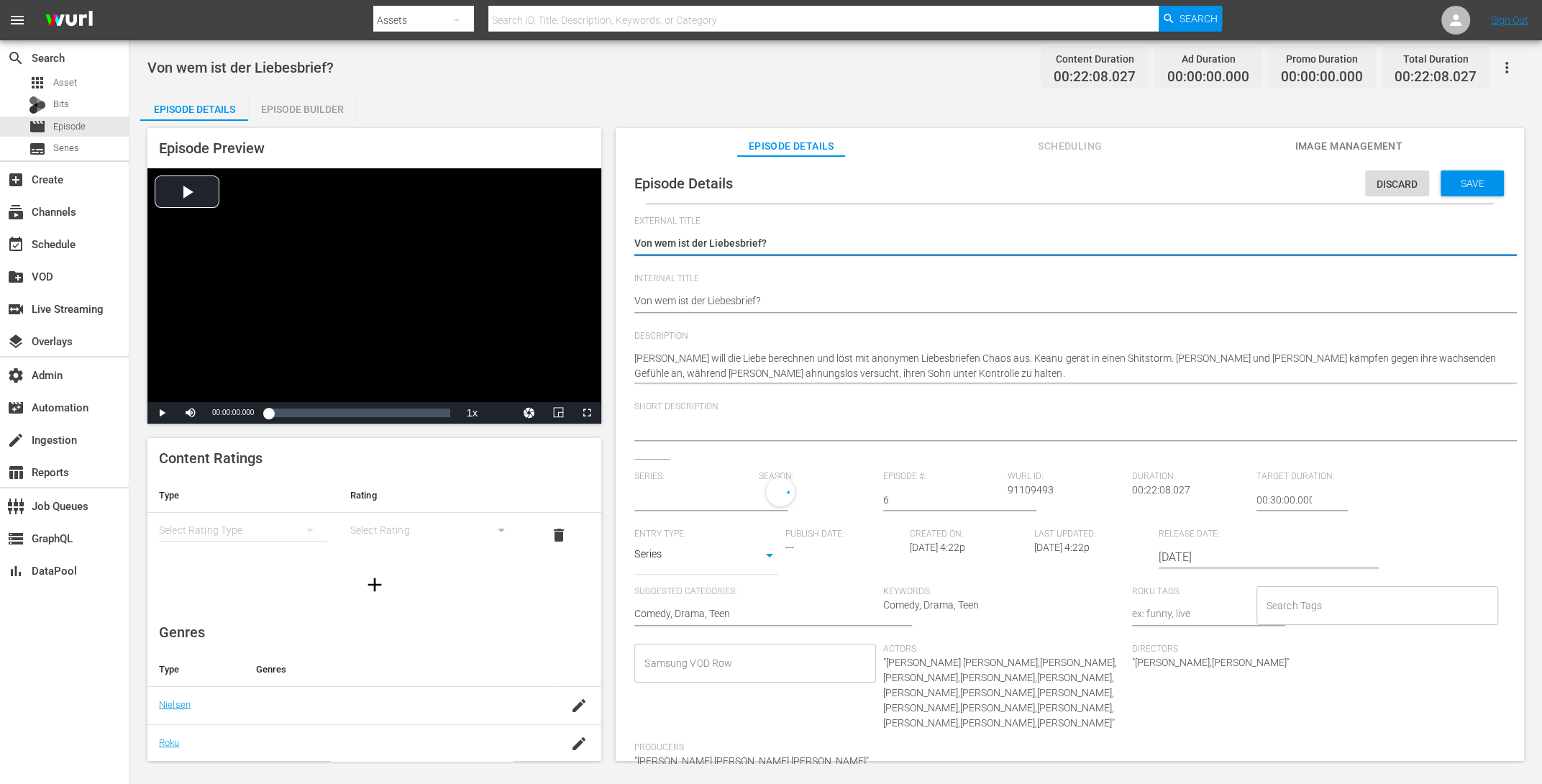
type input "Krass Klassenfahrt: Die neue Generation"
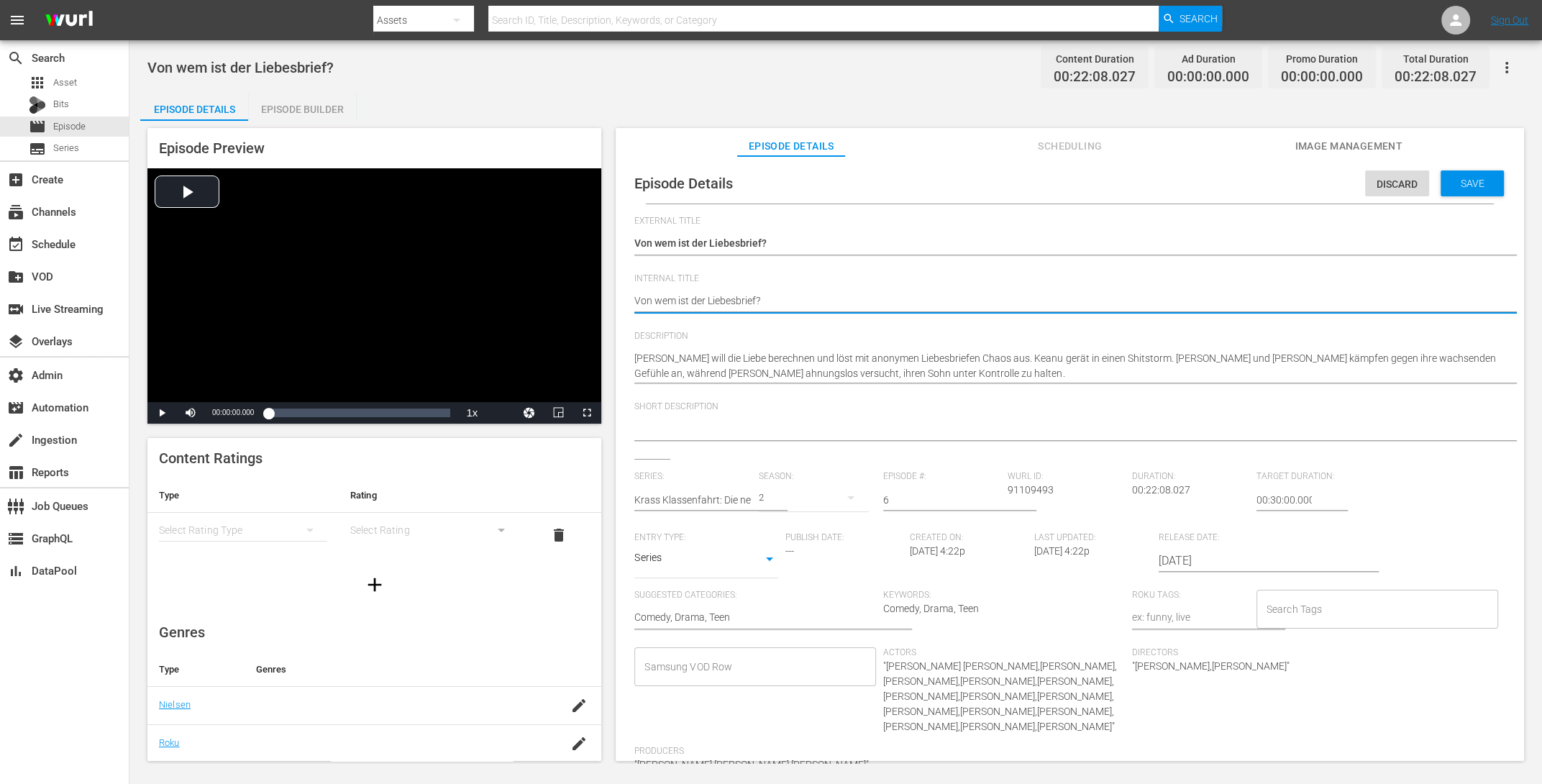
drag, startPoint x: 759, startPoint y: 294, endPoint x: 618, endPoint y: 275, distance: 142.3
paste textarea "Krass Klassenfahrt S2 E5"
type textarea "Krass Klassenfahrt S2 E5"
type textarea "Krass Klassenfahrt S2 E"
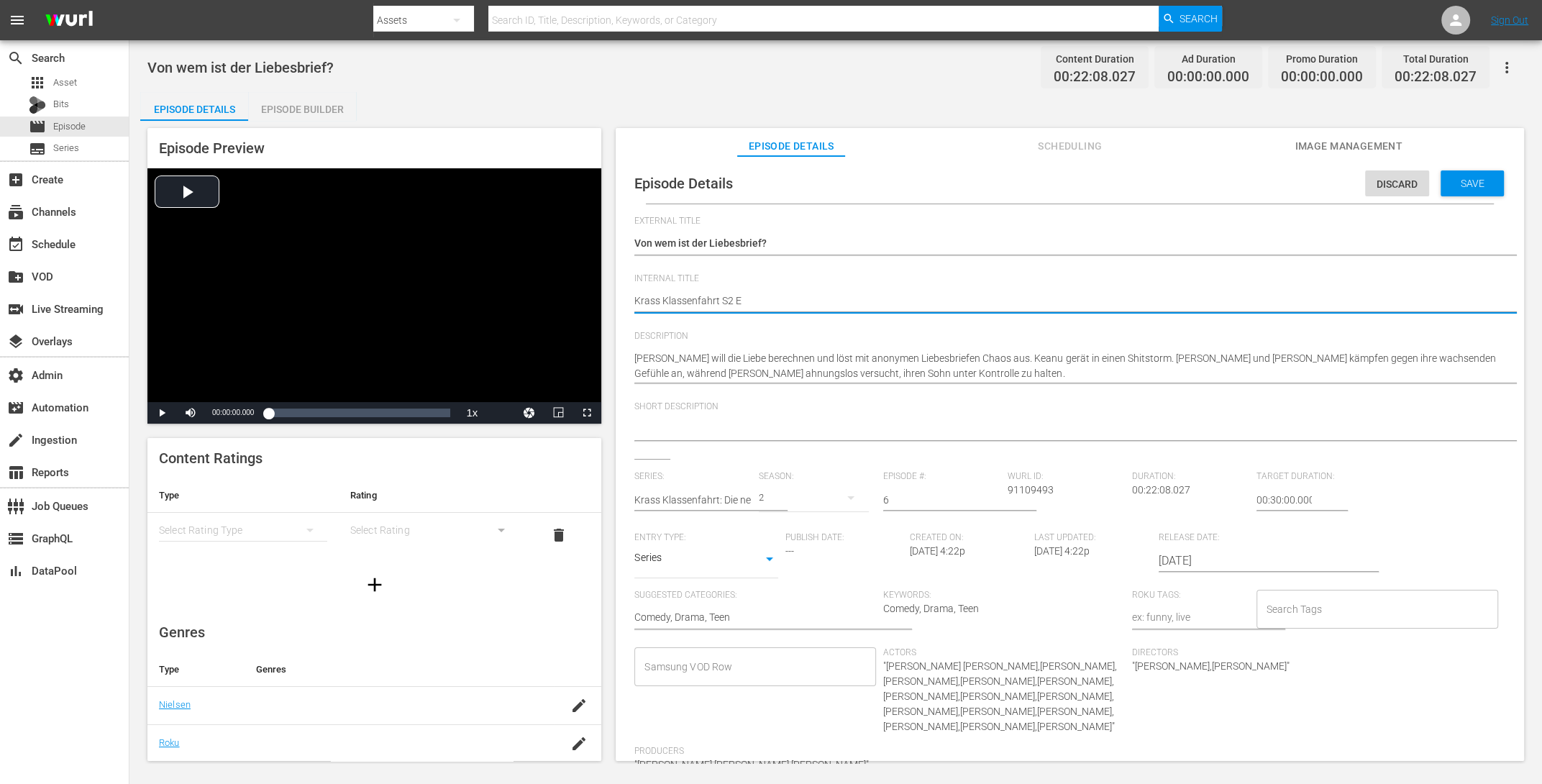
type textarea "Krass Klassenfahrt S2 E6"
click at [1233, 184] on span "Save" at bounding box center [1473, 183] width 47 height 12
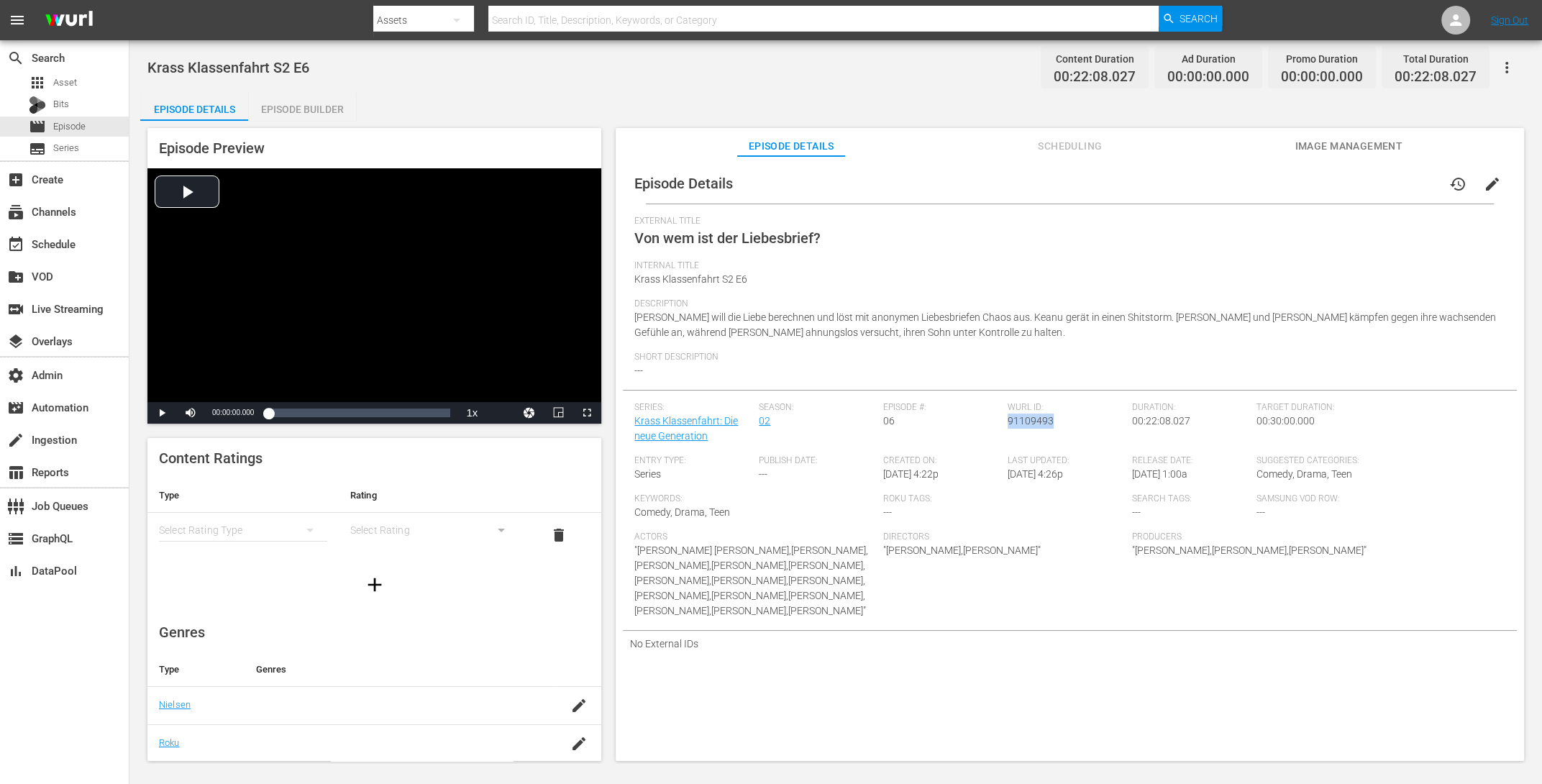
drag, startPoint x: 1050, startPoint y: 423, endPoint x: 1004, endPoint y: 418, distance: 46.3
click at [1008, 418] on div "Wurl ID: 91109493" at bounding box center [1070, 429] width 124 height 53
copy span "91109493"
click at [294, 110] on div "Episode Builder" at bounding box center [302, 110] width 108 height 34
drag, startPoint x: 1052, startPoint y: 426, endPoint x: 1004, endPoint y: 426, distance: 48.0
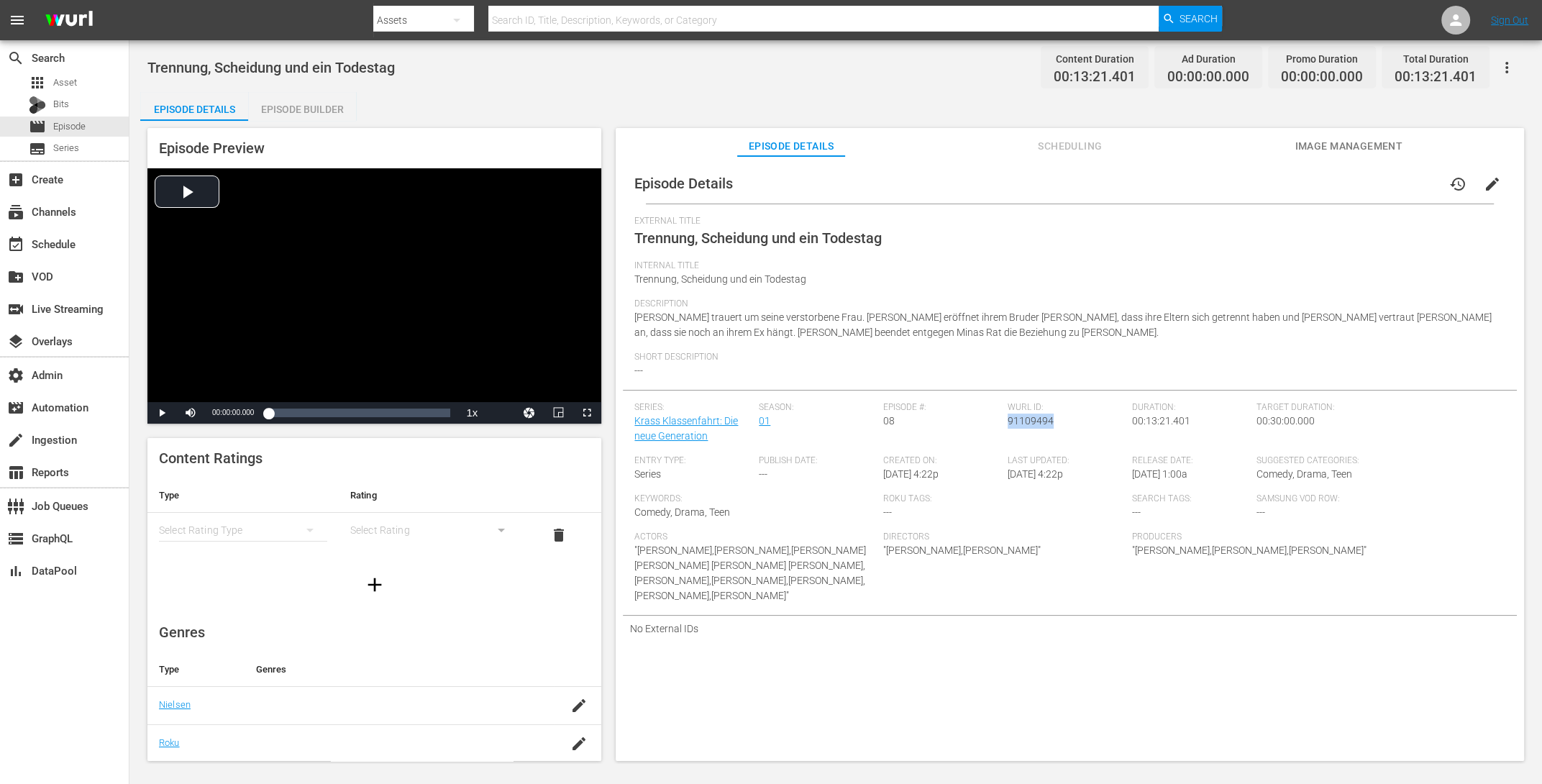
click at [1008, 426] on div "Wurl ID: 91109494" at bounding box center [1070, 429] width 124 height 53
copy span "91109494"
click at [309, 102] on div "Episode Builder" at bounding box center [302, 110] width 108 height 34
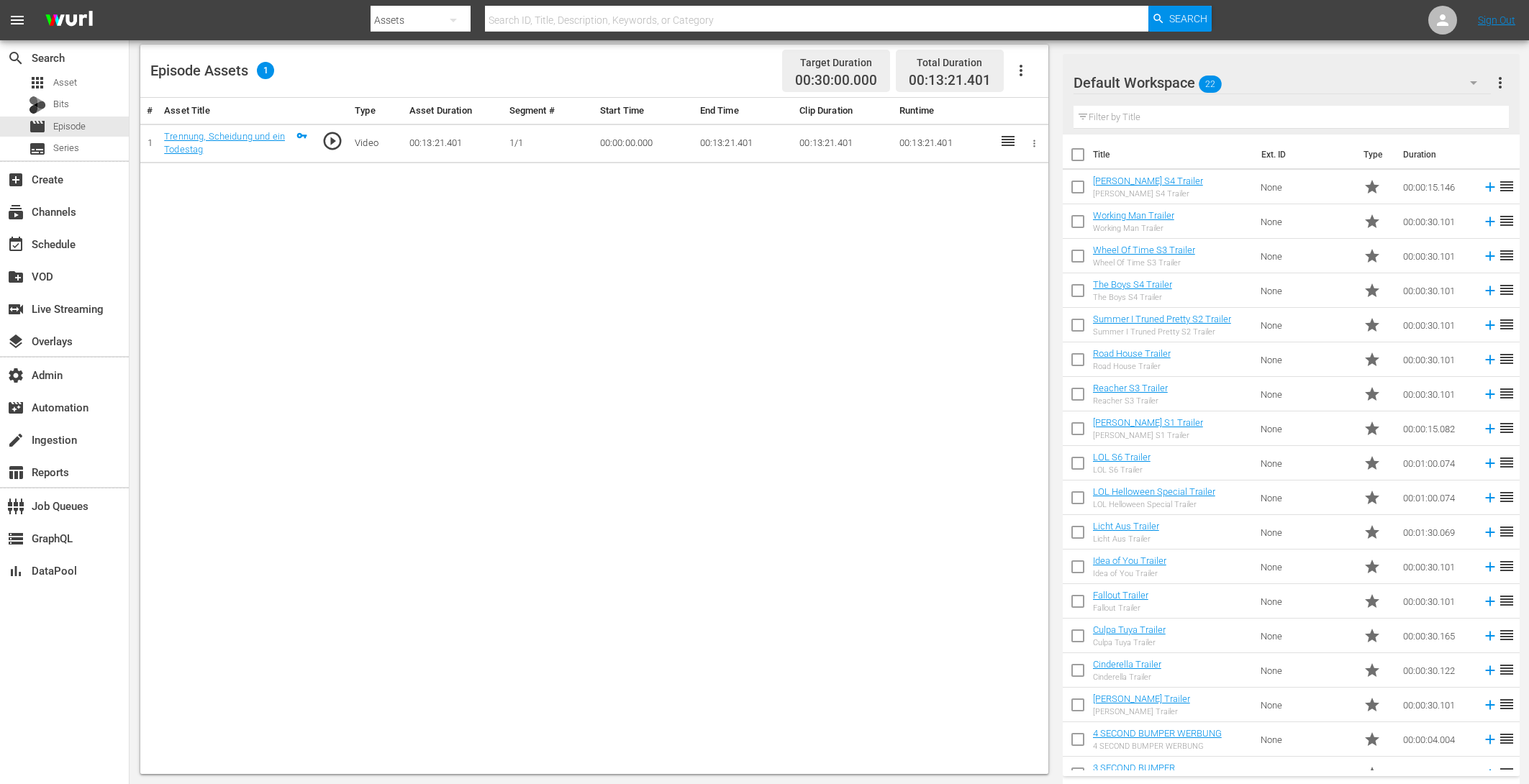
scroll to position [159, 0]
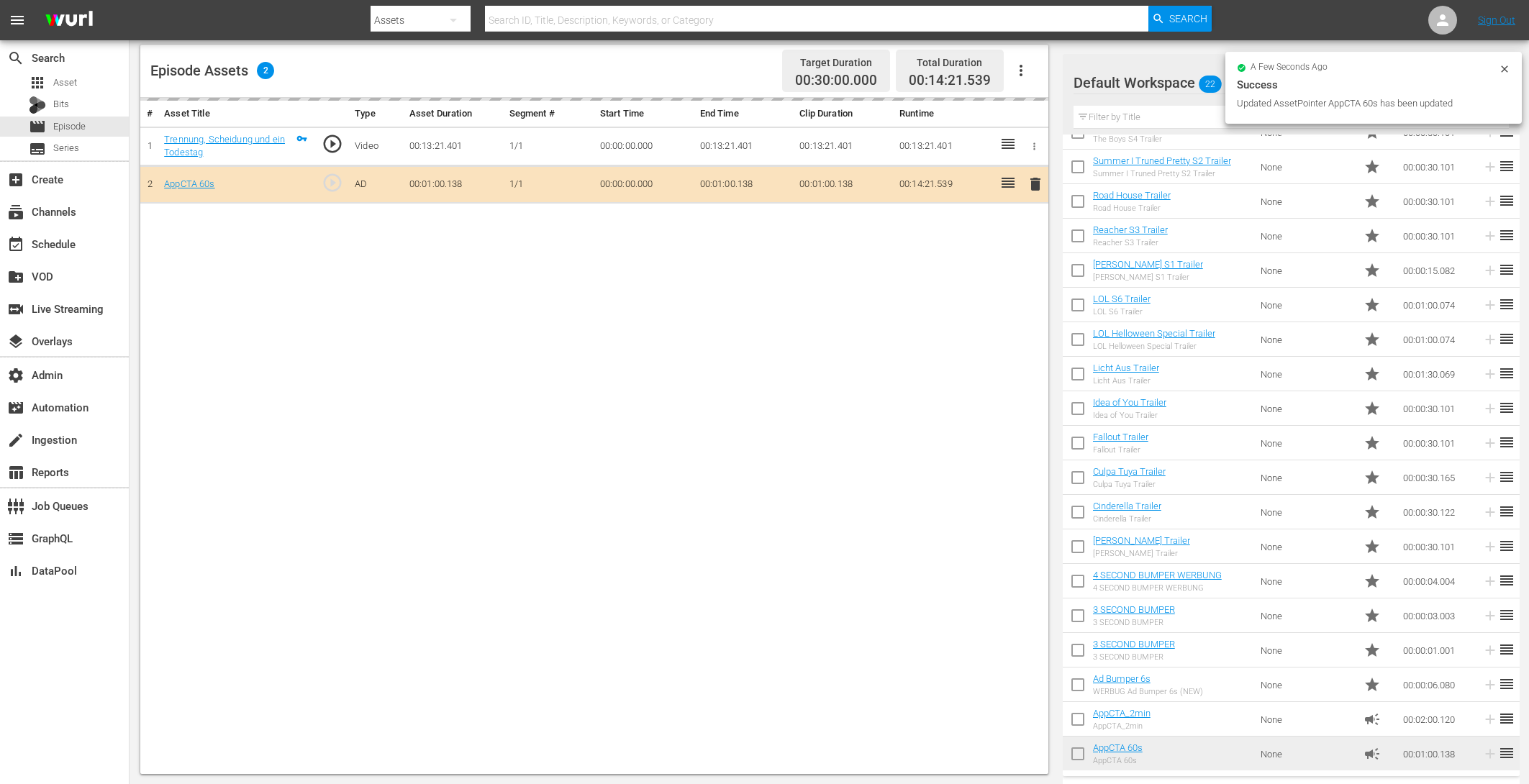
click at [876, 221] on div "# Asset Title Type Asset Duration Segment # Start Time End Time Clip Duration R…" at bounding box center [594, 436] width 908 height 676
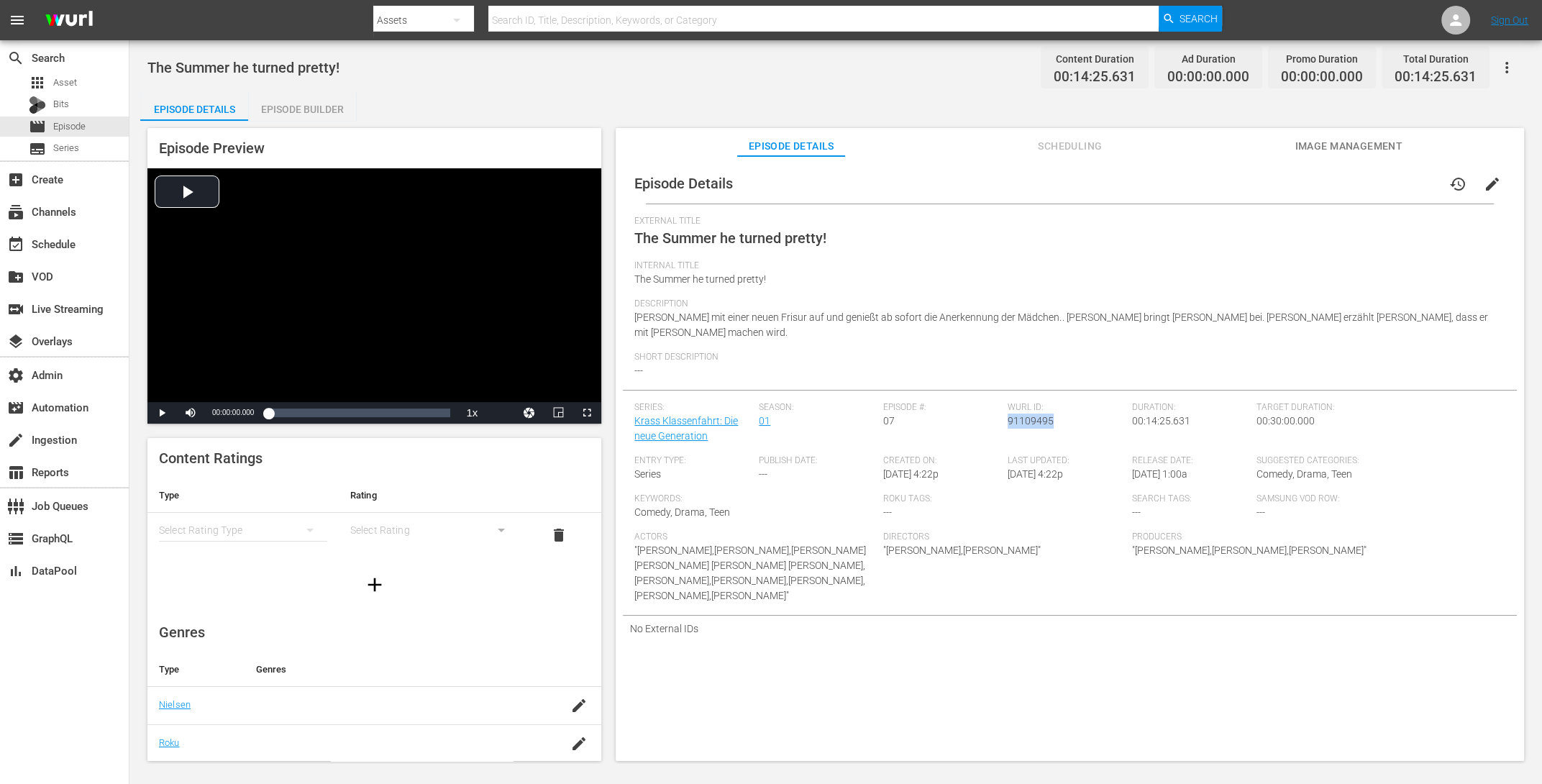
drag, startPoint x: 1049, startPoint y: 423, endPoint x: 1004, endPoint y: 423, distance: 45.0
click at [1008, 423] on span "91109495" at bounding box center [1031, 421] width 46 height 12
copy span "91109495"
click at [289, 110] on div "Episode Builder" at bounding box center [302, 110] width 108 height 34
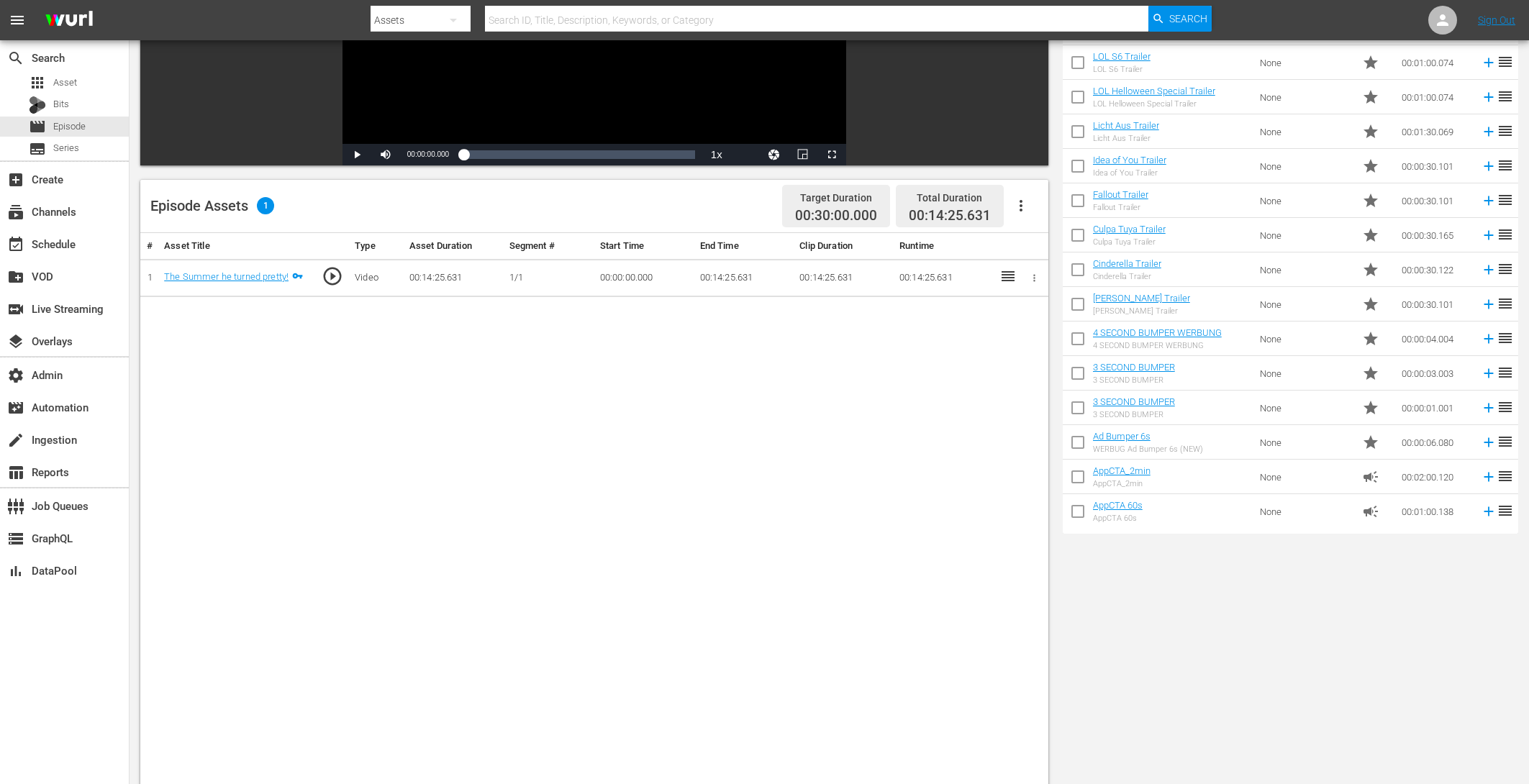
scroll to position [159, 0]
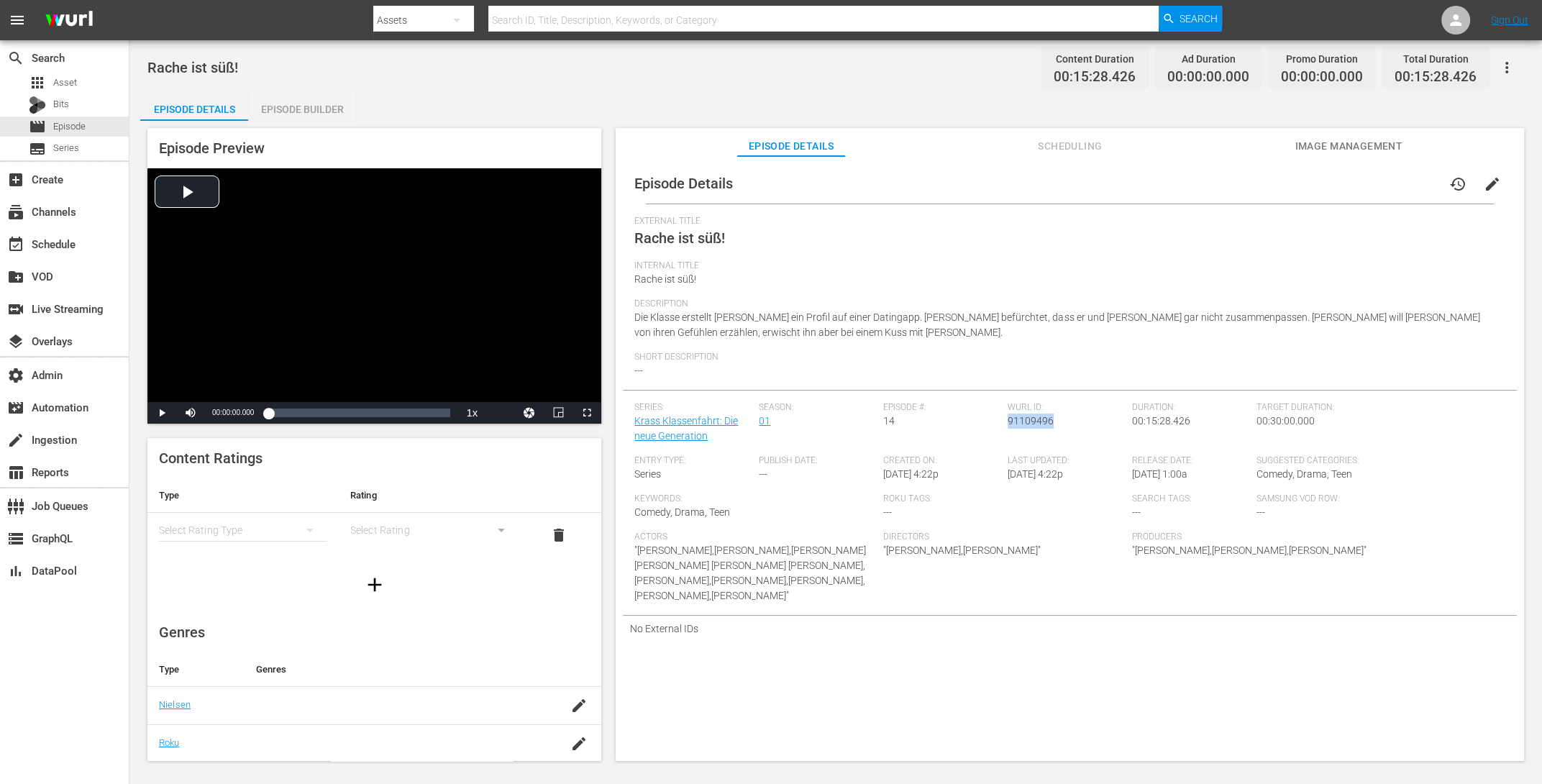
drag, startPoint x: 1052, startPoint y: 421, endPoint x: 1004, endPoint y: 421, distance: 48.0
click at [1008, 421] on div "Wurl ID: 91109496" at bounding box center [1070, 429] width 124 height 53
copy span "91109496"
drag, startPoint x: 311, startPoint y: 99, endPoint x: 335, endPoint y: 121, distance: 32.6
click at [311, 99] on div "Episode Builder" at bounding box center [302, 110] width 108 height 34
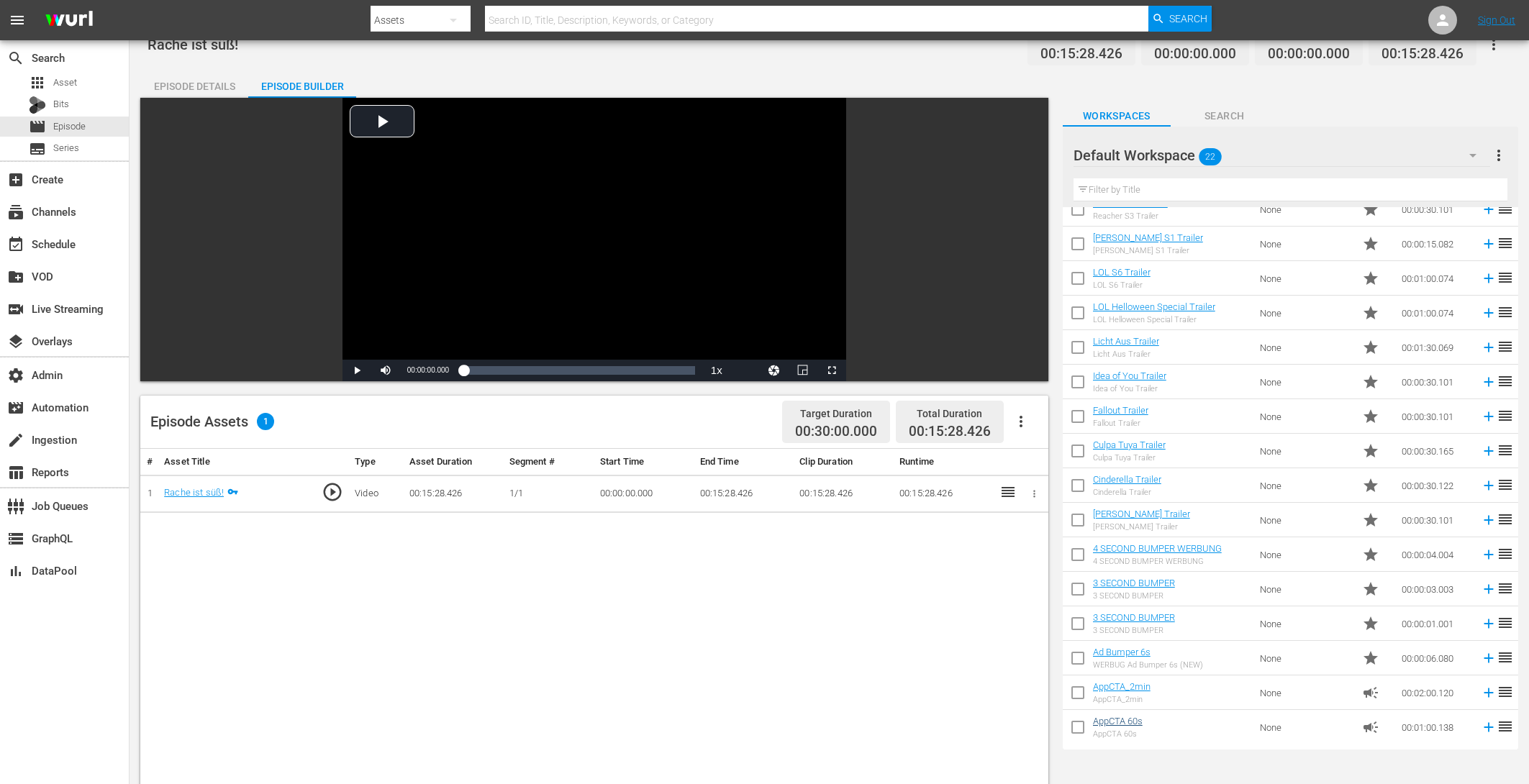
scroll to position [53, 0]
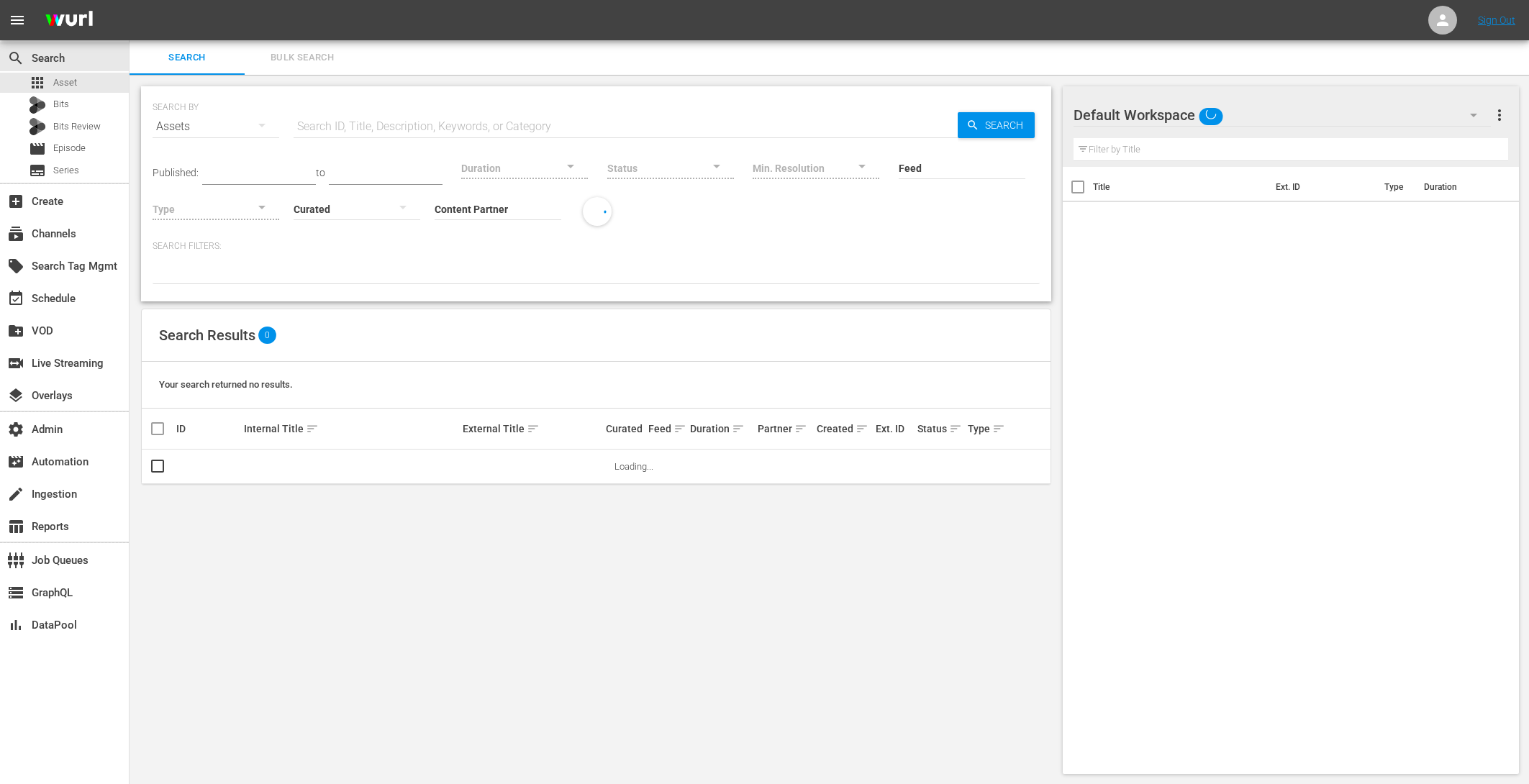
scroll to position [1, 0]
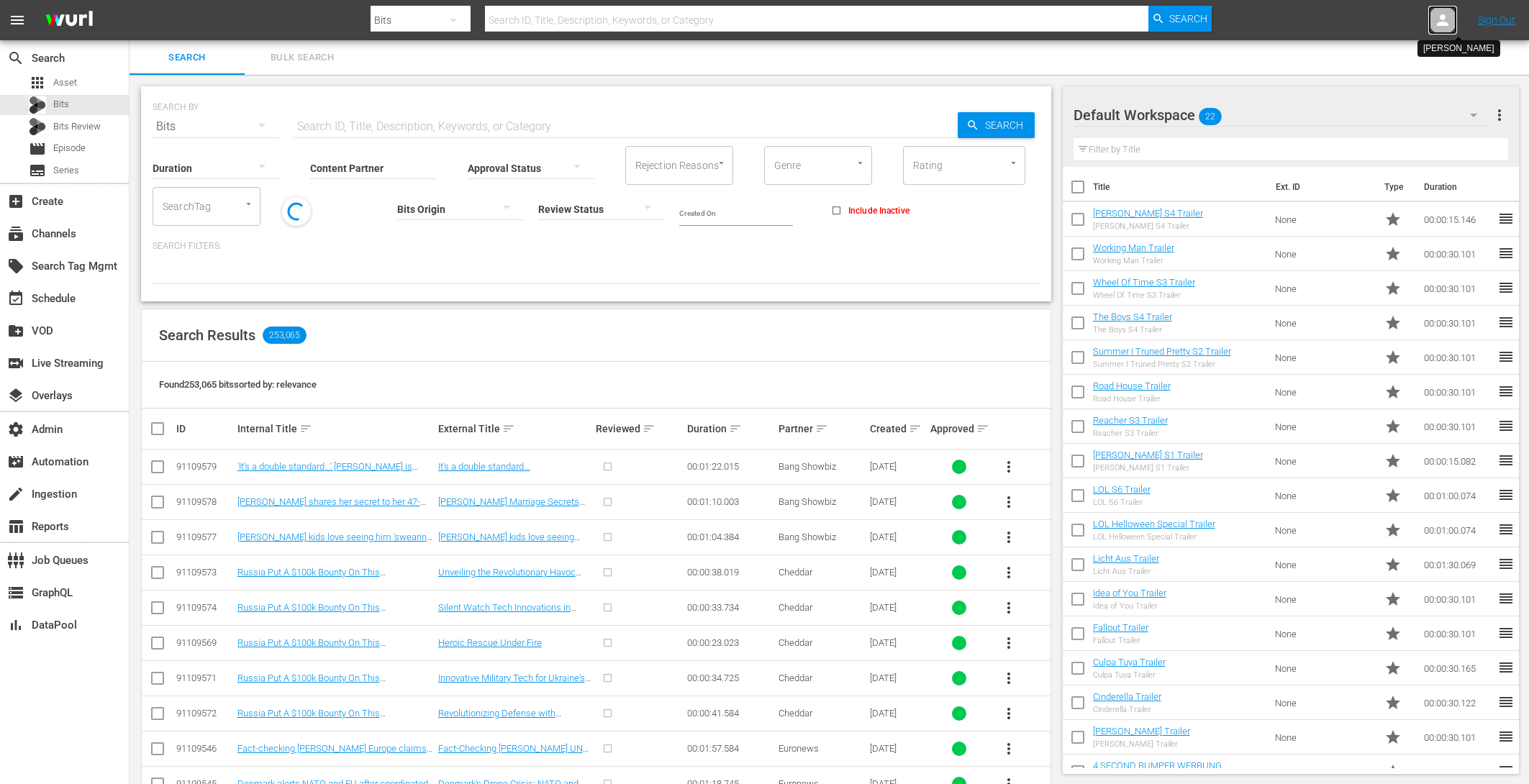
click at [1442, 31] on div at bounding box center [1443, 20] width 29 height 29
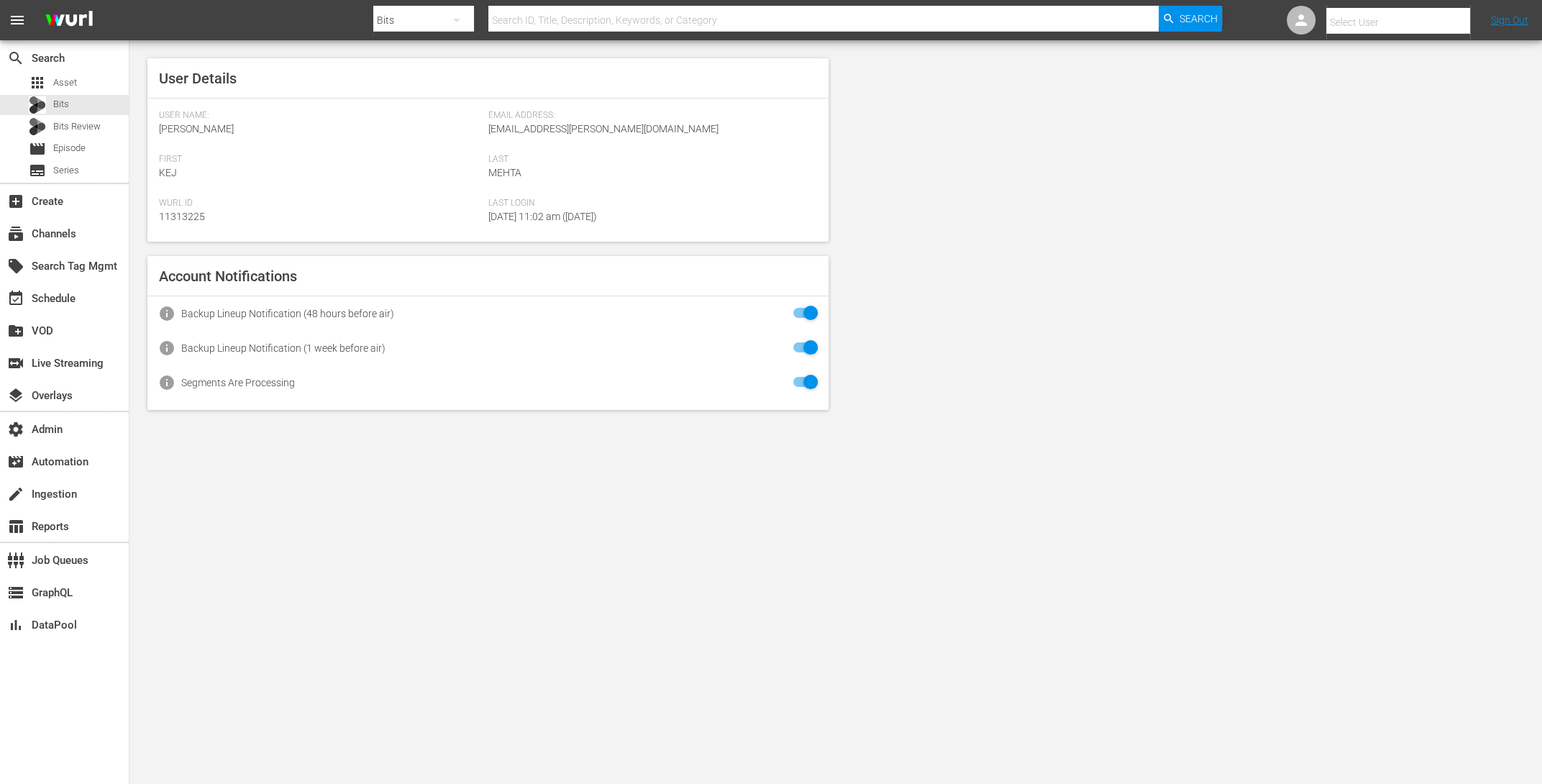
click at [1383, 16] on input "text" at bounding box center [1418, 23] width 184 height 34
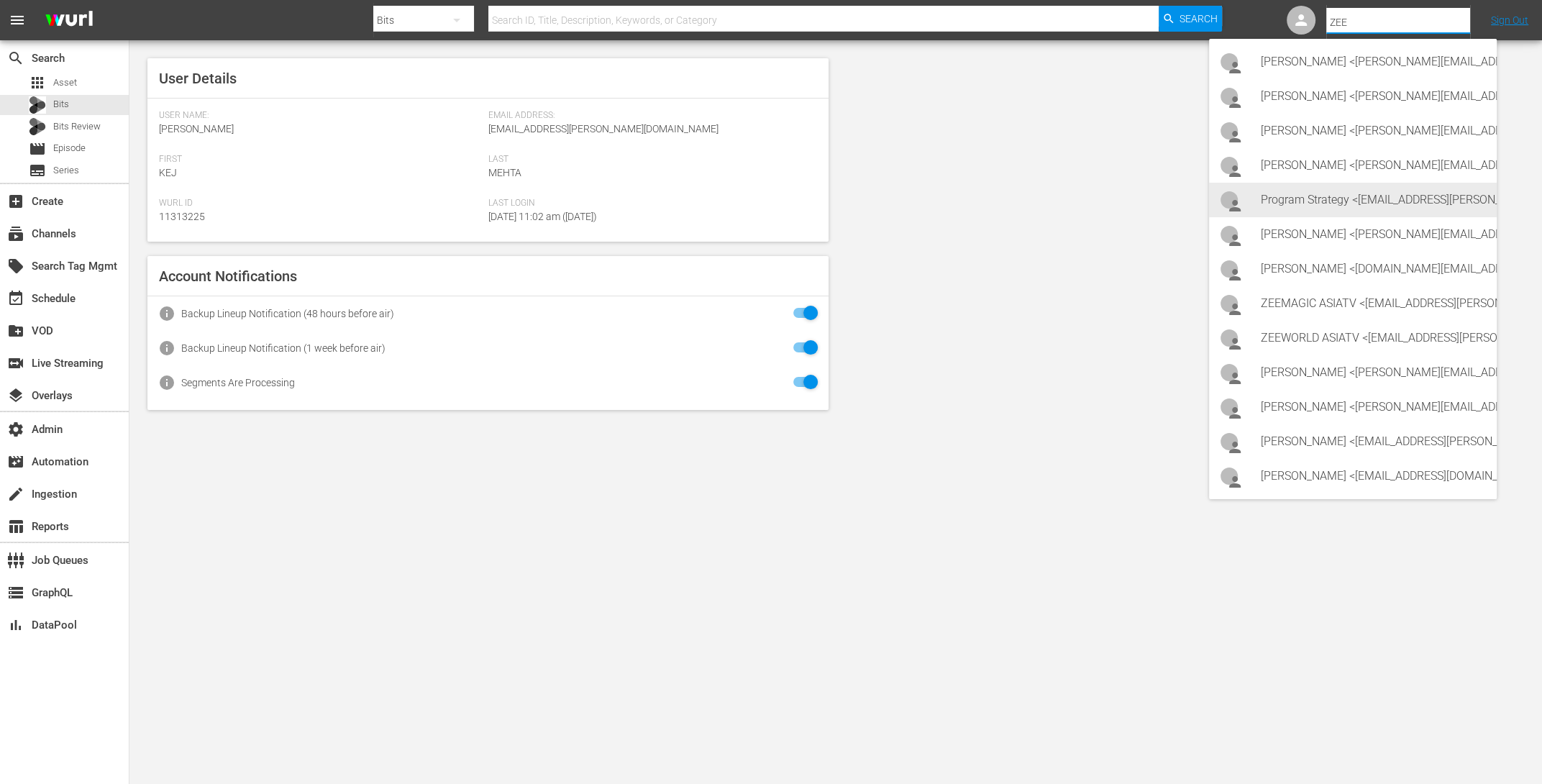
click at [1360, 207] on div "Program Strategy <Zeeone_asiatv@wurl.com>" at bounding box center [1373, 200] width 225 height 34
type input "Program Strategy (11314148)"
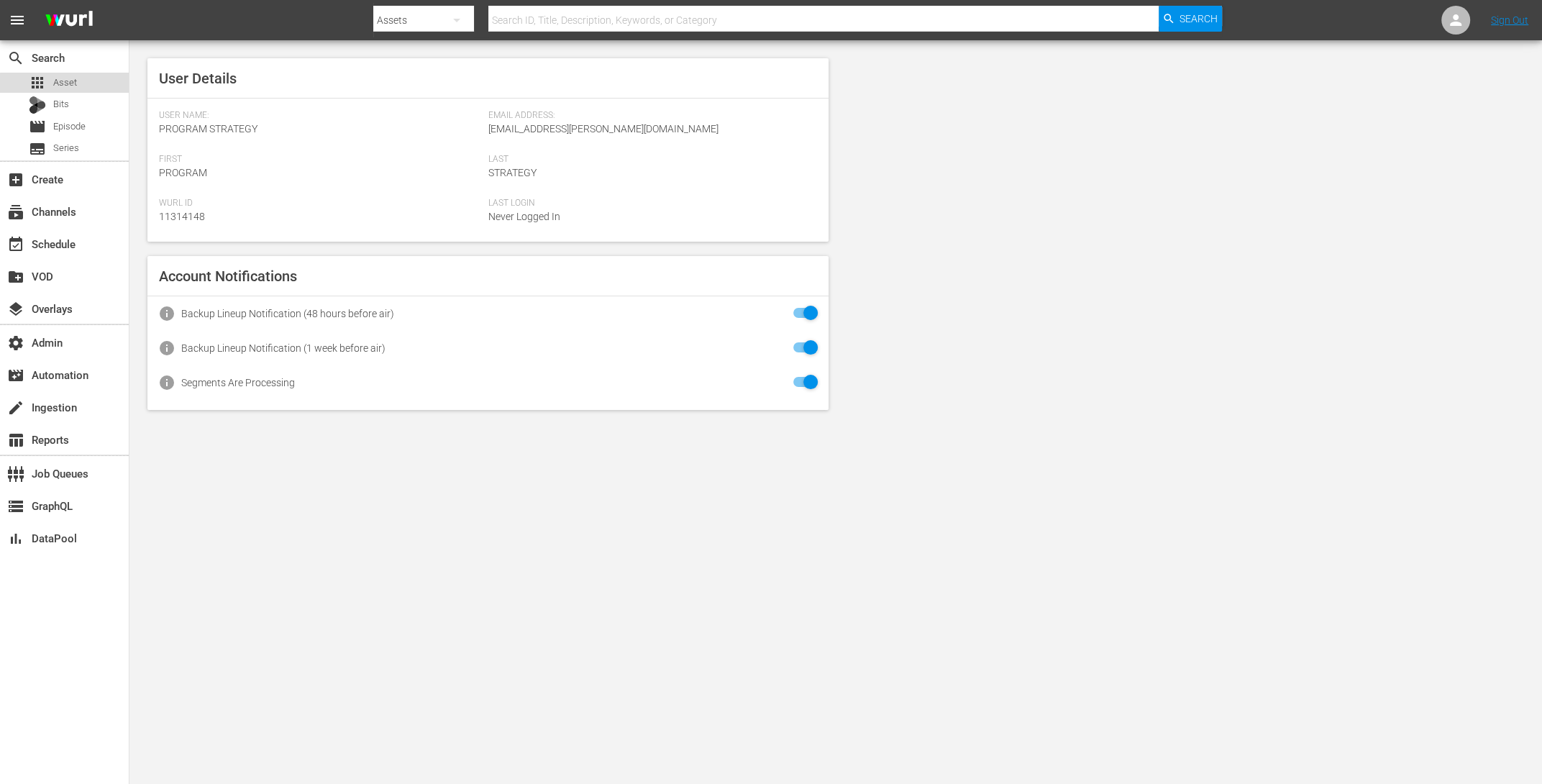
click at [84, 85] on div "apps Asset" at bounding box center [64, 82] width 129 height 20
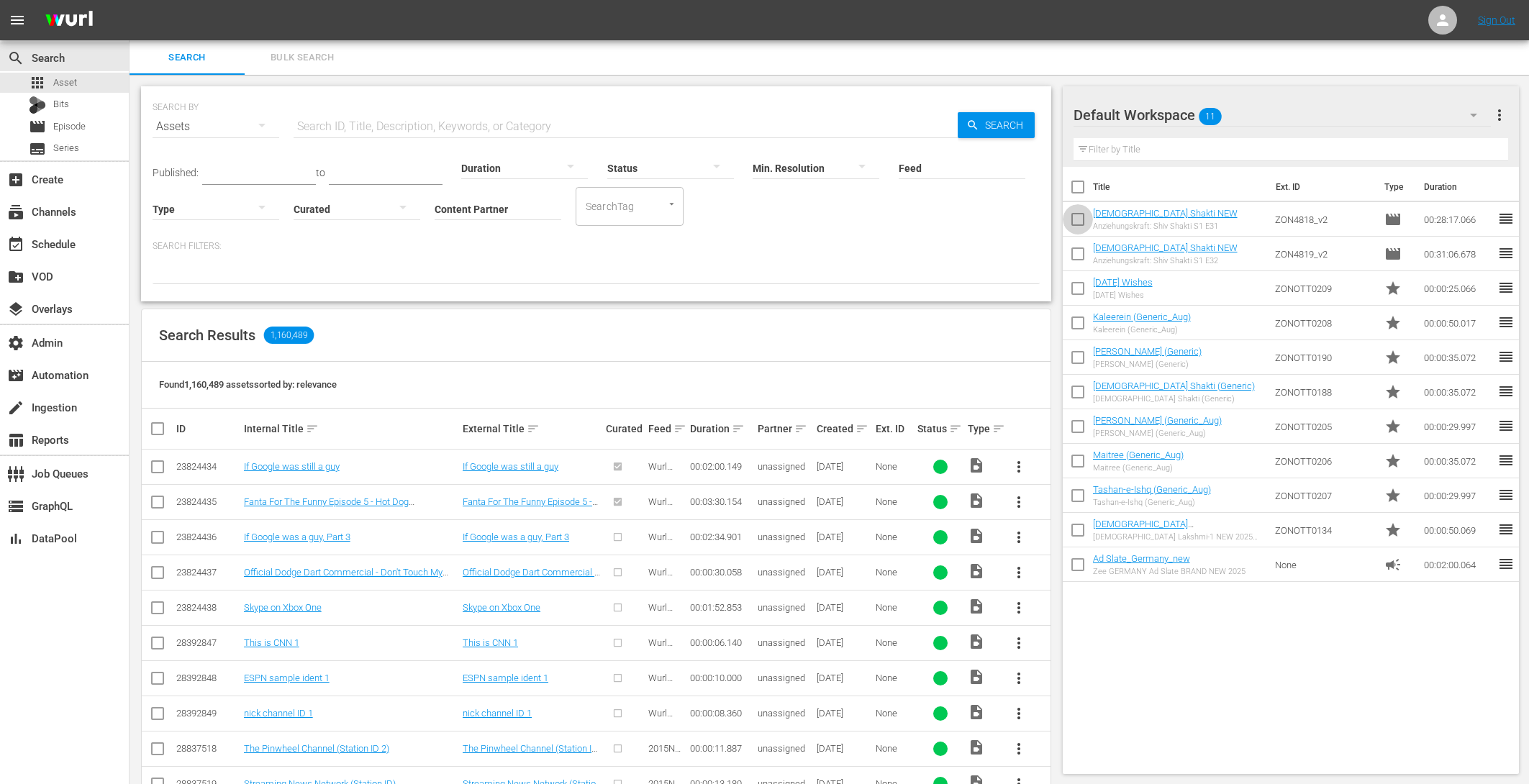
click at [1079, 212] on input "checkbox" at bounding box center [1077, 221] width 30 height 30
checkbox input "true"
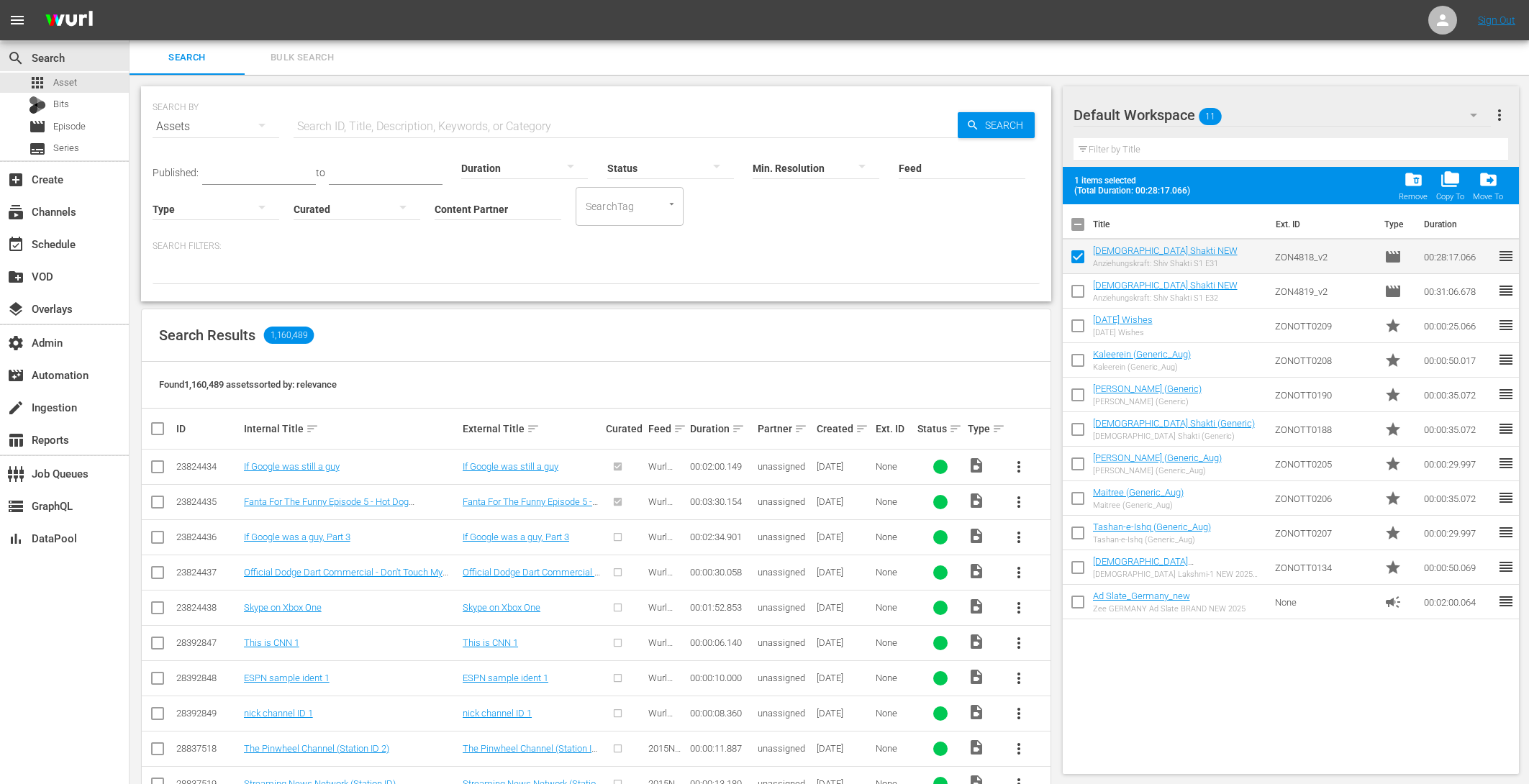
click at [1078, 303] on input "checkbox" at bounding box center [1077, 294] width 30 height 30
checkbox input "true"
click at [1411, 179] on span "folder_delete" at bounding box center [1413, 179] width 19 height 19
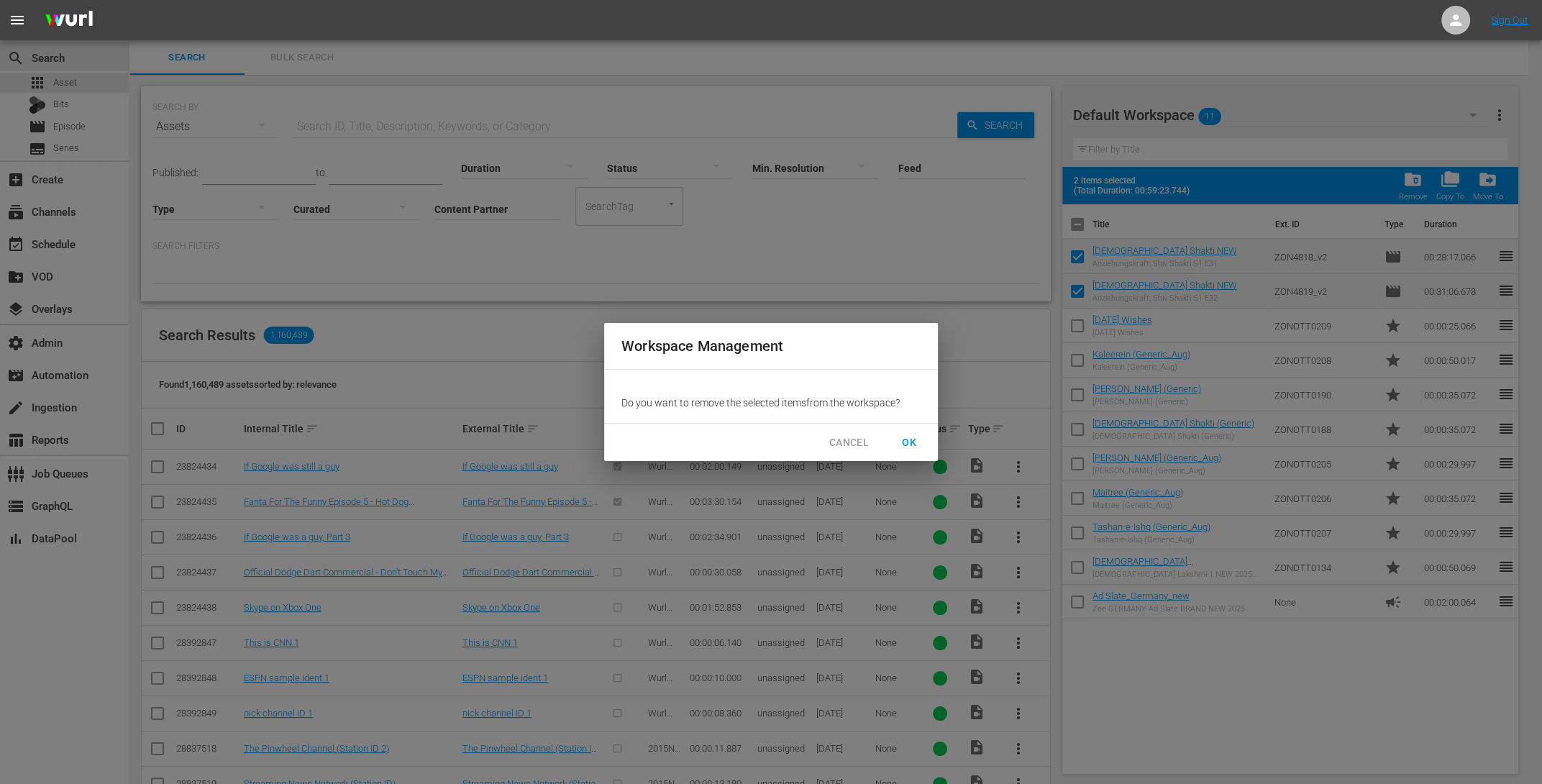
click at [897, 444] on span "OK" at bounding box center [908, 442] width 23 height 18
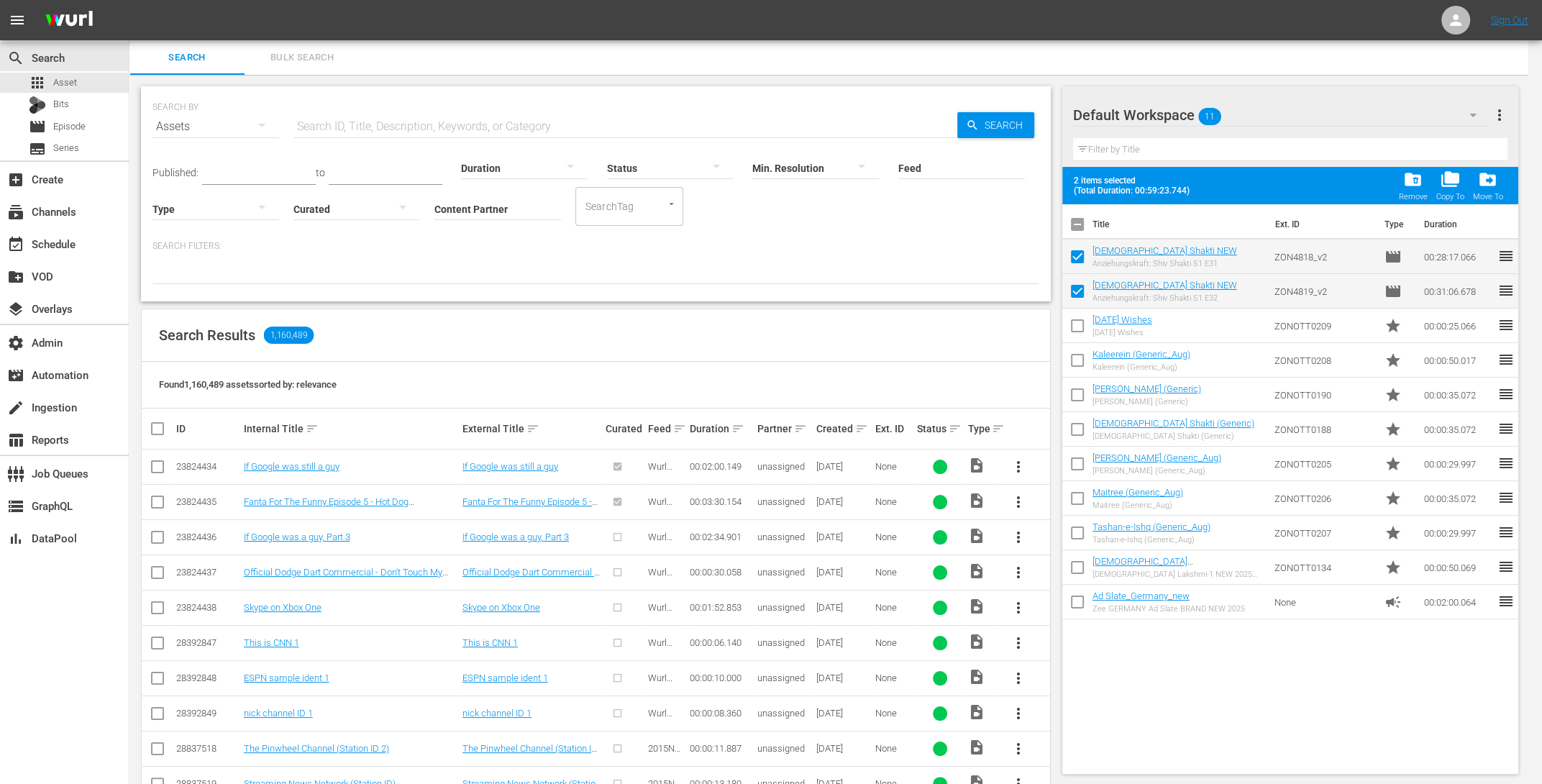
checkbox input "false"
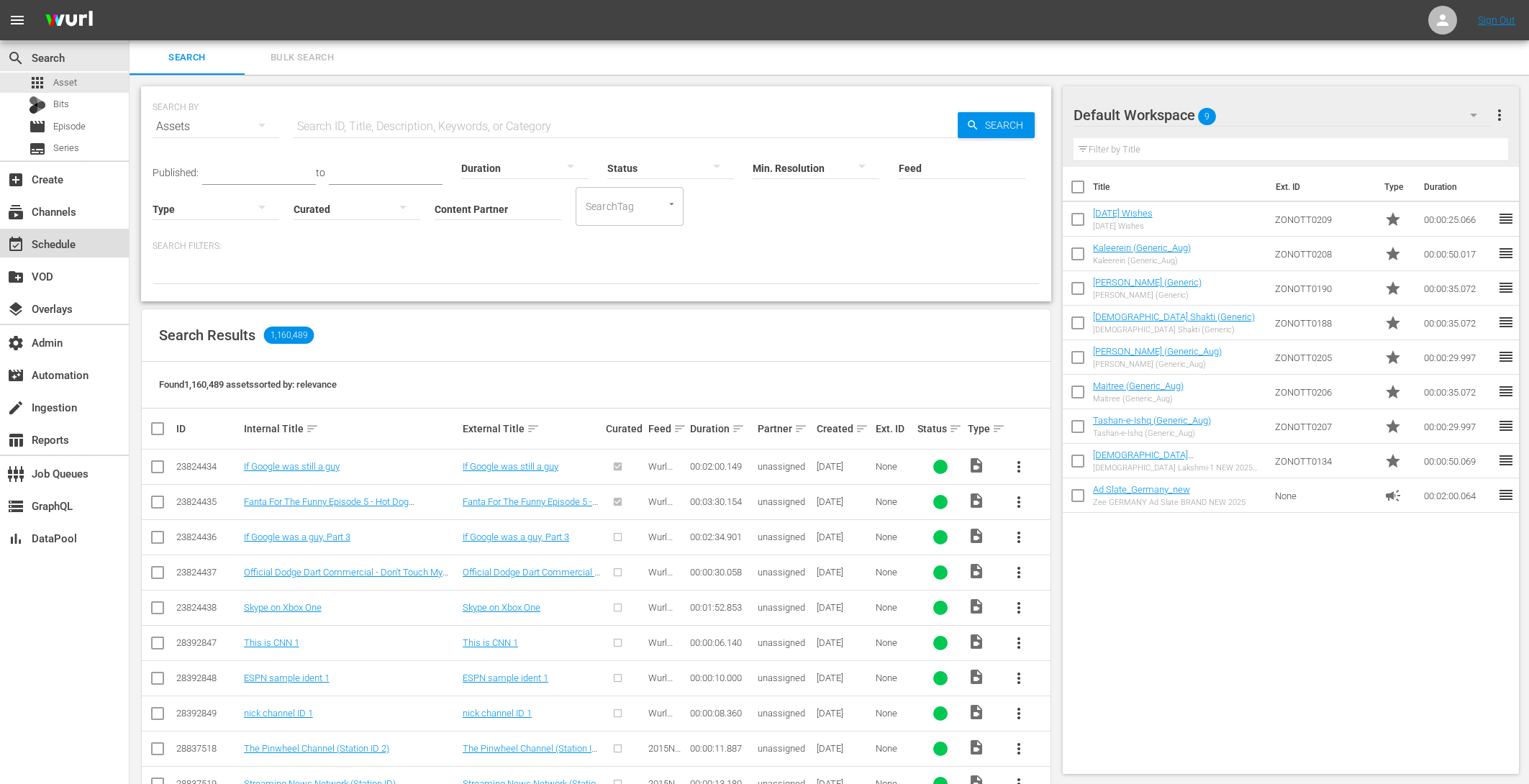
click at [69, 235] on div "event_available Schedule" at bounding box center [40, 241] width 81 height 13
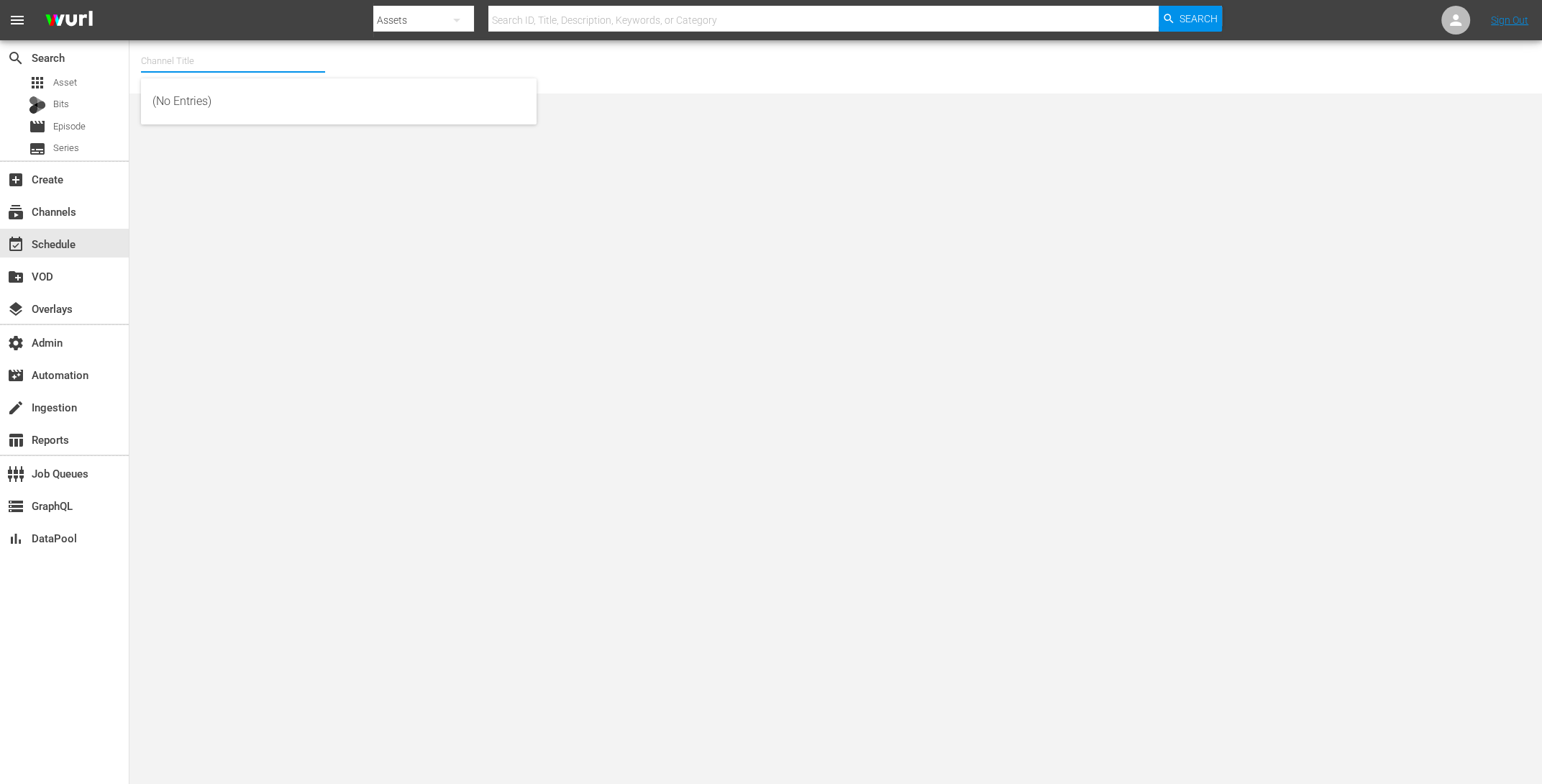
click at [180, 58] on input "text" at bounding box center [233, 61] width 184 height 34
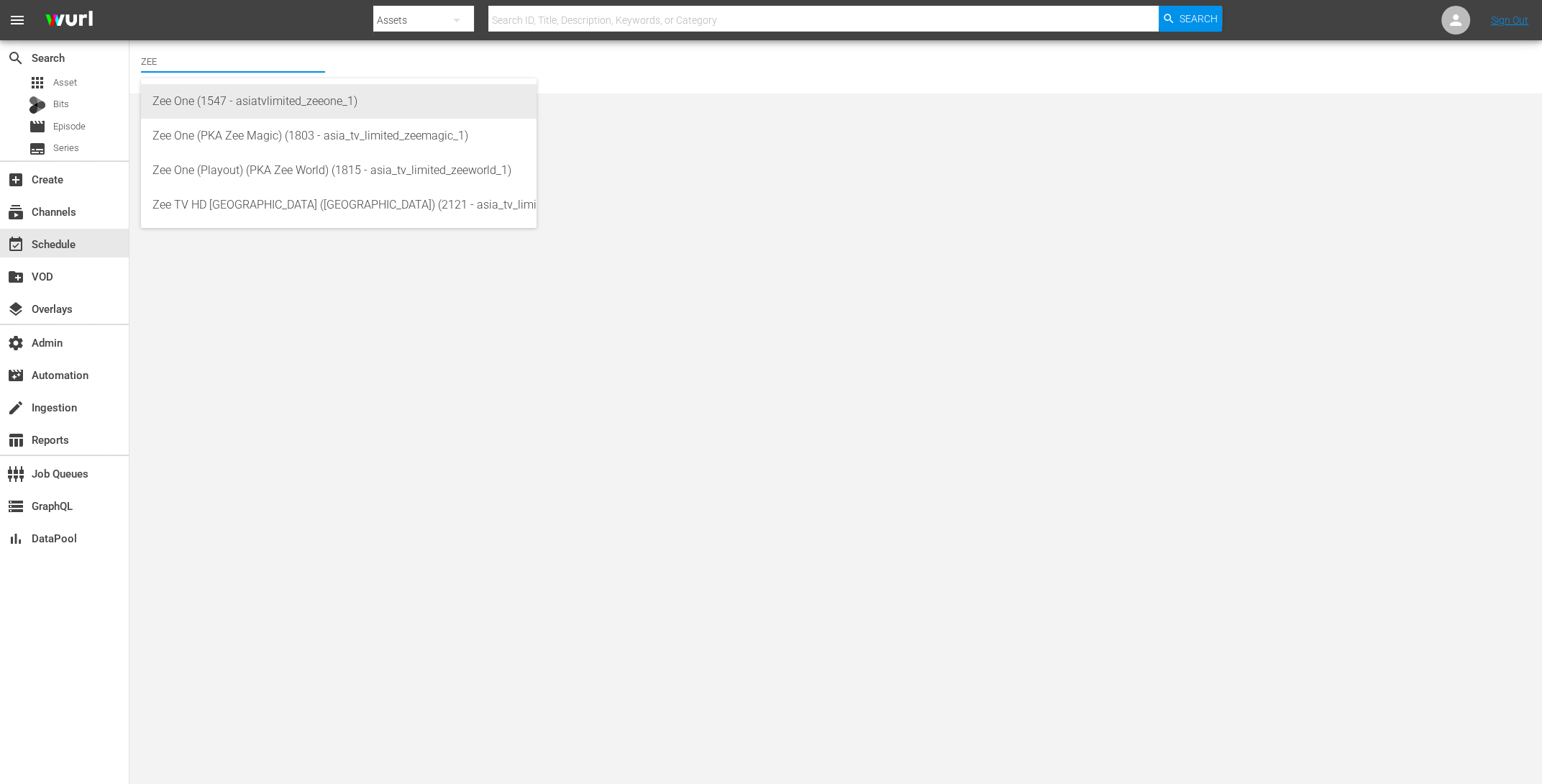
click at [218, 97] on div "Zee One (1547 - asiatvlimited_zeeone_1)" at bounding box center [338, 102] width 373 height 34
type input "Zee One (1547 - asiatvlimited_zeeone_1)"
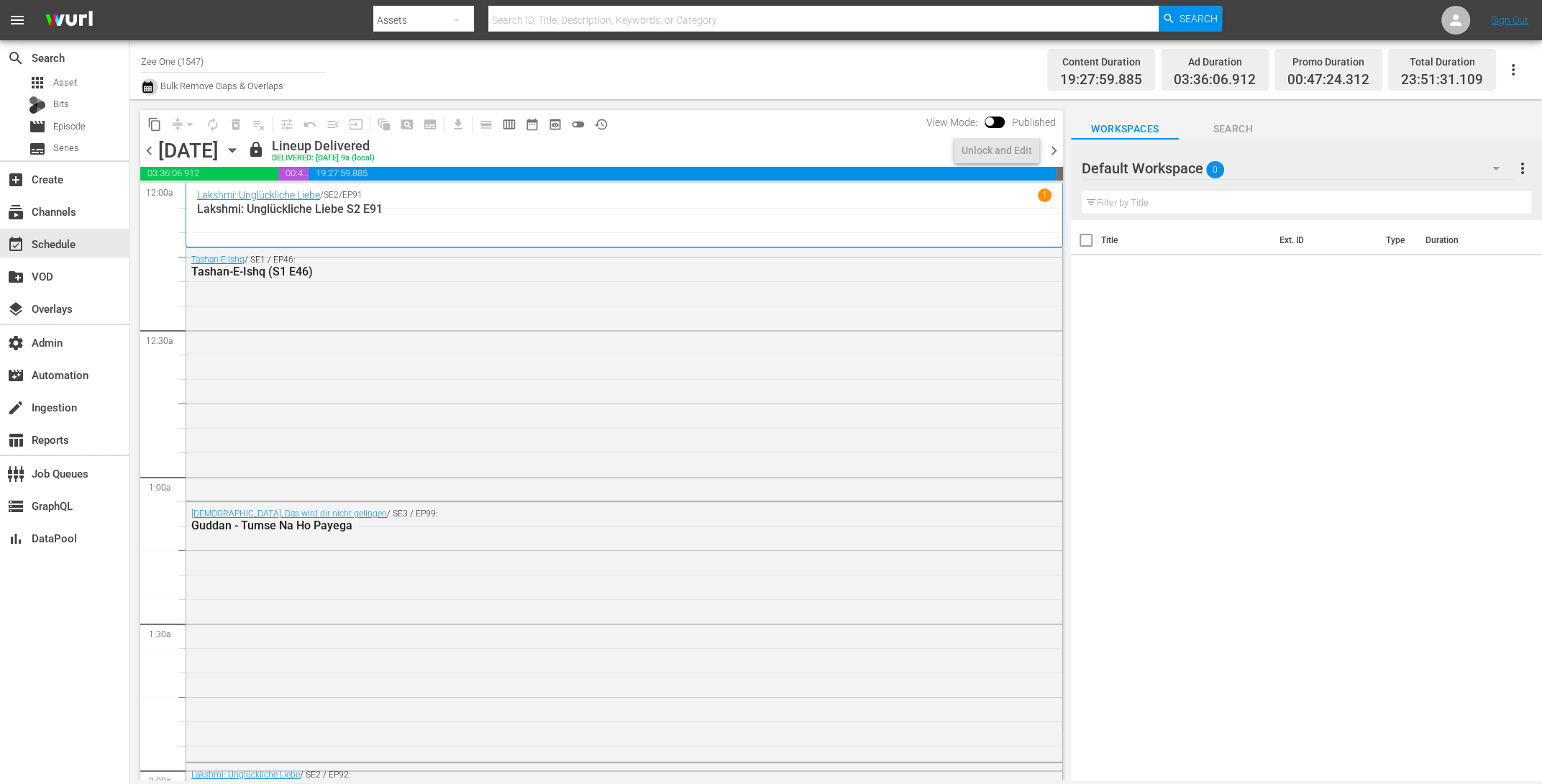
click at [147, 86] on icon "button" at bounding box center [148, 86] width 14 height 17
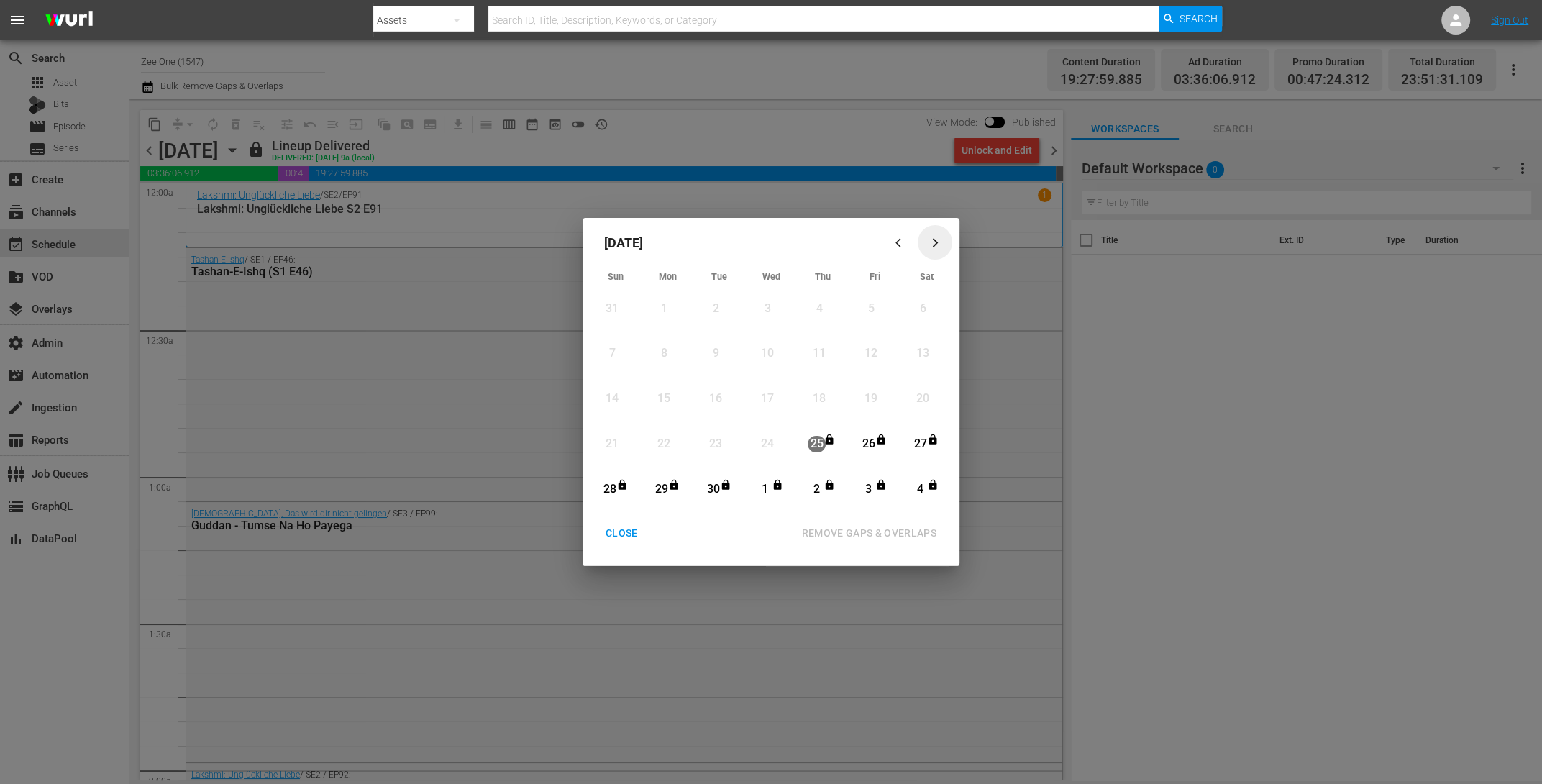
click at [936, 245] on icon "button" at bounding box center [936, 243] width 11 height 11
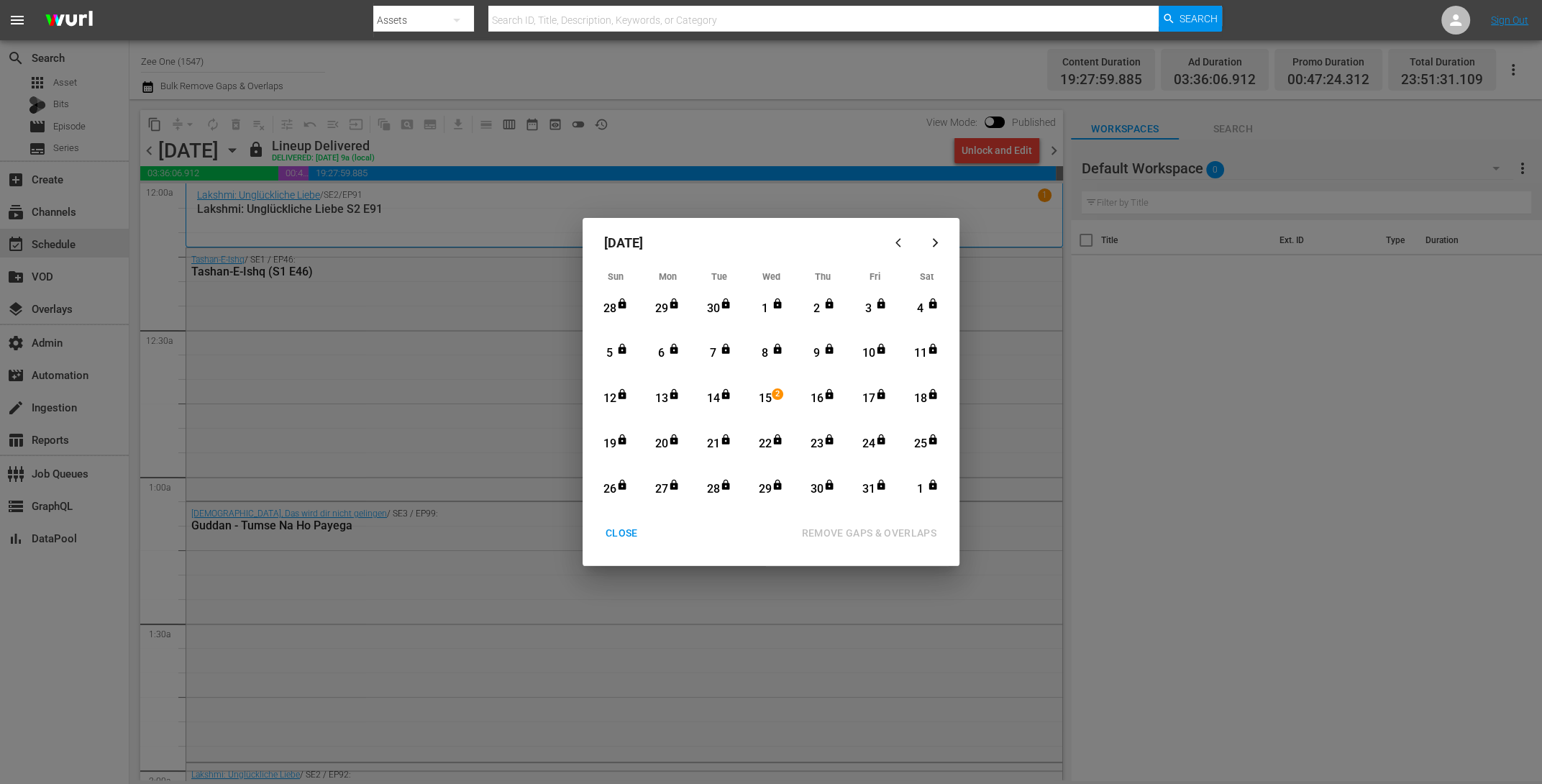
click at [616, 534] on div "CLOSE" at bounding box center [621, 533] width 55 height 18
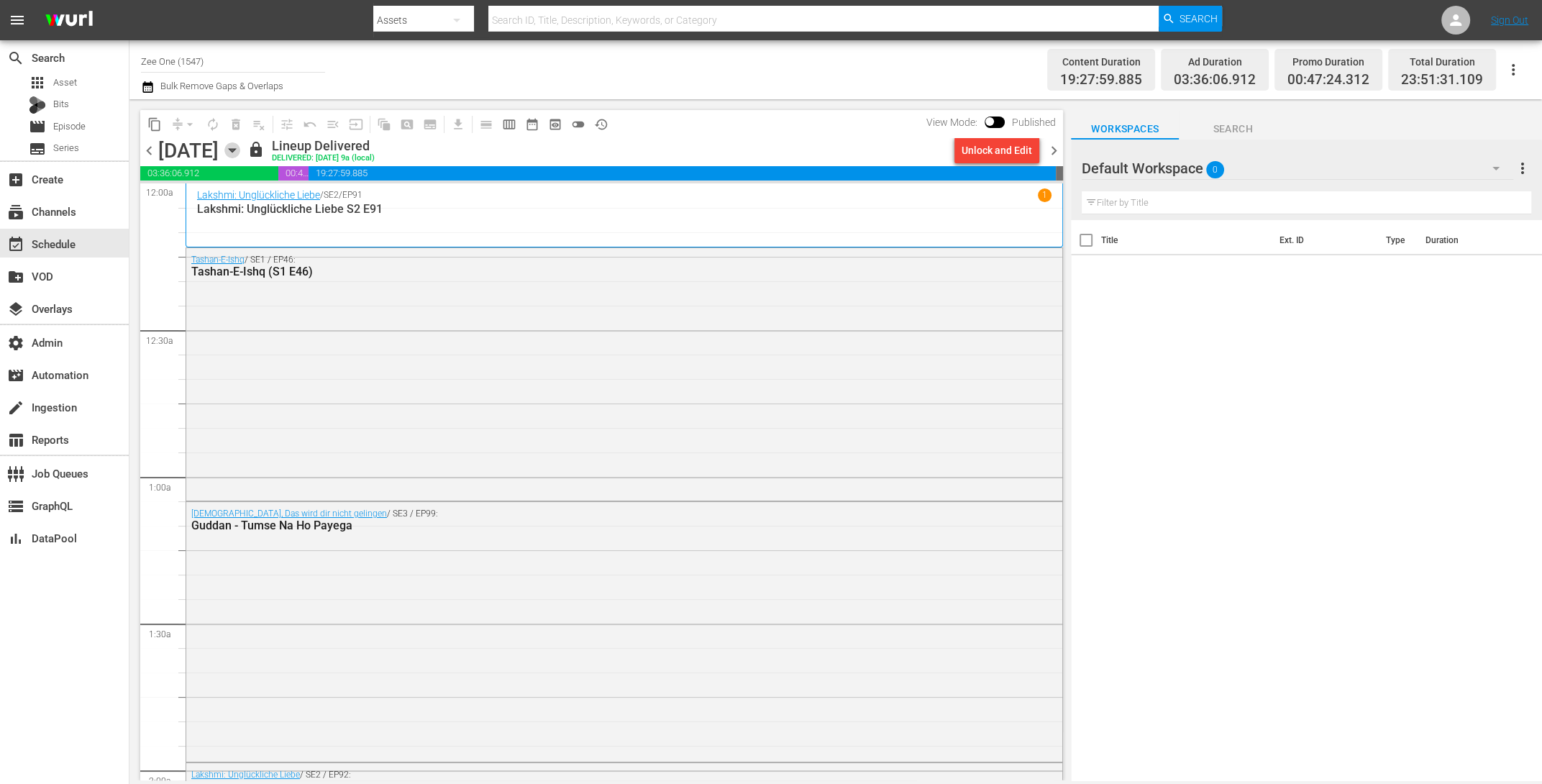
click at [240, 146] on icon "button" at bounding box center [232, 150] width 15 height 15
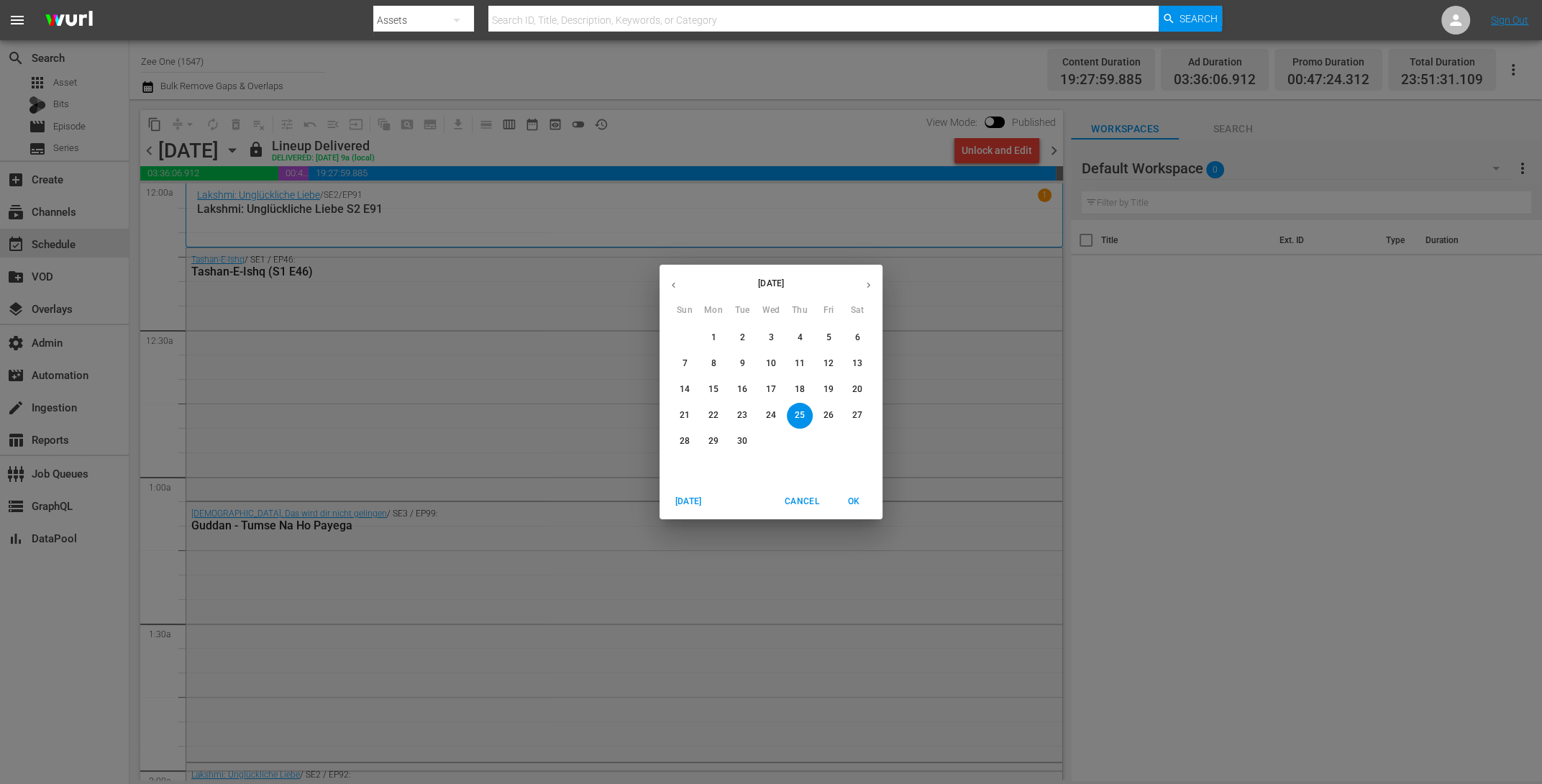
click at [869, 281] on icon "button" at bounding box center [868, 286] width 11 height 11
click at [770, 386] on p "15" at bounding box center [771, 389] width 10 height 12
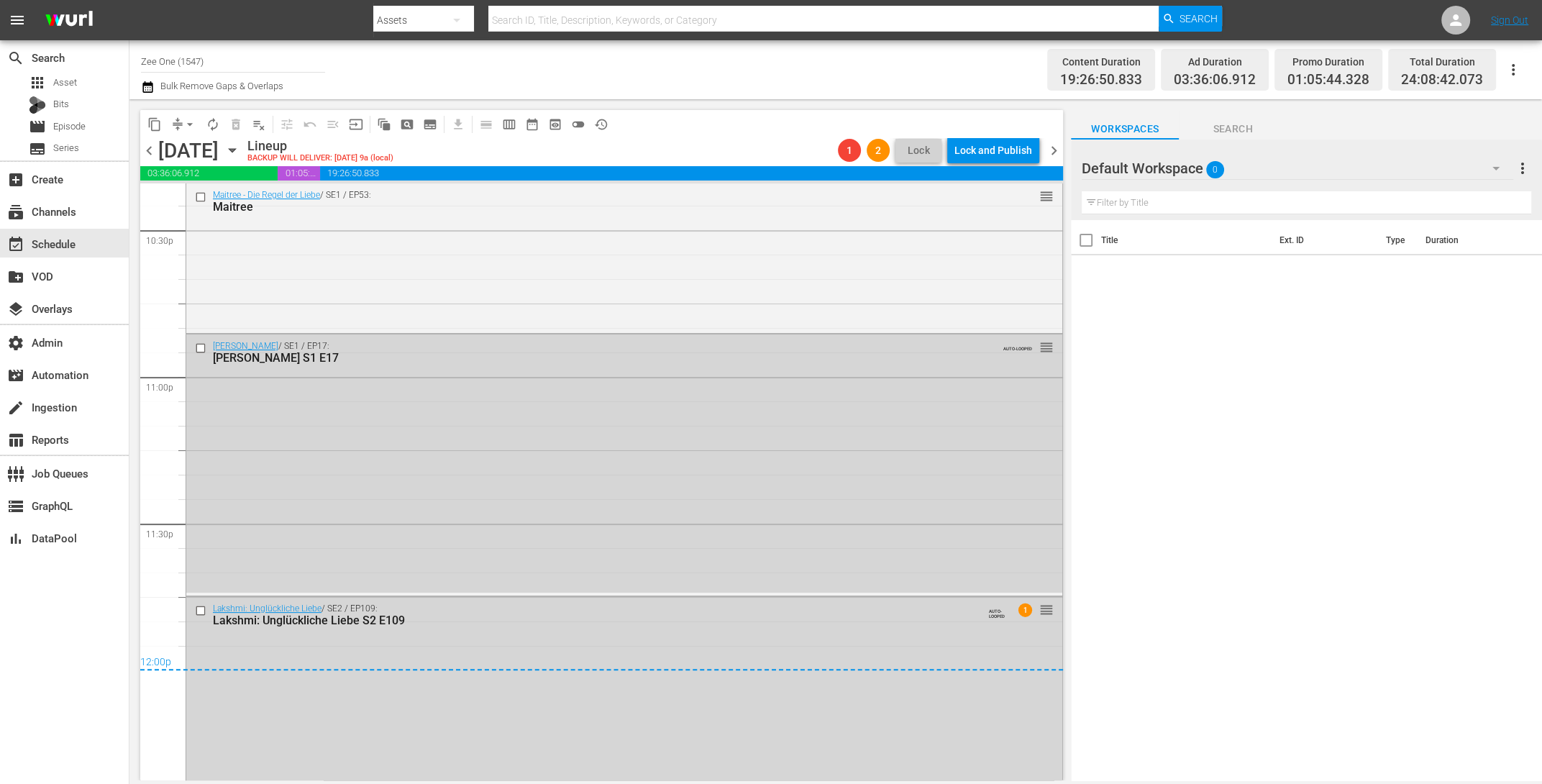
scroll to position [6618, 0]
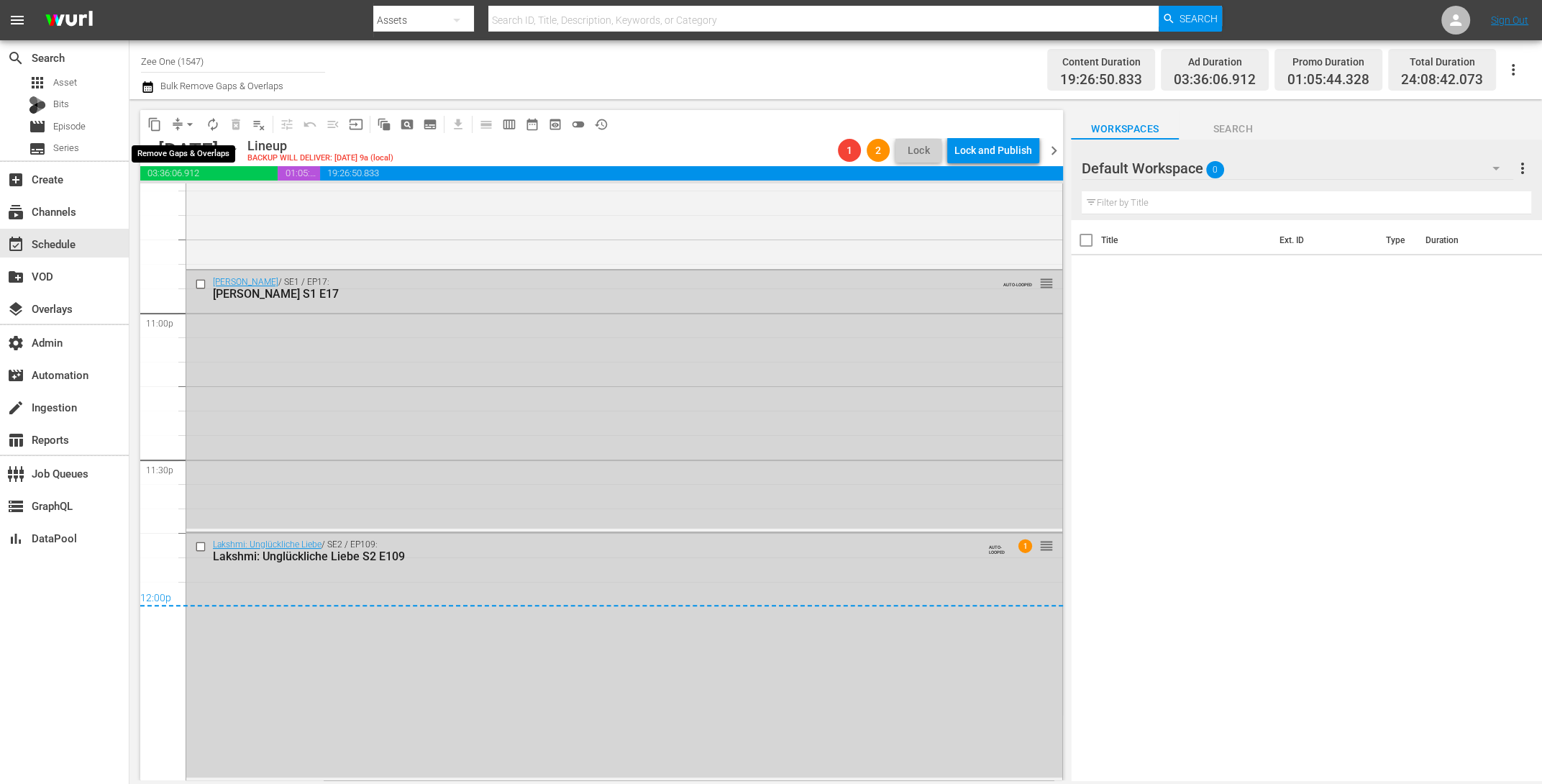
click at [190, 121] on span "arrow_drop_down" at bounding box center [190, 124] width 15 height 15
click at [183, 200] on li "Align to End of Previous Day" at bounding box center [190, 200] width 151 height 24
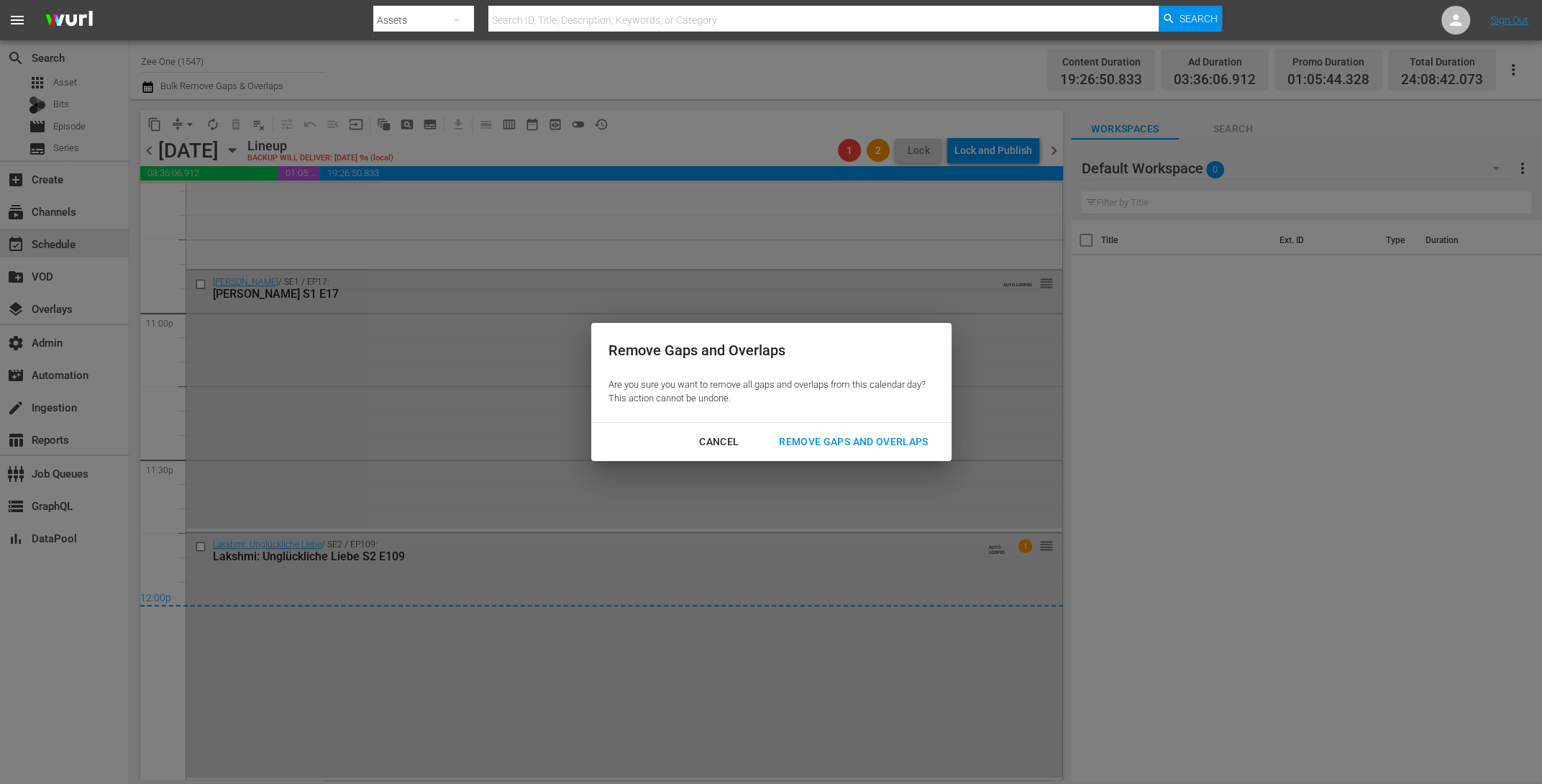
drag, startPoint x: 897, startPoint y: 447, endPoint x: 1060, endPoint y: 729, distance: 325.7
click at [1060, 723] on div "Remove Gaps and Overlaps Are you sure you want to remove all gaps and overlaps …" at bounding box center [771, 392] width 1542 height 784
click at [712, 437] on div "Cancel" at bounding box center [718, 442] width 63 height 18
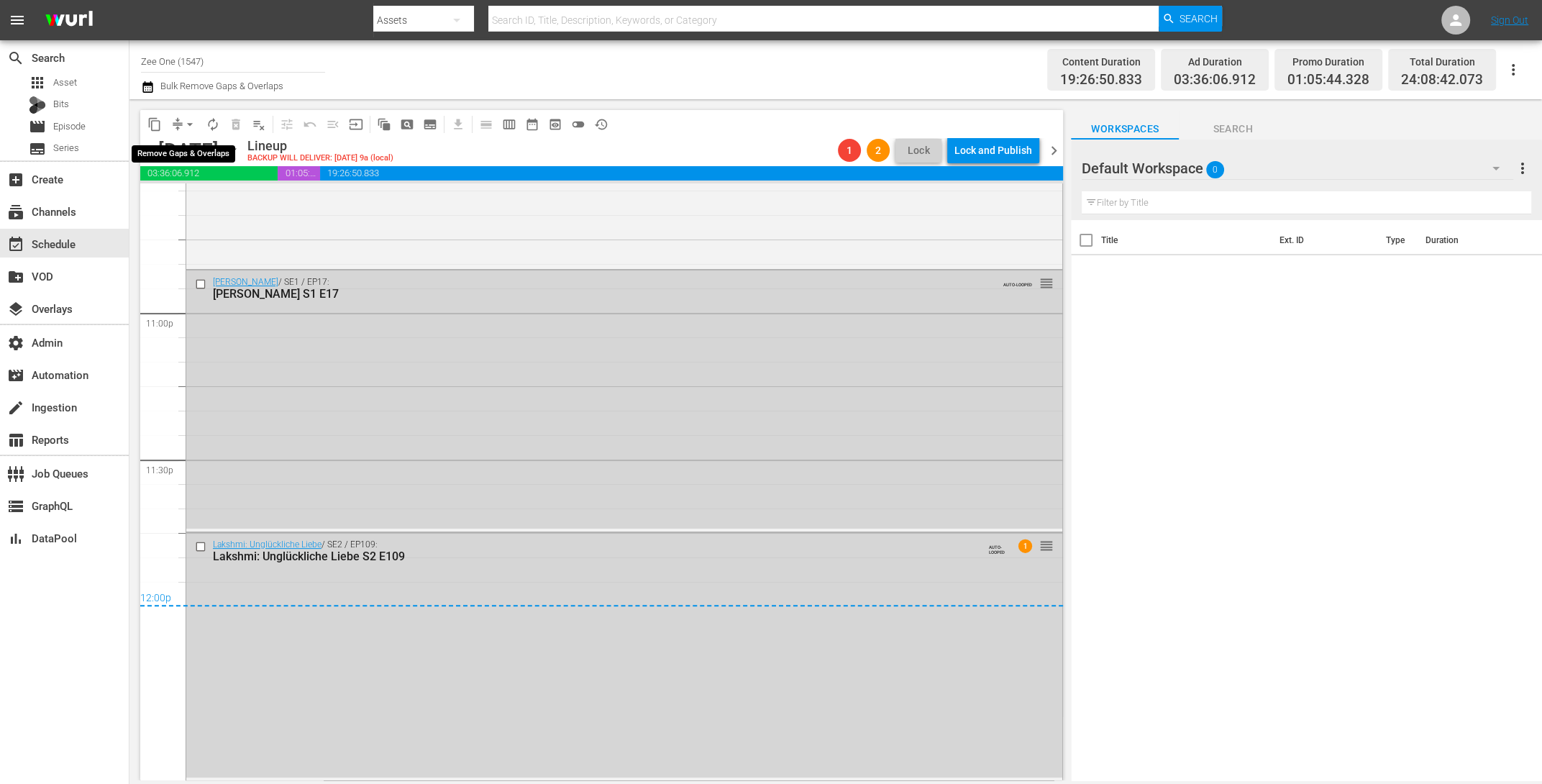
click at [186, 129] on span "arrow_drop_down" at bounding box center [190, 124] width 15 height 15
click at [195, 200] on li "Align to End of Previous Day" at bounding box center [190, 200] width 151 height 24
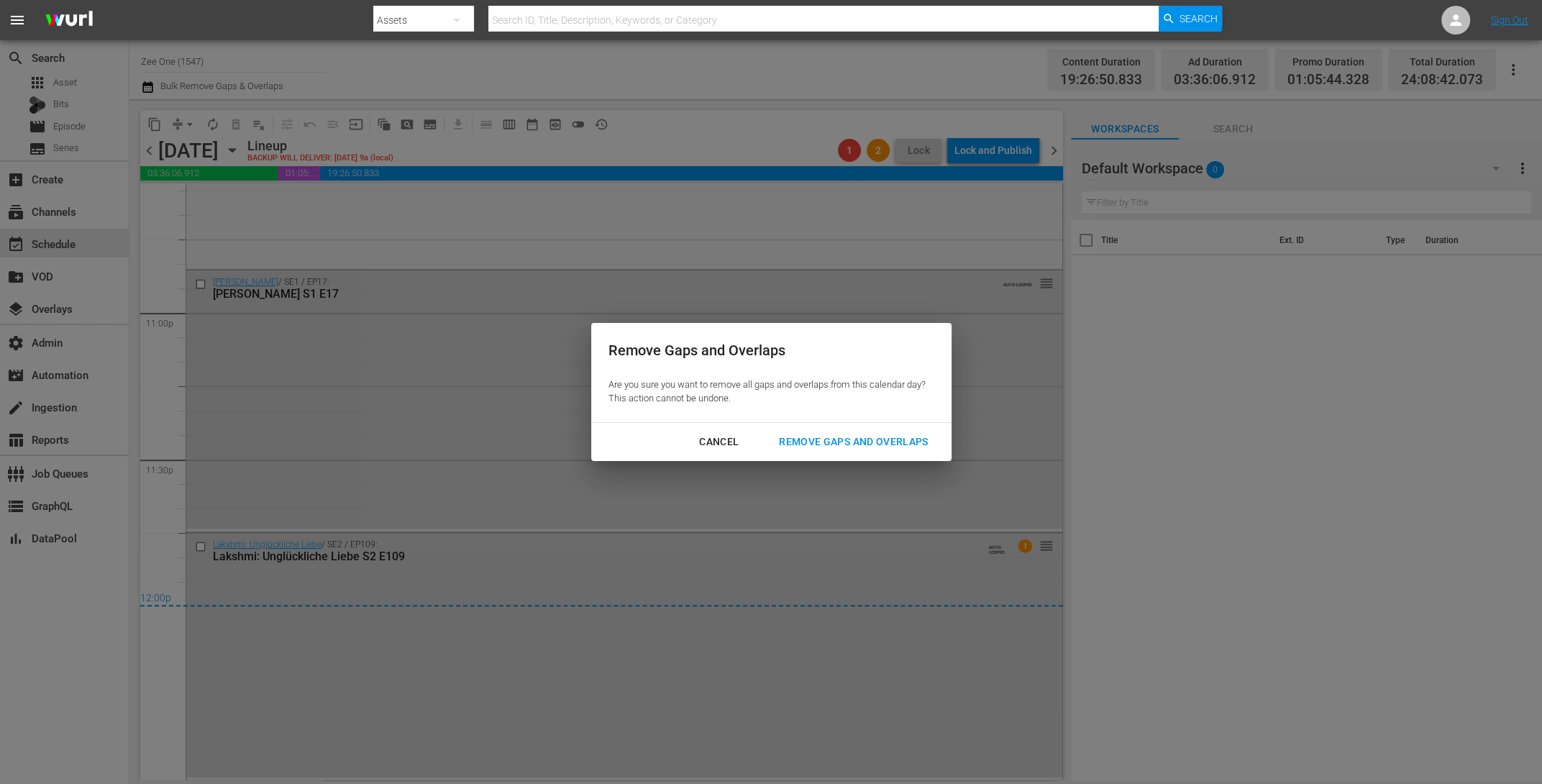
click at [785, 431] on button "Remove Gaps and Overlaps" at bounding box center [853, 441] width 183 height 26
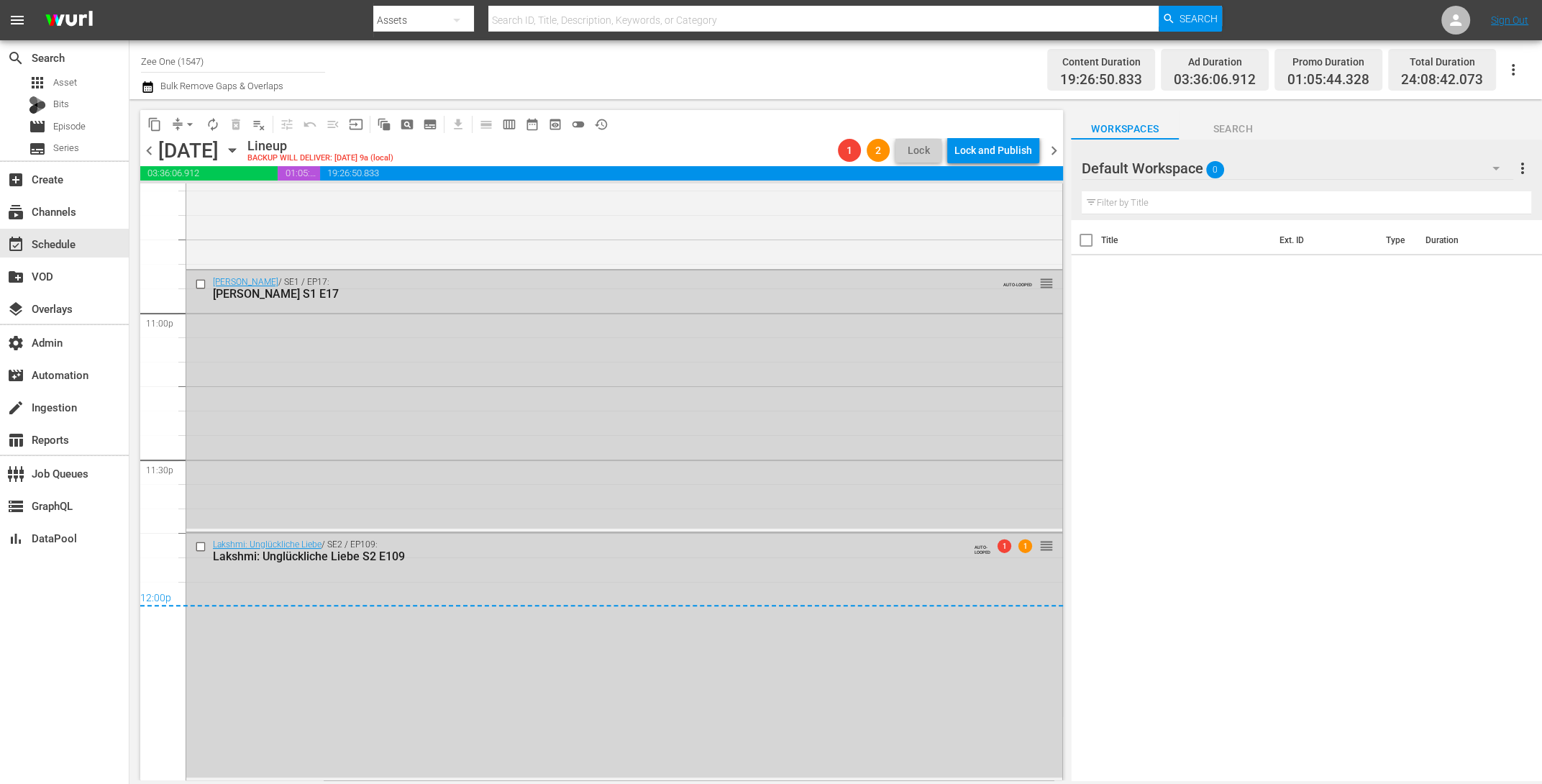
click at [1054, 148] on span "chevron_right" at bounding box center [1054, 150] width 18 height 18
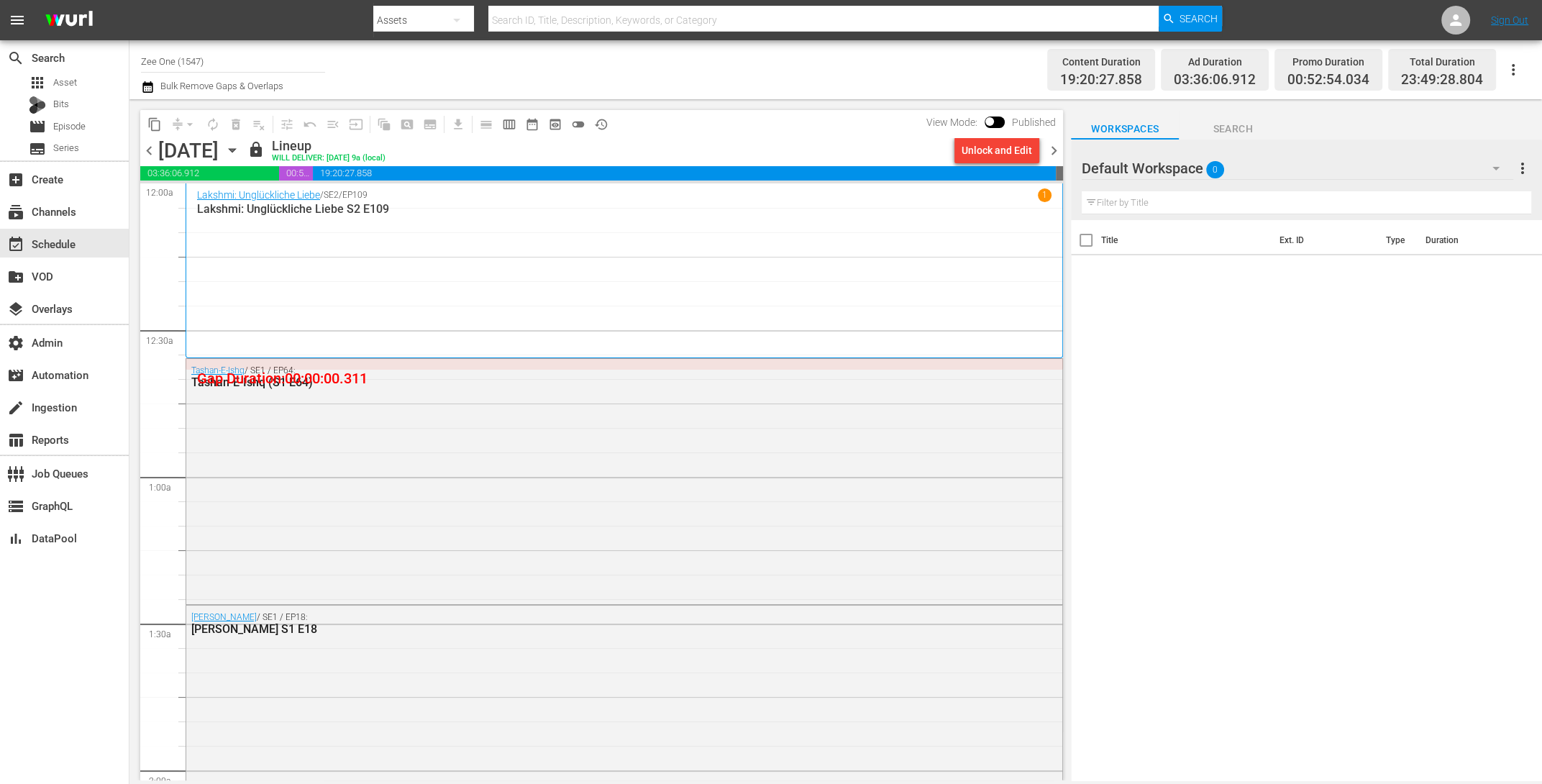
click at [142, 149] on span "chevron_left" at bounding box center [150, 150] width 18 height 18
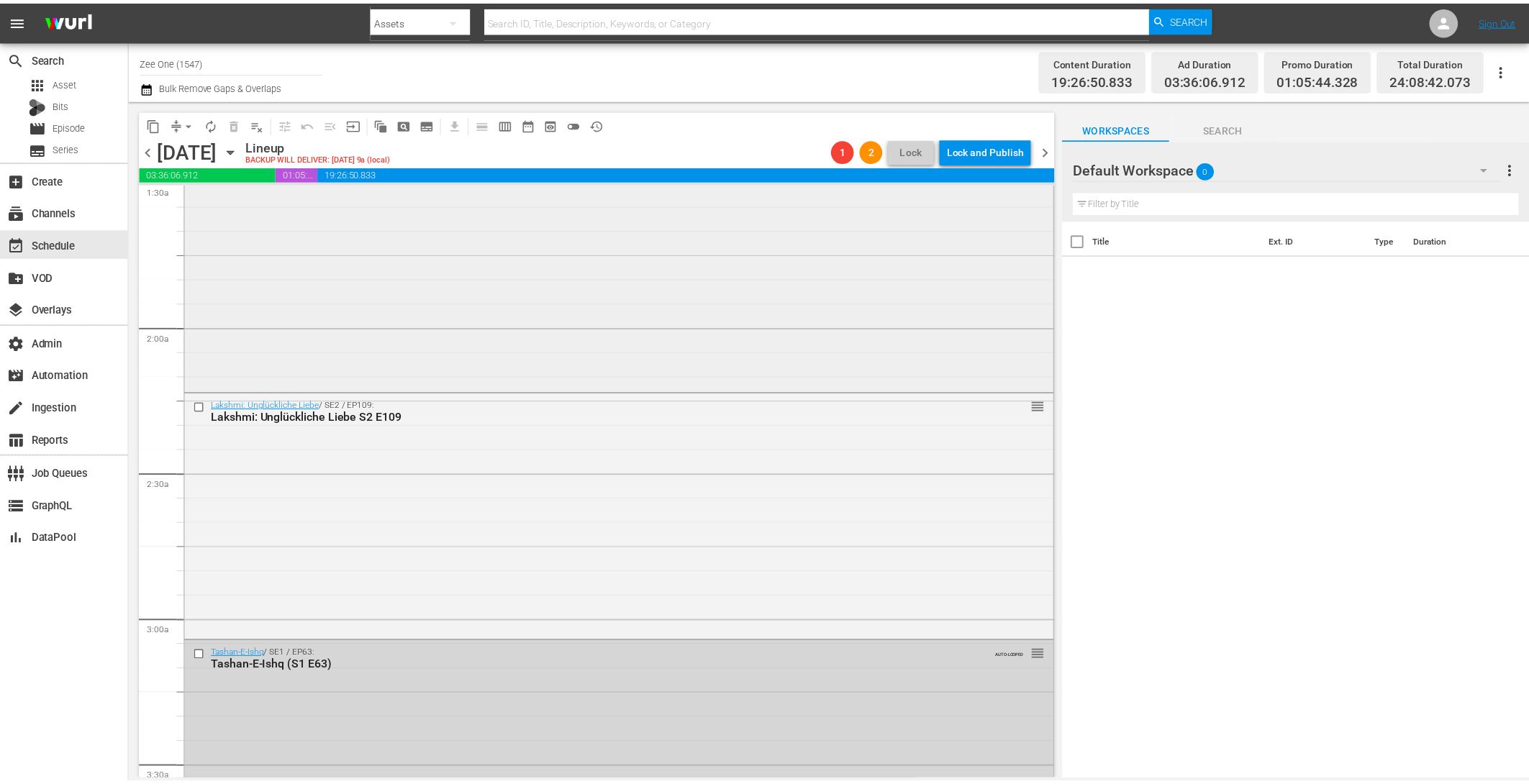
scroll to position [543, 0]
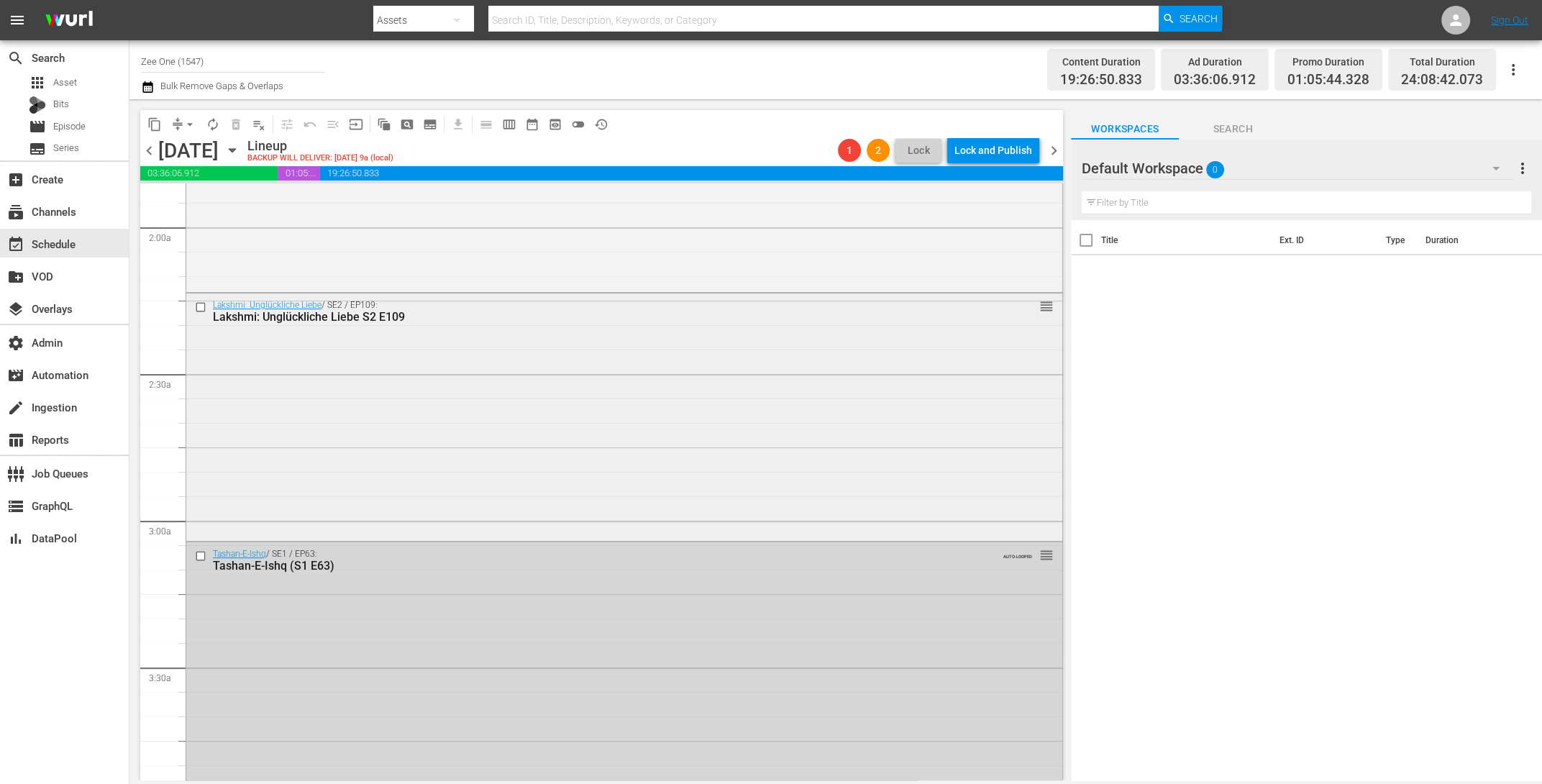
click at [681, 311] on div "Lakshmi: Unglückliche Liebe S2 E109" at bounding box center [597, 316] width 769 height 14
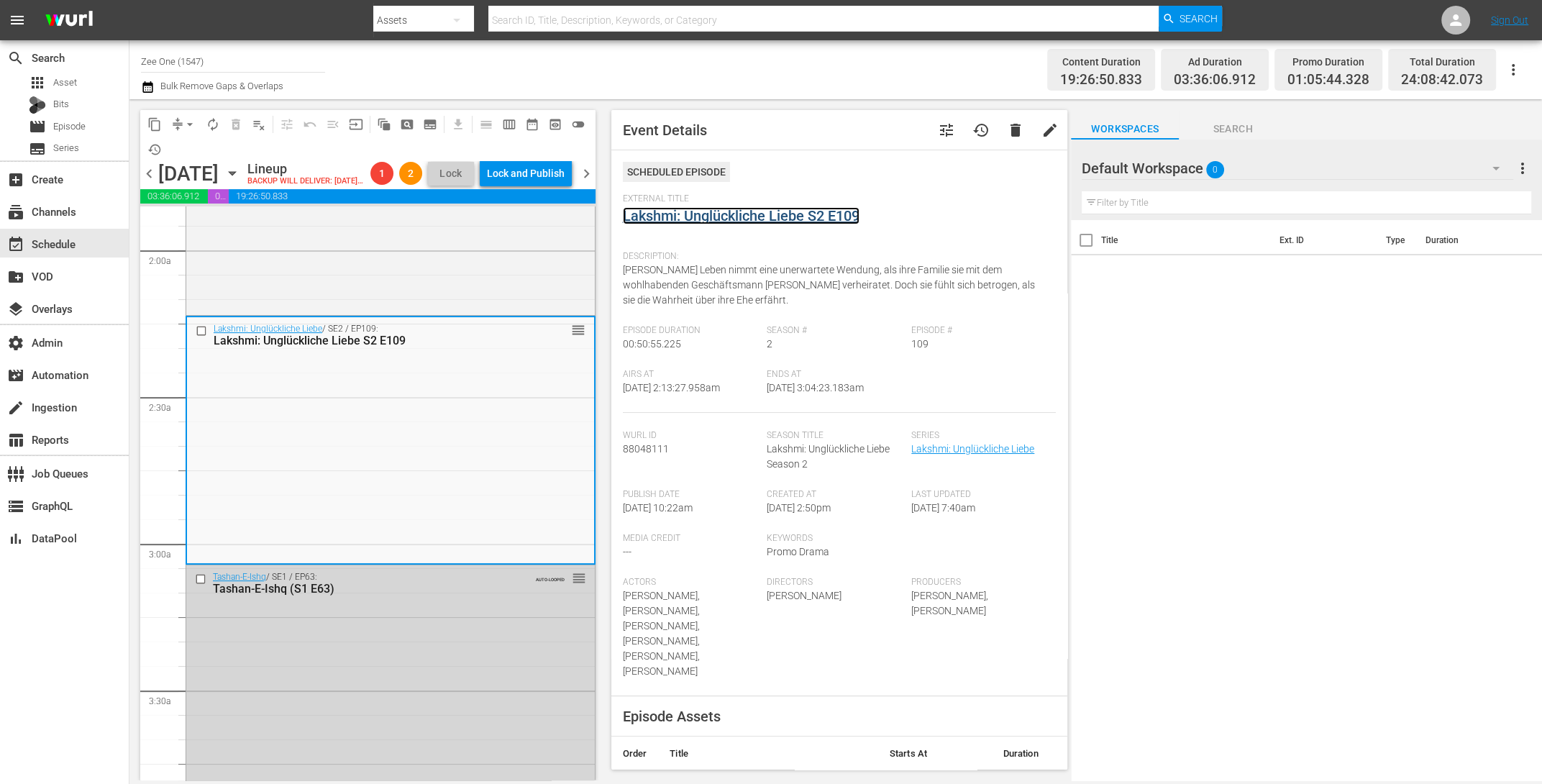
click at [694, 214] on link "Lakshmi: Unglückliche Liebe S2 E109" at bounding box center [741, 215] width 237 height 17
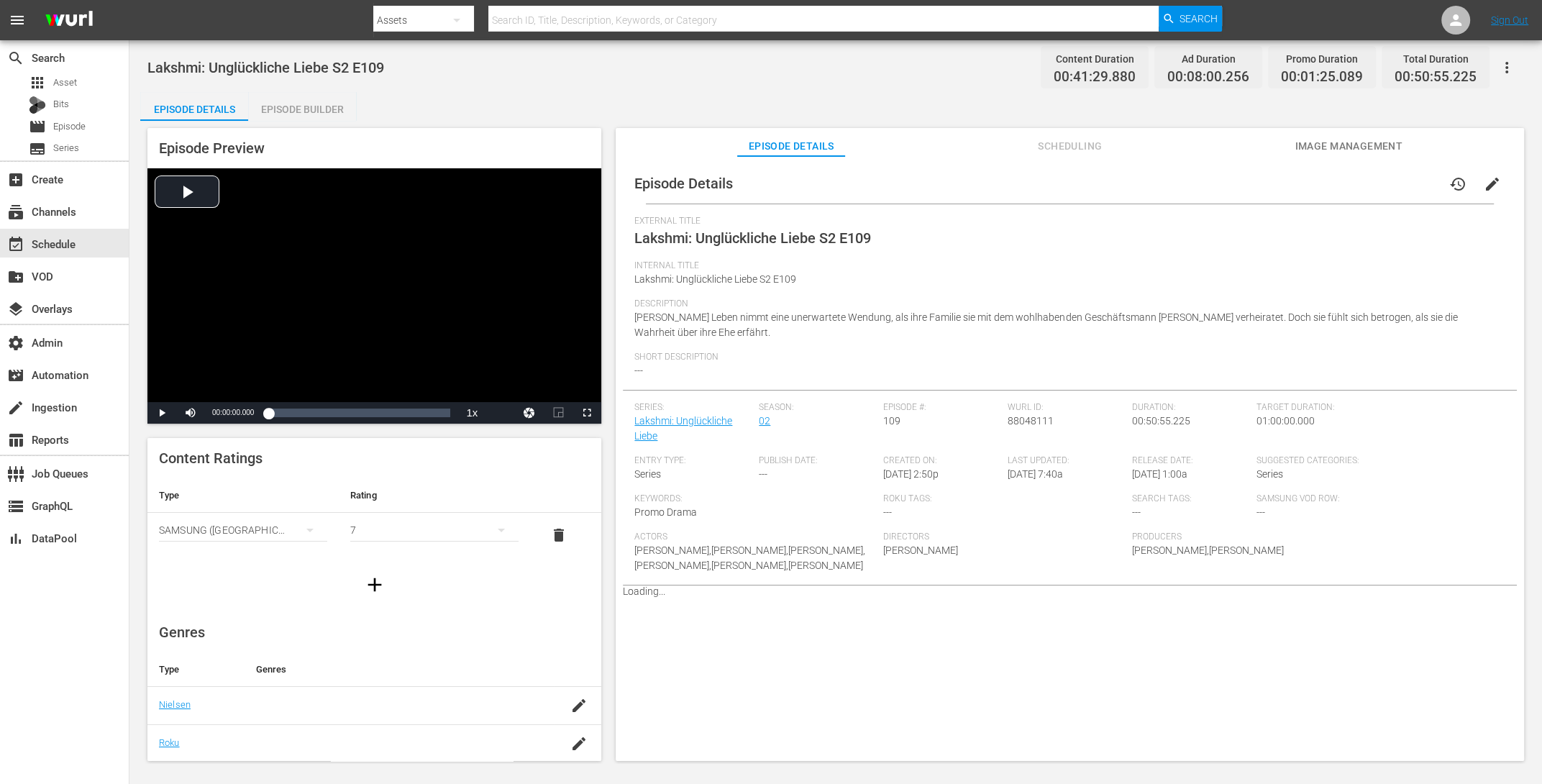
click at [299, 101] on div "Episode Builder" at bounding box center [302, 110] width 108 height 34
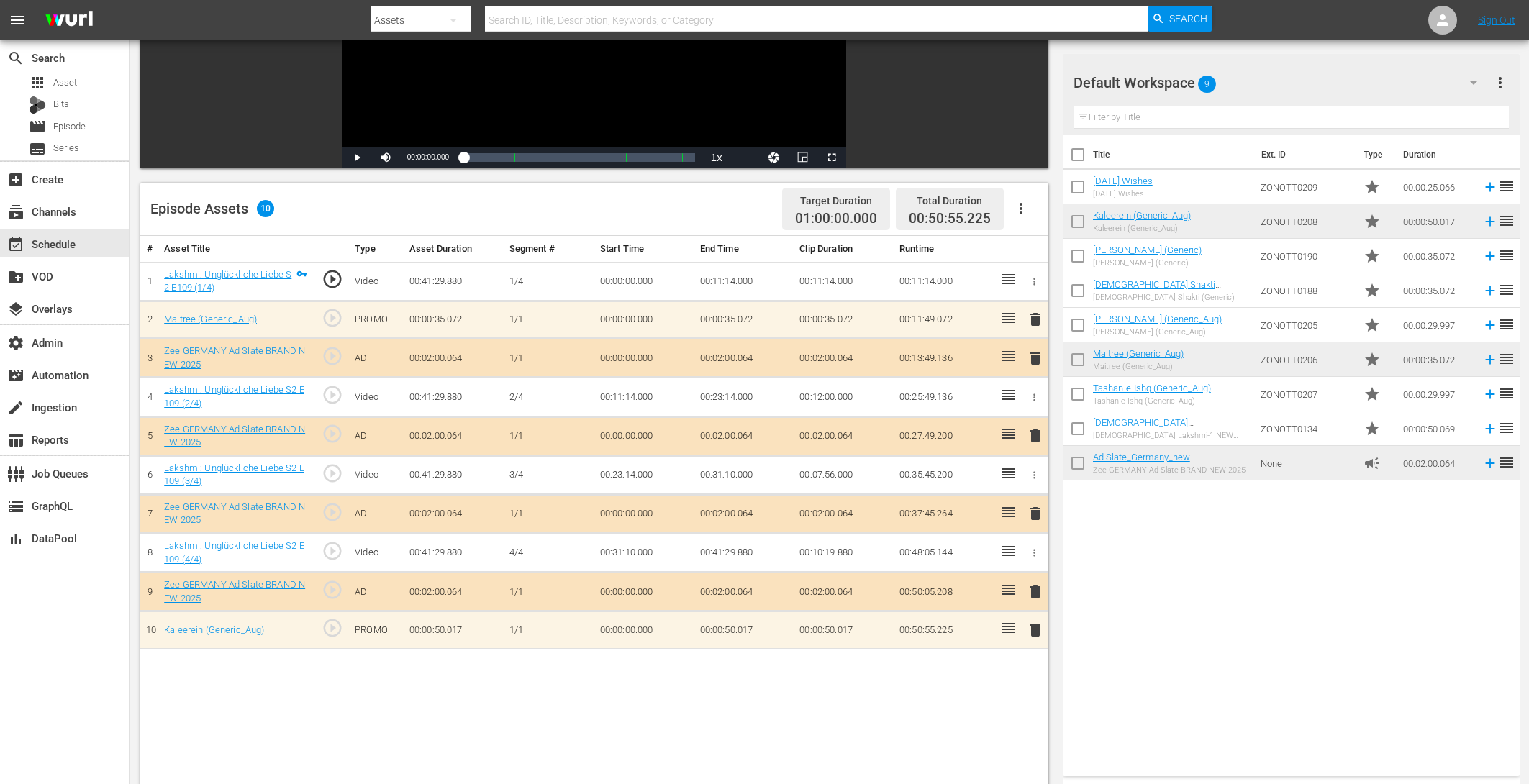
scroll to position [138, 0]
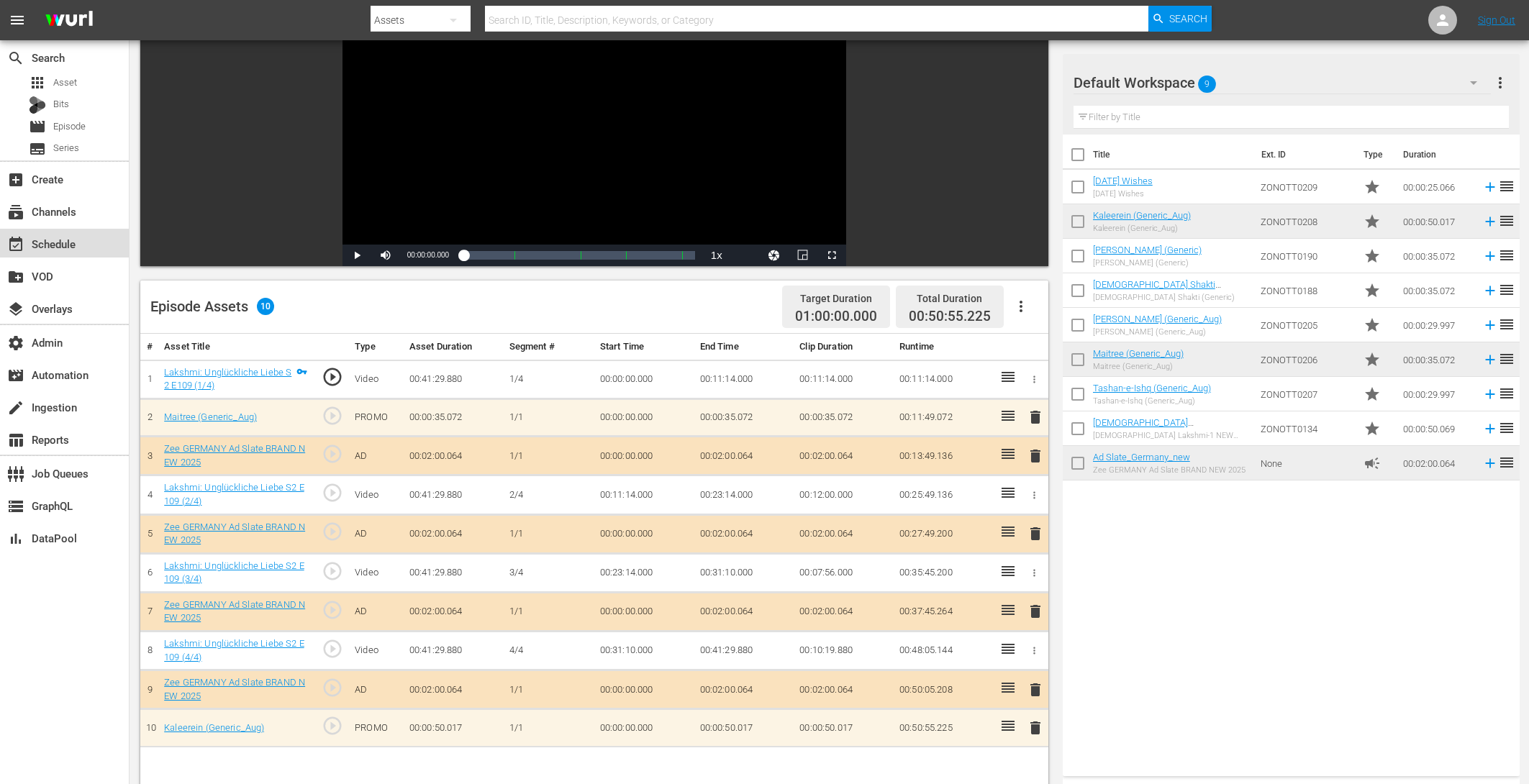
click at [63, 237] on div "event_available Schedule" at bounding box center [40, 241] width 81 height 13
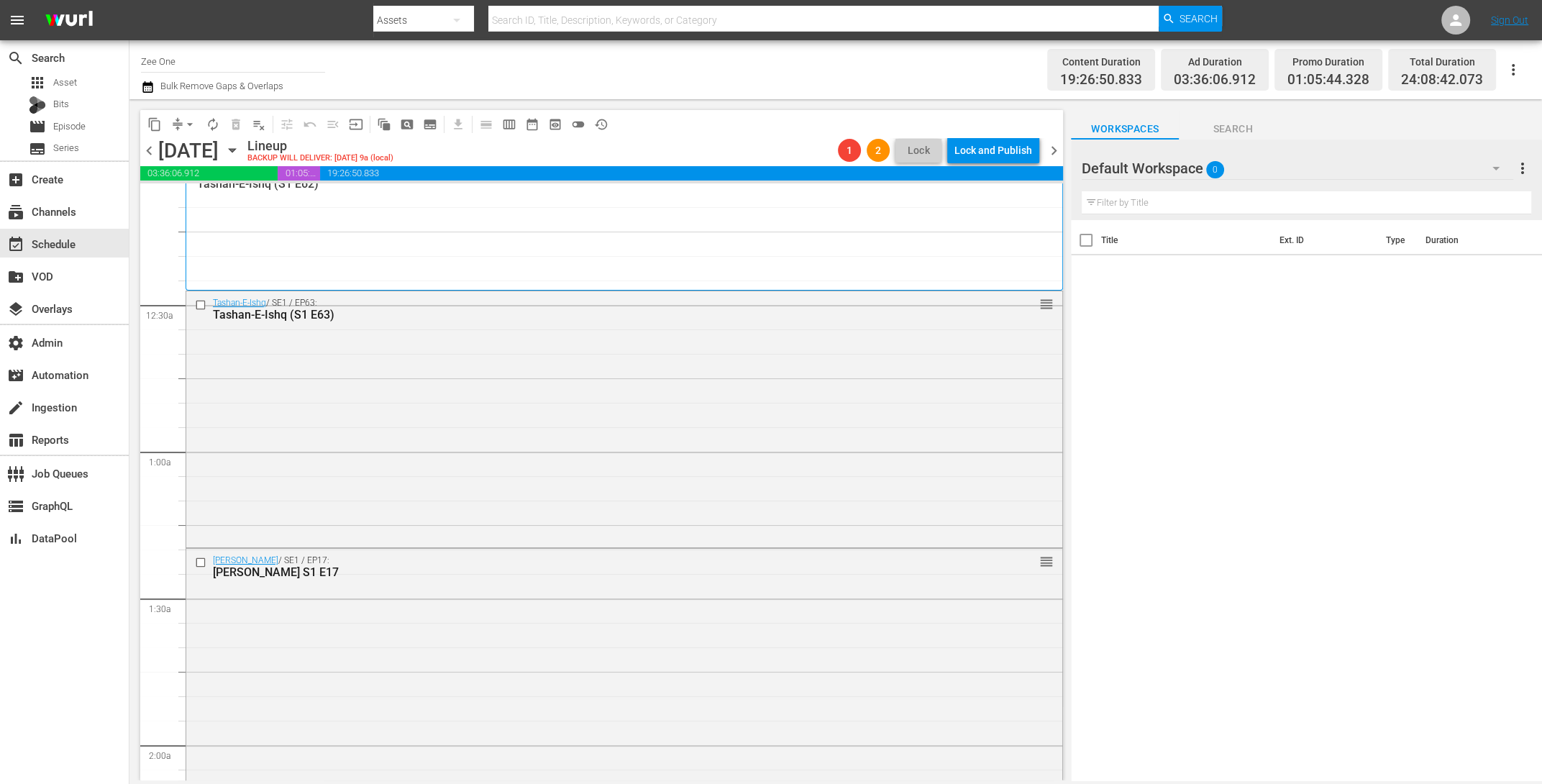
scroll to position [9, 0]
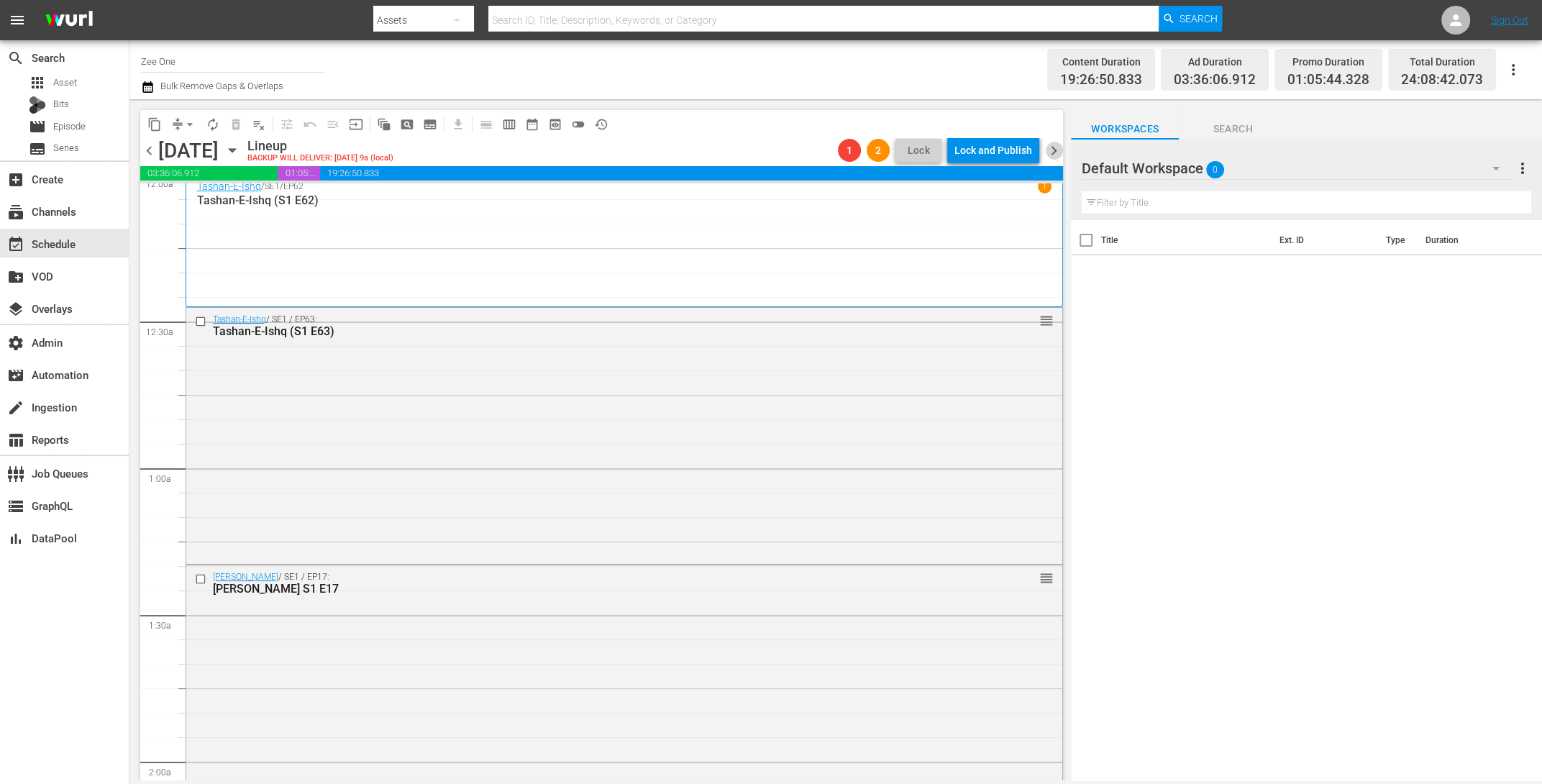
click at [1056, 149] on span "chevron_right" at bounding box center [1054, 150] width 18 height 18
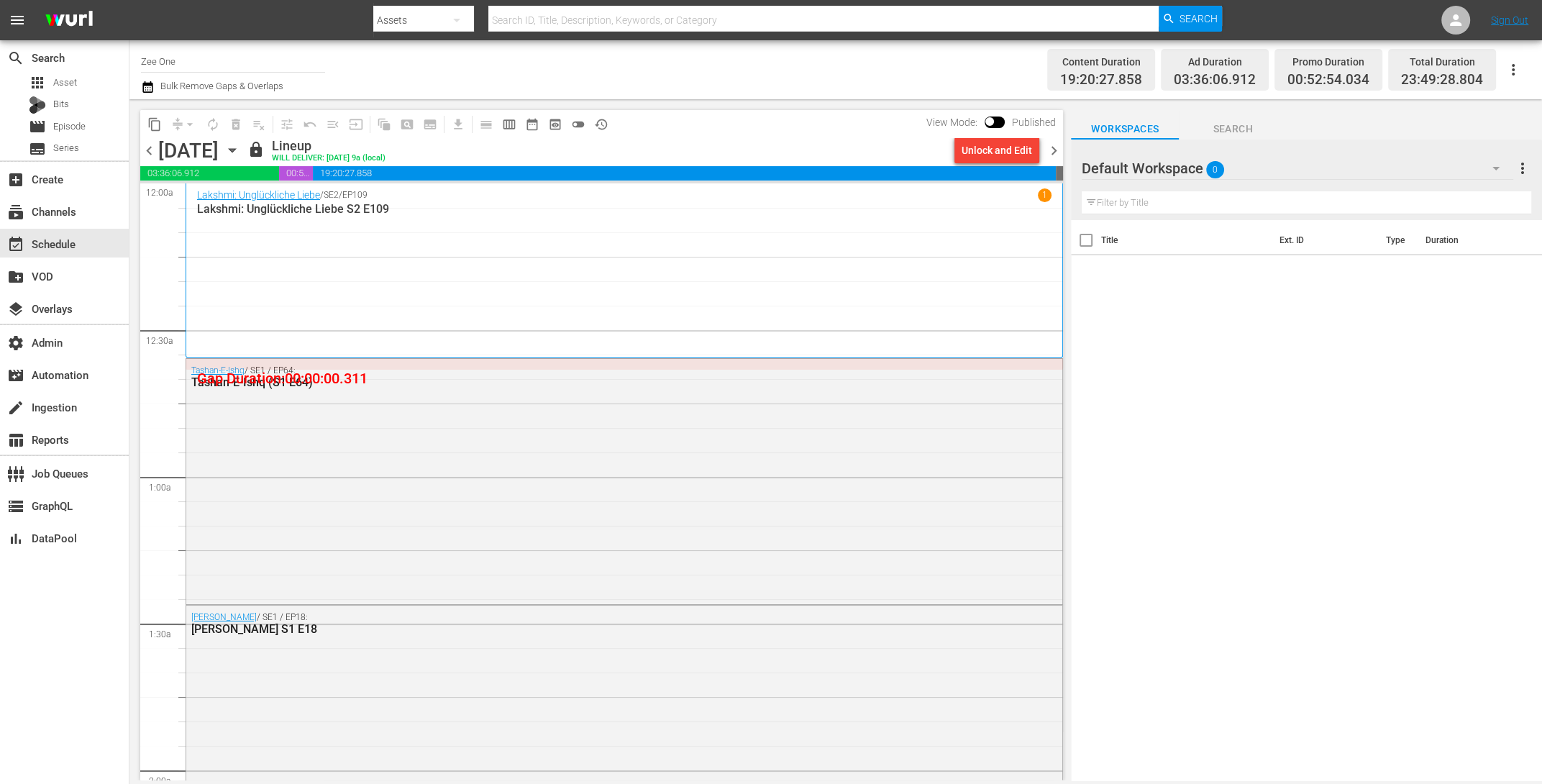
click at [154, 151] on span "chevron_left" at bounding box center [150, 150] width 18 height 18
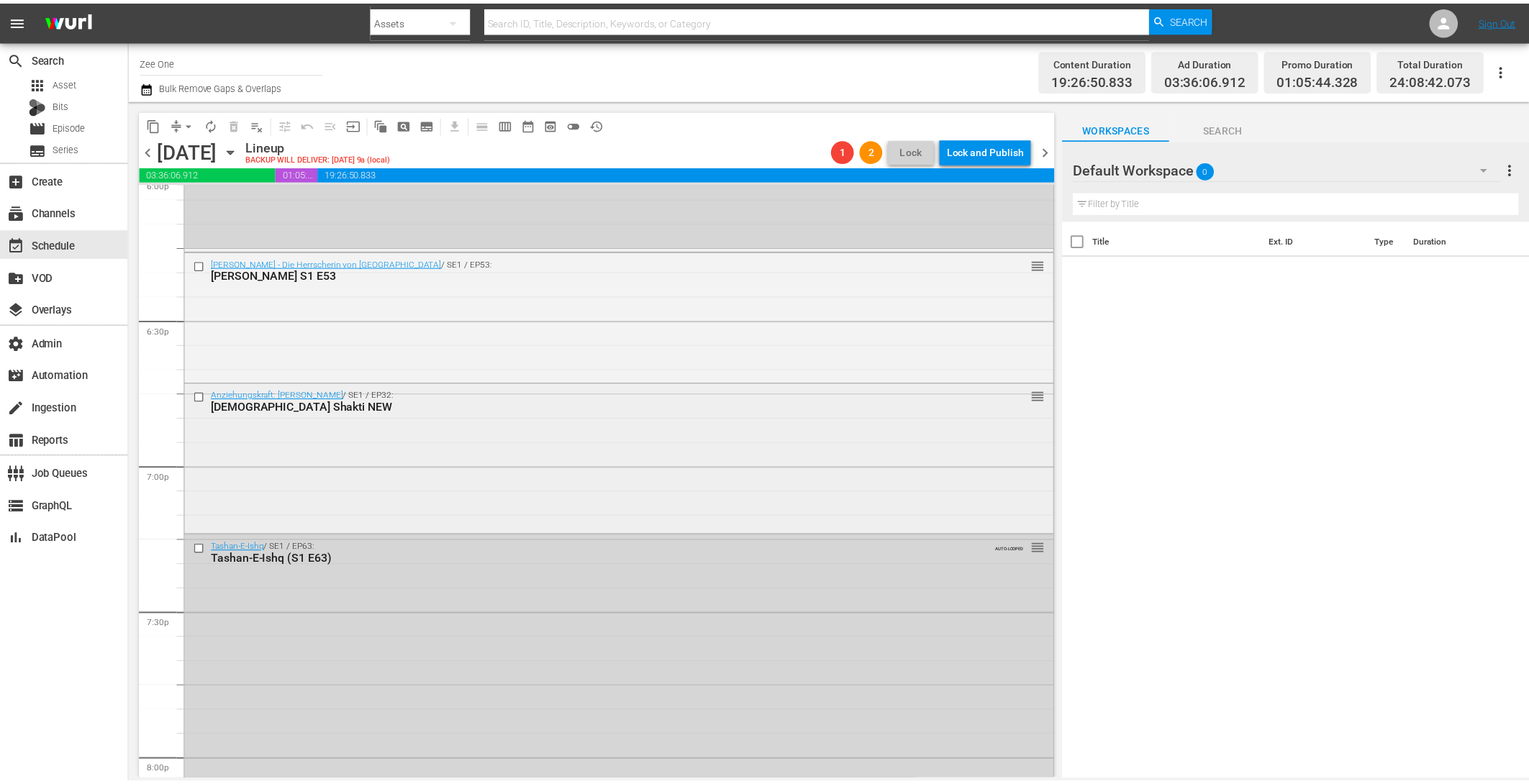
scroll to position [5280, 0]
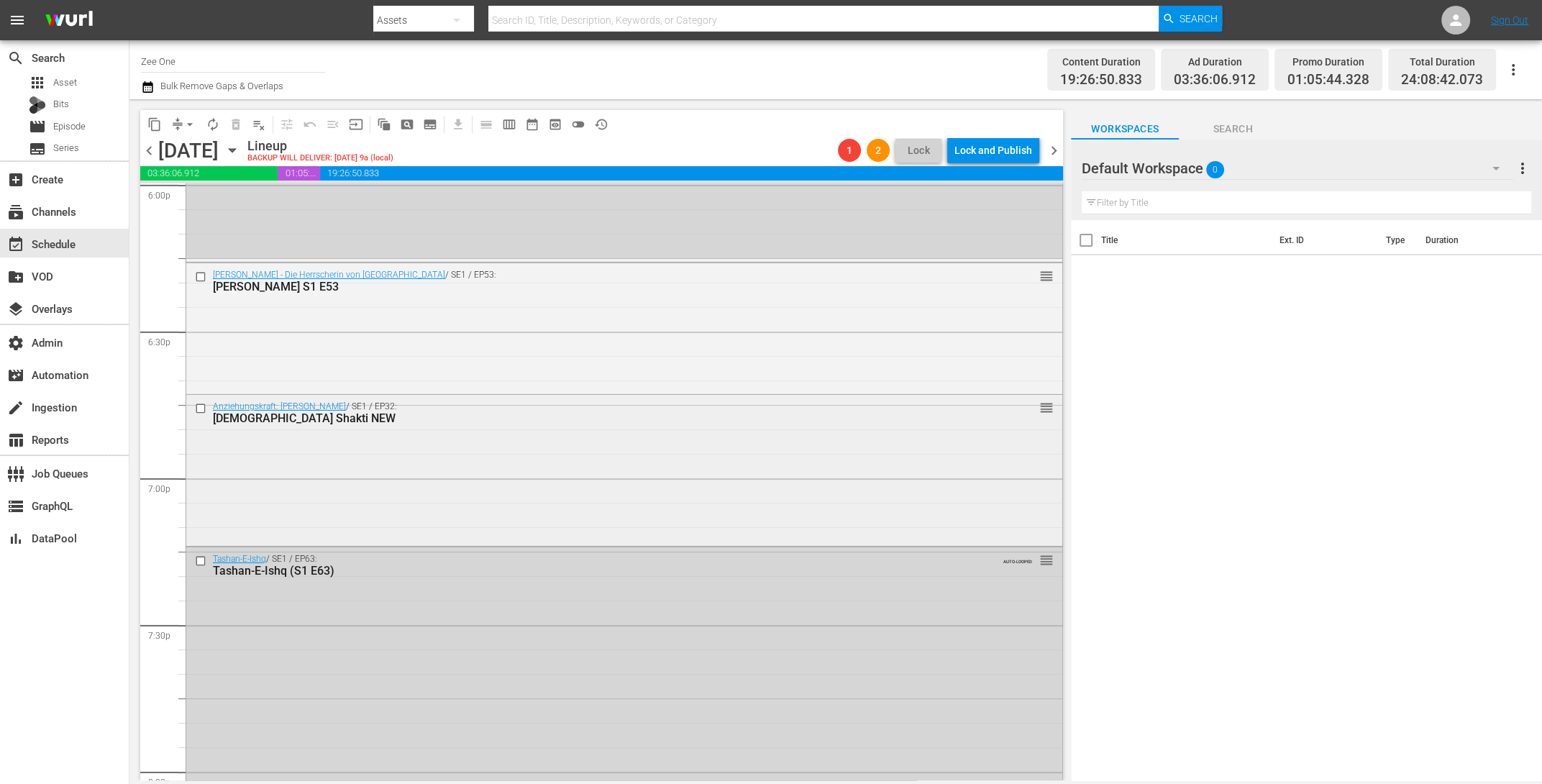
click at [577, 498] on div "Anziehungskraft: Shiv Shakti / SE1 / EP32: Shiv Shakti NEW reorder" at bounding box center [624, 469] width 876 height 148
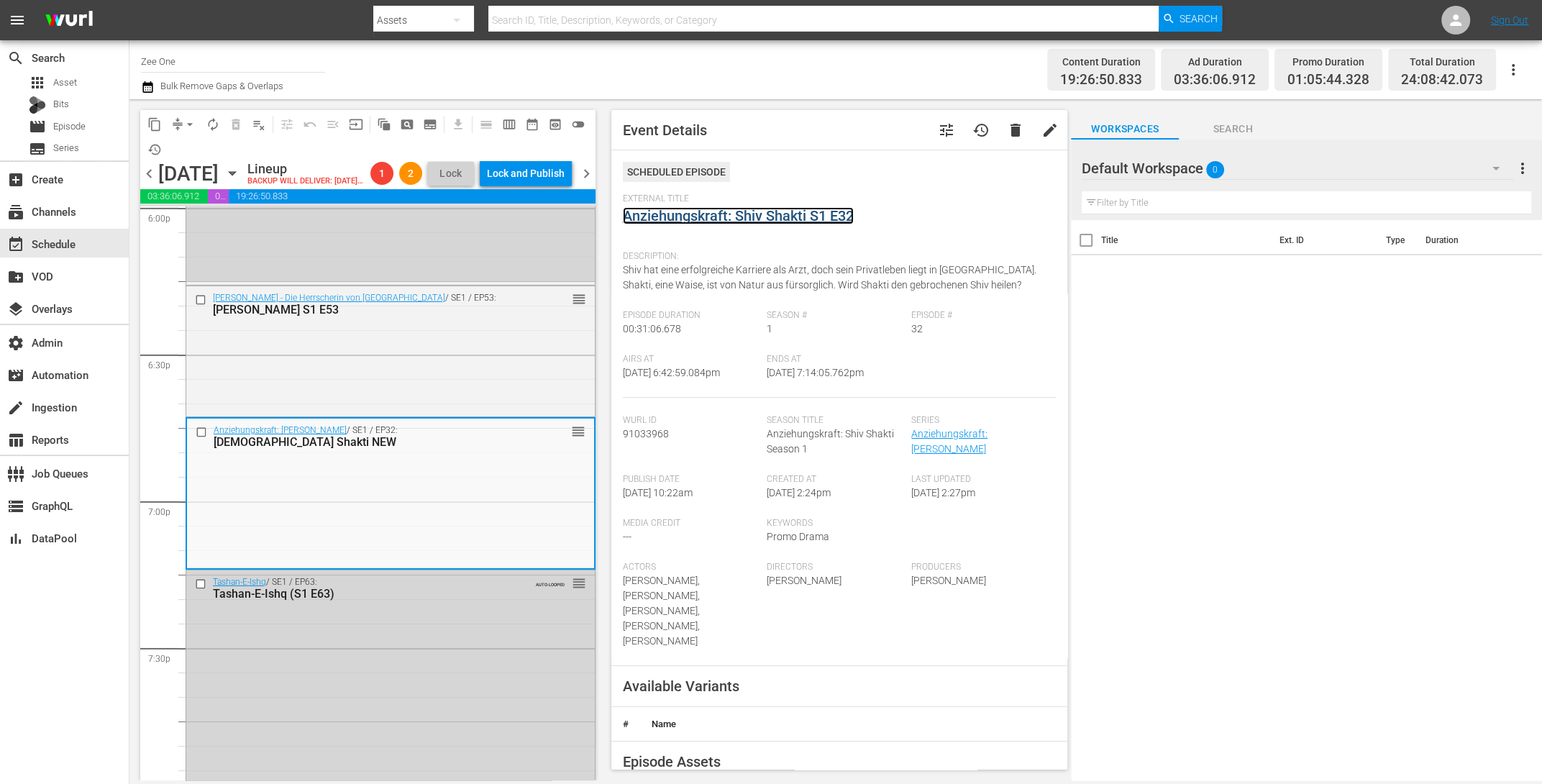
click at [645, 211] on link "Anziehungskraft: Shiv Shakti S1 E32" at bounding box center [738, 215] width 231 height 17
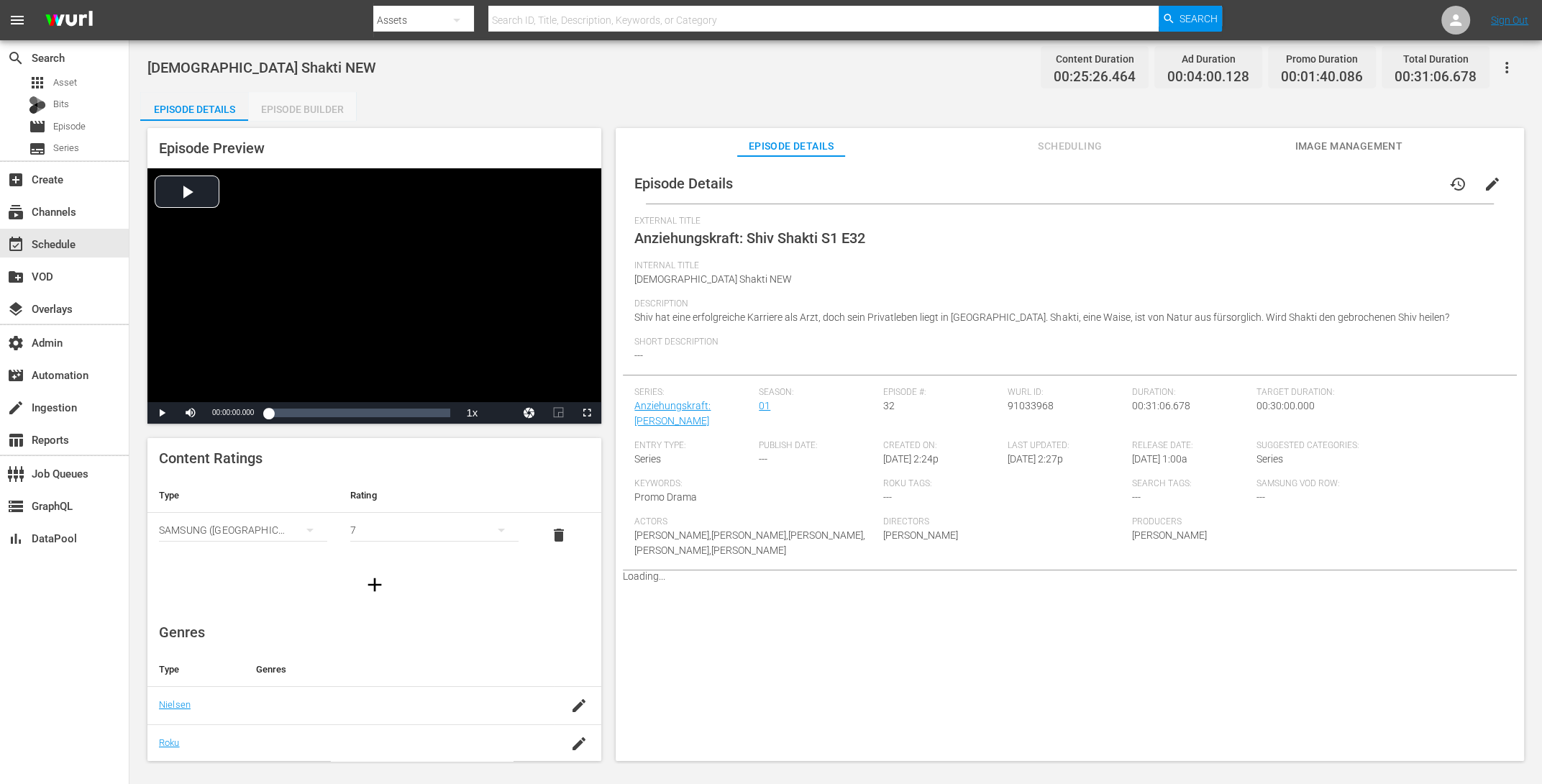
click at [286, 106] on div "Episode Builder" at bounding box center [302, 110] width 108 height 34
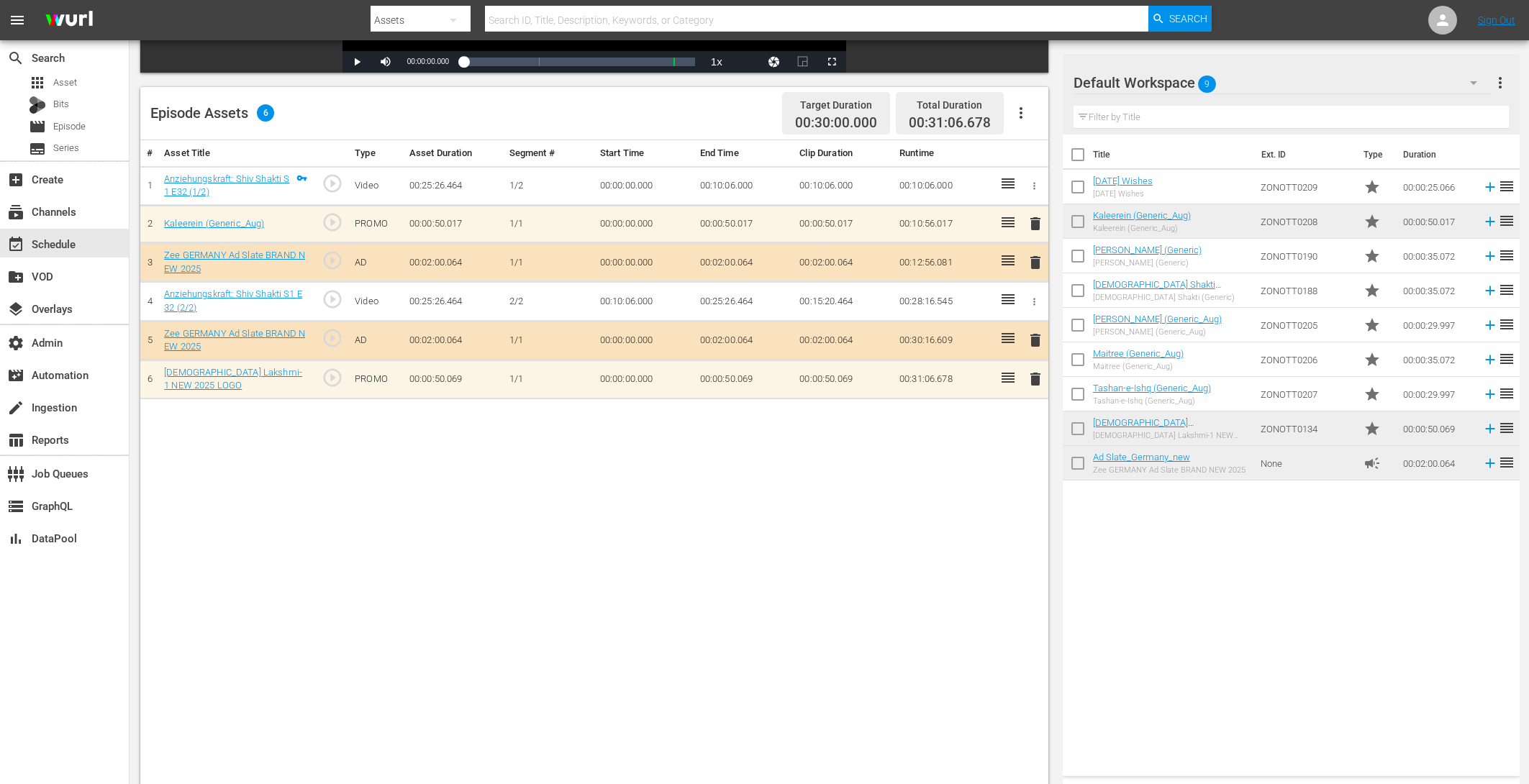
scroll to position [374, 0]
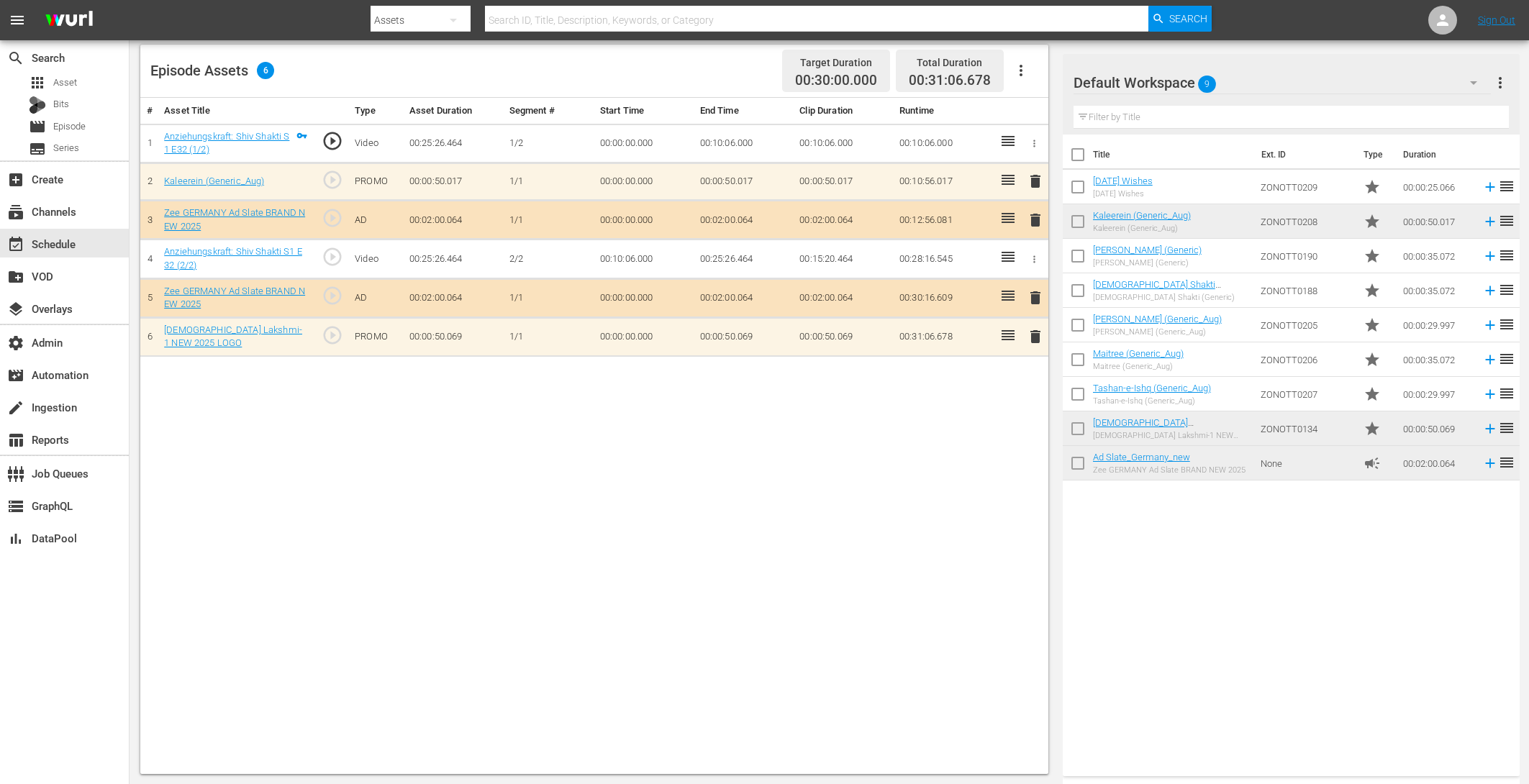
click at [1030, 177] on span "delete" at bounding box center [1035, 180] width 17 height 17
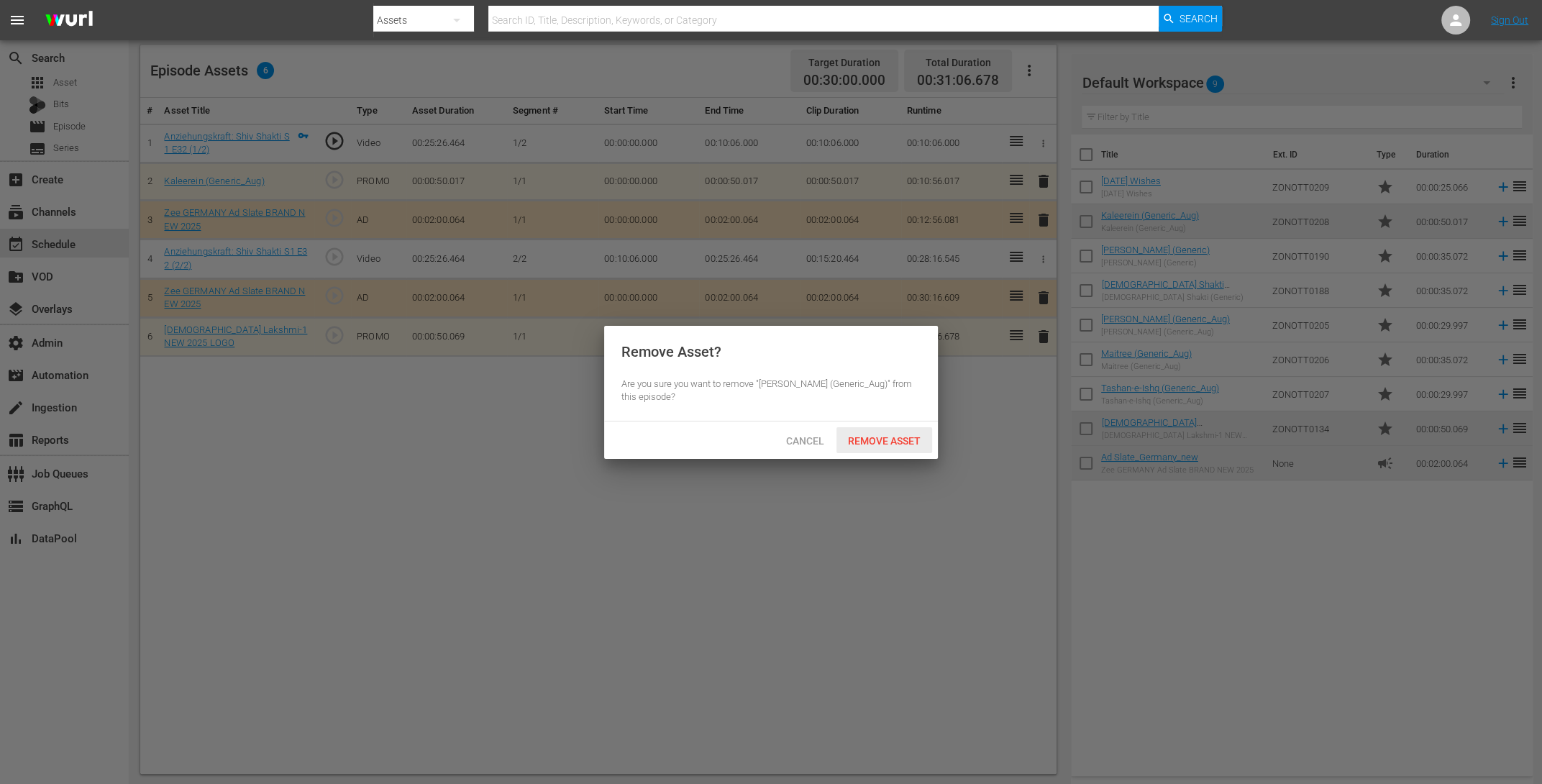
click at [891, 444] on span "Remove Asset" at bounding box center [885, 440] width 96 height 12
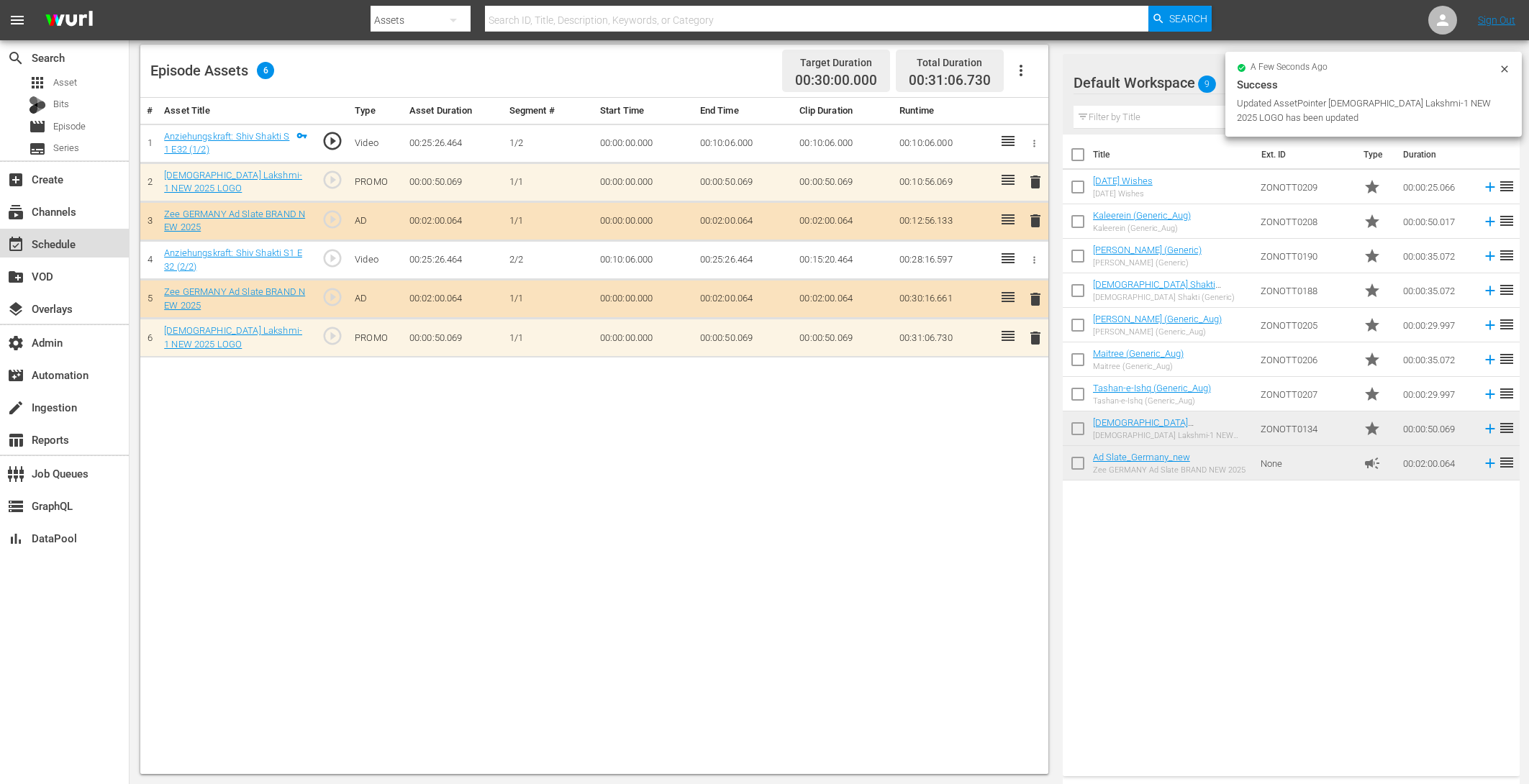
click at [72, 247] on div "event_available Schedule" at bounding box center [40, 241] width 81 height 13
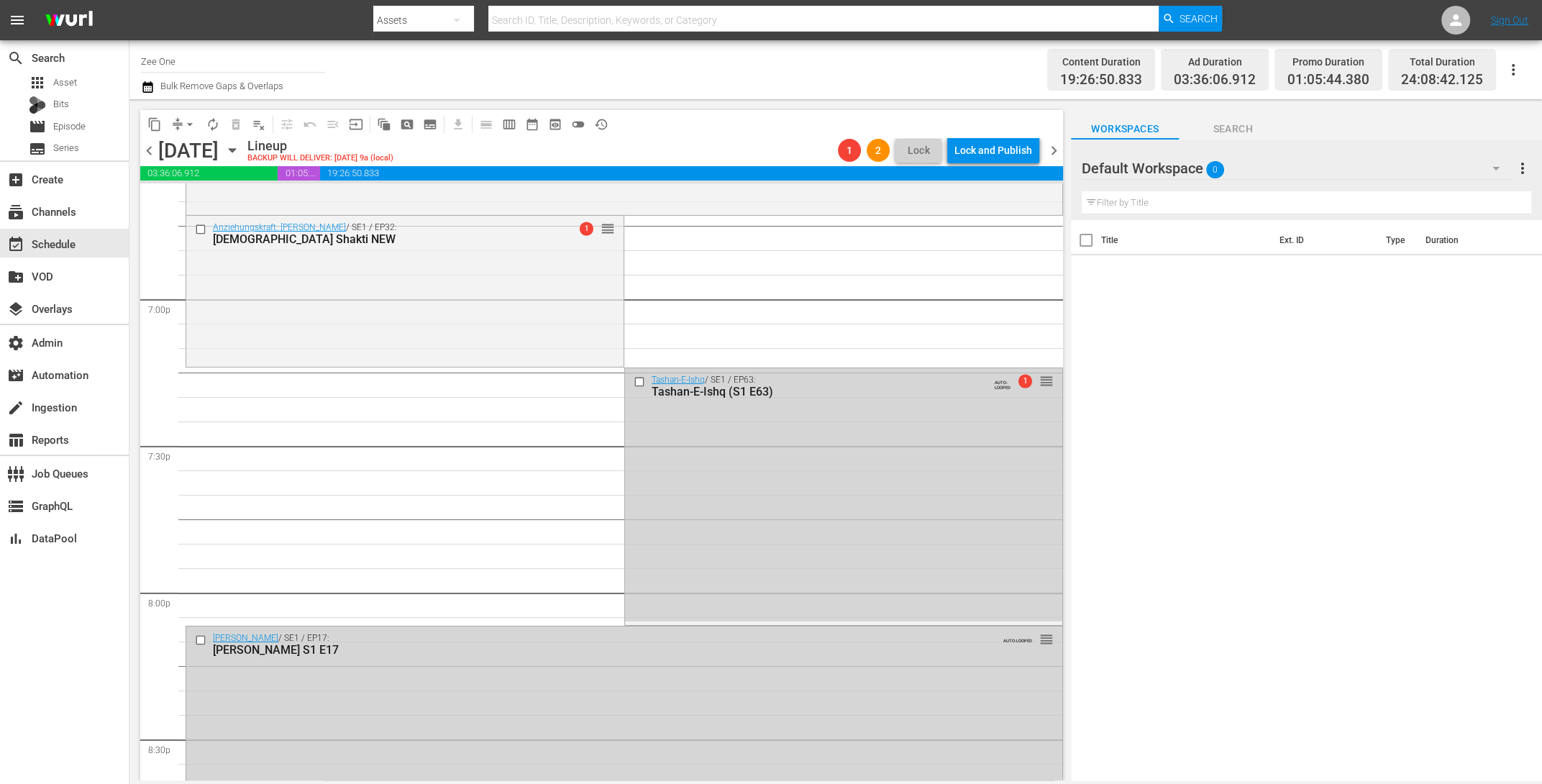
scroll to position [5469, 0]
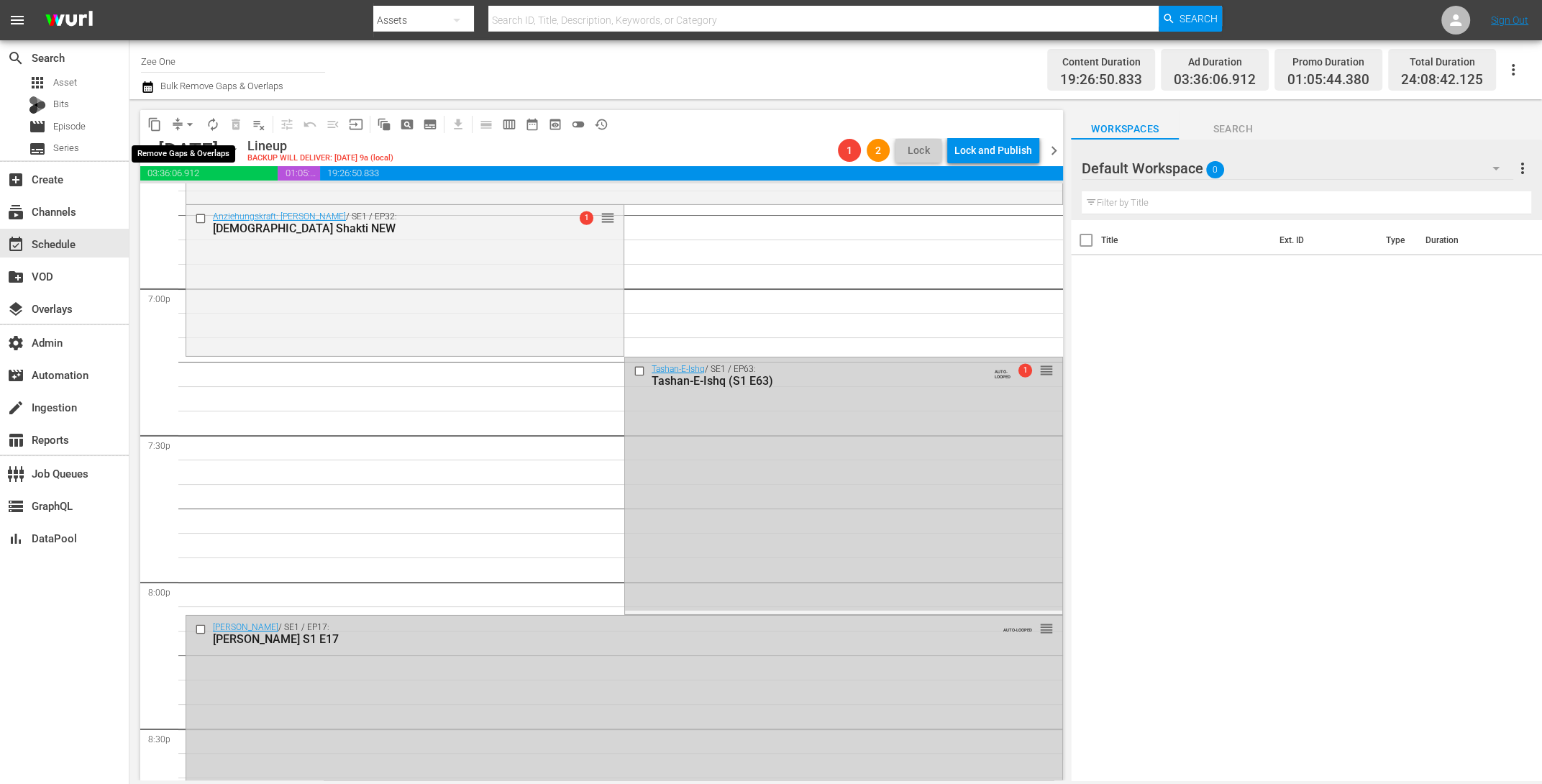
click at [186, 123] on span "arrow_drop_down" at bounding box center [190, 124] width 15 height 15
click at [180, 202] on li "Align to End of Previous Day" at bounding box center [190, 200] width 151 height 24
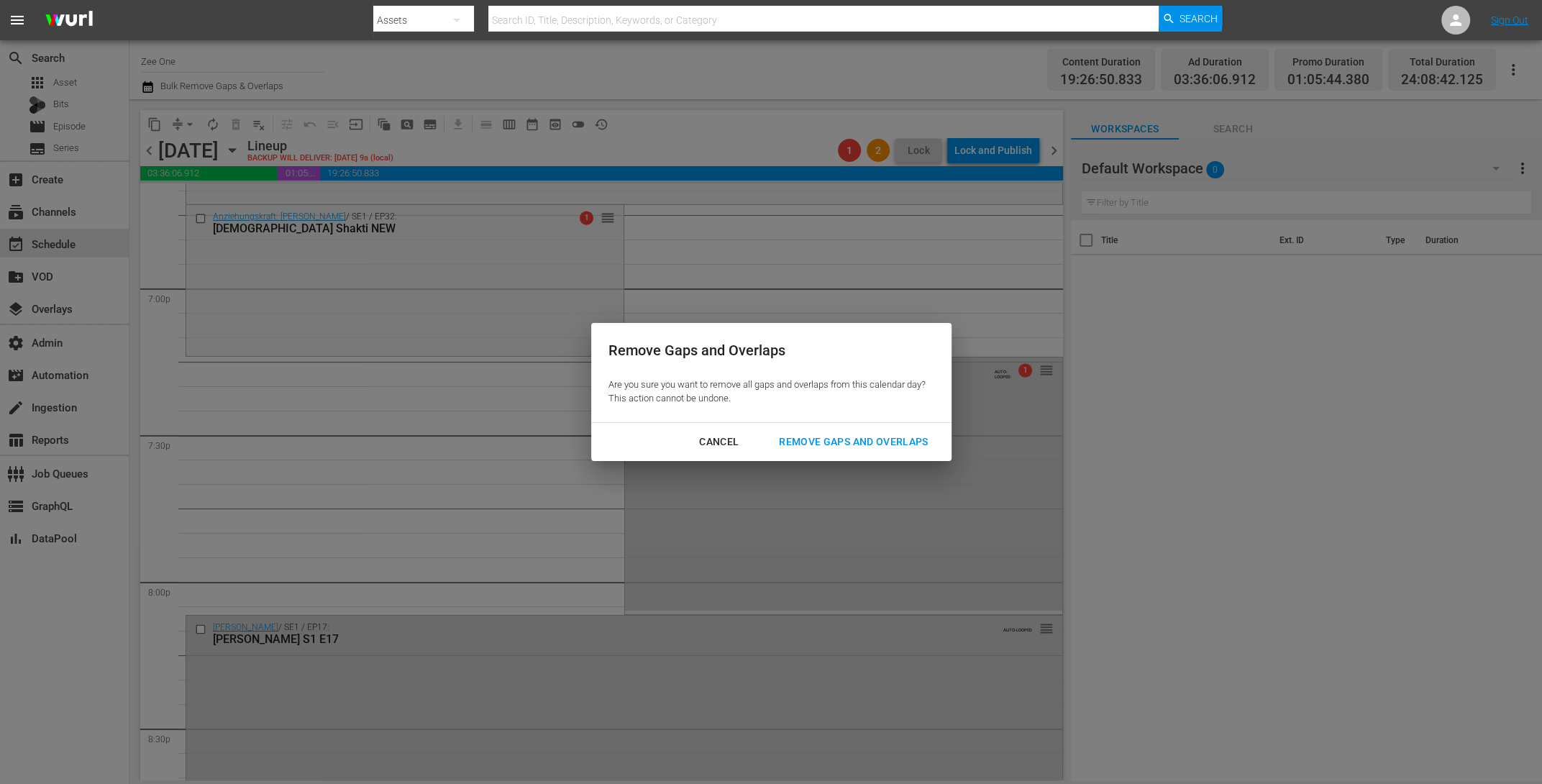
click at [886, 443] on div "Remove Gaps and Overlaps" at bounding box center [854, 442] width 172 height 18
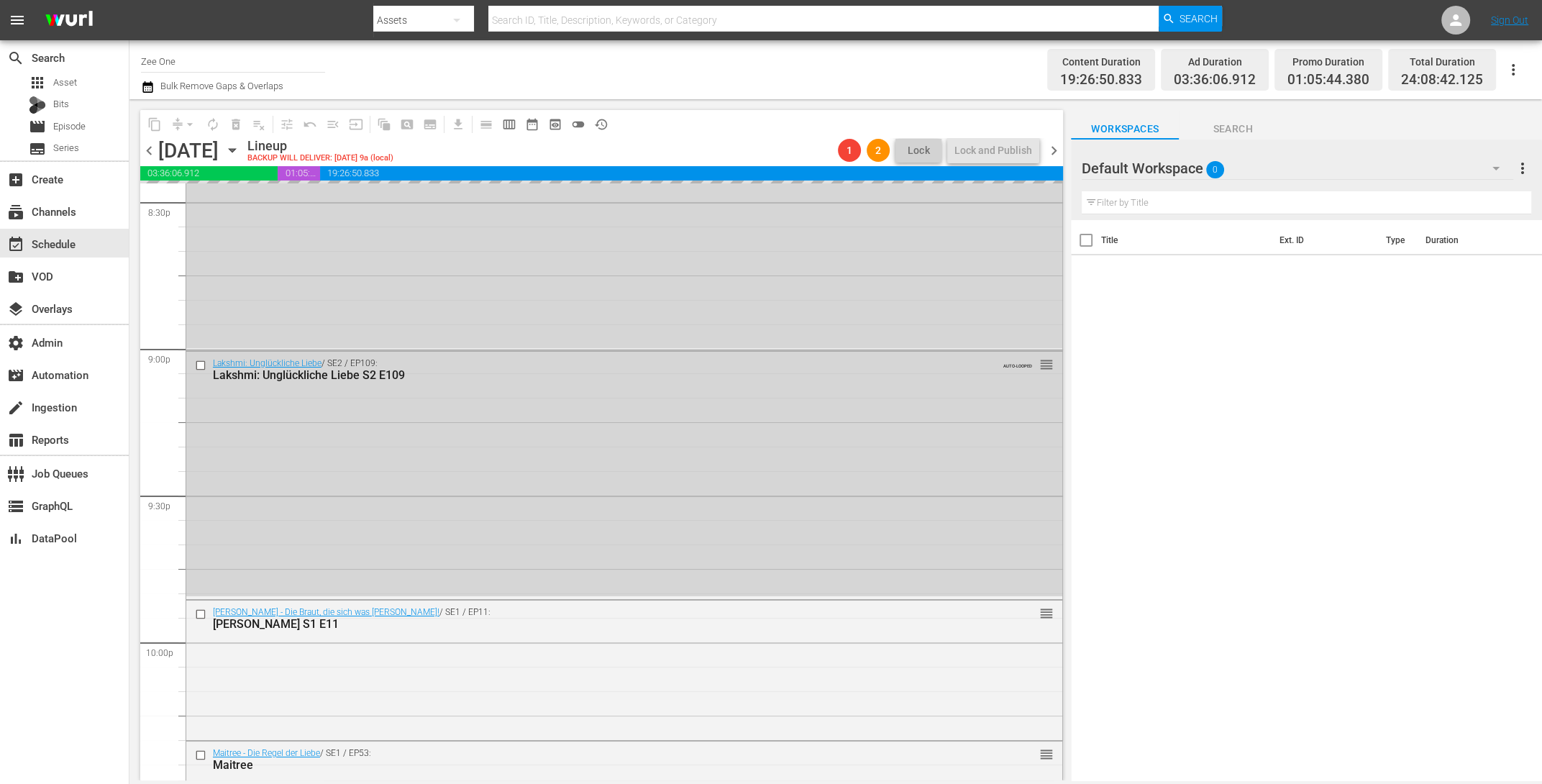
scroll to position [6618, 0]
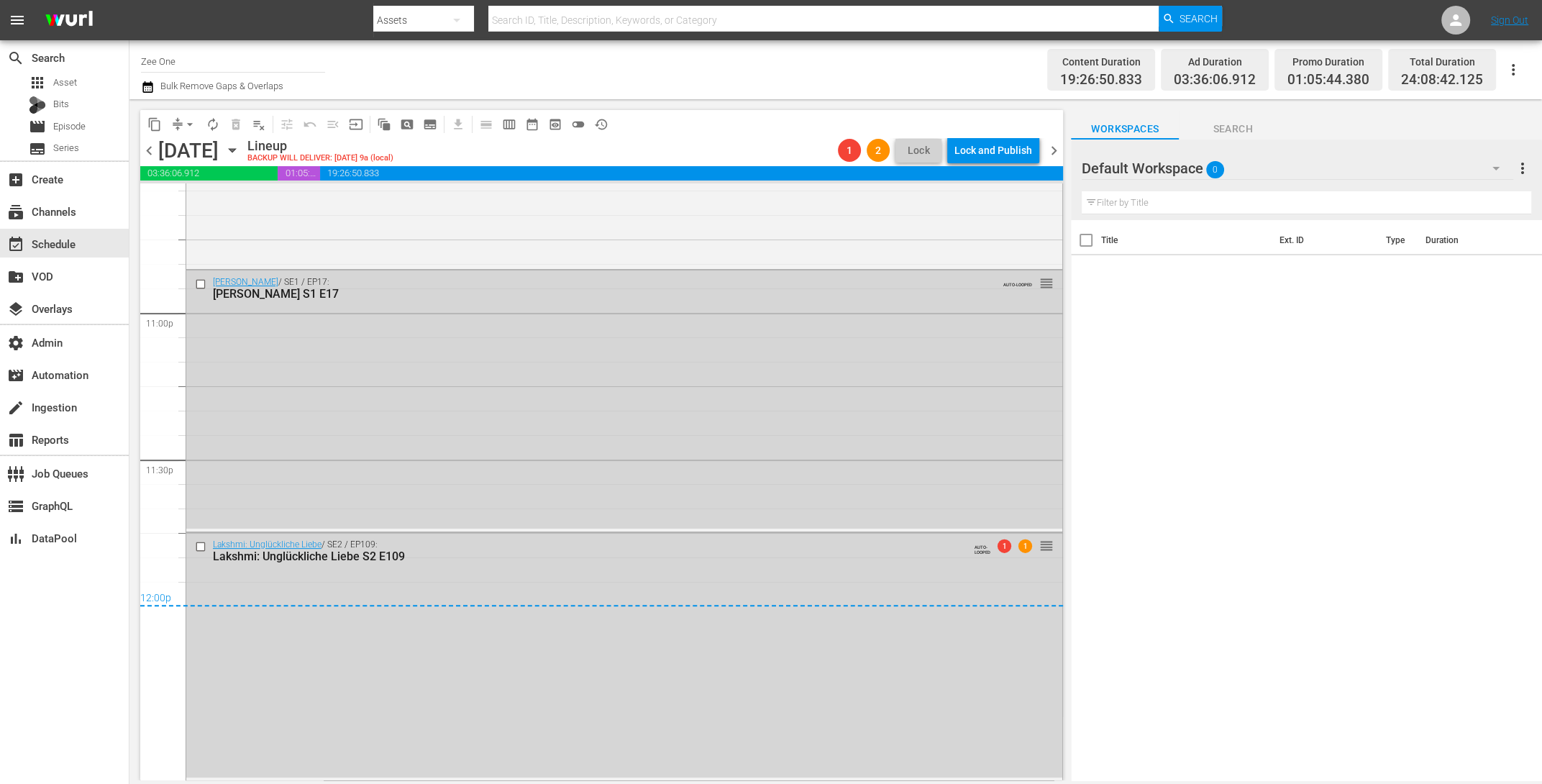
click at [1050, 148] on span "chevron_right" at bounding box center [1054, 150] width 18 height 18
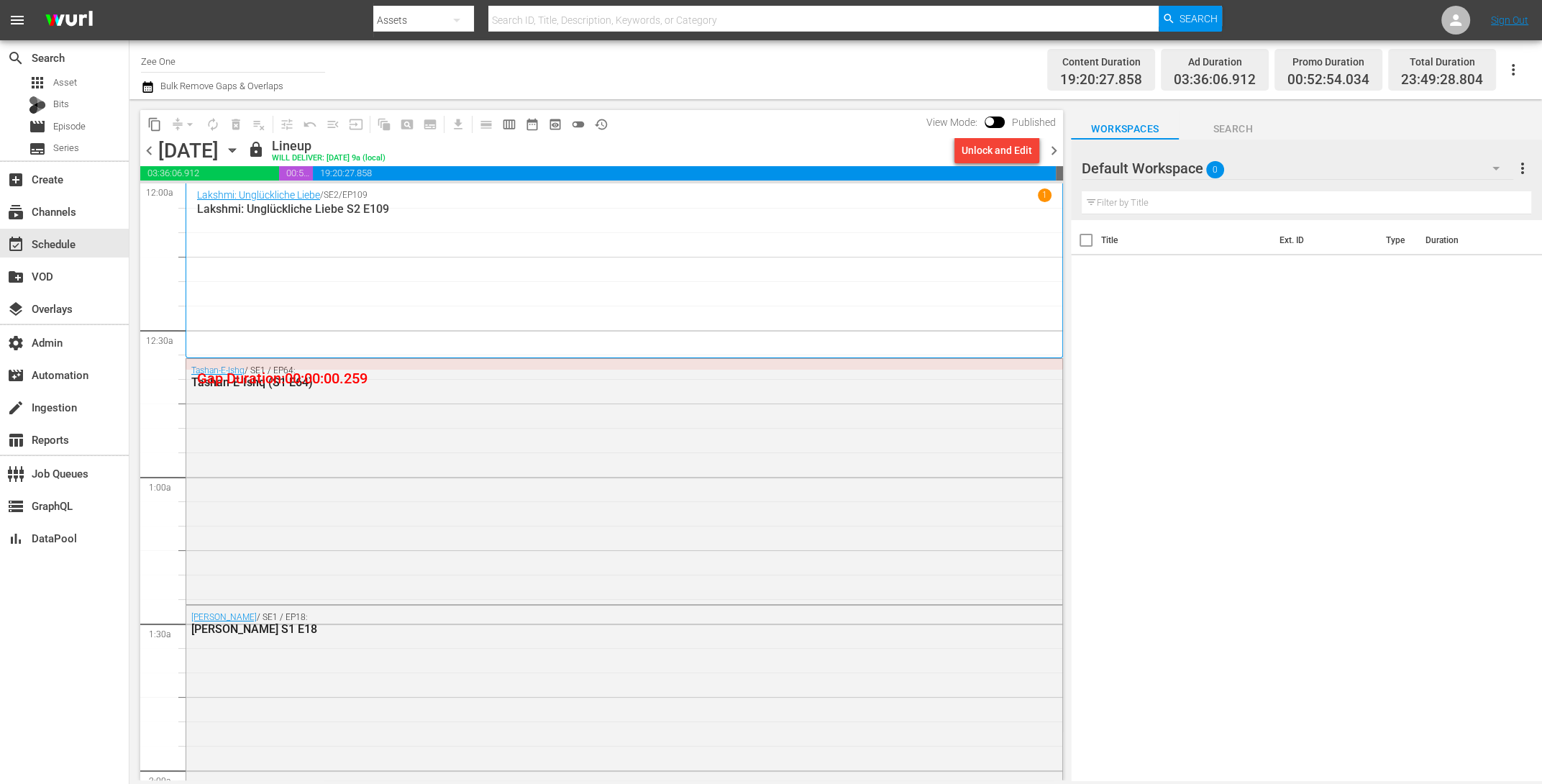
click at [151, 150] on span "chevron_left" at bounding box center [150, 150] width 18 height 18
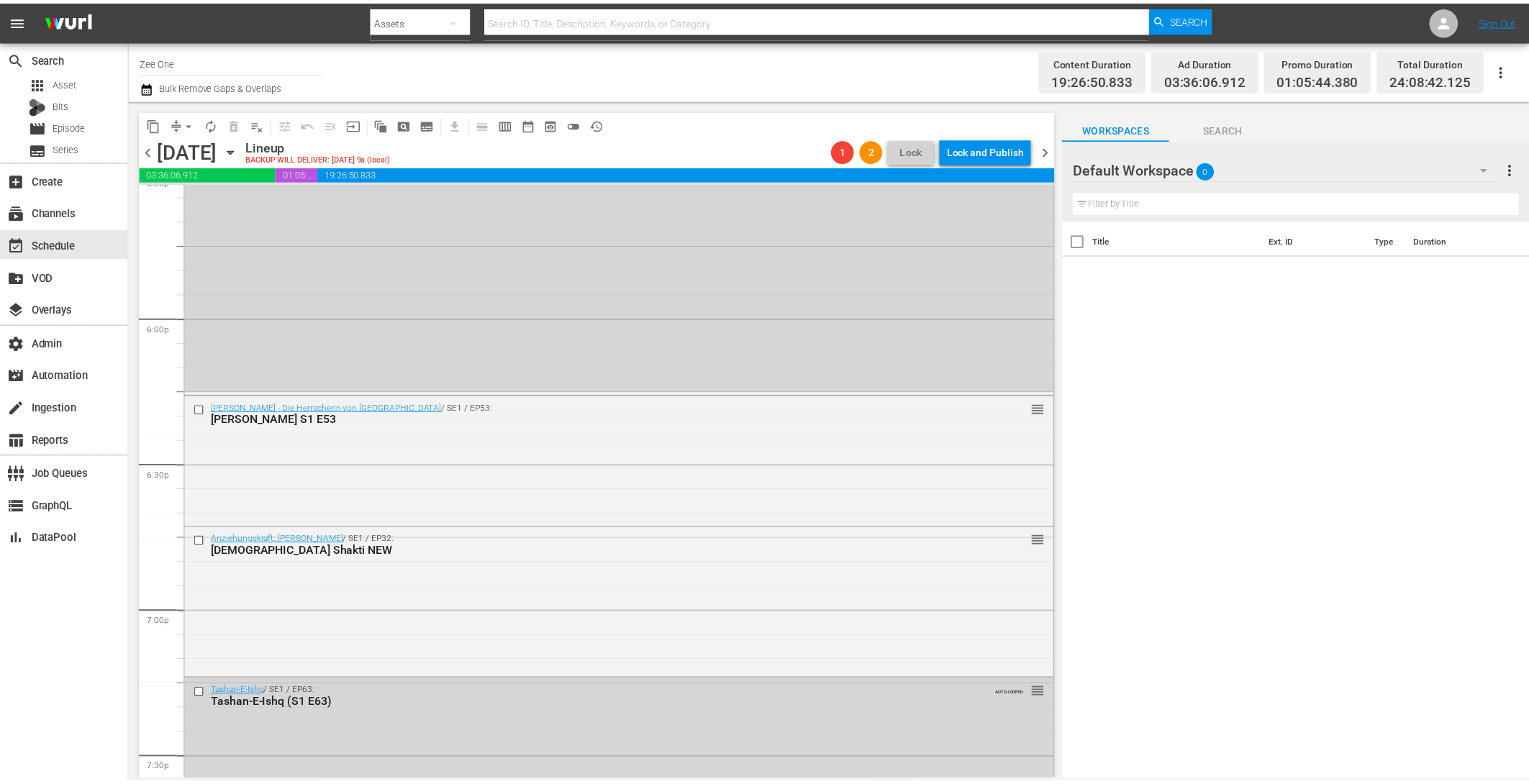
scroll to position [5109, 0]
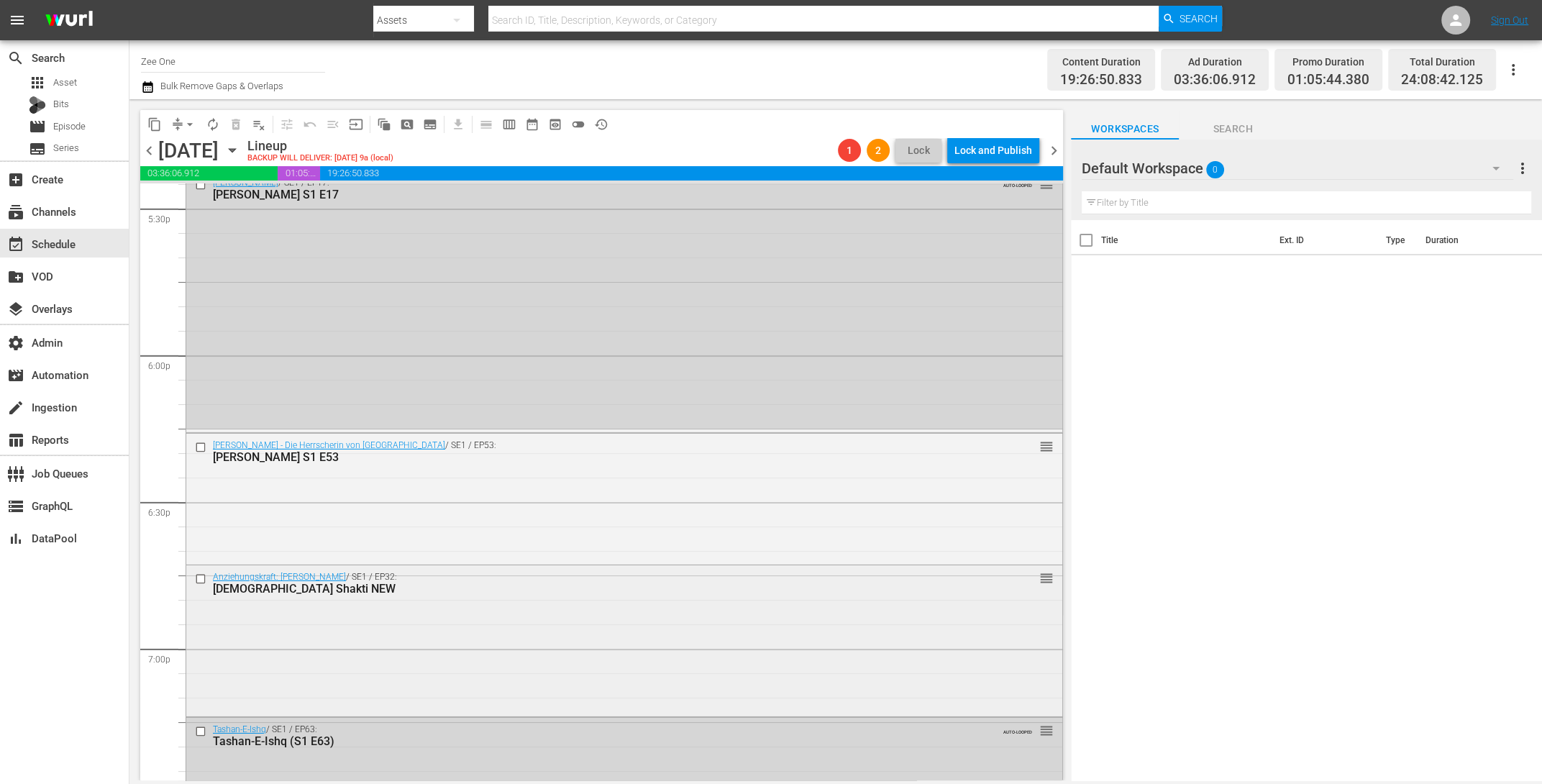
click at [810, 644] on div "Anziehungskraft: Shiv Shakti / SE1 / EP32: Shiv Shakti NEW reorder" at bounding box center [624, 639] width 876 height 148
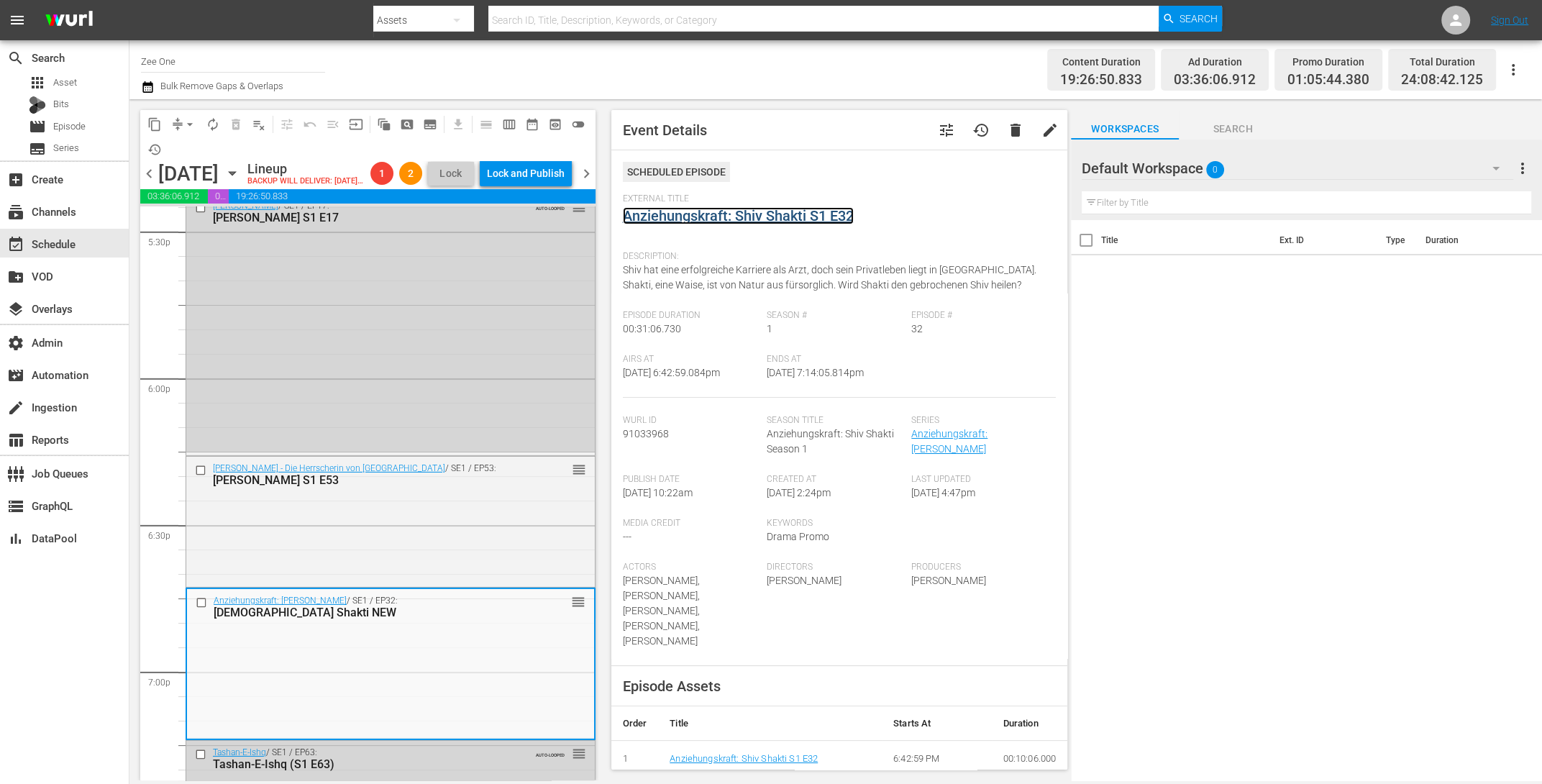
click at [705, 219] on link "Anziehungskraft: Shiv Shakti S1 E32" at bounding box center [738, 215] width 231 height 17
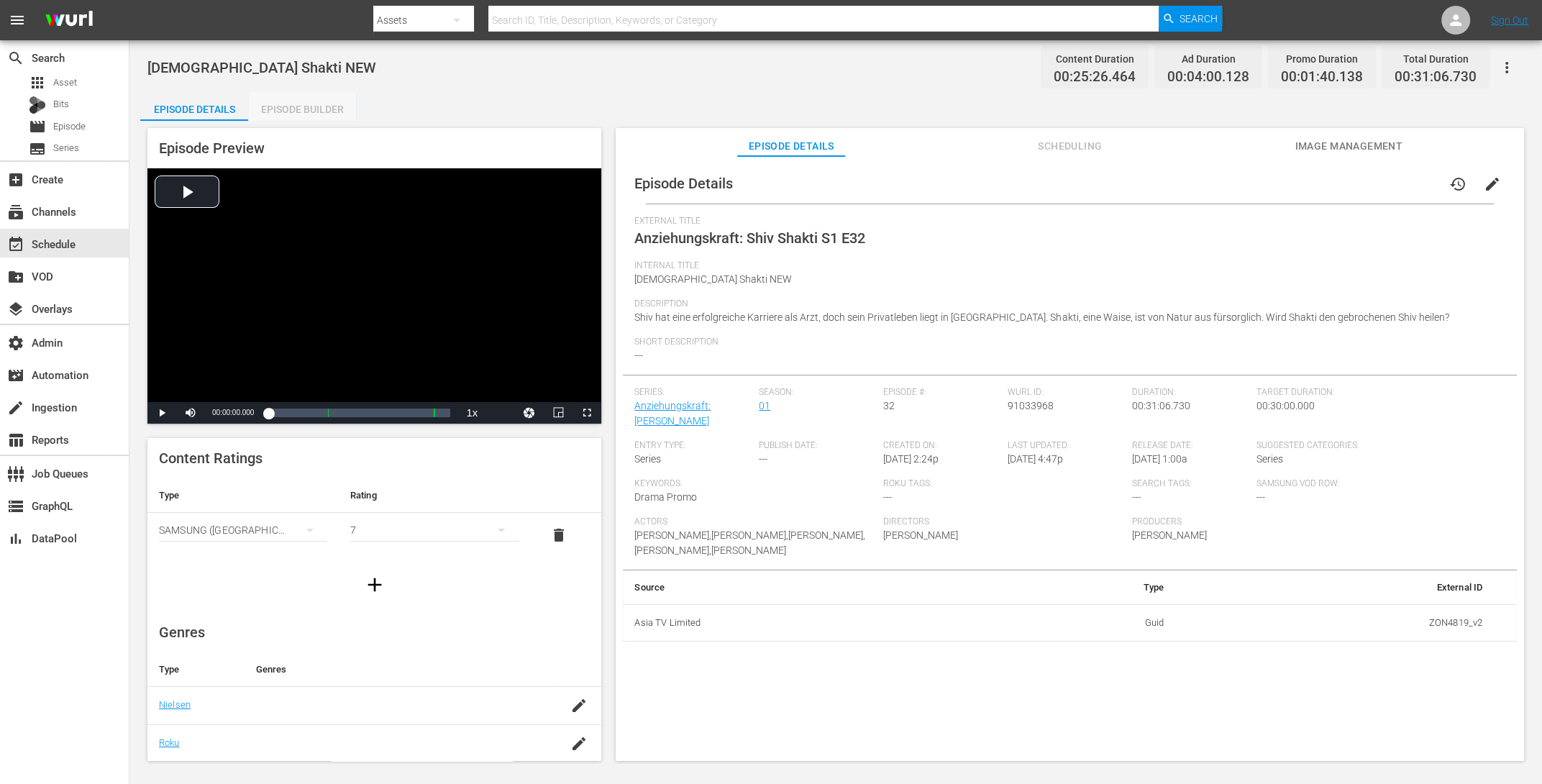
click at [286, 104] on div "Episode Builder" at bounding box center [302, 110] width 108 height 34
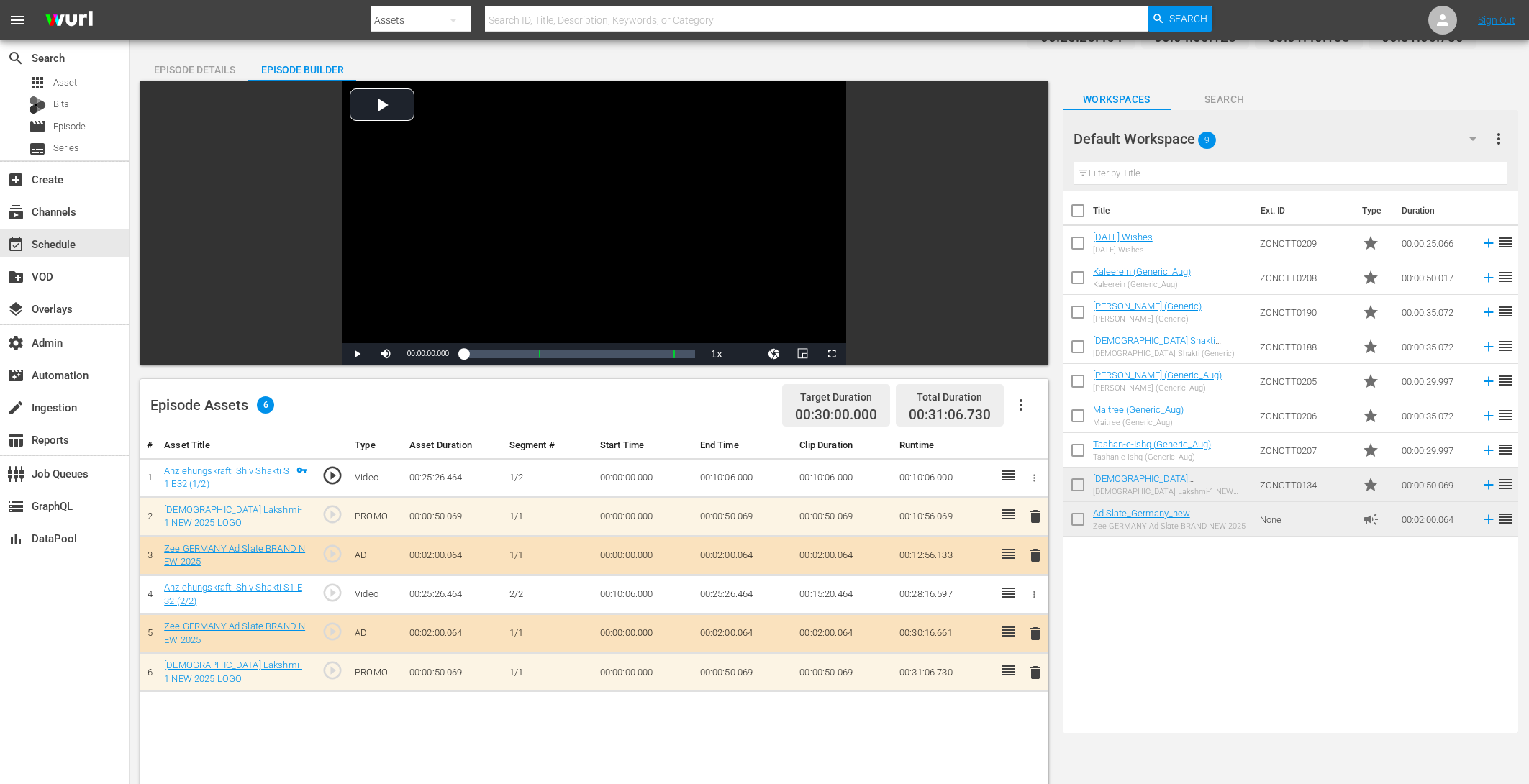
scroll to position [374, 0]
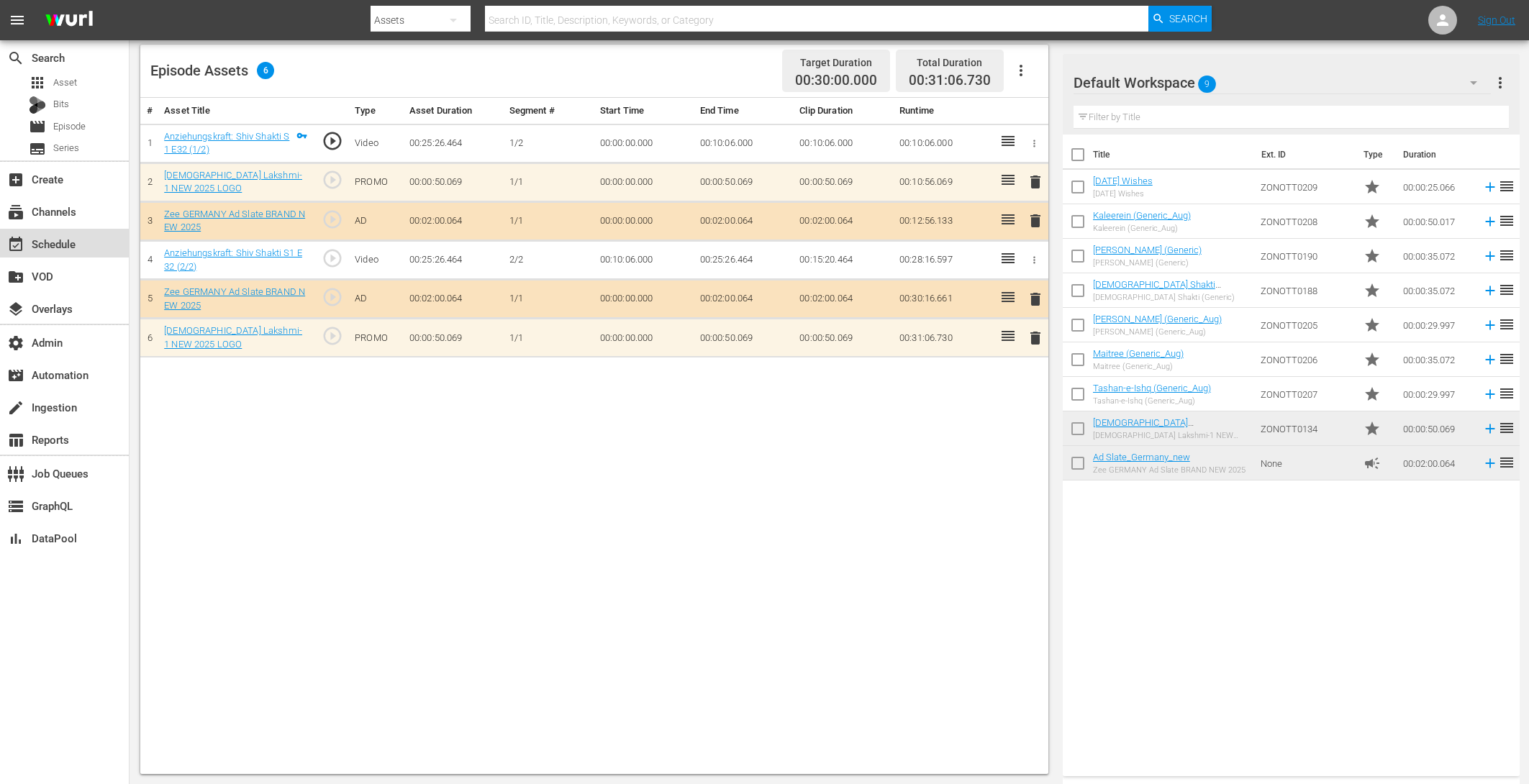
click at [57, 248] on div "event_available Schedule" at bounding box center [40, 241] width 81 height 13
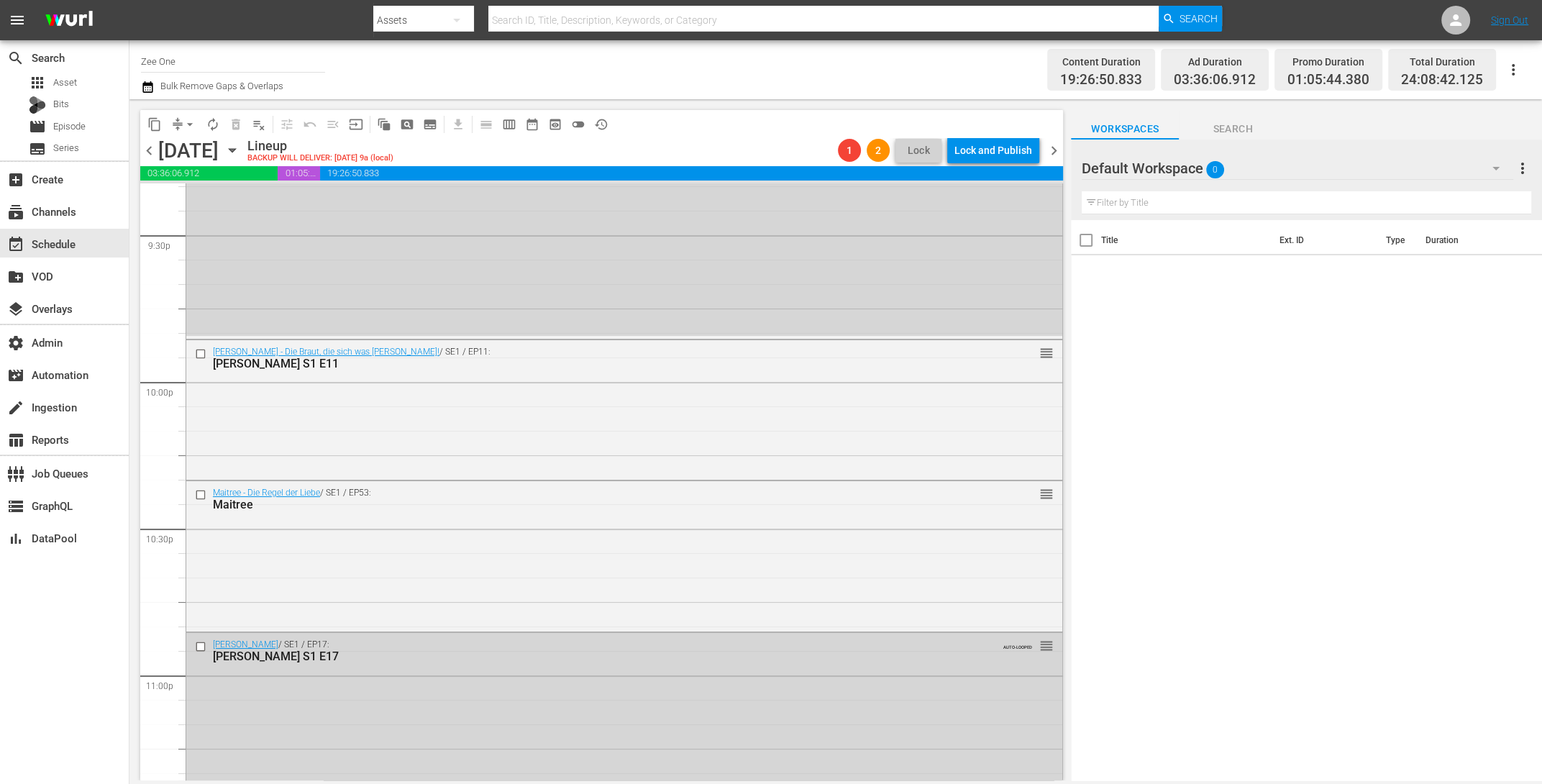
scroll to position [6618, 0]
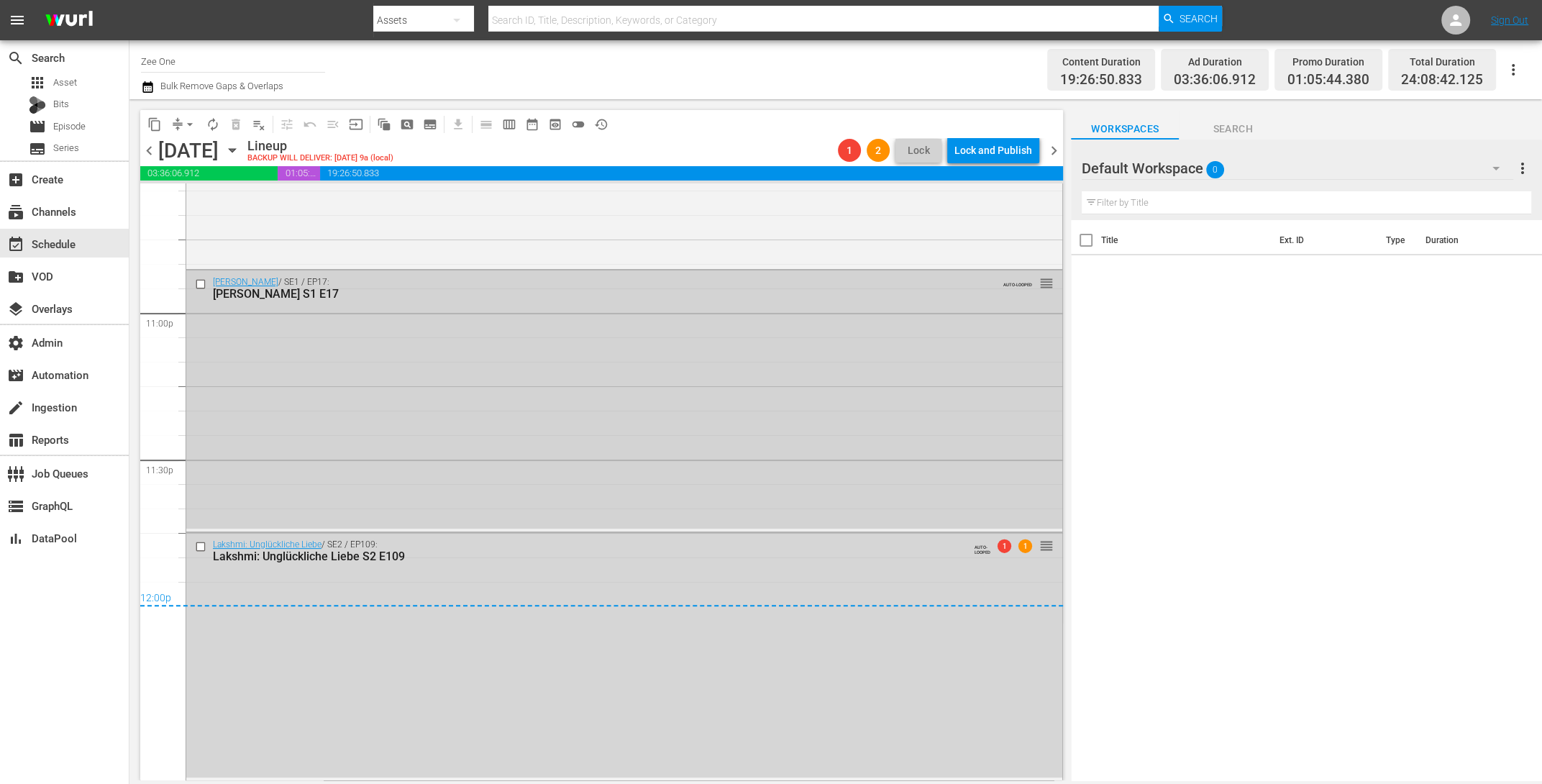
click at [347, 431] on div "Radha Mohan / SE1 / EP17: Radha Mohan S1 E17 AUTO-LOOPED reorder" at bounding box center [624, 399] width 876 height 258
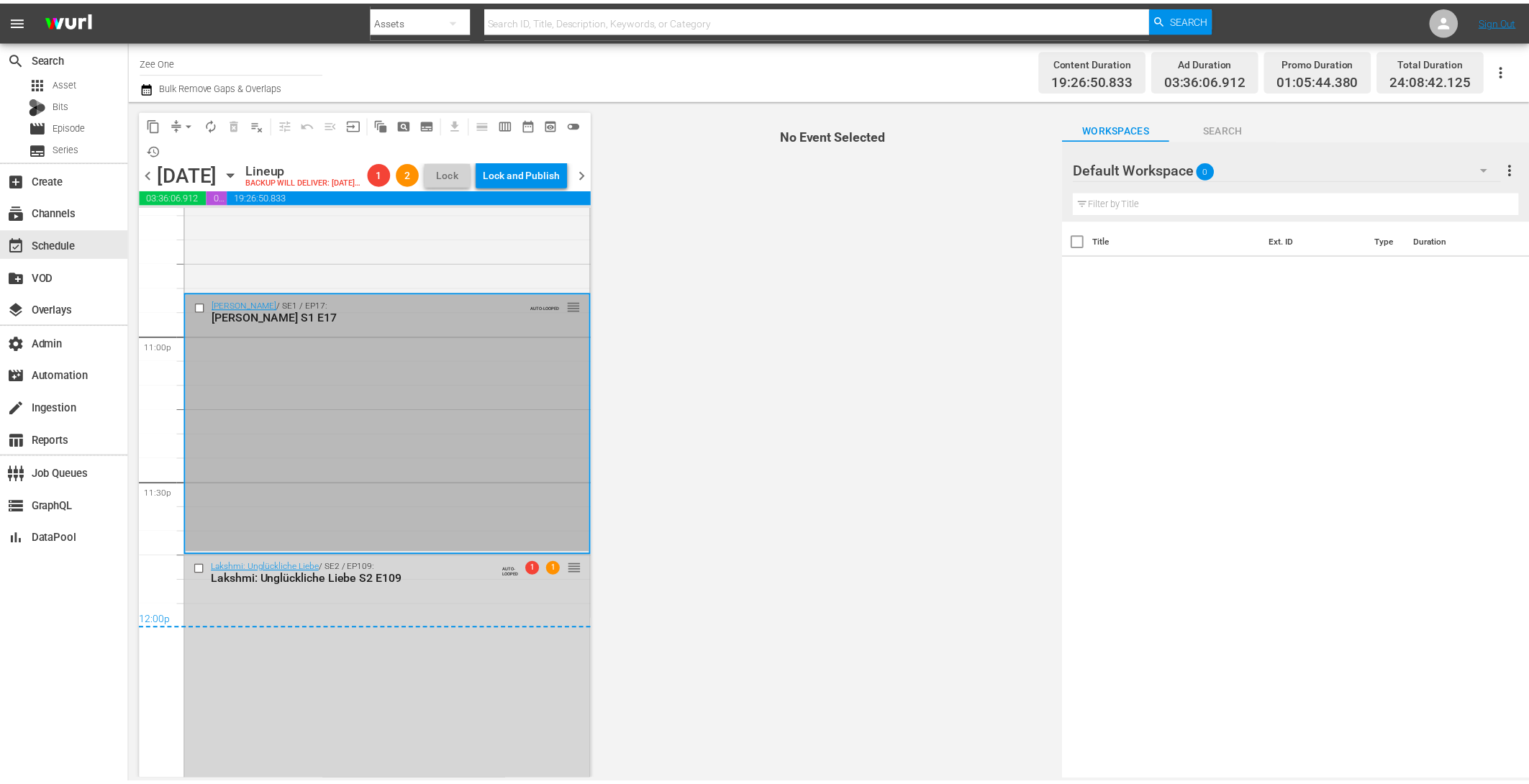
scroll to position [6082, 0]
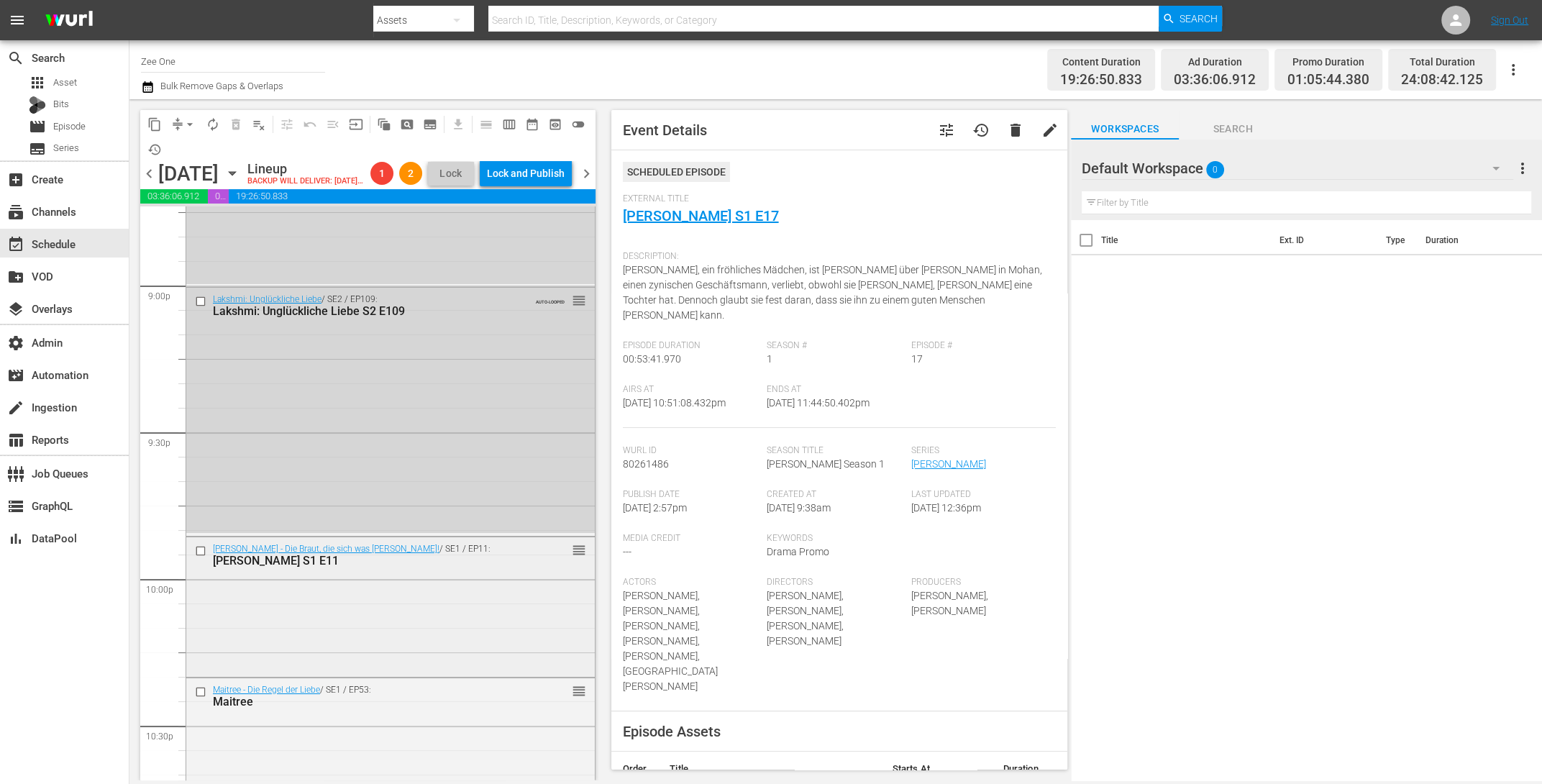
click at [318, 611] on div "Kaleerein - Meera - Die Braut, die sich was traut! / SE1 / EP11: Kaleerein S1 E…" at bounding box center [390, 605] width 409 height 137
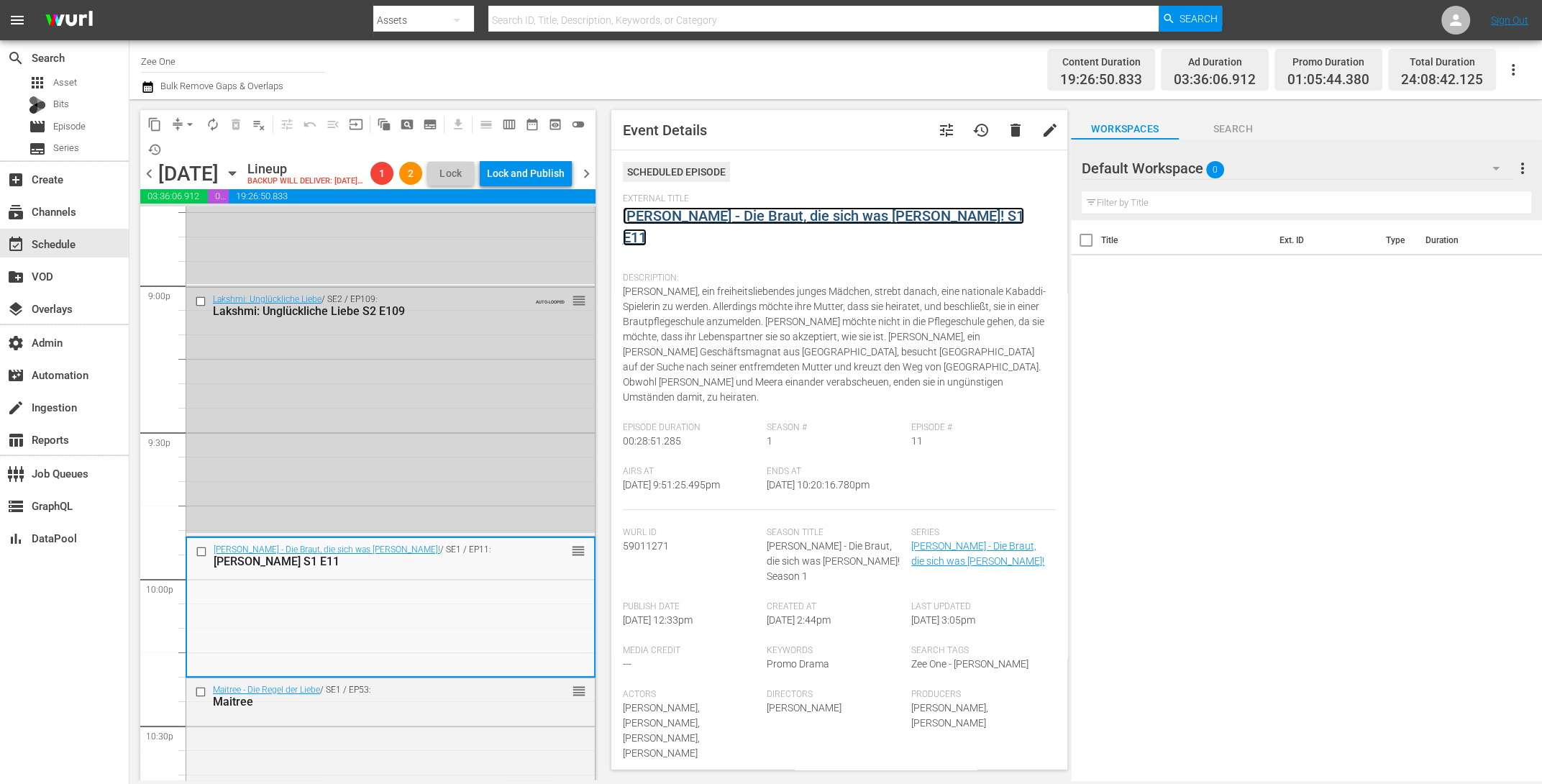
click at [677, 214] on link "Kaleerein - Meera - Die Braut, die sich was traut! S1 E11" at bounding box center [823, 226] width 402 height 39
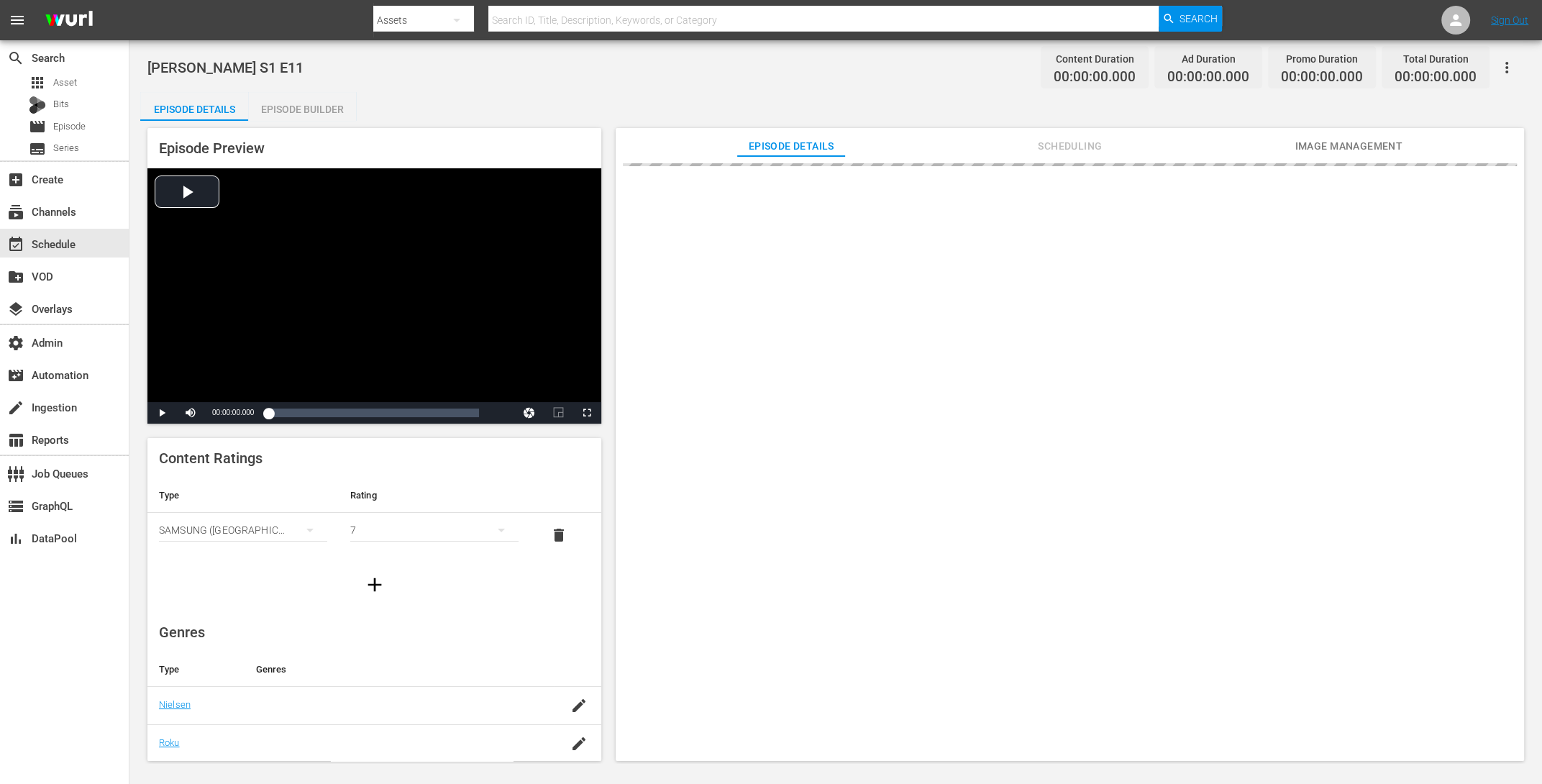
drag, startPoint x: 258, startPoint y: 110, endPoint x: 267, endPoint y: 107, distance: 9.5
click at [259, 110] on div "Episode Builder" at bounding box center [302, 110] width 108 height 34
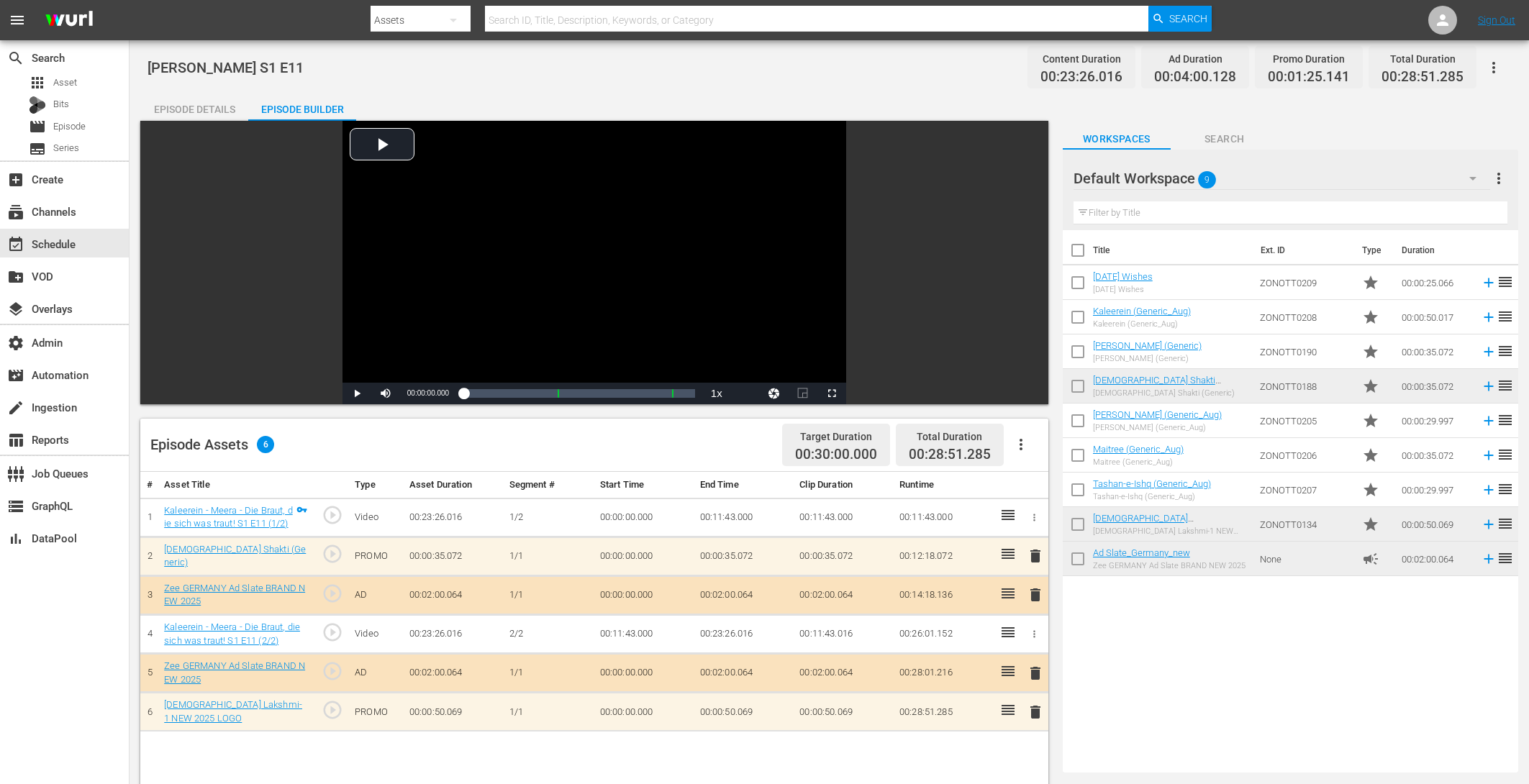
scroll to position [374, 0]
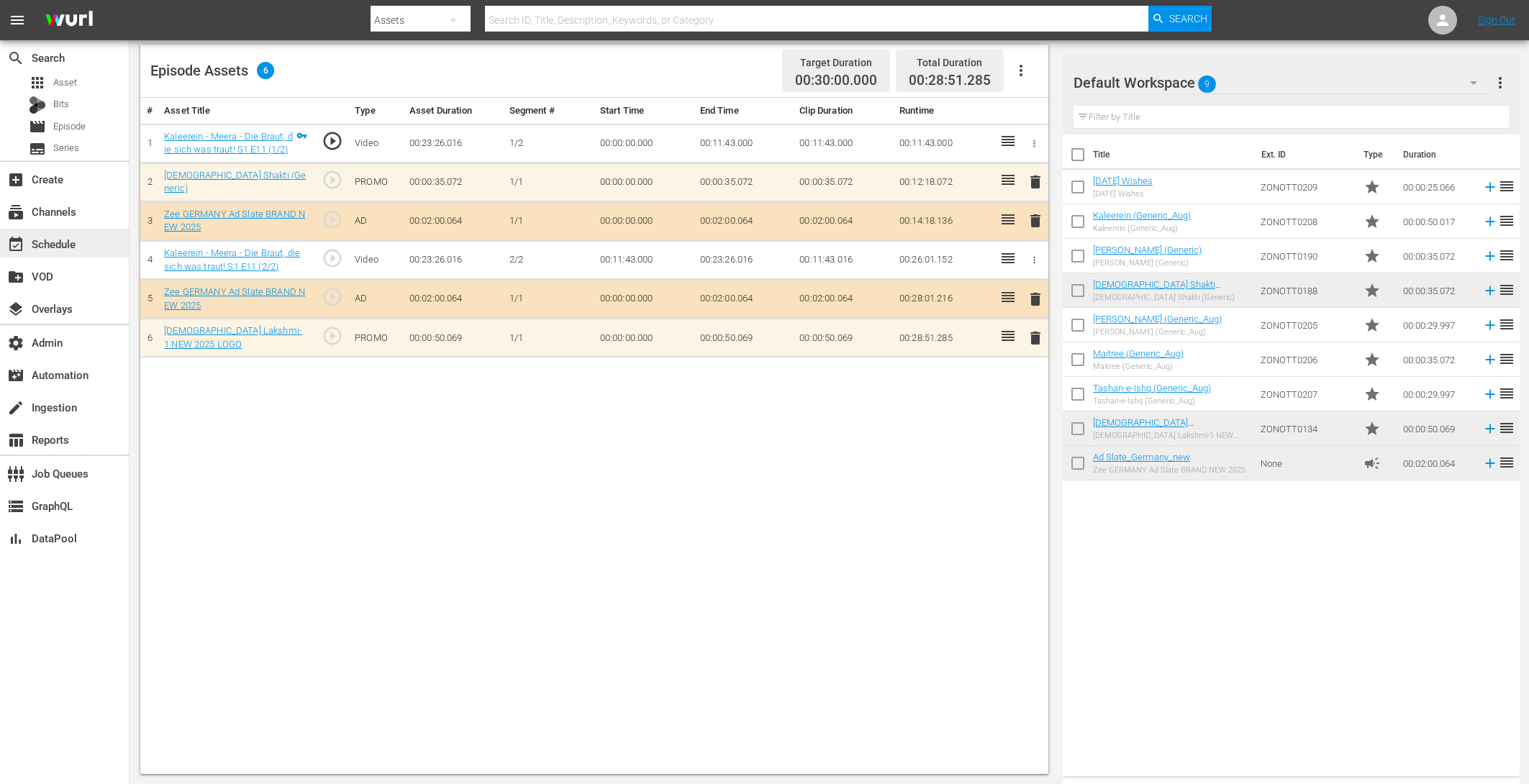
click at [62, 242] on div "event_available Schedule" at bounding box center [40, 241] width 81 height 13
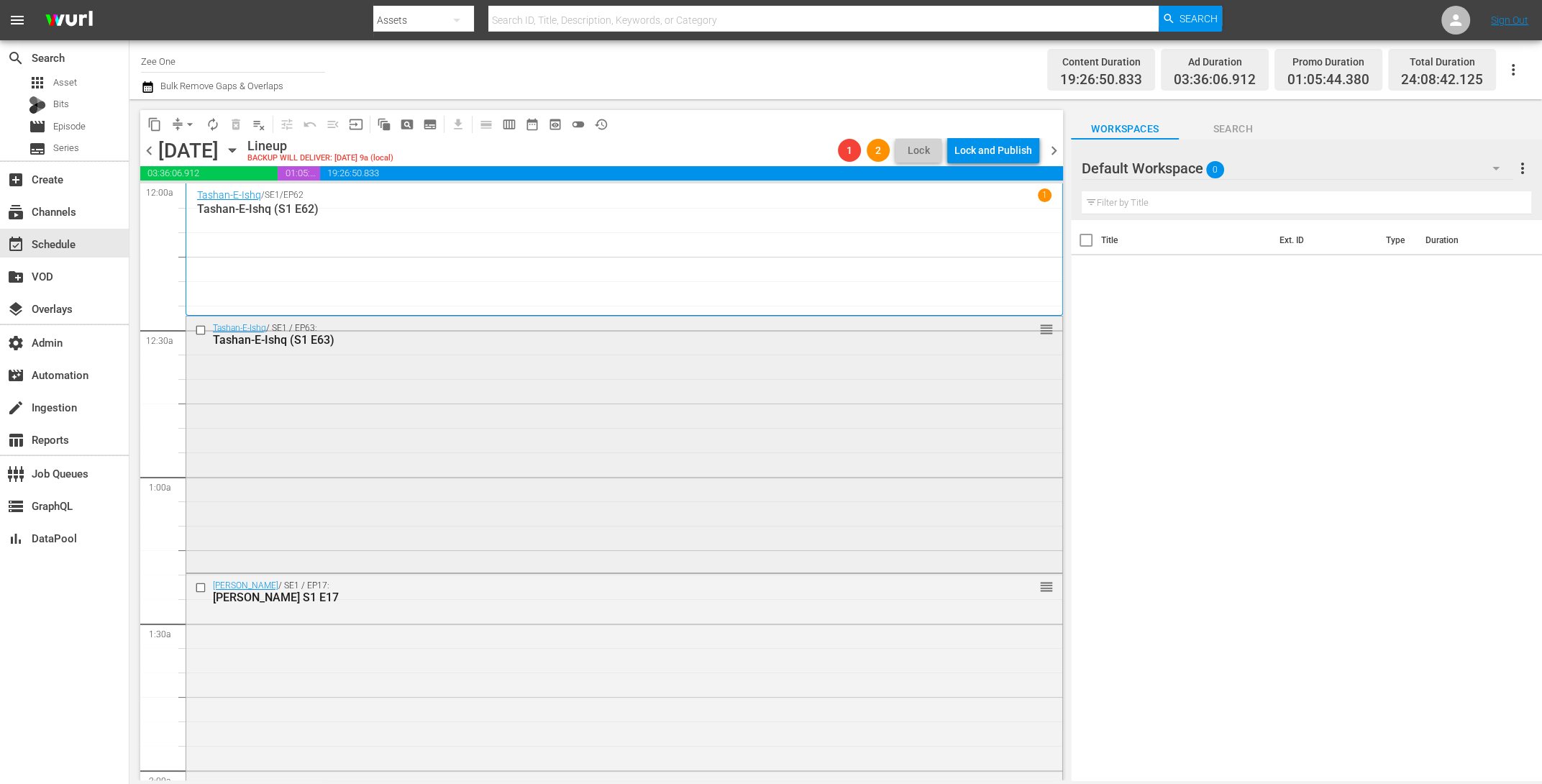
click at [541, 412] on div "Tashan-E-Ishq / SE1 / EP63: Tashan-E-Ishq (S1 E63) reorder" at bounding box center [624, 442] width 876 height 253
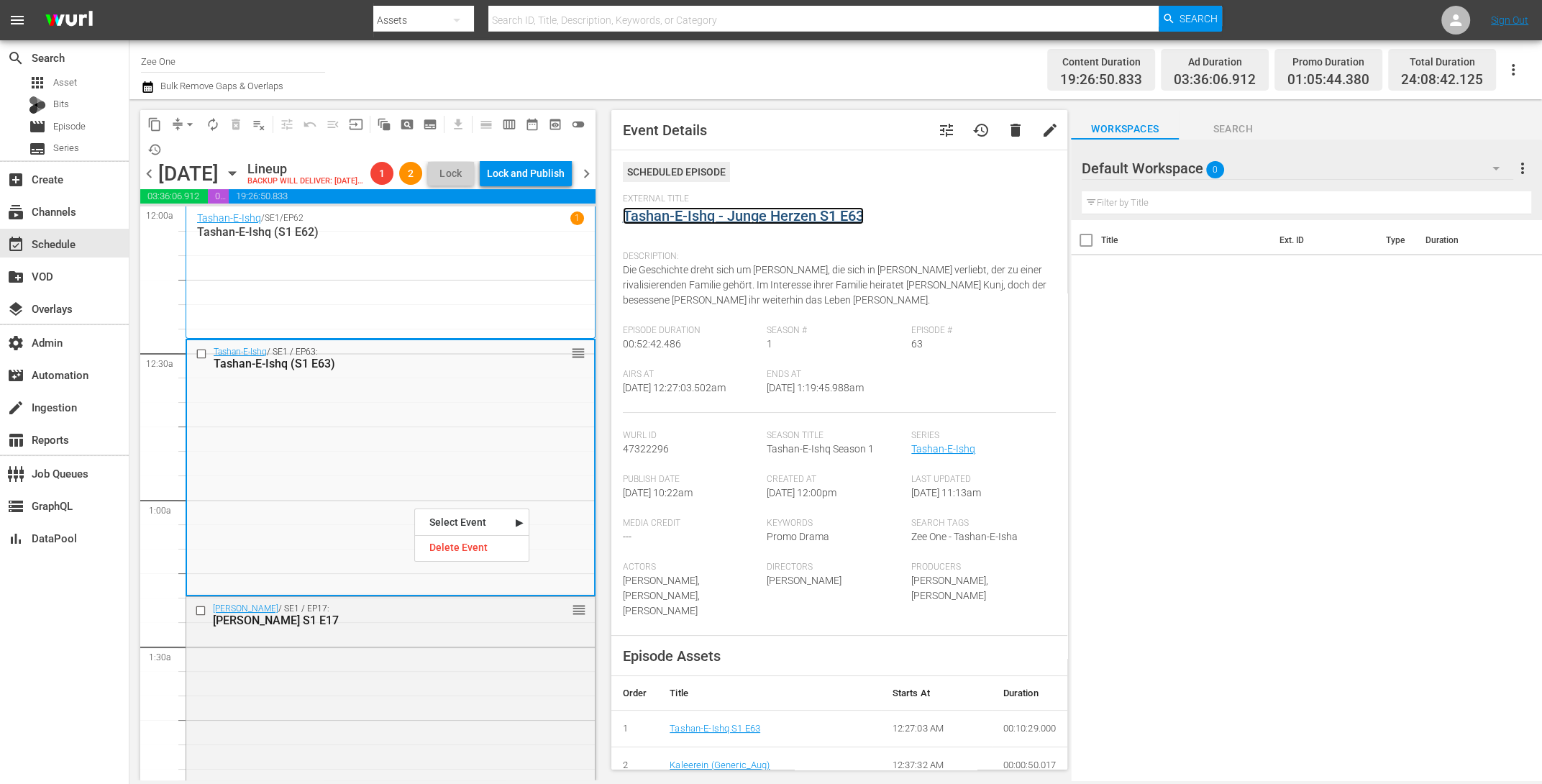
click at [678, 211] on link "Tashan-E-Ishq - Junge Herzen S1 E63" at bounding box center [743, 215] width 241 height 17
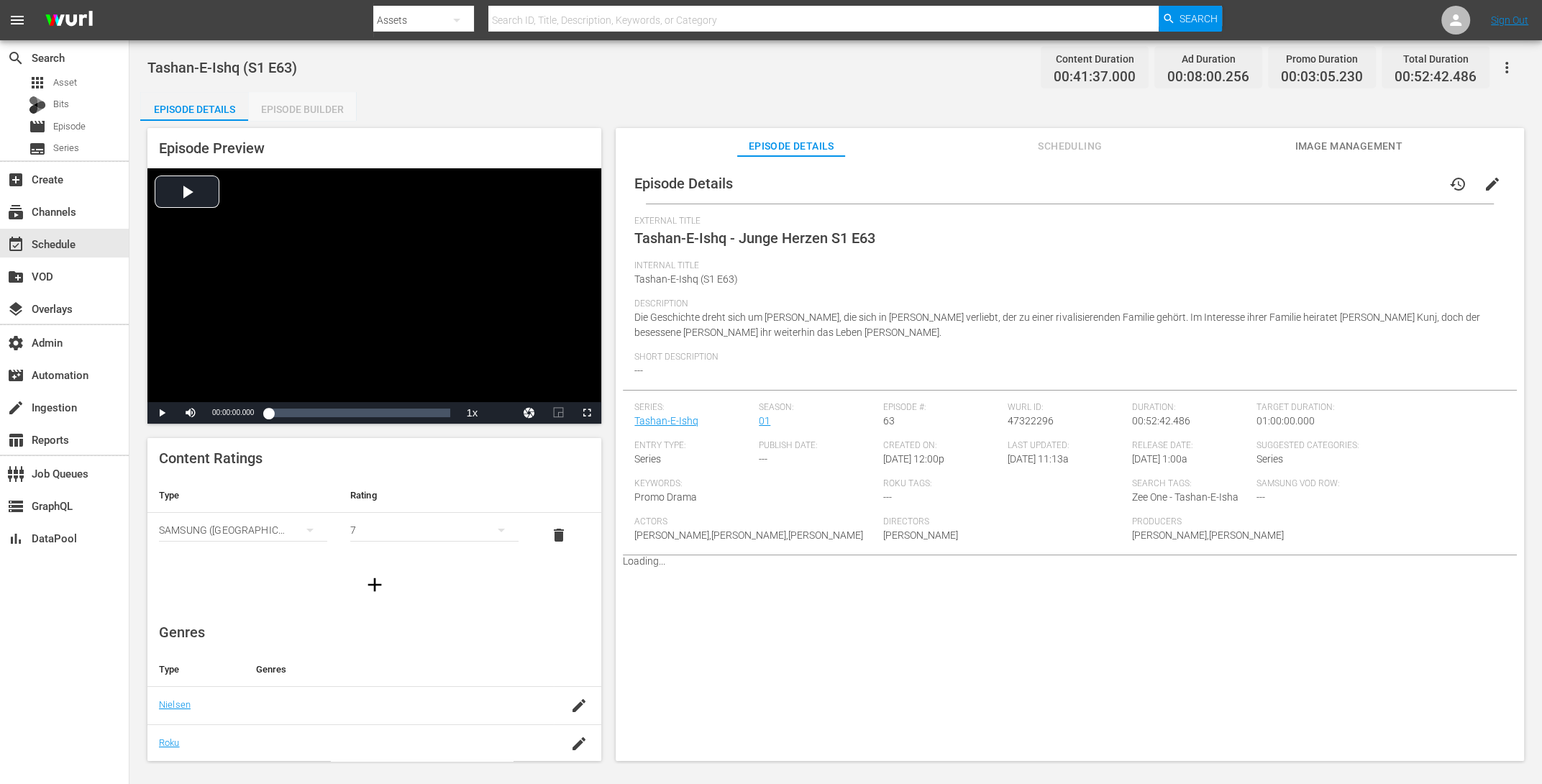
click at [284, 99] on div "Episode Builder" at bounding box center [302, 110] width 108 height 34
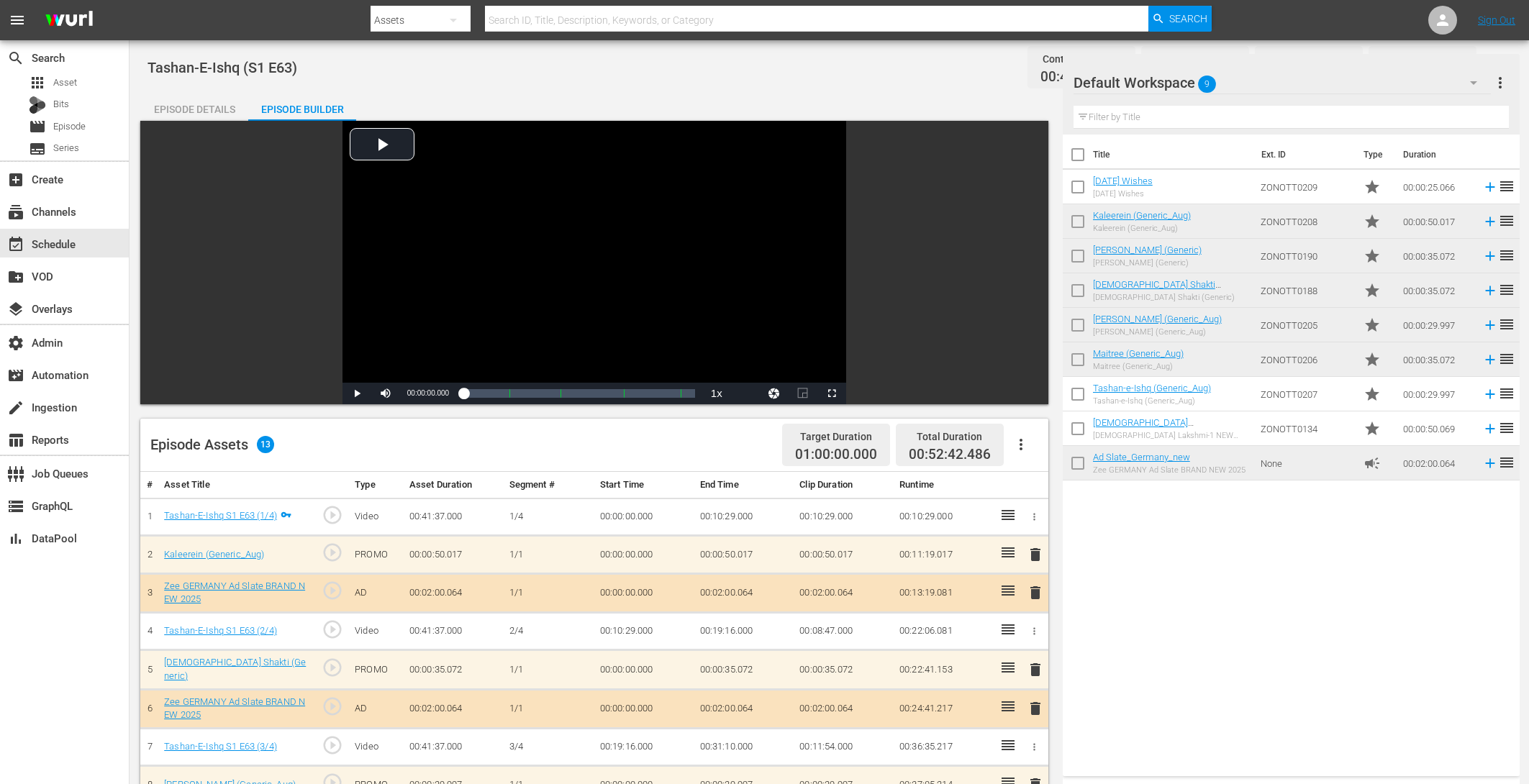
scroll to position [374, 0]
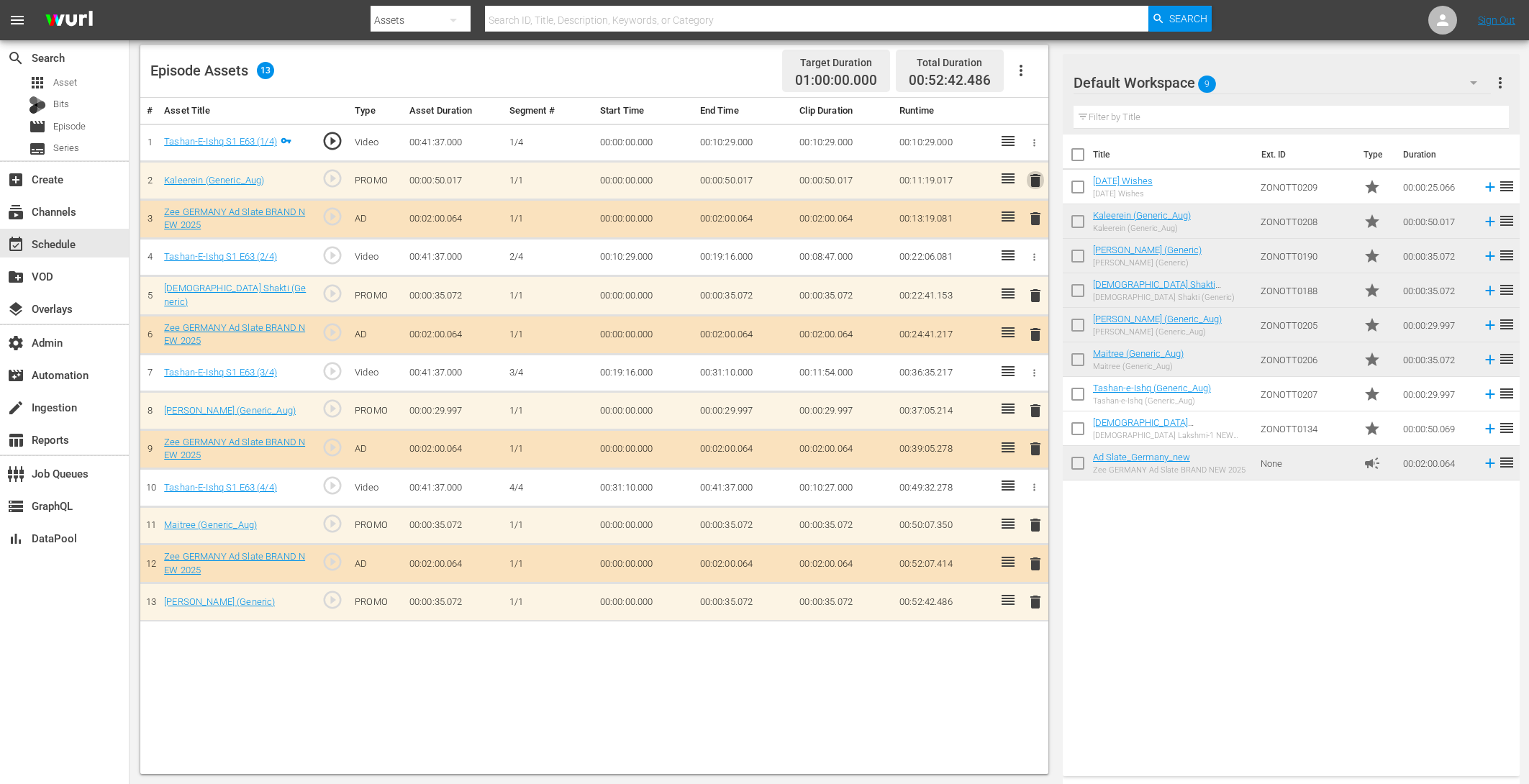
click at [1036, 181] on span "delete" at bounding box center [1035, 180] width 17 height 17
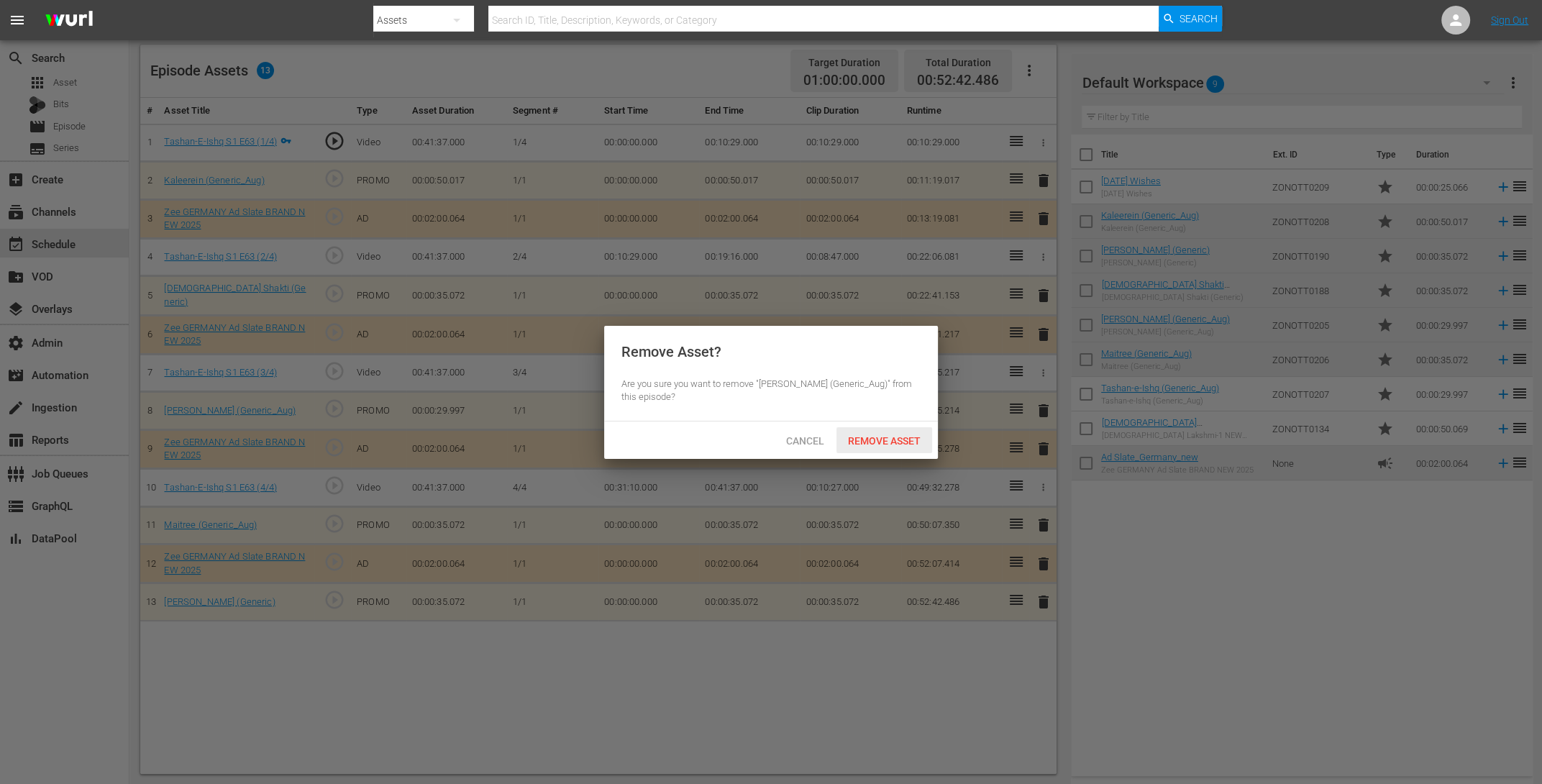
click at [883, 440] on span "Remove Asset" at bounding box center [885, 440] width 96 height 12
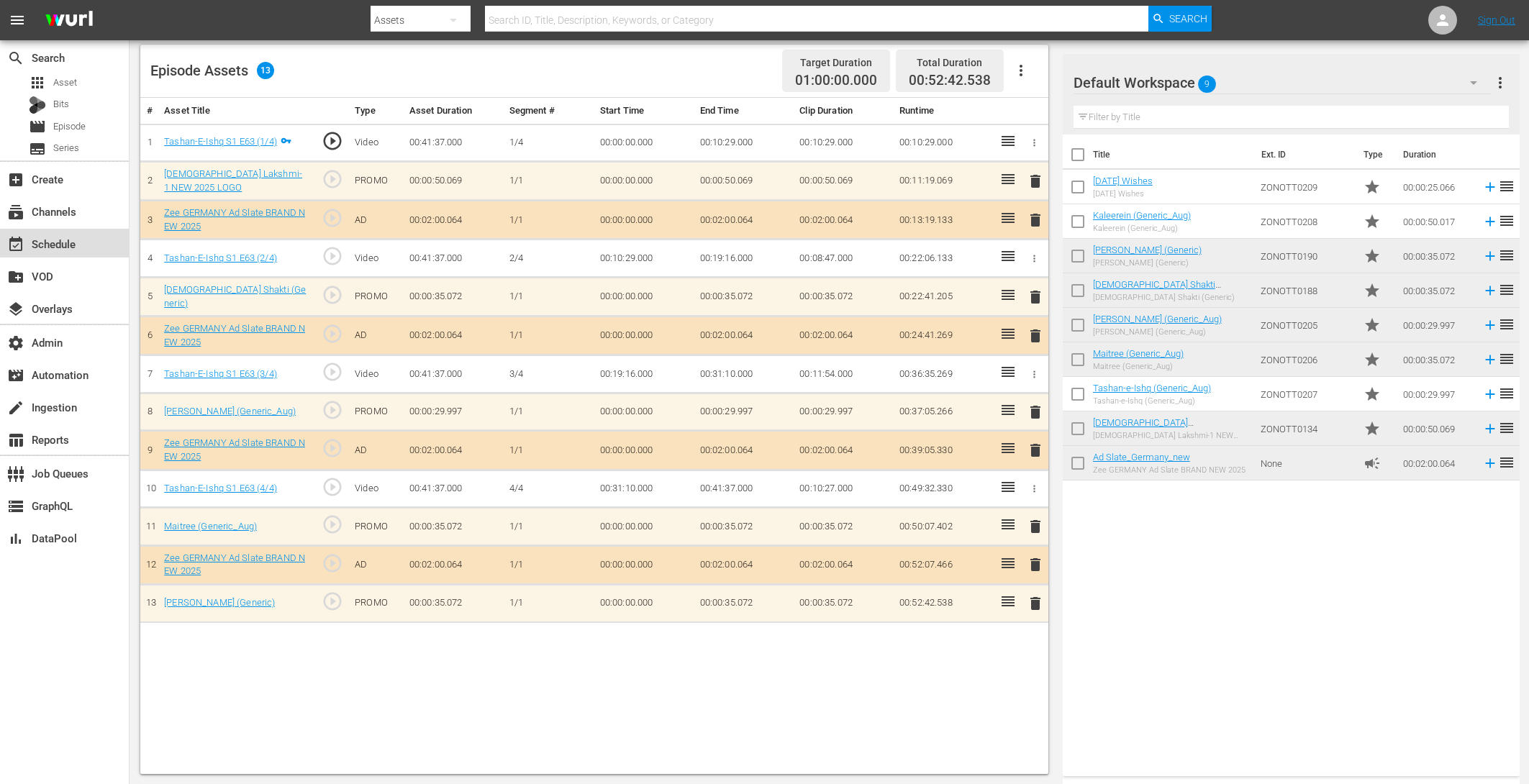
click at [57, 244] on div "event_available Schedule" at bounding box center [40, 241] width 81 height 13
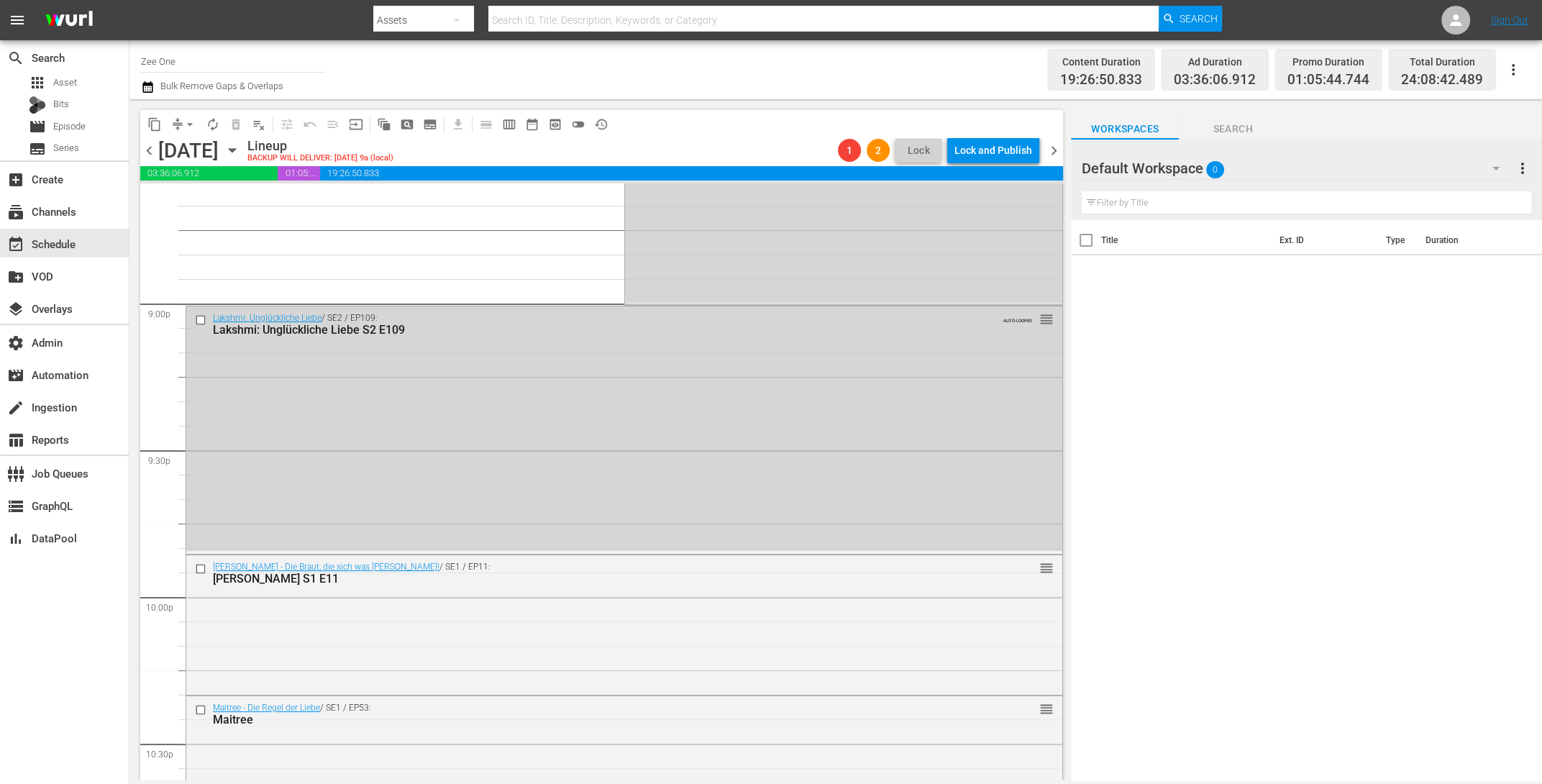
scroll to position [6618, 0]
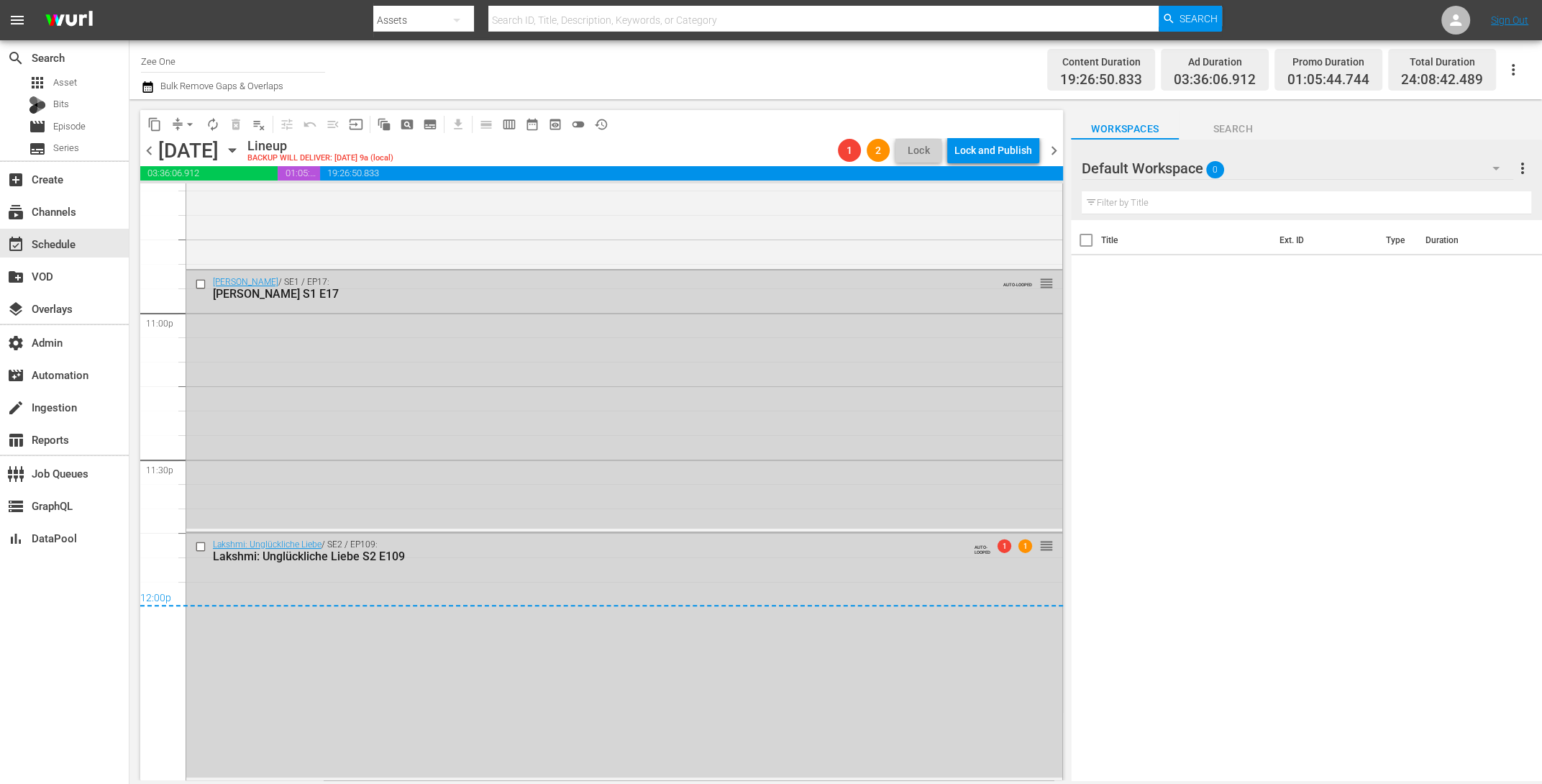
click at [188, 120] on span "arrow_drop_down" at bounding box center [190, 124] width 15 height 15
click at [186, 209] on li "Align to End of Previous Day" at bounding box center [190, 200] width 151 height 24
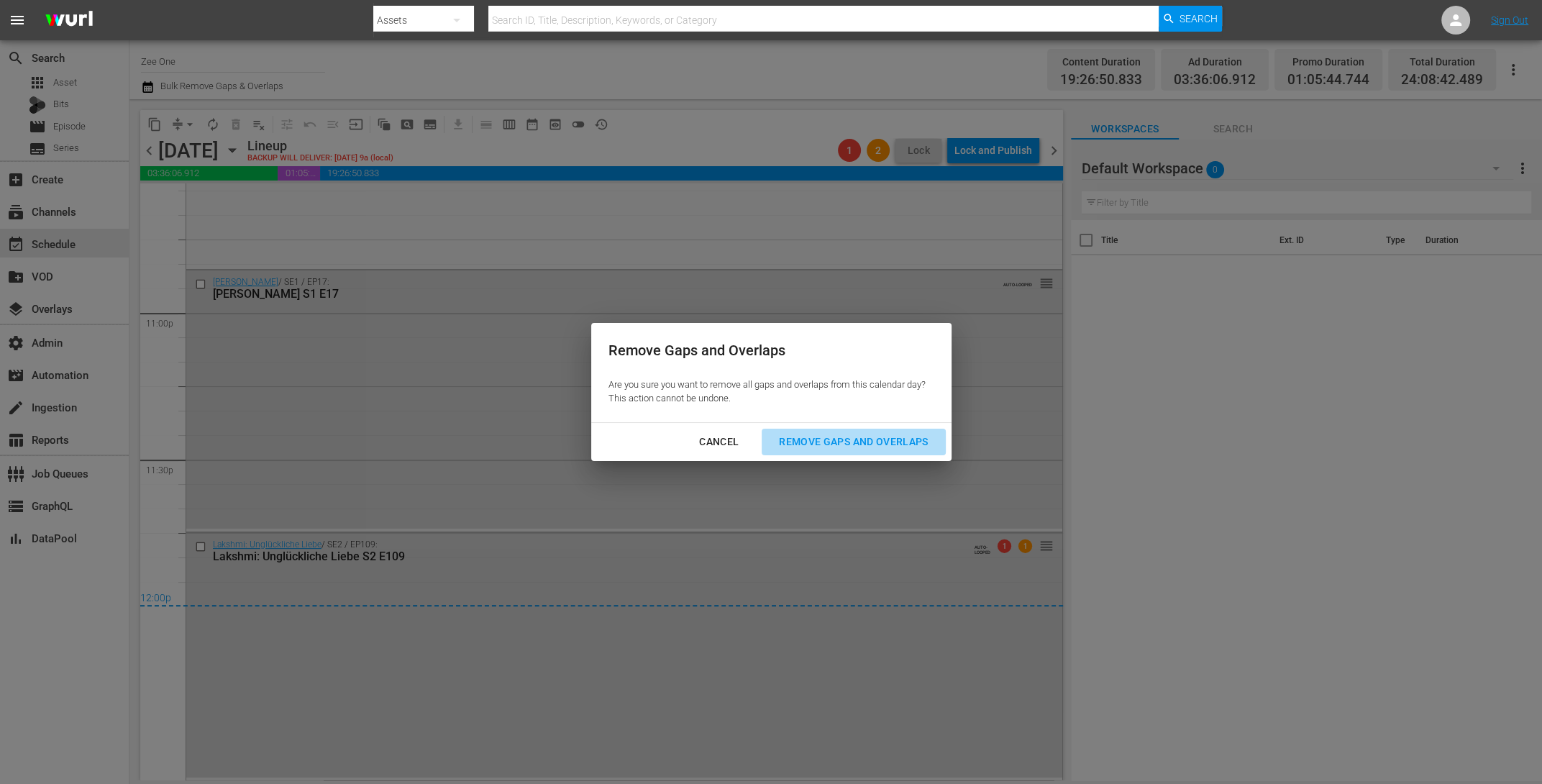
click at [868, 437] on div "Remove Gaps and Overlaps" at bounding box center [854, 442] width 172 height 18
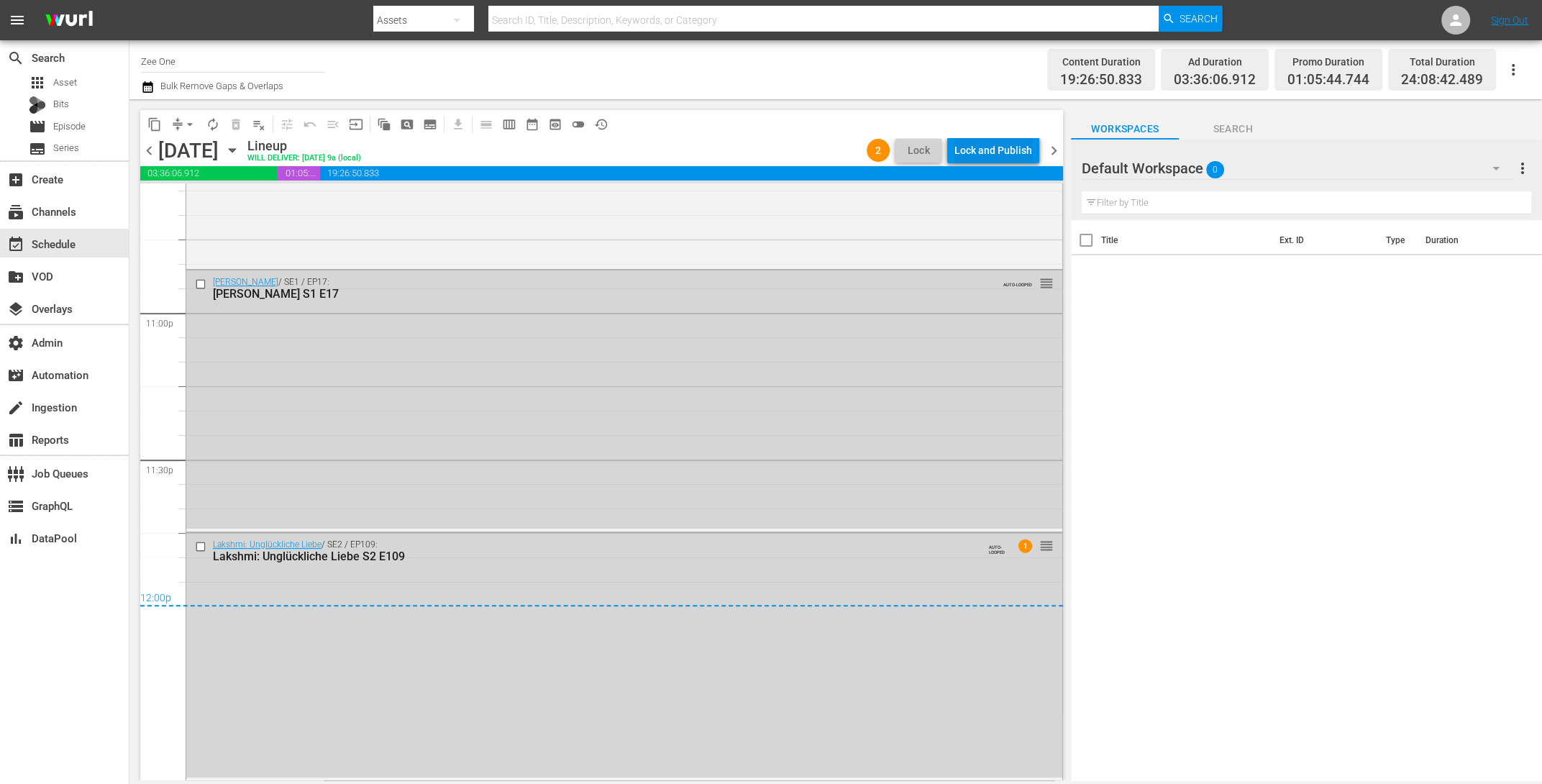
click at [1018, 155] on div "Lock and Publish" at bounding box center [994, 150] width 78 height 26
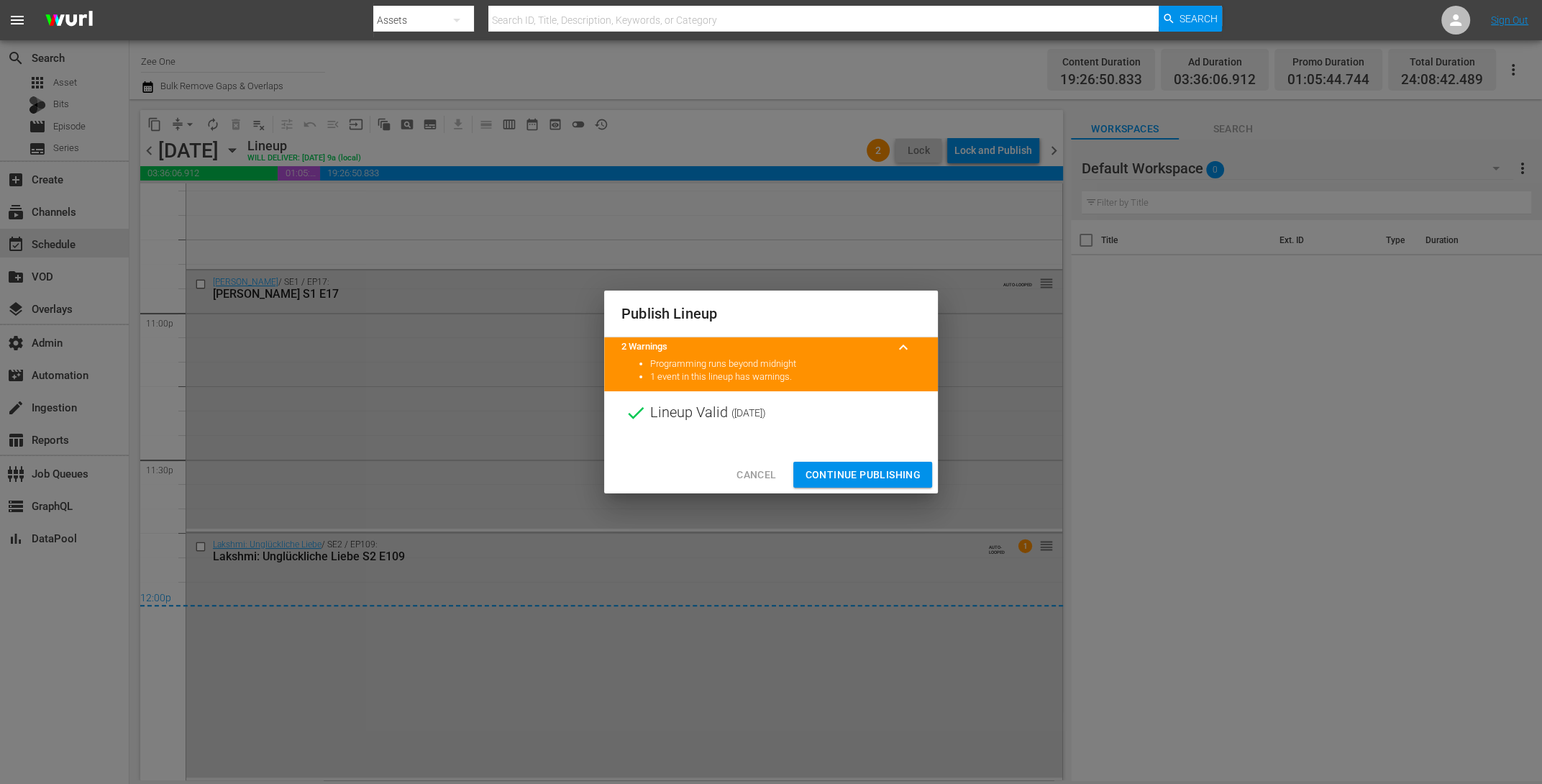
click at [857, 477] on span "Continue Publishing" at bounding box center [863, 475] width 116 height 18
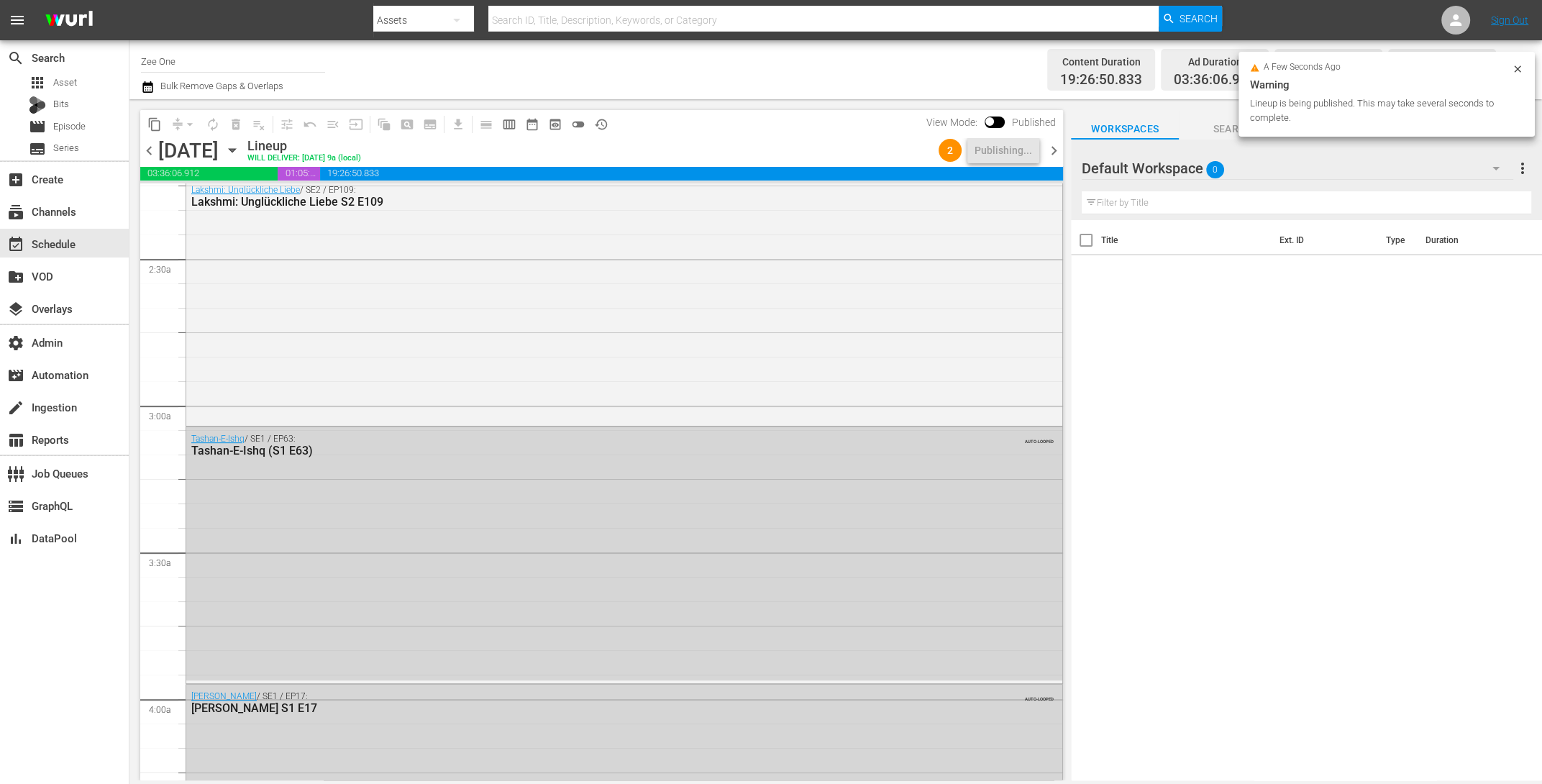
scroll to position [0, 0]
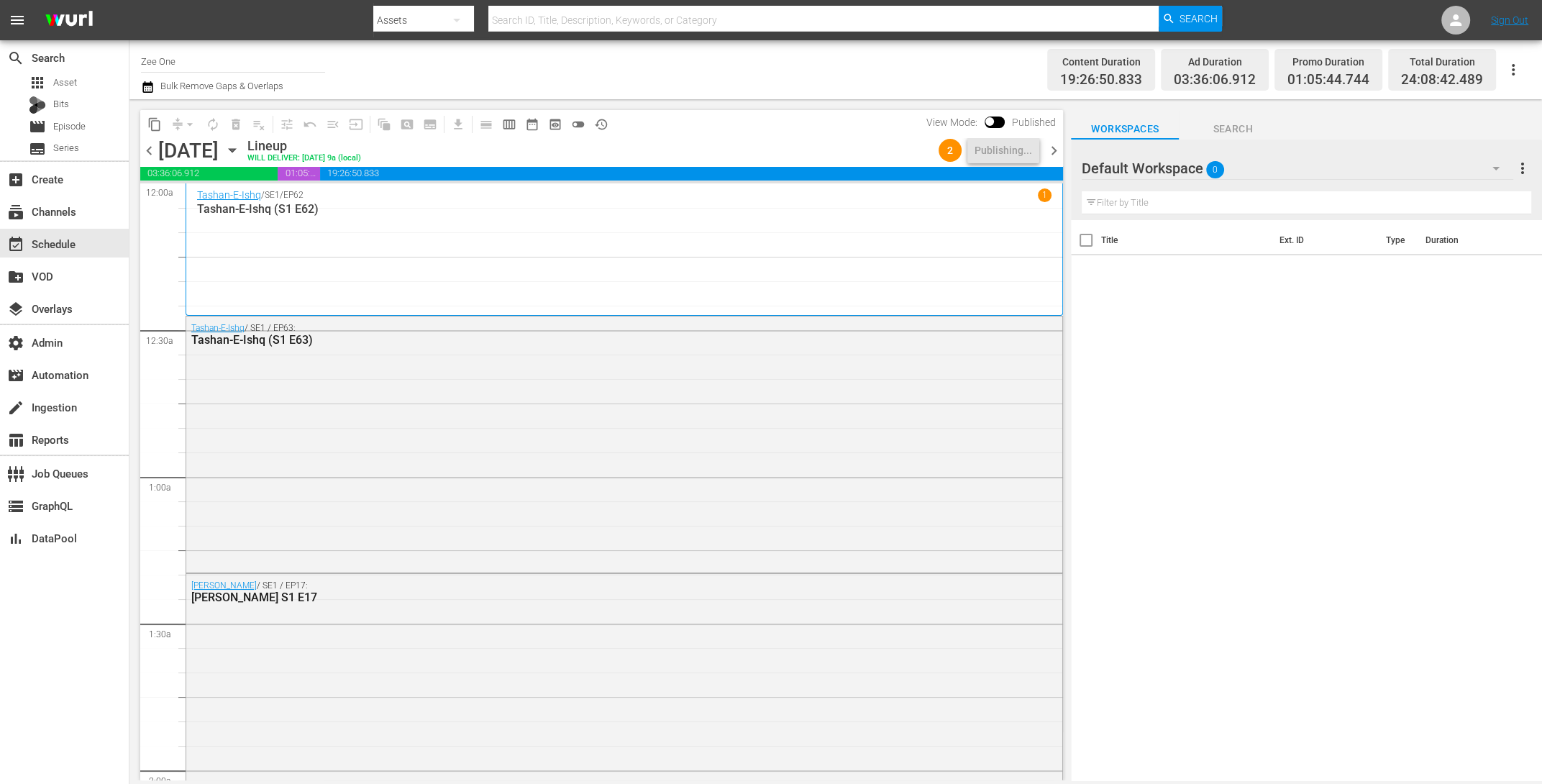
click at [1056, 151] on span "chevron_right" at bounding box center [1054, 150] width 18 height 18
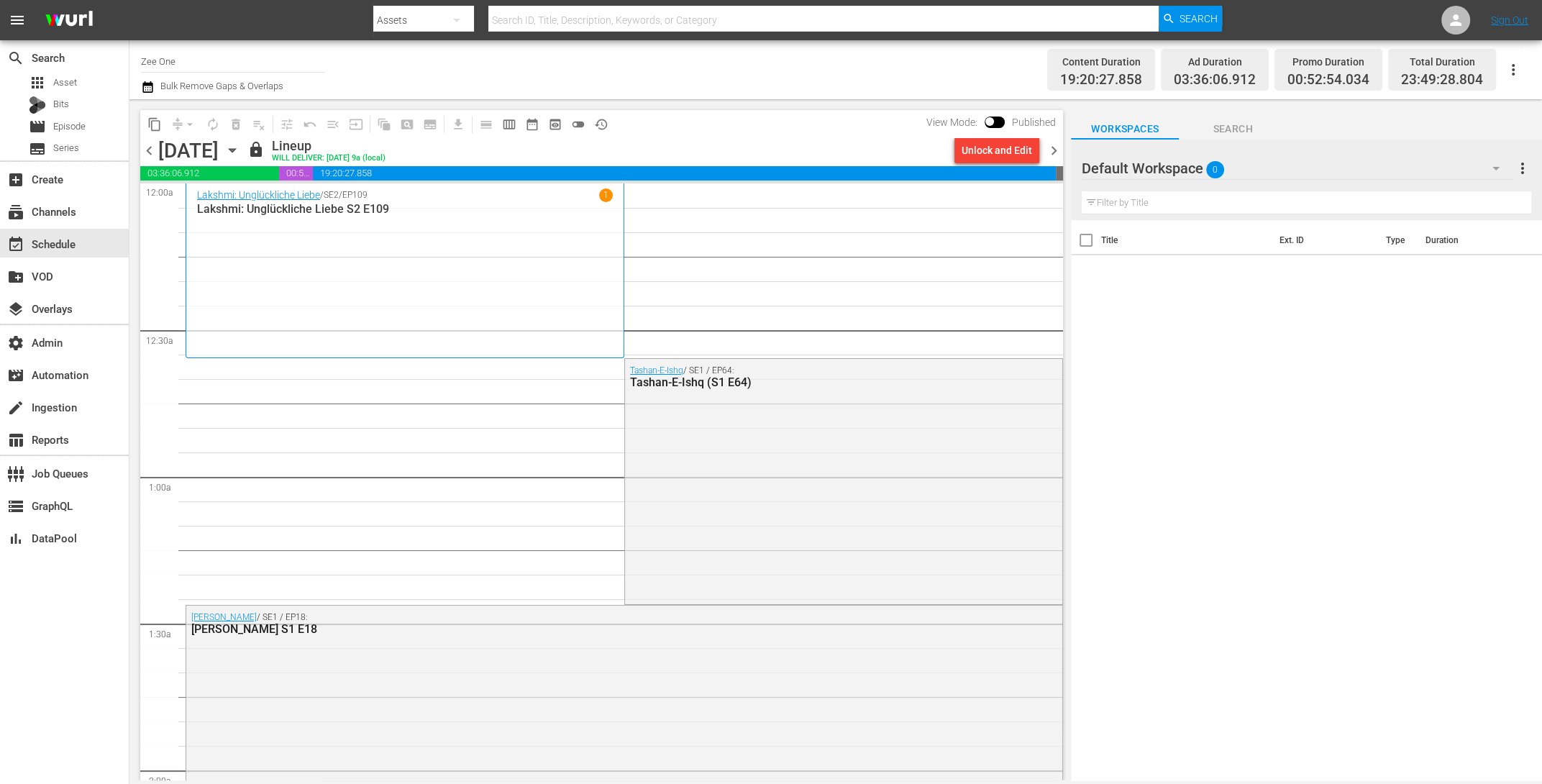
click at [1053, 149] on span "chevron_right" at bounding box center [1054, 150] width 18 height 18
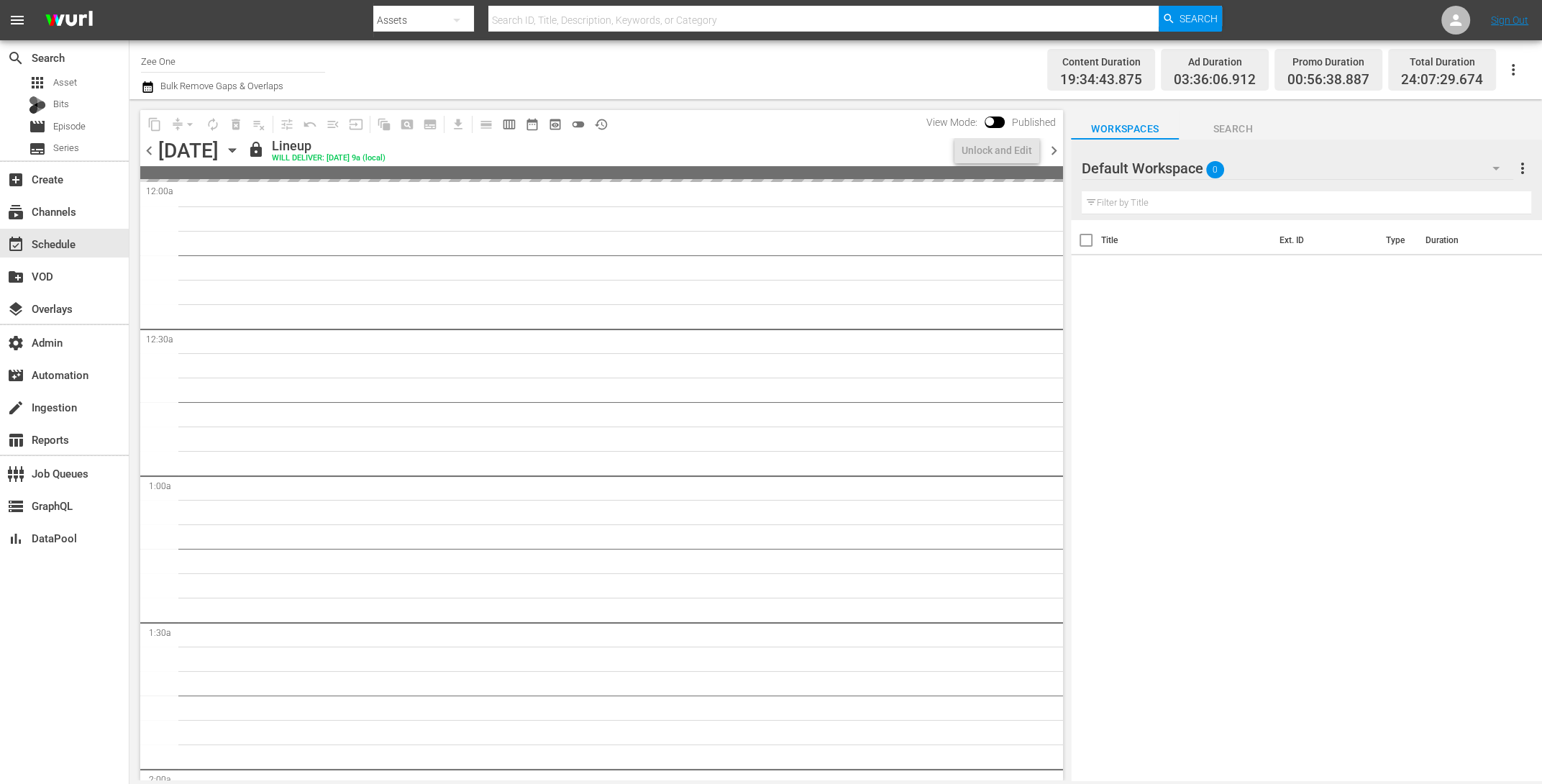
click at [1053, 148] on span "chevron_right" at bounding box center [1054, 150] width 18 height 18
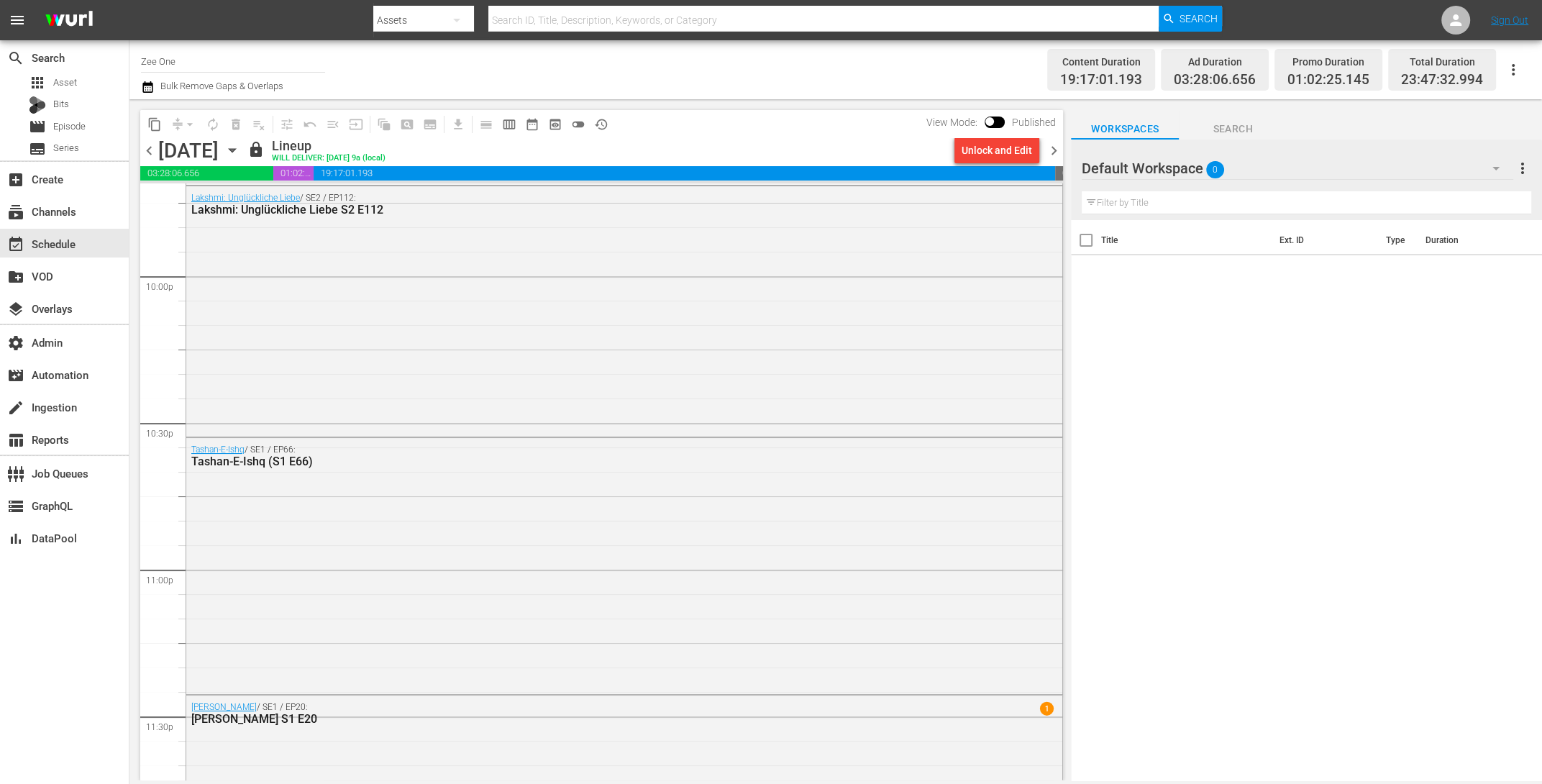
scroll to position [6538, 0]
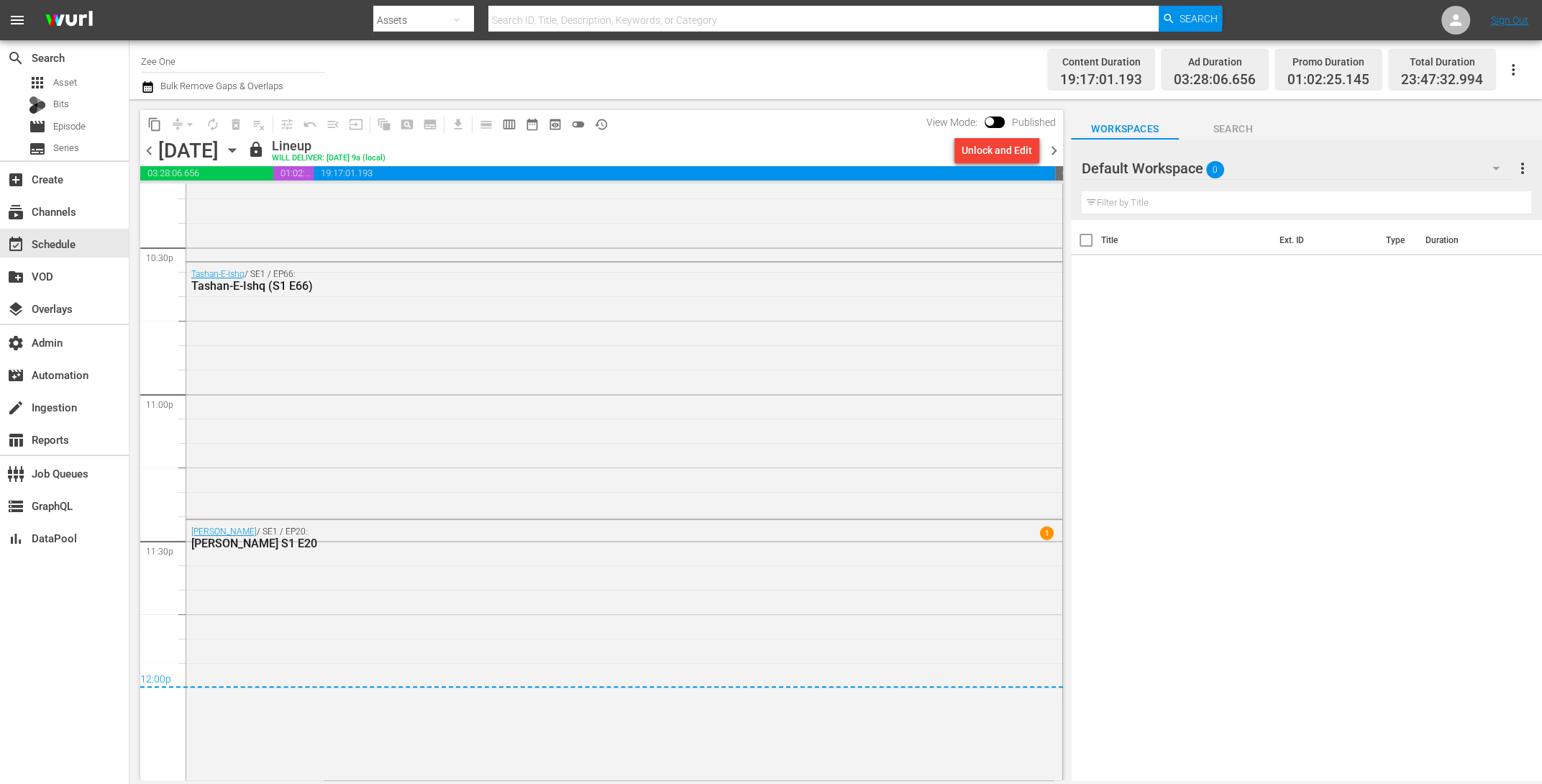
click at [151, 85] on icon "button" at bounding box center [147, 87] width 10 height 12
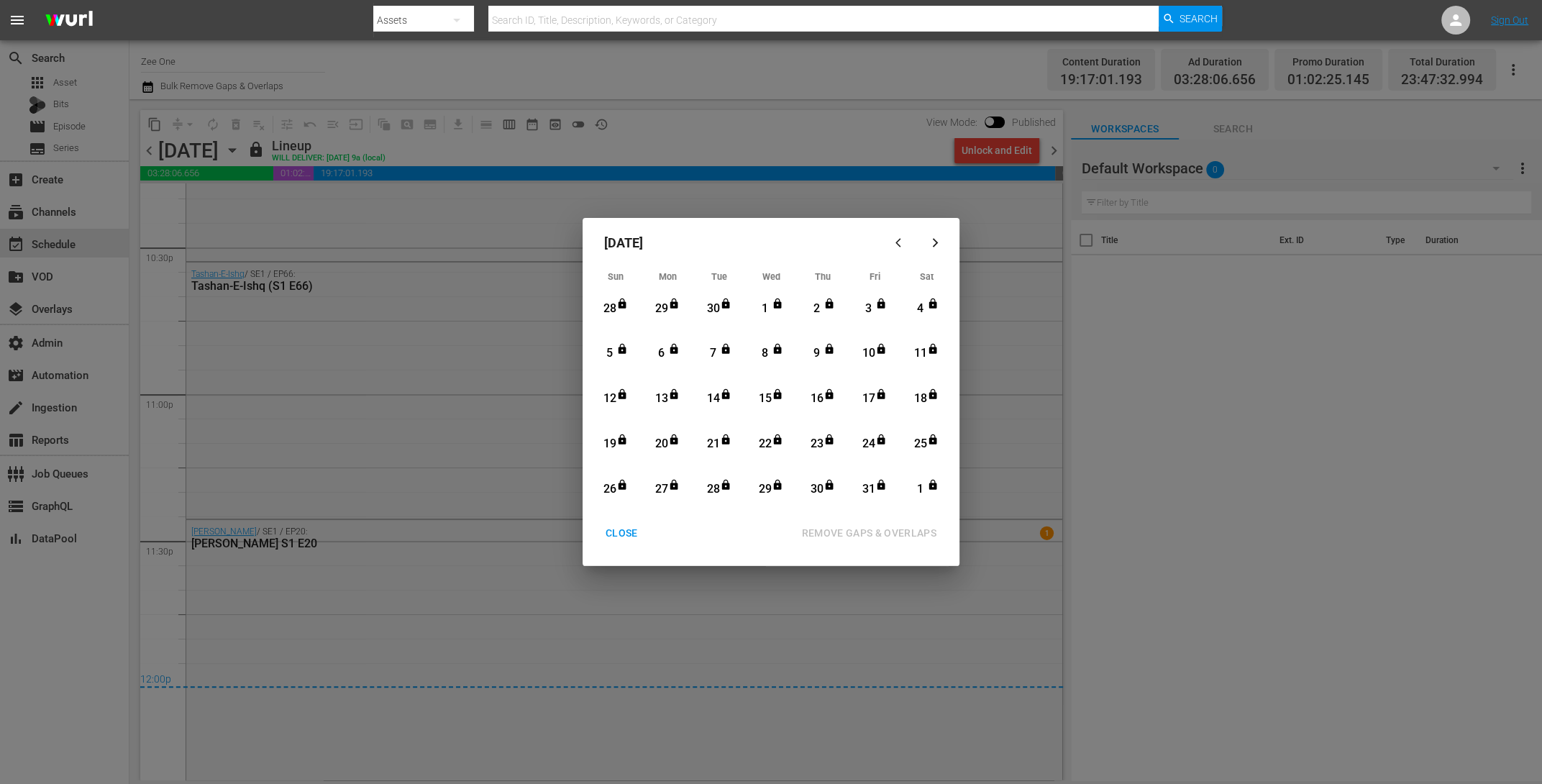
click at [626, 531] on div "CLOSE" at bounding box center [621, 533] width 55 height 18
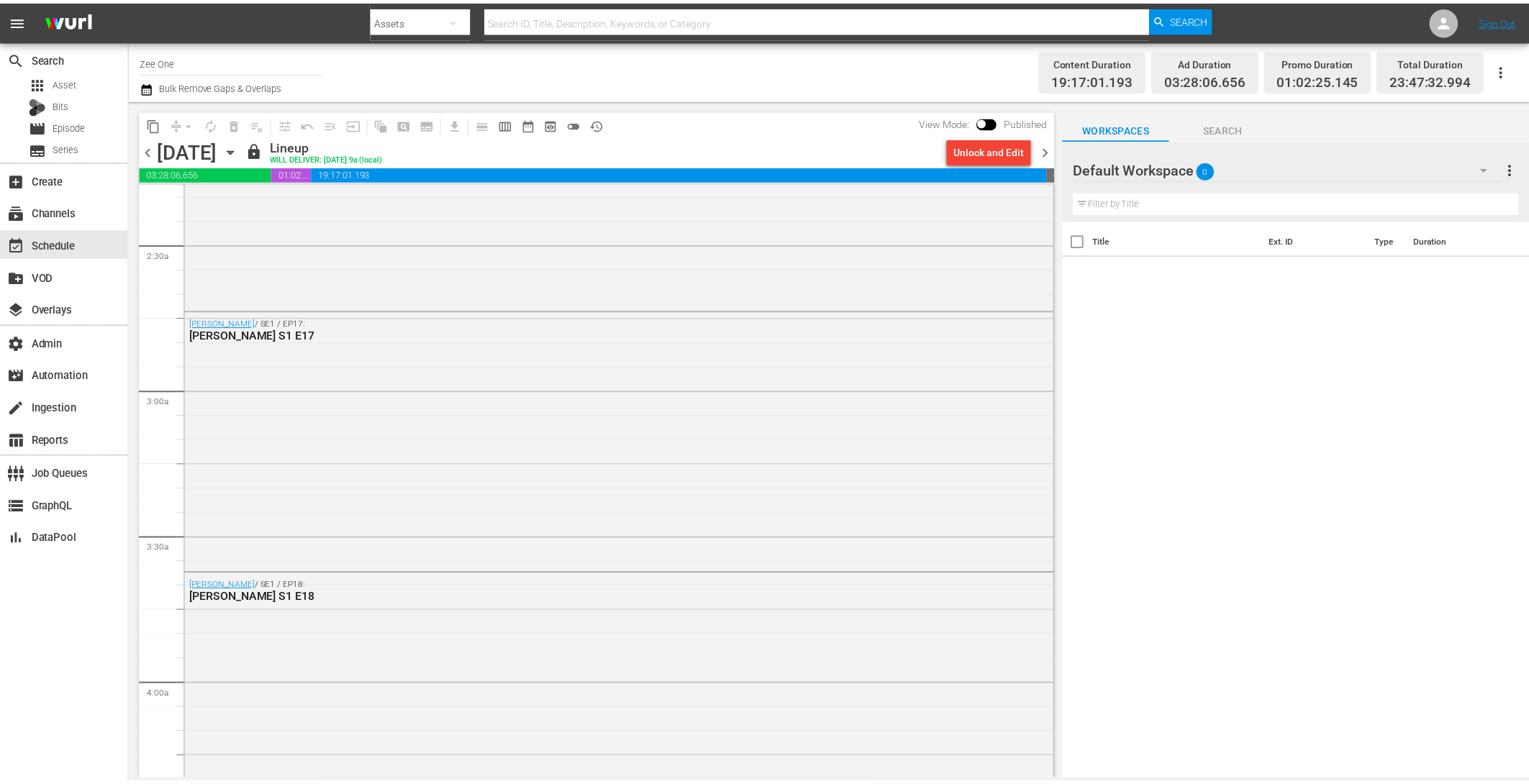
scroll to position [668, 0]
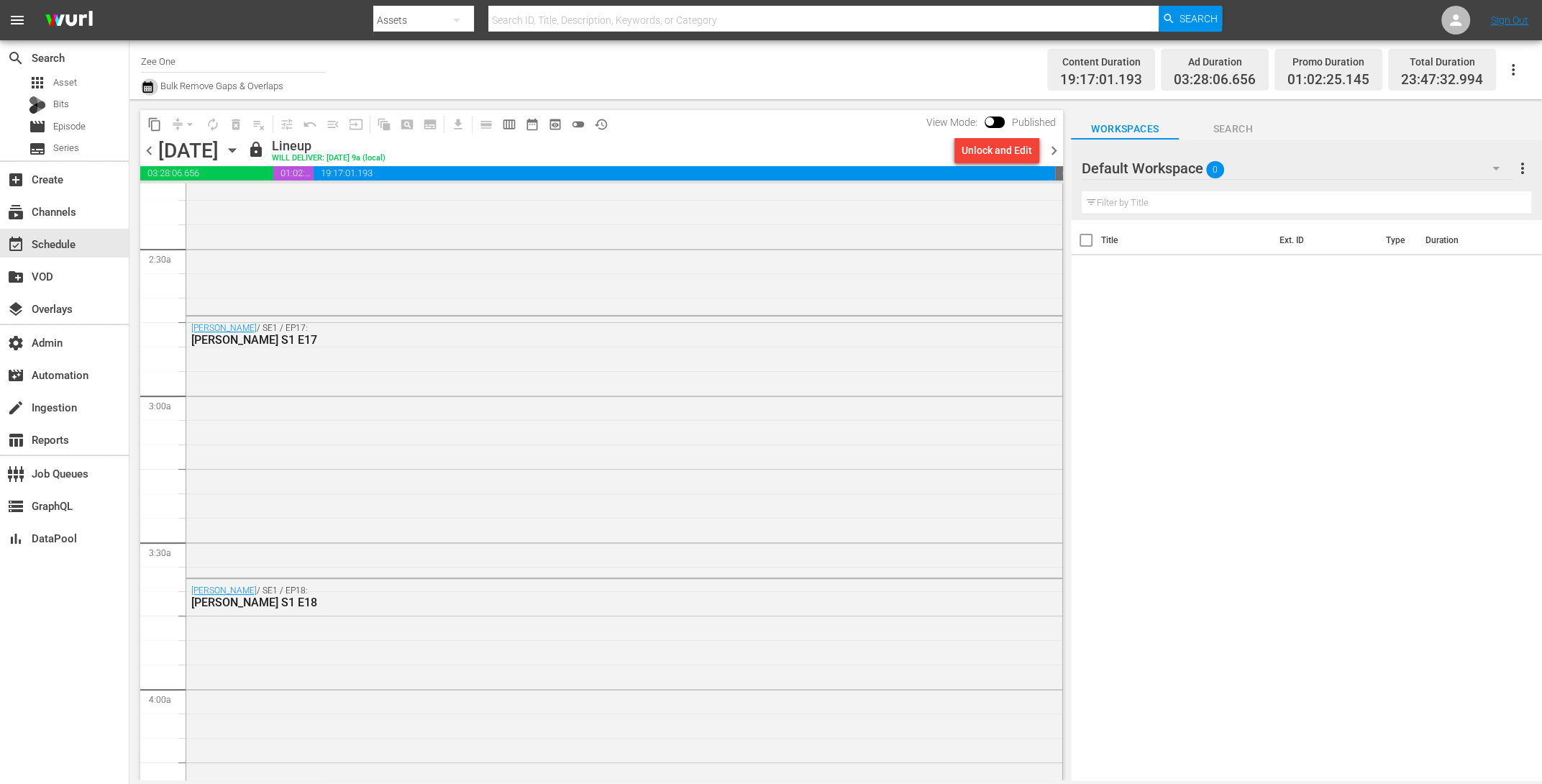
click at [147, 86] on icon "button" at bounding box center [148, 86] width 14 height 17
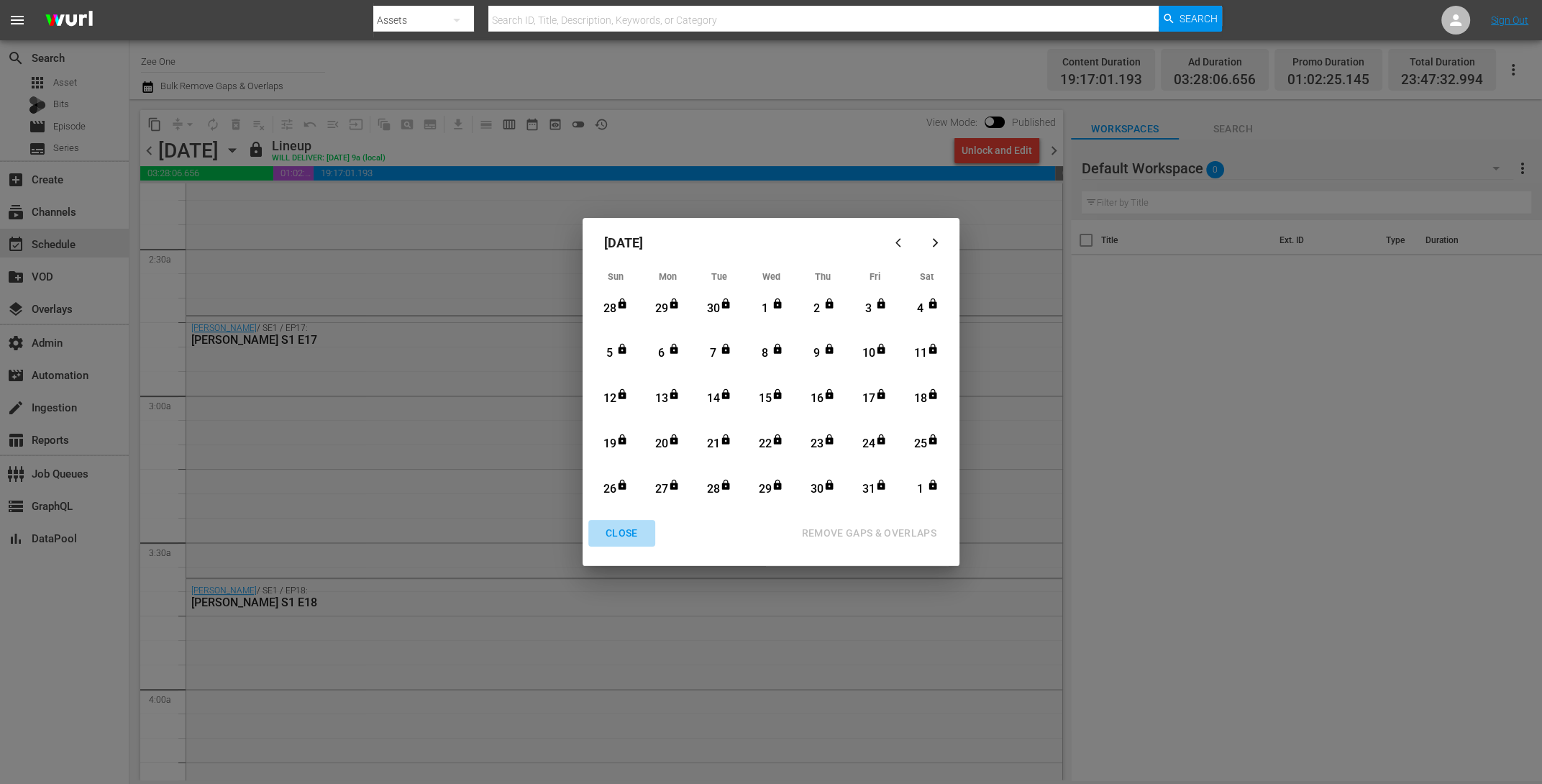
click at [622, 534] on div "CLOSE" at bounding box center [621, 533] width 55 height 18
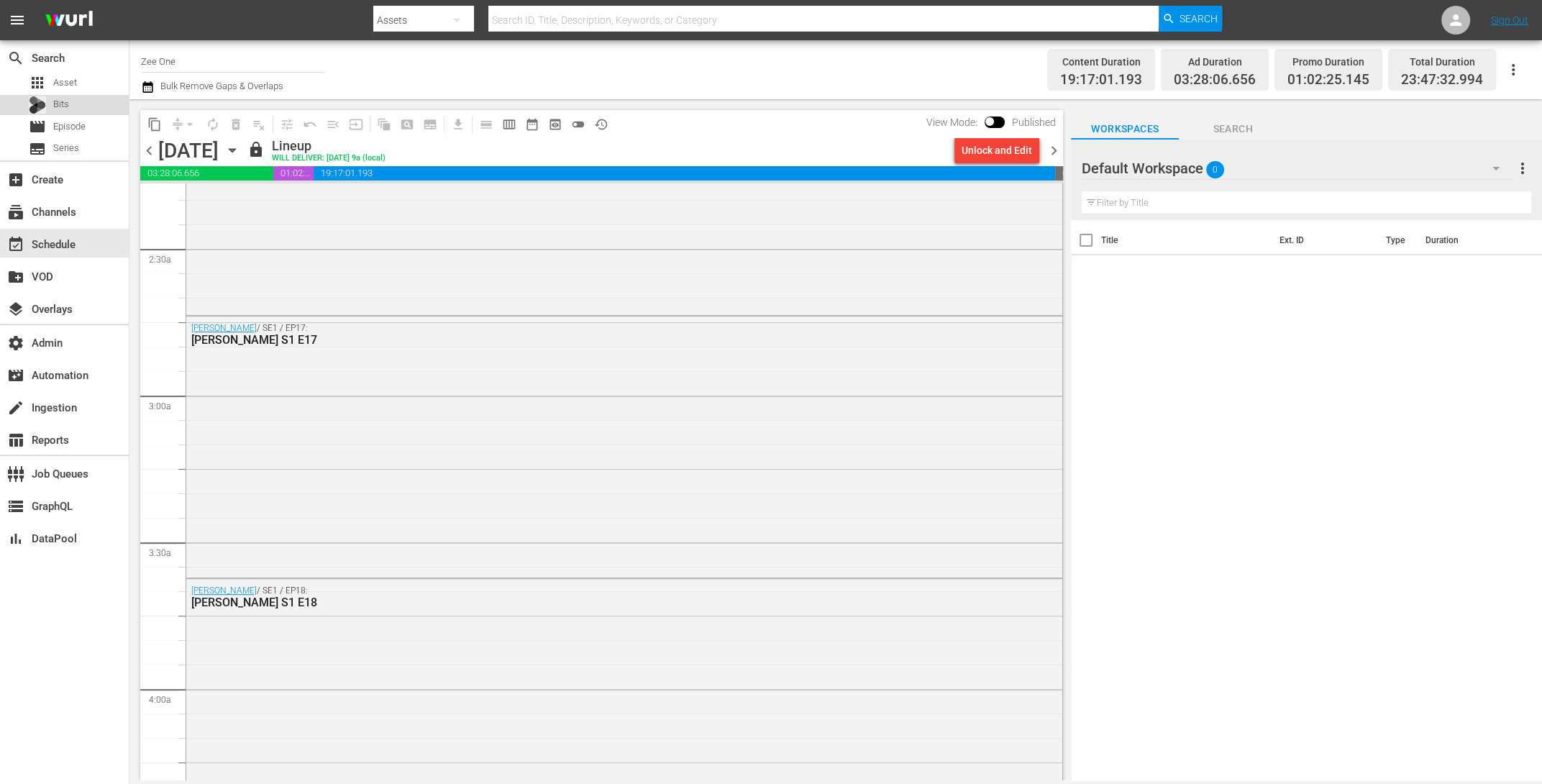
click at [85, 95] on div "Bits" at bounding box center [64, 105] width 129 height 20
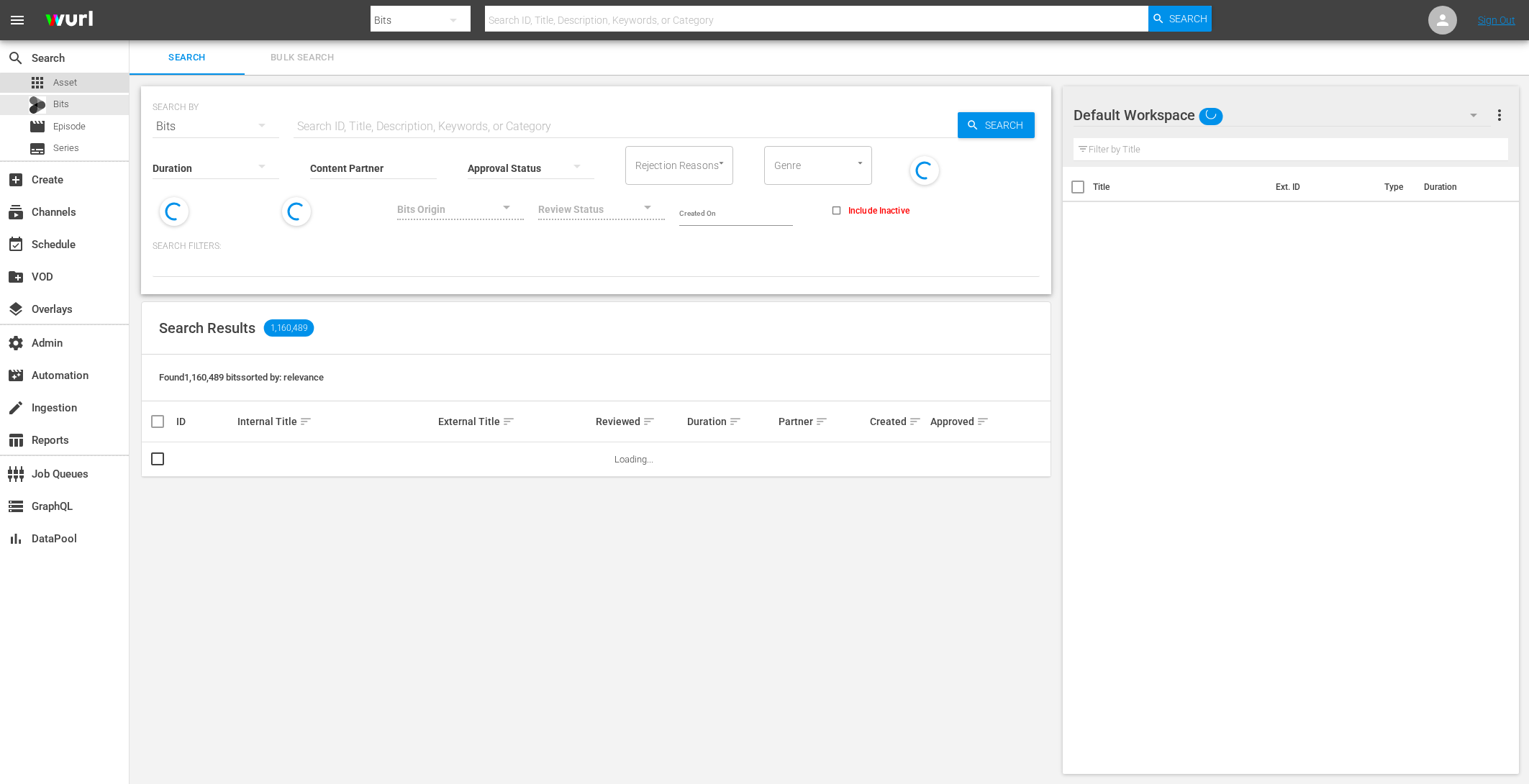
click at [83, 85] on div "apps Asset" at bounding box center [64, 82] width 129 height 20
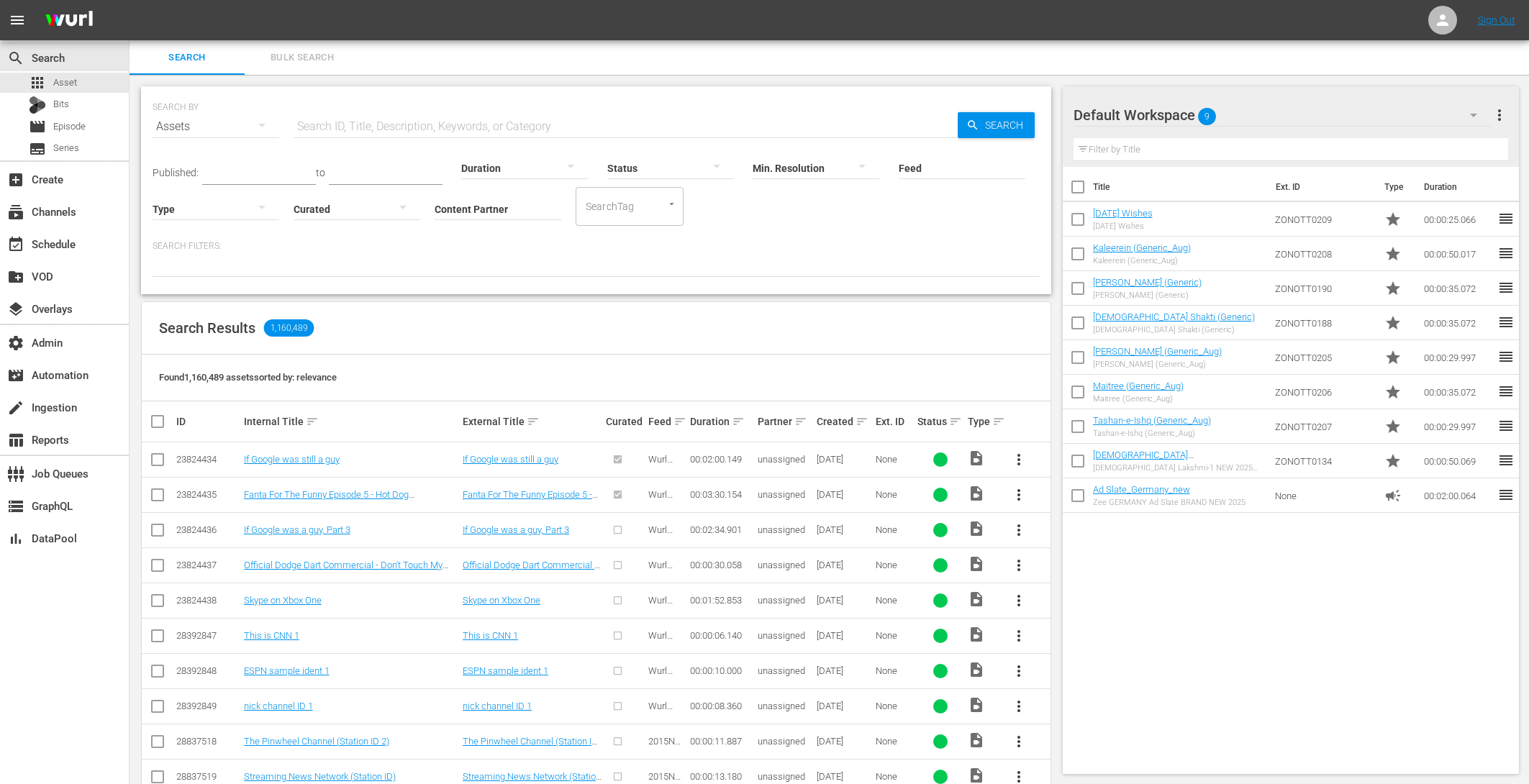
click at [292, 53] on span "Bulk Search" at bounding box center [302, 58] width 98 height 16
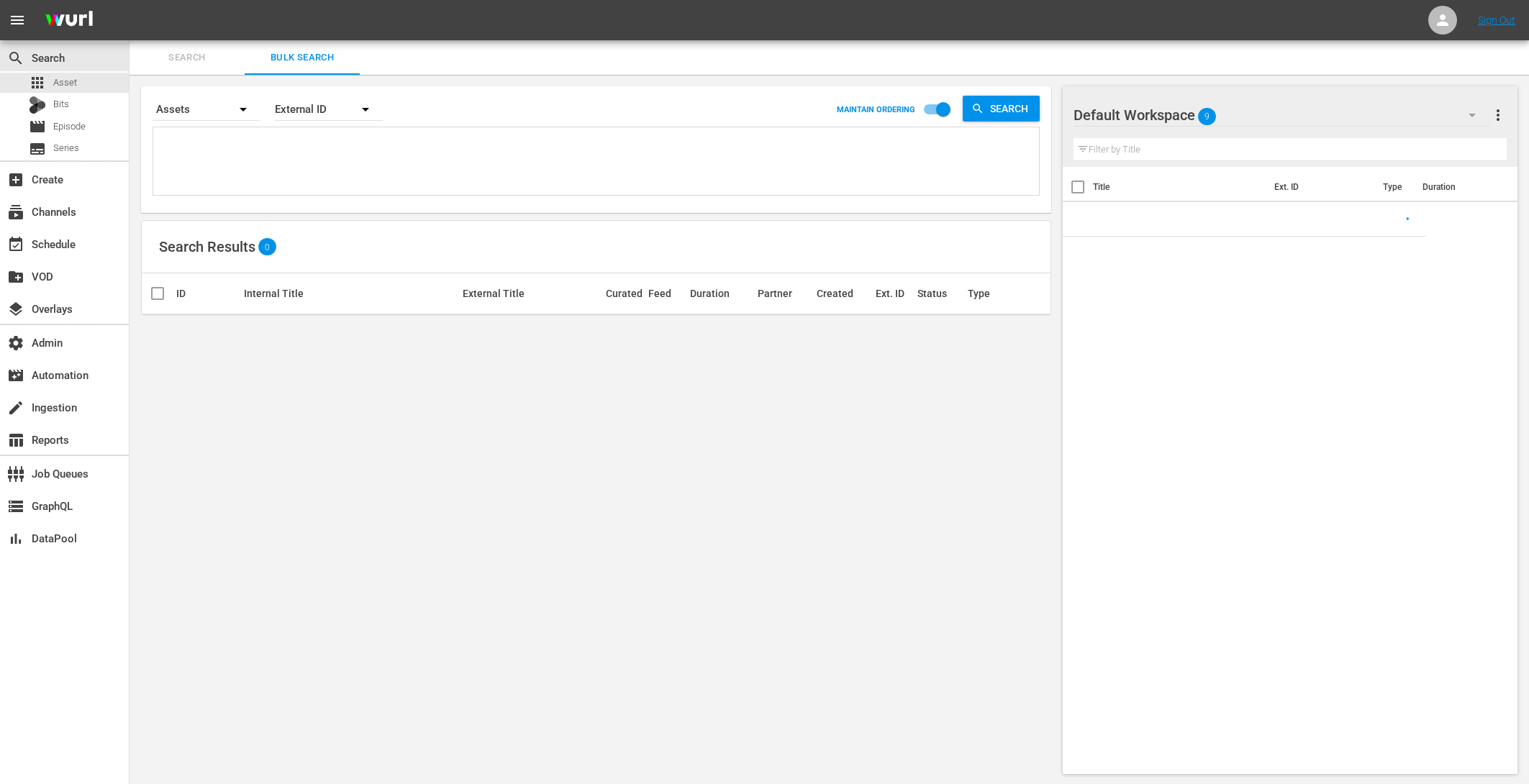
click at [267, 177] on textarea at bounding box center [598, 163] width 882 height 65
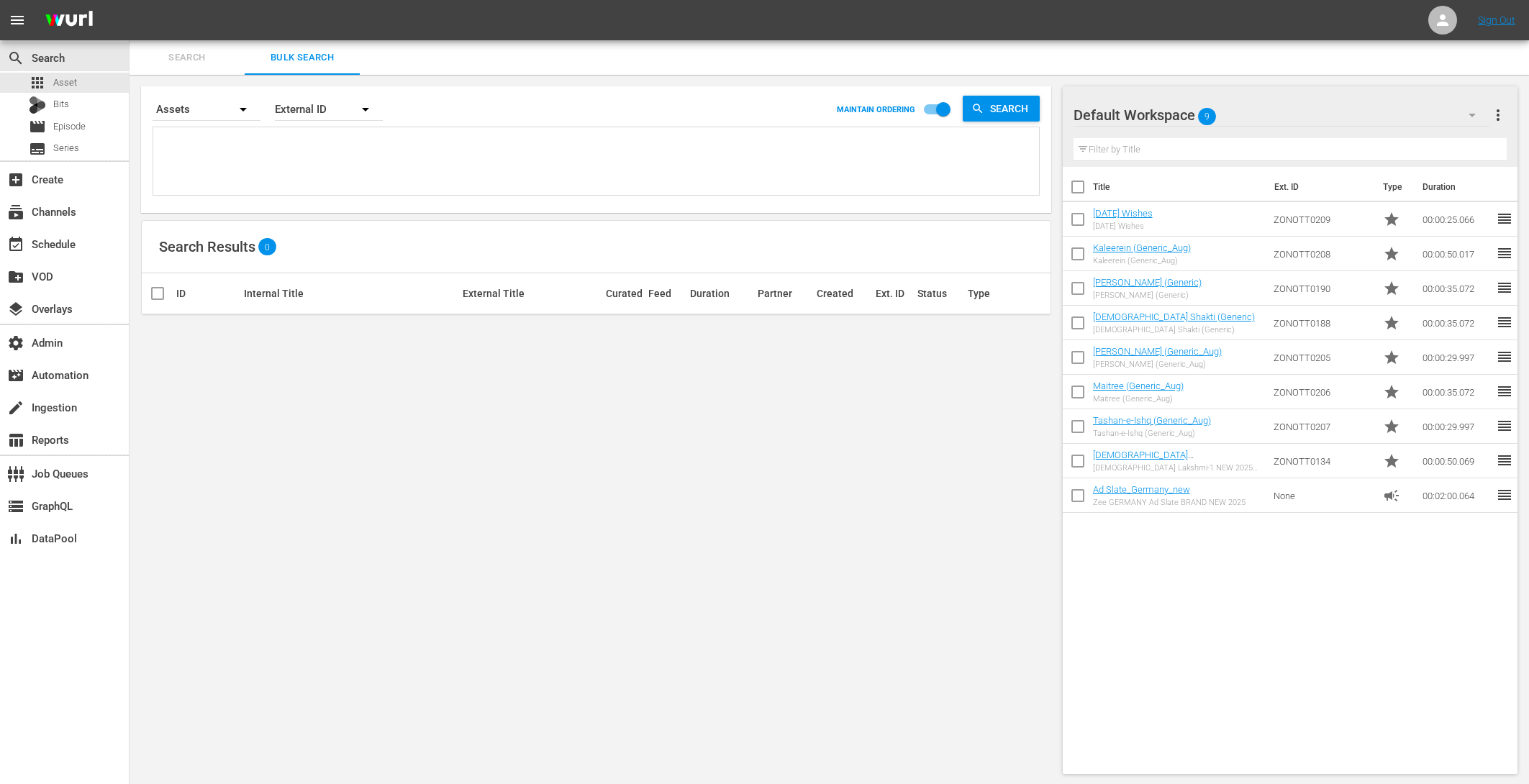
paste textarea "ZON5155 ZON5156 ZON5157 ZON5158 ZON5159 ZON5160 ZON5161 ZON5162 ZON5163 ZON5164…"
type textarea "ZON5155 ZON5156 ZON5157 ZON5158 ZON5159 ZON5160 ZON5161 ZON5162 ZON5163 ZON5164…"
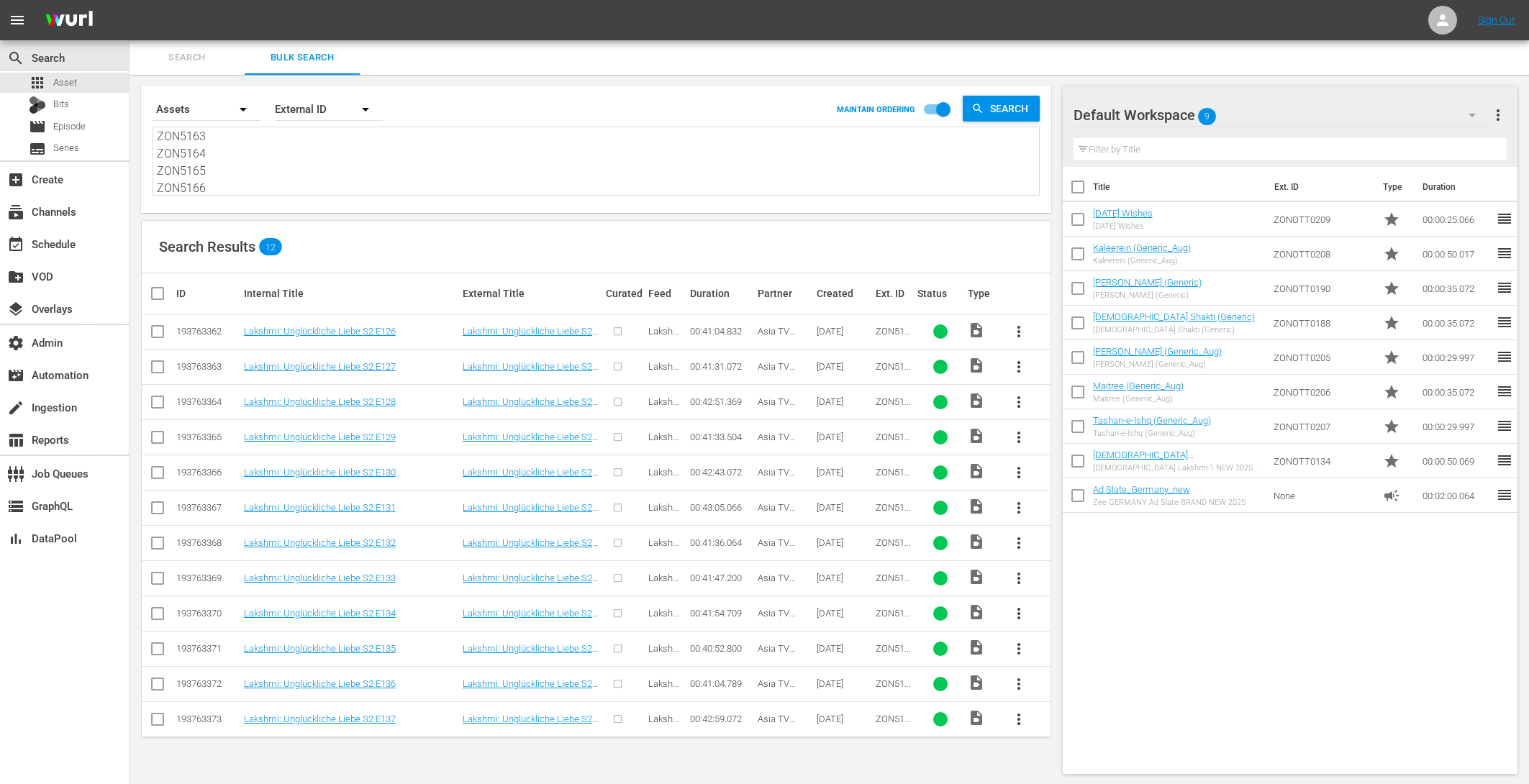
type textarea "ZON5155 ZON5156 ZON5157 ZON5158 ZON5159 ZON5160 ZON5161 ZON5162 ZON5163 ZON5164…"
click at [1077, 219] on input "checkbox" at bounding box center [1077, 221] width 30 height 30
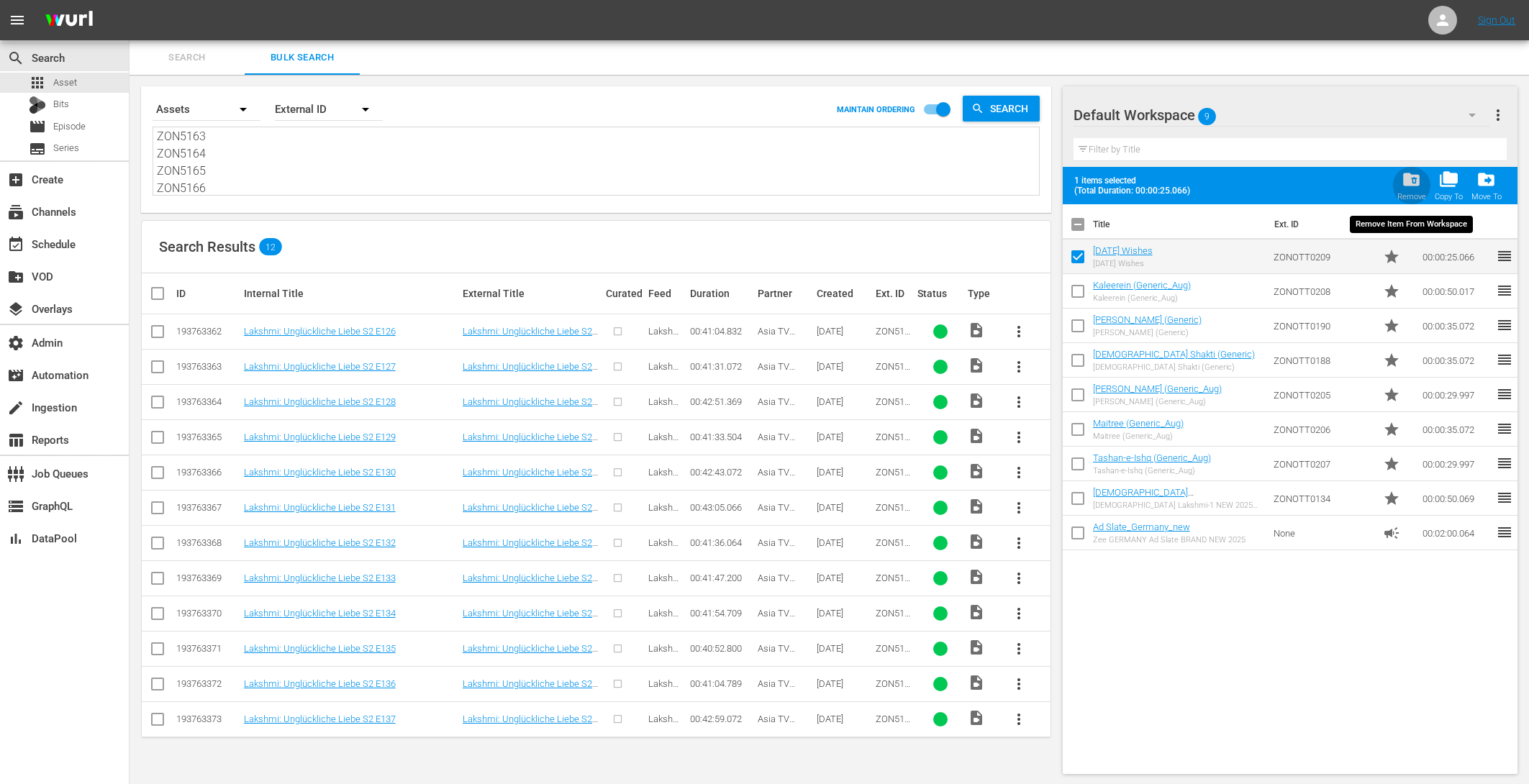
click at [1403, 179] on span "folder_delete" at bounding box center [1411, 179] width 19 height 19
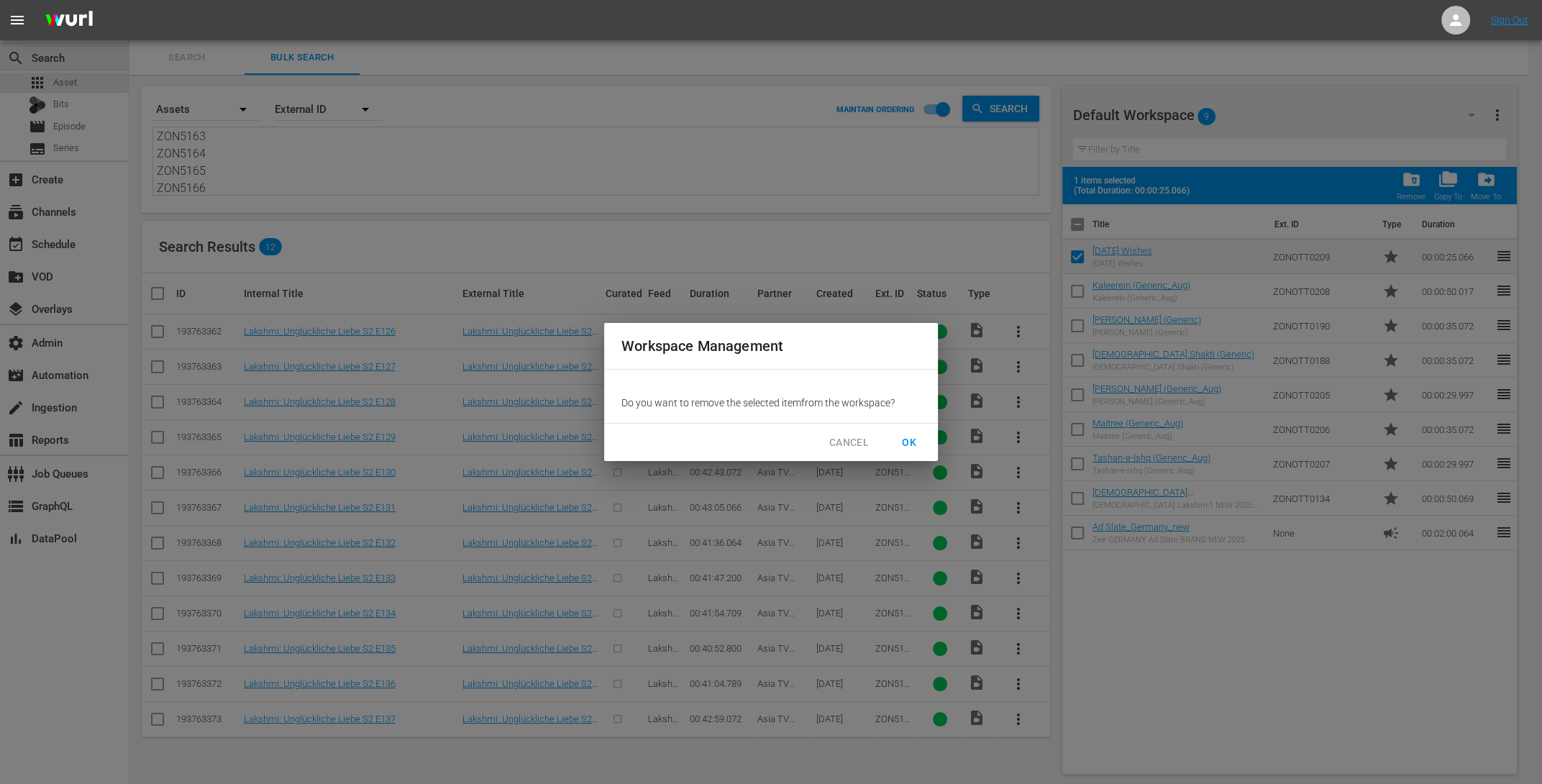
click at [904, 437] on span "OK" at bounding box center [908, 442] width 23 height 18
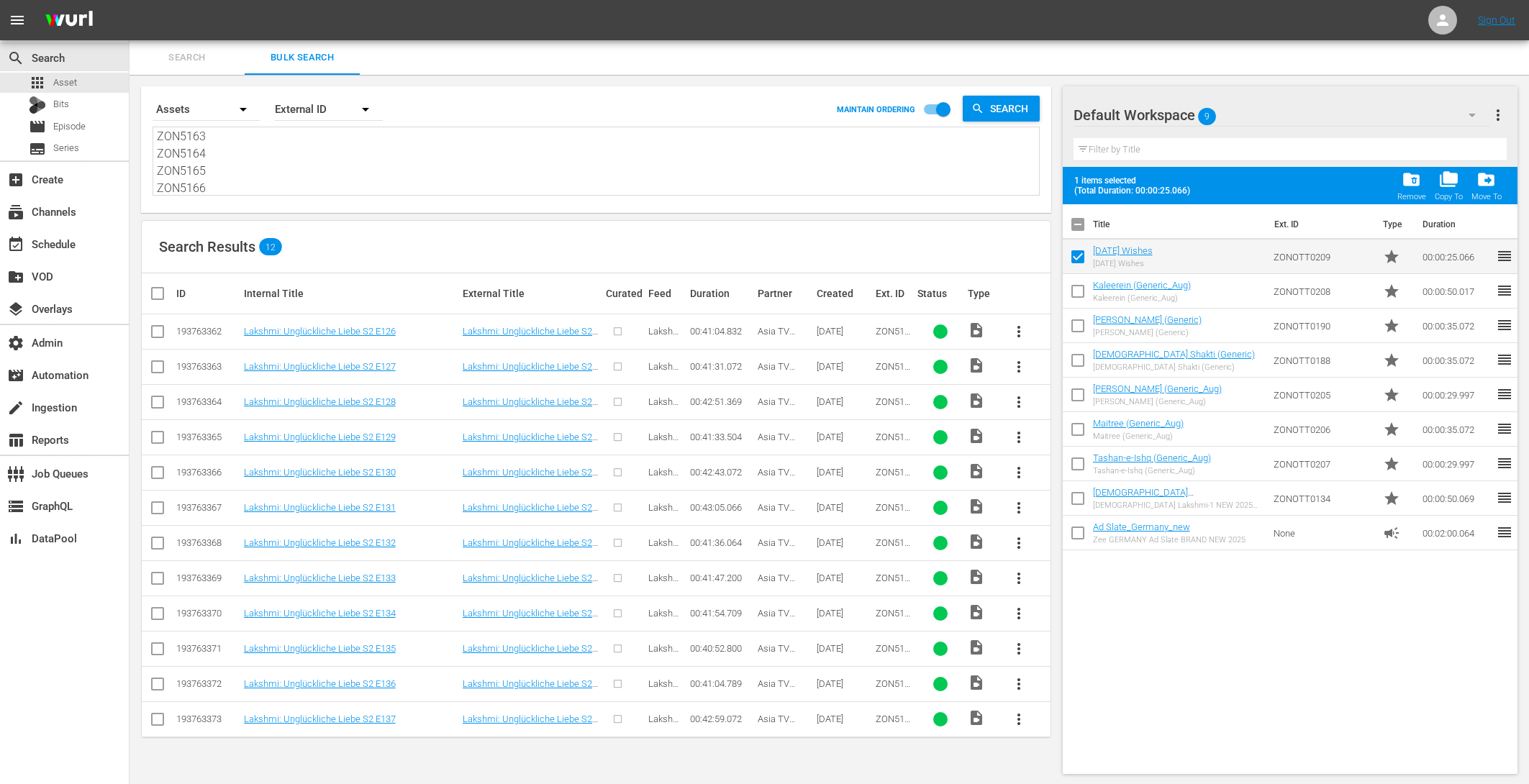
checkbox input "false"
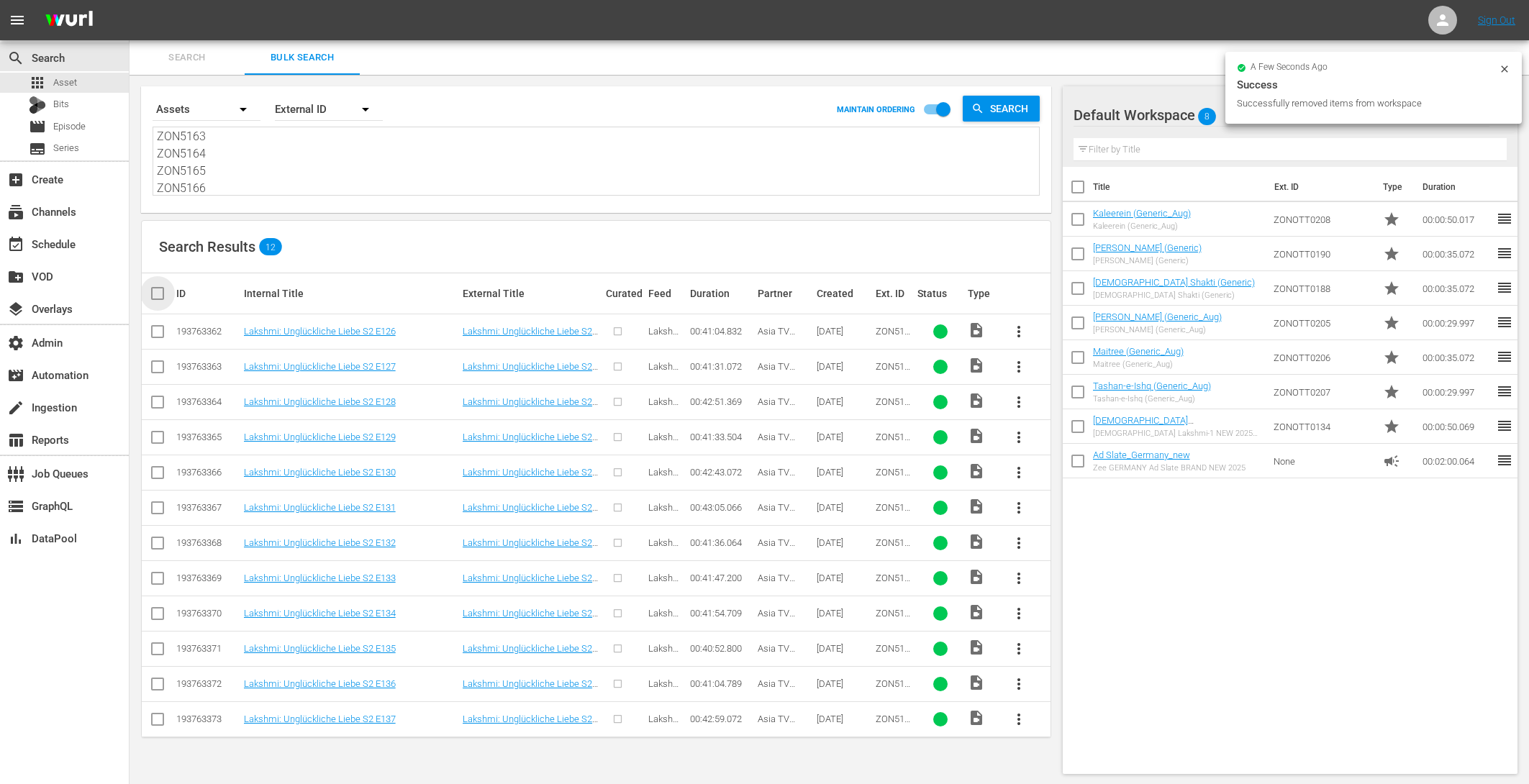
click at [159, 291] on input "checkbox" at bounding box center [163, 293] width 29 height 17
checkbox input "true"
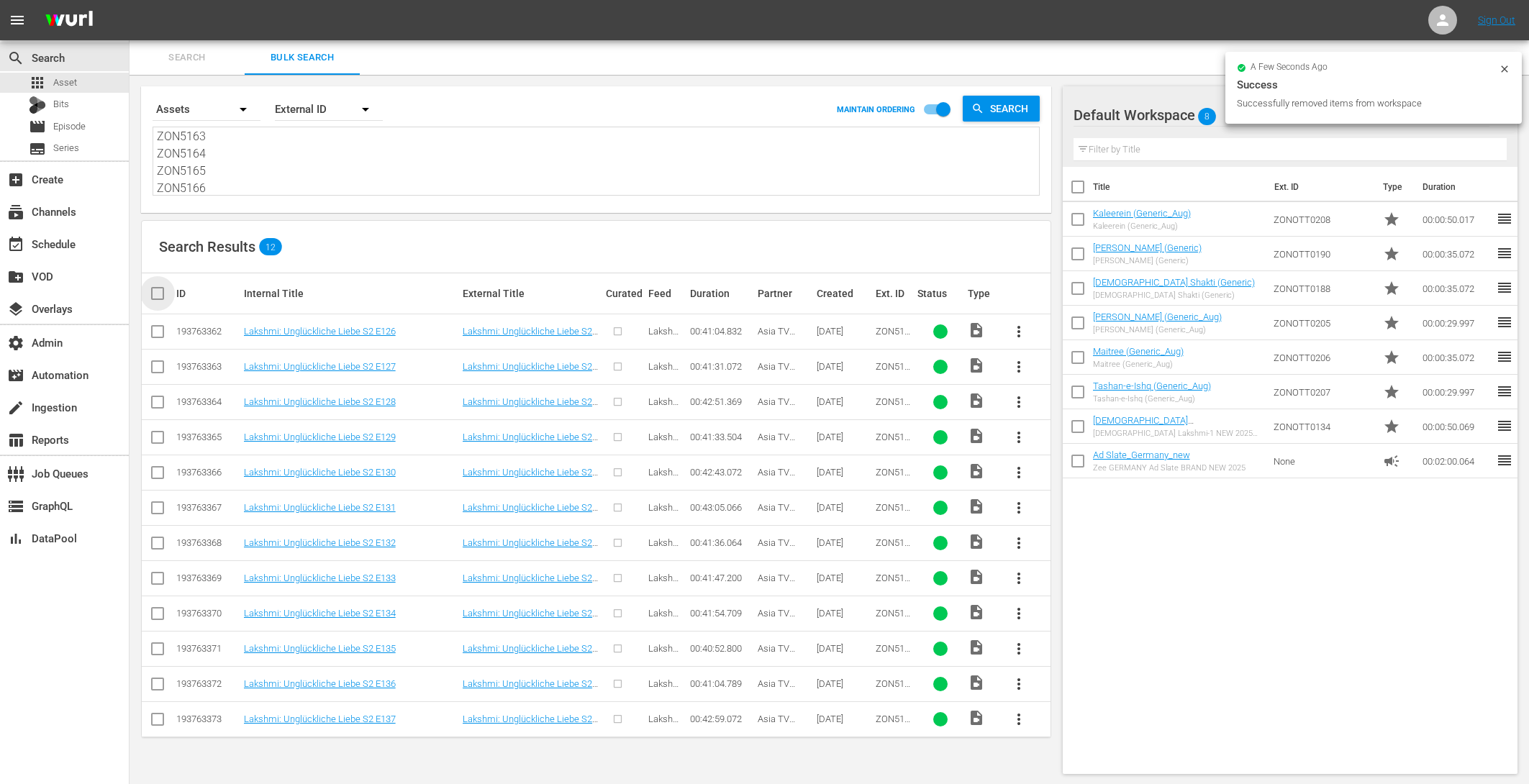
checkbox input "true"
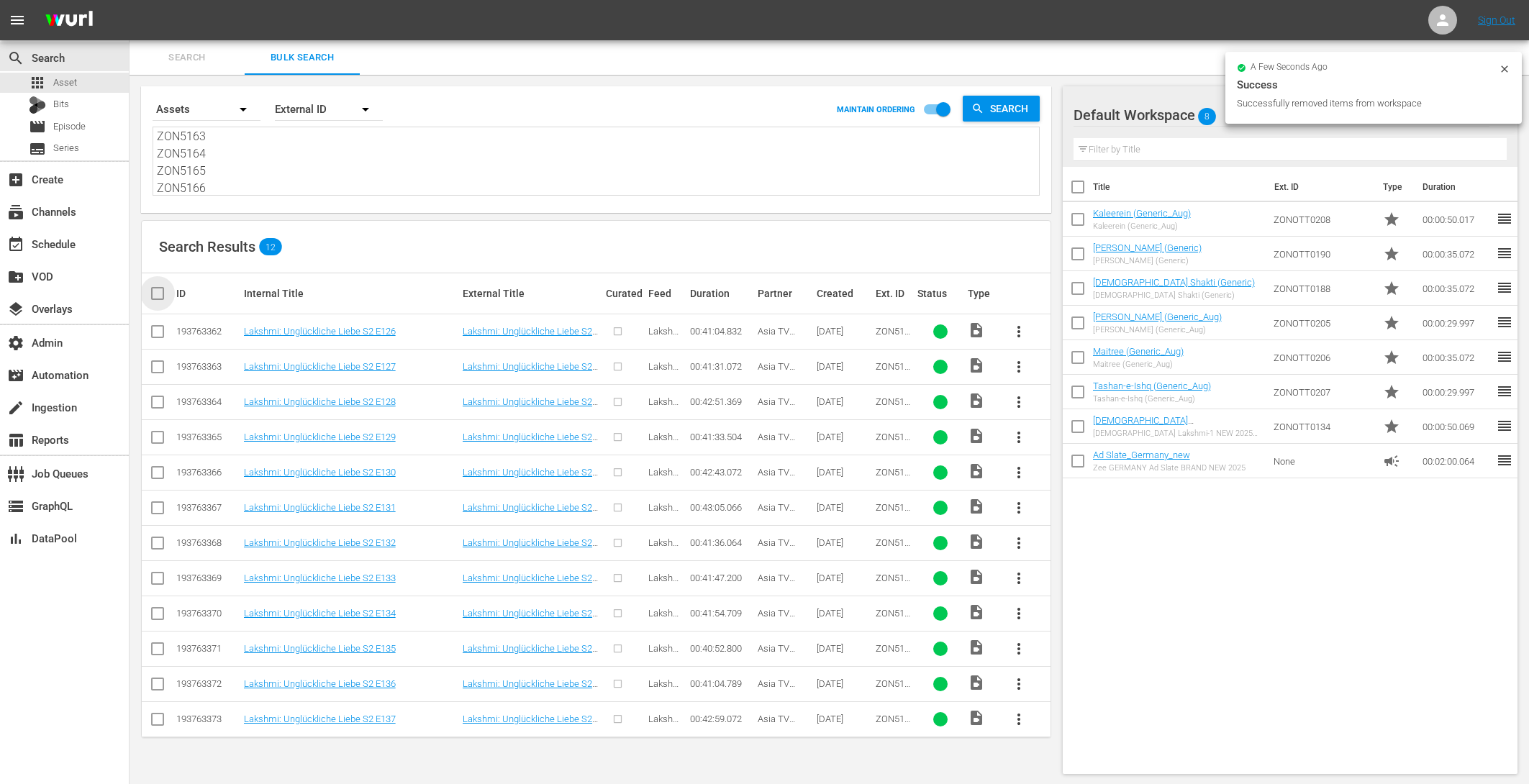
checkbox input "true"
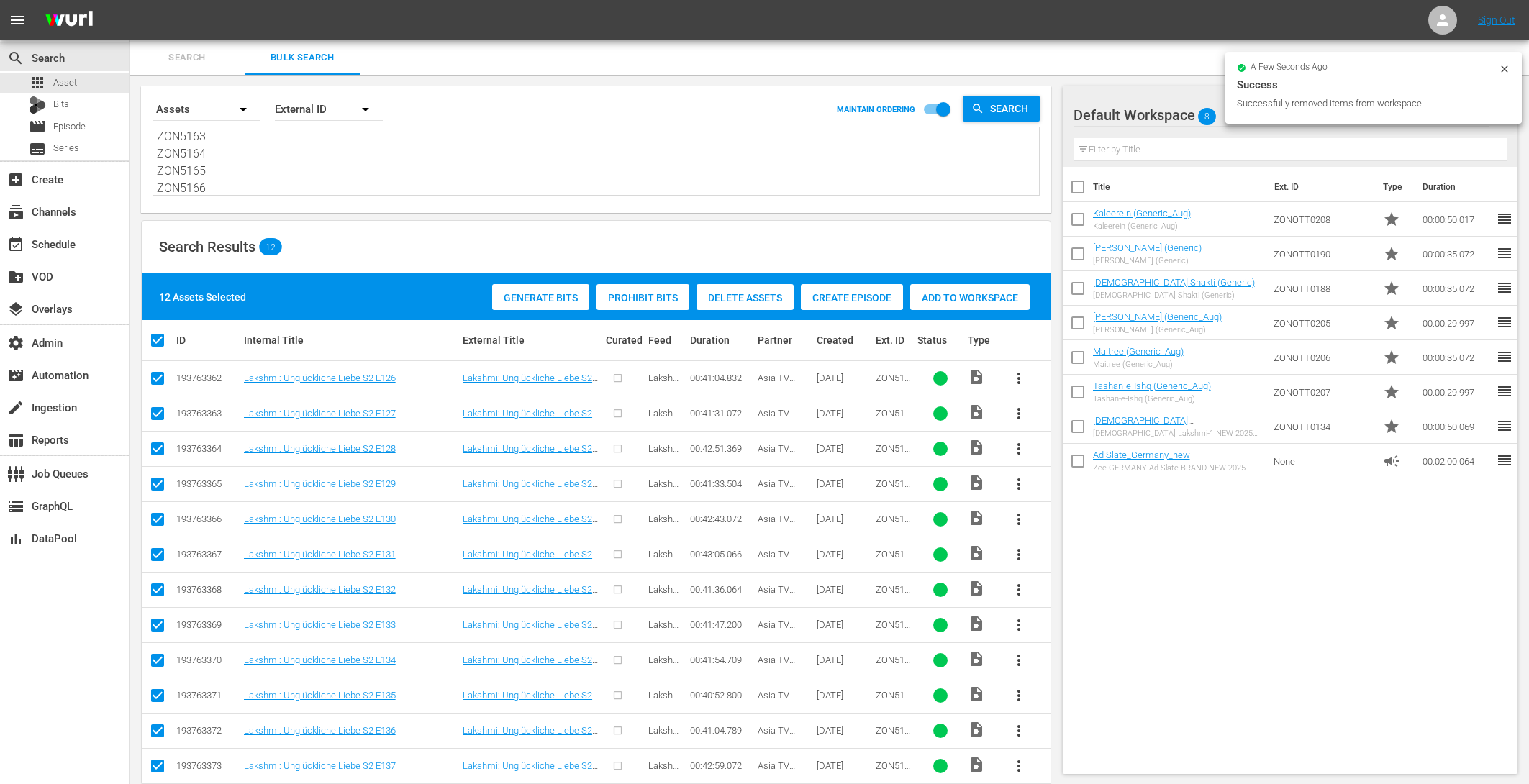
click at [837, 297] on span "Create Episode" at bounding box center [852, 297] width 102 height 12
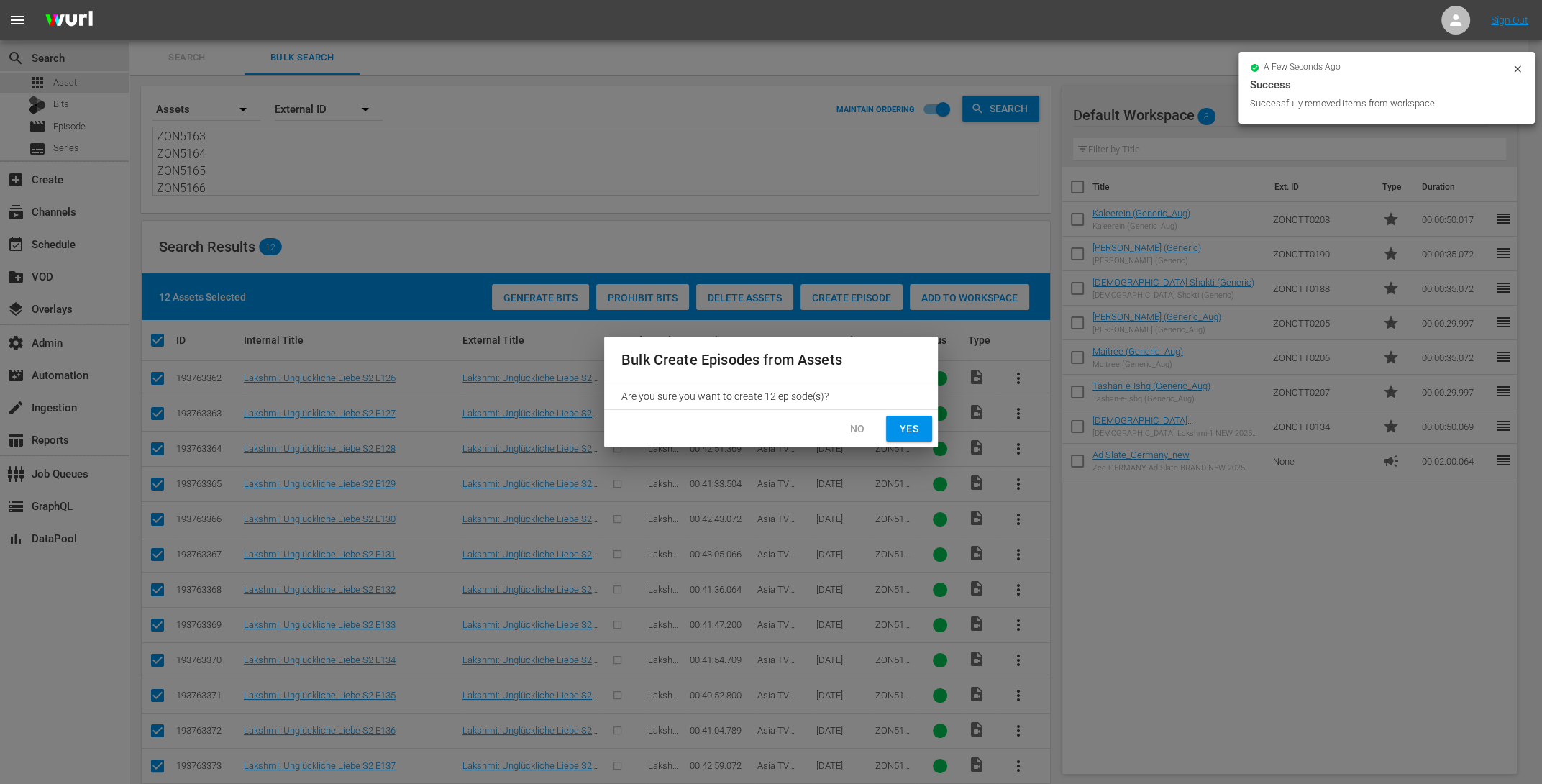
click at [919, 431] on span "Yes" at bounding box center [908, 429] width 23 height 18
checkbox input "false"
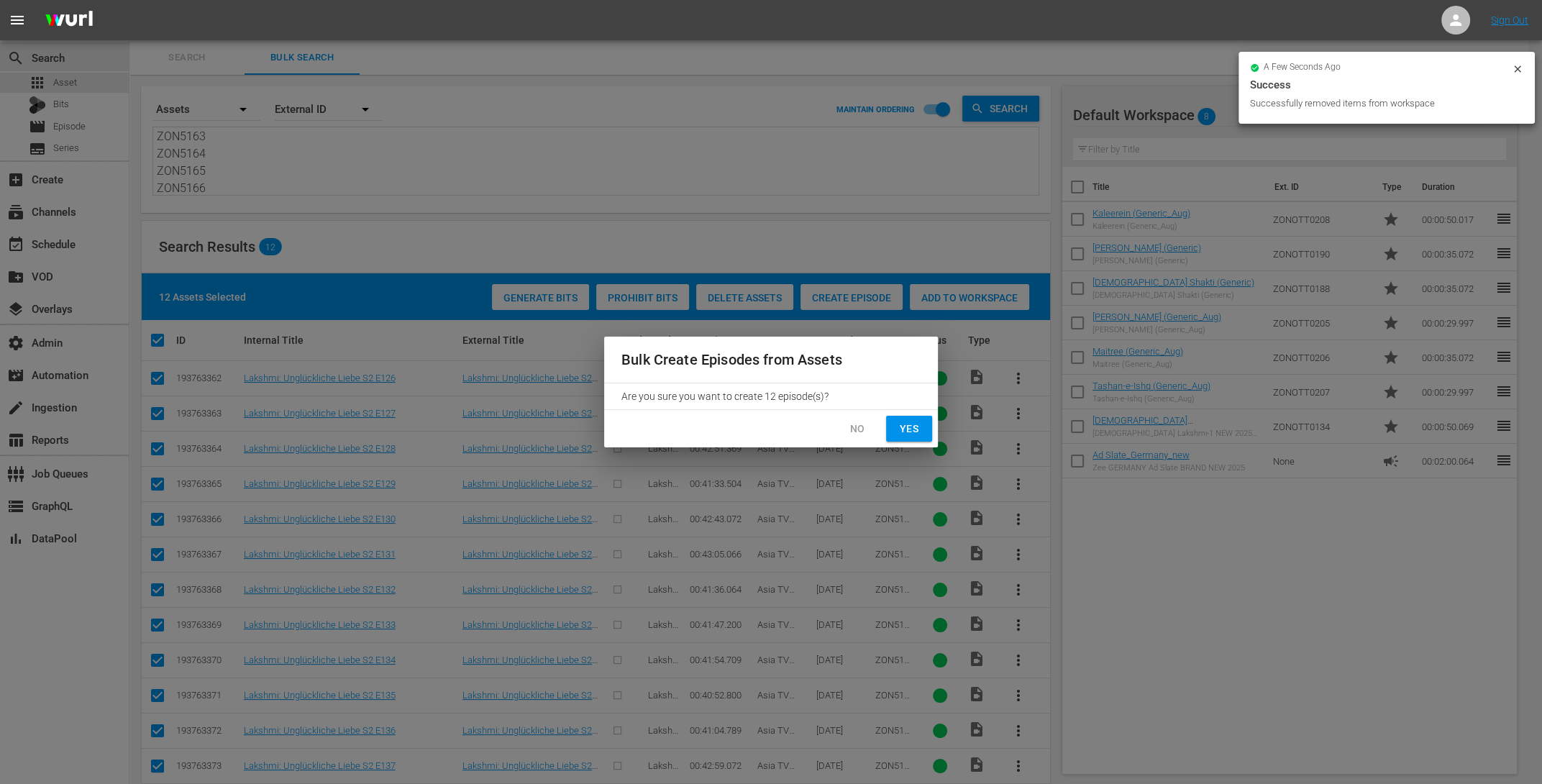
checkbox input "false"
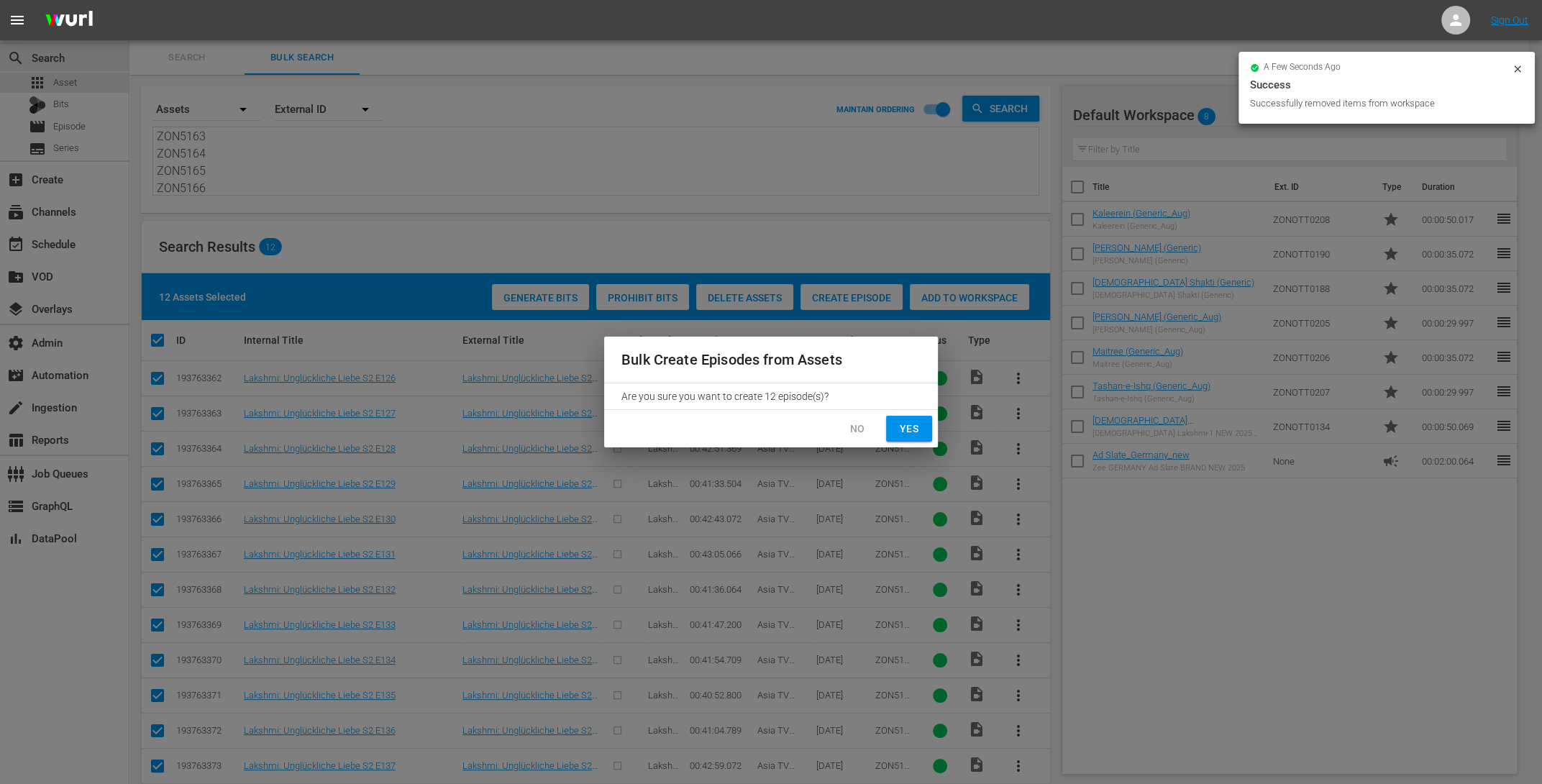
checkbox input "false"
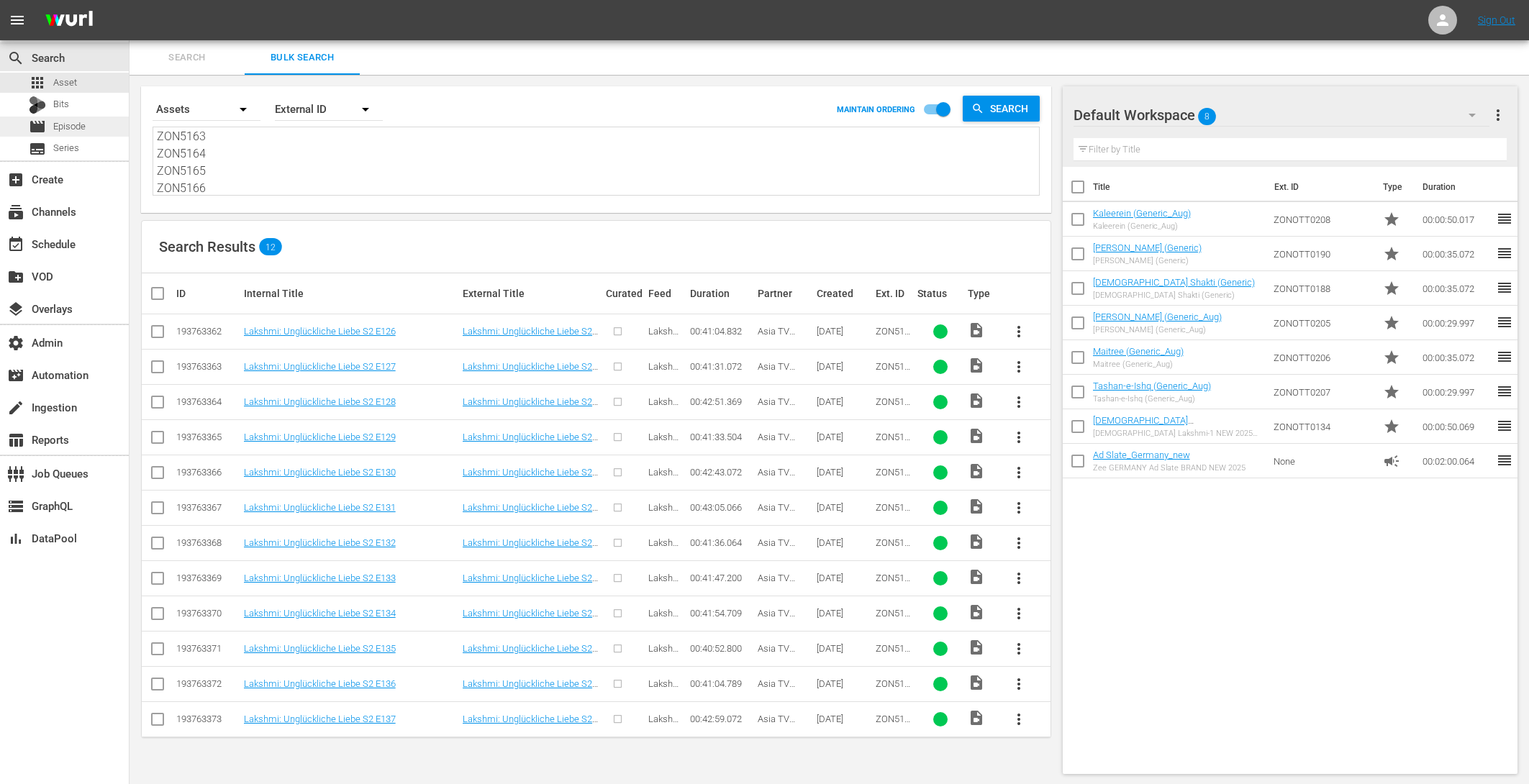
click at [99, 126] on div "movie Episode" at bounding box center [64, 127] width 129 height 20
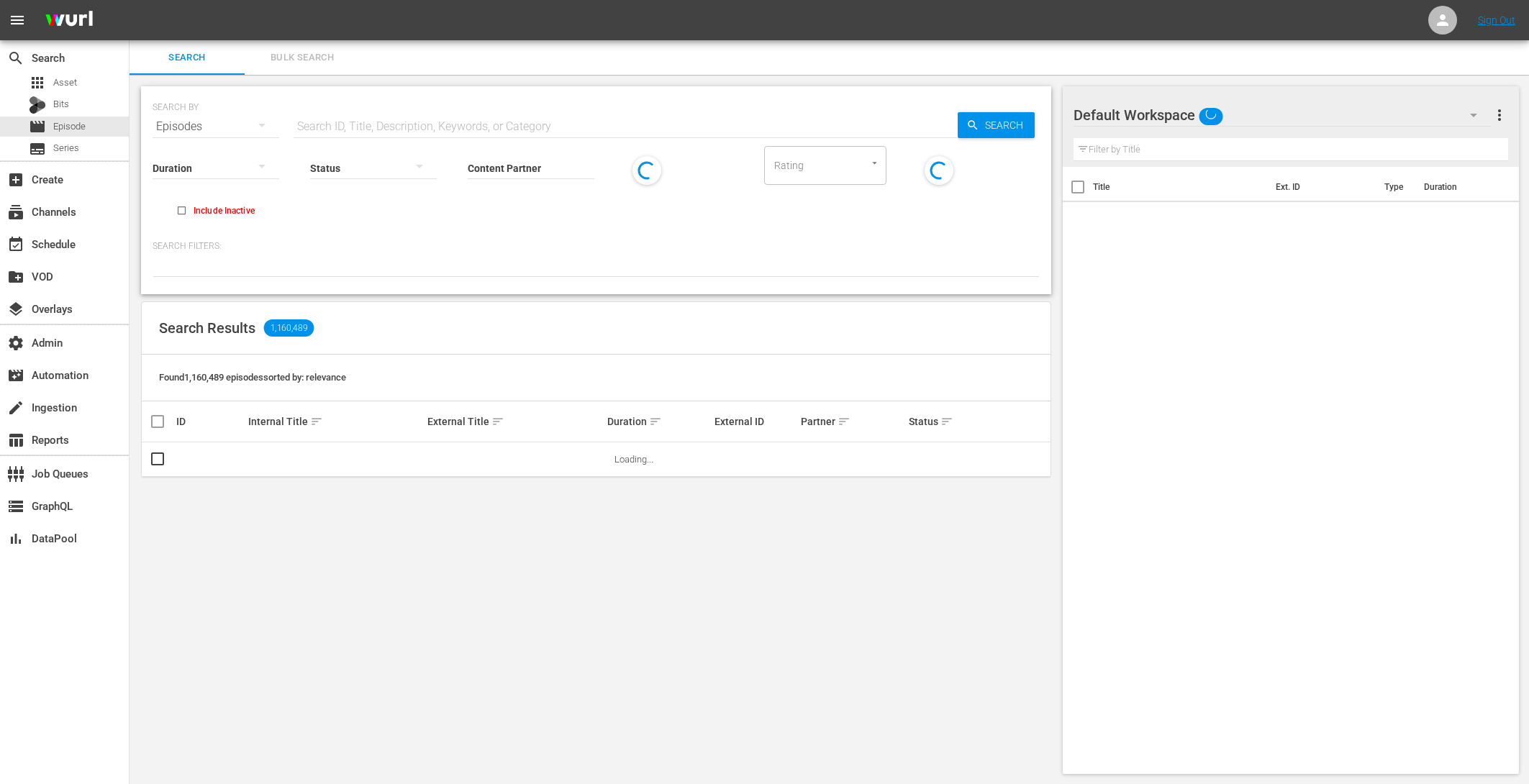
click at [308, 50] on span "Bulk Search" at bounding box center [302, 58] width 98 height 16
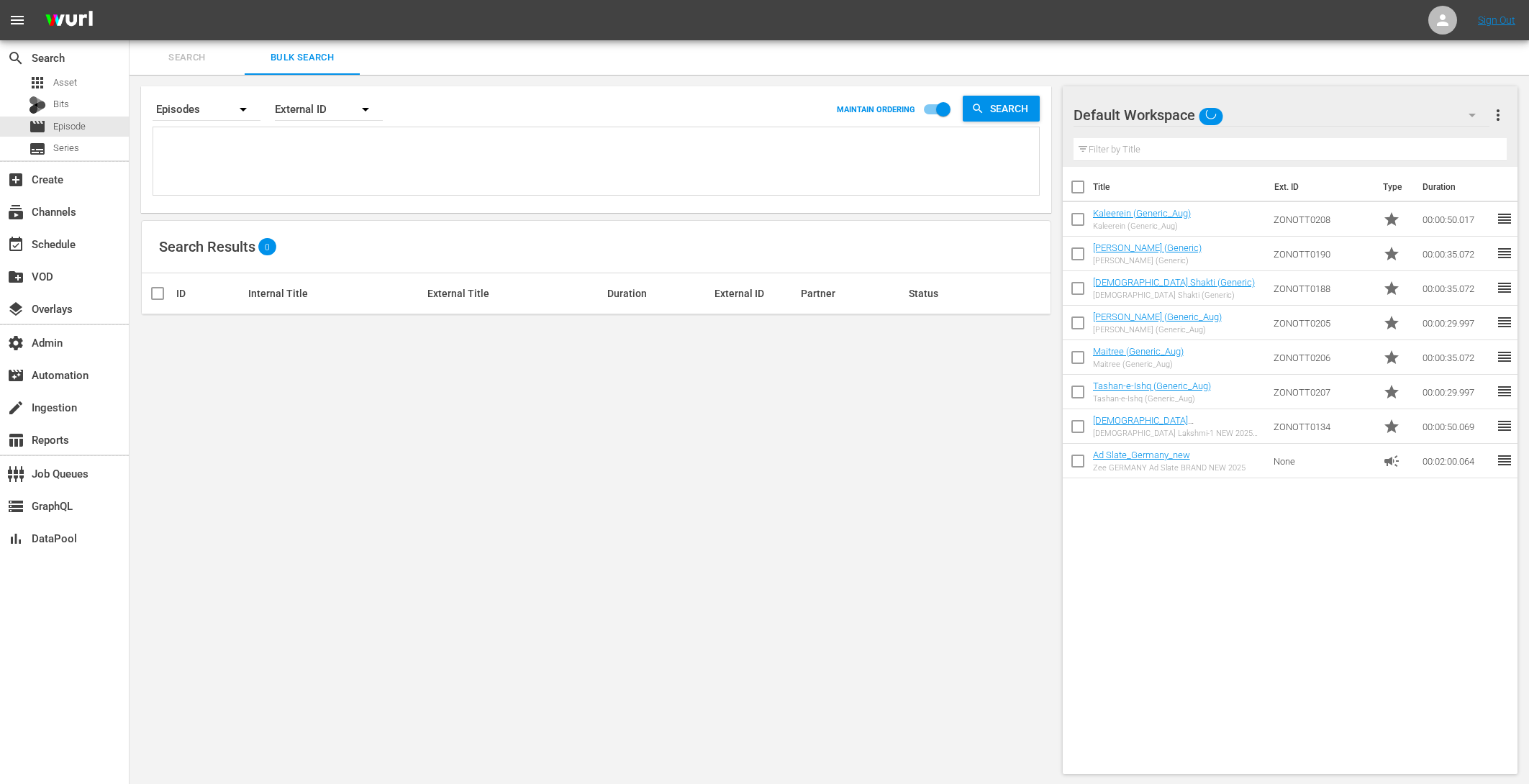
click at [238, 154] on textarea at bounding box center [598, 163] width 882 height 65
paste textarea "ZON5155 ZON5156 ZON5157 ZON5158 ZON5159 ZON5160 ZON5161 ZON5162 ZON5163 ZON5164…"
type textarea "ZON5155 ZON5156 ZON5157 ZON5158 ZON5159 ZON5160 ZON5161 ZON5162 ZON5163 ZON5164…"
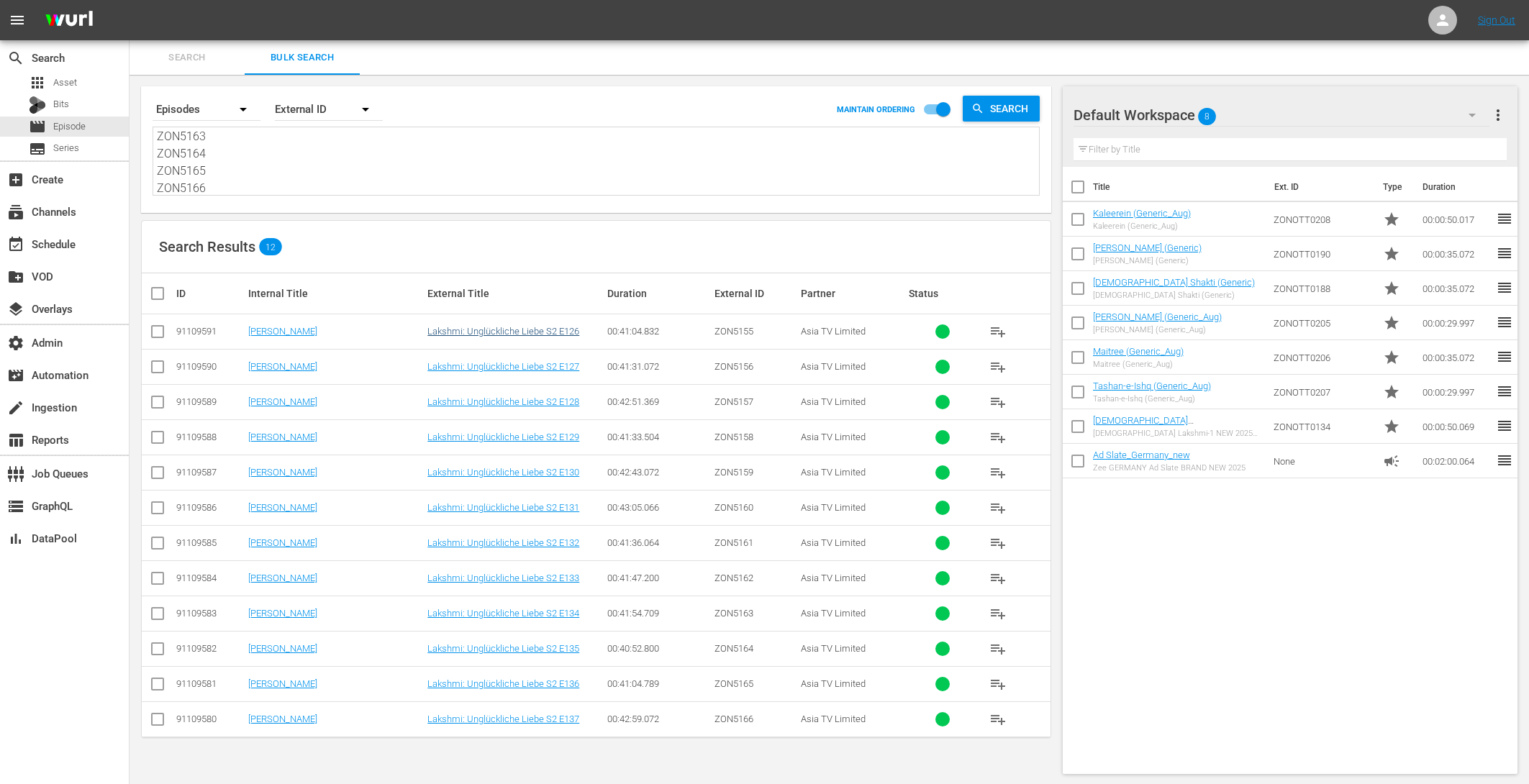
type textarea "ZON5155 ZON5156 ZON5157 ZON5158 ZON5159 ZON5160 ZON5161 ZON5162 ZON5163 ZON5164…"
click at [513, 328] on link "Lakshmi: Unglückliche Liebe S2 E126" at bounding box center [502, 331] width 151 height 11
click at [511, 363] on link "Lakshmi: Unglückliche Liebe S2 E127" at bounding box center [502, 366] width 151 height 11
click at [513, 400] on link "Lakshmi: Unglückliche Liebe S2 E128" at bounding box center [502, 402] width 151 height 11
click at [511, 431] on link "Lakshmi: Unglückliche Liebe S2 E129" at bounding box center [502, 437] width 151 height 11
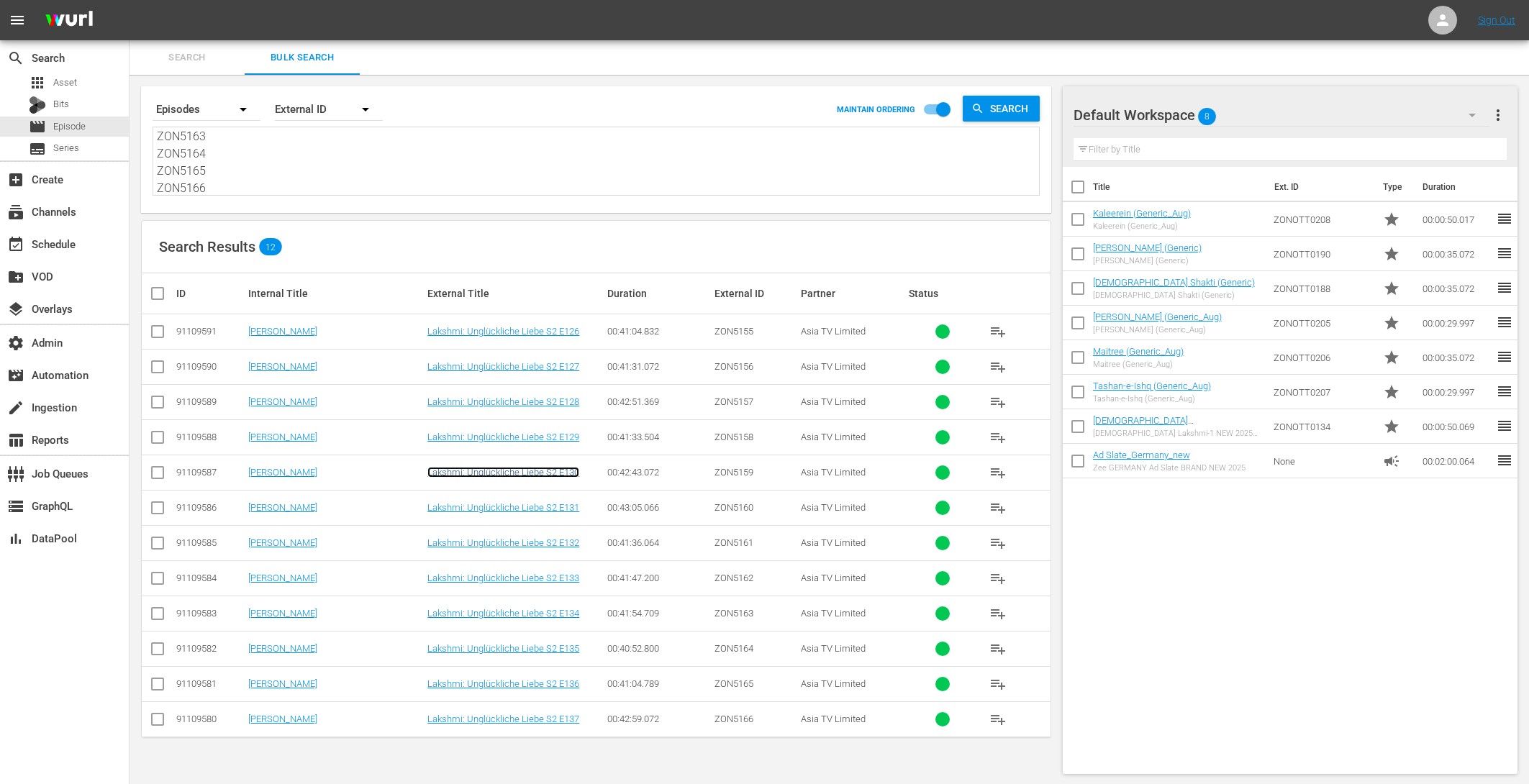
click at [511, 471] on link "Lakshmi: Unglückliche Liebe S2 E130" at bounding box center [502, 472] width 151 height 11
click at [514, 506] on link "Lakshmi: Unglückliche Liebe S2 E131" at bounding box center [502, 508] width 151 height 11
click at [509, 540] on link "Lakshmi: Unglückliche Liebe S2 E132" at bounding box center [502, 543] width 151 height 11
click at [507, 575] on link "Lakshmi: Unglückliche Liebe S2 E133" at bounding box center [502, 578] width 151 height 11
click at [507, 611] on link "Lakshmi: Unglückliche Liebe S2 E134" at bounding box center [502, 613] width 151 height 11
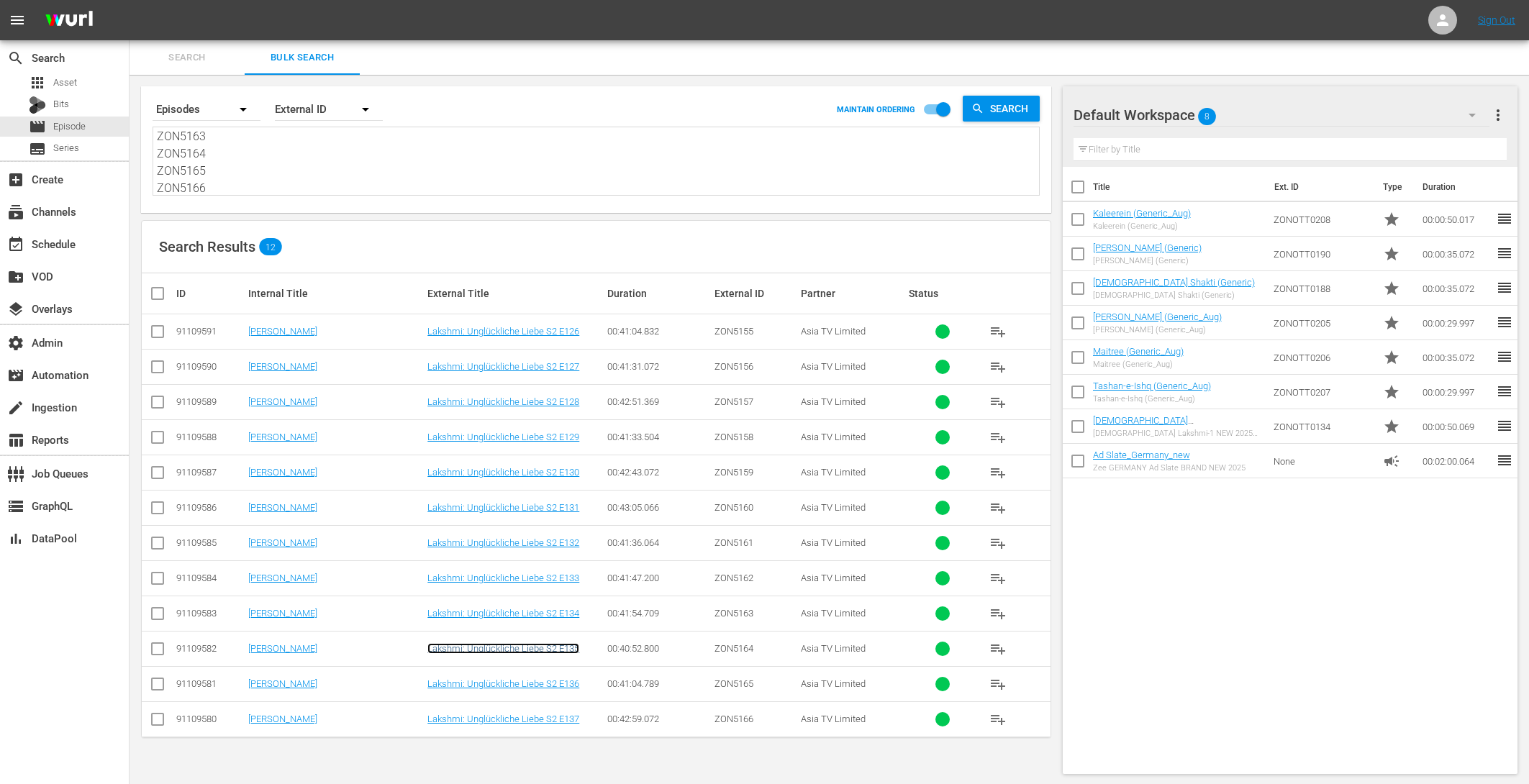
click at [511, 643] on link "Lakshmi: Unglückliche Liebe S2 E135" at bounding box center [502, 648] width 151 height 11
click at [511, 681] on link "Lakshmi: Unglückliche Liebe S2 E136" at bounding box center [502, 683] width 151 height 11
click at [519, 713] on link "Lakshmi: Unglückliche Liebe S2 E137" at bounding box center [502, 719] width 151 height 11
drag, startPoint x: 199, startPoint y: 138, endPoint x: 178, endPoint y: 23, distance: 116.9
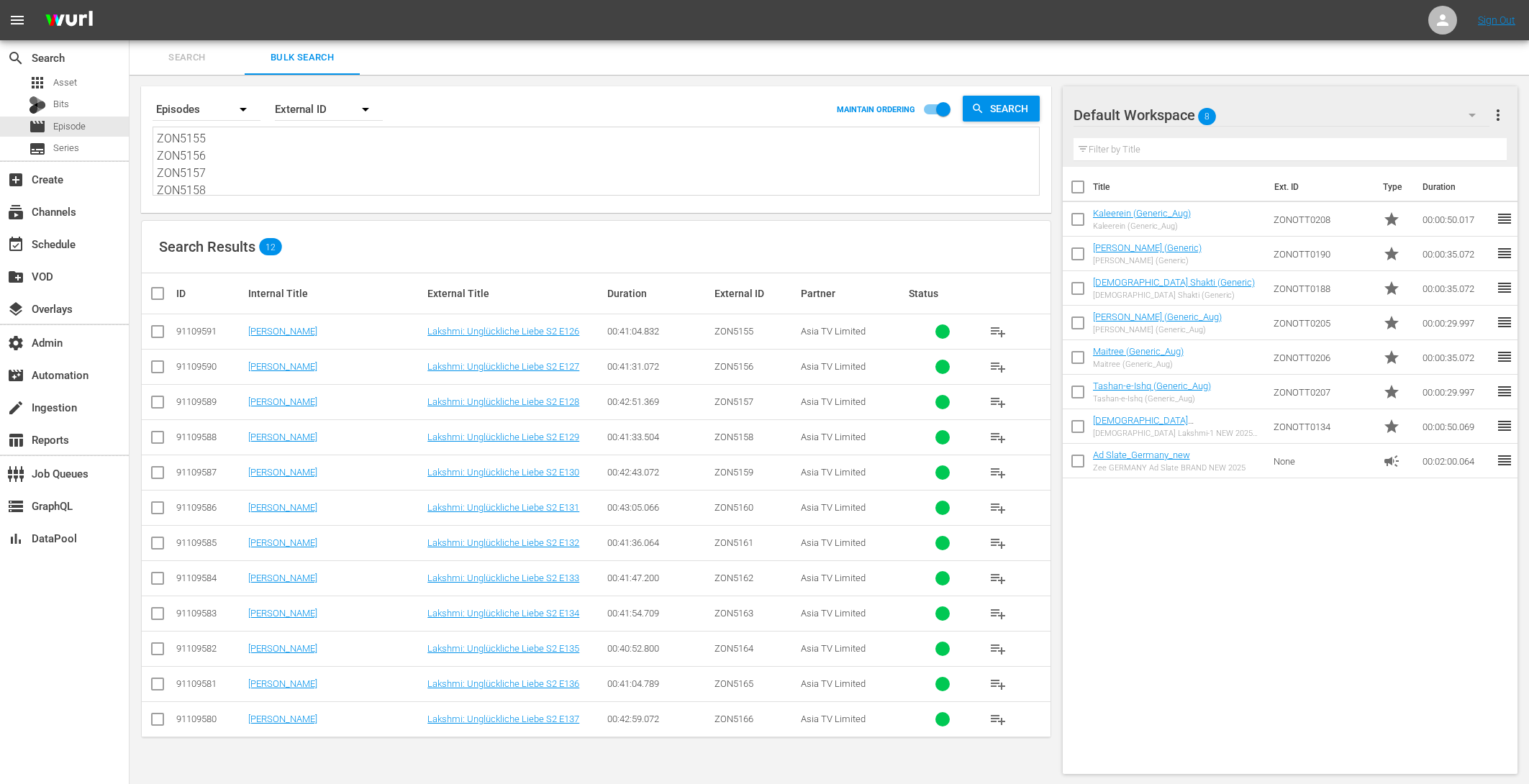
click at [178, 50] on div "Search Bulk Search Search By Episodes Order By External ID MAINTAIN ORDERING Se…" at bounding box center [829, 412] width 1399 height 745
paste textarea "ZON5167 ZON5168 ZON5169 ZON5170 ZON5171 ZON5172 ZON5173 ZON5174 ZON5175 ZON5176…"
type textarea "ZON5167 ZON5168 ZON5169 ZON5170 ZON5171 ZON5172 ZON5173 ZON5174 ZON5175 ZON5176…"
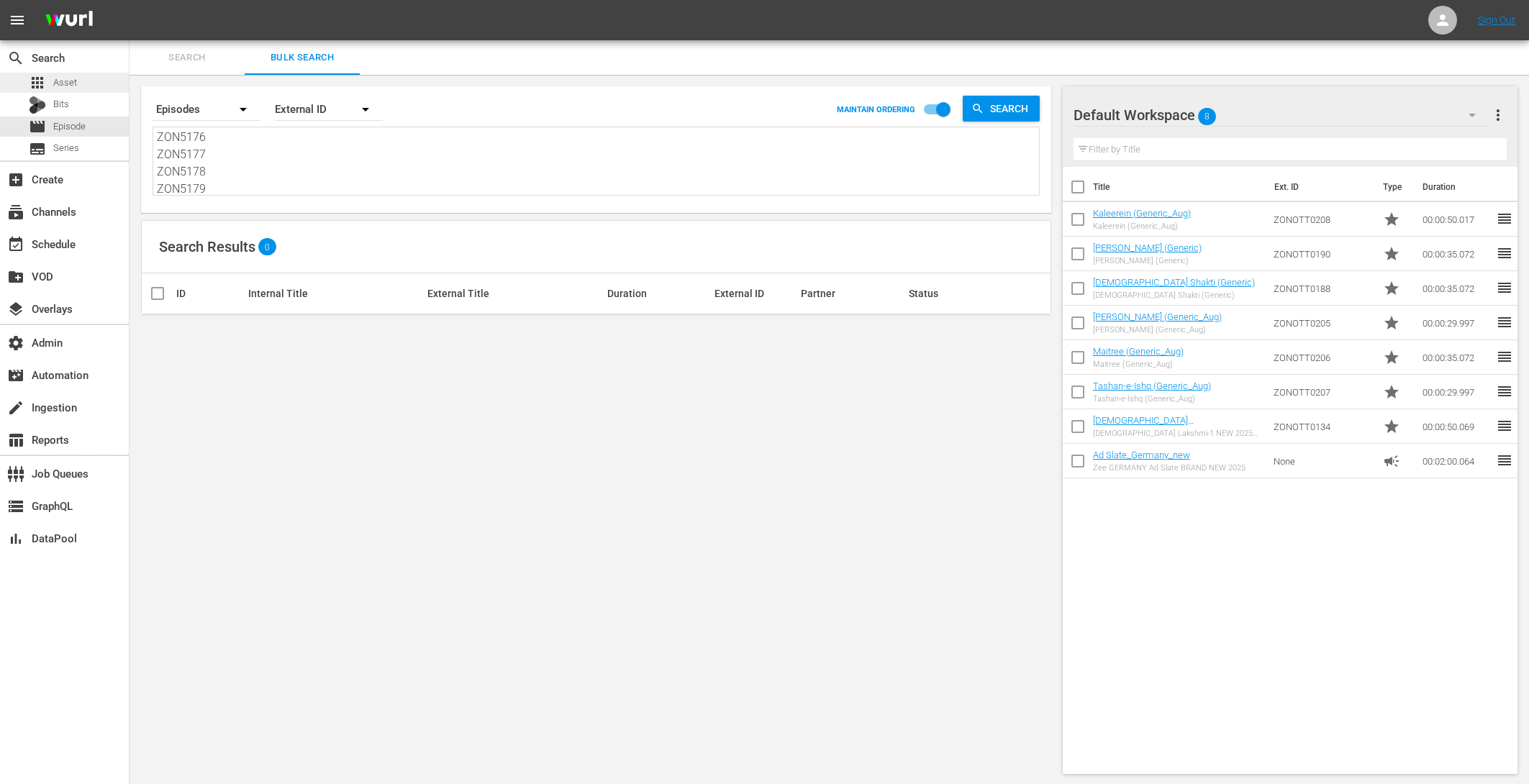
type textarea "ZON5167 ZON5168 ZON5169 ZON5170 ZON5171 ZON5172 ZON5173 ZON5174 ZON5175 ZON5176…"
click at [88, 82] on div "apps Asset" at bounding box center [64, 82] width 129 height 20
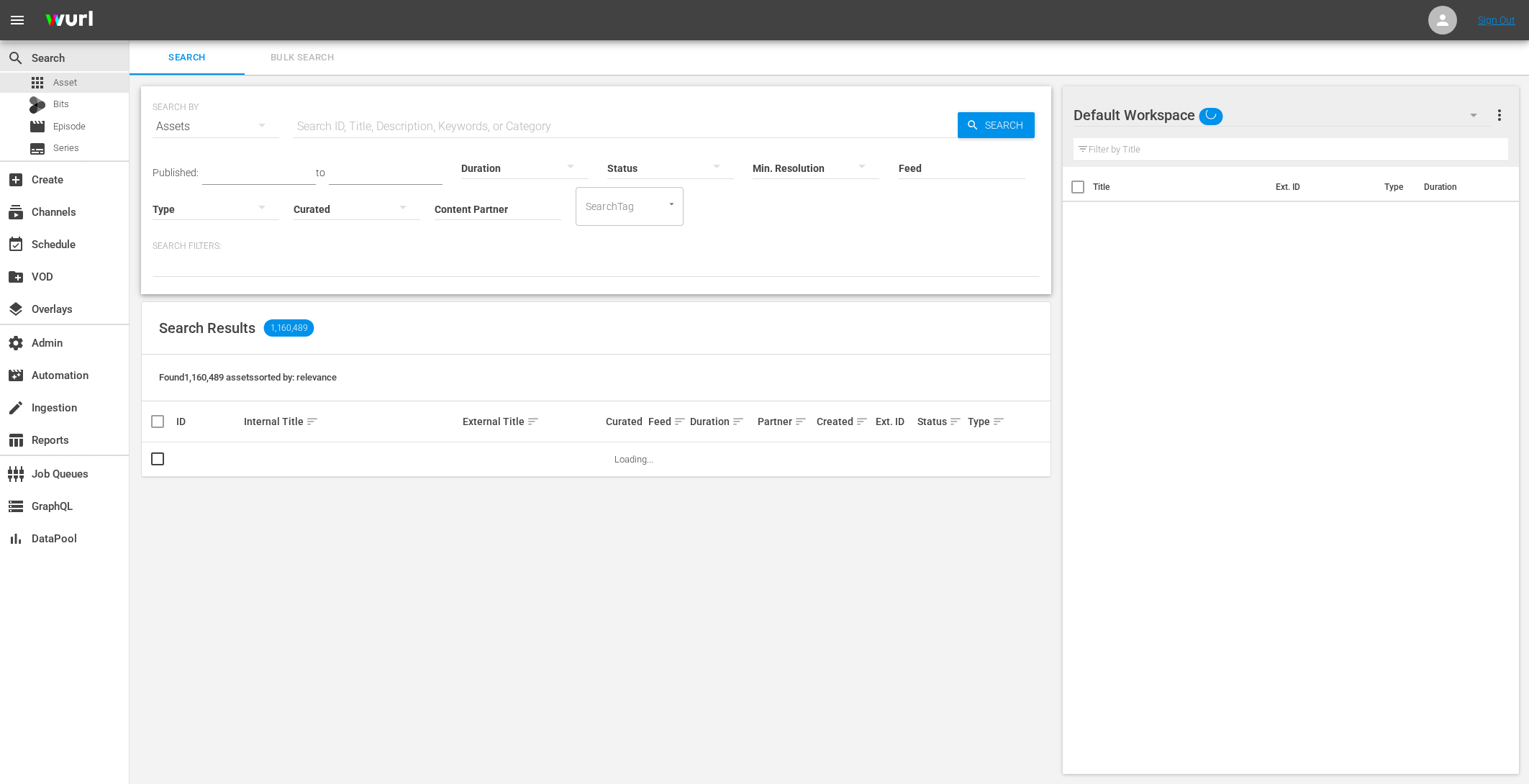
click at [320, 56] on span "Bulk Search" at bounding box center [302, 58] width 98 height 16
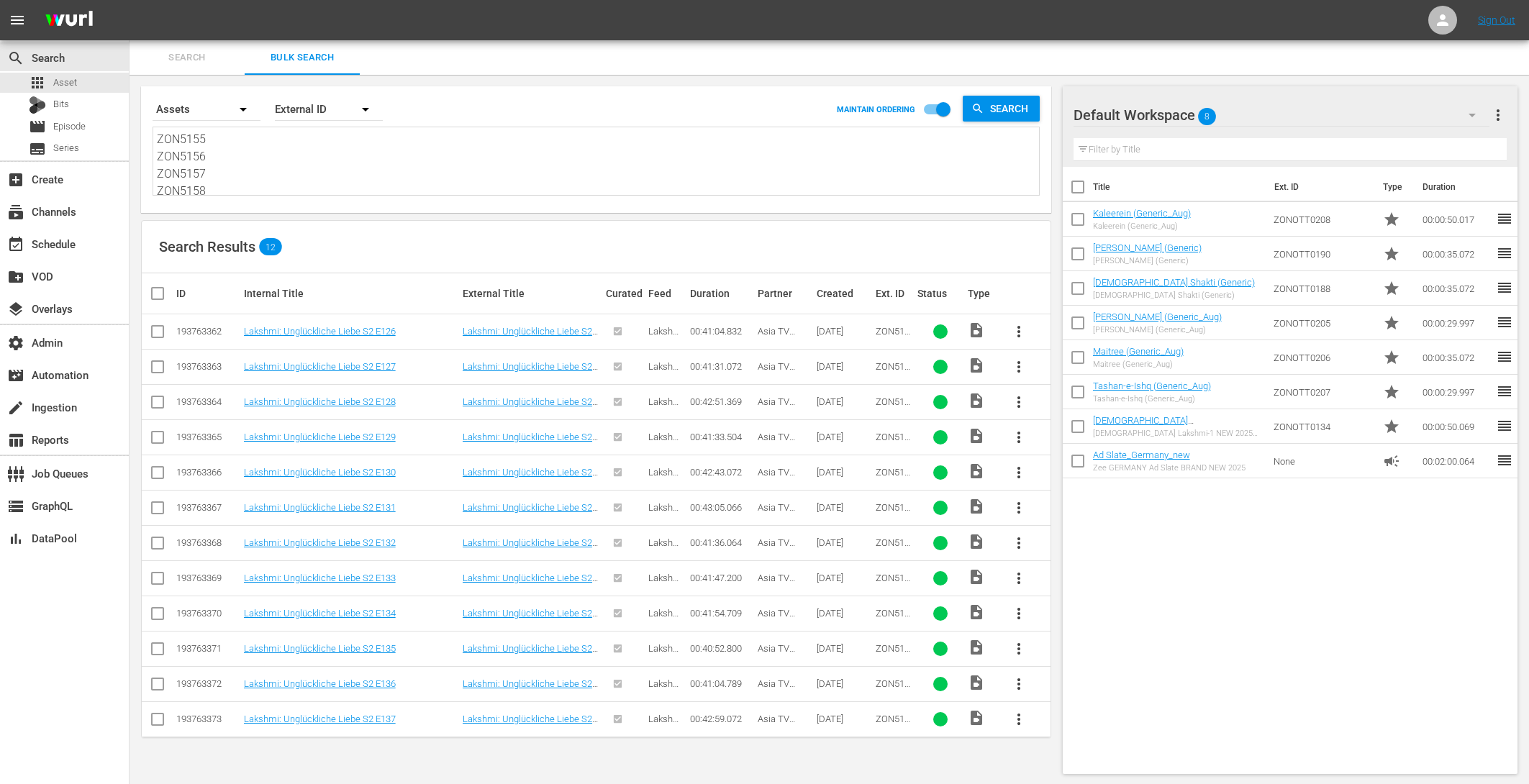
scroll to position [141, 0]
drag, startPoint x: 159, startPoint y: 134, endPoint x: 667, endPoint y: 279, distance: 528.3
click at [657, 277] on div "Search By Assets Order By External ID MAINTAIN ORDERING Search ZON5155 ZON5156 …" at bounding box center [596, 431] width 933 height 711
paste textarea "ZON5167 ZON5168 ZON5169 ZON5170 ZON5171 ZON5172 ZON5173 ZON5174 ZON5175 ZON5176…"
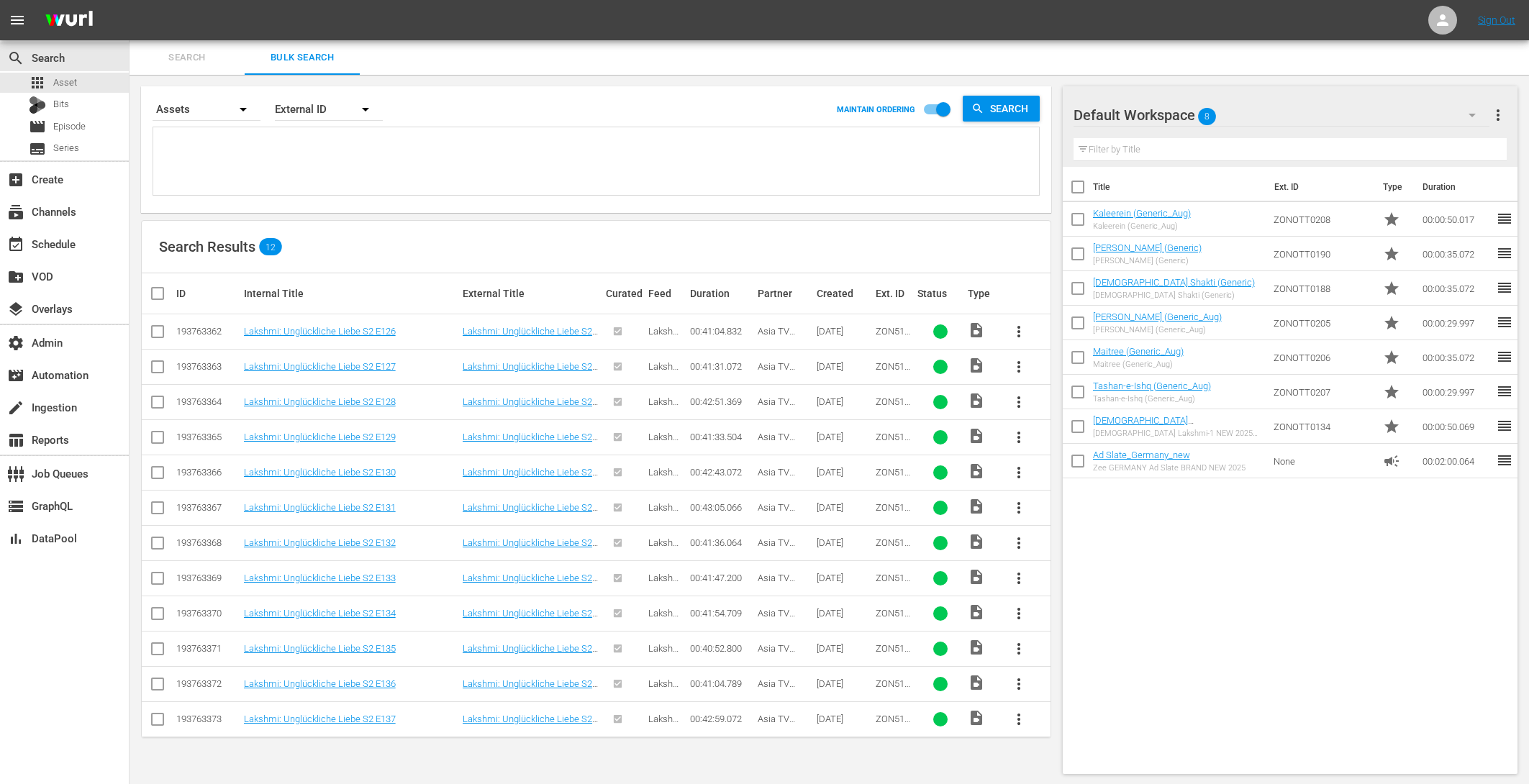
type textarea "ZON5167 ZON5168 ZON5169 ZON5170 ZON5171 ZON5172 ZON5173 ZON5174 ZON5175 ZON5176…"
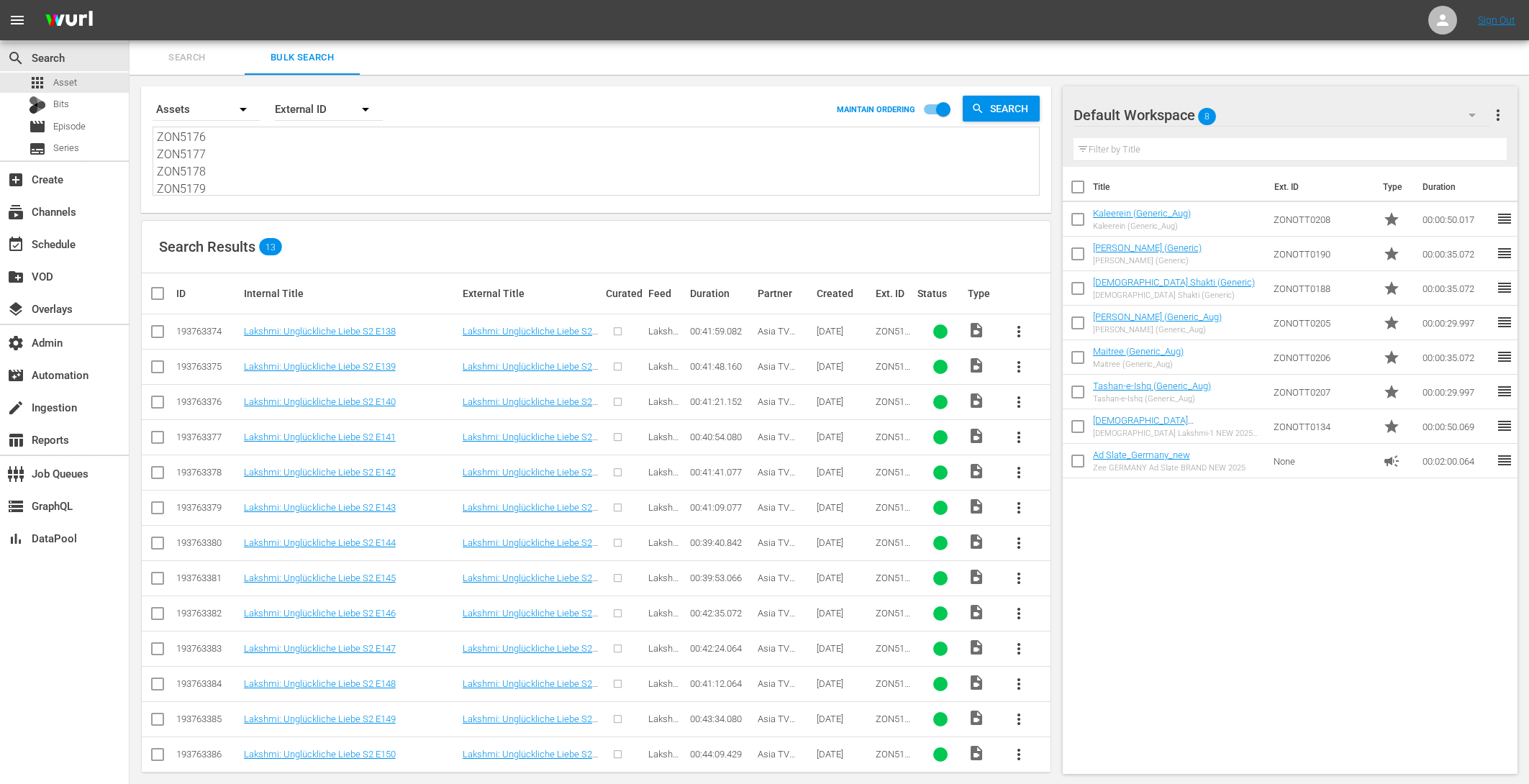
type textarea "ZON5167 ZON5168 ZON5169 ZON5170 ZON5171 ZON5172 ZON5173 ZON5174 ZON5175 ZON5176…"
click at [155, 287] on input "checkbox" at bounding box center [163, 293] width 29 height 17
checkbox input "true"
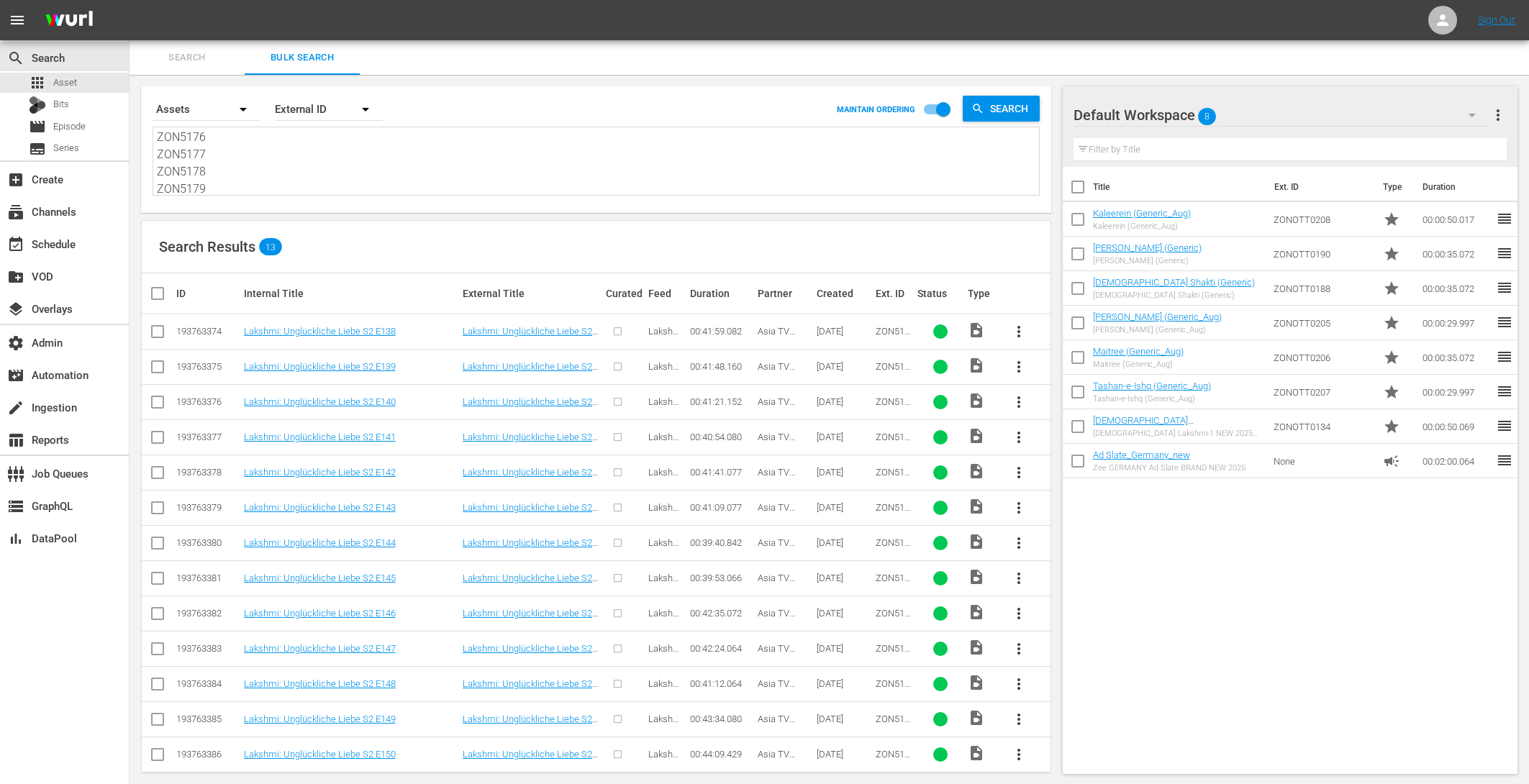
checkbox input "true"
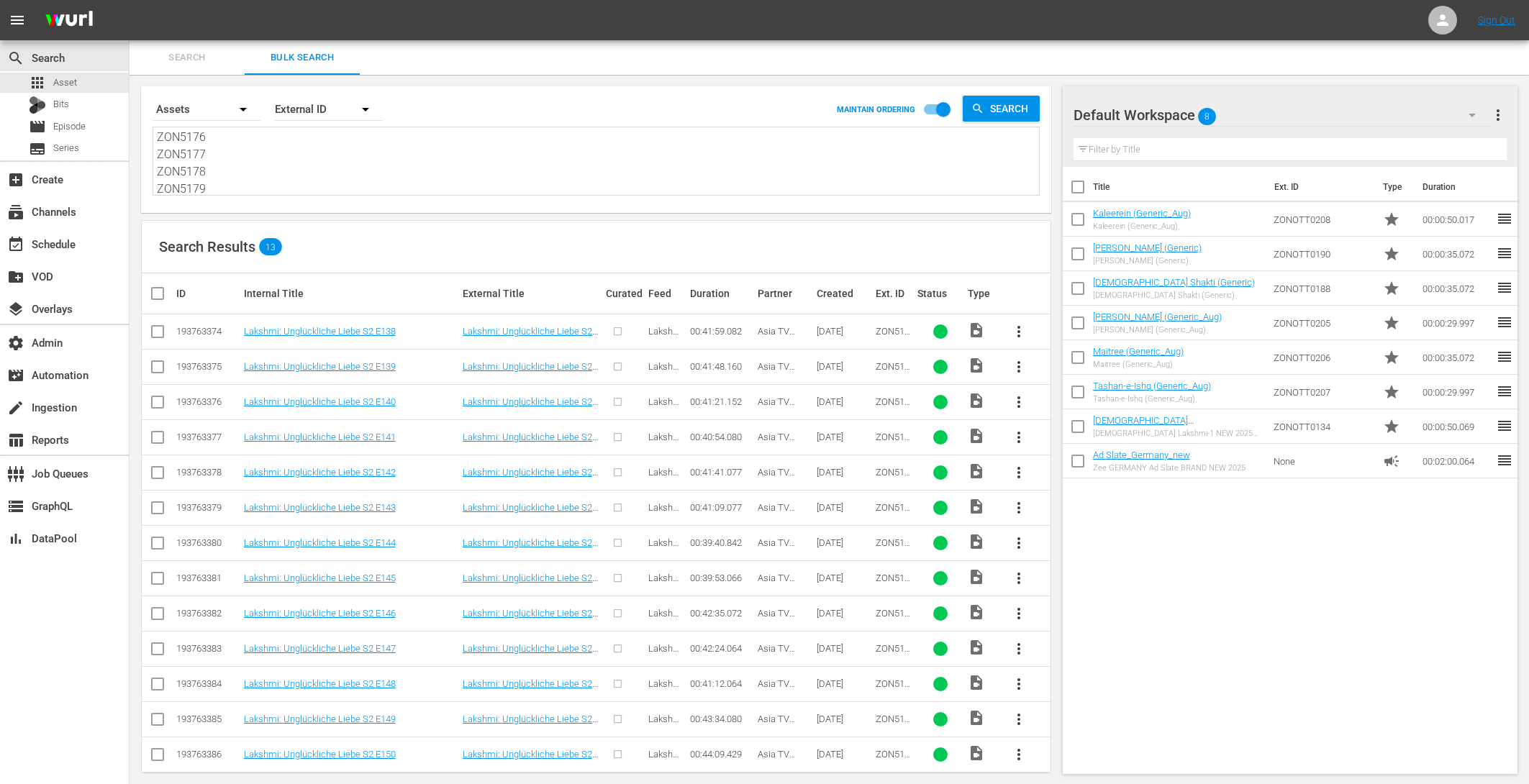
checkbox input "true"
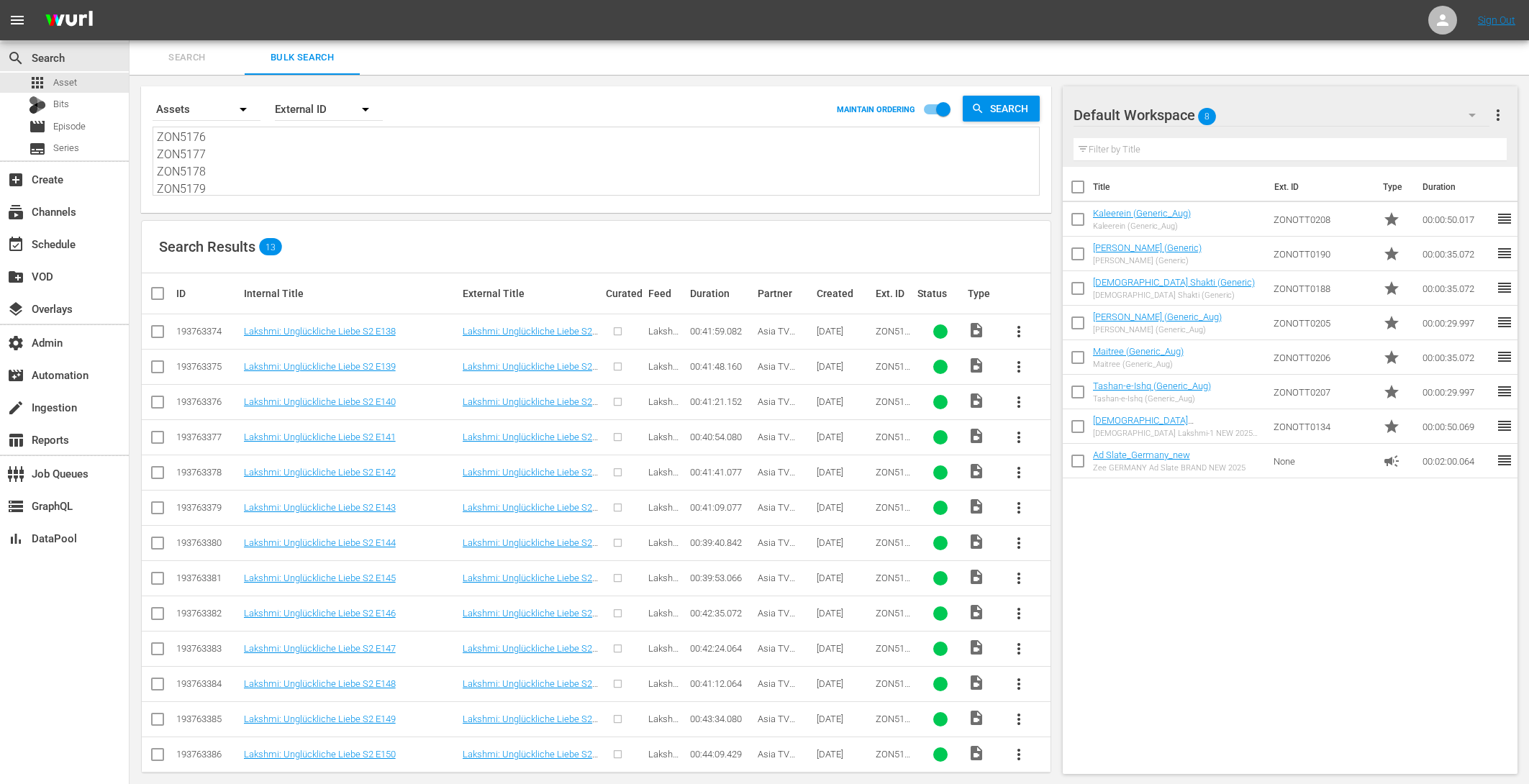
checkbox input "true"
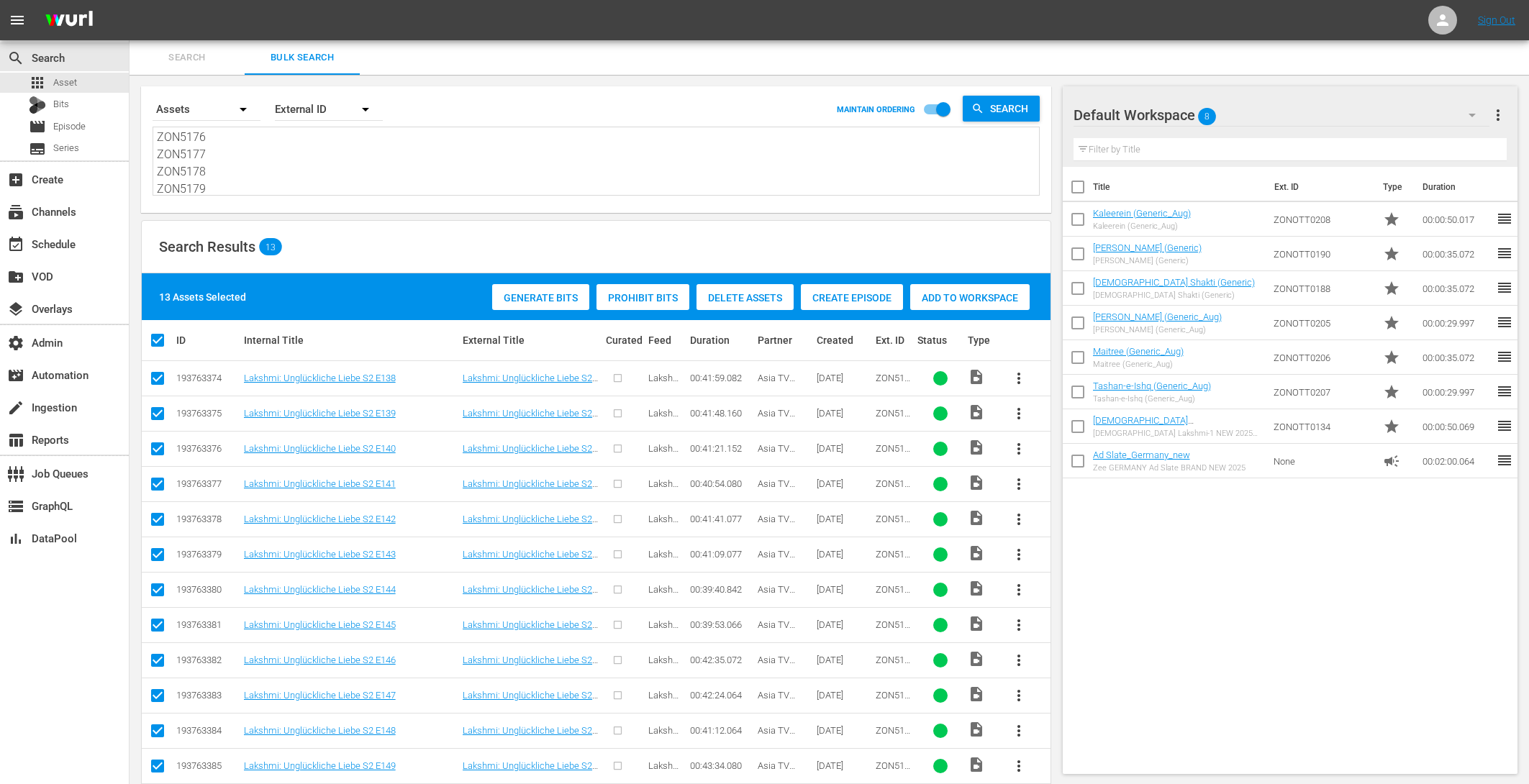
scroll to position [57, 0]
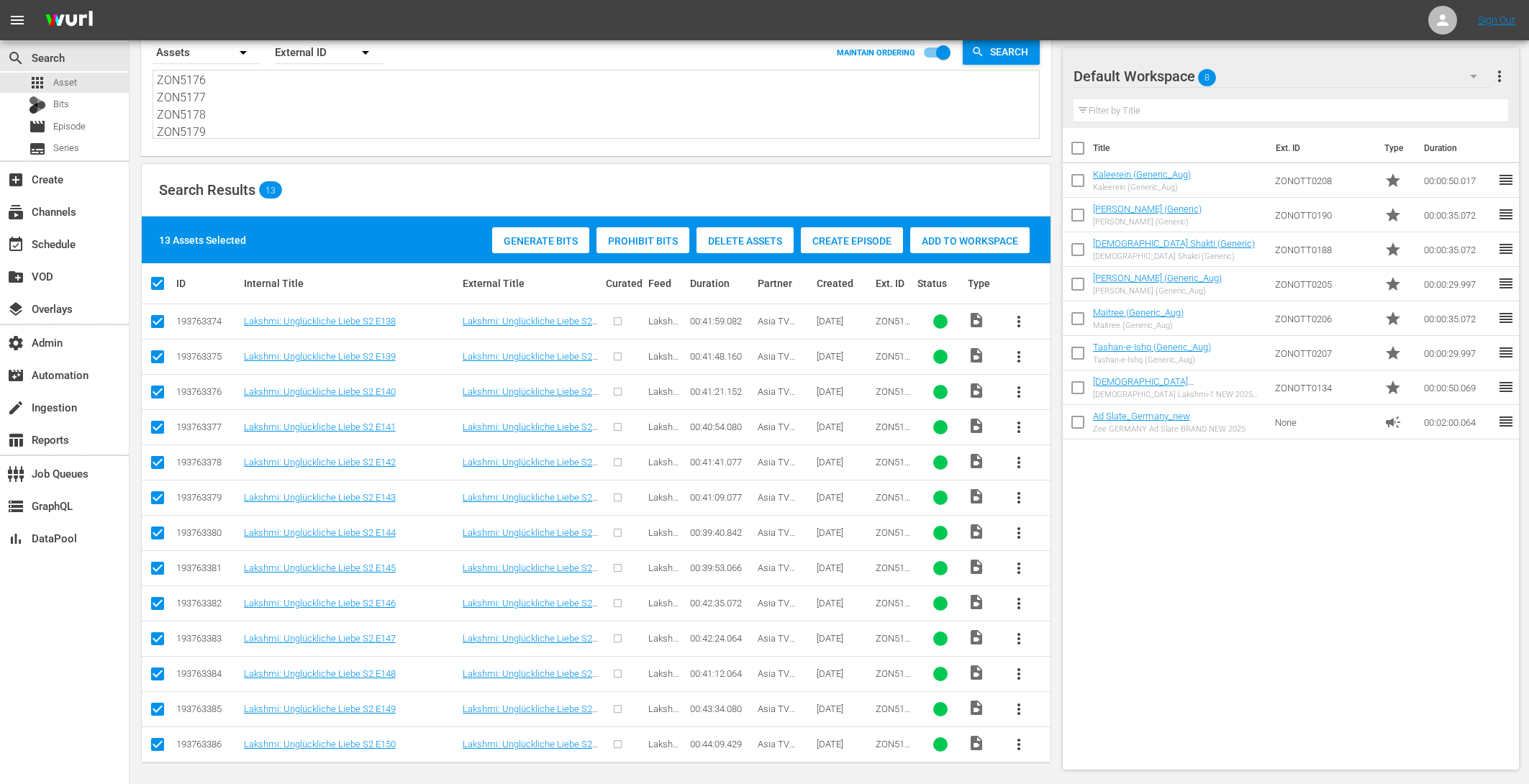
click at [953, 228] on div "Add to Workspace" at bounding box center [970, 241] width 120 height 27
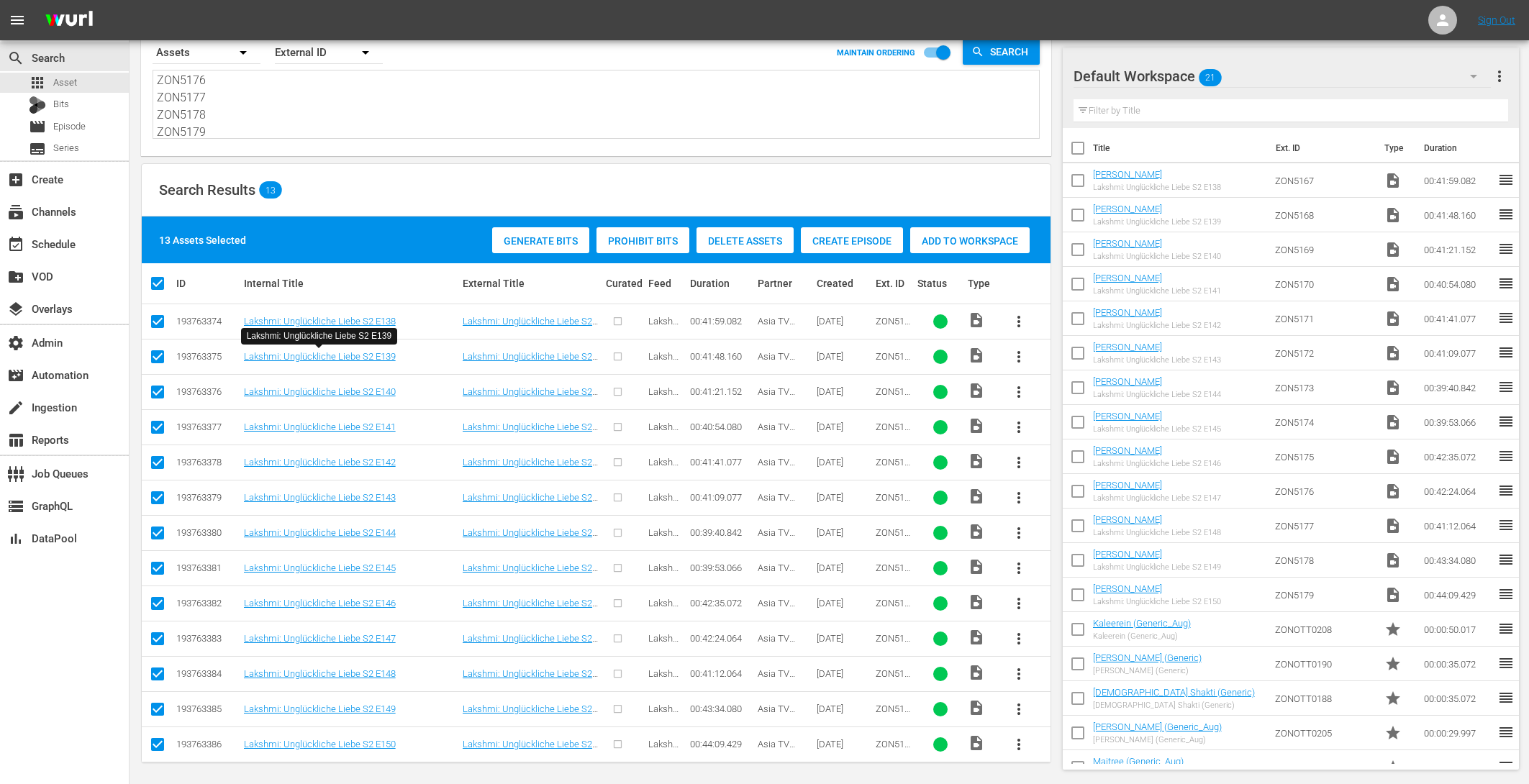
scroll to position [46, 0]
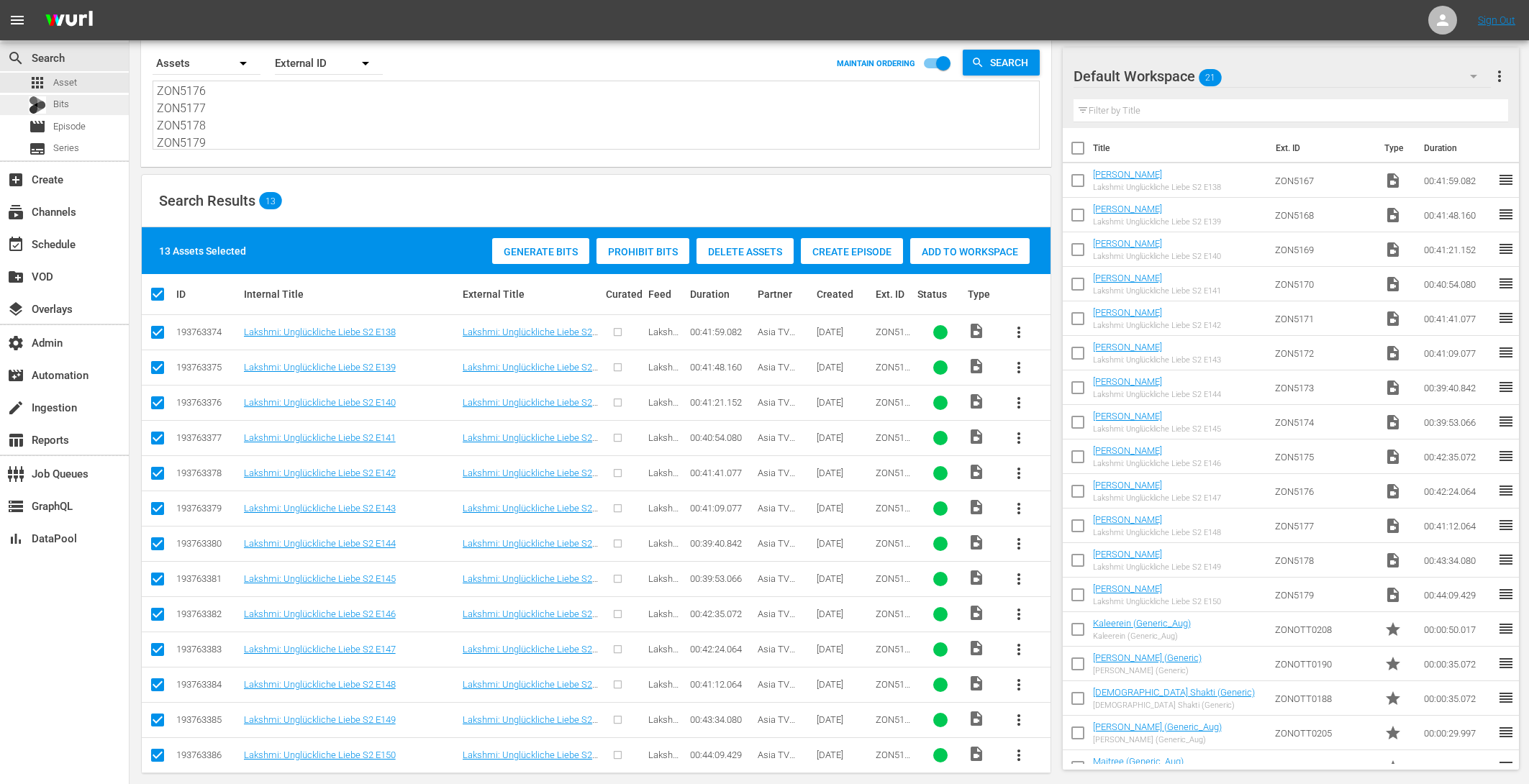
click at [80, 101] on div "Bits" at bounding box center [64, 105] width 129 height 20
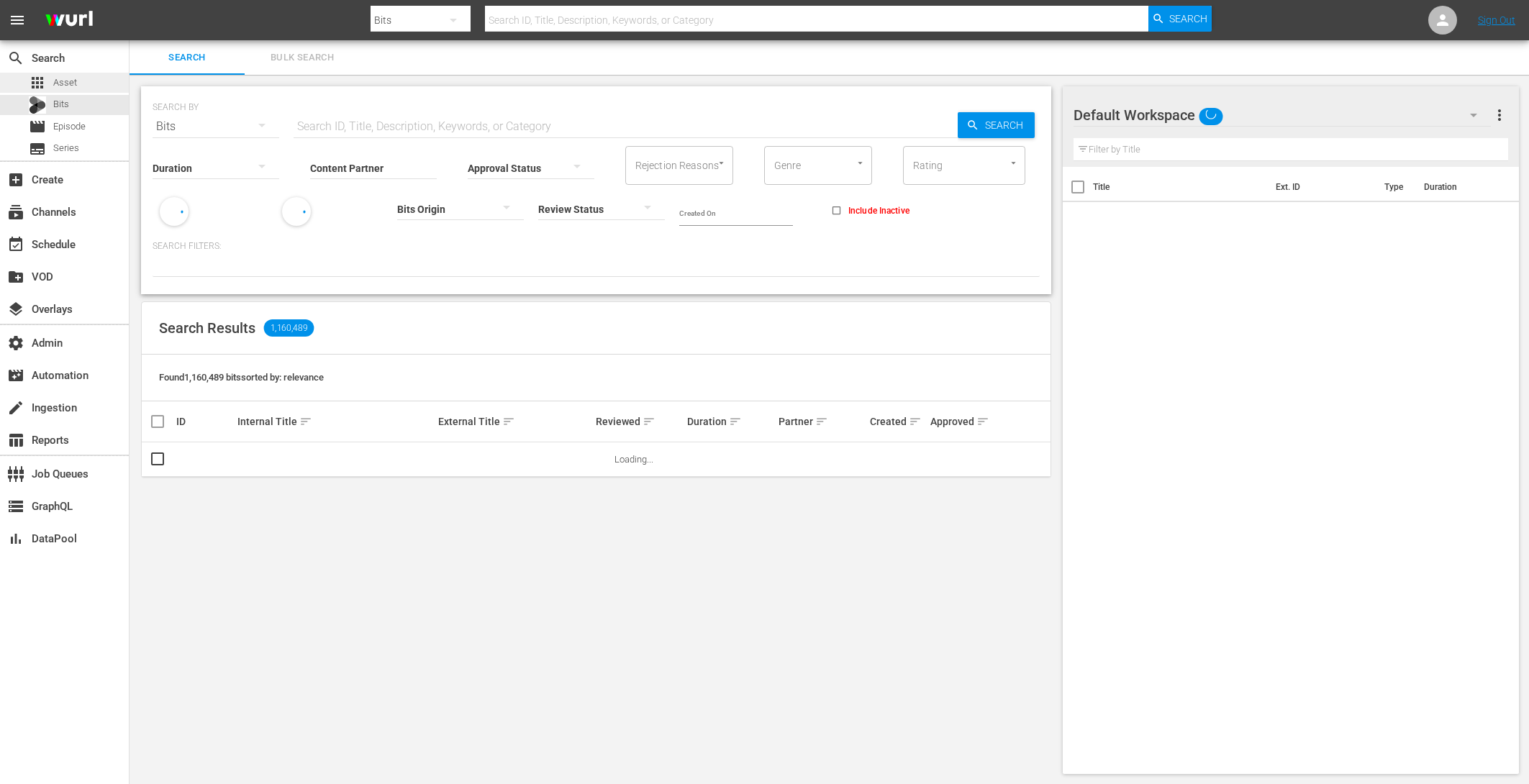
click at [83, 77] on div "apps Asset" at bounding box center [64, 82] width 129 height 20
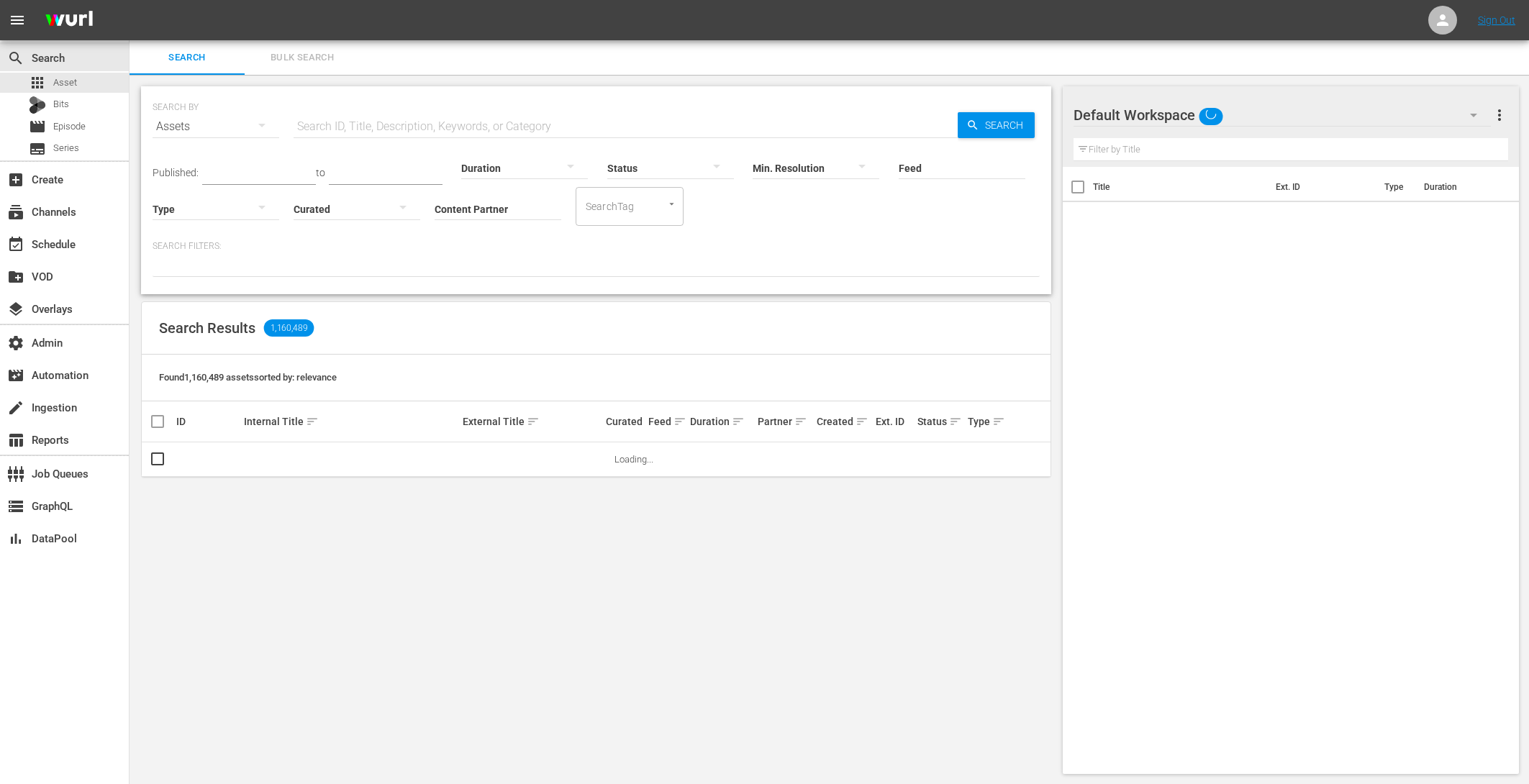
click at [294, 53] on span "Bulk Search" at bounding box center [302, 58] width 98 height 16
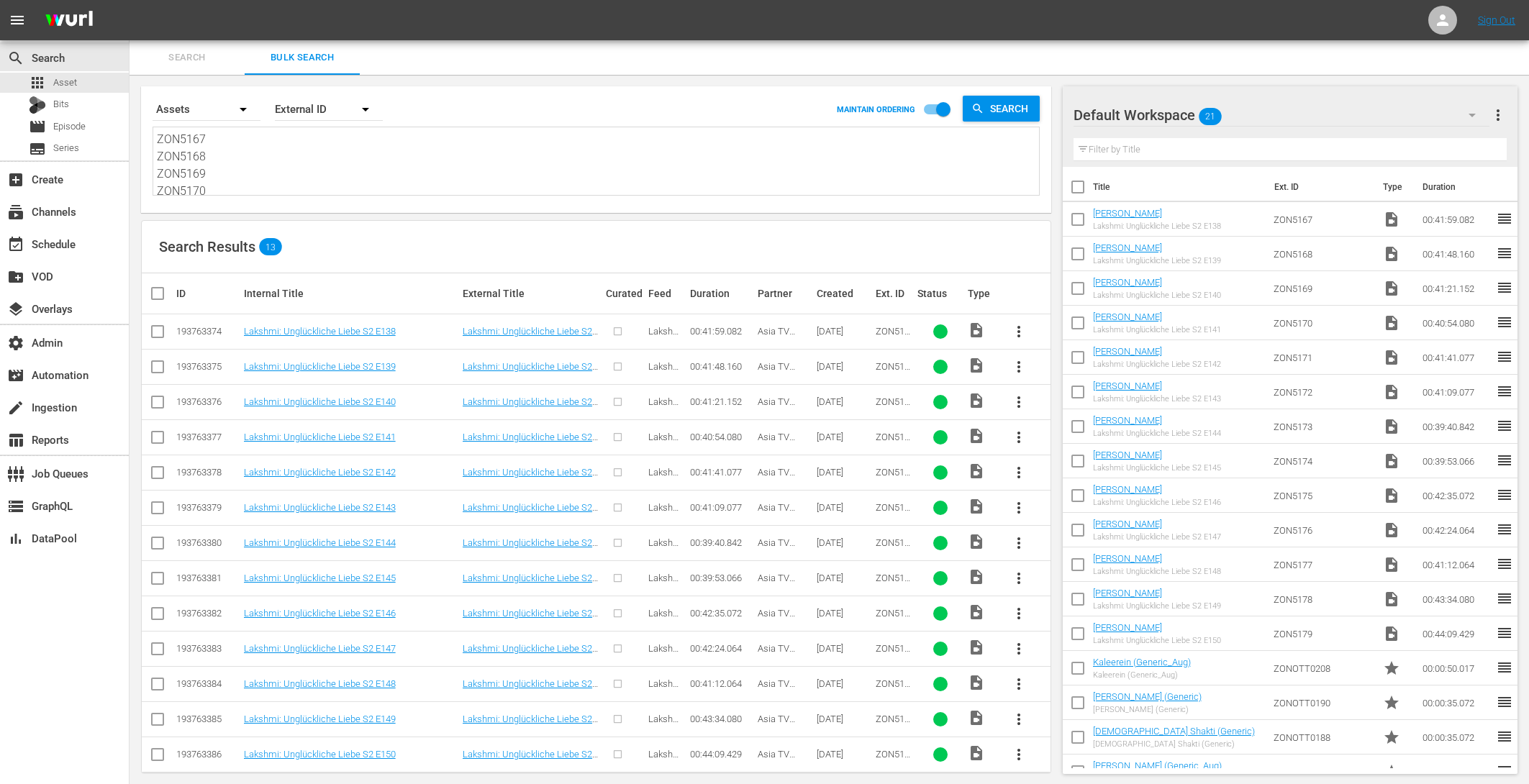
click at [159, 294] on input "checkbox" at bounding box center [163, 293] width 29 height 17
checkbox input "true"
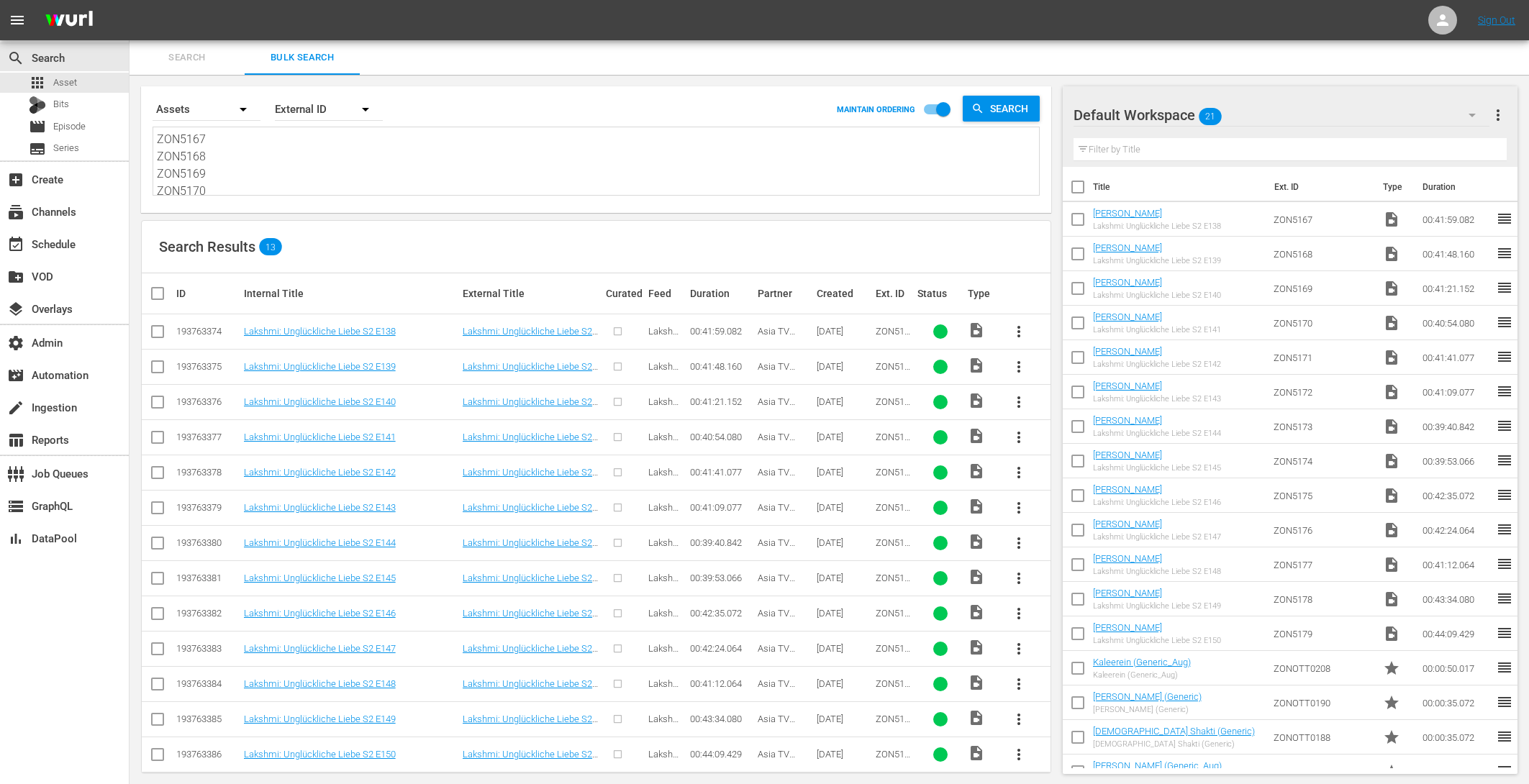
checkbox input "true"
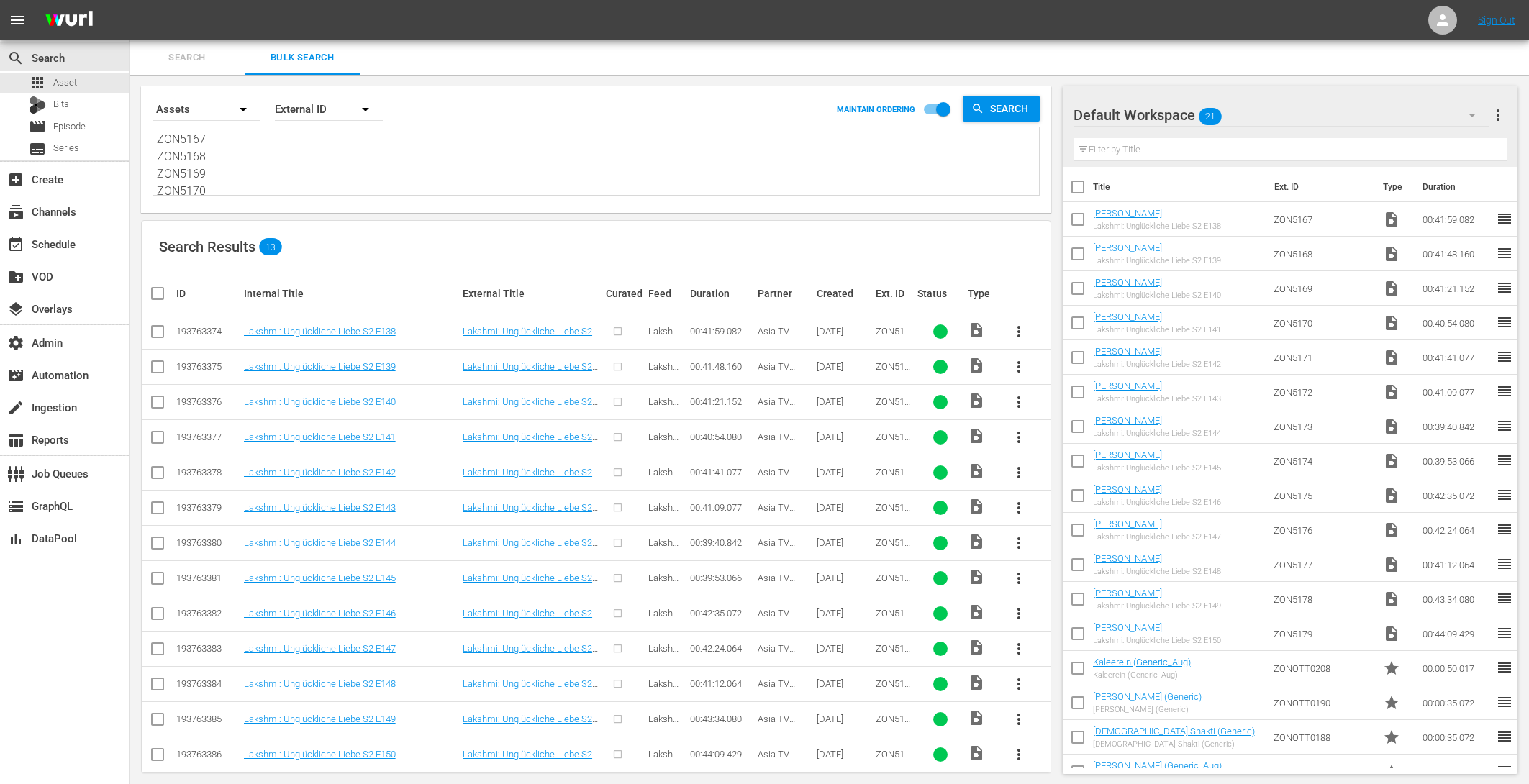
checkbox input "true"
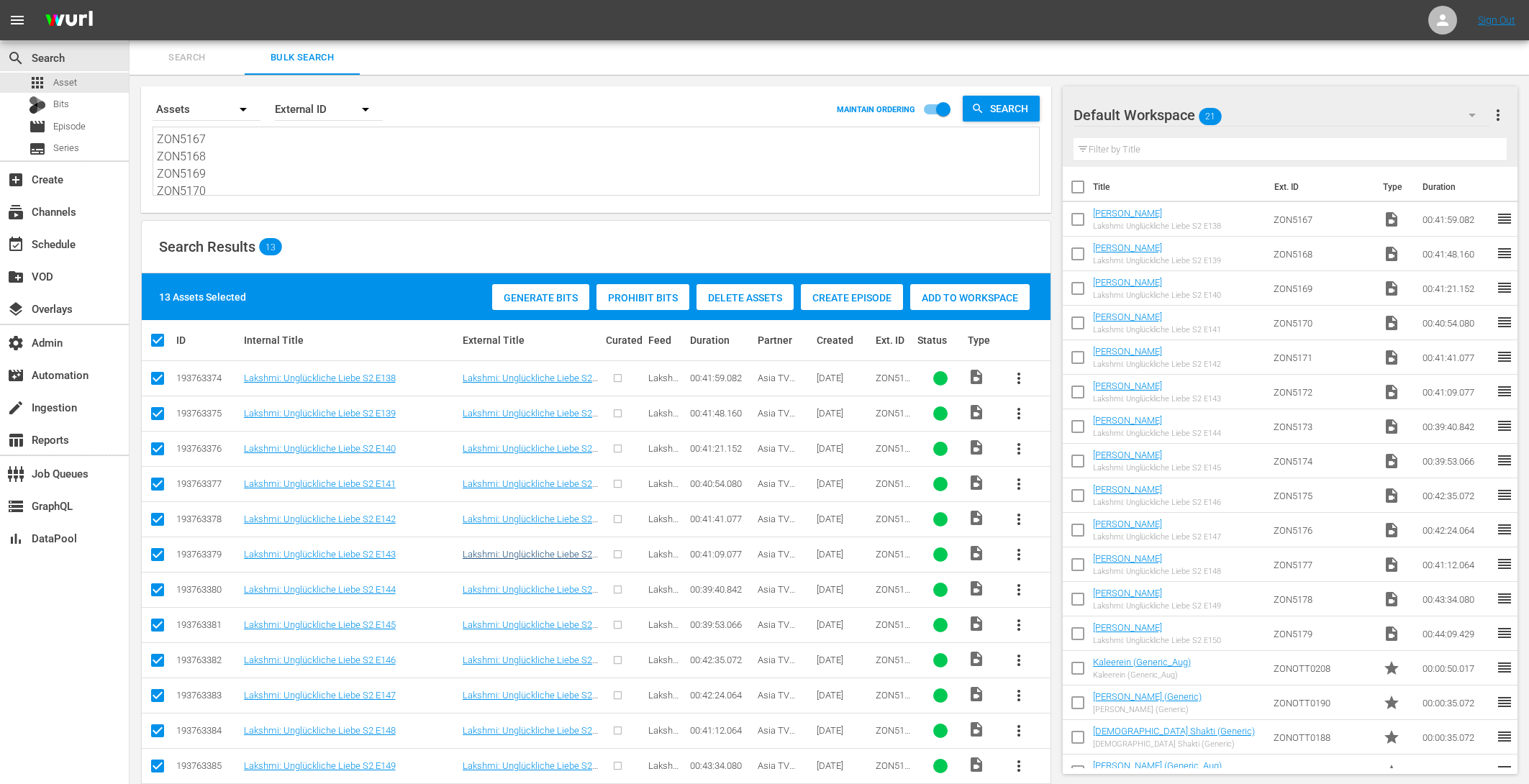
scroll to position [57, 0]
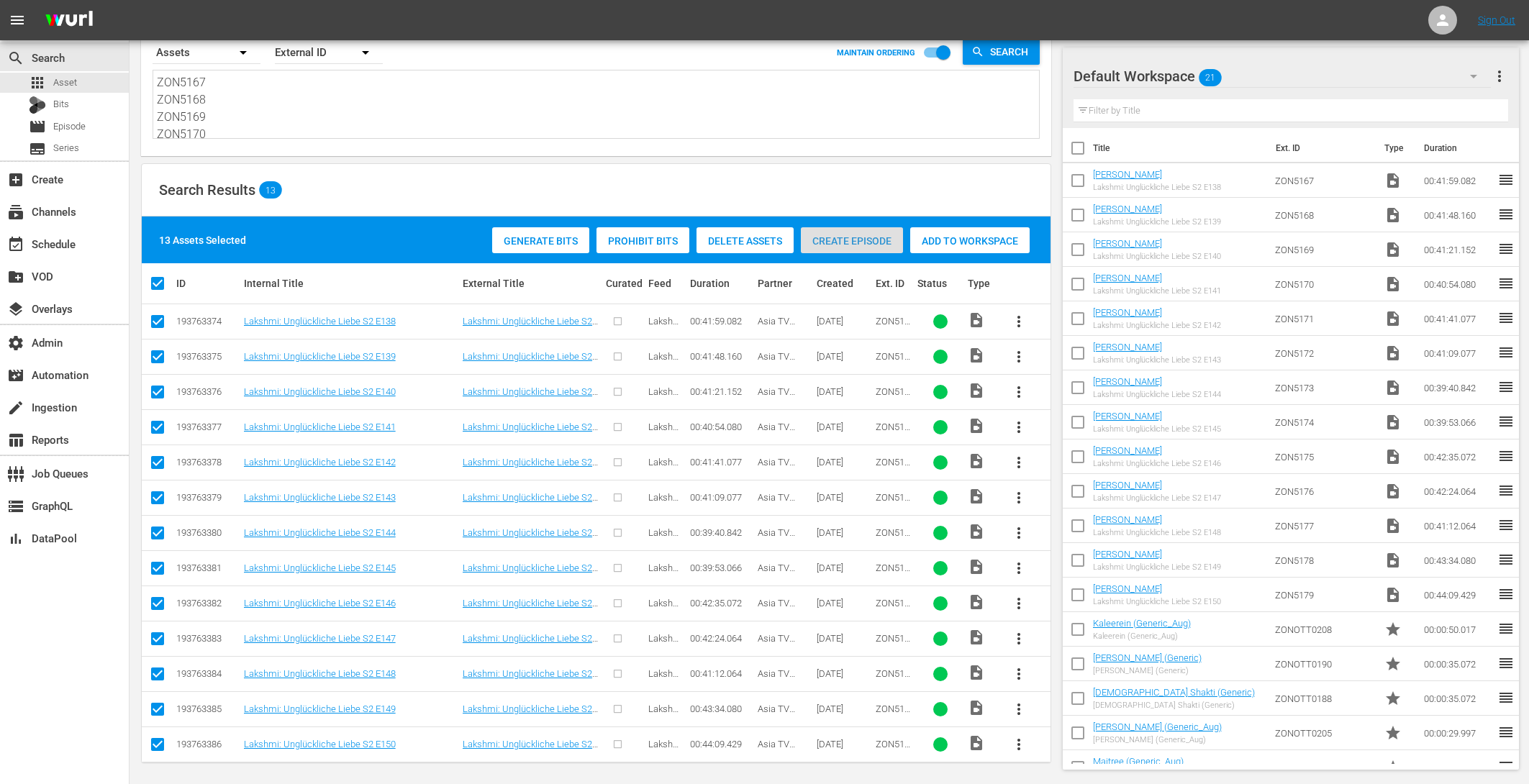
click at [853, 231] on div "Create Episode" at bounding box center [852, 241] width 102 height 27
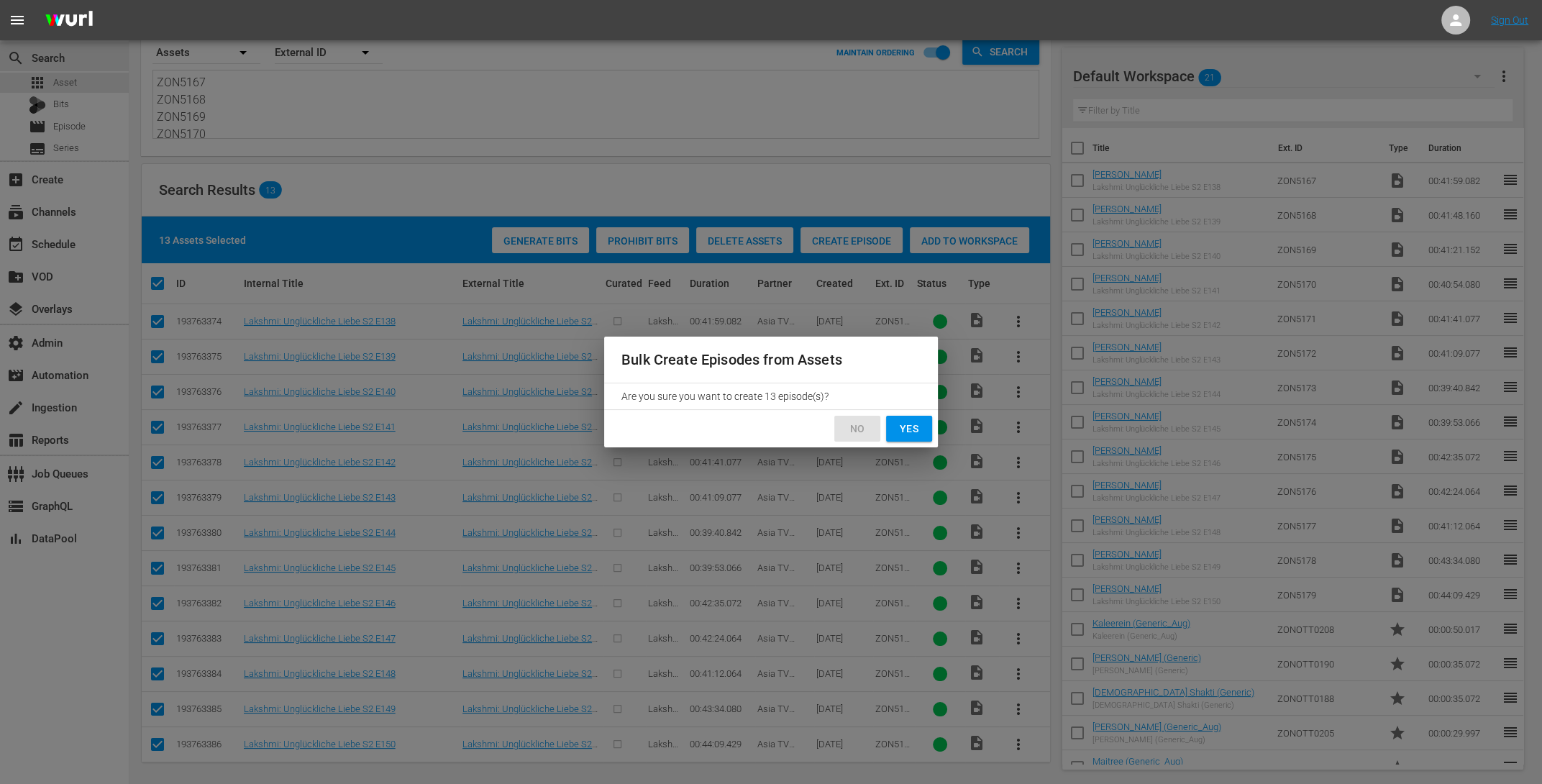
click at [851, 437] on span "No" at bounding box center [857, 429] width 23 height 18
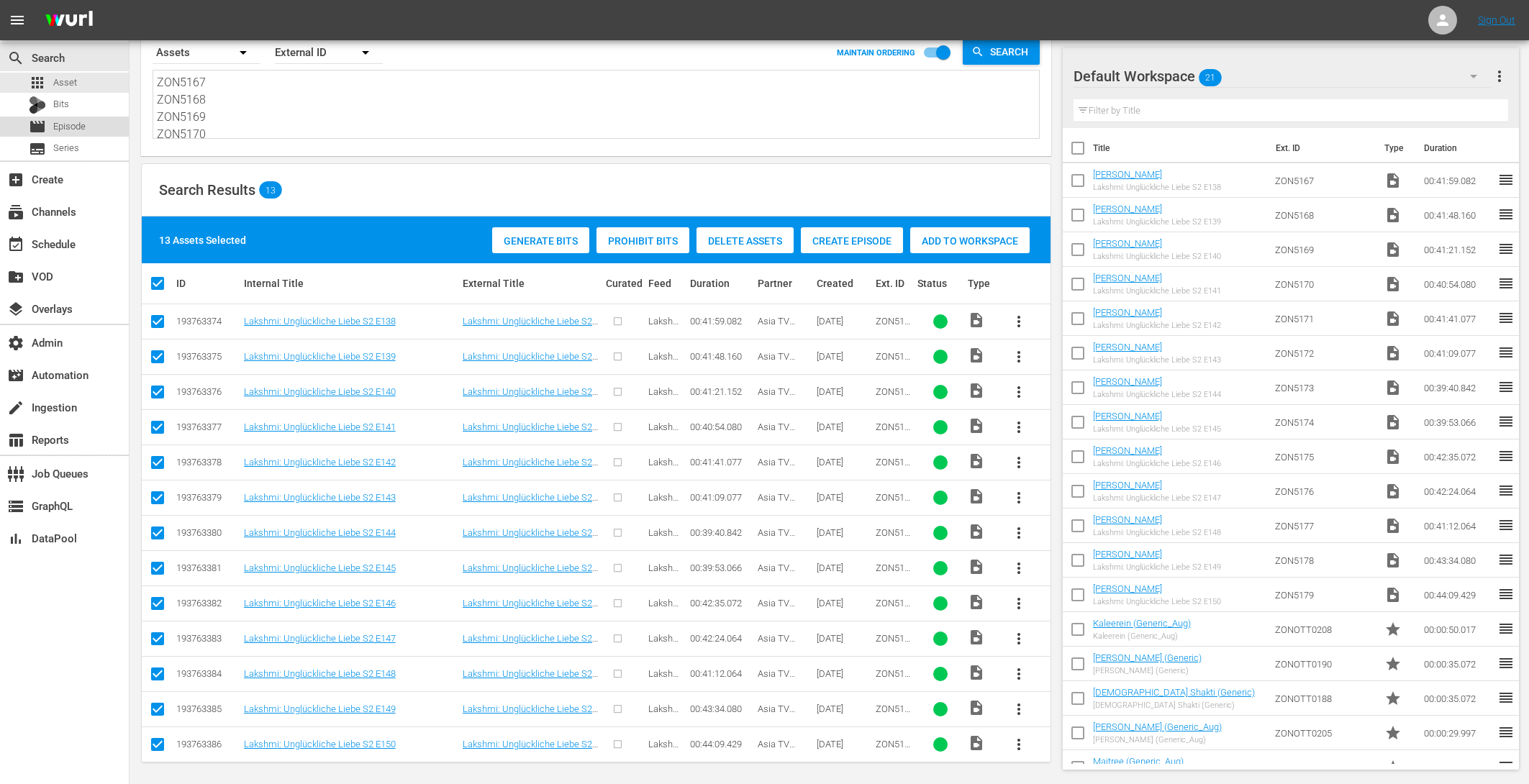
click at [57, 125] on span "Episode" at bounding box center [70, 127] width 33 height 15
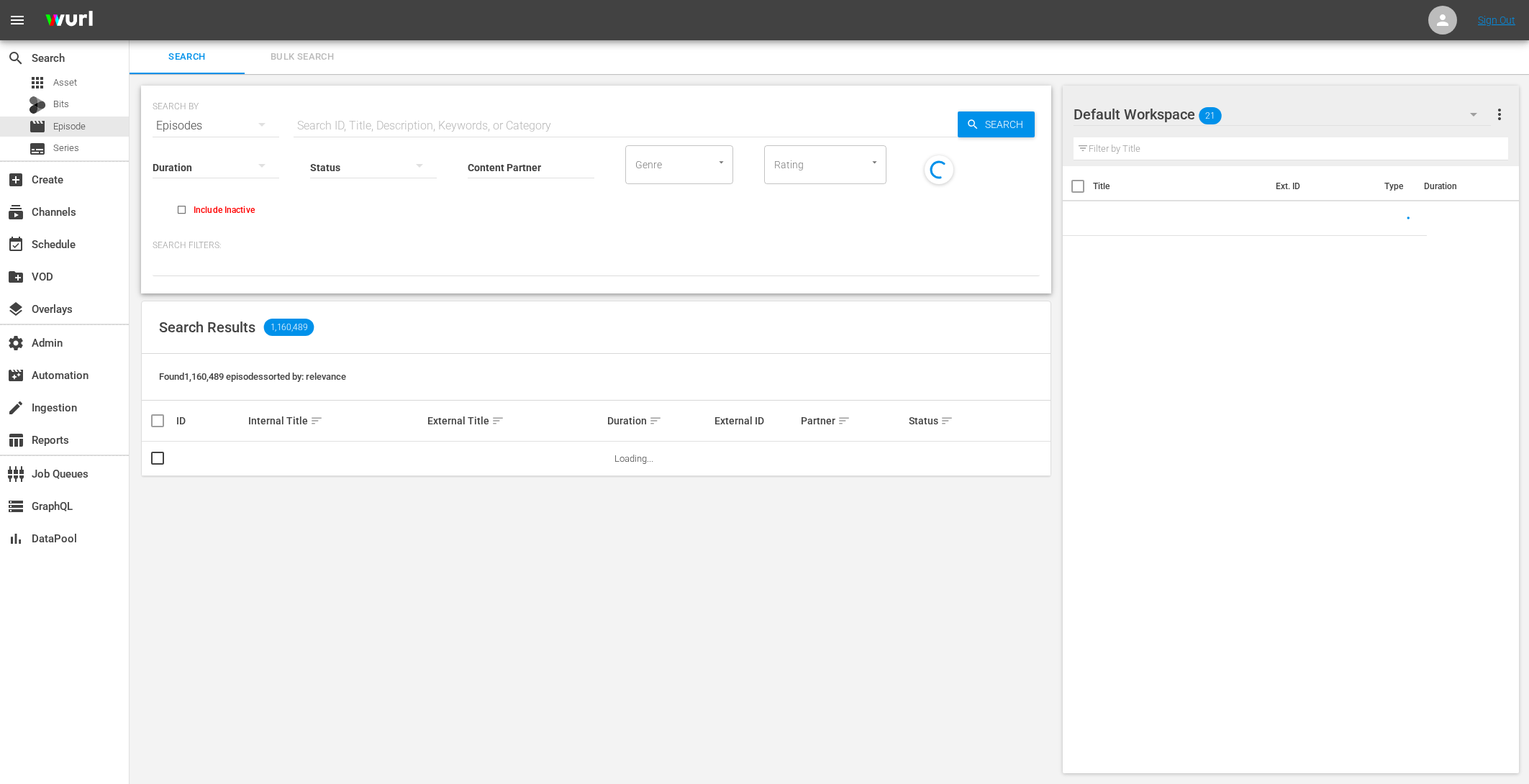
click at [307, 59] on span "Bulk Search" at bounding box center [302, 57] width 98 height 16
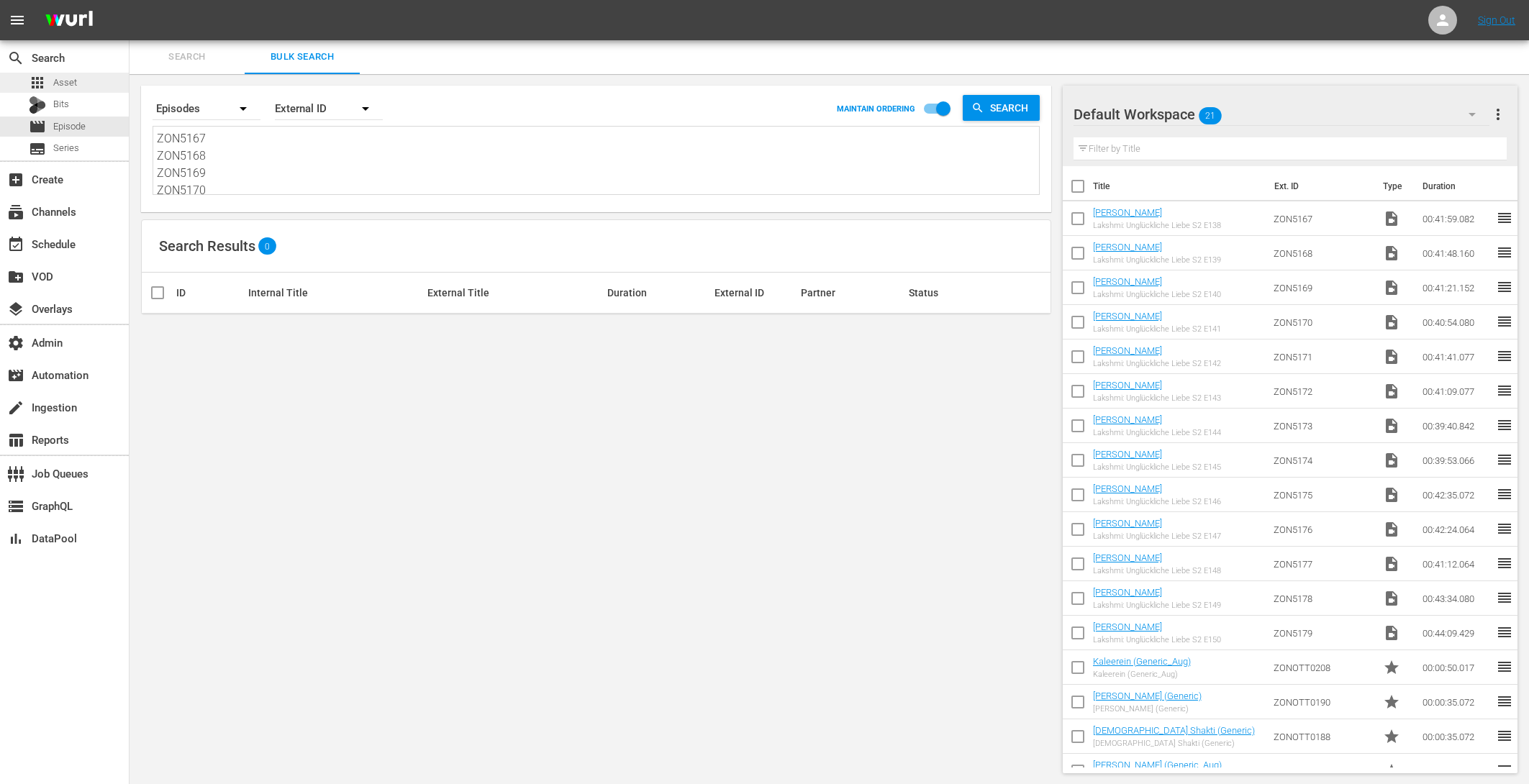
click at [88, 79] on div "apps Asset" at bounding box center [64, 82] width 129 height 20
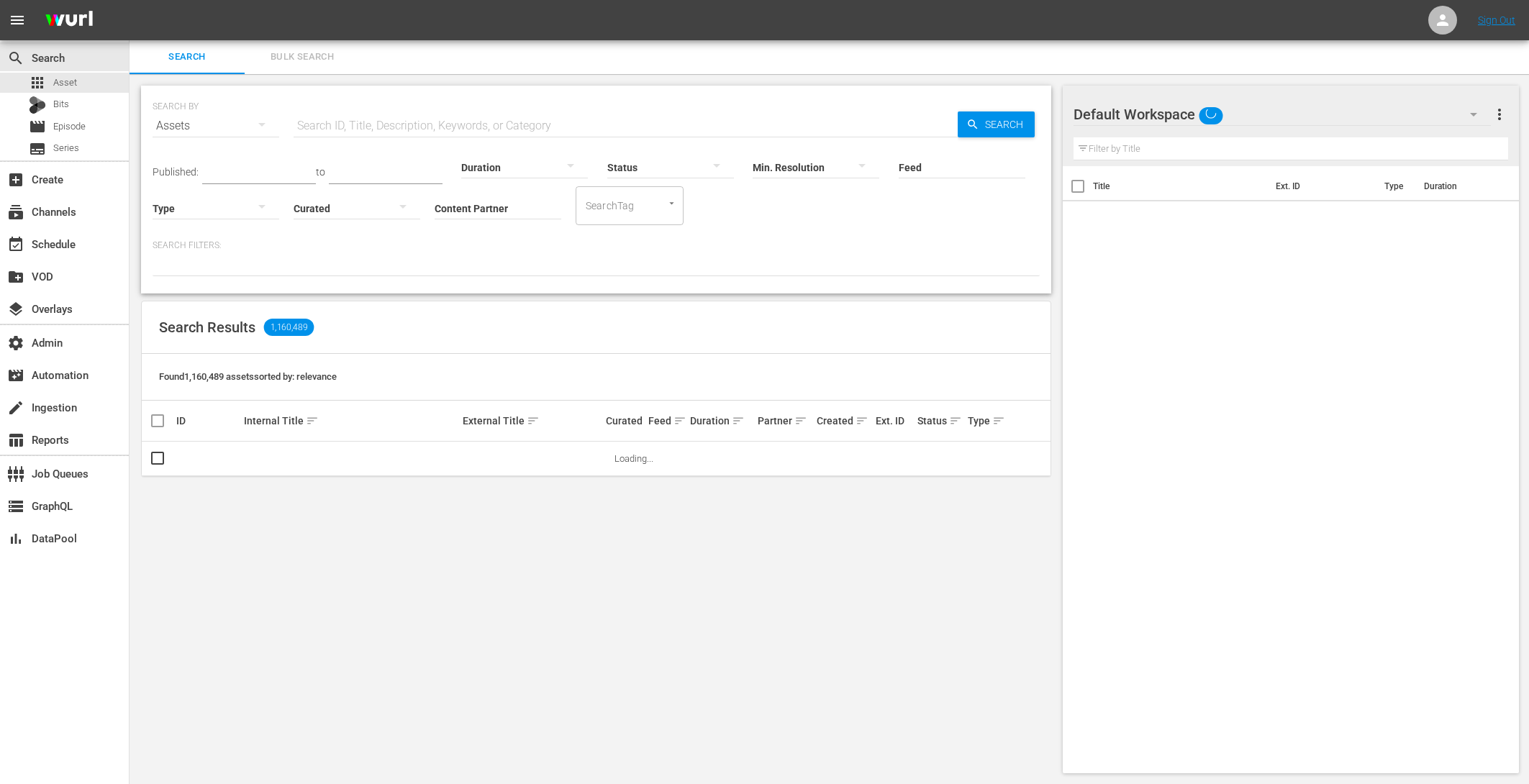
click at [311, 68] on button "Bulk Search" at bounding box center [302, 57] width 115 height 34
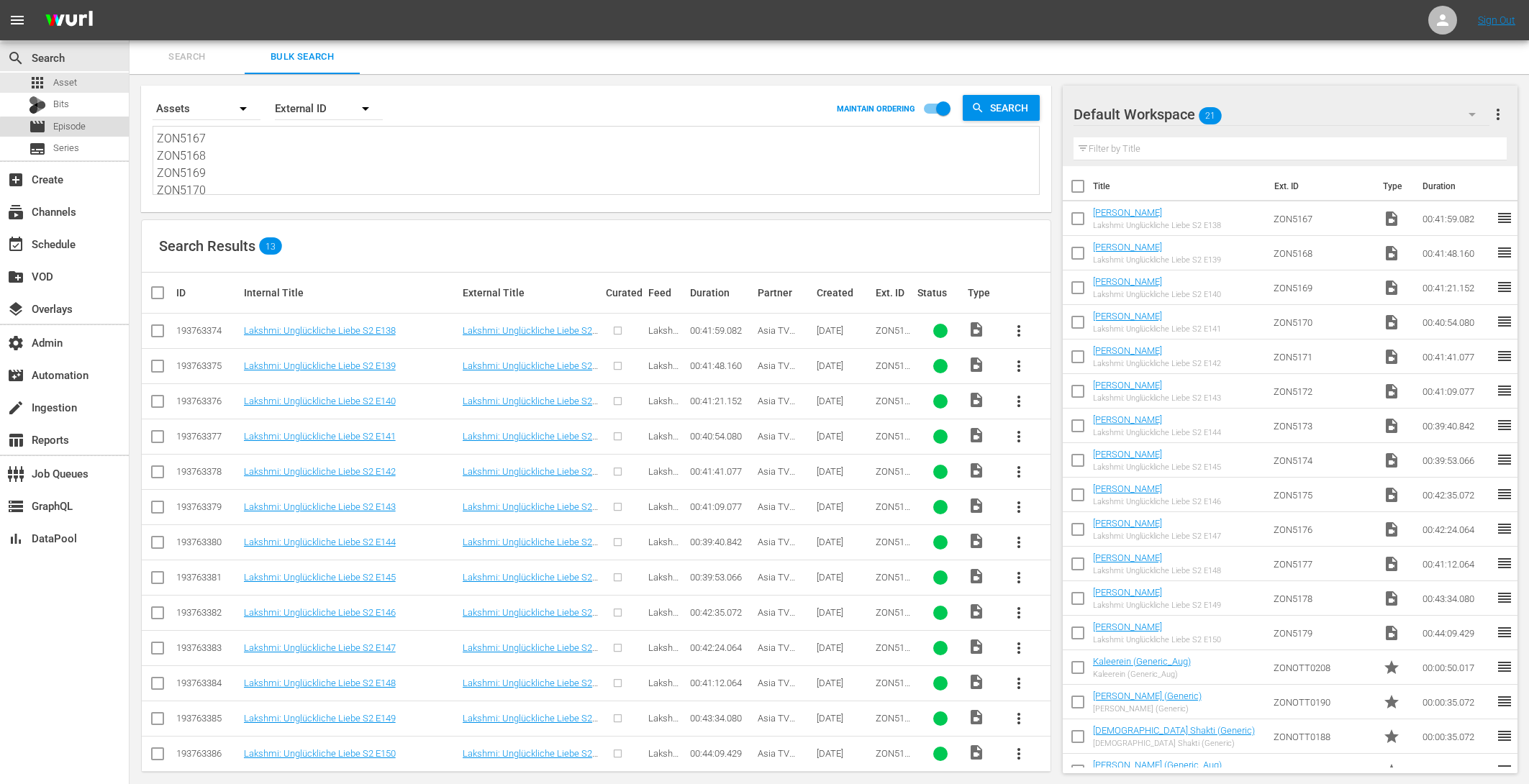
click at [79, 135] on div "movie Episode" at bounding box center [57, 127] width 57 height 20
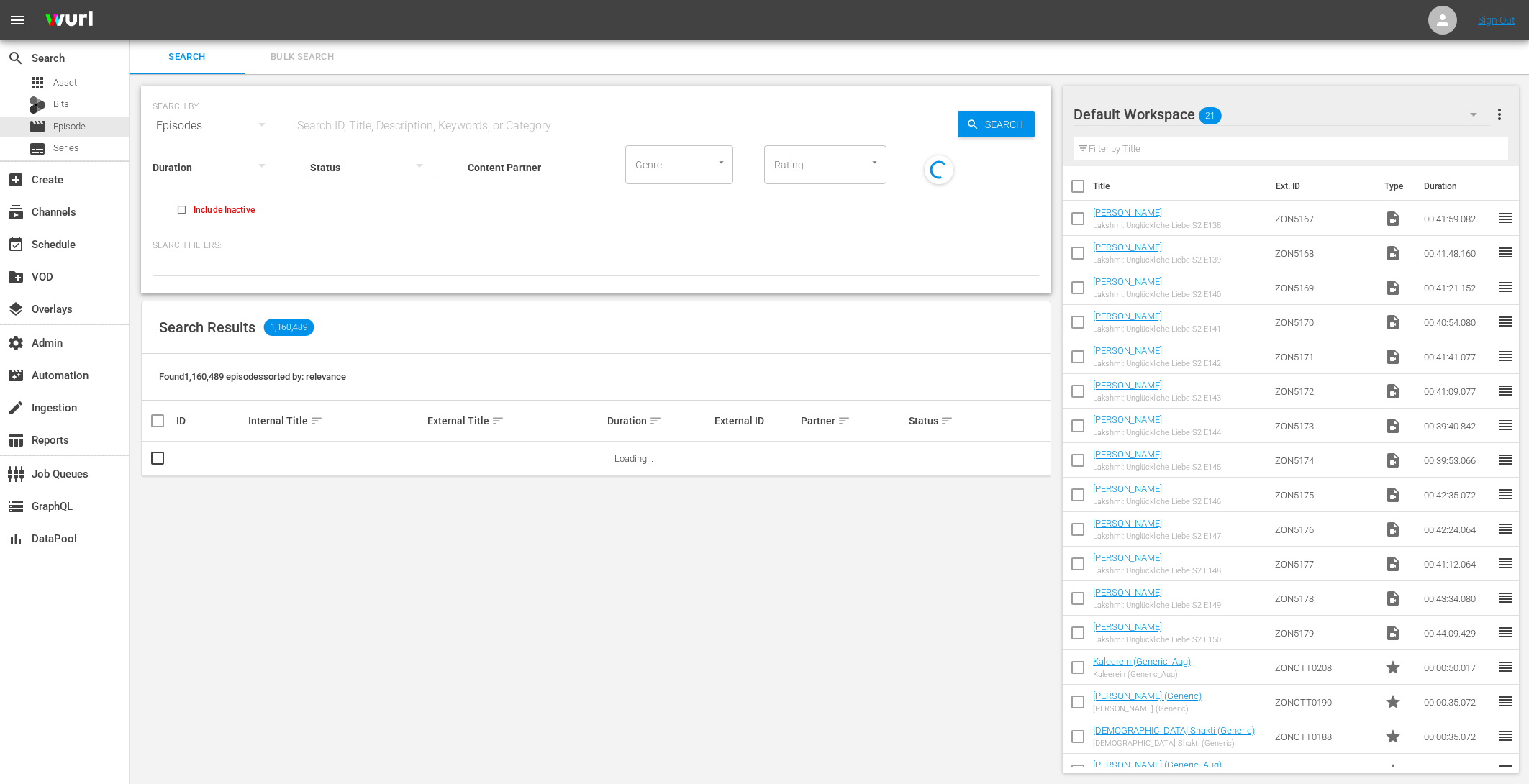
click at [326, 59] on span "Bulk Search" at bounding box center [302, 57] width 98 height 16
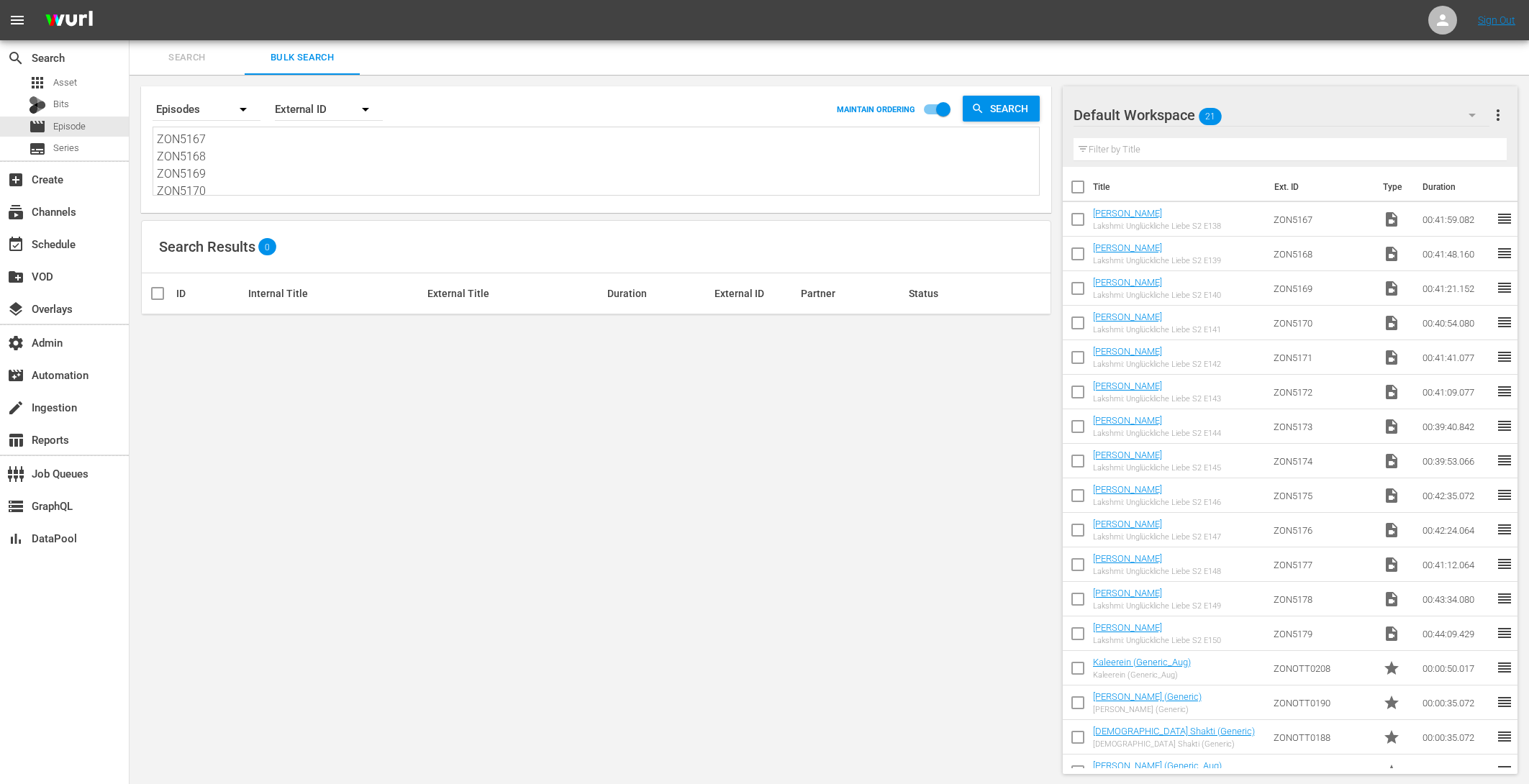
click at [229, 177] on textarea "ZON5167 ZON5168 ZON5169 ZON5170 ZON5171 ZON5172 ZON5173 ZON5174 ZON5175 ZON5176…" at bounding box center [598, 163] width 882 height 65
drag, startPoint x: 235, startPoint y: 177, endPoint x: 164, endPoint y: 55, distance: 141.2
click at [164, 55] on div "Search Bulk Search Search By Episodes Order By External ID MAINTAIN ORDERING Se…" at bounding box center [829, 412] width 1399 height 745
drag, startPoint x: 203, startPoint y: 145, endPoint x: 186, endPoint y: 131, distance: 22.0
click at [204, 145] on textarea "ZON5167 ZON5168 ZON5169 ZON5170 ZON5171 ZON5172 ZON5173 ZON5174 ZON5175 ZON5176…" at bounding box center [598, 163] width 882 height 65
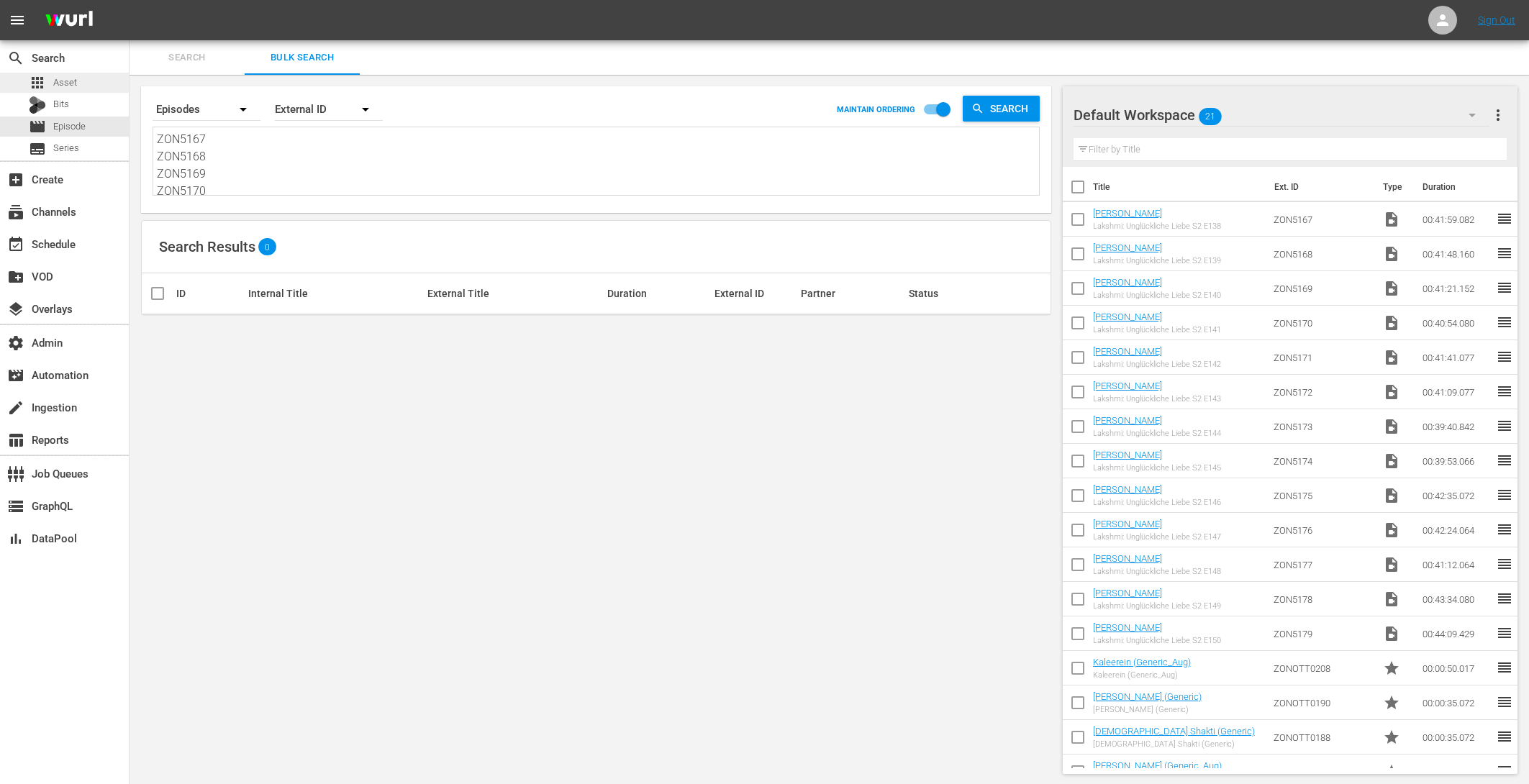
click at [78, 89] on div "apps Asset" at bounding box center [64, 82] width 129 height 20
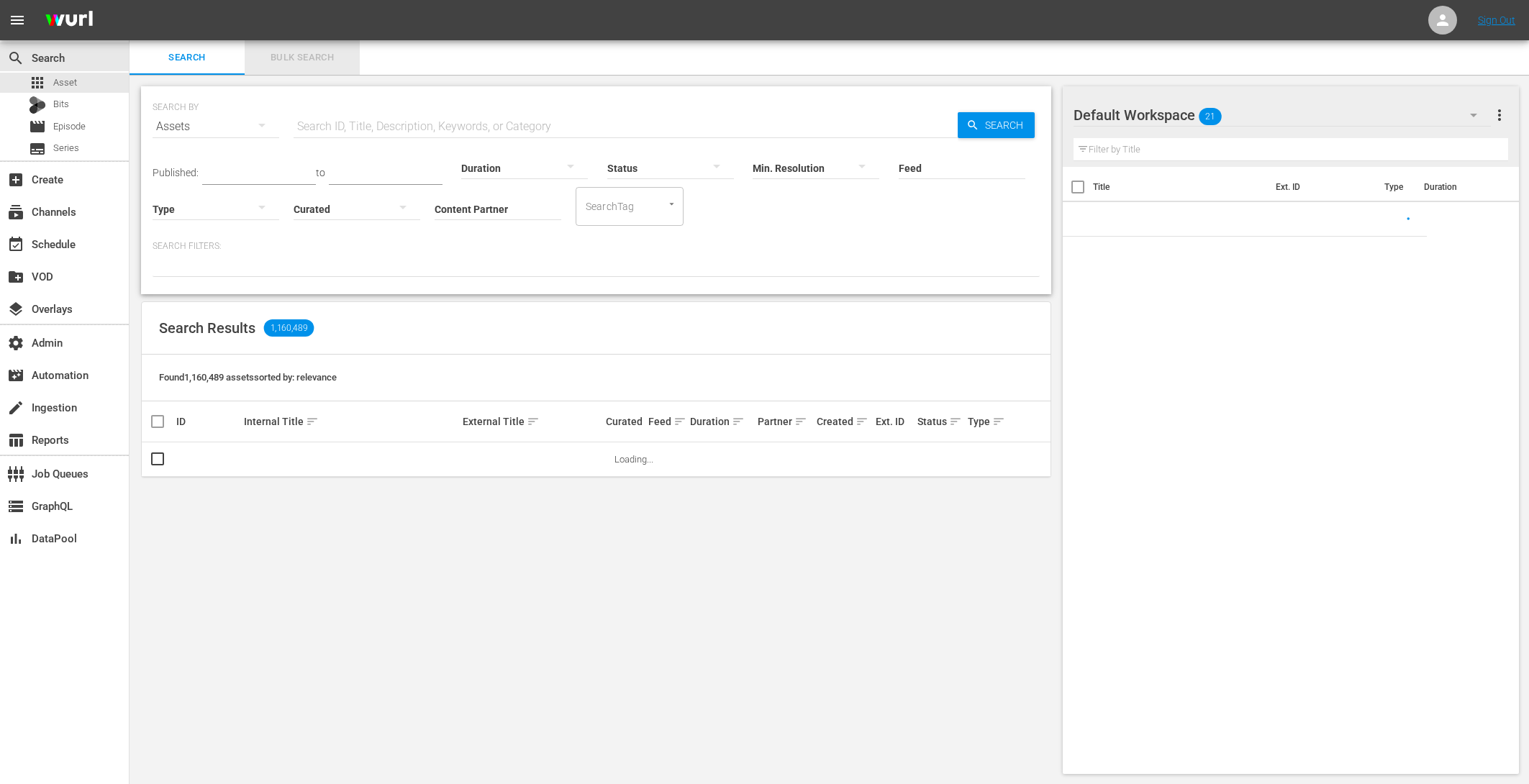
click at [307, 50] on span "Bulk Search" at bounding box center [302, 58] width 98 height 16
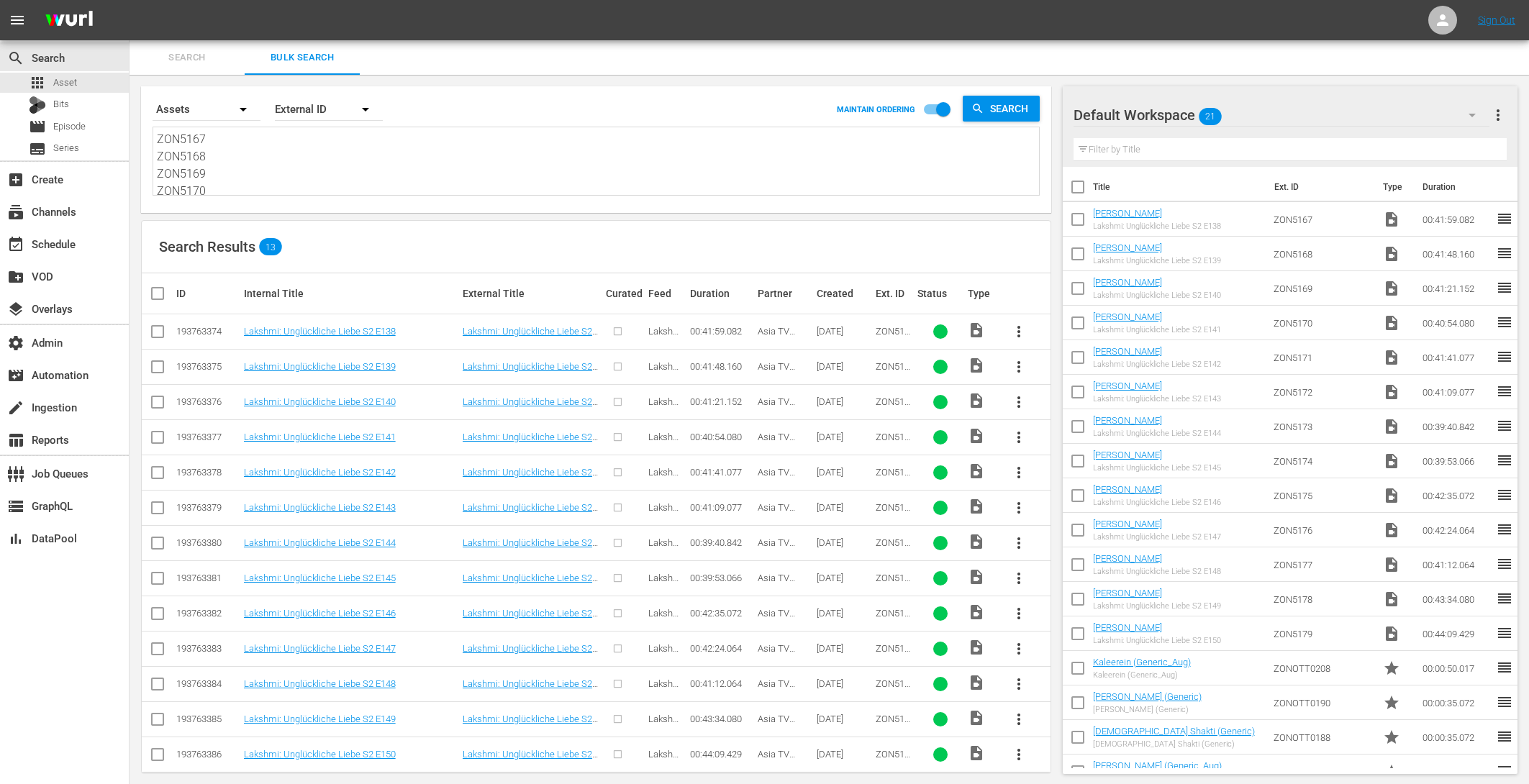
click at [161, 288] on input "checkbox" at bounding box center [163, 293] width 29 height 17
checkbox input "true"
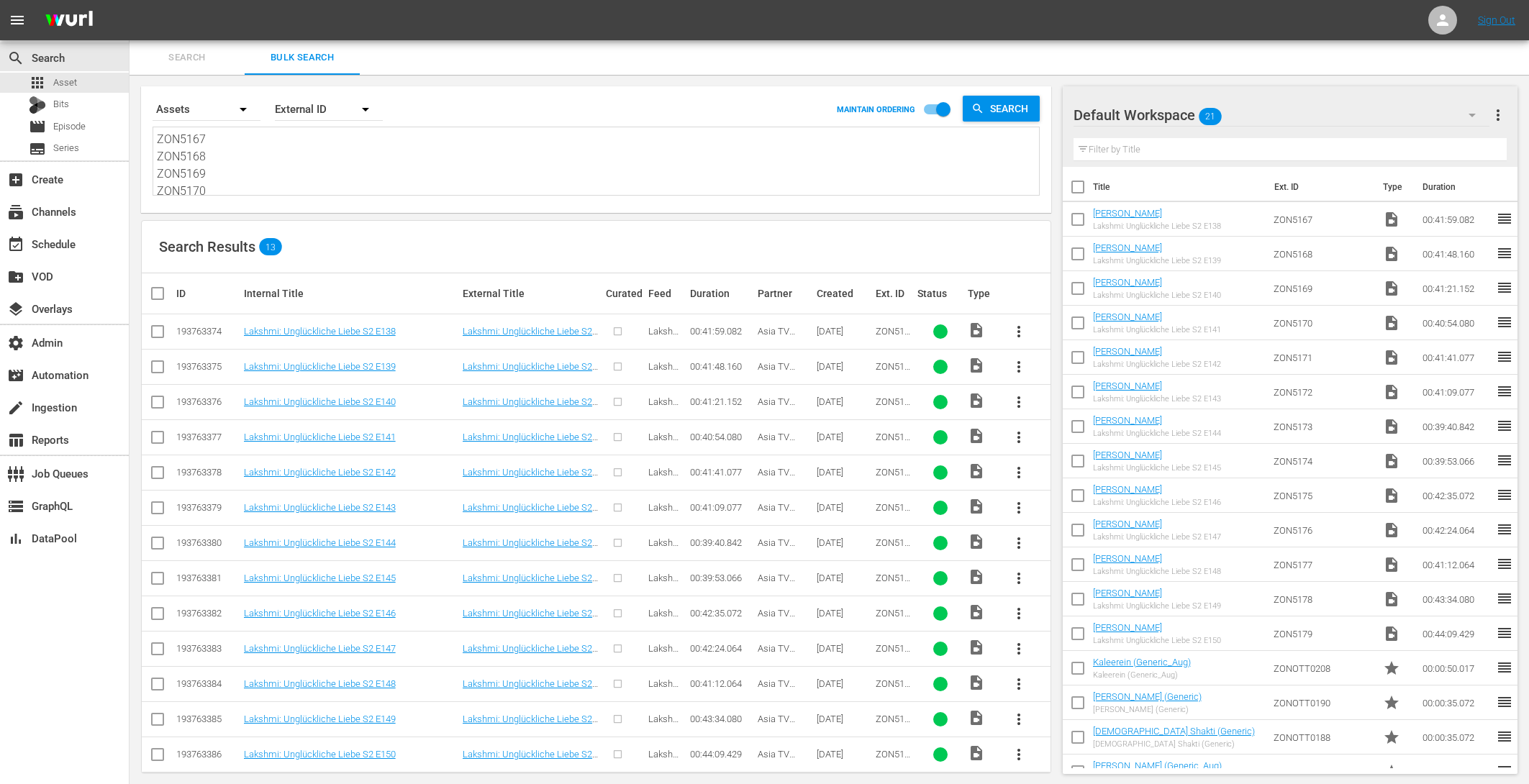
checkbox input "true"
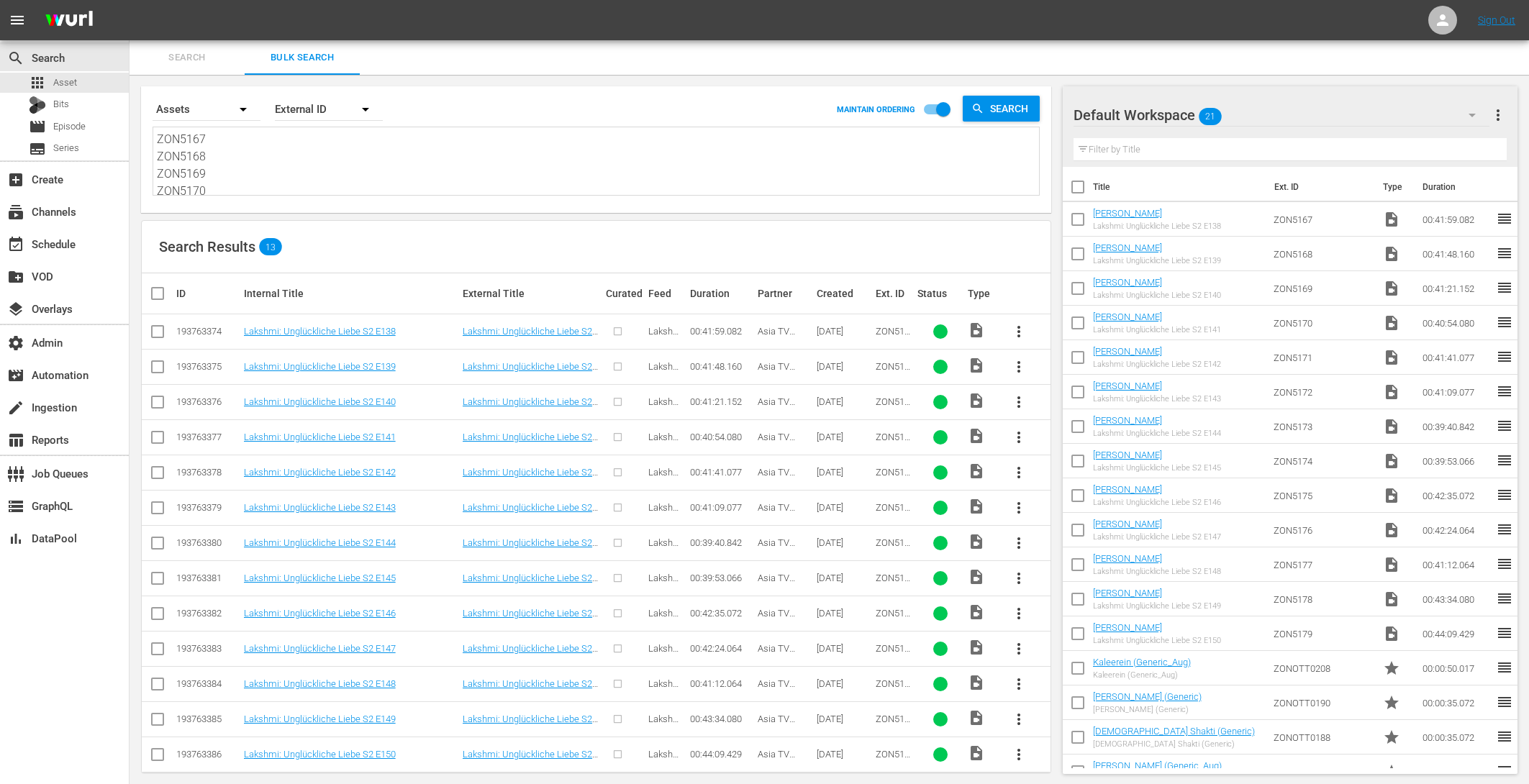
checkbox input "true"
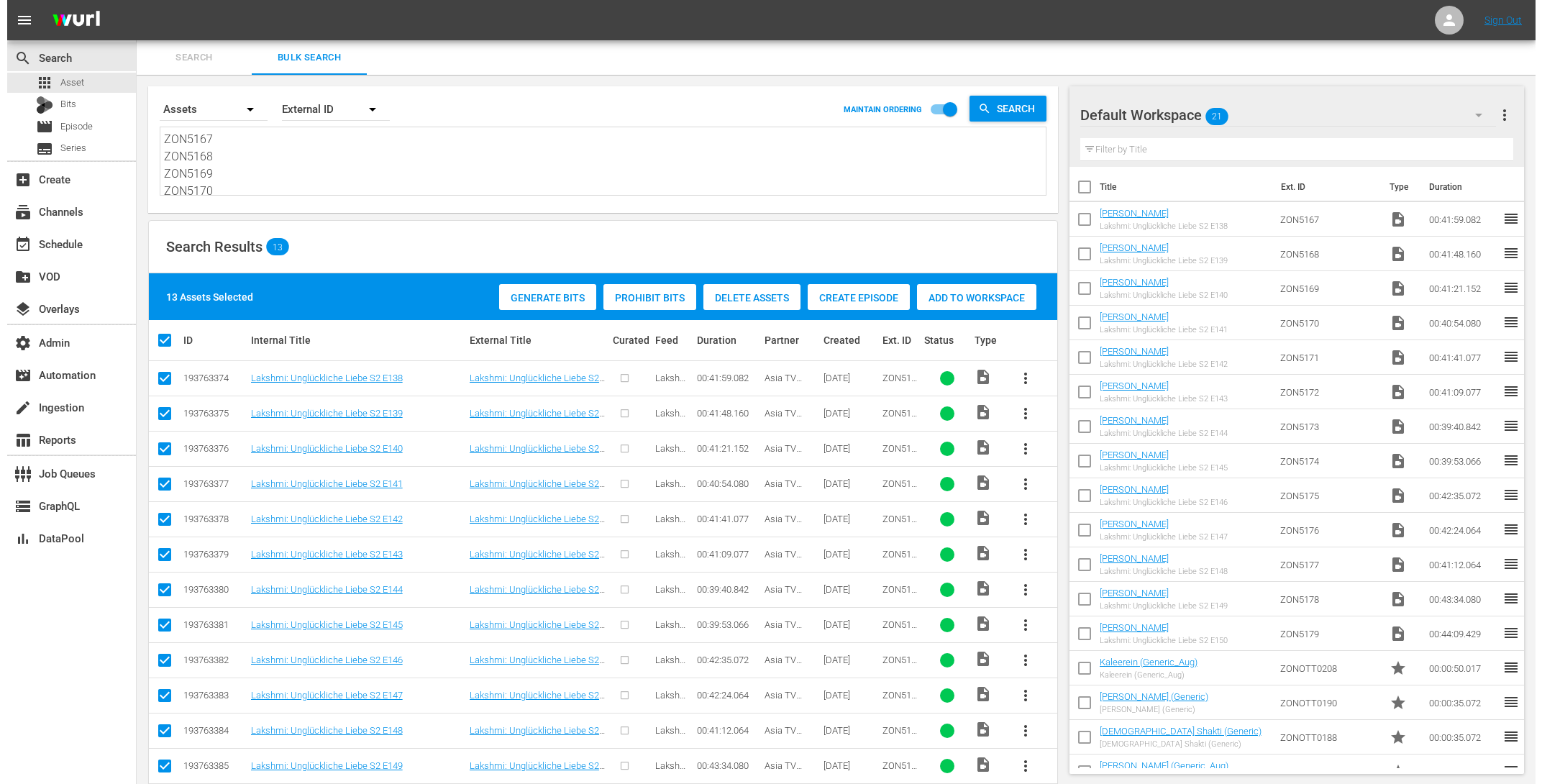
scroll to position [57, 0]
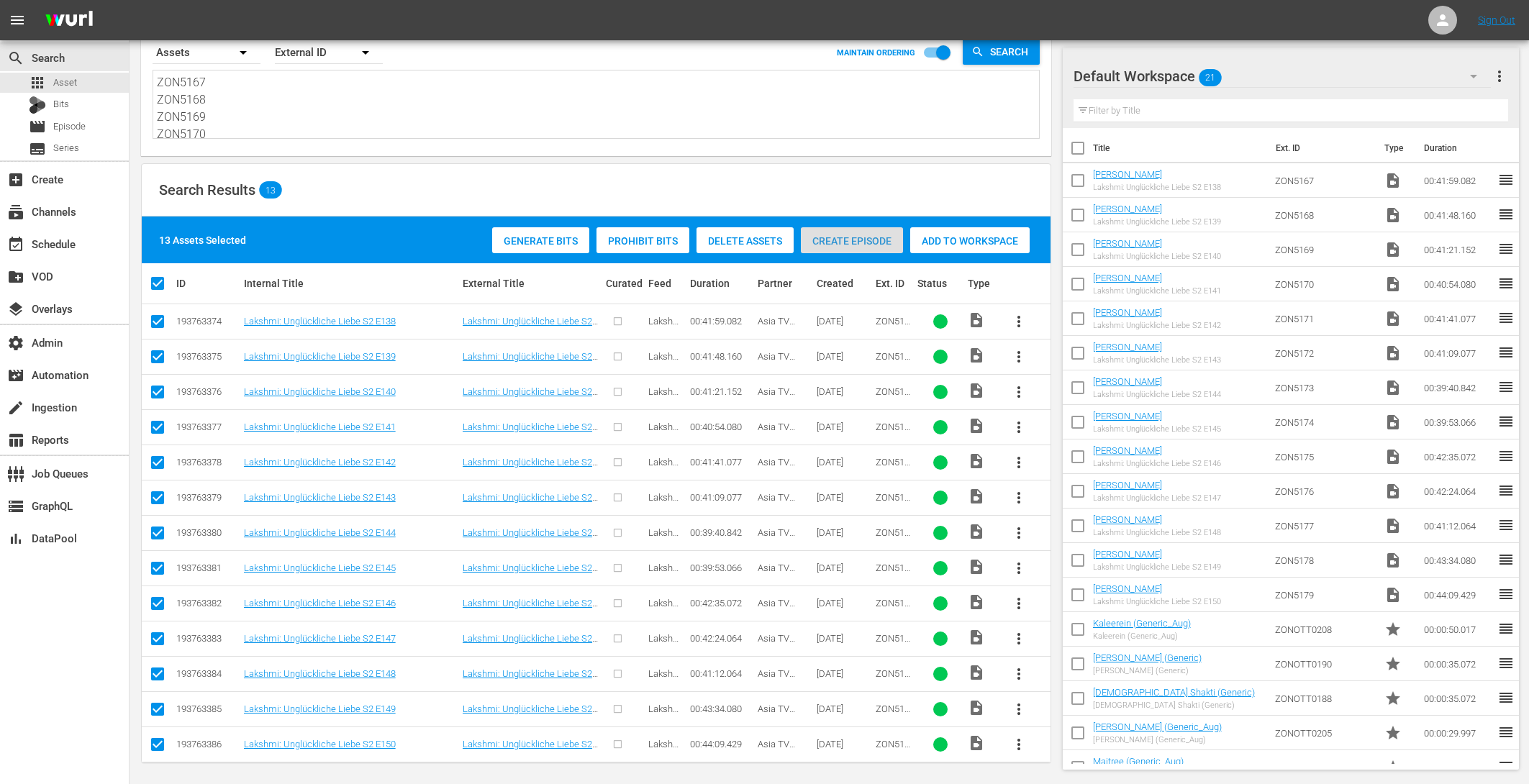
click at [852, 235] on span "Create Episode" at bounding box center [852, 240] width 102 height 12
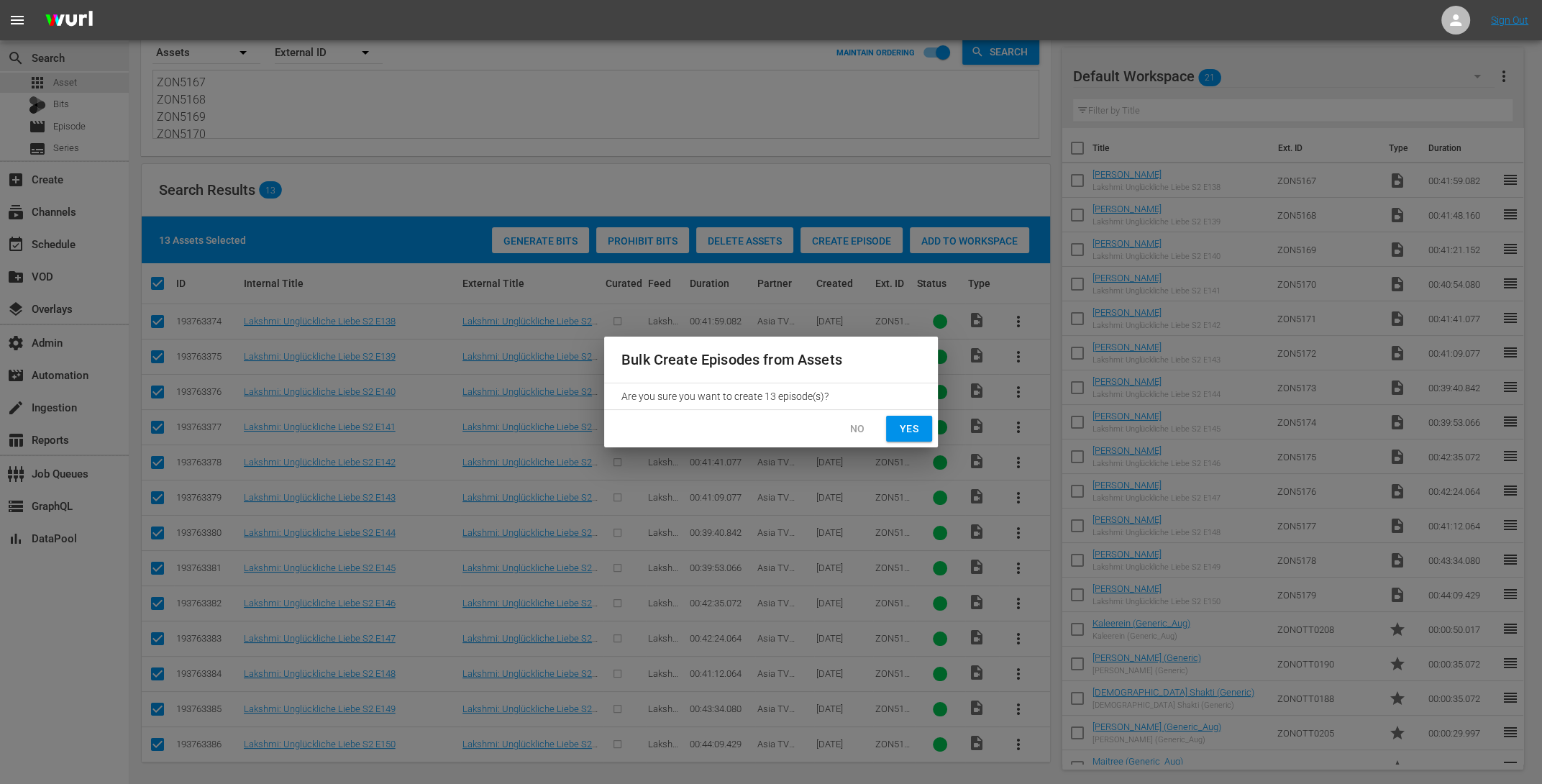
click at [907, 421] on span "Yes" at bounding box center [908, 429] width 23 height 18
checkbox input "false"
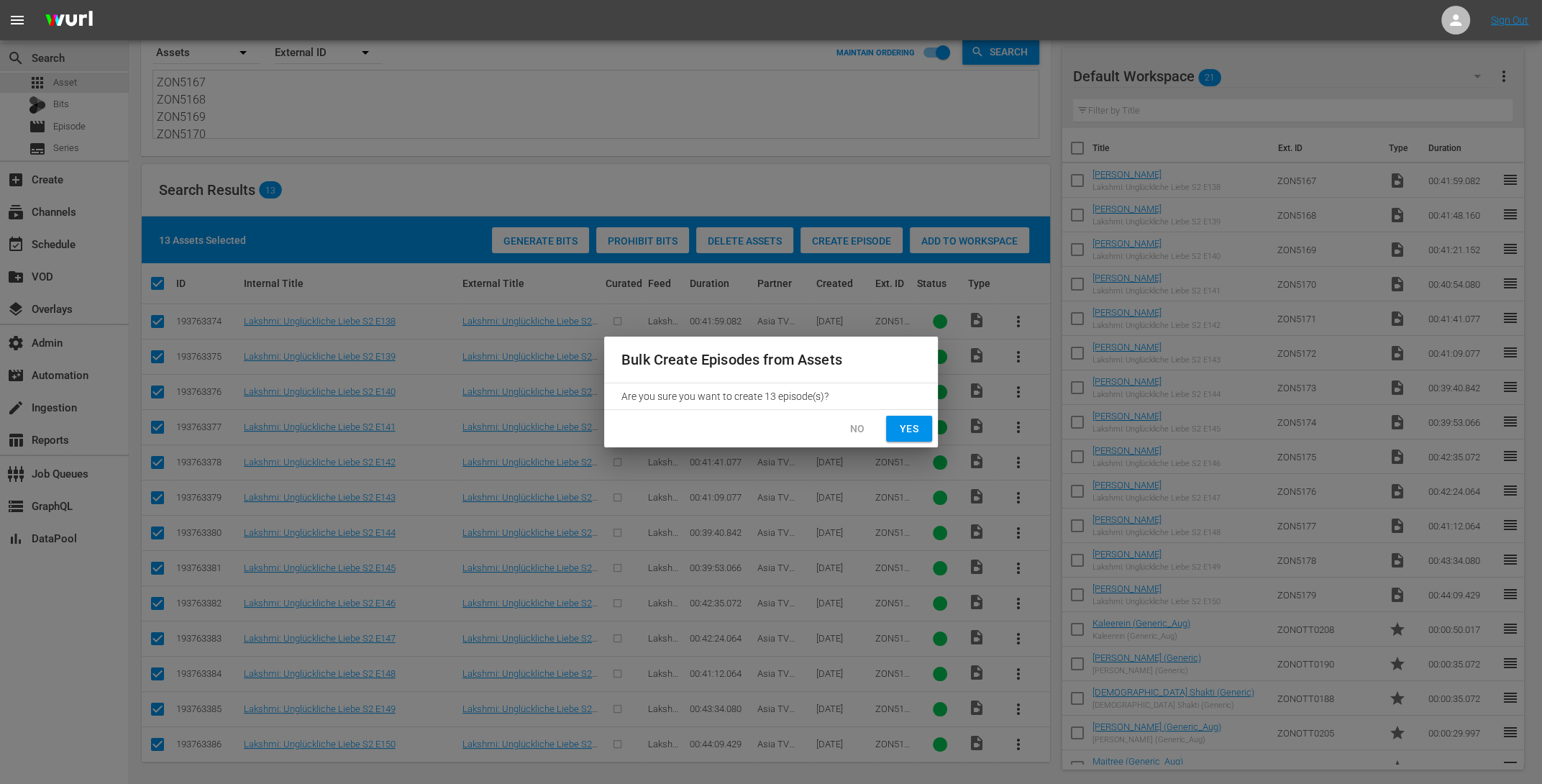
checkbox input "false"
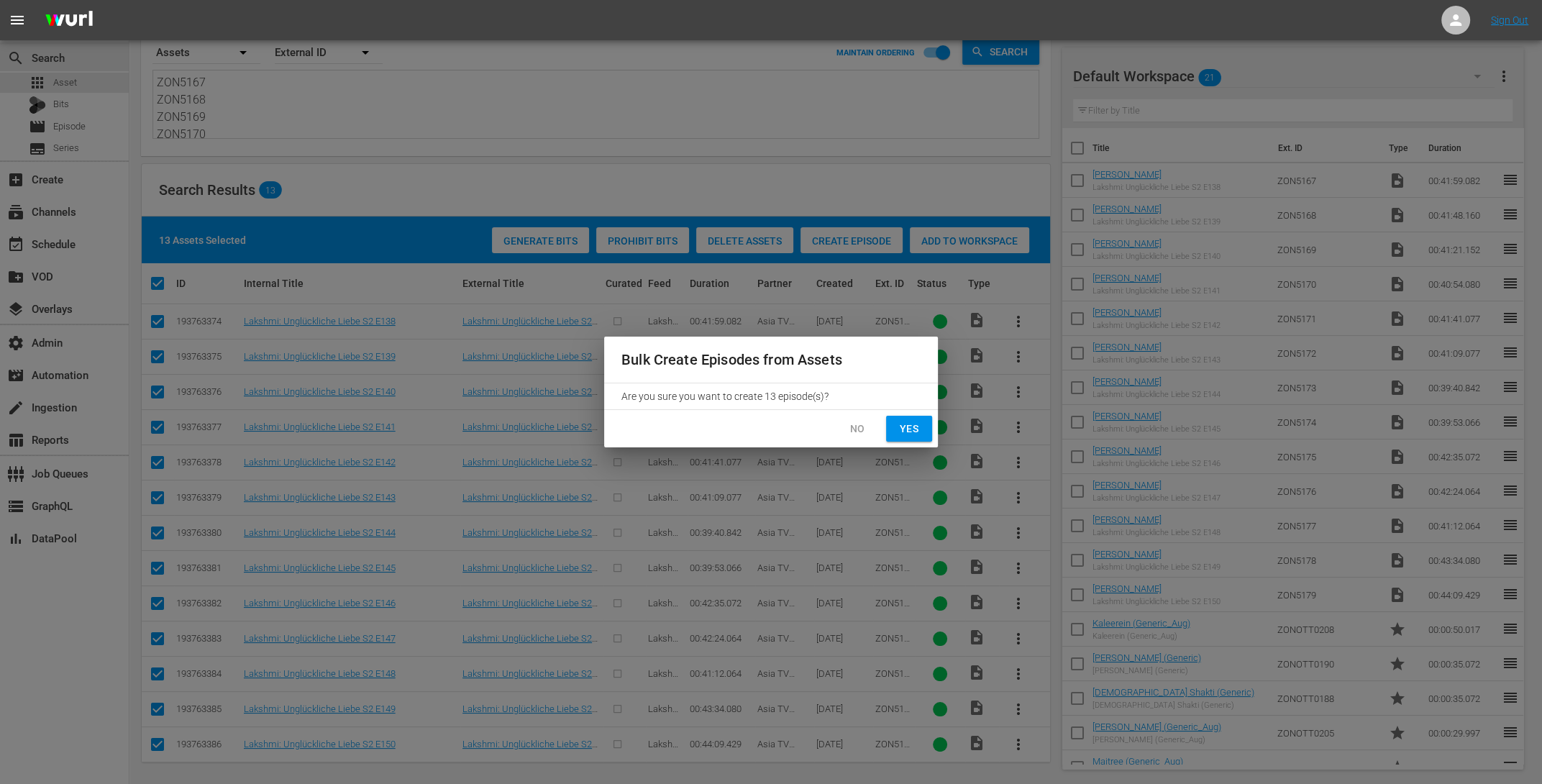
checkbox input "false"
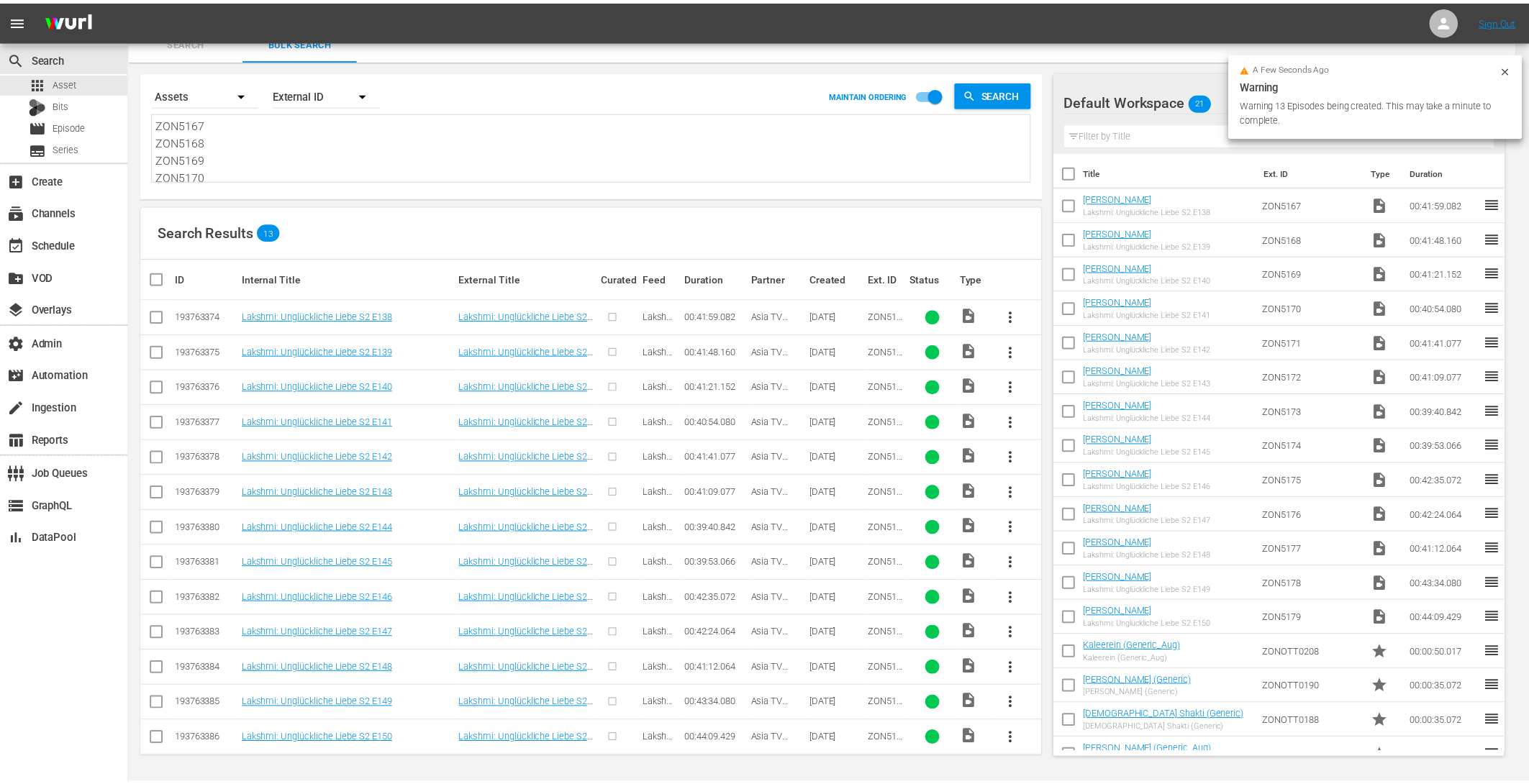
scroll to position [10, 0]
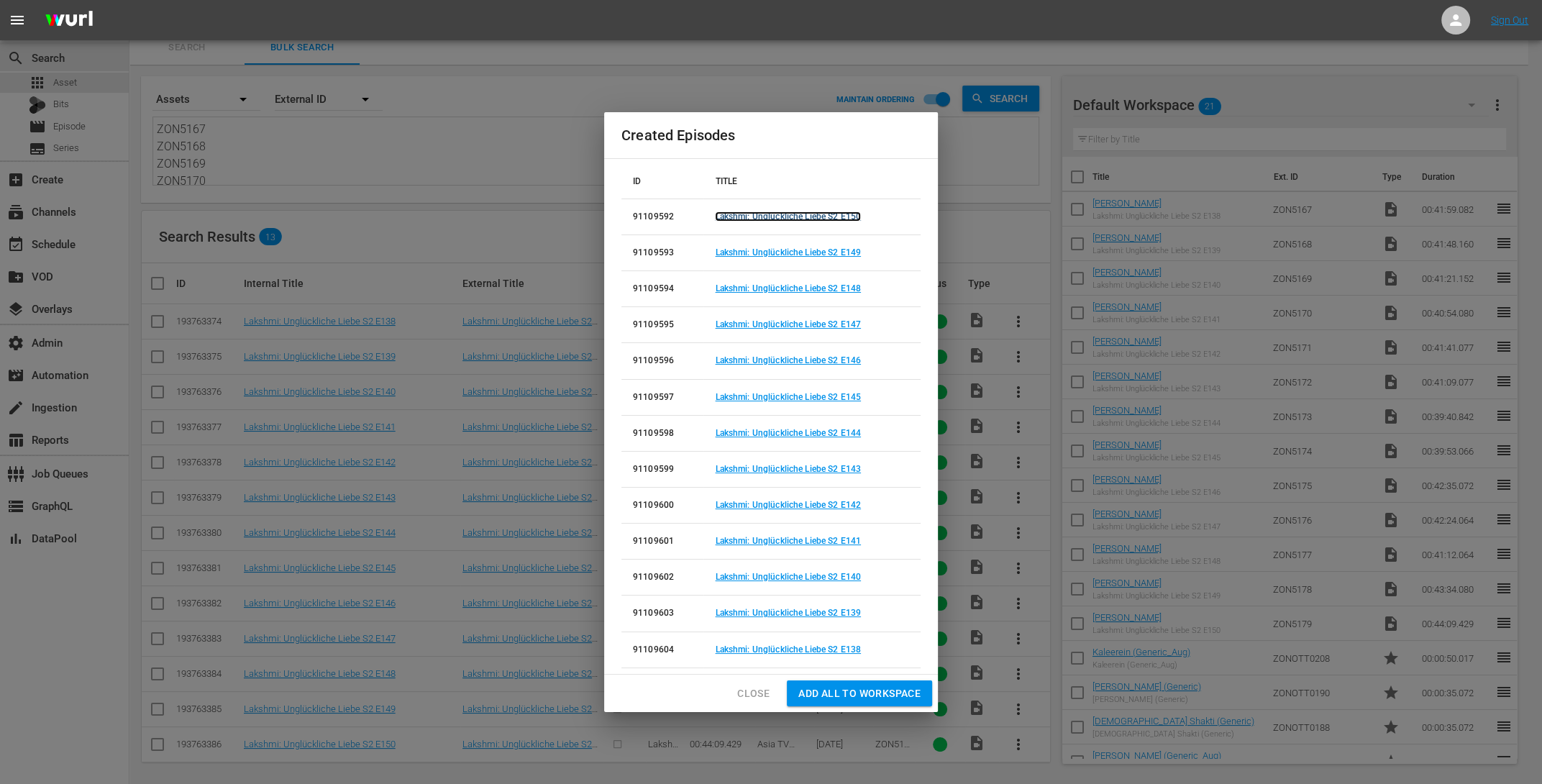
click at [823, 218] on link "Lakshmi: Unglückliche Liebe S2 E150" at bounding box center [788, 216] width 146 height 10
click at [819, 256] on link "Lakshmi: Unglückliche Liebe S2 E149" at bounding box center [788, 252] width 146 height 10
click at [820, 286] on link "Lakshmi: Unglückliche Liebe S2 E148" at bounding box center [788, 288] width 146 height 10
click at [825, 325] on link "Lakshmi: Unglückliche Liebe S2 E147" at bounding box center [788, 324] width 146 height 10
click at [820, 363] on link "Lakshmi: Unglückliche Liebe S2 E146" at bounding box center [788, 360] width 146 height 10
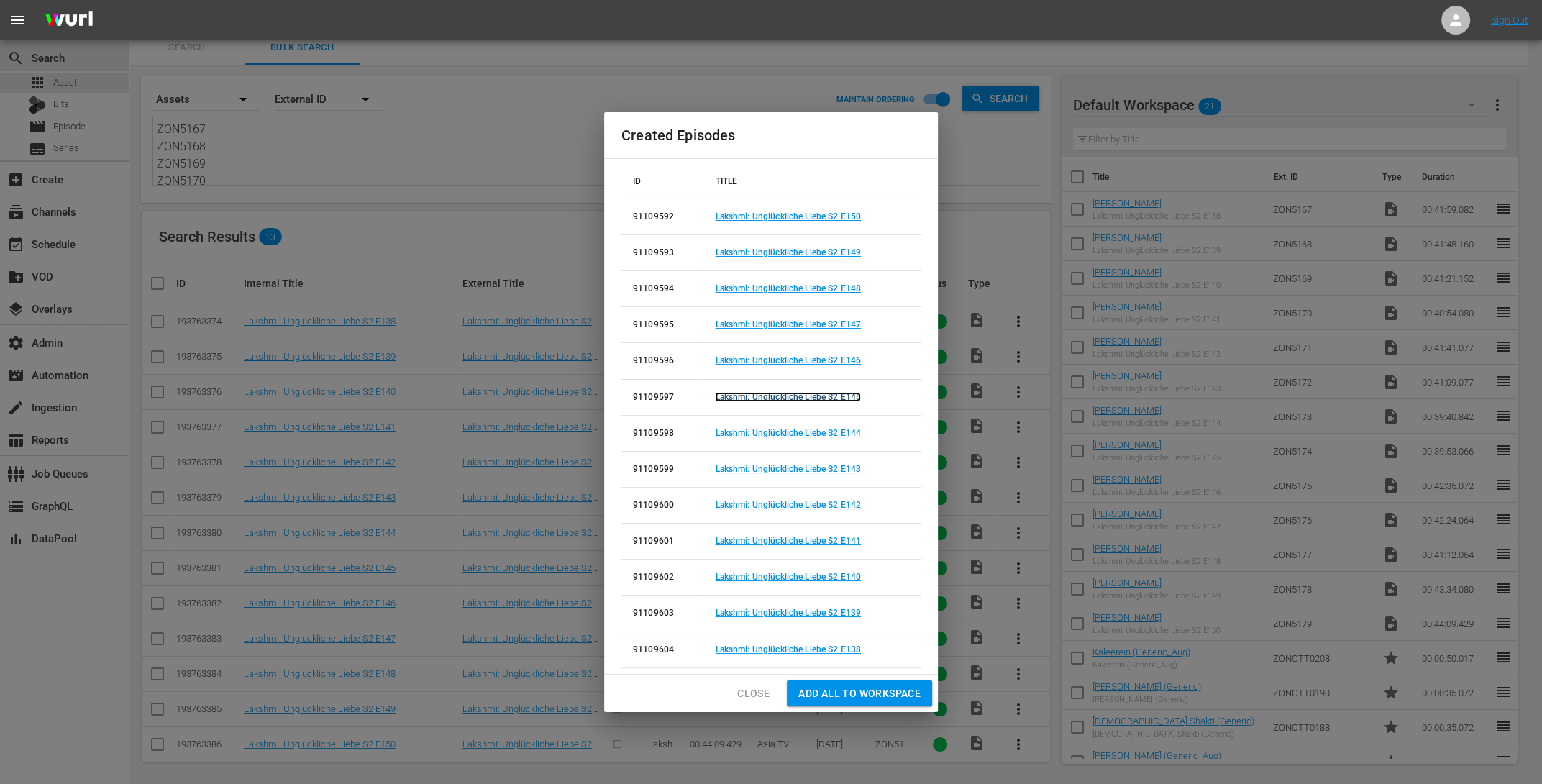
click at [822, 395] on link "Lakshmi: Unglückliche Liebe S2 E145" at bounding box center [788, 396] width 146 height 10
click at [827, 433] on link "Lakshmi: Unglückliche Liebe S2 E144" at bounding box center [788, 432] width 146 height 10
click at [829, 465] on link "Lakshmi: Unglückliche Liebe S2 E143" at bounding box center [788, 469] width 146 height 10
drag, startPoint x: 825, startPoint y: 505, endPoint x: 827, endPoint y: 531, distance: 26.1
click at [825, 505] on link "Lakshmi: Unglückliche Liebe S2 E142" at bounding box center [788, 504] width 146 height 10
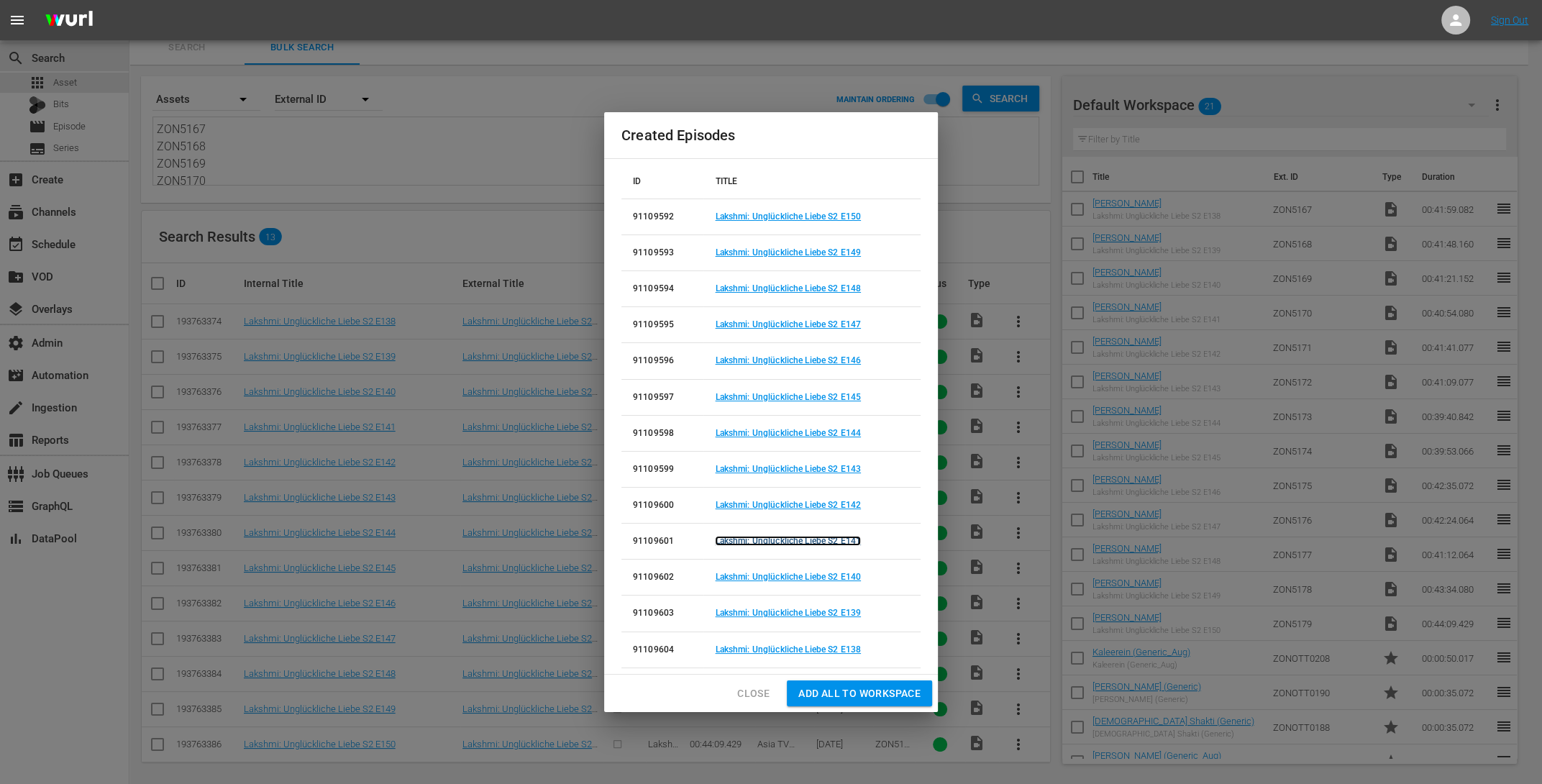
click at [829, 537] on link "Lakshmi: Unglückliche Liebe S2 E141" at bounding box center [788, 540] width 146 height 10
click at [830, 573] on link "Lakshmi: Unglückliche Liebe S2 E140" at bounding box center [788, 576] width 146 height 10
click at [827, 610] on link "Lakshmi: Unglückliche Liebe S2 E139" at bounding box center [788, 612] width 146 height 10
click at [827, 648] on link "Lakshmi: Unglückliche Liebe S2 E138" at bounding box center [788, 649] width 146 height 10
click at [752, 691] on span "Close" at bounding box center [753, 693] width 33 height 18
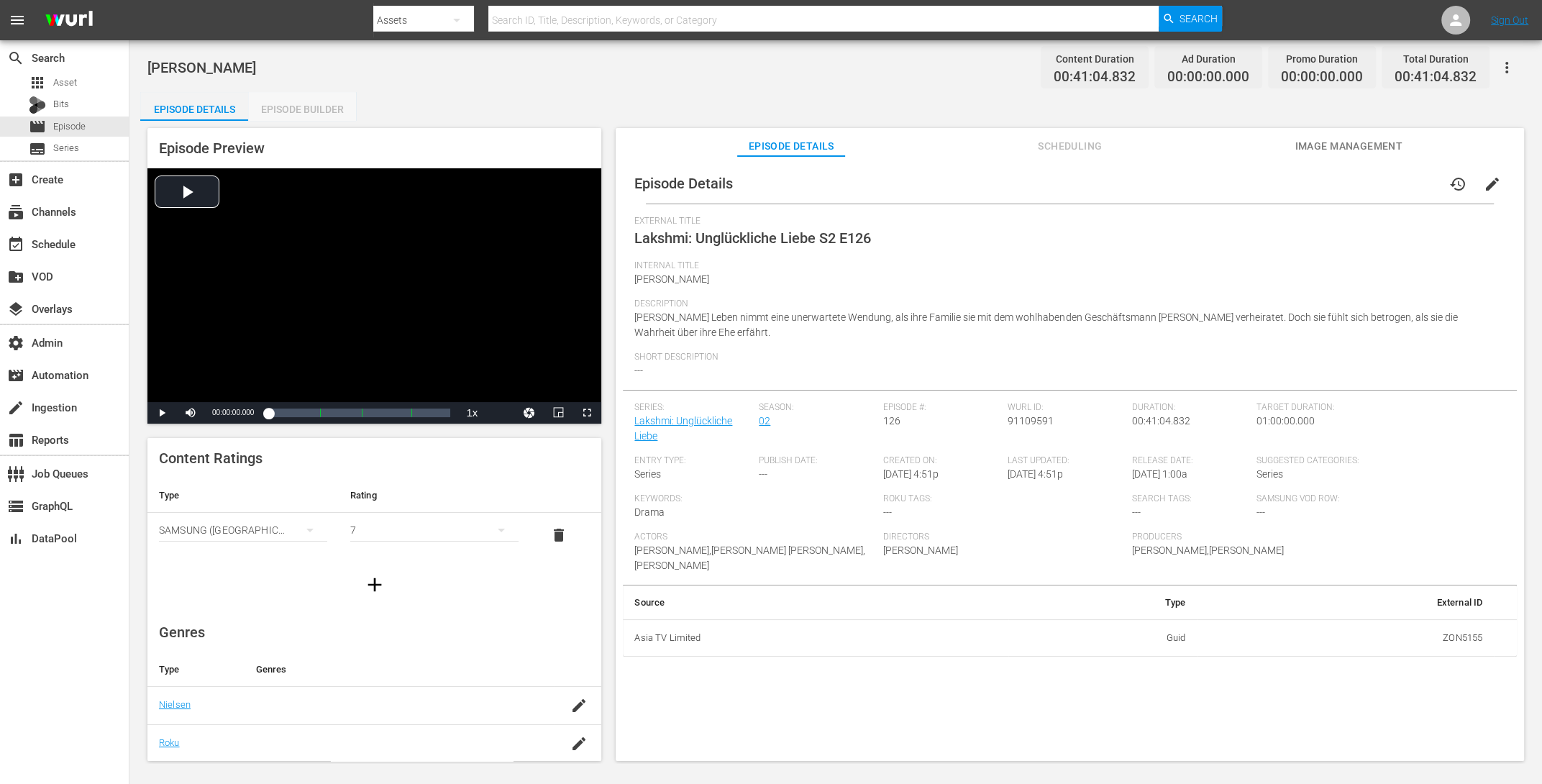
drag, startPoint x: 295, startPoint y: 118, endPoint x: 287, endPoint y: 11, distance: 107.3
click at [295, 118] on div "Episode Builder" at bounding box center [302, 110] width 108 height 34
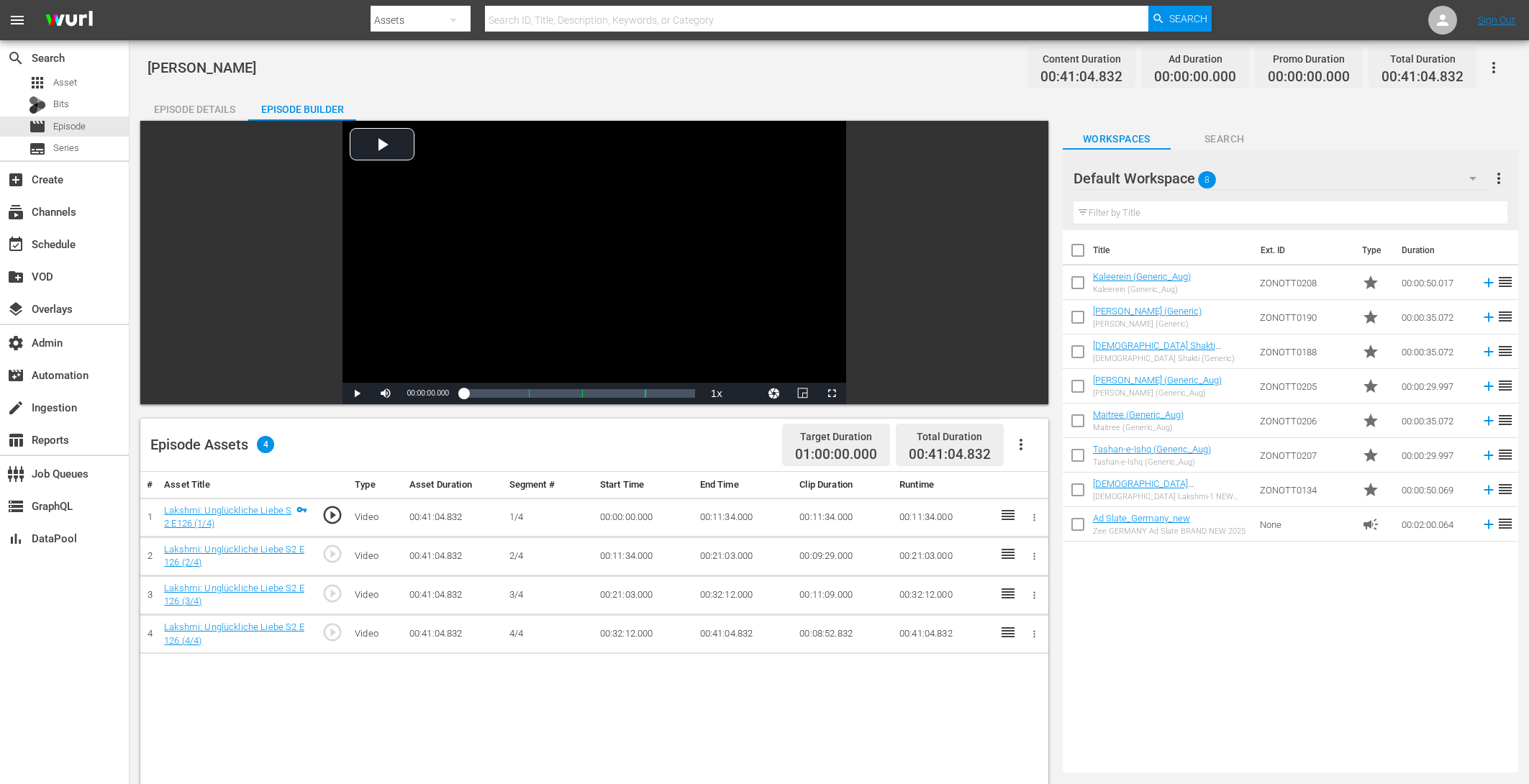
scroll to position [301, 0]
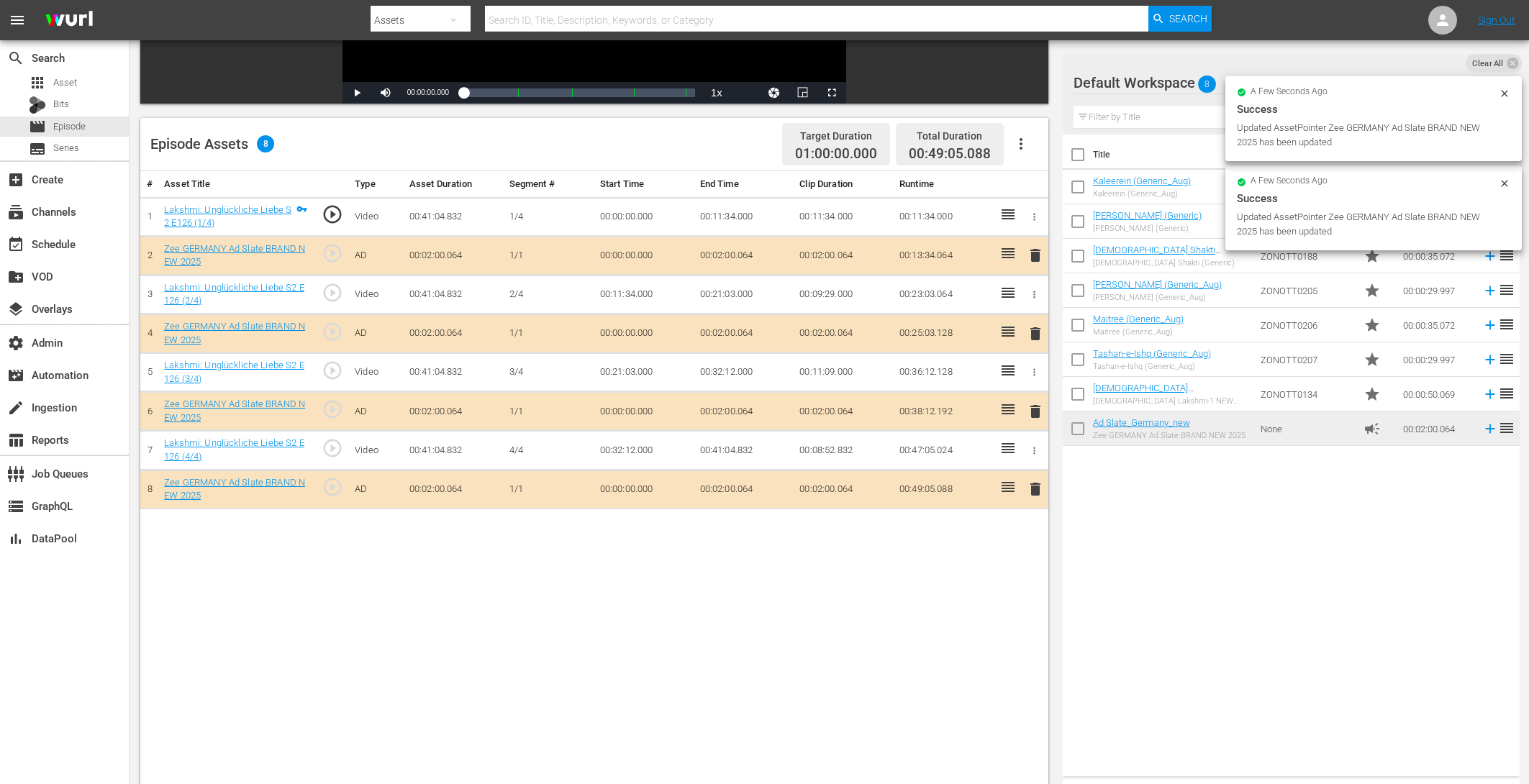
drag, startPoint x: 1105, startPoint y: 427, endPoint x: 244, endPoint y: 1, distance: 960.6
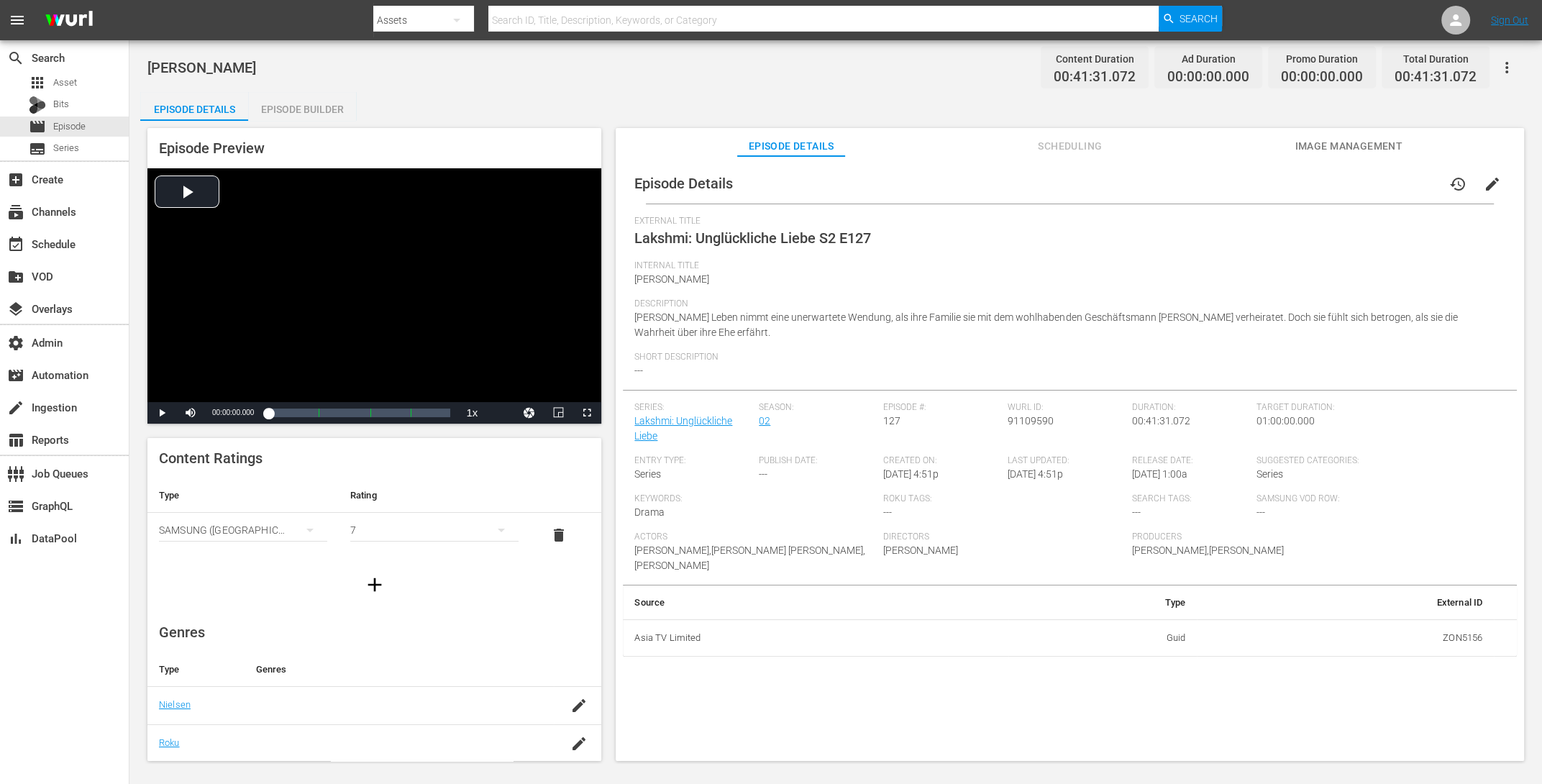
click at [297, 103] on div "Episode Builder" at bounding box center [302, 110] width 108 height 34
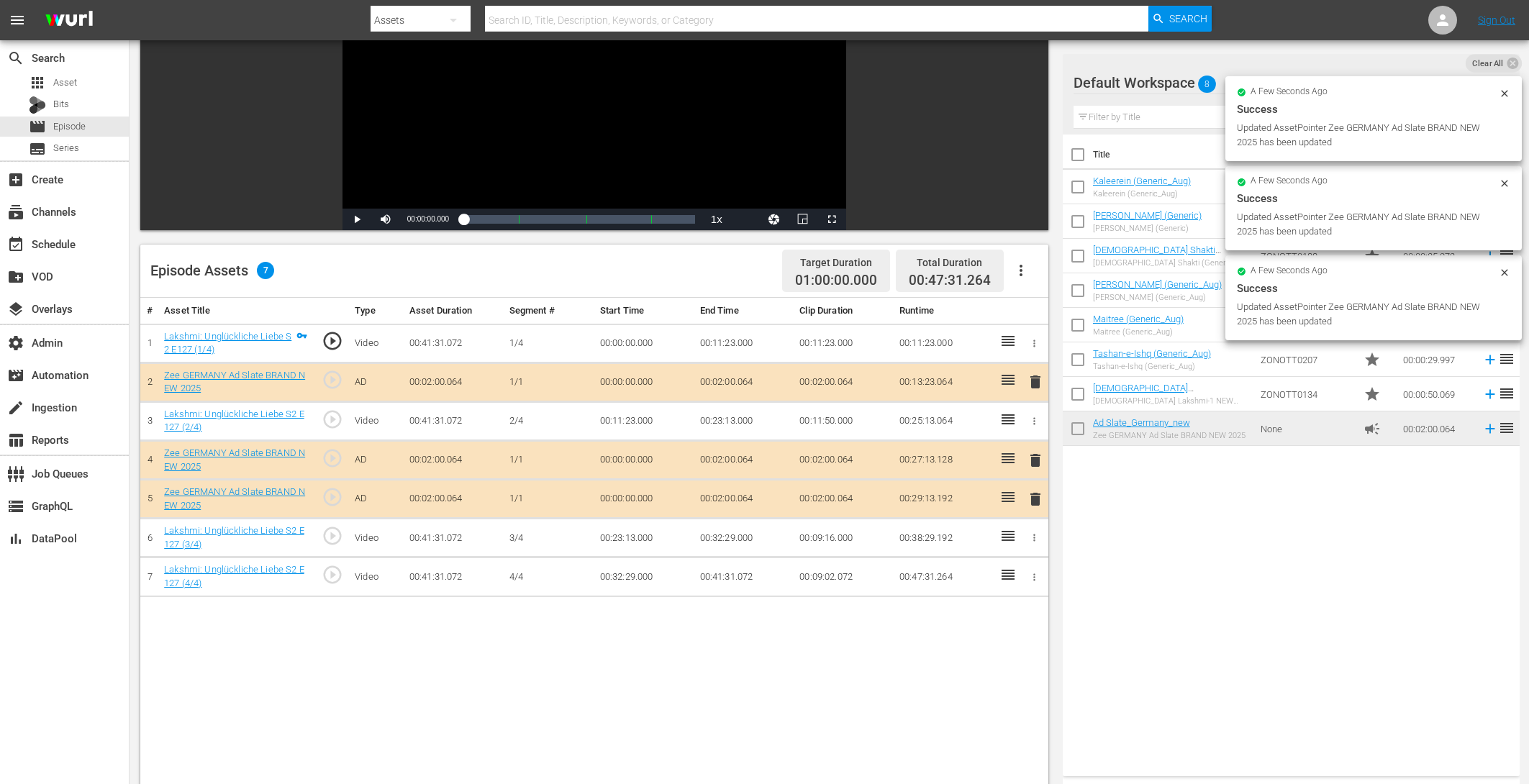
scroll to position [274, 0]
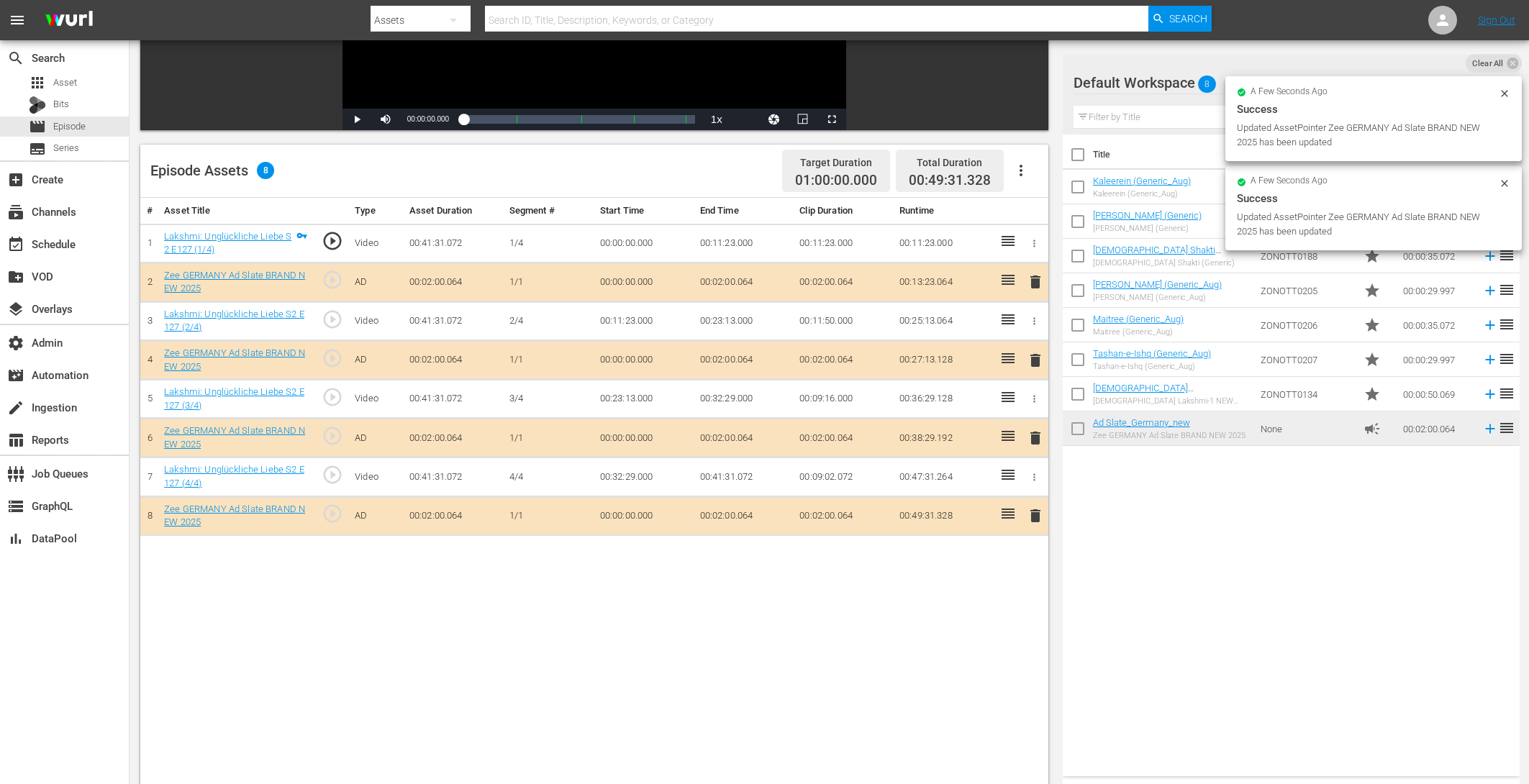
drag, startPoint x: 1123, startPoint y: 431, endPoint x: 517, endPoint y: 17, distance: 733.9
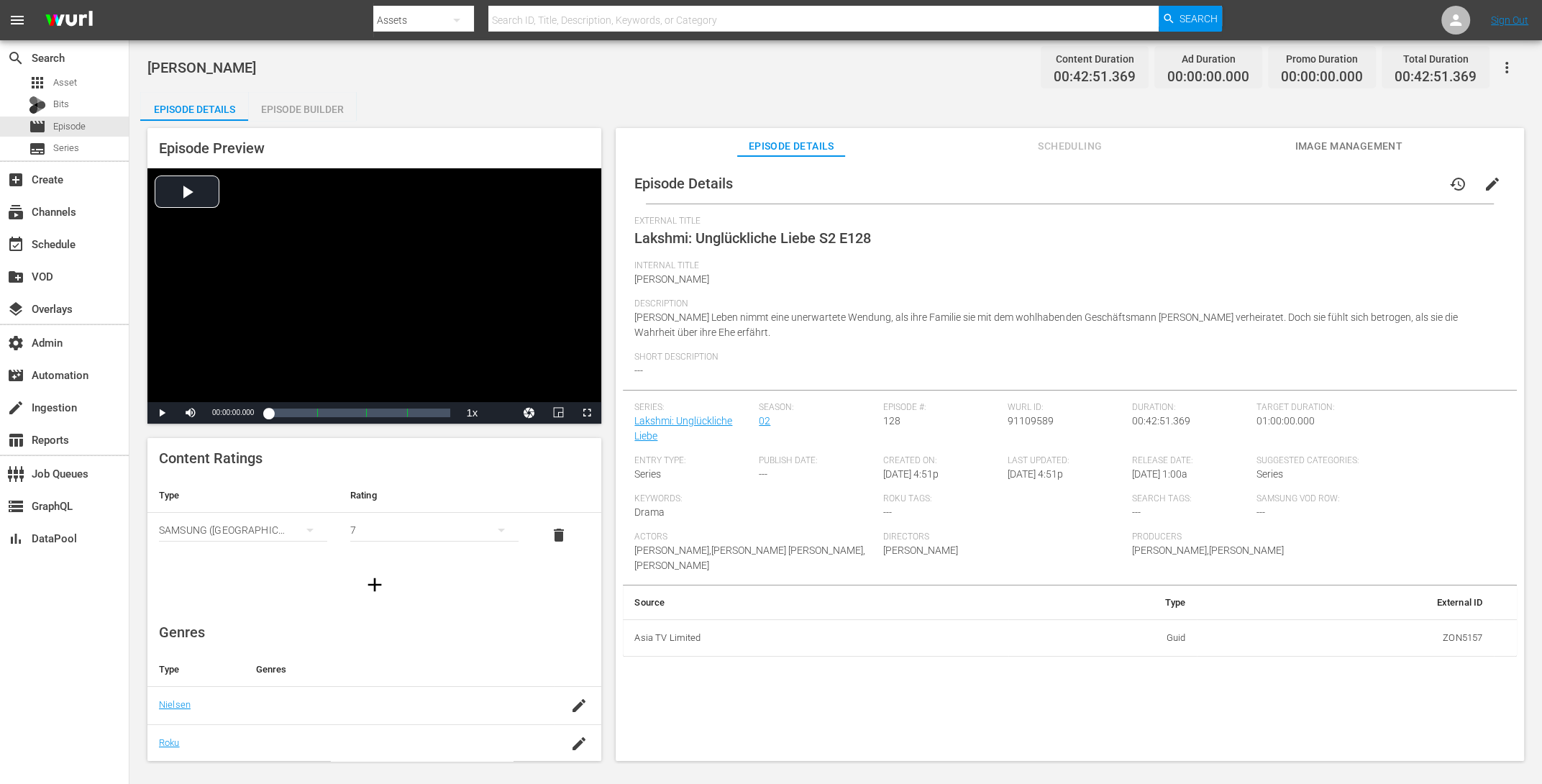
click at [293, 110] on div "Episode Builder" at bounding box center [302, 110] width 108 height 34
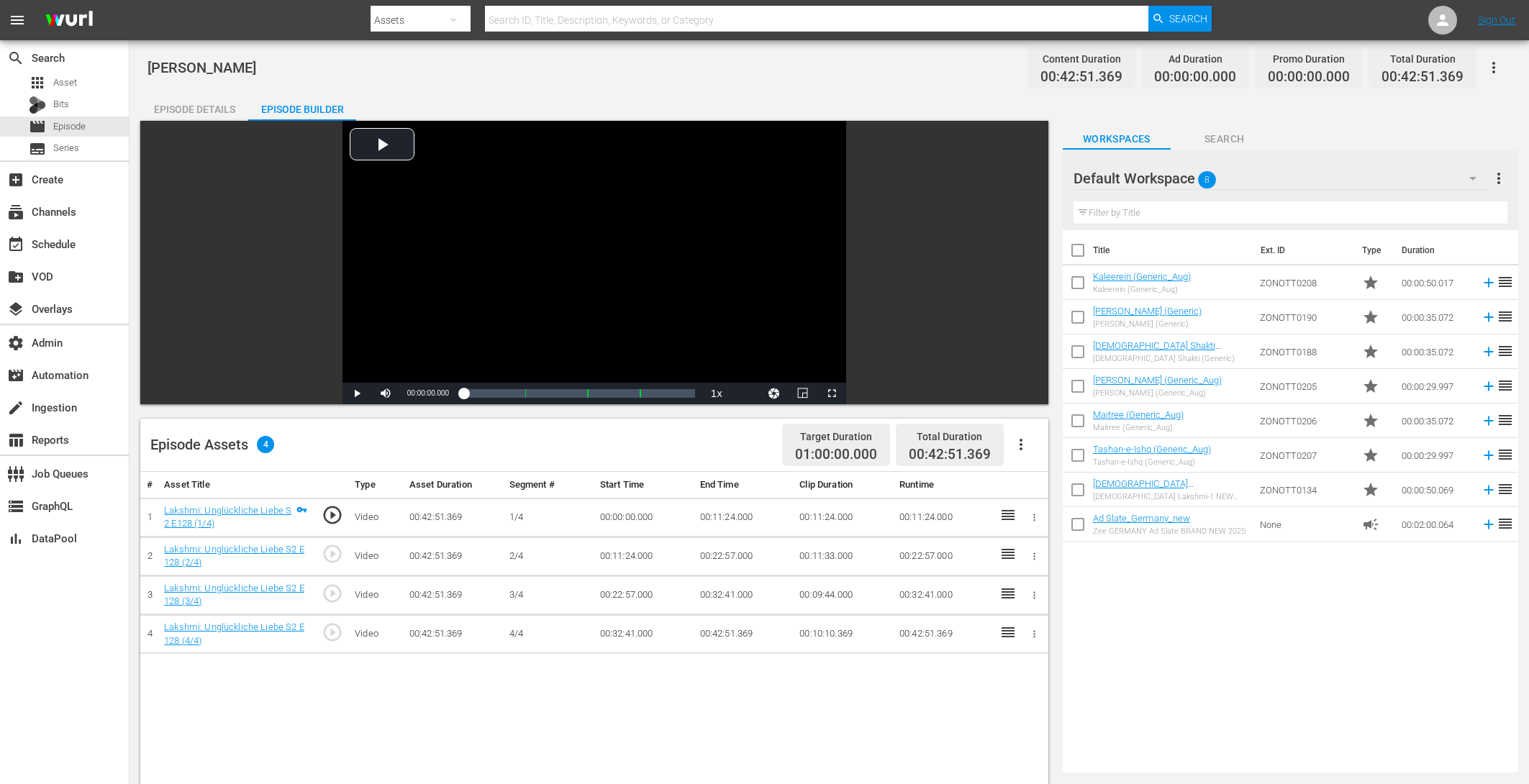
scroll to position [374, 0]
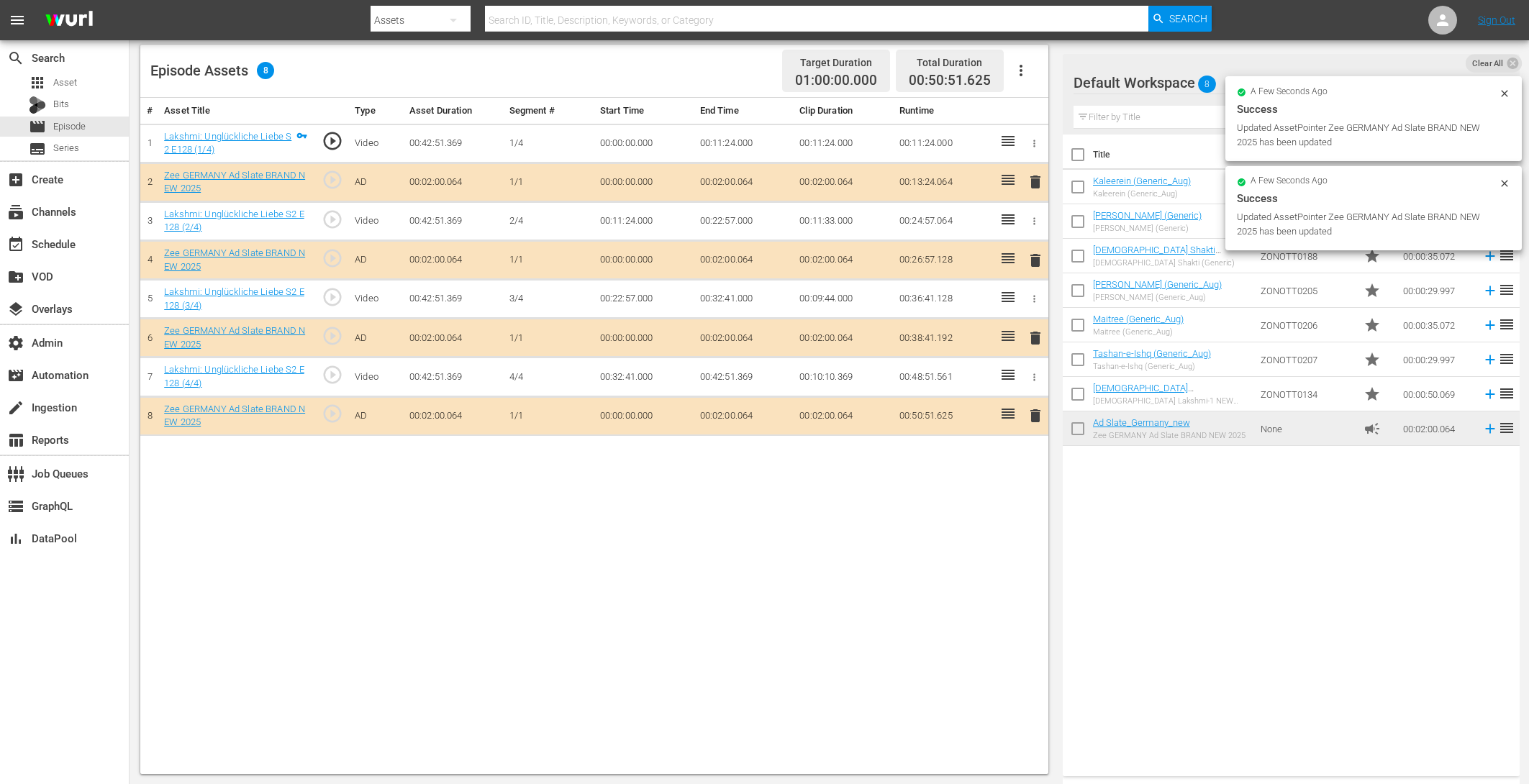
drag, startPoint x: 1118, startPoint y: 422, endPoint x: 414, endPoint y: 23, distance: 809.2
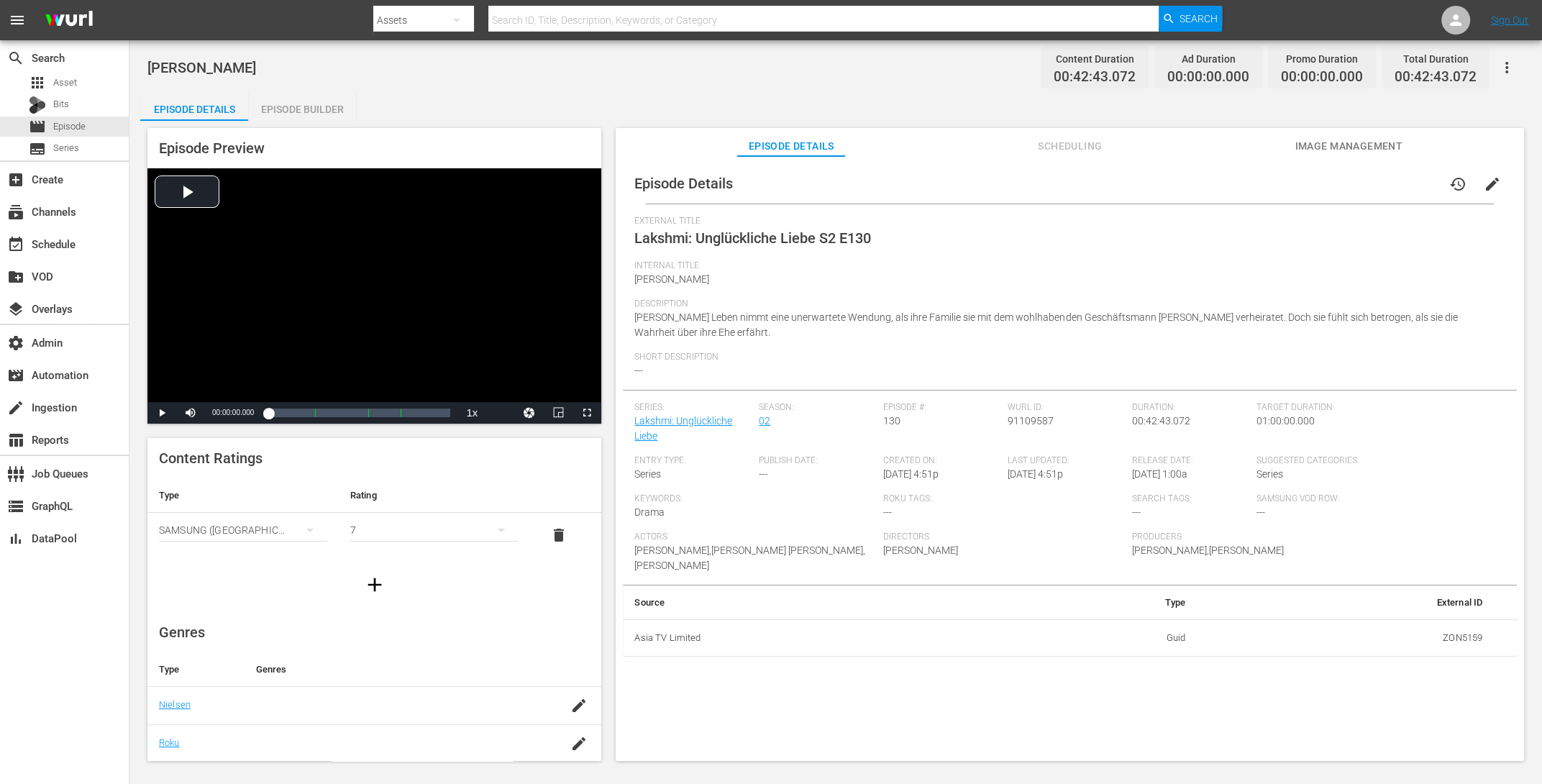
click at [312, 108] on div "Episode Builder" at bounding box center [302, 110] width 108 height 34
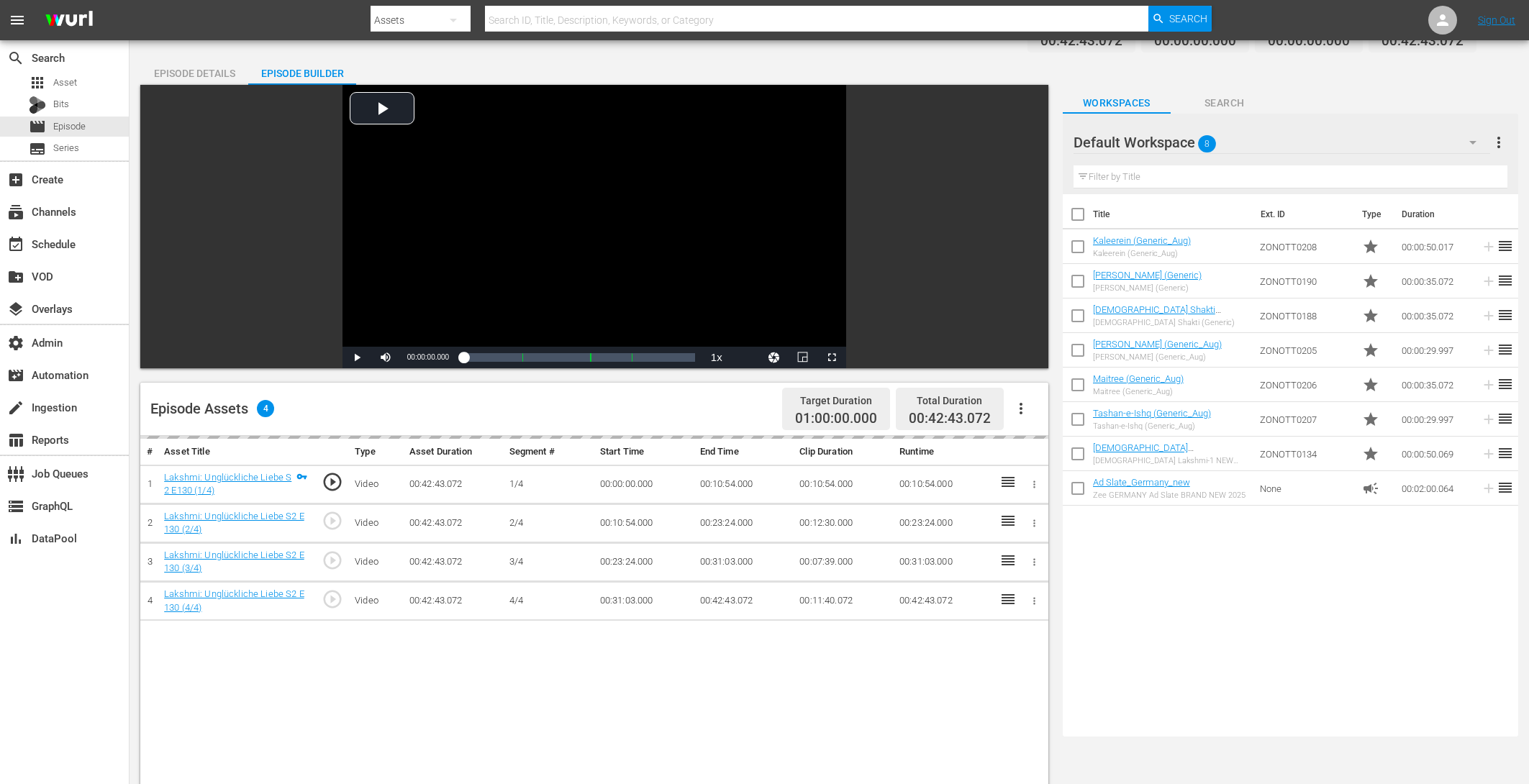
scroll to position [374, 0]
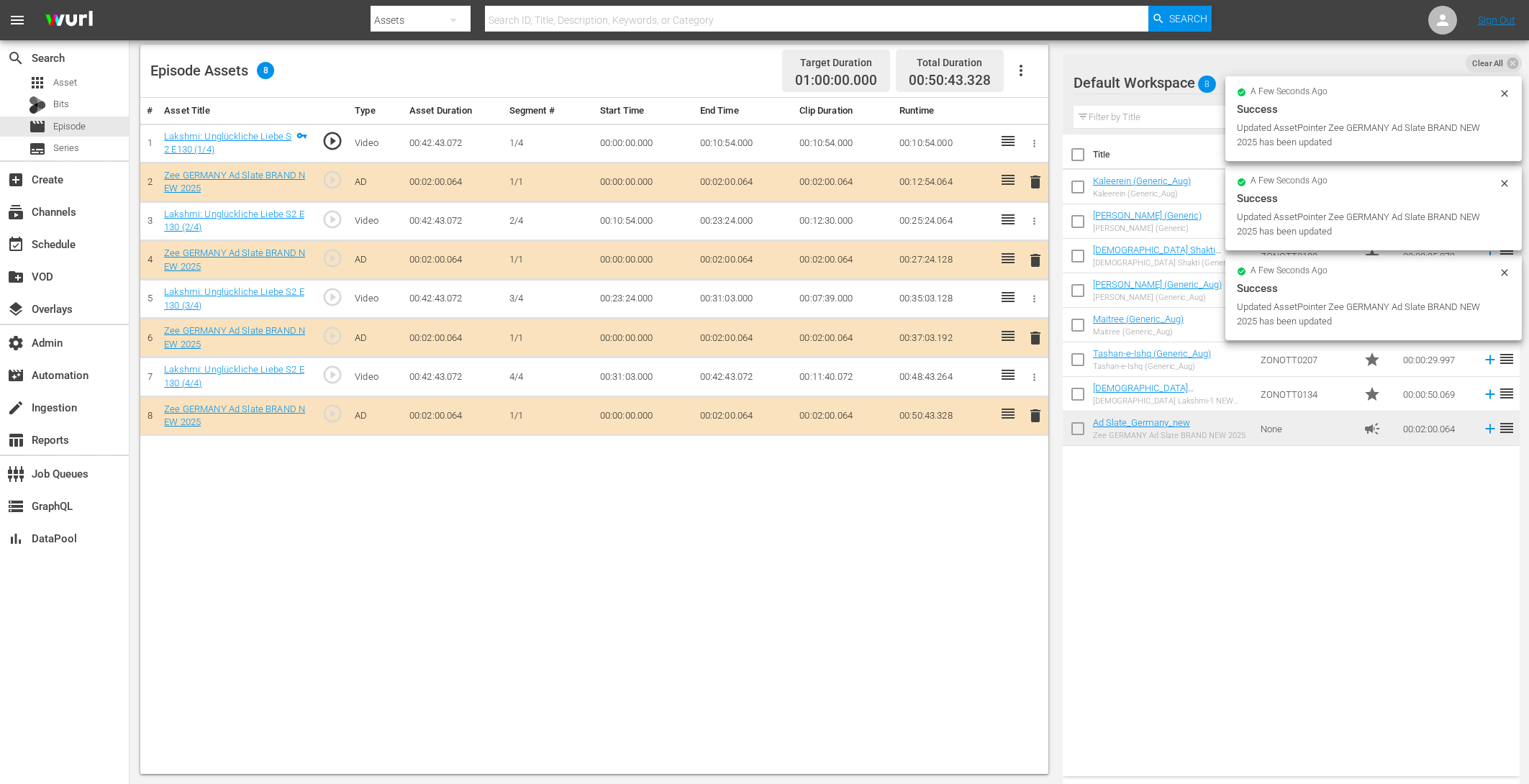
drag, startPoint x: 1125, startPoint y: 429, endPoint x: 472, endPoint y: 1, distance: 780.8
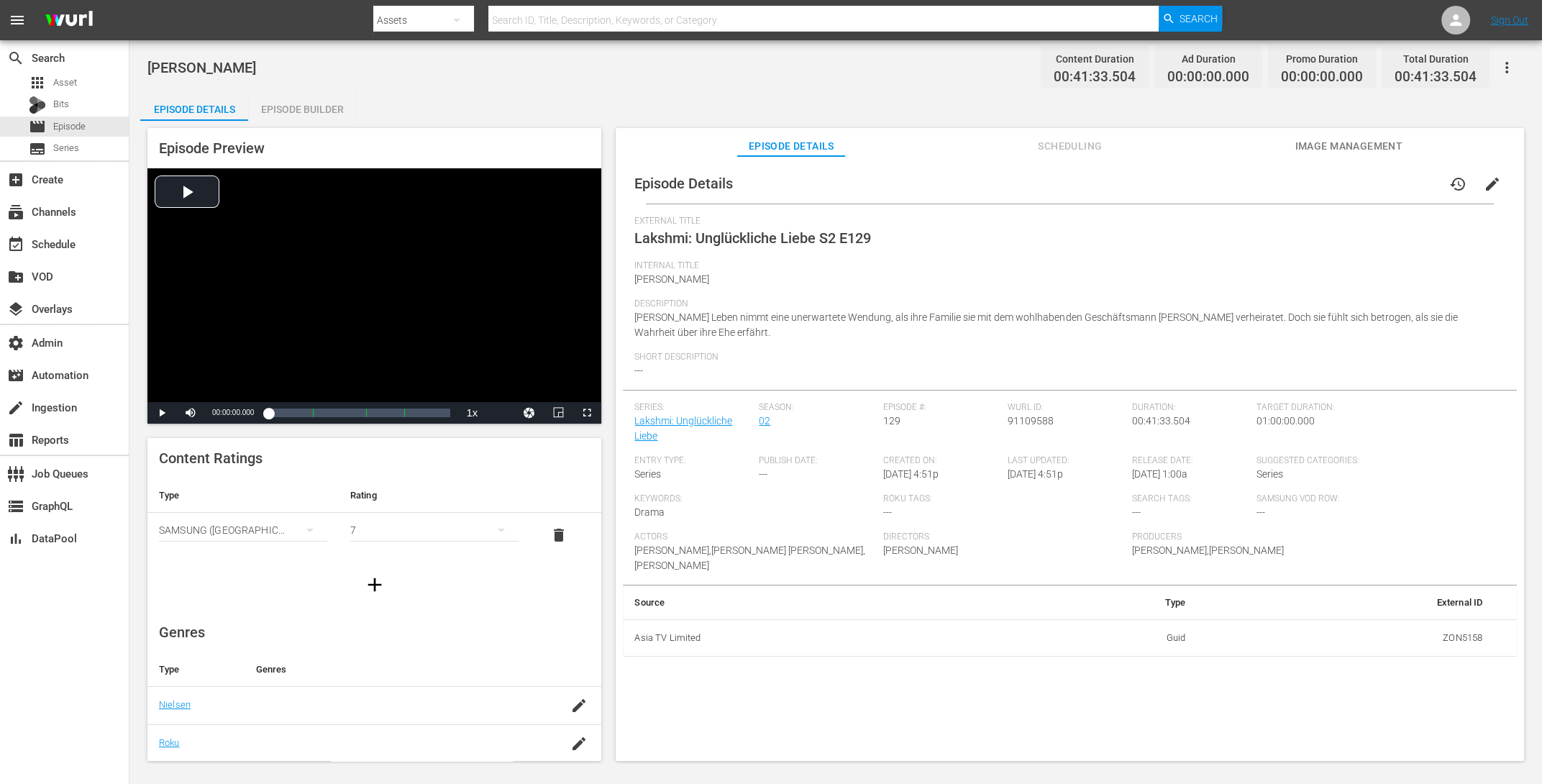
click at [327, 96] on div "Episode Builder" at bounding box center [302, 110] width 108 height 34
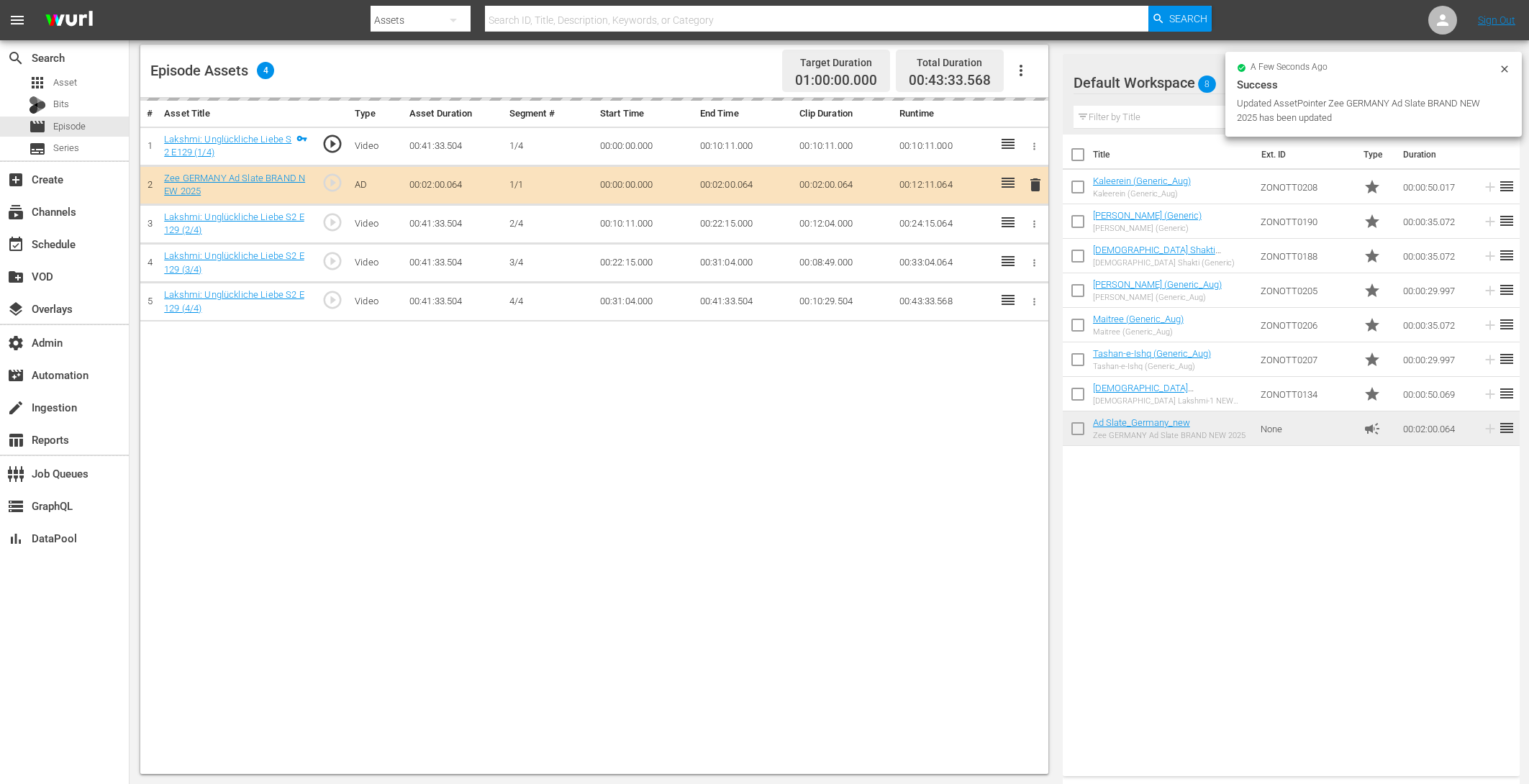
scroll to position [339, 0]
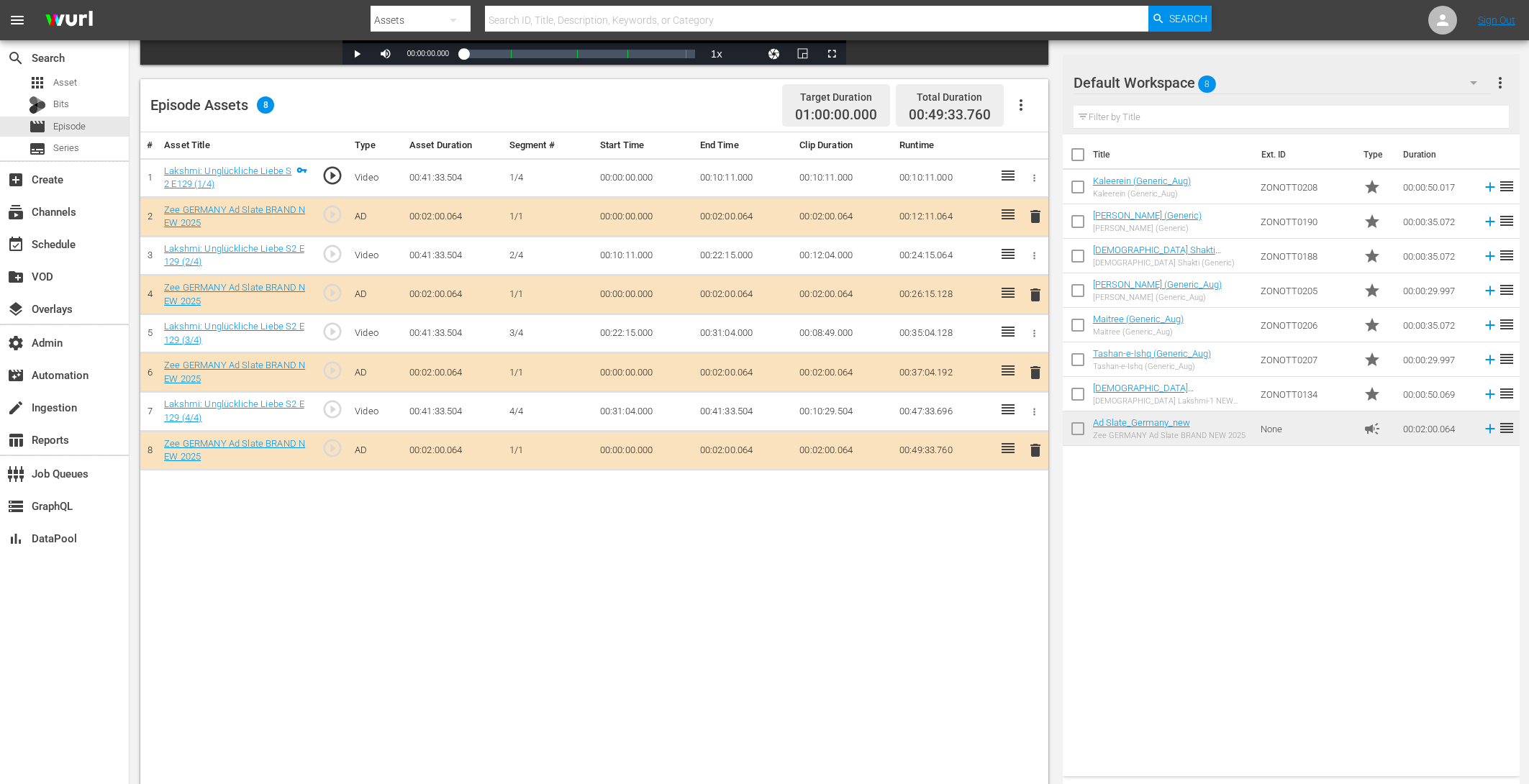
drag, startPoint x: 1086, startPoint y: 429, endPoint x: 331, endPoint y: 0, distance: 868.4
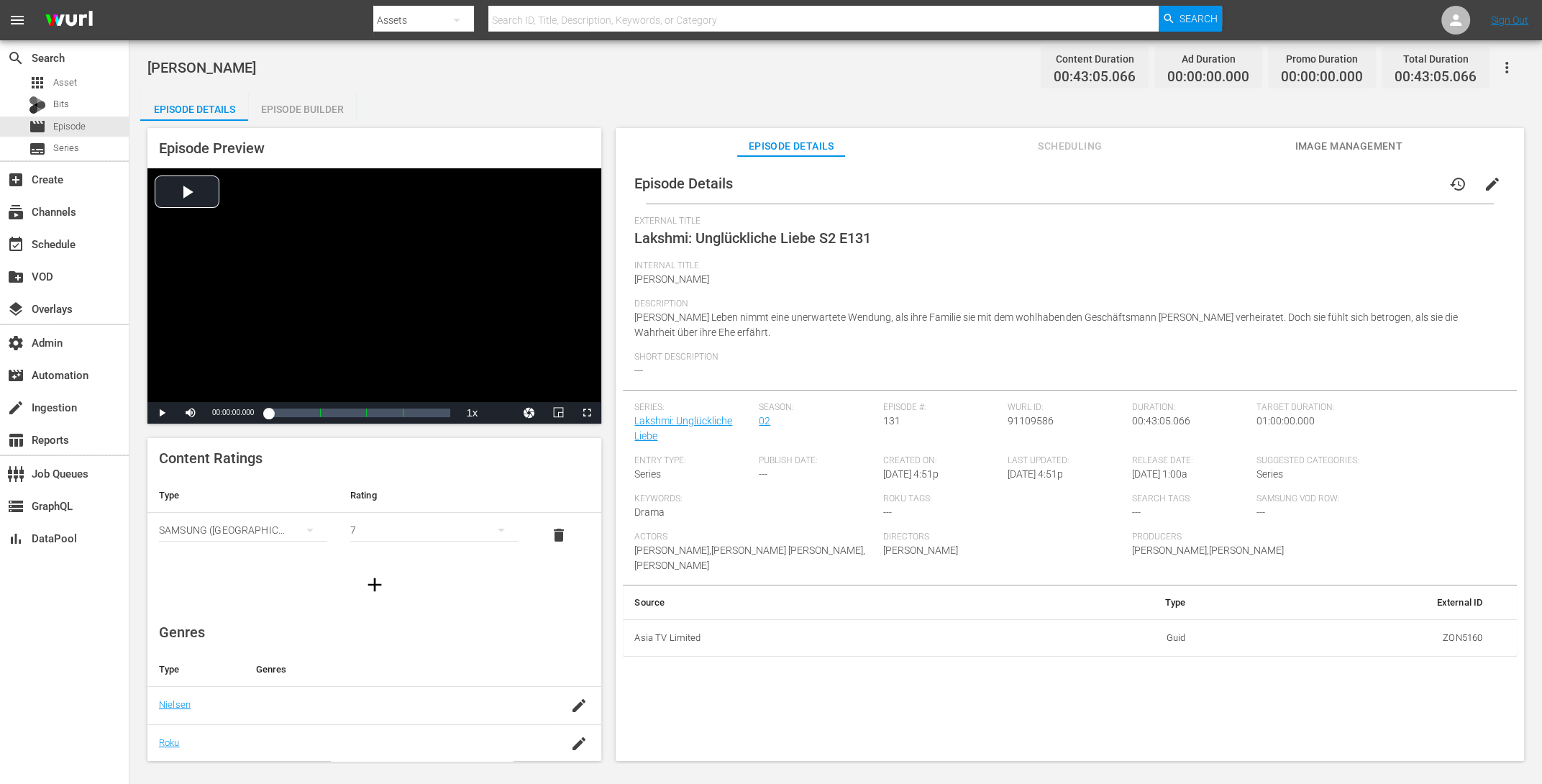
click at [315, 102] on div "Episode Builder" at bounding box center [302, 110] width 108 height 34
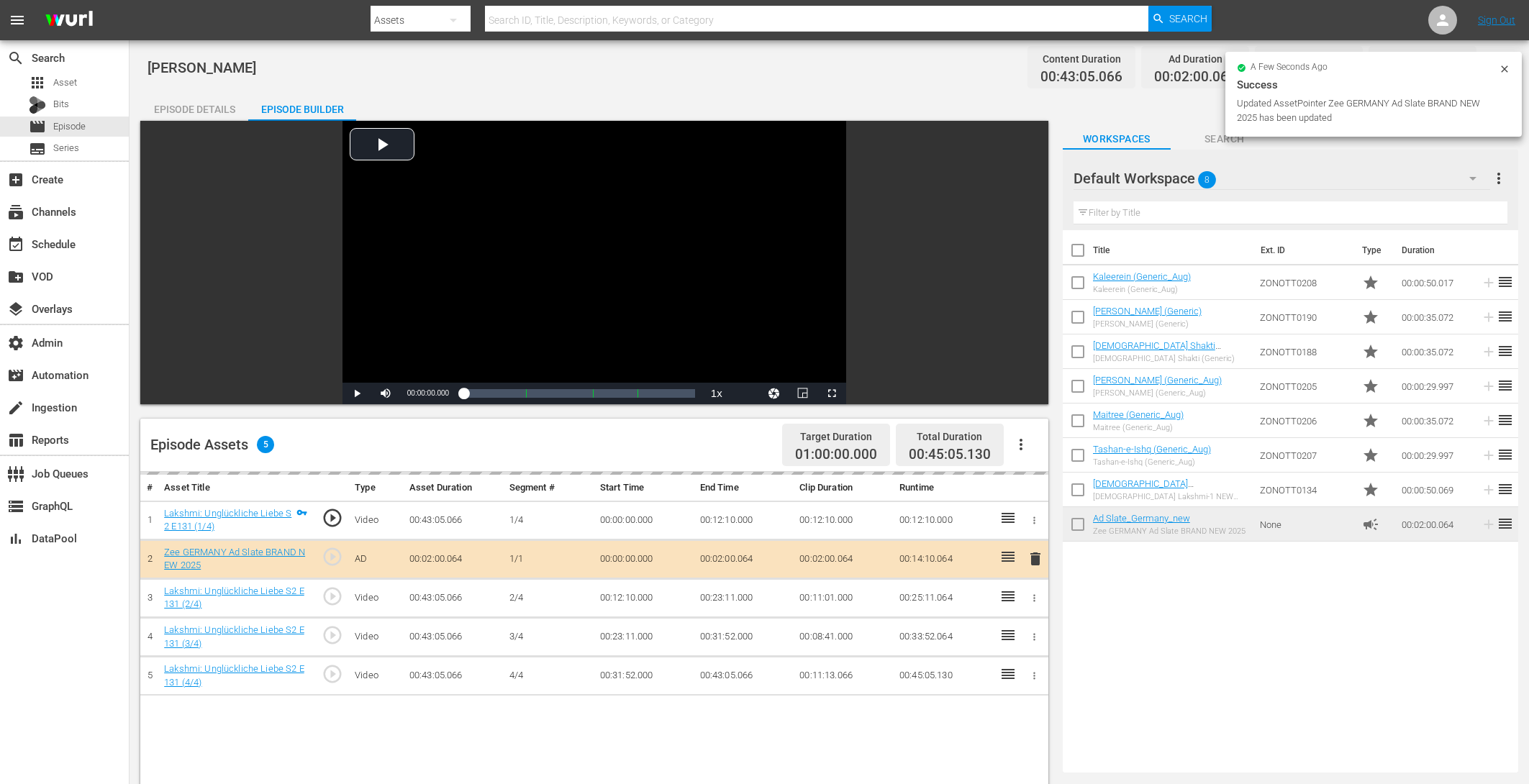
scroll to position [306, 0]
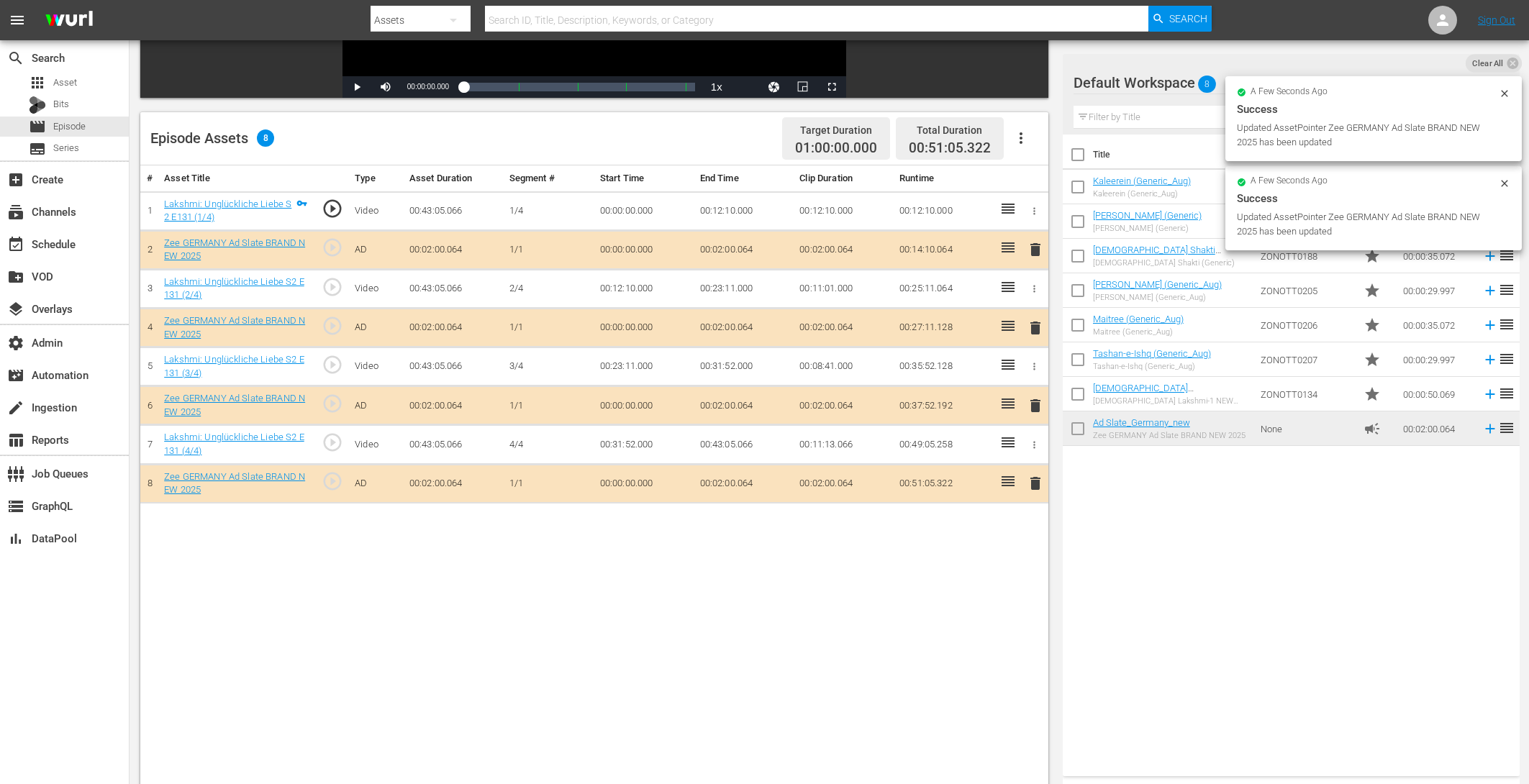
drag, startPoint x: 1154, startPoint y: 420, endPoint x: 210, endPoint y: 36, distance: 1019.1
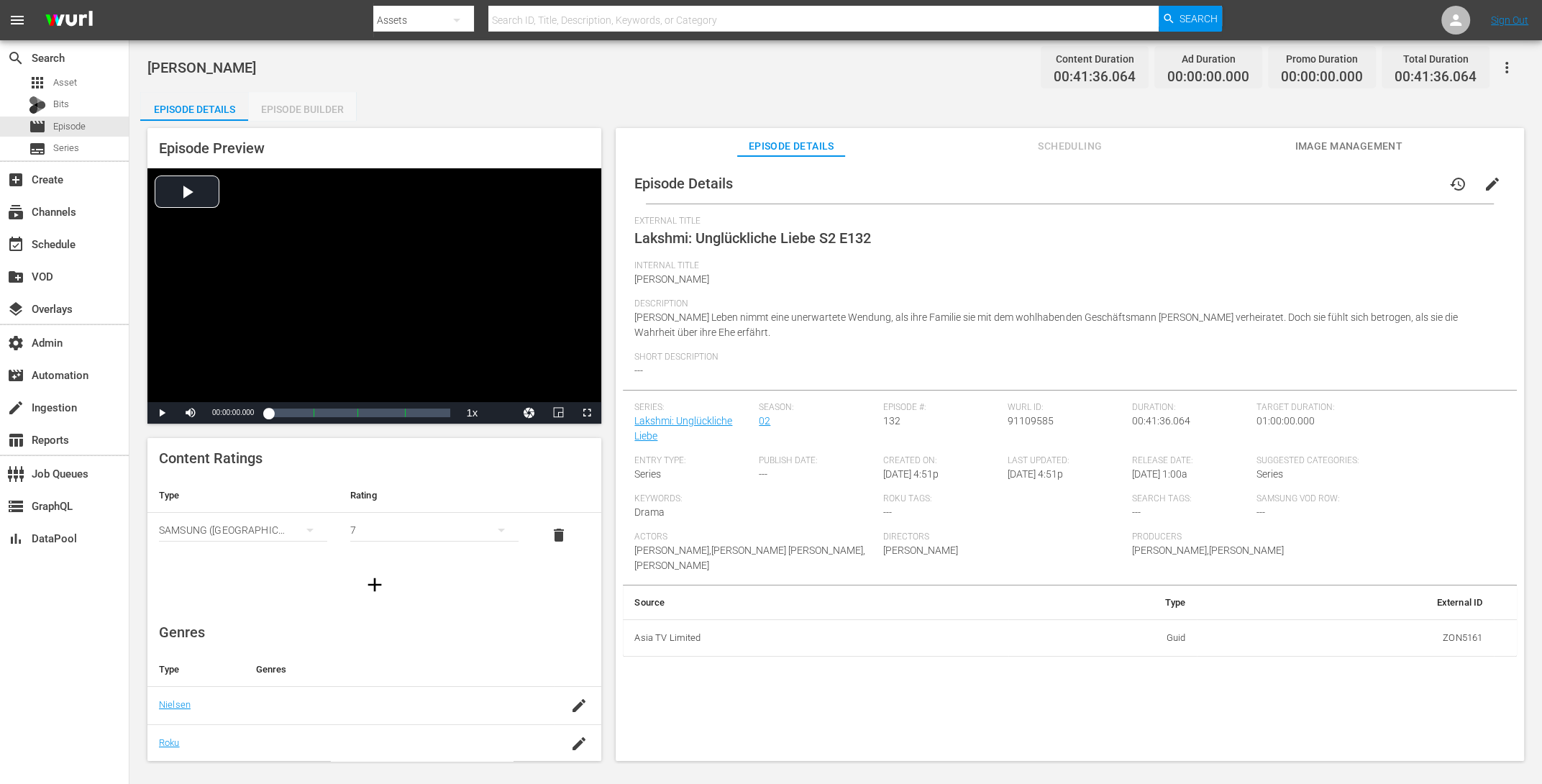
click at [299, 110] on div "Episode Builder" at bounding box center [302, 110] width 108 height 34
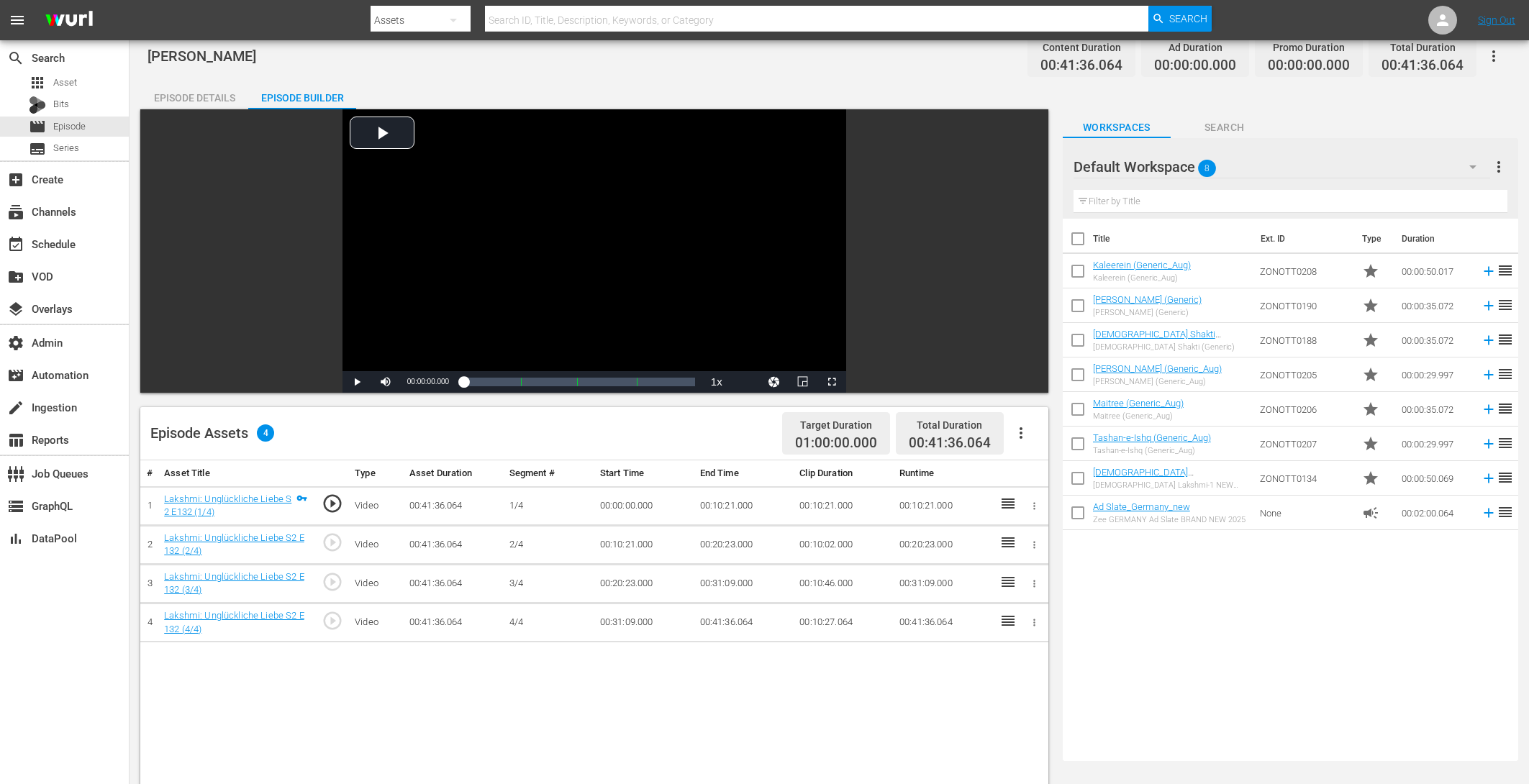
scroll to position [374, 0]
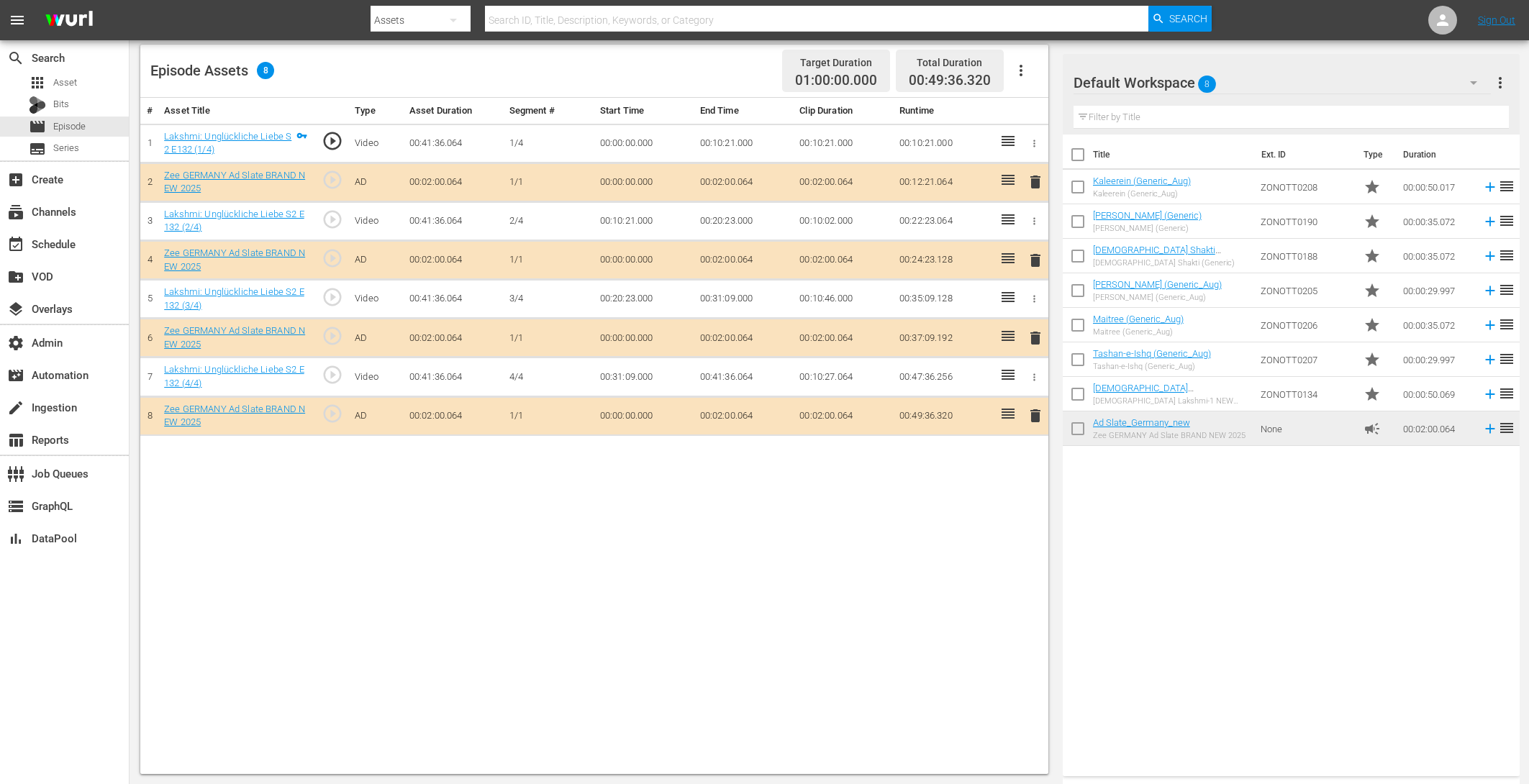
drag, startPoint x: 1004, startPoint y: 367, endPoint x: 688, endPoint y: 25, distance: 465.6
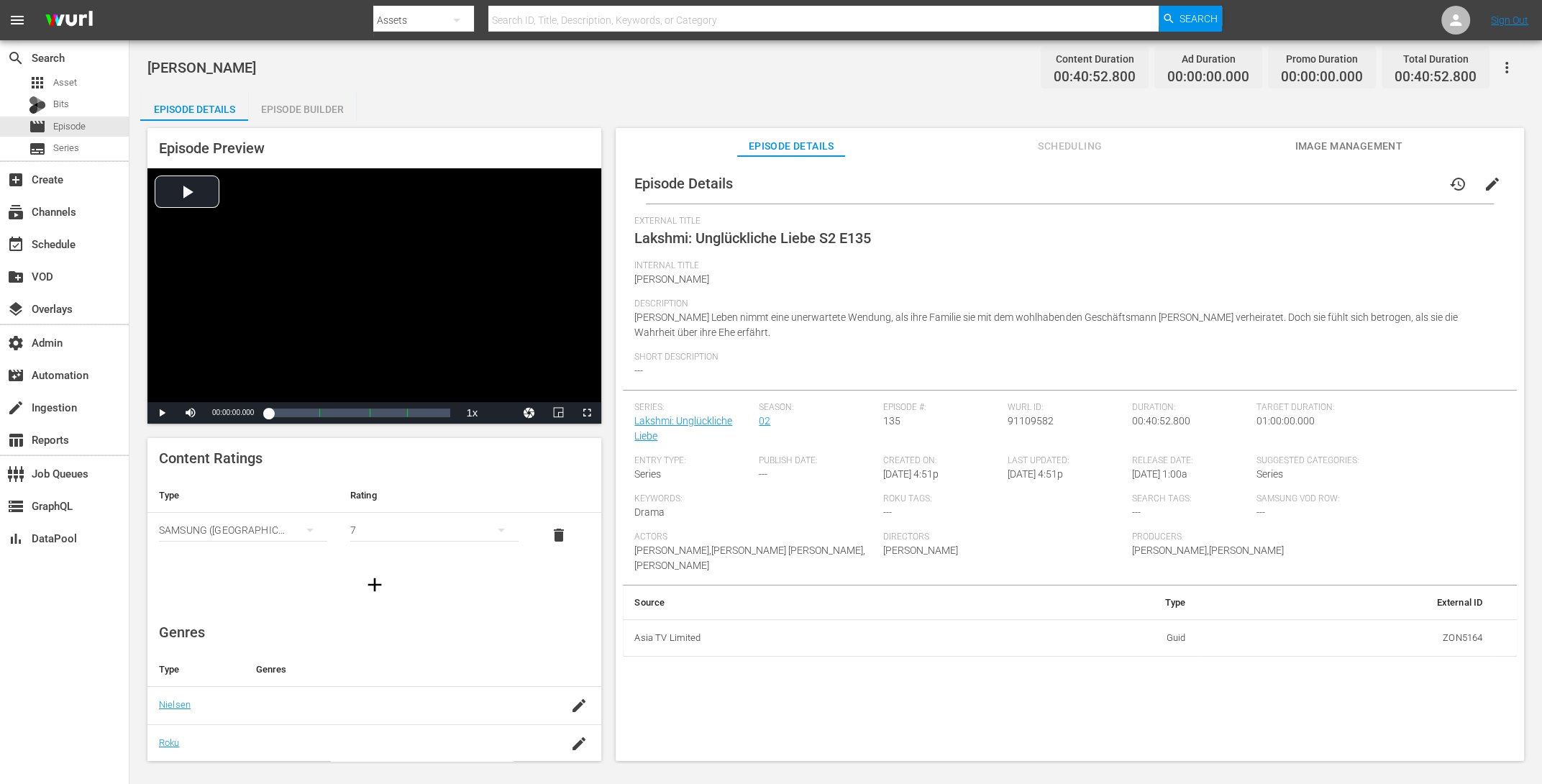
click at [305, 116] on div "Episode Builder" at bounding box center [302, 110] width 108 height 34
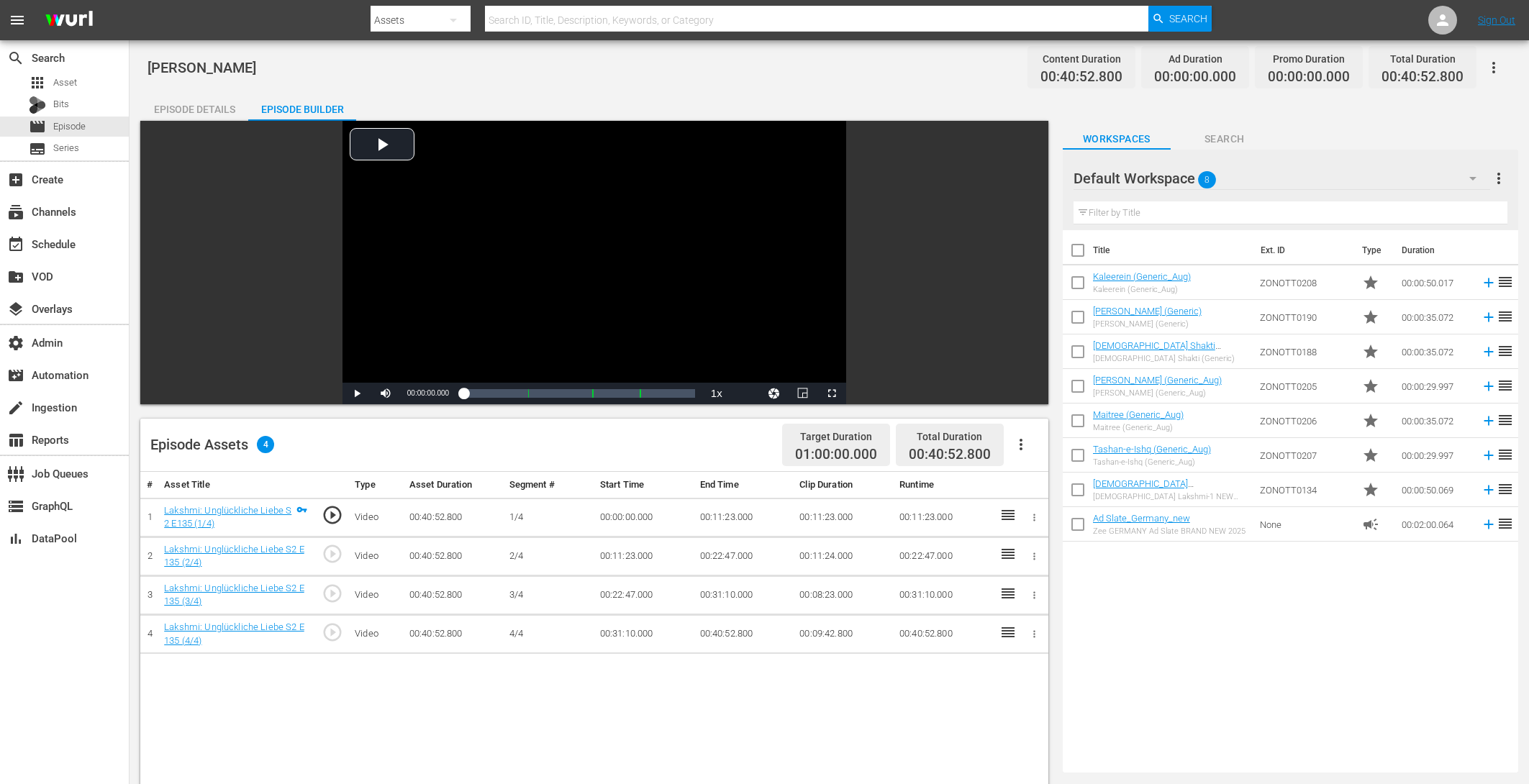
scroll to position [272, 0]
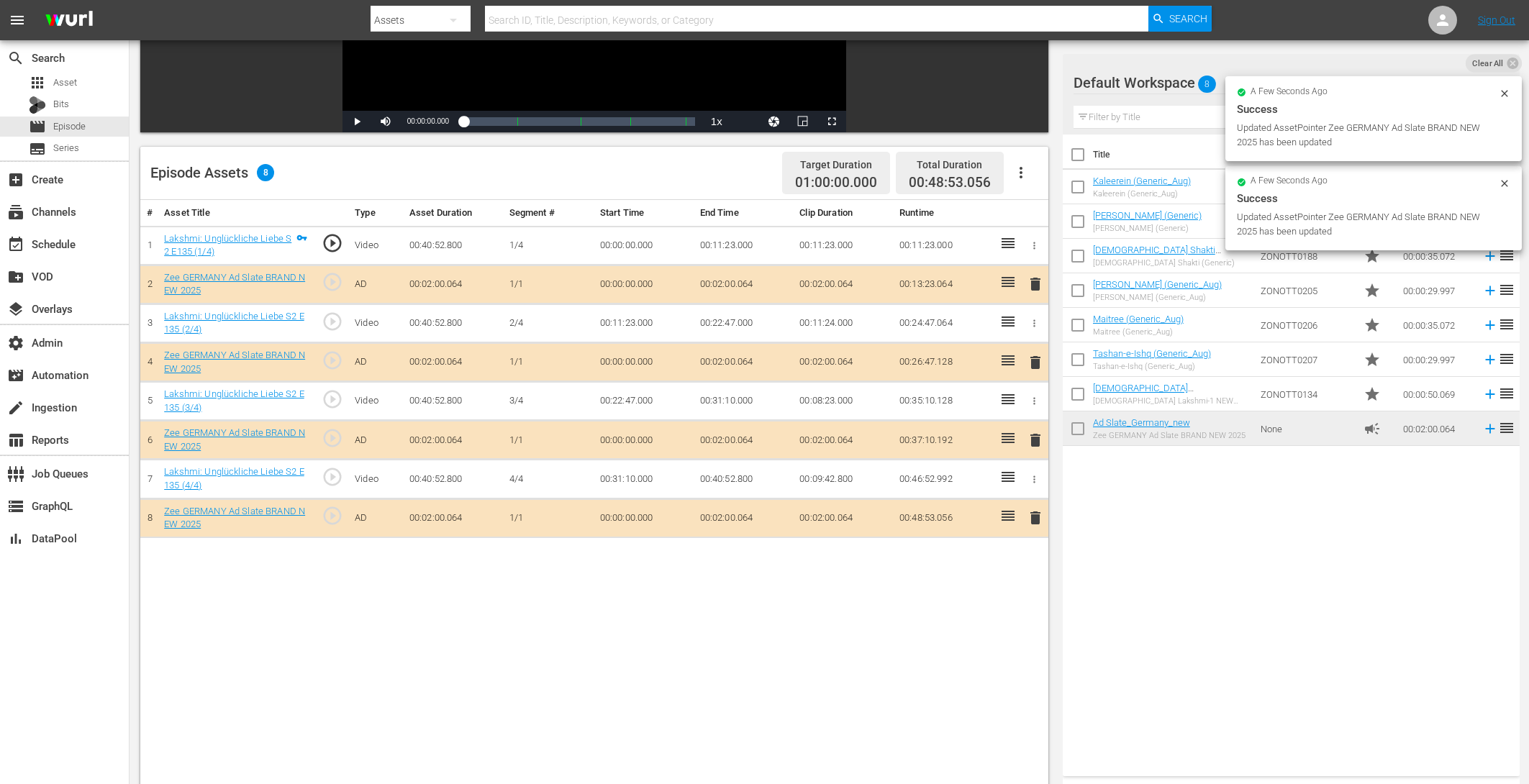
drag, startPoint x: 1135, startPoint y: 420, endPoint x: 839, endPoint y: 12, distance: 504.1
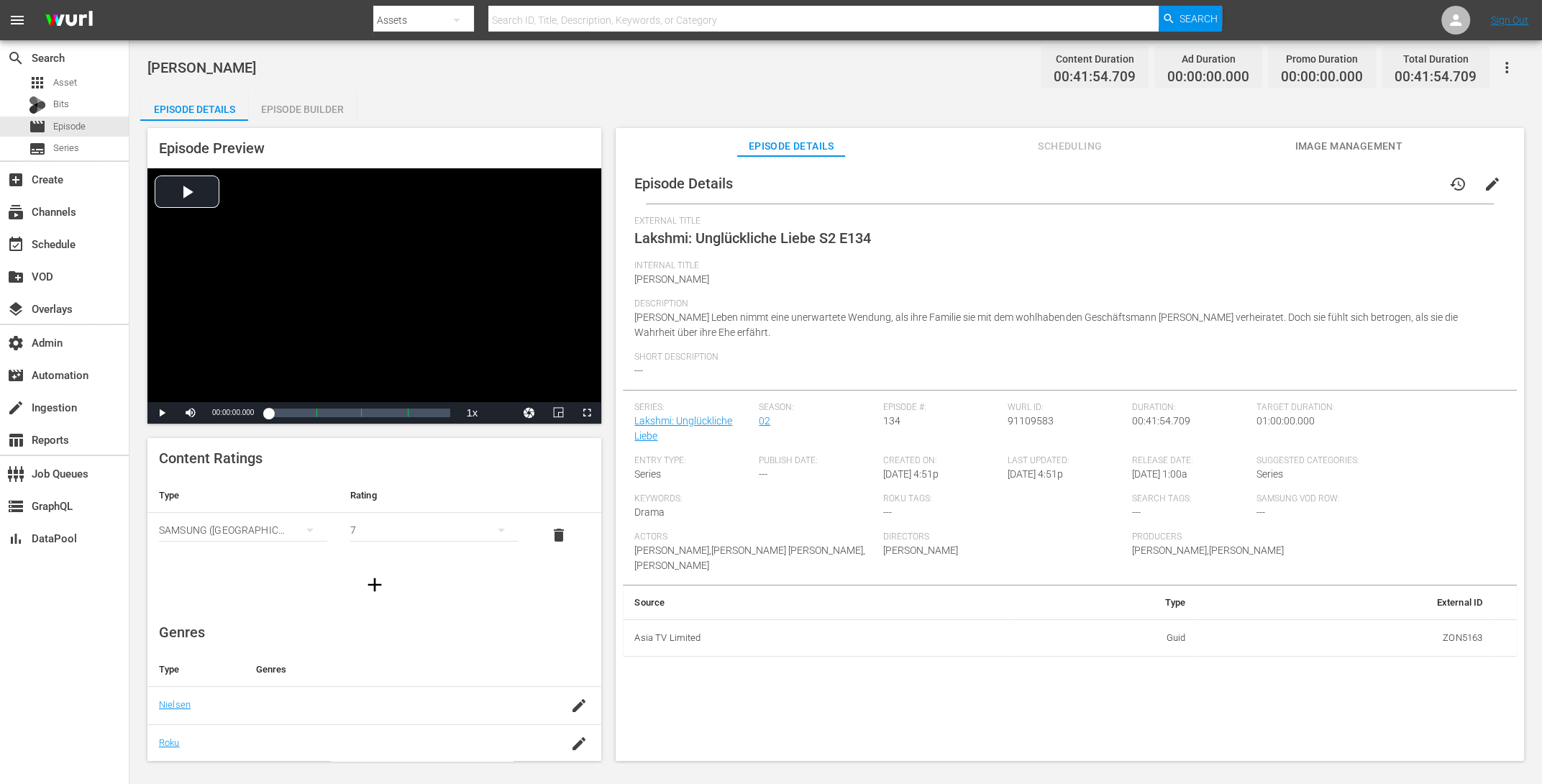
click at [308, 110] on div "Episode Builder" at bounding box center [302, 110] width 108 height 34
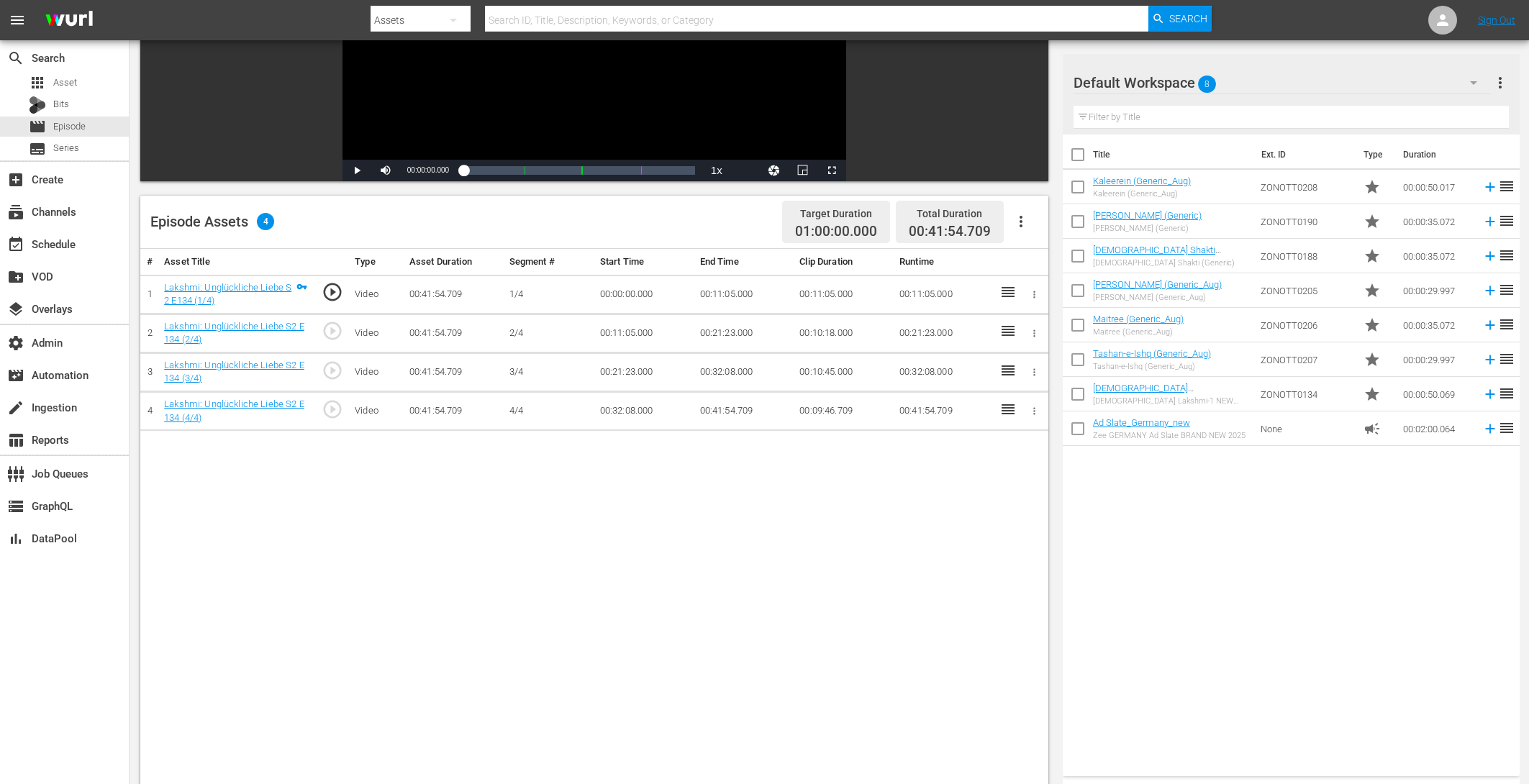
scroll to position [374, 0]
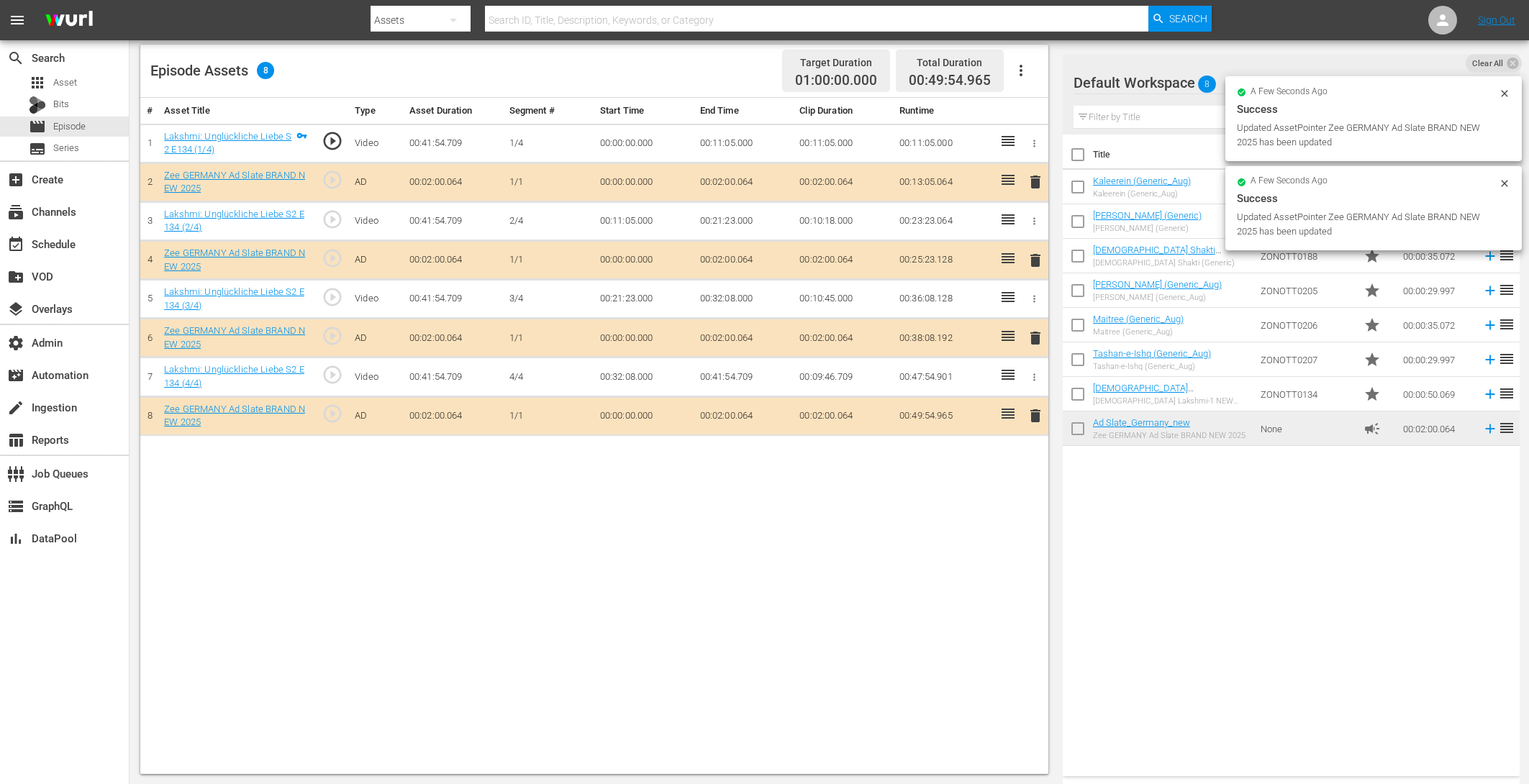
drag, startPoint x: 1145, startPoint y: 427, endPoint x: 638, endPoint y: 2, distance: 661.6
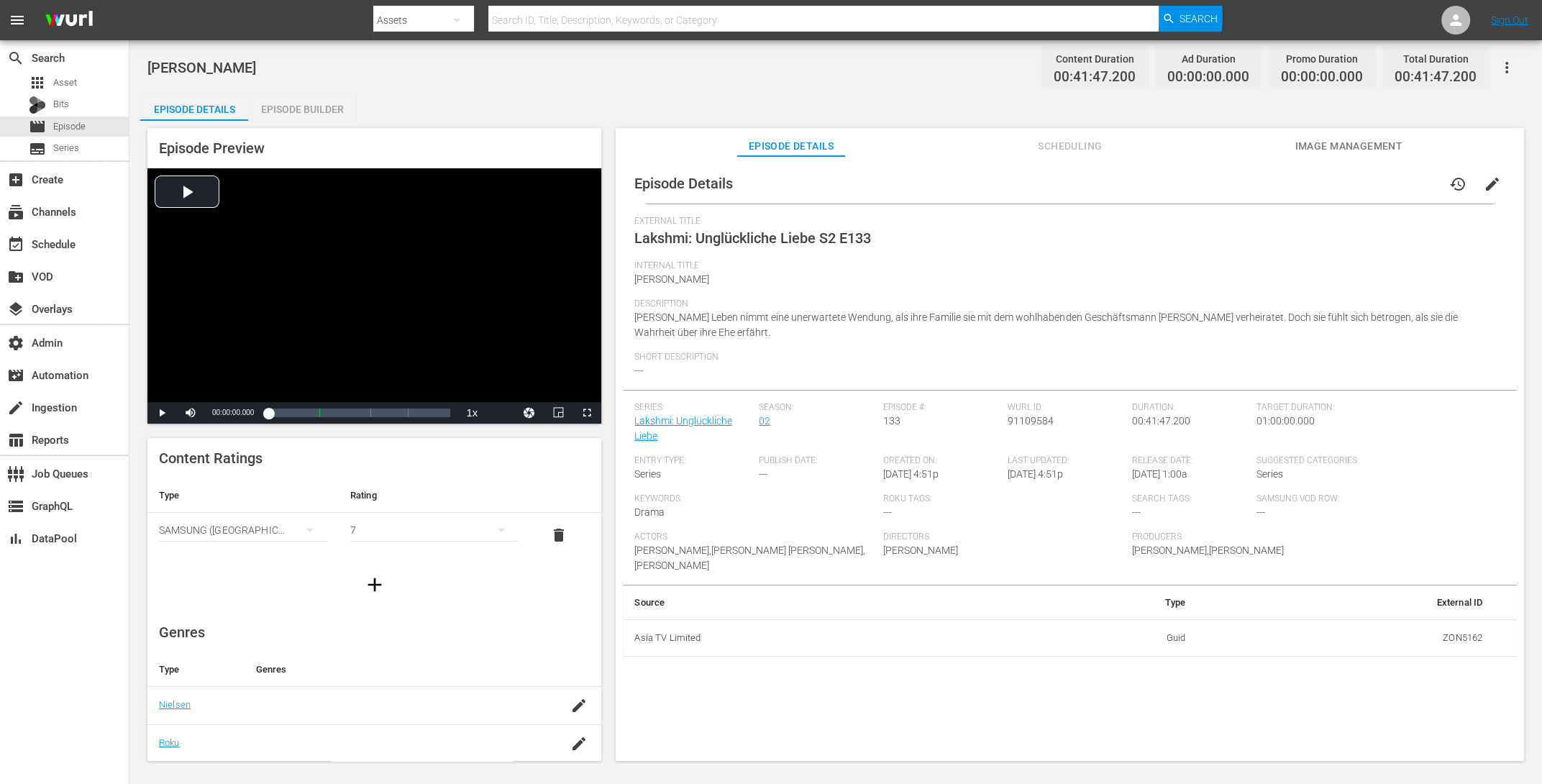
drag, startPoint x: 279, startPoint y: 117, endPoint x: 297, endPoint y: 106, distance: 21.1
click at [281, 115] on div "Episode Builder" at bounding box center [302, 110] width 108 height 34
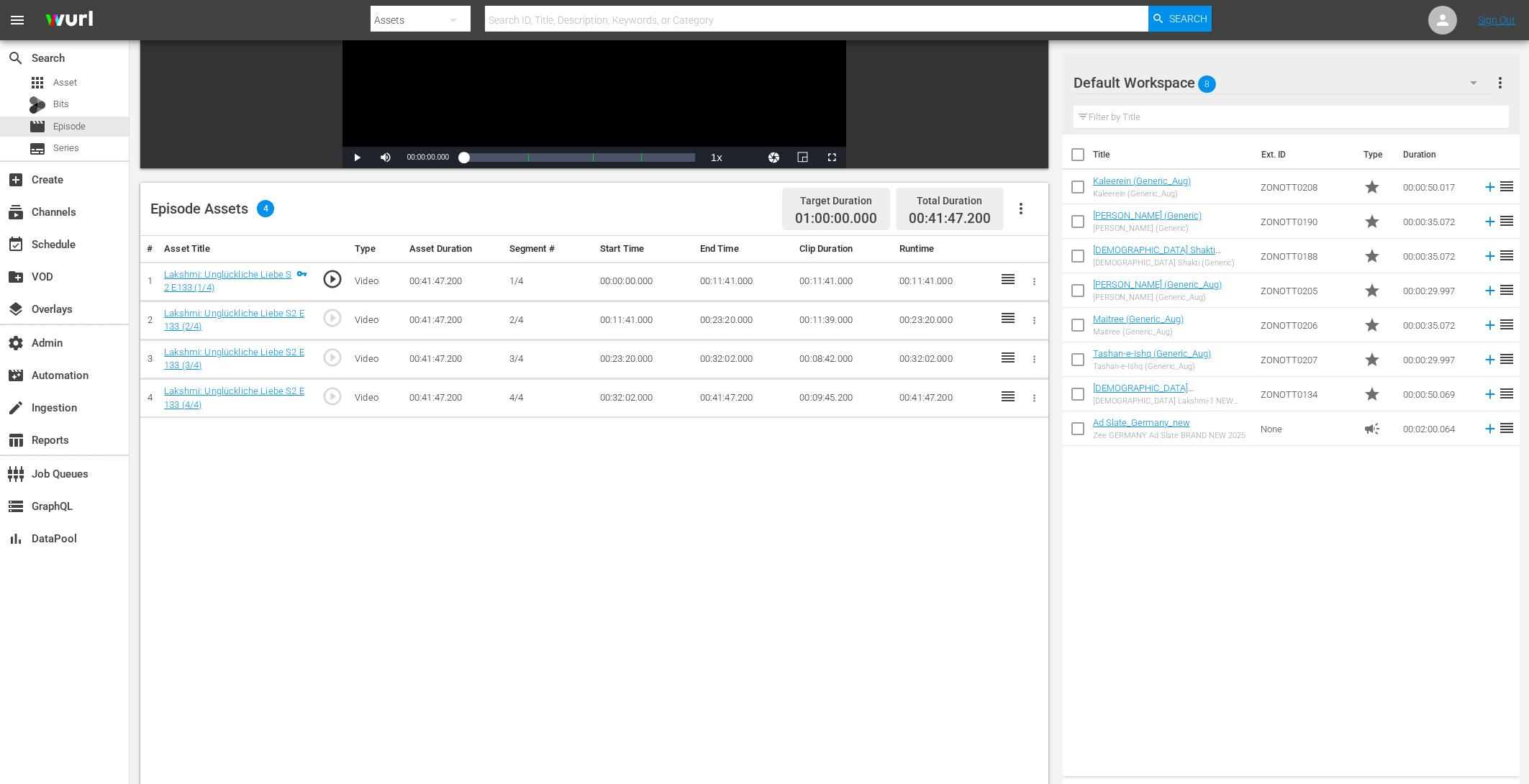
scroll to position [336, 0]
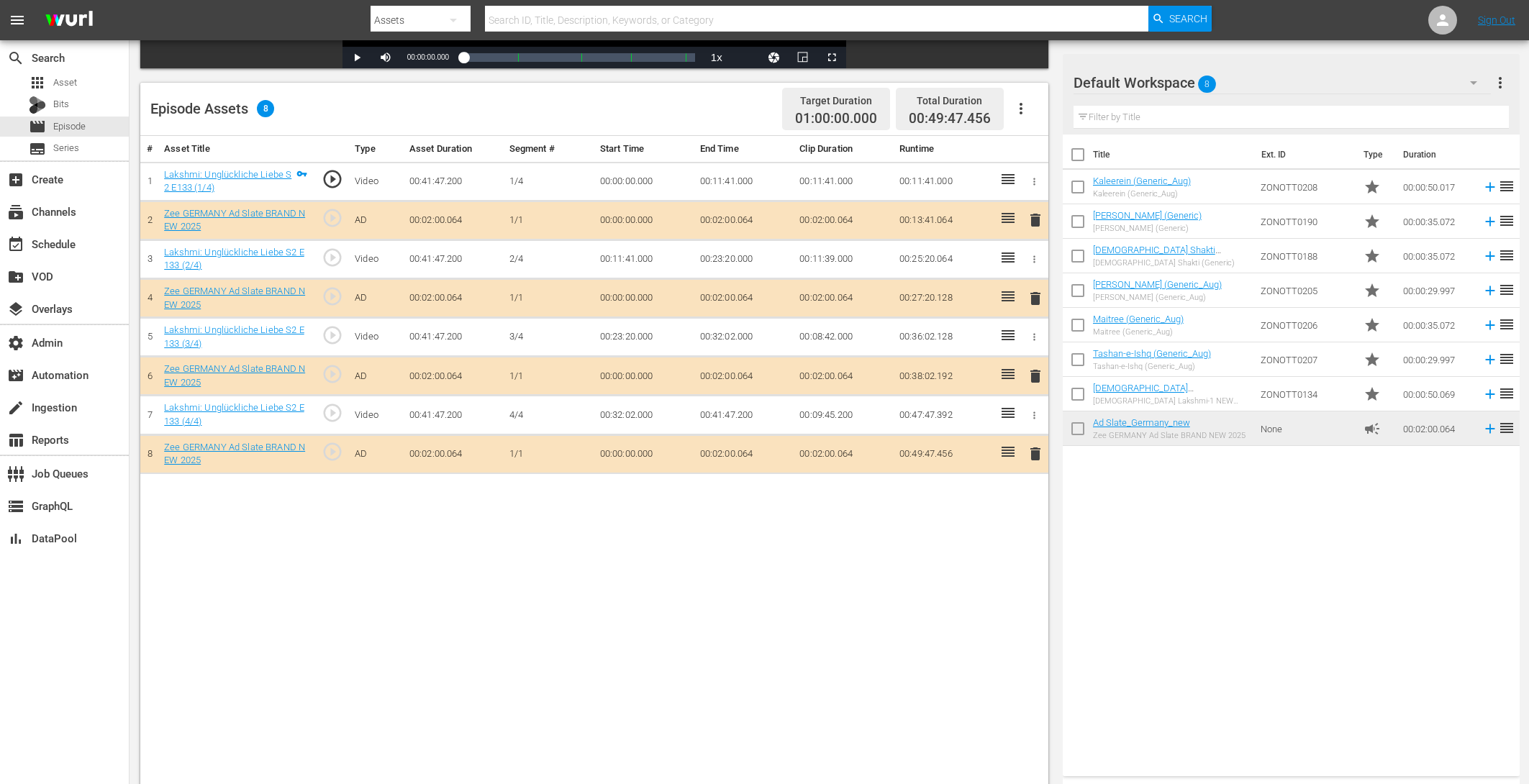
drag, startPoint x: 1006, startPoint y: 336, endPoint x: 775, endPoint y: 26, distance: 386.6
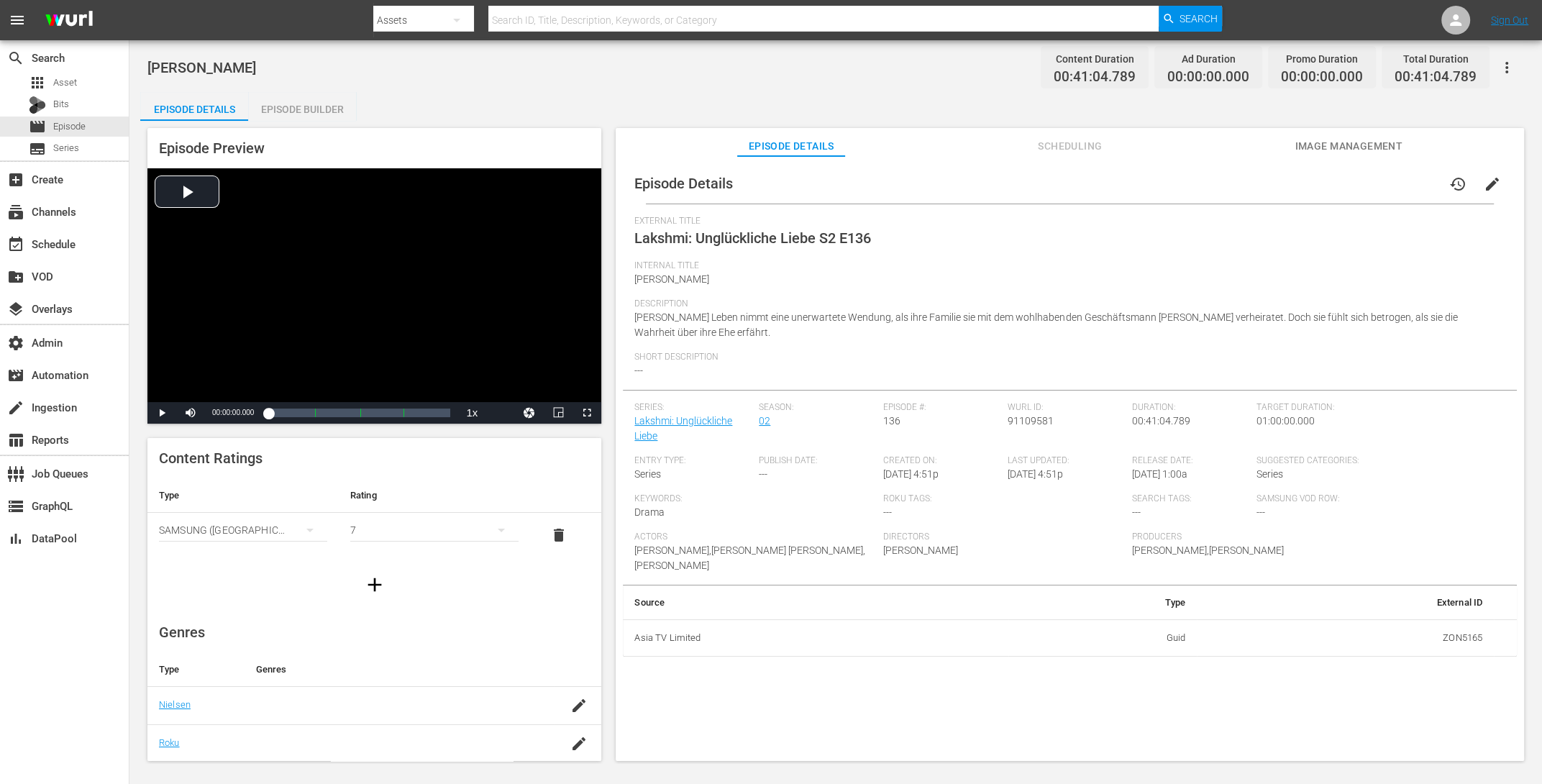
click at [297, 102] on div "Episode Builder" at bounding box center [302, 110] width 108 height 34
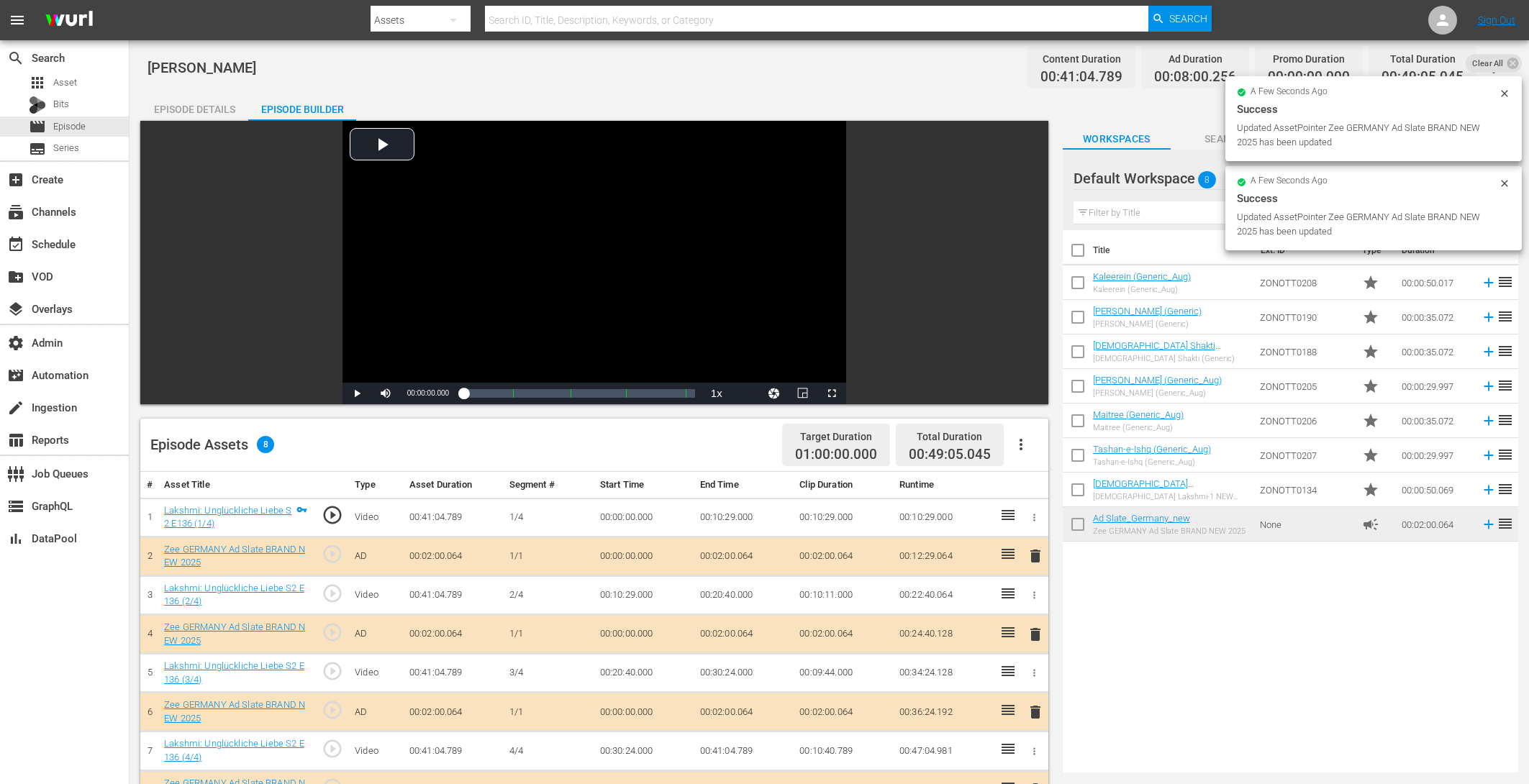
drag, startPoint x: 1137, startPoint y: 525, endPoint x: 605, endPoint y: 0, distance: 747.4
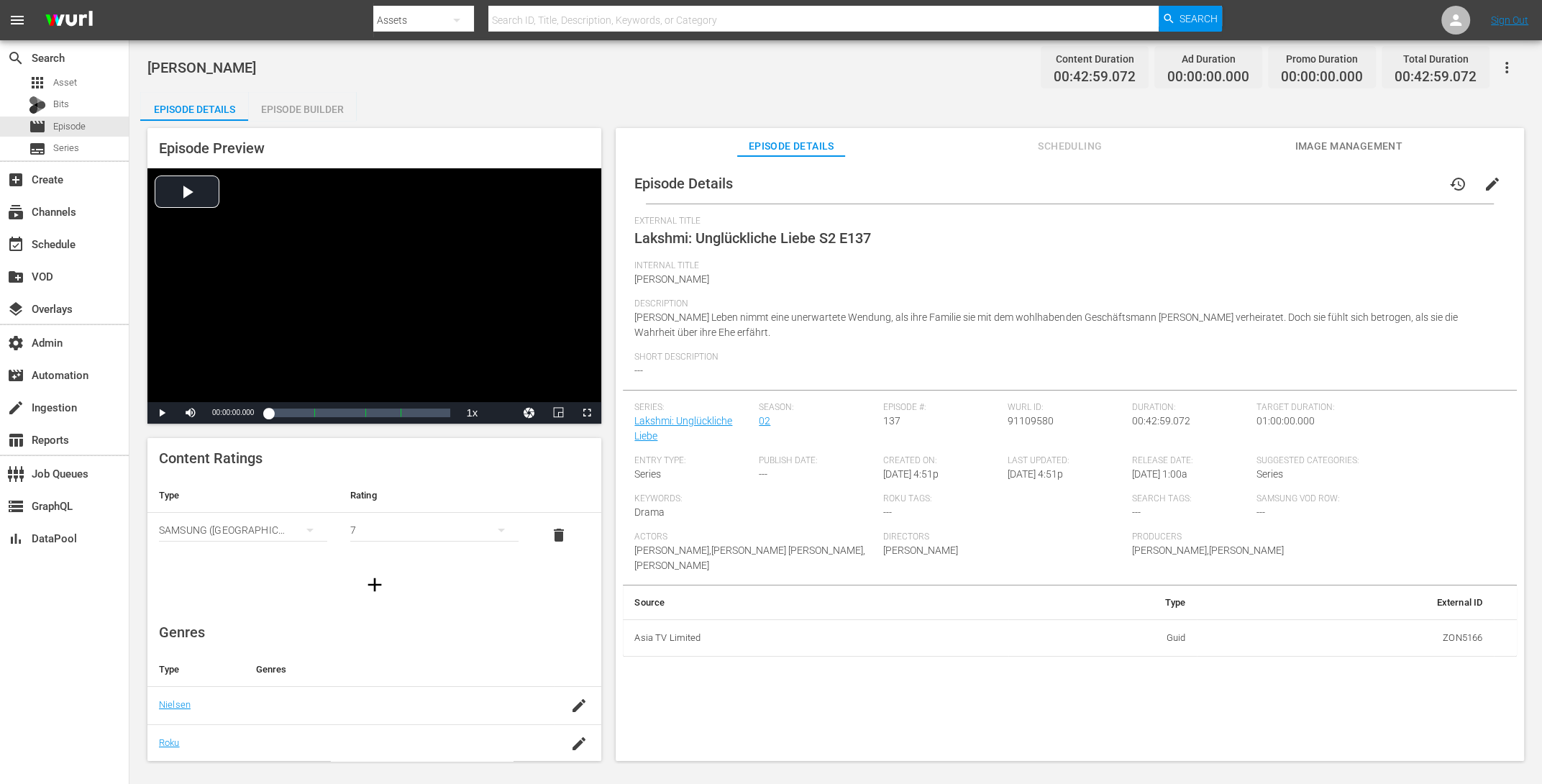
click at [335, 102] on div "Episode Builder" at bounding box center [302, 110] width 108 height 34
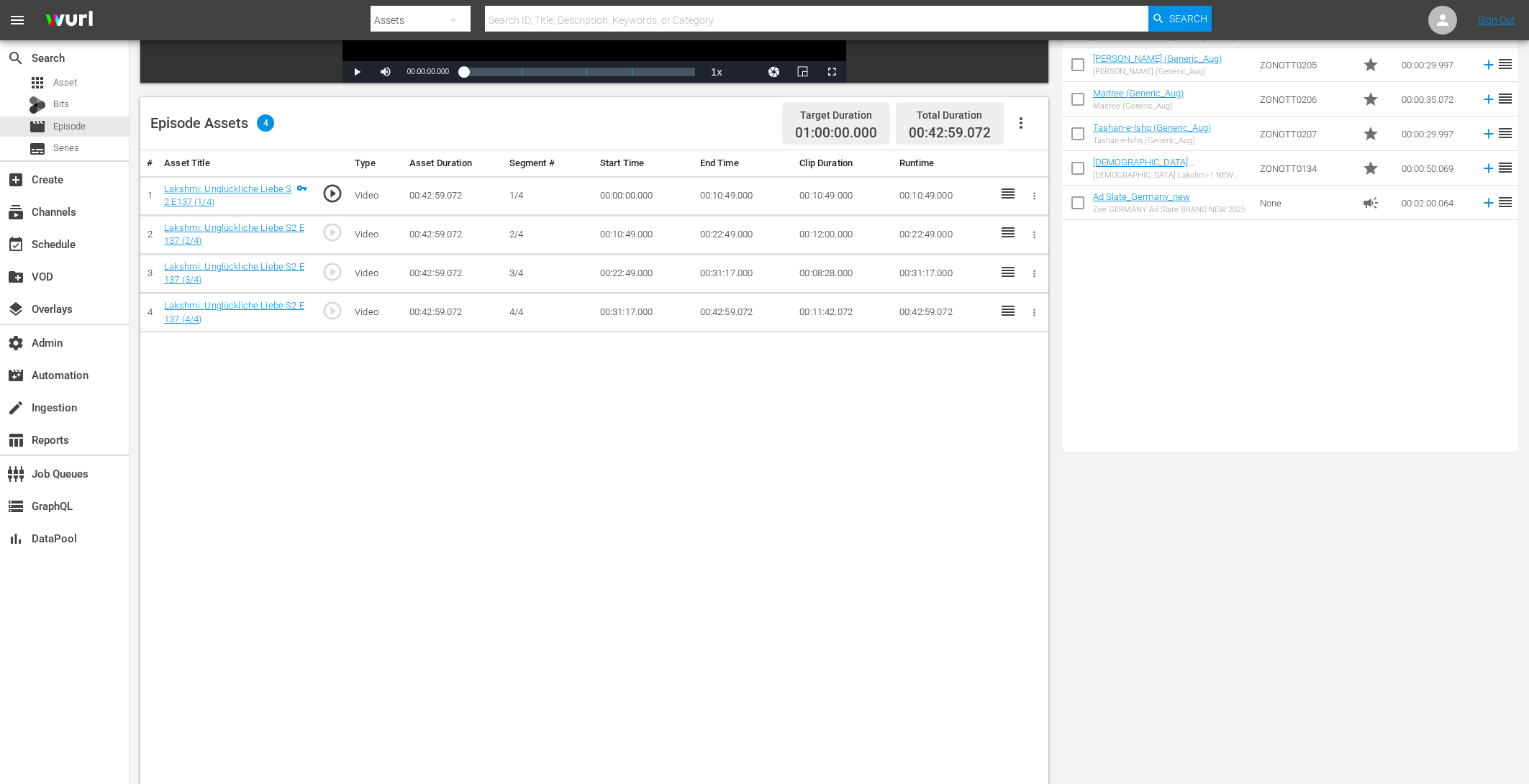
scroll to position [374, 0]
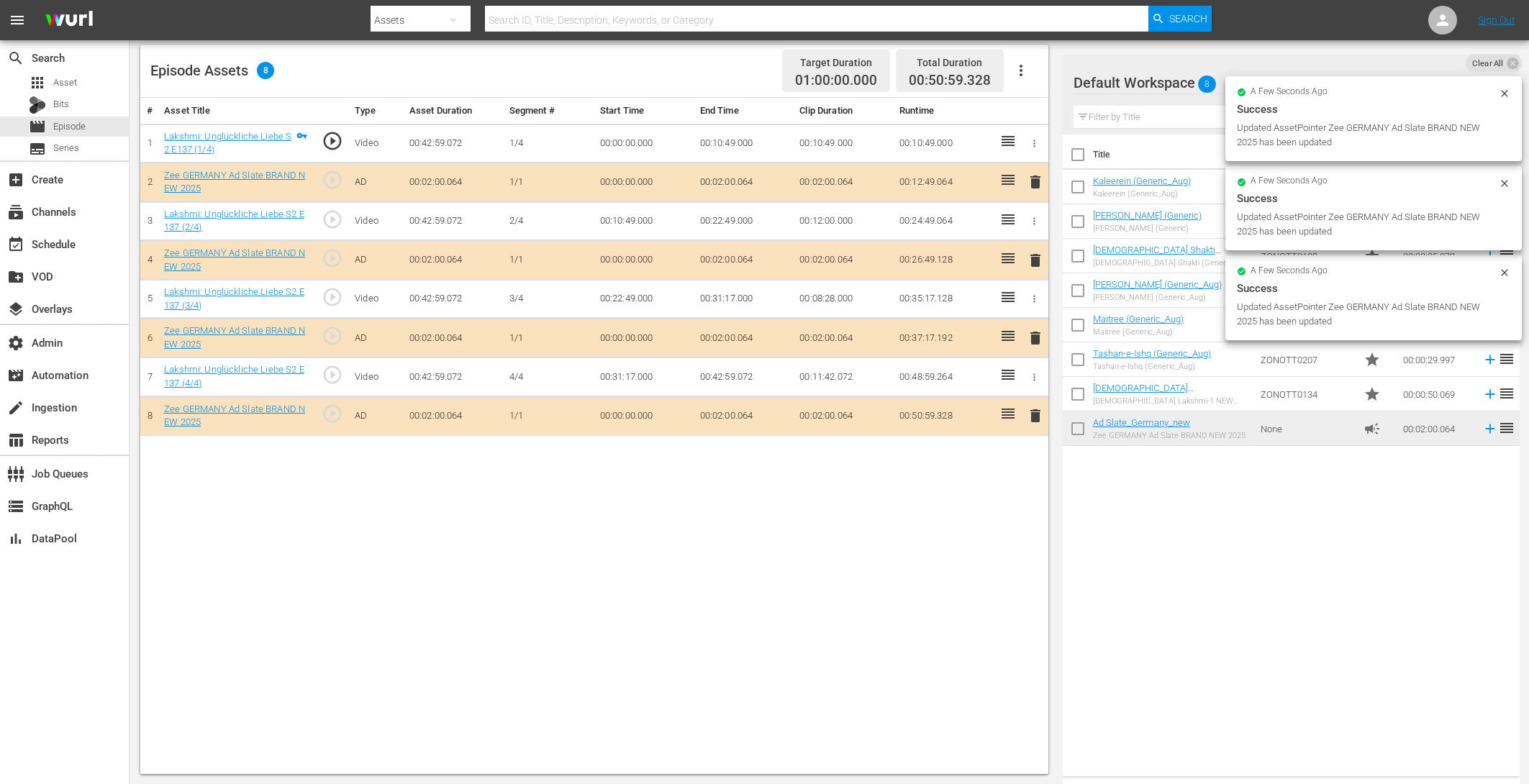
drag, startPoint x: 1164, startPoint y: 430, endPoint x: 866, endPoint y: 7, distance: 517.4
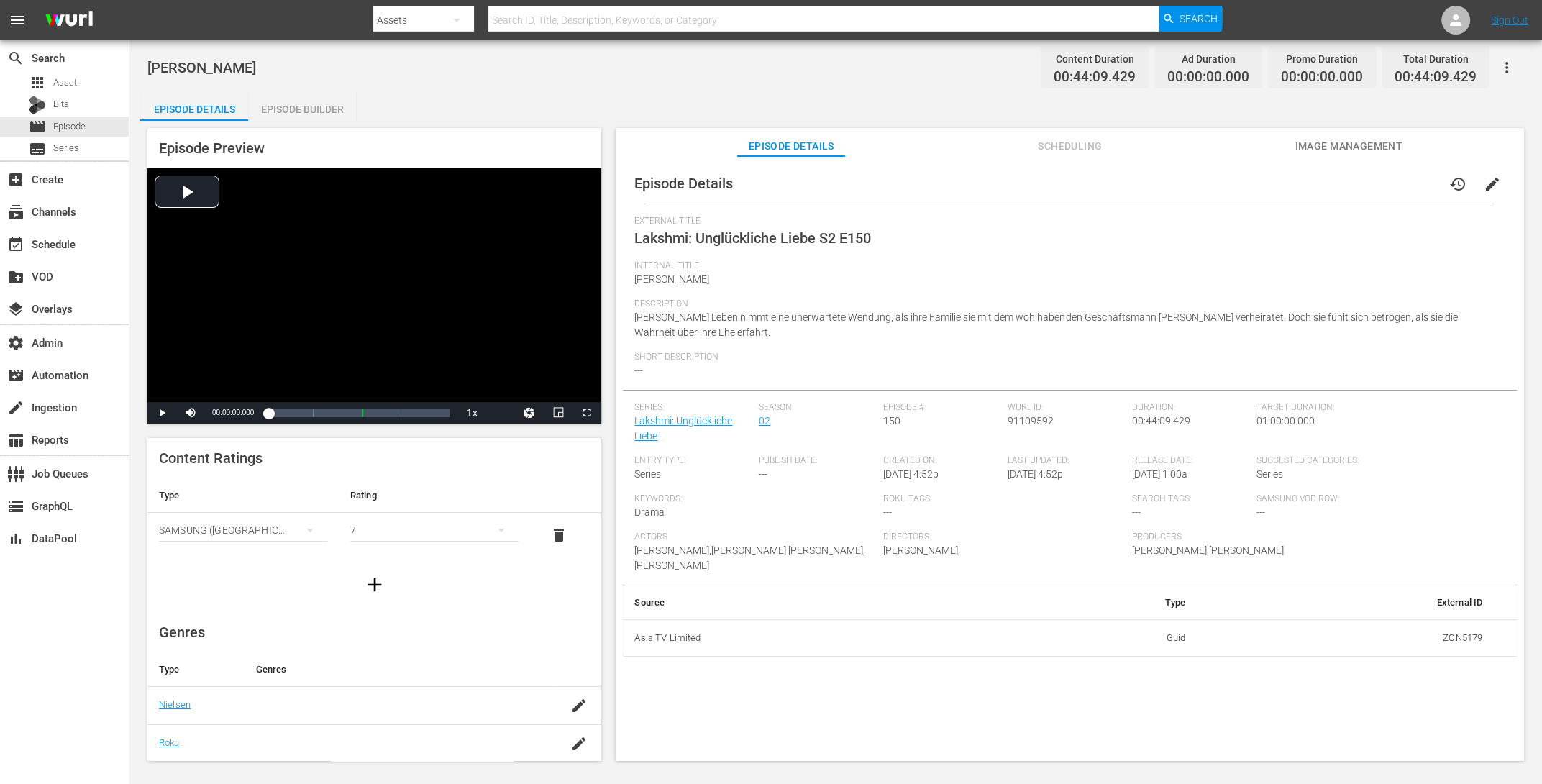
click at [294, 113] on div "Episode Builder" at bounding box center [302, 110] width 108 height 34
